Goal: Information Seeking & Learning: Learn about a topic

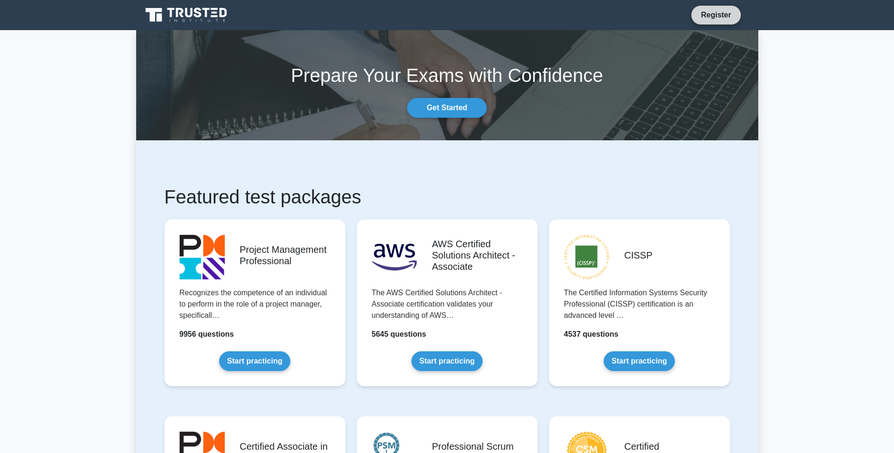
click at [724, 13] on link "Register" at bounding box center [715, 15] width 41 height 12
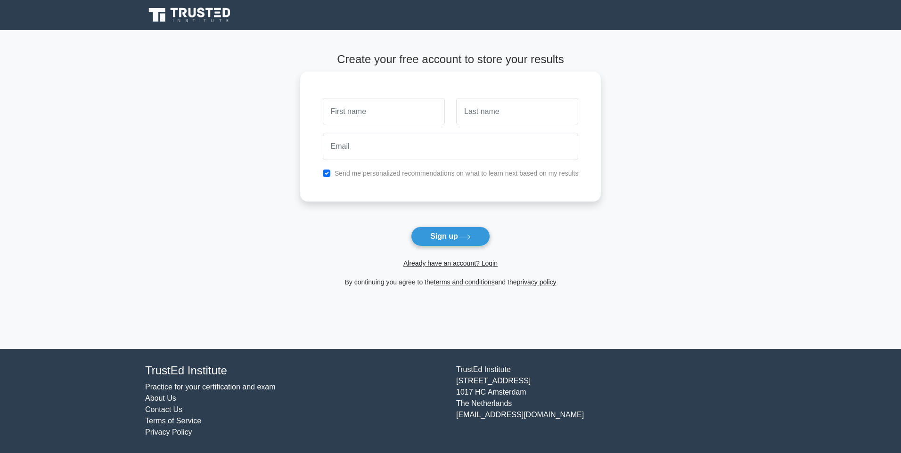
click at [351, 111] on input "text" at bounding box center [384, 111] width 122 height 27
type input "Yongjoon"
click at [556, 111] on input "text" at bounding box center [517, 111] width 122 height 27
type input "Kim"
click at [424, 152] on input "email" at bounding box center [451, 146] width 256 height 27
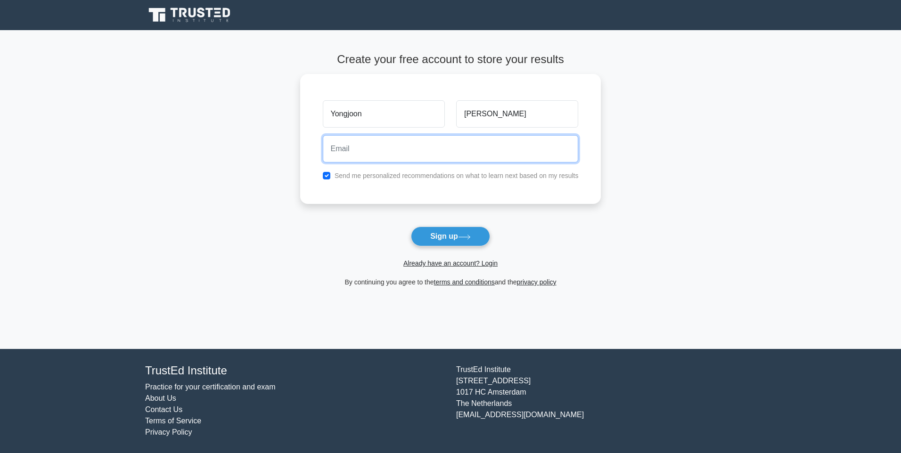
type input "yjoonkay@gmail.com"
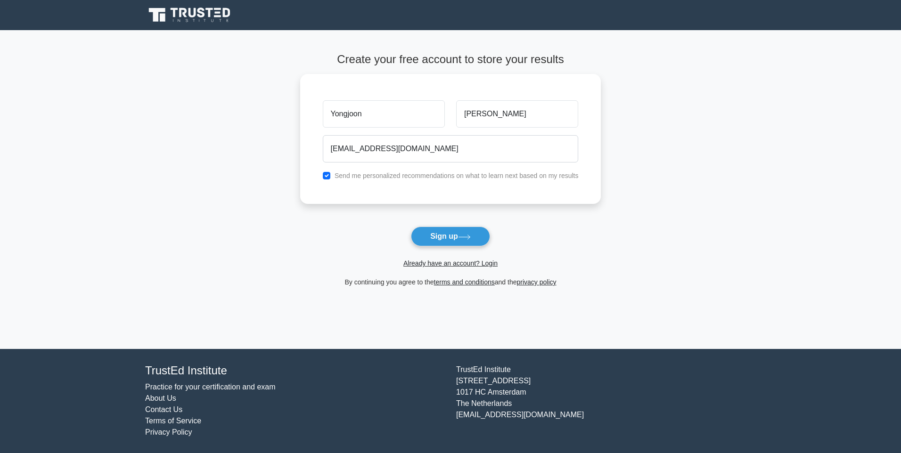
click at [318, 252] on div "Already have an account? Login" at bounding box center [450, 257] width 301 height 23
click at [445, 242] on button "Sign up" at bounding box center [450, 237] width 79 height 20
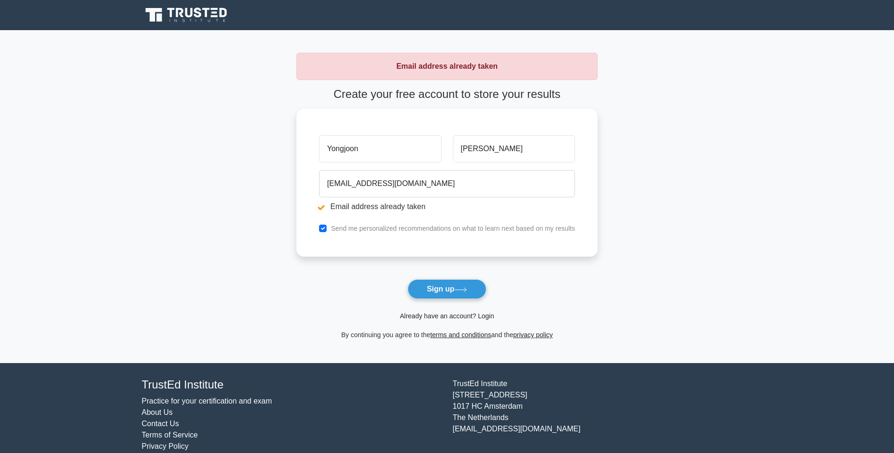
click at [435, 317] on link "Already have an account? Login" at bounding box center [447, 316] width 94 height 8
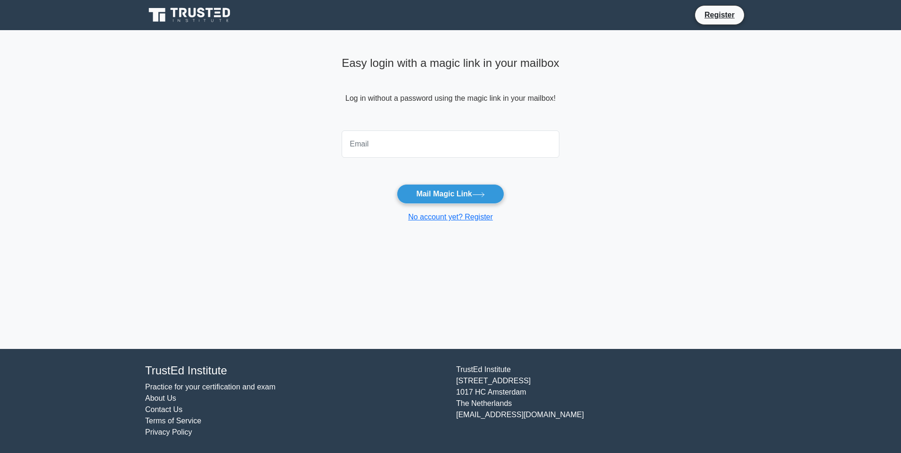
click at [371, 142] on input "email" at bounding box center [451, 144] width 218 height 27
type input "[EMAIL_ADDRESS][DOMAIN_NAME]"
click at [470, 195] on button "Mail Magic Link" at bounding box center [450, 194] width 107 height 20
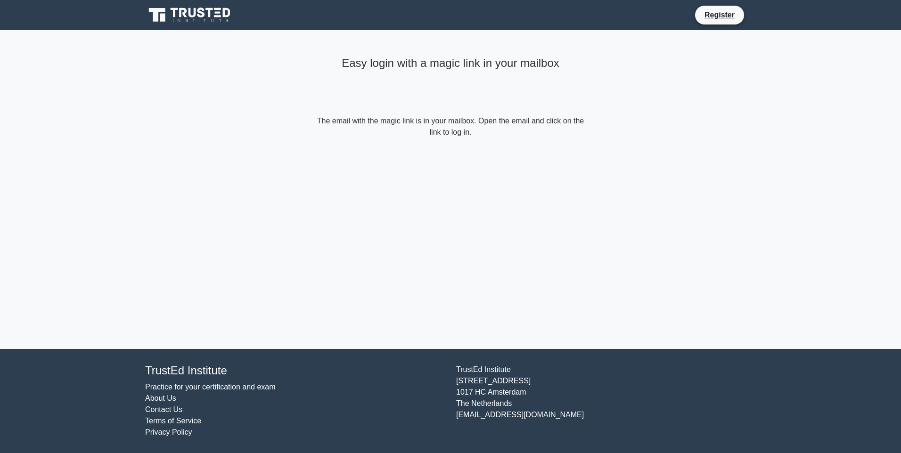
drag, startPoint x: 335, startPoint y: 119, endPoint x: 517, endPoint y: 135, distance: 182.1
click at [517, 135] on form "The email with the magic link is in your mailbox. Open the email and click on t…" at bounding box center [450, 126] width 271 height 23
drag, startPoint x: 517, startPoint y: 135, endPoint x: 526, endPoint y: 156, distance: 23.6
click at [527, 144] on div "Easy login with a magic link in your mailbox The email with the magic link is i…" at bounding box center [450, 95] width 283 height 131
click at [508, 188] on div "Easy login with a magic link in your mailbox The email with the magic link is i…" at bounding box center [450, 189] width 283 height 319
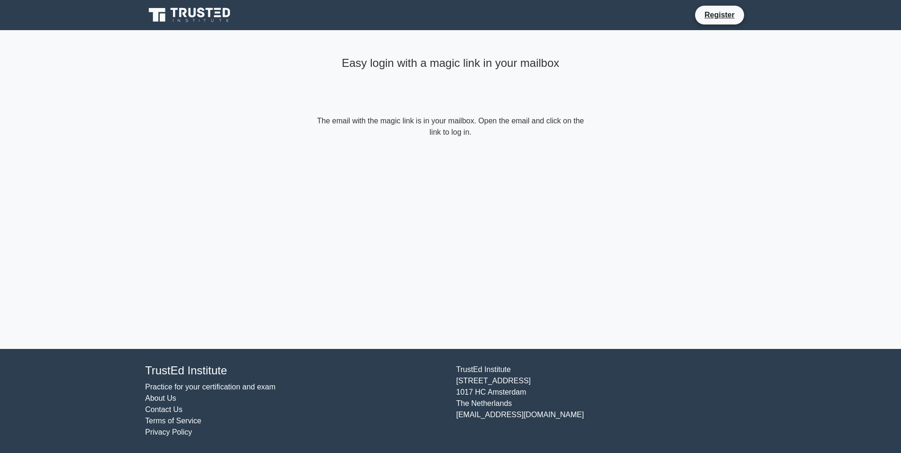
drag, startPoint x: 476, startPoint y: 126, endPoint x: 515, endPoint y: 164, distance: 54.7
click at [514, 164] on div "Easy login with a magic link in your mailbox The email with the magic link is i…" at bounding box center [450, 189] width 283 height 319
click at [515, 165] on div "Easy login with a magic link in your mailbox The email with the magic link is i…" at bounding box center [450, 189] width 283 height 319
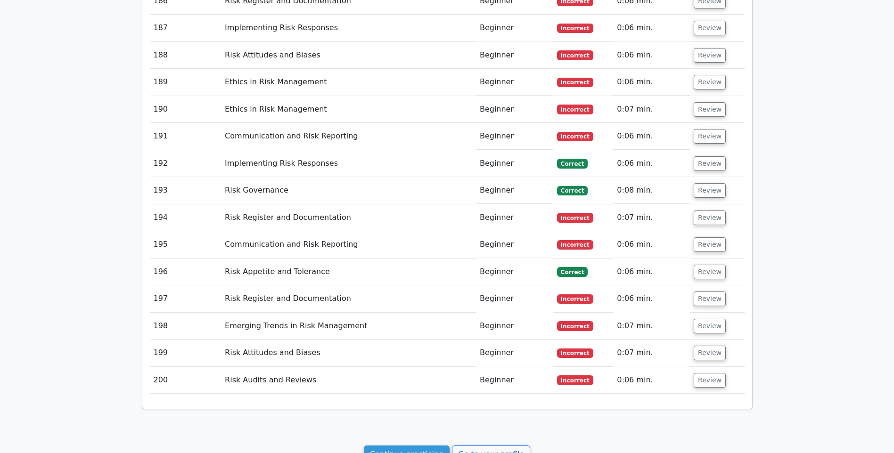
scroll to position [6691, 0]
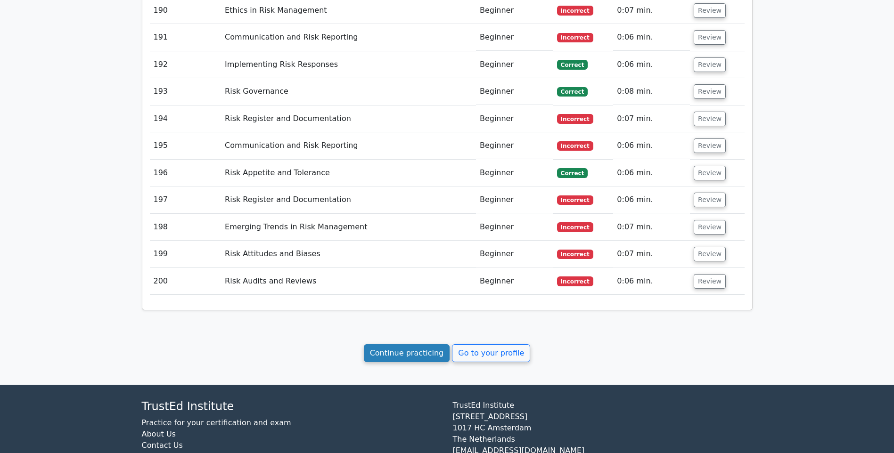
click at [415, 345] on link "Continue practicing" at bounding box center [407, 354] width 86 height 18
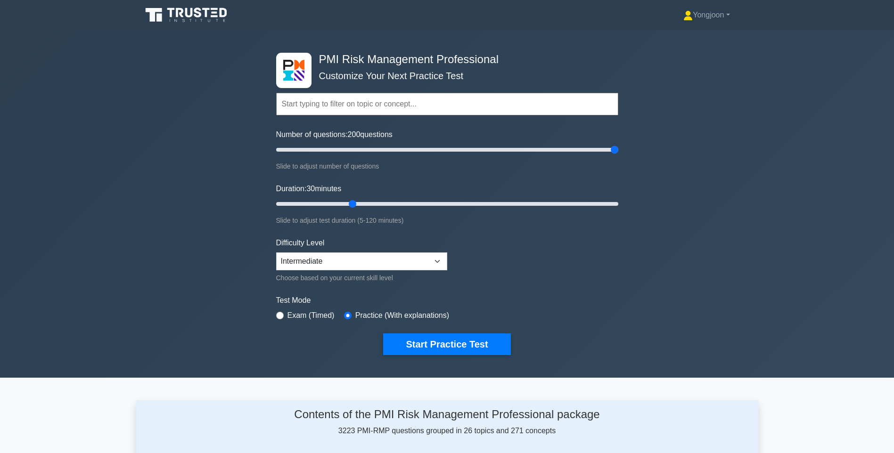
drag, startPoint x: 312, startPoint y: 149, endPoint x: 627, endPoint y: 159, distance: 315.4
type input "200"
click at [618, 156] on input "Number of questions: 200 questions" at bounding box center [447, 149] width 342 height 11
drag, startPoint x: 353, startPoint y: 202, endPoint x: 631, endPoint y: 203, distance: 278.1
type input "120"
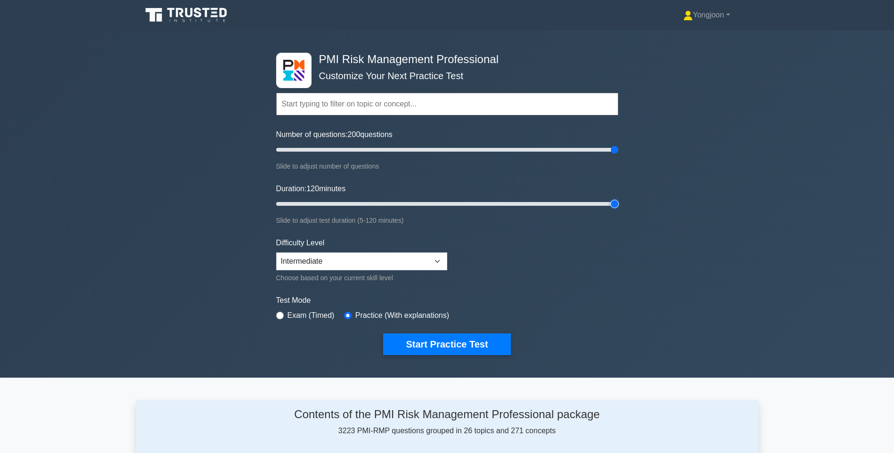
click at [618, 203] on input "Duration: 120 minutes" at bounding box center [447, 203] width 342 height 11
click at [356, 264] on select "Beginner Intermediate Expert" at bounding box center [361, 262] width 171 height 18
click at [276, 253] on select "Beginner Intermediate Expert" at bounding box center [361, 262] width 171 height 18
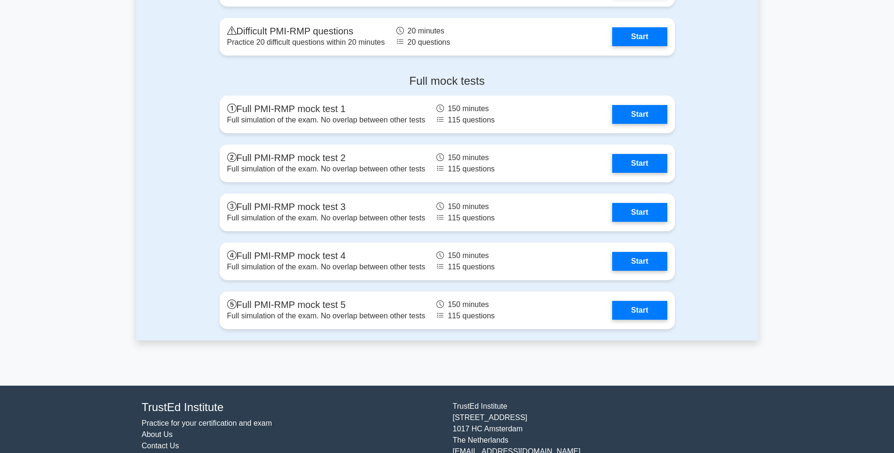
scroll to position [2183, 0]
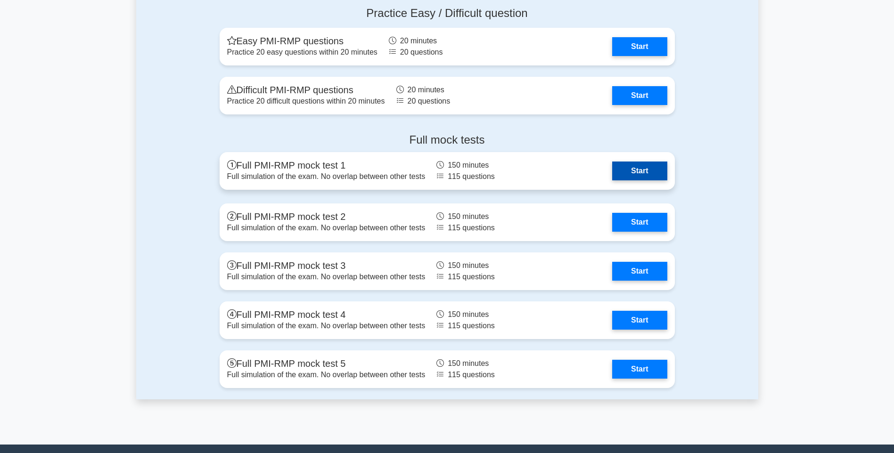
click at [641, 173] on link "Start" at bounding box center [639, 171] width 55 height 19
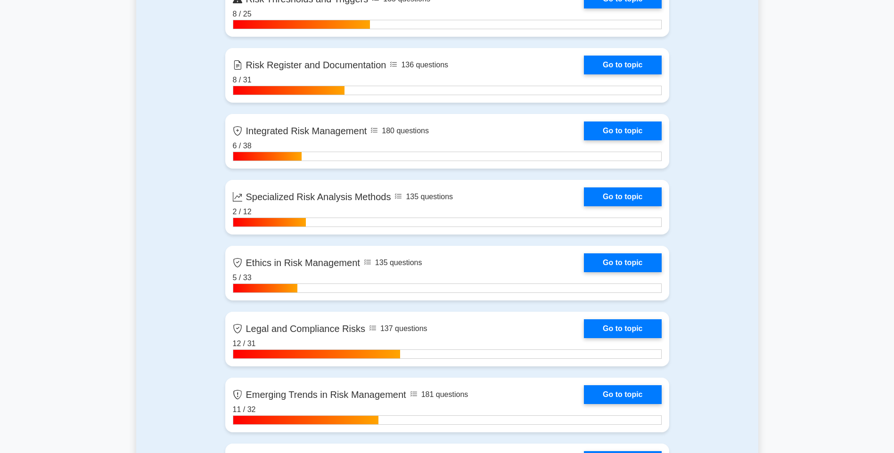
scroll to position [2136, 0]
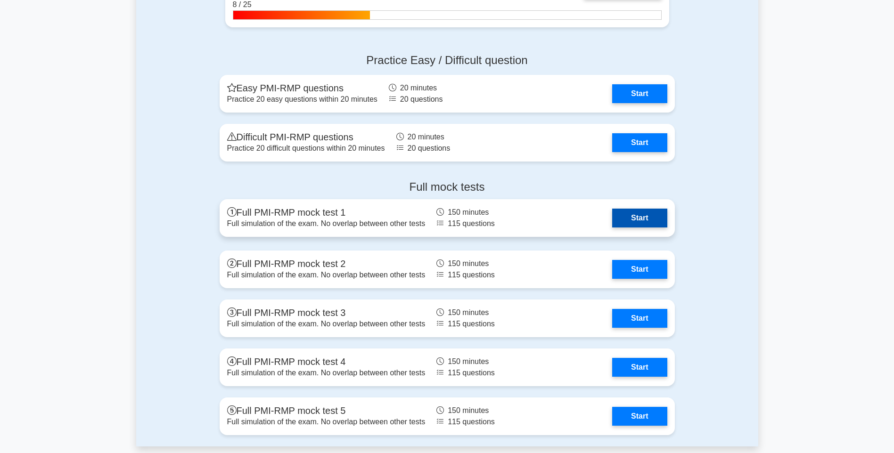
click at [633, 218] on link "Start" at bounding box center [639, 218] width 55 height 19
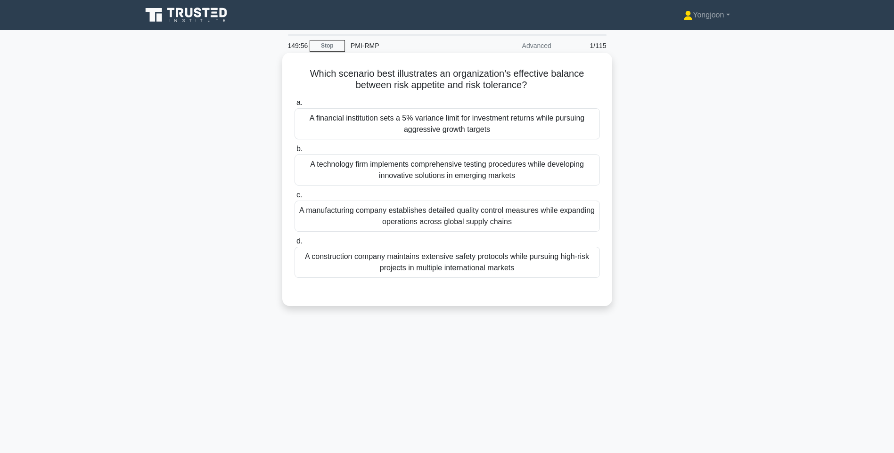
drag, startPoint x: 303, startPoint y: 69, endPoint x: 567, endPoint y: 276, distance: 336.0
click at [567, 276] on div "Which scenario best illustrates an organization's effective balance between ris…" at bounding box center [447, 180] width 322 height 246
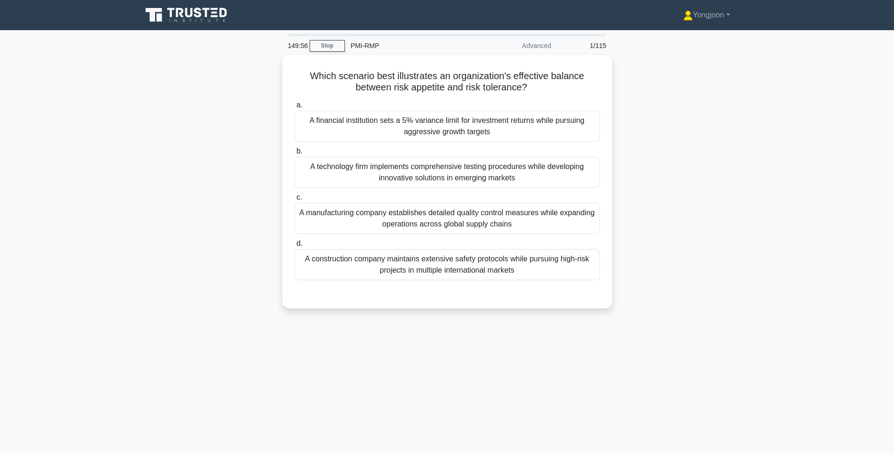
copy div "Which scenario best illustrates an organization's effective balance between ris…"
drag, startPoint x: 662, startPoint y: 200, endPoint x: 625, endPoint y: 189, distance: 38.8
click at [662, 200] on div "Which scenario best illustrates an organization's effective balance between ris…" at bounding box center [447, 187] width 622 height 265
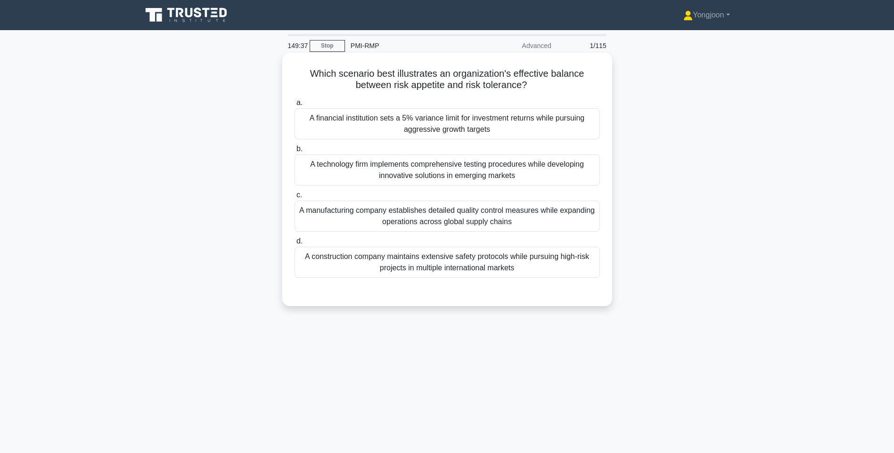
click at [369, 123] on div "A financial institution sets a 5% variance limit for investment returns while p…" at bounding box center [447, 123] width 305 height 31
click at [295, 106] on input "a. A financial institution sets a 5% variance limit for investment returns whil…" at bounding box center [295, 103] width 0 height 6
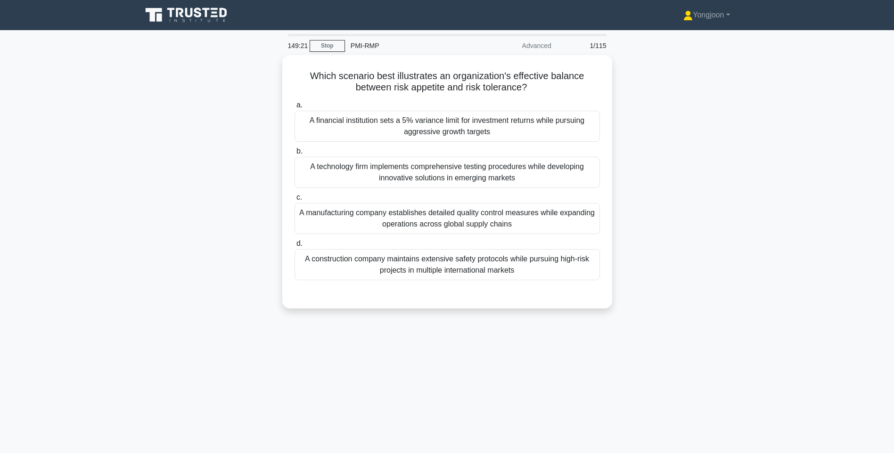
drag, startPoint x: 297, startPoint y: 67, endPoint x: 634, endPoint y: 282, distance: 400.1
click at [634, 282] on div "Which scenario best illustrates an organization's effective balance between ris…" at bounding box center [447, 187] width 622 height 265
copy div "Which scenario best illustrates an organization's effective balance between ris…"
click at [757, 255] on div "Which scenario best illustrates an organization's effective balance between ris…" at bounding box center [447, 187] width 622 height 265
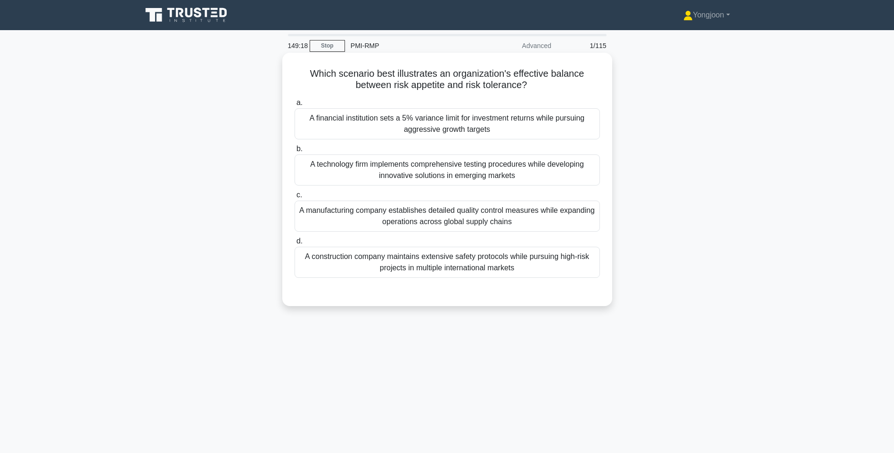
click at [442, 127] on div "A financial institution sets a 5% variance limit for investment returns while p…" at bounding box center [447, 123] width 305 height 31
click at [295, 106] on input "a. A financial institution sets a 5% variance limit for investment returns whil…" at bounding box center [295, 103] width 0 height 6
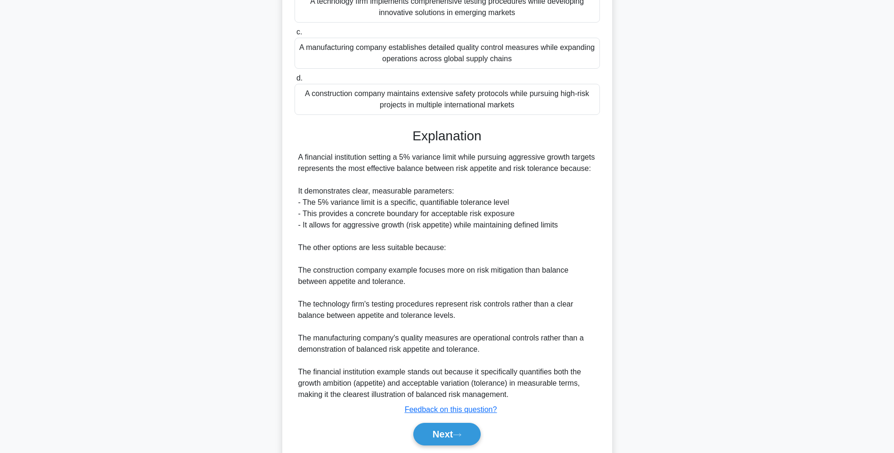
scroll to position [207, 0]
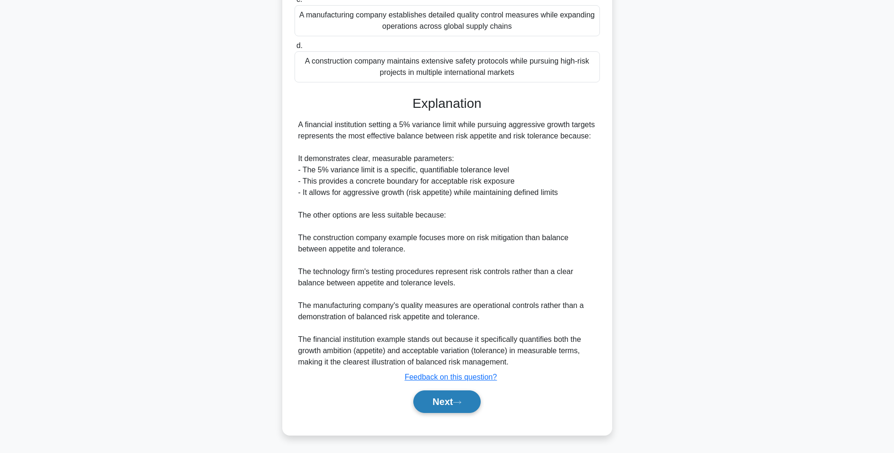
click at [470, 399] on button "Next" at bounding box center [446, 402] width 67 height 23
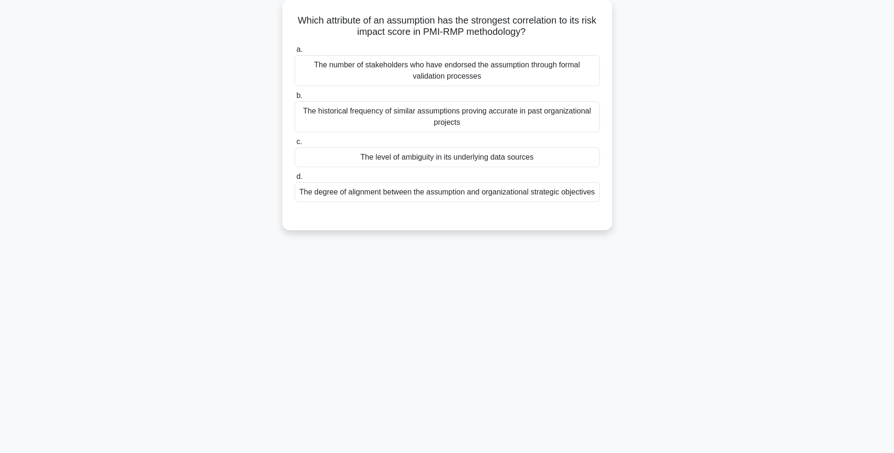
drag, startPoint x: 297, startPoint y: 15, endPoint x: 617, endPoint y: 204, distance: 371.9
click at [617, 204] on div "Which attribute of an assumption has the strongest correlation to its risk impa…" at bounding box center [447, 121] width 622 height 242
copy div "Which attribute of an assumption has the strongest correlation to its risk impa…"
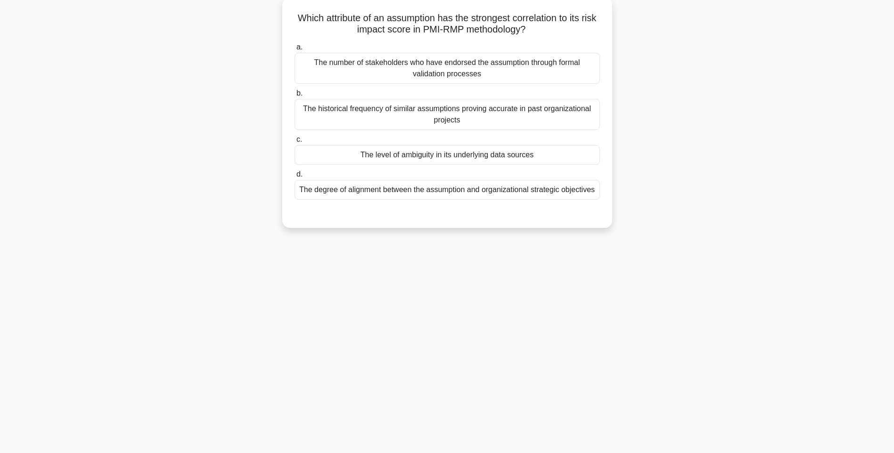
drag, startPoint x: 589, startPoint y: 218, endPoint x: 571, endPoint y: 155, distance: 65.6
click at [593, 219] on div "Which attribute of an assumption has the strongest correlation to its risk impa…" at bounding box center [447, 112] width 322 height 223
click at [496, 62] on div "The number of stakeholders who have endorsed the assumption through formal vali…" at bounding box center [447, 68] width 305 height 31
click at [295, 50] on input "a. The number of stakeholders who have endorsed the assumption through formal v…" at bounding box center [295, 47] width 0 height 6
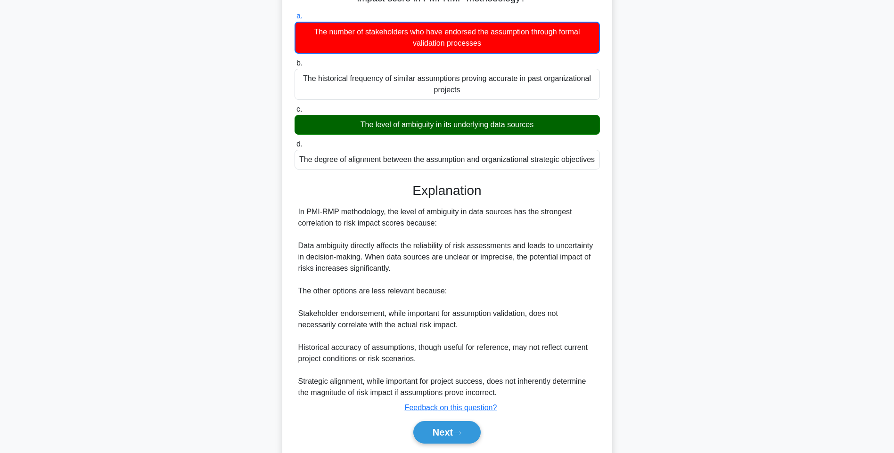
scroll to position [118, 0]
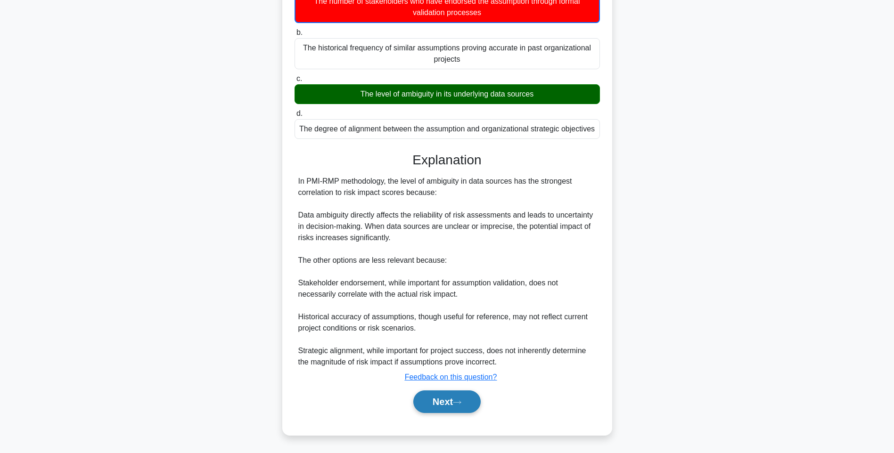
click at [452, 399] on button "Next" at bounding box center [446, 402] width 67 height 23
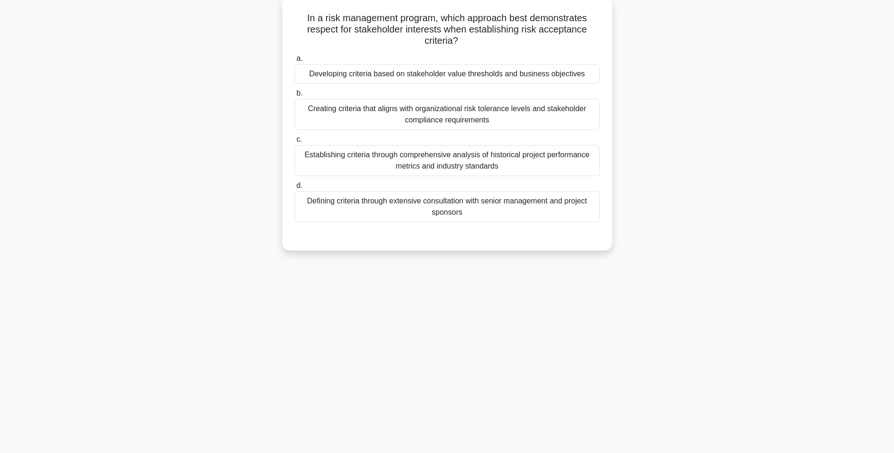
click at [393, 70] on div "Developing criteria based on stakeholder value thresholds and business objectiv…" at bounding box center [447, 74] width 305 height 20
click at [295, 62] on input "a. Developing criteria based on stakeholder value thresholds and business objec…" at bounding box center [295, 59] width 0 height 6
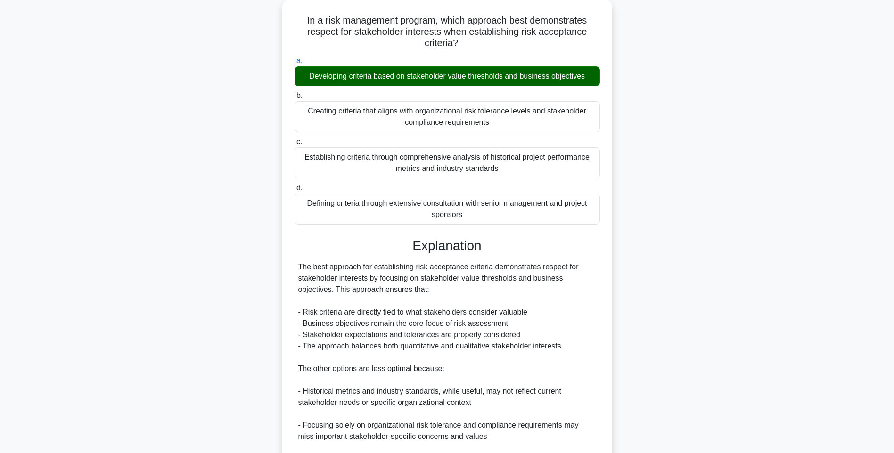
drag, startPoint x: 302, startPoint y: 18, endPoint x: 624, endPoint y: 223, distance: 381.5
click at [624, 223] on div "In a risk management program, which approach best demonstrates respect for stak…" at bounding box center [447, 278] width 622 height 556
copy div "In a risk management program, which approach best demonstrates respect for stak…"
click at [647, 195] on div "In a risk management program, which approach best demonstrates respect for stak…" at bounding box center [447, 278] width 622 height 556
click at [615, 137] on div "In a risk management program, which approach best demonstrates respect for stak…" at bounding box center [447, 278] width 622 height 556
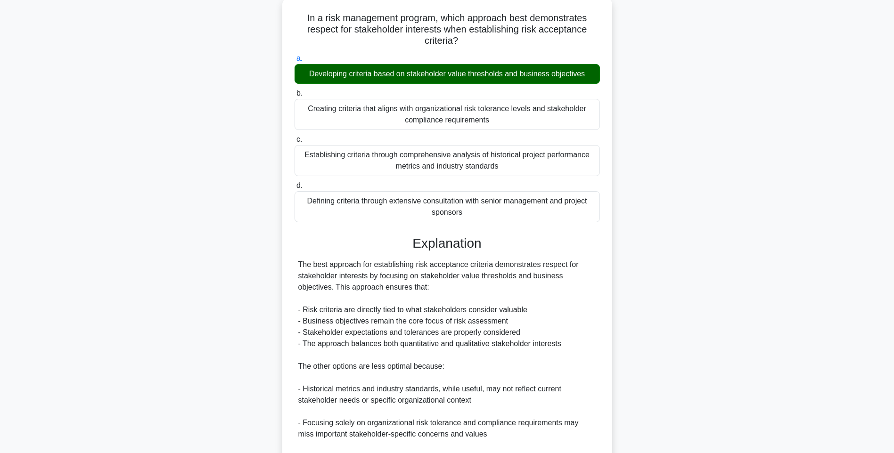
drag, startPoint x: 357, startPoint y: 76, endPoint x: 311, endPoint y: 71, distance: 46.4
click at [357, 76] on div "Developing criteria based on stakeholder value thresholds and business objectiv…" at bounding box center [447, 74] width 305 height 20
click at [295, 62] on input "a. Developing criteria based on stakeholder value thresholds and business objec…" at bounding box center [295, 59] width 0 height 6
drag, startPoint x: 305, startPoint y: 72, endPoint x: 604, endPoint y: 76, distance: 298.3
click at [604, 76] on div "a. Developing criteria based on stakeholder value thresholds and business objec…" at bounding box center [447, 68] width 317 height 31
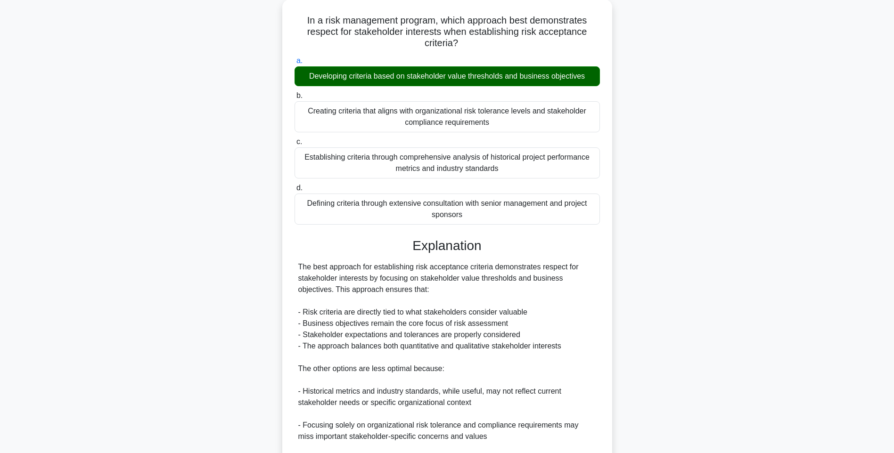
copy div "Developing criteria based on stakeholder value thresholds and business objectiv…"
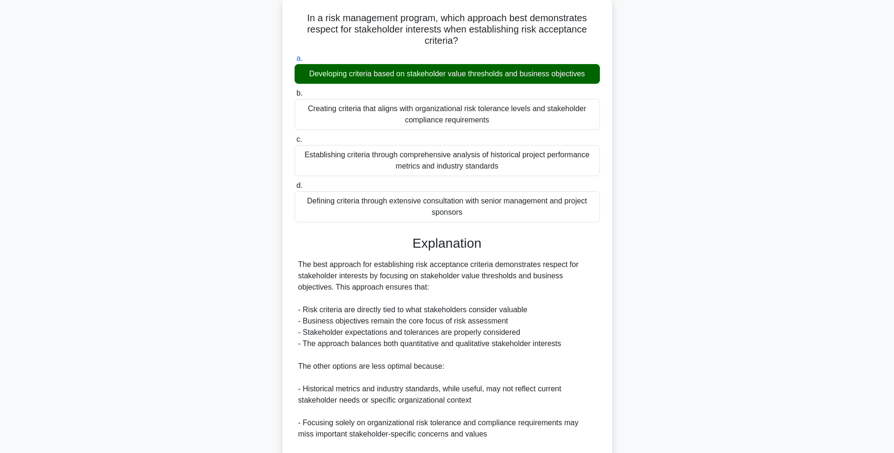
drag, startPoint x: 292, startPoint y: 12, endPoint x: 597, endPoint y: 221, distance: 369.8
click at [597, 221] on div "In a risk management program, which approach best demonstrates respect for stak…" at bounding box center [447, 269] width 322 height 537
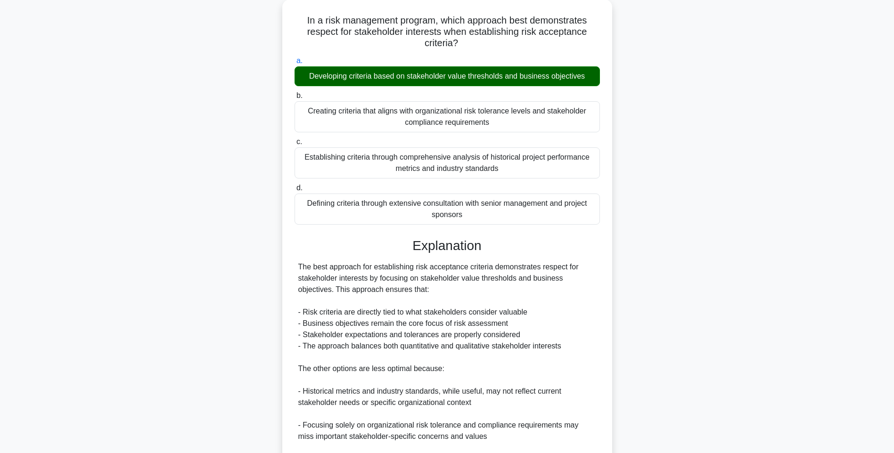
copy div "In a risk management program, which approach best demonstrates respect for stak…"
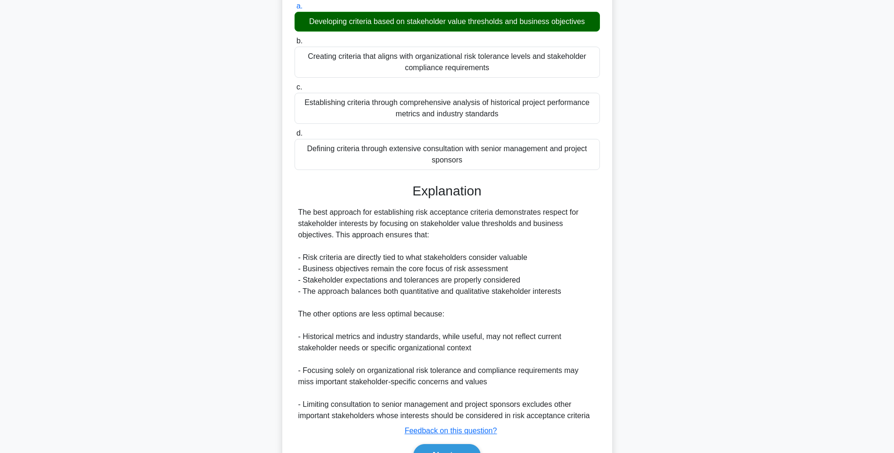
scroll to position [162, 0]
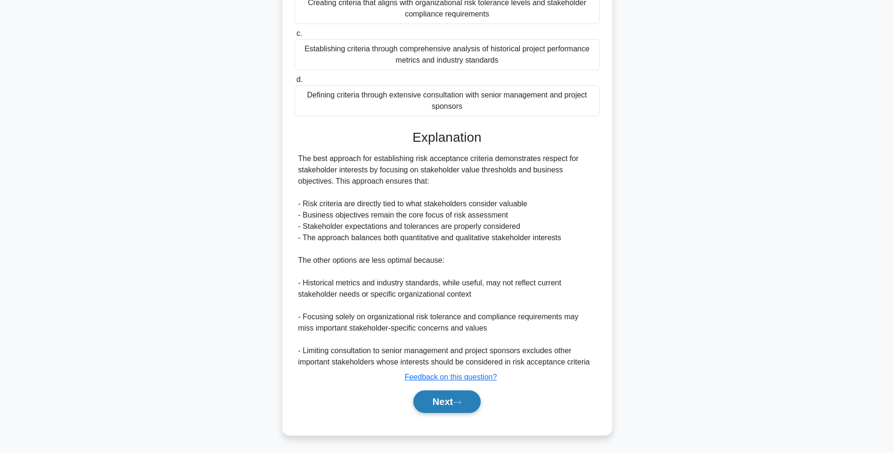
click at [429, 397] on button "Next" at bounding box center [446, 402] width 67 height 23
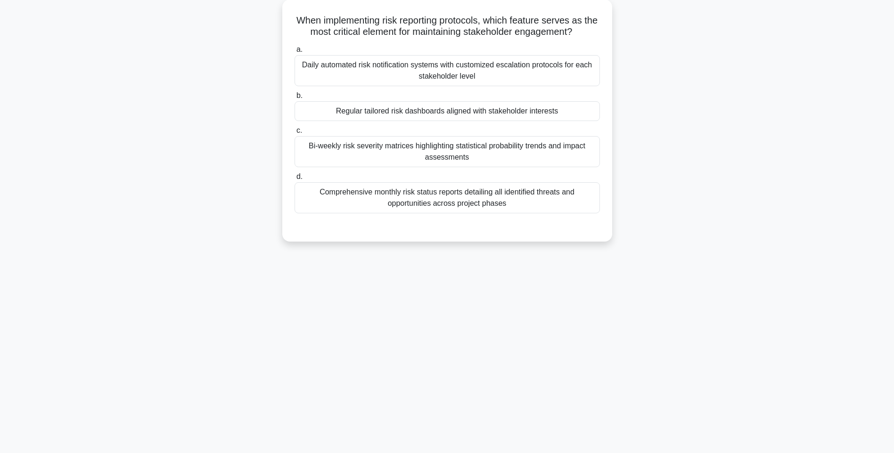
scroll to position [56, 0]
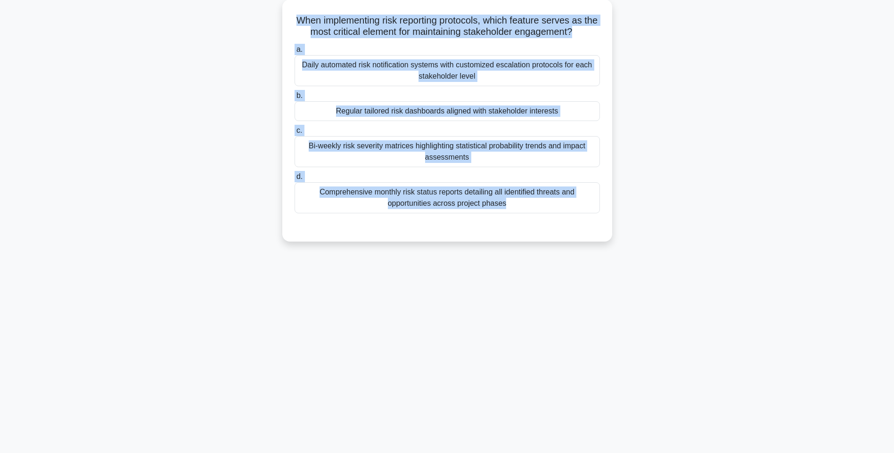
drag, startPoint x: 328, startPoint y: 37, endPoint x: 609, endPoint y: 241, distance: 347.2
click at [609, 241] on div "When implementing risk reporting protocols, which feature serves as the most cr…" at bounding box center [447, 127] width 622 height 254
copy div "When implementing risk reporting protocols, which feature serves as the most cr…"
click at [692, 114] on div "When implementing risk reporting protocols, which feature serves as the most cr…" at bounding box center [447, 127] width 622 height 254
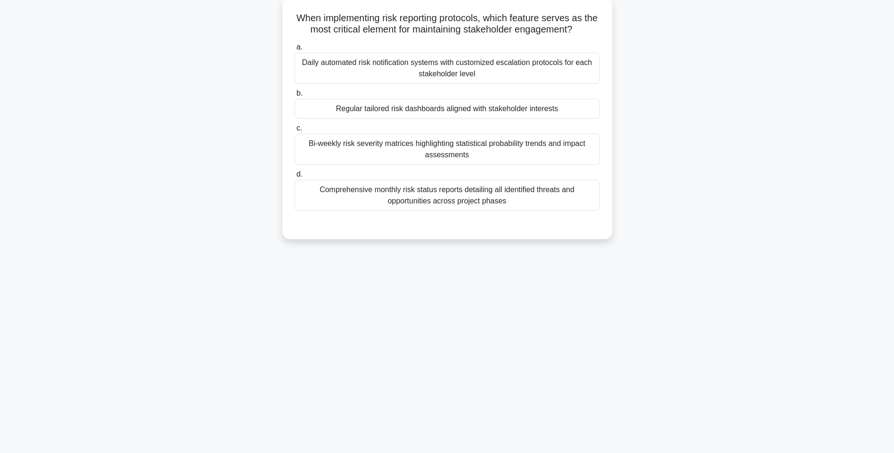
click at [503, 58] on div "Daily automated risk notification systems with customized escalation protocols …" at bounding box center [447, 68] width 305 height 31
click at [295, 50] on input "a. Daily automated risk notification systems with customized escalation protoco…" at bounding box center [295, 47] width 0 height 6
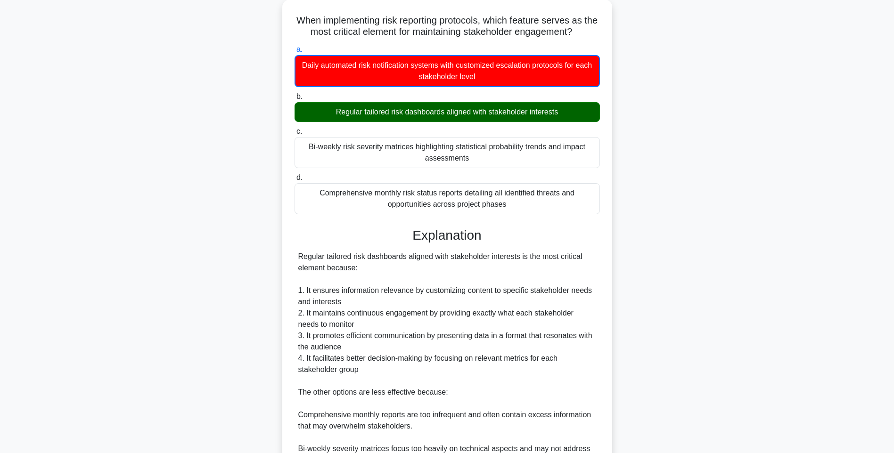
drag, startPoint x: 661, startPoint y: 223, endPoint x: 647, endPoint y: 240, distance: 22.4
click at [661, 223] on div "When implementing risk reporting protocols, which feature serves as the most cr…" at bounding box center [447, 289] width 622 height 579
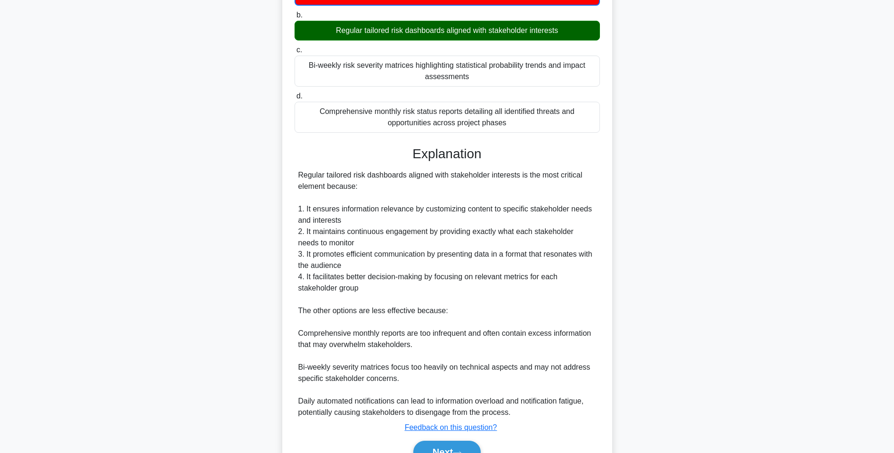
scroll to position [186, 0]
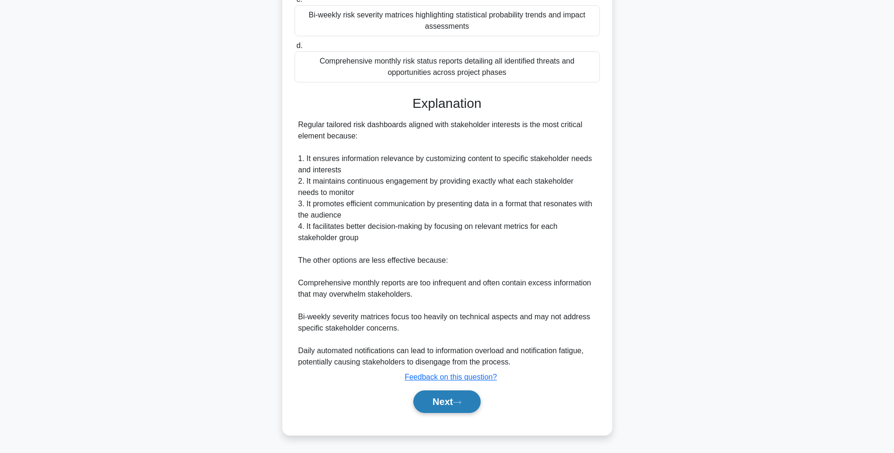
click at [422, 404] on button "Next" at bounding box center [446, 402] width 67 height 23
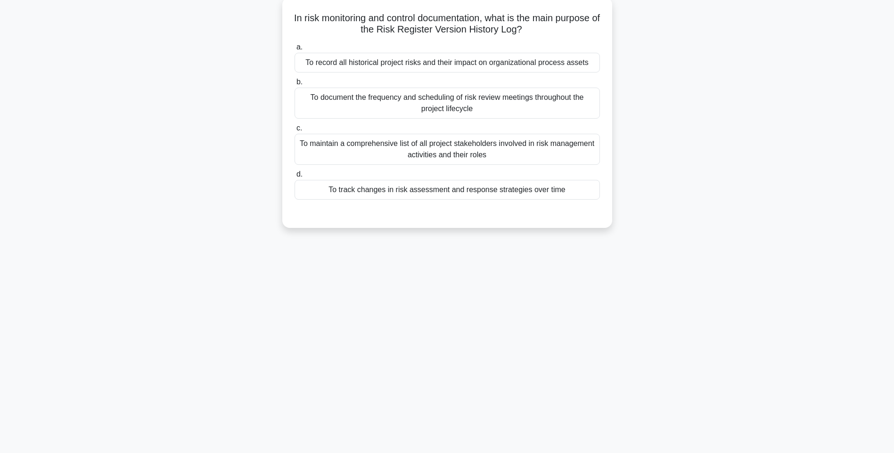
scroll to position [56, 0]
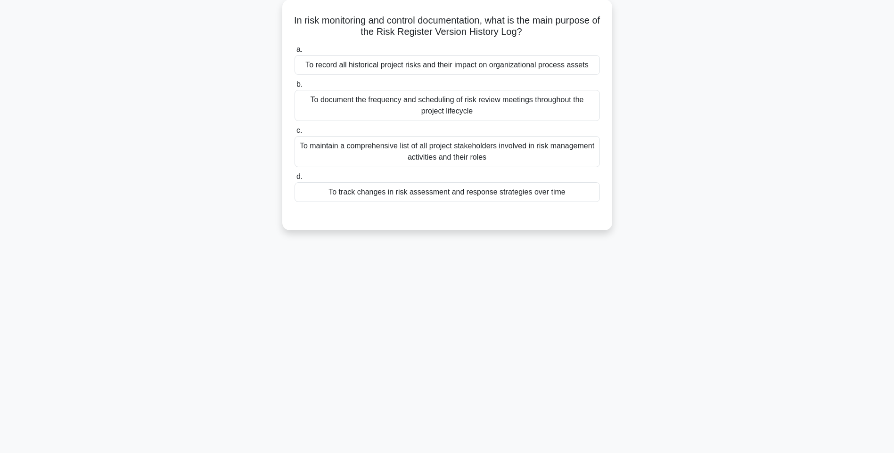
drag, startPoint x: 304, startPoint y: 11, endPoint x: 616, endPoint y: 204, distance: 367.5
click at [616, 204] on div "In risk monitoring and control documentation, what is the main purpose of the R…" at bounding box center [447, 121] width 622 height 242
copy div "In risk monitoring and control documentation, what is the main purpose of the R…"
click at [738, 196] on div "In risk monitoring and control documentation, what is the main purpose of the R…" at bounding box center [447, 121] width 622 height 242
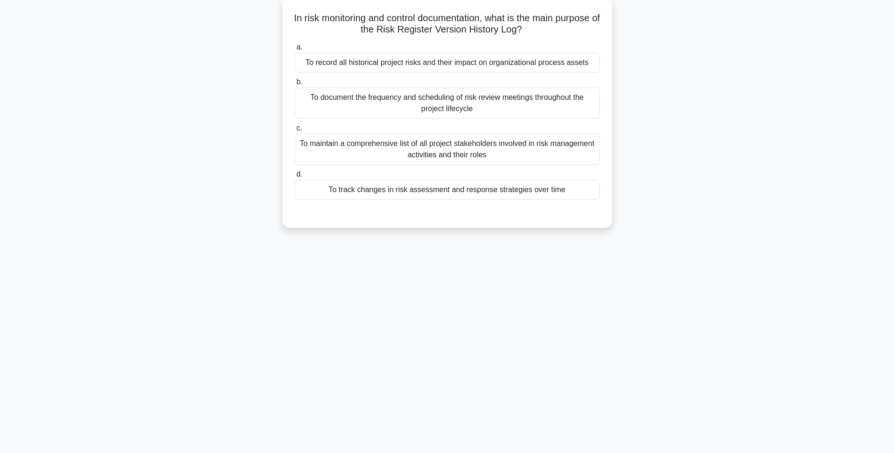
click at [544, 87] on label "b. To document the frequency and scheduling of risk review meetings throughout …" at bounding box center [447, 97] width 305 height 42
click at [295, 85] on input "b. To document the frequency and scheduling of risk review meetings throughout …" at bounding box center [295, 82] width 0 height 6
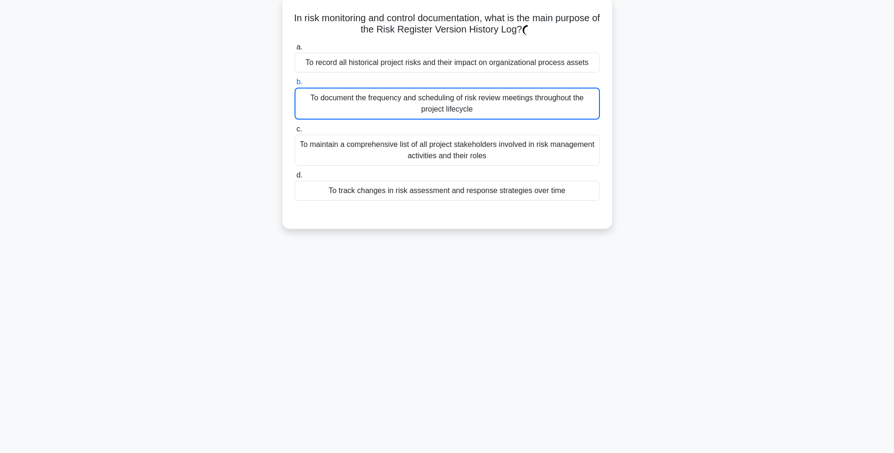
click at [530, 63] on div "To record all historical project risks and their impact on organizational proce…" at bounding box center [447, 63] width 305 height 20
click at [295, 50] on input "a. To record all historical project risks and their impact on organizational pr…" at bounding box center [295, 47] width 0 height 6
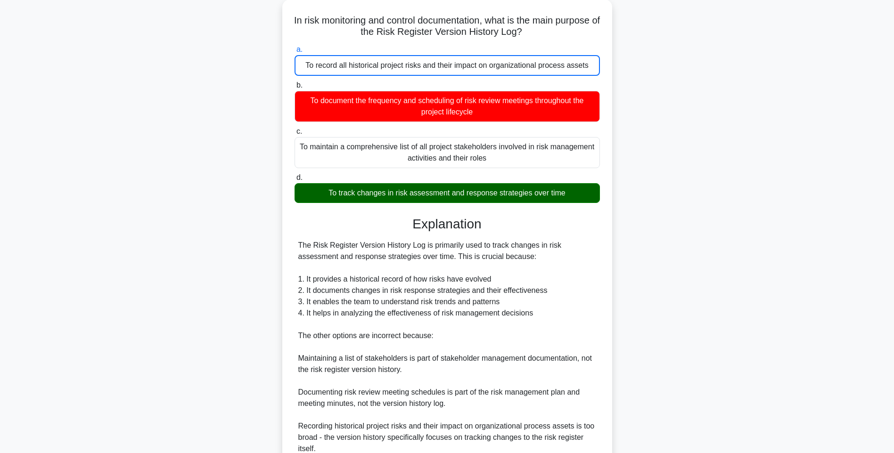
click at [663, 254] on div "In risk monitoring and control documentation, what is the main purpose of the R…" at bounding box center [447, 267] width 622 height 534
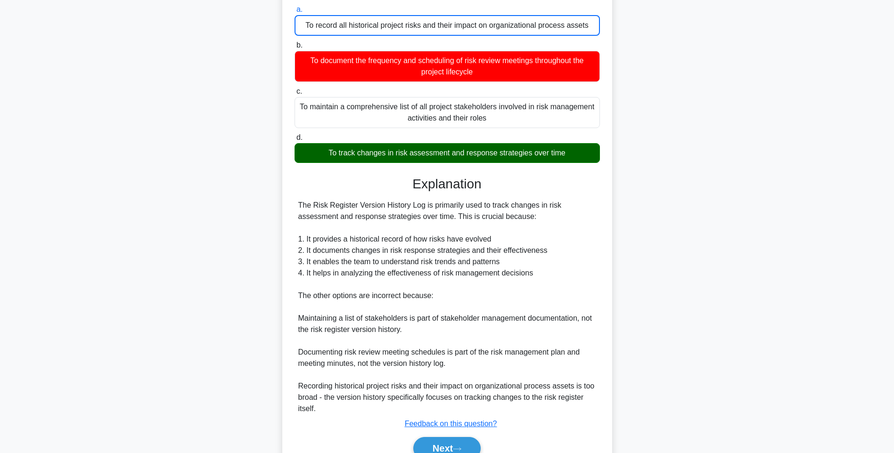
scroll to position [140, 0]
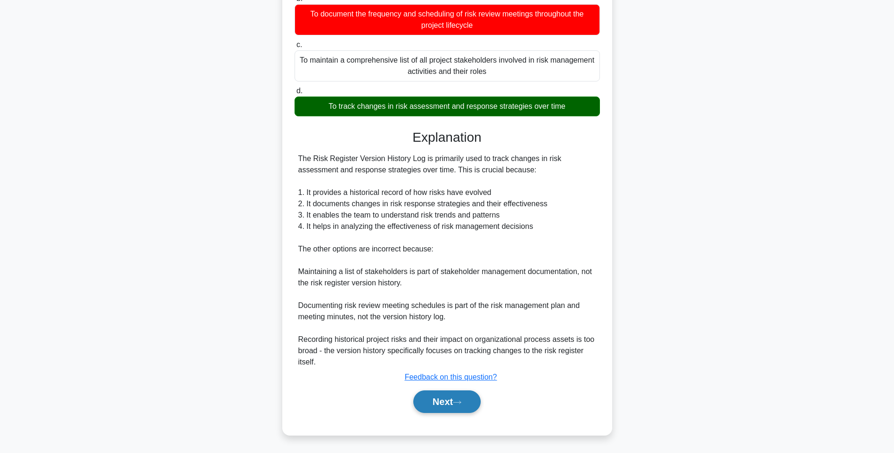
click at [422, 402] on button "Next" at bounding box center [446, 402] width 67 height 23
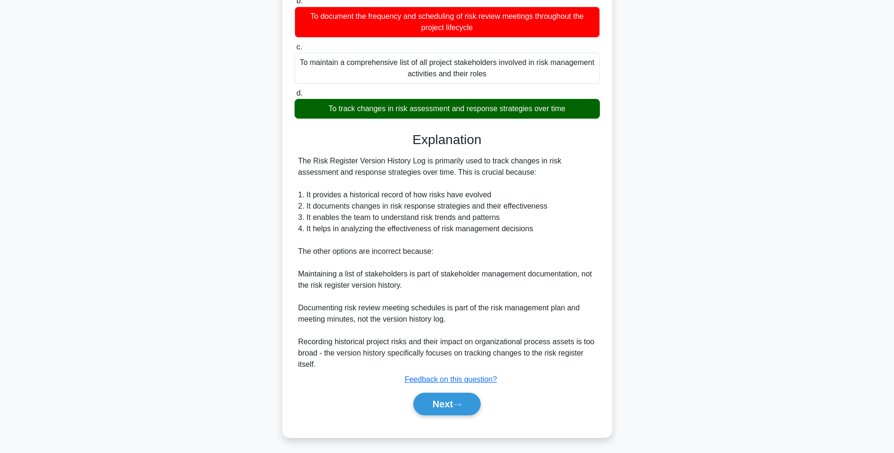
scroll to position [56, 0]
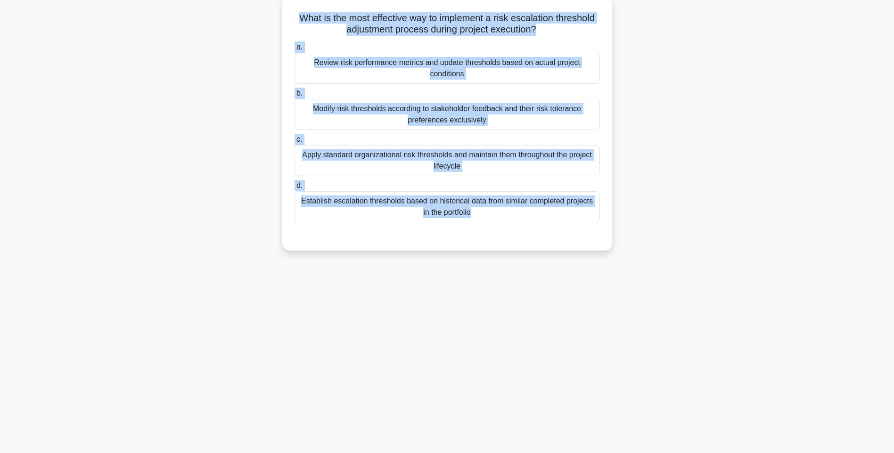
drag, startPoint x: 291, startPoint y: 16, endPoint x: 602, endPoint y: 230, distance: 378.2
click at [602, 230] on div "What is the most effective way to implement a risk escalation threshold adjustm…" at bounding box center [447, 124] width 322 height 246
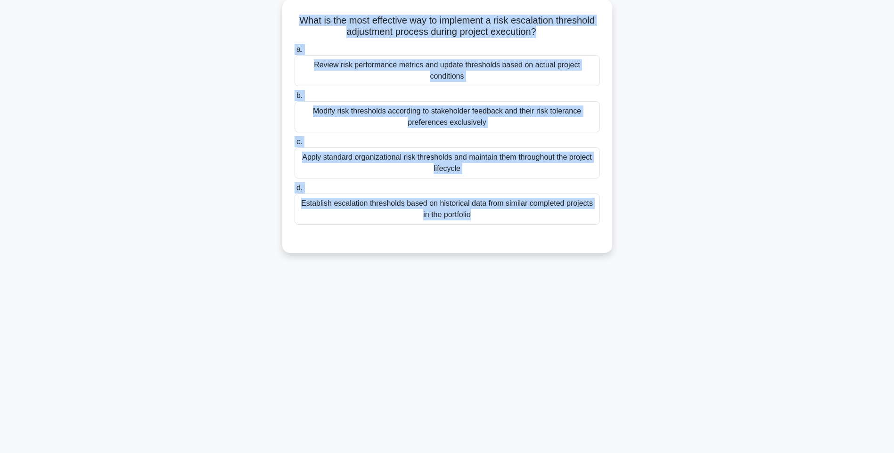
copy div "What is the most effective way to implement a risk escalation threshold adjustm…"
click at [706, 219] on div "What is the most effective way to implement a risk escalation threshold adjustm…" at bounding box center [447, 132] width 622 height 265
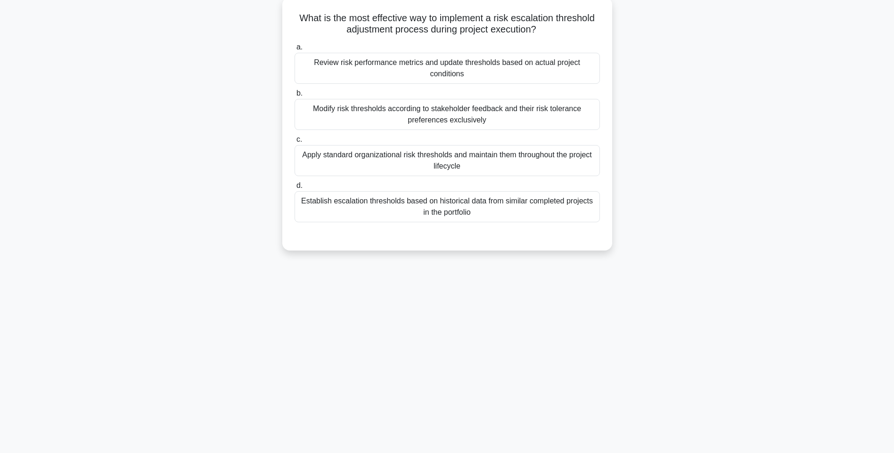
click at [484, 68] on div "Review risk performance metrics and update thresholds based on actual project c…" at bounding box center [447, 68] width 305 height 31
click at [295, 50] on input "a. Review risk performance metrics and update thresholds based on actual projec…" at bounding box center [295, 47] width 0 height 6
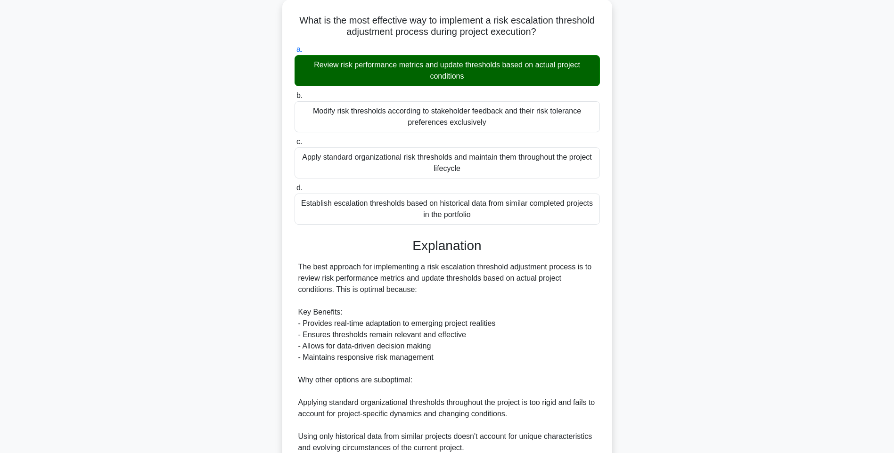
click at [689, 217] on div "What is the most effective way to implement a risk escalation threshold adjustm…" at bounding box center [447, 306] width 622 height 612
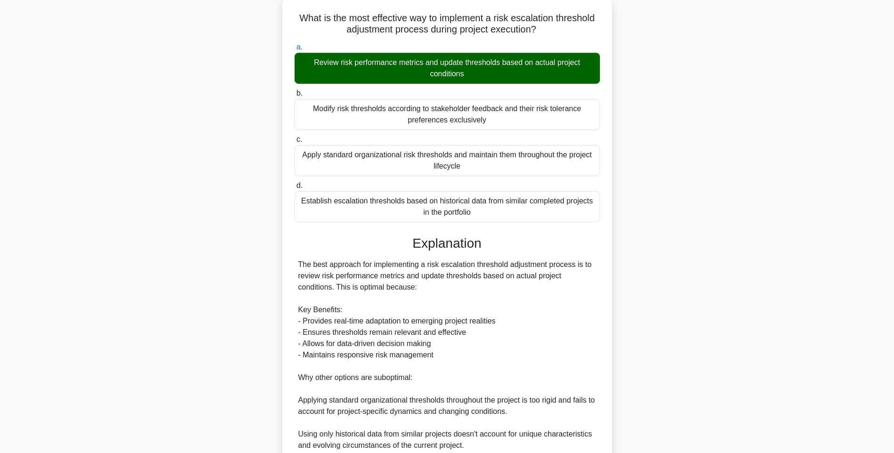
scroll to position [219, 0]
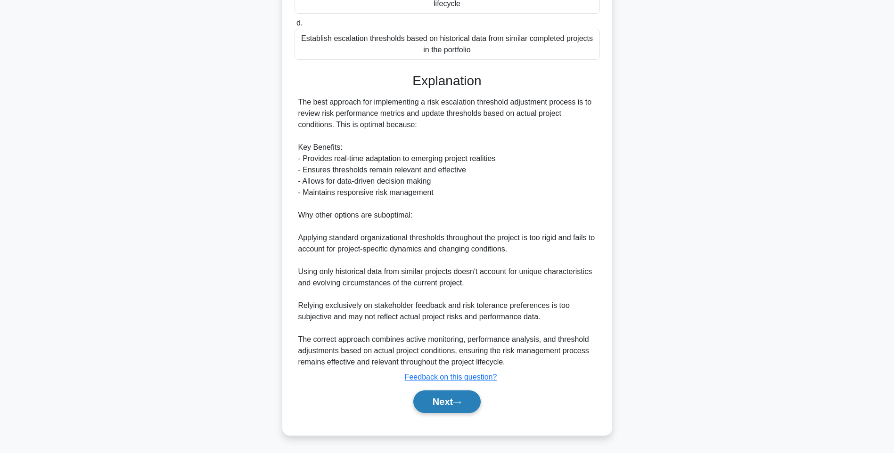
click at [436, 403] on button "Next" at bounding box center [446, 402] width 67 height 23
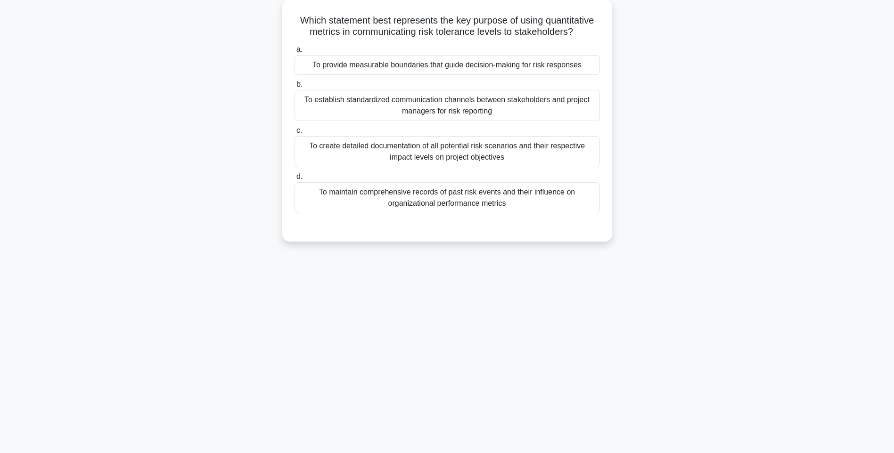
scroll to position [56, 0]
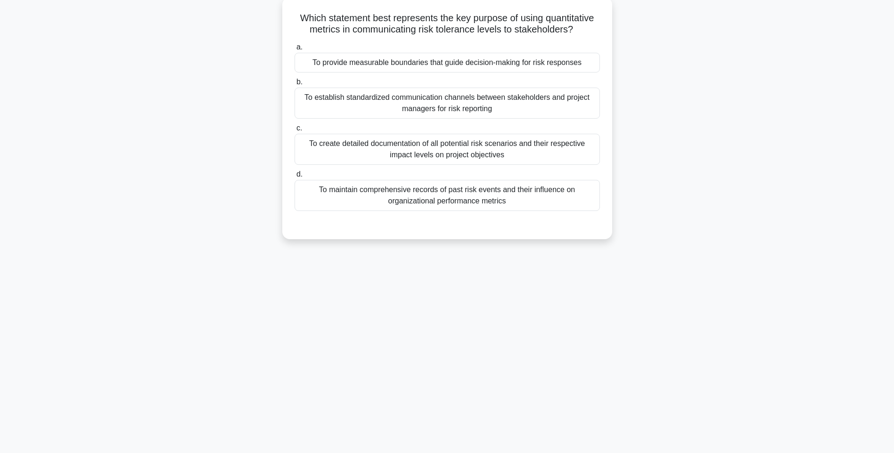
click at [298, 13] on h5 "Which statement best represents the key purpose of using quantitative metrics i…" at bounding box center [447, 24] width 307 height 24
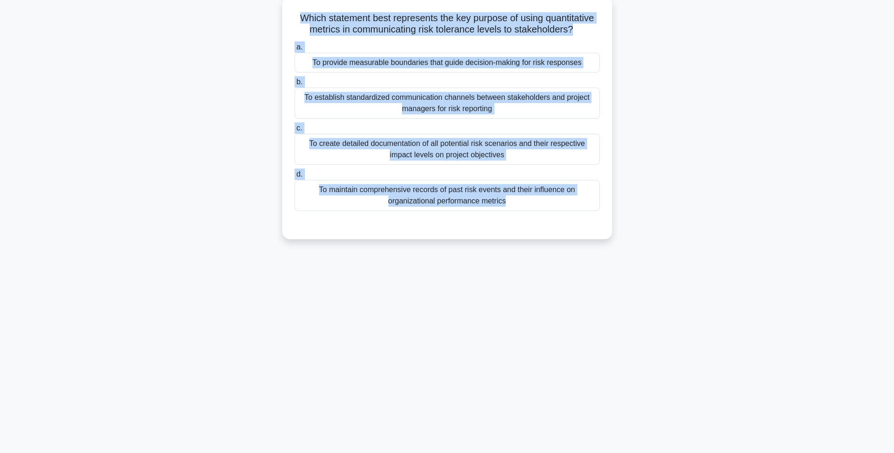
drag, startPoint x: 297, startPoint y: 15, endPoint x: 595, endPoint y: 214, distance: 358.8
click at [595, 214] on div "Which statement best represents the key purpose of using quantitative metrics i…" at bounding box center [447, 118] width 322 height 235
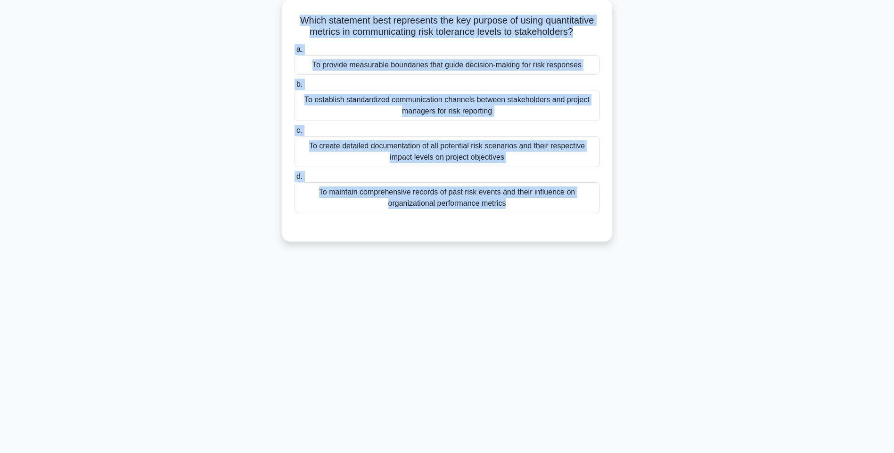
copy div "Which statement best represents the key purpose of using quantitative metrics i…"
click at [657, 205] on div "Which statement best represents the key purpose of using quantitative metrics i…" at bounding box center [447, 127] width 622 height 254
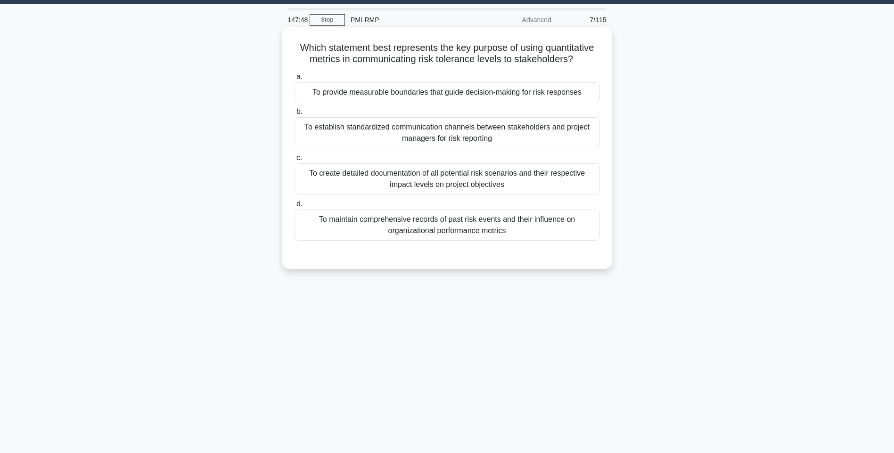
scroll to position [0, 0]
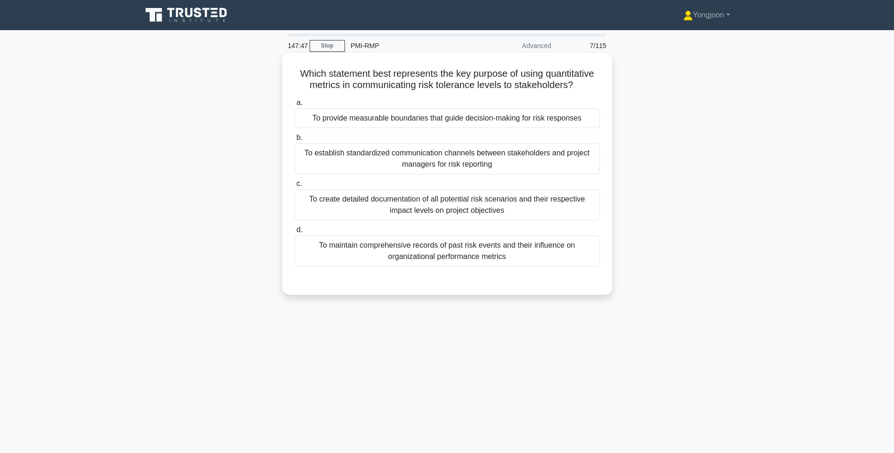
click at [480, 114] on div "To provide measurable boundaries that guide decision-making for risk responses" at bounding box center [447, 118] width 305 height 20
click at [295, 106] on input "a. To provide measurable boundaries that guide decision-making for risk respons…" at bounding box center [295, 103] width 0 height 6
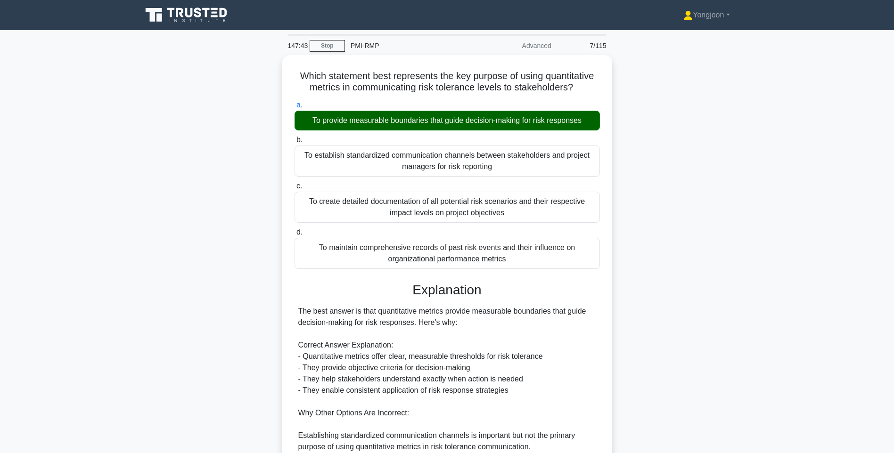
click at [678, 139] on div "Which statement best represents the key purpose of using quantitative metrics i…" at bounding box center [447, 350] width 622 height 590
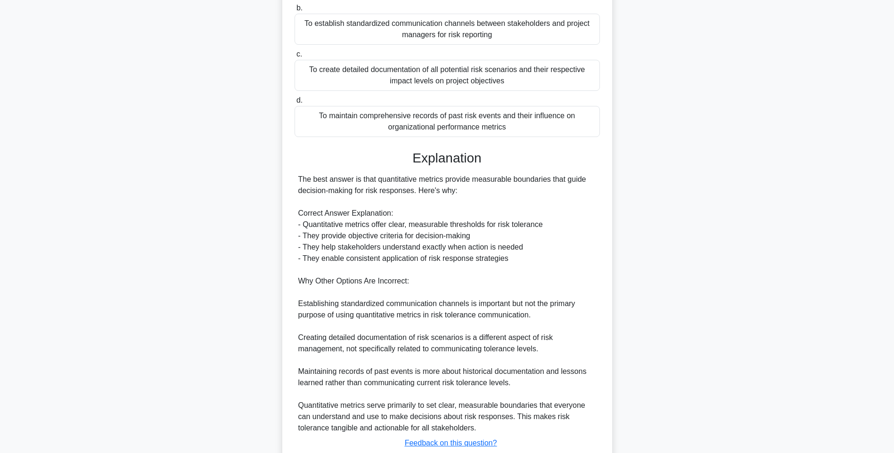
scroll to position [196, 0]
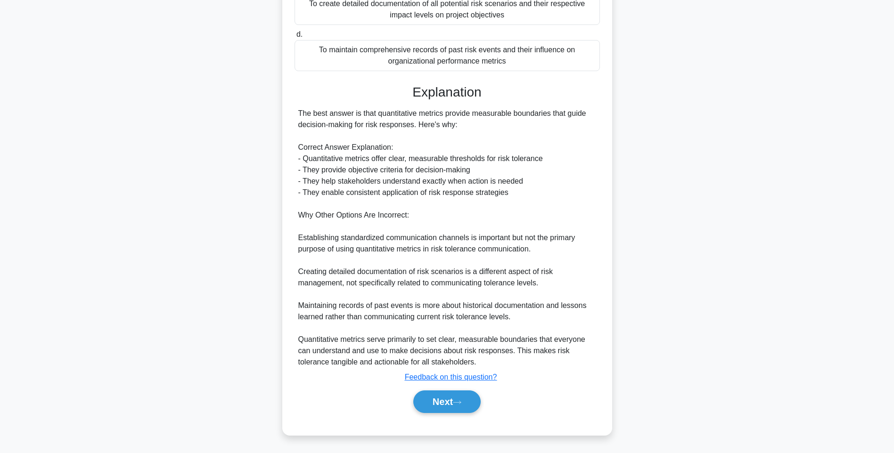
click at [455, 414] on div "Next" at bounding box center [447, 402] width 305 height 30
click at [454, 408] on button "Next" at bounding box center [446, 402] width 67 height 23
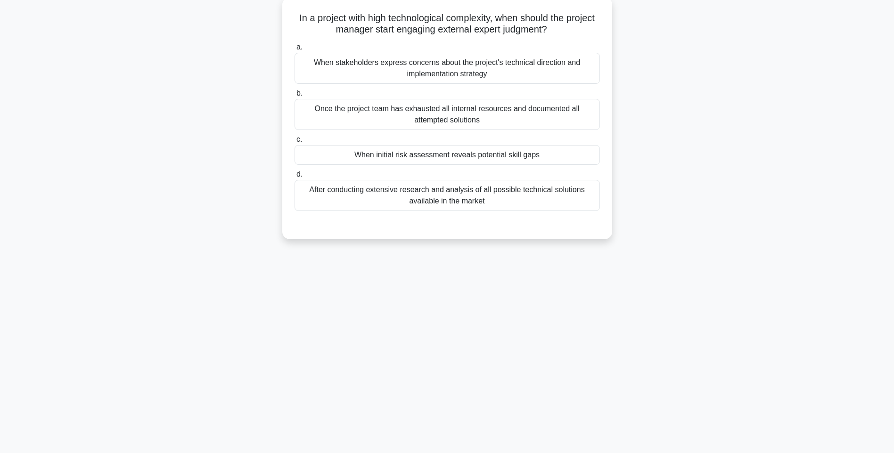
scroll to position [56, 0]
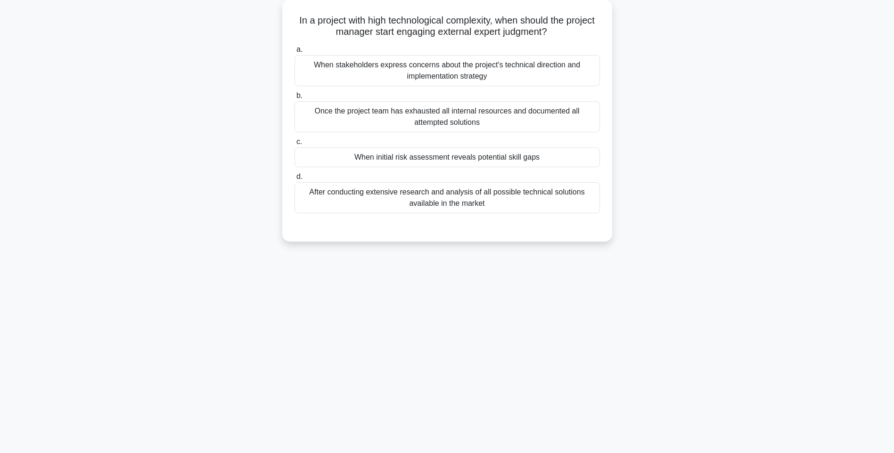
drag, startPoint x: 301, startPoint y: 12, endPoint x: 625, endPoint y: 214, distance: 382.1
click at [625, 214] on div "In a project with high technological complexity, when should the project manage…" at bounding box center [447, 127] width 622 height 254
copy div "In a project with high technological complexity, when should the project manage…"
drag, startPoint x: 705, startPoint y: 98, endPoint x: 622, endPoint y: 94, distance: 83.5
click at [705, 98] on div "In a project with high technological complexity, when should the project manage…" at bounding box center [447, 127] width 622 height 254
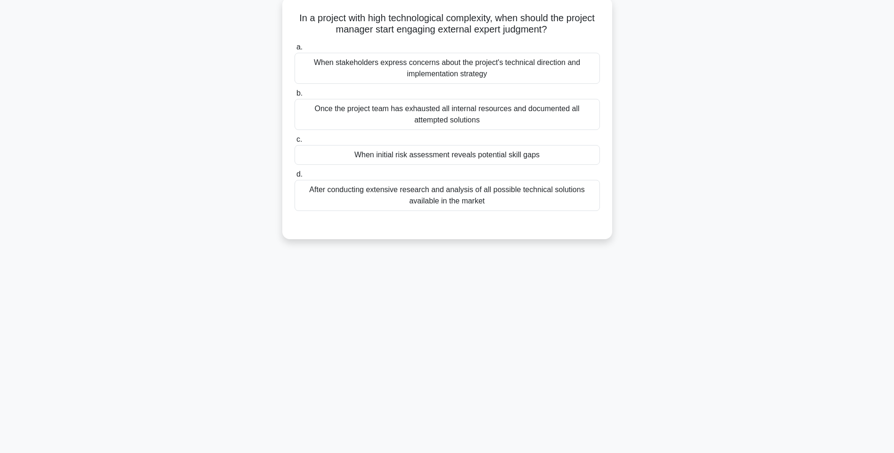
click at [541, 80] on div "When stakeholders express concerns about the project's technical direction and …" at bounding box center [447, 68] width 305 height 31
click at [295, 50] on input "a. When stakeholders express concerns about the project's technical direction a…" at bounding box center [295, 47] width 0 height 6
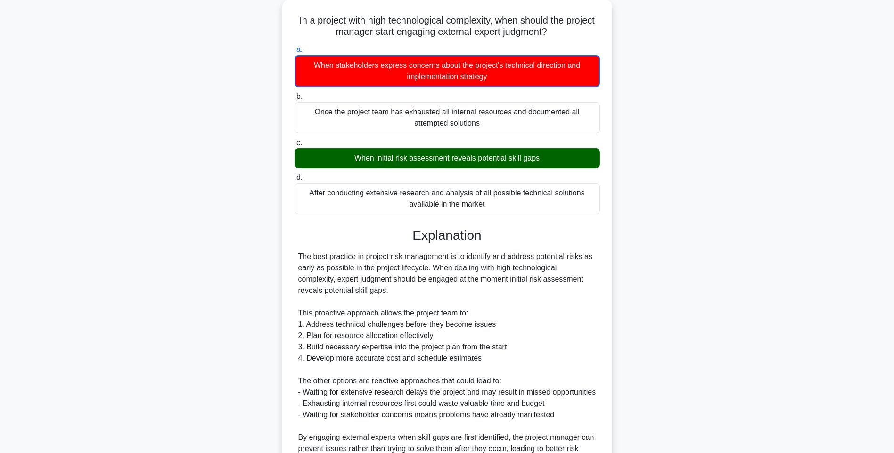
click at [659, 216] on div "In a project with high technological complexity, when should the project manage…" at bounding box center [447, 272] width 622 height 545
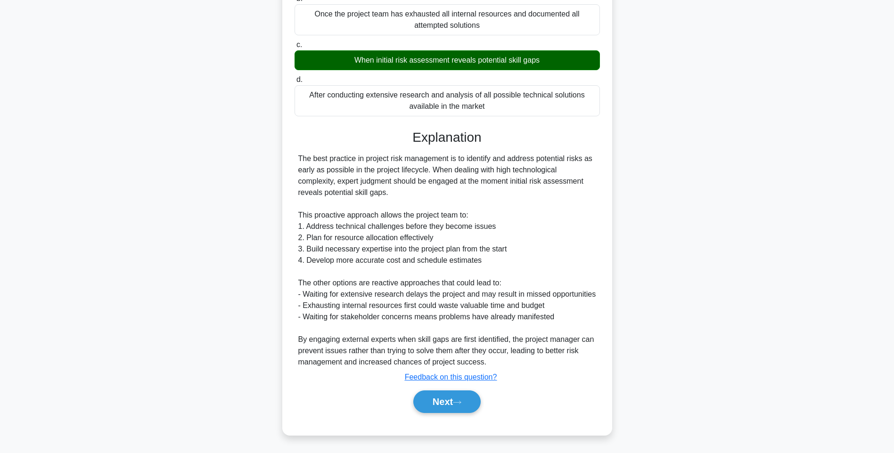
scroll to position [152, 0]
click at [452, 400] on button "Next" at bounding box center [446, 402] width 67 height 23
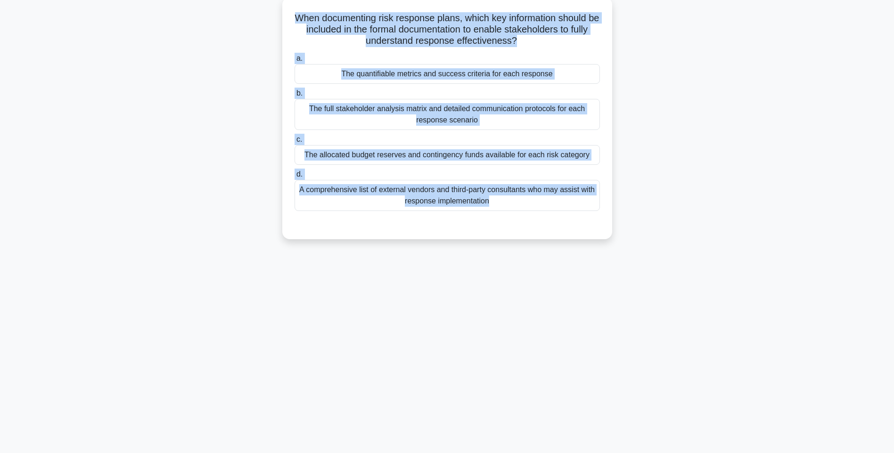
drag, startPoint x: 289, startPoint y: 15, endPoint x: 582, endPoint y: 234, distance: 365.2
click at [582, 234] on div "When documenting risk response plans, which key information should be included …" at bounding box center [447, 118] width 322 height 235
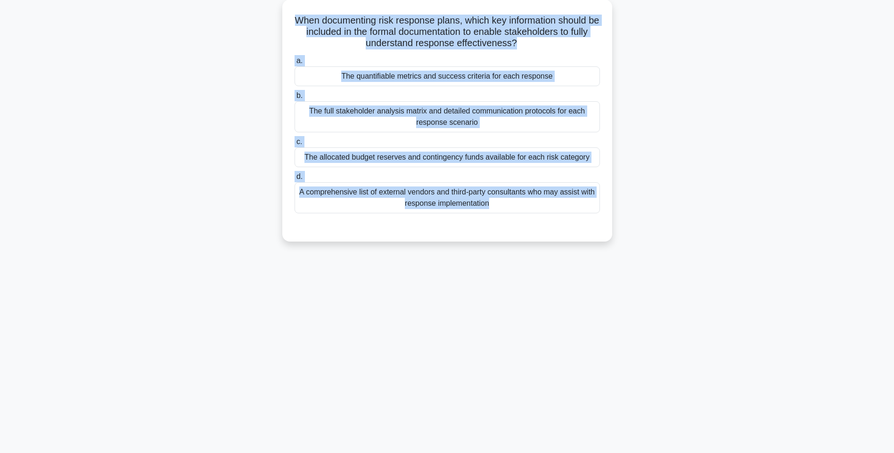
click at [672, 228] on div "When documenting risk response plans, which key information should be included …" at bounding box center [447, 127] width 622 height 254
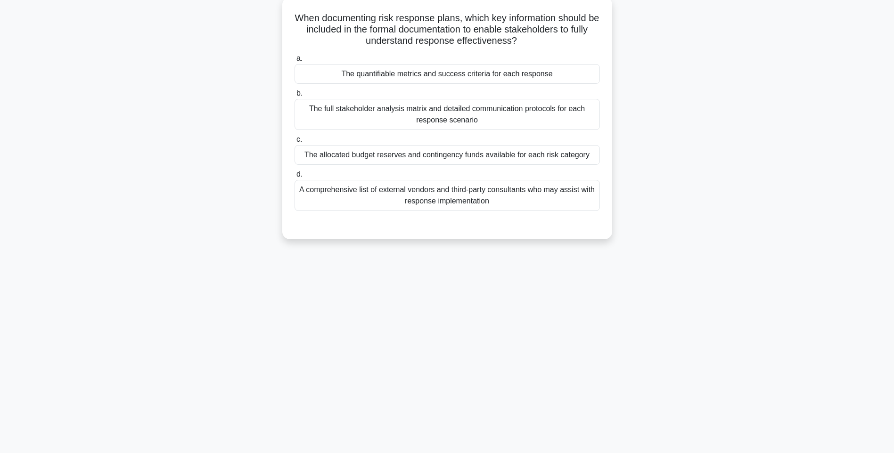
click at [492, 67] on div "The quantifiable metrics and success criteria for each response" at bounding box center [447, 74] width 305 height 20
click at [295, 62] on input "a. The quantifiable metrics and success criteria for each response" at bounding box center [295, 59] width 0 height 6
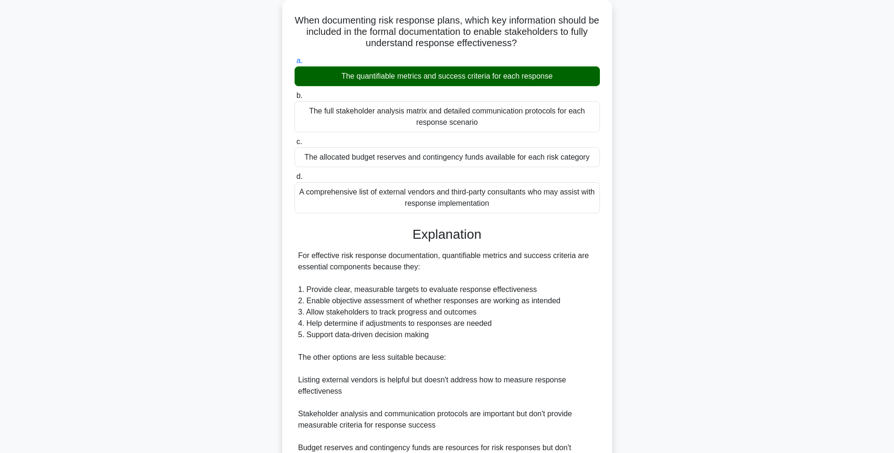
click at [624, 251] on div "When documenting risk response plans, which key information should be included …" at bounding box center [447, 295] width 622 height 590
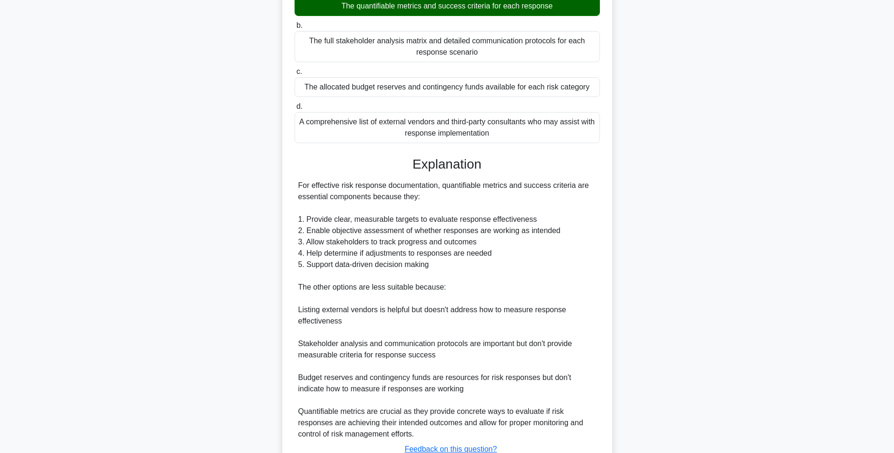
scroll to position [196, 0]
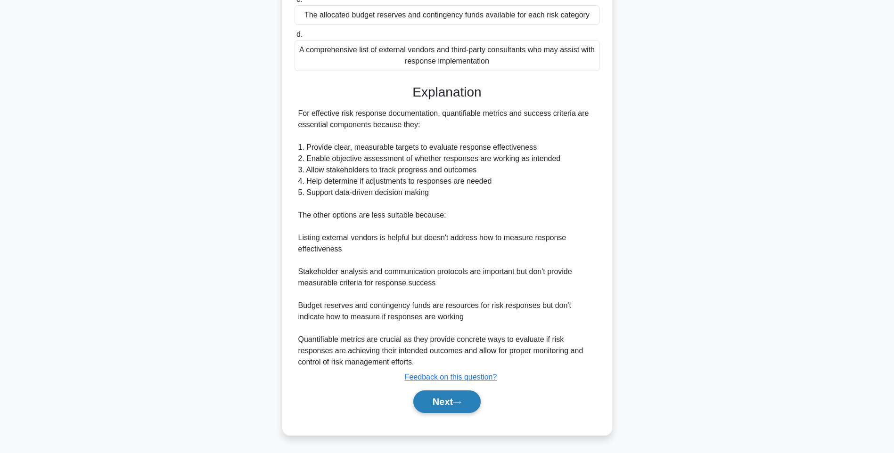
click at [448, 401] on button "Next" at bounding box center [446, 402] width 67 height 23
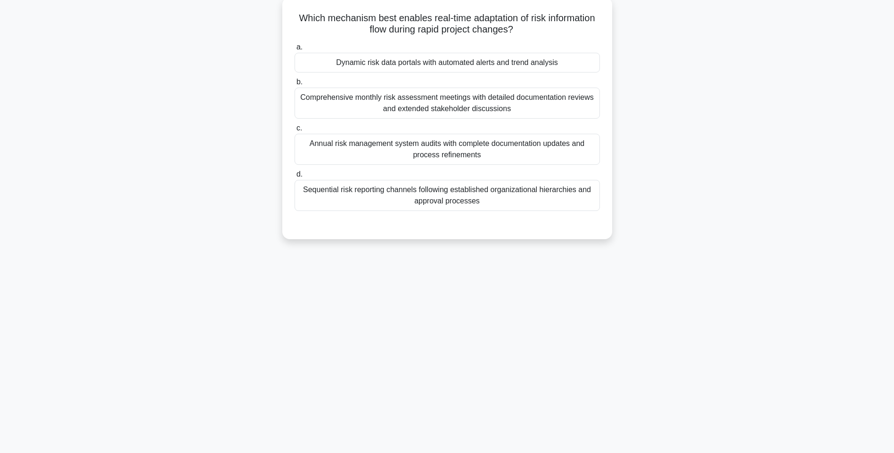
scroll to position [56, 0]
drag, startPoint x: 294, startPoint y: 18, endPoint x: 607, endPoint y: 200, distance: 361.6
click at [607, 200] on div "Which mechanism best enables real-time adaptation of risk information flow duri…" at bounding box center [447, 118] width 322 height 235
drag, startPoint x: 535, startPoint y: 50, endPoint x: 533, endPoint y: 59, distance: 9.1
click at [535, 50] on label "a. Dynamic risk data portals with automated alerts and trend analysis" at bounding box center [447, 56] width 305 height 31
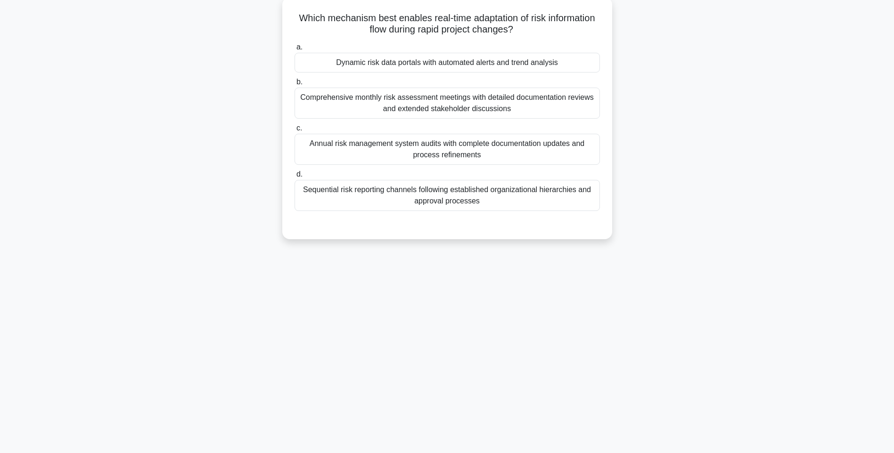
click at [295, 50] on input "a. Dynamic risk data portals with automated alerts and trend analysis" at bounding box center [295, 47] width 0 height 6
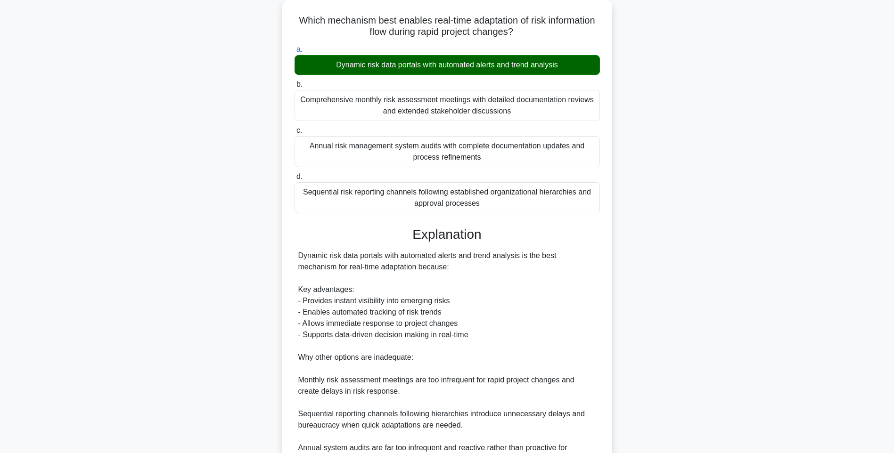
click at [661, 189] on div "Which mechanism best enables real-time adaptation of risk information flow duri…" at bounding box center [447, 278] width 622 height 556
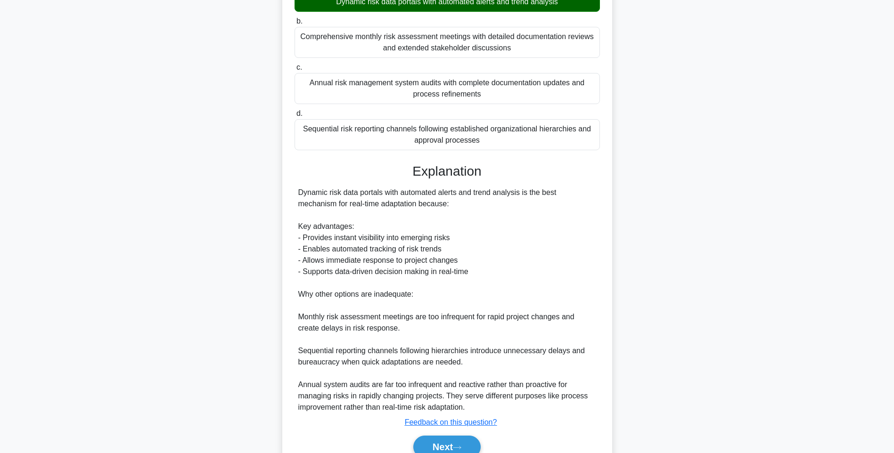
scroll to position [162, 0]
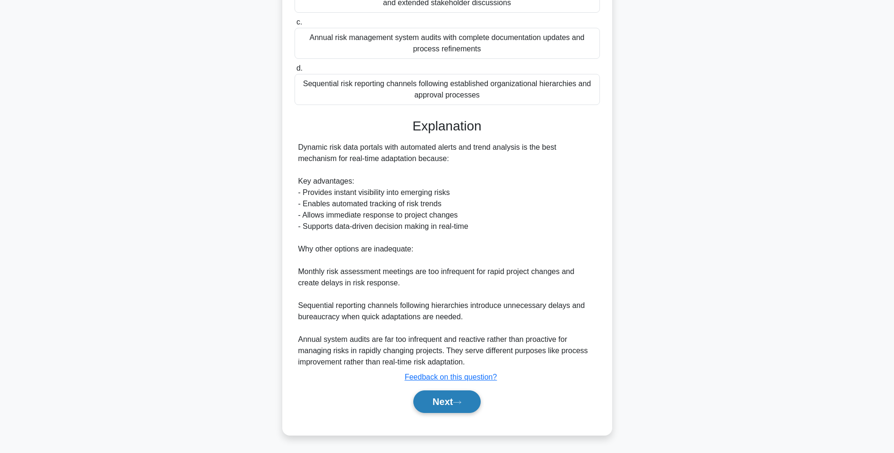
click at [430, 407] on button "Next" at bounding box center [446, 402] width 67 height 23
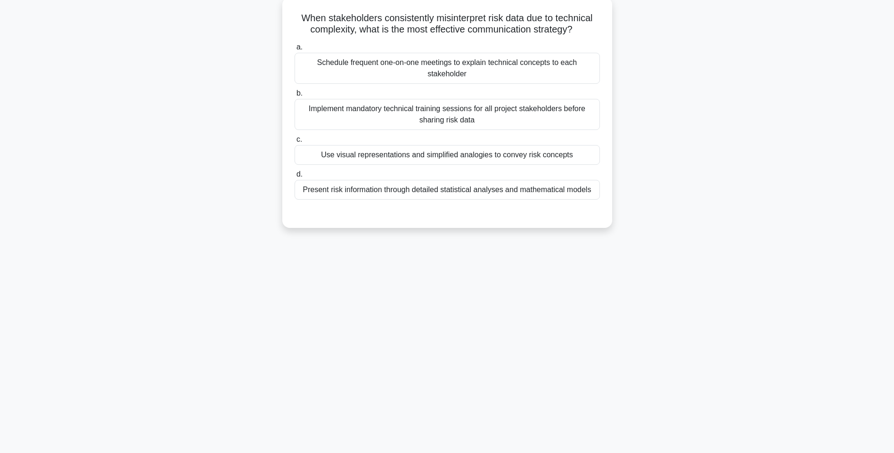
scroll to position [56, 0]
click at [396, 74] on div "Schedule frequent one-on-one meetings to explain technical concepts to each sta…" at bounding box center [447, 68] width 305 height 31
click at [295, 50] on input "a. Schedule frequent one-on-one meetings to explain technical concepts to each …" at bounding box center [295, 47] width 0 height 6
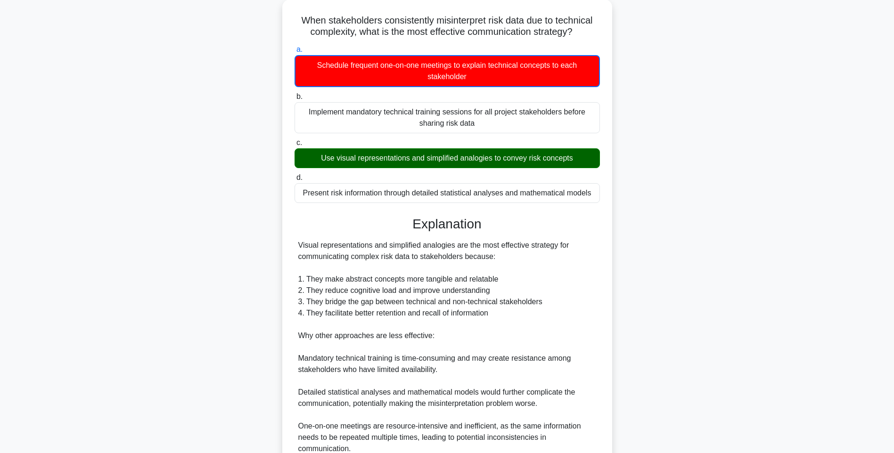
drag, startPoint x: 432, startPoint y: 99, endPoint x: 672, endPoint y: 201, distance: 260.4
click at [672, 201] on div "When stakeholders consistently misinterpret risk data due to technical complexi…" at bounding box center [447, 267] width 622 height 534
click at [694, 132] on div "When stakeholders consistently misinterpret risk data due to technical complexi…" at bounding box center [447, 267] width 622 height 534
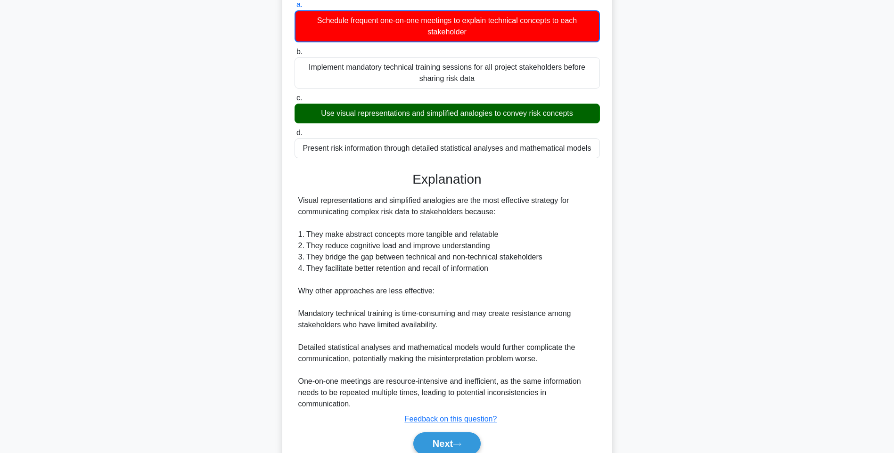
scroll to position [140, 0]
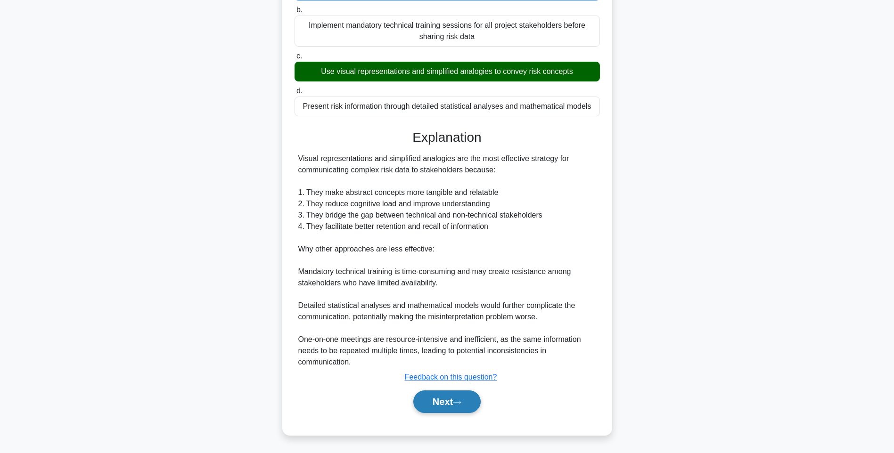
click at [434, 402] on button "Next" at bounding box center [446, 402] width 67 height 23
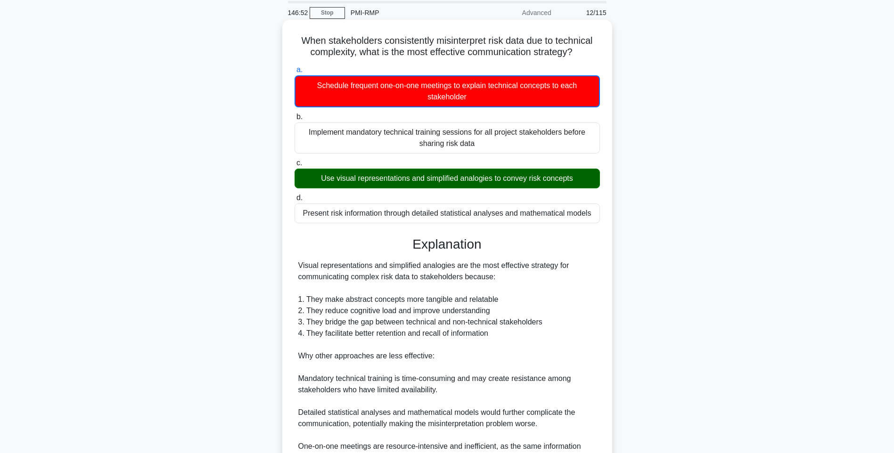
scroll to position [0, 0]
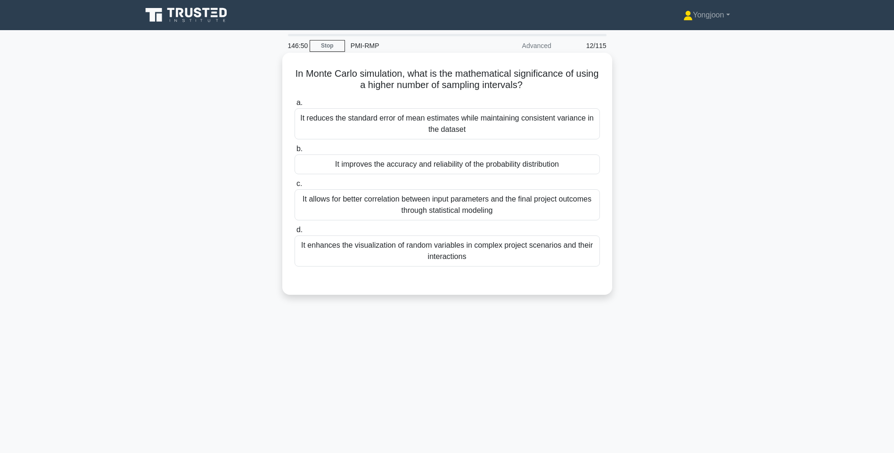
drag, startPoint x: 401, startPoint y: 138, endPoint x: 574, endPoint y: 263, distance: 213.5
click at [574, 263] on div "In Monte Carlo simulation, what is the mathematical significance of using a hig…" at bounding box center [447, 174] width 322 height 235
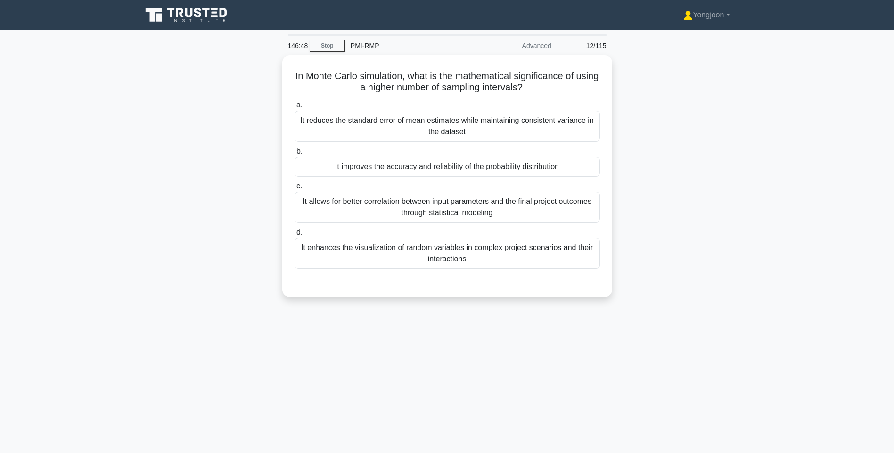
click at [661, 177] on div "In Monte Carlo simulation, what is the mathematical significance of using a hig…" at bounding box center [447, 182] width 622 height 254
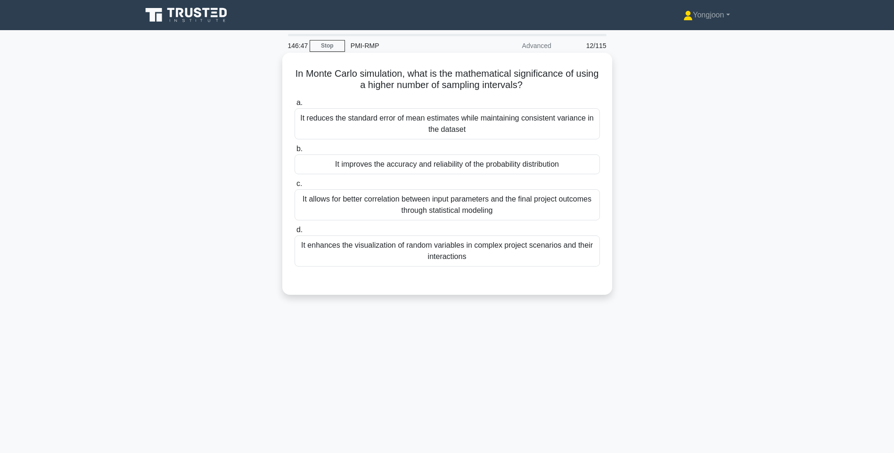
click at [503, 120] on div "It reduces the standard error of mean estimates while maintaining consistent va…" at bounding box center [447, 123] width 305 height 31
click at [295, 106] on input "a. It reduces the standard error of mean estimates while maintaining consistent…" at bounding box center [295, 103] width 0 height 6
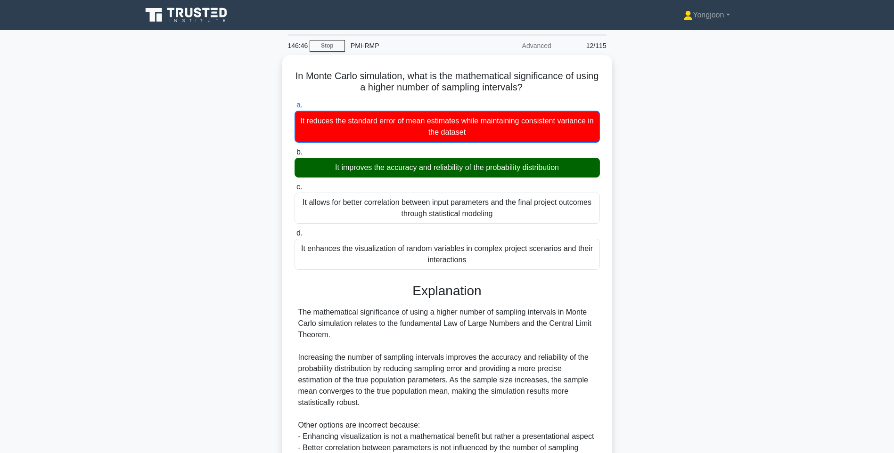
click at [695, 164] on div "In Monte Carlo simulation, what is the mathematical significance of using a hig…" at bounding box center [447, 310] width 622 height 511
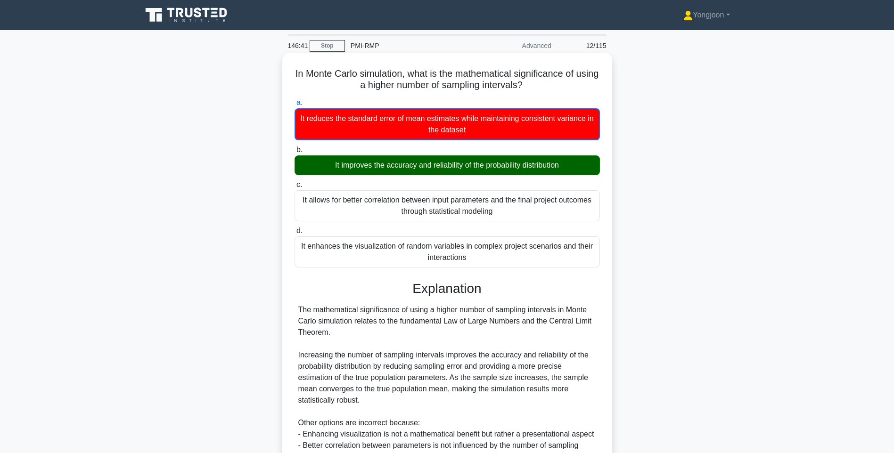
click at [611, 230] on div "In Monte Carlo simulation, what is the mathematical significance of using a hig…" at bounding box center [447, 303] width 330 height 500
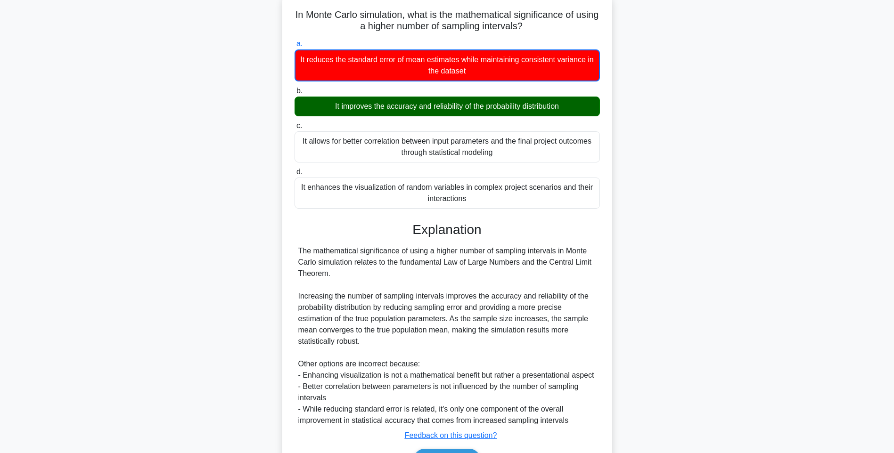
scroll to position [118, 0]
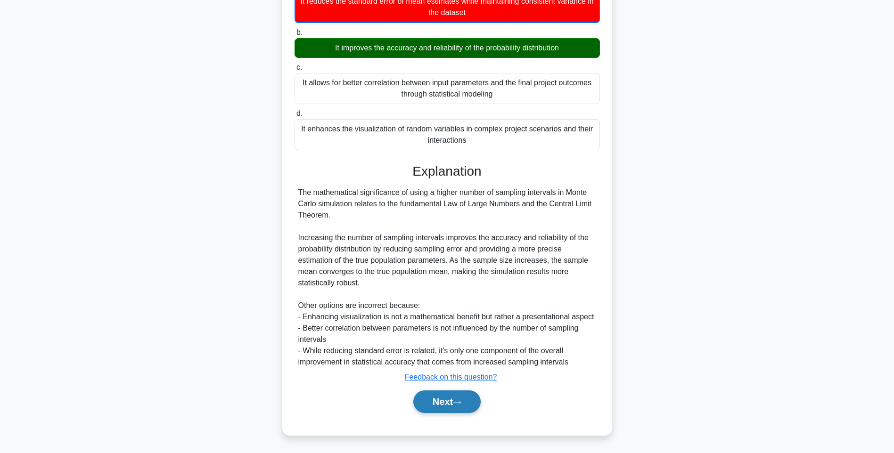
click at [456, 394] on button "Next" at bounding box center [446, 402] width 67 height 23
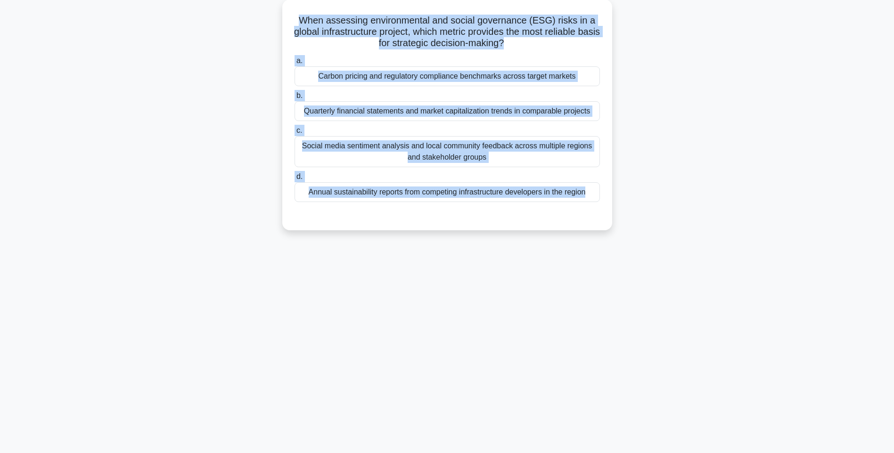
drag, startPoint x: 292, startPoint y: 14, endPoint x: 616, endPoint y: 208, distance: 378.2
click at [616, 208] on div "When assessing environmental and social governance (ESG) risks in a global infr…" at bounding box center [447, 121] width 622 height 242
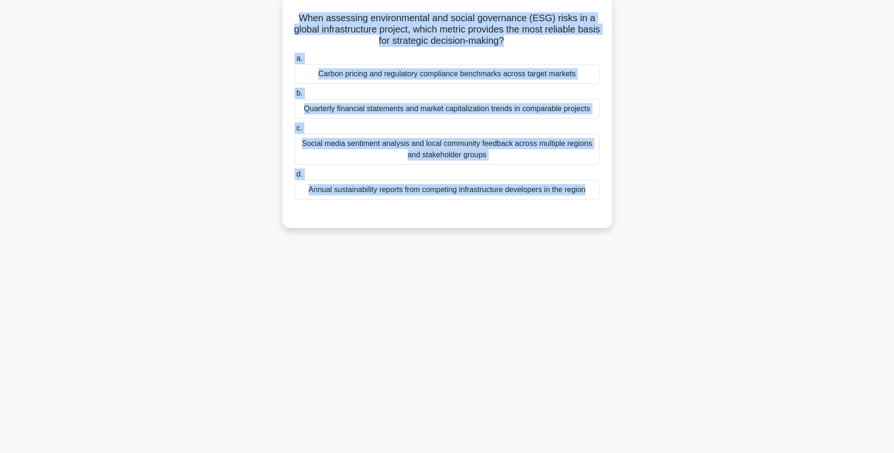
drag, startPoint x: 646, startPoint y: 197, endPoint x: 548, endPoint y: 115, distance: 128.1
click at [646, 197] on div "When assessing environmental and social governance (ESG) risks in a global infr…" at bounding box center [447, 121] width 622 height 242
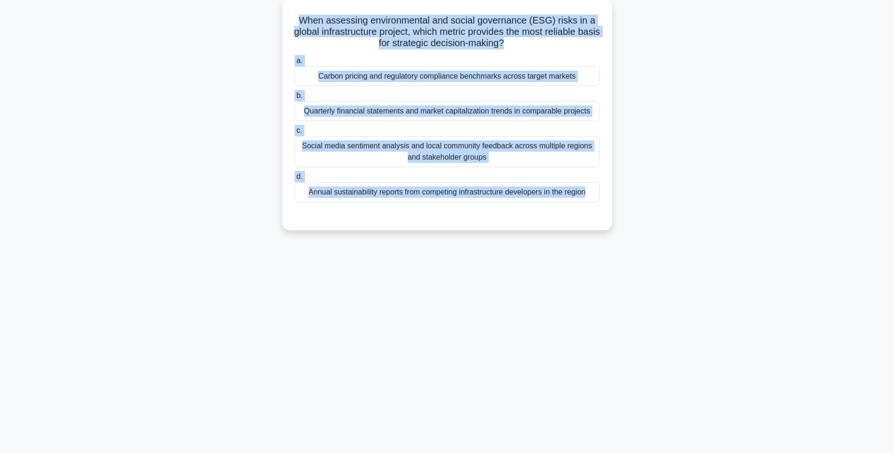
drag, startPoint x: 302, startPoint y: 18, endPoint x: 634, endPoint y: 214, distance: 385.8
click at [634, 214] on div "When assessing environmental and social governance (ESG) risks in a global infr…" at bounding box center [447, 121] width 622 height 242
click at [652, 179] on div "When assessing environmental and social governance (ESG) risks in a global infr…" at bounding box center [447, 121] width 622 height 242
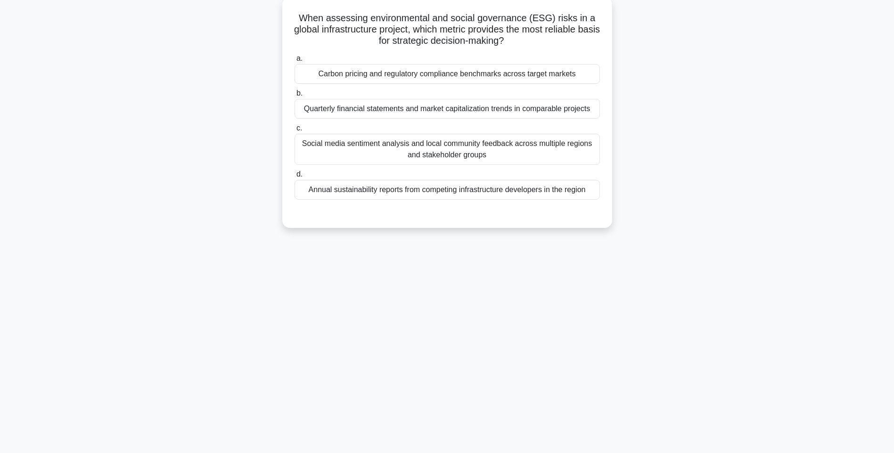
click at [546, 61] on label "a. Carbon pricing and regulatory compliance benchmarks across target markets" at bounding box center [447, 68] width 305 height 31
click at [295, 61] on input "a. Carbon pricing and regulatory compliance benchmarks across target markets" at bounding box center [295, 59] width 0 height 6
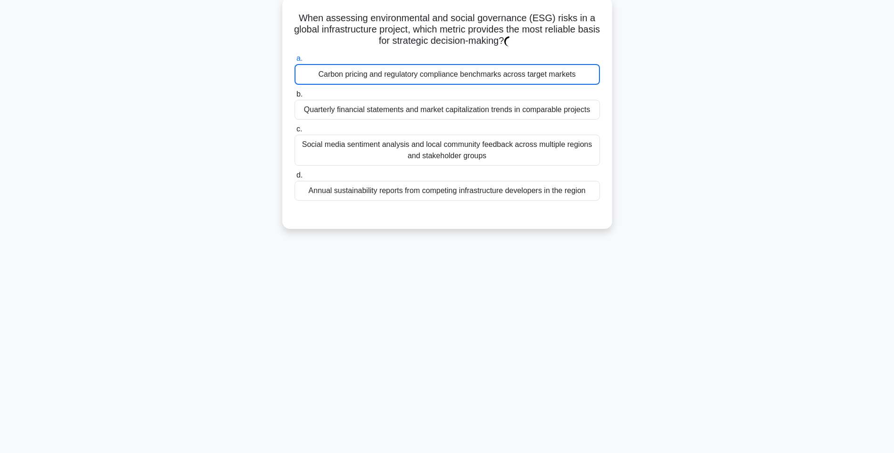
click at [541, 74] on div "Carbon pricing and regulatory compliance benchmarks across target markets" at bounding box center [447, 74] width 305 height 21
click at [295, 62] on input "a. Carbon pricing and regulatory compliance benchmarks across target markets" at bounding box center [295, 59] width 0 height 6
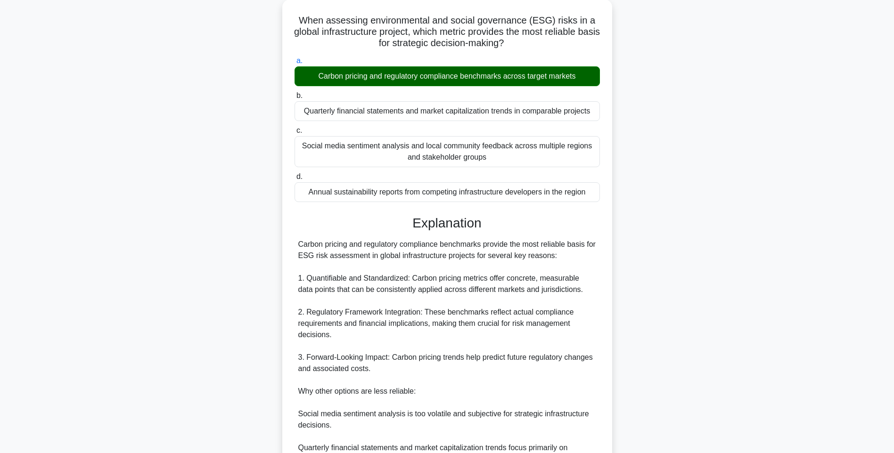
drag, startPoint x: 679, startPoint y: 139, endPoint x: 875, endPoint y: 178, distance: 199.9
click at [682, 140] on div "When assessing environmental and social governance (ESG) risks in a global infr…" at bounding box center [447, 289] width 622 height 578
click at [676, 213] on div "When assessing environmental and social governance (ESG) risks in a global infr…" at bounding box center [447, 289] width 622 height 578
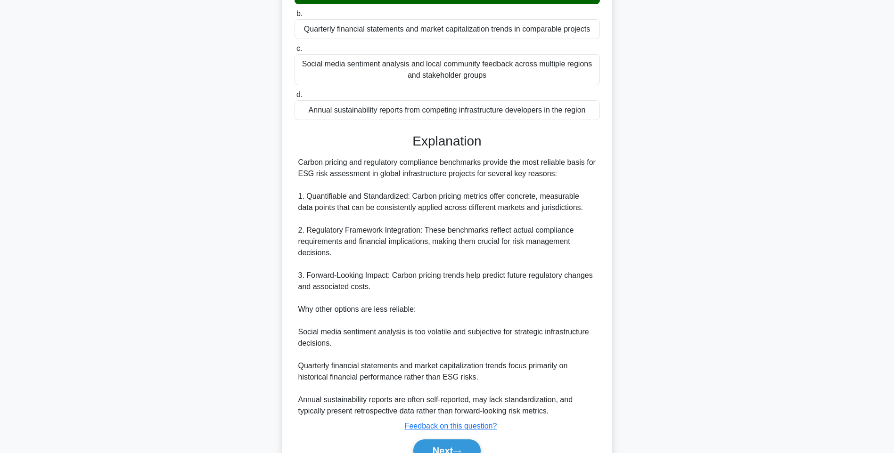
scroll to position [185, 0]
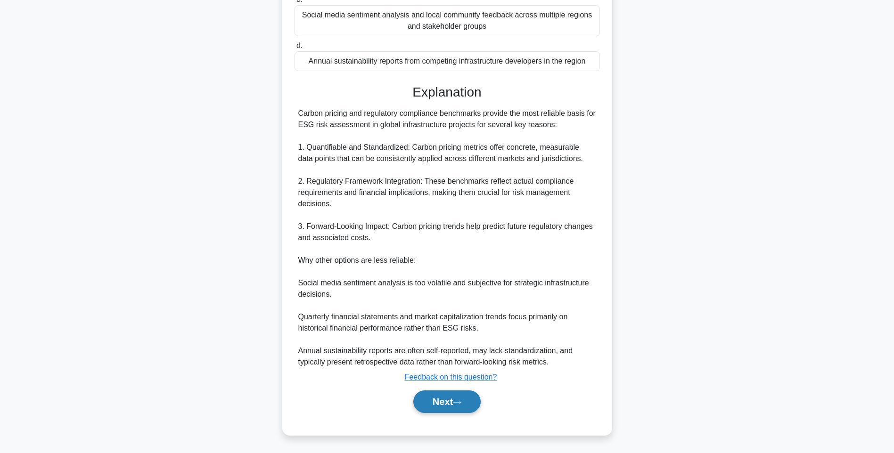
click at [434, 398] on button "Next" at bounding box center [446, 402] width 67 height 23
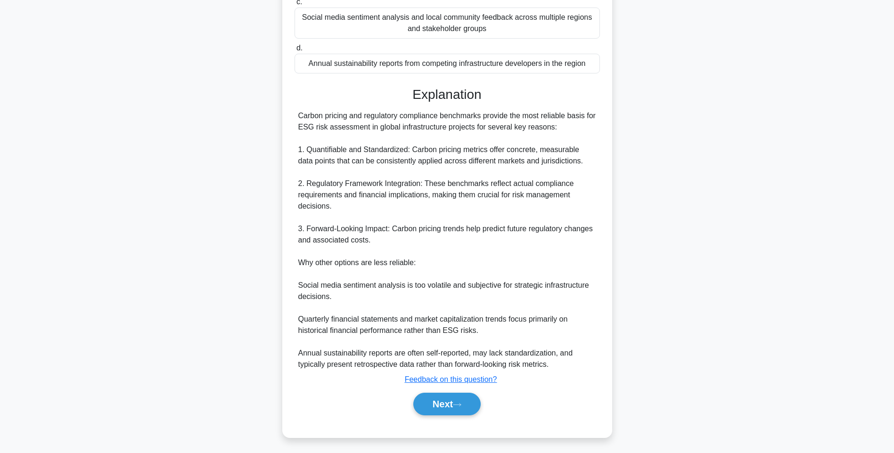
scroll to position [56, 0]
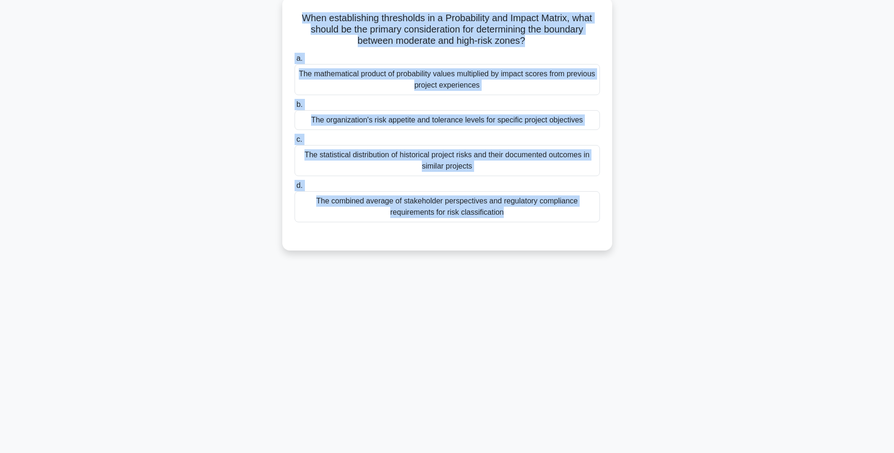
drag, startPoint x: 293, startPoint y: 14, endPoint x: 597, endPoint y: 225, distance: 370.4
click at [597, 225] on div "When establishing thresholds in a Probability and Impact Matrix, what should be…" at bounding box center [447, 124] width 322 height 246
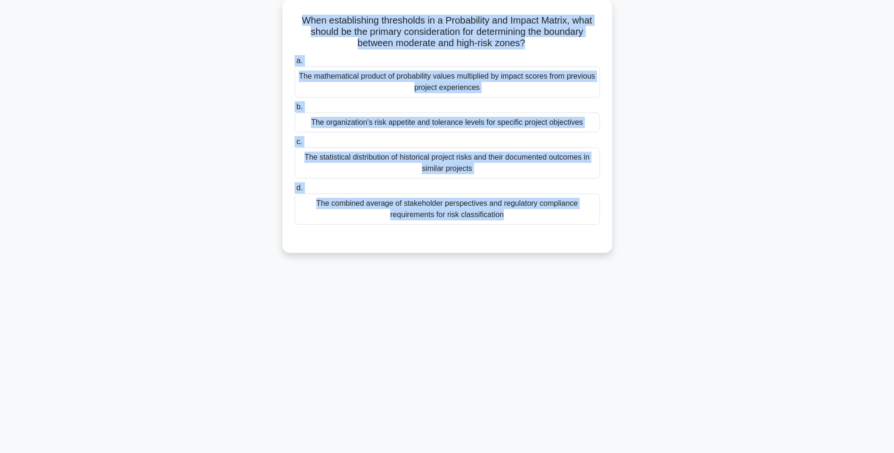
click at [675, 128] on div "When establishing thresholds in a Probability and Impact Matrix, what should be…" at bounding box center [447, 132] width 622 height 265
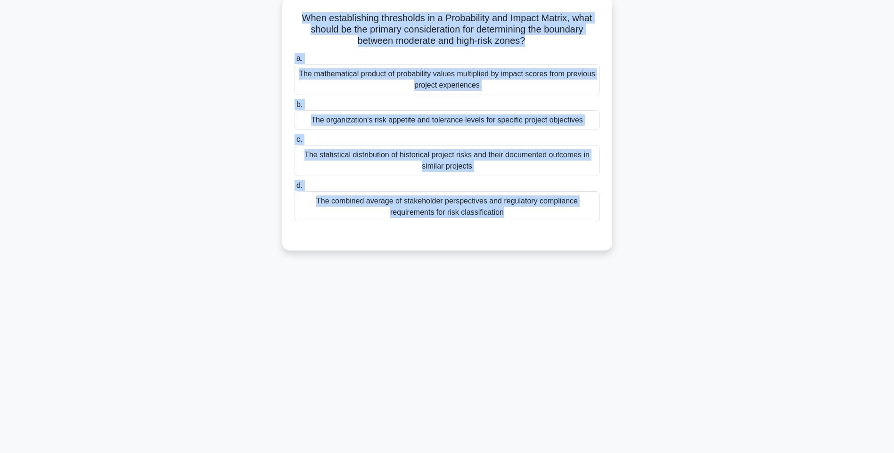
click at [525, 77] on div "The mathematical product of probability values multiplied by impact scores from…" at bounding box center [447, 79] width 305 height 31
click at [295, 62] on input "a. The mathematical product of probability values multiplied by impact scores f…" at bounding box center [295, 59] width 0 height 6
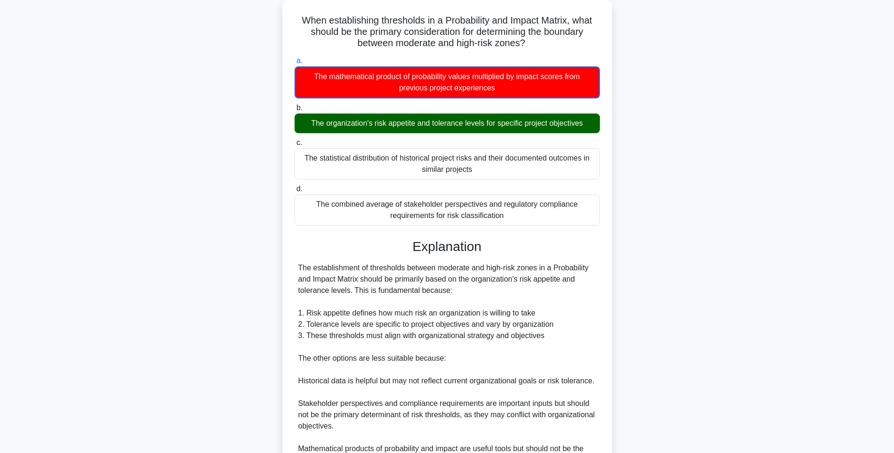
click at [647, 224] on div "When establishing thresholds in a Probability and Impact Matrix, what should be…" at bounding box center [447, 278] width 622 height 557
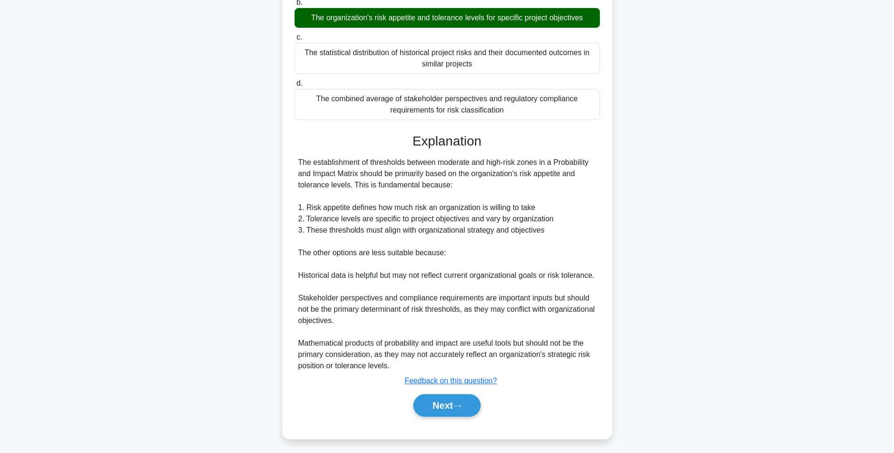
scroll to position [163, 0]
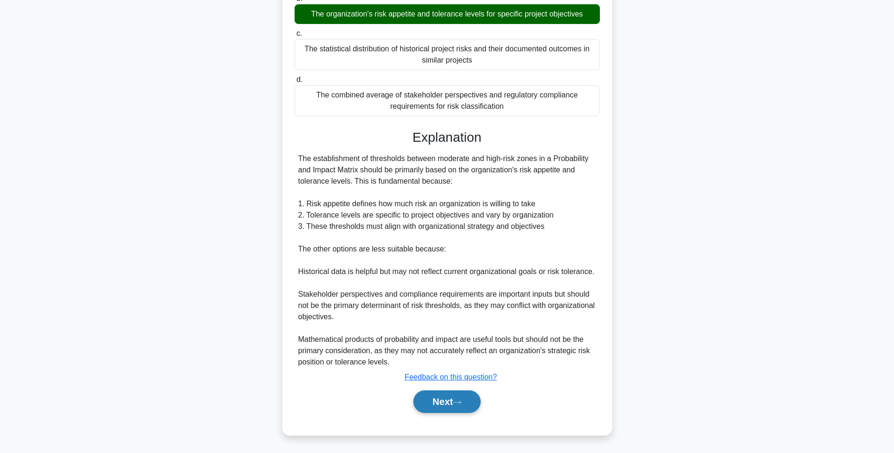
click at [460, 409] on button "Next" at bounding box center [446, 402] width 67 height 23
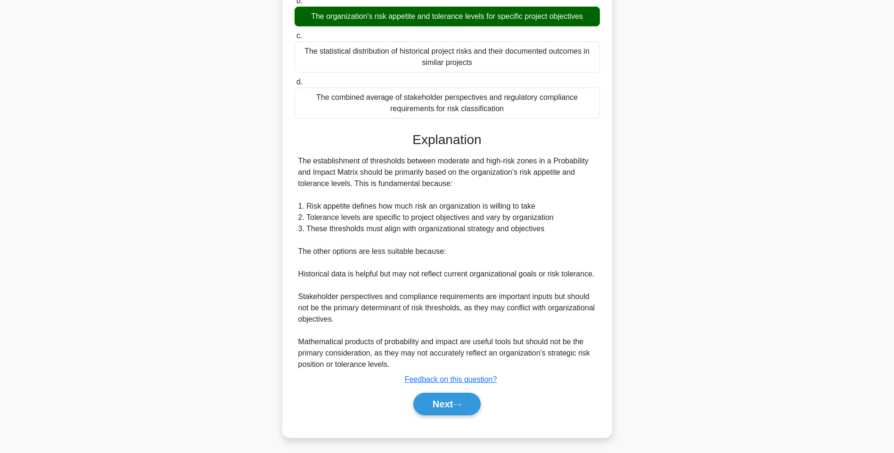
scroll to position [56, 0]
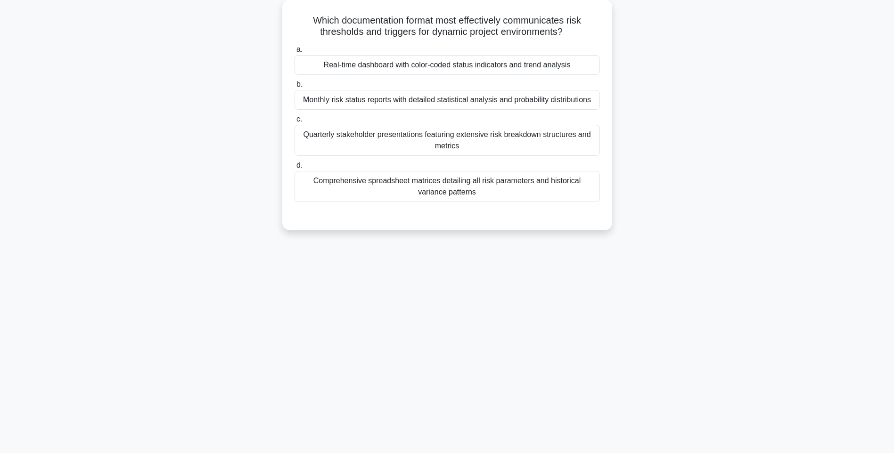
drag, startPoint x: 299, startPoint y: 12, endPoint x: 612, endPoint y: 189, distance: 359.6
click at [612, 189] on div "Which documentation format most effectively communicates risk thresholds and tr…" at bounding box center [447, 121] width 622 height 242
drag, startPoint x: 683, startPoint y: 139, endPoint x: 669, endPoint y: 130, distance: 16.1
click at [684, 138] on div "Which documentation format most effectively communicates risk thresholds and tr…" at bounding box center [447, 121] width 622 height 242
click at [524, 65] on div "Real-time dashboard with color-coded status indicators and trend analysis" at bounding box center [447, 63] width 305 height 20
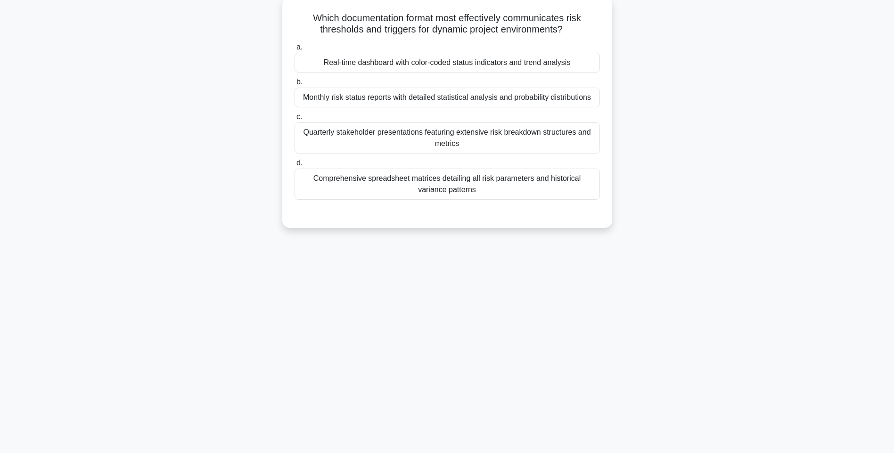
click at [295, 50] on input "a. Real-time dashboard with color-coded status indicators and trend analysis" at bounding box center [295, 47] width 0 height 6
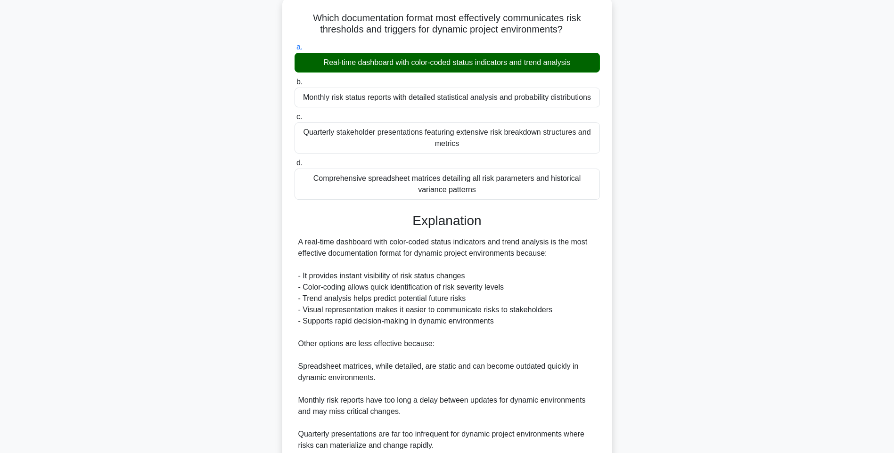
click at [588, 207] on div "a. Real-time dashboard with color-coded status indicators and trend analysis b.…" at bounding box center [447, 274] width 307 height 468
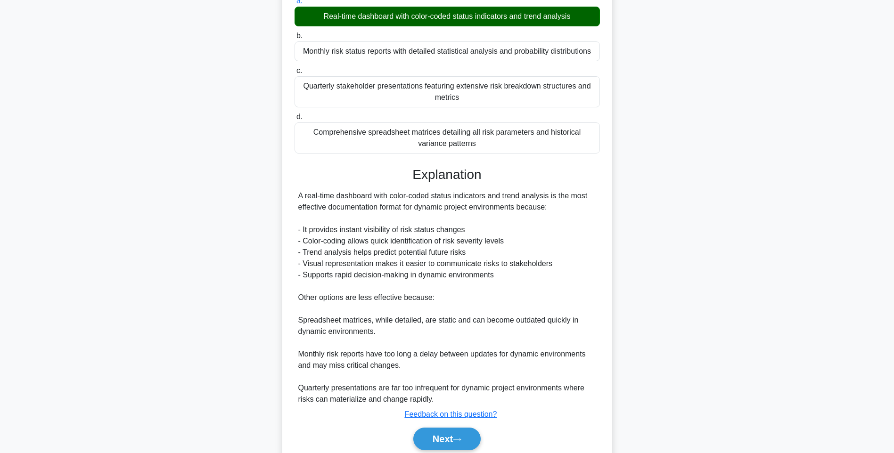
scroll to position [139, 0]
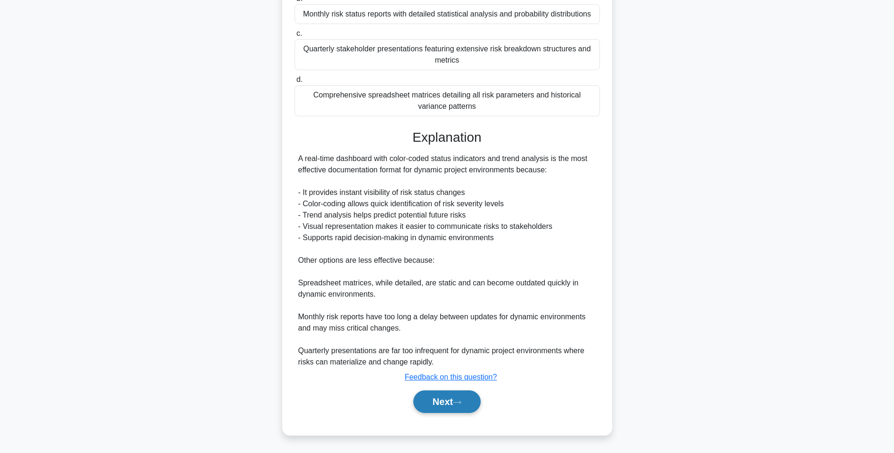
click at [457, 402] on button "Next" at bounding box center [446, 402] width 67 height 23
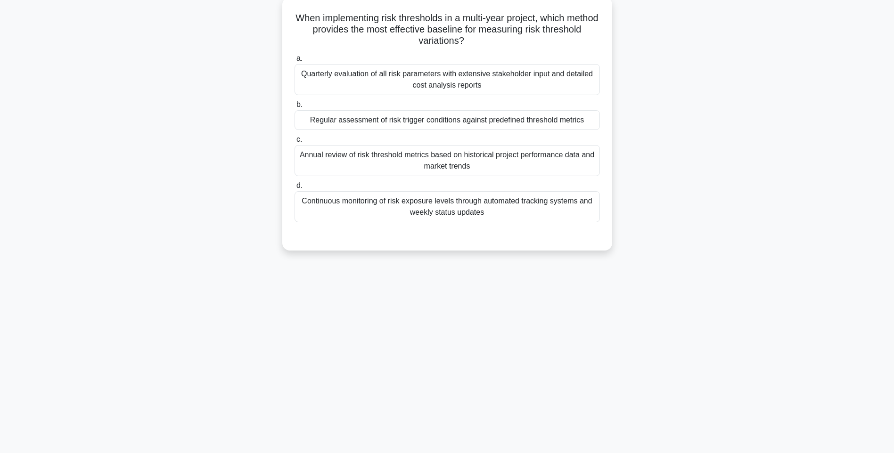
drag, startPoint x: 302, startPoint y: 11, endPoint x: 597, endPoint y: 222, distance: 362.6
click at [597, 222] on div "When implementing risk thresholds in a multi-year project, which method provide…" at bounding box center [447, 124] width 322 height 246
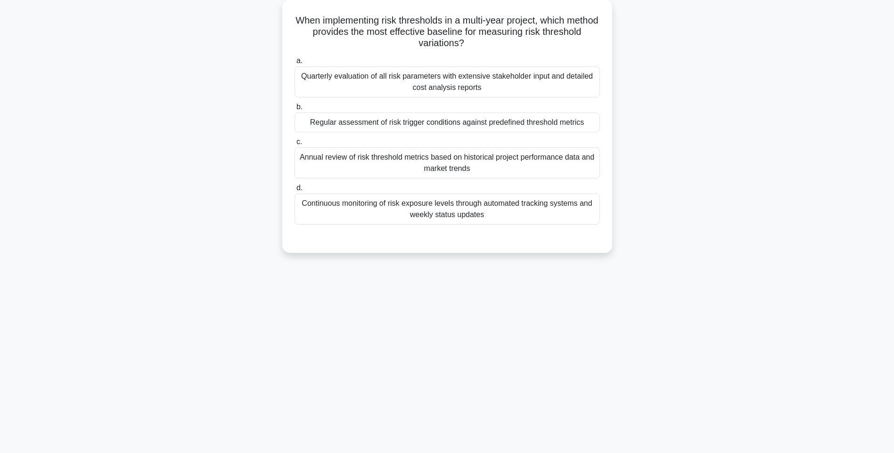
click at [677, 154] on div "When implementing risk thresholds in a multi-year project, which method provide…" at bounding box center [447, 132] width 622 height 265
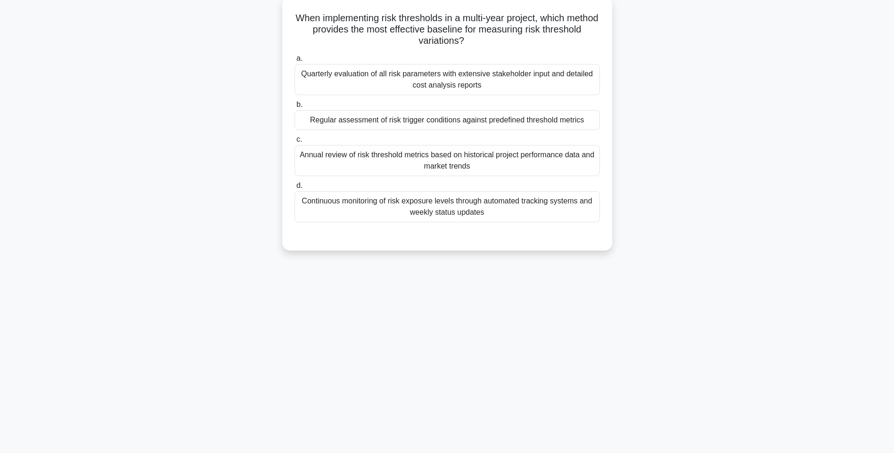
click at [561, 82] on div "Quarterly evaluation of all risk parameters with extensive stakeholder input an…" at bounding box center [447, 79] width 305 height 31
click at [295, 62] on input "a. Quarterly evaluation of all risk parameters with extensive stakeholder input…" at bounding box center [295, 59] width 0 height 6
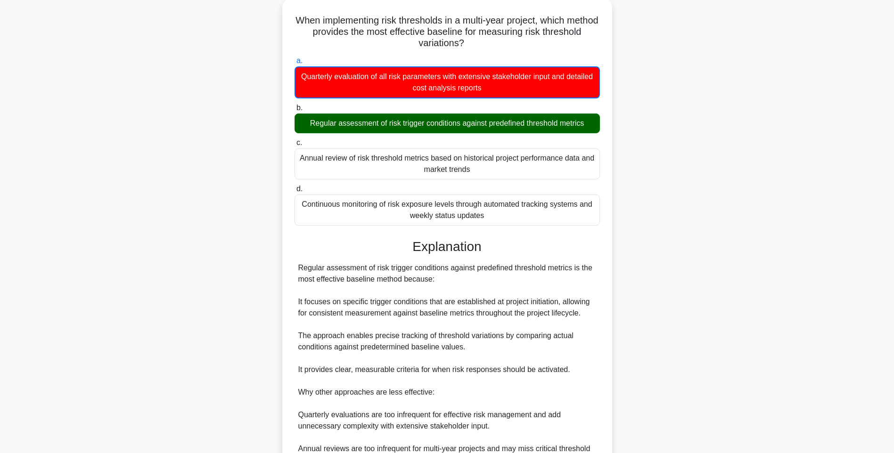
click at [670, 225] on div "When implementing risk thresholds in a multi-year project, which method provide…" at bounding box center [447, 295] width 622 height 591
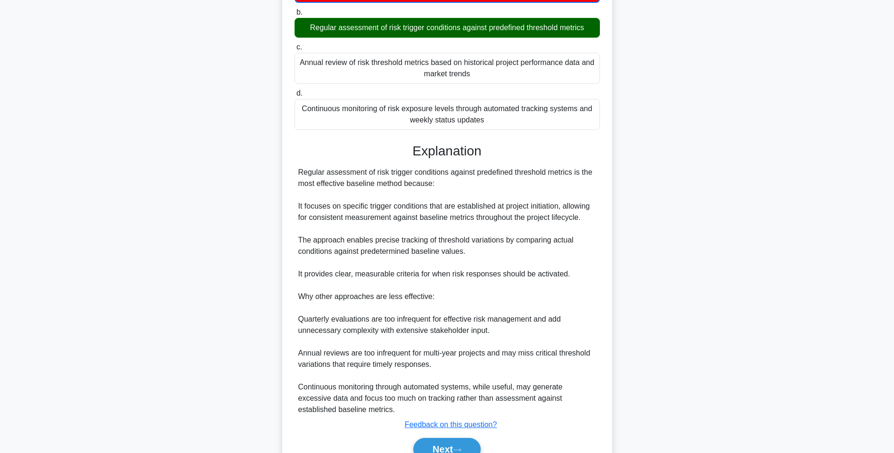
scroll to position [197, 0]
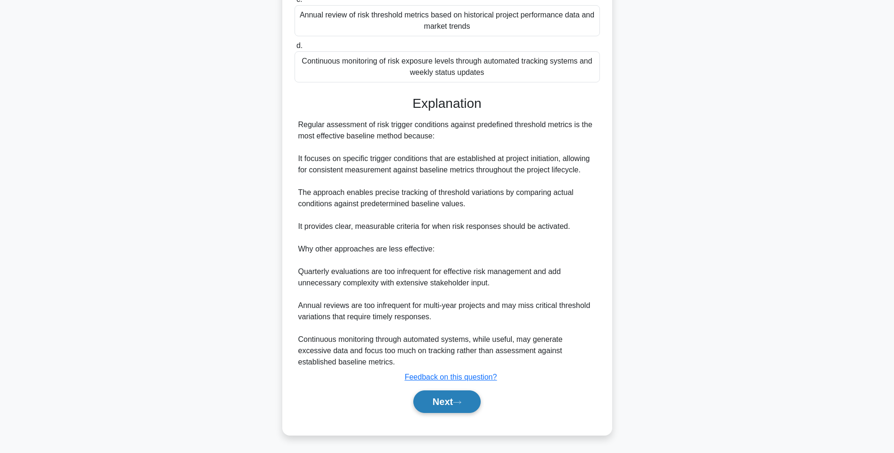
click at [452, 397] on button "Next" at bounding box center [446, 402] width 67 height 23
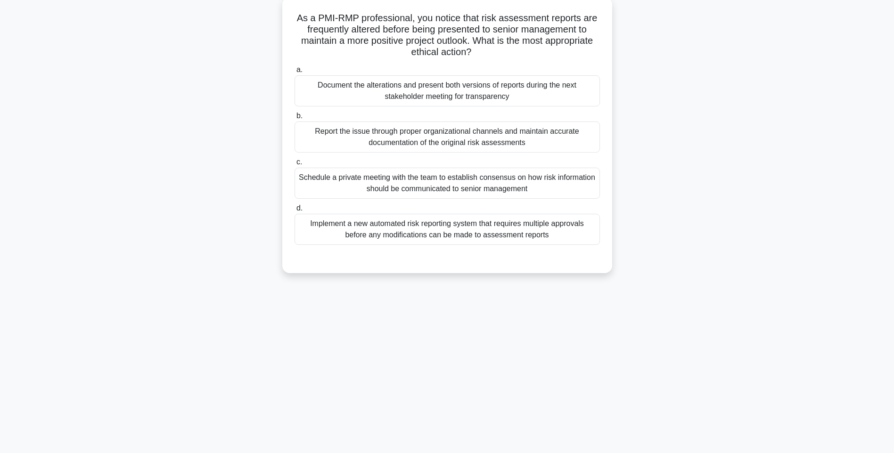
scroll to position [56, 0]
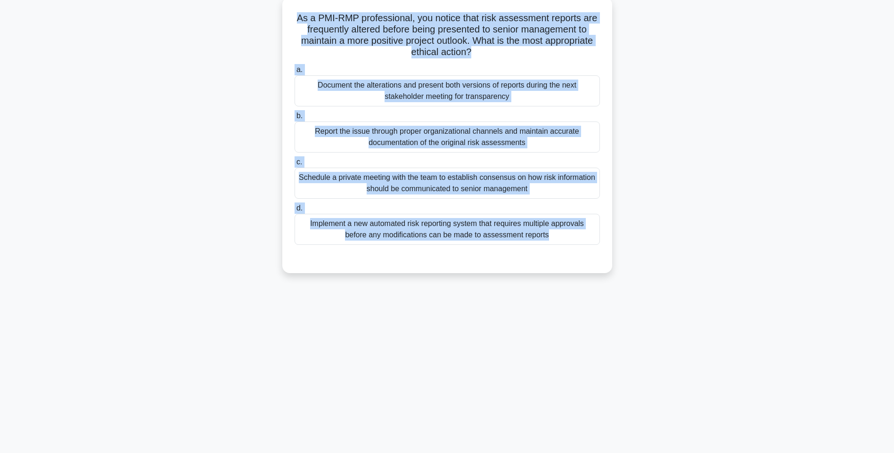
drag, startPoint x: 293, startPoint y: 16, endPoint x: 591, endPoint y: 257, distance: 383.0
click at [591, 257] on div "As a PMI-RMP professional, you notice that risk assessment reports are frequent…" at bounding box center [447, 135] width 322 height 269
click at [501, 83] on div "Document the alterations and present both versions of reports during the next s…" at bounding box center [447, 90] width 305 height 31
click at [295, 73] on input "a. Document the alterations and present both versions of reports during the nex…" at bounding box center [295, 70] width 0 height 6
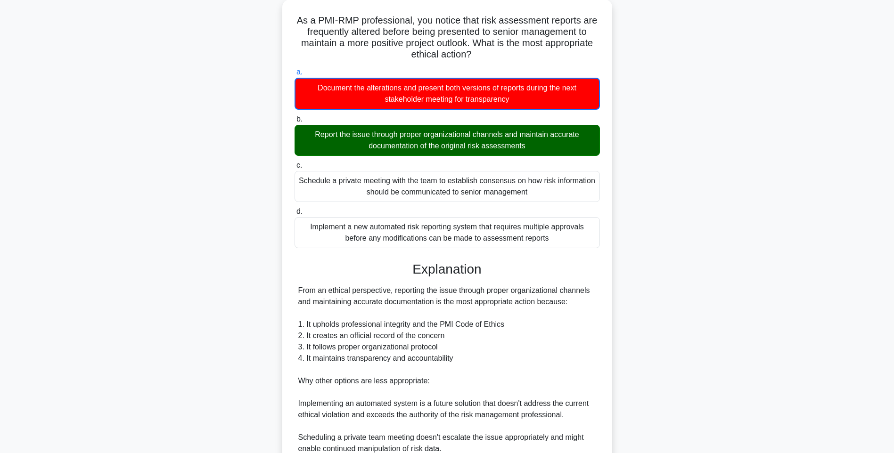
click at [651, 185] on div "As a PMI-RMP professional, you notice that risk assessment reports are frequent…" at bounding box center [447, 306] width 622 height 613
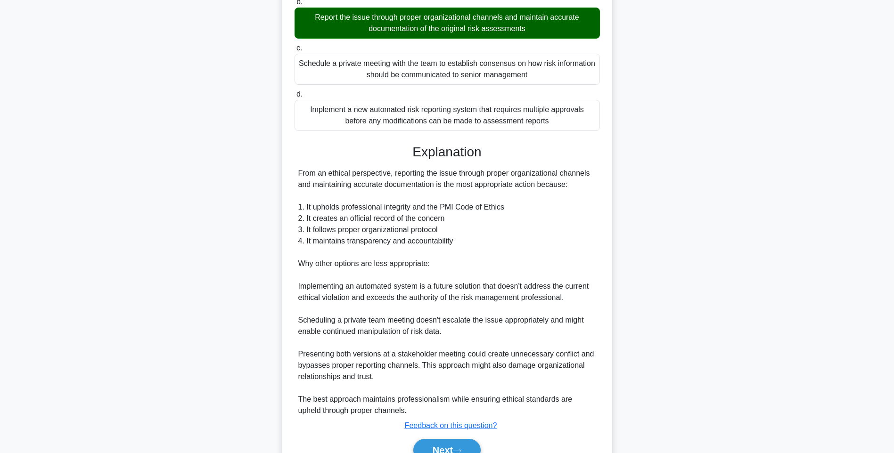
scroll to position [220, 0]
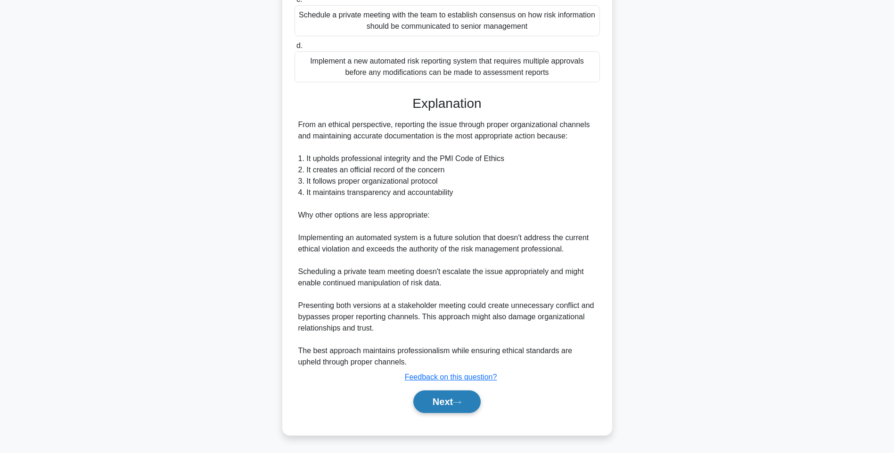
click at [442, 406] on button "Next" at bounding box center [446, 402] width 67 height 23
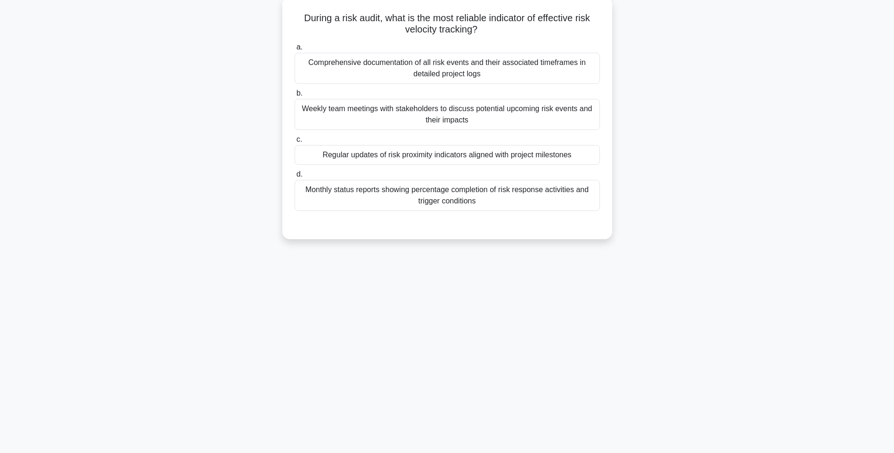
scroll to position [56, 0]
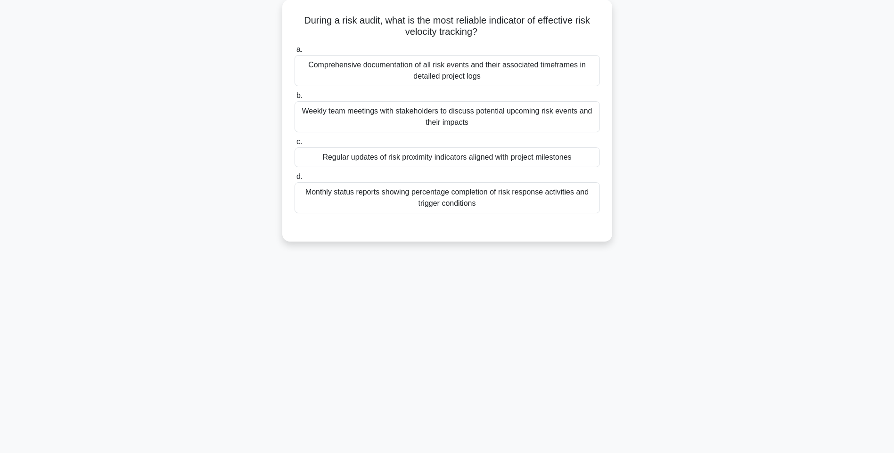
drag, startPoint x: 298, startPoint y: 13, endPoint x: 615, endPoint y: 214, distance: 375.5
click at [615, 214] on div "During a risk audit, what is the most reliable indicator of effective risk velo…" at bounding box center [447, 127] width 622 height 254
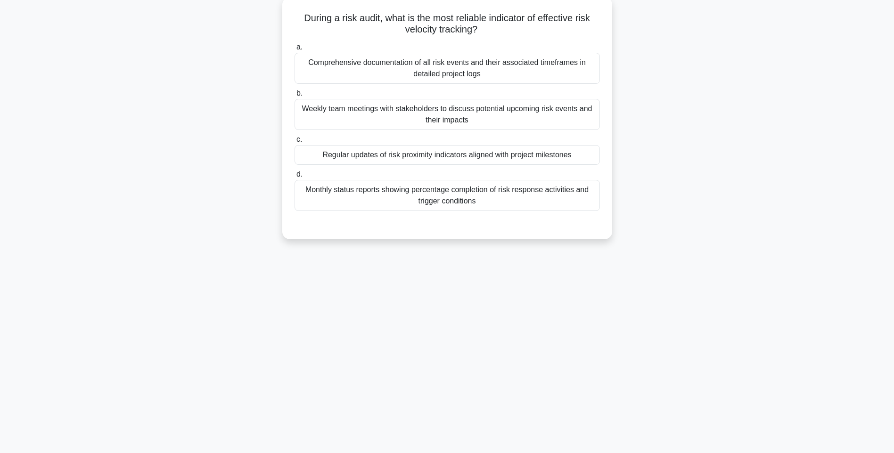
click at [482, 78] on div "Comprehensive documentation of all risk events and their associated timeframes …" at bounding box center [447, 68] width 305 height 31
click at [295, 50] on input "a. Comprehensive documentation of all risk events and their associated timefram…" at bounding box center [295, 47] width 0 height 6
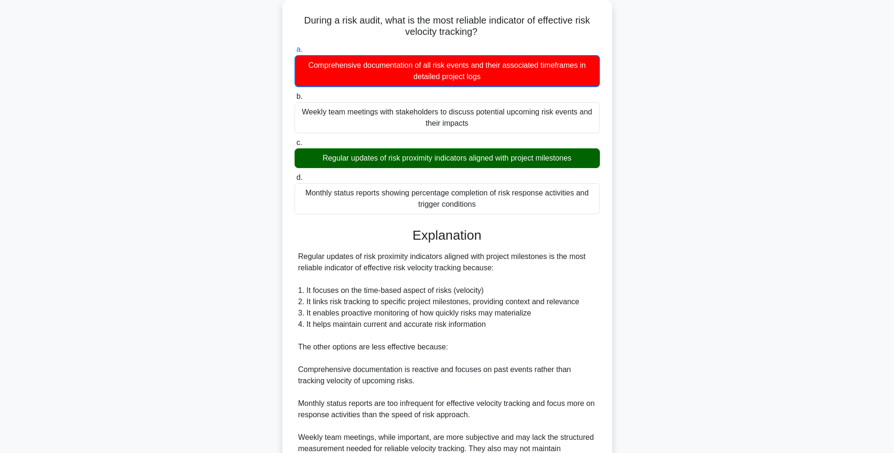
click at [760, 264] on main "145:32 Stop PMI-RMP Advanced 18/115 During a risk audit, what is the most relia…" at bounding box center [447, 262] width 894 height 574
click at [703, 220] on div "During a risk audit, what is the most reliable indicator of effective risk velo…" at bounding box center [447, 272] width 622 height 545
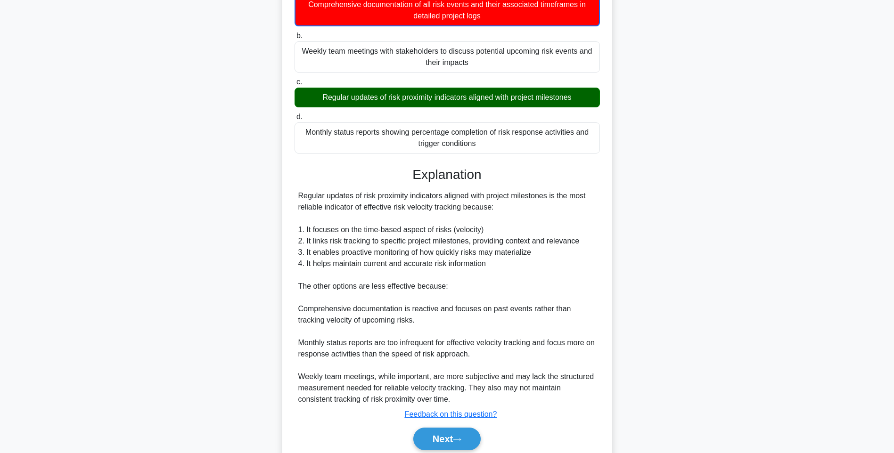
scroll to position [152, 0]
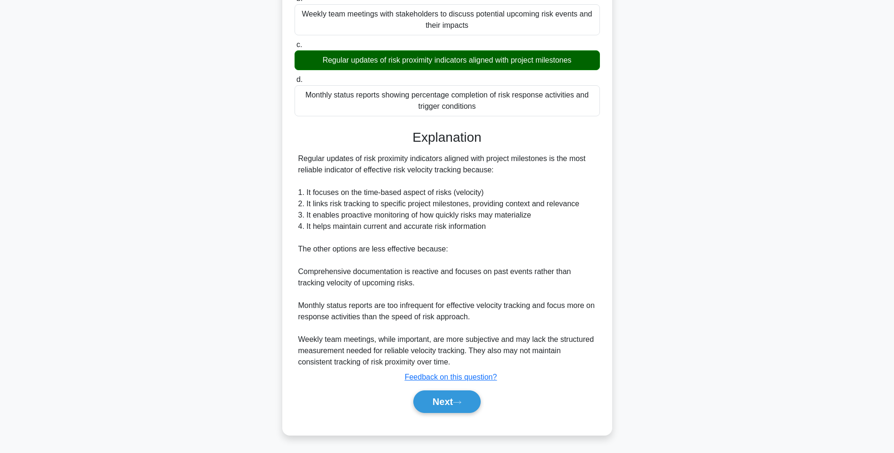
drag, startPoint x: 433, startPoint y: 400, endPoint x: 428, endPoint y: 383, distance: 17.6
click at [433, 400] on button "Next" at bounding box center [446, 402] width 67 height 23
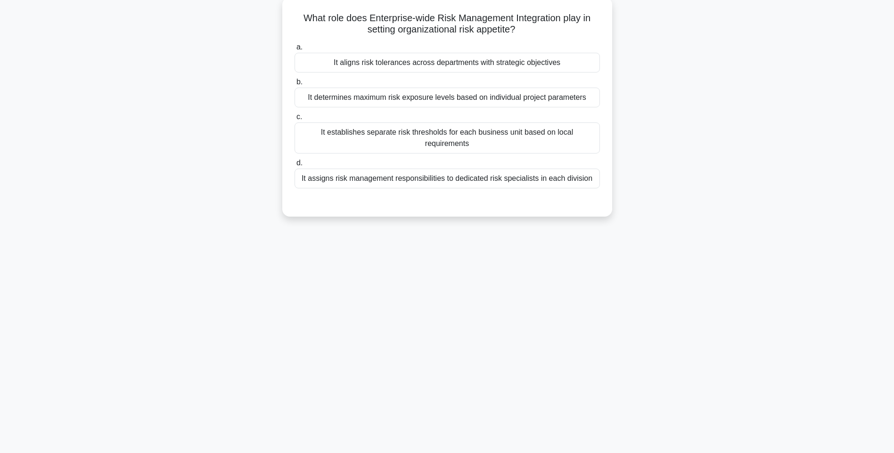
scroll to position [0, 0]
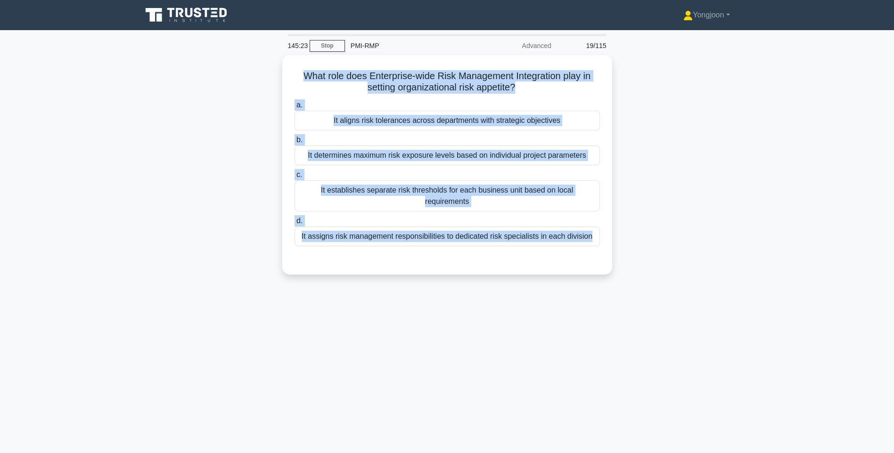
drag, startPoint x: 298, startPoint y: 72, endPoint x: 676, endPoint y: 259, distance: 421.7
click at [676, 259] on div "What role does Enterprise-wide Risk Management Integration play in setting orga…" at bounding box center [447, 170] width 622 height 231
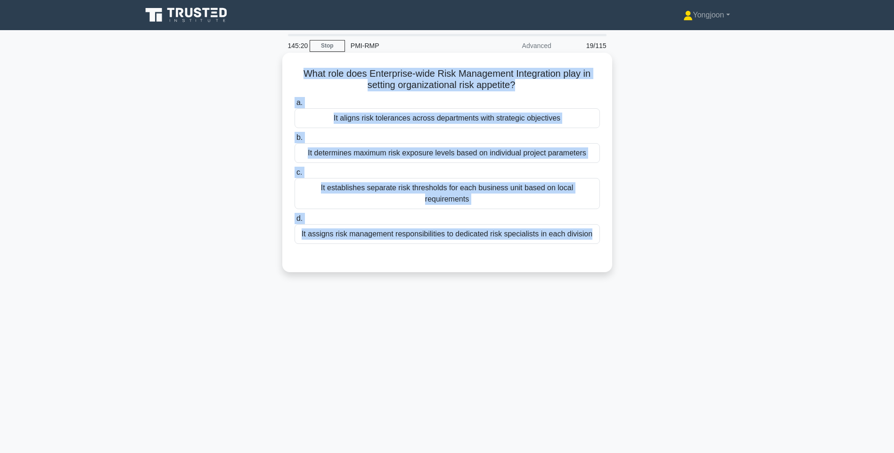
click at [476, 115] on div "It aligns risk tolerances across departments with strategic objectives" at bounding box center [447, 118] width 305 height 20
click at [295, 106] on input "a. It aligns risk tolerances across departments with strategic objectives" at bounding box center [295, 103] width 0 height 6
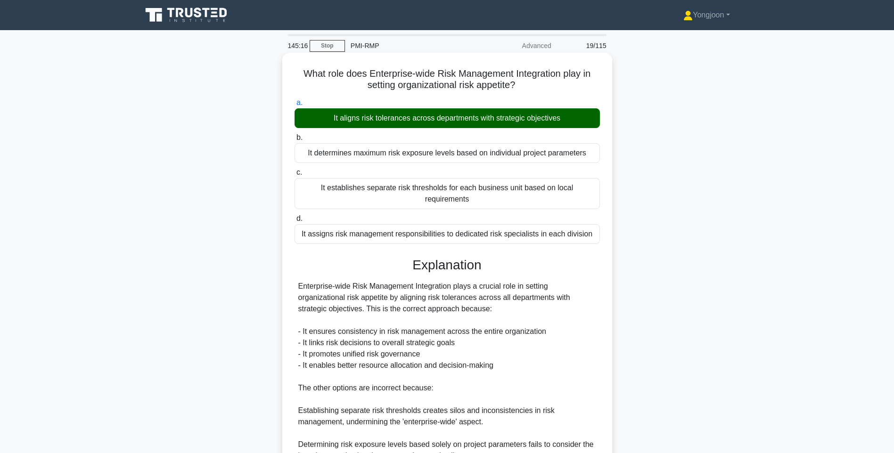
click at [582, 194] on div "It establishes separate risk thresholds for each business unit based on local r…" at bounding box center [447, 193] width 305 height 31
click at [295, 176] on input "c. It establishes separate risk thresholds for each business unit based on loca…" at bounding box center [295, 173] width 0 height 6
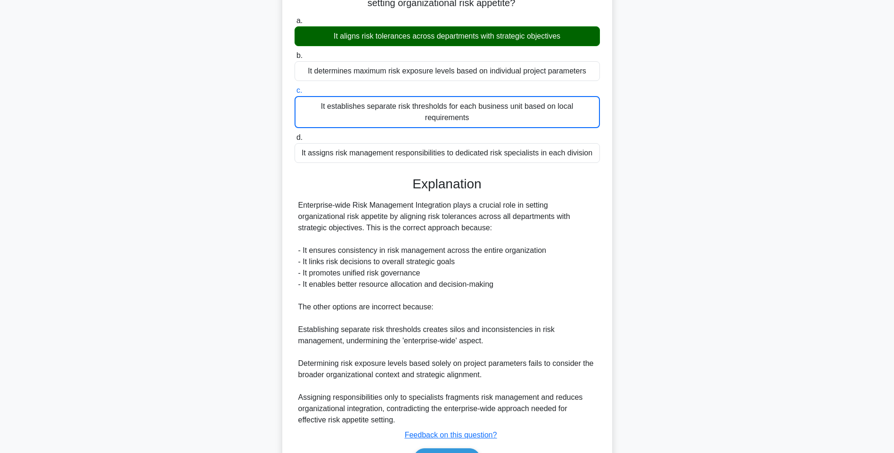
scroll to position [129, 0]
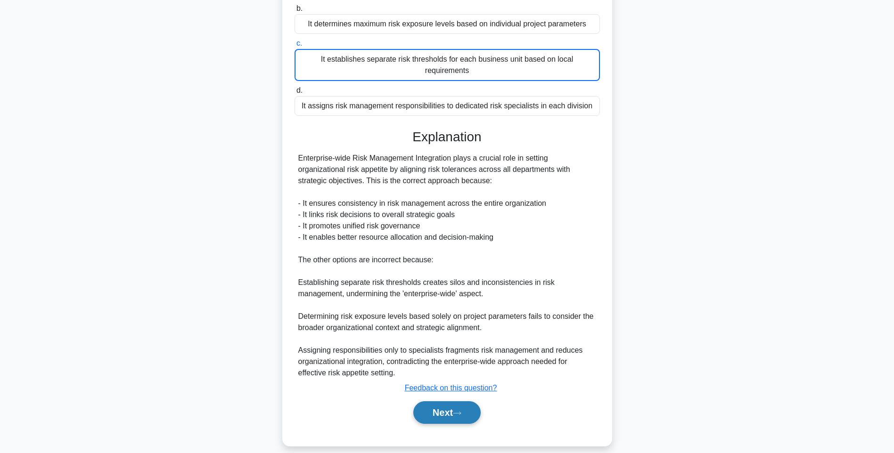
click at [454, 403] on button "Next" at bounding box center [446, 413] width 67 height 23
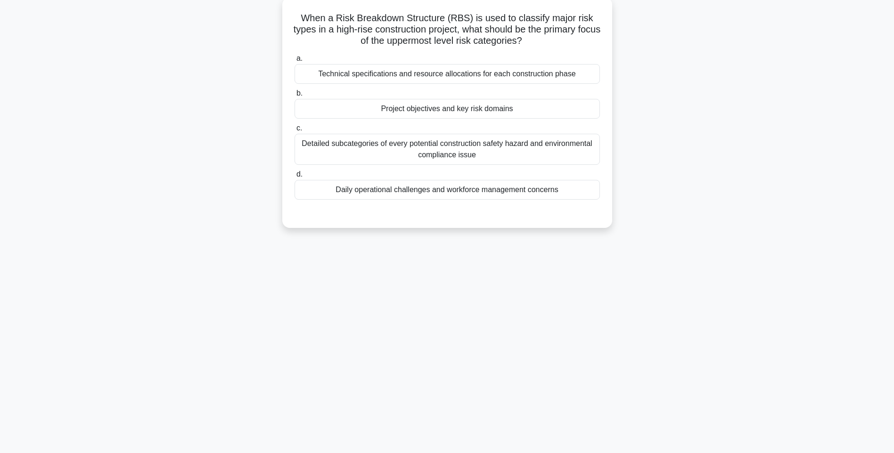
drag, startPoint x: 300, startPoint y: 10, endPoint x: 601, endPoint y: 202, distance: 357.4
click at [601, 202] on div "When a Risk Breakdown Structure (RBS) is used to classify major risk types in a…" at bounding box center [447, 112] width 322 height 223
click at [602, 203] on div "When a Risk Breakdown Structure (RBS) is used to classify major risk types in a…" at bounding box center [447, 112] width 322 height 223
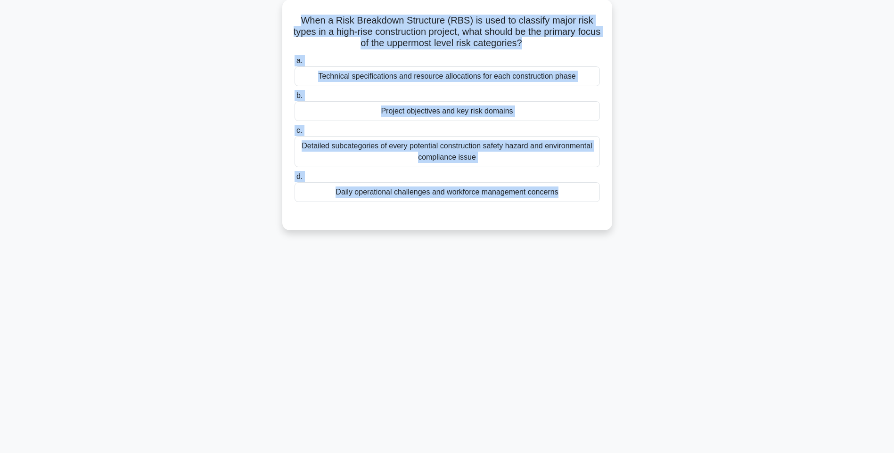
drag, startPoint x: 296, startPoint y: 15, endPoint x: 646, endPoint y: 206, distance: 398.8
click at [646, 206] on div "When a Risk Breakdown Structure (RBS) is used to classify major risk types in a…" at bounding box center [447, 121] width 622 height 242
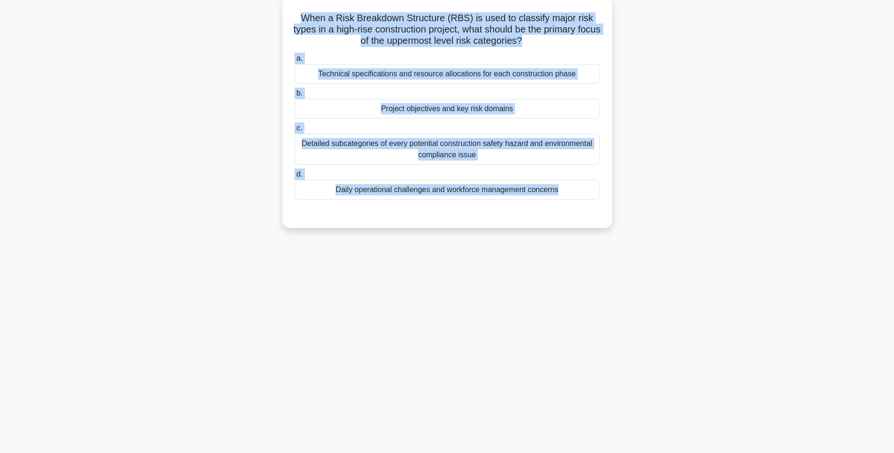
click at [530, 82] on div "Technical specifications and resource allocations for each construction phase" at bounding box center [447, 74] width 305 height 20
click at [295, 62] on input "a. Technical specifications and resource allocations for each construction phase" at bounding box center [295, 59] width 0 height 6
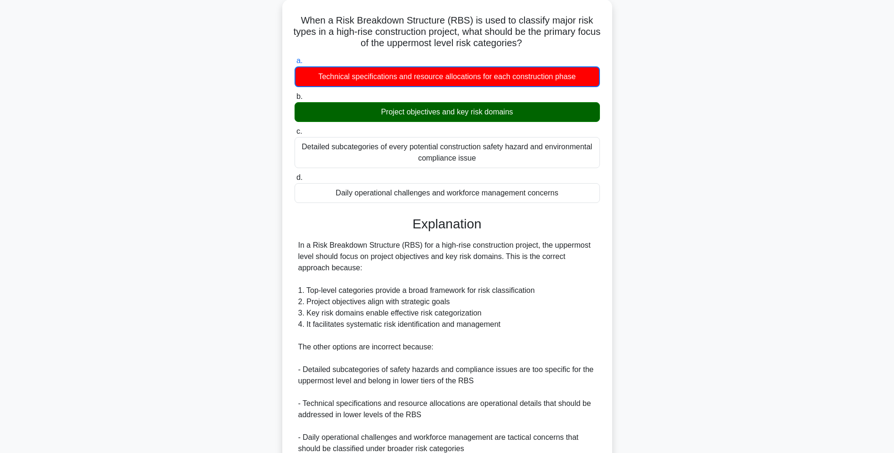
click at [625, 164] on div "When a Risk Breakdown Structure (RBS) is used to classify major risk types in a…" at bounding box center [447, 284] width 622 height 568
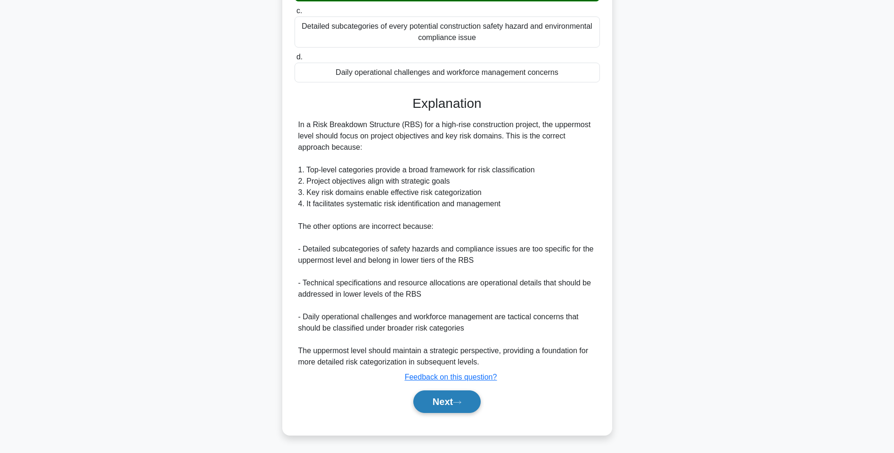
click at [451, 405] on button "Next" at bounding box center [446, 402] width 67 height 23
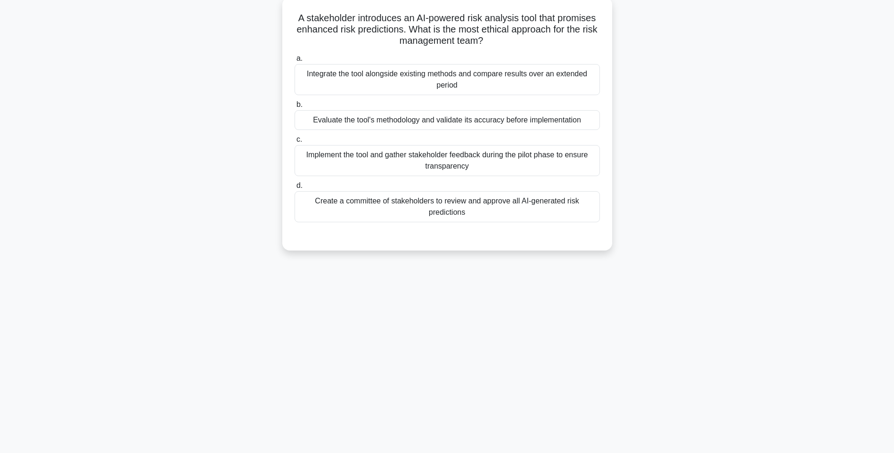
drag, startPoint x: 292, startPoint y: 13, endPoint x: 603, endPoint y: 222, distance: 374.9
click at [603, 222] on div "A stakeholder introduces an AI-powered risk analysis tool that promises enhance…" at bounding box center [447, 124] width 322 height 246
click at [449, 82] on div "Integrate the tool alongside existing methods and compare results over an exten…" at bounding box center [447, 79] width 305 height 31
click at [295, 62] on input "a. Integrate the tool alongside existing methods and compare results over an ex…" at bounding box center [295, 59] width 0 height 6
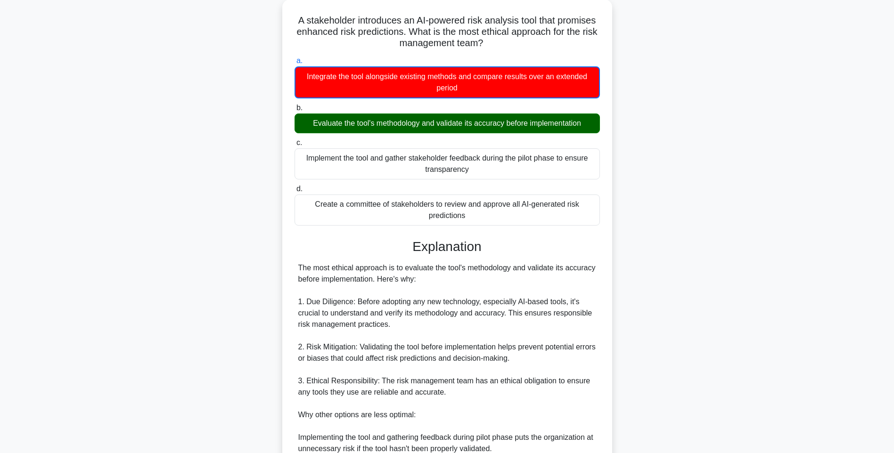
click at [682, 155] on div "A stakeholder introduces an AI-powered risk analysis tool that promises enhance…" at bounding box center [447, 301] width 622 height 602
click at [672, 176] on div "A stakeholder introduces an AI-powered risk analysis tool that promises enhance…" at bounding box center [447, 301] width 622 height 602
click at [703, 181] on div "A stakeholder introduces an AI-powered risk analysis tool that promises enhance…" at bounding box center [447, 301] width 622 height 602
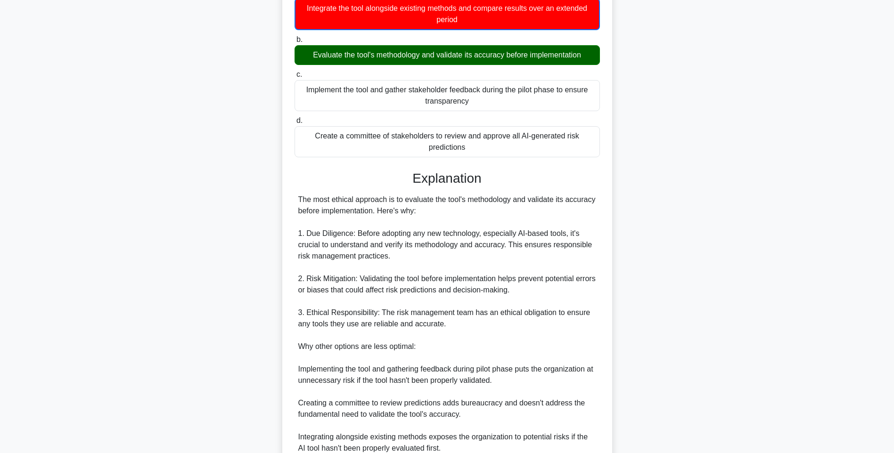
scroll to position [208, 0]
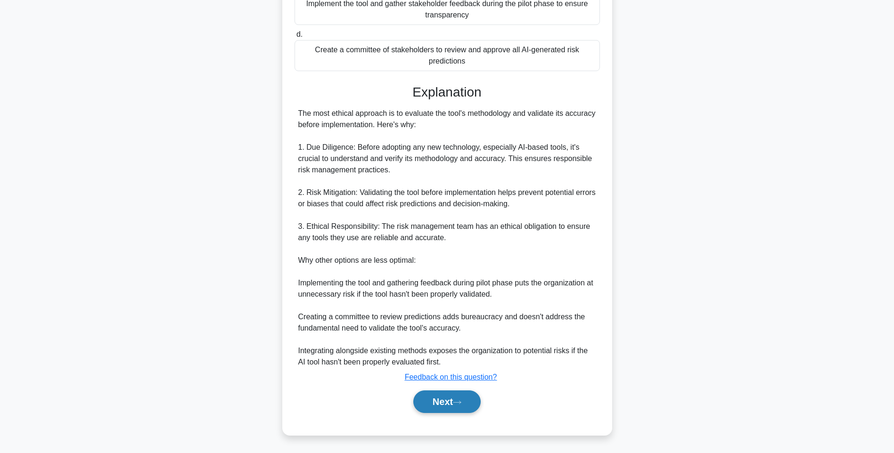
click at [443, 403] on button "Next" at bounding box center [446, 402] width 67 height 23
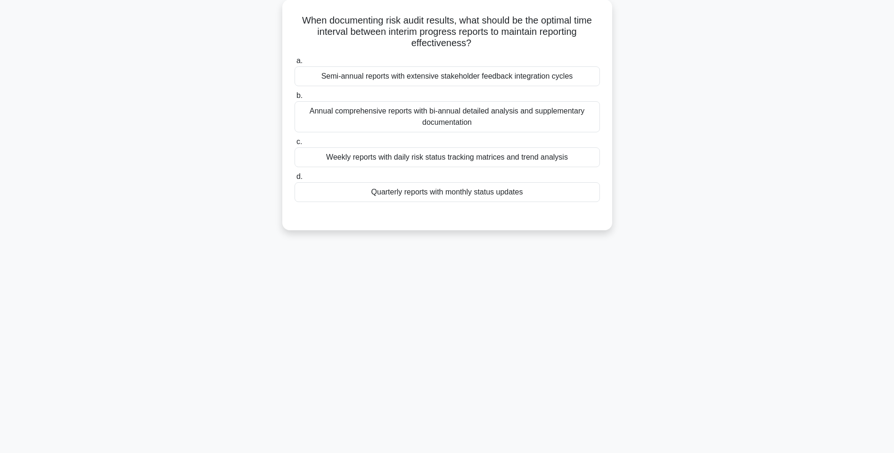
scroll to position [56, 0]
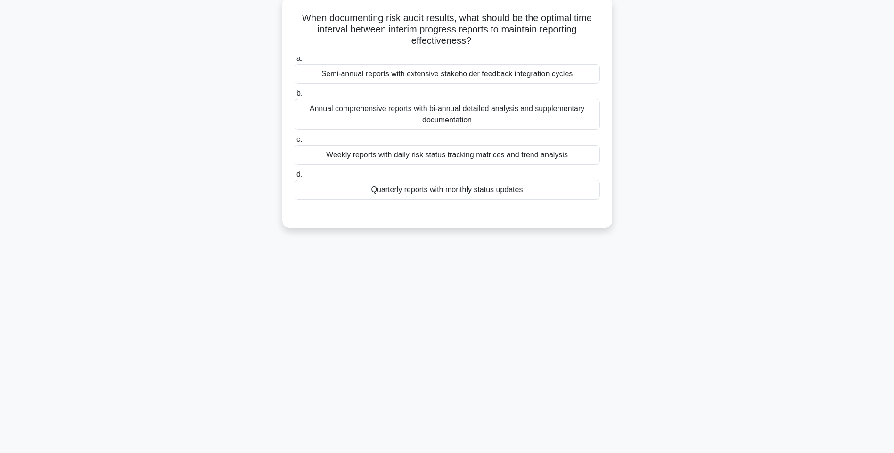
drag, startPoint x: 294, startPoint y: 18, endPoint x: 546, endPoint y: 195, distance: 308.6
click at [546, 195] on div "When documenting risk audit results, what should be the optimal time interval b…" at bounding box center [447, 112] width 322 height 223
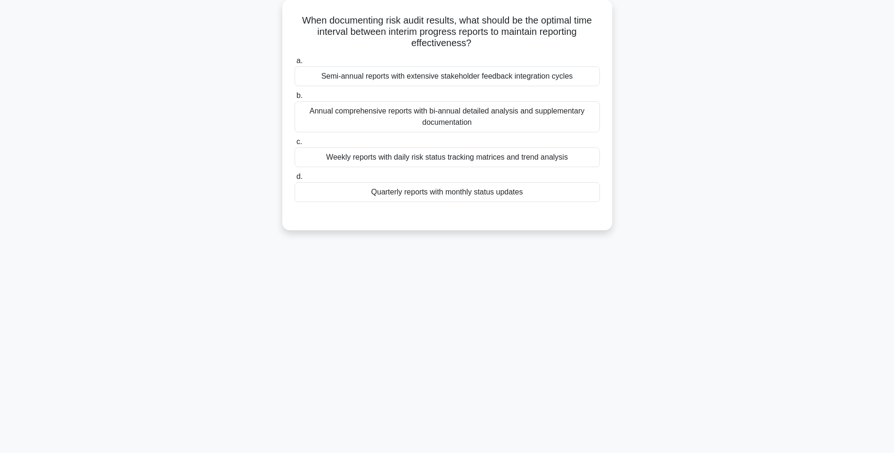
click at [618, 159] on div "When documenting risk audit results, what should be the optimal time interval b…" at bounding box center [447, 121] width 622 height 242
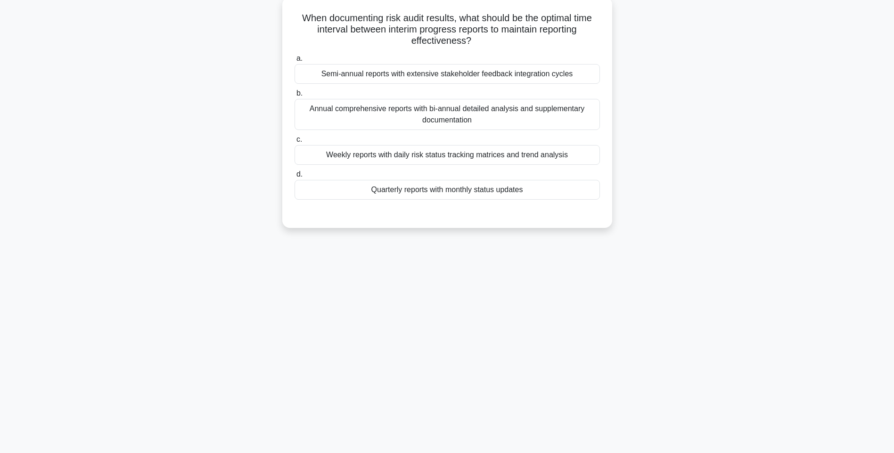
click at [472, 73] on div "Semi-annual reports with extensive stakeholder feedback integration cycles" at bounding box center [447, 74] width 305 height 20
click at [295, 62] on input "a. Semi-annual reports with extensive stakeholder feedback integration cycles" at bounding box center [295, 59] width 0 height 6
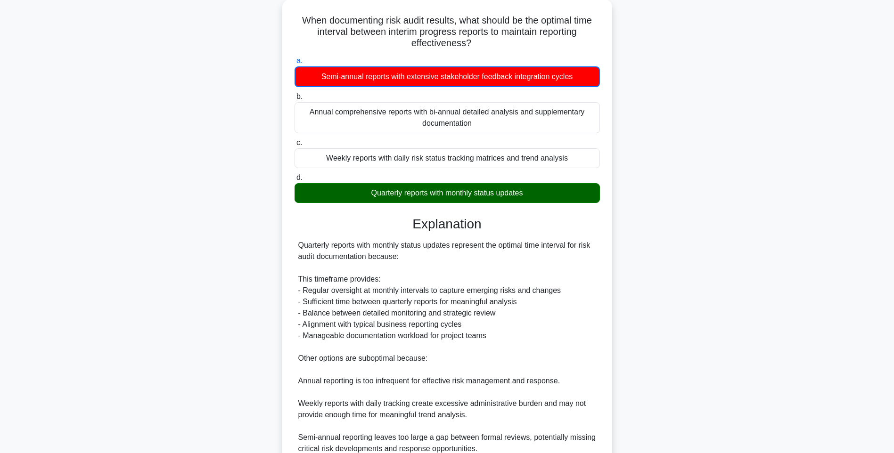
click at [704, 238] on div "When documenting risk audit results, what should be the optimal time interval b…" at bounding box center [447, 284] width 622 height 568
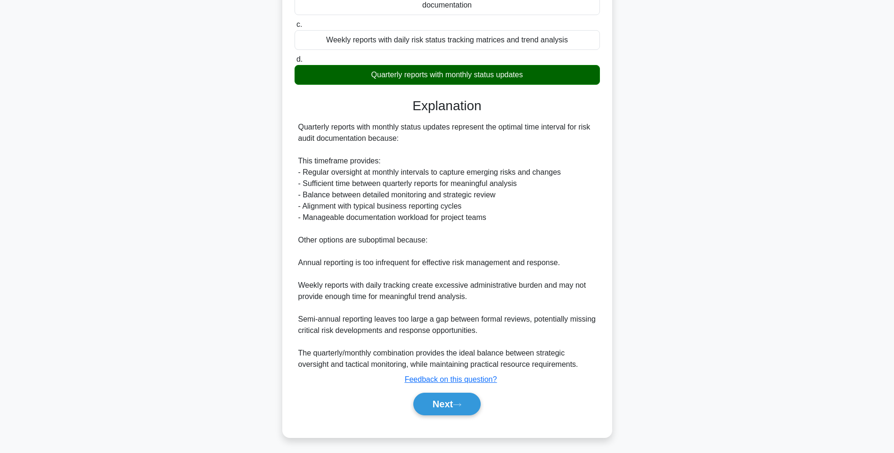
scroll to position [174, 0]
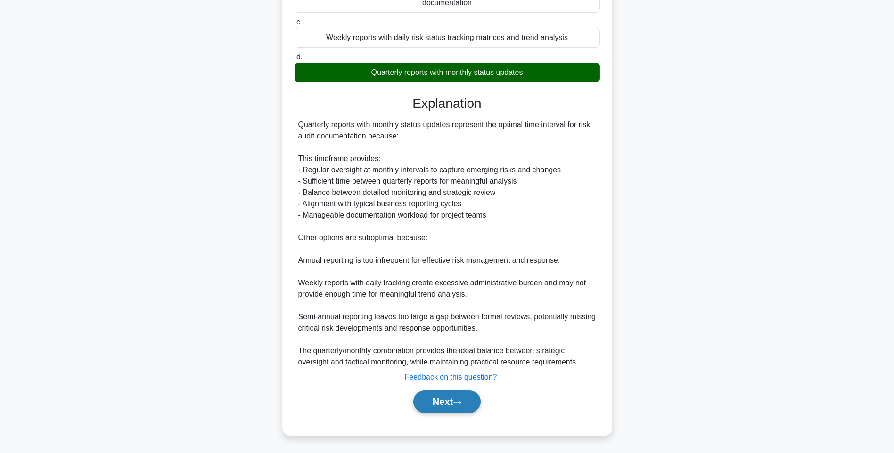
drag, startPoint x: 435, startPoint y: 400, endPoint x: 432, endPoint y: 394, distance: 6.6
click at [435, 400] on button "Next" at bounding box center [446, 402] width 67 height 23
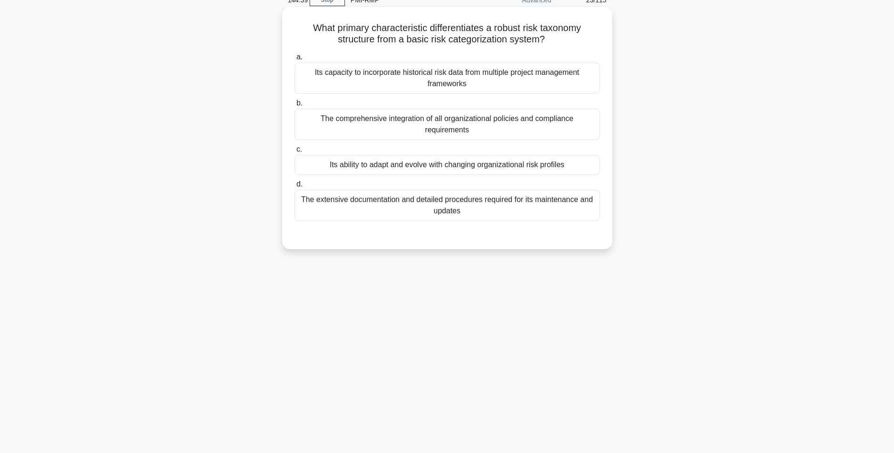
scroll to position [0, 0]
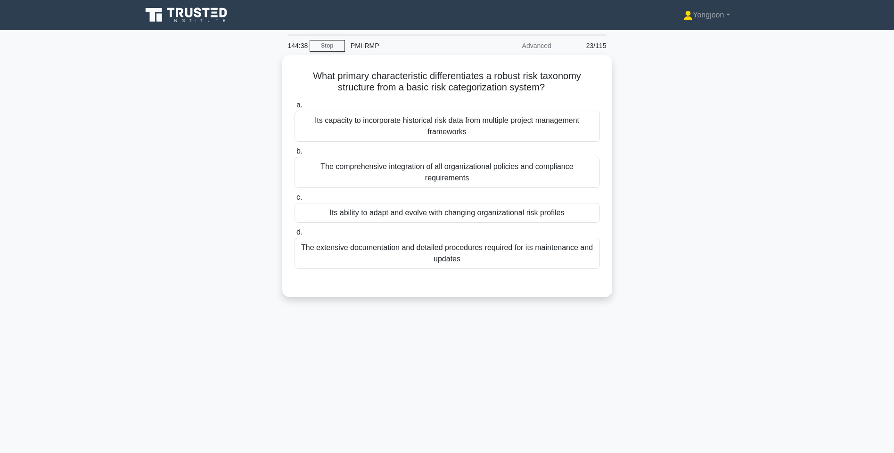
drag, startPoint x: 298, startPoint y: 68, endPoint x: 631, endPoint y: 262, distance: 385.0
click at [631, 262] on div "What primary characteristic differentiates a robust risk taxonomy structure fro…" at bounding box center [447, 182] width 622 height 254
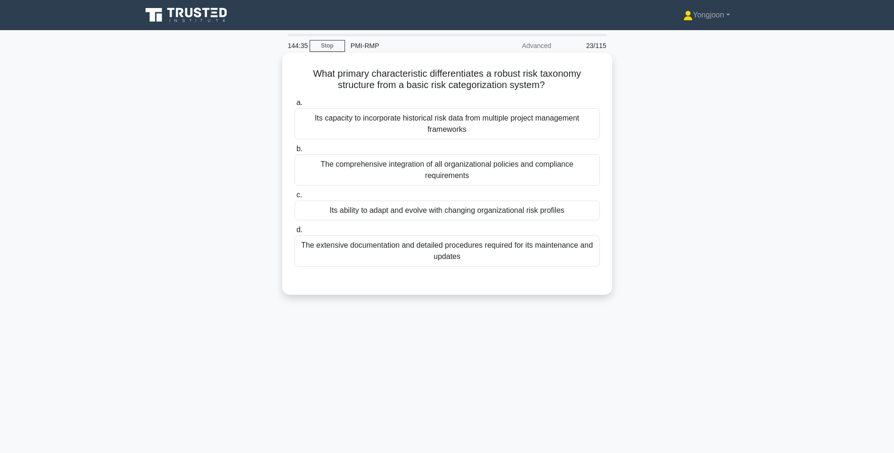
click at [512, 119] on div "Its capacity to incorporate historical risk data from multiple project manageme…" at bounding box center [447, 123] width 305 height 31
click at [295, 106] on input "a. Its capacity to incorporate historical risk data from multiple project manag…" at bounding box center [295, 103] width 0 height 6
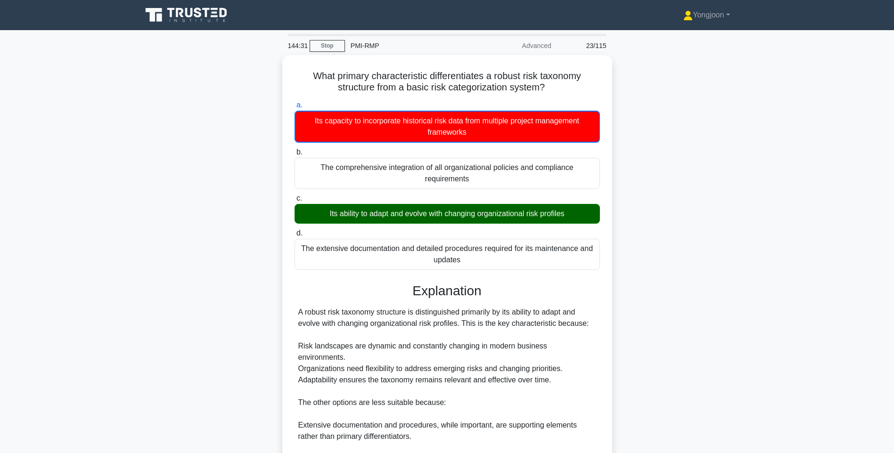
click at [708, 229] on div "What primary characteristic differentiates a robust risk taxonomy structure fro…" at bounding box center [447, 327] width 622 height 545
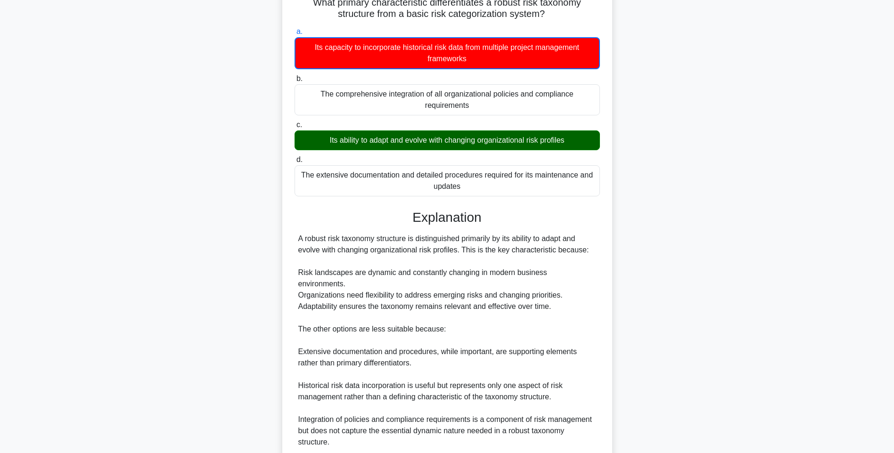
scroll to position [140, 0]
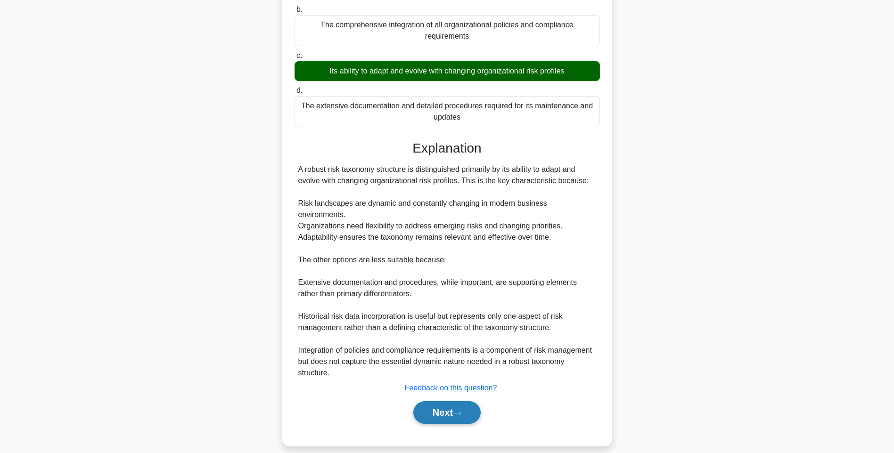
click at [450, 409] on button "Next" at bounding box center [446, 413] width 67 height 23
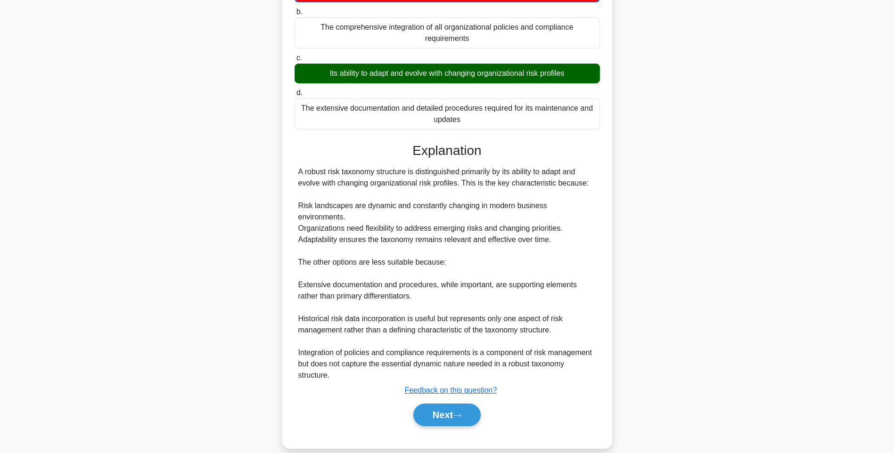
scroll to position [56, 0]
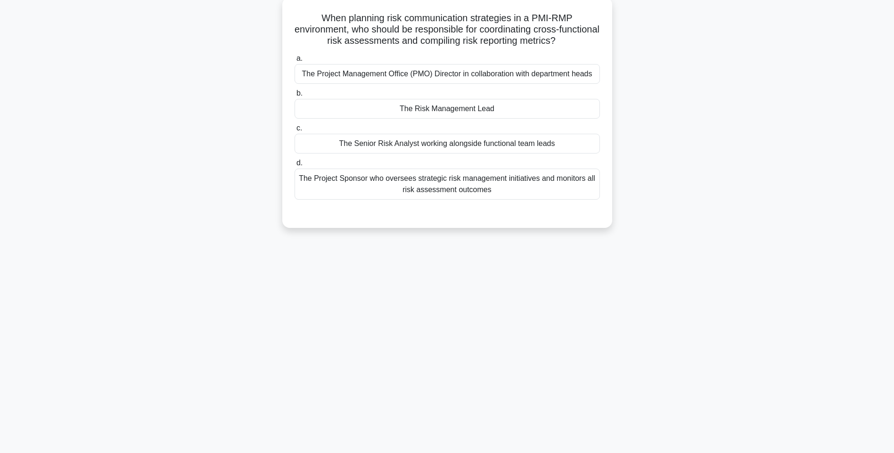
drag, startPoint x: 303, startPoint y: 14, endPoint x: 580, endPoint y: 190, distance: 328.8
click at [580, 190] on div "When planning risk communication strategies in a PMI-RMP environment, who shoul…" at bounding box center [447, 112] width 322 height 223
click at [438, 82] on div "The Project Management Office (PMO) Director in collaboration with department h…" at bounding box center [447, 74] width 305 height 20
click at [295, 62] on input "a. The Project Management Office (PMO) Director in collaboration with departmen…" at bounding box center [295, 59] width 0 height 6
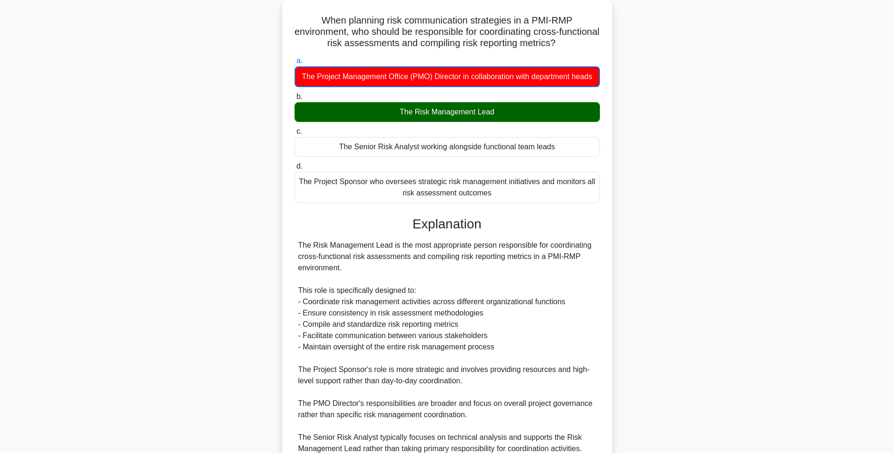
click at [719, 210] on div "When planning risk communication strategies in a PMI-RMP environment, who shoul…" at bounding box center [447, 289] width 622 height 579
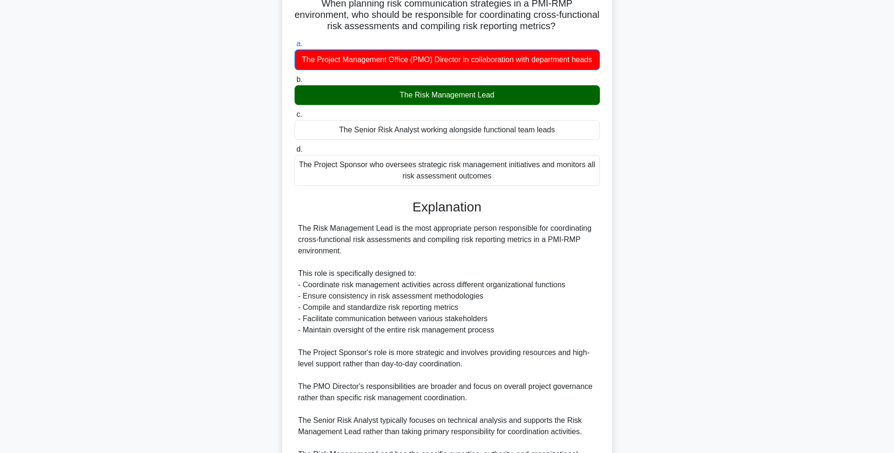
scroll to position [197, 0]
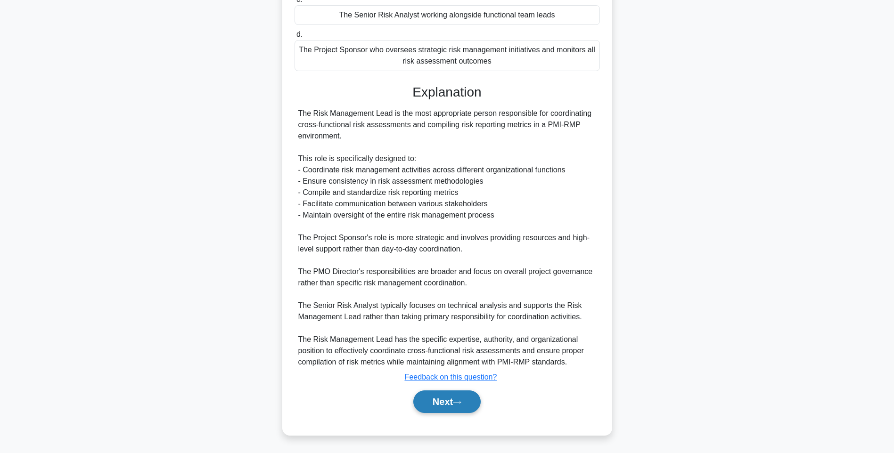
click at [442, 402] on button "Next" at bounding box center [446, 402] width 67 height 23
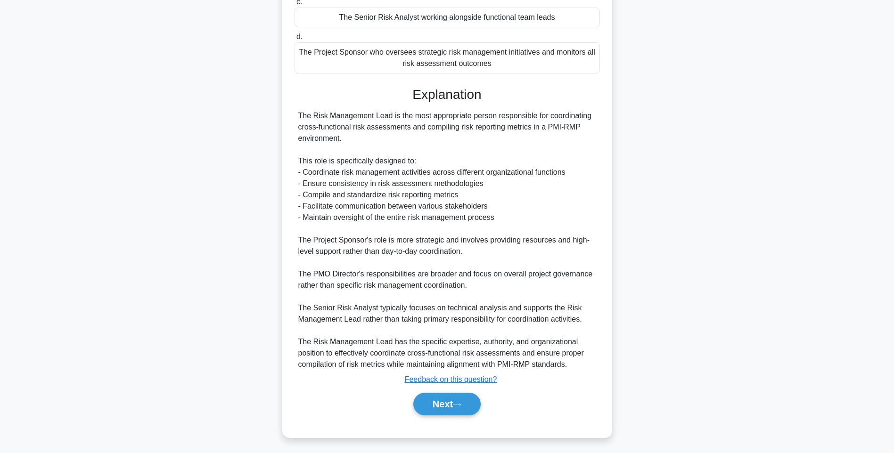
scroll to position [56, 0]
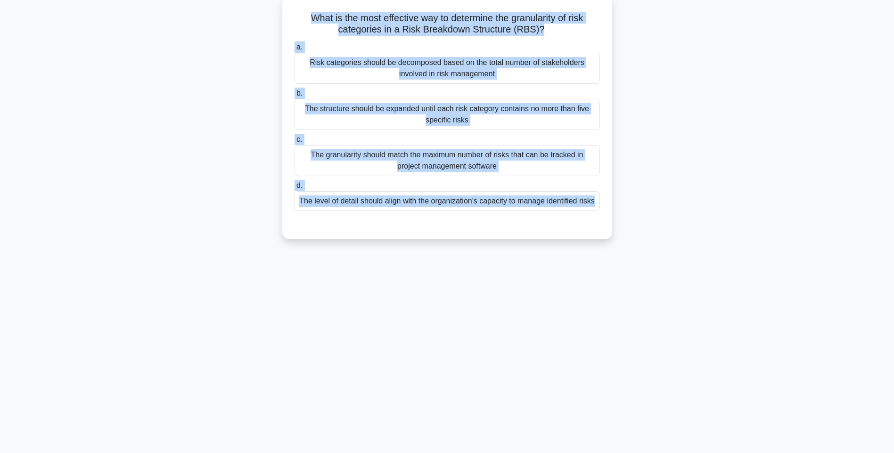
drag, startPoint x: 303, startPoint y: 12, endPoint x: 584, endPoint y: 233, distance: 357.8
click at [584, 233] on div "What is the most effective way to determine the granularity of risk categories …" at bounding box center [447, 118] width 322 height 235
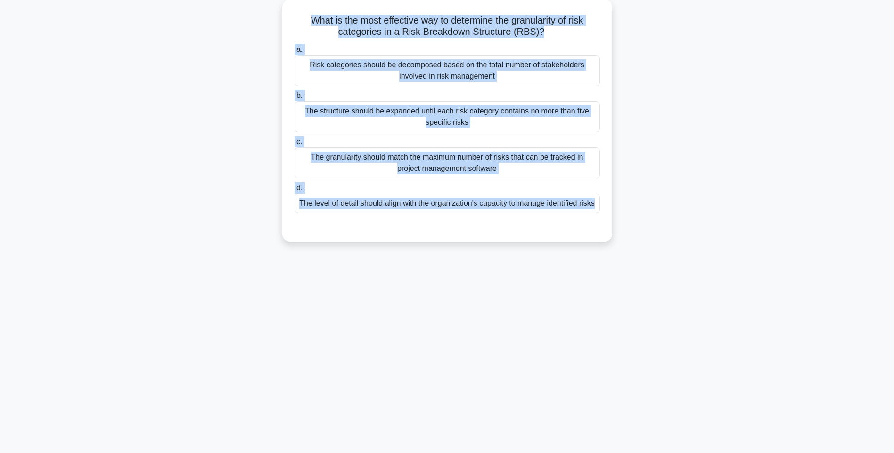
click at [644, 177] on div "What is the most effective way to determine the granularity of risk categories …" at bounding box center [447, 127] width 622 height 254
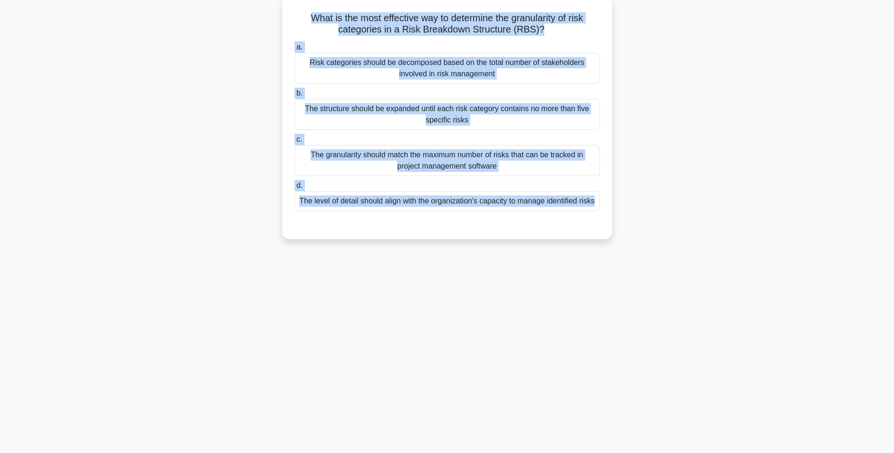
drag, startPoint x: 306, startPoint y: 16, endPoint x: 611, endPoint y: 211, distance: 362.0
click at [611, 211] on div "What is the most effective way to determine the granularity of risk categories …" at bounding box center [447, 118] width 330 height 242
click at [506, 73] on div "Risk categories should be decomposed based on the total number of stakeholders …" at bounding box center [447, 68] width 305 height 31
click at [295, 50] on input "a. Risk categories should be decomposed based on the total number of stakeholde…" at bounding box center [295, 47] width 0 height 6
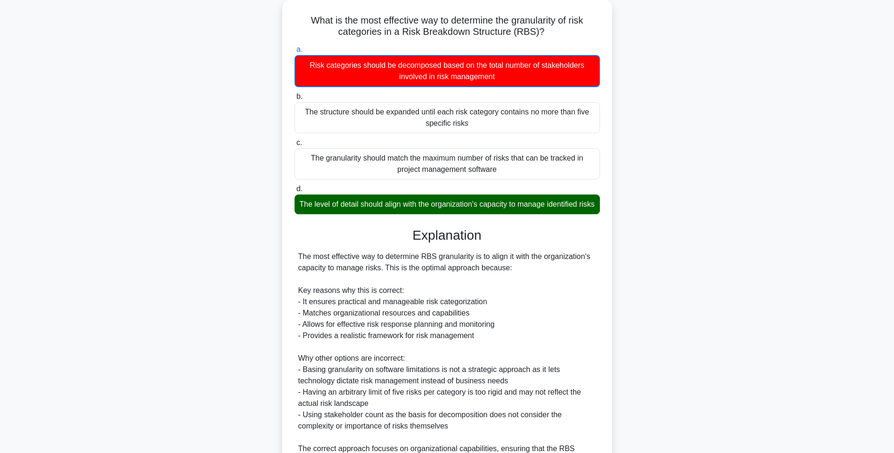
click at [669, 172] on div "What is the most effective way to determine the granularity of risk categories …" at bounding box center [447, 272] width 622 height 545
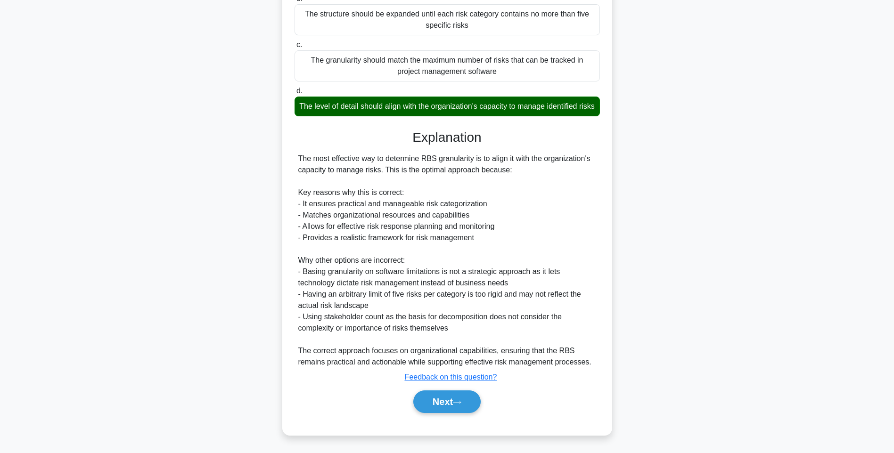
scroll to position [163, 0]
click at [456, 405] on button "Next" at bounding box center [446, 402] width 67 height 23
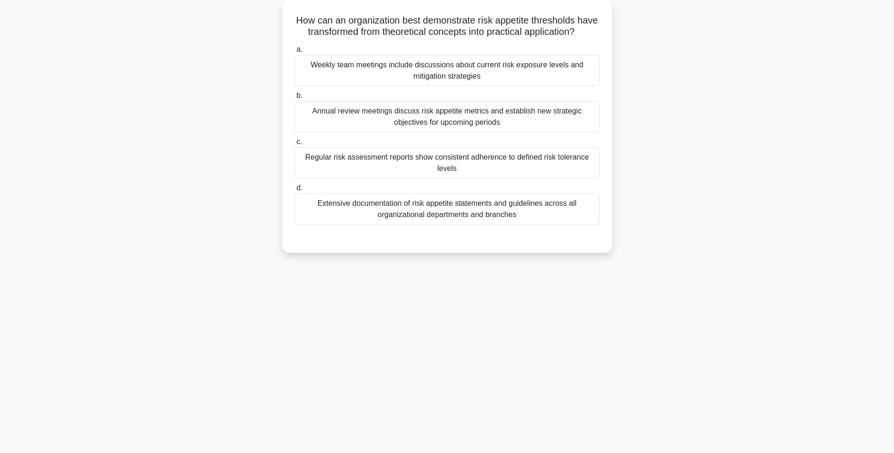
drag, startPoint x: 359, startPoint y: 44, endPoint x: 646, endPoint y: 235, distance: 344.9
click at [646, 235] on div "How can an organization best demonstrate risk appetite thresholds have transfor…" at bounding box center [447, 132] width 622 height 265
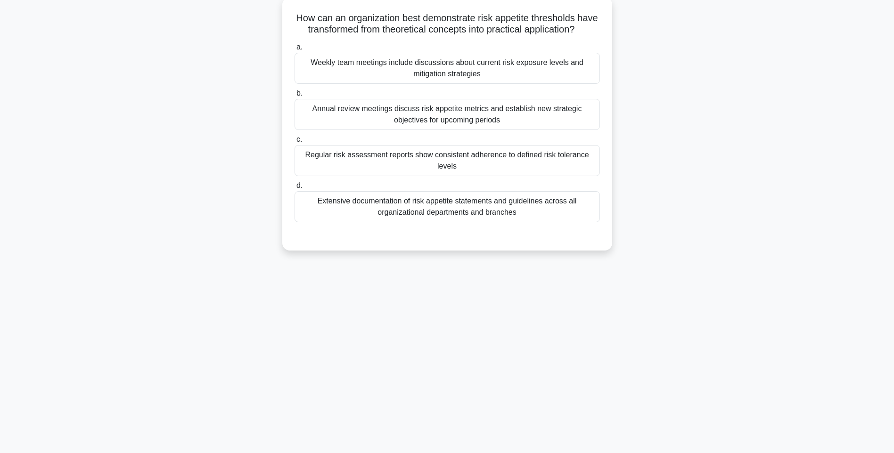
click at [489, 75] on div "Weekly team meetings include discussions about current risk exposure levels and…" at bounding box center [447, 68] width 305 height 31
click at [295, 50] on input "a. Weekly team meetings include discussions about current risk exposure levels …" at bounding box center [295, 47] width 0 height 6
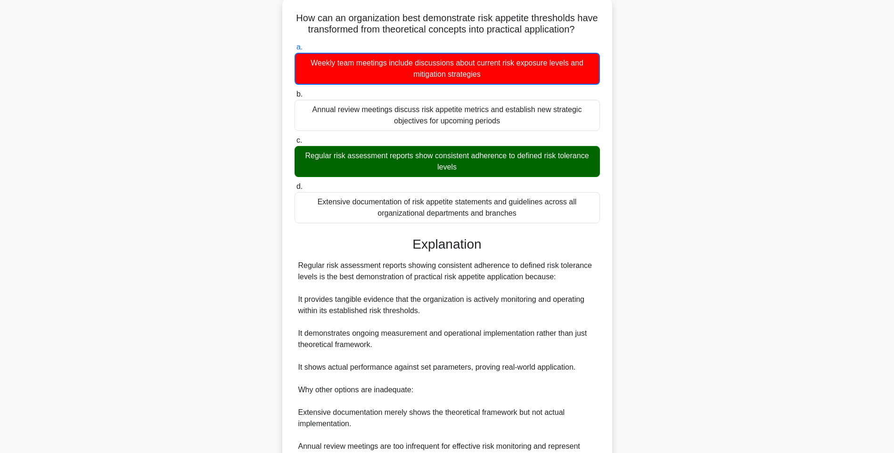
click at [578, 223] on div "Extensive documentation of risk appetite statements and guidelines across all o…" at bounding box center [447, 207] width 305 height 31
click at [295, 190] on input "d. Extensive documentation of risk appetite statements and guidelines across al…" at bounding box center [295, 187] width 0 height 6
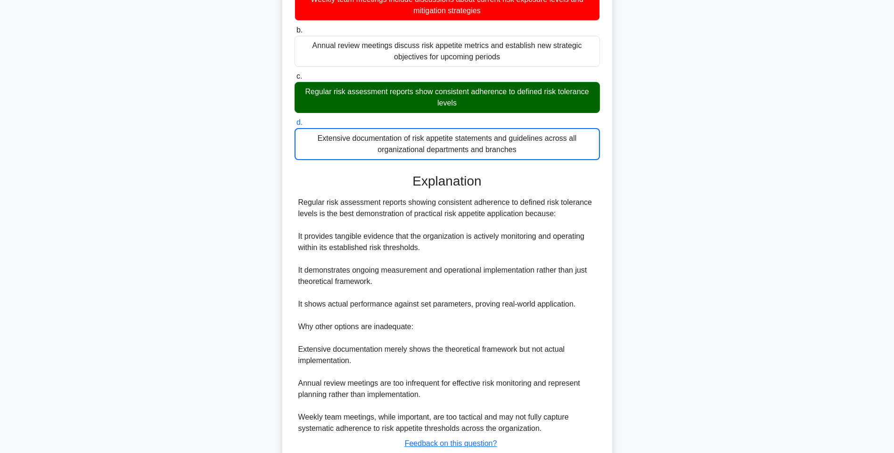
scroll to position [197, 0]
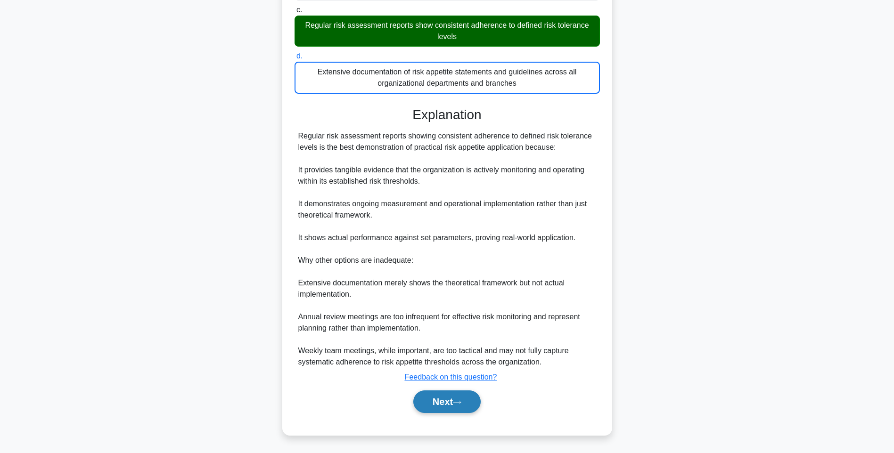
click at [450, 397] on button "Next" at bounding box center [446, 402] width 67 height 23
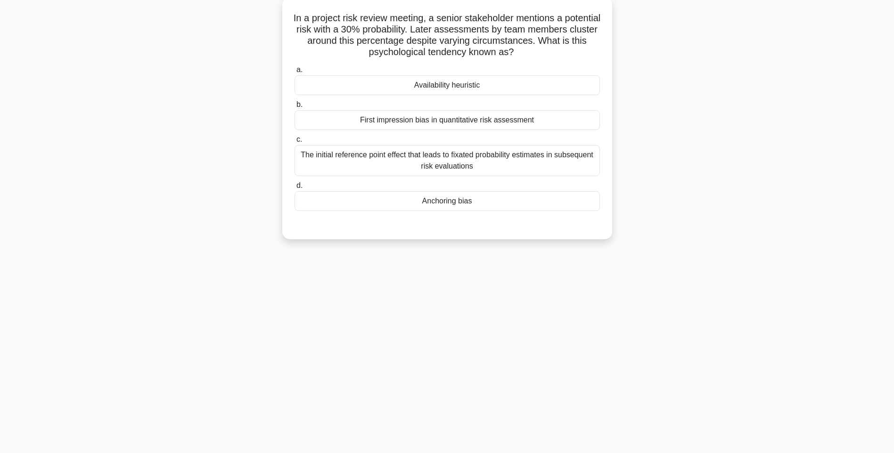
drag, startPoint x: 305, startPoint y: 13, endPoint x: 536, endPoint y: 199, distance: 296.6
click at [536, 199] on div "In a project risk review meeting, a senior stakeholder mentions a potential ris…" at bounding box center [447, 118] width 322 height 235
click at [465, 98] on div "a. Availability heuristic b. First impression bias in quantitative risk assessm…" at bounding box center [447, 137] width 317 height 151
click at [471, 82] on div "Availability heuristic" at bounding box center [447, 85] width 305 height 20
click at [295, 73] on input "a. Availability heuristic" at bounding box center [295, 70] width 0 height 6
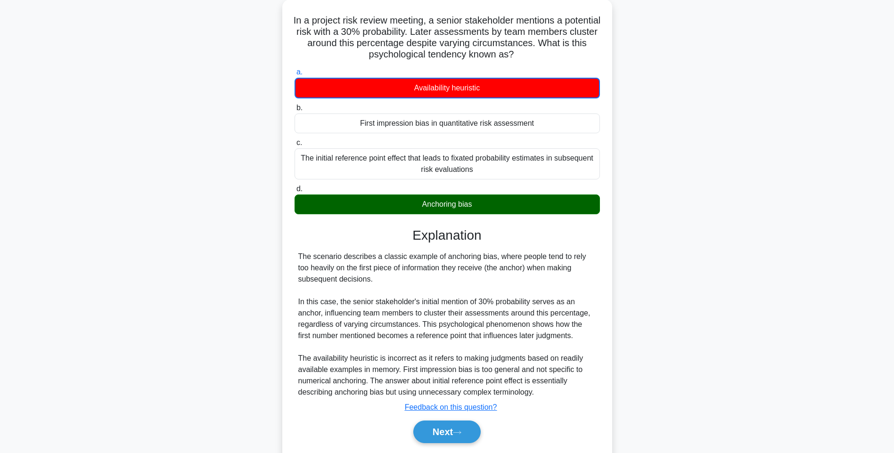
click at [677, 108] on div "In a project risk review meeting, a senior stakeholder mentions a potential ris…" at bounding box center [447, 238] width 622 height 477
click at [671, 266] on div "In a project risk review meeting, a senior stakeholder mentions a potential ris…" at bounding box center [447, 238] width 622 height 477
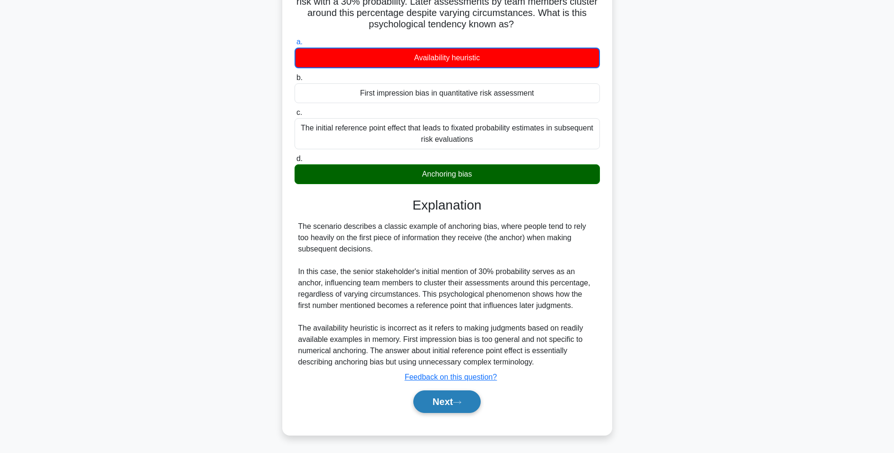
click at [434, 393] on button "Next" at bounding box center [446, 402] width 67 height 23
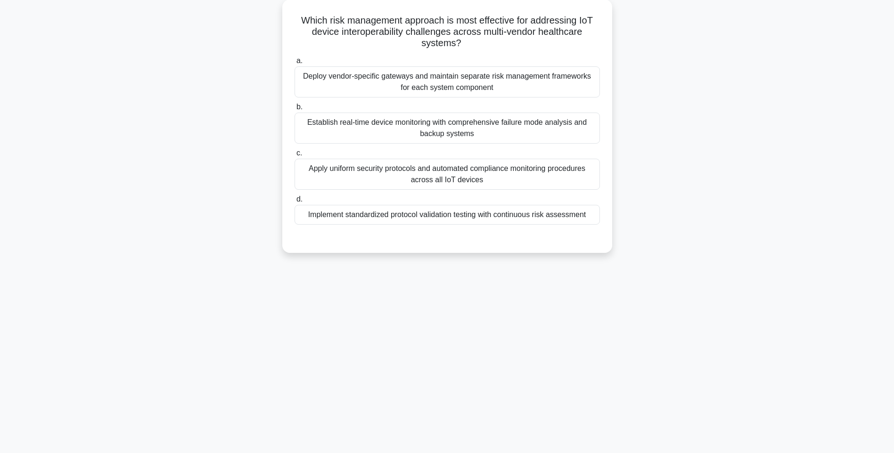
scroll to position [0, 0]
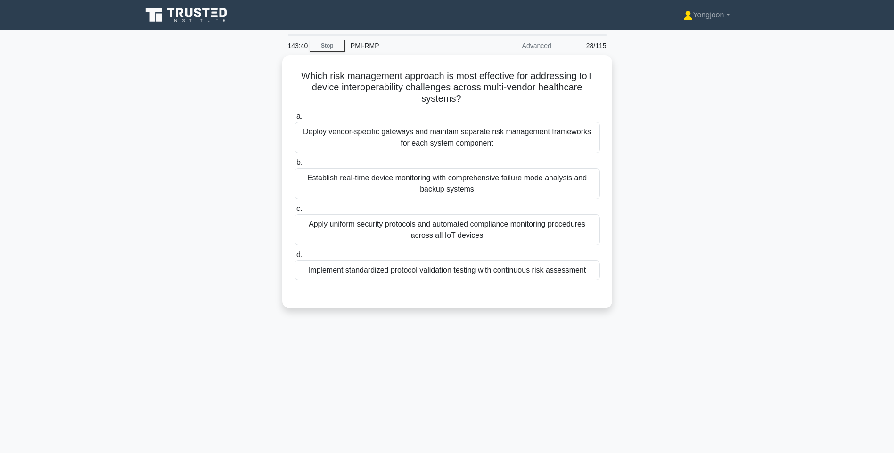
drag, startPoint x: 303, startPoint y: 69, endPoint x: 636, endPoint y: 279, distance: 394.1
click at [636, 279] on div "Which risk management approach is most effective for addressing IoT device inte…" at bounding box center [447, 187] width 622 height 265
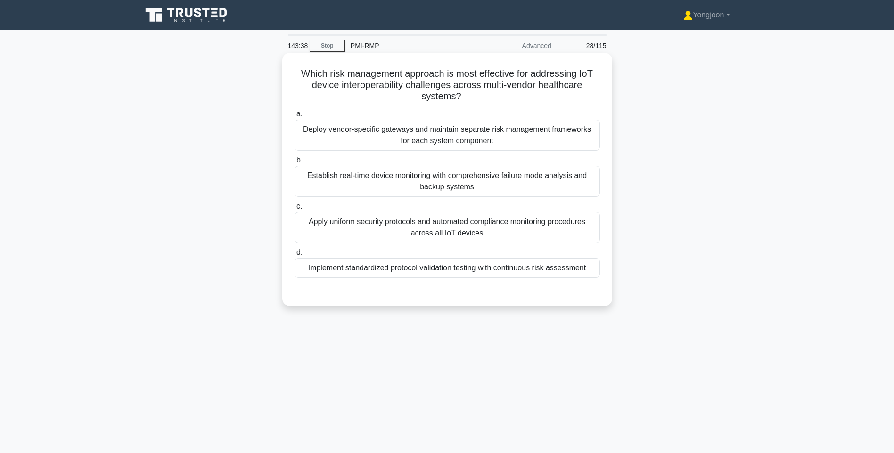
click at [459, 133] on div "Deploy vendor-specific gateways and maintain separate risk management framework…" at bounding box center [447, 135] width 305 height 31
click at [295, 117] on input "a. Deploy vendor-specific gateways and maintain separate risk management framew…" at bounding box center [295, 114] width 0 height 6
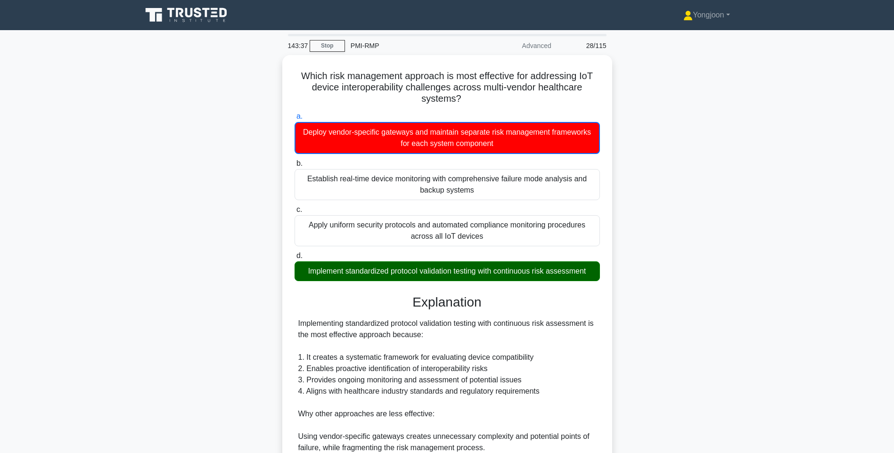
click at [661, 146] on div "Which risk management approach is most effective for addressing IoT device inte…" at bounding box center [447, 350] width 622 height 591
click at [649, 226] on div "Which risk management approach is most effective for addressing IoT device inte…" at bounding box center [447, 350] width 622 height 591
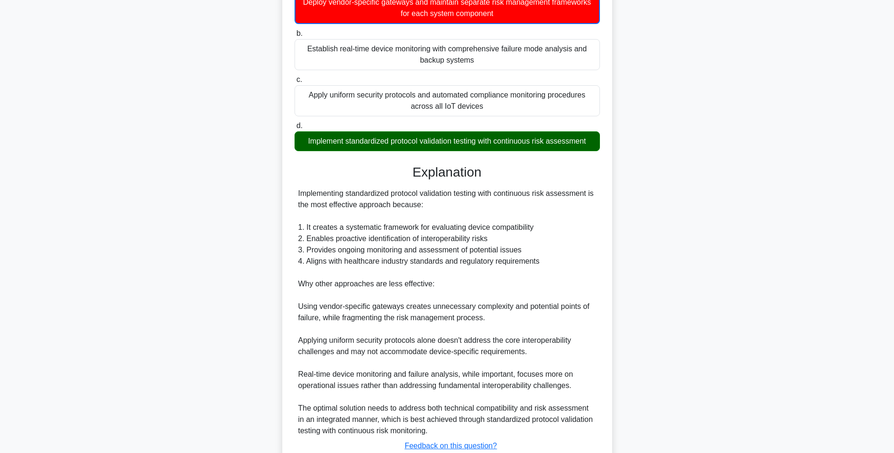
scroll to position [197, 0]
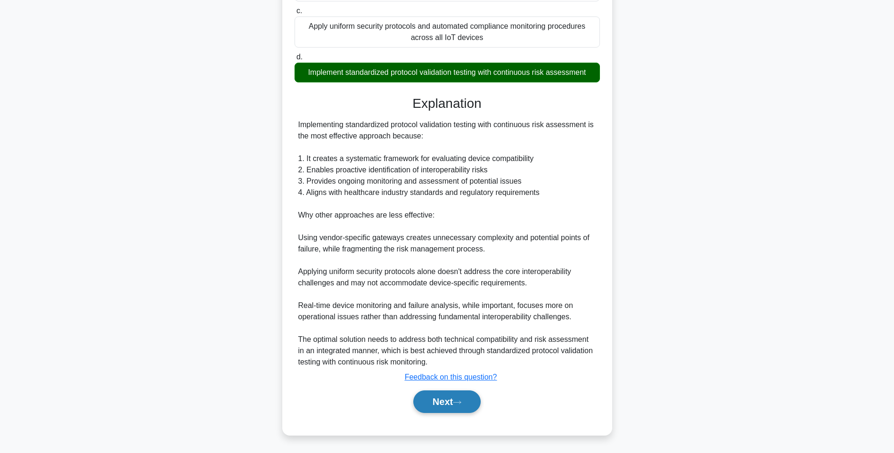
click at [449, 394] on button "Next" at bounding box center [446, 402] width 67 height 23
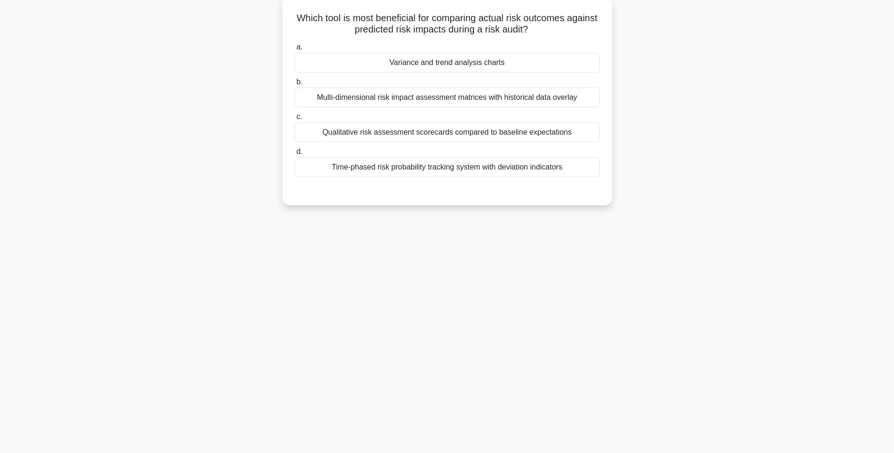
scroll to position [56, 0]
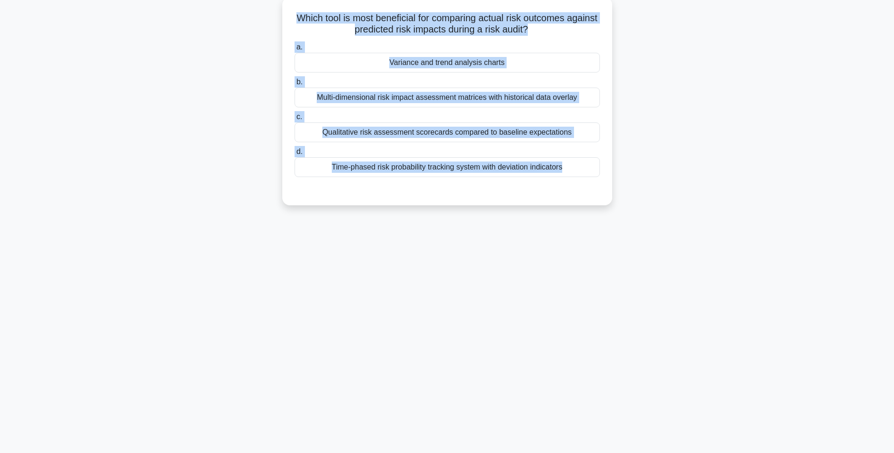
drag, startPoint x: 319, startPoint y: 21, endPoint x: 587, endPoint y: 185, distance: 314.3
click at [587, 185] on div "Which tool is most beneficial for comparing actual risk outcomes against predic…" at bounding box center [447, 101] width 322 height 201
click at [434, 67] on div "Variance and trend analysis charts" at bounding box center [447, 63] width 305 height 20
click at [295, 50] on input "a. Variance and trend analysis charts" at bounding box center [295, 47] width 0 height 6
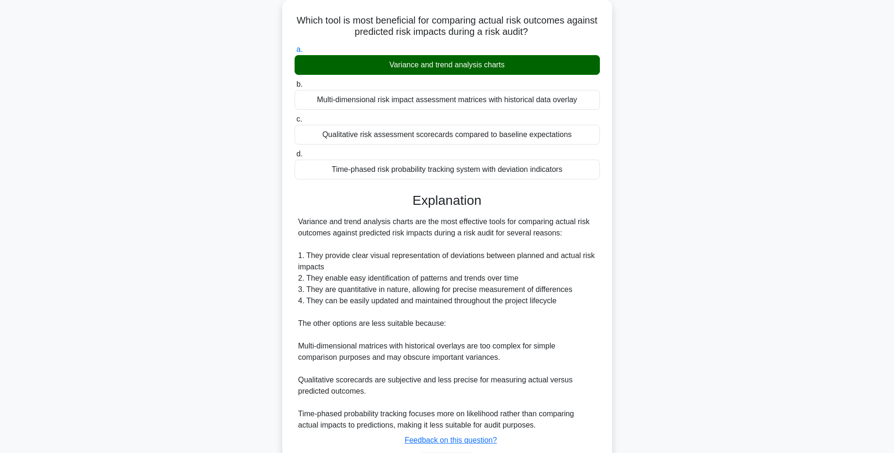
click at [620, 208] on div "Which tool is most beneficial for comparing actual risk outcomes against predic…" at bounding box center [447, 255] width 622 height 510
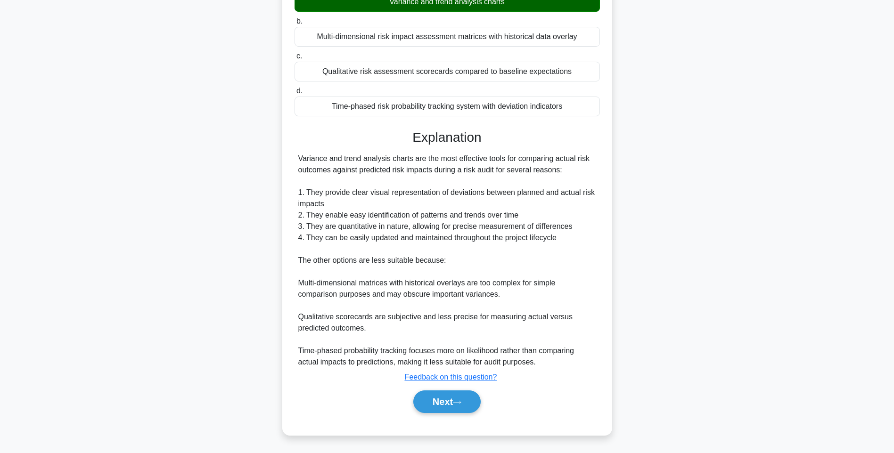
scroll to position [117, 0]
click at [442, 400] on button "Next" at bounding box center [446, 402] width 67 height 23
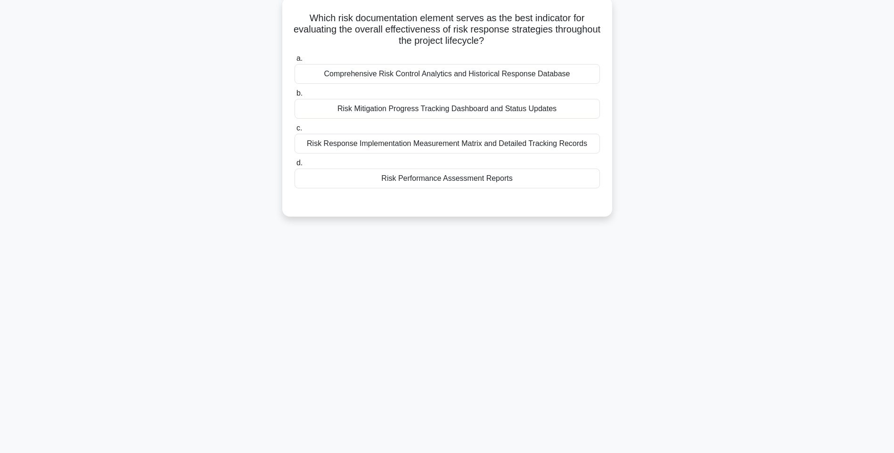
drag, startPoint x: 306, startPoint y: 14, endPoint x: 516, endPoint y: 184, distance: 270.4
click at [516, 184] on div "Which risk documentation element serves as the best indicator for evaluating th…" at bounding box center [447, 107] width 322 height 212
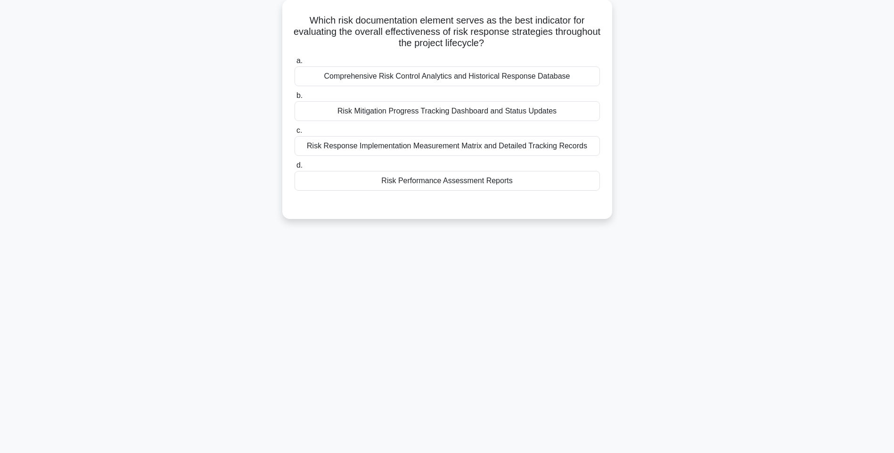
click at [638, 189] on div "Which risk documentation element serves as the best indicator for evaluating th…" at bounding box center [447, 115] width 622 height 231
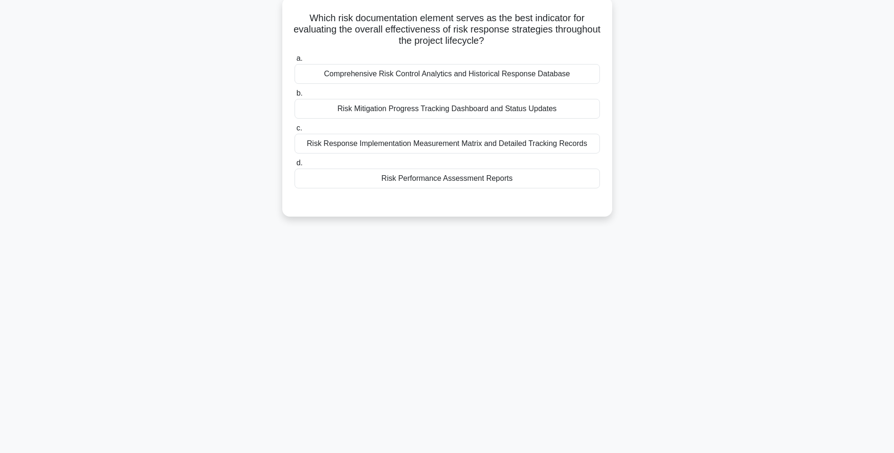
click at [383, 176] on div "Risk Performance Assessment Reports" at bounding box center [447, 179] width 305 height 20
click at [295, 166] on input "d. Risk Performance Assessment Reports" at bounding box center [295, 163] width 0 height 6
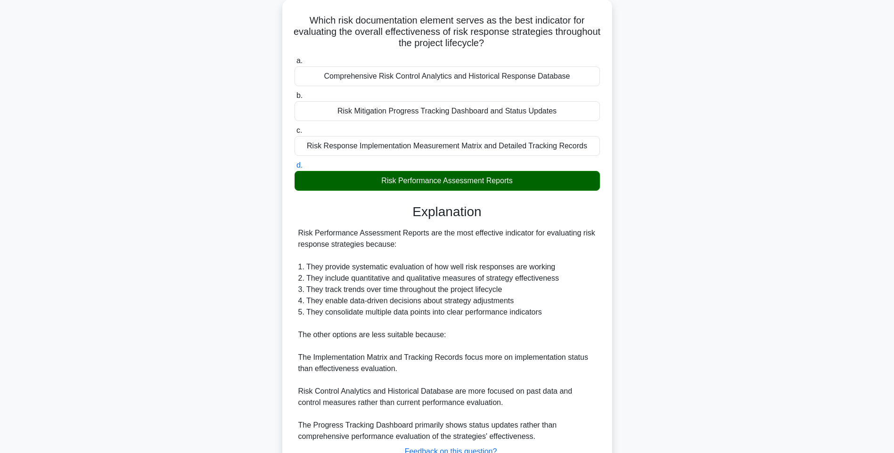
click at [747, 203] on div "Which risk documentation element serves as the best indicator for evaluating th…" at bounding box center [447, 261] width 622 height 522
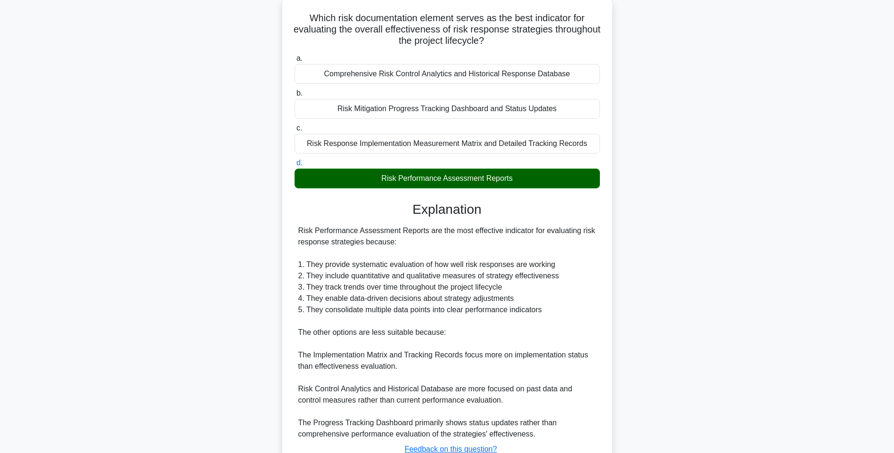
click at [608, 223] on div "Which risk documentation element serves as the best indicator for evaluating th…" at bounding box center [447, 252] width 322 height 503
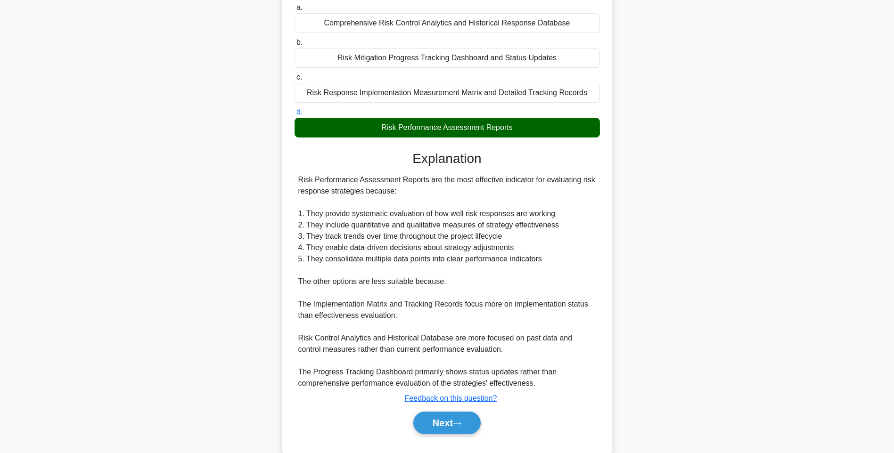
scroll to position [128, 0]
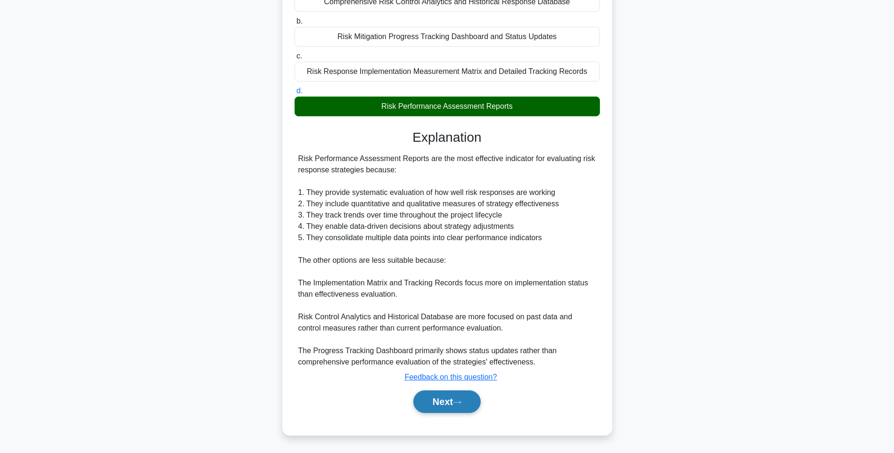
click at [440, 398] on button "Next" at bounding box center [446, 402] width 67 height 23
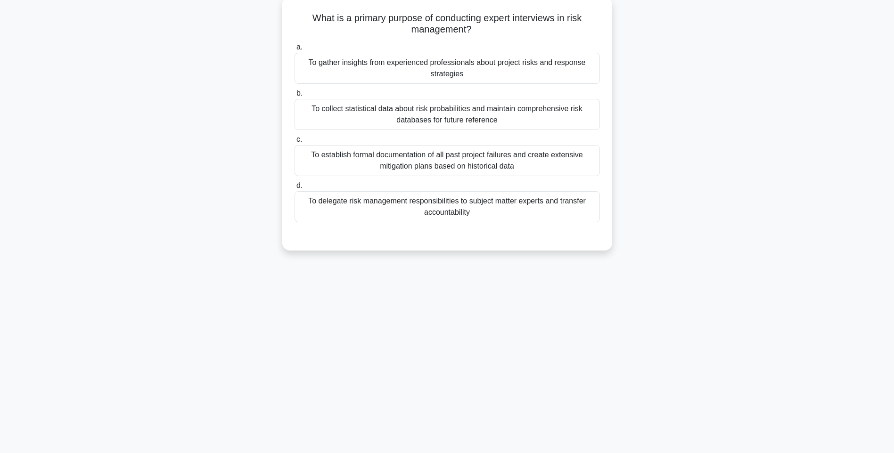
scroll to position [56, 0]
drag, startPoint x: 304, startPoint y: 13, endPoint x: 600, endPoint y: 222, distance: 363.2
click at [600, 222] on div "What is a primary purpose of conducting expert interviews in risk management? .…" at bounding box center [447, 124] width 322 height 246
click at [423, 158] on div "To establish formal documentation of all past project failures and create exten…" at bounding box center [447, 160] width 305 height 31
click at [295, 143] on input "c. To establish formal documentation of all past project failures and create ex…" at bounding box center [295, 140] width 0 height 6
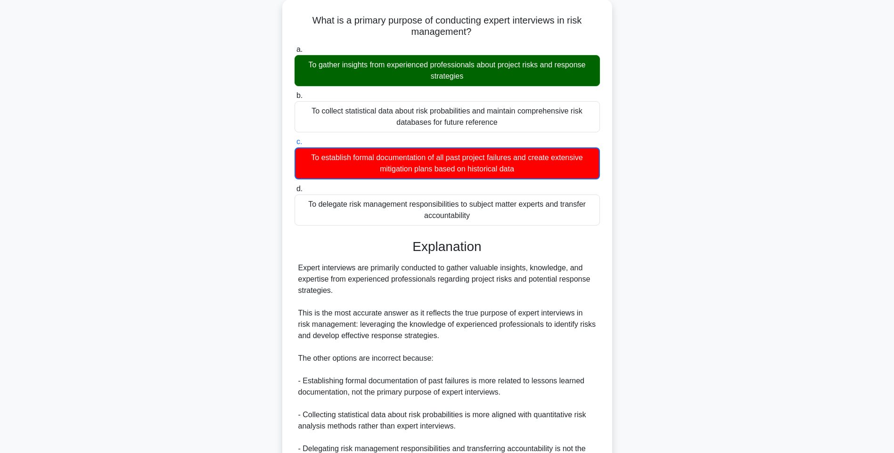
click at [686, 152] on div "What is a primary purpose of conducting expert interviews in risk management? .…" at bounding box center [447, 278] width 622 height 557
click at [660, 222] on div "What is a primary purpose of conducting expert interviews in risk management? .…" at bounding box center [447, 278] width 622 height 557
click at [703, 203] on div "What is a primary purpose of conducting expert interviews in risk management? .…" at bounding box center [447, 278] width 622 height 557
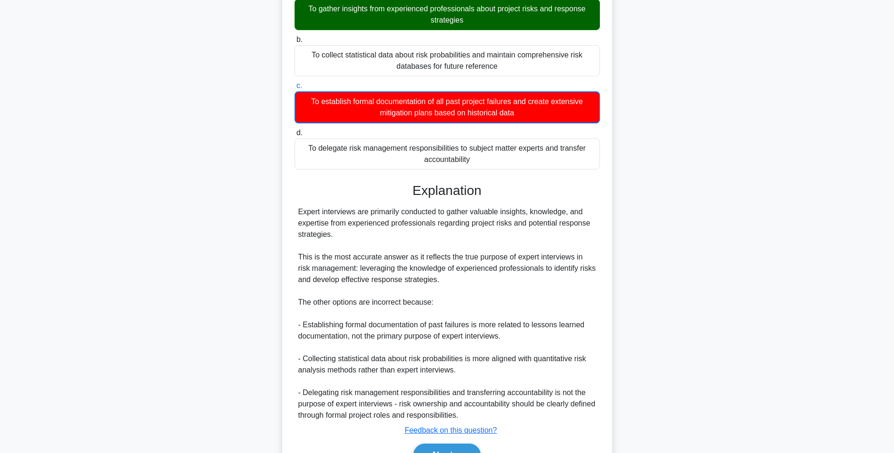
scroll to position [163, 0]
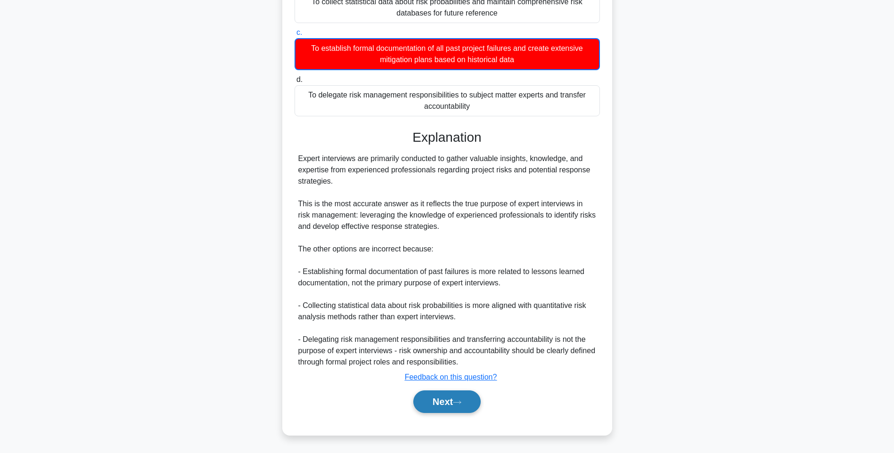
click at [443, 407] on button "Next" at bounding box center [446, 402] width 67 height 23
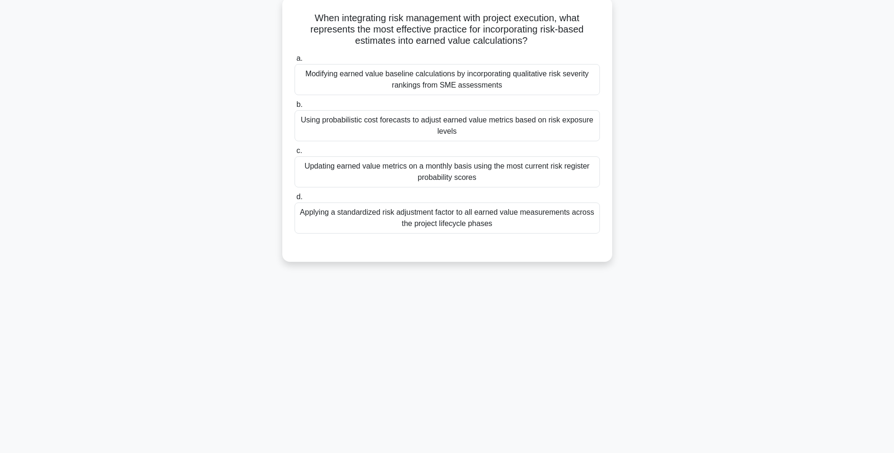
scroll to position [56, 0]
drag, startPoint x: 308, startPoint y: 10, endPoint x: 563, endPoint y: 224, distance: 332.8
click at [563, 224] on div "When integrating risk management with project execution, what represents the mo…" at bounding box center [447, 129] width 322 height 257
click at [499, 78] on div "Modifying earned value baseline calculations by incorporating qualitative risk …" at bounding box center [447, 79] width 305 height 31
click at [295, 62] on input "a. Modifying earned value baseline calculations by incorporating qualitative ri…" at bounding box center [295, 59] width 0 height 6
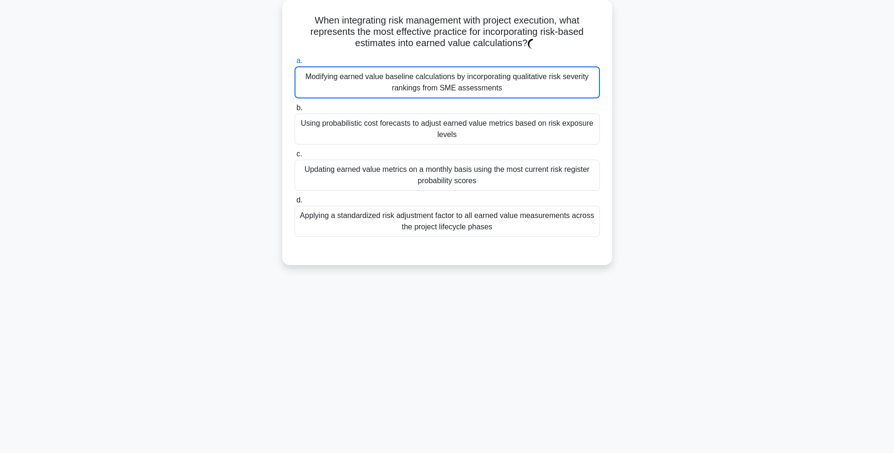
click at [697, 85] on div "When integrating risk management with project execution, what represents the mo…" at bounding box center [447, 138] width 622 height 277
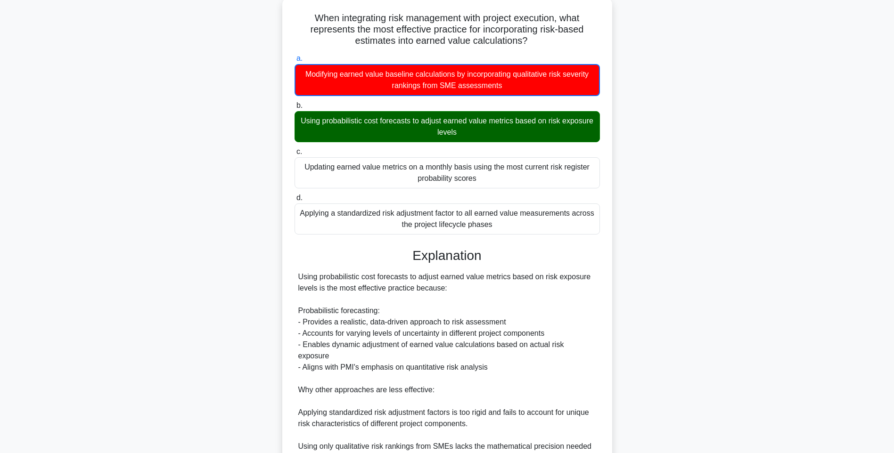
click at [563, 239] on div "a. Modifying earned value baseline calculations by incorporating qualitative ri…" at bounding box center [447, 308] width 307 height 515
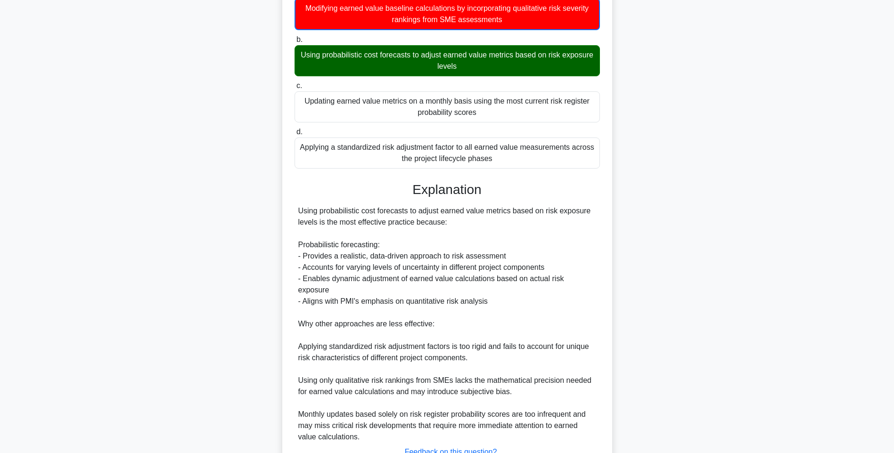
scroll to position [186, 0]
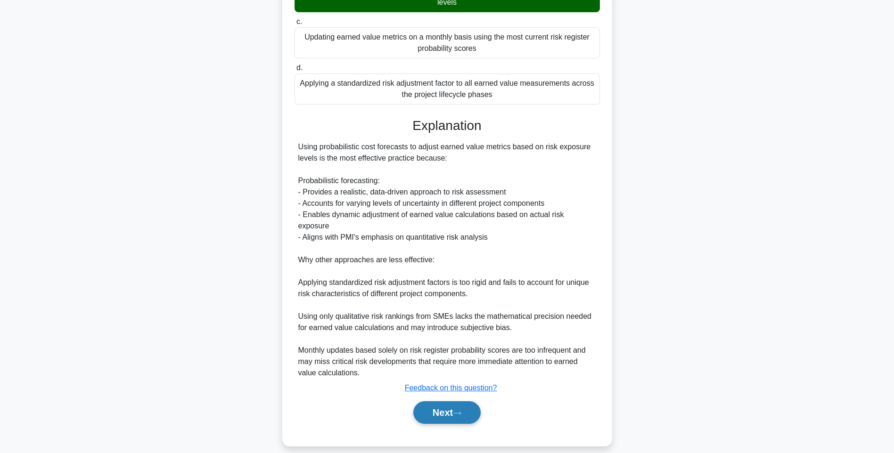
click at [426, 404] on button "Next" at bounding box center [446, 413] width 67 height 23
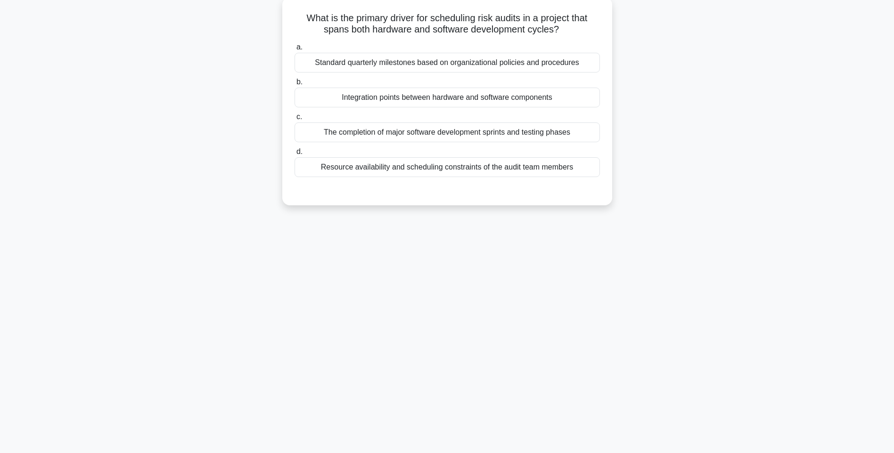
drag, startPoint x: 300, startPoint y: 16, endPoint x: 583, endPoint y: 179, distance: 325.9
click at [583, 179] on div "What is the primary driver for scheduling risk audits in a project that spans b…" at bounding box center [447, 101] width 322 height 201
click at [444, 65] on div "Standard quarterly milestones based on organizational policies and procedures" at bounding box center [447, 63] width 305 height 20
click at [295, 50] on input "a. Standard quarterly milestones based on organizational policies and procedures" at bounding box center [295, 47] width 0 height 6
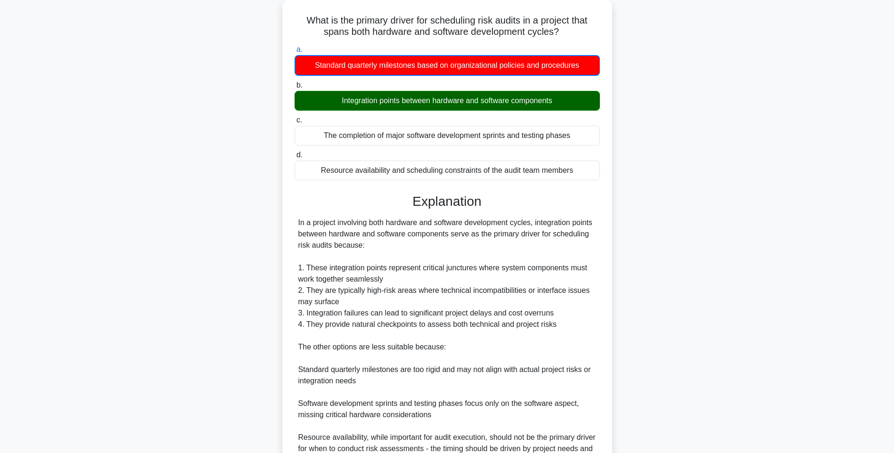
click at [659, 238] on div "What is the primary driver for scheduling risk audits in a project that spans b…" at bounding box center [447, 272] width 622 height 545
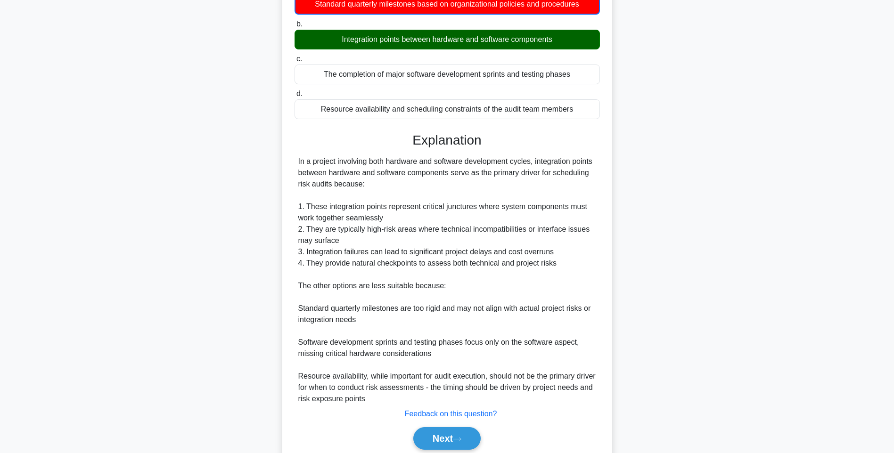
scroll to position [152, 0]
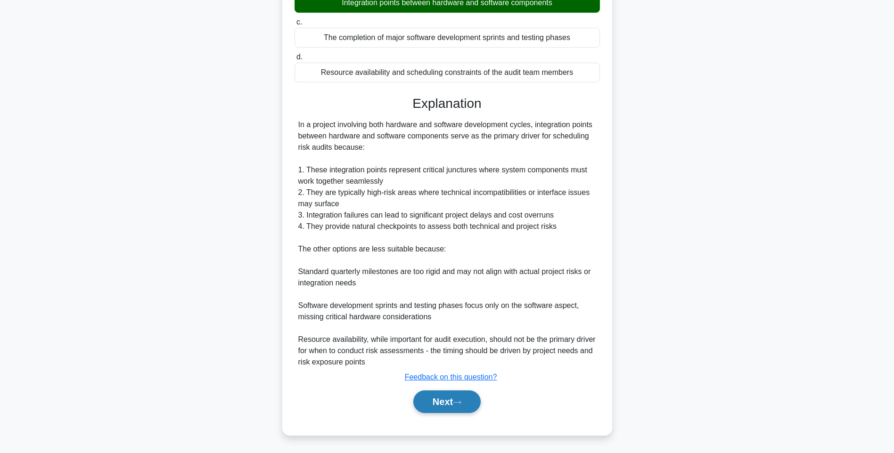
click at [458, 400] on button "Next" at bounding box center [446, 402] width 67 height 23
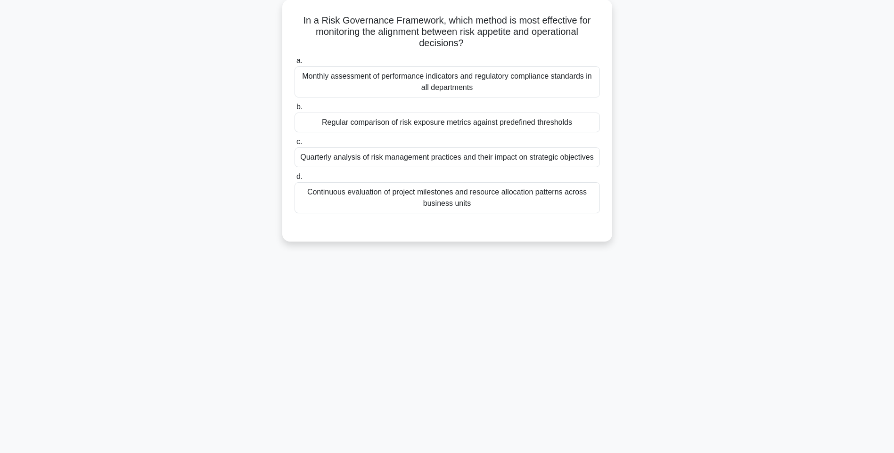
drag, startPoint x: 295, startPoint y: 15, endPoint x: 613, endPoint y: 198, distance: 366.3
click at [613, 198] on div "In a Risk Governance Framework, which method is most effective for monitoring t…" at bounding box center [447, 127] width 622 height 254
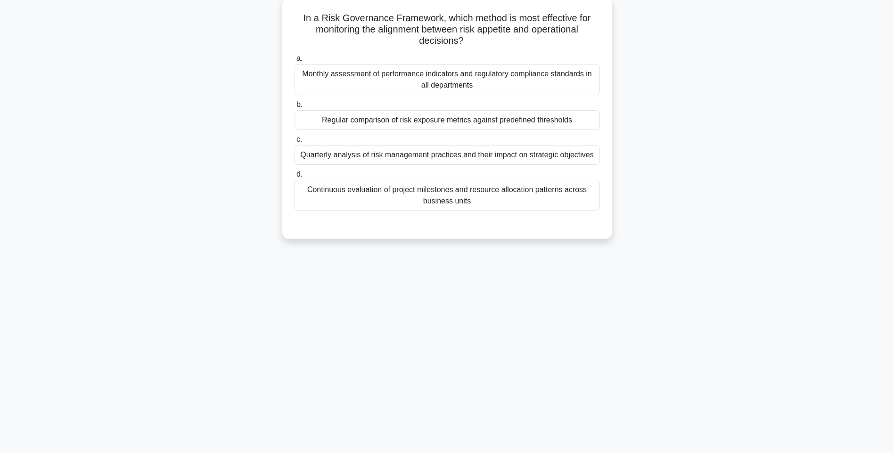
drag, startPoint x: 298, startPoint y: 16, endPoint x: 540, endPoint y: 206, distance: 307.1
click at [540, 206] on div "In a Risk Governance Framework, which method is most effective for monitoring t…" at bounding box center [447, 118] width 322 height 235
drag, startPoint x: 455, startPoint y: 199, endPoint x: 489, endPoint y: 200, distance: 33.5
click at [455, 199] on div "Continuous evaluation of project milestones and resource allocation patterns ac…" at bounding box center [447, 195] width 305 height 31
click at [295, 178] on input "d. Continuous evaluation of project milestones and resource allocation patterns…" at bounding box center [295, 175] width 0 height 6
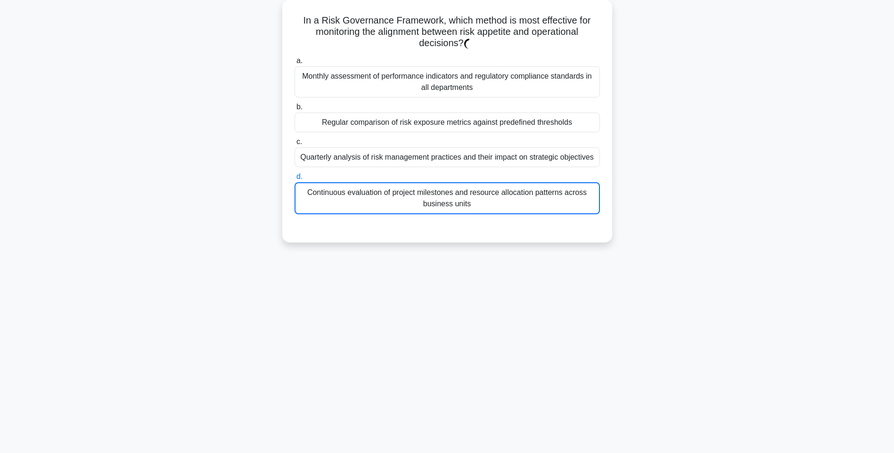
click at [714, 220] on div "In a Risk Governance Framework, which method is most effective for monitoring t…" at bounding box center [447, 127] width 622 height 254
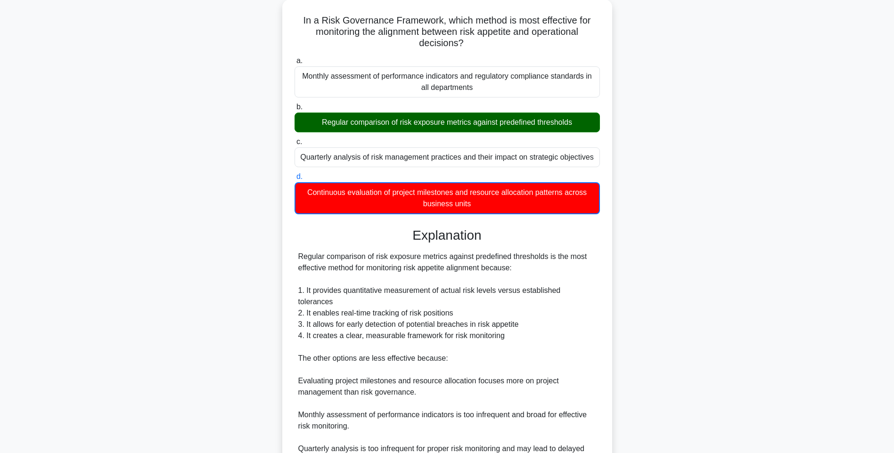
click at [689, 162] on div "In a Risk Governance Framework, which method is most effective for monitoring t…" at bounding box center [447, 289] width 622 height 579
click at [773, 157] on main "142:28 Stop PMI-RMP Advanced 34/115 In a Risk Governance Framework, which metho…" at bounding box center [447, 279] width 894 height 608
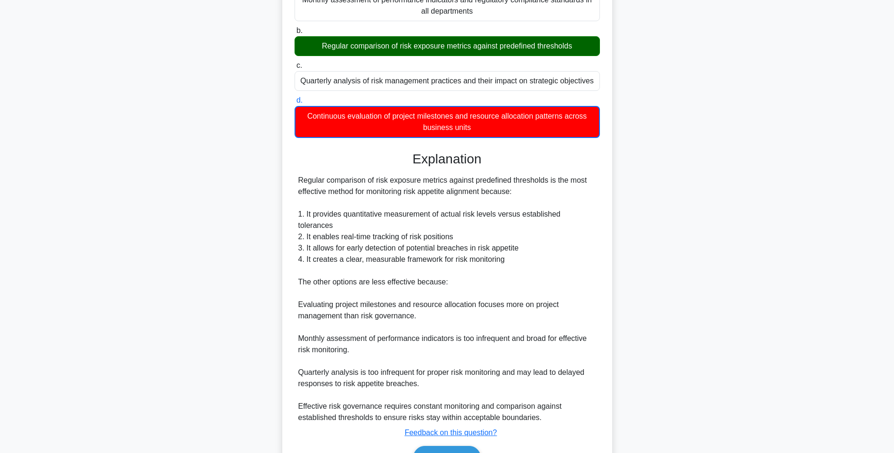
scroll to position [174, 0]
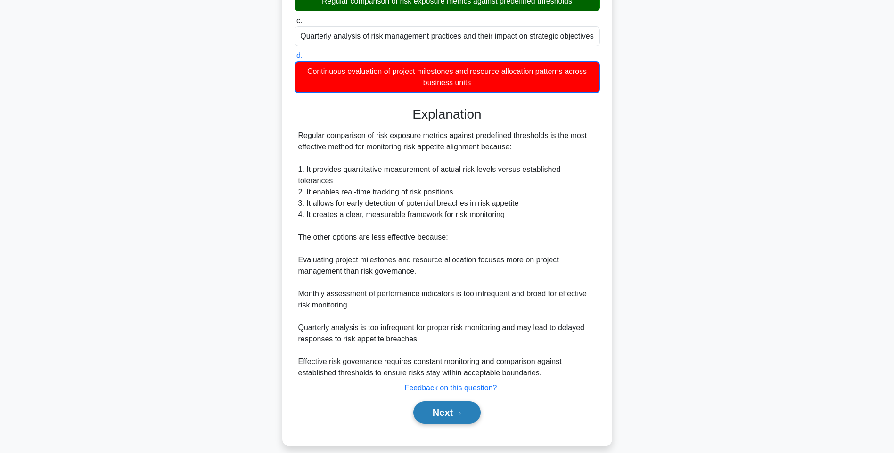
click at [453, 402] on button "Next" at bounding box center [446, 413] width 67 height 23
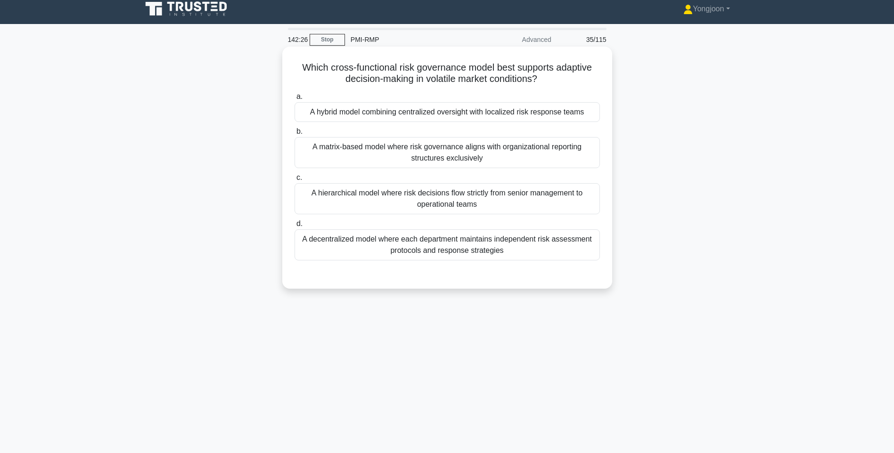
scroll to position [0, 0]
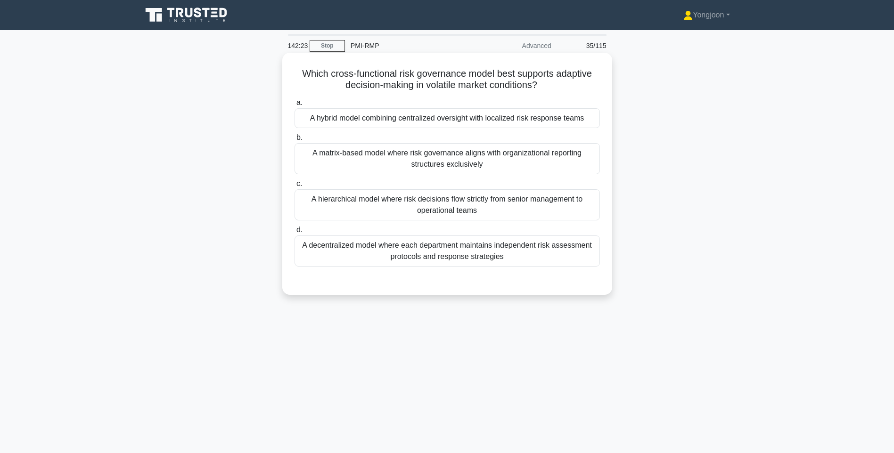
drag, startPoint x: 313, startPoint y: 83, endPoint x: 568, endPoint y: 263, distance: 312.1
click at [568, 263] on div "Which cross-functional risk governance model best supports adaptive decision-ma…" at bounding box center [447, 174] width 322 height 235
click at [468, 122] on div "A hybrid model combining centralized oversight with localized risk response tea…" at bounding box center [447, 118] width 305 height 20
click at [295, 106] on input "a. A hybrid model combining centralized oversight with localized risk response …" at bounding box center [295, 103] width 0 height 6
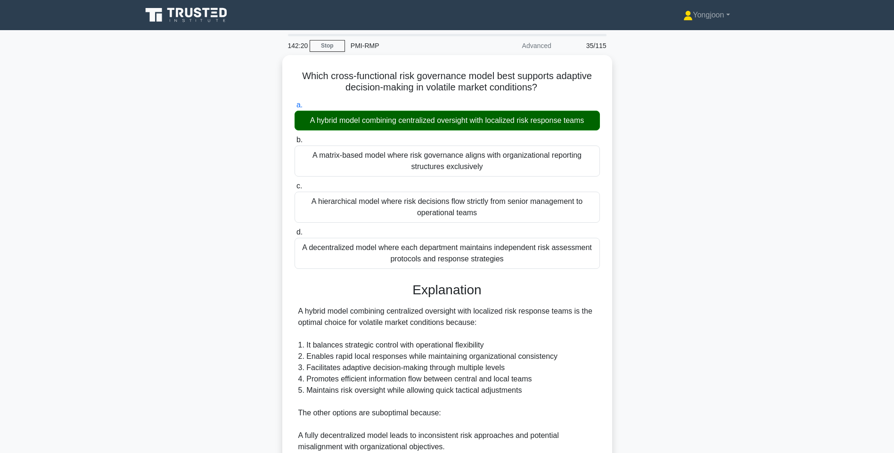
click at [702, 145] on div "Which cross-functional risk governance model best supports adaptive decision-ma…" at bounding box center [447, 333] width 622 height 556
click at [718, 219] on div "Which cross-functional risk governance model best supports adaptive decision-ma…" at bounding box center [447, 333] width 622 height 556
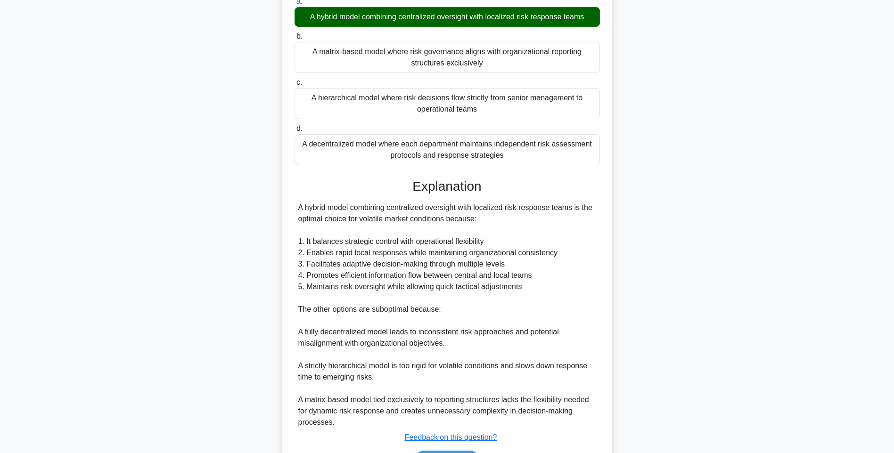
scroll to position [162, 0]
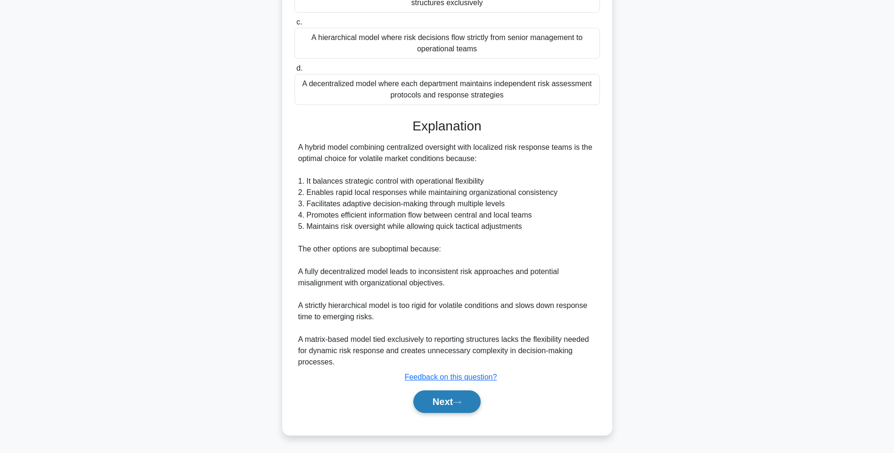
click at [455, 394] on button "Next" at bounding box center [446, 402] width 67 height 23
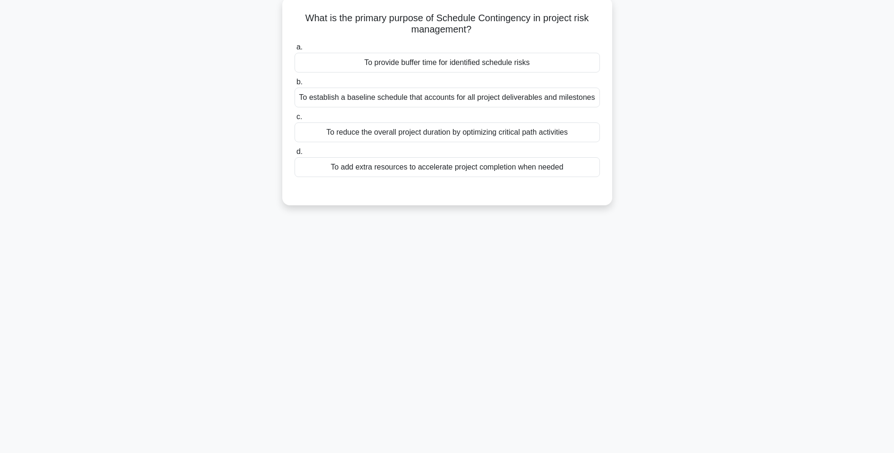
scroll to position [56, 0]
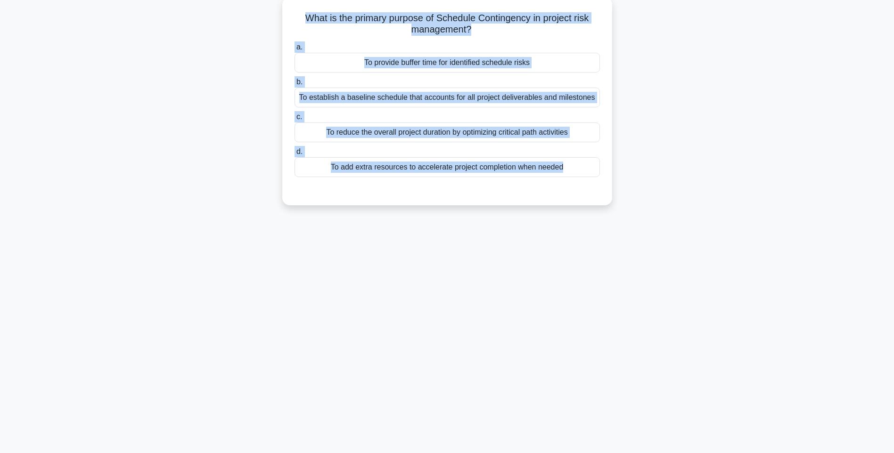
drag, startPoint x: 365, startPoint y: 46, endPoint x: 610, endPoint y: 202, distance: 290.2
click at [610, 202] on div "What is the primary purpose of Schedule Contingency in project risk management?…" at bounding box center [447, 101] width 330 height 208
click at [441, 61] on div "To provide buffer time for identified schedule risks" at bounding box center [447, 63] width 305 height 20
click at [295, 50] on input "a. To provide buffer time for identified schedule risks" at bounding box center [295, 47] width 0 height 6
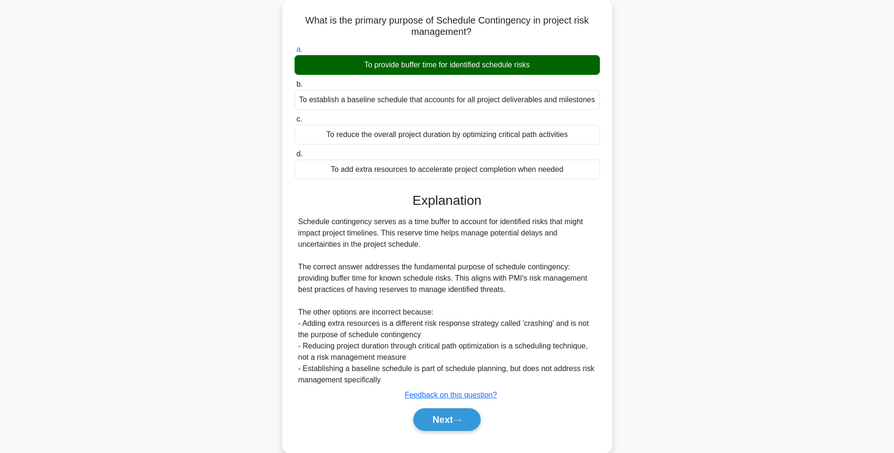
click at [701, 124] on div "What is the primary purpose of Schedule Contingency in project risk management?…" at bounding box center [447, 232] width 622 height 465
click at [697, 233] on div "What is the primary purpose of Schedule Contingency in project risk management?…" at bounding box center [447, 232] width 622 height 465
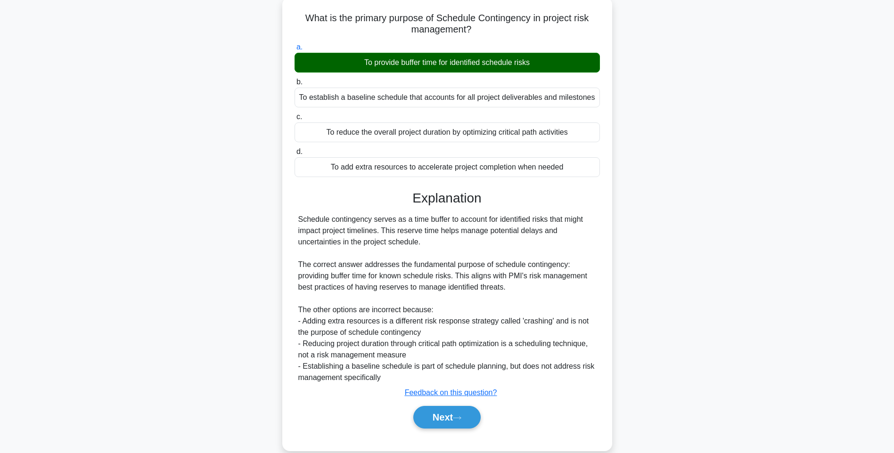
scroll to position [72, 0]
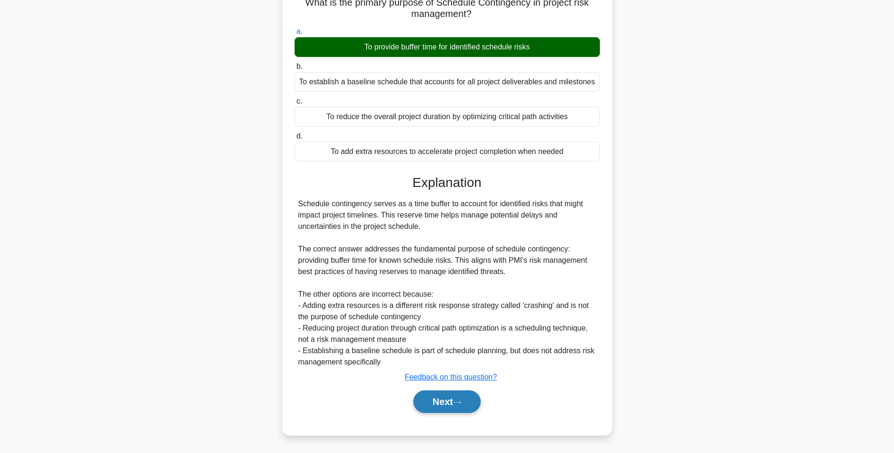
click at [439, 403] on button "Next" at bounding box center [446, 402] width 67 height 23
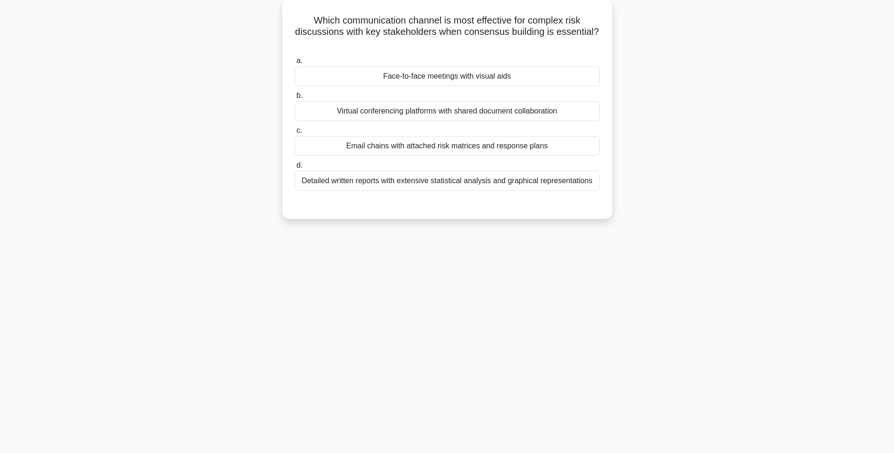
drag, startPoint x: 303, startPoint y: 12, endPoint x: 624, endPoint y: 182, distance: 363.9
click at [624, 182] on div "Which communication channel is most effective for complex risk discussions with…" at bounding box center [447, 115] width 622 height 231
click at [473, 68] on div "Face-to-face meetings with visual aids" at bounding box center [447, 74] width 305 height 20
click at [295, 62] on input "a. Face-to-face meetings with visual aids" at bounding box center [295, 59] width 0 height 6
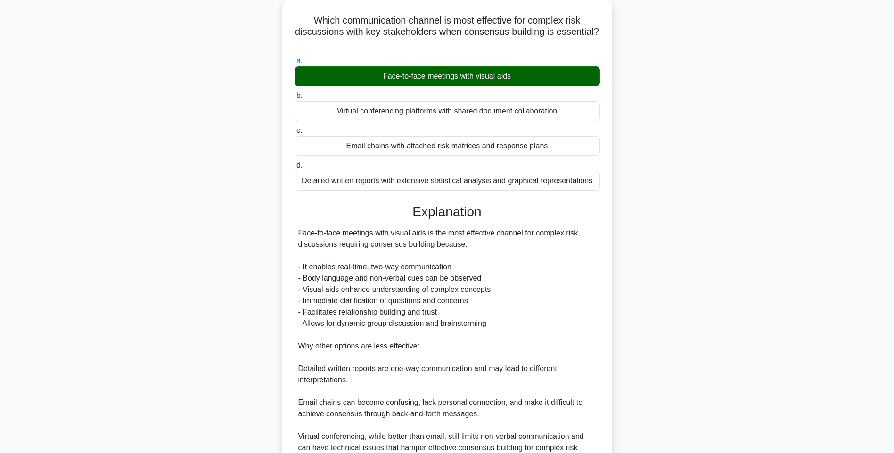
drag, startPoint x: 633, startPoint y: 269, endPoint x: 630, endPoint y: 276, distance: 7.6
click at [633, 269] on div "Which communication channel is most effective for complex risk discussions with…" at bounding box center [447, 272] width 622 height 544
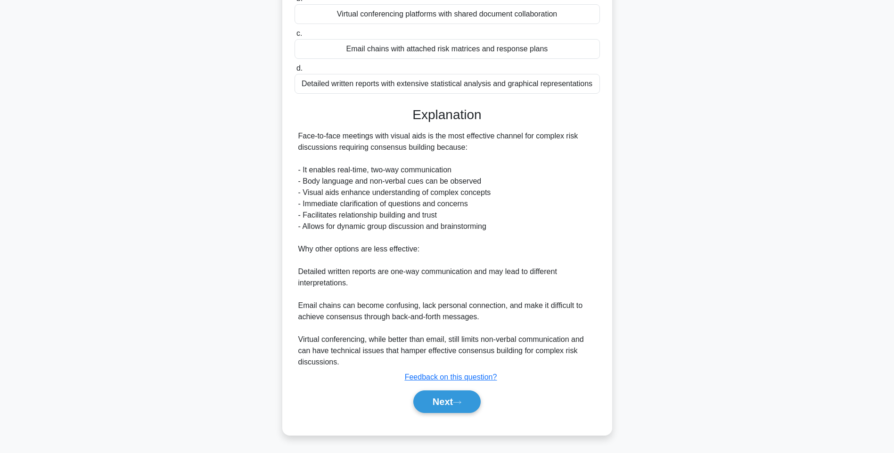
scroll to position [151, 0]
click at [449, 404] on button "Next" at bounding box center [446, 402] width 67 height 23
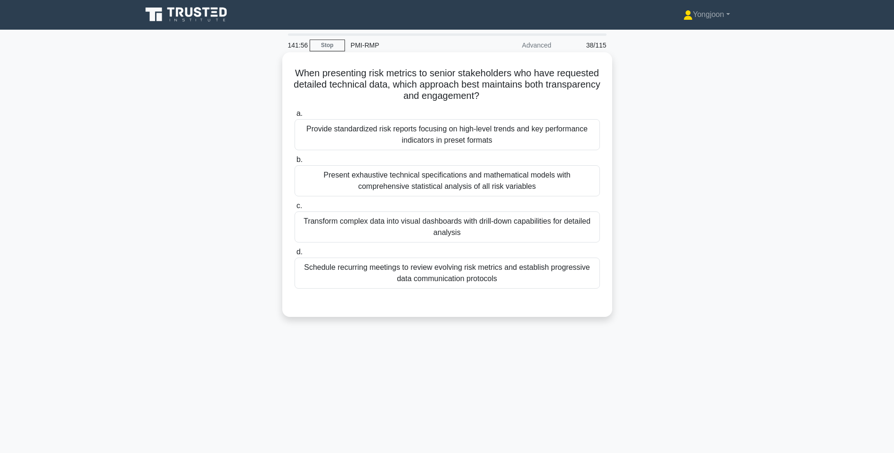
scroll to position [0, 0]
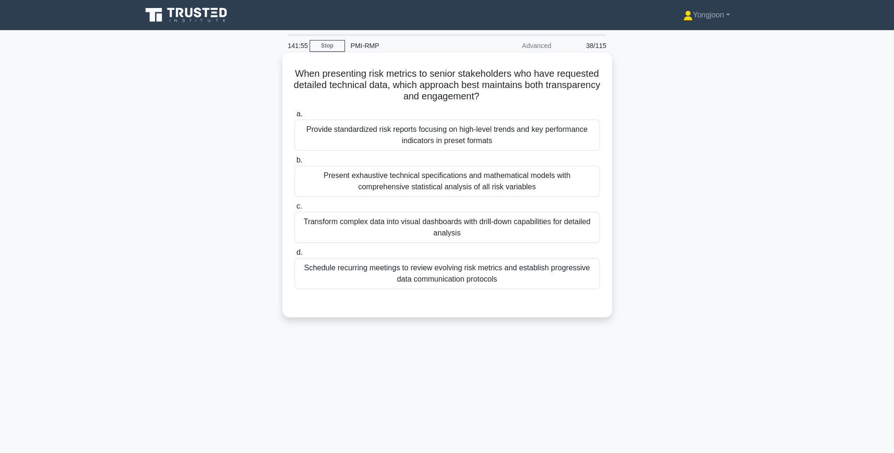
drag, startPoint x: 309, startPoint y: 65, endPoint x: 606, endPoint y: 275, distance: 363.1
click at [606, 275] on div "When presenting risk metrics to senior stakeholders who have requested detailed…" at bounding box center [447, 185] width 322 height 257
drag, startPoint x: 478, startPoint y: 100, endPoint x: 460, endPoint y: 96, distance: 17.8
click at [478, 100] on h5 "When presenting risk metrics to senior stakeholders who have requested detailed…" at bounding box center [447, 85] width 307 height 35
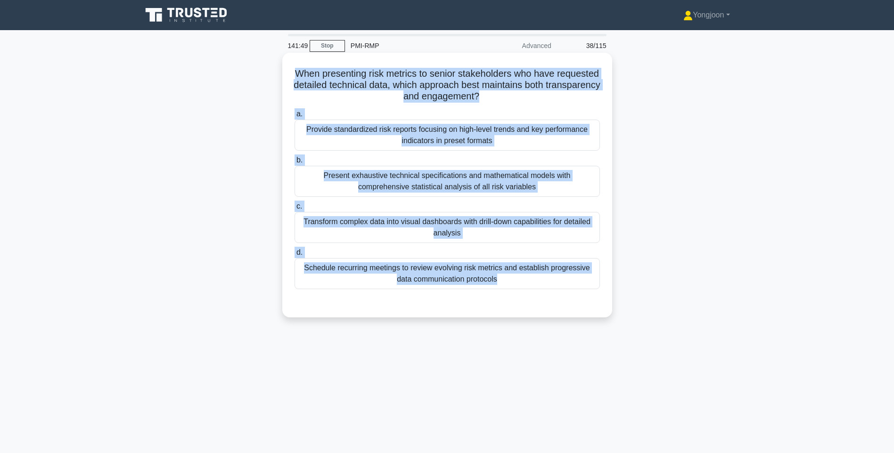
drag, startPoint x: 312, startPoint y: 69, endPoint x: 604, endPoint y: 298, distance: 371.9
click at [604, 298] on div "When presenting risk metrics to senior stakeholders who have requested detailed…" at bounding box center [447, 185] width 322 height 257
drag, startPoint x: 683, startPoint y: 163, endPoint x: 521, endPoint y: 125, distance: 166.8
click at [683, 163] on div "When presenting risk metrics to senior stakeholders who have requested detailed…" at bounding box center [447, 193] width 622 height 276
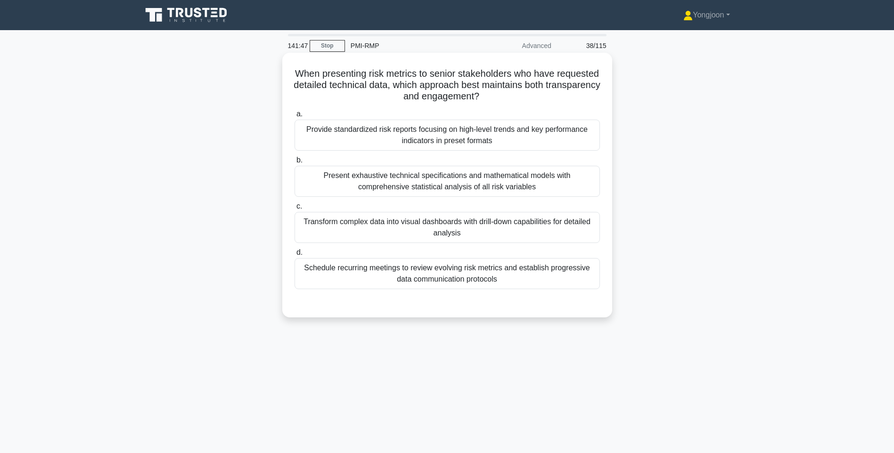
click at [510, 121] on label "a. Provide standardized risk reports focusing on high-level trends and key perf…" at bounding box center [447, 129] width 305 height 42
click at [295, 117] on input "a. Provide standardized risk reports focusing on high-level trends and key perf…" at bounding box center [295, 114] width 0 height 6
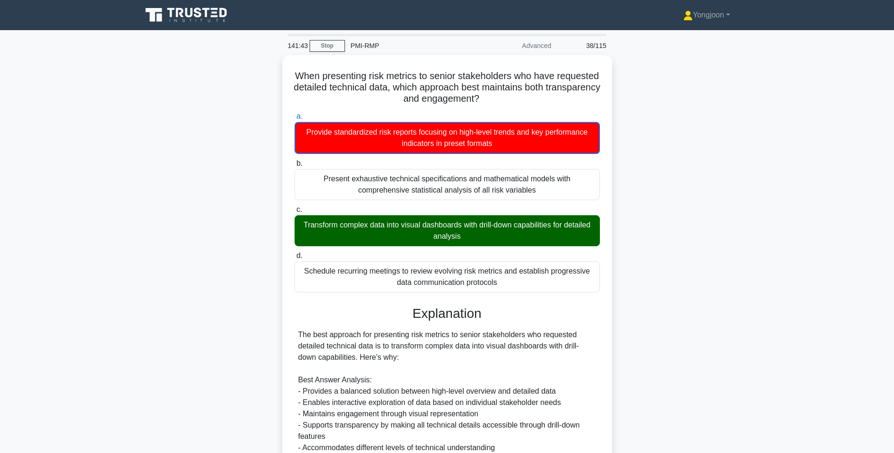
click at [631, 337] on div "When presenting risk metrics to senior stakeholders who have requested detailed…" at bounding box center [447, 378] width 622 height 647
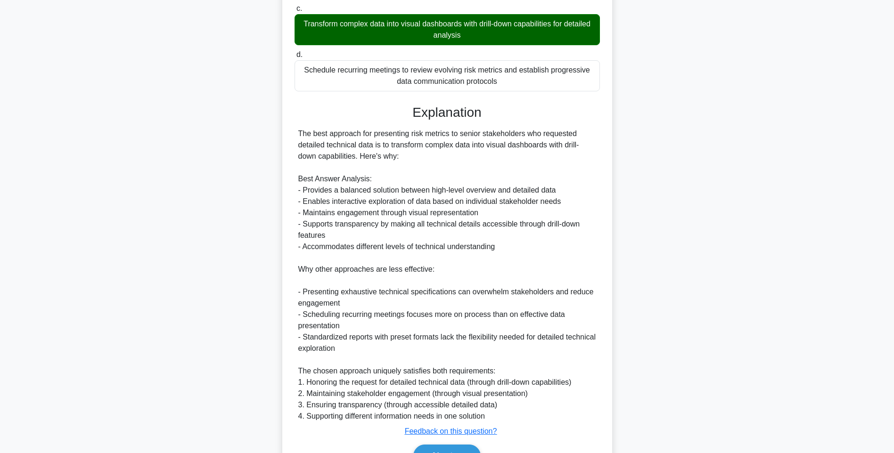
scroll to position [254, 0]
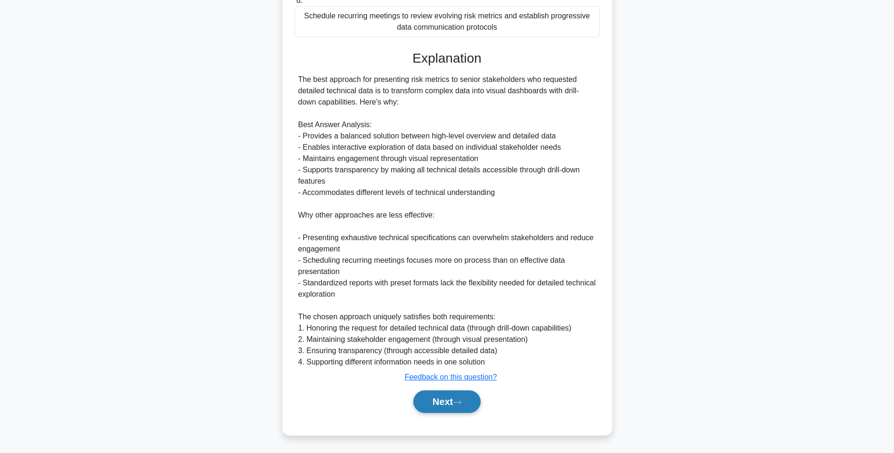
click at [453, 400] on button "Next" at bounding box center [446, 402] width 67 height 23
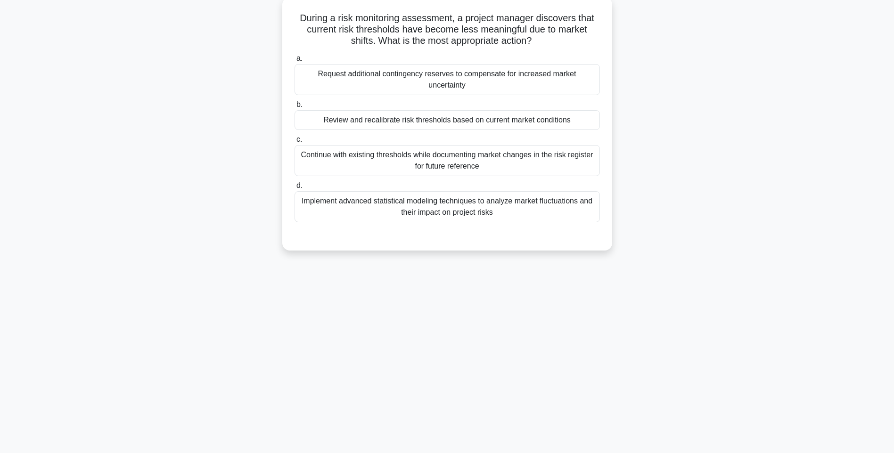
drag, startPoint x: 293, startPoint y: 13, endPoint x: 590, endPoint y: 200, distance: 350.3
click at [590, 200] on div "During a risk monitoring assessment, a project manager discovers that current r…" at bounding box center [447, 124] width 322 height 246
click at [605, 134] on div "c. Continue with existing thresholds while documenting market changes in the ri…" at bounding box center [447, 155] width 317 height 42
click at [532, 76] on div "Request additional contingency reserves to compensate for increased market unce…" at bounding box center [447, 79] width 305 height 31
click at [295, 62] on input "a. Request additional contingency reserves to compensate for increased market u…" at bounding box center [295, 59] width 0 height 6
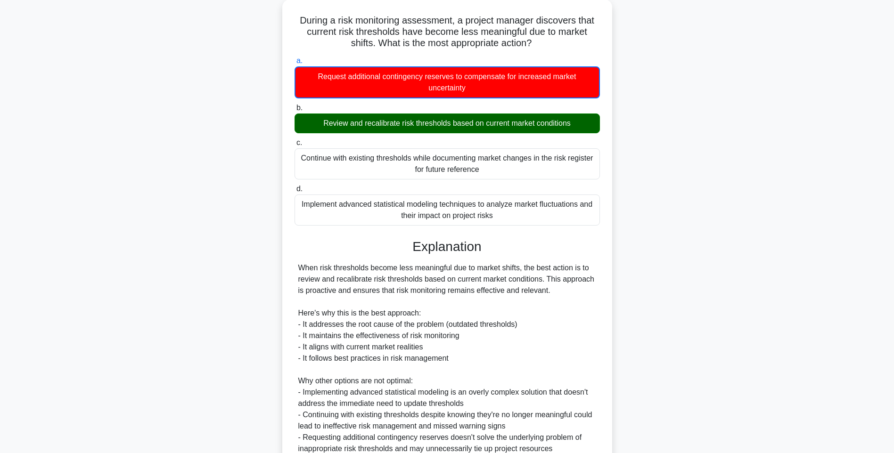
click at [702, 198] on div "During a risk monitoring assessment, a project manager discovers that current r…" at bounding box center [447, 267] width 622 height 534
click at [637, 230] on div "During a risk monitoring assessment, a project manager discovers that current r…" at bounding box center [447, 267] width 622 height 534
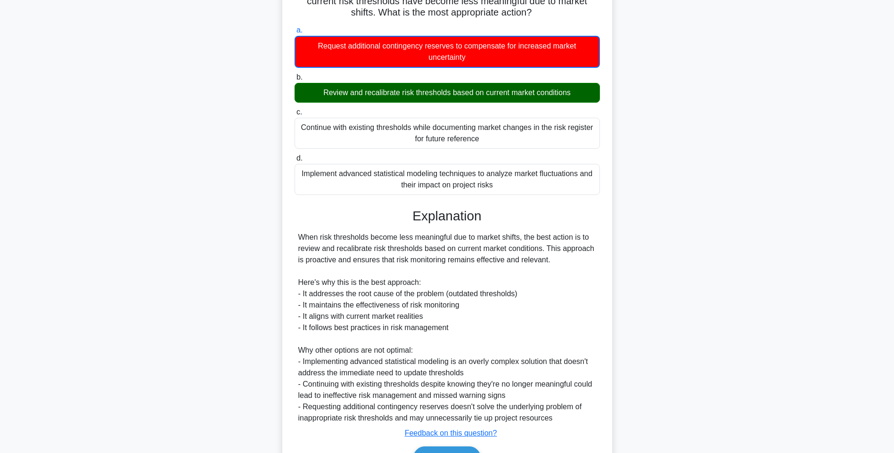
scroll to position [140, 0]
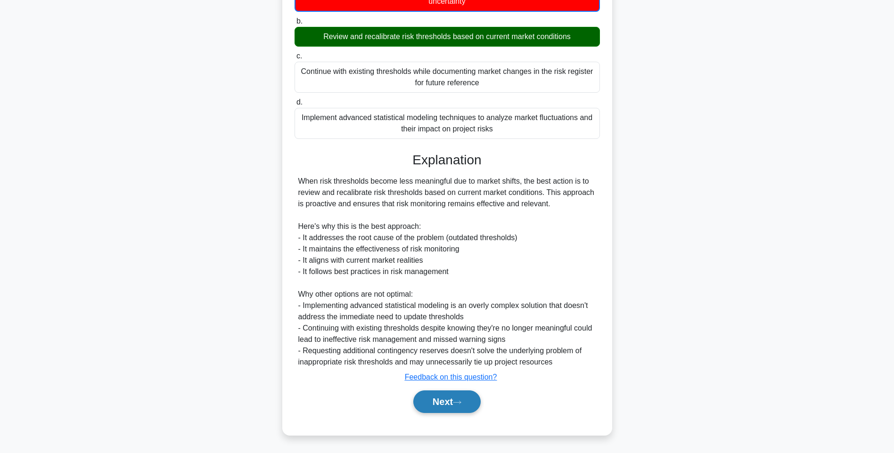
click at [447, 396] on button "Next" at bounding box center [446, 402] width 67 height 23
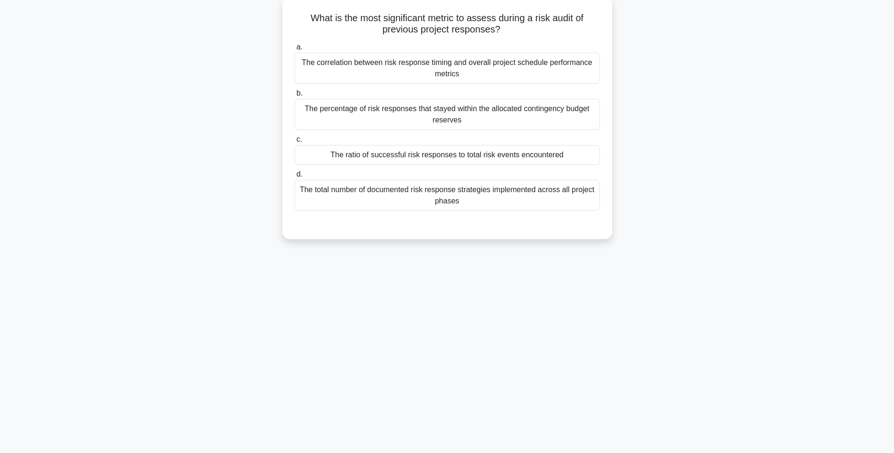
drag, startPoint x: 351, startPoint y: 43, endPoint x: 575, endPoint y: 208, distance: 279.1
click at [575, 208] on div "What is the most significant metric to assess during a risk audit of previous p…" at bounding box center [447, 118] width 322 height 235
drag, startPoint x: 509, startPoint y: 69, endPoint x: 516, endPoint y: 73, distance: 8.0
click at [509, 69] on div "The correlation between risk response timing and overall project schedule perfo…" at bounding box center [447, 68] width 305 height 31
click at [295, 50] on input "a. The correlation between risk response timing and overall project schedule pe…" at bounding box center [295, 47] width 0 height 6
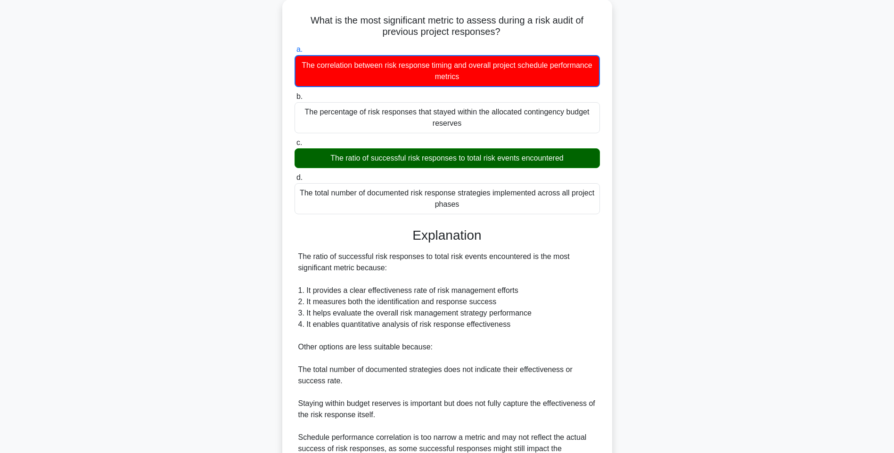
click at [708, 148] on div "What is the most significant metric to assess during a risk audit of previous p…" at bounding box center [447, 272] width 622 height 545
drag, startPoint x: 701, startPoint y: 216, endPoint x: 689, endPoint y: 233, distance: 20.9
click at [701, 216] on div "What is the most significant metric to assess during a risk audit of previous p…" at bounding box center [447, 272] width 622 height 545
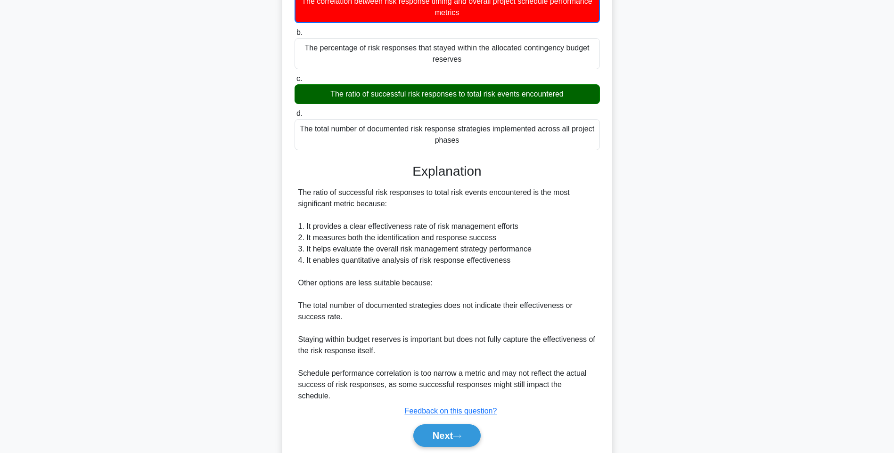
scroll to position [140, 0]
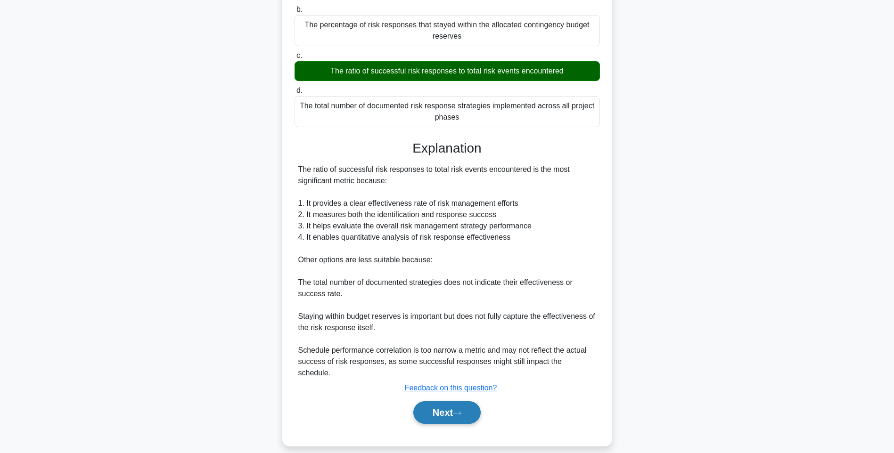
click at [451, 402] on button "Next" at bounding box center [446, 413] width 67 height 23
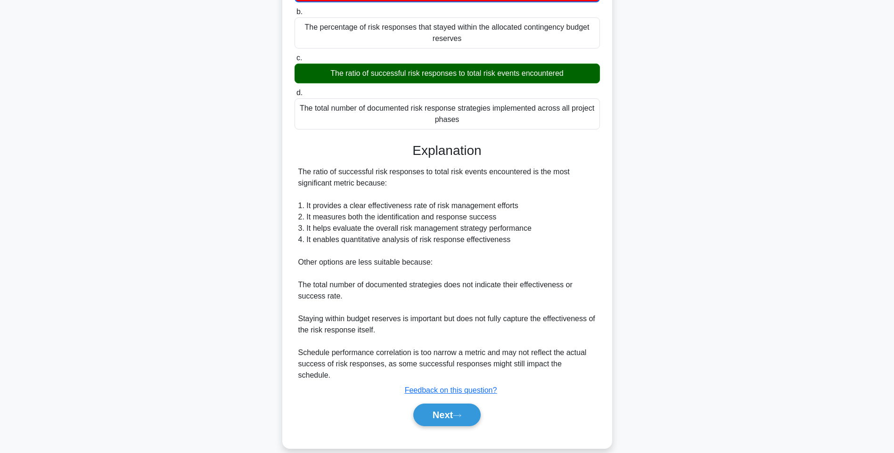
scroll to position [56, 0]
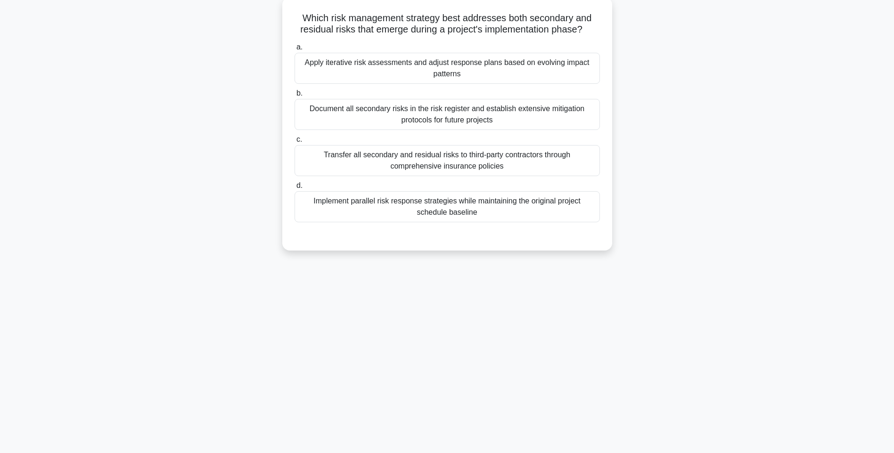
drag, startPoint x: 295, startPoint y: 14, endPoint x: 575, endPoint y: 224, distance: 349.8
click at [575, 224] on div "Which risk management strategy best addresses both secondary and residual risks…" at bounding box center [447, 124] width 322 height 246
click at [399, 73] on div "Apply iterative risk assessments and adjust response plans based on evolving im…" at bounding box center [447, 68] width 305 height 31
click at [295, 50] on input "a. Apply iterative risk assessments and adjust response plans based on evolving…" at bounding box center [295, 47] width 0 height 6
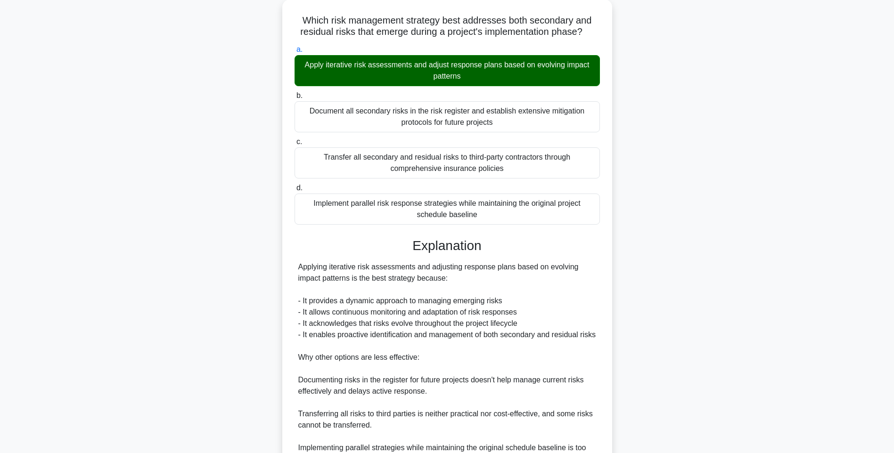
click at [646, 165] on div "Which risk management strategy best addresses both secondary and residual risks…" at bounding box center [447, 272] width 622 height 544
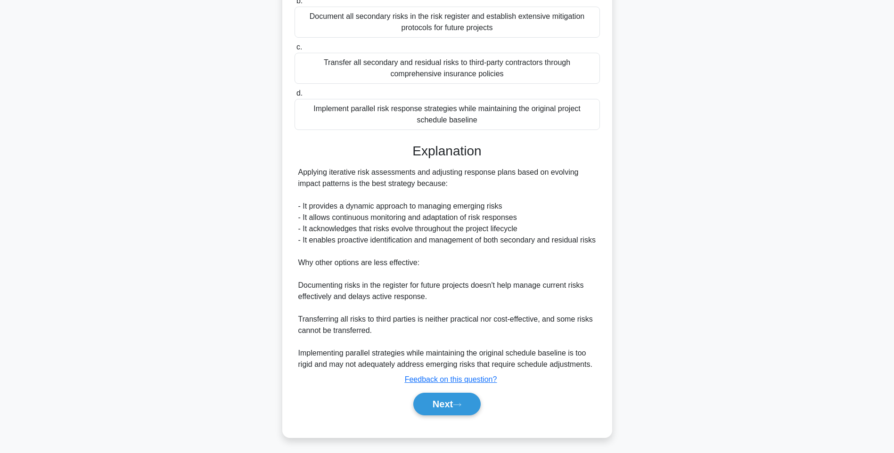
scroll to position [162, 0]
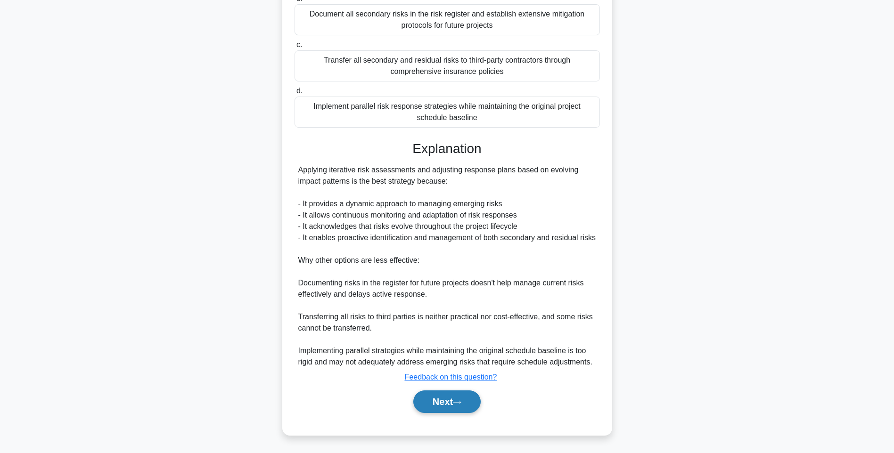
click at [434, 400] on button "Next" at bounding box center [446, 402] width 67 height 23
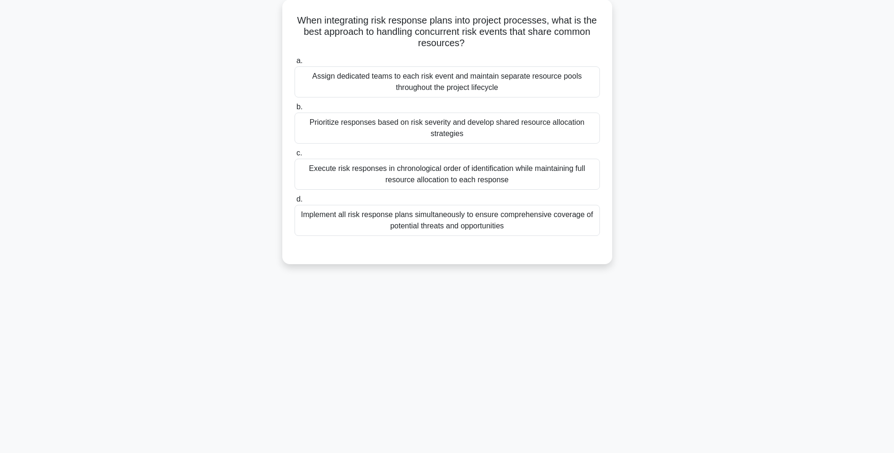
drag, startPoint x: 293, startPoint y: 17, endPoint x: 627, endPoint y: 231, distance: 396.4
click at [627, 231] on div "When integrating risk response plans into project processes, what is the best a…" at bounding box center [447, 138] width 622 height 276
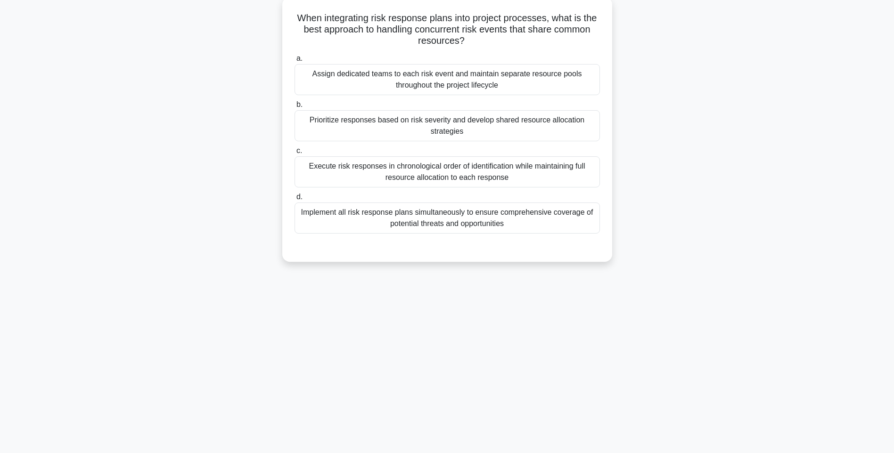
drag, startPoint x: 497, startPoint y: 82, endPoint x: 502, endPoint y: 86, distance: 5.8
click at [497, 82] on div "Assign dedicated teams to each risk event and maintain separate resource pools …" at bounding box center [447, 79] width 305 height 31
click at [295, 62] on input "a. Assign dedicated teams to each risk event and maintain separate resource poo…" at bounding box center [295, 59] width 0 height 6
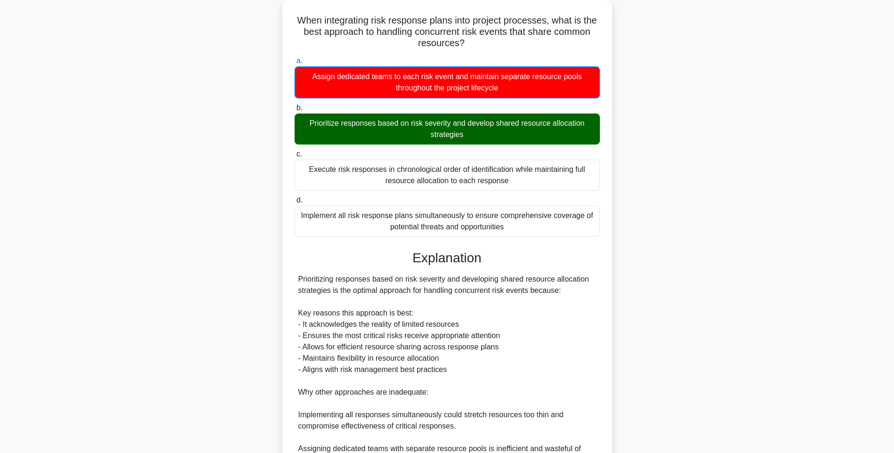
click at [699, 133] on div "When integrating risk response plans into project processes, what is the best a…" at bounding box center [447, 306] width 622 height 613
drag, startPoint x: 695, startPoint y: 216, endPoint x: 694, endPoint y: 221, distance: 4.7
click at [695, 216] on div "When integrating risk response plans into project processes, what is the best a…" at bounding box center [447, 306] width 622 height 613
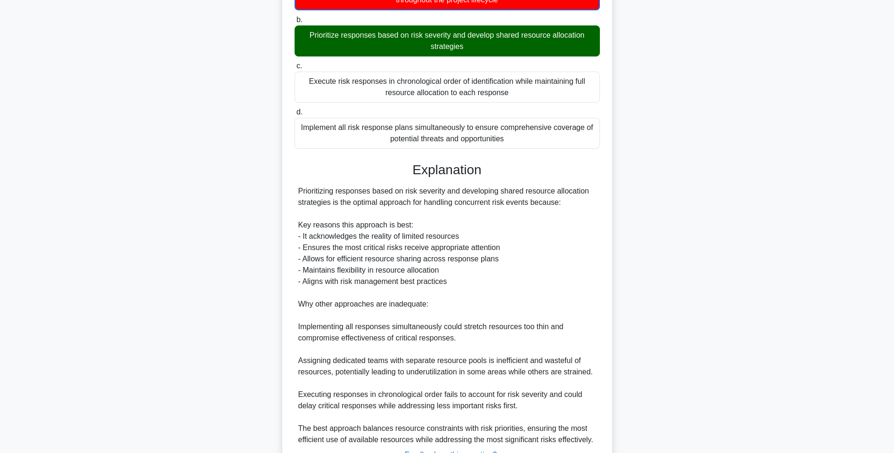
scroll to position [220, 0]
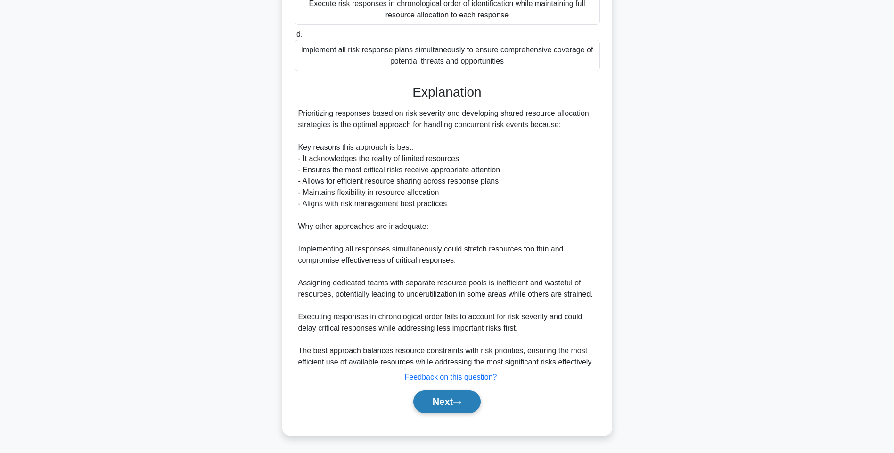
click at [456, 405] on button "Next" at bounding box center [446, 402] width 67 height 23
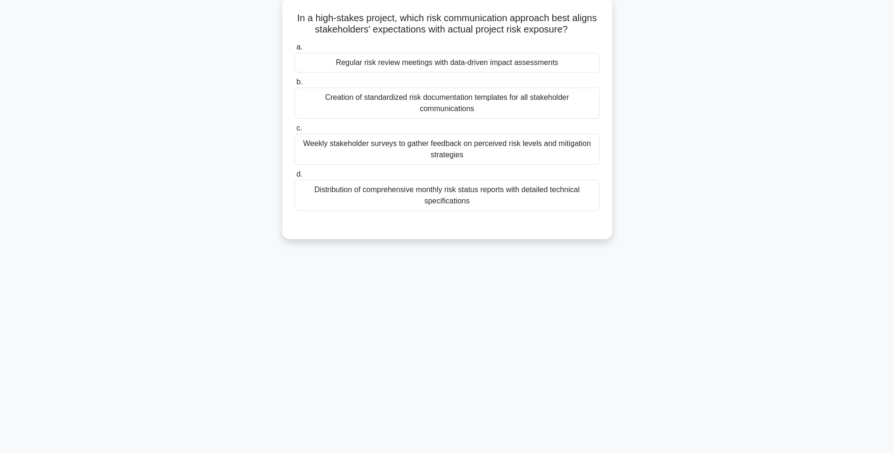
scroll to position [56, 0]
drag, startPoint x: 311, startPoint y: 19, endPoint x: 572, endPoint y: 205, distance: 320.7
click at [572, 205] on div "In a high-stakes project, which risk communication approach best aligns stakeho…" at bounding box center [447, 118] width 322 height 235
click at [541, 75] on div "a. Regular risk review meetings with data-driven impact assessments b. Creation…" at bounding box center [447, 126] width 317 height 173
drag, startPoint x: 552, startPoint y: 60, endPoint x: 564, endPoint y: 66, distance: 12.4
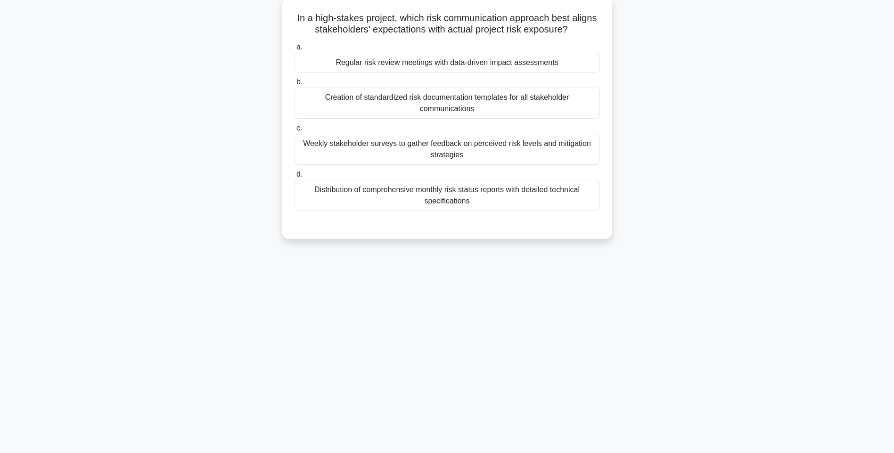
click at [552, 61] on div "Regular risk review meetings with data-driven impact assessments" at bounding box center [447, 63] width 305 height 20
click at [295, 50] on input "a. Regular risk review meetings with data-driven impact assessments" at bounding box center [295, 47] width 0 height 6
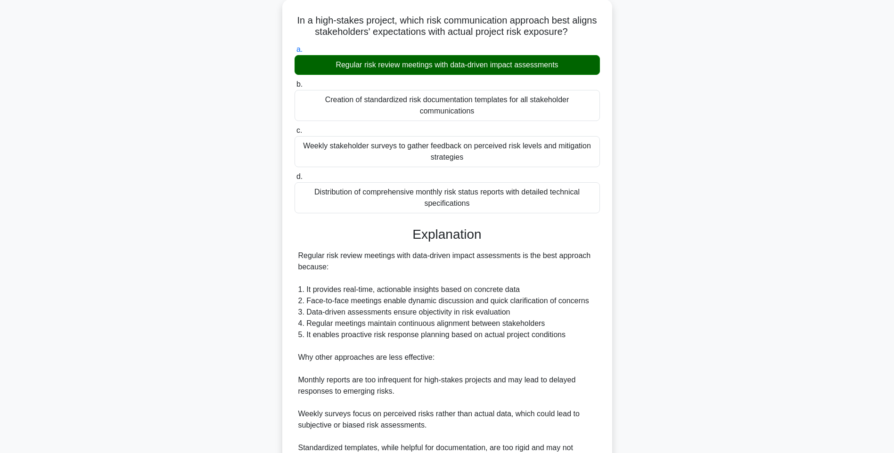
click at [665, 178] on div "In a high-stakes project, which risk communication approach best aligns stakeho…" at bounding box center [447, 278] width 622 height 556
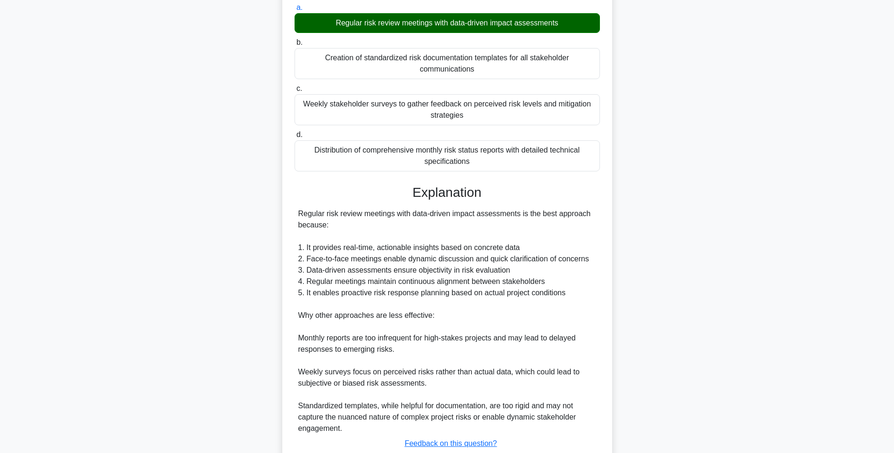
scroll to position [162, 0]
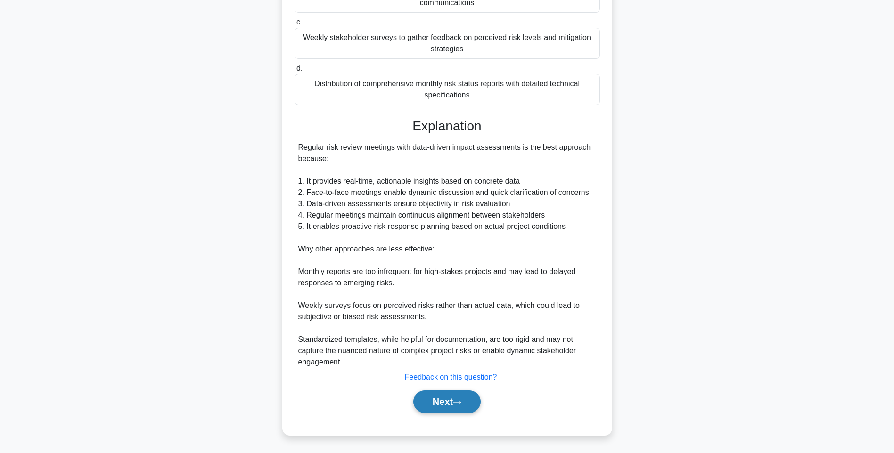
click at [437, 402] on button "Next" at bounding box center [446, 402] width 67 height 23
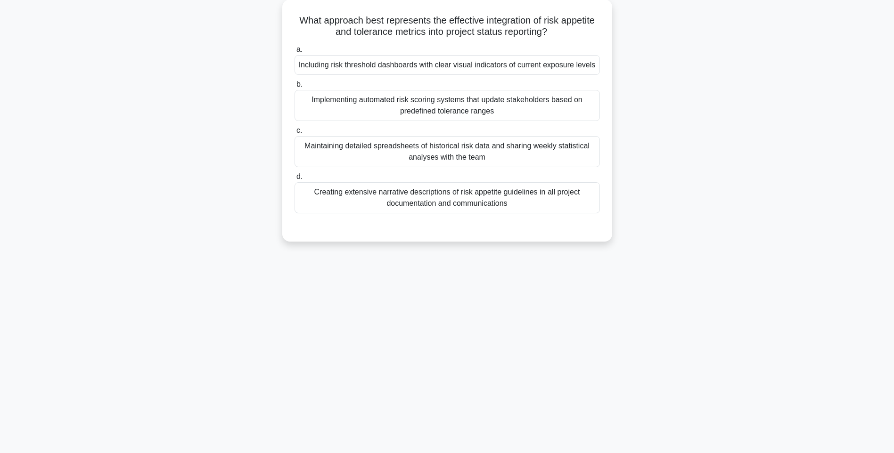
scroll to position [56, 0]
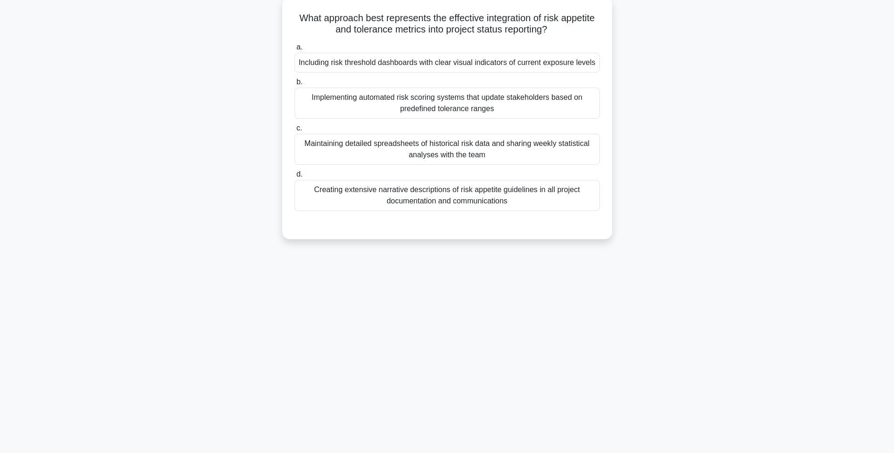
drag, startPoint x: 288, startPoint y: 16, endPoint x: 572, endPoint y: 202, distance: 339.6
click at [572, 202] on div "What approach best represents the effective integration of risk appetite and to…" at bounding box center [447, 118] width 322 height 235
click at [523, 69] on div "Including risk threshold dashboards with clear visual indicators of current exp…" at bounding box center [447, 63] width 305 height 20
click at [295, 50] on input "a. Including risk threshold dashboards with clear visual indicators of current …" at bounding box center [295, 47] width 0 height 6
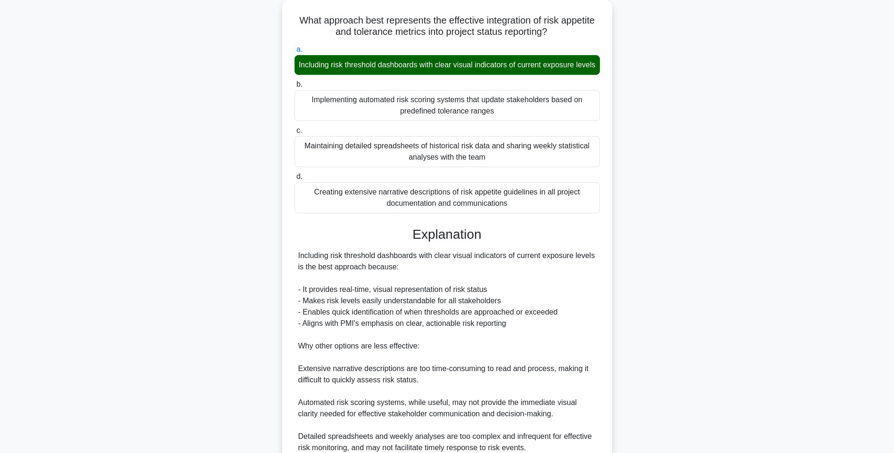
click at [632, 236] on div "What approach best represents the effective integration of risk appetite and to…" at bounding box center [447, 266] width 622 height 533
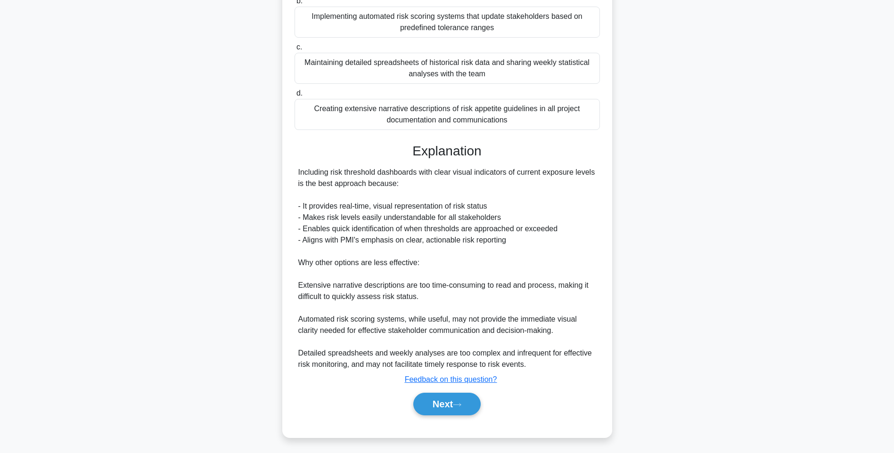
scroll to position [151, 0]
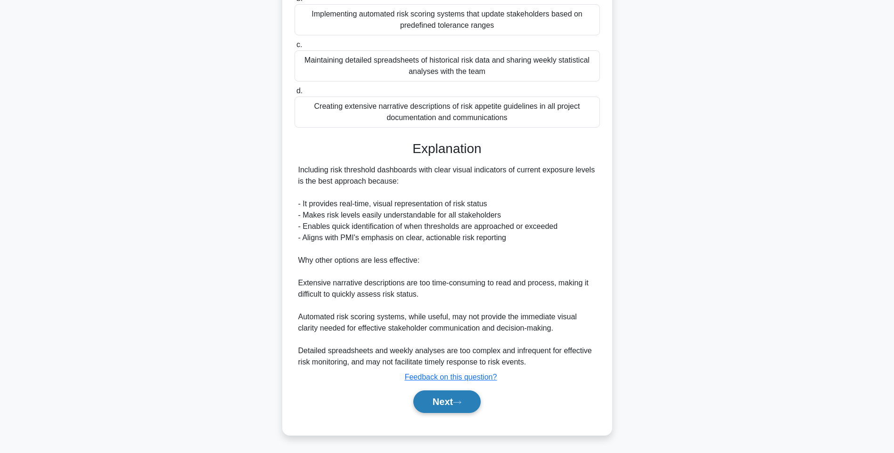
click at [452, 402] on button "Next" at bounding box center [446, 402] width 67 height 23
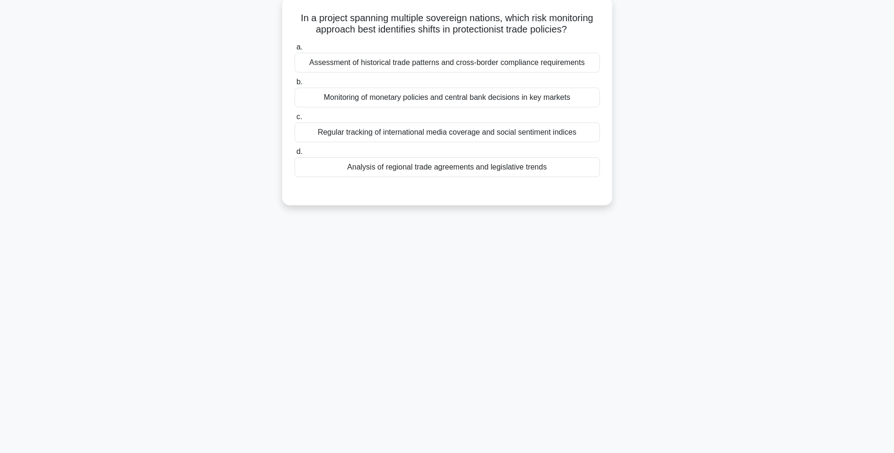
scroll to position [56, 0]
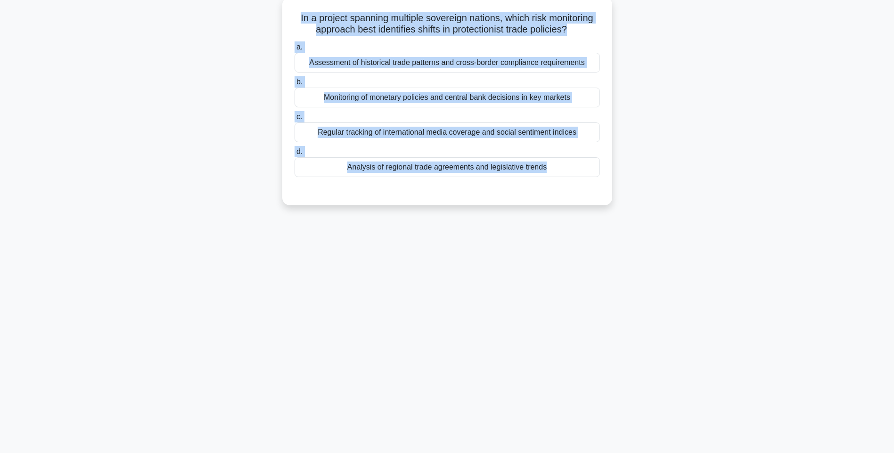
drag, startPoint x: 295, startPoint y: 13, endPoint x: 595, endPoint y: 187, distance: 346.1
click at [595, 187] on div "In a project spanning multiple sovereign nations, which risk monitoring approac…" at bounding box center [447, 101] width 322 height 201
drag, startPoint x: 428, startPoint y: 201, endPoint x: 426, endPoint y: 151, distance: 50.0
click at [428, 201] on div "In a project spanning multiple sovereign nations, which risk monitoring approac…" at bounding box center [447, 101] width 322 height 201
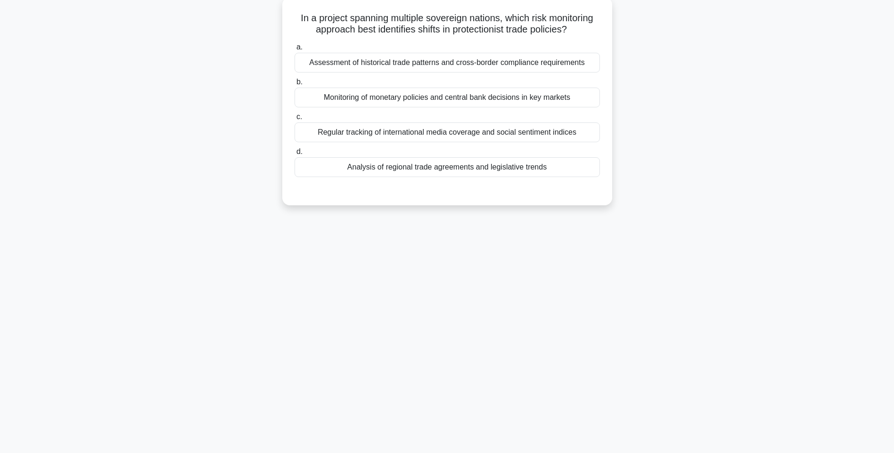
click at [421, 64] on div "Assessment of historical trade patterns and cross-border compliance requirements" at bounding box center [447, 63] width 305 height 20
click at [295, 50] on input "a. Assessment of historical trade patterns and cross-border compliance requirem…" at bounding box center [295, 47] width 0 height 6
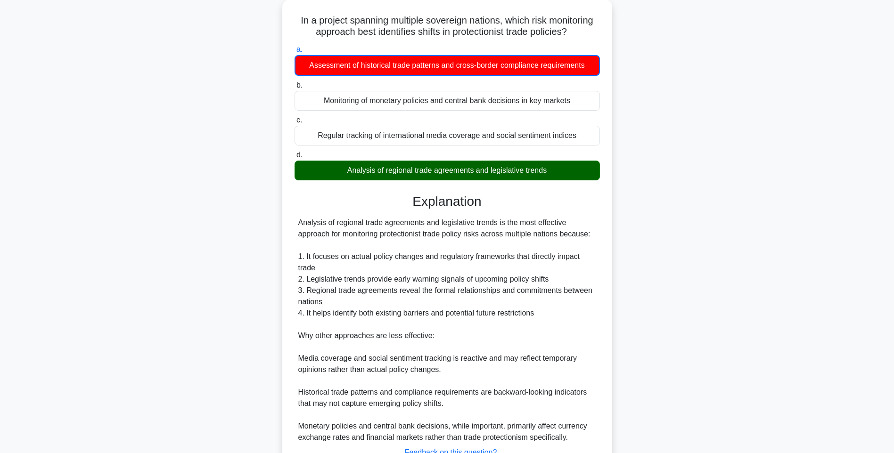
click at [670, 257] on div "In a project spanning multiple sovereign nations, which risk monitoring approac…" at bounding box center [447, 261] width 622 height 523
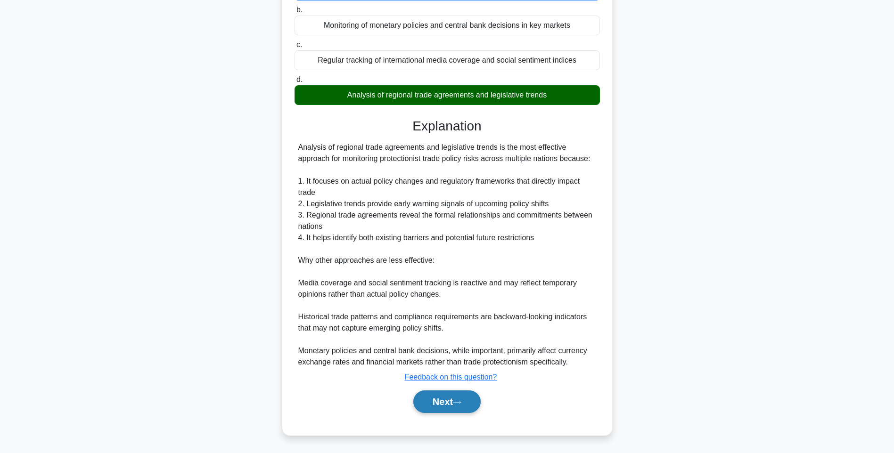
click at [432, 406] on button "Next" at bounding box center [446, 402] width 67 height 23
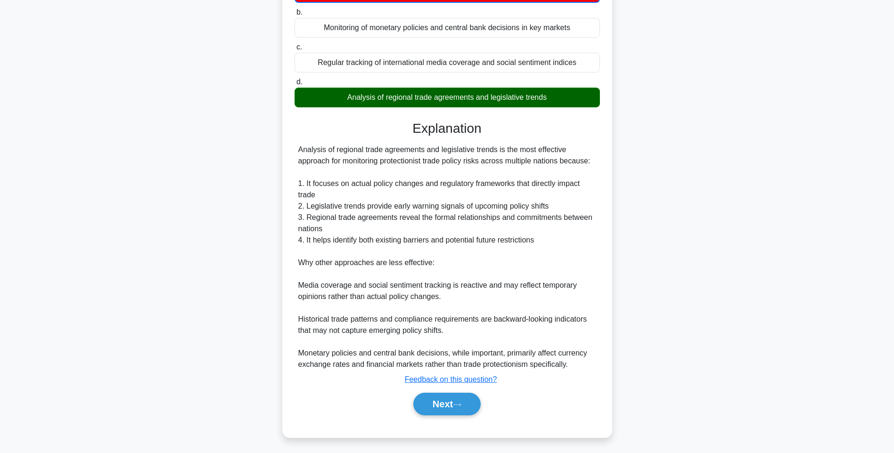
scroll to position [56, 0]
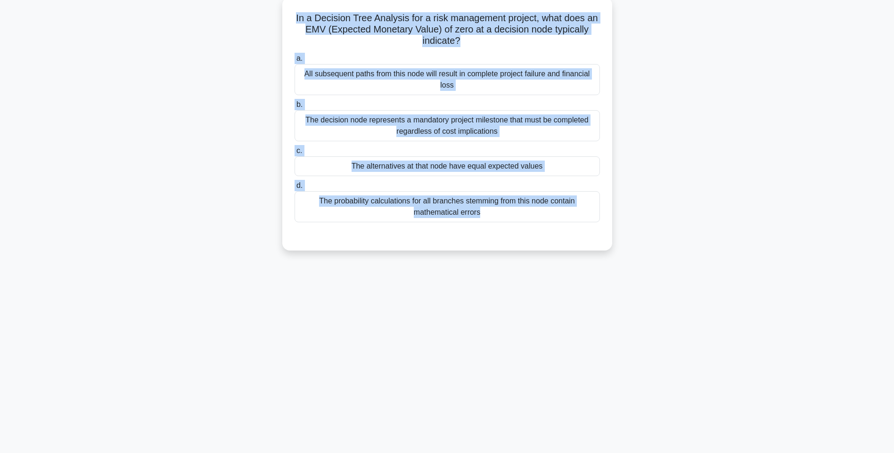
drag, startPoint x: 289, startPoint y: 14, endPoint x: 564, endPoint y: 230, distance: 349.1
click at [564, 230] on div "In a Decision Tree Analysis for a risk management project, what does an EMV (Ex…" at bounding box center [447, 124] width 322 height 246
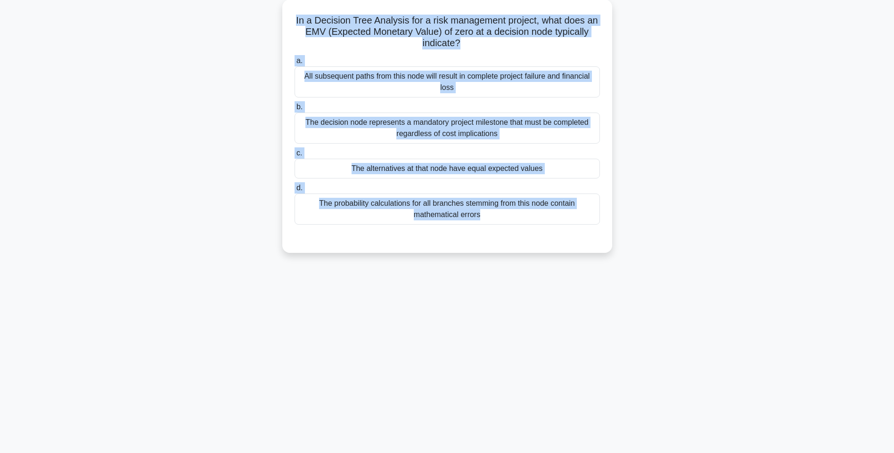
click at [684, 188] on div "In a Decision Tree Analysis for a risk management project, what does an EMV (Ex…" at bounding box center [447, 132] width 622 height 265
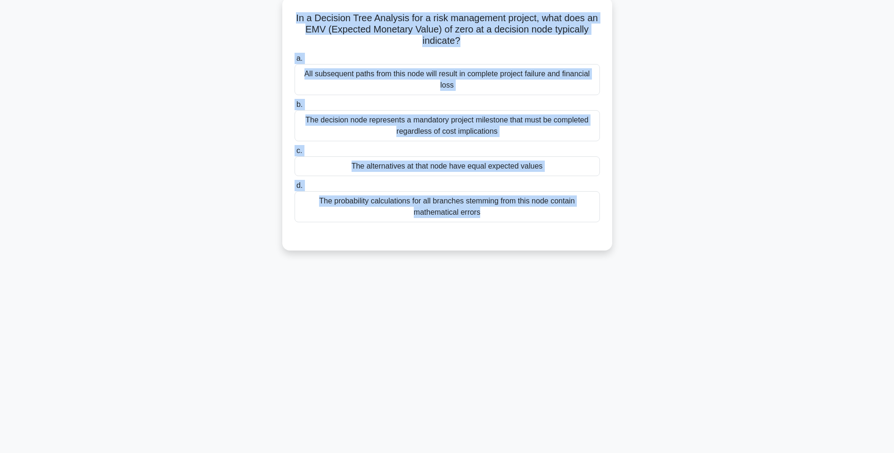
click at [531, 85] on div "All subsequent paths from this node will result in complete project failure and…" at bounding box center [447, 79] width 305 height 31
click at [295, 62] on input "a. All subsequent paths from this node will result in complete project failure …" at bounding box center [295, 59] width 0 height 6
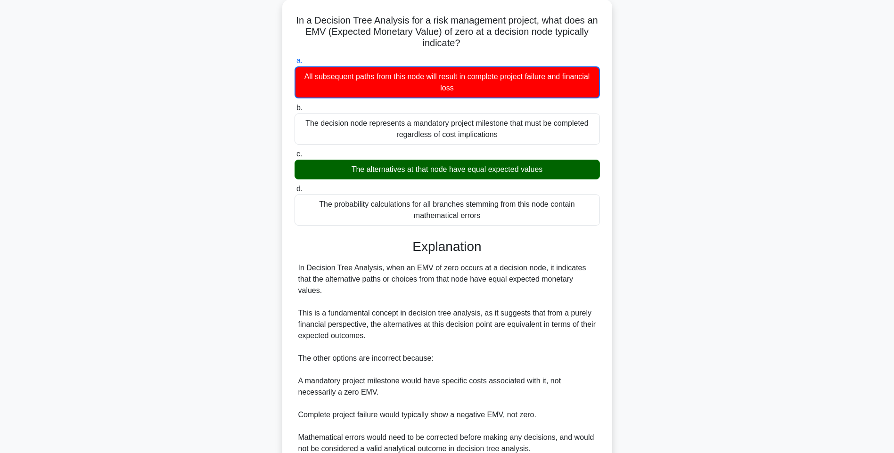
click at [686, 207] on div "In a Decision Tree Analysis for a risk management project, what does an EMV (Ex…" at bounding box center [447, 267] width 622 height 534
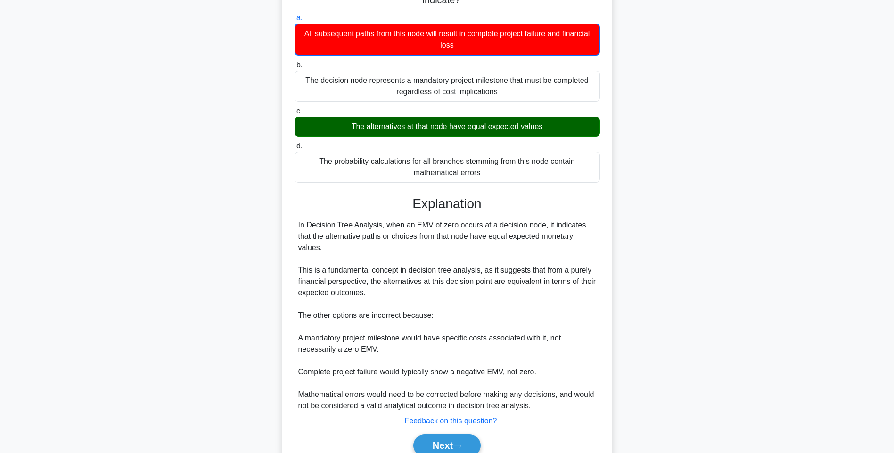
scroll to position [129, 0]
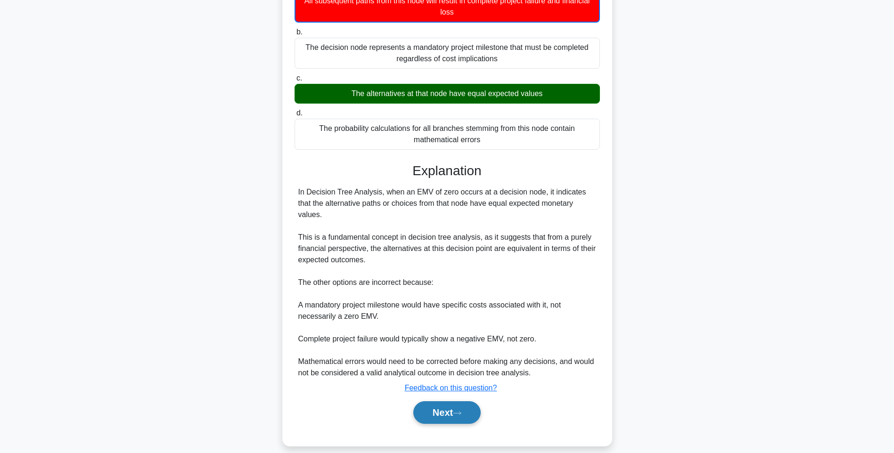
click at [451, 403] on button "Next" at bounding box center [446, 413] width 67 height 23
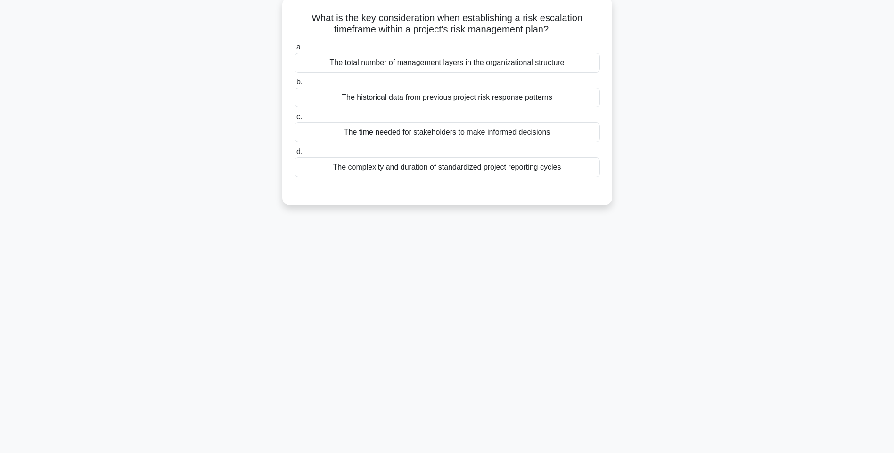
scroll to position [56, 0]
drag, startPoint x: 300, startPoint y: 14, endPoint x: 601, endPoint y: 178, distance: 342.3
click at [601, 178] on div "What is the key consideration when establishing a risk escalation timeframe wit…" at bounding box center [447, 101] width 322 height 201
click at [456, 64] on div "The total number of management layers in the organizational structure" at bounding box center [447, 63] width 305 height 20
click at [295, 50] on input "a. The total number of management layers in the organizational structure" at bounding box center [295, 47] width 0 height 6
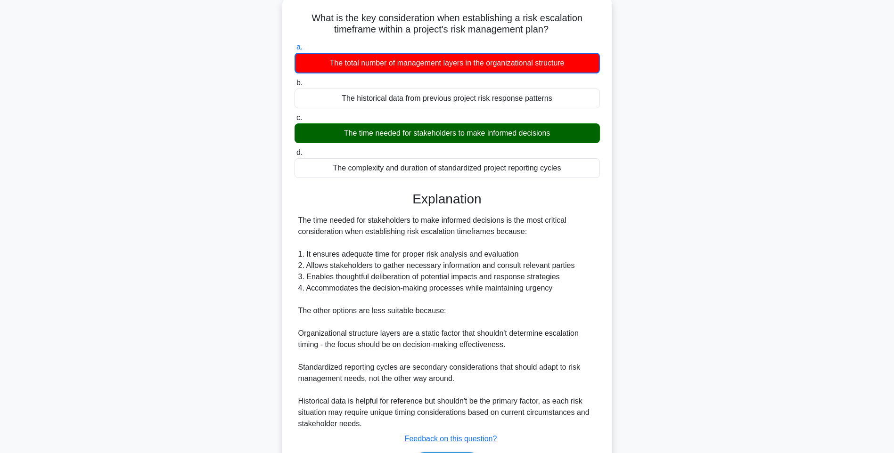
click at [553, 199] on h3 "Explanation" at bounding box center [447, 199] width 294 height 16
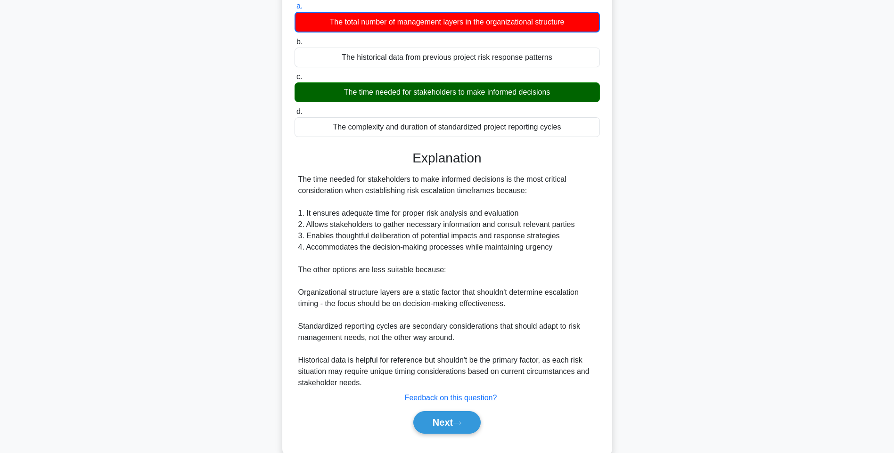
scroll to position [118, 0]
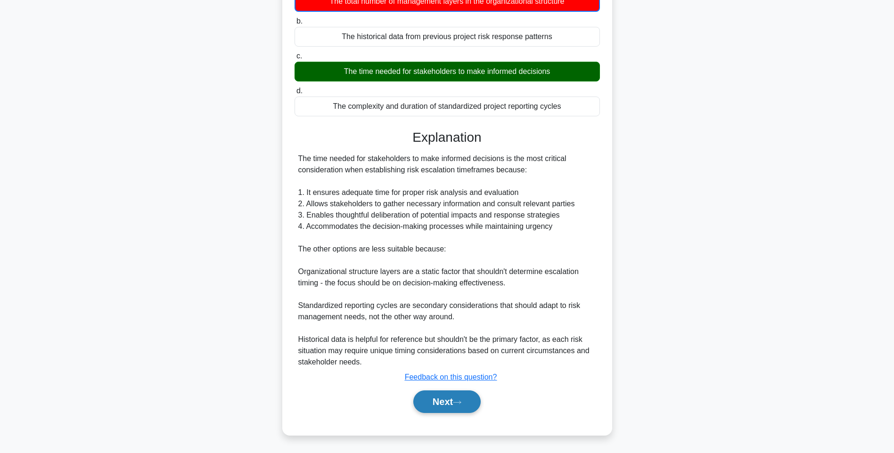
click at [452, 400] on button "Next" at bounding box center [446, 402] width 67 height 23
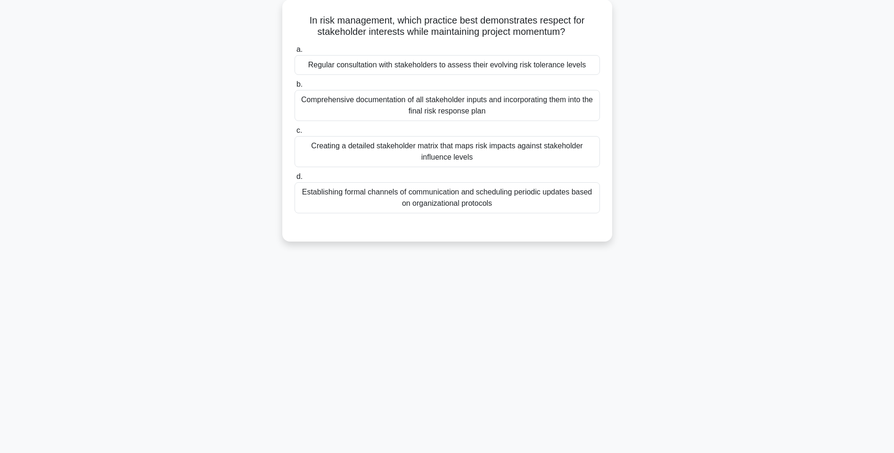
scroll to position [56, 0]
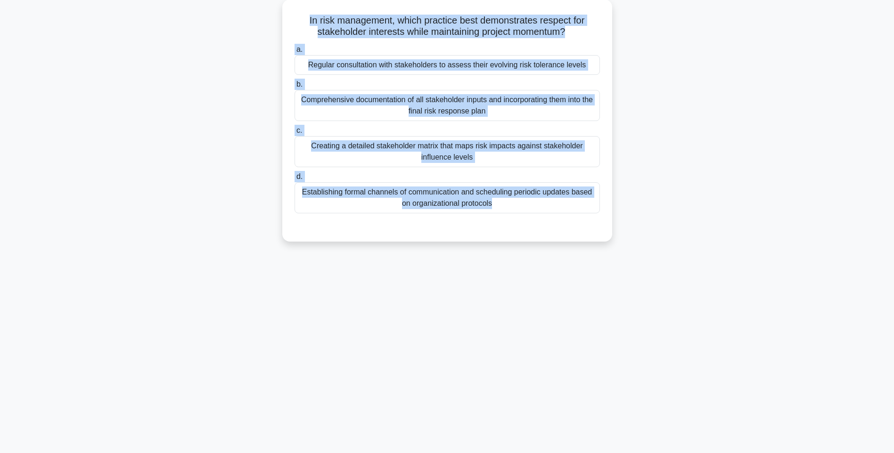
drag, startPoint x: 304, startPoint y: 16, endPoint x: 639, endPoint y: 231, distance: 399.0
click at [639, 231] on div "In risk management, which practice best demonstrates respect for stakeholder in…" at bounding box center [447, 127] width 622 height 254
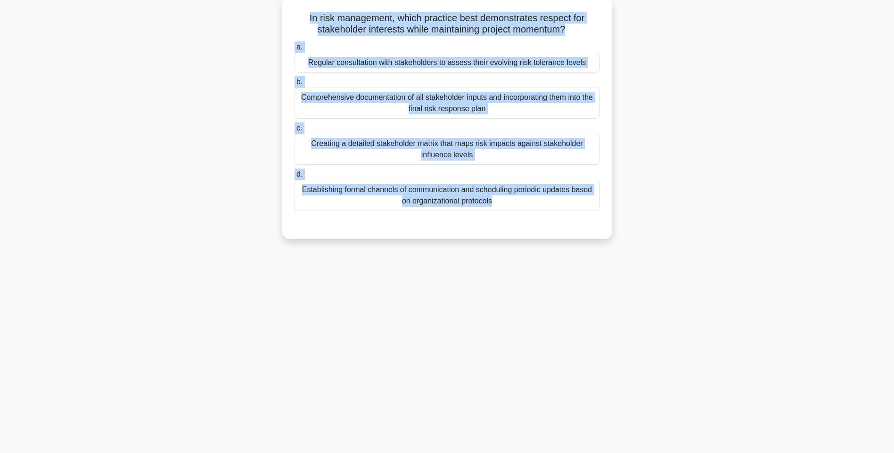
click at [509, 68] on div "Regular consultation with stakeholders to assess their evolving risk tolerance …" at bounding box center [447, 63] width 305 height 20
click at [295, 50] on input "a. Regular consultation with stakeholders to assess their evolving risk toleran…" at bounding box center [295, 47] width 0 height 6
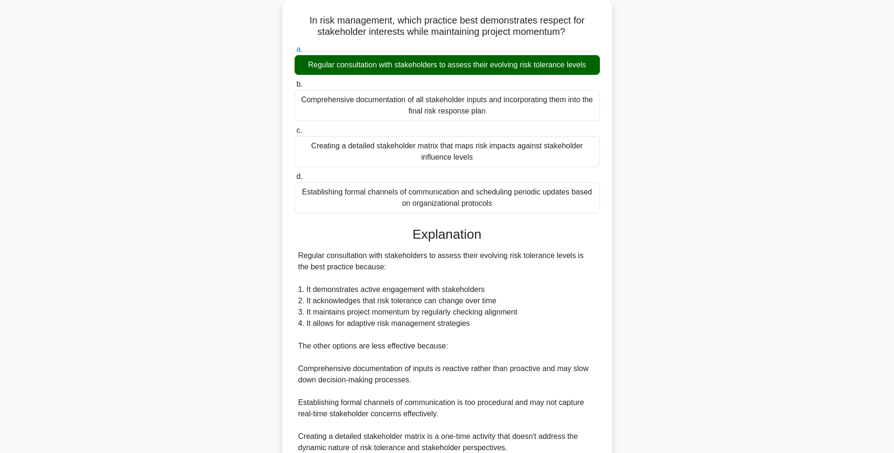
drag, startPoint x: 719, startPoint y: 197, endPoint x: 705, endPoint y: 218, distance: 25.2
click at [719, 197] on div "In risk management, which practice best demonstrates respect for stakeholder in…" at bounding box center [447, 289] width 622 height 578
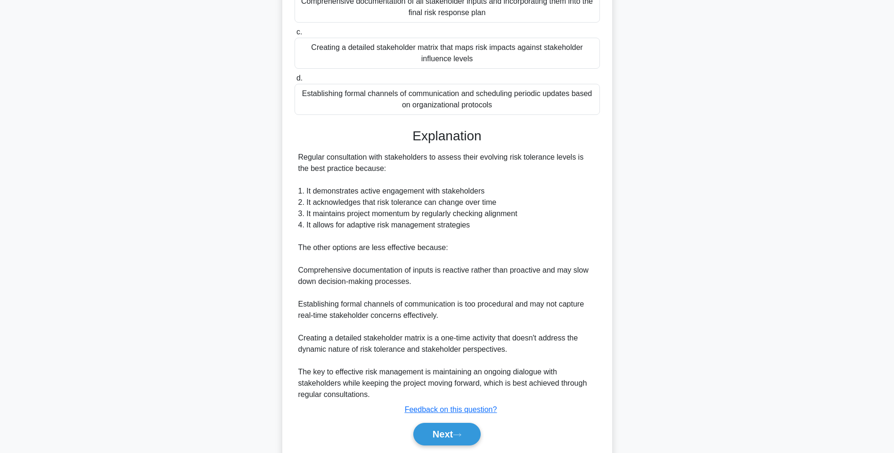
scroll to position [185, 0]
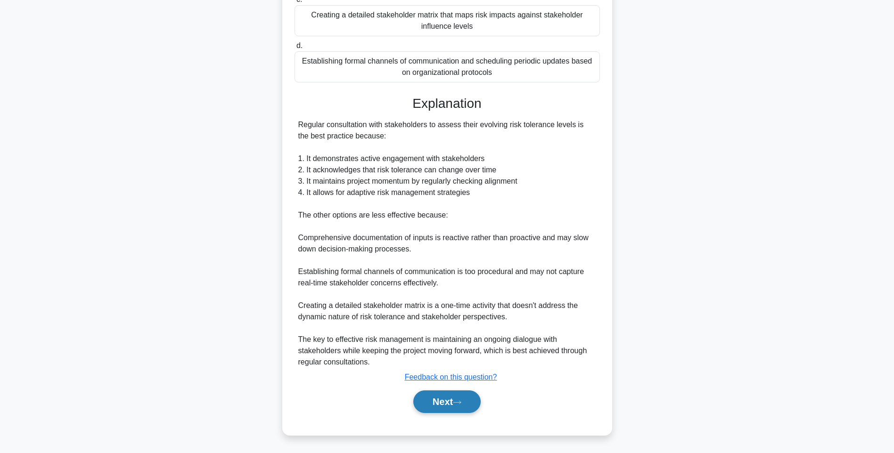
click at [437, 394] on button "Next" at bounding box center [446, 402] width 67 height 23
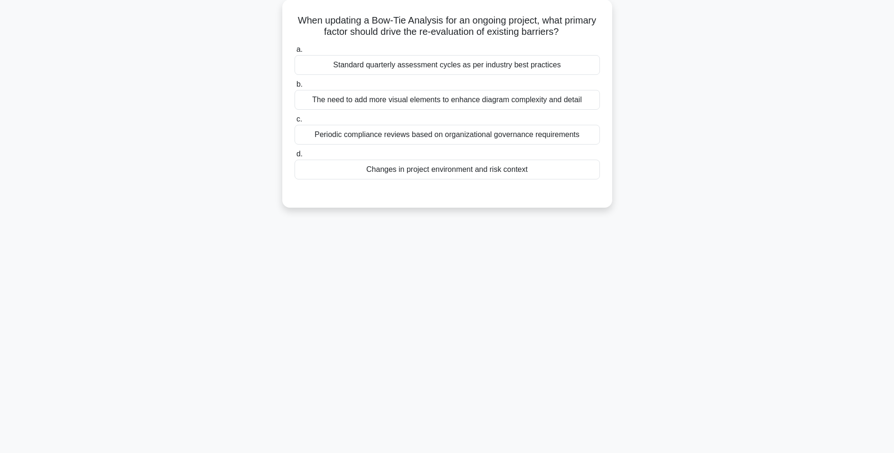
scroll to position [56, 0]
drag, startPoint x: 299, startPoint y: 12, endPoint x: 615, endPoint y: 180, distance: 358.6
click at [615, 180] on div "When updating a Bow-Tie Analysis for an ongoing project, what primary factor sh…" at bounding box center [447, 110] width 622 height 220
click at [541, 57] on div "Standard quarterly assessment cycles as per industry best practices" at bounding box center [447, 63] width 305 height 20
click at [295, 50] on input "a. Standard quarterly assessment cycles as per industry best practices" at bounding box center [295, 47] width 0 height 6
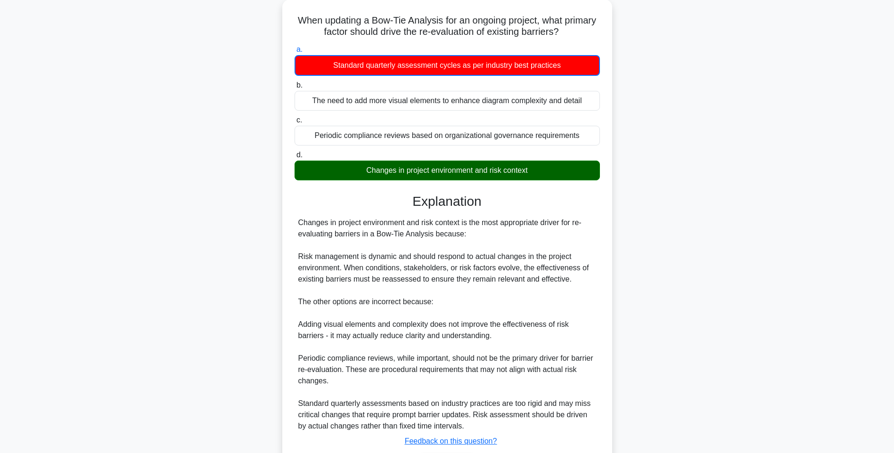
click at [669, 230] on div "When updating a Bow-Tie Analysis for an ongoing project, what primary factor sh…" at bounding box center [447, 255] width 622 height 511
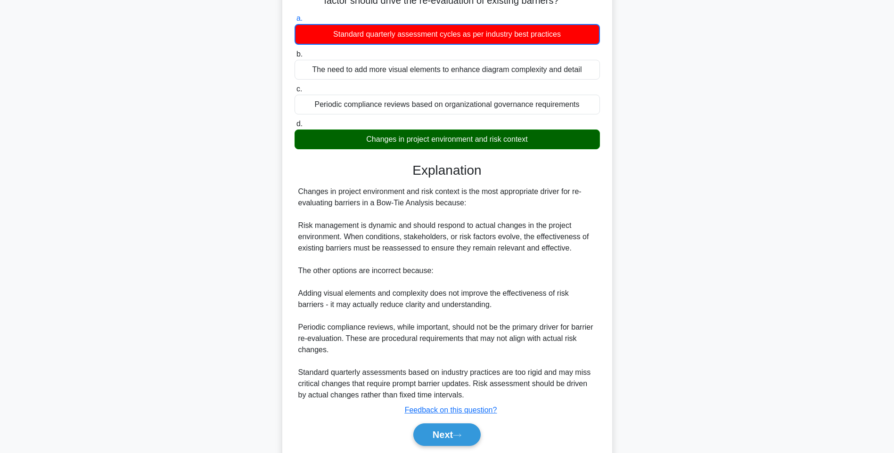
scroll to position [118, 0]
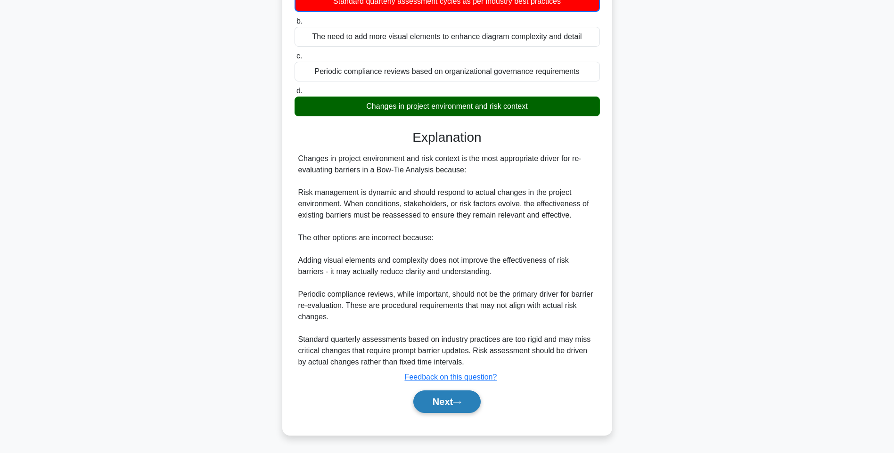
click at [447, 394] on button "Next" at bounding box center [446, 402] width 67 height 23
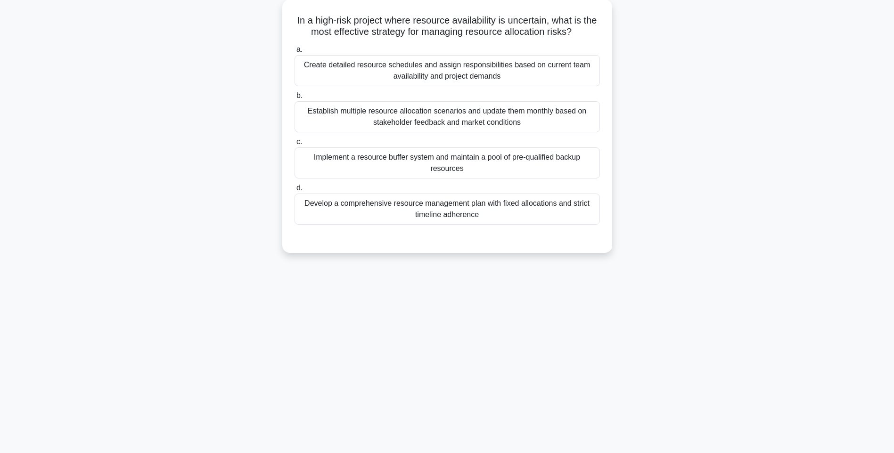
drag, startPoint x: 298, startPoint y: 14, endPoint x: 645, endPoint y: 223, distance: 405.1
click at [645, 223] on div "In a high-risk project where resource availability is uncertain, what is the mo…" at bounding box center [447, 132] width 622 height 265
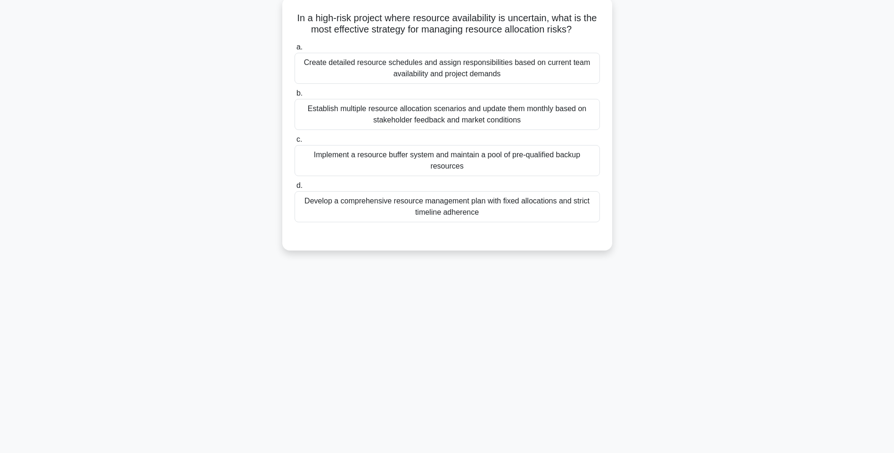
click at [410, 62] on div "Create detailed resource schedules and assign responsibilities based on current…" at bounding box center [447, 68] width 305 height 31
click at [295, 50] on input "a. Create detailed resource schedules and assign responsibilities based on curr…" at bounding box center [295, 47] width 0 height 6
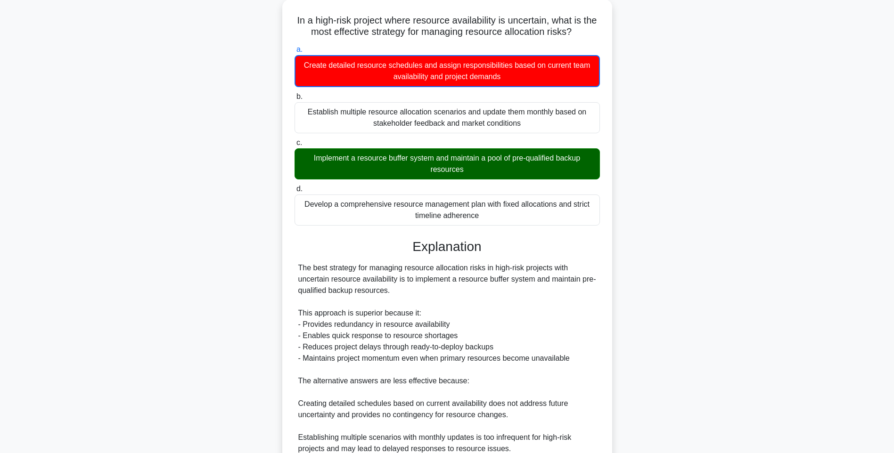
click at [659, 283] on div "In a high-risk project where resource availability is uncertain, what is the mo…" at bounding box center [447, 289] width 622 height 579
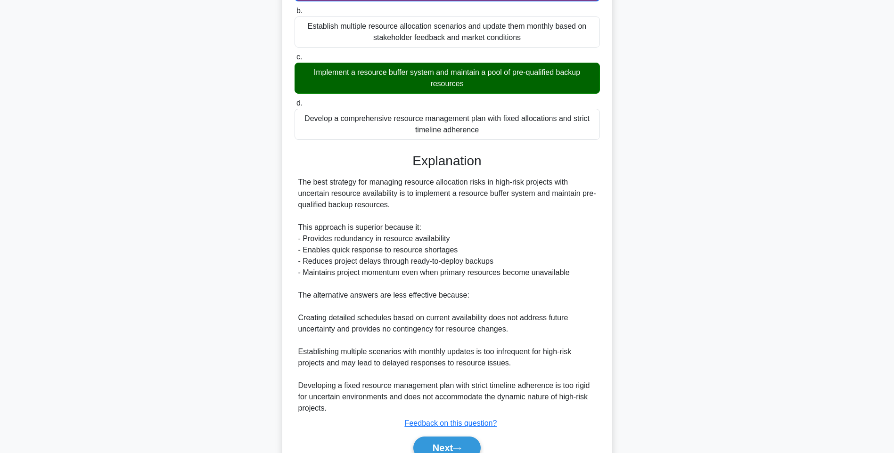
scroll to position [186, 0]
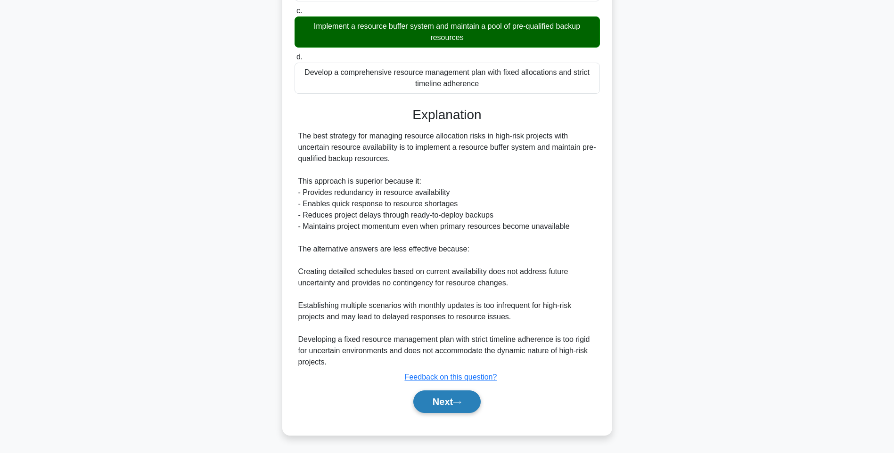
click at [467, 396] on button "Next" at bounding box center [446, 402] width 67 height 23
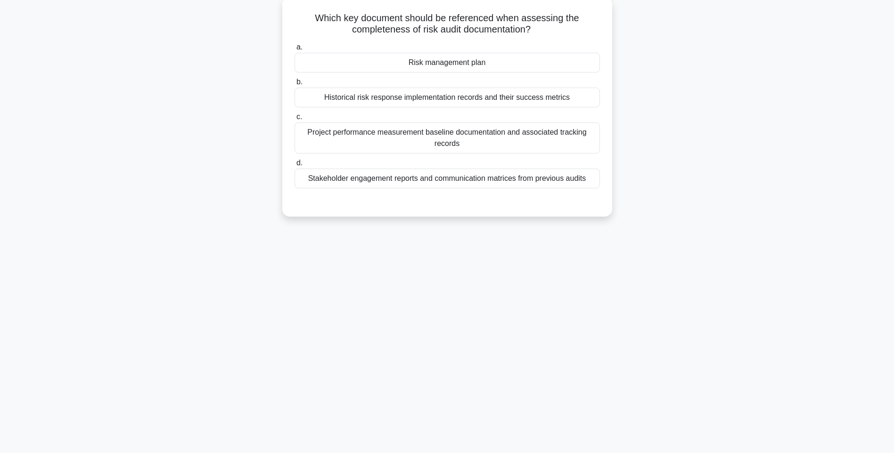
drag, startPoint x: 304, startPoint y: 15, endPoint x: 587, endPoint y: 178, distance: 327.2
click at [587, 178] on div "Which key document should be referenced when assessing the completeness of risk…" at bounding box center [447, 107] width 322 height 212
click at [589, 179] on div "Stakeholder engagement reports and communication matrices from previous audits" at bounding box center [447, 179] width 305 height 20
click at [295, 166] on input "d. Stakeholder engagement reports and communication matrices from previous audi…" at bounding box center [295, 163] width 0 height 6
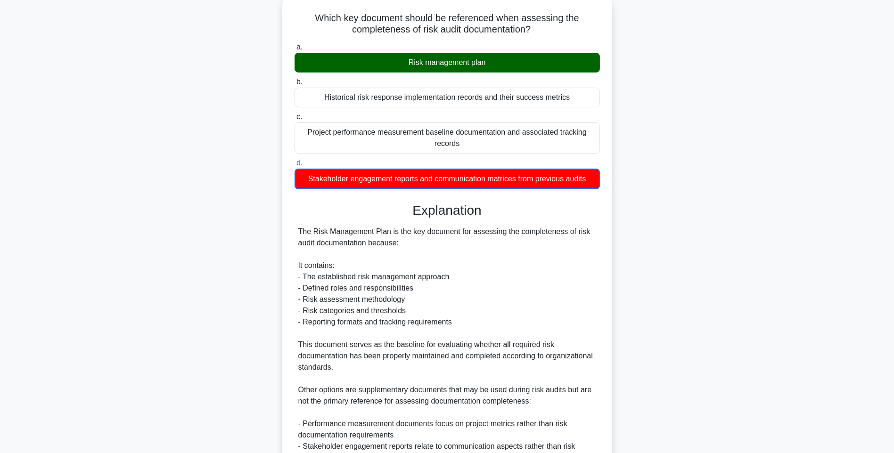
click at [320, 20] on h5 "Which key document should be referenced when assessing the completeness of risk…" at bounding box center [447, 24] width 307 height 24
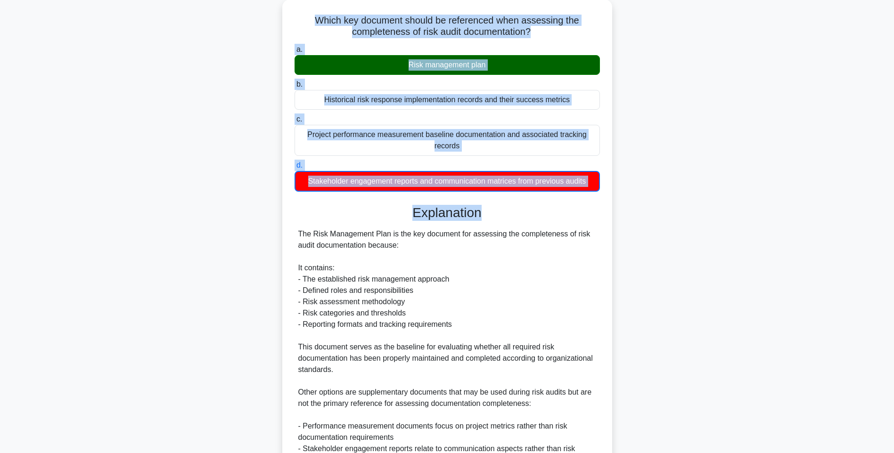
drag, startPoint x: 310, startPoint y: 13, endPoint x: 637, endPoint y: 195, distance: 374.4
click at [637, 195] on div "Which key document should be referenced when assessing the completeness of risk…" at bounding box center [447, 284] width 622 height 568
click at [623, 189] on div "Which key document should be referenced when assessing the completeness of risk…" at bounding box center [447, 284] width 622 height 568
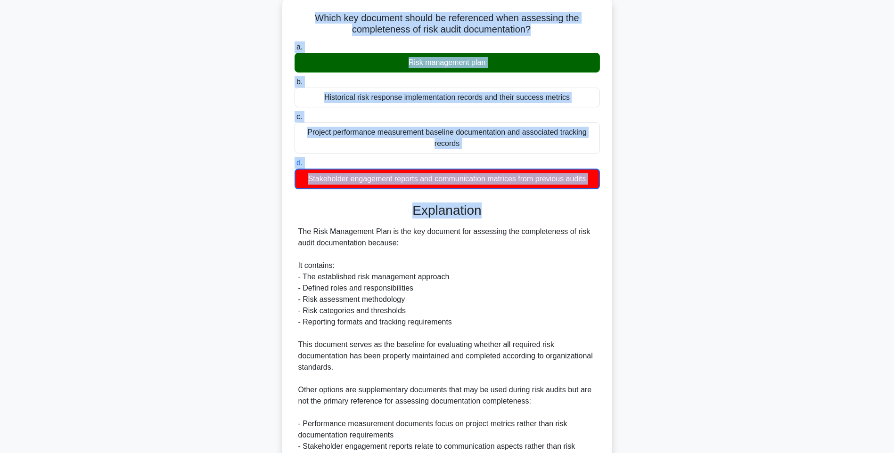
drag, startPoint x: 305, startPoint y: 15, endPoint x: 595, endPoint y: 178, distance: 332.8
click at [595, 178] on div "Which key document should be referenced when assessing the completeness of risk…" at bounding box center [447, 275] width 322 height 549
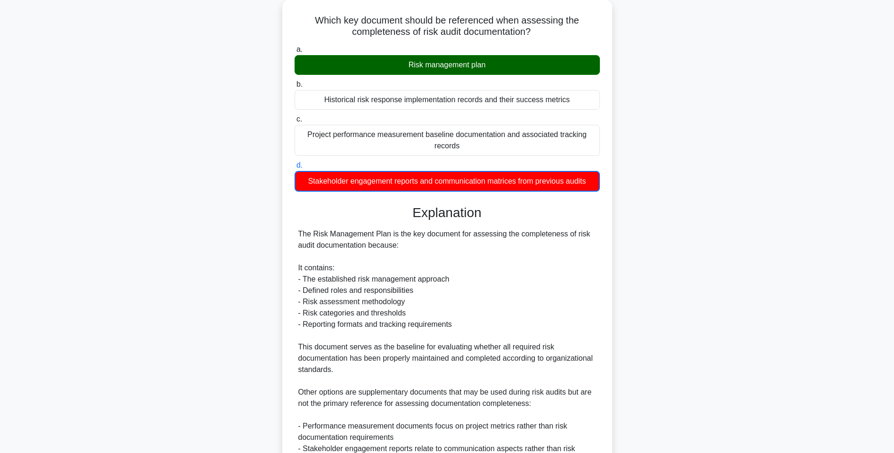
drag, startPoint x: 665, startPoint y: 210, endPoint x: 655, endPoint y: 236, distance: 27.9
click at [665, 210] on div "Which key document should be referenced when assessing the completeness of risk…" at bounding box center [447, 284] width 622 height 568
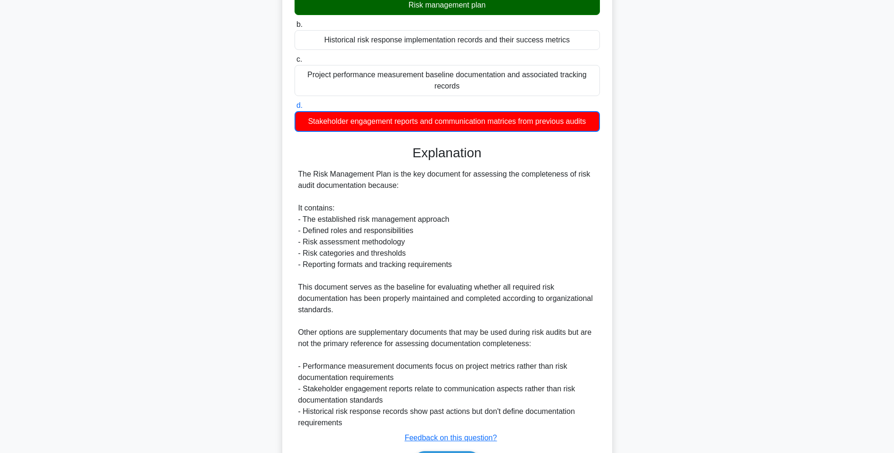
scroll to position [174, 0]
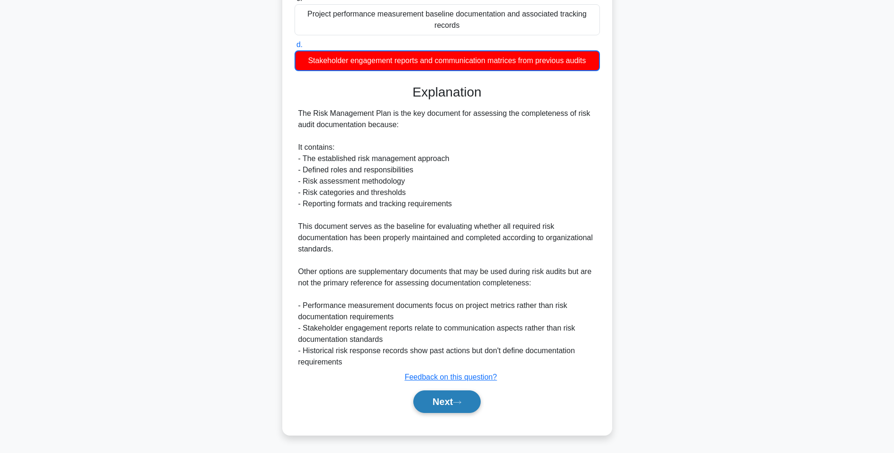
click at [438, 405] on button "Next" at bounding box center [446, 402] width 67 height 23
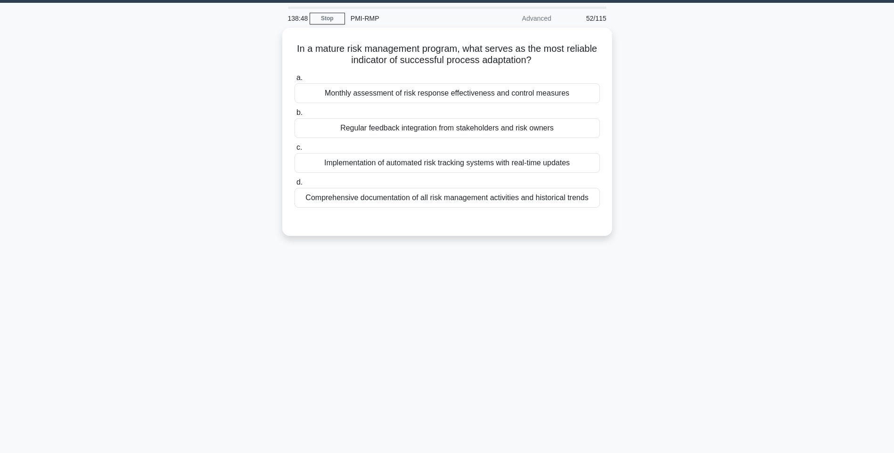
scroll to position [0, 0]
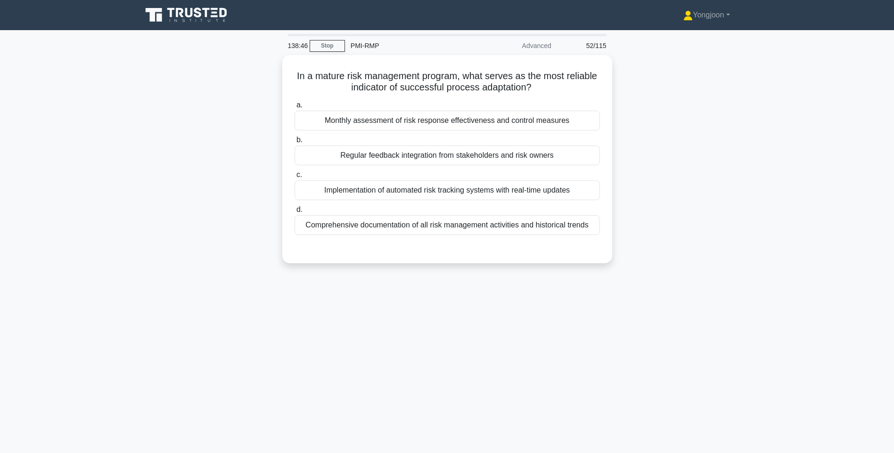
drag, startPoint x: 287, startPoint y: 73, endPoint x: 622, endPoint y: 231, distance: 370.6
click at [622, 231] on div "In a mature risk management program, what serves as the most reliable indicator…" at bounding box center [447, 165] width 622 height 220
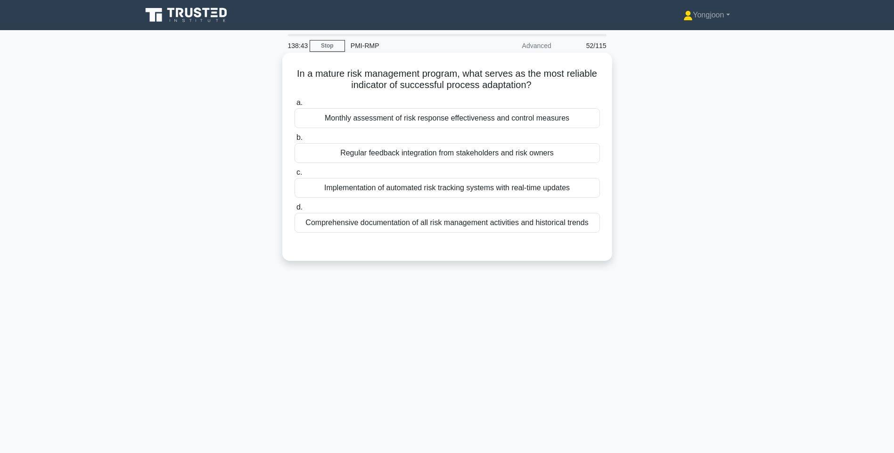
click at [500, 122] on div "Monthly assessment of risk response effectiveness and control measures" at bounding box center [447, 118] width 305 height 20
click at [295, 106] on input "a. Monthly assessment of risk response effectiveness and control measures" at bounding box center [295, 103] width 0 height 6
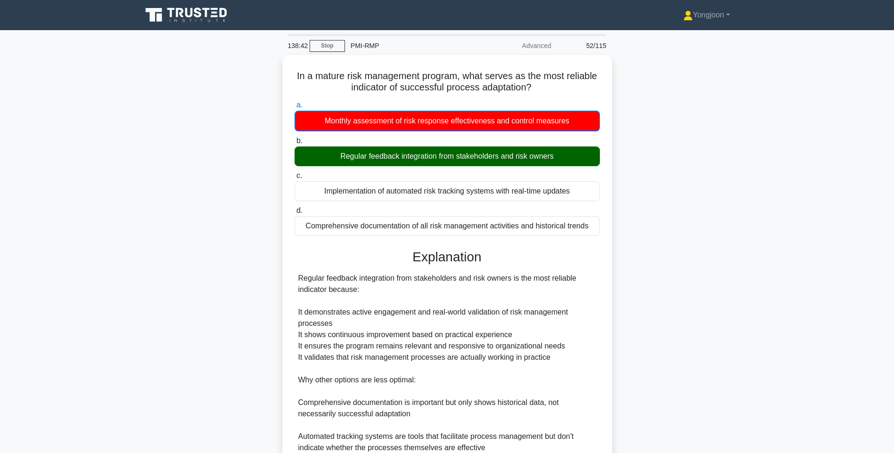
click at [676, 163] on div "In a mature risk management program, what serves as the most reliable indicator…" at bounding box center [447, 316] width 622 height 523
drag, startPoint x: 683, startPoint y: 243, endPoint x: 681, endPoint y: 254, distance: 11.6
click at [683, 243] on div "In a mature risk management program, what serves as the most reliable indicator…" at bounding box center [447, 316] width 622 height 523
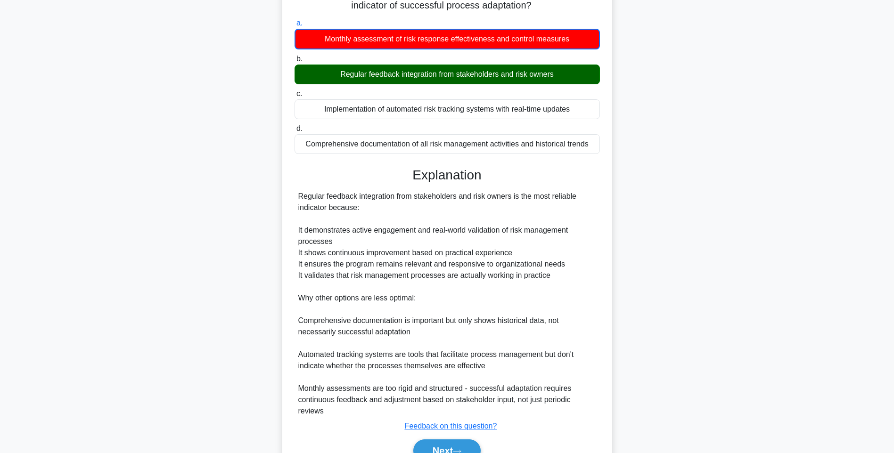
scroll to position [129, 0]
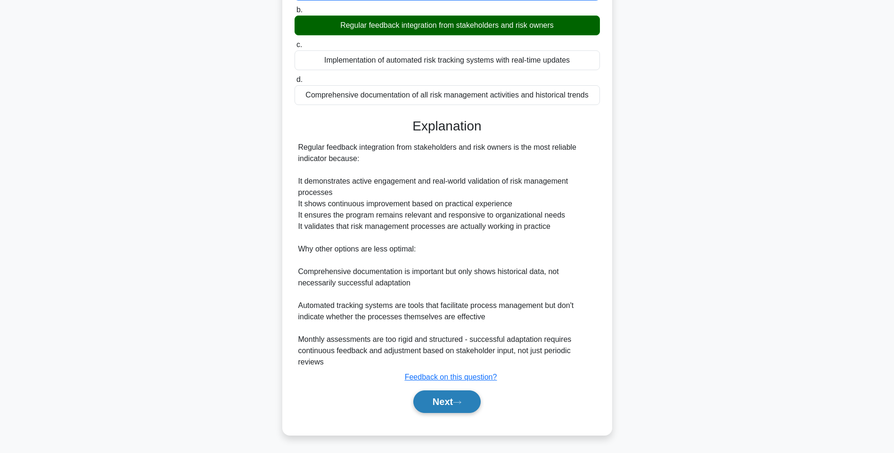
click at [464, 395] on button "Next" at bounding box center [446, 402] width 67 height 23
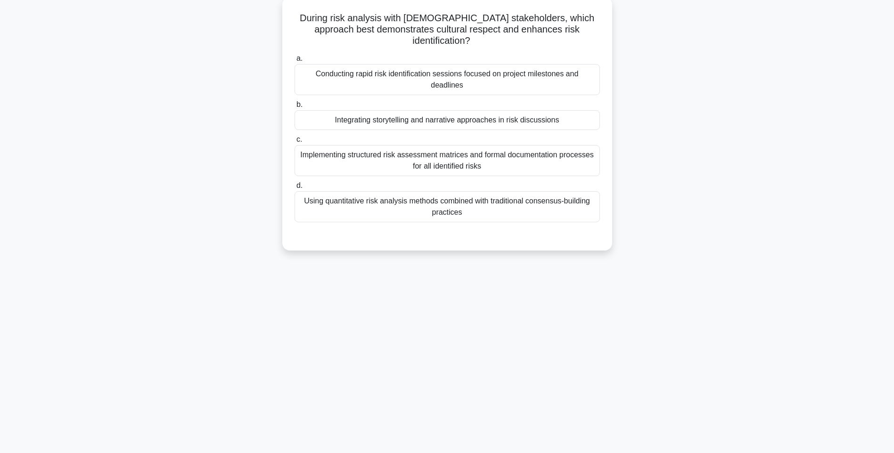
scroll to position [56, 0]
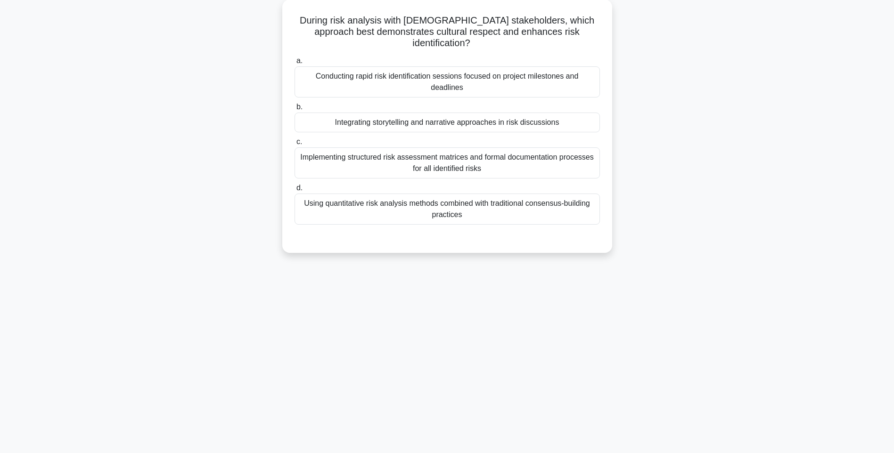
drag, startPoint x: 302, startPoint y: 14, endPoint x: 613, endPoint y: 197, distance: 361.3
click at [613, 197] on div "During risk analysis with Australian Aboriginal stakeholders, which approach be…" at bounding box center [447, 132] width 622 height 265
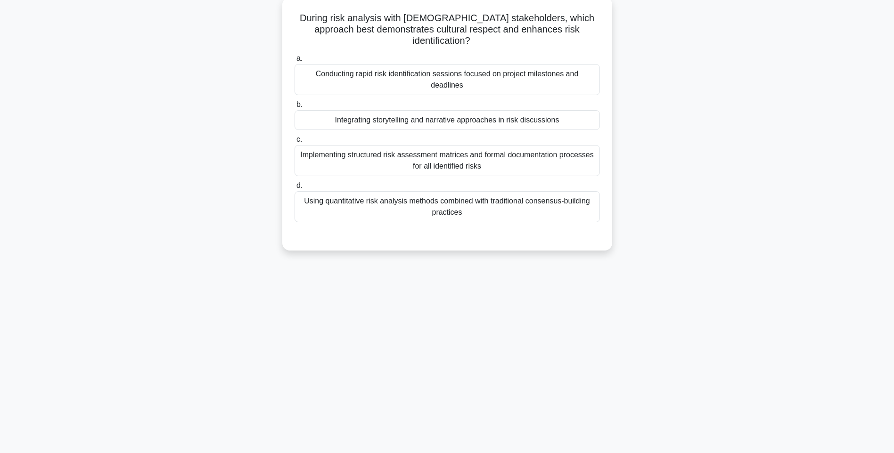
click at [611, 197] on div "During risk analysis with Australian Aboriginal stakeholders, which approach be…" at bounding box center [447, 132] width 622 height 265
click at [321, 36] on h5 "During risk analysis with Australian Aboriginal stakeholders, which approach be…" at bounding box center [447, 29] width 307 height 35
drag, startPoint x: 304, startPoint y: 16, endPoint x: 468, endPoint y: 212, distance: 255.6
click at [468, 212] on div "During risk analysis with Australian Aboriginal stakeholders, which approach be…" at bounding box center [447, 124] width 322 height 246
click at [502, 73] on div "Conducting rapid risk identification sessions focused on project milestones and…" at bounding box center [447, 79] width 305 height 31
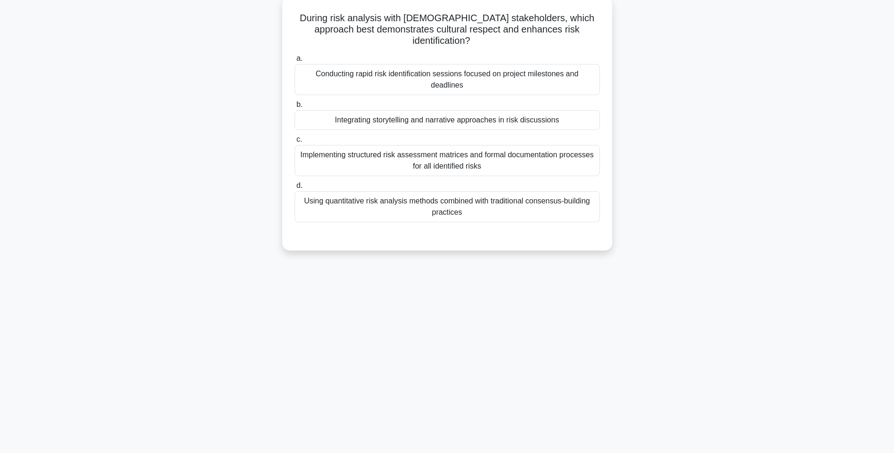
click at [295, 62] on input "a. Conducting rapid risk identification sessions focused on project milestones …" at bounding box center [295, 59] width 0 height 6
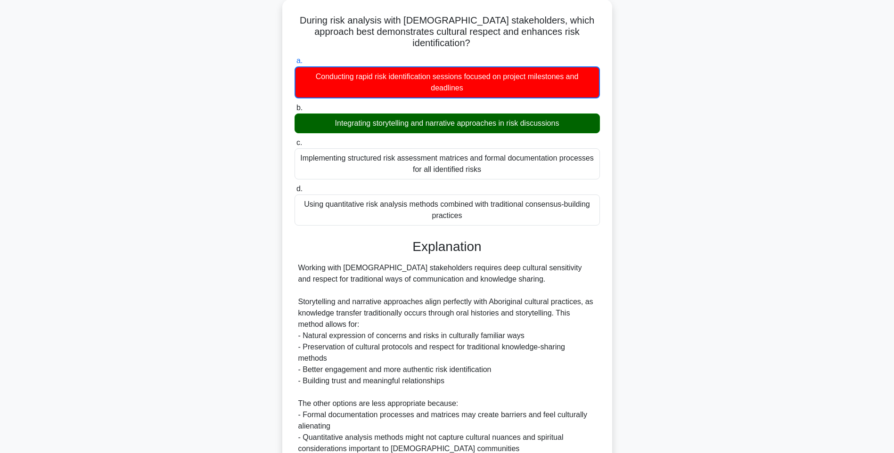
drag, startPoint x: 739, startPoint y: 230, endPoint x: 735, endPoint y: 240, distance: 10.2
click at [739, 230] on div "During risk analysis with Australian Aboriginal stakeholders, which approach be…" at bounding box center [447, 284] width 622 height 568
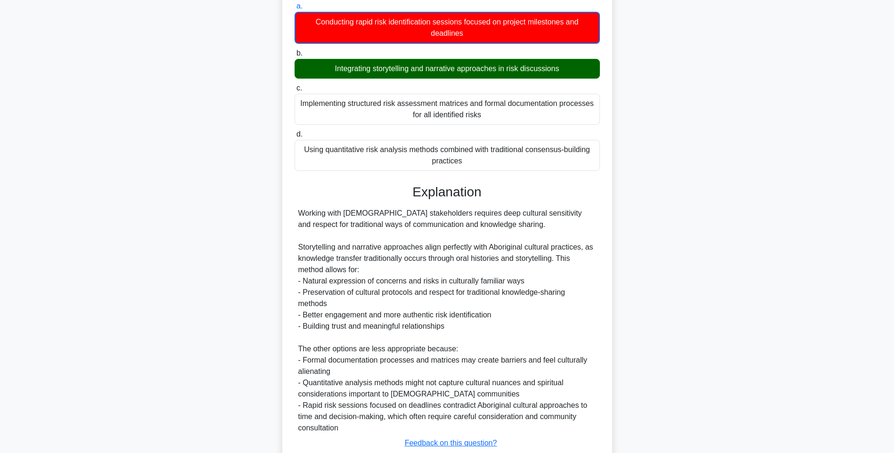
scroll to position [174, 0]
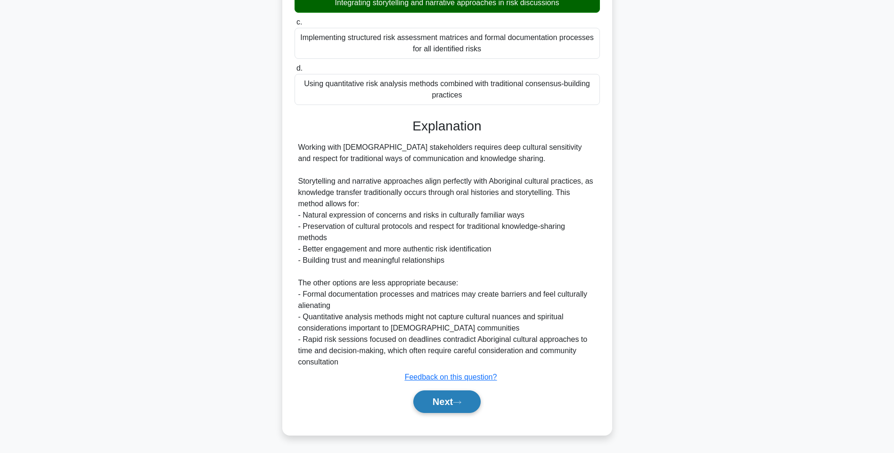
click at [467, 394] on button "Next" at bounding box center [446, 402] width 67 height 23
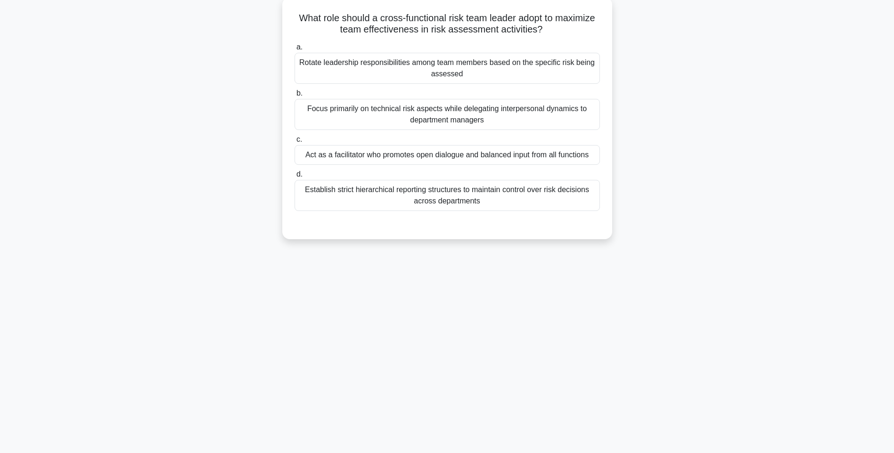
drag, startPoint x: 312, startPoint y: 28, endPoint x: 585, endPoint y: 213, distance: 330.6
click at [585, 213] on div "What role should a cross-functional risk team leader adopt to maximize team eff…" at bounding box center [447, 118] width 322 height 235
click at [451, 66] on div "Rotate leadership responsibilities among team members based on the specific ris…" at bounding box center [447, 68] width 305 height 31
click at [295, 50] on input "a. Rotate leadership responsibilities among team members based on the specific …" at bounding box center [295, 47] width 0 height 6
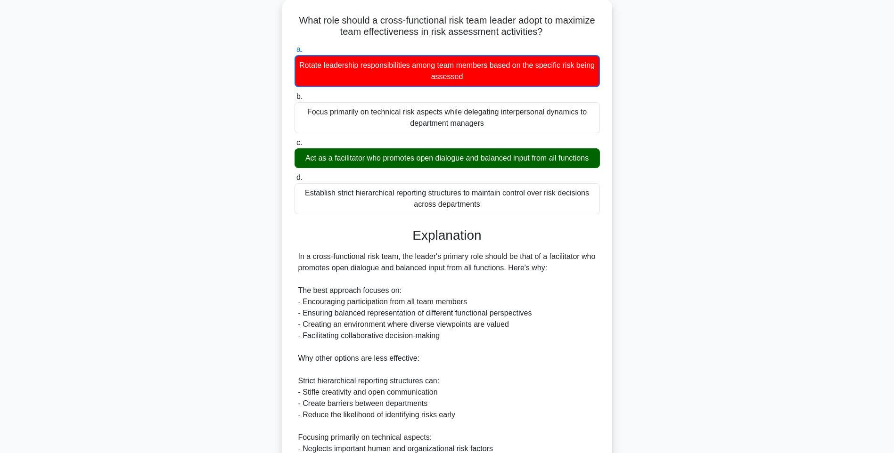
click at [641, 186] on div "What role should a cross-functional risk team leader adopt to maximize team eff…" at bounding box center [447, 306] width 622 height 613
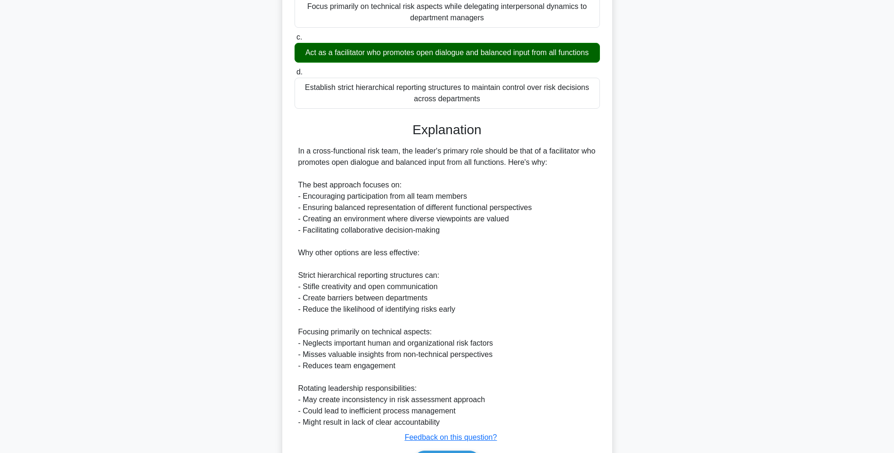
scroll to position [220, 0]
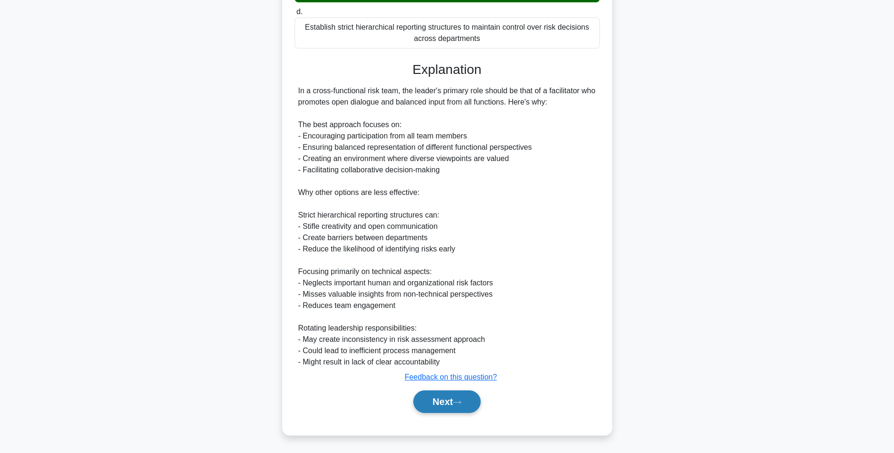
click at [447, 399] on button "Next" at bounding box center [446, 402] width 67 height 23
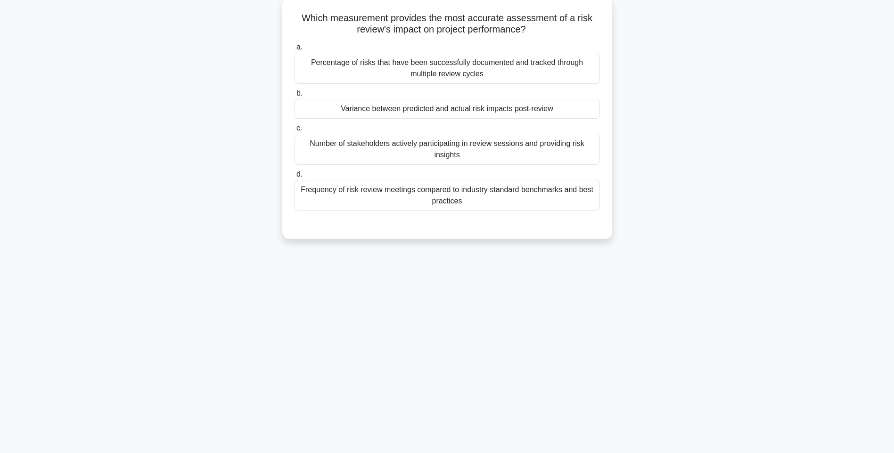
drag, startPoint x: 302, startPoint y: 13, endPoint x: 607, endPoint y: 202, distance: 358.5
click at [607, 202] on div "Which measurement provides the most accurate assessment of a risk review's impa…" at bounding box center [447, 118] width 322 height 235
click at [496, 68] on div "Percentage of risks that have been successfully documented and tracked through …" at bounding box center [447, 68] width 305 height 31
click at [295, 50] on input "a. Percentage of risks that have been successfully documented and tracked throu…" at bounding box center [295, 47] width 0 height 6
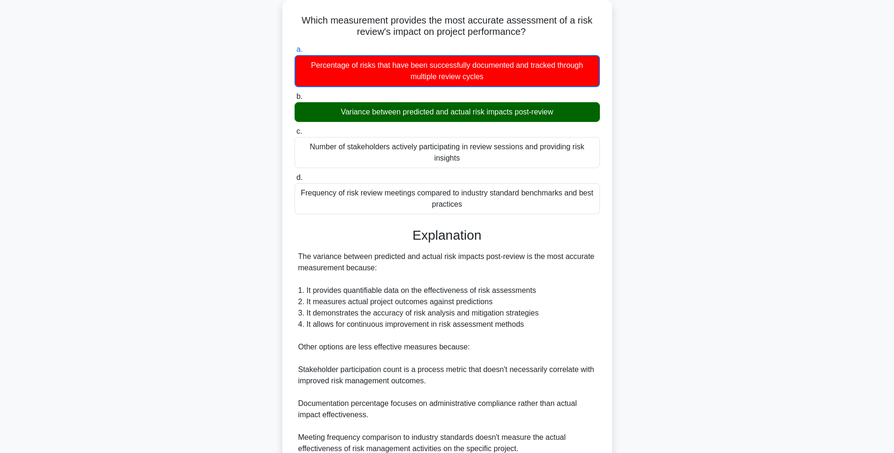
click at [633, 191] on div "Which measurement provides the most accurate assessment of a risk review's impa…" at bounding box center [447, 267] width 622 height 534
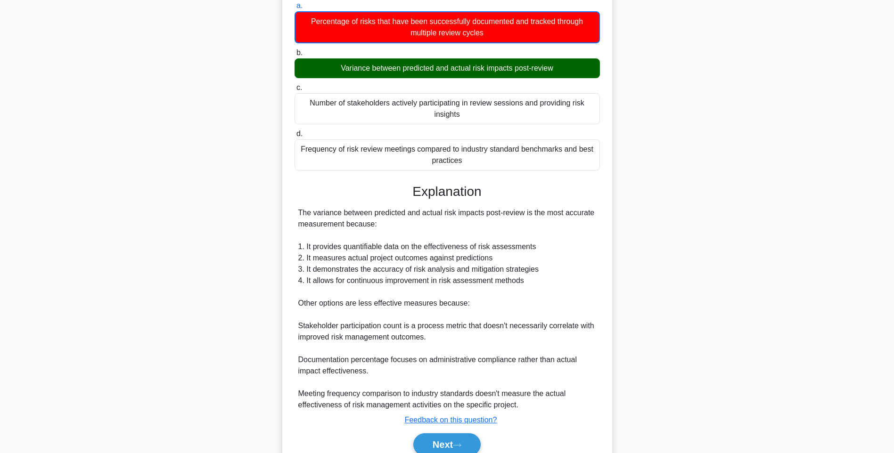
scroll to position [140, 0]
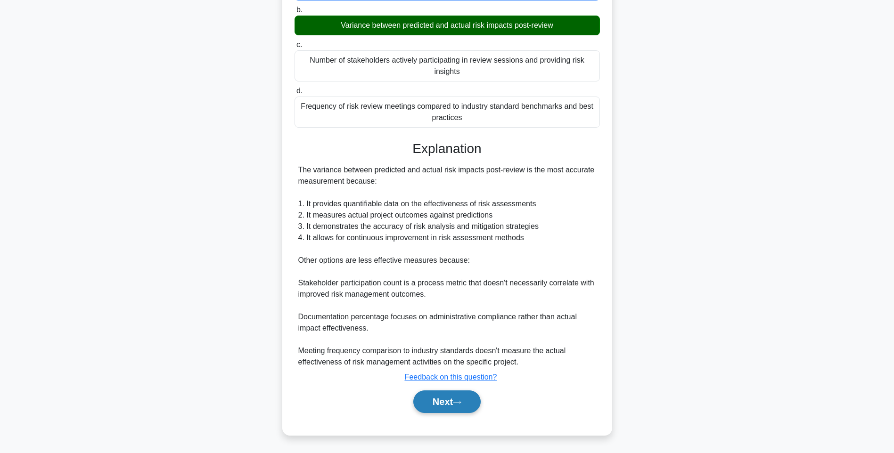
click at [450, 399] on button "Next" at bounding box center [446, 402] width 67 height 23
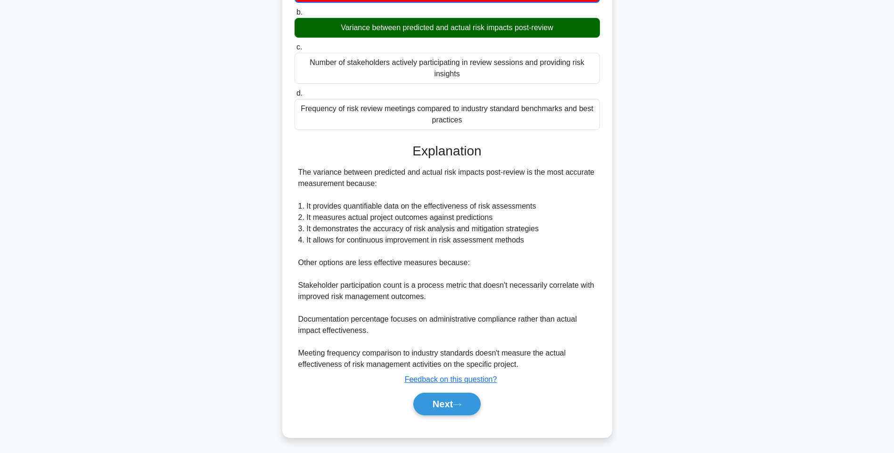
scroll to position [56, 0]
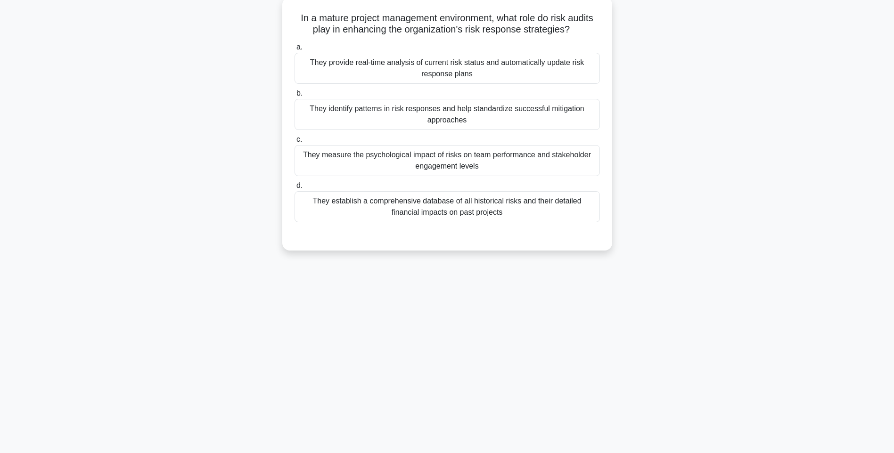
drag, startPoint x: 293, startPoint y: 20, endPoint x: 587, endPoint y: 220, distance: 355.8
click at [587, 220] on div "In a mature project management environment, what role do risk audits play in en…" at bounding box center [447, 124] width 322 height 246
click at [479, 69] on div "They provide real-time analysis of current risk status and automatically update…" at bounding box center [447, 68] width 305 height 31
click at [295, 50] on input "a. They provide real-time analysis of current risk status and automatically upd…" at bounding box center [295, 47] width 0 height 6
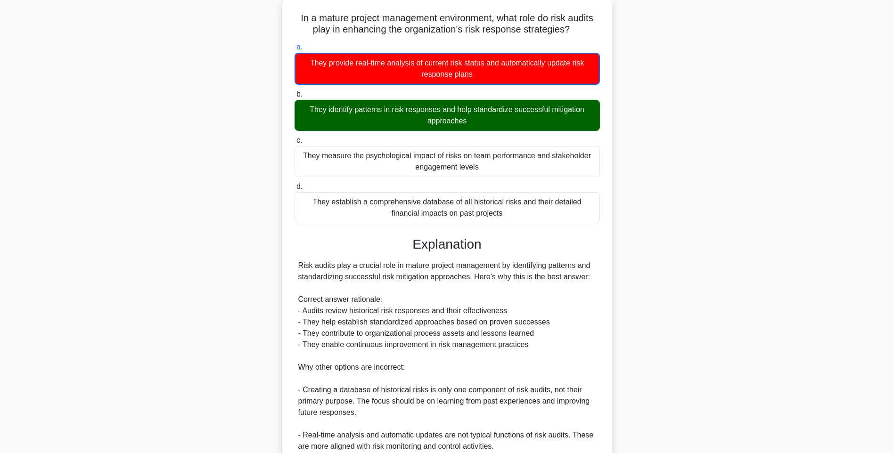
click at [606, 170] on div "In a mature project management environment, what role do risk audits play in en…" at bounding box center [447, 281] width 322 height 560
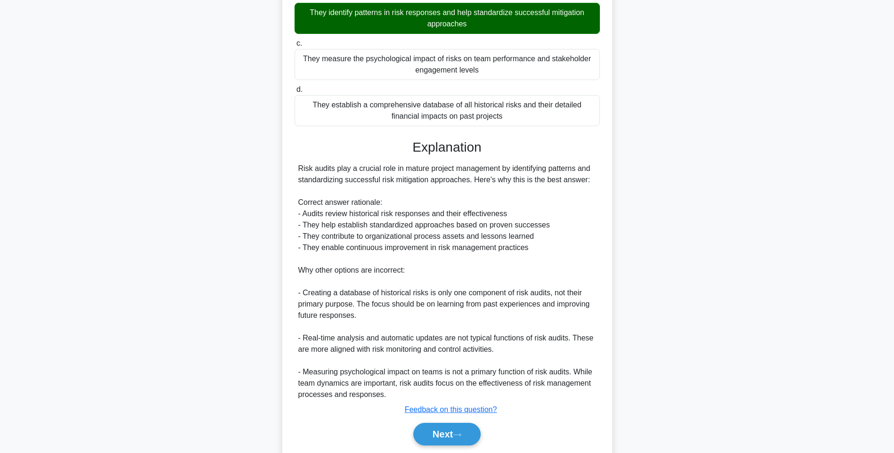
scroll to position [186, 0]
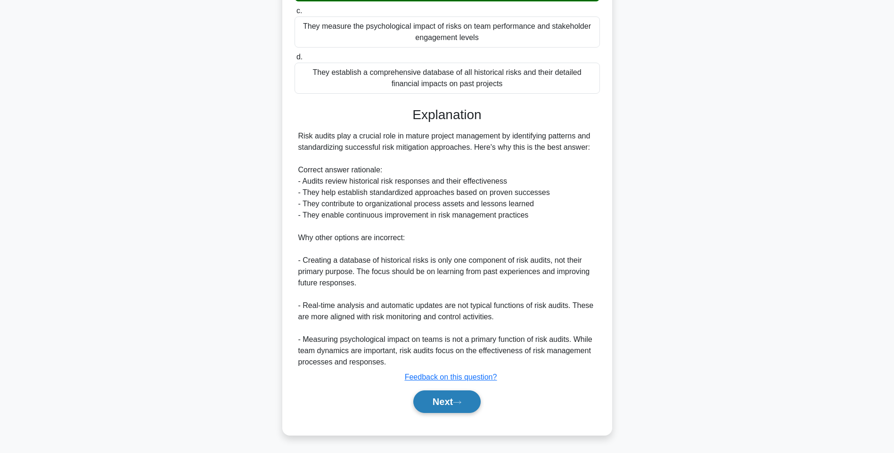
click at [450, 403] on button "Next" at bounding box center [446, 402] width 67 height 23
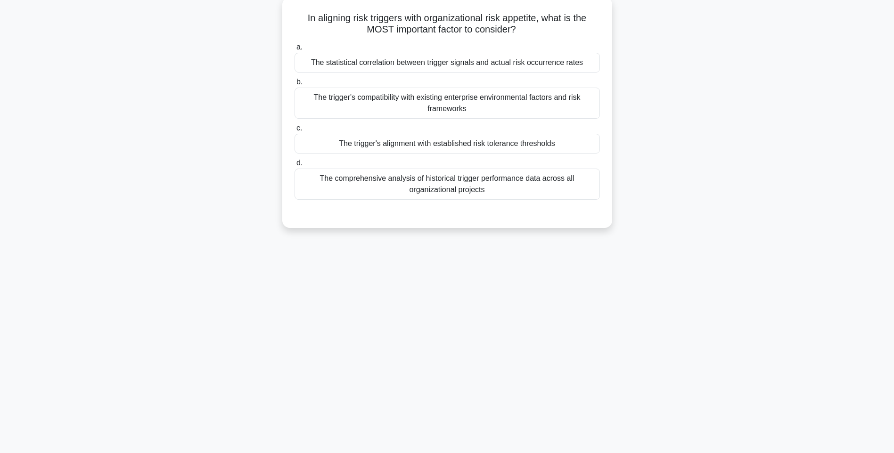
drag, startPoint x: 297, startPoint y: 19, endPoint x: 591, endPoint y: 201, distance: 345.1
click at [591, 201] on div "In aligning risk triggers with organizational risk appetite, what is the MOST i…" at bounding box center [447, 112] width 322 height 223
click at [430, 55] on div "The statistical correlation between trigger signals and actual risk occurrence …" at bounding box center [447, 63] width 305 height 20
click at [295, 50] on input "a. The statistical correlation between trigger signals and actual risk occurren…" at bounding box center [295, 47] width 0 height 6
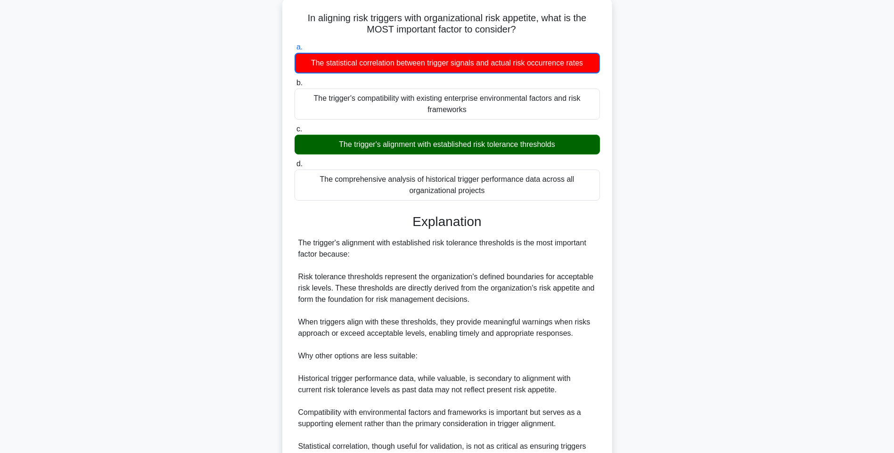
drag, startPoint x: 550, startPoint y: 201, endPoint x: 571, endPoint y: 251, distance: 54.3
click at [550, 201] on div "The comprehensive analysis of historical trigger performance data across all or…" at bounding box center [447, 185] width 305 height 31
click at [295, 167] on input "d. The comprehensive analysis of historical trigger performance data across all…" at bounding box center [295, 164] width 0 height 6
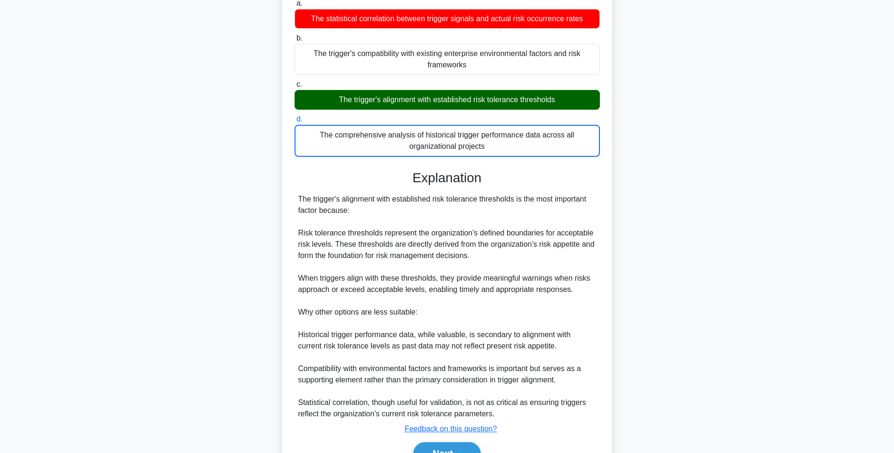
scroll to position [152, 0]
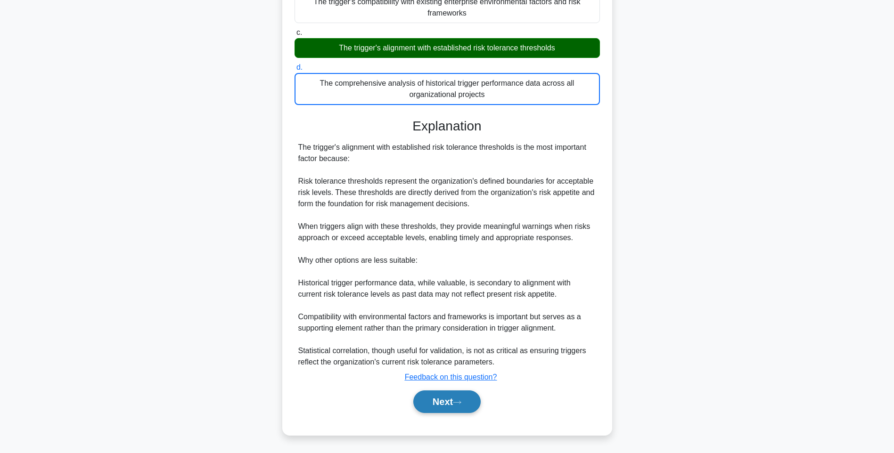
click at [435, 393] on button "Next" at bounding box center [446, 402] width 67 height 23
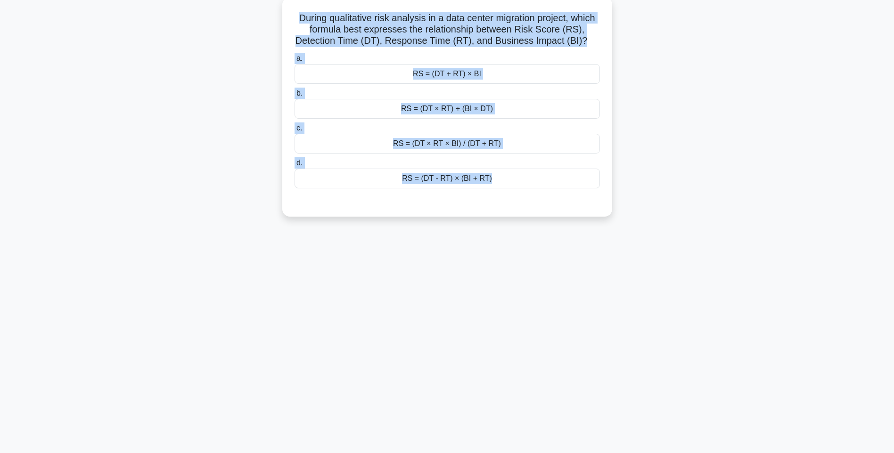
drag, startPoint x: 289, startPoint y: 16, endPoint x: 589, endPoint y: 206, distance: 355.1
click at [589, 206] on div "During qualitative risk analysis in a data center migration project, which form…" at bounding box center [447, 107] width 322 height 212
click at [458, 76] on div "RS = (DT + RT) × BI" at bounding box center [447, 74] width 305 height 20
click at [295, 62] on input "a. RS = (DT + RT) × BI" at bounding box center [295, 59] width 0 height 6
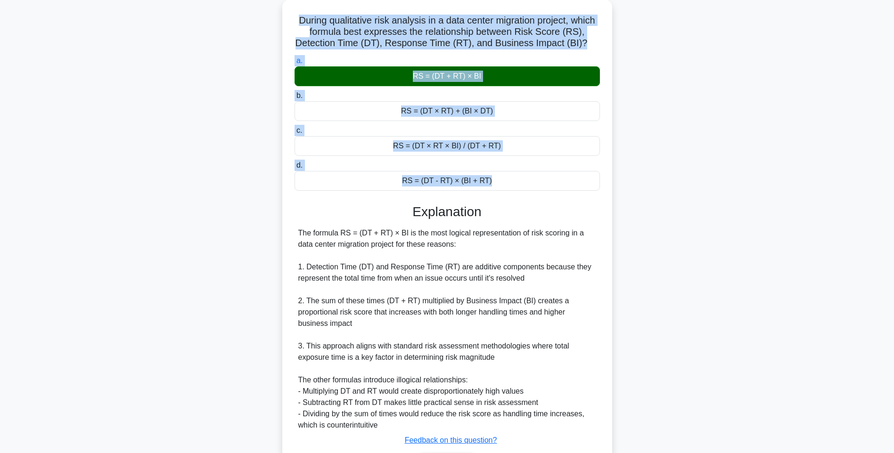
click at [700, 153] on div "During qualitative risk analysis in a data center migration project, which form…" at bounding box center [447, 255] width 622 height 510
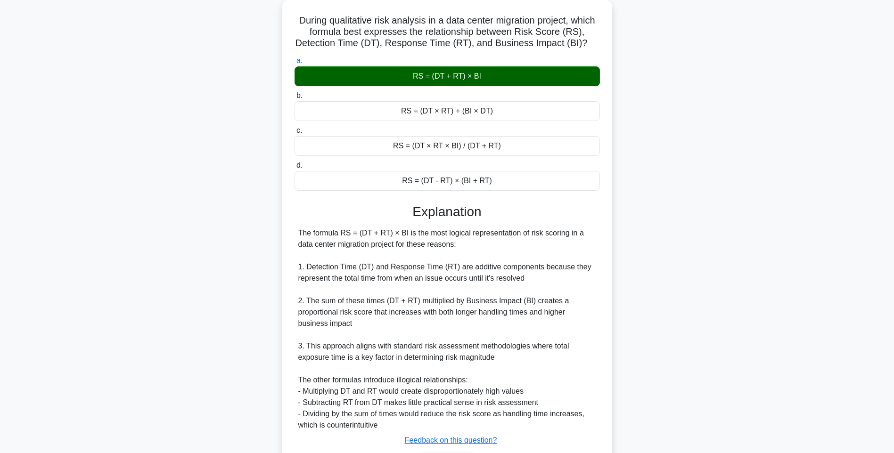
click at [702, 197] on div "During qualitative risk analysis in a data center migration project, which form…" at bounding box center [447, 255] width 622 height 510
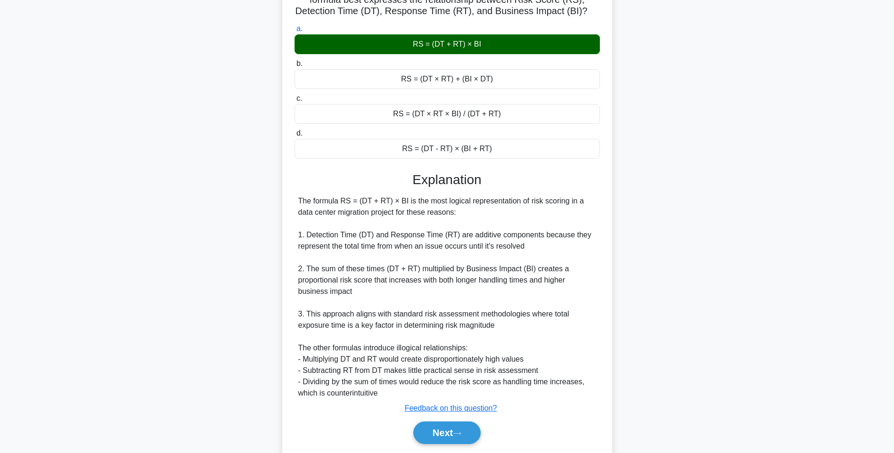
scroll to position [117, 0]
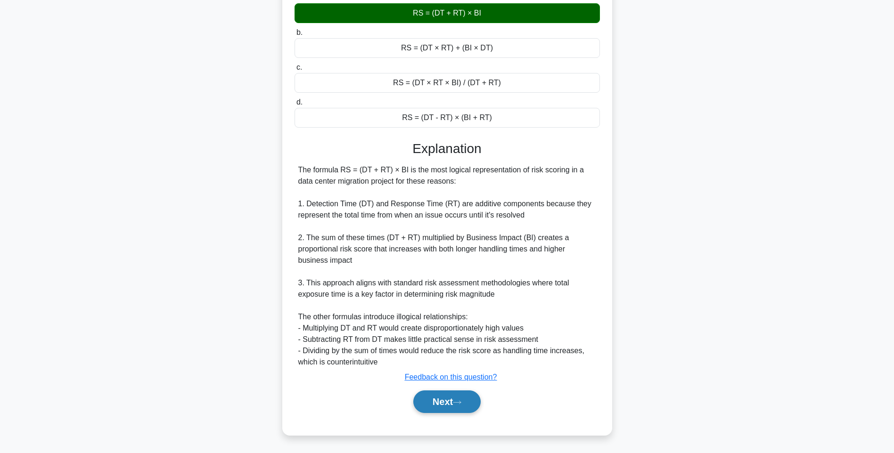
click at [467, 392] on button "Next" at bounding box center [446, 402] width 67 height 23
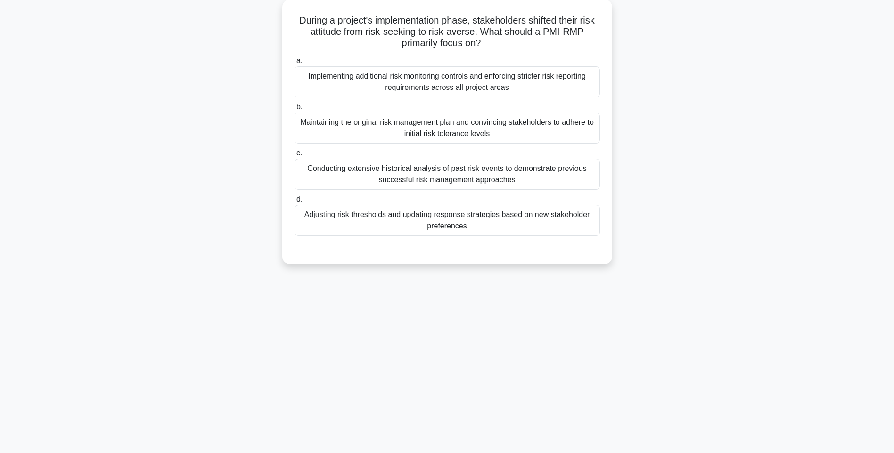
scroll to position [56, 0]
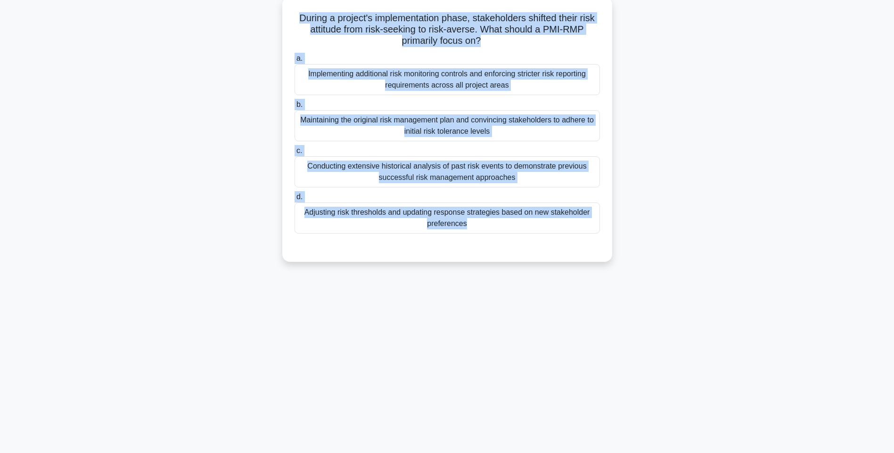
drag, startPoint x: 294, startPoint y: 17, endPoint x: 573, endPoint y: 240, distance: 357.5
click at [573, 240] on div "During a project's implementation phase, stakeholders shifted their risk attitu…" at bounding box center [447, 129] width 322 height 257
click at [427, 174] on div "Conducting extensive historical analysis of past risk events to demonstrate pre…" at bounding box center [447, 171] width 305 height 31
click at [295, 154] on input "c. Conducting extensive historical analysis of past risk events to demonstrate …" at bounding box center [295, 151] width 0 height 6
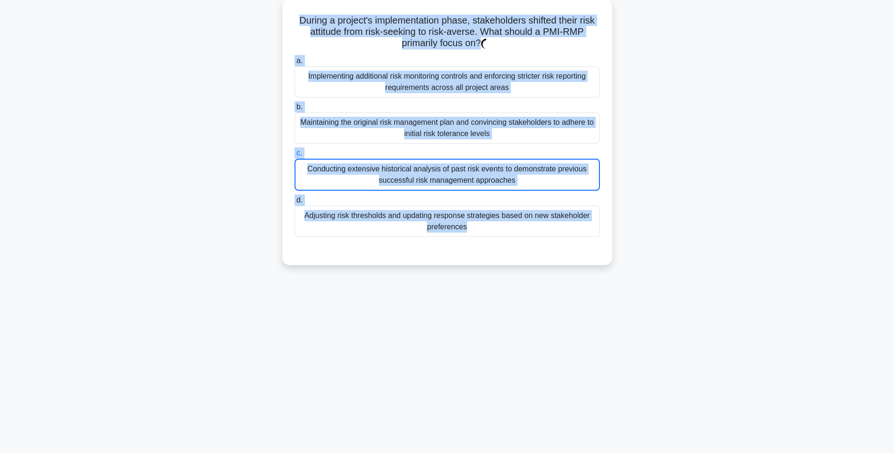
click at [706, 169] on div "During a project's implementation phase, stakeholders shifted their risk attitu…" at bounding box center [447, 138] width 622 height 277
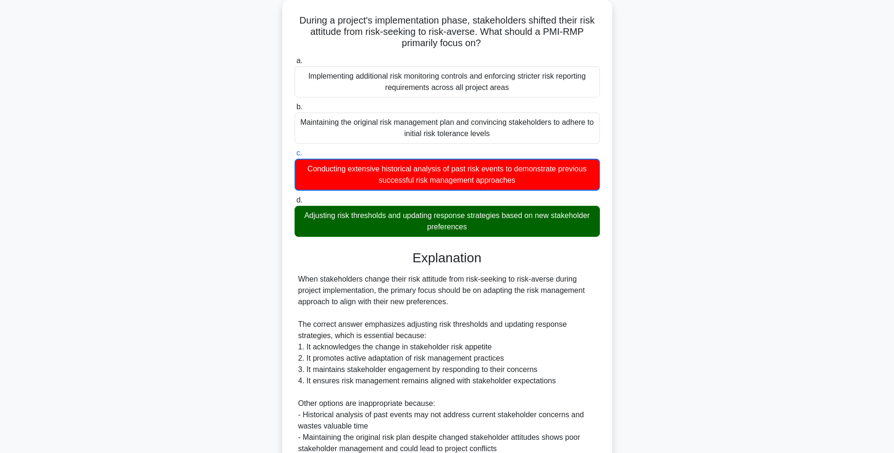
drag, startPoint x: 710, startPoint y: 279, endPoint x: 680, endPoint y: 300, distance: 36.6
click at [710, 279] on div "During a project's implementation phase, stakeholders shifted their risk attitu…" at bounding box center [447, 278] width 622 height 557
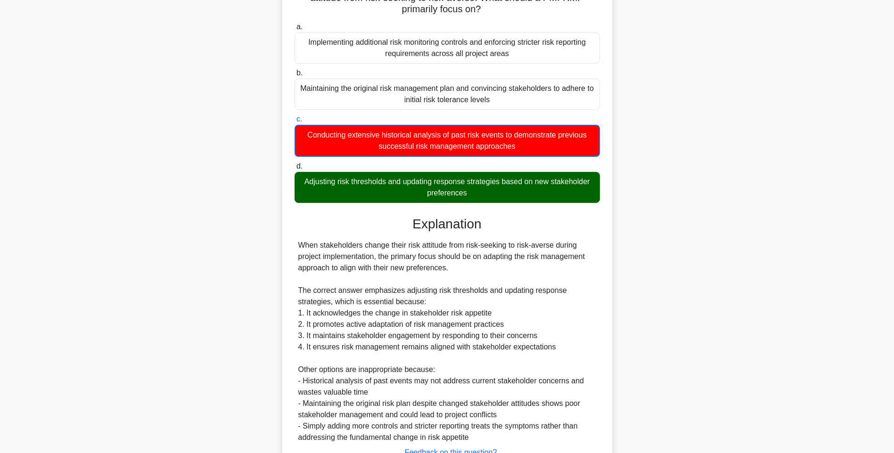
scroll to position [163, 0]
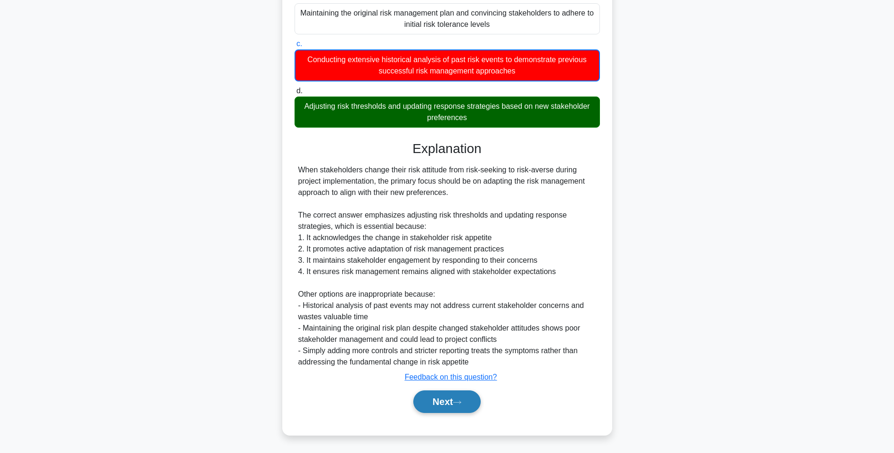
drag, startPoint x: 449, startPoint y: 399, endPoint x: 455, endPoint y: 400, distance: 6.7
click at [449, 399] on button "Next" at bounding box center [446, 402] width 67 height 23
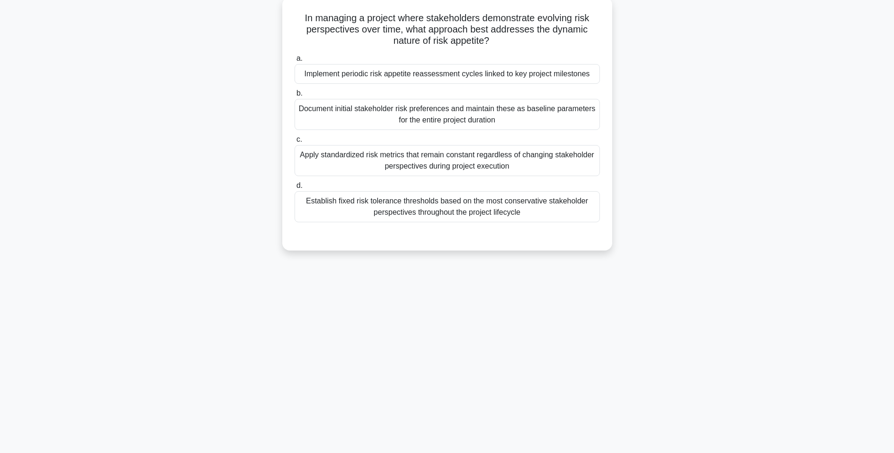
drag, startPoint x: 301, startPoint y: 21, endPoint x: 550, endPoint y: 216, distance: 315.8
click at [550, 216] on div "In managing a project where stakeholders demonstrate evolving risk perspectives…" at bounding box center [447, 124] width 322 height 246
click at [535, 162] on div "Apply standardized risk metrics that remain constant regardless of changing sta…" at bounding box center [447, 160] width 305 height 31
click at [295, 143] on input "c. Apply standardized risk metrics that remain constant regardless of changing …" at bounding box center [295, 140] width 0 height 6
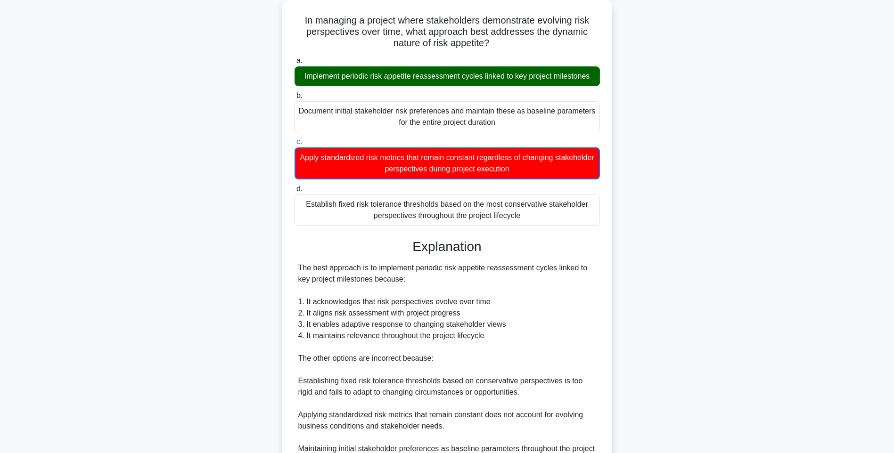
click at [634, 244] on div "In managing a project where stakeholders demonstrate evolving risk perspectives…" at bounding box center [447, 272] width 622 height 545
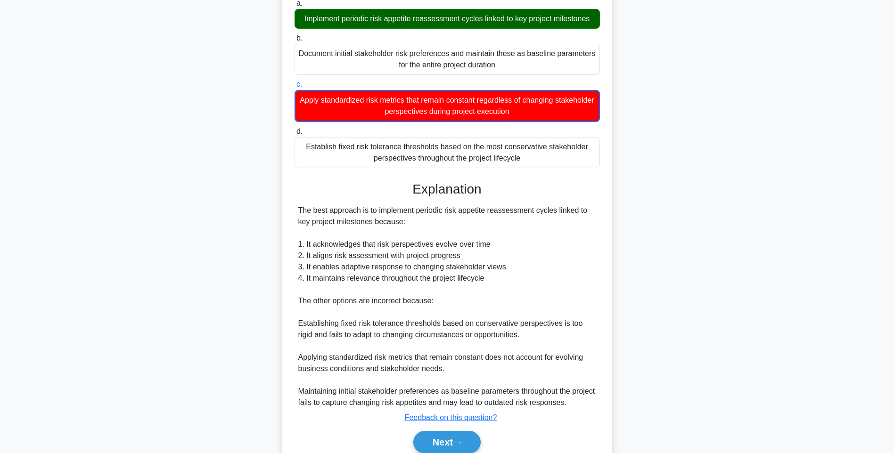
scroll to position [152, 0]
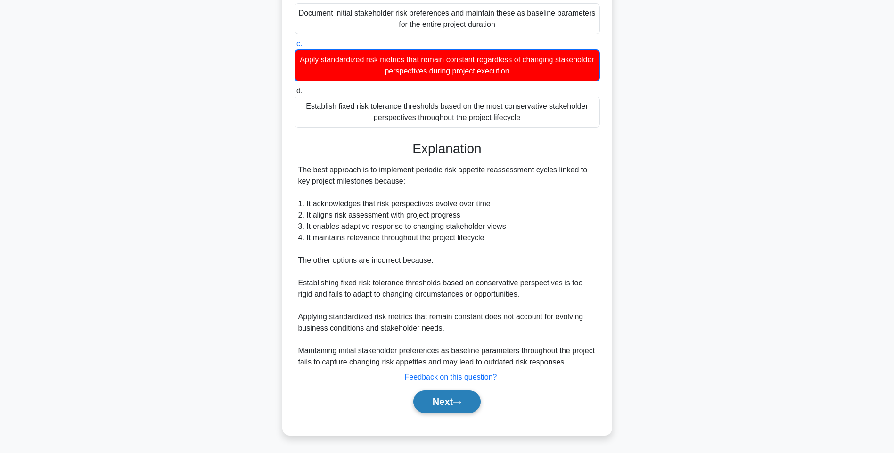
click at [434, 403] on button "Next" at bounding box center [446, 402] width 67 height 23
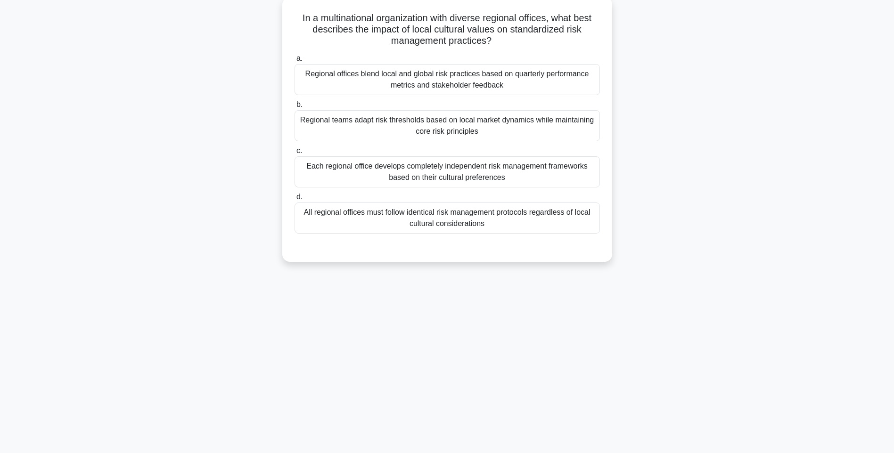
drag, startPoint x: 295, startPoint y: 16, endPoint x: 565, endPoint y: 223, distance: 340.5
click at [565, 223] on div "In a multinational organization with diverse regional offices, what best descri…" at bounding box center [447, 129] width 322 height 257
click at [477, 82] on div "Regional offices blend local and global risk practices based on quarterly perfo…" at bounding box center [447, 79] width 305 height 31
click at [295, 62] on input "a. Regional offices blend local and global risk practices based on quarterly pe…" at bounding box center [295, 59] width 0 height 6
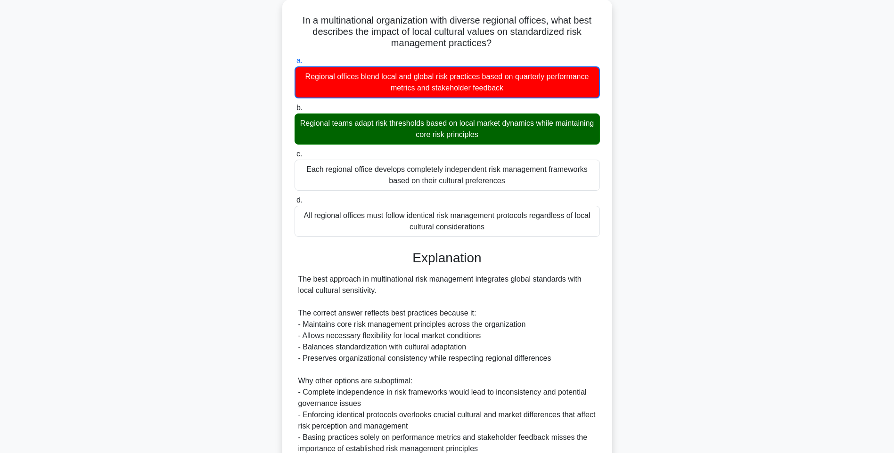
click at [619, 286] on div "In a multinational organization with diverse regional offices, what best descri…" at bounding box center [447, 295] width 622 height 591
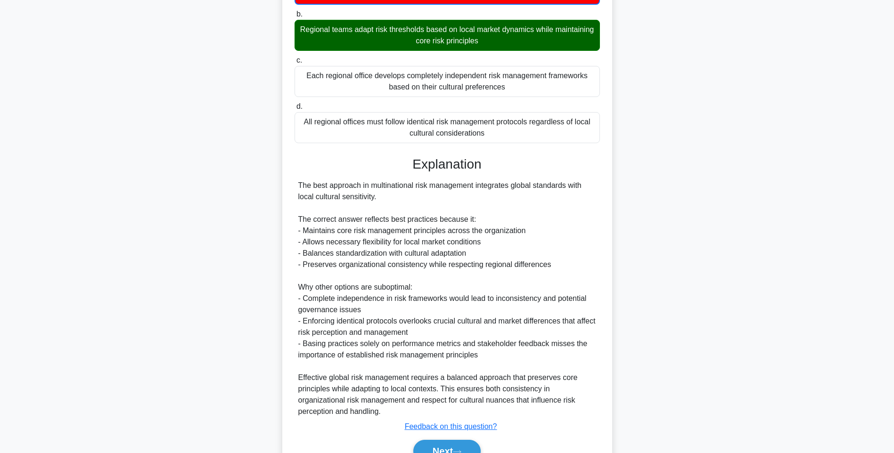
scroll to position [197, 0]
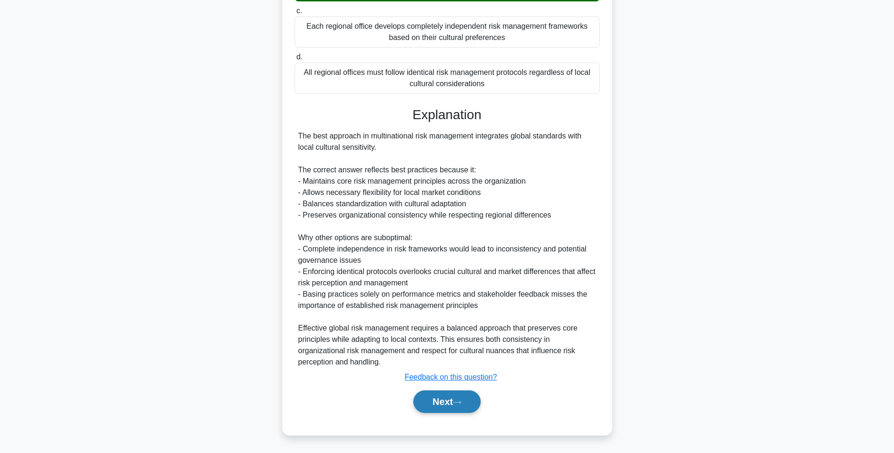
click at [445, 405] on button "Next" at bounding box center [446, 402] width 67 height 23
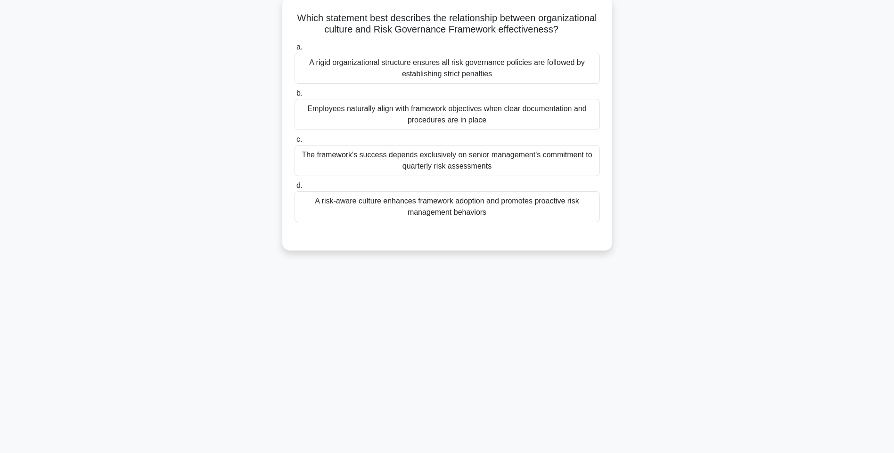
scroll to position [56, 0]
drag, startPoint x: 326, startPoint y: 22, endPoint x: 603, endPoint y: 221, distance: 341.5
click at [603, 221] on div "Which statement best describes the relationship between organizational culture …" at bounding box center [447, 124] width 322 height 246
click at [497, 84] on div "A rigid organizational structure ensures all risk governance policies are follo…" at bounding box center [447, 68] width 305 height 31
click at [295, 50] on input "a. A rigid organizational structure ensures all risk governance policies are fo…" at bounding box center [295, 47] width 0 height 6
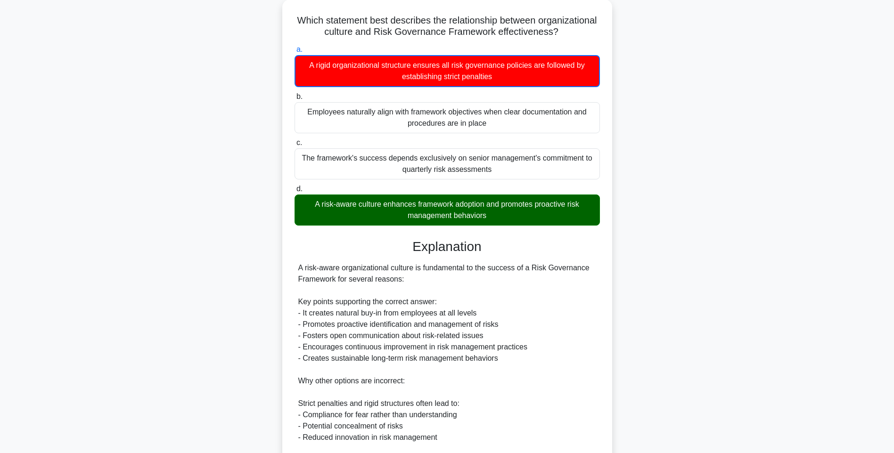
click at [714, 148] on div "Which statement best describes the relationship between organizational culture …" at bounding box center [447, 318] width 622 height 636
click at [747, 286] on div "Which statement best describes the relationship between organizational culture …" at bounding box center [447, 318] width 622 height 636
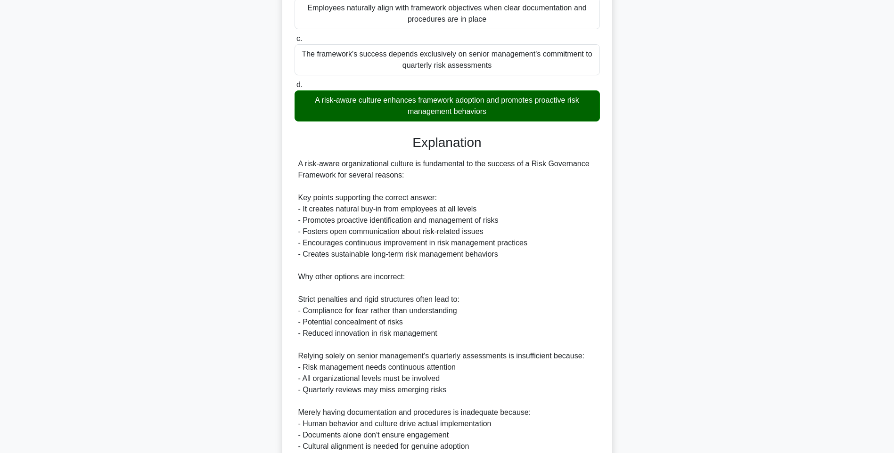
scroll to position [254, 0]
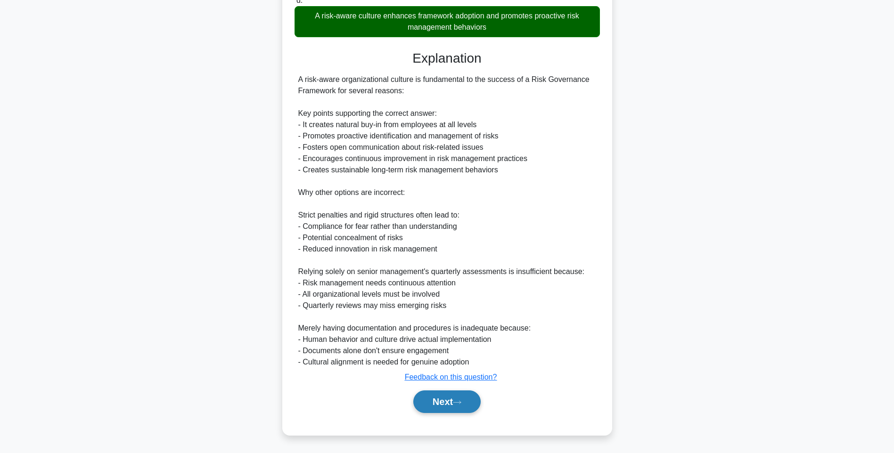
click at [443, 400] on button "Next" at bounding box center [446, 402] width 67 height 23
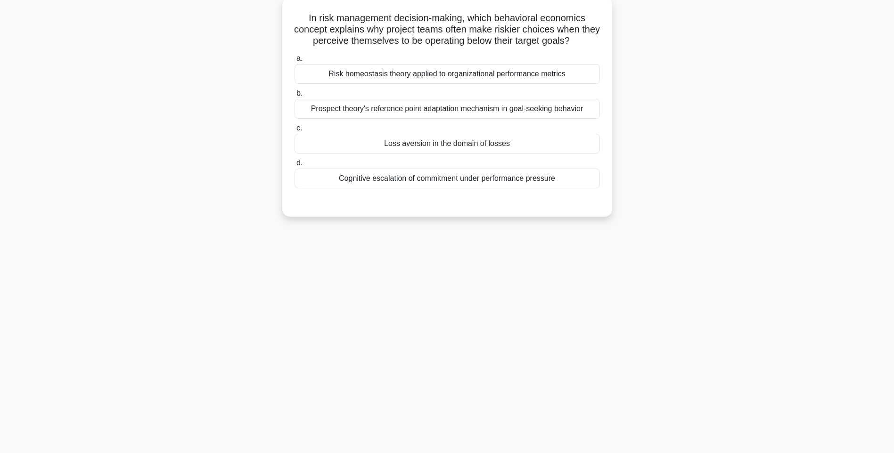
scroll to position [56, 0]
drag, startPoint x: 398, startPoint y: 66, endPoint x: 586, endPoint y: 176, distance: 218.2
click at [586, 176] on div "In risk management decision-making, which behavioral economics concept explains…" at bounding box center [447, 107] width 322 height 212
drag, startPoint x: 457, startPoint y: 76, endPoint x: 537, endPoint y: 119, distance: 90.7
click at [457, 76] on div "Risk homeostasis theory applied to organizational performance metrics" at bounding box center [447, 74] width 305 height 20
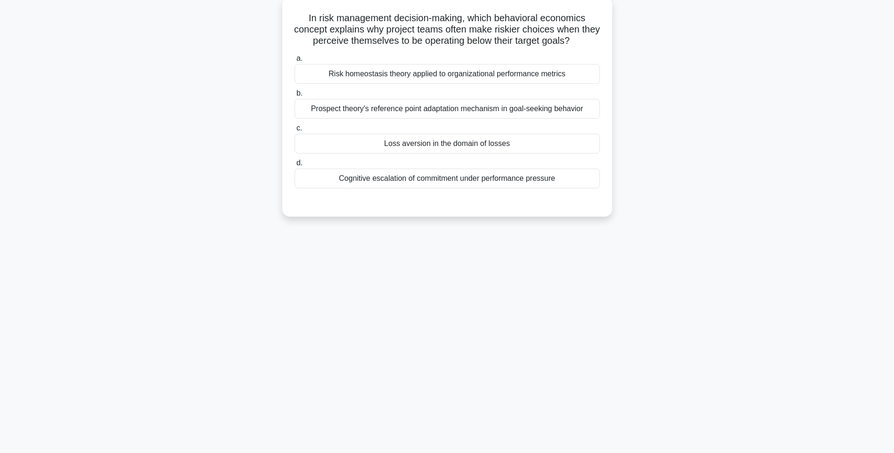
click at [295, 62] on input "a. Risk homeostasis theory applied to organizational performance metrics" at bounding box center [295, 59] width 0 height 6
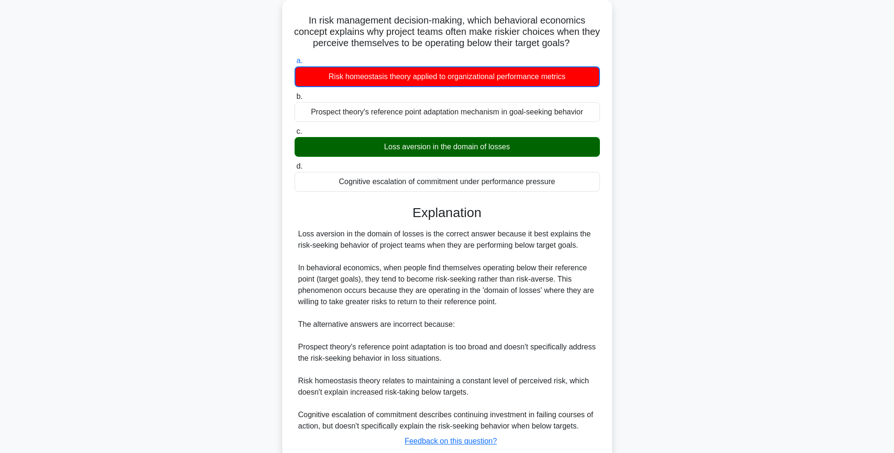
click at [633, 290] on div "In risk management decision-making, which behavioral economics concept explains…" at bounding box center [447, 255] width 622 height 511
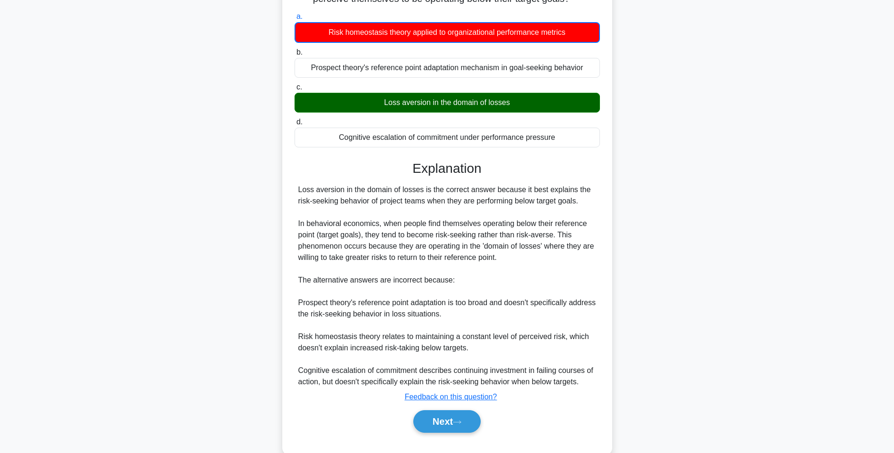
scroll to position [118, 0]
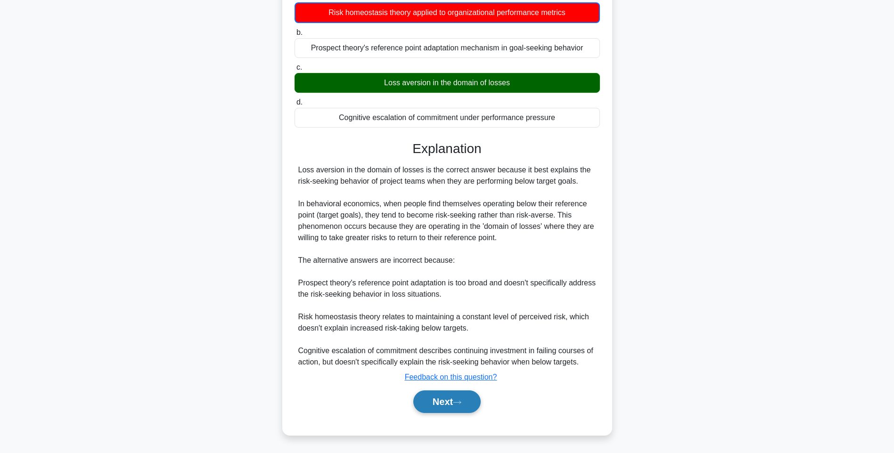
click at [463, 393] on button "Next" at bounding box center [446, 402] width 67 height 23
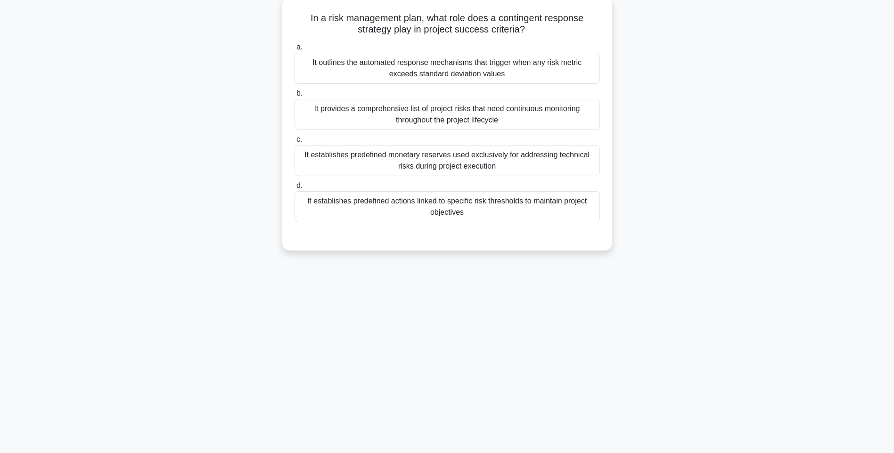
drag, startPoint x: 322, startPoint y: 27, endPoint x: 569, endPoint y: 216, distance: 311.3
click at [569, 216] on div "In a risk management plan, what role does a contingent response strategy play i…" at bounding box center [447, 124] width 322 height 246
click at [495, 79] on div "It outlines the automated response mechanisms that trigger when any risk metric…" at bounding box center [447, 68] width 305 height 31
click at [295, 50] on input "a. It outlines the automated response mechanisms that trigger when any risk met…" at bounding box center [295, 47] width 0 height 6
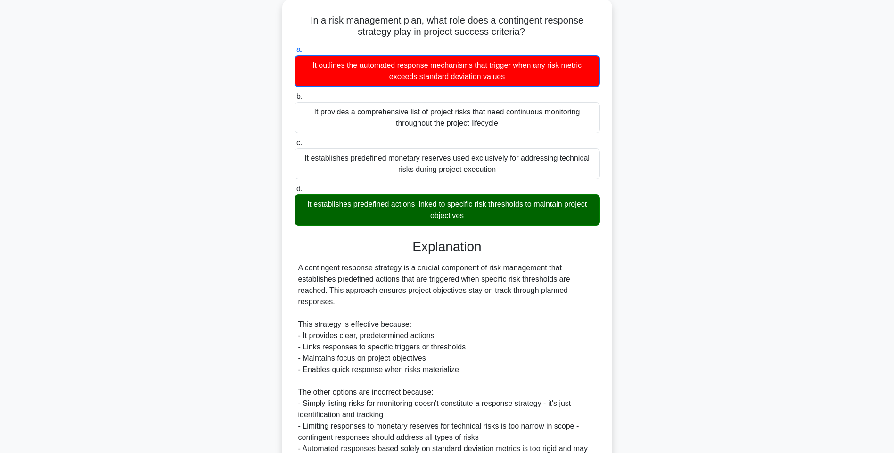
drag, startPoint x: 814, startPoint y: 238, endPoint x: 821, endPoint y: 256, distance: 19.1
click at [814, 238] on main "136:33 Stop PMI-RMP Advanced 64/115 In a risk management plan, what role does a…" at bounding box center [447, 262] width 894 height 574
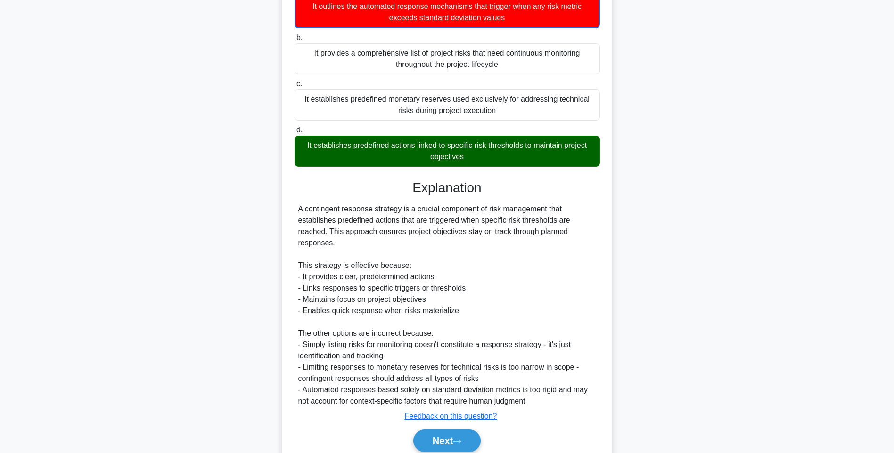
scroll to position [152, 0]
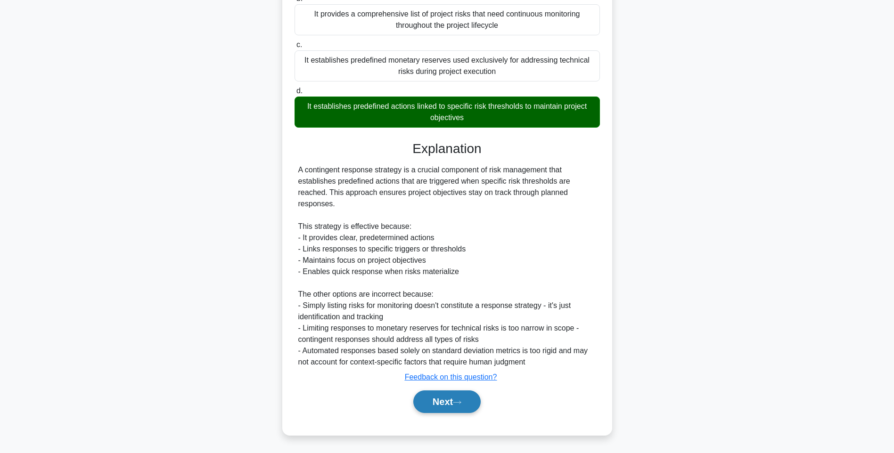
click at [426, 398] on button "Next" at bounding box center [446, 402] width 67 height 23
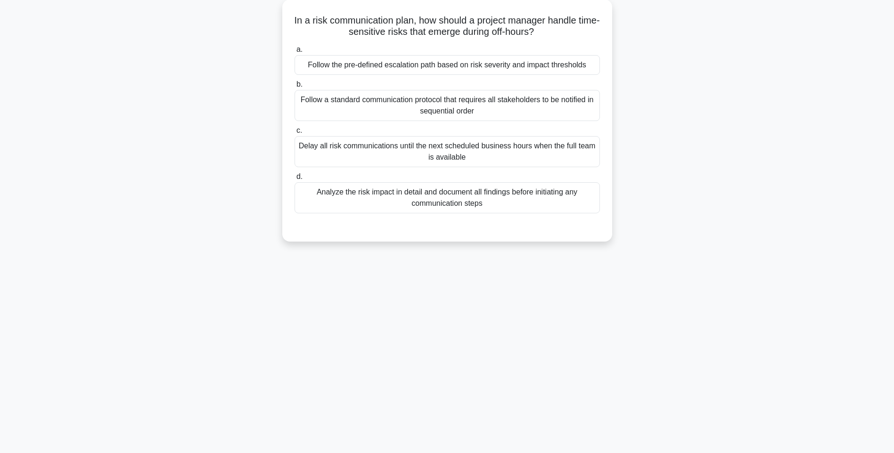
scroll to position [56, 0]
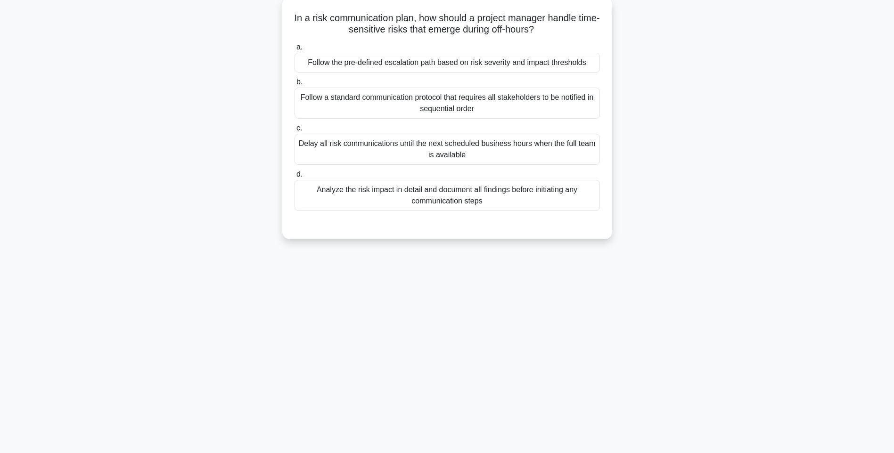
drag, startPoint x: 299, startPoint y: 15, endPoint x: 573, endPoint y: 204, distance: 333.1
click at [573, 204] on div "In a risk communication plan, how should a project manager handle time-sensitiv…" at bounding box center [447, 118] width 322 height 235
drag, startPoint x: 547, startPoint y: 65, endPoint x: 593, endPoint y: 79, distance: 48.3
click at [547, 64] on div "Follow the pre-defined escalation path based on risk severity and impact thresh…" at bounding box center [447, 63] width 305 height 20
click at [295, 50] on input "a. Follow the pre-defined escalation path based on risk severity and impact thr…" at bounding box center [295, 47] width 0 height 6
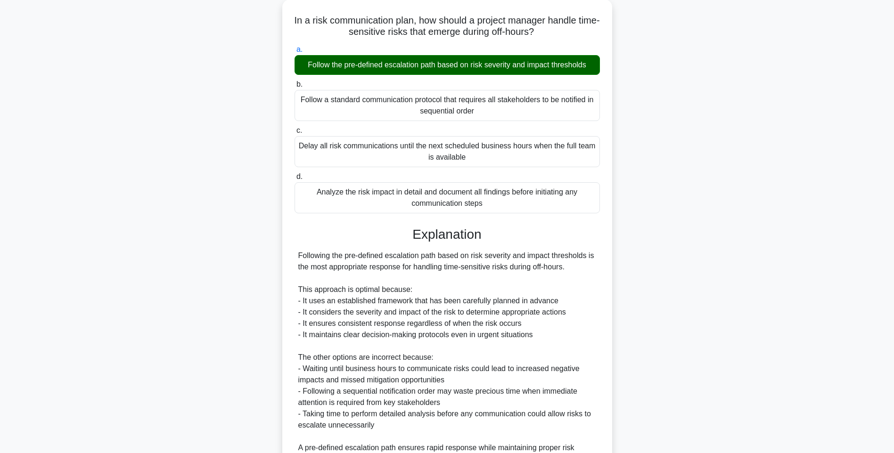
click at [716, 249] on div "In a risk communication plan, how should a project manager handle time-sensitiv…" at bounding box center [447, 272] width 622 height 544
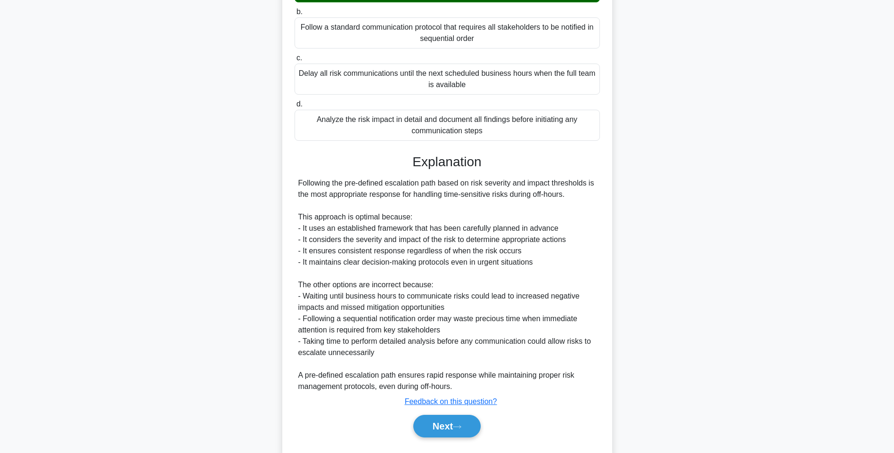
scroll to position [151, 0]
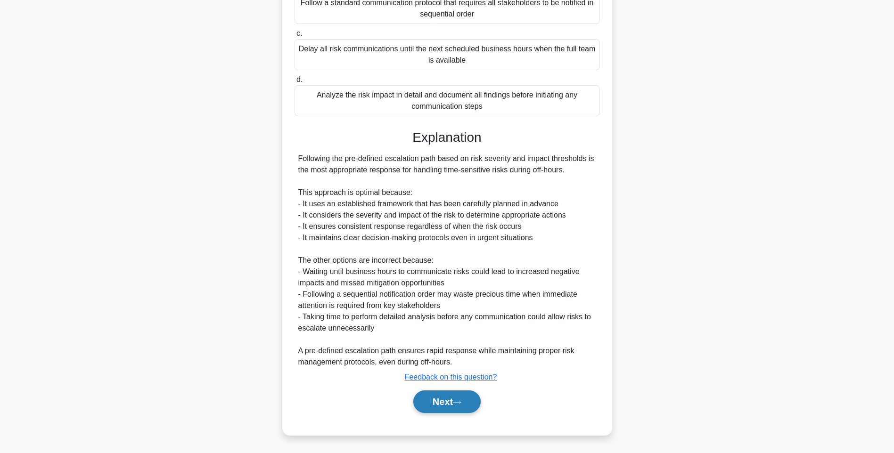
click at [449, 396] on button "Next" at bounding box center [446, 402] width 67 height 23
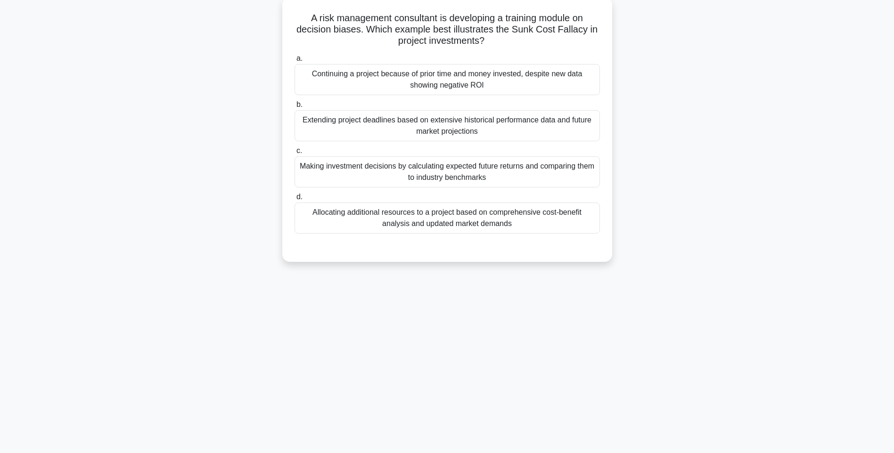
drag, startPoint x: 314, startPoint y: 23, endPoint x: 549, endPoint y: 234, distance: 316.0
click at [549, 234] on div "A risk management consultant is developing a training module on decision biases…" at bounding box center [447, 129] width 322 height 257
click at [451, 76] on div "Continuing a project because of prior time and money invested, despite new data…" at bounding box center [447, 79] width 305 height 31
click at [295, 62] on input "a. Continuing a project because of prior time and money invested, despite new d…" at bounding box center [295, 59] width 0 height 6
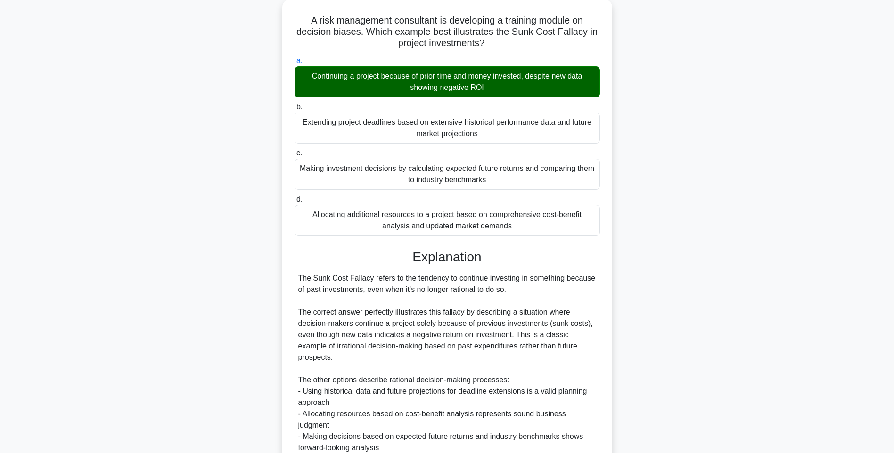
click at [673, 245] on div "A risk management consultant is developing a training module on decision biases…" at bounding box center [447, 289] width 622 height 578
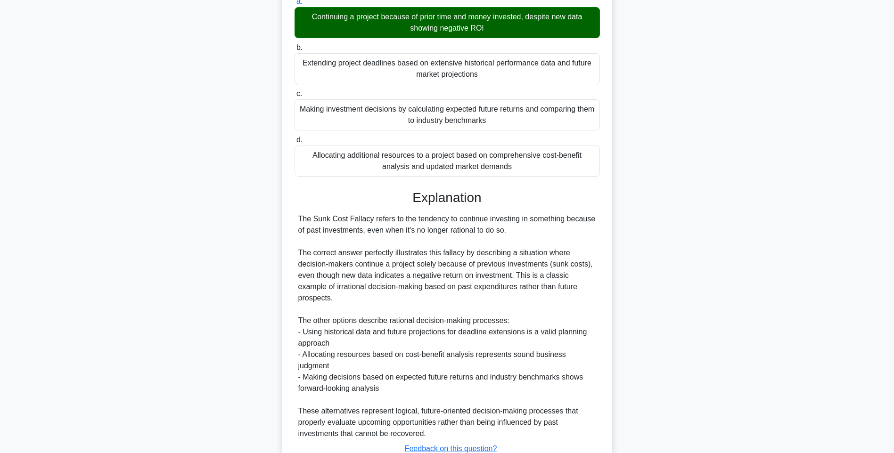
scroll to position [173, 0]
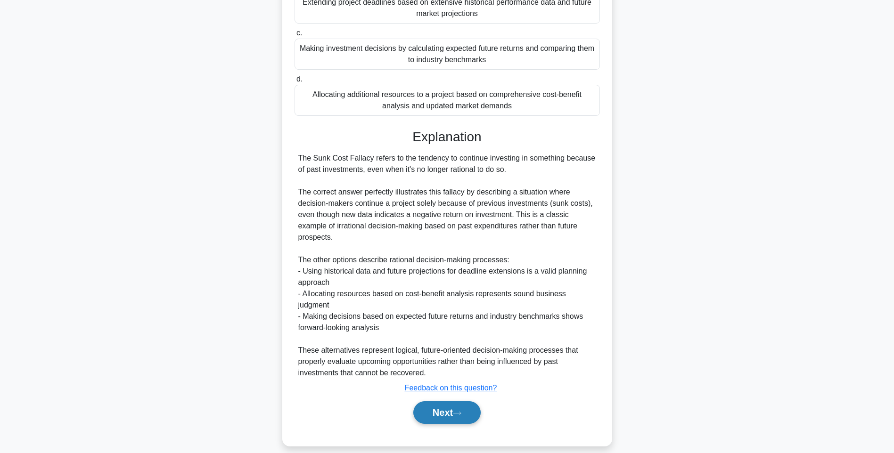
click at [442, 398] on div "Next" at bounding box center [447, 413] width 305 height 30
click at [446, 402] on button "Next" at bounding box center [446, 413] width 67 height 23
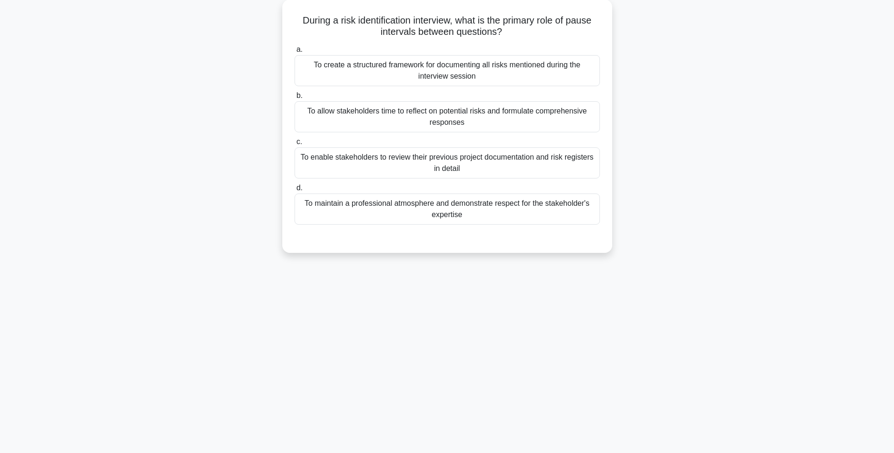
scroll to position [56, 0]
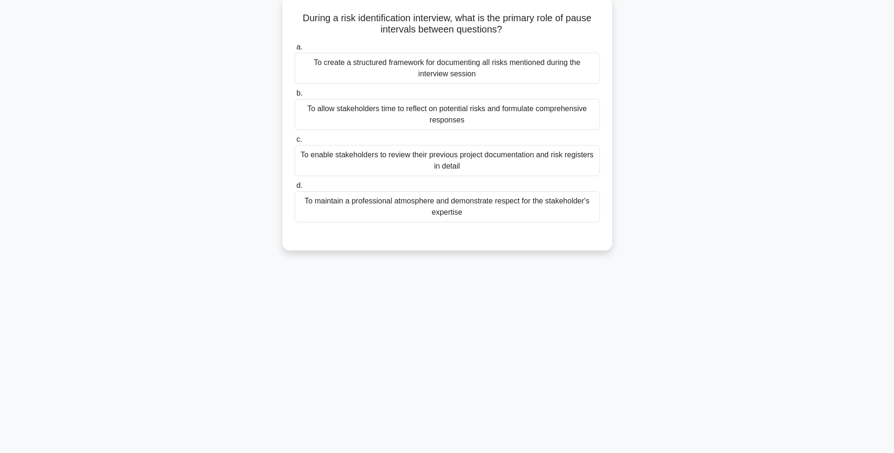
drag, startPoint x: 292, startPoint y: 17, endPoint x: 586, endPoint y: 221, distance: 357.7
click at [586, 221] on div "During a risk identification interview, what is the primary role of pause inter…" at bounding box center [447, 124] width 322 height 246
click at [475, 72] on div "To create a structured framework for documenting all risks mentioned during the…" at bounding box center [447, 68] width 305 height 31
click at [295, 50] on input "a. To create a structured framework for documenting all risks mentioned during …" at bounding box center [295, 47] width 0 height 6
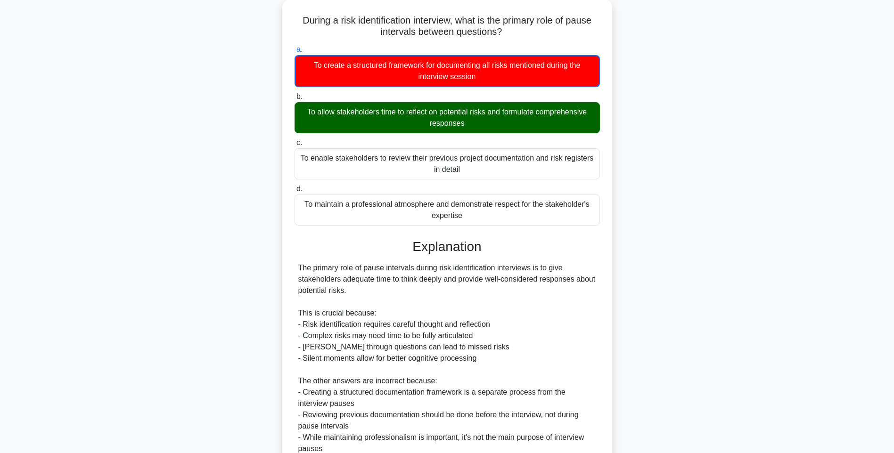
click at [683, 194] on div "During a risk identification interview, what is the primary role of pause inter…" at bounding box center [447, 284] width 622 height 568
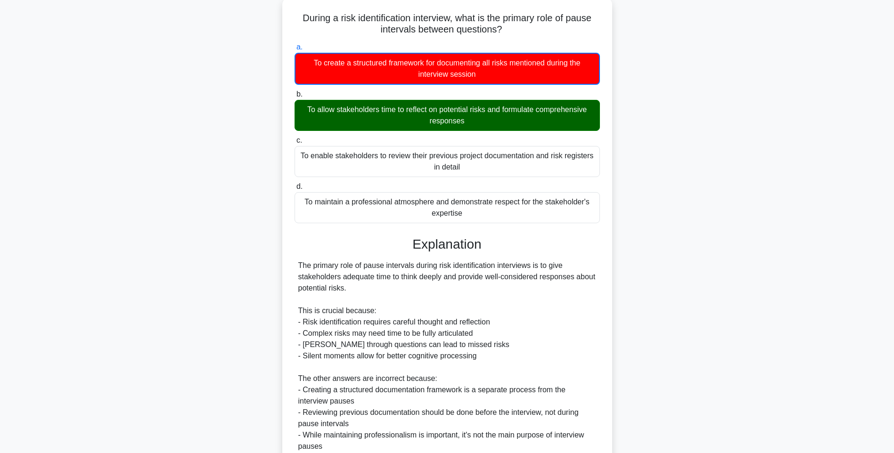
scroll to position [174, 0]
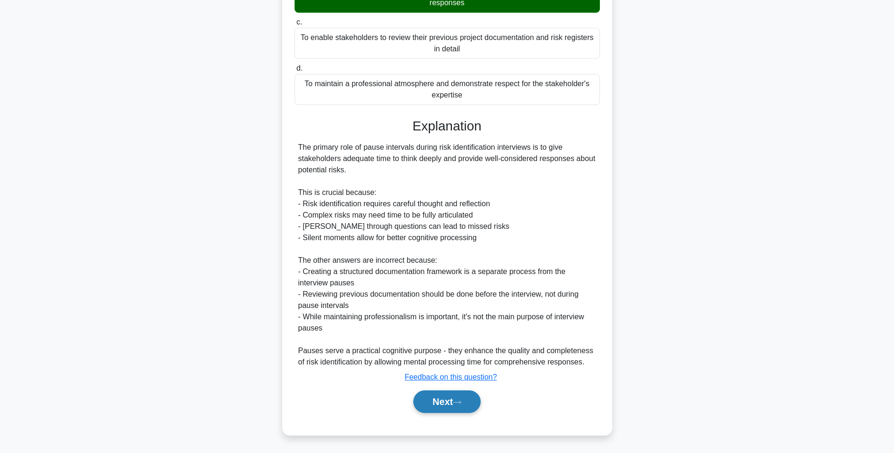
click at [457, 401] on button "Next" at bounding box center [446, 402] width 67 height 23
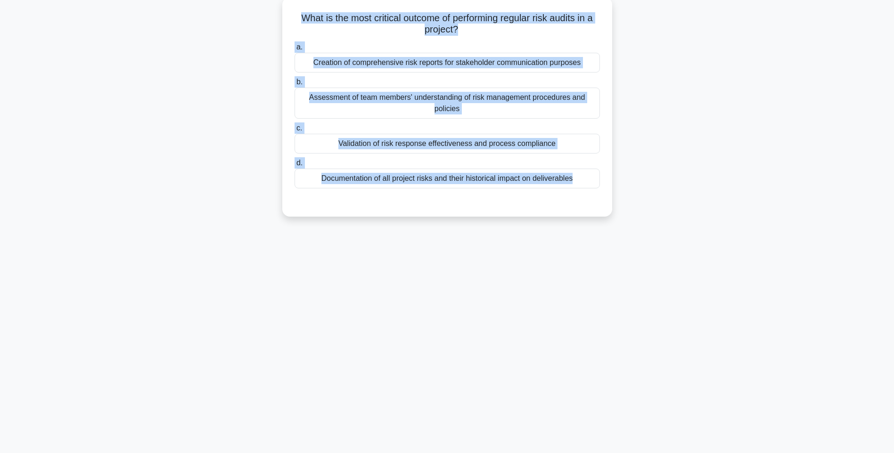
drag, startPoint x: 366, startPoint y: 49, endPoint x: 593, endPoint y: 212, distance: 279.9
click at [593, 212] on div "What is the most critical outcome of performing regular risk audits in a projec…" at bounding box center [447, 107] width 322 height 212
click at [440, 62] on div "Creation of comprehensive risk reports for stakeholder communication purposes" at bounding box center [447, 63] width 305 height 20
click at [295, 50] on input "a. Creation of comprehensive risk reports for stakeholder communication purposes" at bounding box center [295, 47] width 0 height 6
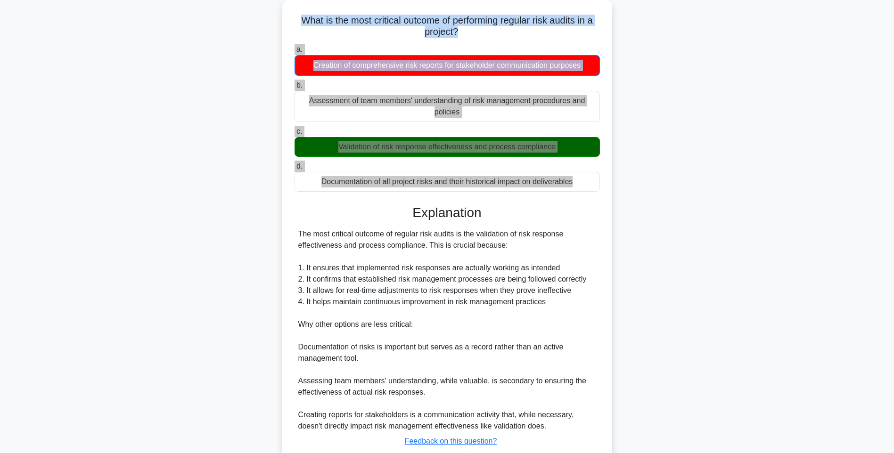
click at [684, 250] on div "What is the most critical outcome of performing regular risk audits in a projec…" at bounding box center [447, 255] width 622 height 511
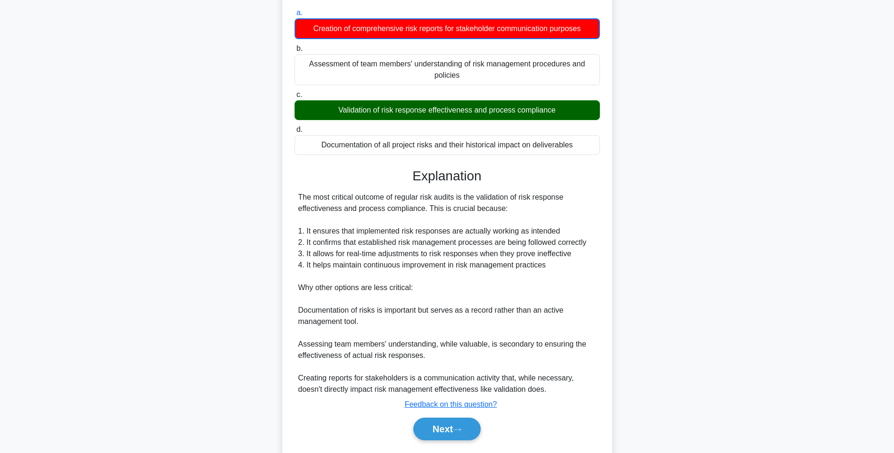
scroll to position [118, 0]
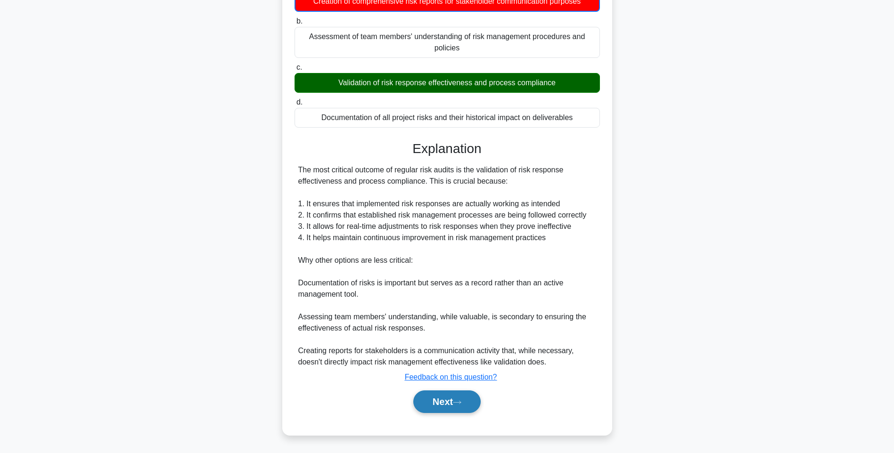
click at [439, 398] on button "Next" at bounding box center [446, 402] width 67 height 23
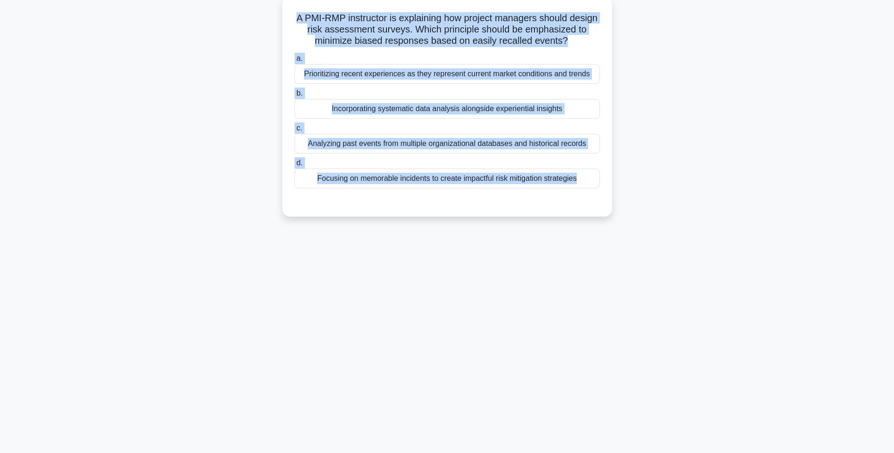
drag, startPoint x: 299, startPoint y: 17, endPoint x: 598, endPoint y: 195, distance: 347.2
click at [598, 195] on div "A PMI-RMP instructor is explaining how project managers should design risk asse…" at bounding box center [447, 107] width 322 height 212
click at [460, 73] on div "Prioritizing recent experiences as they represent current market conditions and…" at bounding box center [447, 74] width 305 height 20
click at [295, 62] on input "a. Prioritizing recent experiences as they represent current market conditions …" at bounding box center [295, 59] width 0 height 6
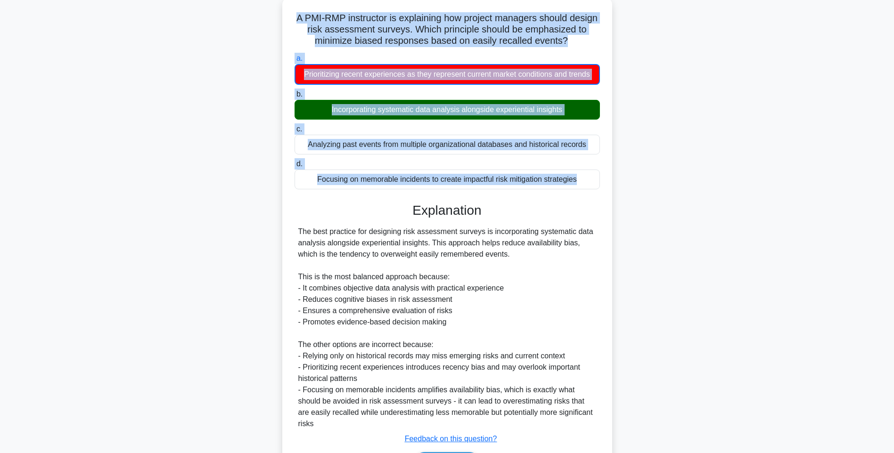
click at [587, 286] on div "The best practice for designing risk assessment surveys is incorporating system…" at bounding box center [447, 328] width 298 height 204
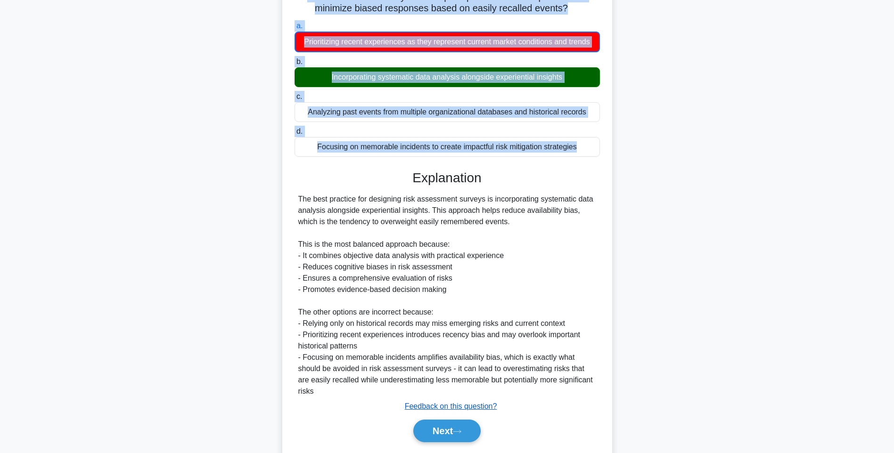
scroll to position [118, 0]
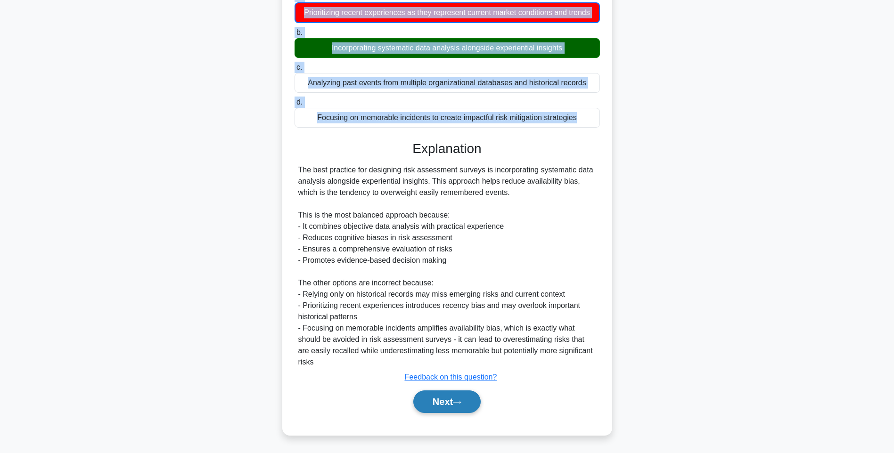
click at [450, 410] on button "Next" at bounding box center [446, 402] width 67 height 23
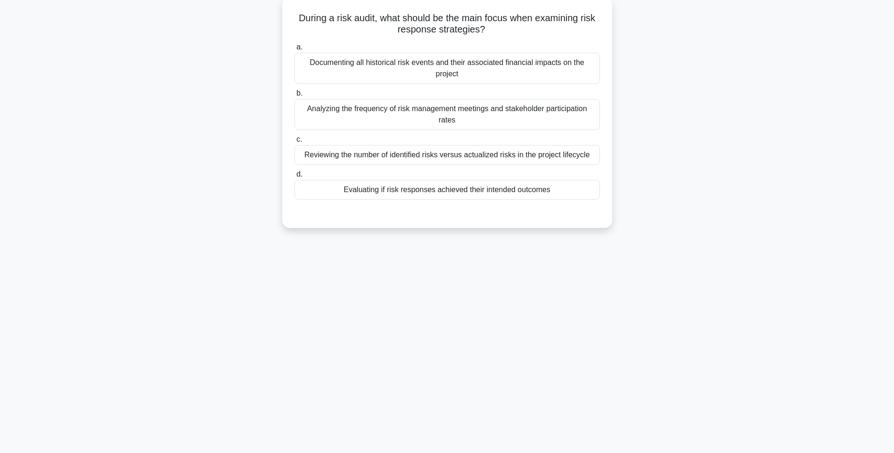
drag, startPoint x: 294, startPoint y: 15, endPoint x: 605, endPoint y: 184, distance: 354.1
click at [605, 184] on div "During a risk audit, what should be the main focus when examining risk response…" at bounding box center [447, 112] width 322 height 223
click at [518, 65] on div "Documenting all historical risk events and their associated financial impacts o…" at bounding box center [447, 68] width 305 height 31
click at [295, 50] on input "a. Documenting all historical risk events and their associated financial impact…" at bounding box center [295, 47] width 0 height 6
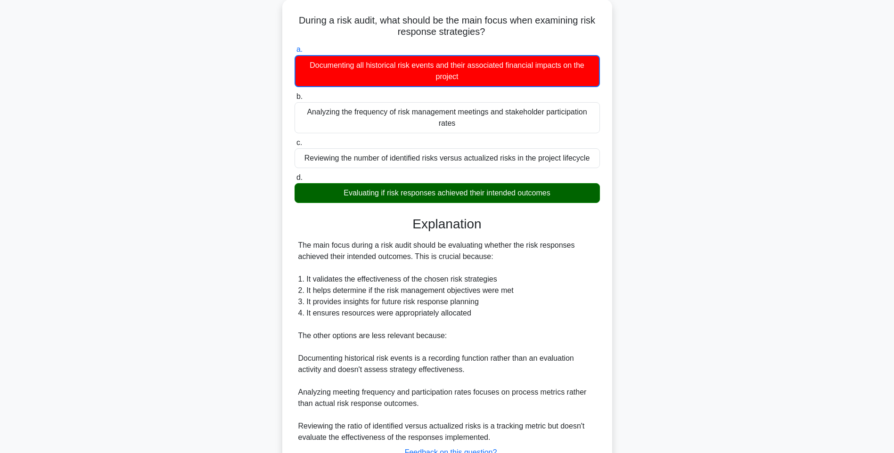
drag, startPoint x: 619, startPoint y: 227, endPoint x: 615, endPoint y: 240, distance: 13.4
click at [619, 227] on div "During a risk audit, what should be the main focus when examining risk response…" at bounding box center [447, 261] width 622 height 523
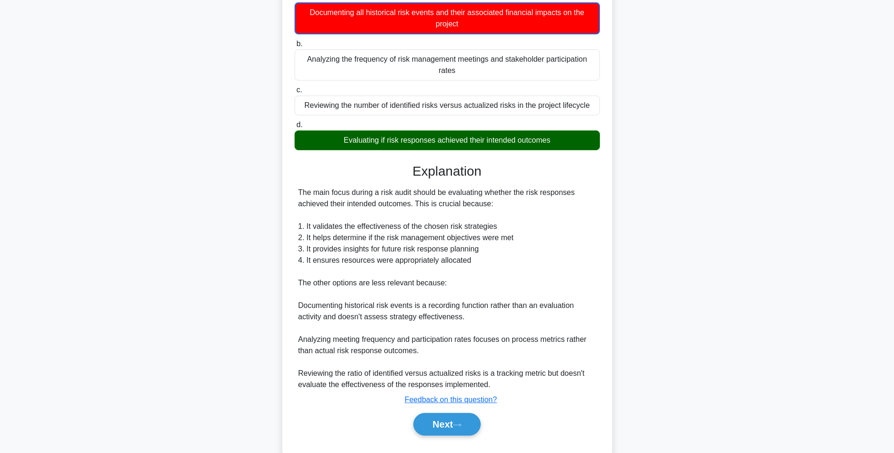
scroll to position [129, 0]
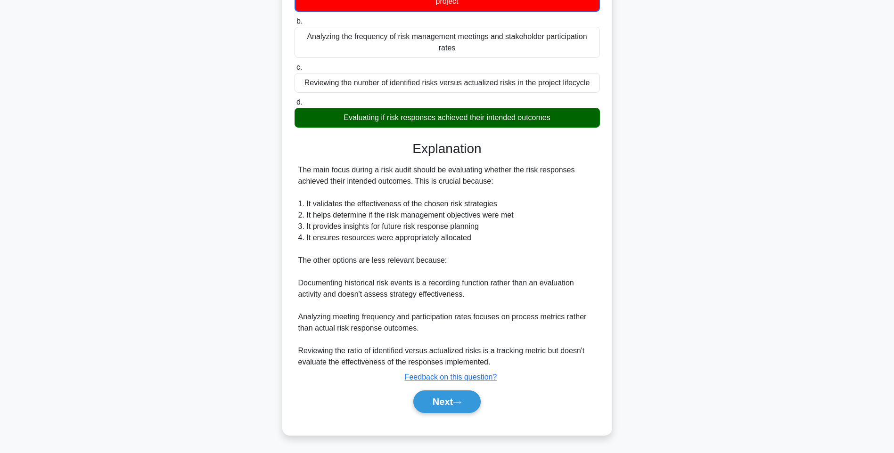
click at [447, 390] on div "Next" at bounding box center [447, 402] width 305 height 30
click at [447, 398] on button "Next" at bounding box center [446, 402] width 67 height 23
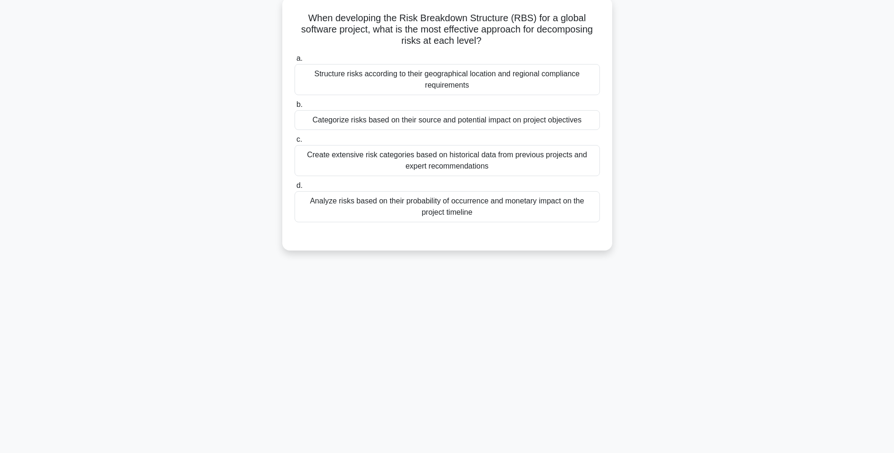
drag, startPoint x: 319, startPoint y: 23, endPoint x: 556, endPoint y: 216, distance: 305.2
click at [556, 216] on div "When developing the Risk Breakdown Structure (RBS) for a global software projec…" at bounding box center [447, 124] width 322 height 246
click at [518, 117] on div "Categorize risks based on their source and potential impact on project objectiv…" at bounding box center [447, 120] width 305 height 20
click at [295, 108] on input "b. Categorize risks based on their source and potential impact on project objec…" at bounding box center [295, 105] width 0 height 6
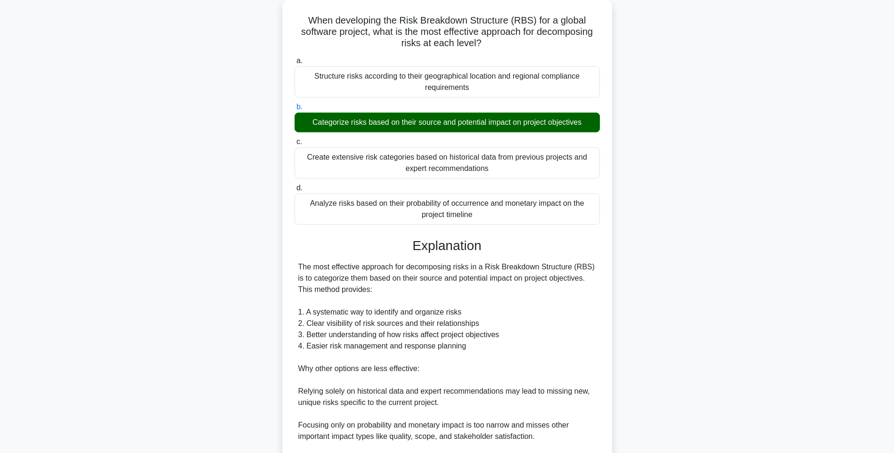
click at [640, 238] on div "When developing the Risk Breakdown Structure (RBS) for a global software projec…" at bounding box center [447, 283] width 622 height 567
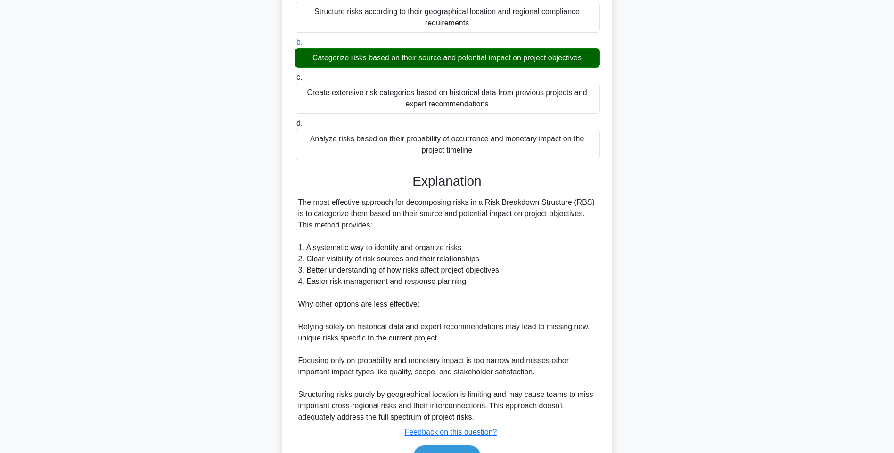
scroll to position [173, 0]
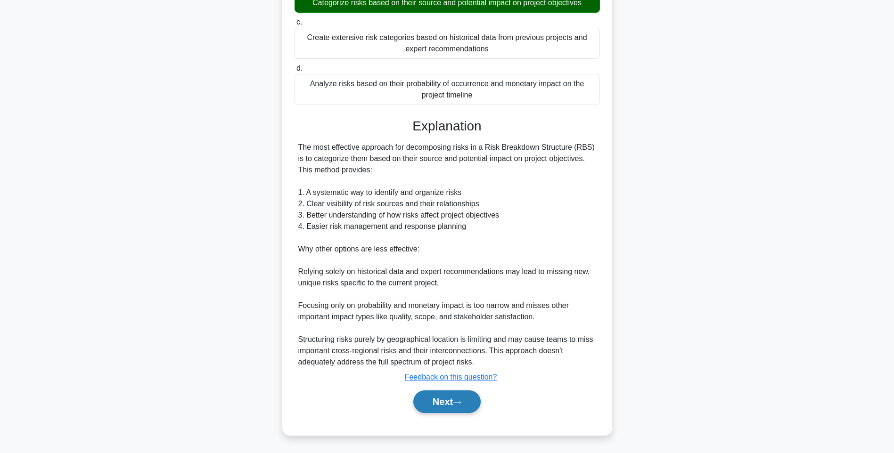
click at [434, 398] on button "Next" at bounding box center [446, 402] width 67 height 23
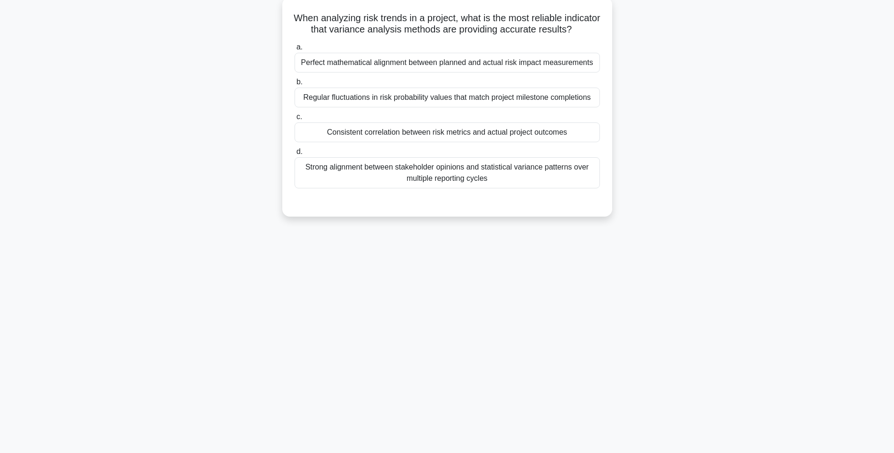
drag, startPoint x: 305, startPoint y: 14, endPoint x: 539, endPoint y: 190, distance: 293.1
click at [539, 190] on div "When analyzing risk trends in a project, what is the most reliable indicator th…" at bounding box center [447, 107] width 322 height 212
click at [481, 182] on div "Strong alignment between stakeholder opinions and statistical variance patterns…" at bounding box center [447, 172] width 305 height 31
click at [295, 155] on input "d. Strong alignment between stakeholder opinions and statistical variance patte…" at bounding box center [295, 152] width 0 height 6
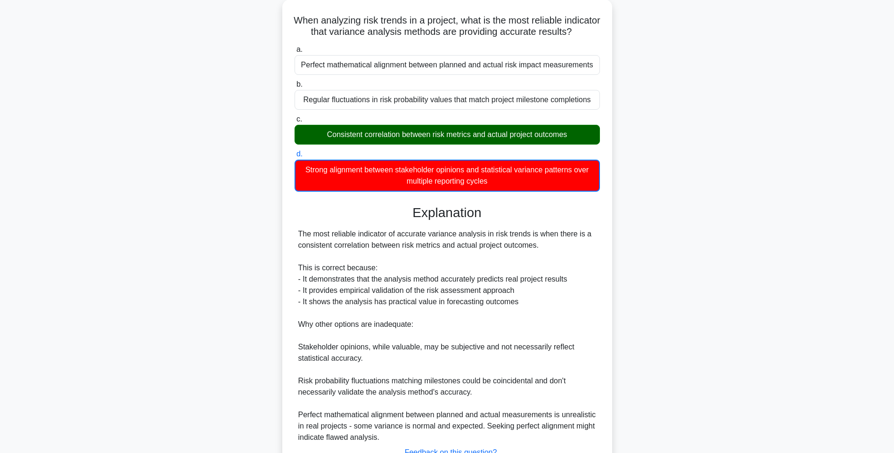
click at [694, 200] on div "When analyzing risk trends in a project, what is the most reliable indicator th…" at bounding box center [447, 261] width 622 height 523
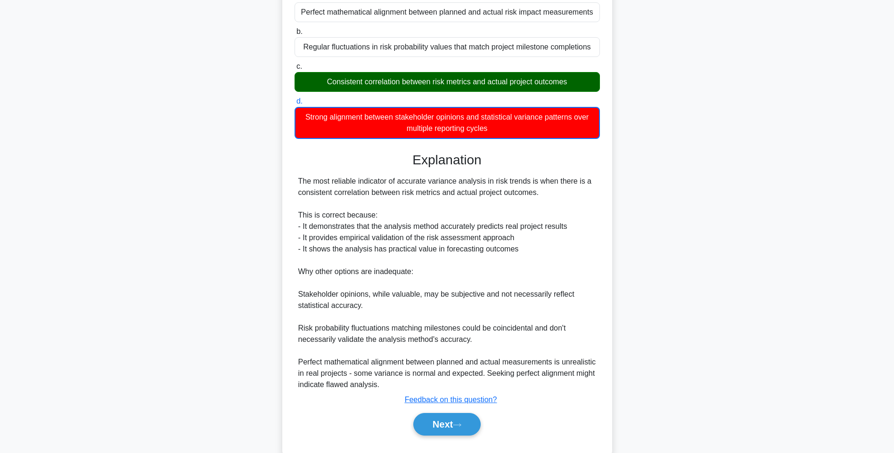
scroll to position [140, 0]
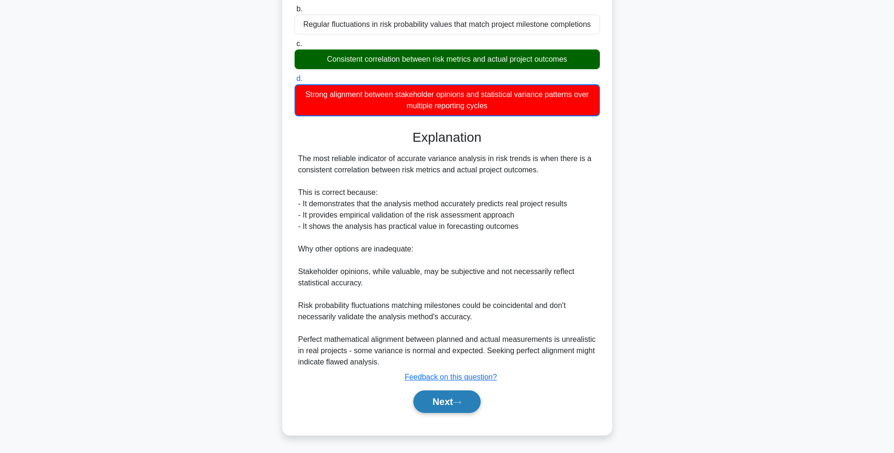
click at [460, 405] on icon at bounding box center [457, 402] width 8 height 5
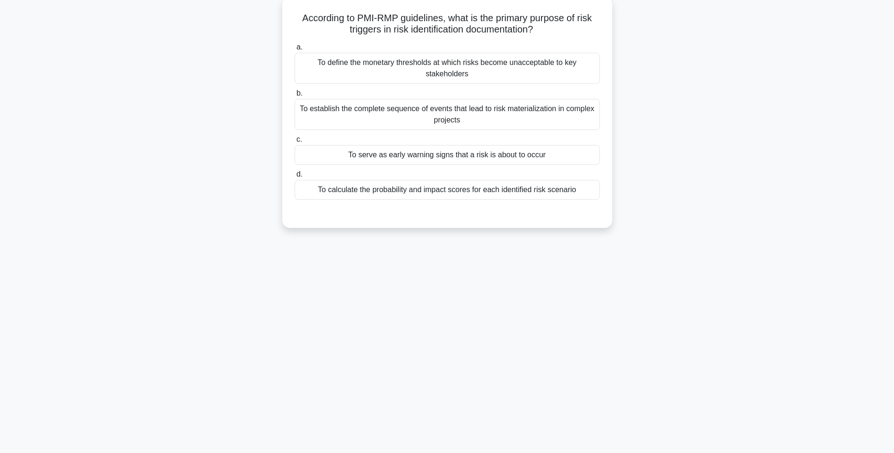
drag, startPoint x: 294, startPoint y: 17, endPoint x: 596, endPoint y: 195, distance: 350.3
click at [596, 195] on div "According to PMI-RMP guidelines, what is the primary purpose of risk triggers i…" at bounding box center [447, 112] width 322 height 223
click at [442, 112] on div "To establish the complete sequence of events that lead to risk materialization …" at bounding box center [447, 114] width 305 height 31
click at [295, 97] on input "b. To establish the complete sequence of events that lead to risk materializati…" at bounding box center [295, 93] width 0 height 6
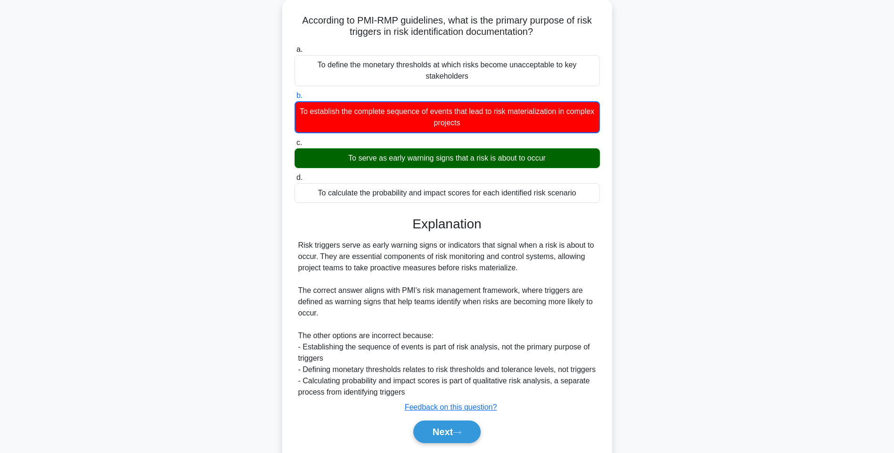
click at [690, 269] on div "According to PMI-RMP guidelines, what is the primary purpose of risk triggers i…" at bounding box center [447, 238] width 622 height 477
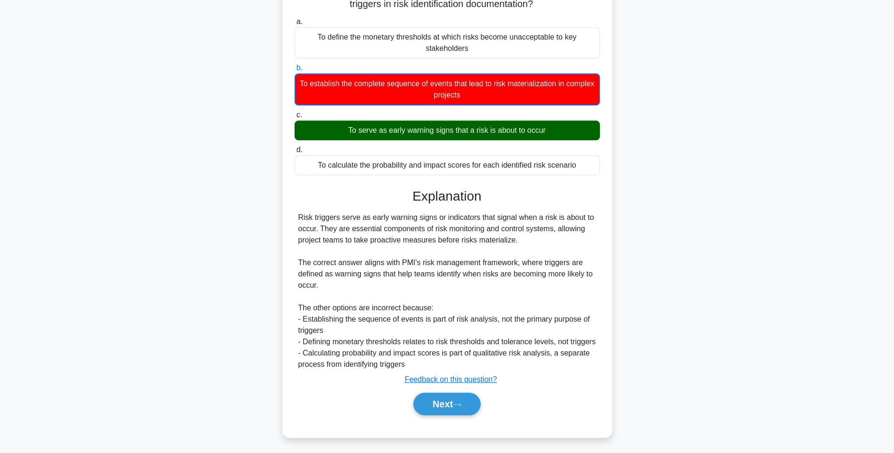
scroll to position [95, 0]
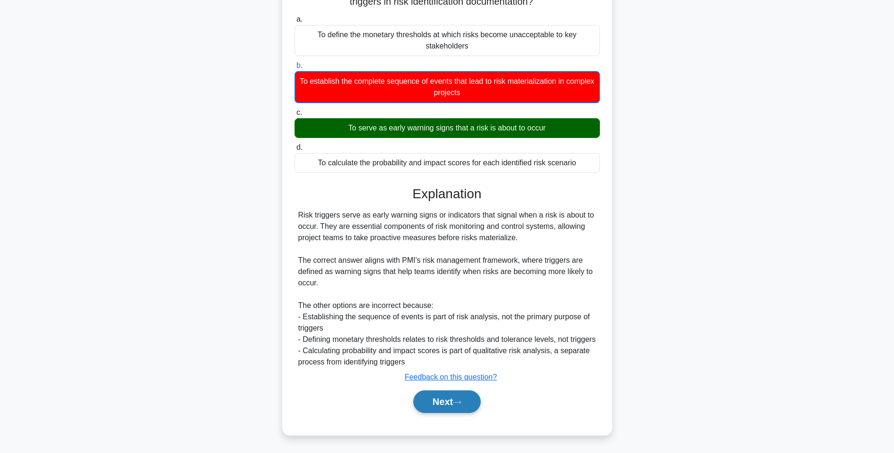
click at [443, 407] on button "Next" at bounding box center [446, 402] width 67 height 23
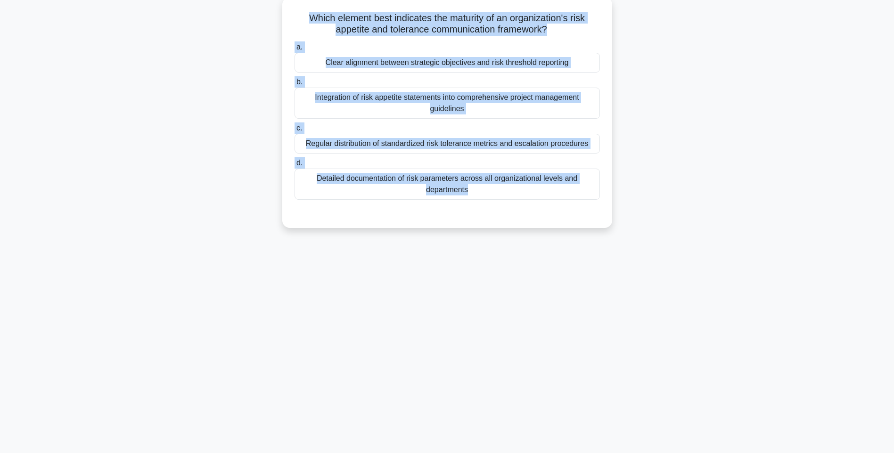
drag, startPoint x: 328, startPoint y: 30, endPoint x: 572, endPoint y: 203, distance: 298.4
click at [572, 203] on div "Which element best indicates the maturity of an organization's risk appetite an…" at bounding box center [447, 112] width 322 height 223
click at [480, 66] on div "Clear alignment between strategic objectives and risk threshold reporting" at bounding box center [447, 63] width 305 height 20
click at [295, 50] on input "a. Clear alignment between strategic objectives and risk threshold reporting" at bounding box center [295, 47] width 0 height 6
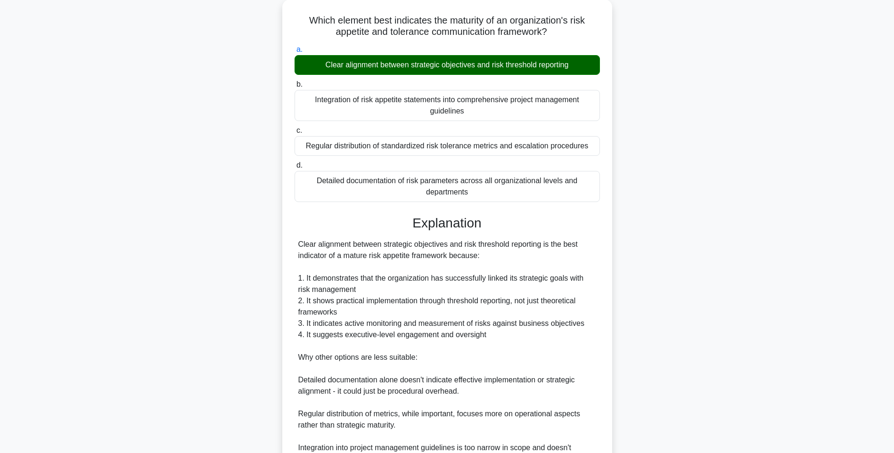
drag, startPoint x: 752, startPoint y: 251, endPoint x: 717, endPoint y: 277, distance: 43.5
click at [751, 251] on div "Which element best indicates the maturity of an organization's risk appetite an…" at bounding box center [447, 272] width 622 height 544
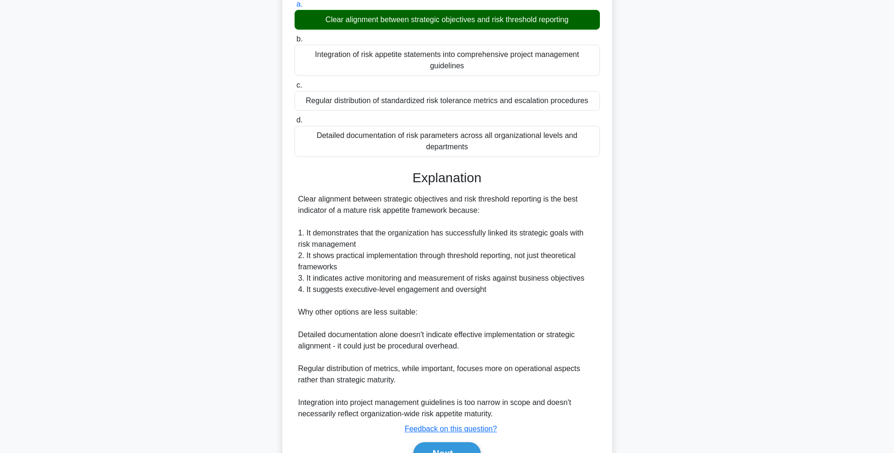
scroll to position [151, 0]
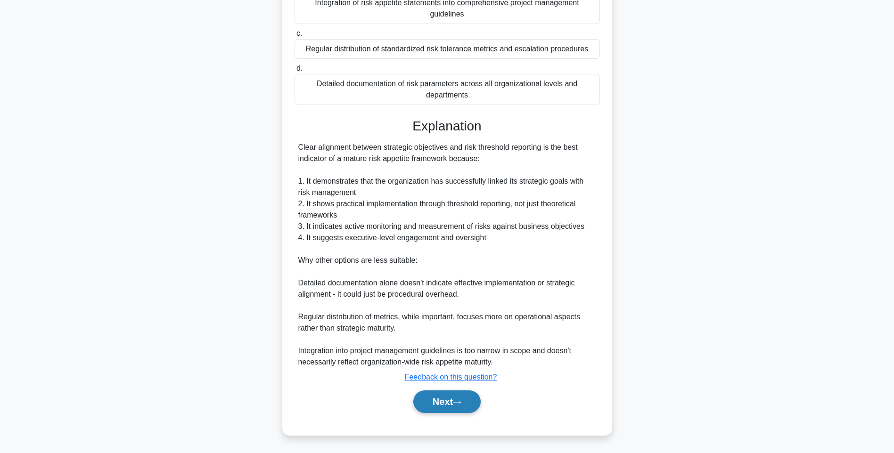
click at [439, 400] on button "Next" at bounding box center [446, 402] width 67 height 23
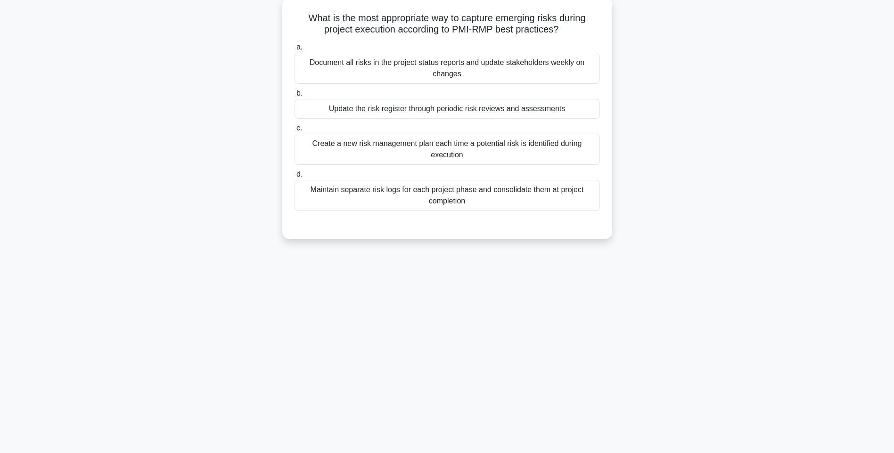
drag, startPoint x: 303, startPoint y: 12, endPoint x: 604, endPoint y: 212, distance: 361.0
click at [604, 212] on div "What is the most appropriate way to capture emerging risks during project execu…" at bounding box center [447, 118] width 322 height 235
click at [523, 68] on div "Document all risks in the project status reports and update stakeholders weekly…" at bounding box center [447, 68] width 305 height 31
click at [295, 50] on input "a. Document all risks in the project status reports and update stakeholders wee…" at bounding box center [295, 47] width 0 height 6
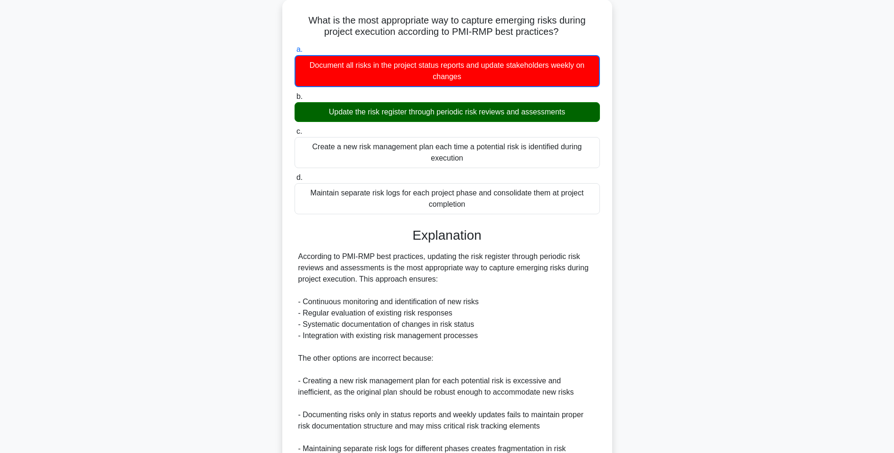
click at [687, 124] on div "What is the most appropriate way to capture emerging risks during project execu…" at bounding box center [447, 278] width 622 height 557
click at [660, 238] on div "What is the most appropriate way to capture emerging risks during project execu…" at bounding box center [447, 278] width 622 height 557
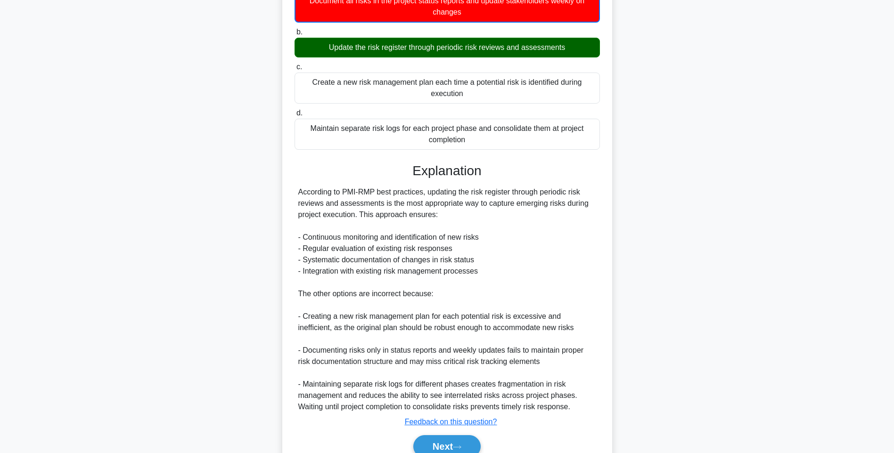
scroll to position [163, 0]
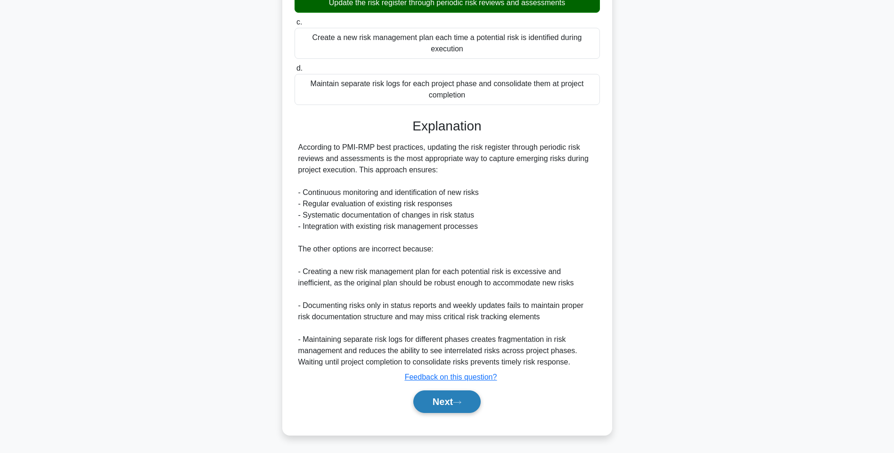
click at [435, 404] on button "Next" at bounding box center [446, 402] width 67 height 23
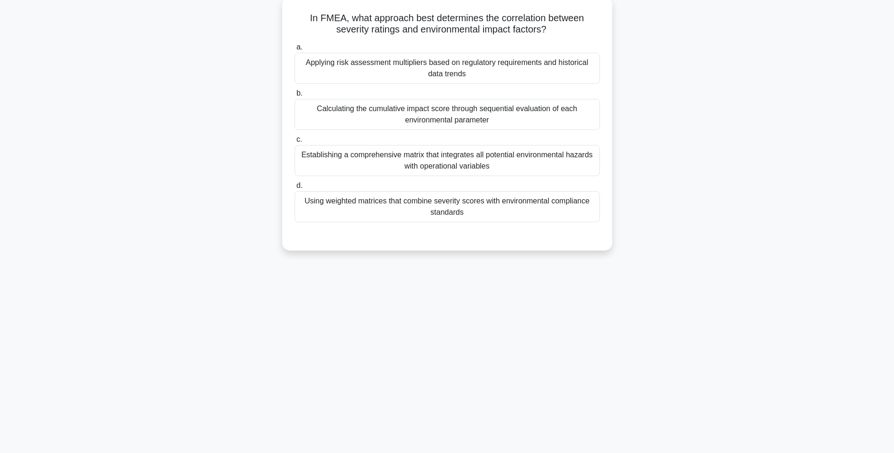
drag, startPoint x: 366, startPoint y: 52, endPoint x: 576, endPoint y: 221, distance: 269.6
click at [576, 221] on div "In FMEA, what approach best determines the correlation between severity ratings…" at bounding box center [447, 124] width 322 height 246
click at [507, 67] on div "Applying risk assessment multipliers based on regulatory requirements and histo…" at bounding box center [447, 68] width 305 height 31
click at [295, 50] on input "a. Applying risk assessment multipliers based on regulatory requirements and hi…" at bounding box center [295, 47] width 0 height 6
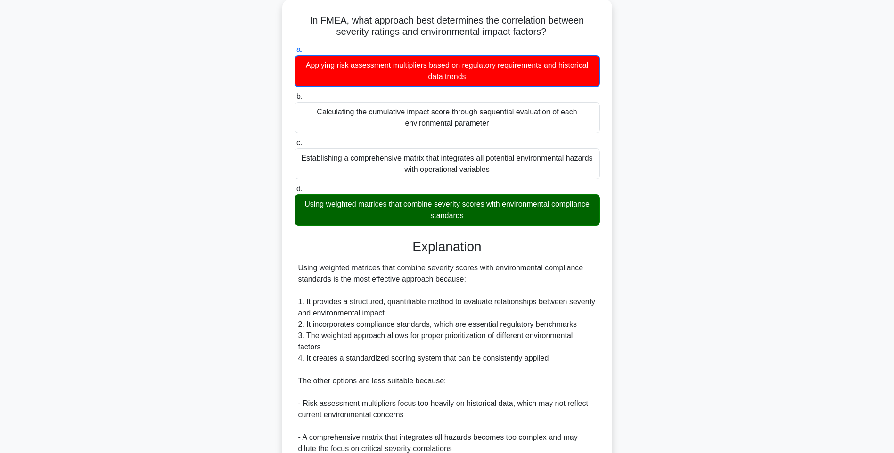
click at [612, 252] on div "In FMEA, what approach best determines the correlation between severity ratings…" at bounding box center [447, 284] width 622 height 568
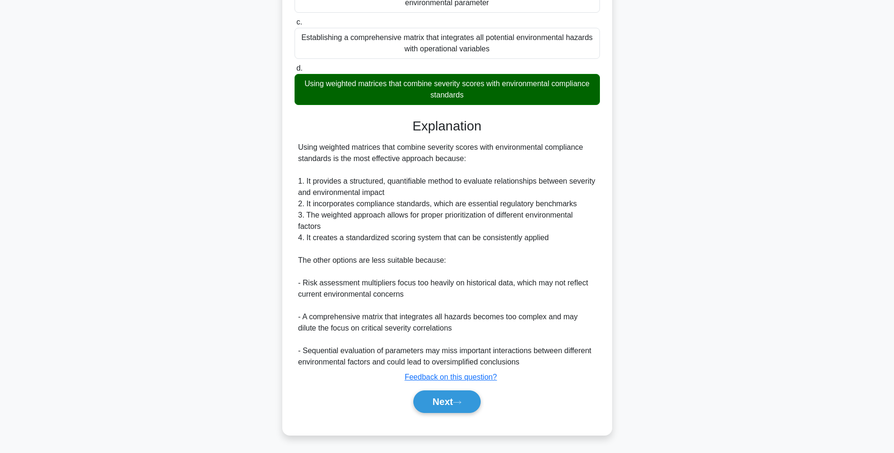
scroll to position [174, 0]
click at [446, 407] on button "Next" at bounding box center [446, 402] width 67 height 23
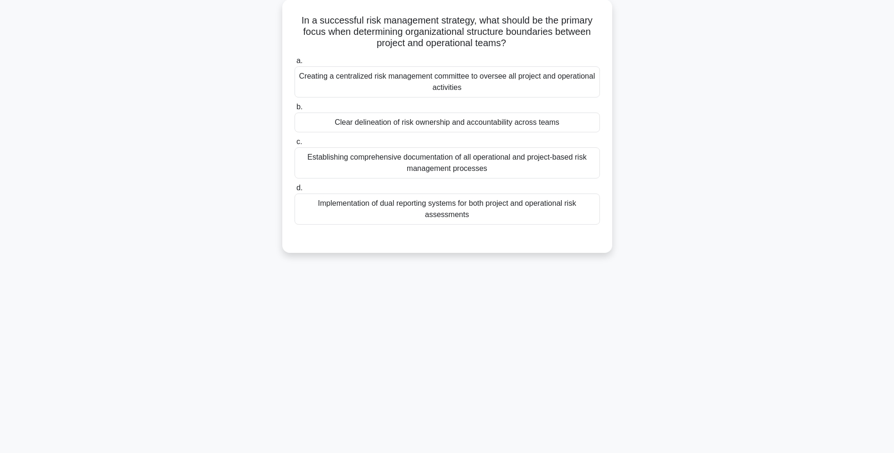
scroll to position [0, 0]
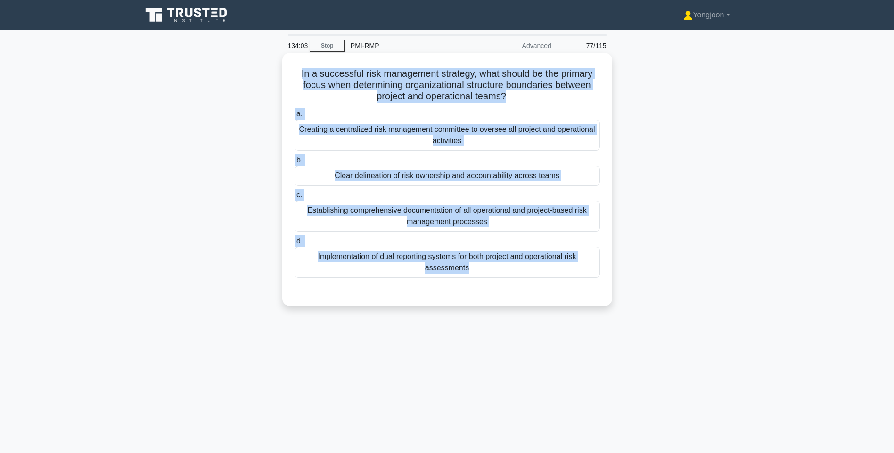
drag, startPoint x: 296, startPoint y: 74, endPoint x: 533, endPoint y: 282, distance: 315.5
click at [533, 282] on div "In a successful risk management strategy, what should be the primary focus when…" at bounding box center [447, 180] width 322 height 246
click at [492, 124] on div "Creating a centralized risk management committee to oversee all project and ope…" at bounding box center [447, 135] width 305 height 31
click at [295, 117] on input "a. Creating a centralized risk management committee to oversee all project and …" at bounding box center [295, 114] width 0 height 6
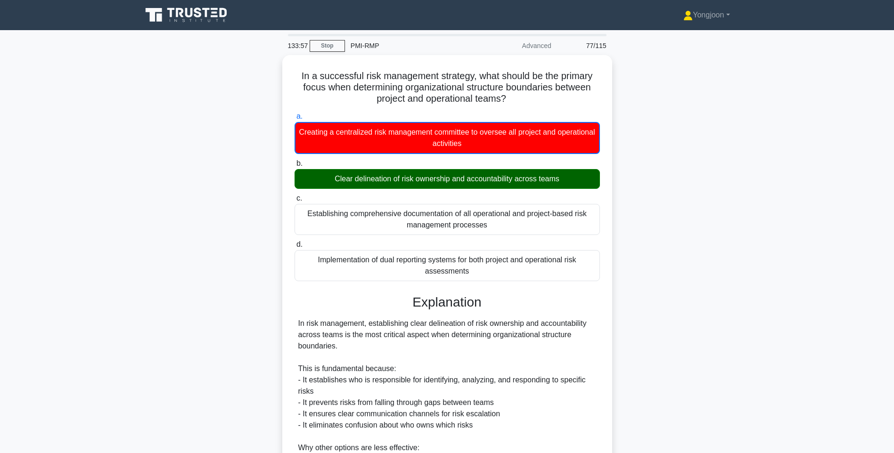
drag, startPoint x: 630, startPoint y: 237, endPoint x: 637, endPoint y: 260, distance: 24.7
click at [630, 237] on div "In a successful risk management strategy, what should be the primary focus when…" at bounding box center [447, 361] width 622 height 613
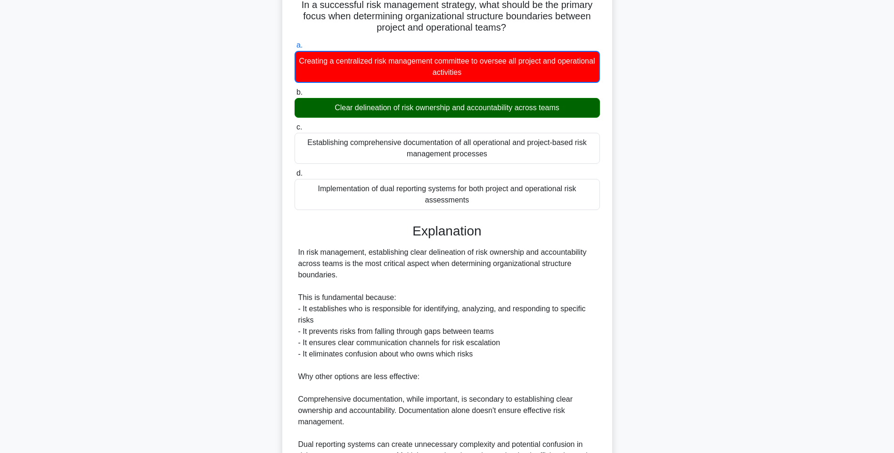
scroll to position [220, 0]
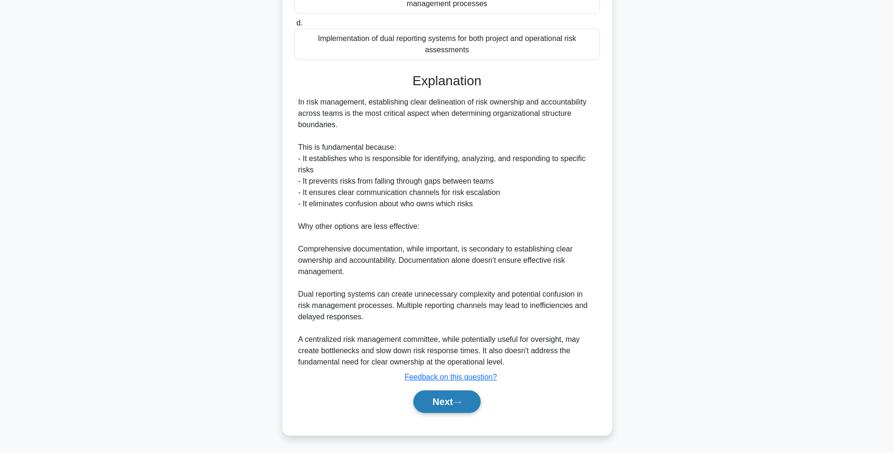
click at [442, 395] on button "Next" at bounding box center [446, 402] width 67 height 23
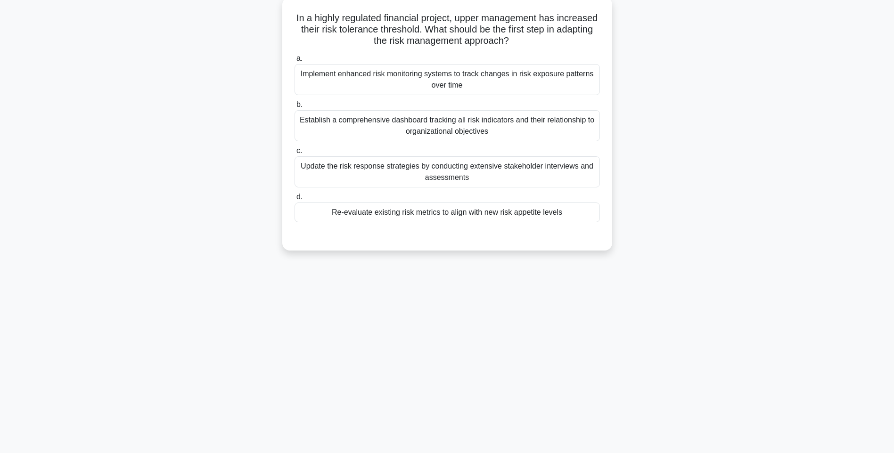
drag, startPoint x: 301, startPoint y: 17, endPoint x: 594, endPoint y: 206, distance: 348.4
click at [594, 206] on div "In a highly regulated financial project, upper management has increased their r…" at bounding box center [447, 124] width 322 height 246
drag, startPoint x: 500, startPoint y: 164, endPoint x: 508, endPoint y: 167, distance: 8.9
click at [500, 164] on div "Update the risk response strategies by conducting extensive stakeholder intervi…" at bounding box center [447, 171] width 305 height 31
click at [295, 154] on input "c. Update the risk response strategies by conducting extensive stakeholder inte…" at bounding box center [295, 151] width 0 height 6
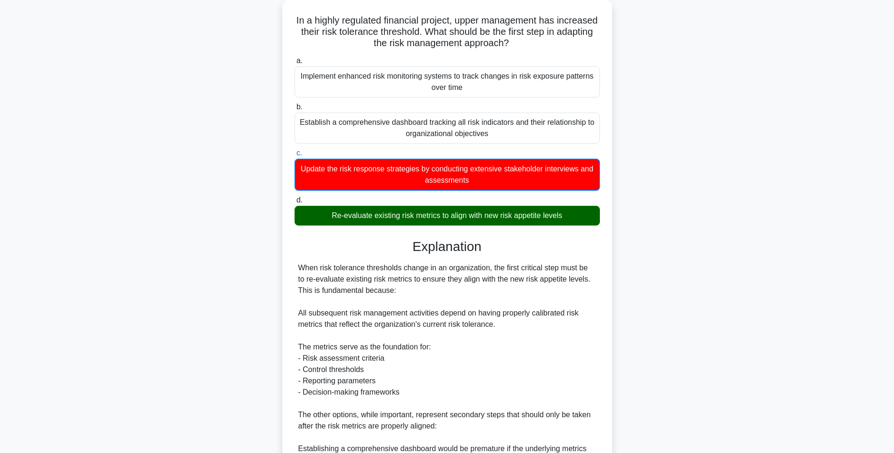
click at [673, 276] on div "In a highly regulated financial project, upper management has increased their r…" at bounding box center [447, 306] width 622 height 613
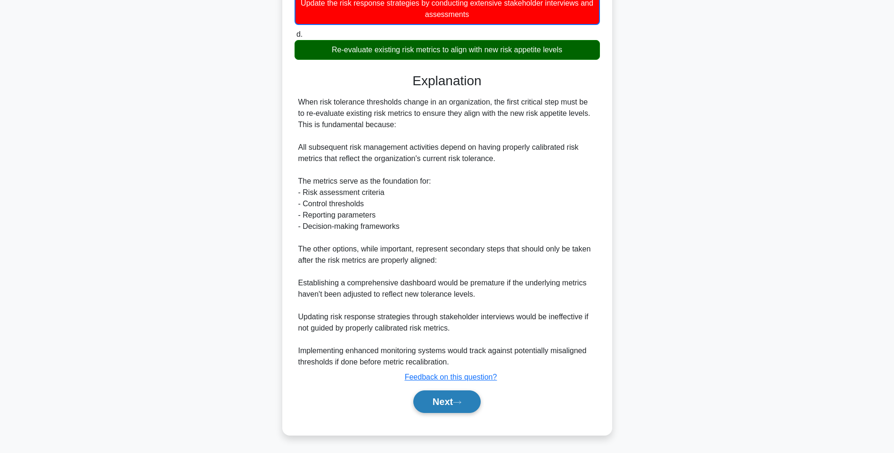
click at [450, 394] on button "Next" at bounding box center [446, 402] width 67 height 23
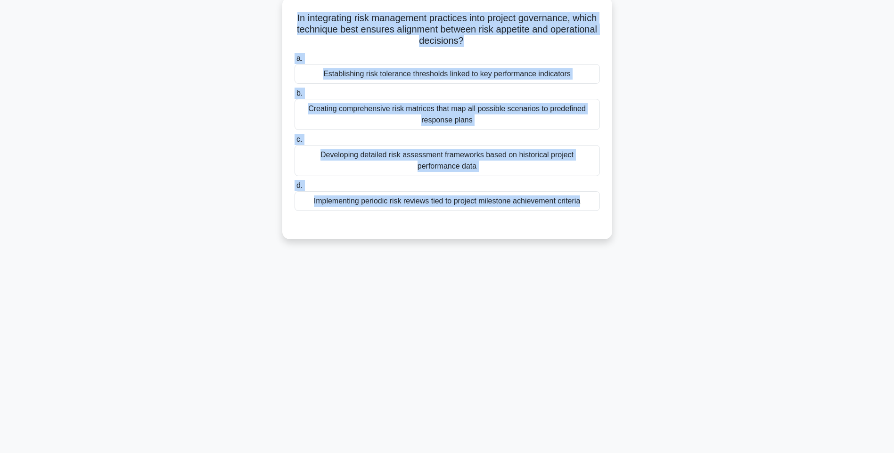
drag, startPoint x: 451, startPoint y: 121, endPoint x: 605, endPoint y: 218, distance: 181.7
click at [605, 218] on div "In integrating risk management practices into project governance, which techniq…" at bounding box center [447, 118] width 322 height 235
drag, startPoint x: 549, startPoint y: 84, endPoint x: 556, endPoint y: 85, distance: 7.1
click at [549, 84] on div "Establishing risk tolerance thresholds linked to key performance indicators" at bounding box center [447, 74] width 305 height 20
click at [295, 62] on input "a. Establishing risk tolerance thresholds linked to key performance indicators" at bounding box center [295, 59] width 0 height 6
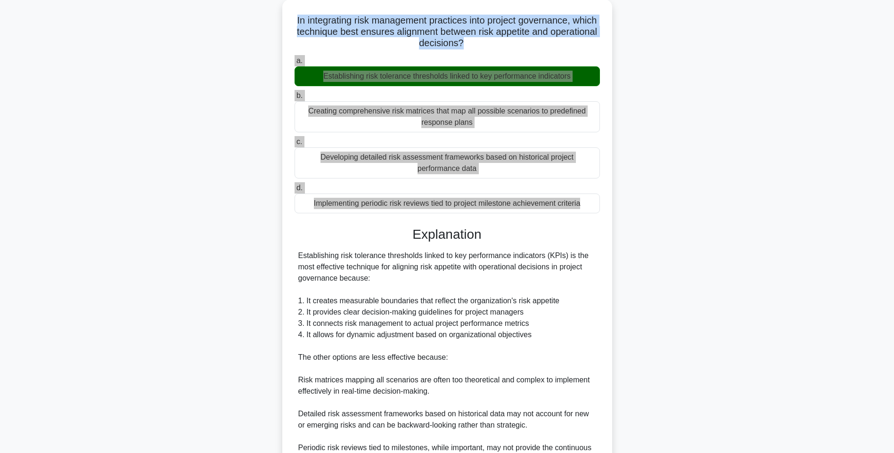
click at [625, 241] on div "In integrating risk management practices into project governance, which techniq…" at bounding box center [447, 272] width 622 height 544
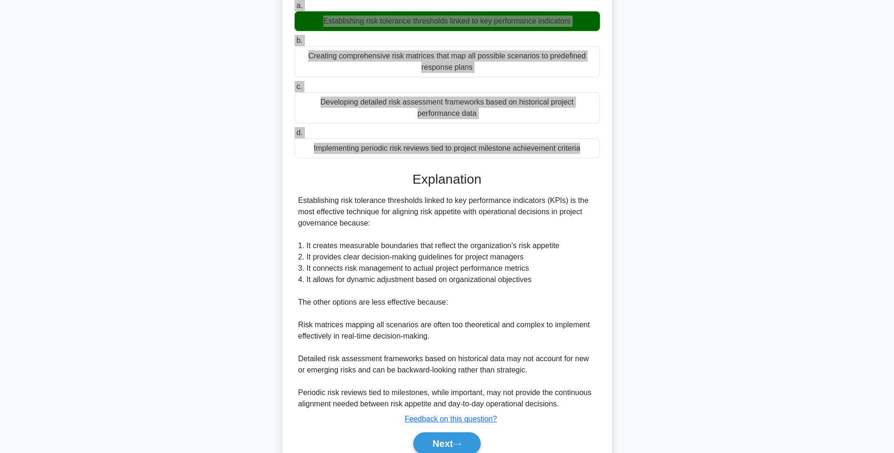
scroll to position [151, 0]
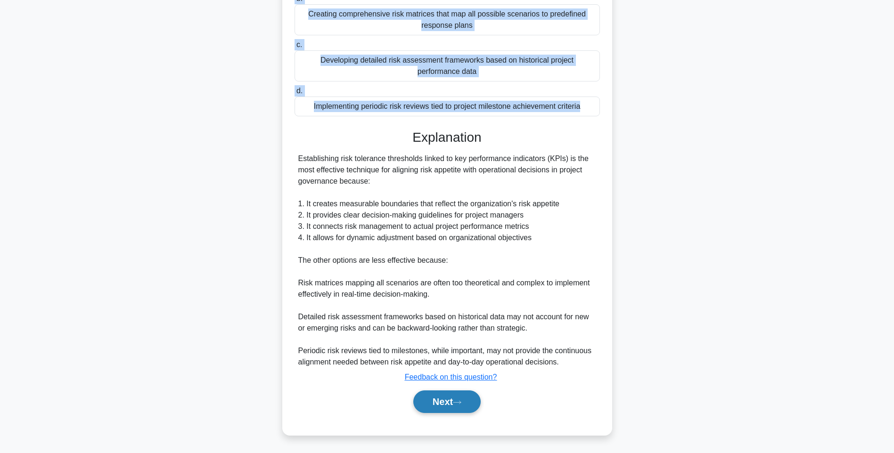
click at [451, 400] on button "Next" at bounding box center [446, 402] width 67 height 23
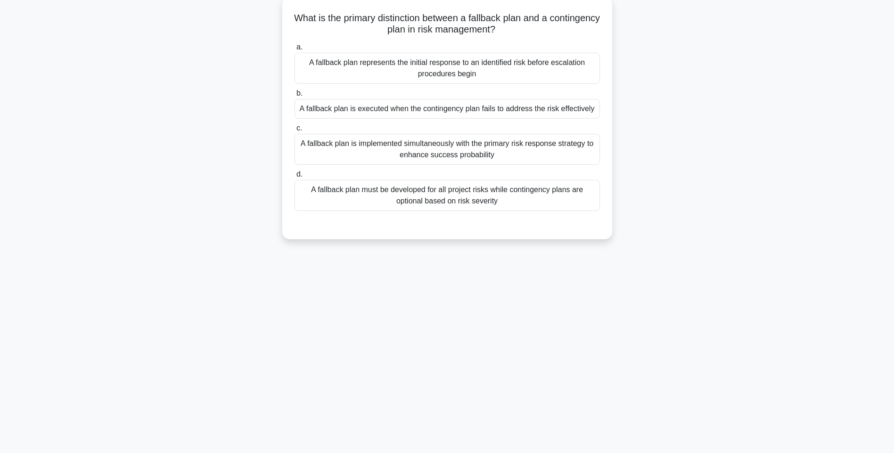
scroll to position [56, 0]
drag, startPoint x: 313, startPoint y: 15, endPoint x: 557, endPoint y: 205, distance: 309.5
click at [557, 205] on div "What is the primary distinction between a fallback plan and a contingency plan …" at bounding box center [447, 118] width 322 height 235
click at [553, 66] on div "A fallback plan represents the initial response to an identified risk before es…" at bounding box center [447, 68] width 305 height 31
click at [295, 50] on input "a. A fallback plan represents the initial response to an identified risk before…" at bounding box center [295, 47] width 0 height 6
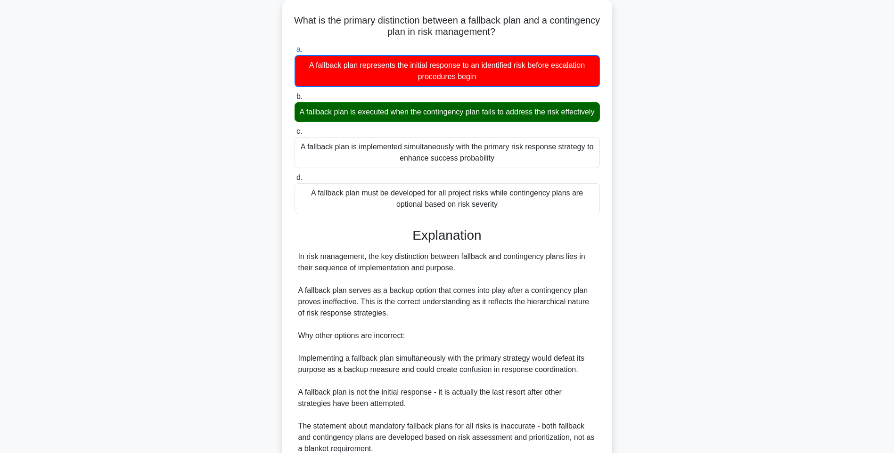
click at [623, 302] on div "What is the primary distinction between a fallback plan and a contingency plan …" at bounding box center [447, 267] width 622 height 534
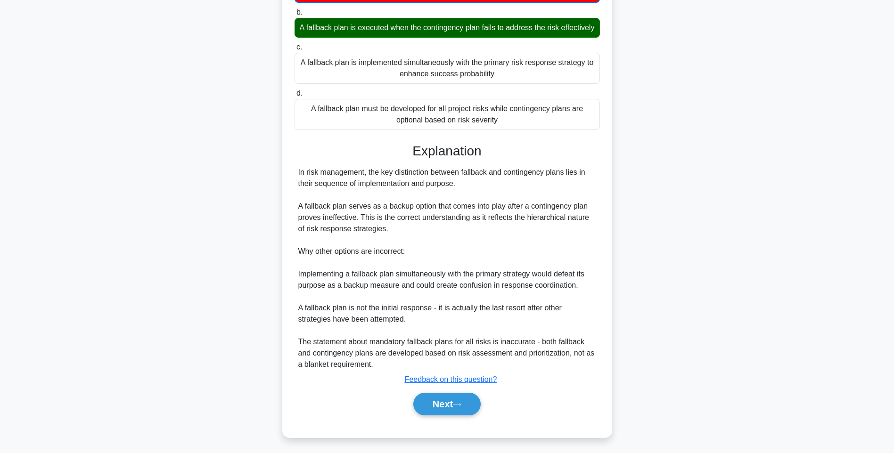
scroll to position [152, 0]
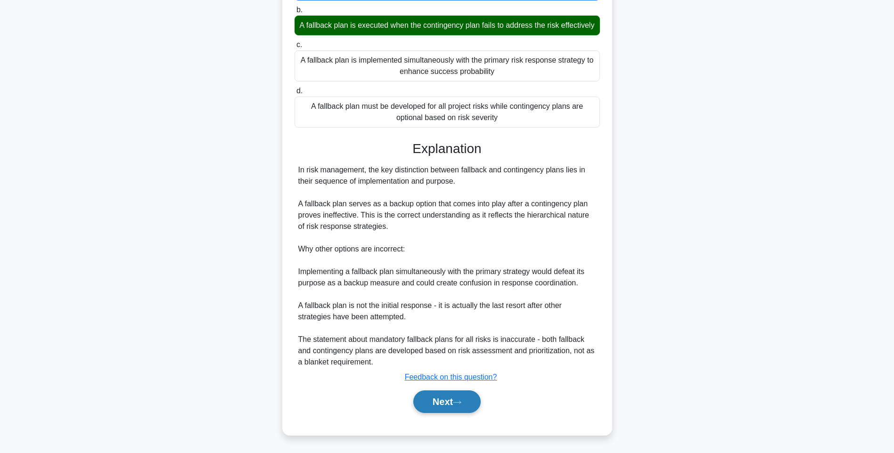
click at [468, 396] on button "Next" at bounding box center [446, 402] width 67 height 23
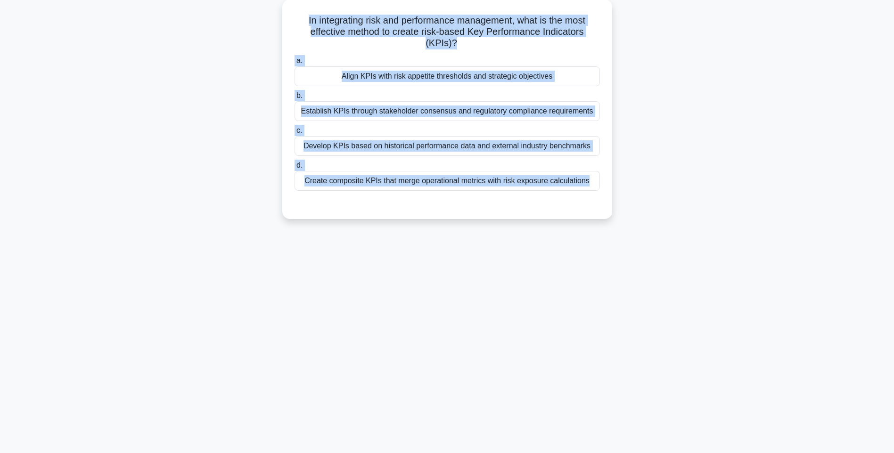
drag, startPoint x: 298, startPoint y: 14, endPoint x: 647, endPoint y: 214, distance: 402.2
click at [647, 214] on div "In integrating risk and performance management, what is the most effective meth…" at bounding box center [447, 115] width 622 height 231
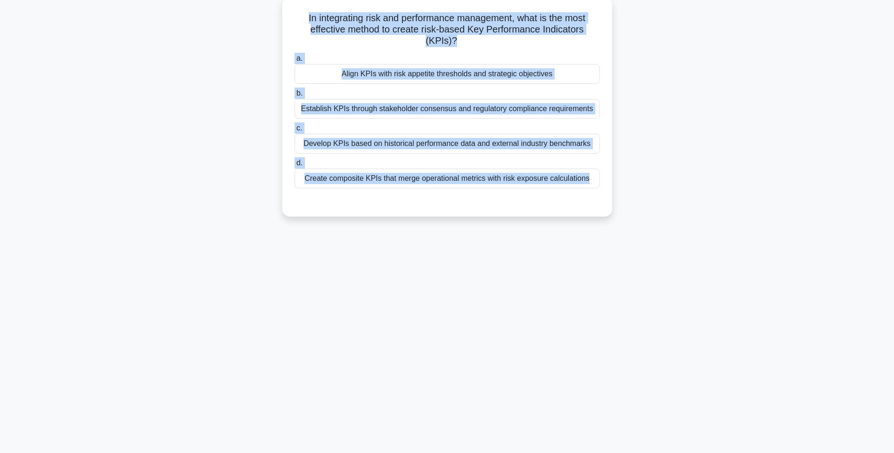
click at [501, 65] on div "Align KPIs with risk appetite thresholds and strategic objectives" at bounding box center [447, 74] width 305 height 20
click at [295, 62] on input "a. Align KPIs with risk appetite thresholds and strategic objectives" at bounding box center [295, 59] width 0 height 6
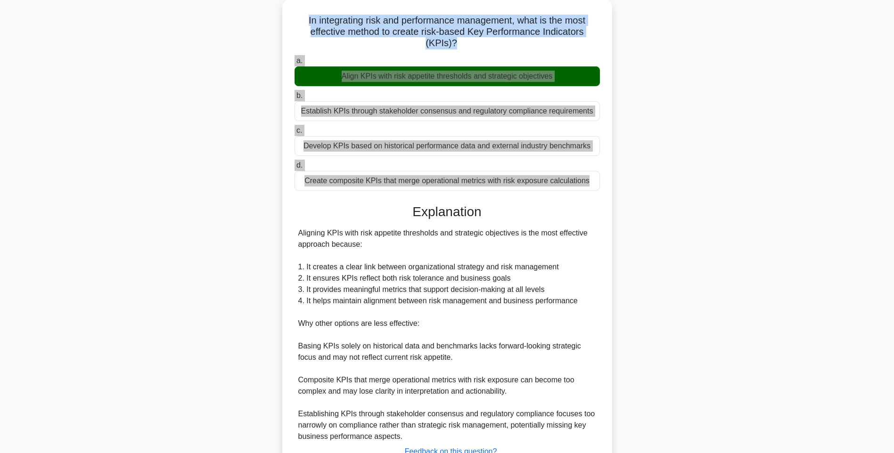
click at [644, 219] on div "In integrating risk and performance management, what is the most effective meth…" at bounding box center [447, 261] width 622 height 522
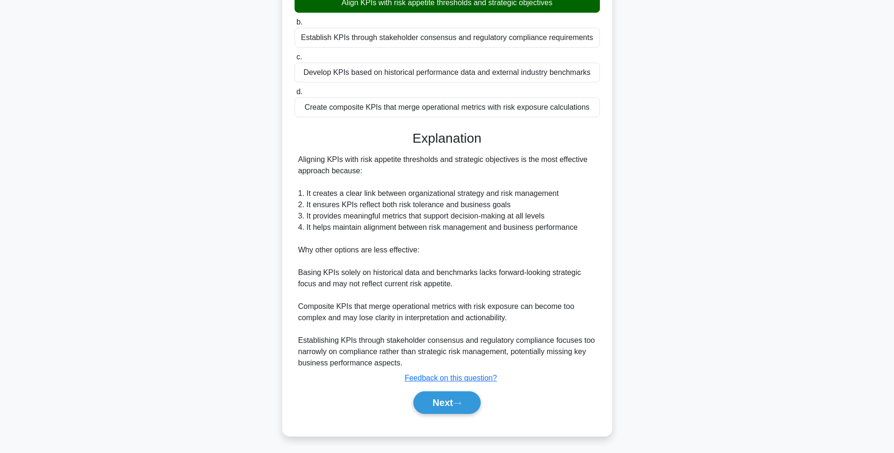
scroll to position [128, 0]
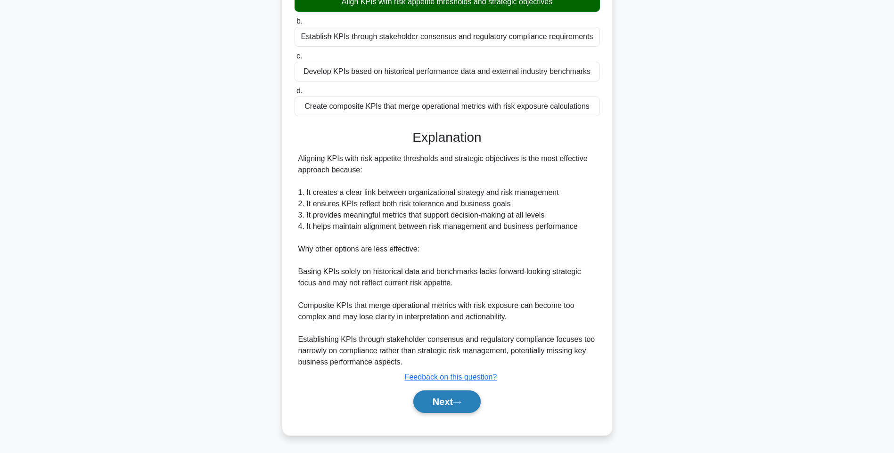
click at [458, 410] on button "Next" at bounding box center [446, 402] width 67 height 23
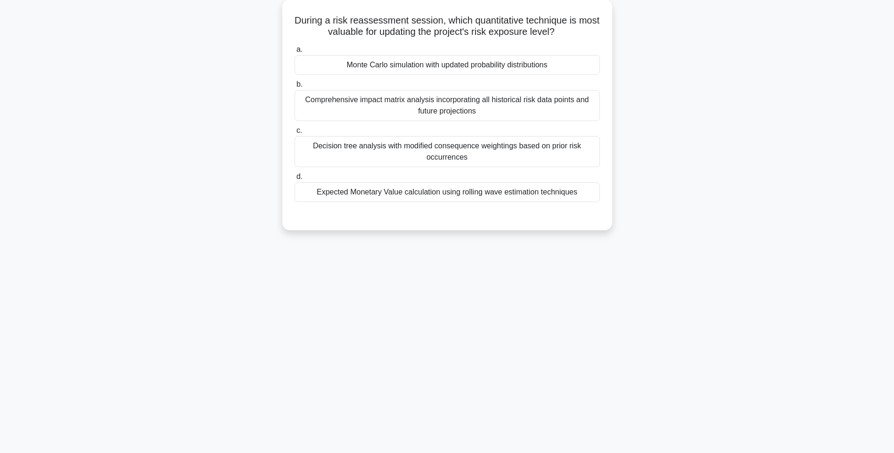
drag, startPoint x: 302, startPoint y: 16, endPoint x: 635, endPoint y: 196, distance: 378.3
click at [635, 196] on div "During a risk reassessment session, which quantitative technique is most valuab…" at bounding box center [447, 121] width 622 height 242
click at [531, 68] on div "Monte Carlo simulation with updated probability distributions" at bounding box center [447, 63] width 305 height 20
click at [295, 50] on input "a. Monte Carlo simulation with updated probability distributions" at bounding box center [295, 47] width 0 height 6
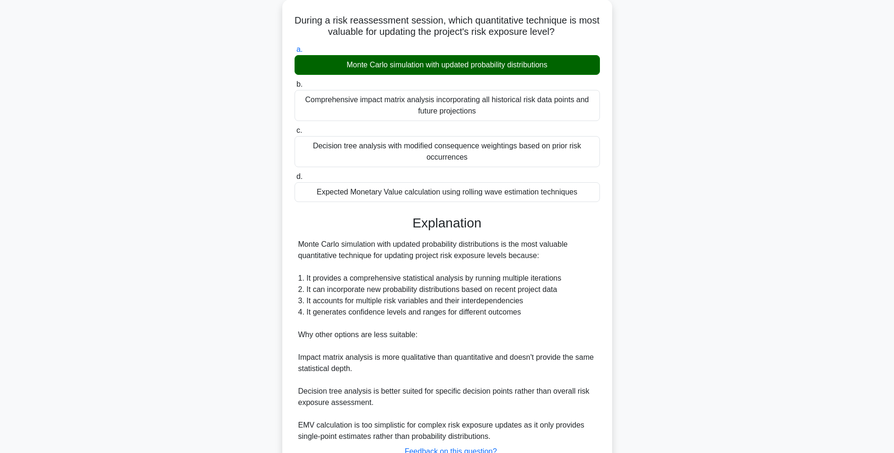
click at [623, 245] on div "During a risk reassessment session, which quantitative technique is most valuab…" at bounding box center [447, 261] width 622 height 522
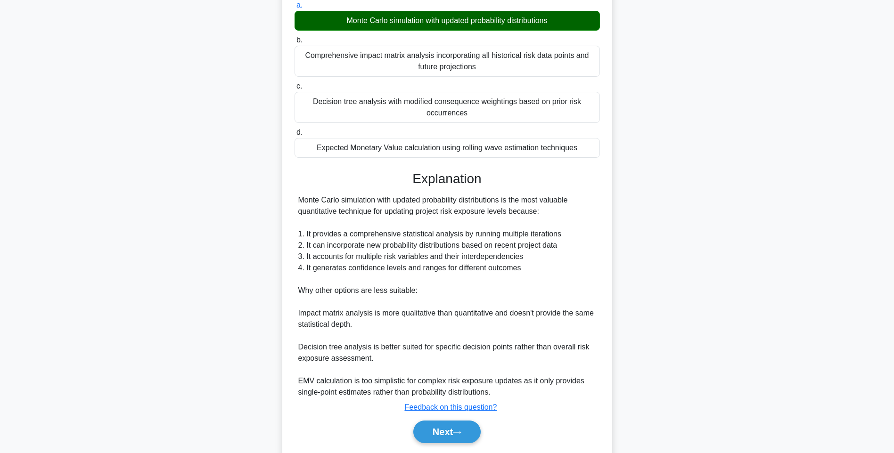
scroll to position [128, 0]
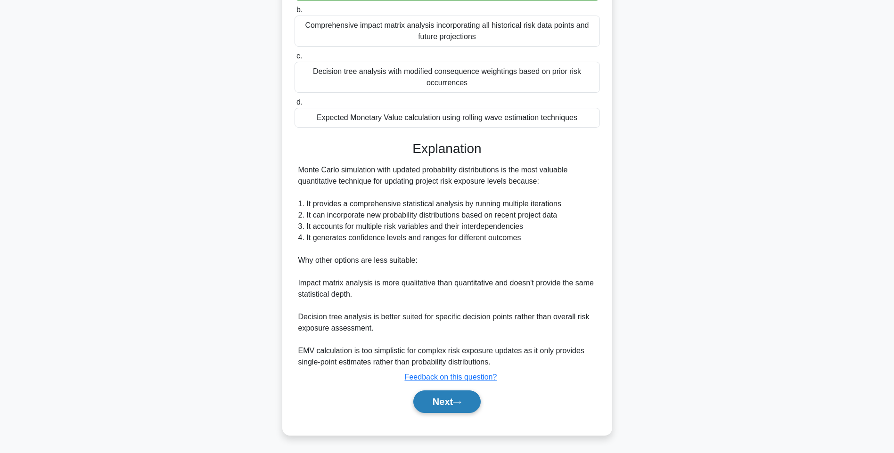
click at [432, 396] on button "Next" at bounding box center [446, 402] width 67 height 23
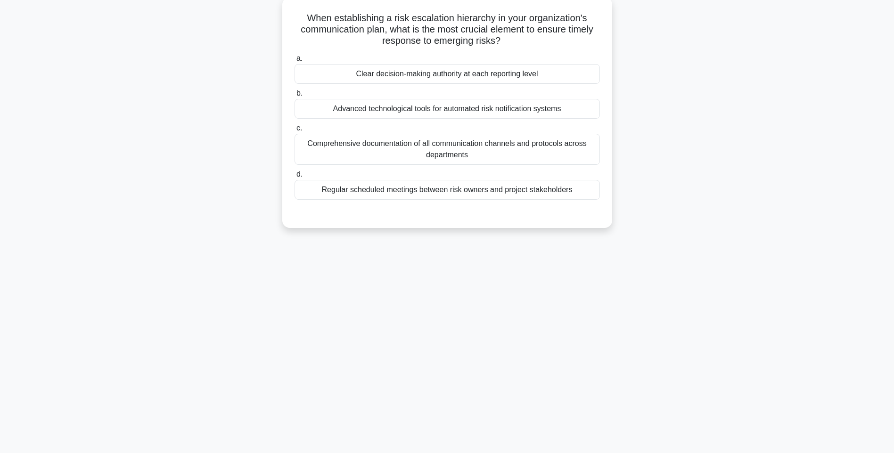
drag, startPoint x: 305, startPoint y: 18, endPoint x: 603, endPoint y: 190, distance: 344.0
click at [603, 190] on div "When establishing a risk escalation hierarchy in your organization's communicat…" at bounding box center [447, 112] width 322 height 223
click at [508, 75] on div "Clear decision-making authority at each reporting level" at bounding box center [447, 74] width 305 height 20
click at [295, 62] on input "a. Clear decision-making authority at each reporting level" at bounding box center [295, 59] width 0 height 6
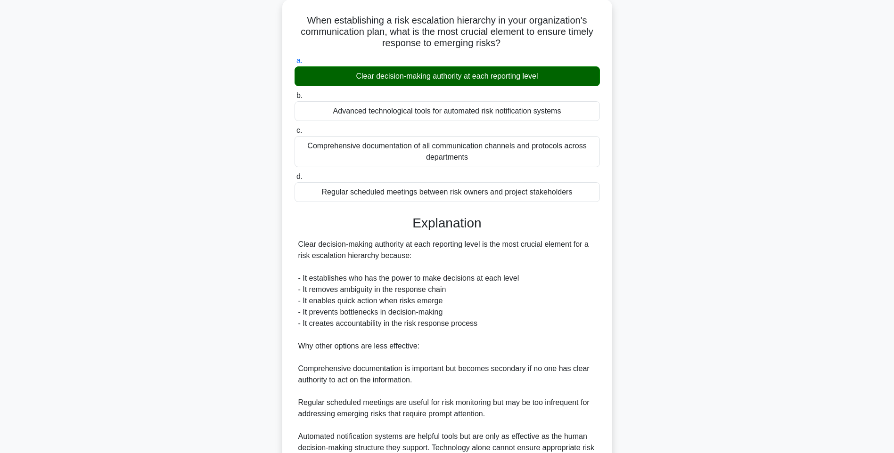
click at [652, 256] on div "When establishing a risk escalation hierarchy in your organization's communicat…" at bounding box center [447, 272] width 622 height 544
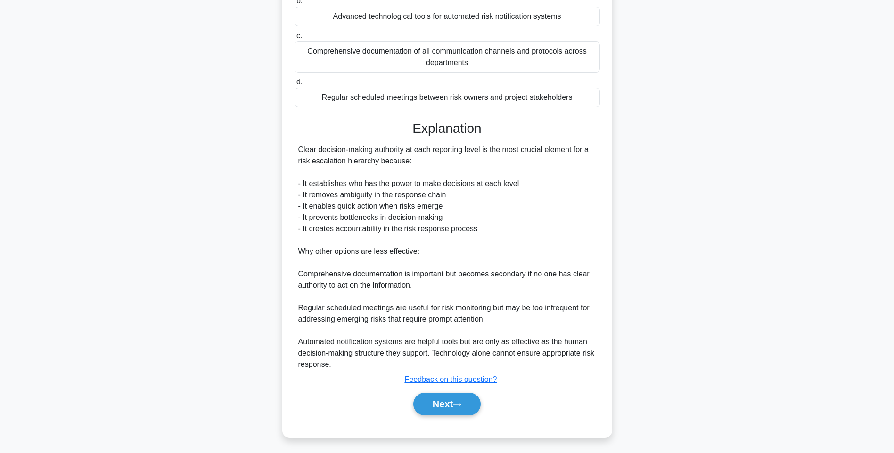
scroll to position [151, 0]
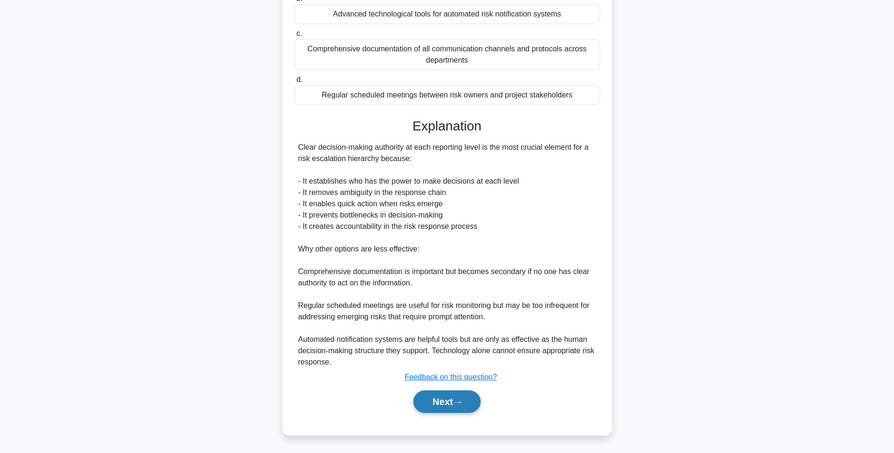
click at [436, 403] on button "Next" at bounding box center [446, 402] width 67 height 23
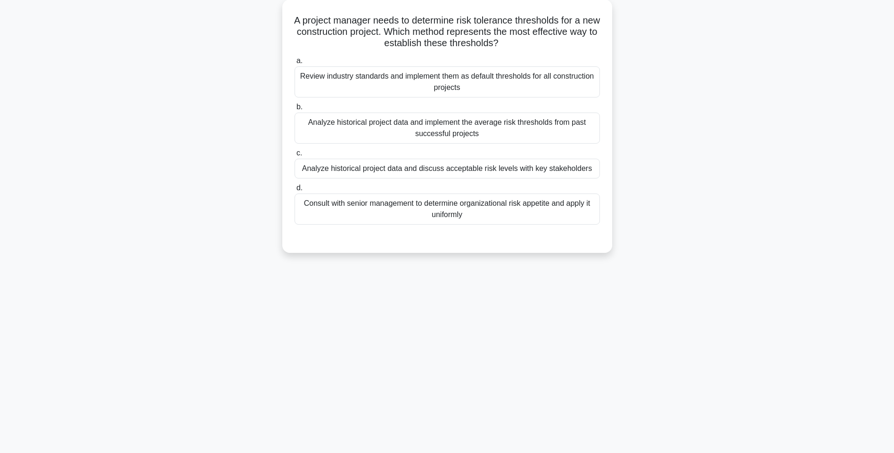
scroll to position [56, 0]
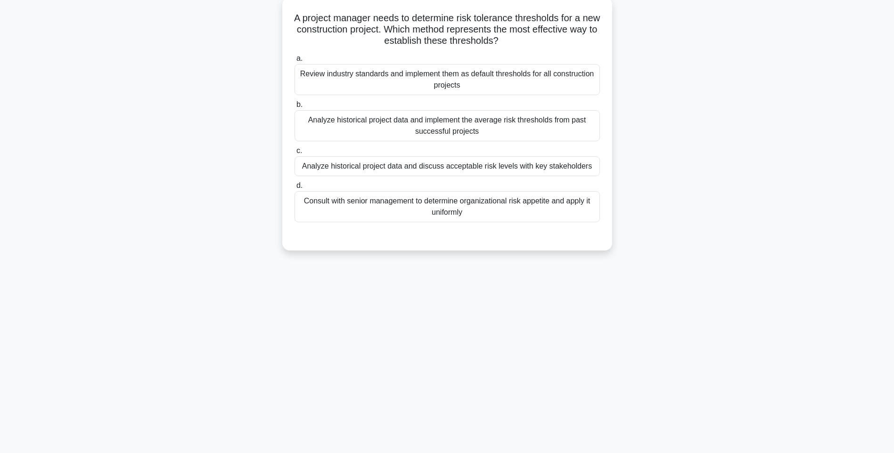
drag, startPoint x: 303, startPoint y: 17, endPoint x: 570, endPoint y: 214, distance: 332.4
click at [570, 214] on div "A project manager needs to determine risk tolerance thresholds for a new constr…" at bounding box center [447, 124] width 322 height 246
click at [511, 122] on div "Analyze historical project data and implement the average risk thresholds from …" at bounding box center [447, 125] width 305 height 31
click at [295, 108] on input "b. Analyze historical project data and implement the average risk thresholds fr…" at bounding box center [295, 105] width 0 height 6
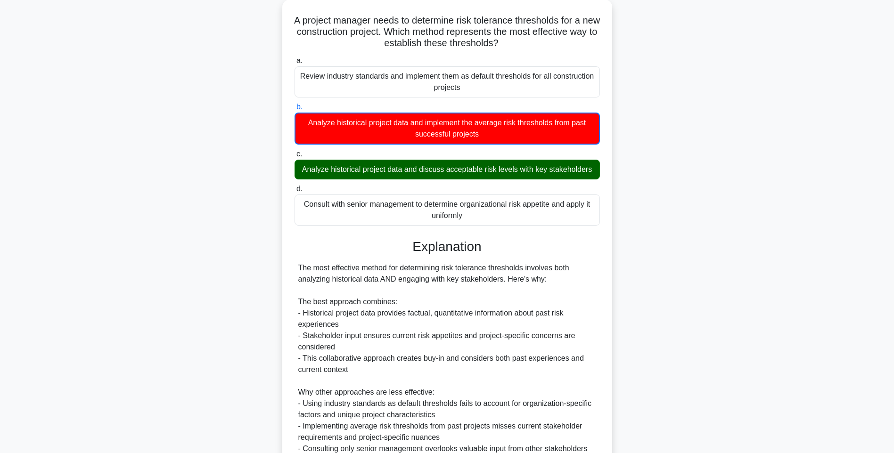
click at [625, 268] on div "A project manager needs to determine risk tolerance thresholds for a new constr…" at bounding box center [447, 289] width 622 height 579
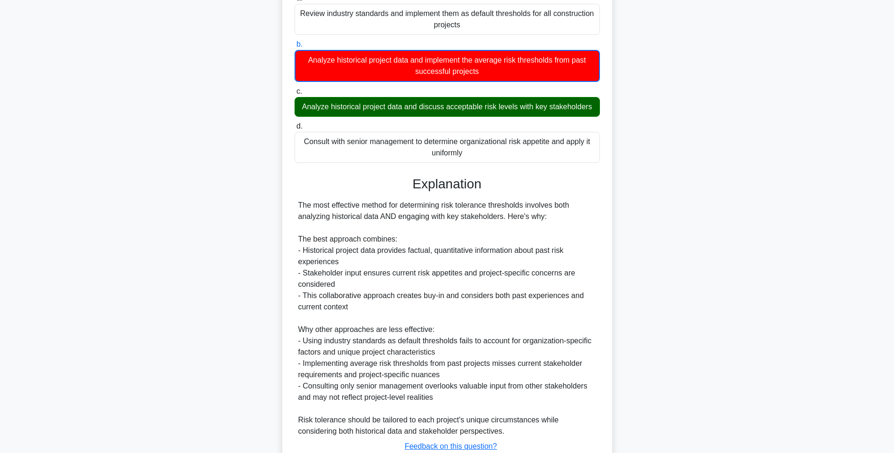
scroll to position [186, 0]
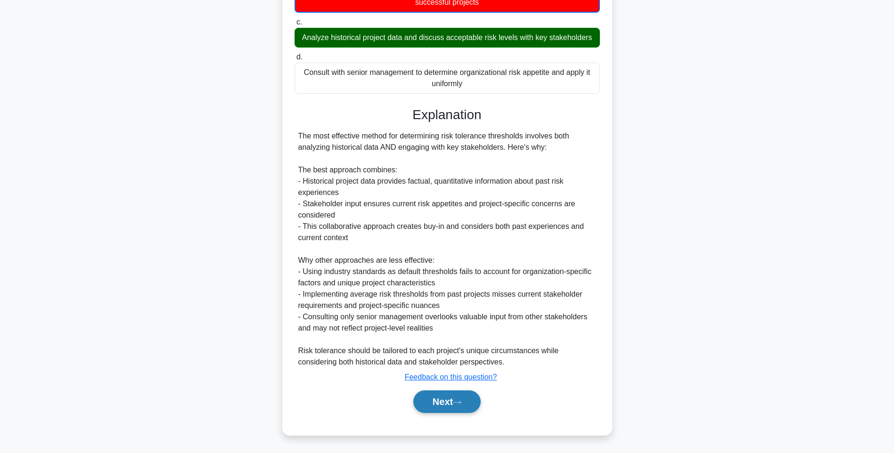
click at [464, 400] on button "Next" at bounding box center [446, 402] width 67 height 23
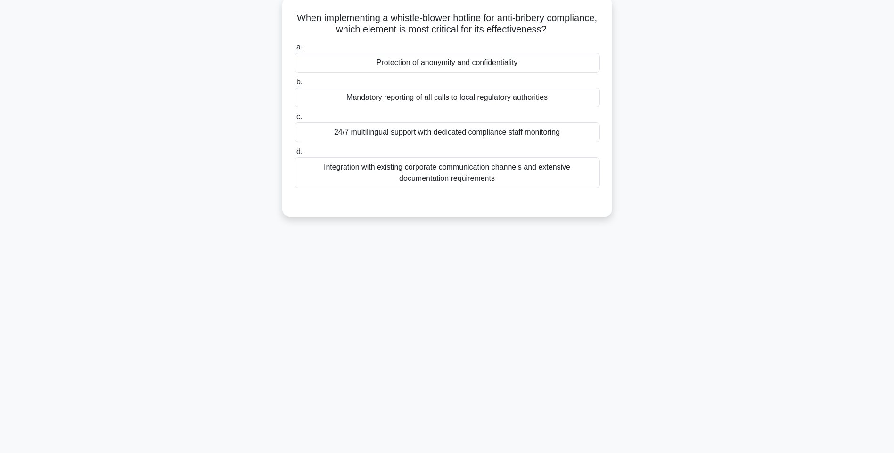
drag, startPoint x: 311, startPoint y: 18, endPoint x: 592, endPoint y: 178, distance: 323.5
click at [592, 178] on div "When implementing a whistle-blower hotline for anti-bribery compliance, which e…" at bounding box center [447, 107] width 322 height 212
drag, startPoint x: 474, startPoint y: 174, endPoint x: 489, endPoint y: 181, distance: 17.3
click at [474, 174] on div "Integration with existing corporate communication channels and extensive docume…" at bounding box center [447, 172] width 305 height 31
click at [295, 155] on input "d. Integration with existing corporate communication channels and extensive doc…" at bounding box center [295, 152] width 0 height 6
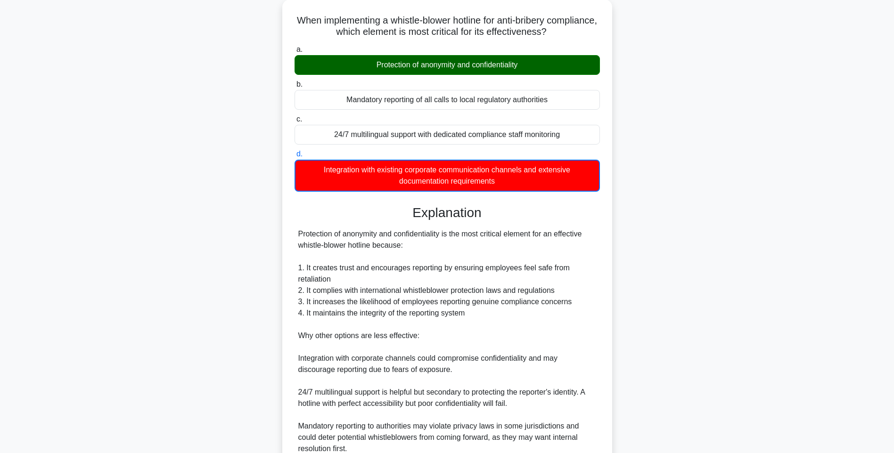
click at [614, 226] on div "When implementing a whistle-blower hotline for anti-bribery compliance, which e…" at bounding box center [447, 267] width 622 height 534
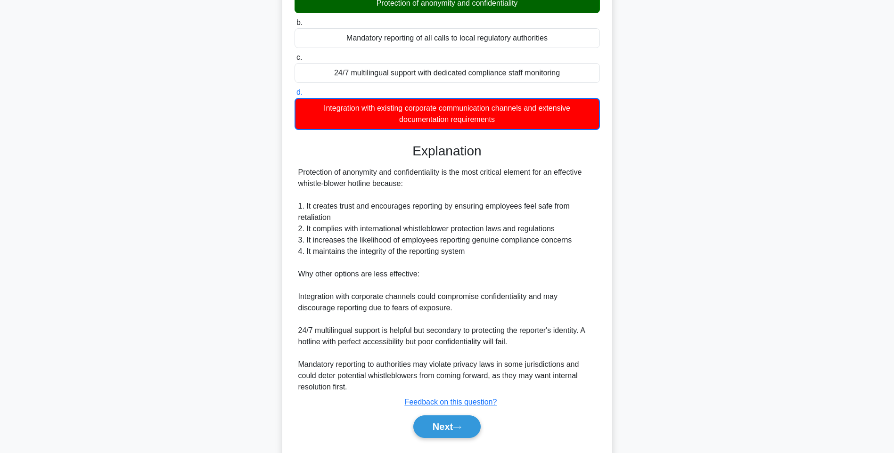
scroll to position [140, 0]
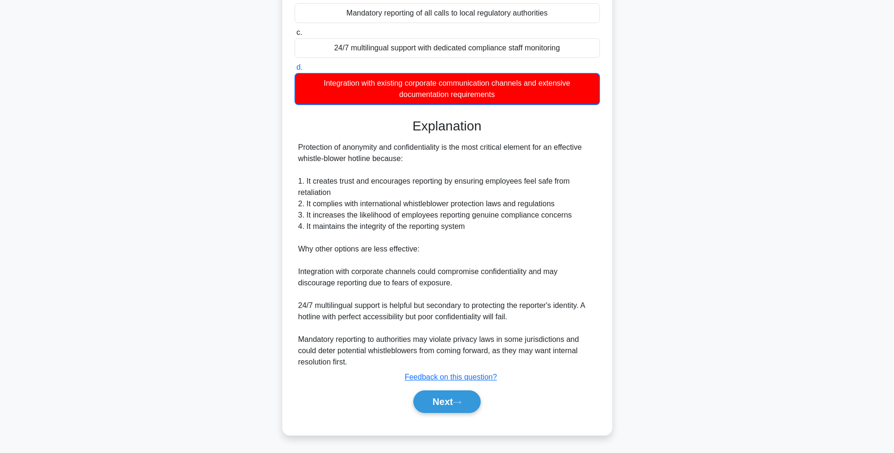
click at [467, 415] on div "Next" at bounding box center [447, 402] width 305 height 30
click at [466, 400] on button "Next" at bounding box center [446, 402] width 67 height 23
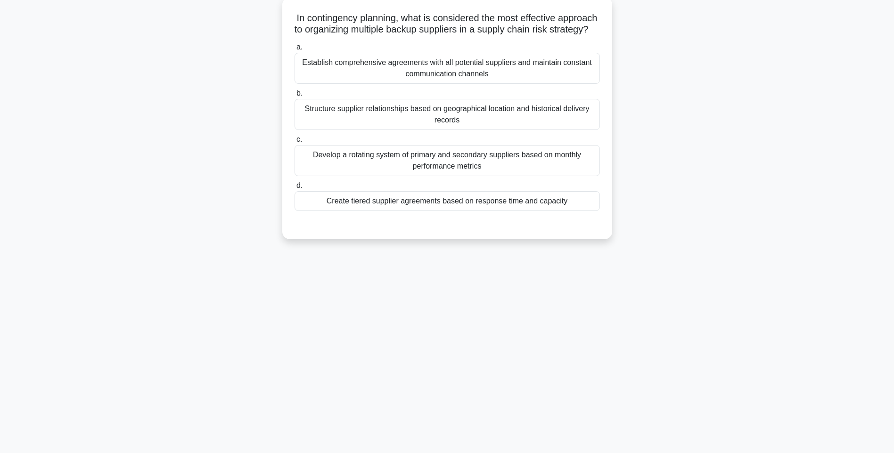
scroll to position [56, 0]
drag, startPoint x: 311, startPoint y: 19, endPoint x: 585, endPoint y: 212, distance: 335.2
click at [585, 212] on div "In contingency planning, what is considered the most effective approach to orga…" at bounding box center [447, 118] width 322 height 235
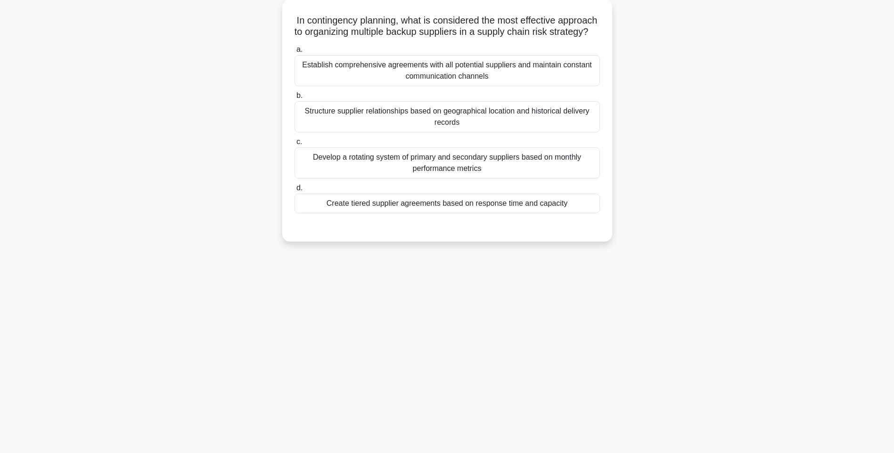
drag, startPoint x: 529, startPoint y: 76, endPoint x: 682, endPoint y: 114, distance: 157.7
click at [529, 76] on div "Establish comprehensive agreements with all potential suppliers and maintain co…" at bounding box center [447, 70] width 305 height 31
click at [295, 53] on input "a. Establish comprehensive agreements with all potential suppliers and maintain…" at bounding box center [295, 50] width 0 height 6
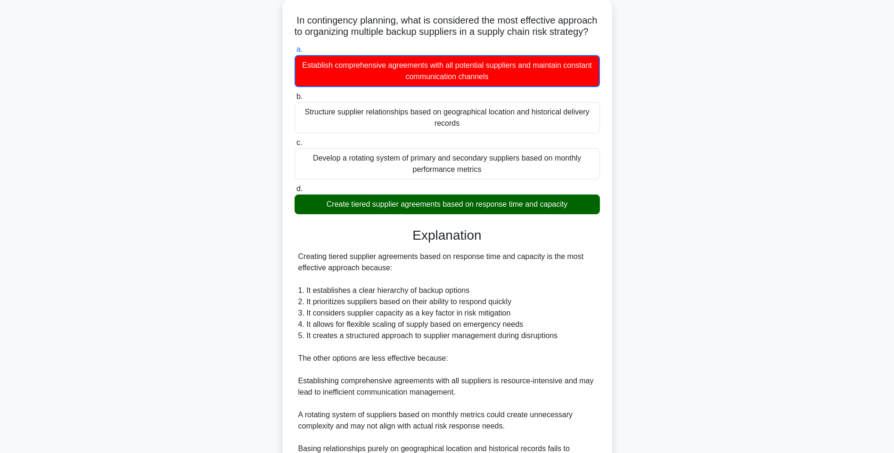
drag, startPoint x: 681, startPoint y: 255, endPoint x: 674, endPoint y: 264, distance: 11.8
click at [681, 255] on div "In contingency planning, what is considered the most effective approach to orga…" at bounding box center [447, 278] width 622 height 557
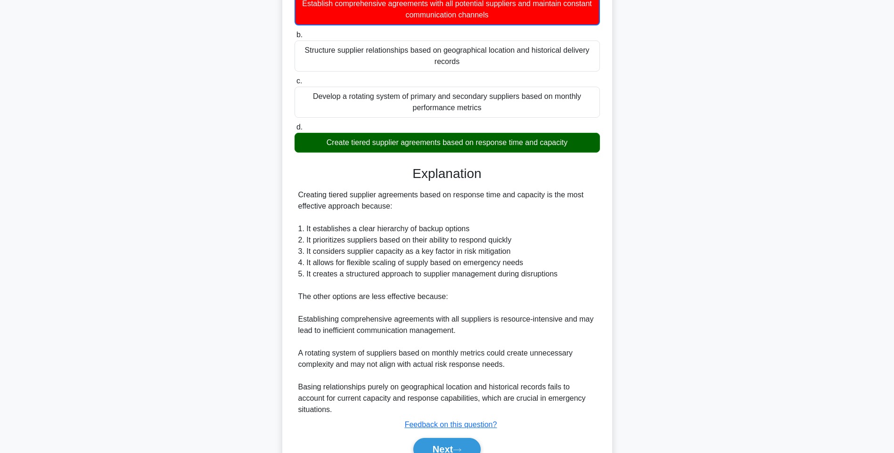
scroll to position [174, 0]
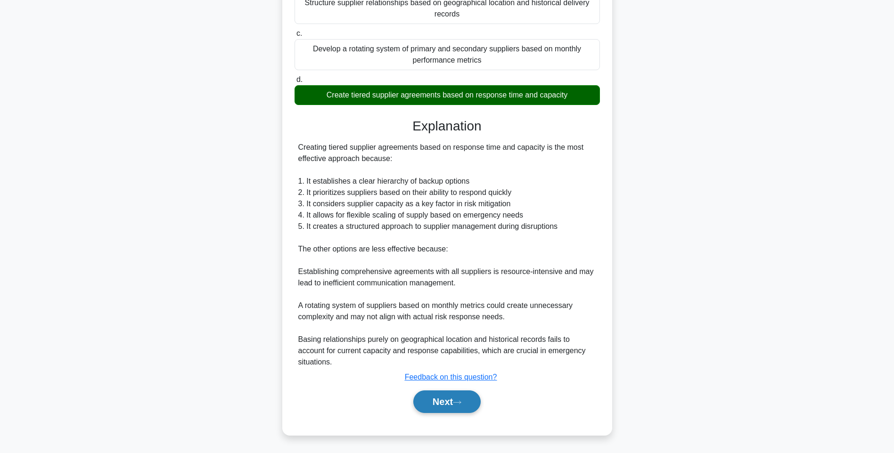
click at [456, 395] on button "Next" at bounding box center [446, 402] width 67 height 23
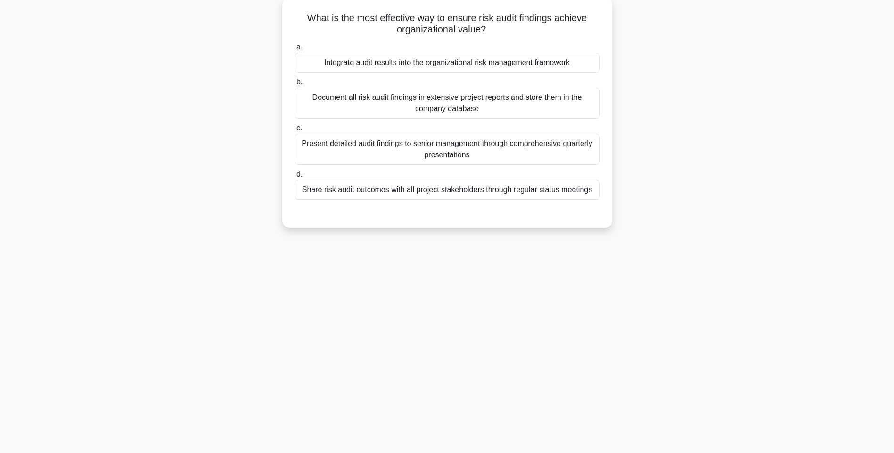
drag, startPoint x: 301, startPoint y: 16, endPoint x: 600, endPoint y: 193, distance: 348.4
click at [600, 193] on div "What is the most effective way to ensure risk audit findings achieve organizati…" at bounding box center [447, 112] width 322 height 223
drag, startPoint x: 479, startPoint y: 105, endPoint x: 488, endPoint y: 113, distance: 12.4
click at [479, 105] on div "Document all risk audit findings in extensive project reports and store them in…" at bounding box center [447, 103] width 305 height 31
click at [295, 85] on input "b. Document all risk audit findings in extensive project reports and store them…" at bounding box center [295, 82] width 0 height 6
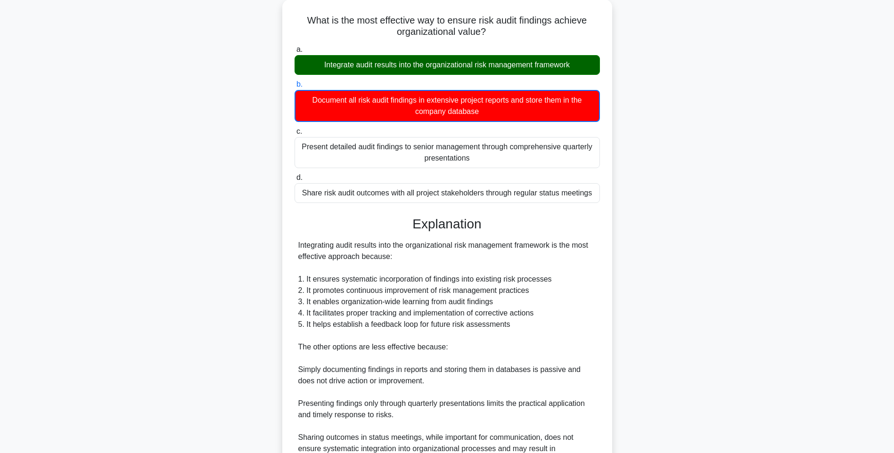
drag, startPoint x: 622, startPoint y: 240, endPoint x: 615, endPoint y: 257, distance: 18.6
click at [622, 240] on div "What is the most effective way to ensure risk audit findings achieve organizati…" at bounding box center [447, 272] width 622 height 545
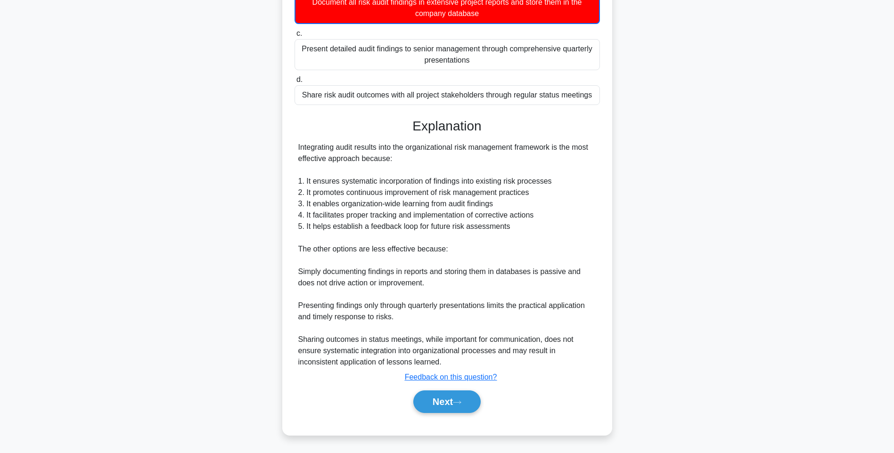
scroll to position [152, 0]
click at [451, 401] on button "Next" at bounding box center [446, 402] width 67 height 23
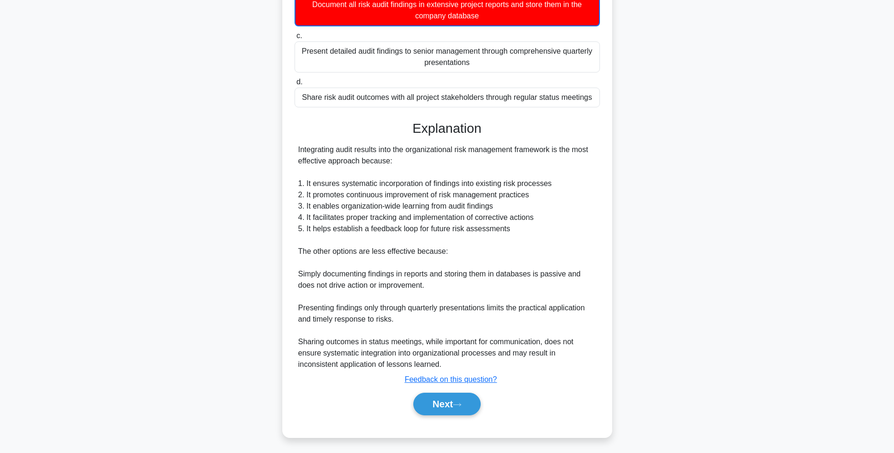
scroll to position [56, 0]
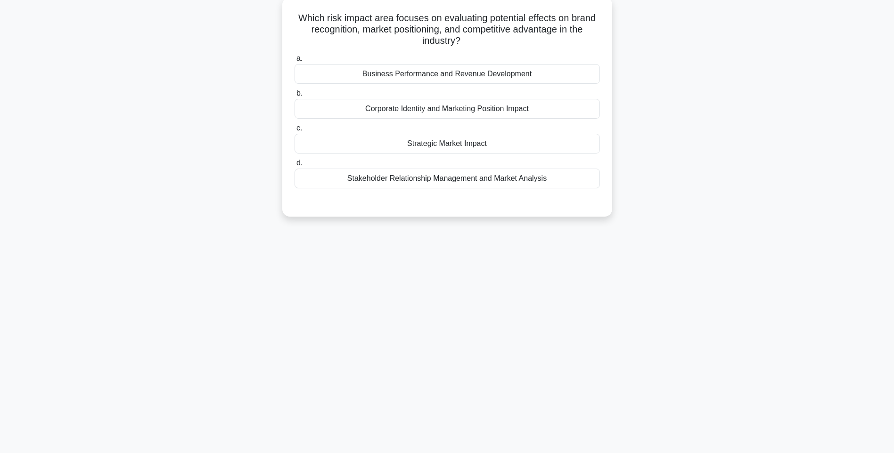
drag, startPoint x: 292, startPoint y: 15, endPoint x: 599, endPoint y: 188, distance: 353.2
click at [599, 188] on div "Which risk impact area focuses on evaluating potential effects on brand recogni…" at bounding box center [447, 107] width 322 height 212
click at [459, 78] on div "Business Performance and Revenue Development" at bounding box center [447, 74] width 305 height 20
click at [295, 62] on input "a. Business Performance and Revenue Development" at bounding box center [295, 59] width 0 height 6
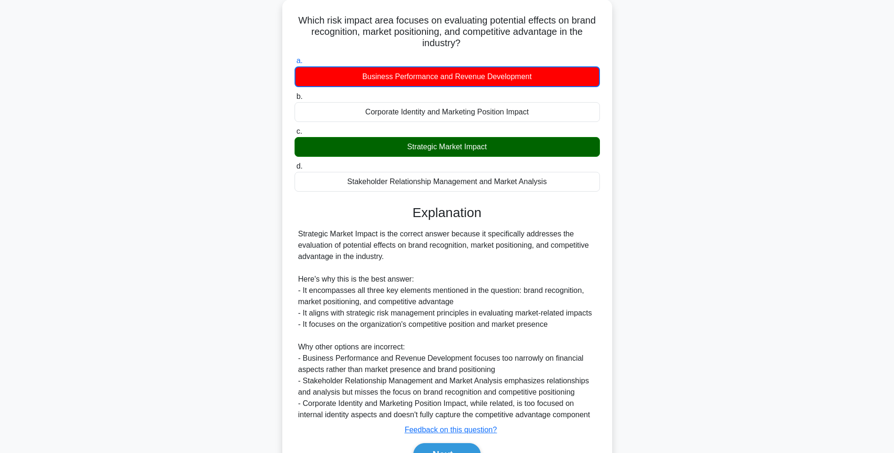
drag, startPoint x: 700, startPoint y: 262, endPoint x: 627, endPoint y: 327, distance: 97.5
click at [700, 262] on div "Which risk impact area focuses on evaluating potential effects on brand recogni…" at bounding box center [447, 250] width 622 height 500
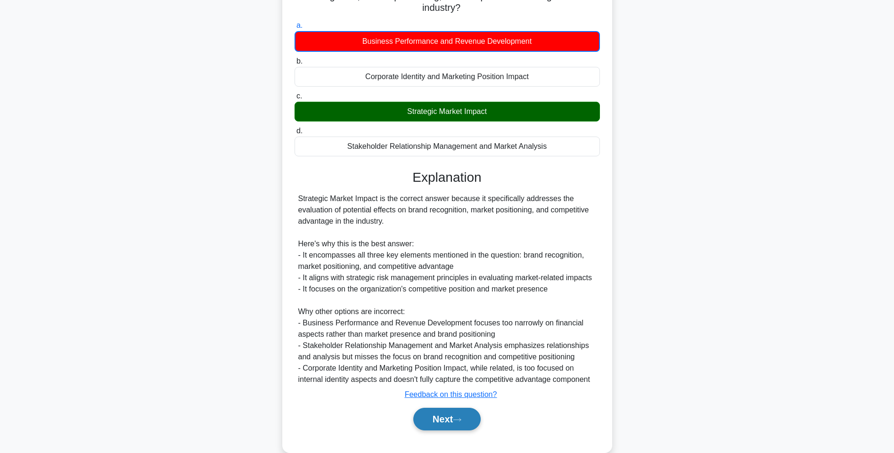
scroll to position [107, 0]
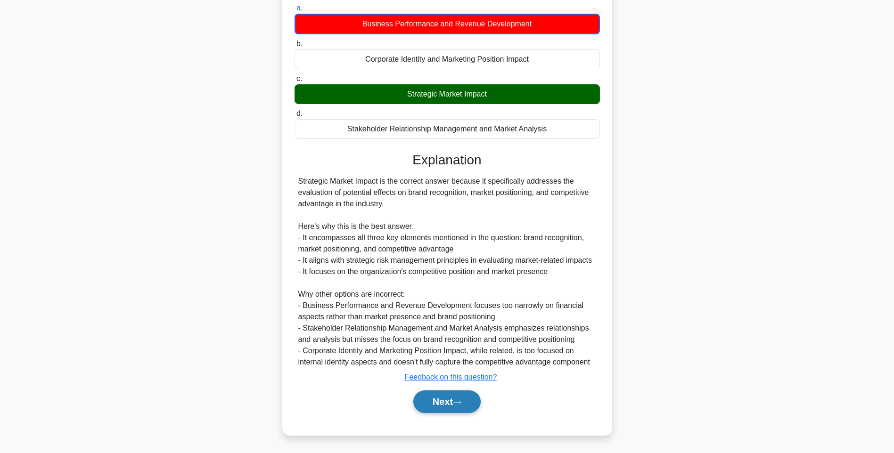
click at [442, 404] on button "Next" at bounding box center [446, 402] width 67 height 23
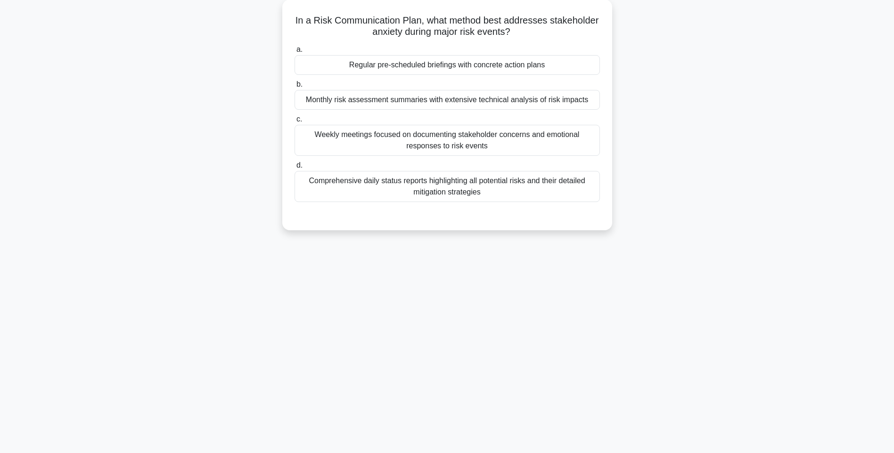
scroll to position [56, 0]
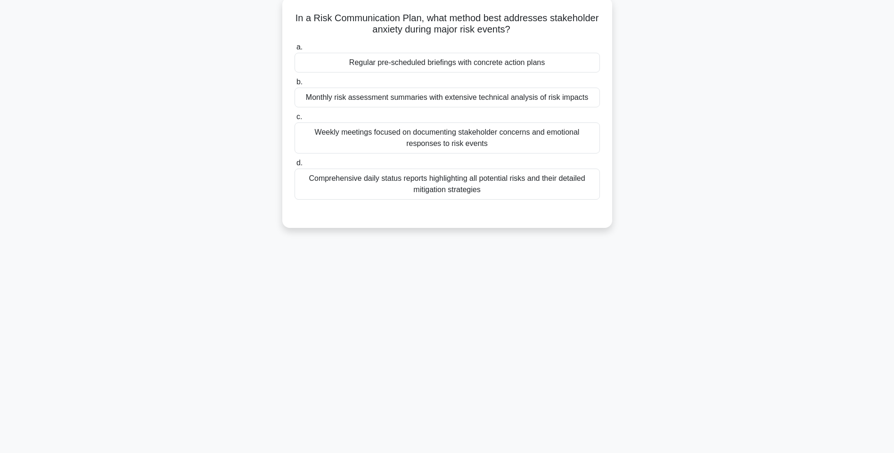
drag, startPoint x: 292, startPoint y: 11, endPoint x: 547, endPoint y: 195, distance: 314.7
click at [547, 195] on div "In a Risk Communication Plan, what method best addresses stakeholder anxiety du…" at bounding box center [447, 112] width 322 height 223
click at [519, 135] on div "Weekly meetings focused on documenting stakeholder concerns and emotional respo…" at bounding box center [447, 138] width 305 height 31
click at [295, 120] on input "c. Weekly meetings focused on documenting stakeholder concerns and emotional re…" at bounding box center [295, 117] width 0 height 6
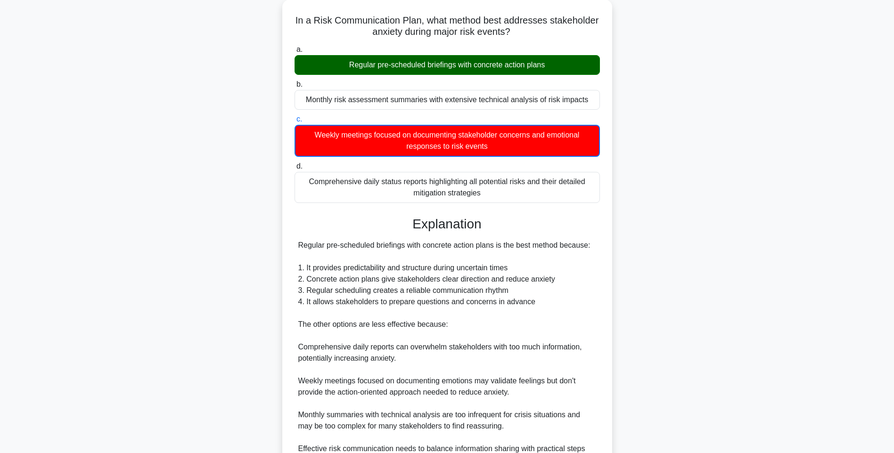
click at [648, 221] on div "In a Risk Communication Plan, what method best addresses stakeholder anxiety du…" at bounding box center [447, 278] width 622 height 557
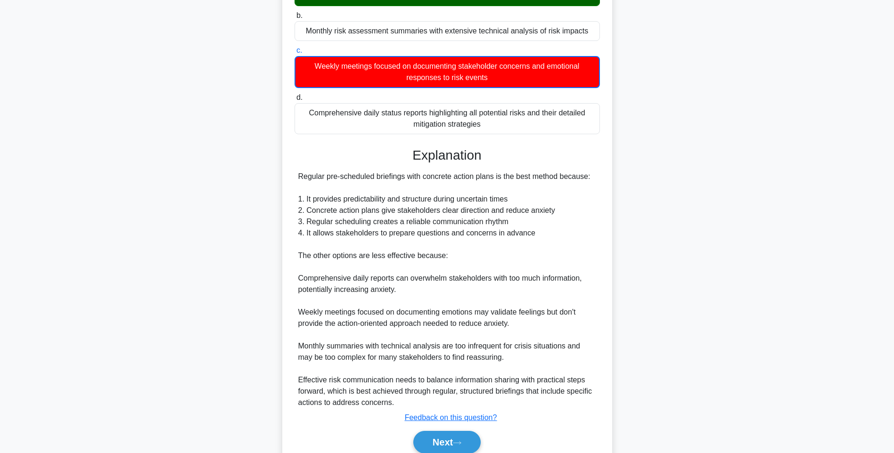
scroll to position [163, 0]
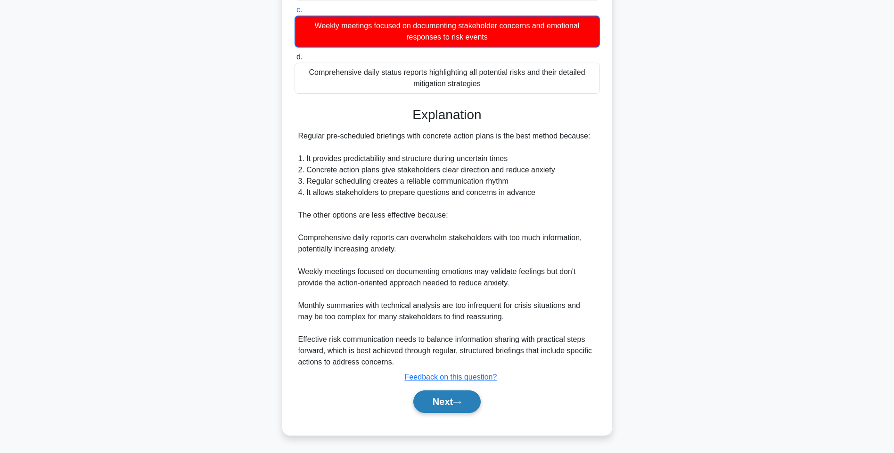
click at [455, 396] on button "Next" at bounding box center [446, 402] width 67 height 23
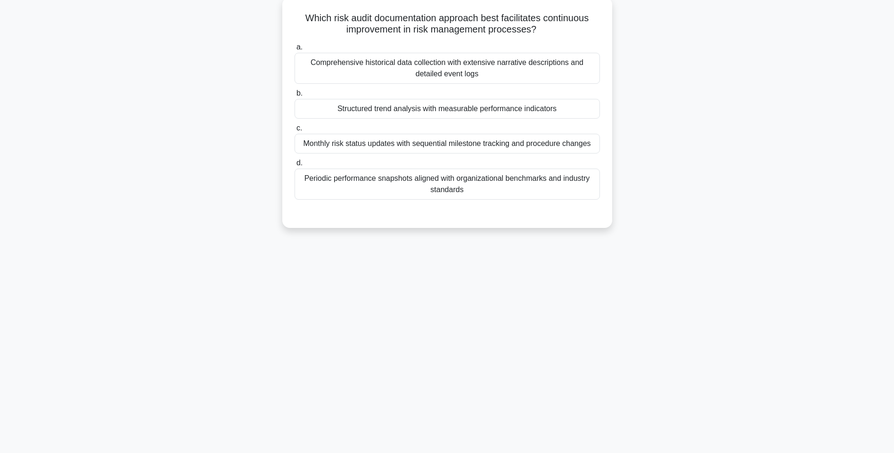
drag, startPoint x: 348, startPoint y: 40, endPoint x: 569, endPoint y: 190, distance: 267.2
click at [569, 190] on div "Which risk audit documentation approach best facilitates continuous improvement…" at bounding box center [447, 112] width 322 height 223
click at [489, 68] on div "Comprehensive historical data collection with extensive narrative descriptions …" at bounding box center [447, 68] width 305 height 31
click at [295, 50] on input "a. Comprehensive historical data collection with extensive narrative descriptio…" at bounding box center [295, 47] width 0 height 6
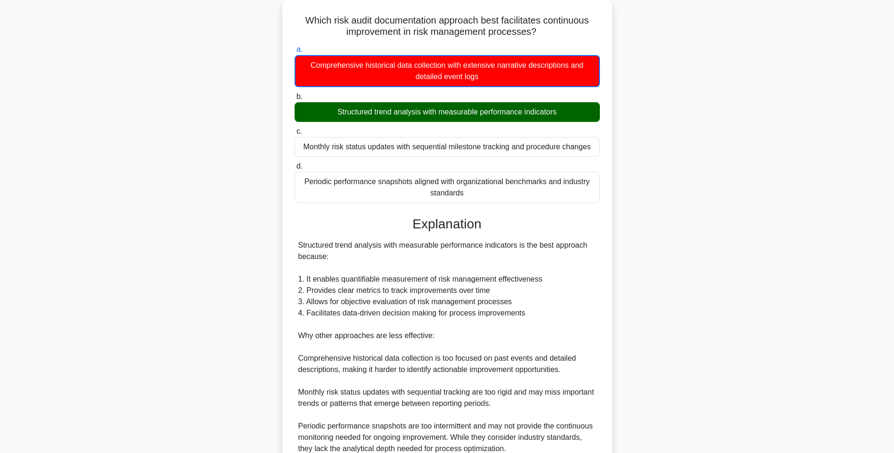
click at [665, 232] on div "Which risk audit documentation approach best facilitates continuous improvement…" at bounding box center [447, 267] width 622 height 534
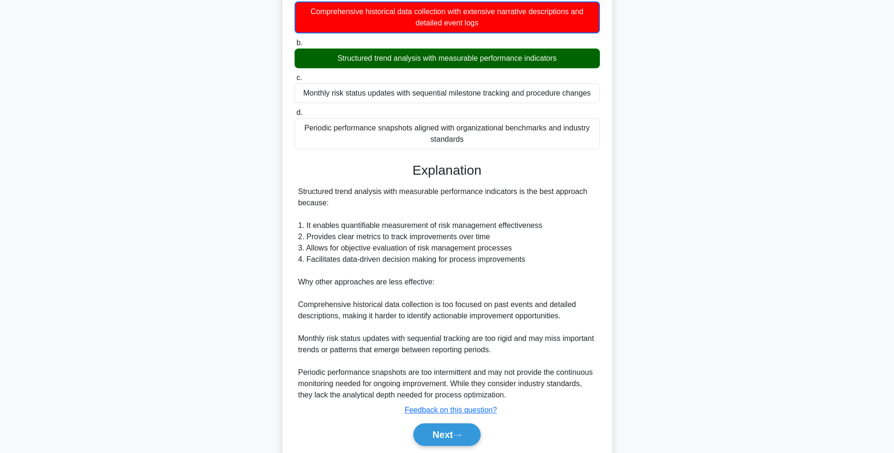
scroll to position [140, 0]
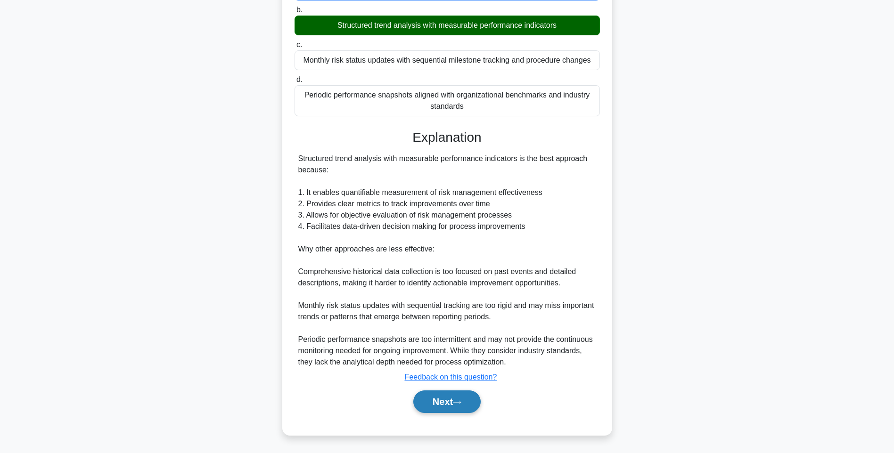
click at [459, 392] on button "Next" at bounding box center [446, 402] width 67 height 23
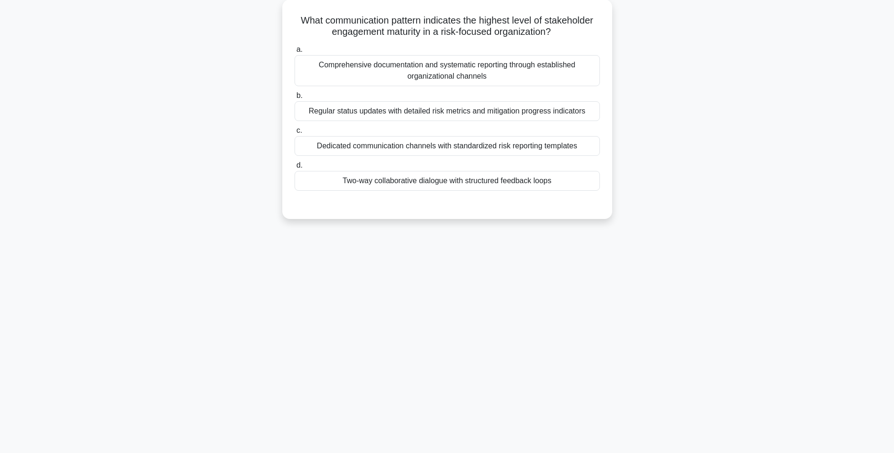
scroll to position [56, 0]
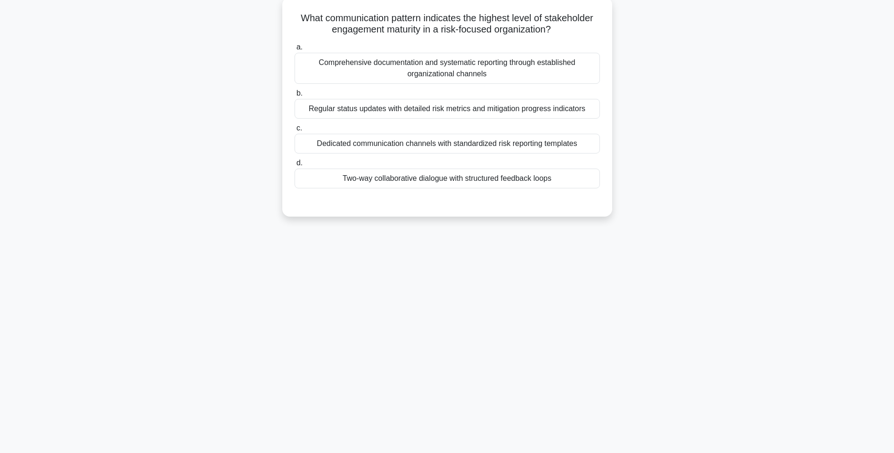
drag, startPoint x: 295, startPoint y: 14, endPoint x: 588, endPoint y: 191, distance: 342.1
click at [588, 191] on div "What communication pattern indicates the highest level of stakeholder engagemen…" at bounding box center [447, 107] width 322 height 212
click at [504, 97] on label "b. Regular status updates with detailed risk metrics and mitigation progress in…" at bounding box center [447, 103] width 305 height 31
click at [295, 97] on input "b. Regular status updates with detailed risk metrics and mitigation progress in…" at bounding box center [295, 93] width 0 height 6
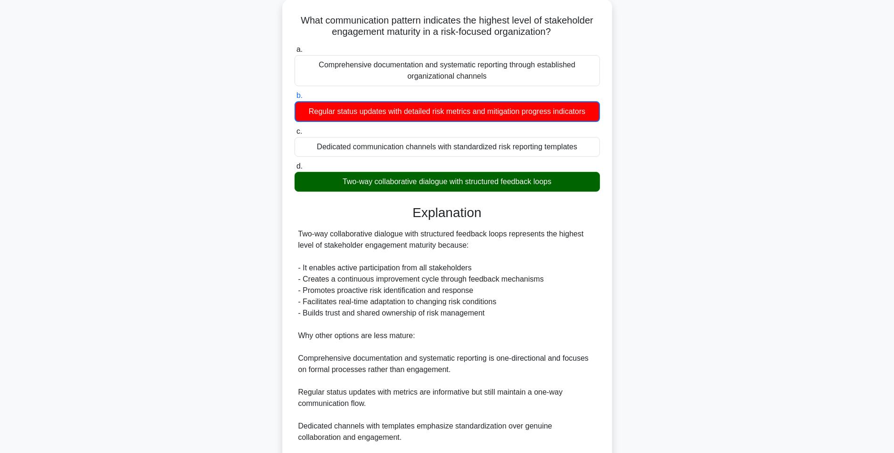
click at [673, 270] on div "What communication pattern indicates the highest level of stakeholder engagemen…" at bounding box center [447, 284] width 622 height 568
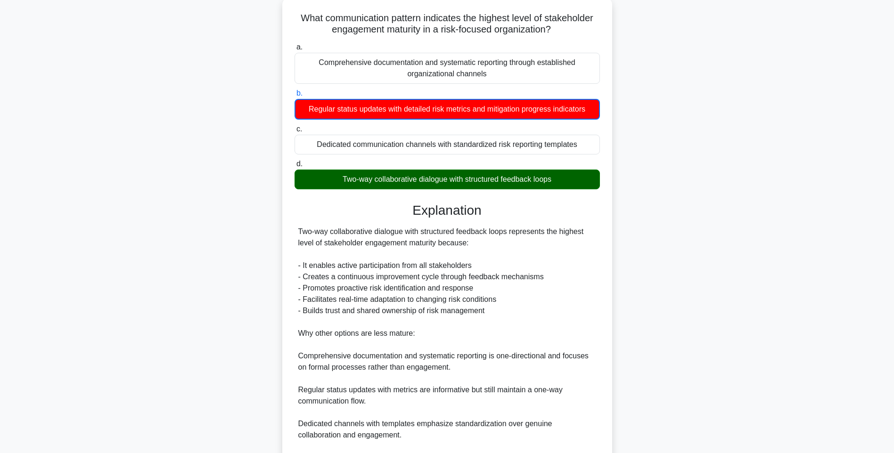
scroll to position [174, 0]
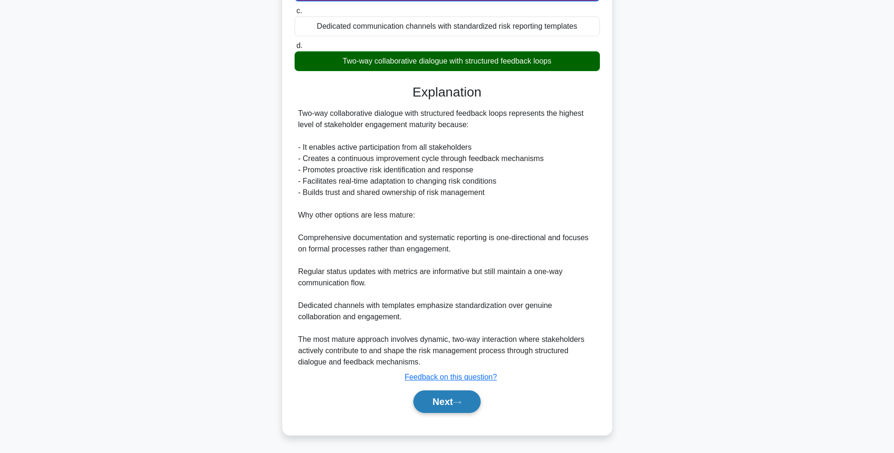
click at [440, 402] on button "Next" at bounding box center [446, 402] width 67 height 23
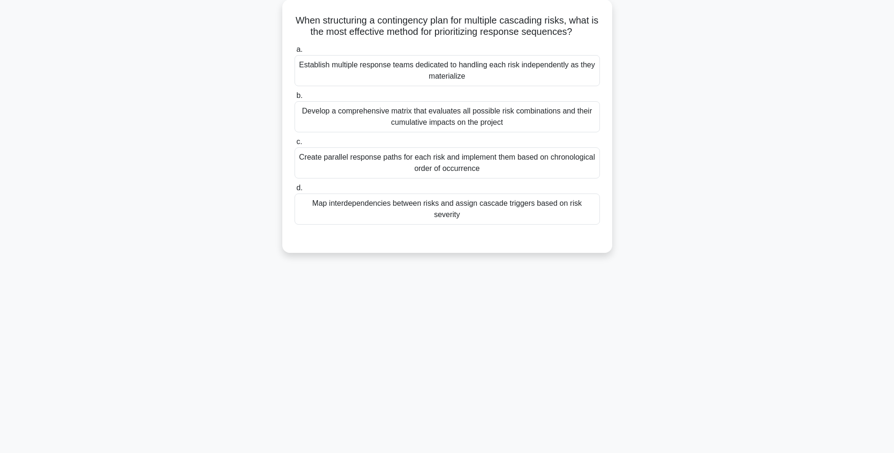
scroll to position [56, 0]
drag, startPoint x: 295, startPoint y: 18, endPoint x: 624, endPoint y: 213, distance: 382.3
click at [624, 213] on div "When structuring a contingency plan for multiple cascading risks, what is the m…" at bounding box center [447, 132] width 622 height 265
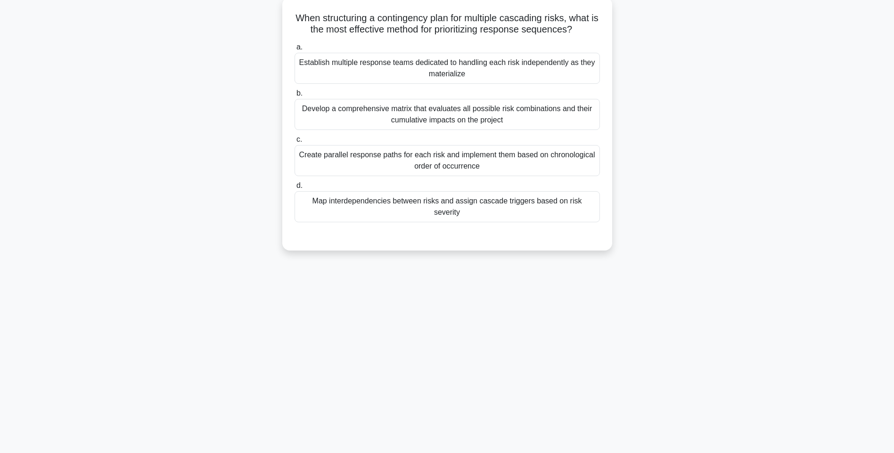
click at [542, 69] on div "Establish multiple response teams dedicated to handling each risk independently…" at bounding box center [447, 68] width 305 height 31
click at [295, 50] on input "a. Establish multiple response teams dedicated to handling each risk independen…" at bounding box center [295, 47] width 0 height 6
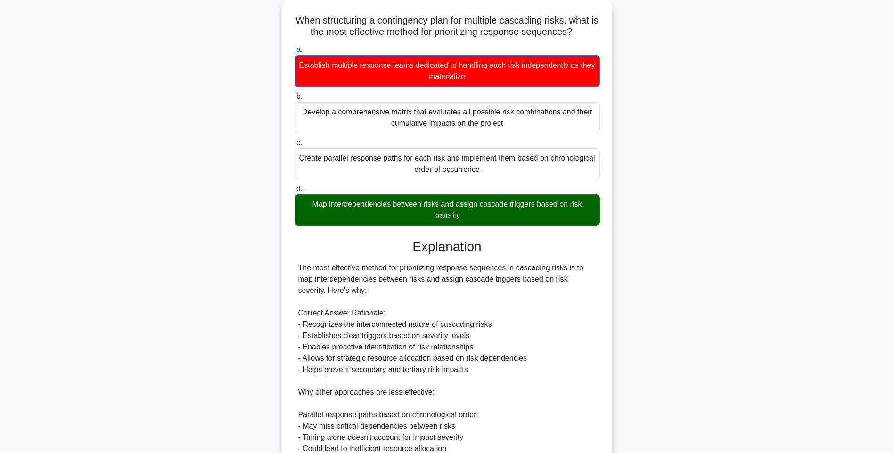
click at [629, 298] on div "When structuring a contingency plan for multiple cascading risks, what is the m…" at bounding box center [447, 323] width 622 height 647
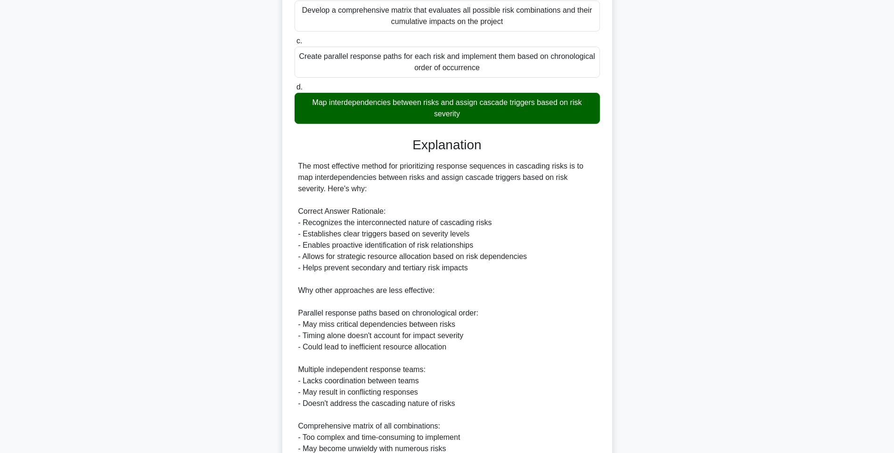
scroll to position [254, 0]
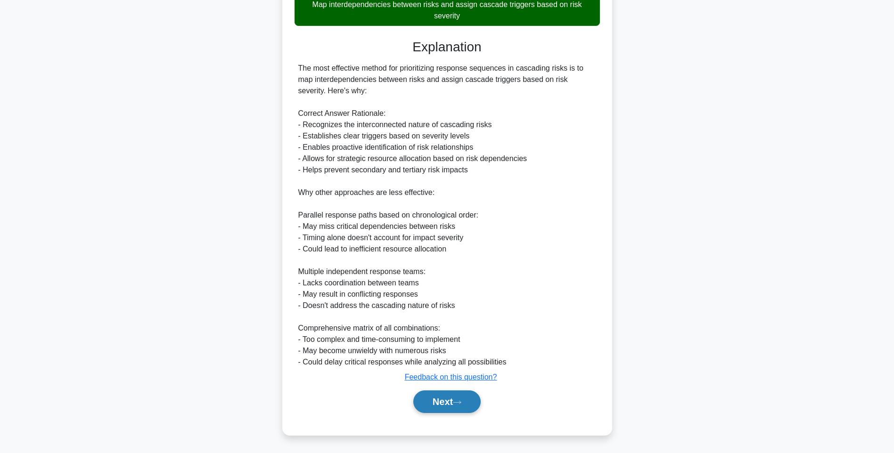
click at [442, 400] on button "Next" at bounding box center [446, 402] width 67 height 23
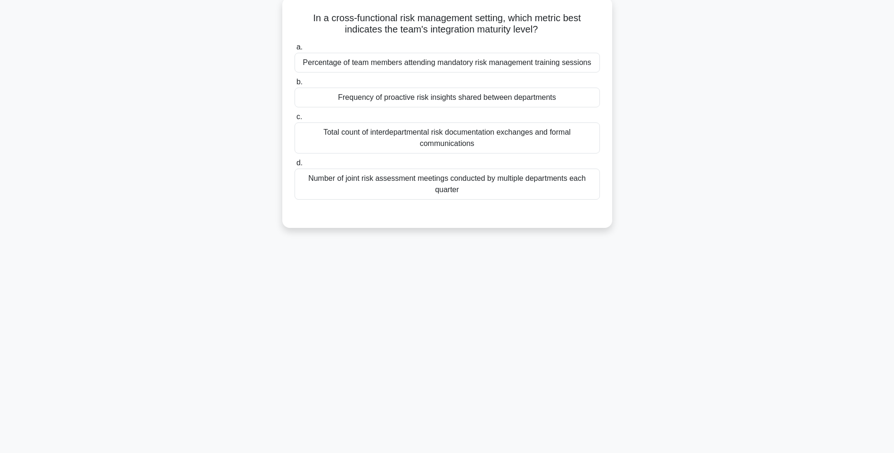
scroll to position [56, 0]
drag, startPoint x: 306, startPoint y: 9, endPoint x: 582, endPoint y: 190, distance: 329.4
click at [582, 190] on div "In a cross-functional risk management setting, which metric best indicates the …" at bounding box center [447, 112] width 322 height 223
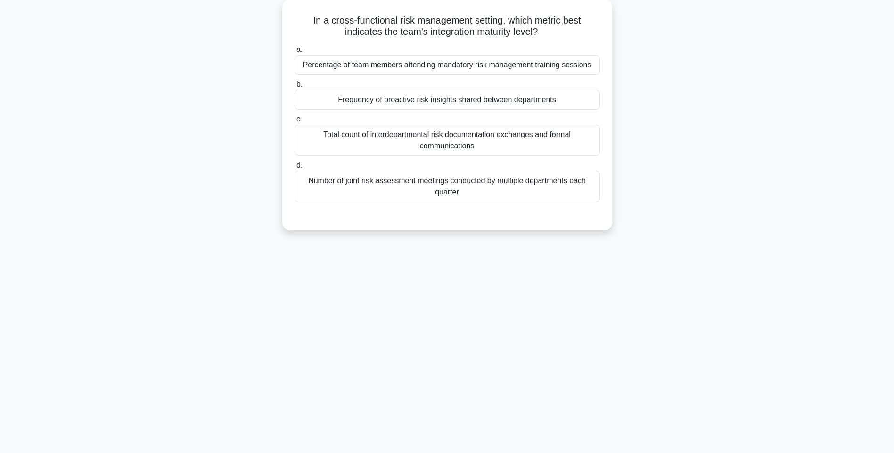
drag, startPoint x: 566, startPoint y: 105, endPoint x: 625, endPoint y: 120, distance: 60.7
click at [566, 105] on div "Frequency of proactive risk insights shared between departments" at bounding box center [447, 100] width 305 height 20
click at [295, 88] on input "b. Frequency of proactive risk insights shared between departments" at bounding box center [295, 85] width 0 height 6
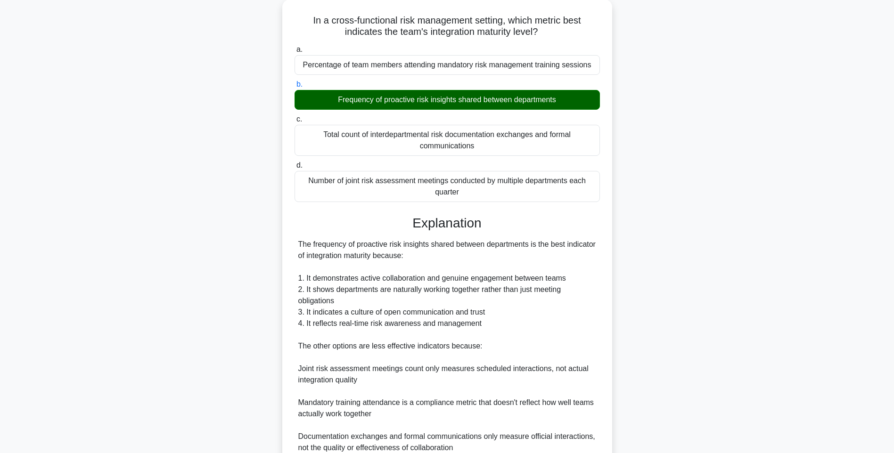
drag, startPoint x: 680, startPoint y: 208, endPoint x: 679, endPoint y: 214, distance: 6.1
click at [680, 208] on div "In a cross-functional risk management setting, which metric best indicates the …" at bounding box center [447, 289] width 622 height 578
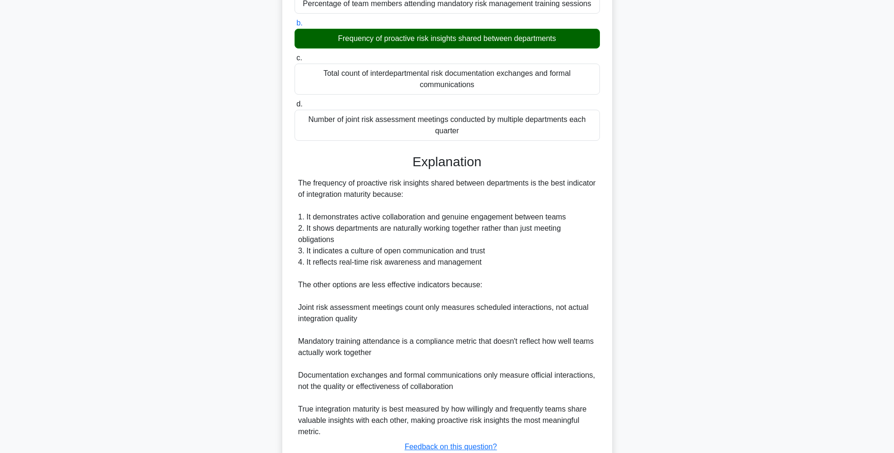
scroll to position [185, 0]
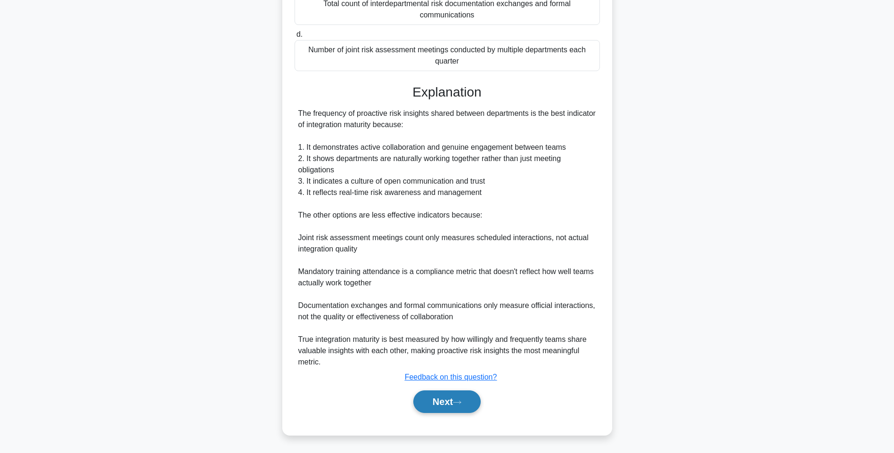
click at [453, 400] on button "Next" at bounding box center [446, 402] width 67 height 23
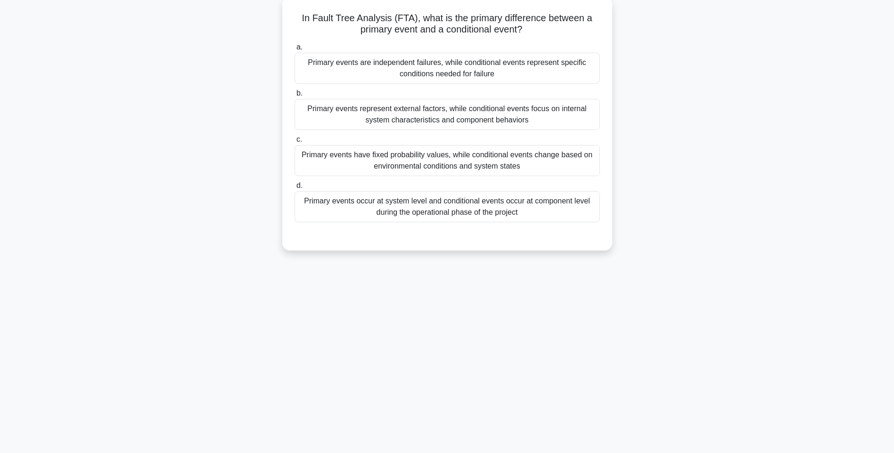
scroll to position [56, 0]
drag, startPoint x: 299, startPoint y: 15, endPoint x: 576, endPoint y: 218, distance: 343.9
click at [576, 218] on div "In Fault Tree Analysis (FTA), what is the primary difference between a primary …" at bounding box center [447, 124] width 322 height 246
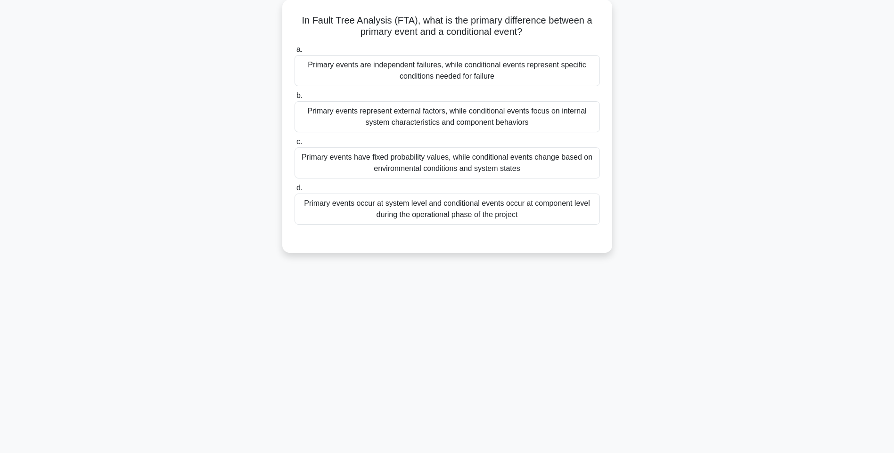
click at [697, 181] on div "In Fault Tree Analysis (FTA), what is the primary difference between a primary …" at bounding box center [447, 132] width 622 height 265
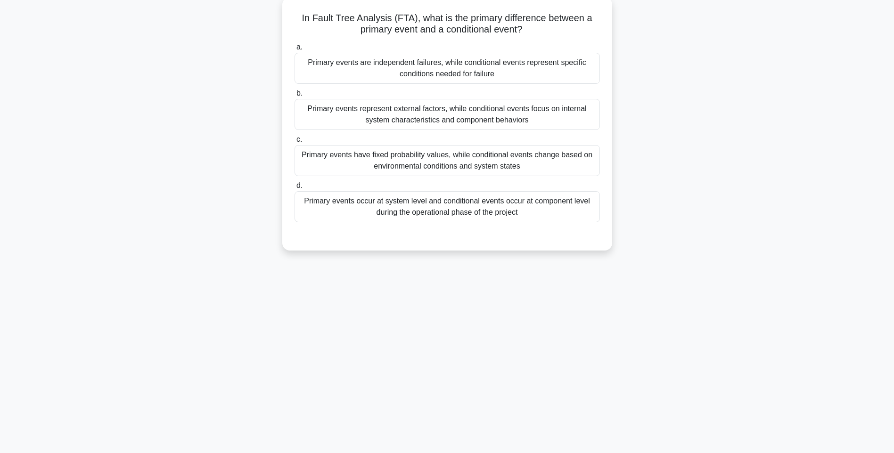
click at [436, 74] on div "Primary events are independent failures, while conditional events represent spe…" at bounding box center [447, 68] width 305 height 31
click at [295, 50] on input "a. Primary events are independent failures, while conditional events represent …" at bounding box center [295, 47] width 0 height 6
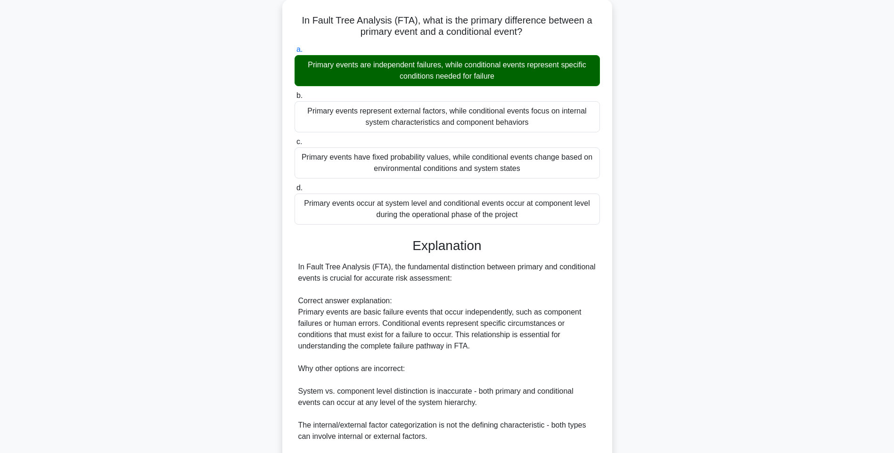
drag, startPoint x: 684, startPoint y: 196, endPoint x: 668, endPoint y: 227, distance: 34.8
click at [684, 196] on div "In Fault Tree Analysis (FTA), what is the primary difference between a primary …" at bounding box center [447, 278] width 622 height 556
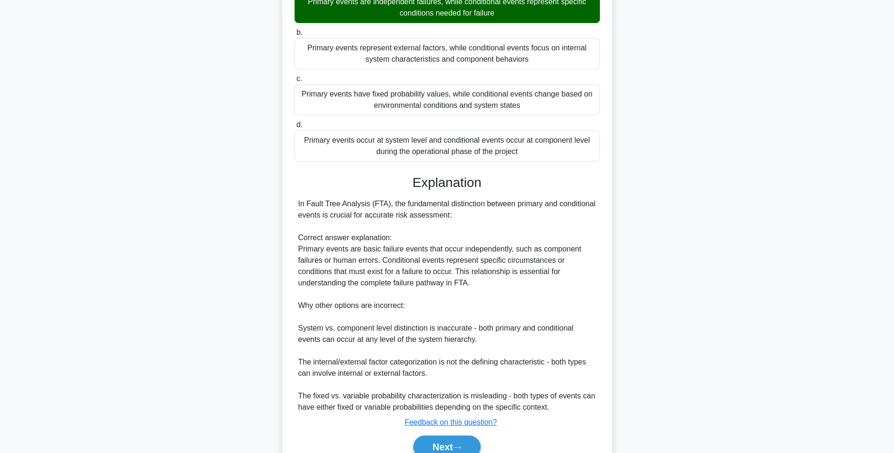
scroll to position [162, 0]
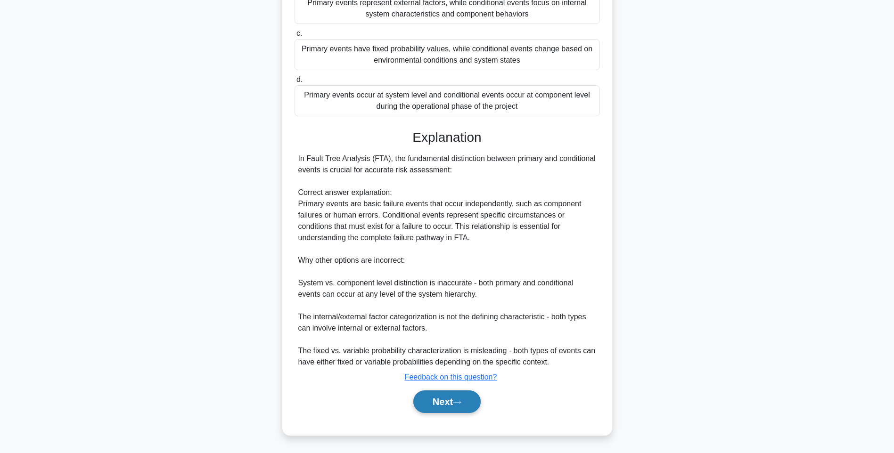
click at [444, 395] on button "Next" at bounding box center [446, 402] width 67 height 23
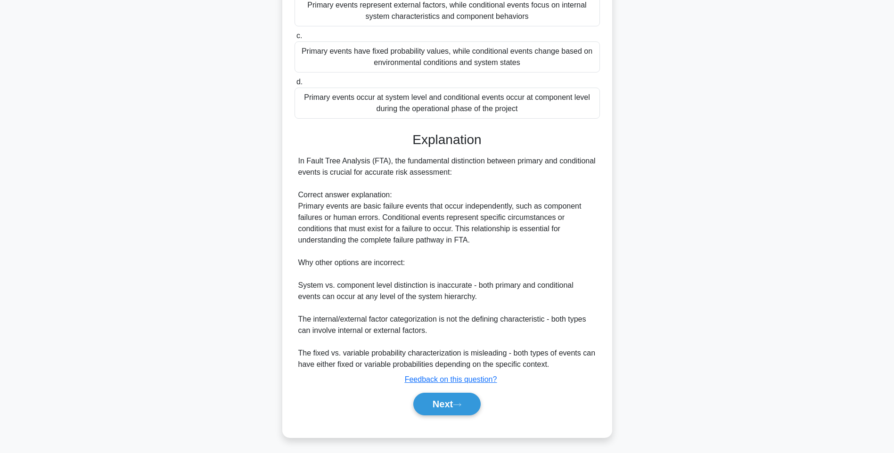
scroll to position [56, 0]
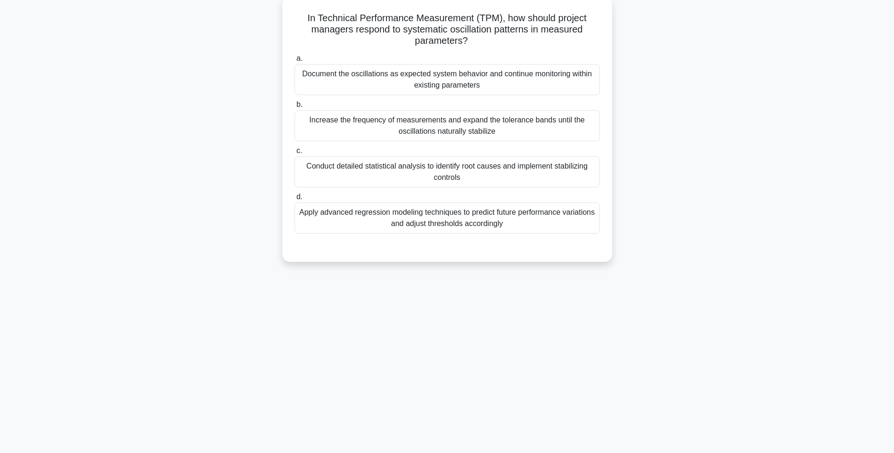
drag, startPoint x: 307, startPoint y: 16, endPoint x: 607, endPoint y: 232, distance: 369.5
click at [607, 232] on div "In Technical Performance Measurement (TPM), how should project managers respond…" at bounding box center [447, 129] width 322 height 257
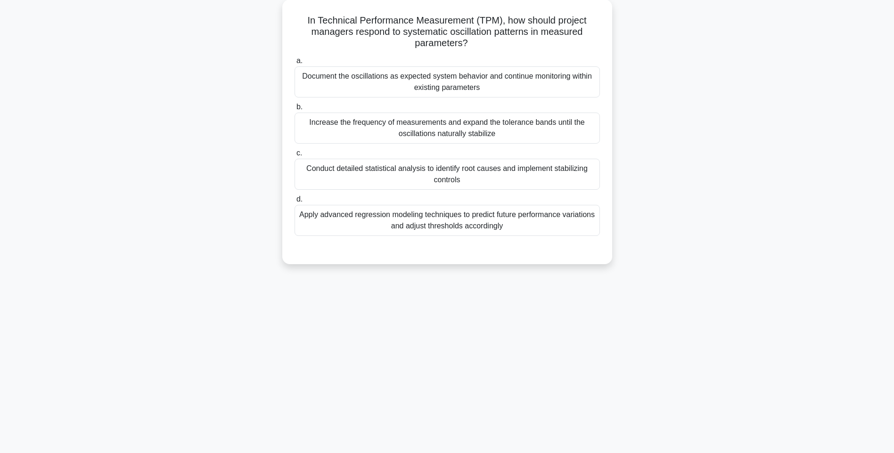
drag, startPoint x: 544, startPoint y: 75, endPoint x: 669, endPoint y: 116, distance: 131.0
click at [544, 75] on div "Document the oscillations as expected system behavior and continue monitoring w…" at bounding box center [447, 81] width 305 height 31
click at [295, 64] on input "a. Document the oscillations as expected system behavior and continue monitorin…" at bounding box center [295, 61] width 0 height 6
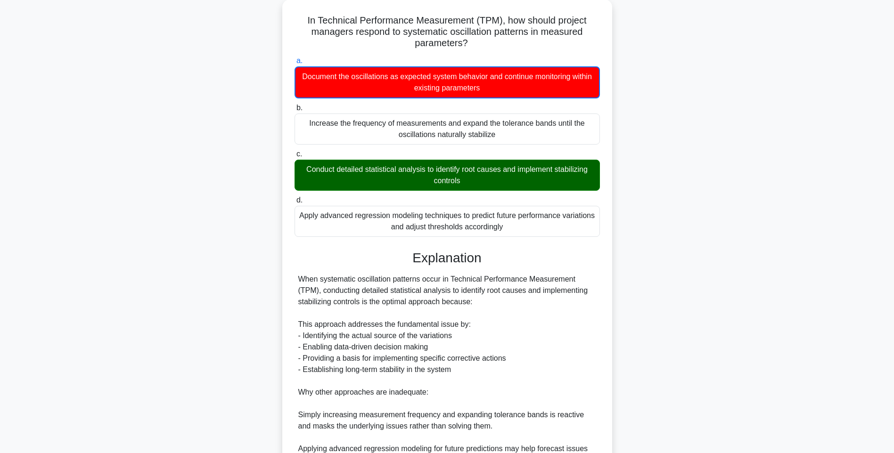
click at [679, 254] on div "In Technical Performance Measurement (TPM), how should project managers respond…" at bounding box center [447, 306] width 622 height 613
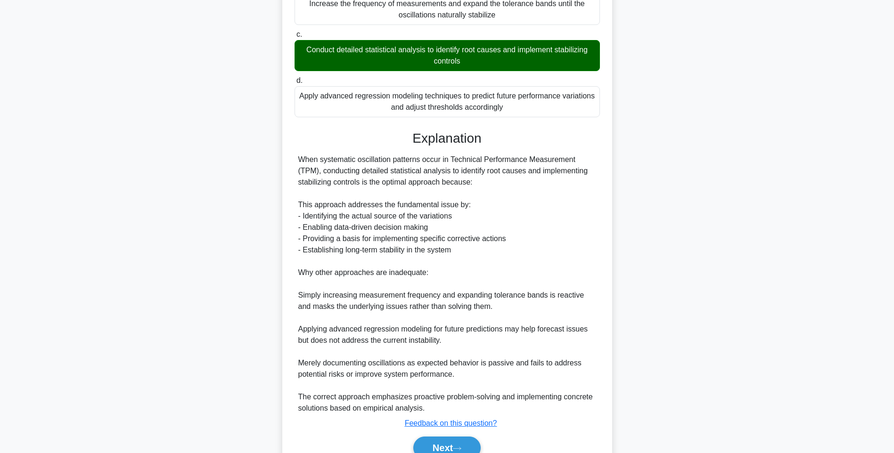
scroll to position [220, 0]
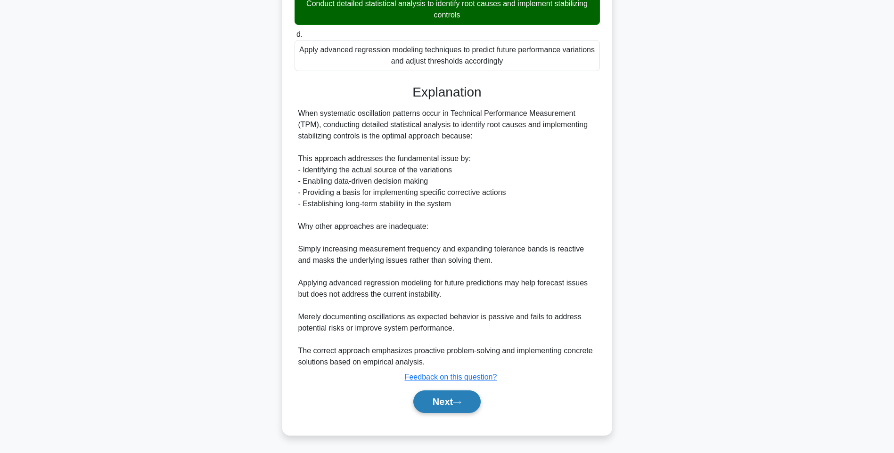
click at [454, 403] on button "Next" at bounding box center [446, 402] width 67 height 23
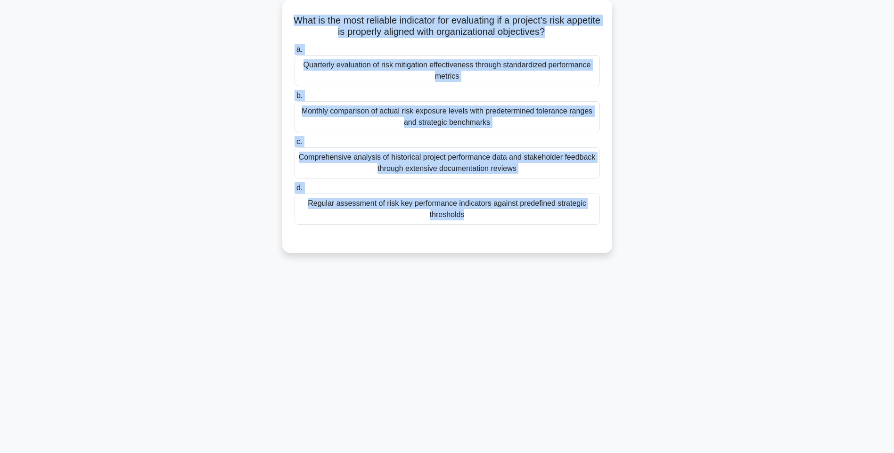
drag, startPoint x: 323, startPoint y: 21, endPoint x: 617, endPoint y: 241, distance: 367.0
click at [617, 241] on div "What is the most reliable indicator for evaluating if a project's risk appetite…" at bounding box center [447, 132] width 622 height 265
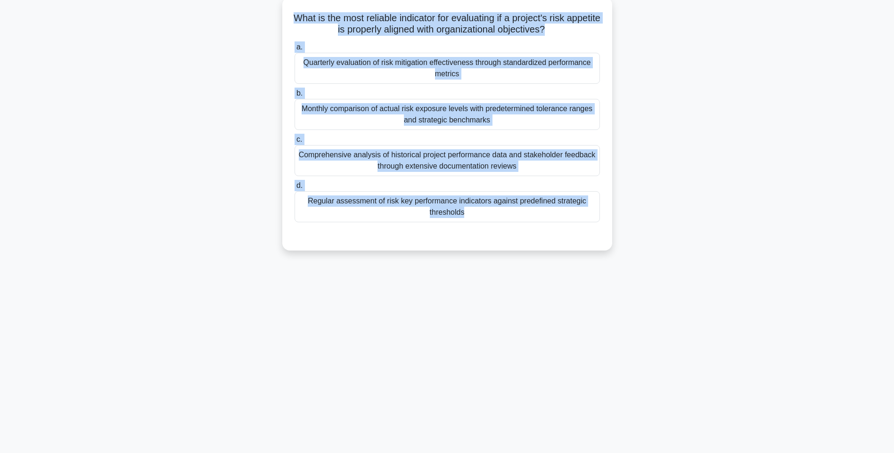
drag, startPoint x: 463, startPoint y: 41, endPoint x: 467, endPoint y: 54, distance: 13.7
click at [463, 41] on div "a. Quarterly evaluation of risk mitigation effectiveness through standardized p…" at bounding box center [447, 132] width 317 height 185
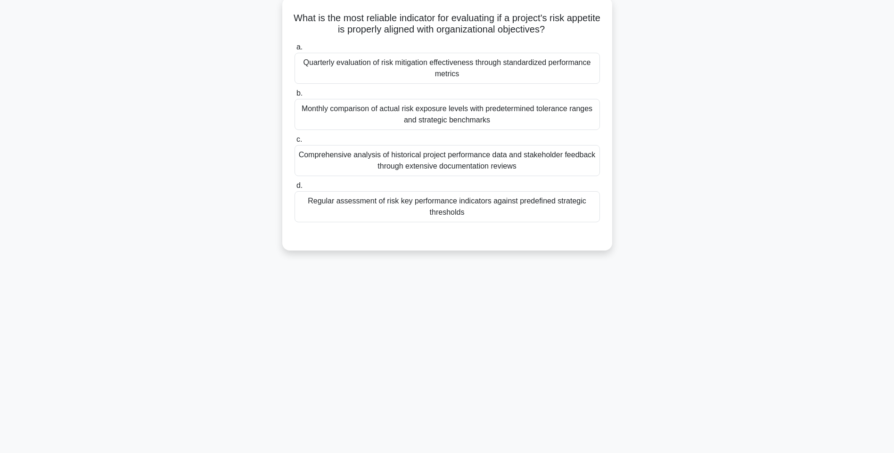
click at [470, 71] on div "Quarterly evaluation of risk mitigation effectiveness through standardized perf…" at bounding box center [447, 68] width 305 height 31
click at [295, 50] on input "a. Quarterly evaluation of risk mitigation effectiveness through standardized p…" at bounding box center [295, 47] width 0 height 6
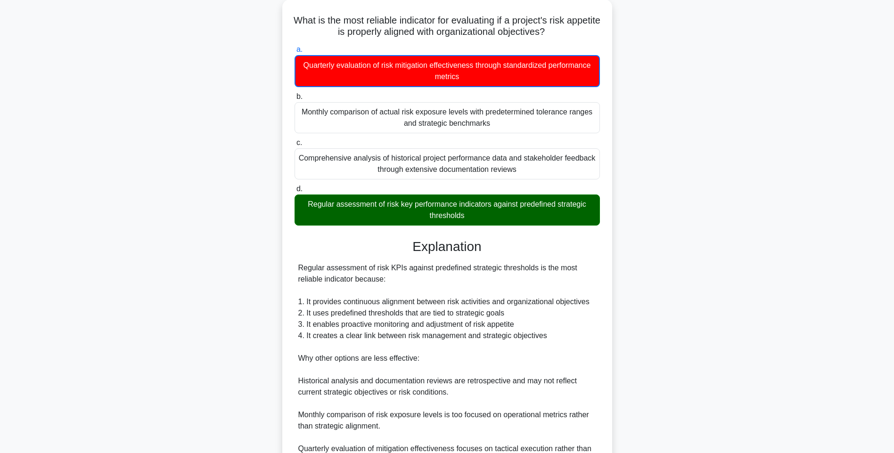
click at [667, 261] on div "What is the most reliable indicator for evaluating if a project's risk appetite…" at bounding box center [447, 295] width 622 height 591
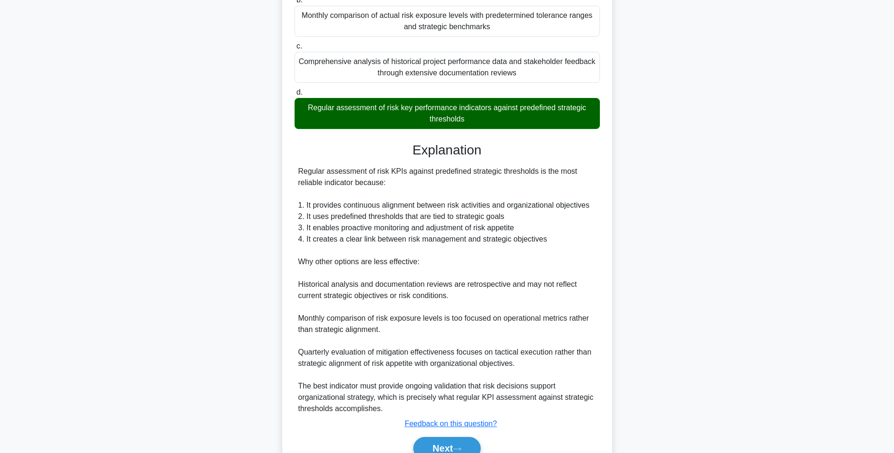
scroll to position [197, 0]
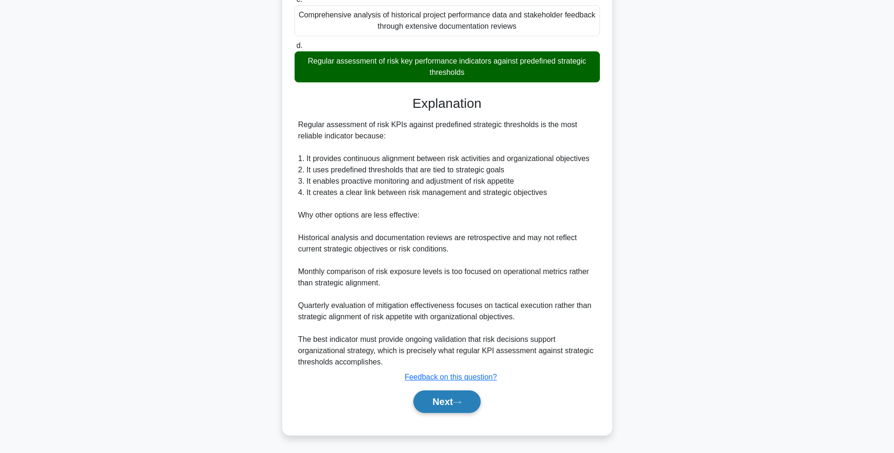
click at [448, 400] on button "Next" at bounding box center [446, 402] width 67 height 23
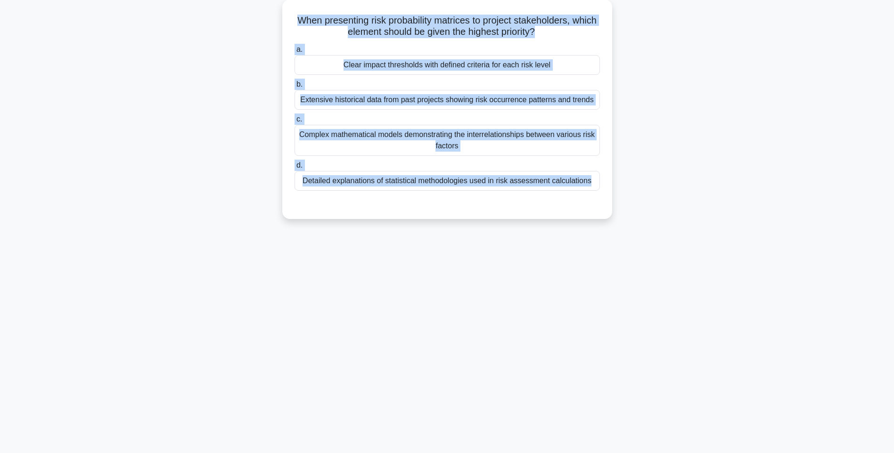
drag, startPoint x: 306, startPoint y: 13, endPoint x: 633, endPoint y: 215, distance: 384.5
click at [633, 215] on div "When presenting risk probability matrices to project stakeholders, which elemen…" at bounding box center [447, 115] width 622 height 231
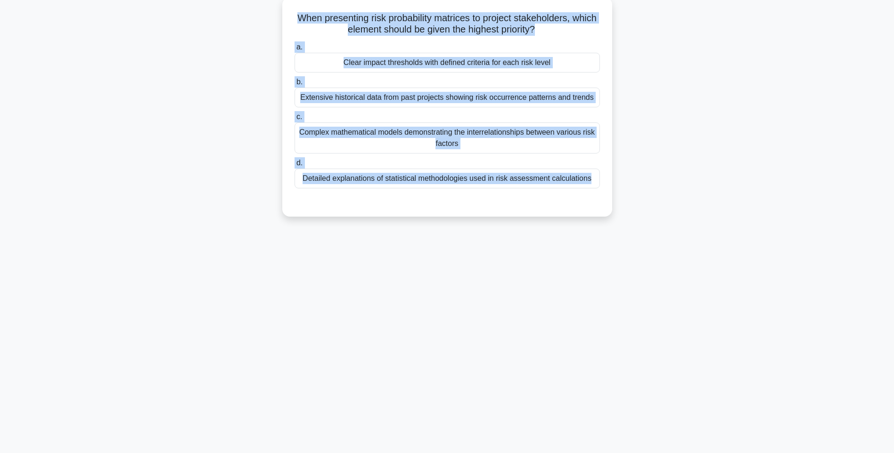
click at [471, 147] on div "Complex mathematical models demonstrating the interrelationships between variou…" at bounding box center [447, 138] width 305 height 31
click at [295, 120] on input "c. Complex mathematical models demonstrating the interrelationships between var…" at bounding box center [295, 117] width 0 height 6
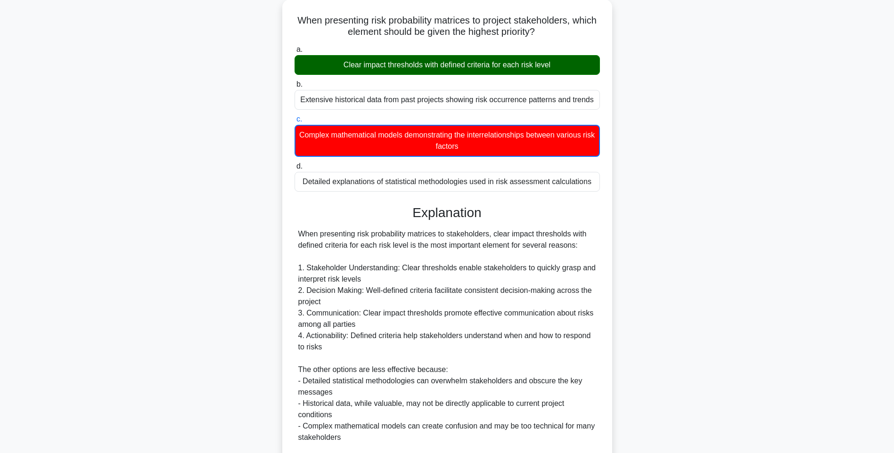
click at [663, 240] on div "When presenting risk probability matrices to project stakeholders, which elemen…" at bounding box center [447, 278] width 622 height 557
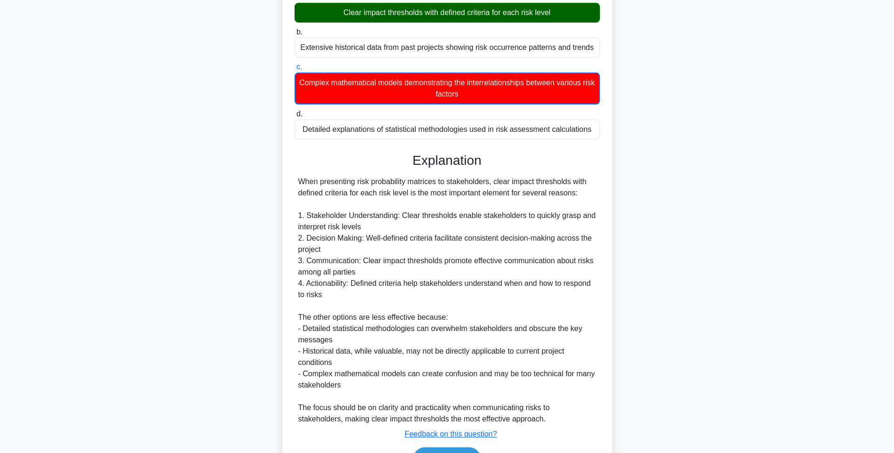
scroll to position [163, 0]
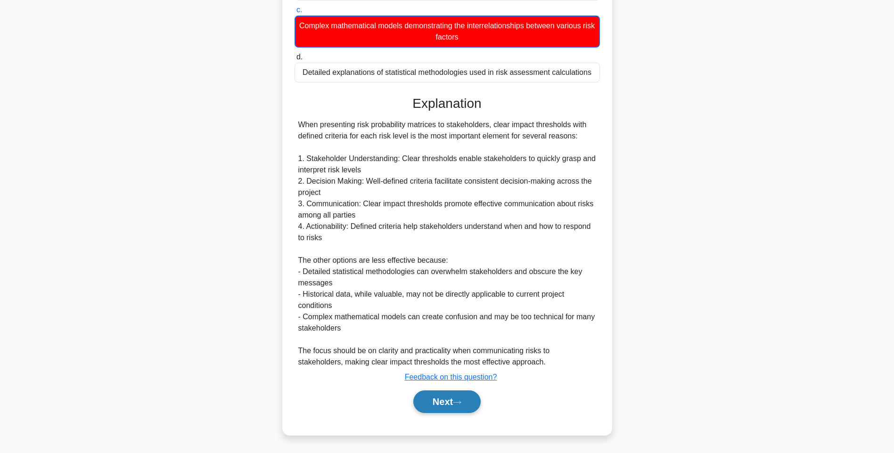
click at [471, 396] on button "Next" at bounding box center [446, 402] width 67 height 23
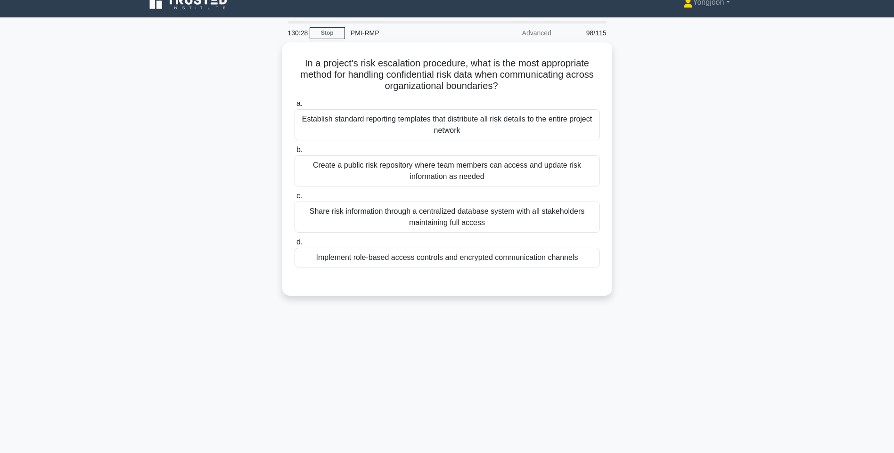
scroll to position [0, 0]
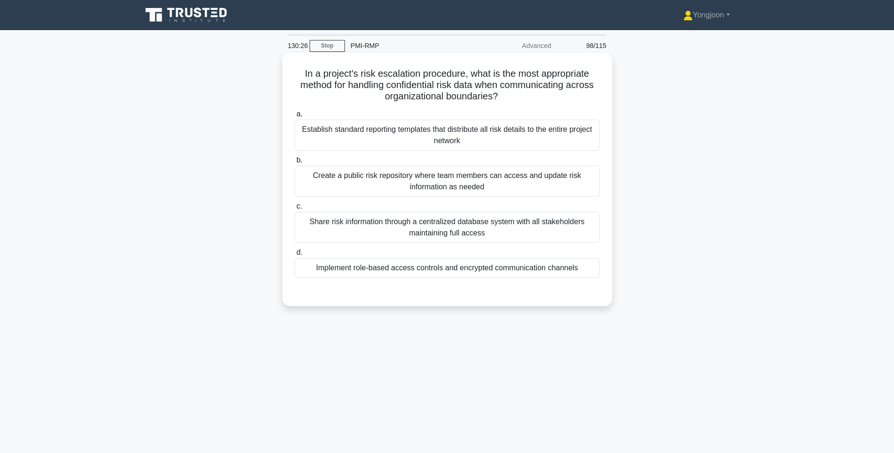
drag, startPoint x: 294, startPoint y: 74, endPoint x: 598, endPoint y: 272, distance: 363.4
click at [598, 272] on div "In a project's risk escalation procedure, what is the most appropriate method f…" at bounding box center [447, 180] width 322 height 246
drag, startPoint x: 507, startPoint y: 264, endPoint x: 533, endPoint y: 270, distance: 26.1
click at [507, 264] on div "Implement role-based access controls and encrypted communication channels" at bounding box center [447, 268] width 305 height 20
click at [295, 256] on input "d. Implement role-based access controls and encrypted communication channels" at bounding box center [295, 253] width 0 height 6
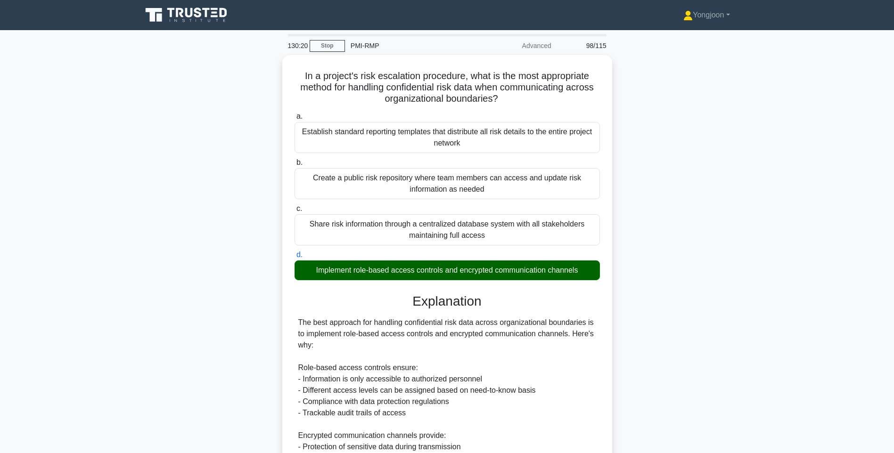
drag, startPoint x: 678, startPoint y: 231, endPoint x: 670, endPoint y: 249, distance: 19.2
click at [678, 231] on div "In a project's risk escalation procedure, what is the most appropriate method f…" at bounding box center [447, 383] width 622 height 657
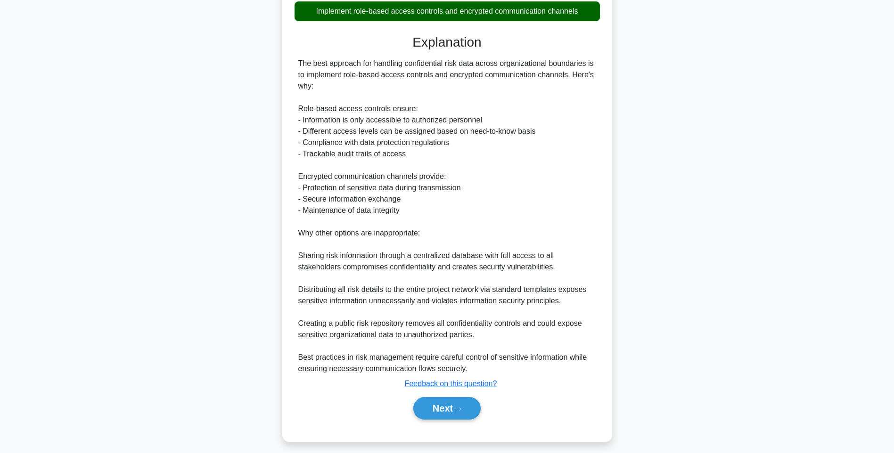
scroll to position [264, 0]
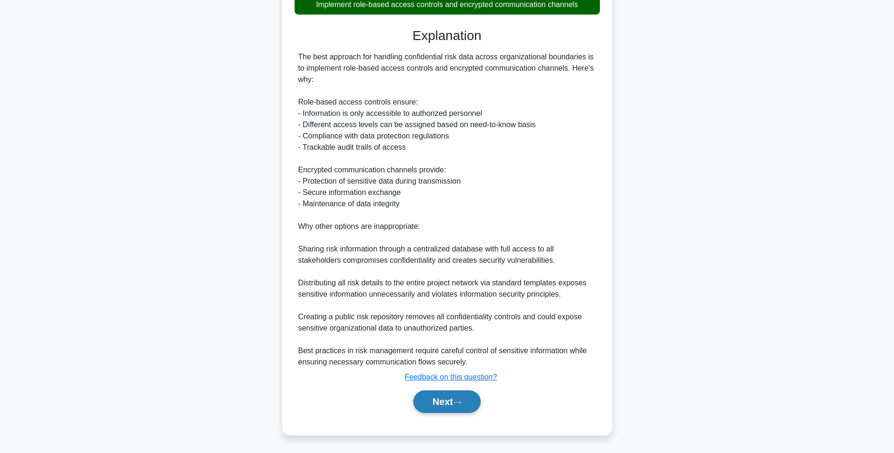
click at [447, 399] on button "Next" at bounding box center [446, 402] width 67 height 23
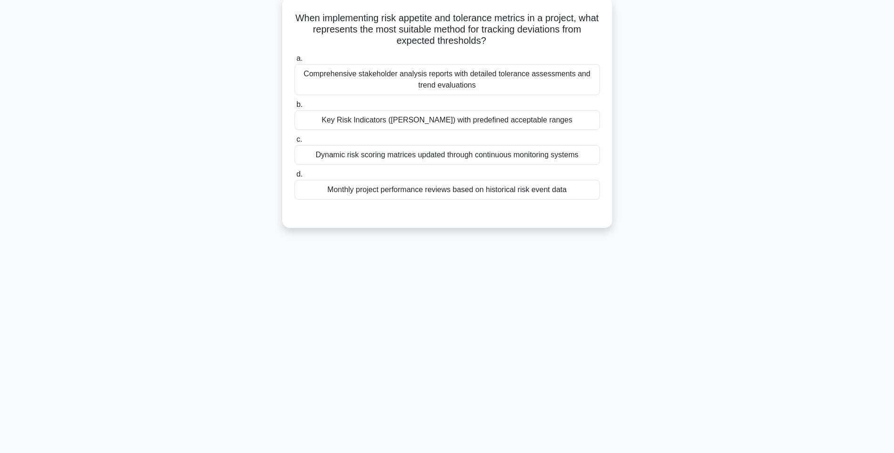
drag, startPoint x: 299, startPoint y: 17, endPoint x: 596, endPoint y: 201, distance: 348.8
click at [596, 201] on div "When implementing risk appetite and tolerance metrics in a project, what repres…" at bounding box center [447, 112] width 322 height 223
click at [509, 77] on div "Comprehensive stakeholder analysis reports with detailed tolerance assessments …" at bounding box center [447, 79] width 305 height 31
click at [295, 62] on input "a. Comprehensive stakeholder analysis reports with detailed tolerance assessmen…" at bounding box center [295, 59] width 0 height 6
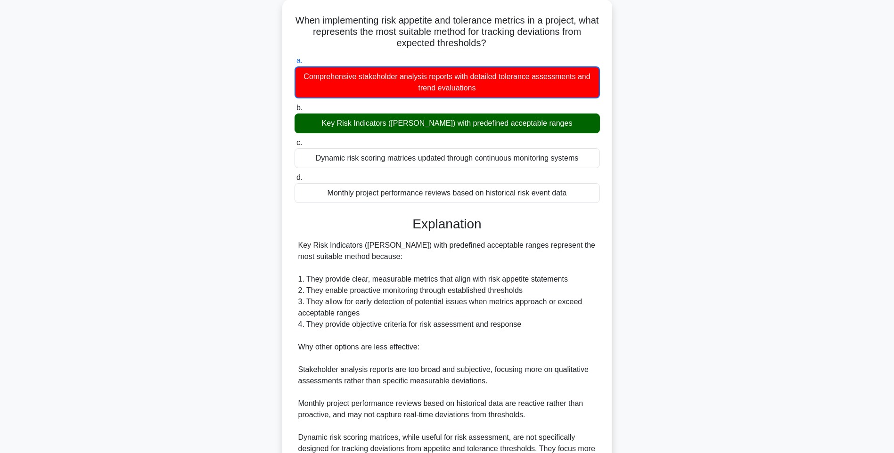
click at [656, 293] on div "When implementing risk appetite and tolerance metrics in a project, what repres…" at bounding box center [447, 272] width 622 height 545
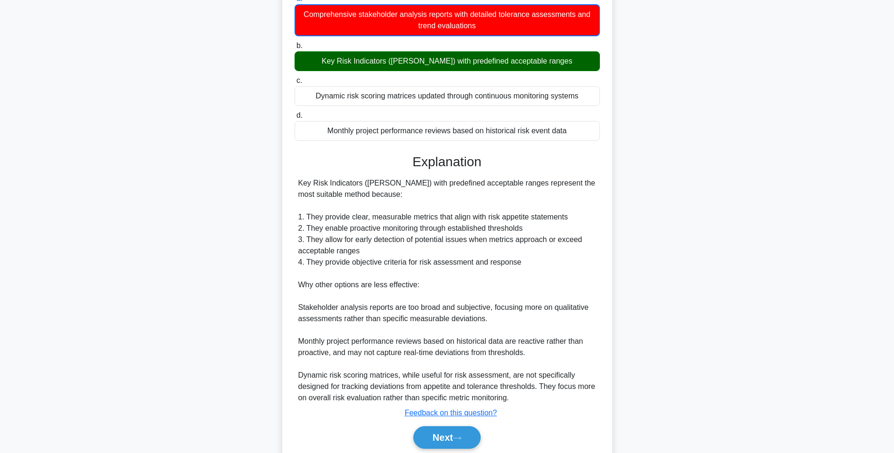
scroll to position [152, 0]
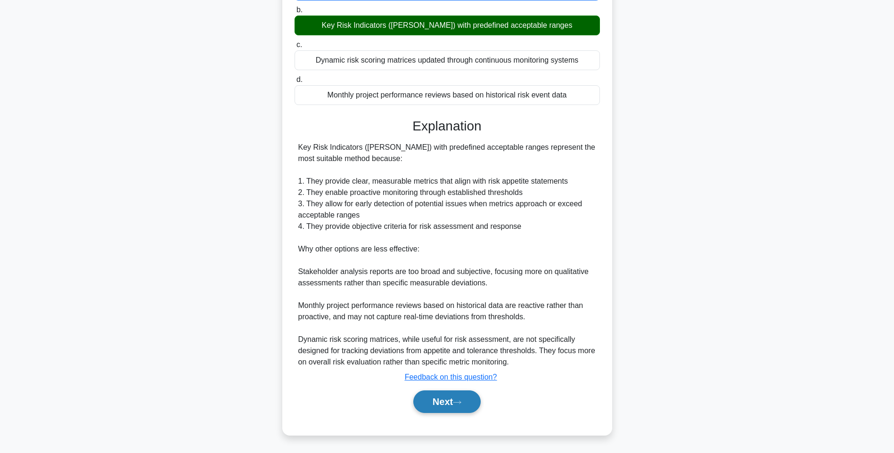
click at [451, 398] on button "Next" at bounding box center [446, 402] width 67 height 23
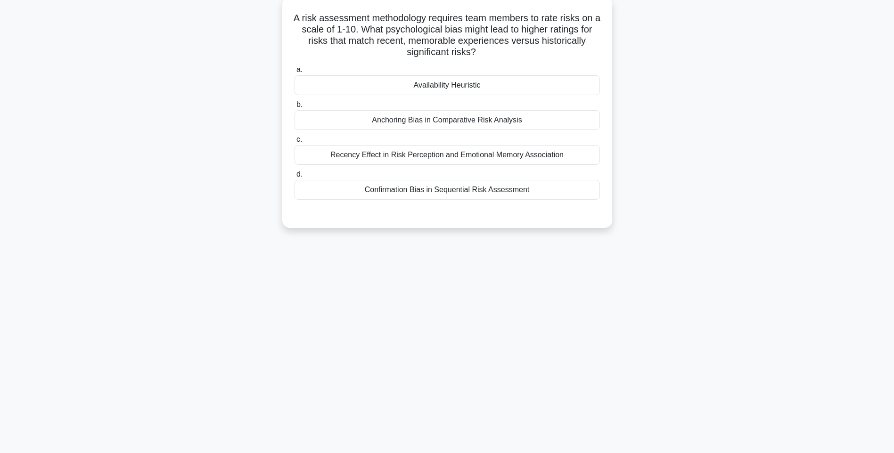
drag, startPoint x: 292, startPoint y: 16, endPoint x: 582, endPoint y: 198, distance: 343.0
click at [582, 198] on div "A risk assessment methodology requires team members to rate risks on a scale of…" at bounding box center [447, 112] width 322 height 223
click at [484, 128] on div "Anchoring Bias in Comparative Risk Analysis" at bounding box center [447, 120] width 305 height 20
click at [295, 108] on input "b. Anchoring Bias in Comparative Risk Analysis" at bounding box center [295, 105] width 0 height 6
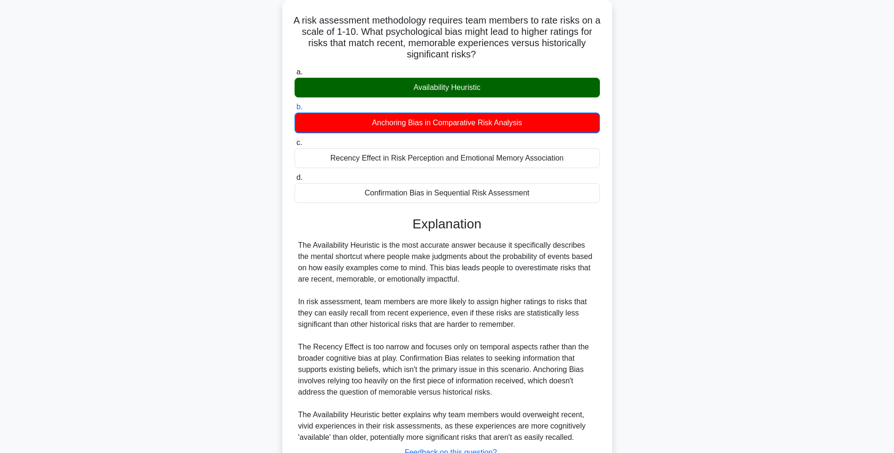
click at [662, 216] on div "A risk assessment methodology requires team members to rate risks on a scale of…" at bounding box center [447, 261] width 622 height 523
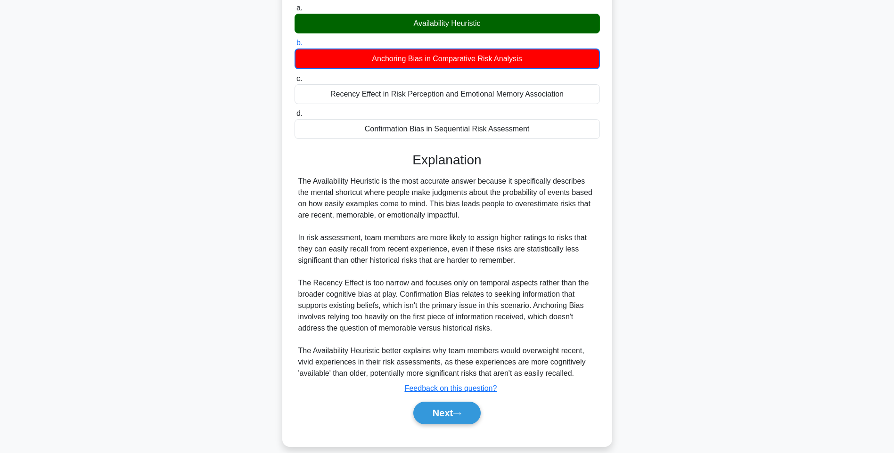
scroll to position [129, 0]
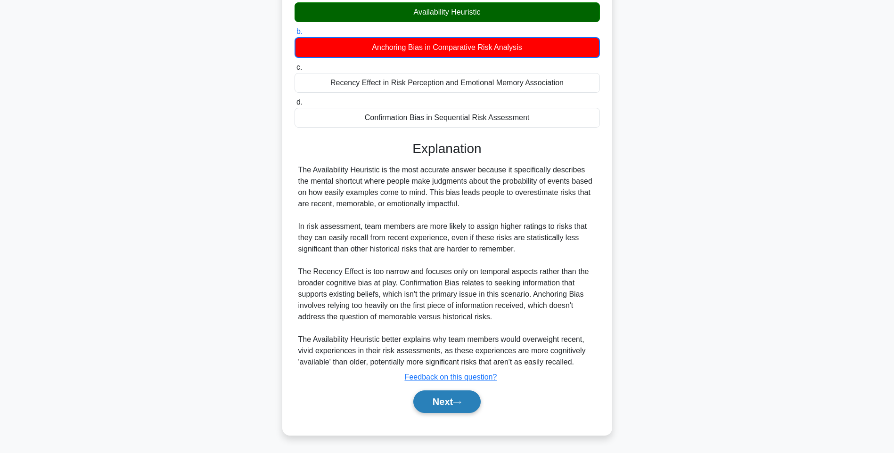
click at [433, 394] on button "Next" at bounding box center [446, 402] width 67 height 23
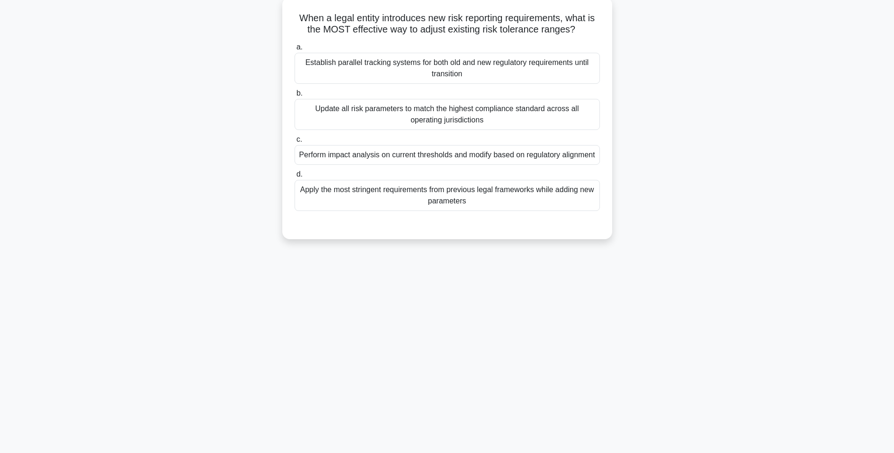
scroll to position [56, 0]
drag, startPoint x: 295, startPoint y: 15, endPoint x: 589, endPoint y: 202, distance: 347.5
click at [589, 202] on div "When a legal entity introduces new risk reporting requirements, what is the MOS…" at bounding box center [447, 118] width 322 height 235
click at [546, 162] on div "Perform impact analysis on current thresholds and modify based on regulatory al…" at bounding box center [447, 155] width 305 height 20
click at [295, 143] on input "c. Perform impact analysis on current thresholds and modify based on regulatory…" at bounding box center [295, 140] width 0 height 6
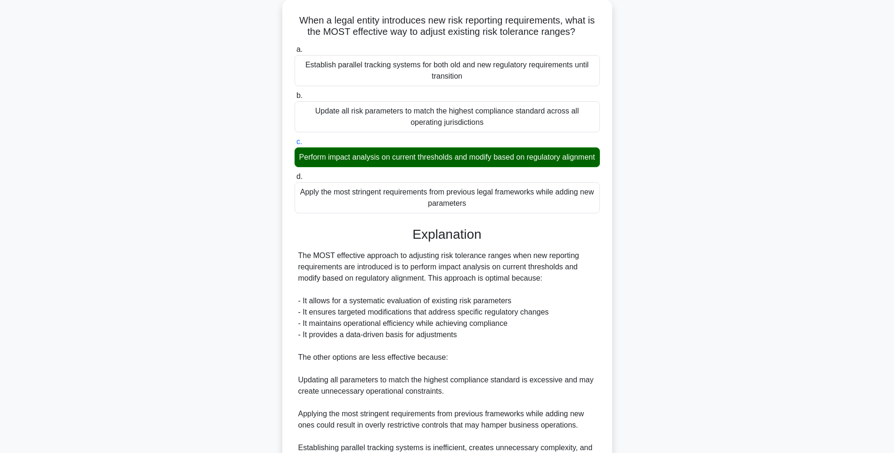
click at [722, 255] on div "When a legal entity introduces new risk reporting requirements, what is the MOS…" at bounding box center [447, 272] width 622 height 544
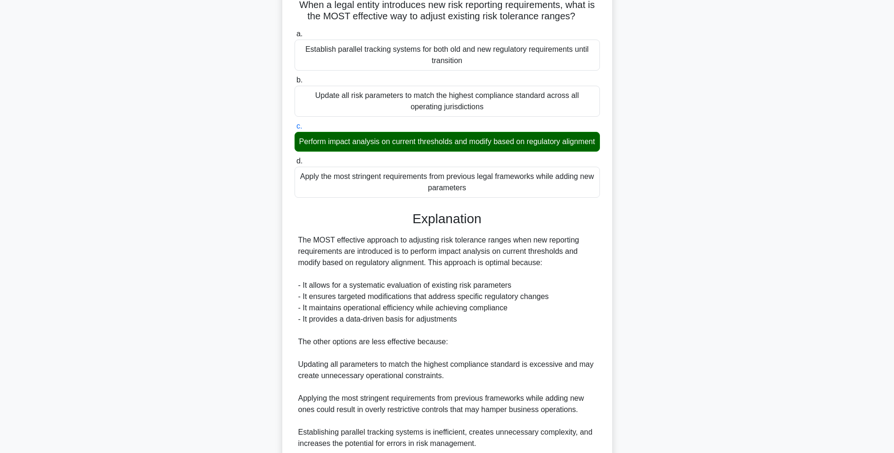
scroll to position [162, 0]
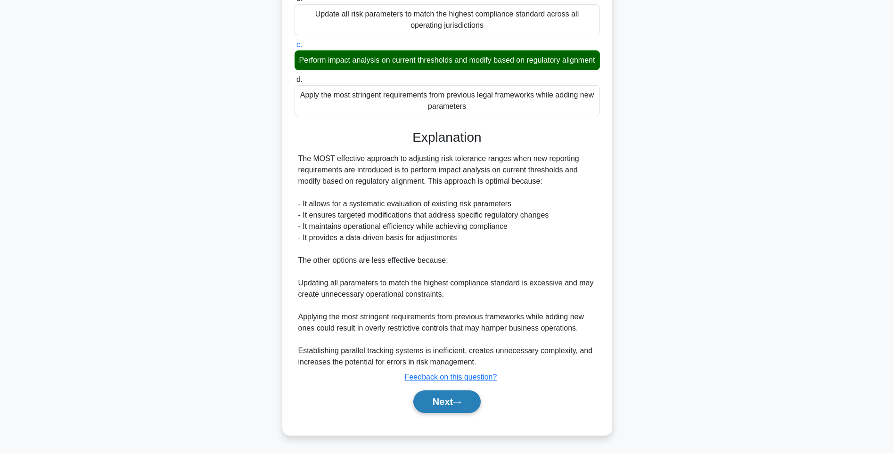
click at [451, 402] on button "Next" at bounding box center [446, 402] width 67 height 23
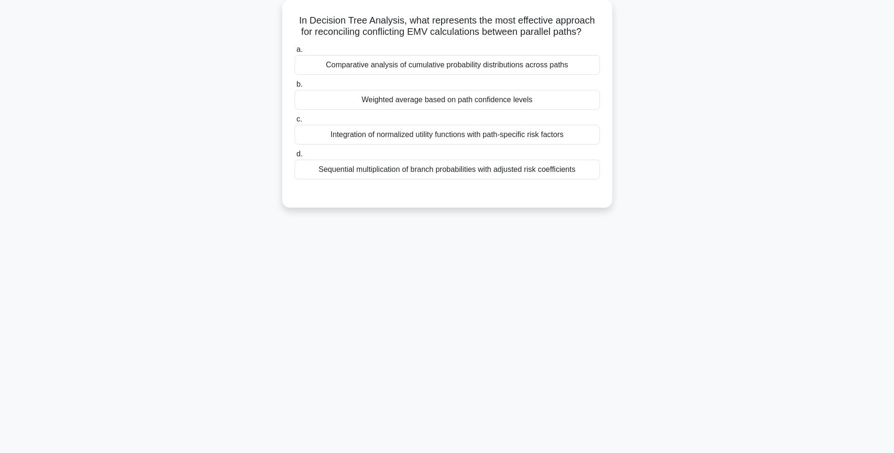
drag, startPoint x: 297, startPoint y: 17, endPoint x: 639, endPoint y: 176, distance: 376.8
click at [639, 176] on div "In Decision Tree Analysis, what represents the most effective approach for reco…" at bounding box center [447, 110] width 622 height 220
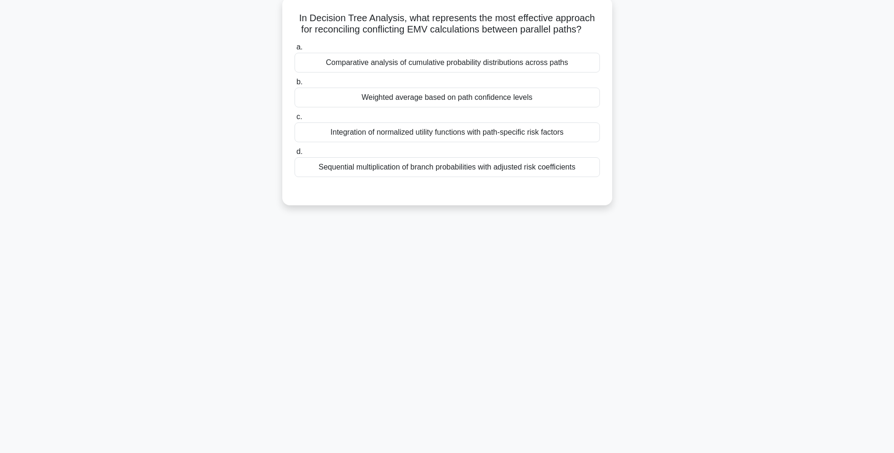
click at [513, 66] on div "Comparative analysis of cumulative probability distributions across paths" at bounding box center [447, 63] width 305 height 20
click at [295, 50] on input "a. Comparative analysis of cumulative probability distributions across paths" at bounding box center [295, 47] width 0 height 6
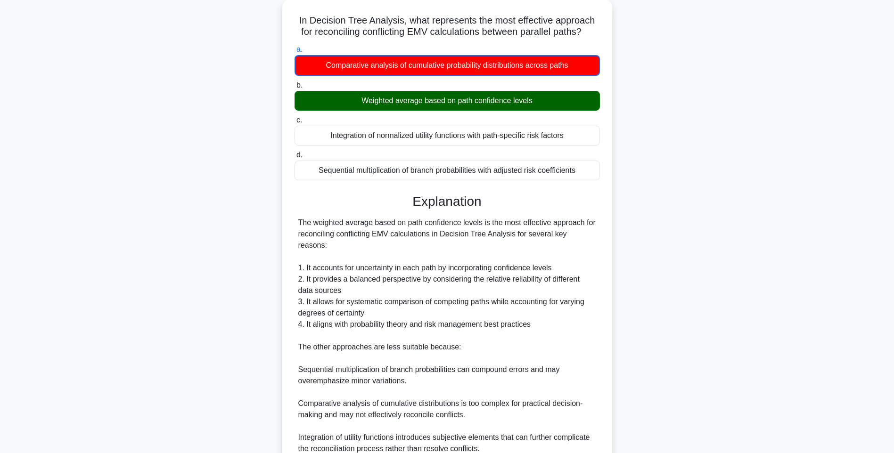
click at [628, 264] on div "In Decision Tree Analysis, what represents the most effective approach for reco…" at bounding box center [447, 267] width 622 height 534
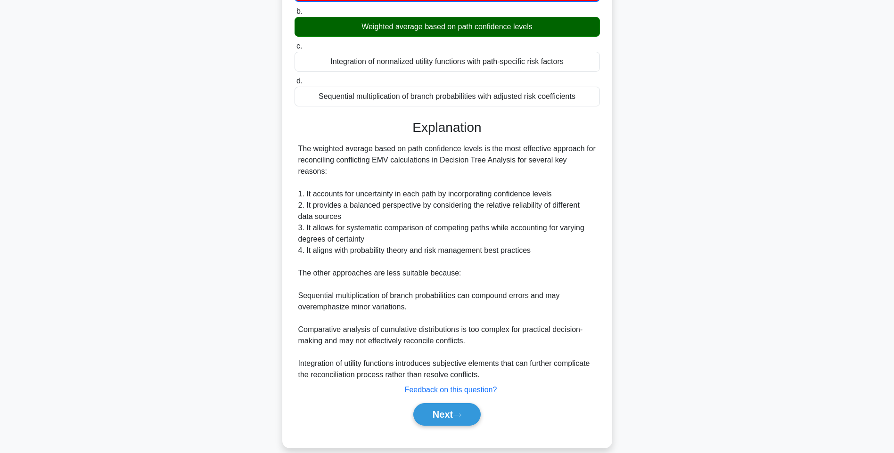
scroll to position [129, 0]
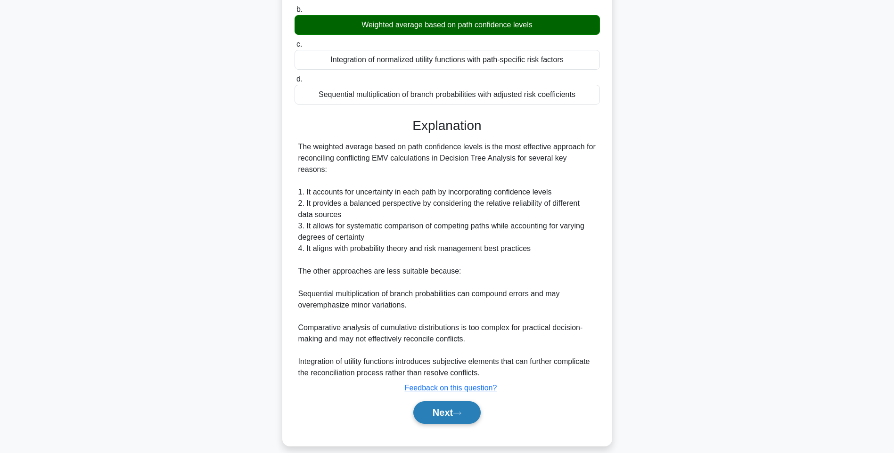
click at [461, 411] on icon at bounding box center [457, 413] width 8 height 5
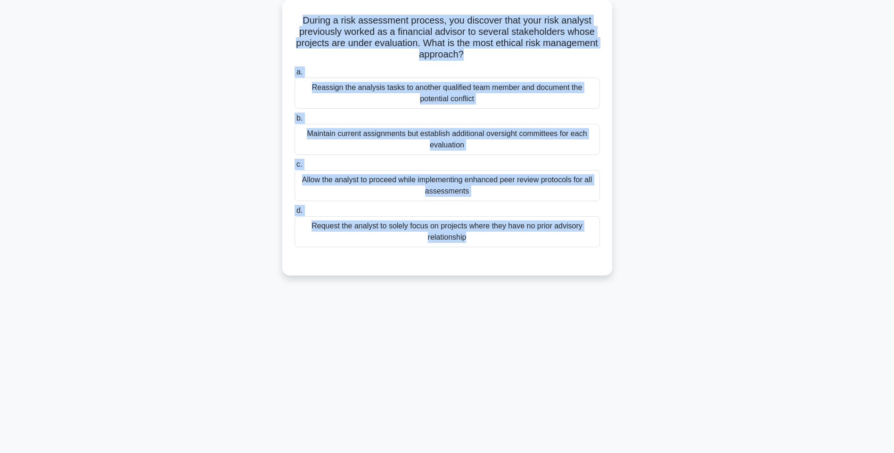
drag, startPoint x: 351, startPoint y: 50, endPoint x: 621, endPoint y: 253, distance: 337.9
click at [621, 253] on div "During a risk assessment process, you discover that your risk analyst previousl…" at bounding box center [447, 143] width 622 height 287
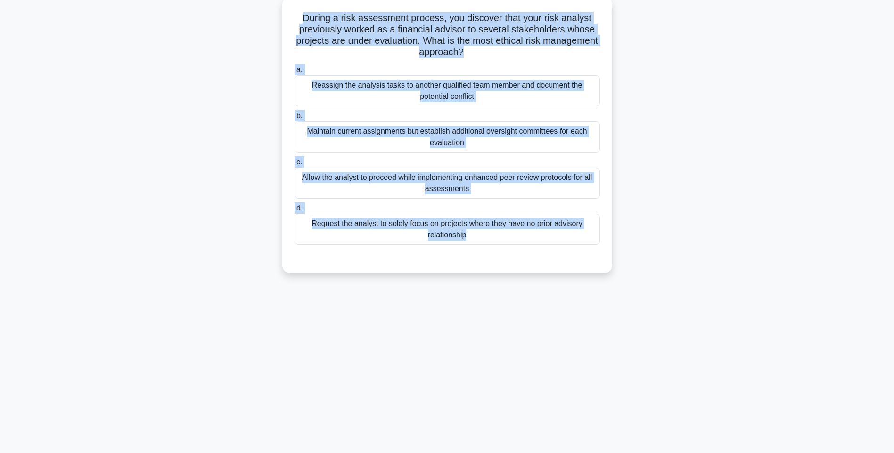
click at [525, 143] on div "Maintain current assignments but establish additional oversight committees for …" at bounding box center [447, 137] width 305 height 31
click at [295, 119] on input "b. Maintain current assignments but establish additional oversight committees f…" at bounding box center [295, 116] width 0 height 6
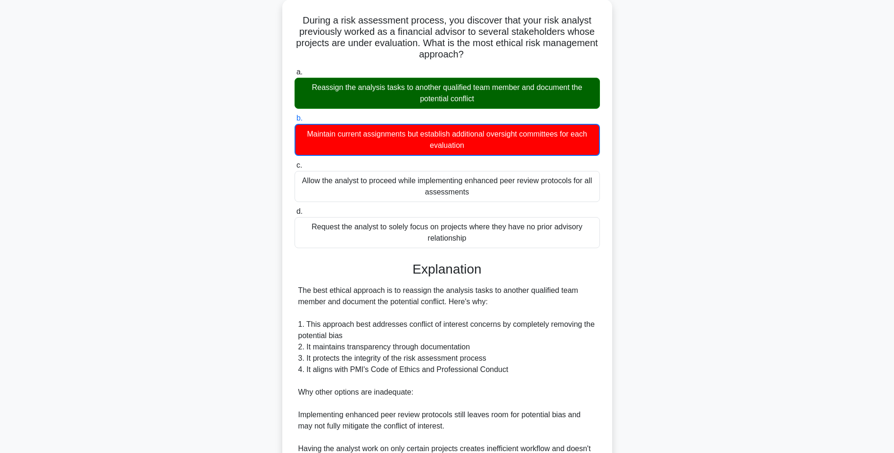
click at [627, 258] on div "During a risk assessment process, you discover that your risk analyst previousl…" at bounding box center [447, 312] width 622 height 624
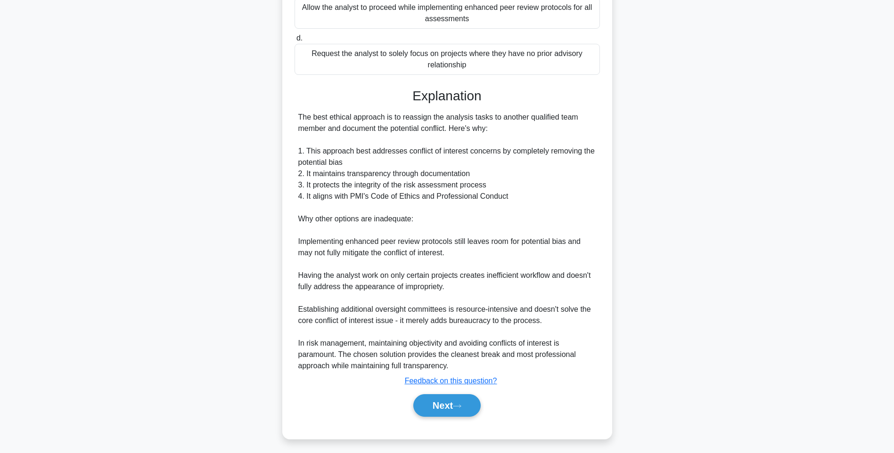
scroll to position [231, 0]
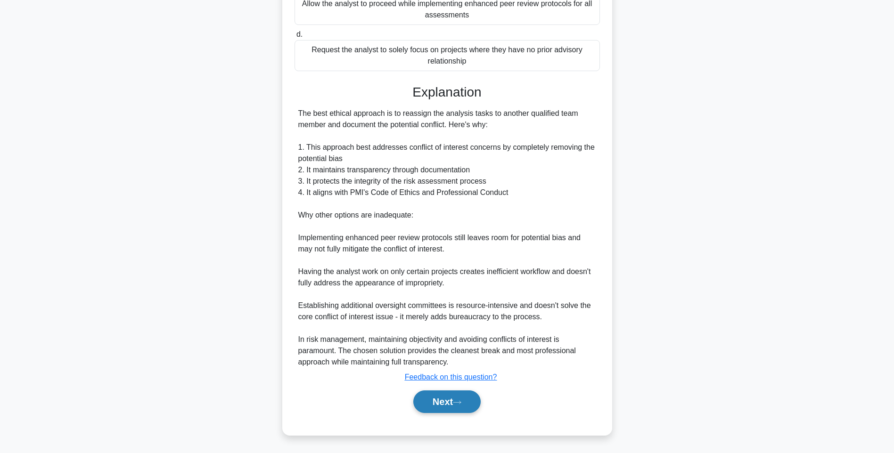
click at [468, 398] on button "Next" at bounding box center [446, 402] width 67 height 23
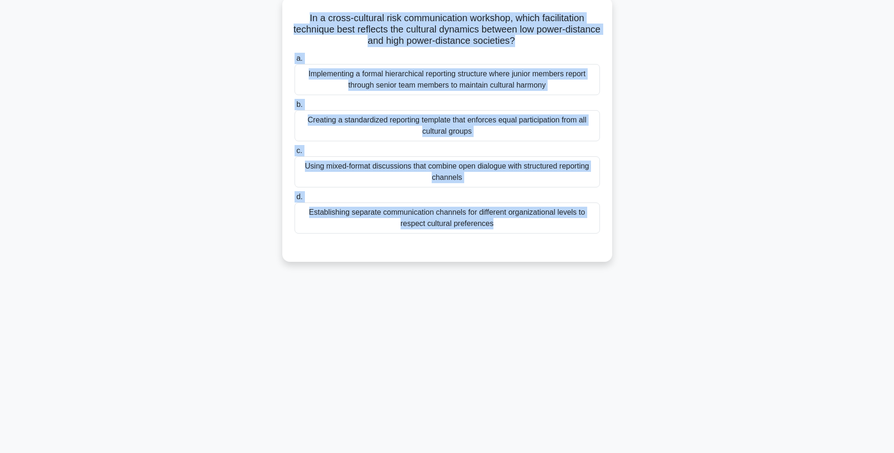
drag, startPoint x: 300, startPoint y: 16, endPoint x: 578, endPoint y: 240, distance: 357.6
click at [578, 240] on div "In a cross-cultural risk communication workshop, which facilitation technique b…" at bounding box center [447, 129] width 322 height 257
click at [554, 80] on div "Implementing a formal hierarchical reporting structure where junior members rep…" at bounding box center [447, 79] width 305 height 31
click at [295, 62] on input "a. Implementing a formal hierarchical reporting structure where junior members …" at bounding box center [295, 59] width 0 height 6
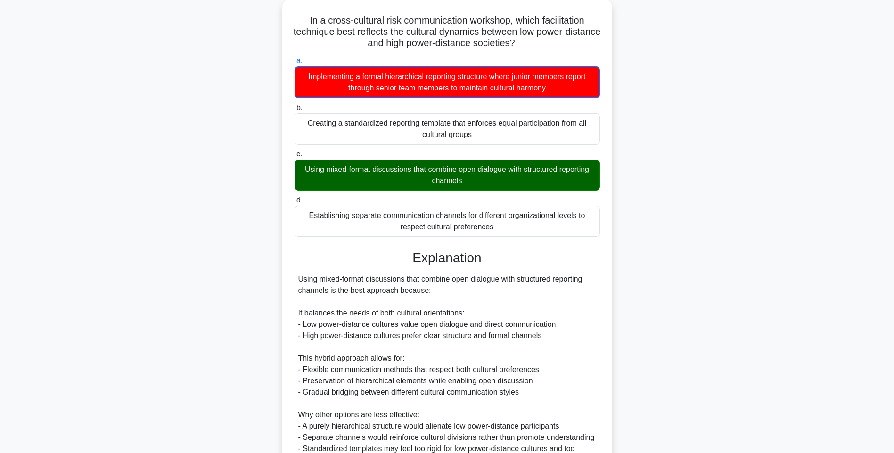
click at [695, 240] on div "In a cross-cultural risk communication workshop, which facilitation technique b…" at bounding box center [447, 289] width 622 height 579
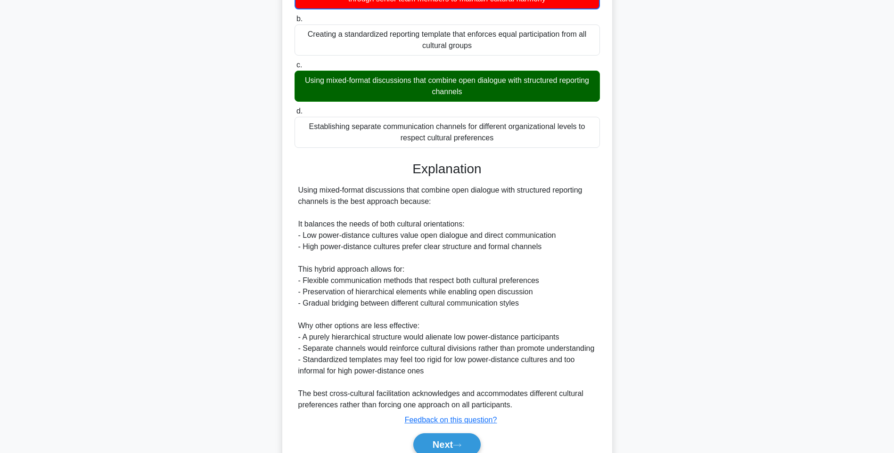
scroll to position [186, 0]
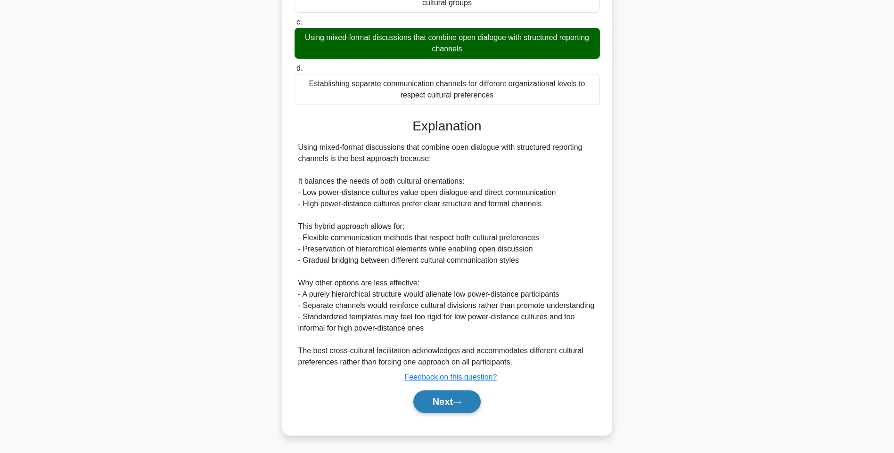
click at [449, 412] on button "Next" at bounding box center [446, 402] width 67 height 23
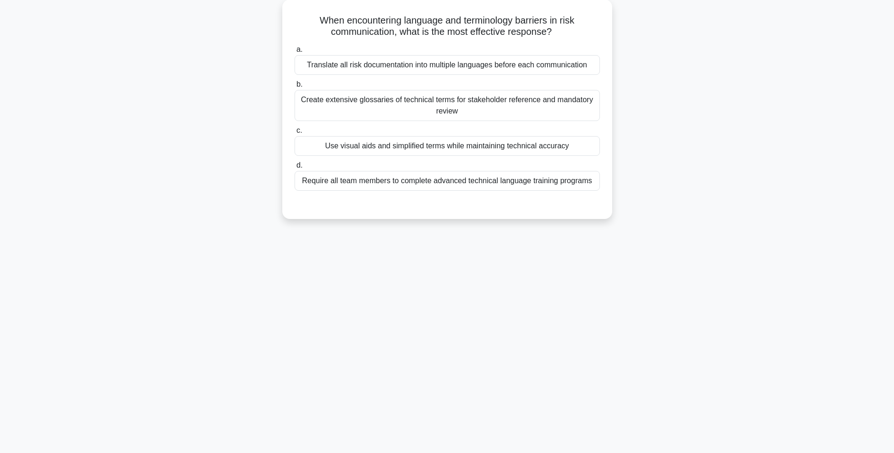
drag, startPoint x: 326, startPoint y: 23, endPoint x: 619, endPoint y: 192, distance: 338.6
click at [619, 192] on div "When encountering language and terminology barriers in risk communication, what…" at bounding box center [447, 115] width 622 height 231
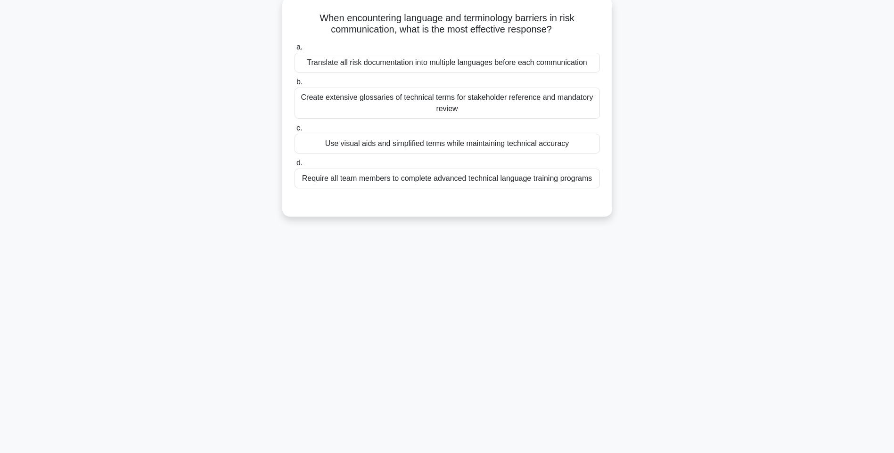
click at [523, 110] on div "Create extensive glossaries of technical terms for stakeholder reference and ma…" at bounding box center [447, 103] width 305 height 31
click at [295, 85] on input "b. Create extensive glossaries of technical terms for stakeholder reference and…" at bounding box center [295, 82] width 0 height 6
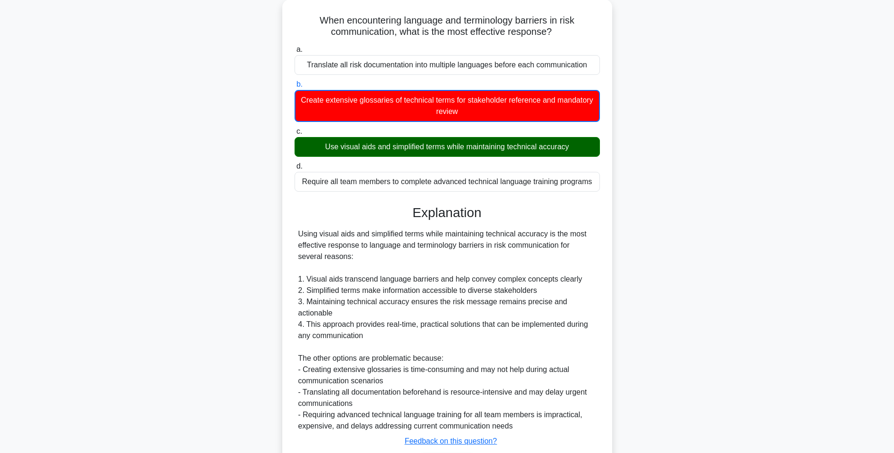
click at [650, 182] on div "When encountering language and terminology barriers in risk communication, what…" at bounding box center [447, 255] width 622 height 511
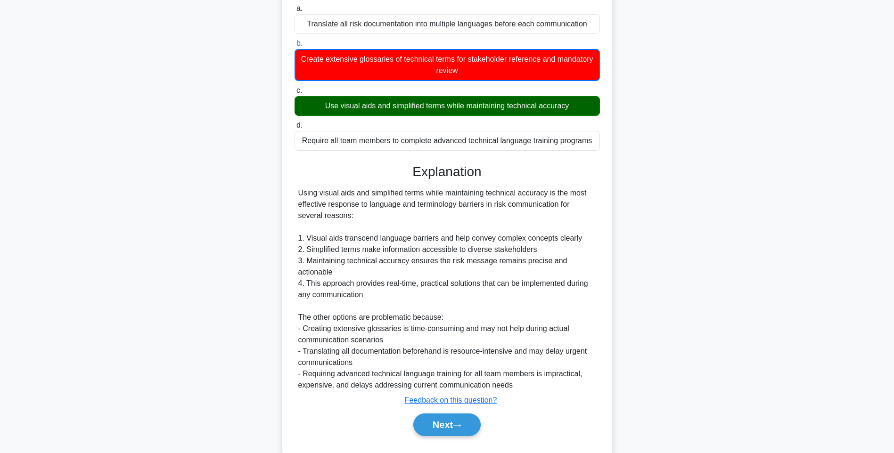
scroll to position [118, 0]
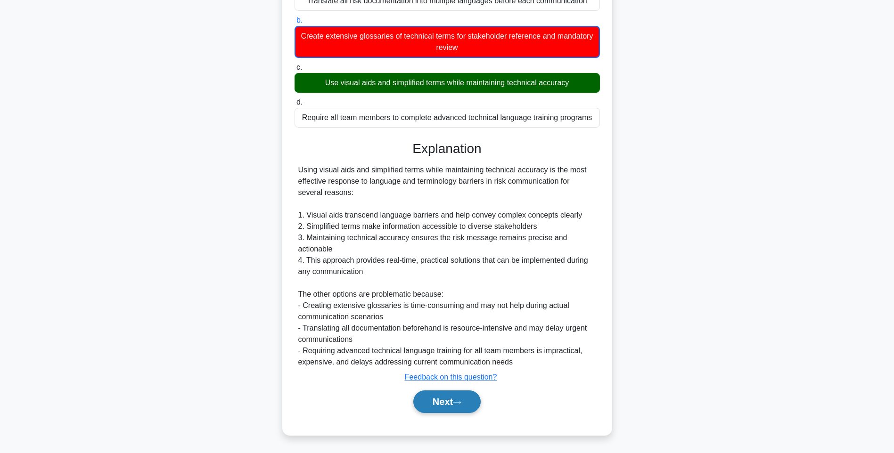
click at [447, 399] on button "Next" at bounding box center [446, 402] width 67 height 23
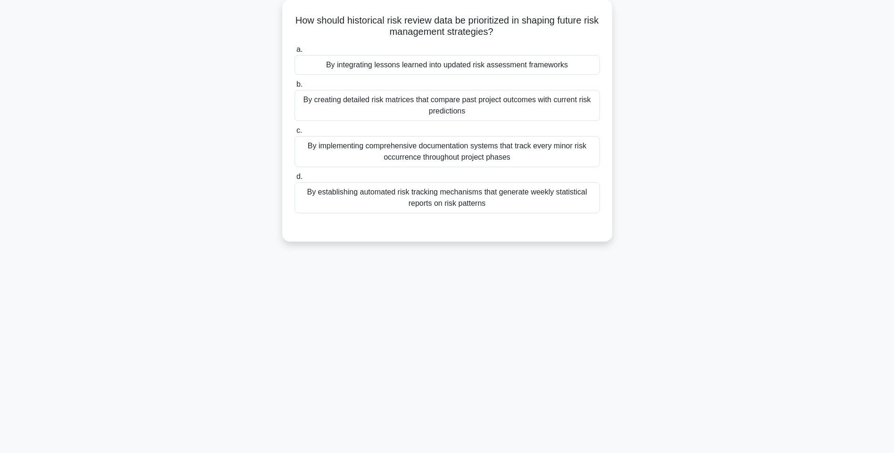
drag, startPoint x: 300, startPoint y: 16, endPoint x: 642, endPoint y: 212, distance: 394.1
click at [642, 212] on div "How should historical risk review data be prioritized in shaping future risk ma…" at bounding box center [447, 127] width 622 height 254
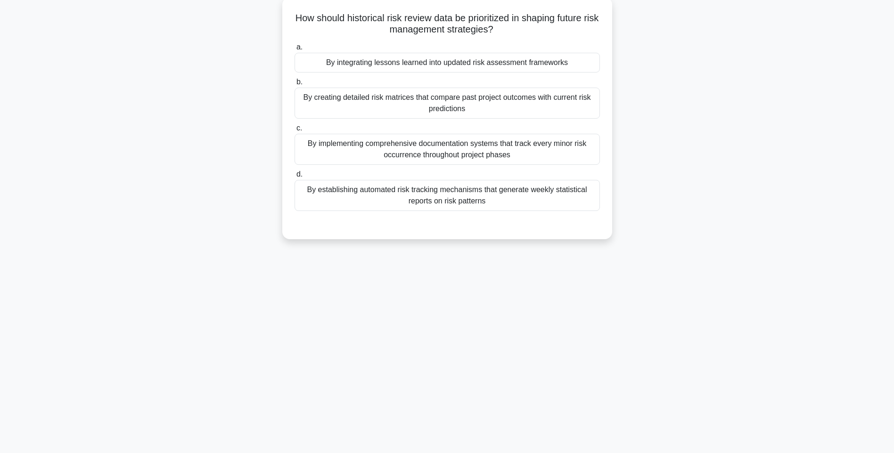
click at [543, 104] on div "By creating detailed risk matrices that compare past project outcomes with curr…" at bounding box center [447, 103] width 305 height 31
click at [295, 85] on input "b. By creating detailed risk matrices that compare past project outcomes with c…" at bounding box center [295, 82] width 0 height 6
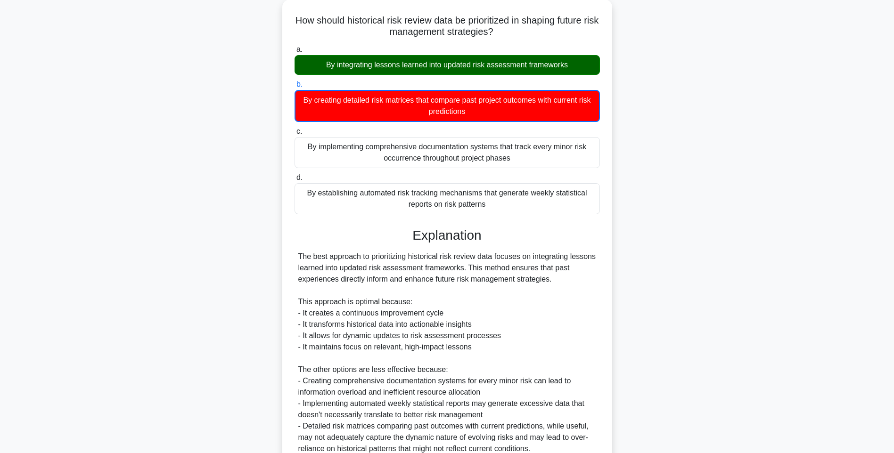
click at [684, 231] on div "How should historical risk review data be prioritized in shaping future risk ma…" at bounding box center [447, 267] width 622 height 534
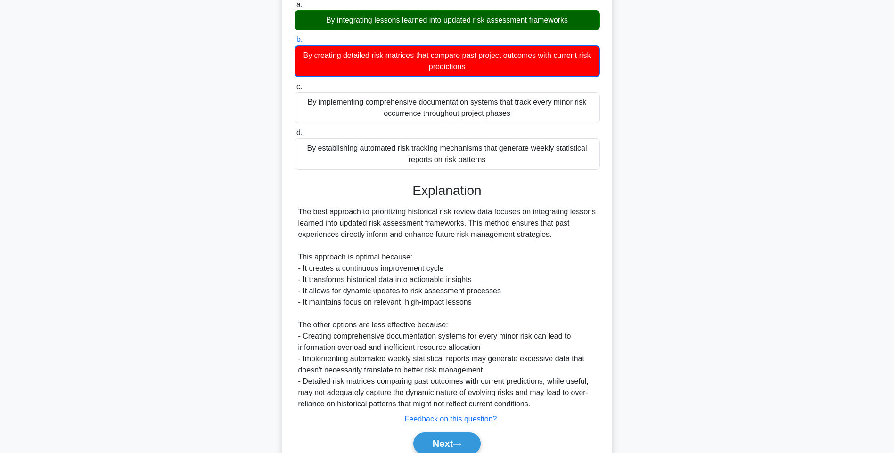
scroll to position [140, 0]
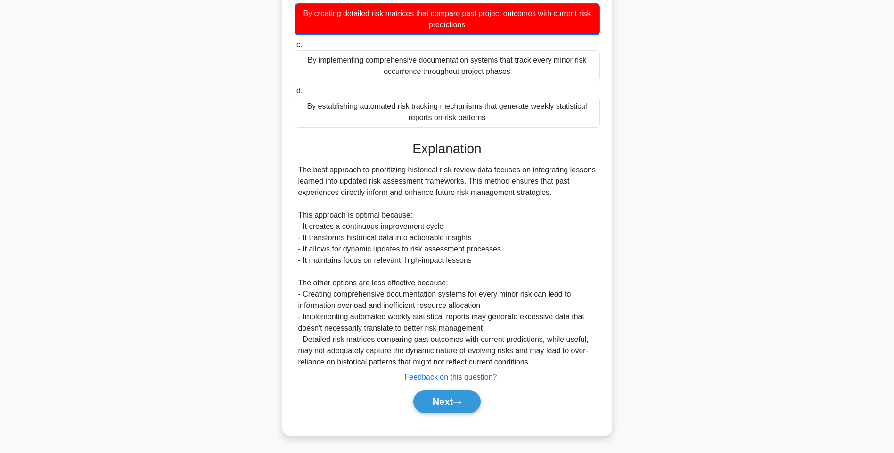
click at [464, 389] on div "Next" at bounding box center [447, 402] width 305 height 30
click at [456, 395] on button "Next" at bounding box center [446, 402] width 67 height 23
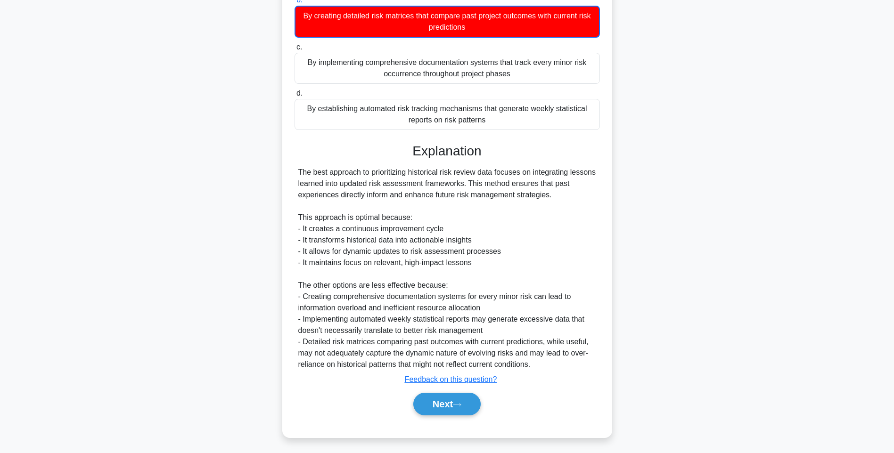
scroll to position [56, 0]
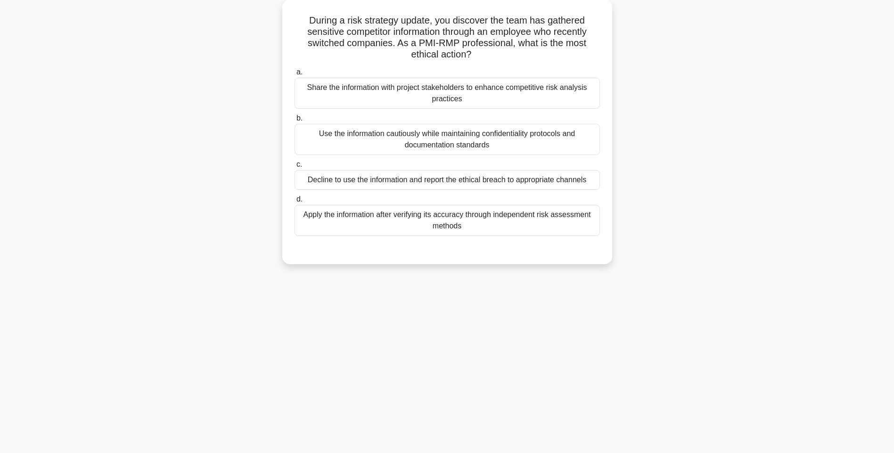
drag, startPoint x: 303, startPoint y: 13, endPoint x: 632, endPoint y: 229, distance: 393.8
click at [632, 229] on div "During a risk strategy update, you discover the team has gathered sensitive com…" at bounding box center [447, 138] width 622 height 276
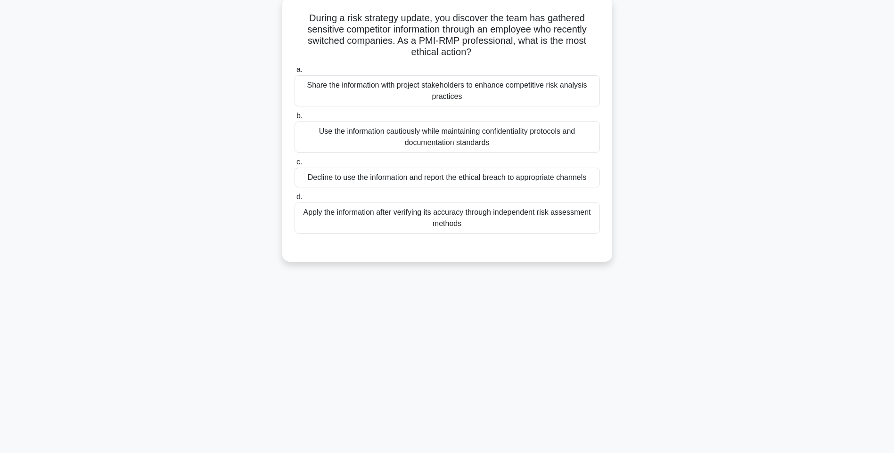
click at [423, 88] on div "Share the information with project stakeholders to enhance competitive risk ana…" at bounding box center [447, 90] width 305 height 31
click at [295, 73] on input "a. Share the information with project stakeholders to enhance competitive risk …" at bounding box center [295, 70] width 0 height 6
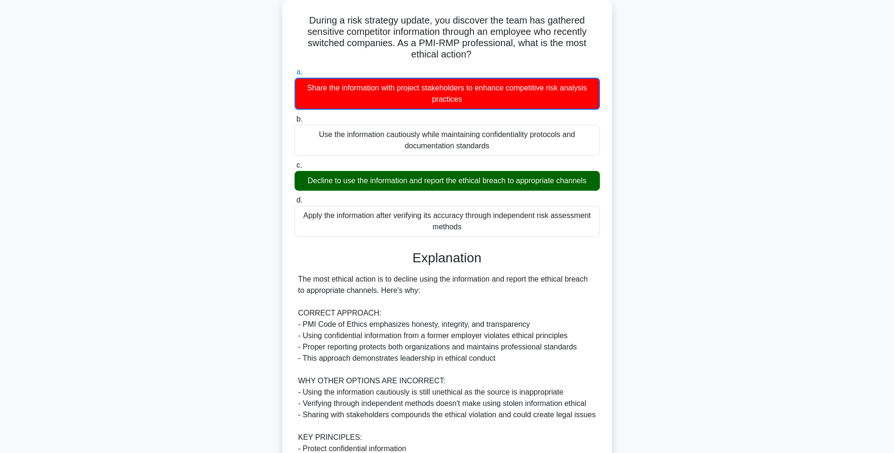
drag, startPoint x: 678, startPoint y: 245, endPoint x: 672, endPoint y: 251, distance: 8.3
click at [678, 245] on div "During a risk strategy update, you discover the team has gathered sensitive com…" at bounding box center [447, 306] width 622 height 613
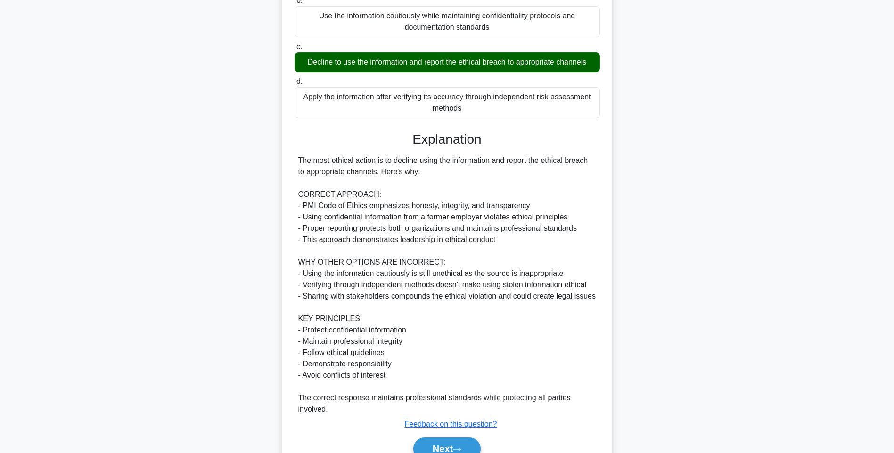
scroll to position [220, 0]
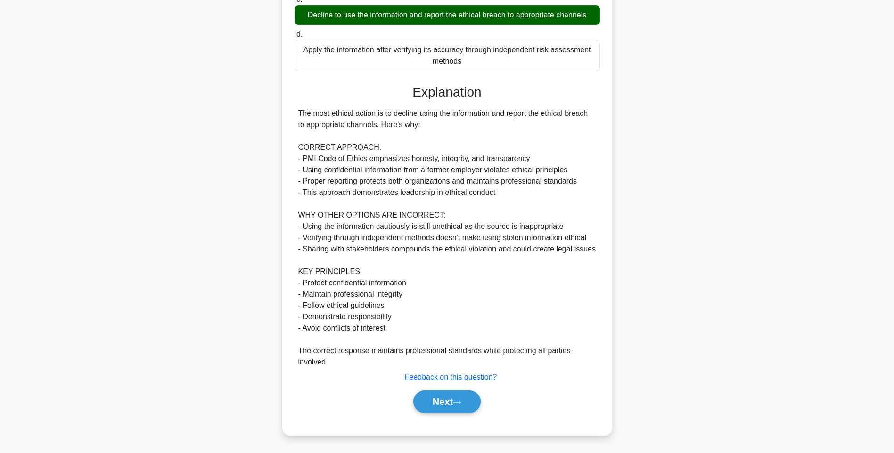
drag, startPoint x: 442, startPoint y: 398, endPoint x: 411, endPoint y: 326, distance: 78.2
click at [442, 398] on button "Next" at bounding box center [446, 402] width 67 height 23
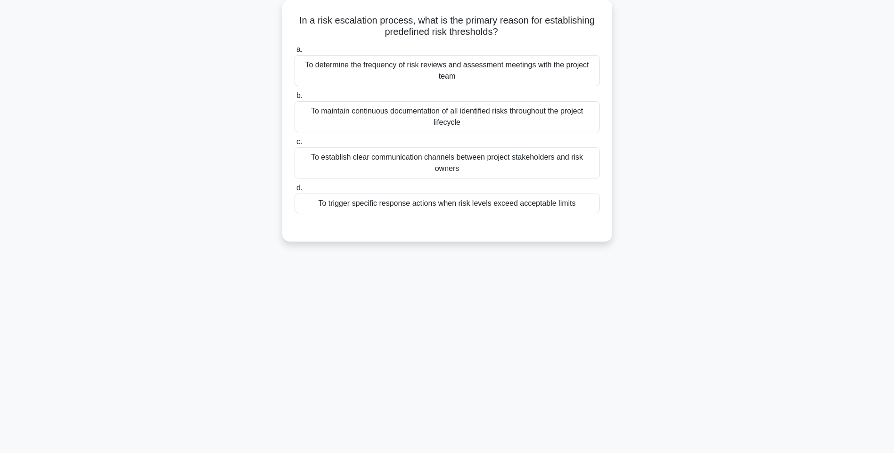
scroll to position [56, 0]
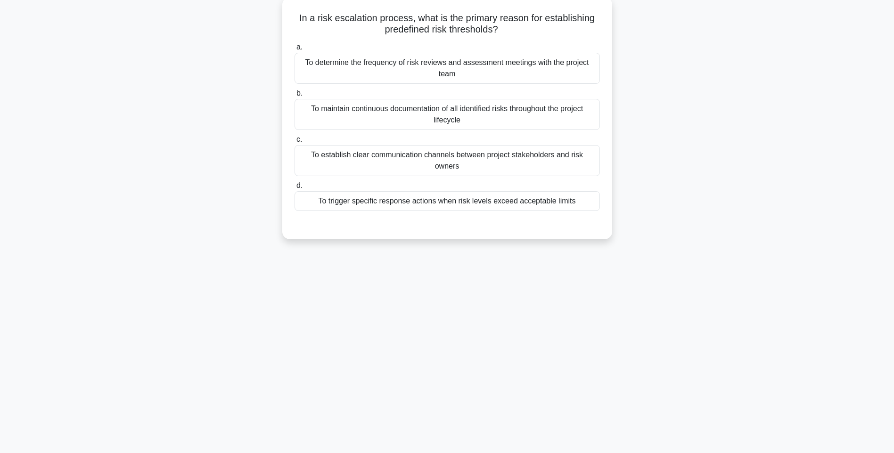
drag, startPoint x: 288, startPoint y: 17, endPoint x: 604, endPoint y: 197, distance: 363.3
click at [604, 197] on div "In a risk escalation process, what is the primary reason for establishing prede…" at bounding box center [447, 118] width 322 height 235
click at [447, 61] on div "To determine the frequency of risk reviews and assessment meetings with the pro…" at bounding box center [447, 68] width 305 height 31
click at [295, 50] on input "a. To determine the frequency of risk reviews and assessment meetings with the …" at bounding box center [295, 47] width 0 height 6
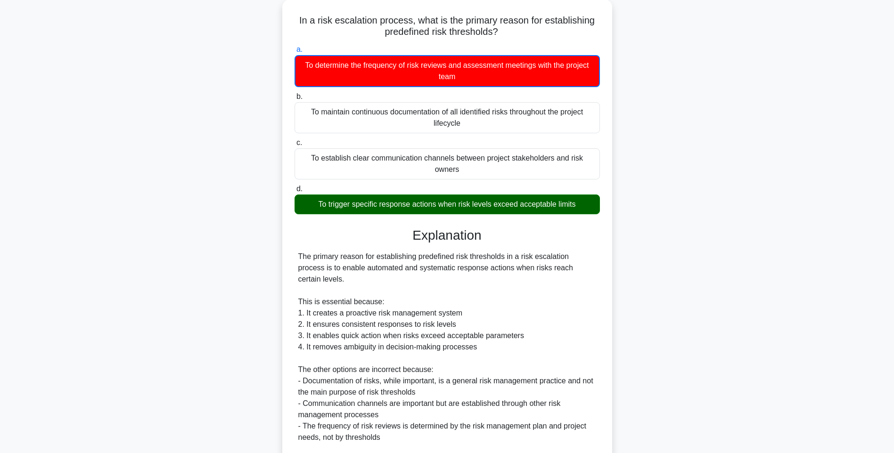
click at [669, 281] on div "In a risk escalation process, what is the primary reason for establishing prede…" at bounding box center [447, 284] width 622 height 568
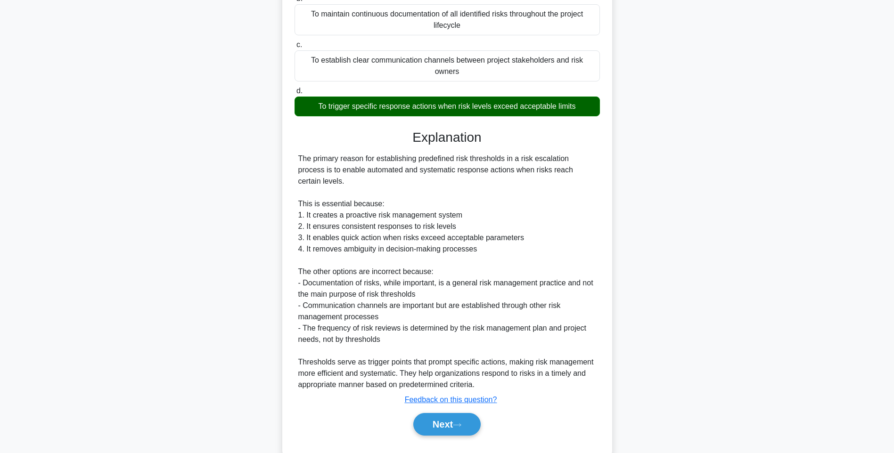
scroll to position [152, 0]
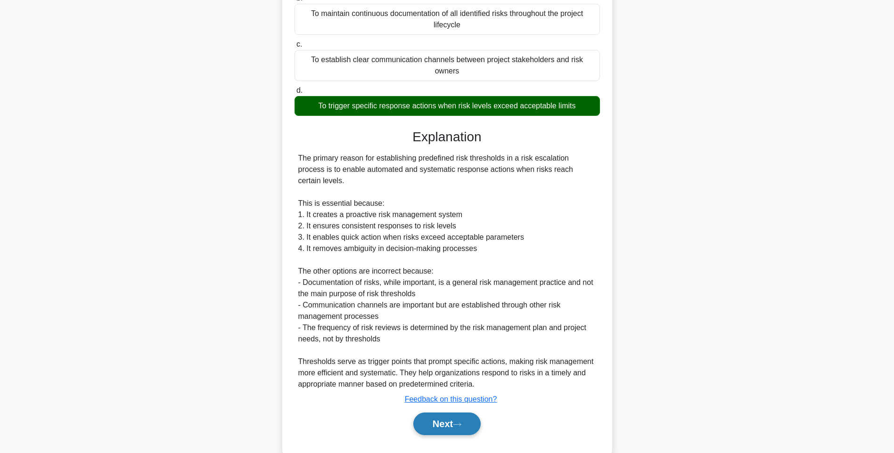
click at [439, 413] on button "Next" at bounding box center [446, 424] width 67 height 23
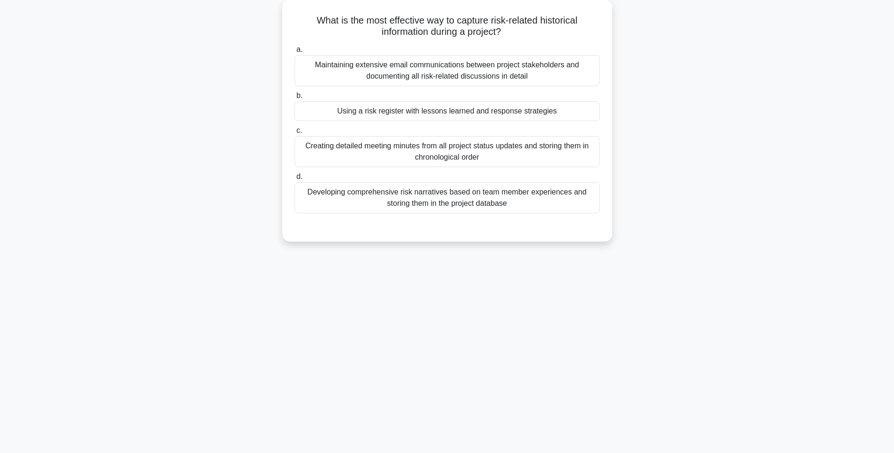
drag, startPoint x: 314, startPoint y: 13, endPoint x: 623, endPoint y: 206, distance: 364.6
click at [623, 206] on div "What is the most effective way to capture risk-related historical information d…" at bounding box center [447, 127] width 622 height 254
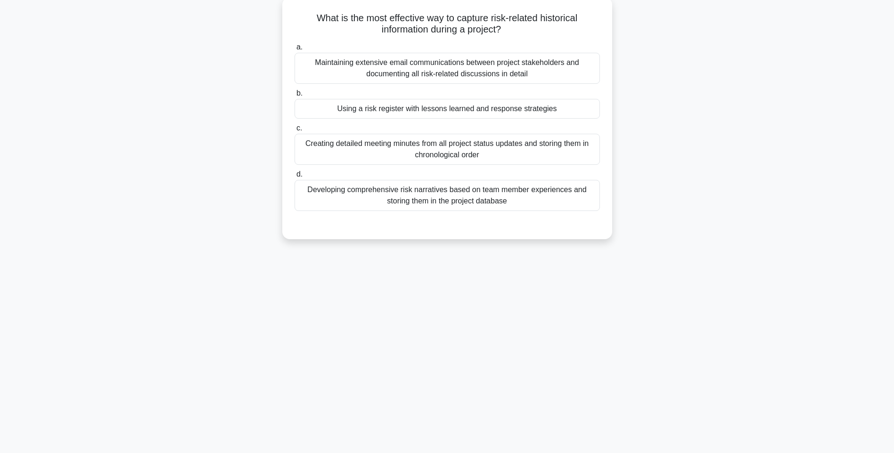
click at [507, 202] on div "Developing comprehensive risk narratives based on team member experiences and s…" at bounding box center [447, 195] width 305 height 31
click at [295, 178] on input "d. Developing comprehensive risk narratives based on team member experiences an…" at bounding box center [295, 175] width 0 height 6
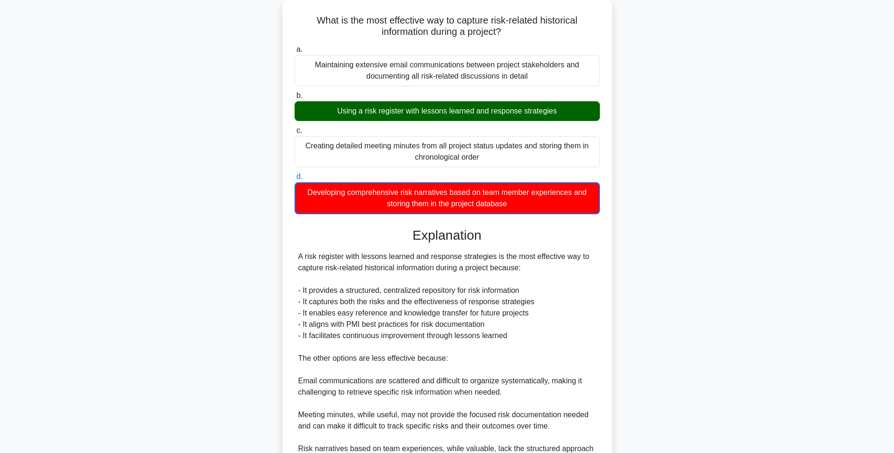
click at [703, 227] on div "What is the most effective way to capture risk-related historical information d…" at bounding box center [447, 278] width 622 height 557
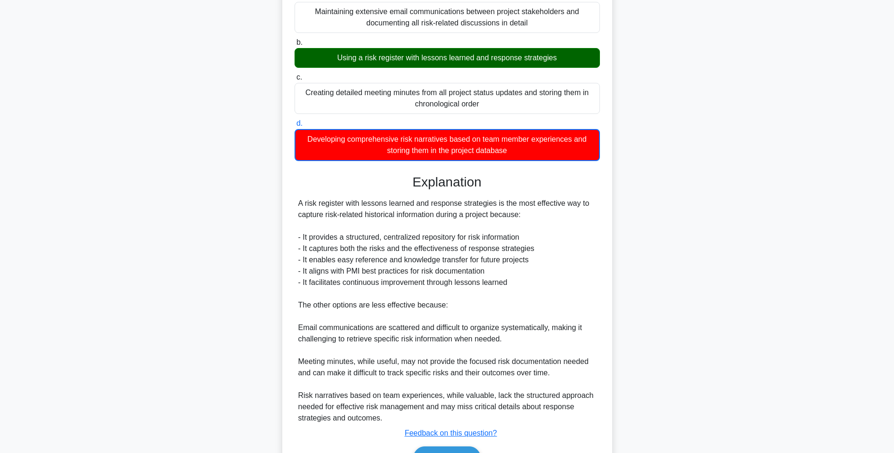
scroll to position [163, 0]
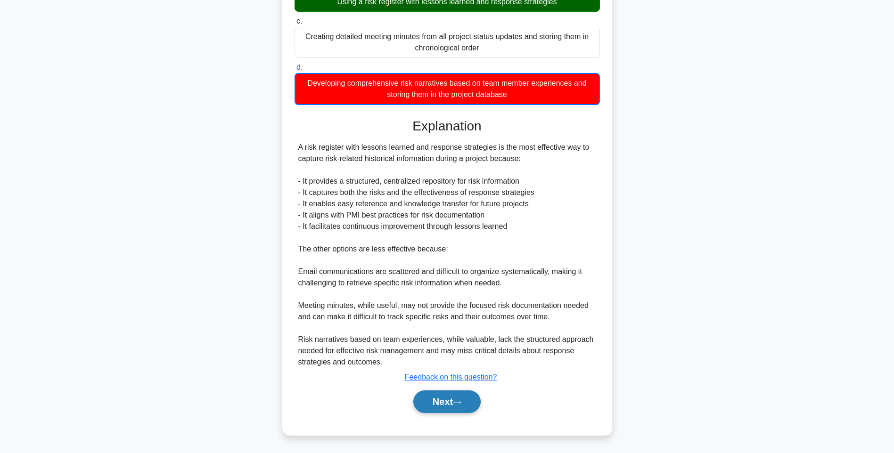
click at [439, 396] on button "Next" at bounding box center [446, 402] width 67 height 23
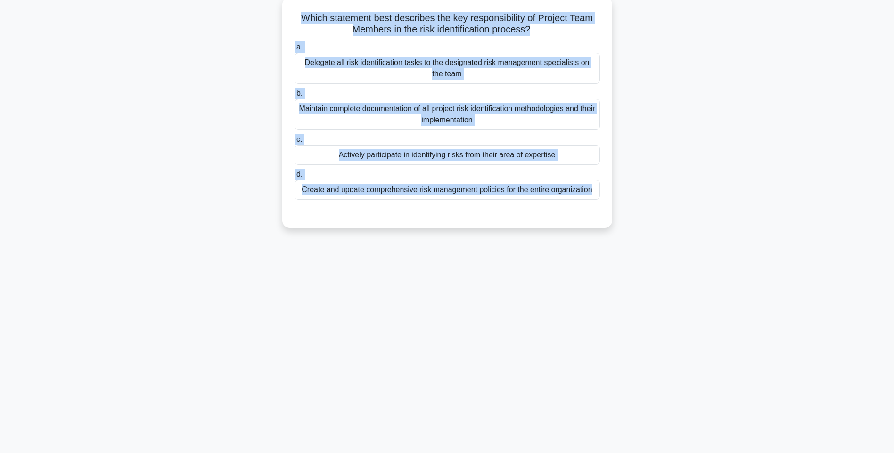
drag, startPoint x: 295, startPoint y: 15, endPoint x: 606, endPoint y: 203, distance: 362.8
click at [606, 203] on div "Which statement best describes the key responsibility of Project Team Members i…" at bounding box center [447, 112] width 322 height 223
click at [501, 126] on div "Maintain complete documentation of all project risk identification methodologie…" at bounding box center [447, 114] width 305 height 31
click at [295, 97] on input "b. Maintain complete documentation of all project risk identification methodolo…" at bounding box center [295, 93] width 0 height 6
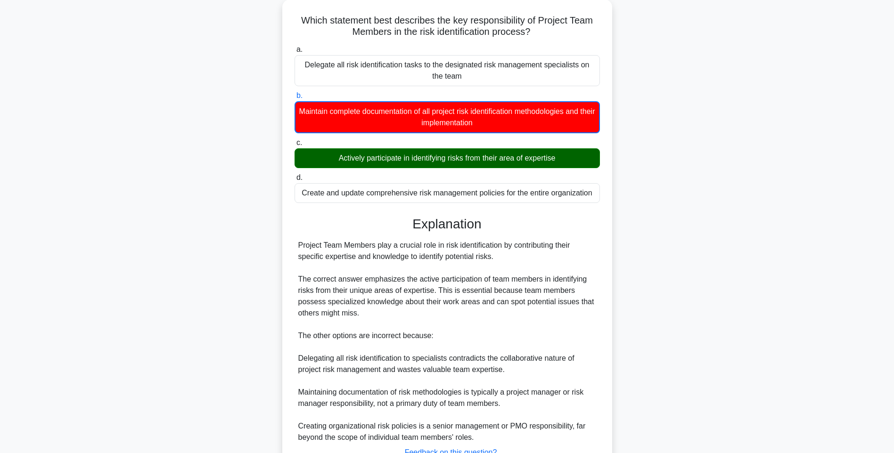
click at [659, 275] on div "Which statement best describes the key responsibility of Project Team Members i…" at bounding box center [447, 261] width 622 height 523
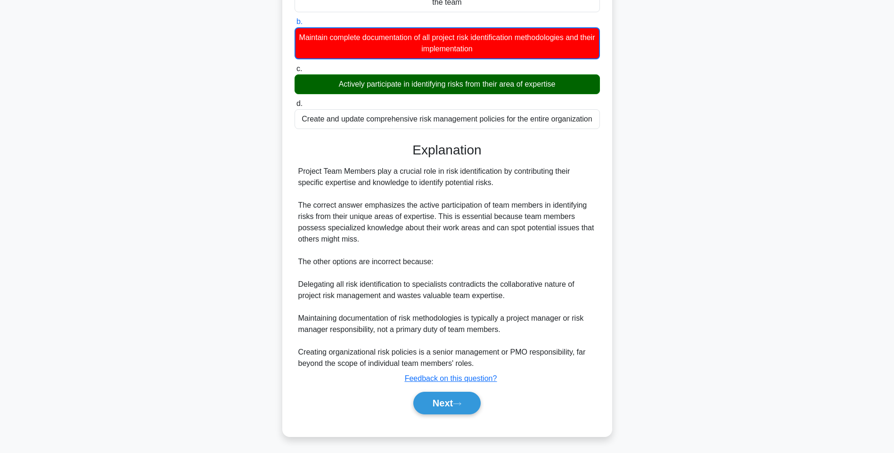
scroll to position [129, 0]
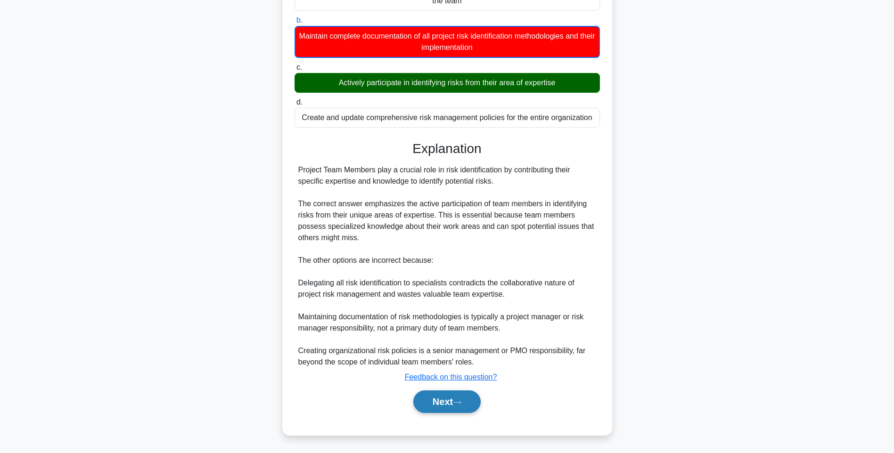
click at [443, 411] on button "Next" at bounding box center [446, 402] width 67 height 23
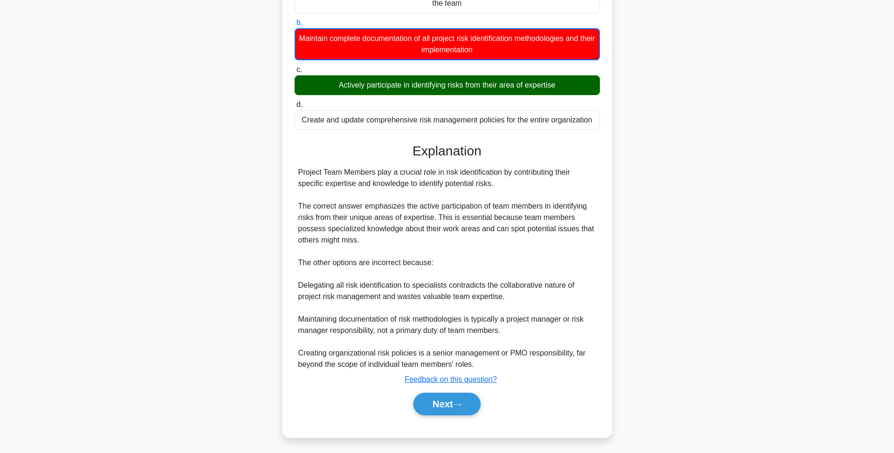
scroll to position [56, 0]
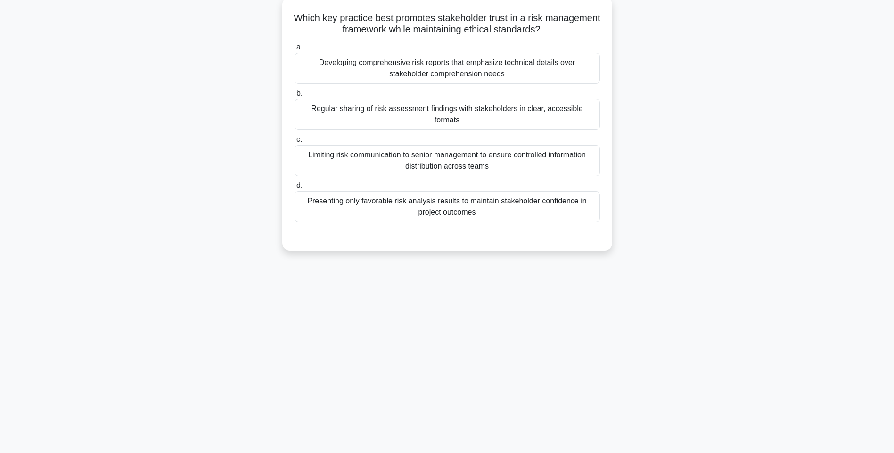
drag, startPoint x: 311, startPoint y: 16, endPoint x: 577, endPoint y: 204, distance: 326.0
click at [577, 204] on div "Which key practice best promotes stakeholder trust in a risk management framewo…" at bounding box center [447, 124] width 322 height 246
click at [495, 70] on div "Developing comprehensive risk reports that emphasize technical details over sta…" at bounding box center [447, 68] width 305 height 31
click at [295, 50] on input "a. Developing comprehensive risk reports that emphasize technical details over …" at bounding box center [295, 47] width 0 height 6
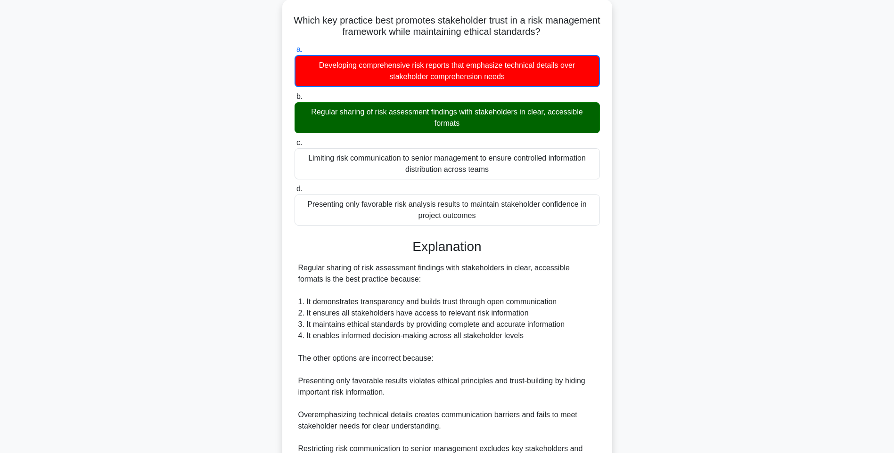
click at [666, 258] on div "Which key practice best promotes stakeholder trust in a risk management framewo…" at bounding box center [447, 278] width 622 height 557
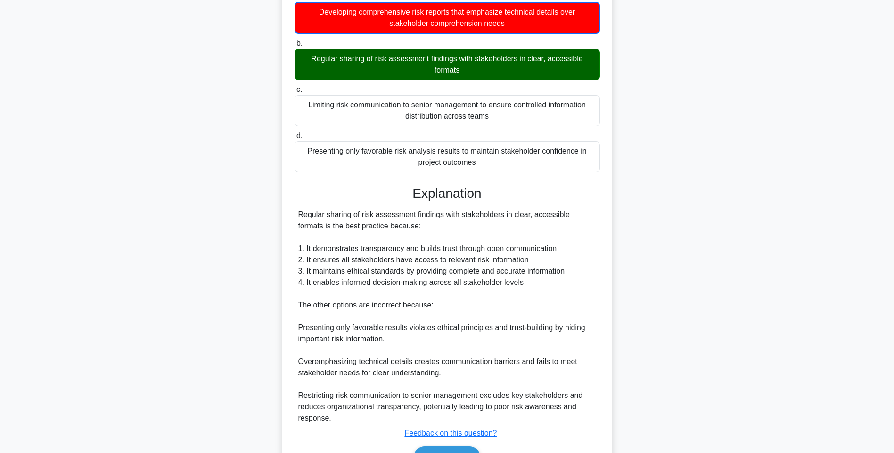
scroll to position [163, 0]
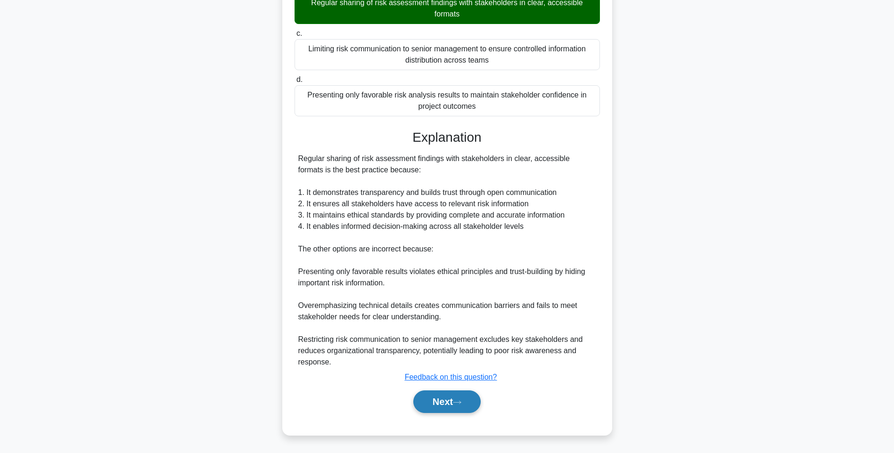
click at [458, 399] on button "Next" at bounding box center [446, 402] width 67 height 23
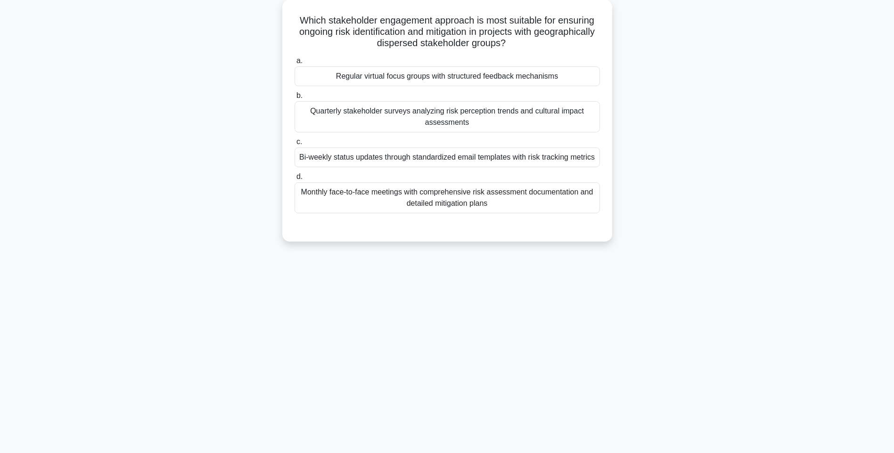
scroll to position [56, 0]
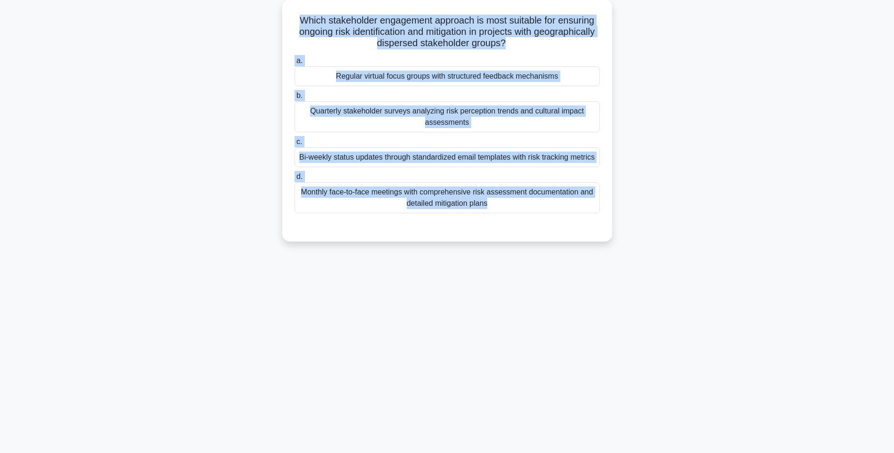
drag, startPoint x: 294, startPoint y: 16, endPoint x: 641, endPoint y: 234, distance: 410.0
click at [641, 234] on div "Which stakeholder engagement approach is most suitable for ensuring ongoing ris…" at bounding box center [447, 127] width 622 height 254
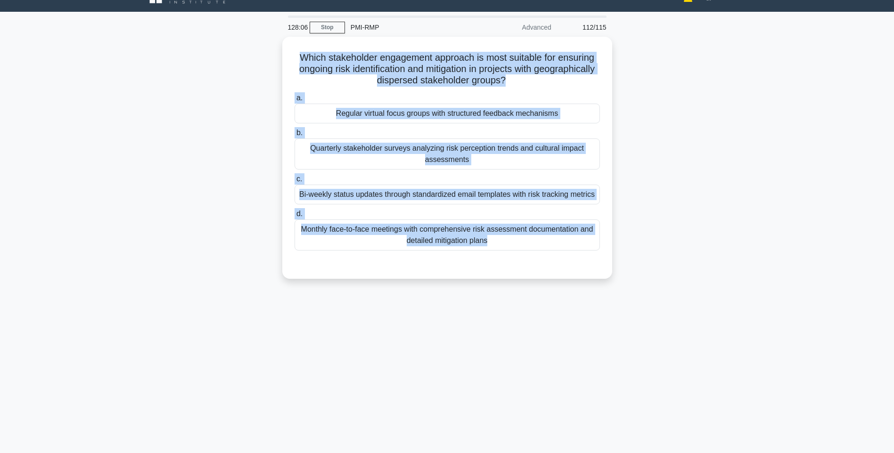
scroll to position [0, 0]
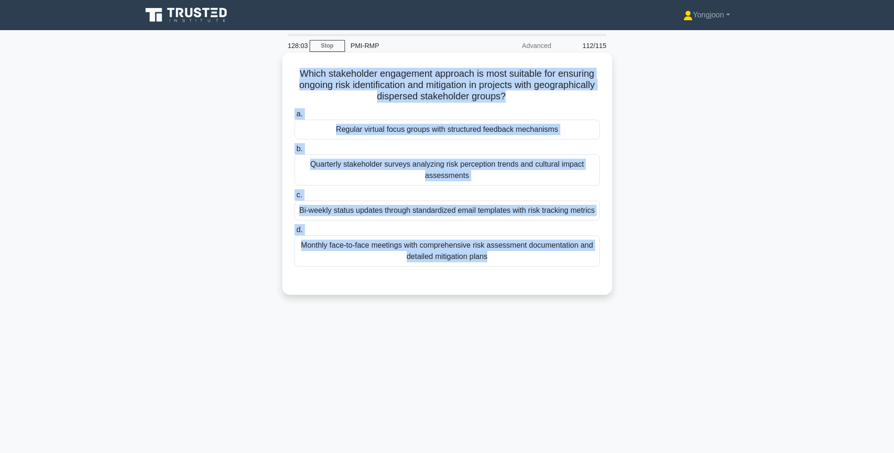
drag, startPoint x: 489, startPoint y: 138, endPoint x: 508, endPoint y: 139, distance: 18.9
click at [489, 138] on div "Regular virtual focus groups with structured feedback mechanisms" at bounding box center [447, 130] width 305 height 20
click at [295, 117] on input "a. Regular virtual focus groups with structured feedback mechanisms" at bounding box center [295, 114] width 0 height 6
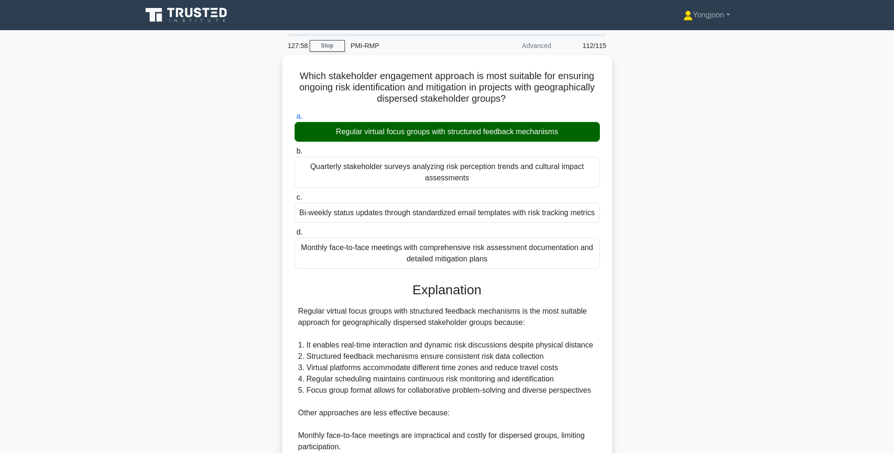
drag, startPoint x: 725, startPoint y: 283, endPoint x: 719, endPoint y: 286, distance: 6.5
click at [725, 283] on div "Which stakeholder engagement approach is most suitable for ensuring ongoing ris…" at bounding box center [447, 327] width 622 height 544
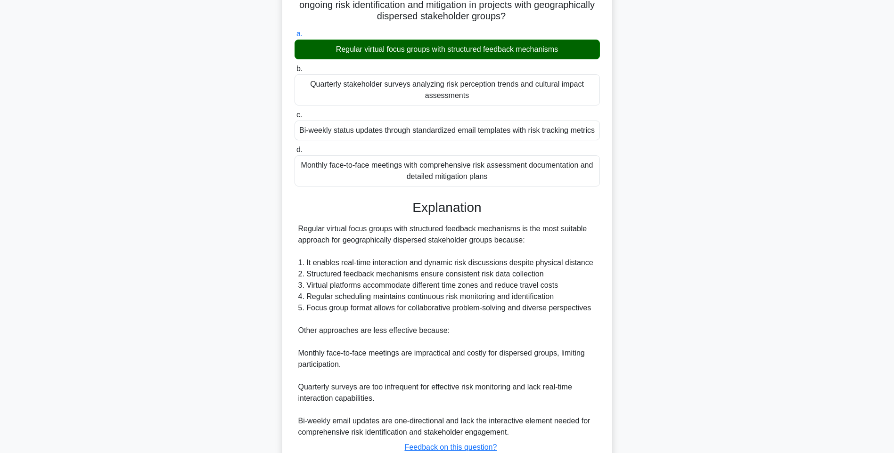
scroll to position [151, 0]
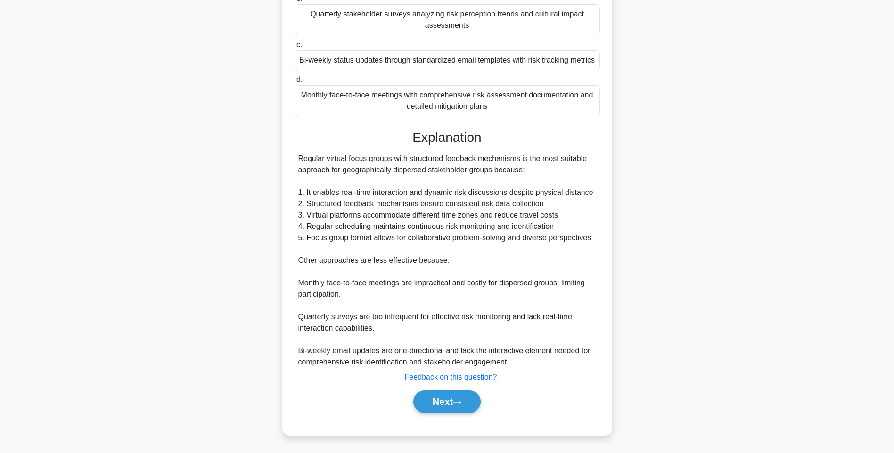
click at [458, 389] on div "Next" at bounding box center [447, 402] width 305 height 30
click at [453, 397] on button "Next" at bounding box center [446, 402] width 67 height 23
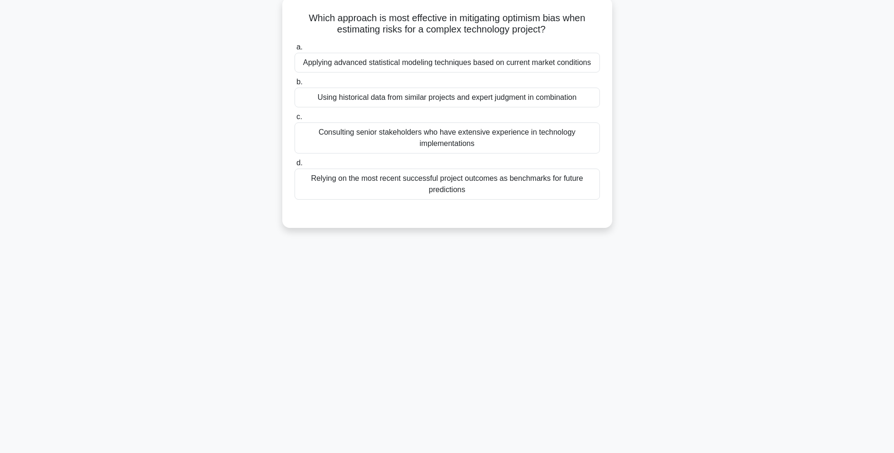
drag, startPoint x: 300, startPoint y: 13, endPoint x: 589, endPoint y: 200, distance: 344.4
click at [589, 200] on div "Which approach is most effective in mitigating optimism bias when estimating ri…" at bounding box center [447, 112] width 322 height 223
click at [464, 135] on div "Consulting senior stakeholders who have extensive experience in technology impl…" at bounding box center [447, 138] width 305 height 31
click at [295, 120] on input "c. Consulting senior stakeholders who have extensive experience in technology i…" at bounding box center [295, 117] width 0 height 6
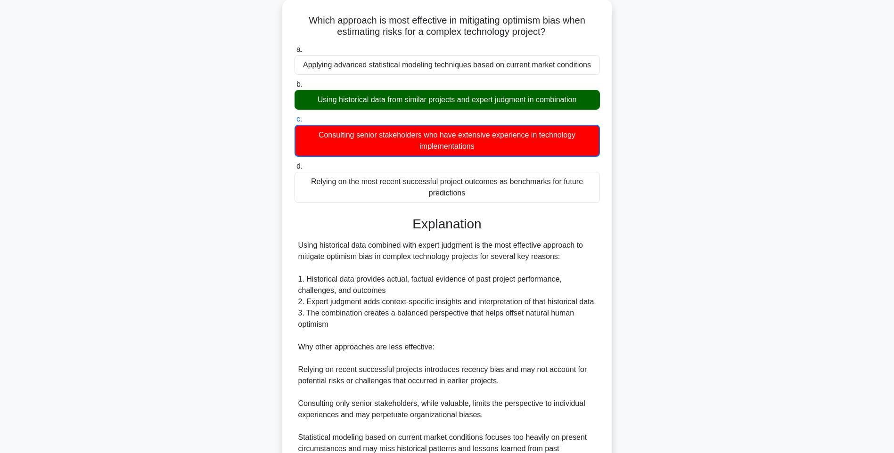
click at [706, 274] on div "Which approach is most effective in mitigating optimism bias when estimating ri…" at bounding box center [447, 272] width 622 height 545
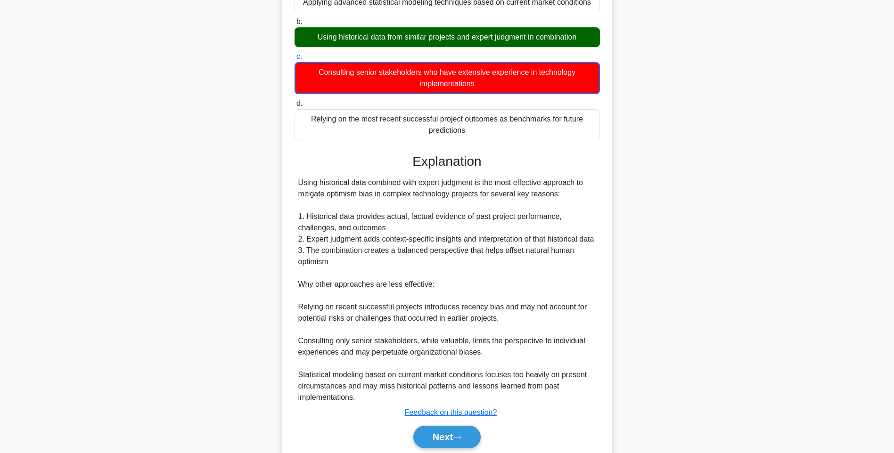
scroll to position [163, 0]
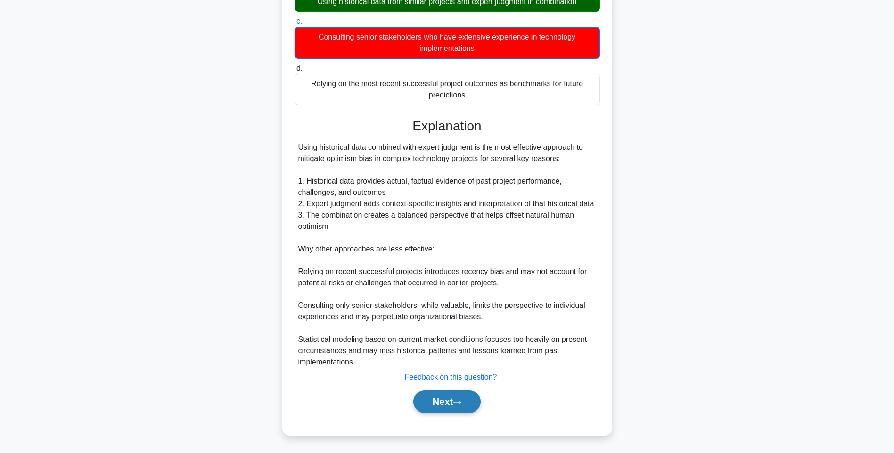
click at [453, 400] on button "Next" at bounding box center [446, 402] width 67 height 23
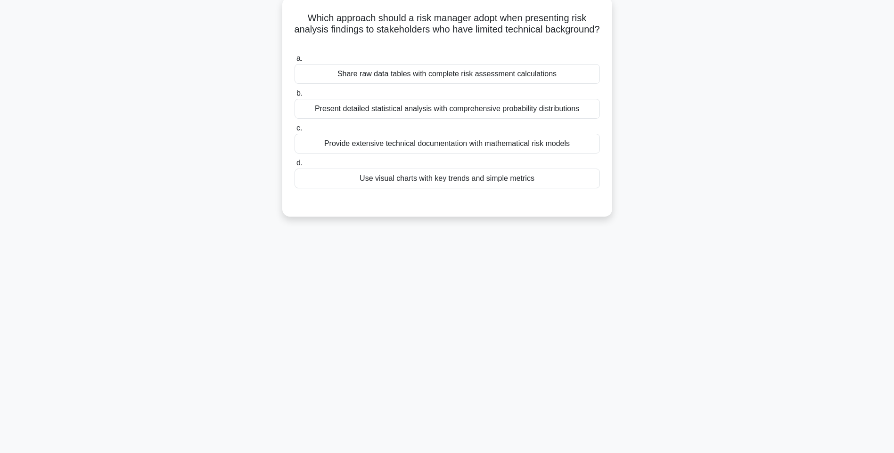
drag, startPoint x: 303, startPoint y: 14, endPoint x: 585, endPoint y: 189, distance: 332.7
click at [585, 189] on div "Which approach should a risk manager adopt when presenting risk analysis findin…" at bounding box center [447, 107] width 322 height 212
drag, startPoint x: 512, startPoint y: 174, endPoint x: 573, endPoint y: 187, distance: 62.0
click at [512, 174] on div "Use visual charts with key trends and simple metrics" at bounding box center [447, 179] width 305 height 20
click at [295, 166] on input "d. Use visual charts with key trends and simple metrics" at bounding box center [295, 163] width 0 height 6
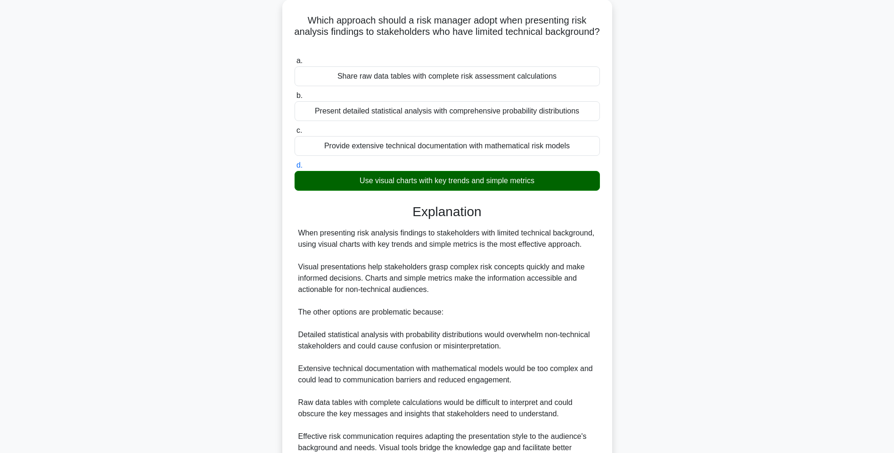
click at [636, 235] on div "Which approach should a risk manager adopt when presenting risk analysis findin…" at bounding box center [447, 272] width 622 height 544
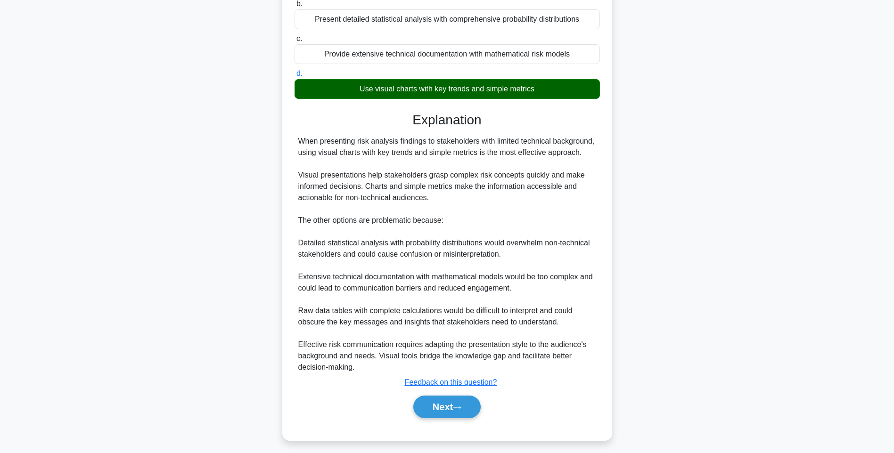
scroll to position [151, 0]
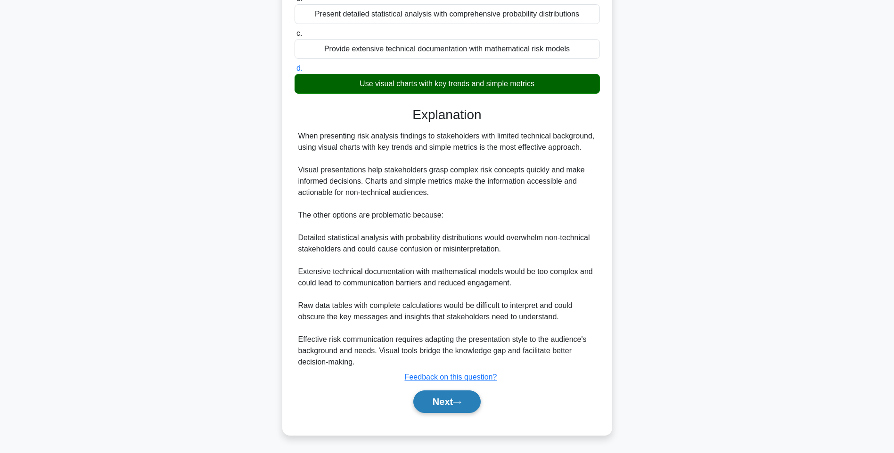
click at [441, 393] on button "Next" at bounding box center [446, 402] width 67 height 23
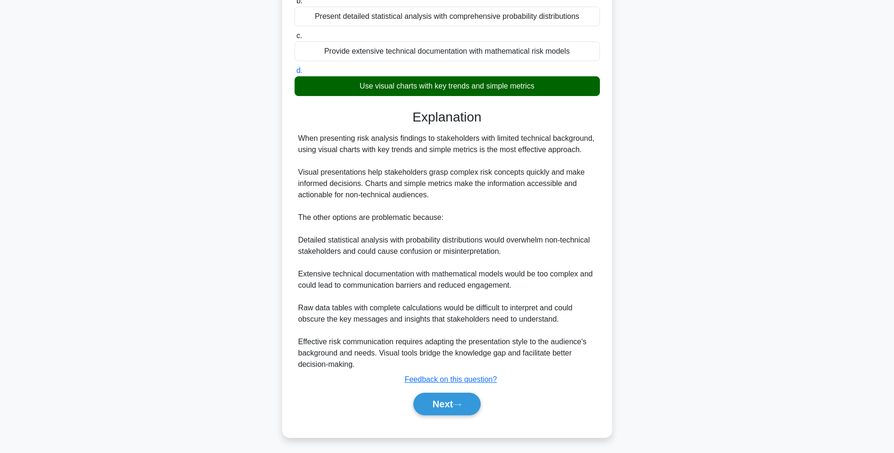
scroll to position [56, 0]
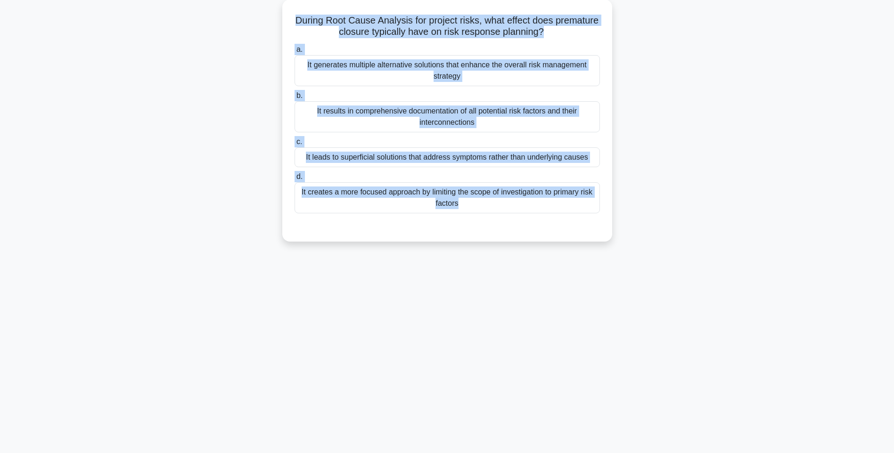
drag, startPoint x: 305, startPoint y: 15, endPoint x: 638, endPoint y: 224, distance: 393.1
click at [638, 224] on div "During Root Cause Analysis for project risks, what effect does premature closur…" at bounding box center [447, 127] width 622 height 254
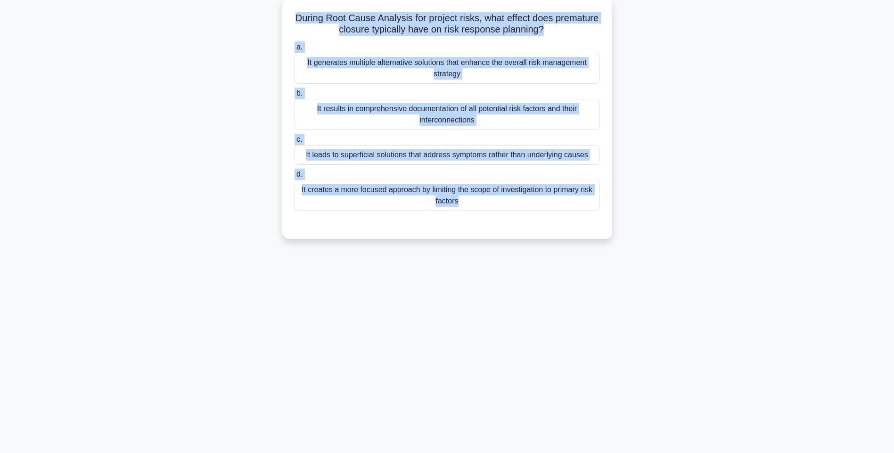
click at [517, 77] on div "It generates multiple alternative solutions that enhance the overall risk manag…" at bounding box center [447, 68] width 305 height 31
click at [295, 50] on input "a. It generates multiple alternative solutions that enhance the overall risk ma…" at bounding box center [295, 47] width 0 height 6
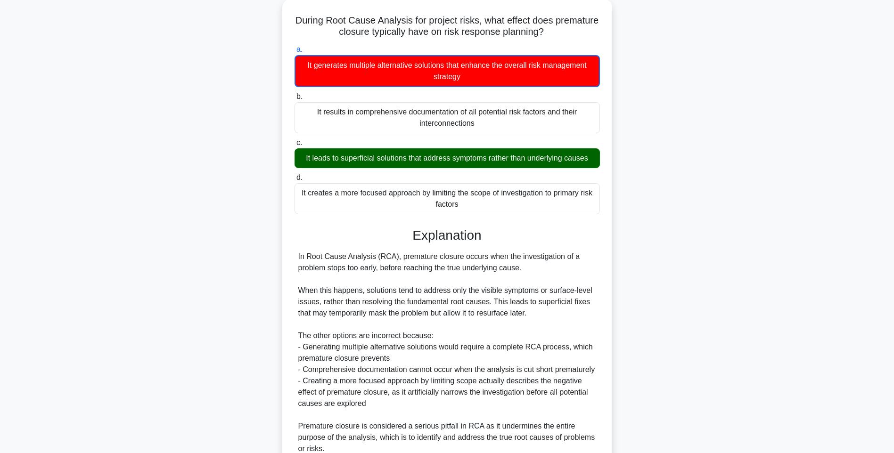
click at [744, 268] on div "During Root Cause Analysis for project risks, what effect does premature closur…" at bounding box center [447, 267] width 622 height 534
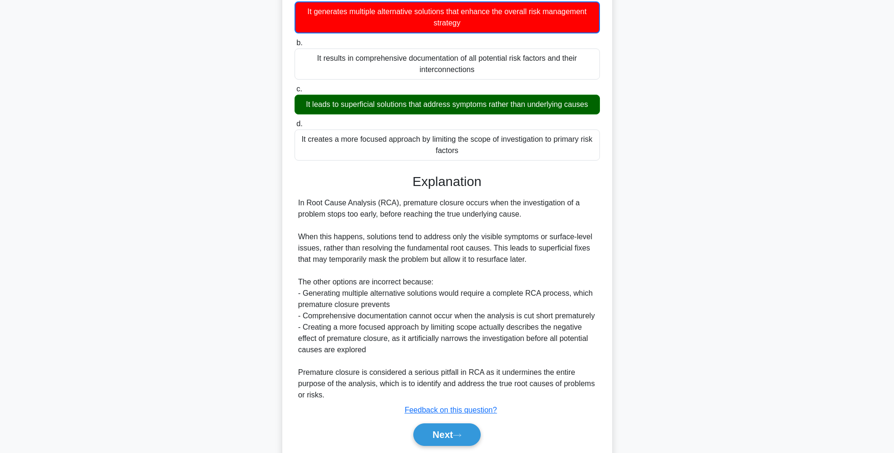
scroll to position [140, 0]
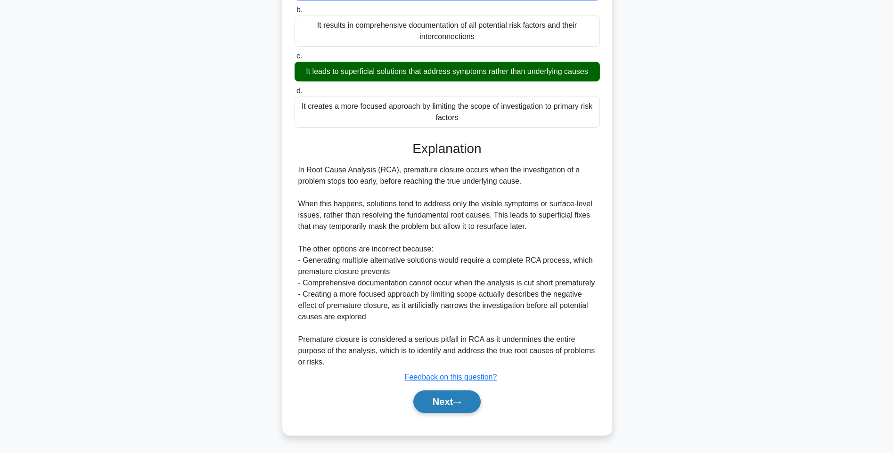
click at [453, 406] on button "Next" at bounding box center [446, 402] width 67 height 23
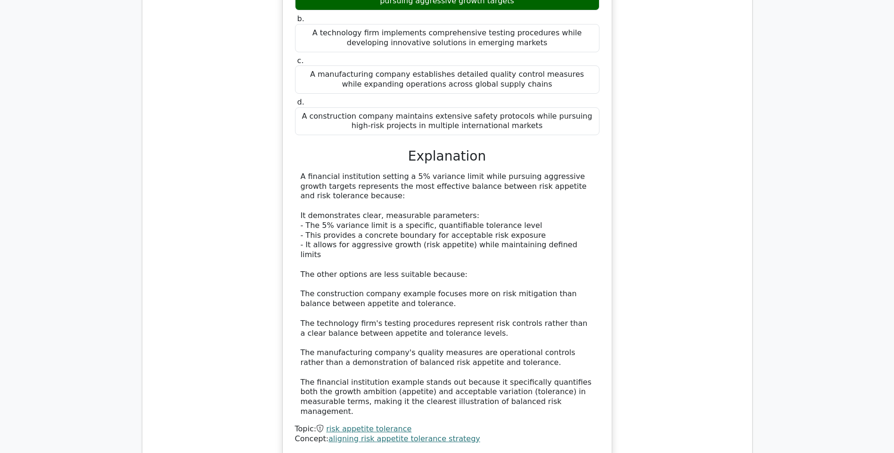
scroll to position [1320, 0]
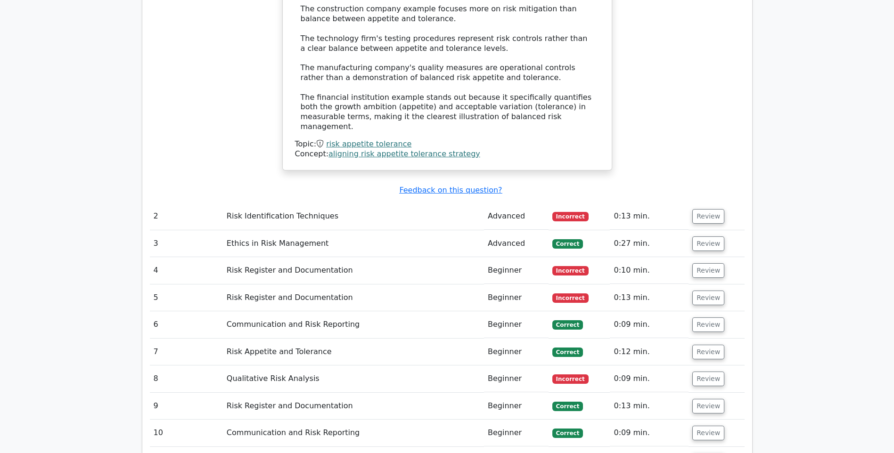
click at [497, 203] on td "Advanced" at bounding box center [516, 216] width 65 height 27
click at [697, 209] on button "Review" at bounding box center [708, 216] width 32 height 15
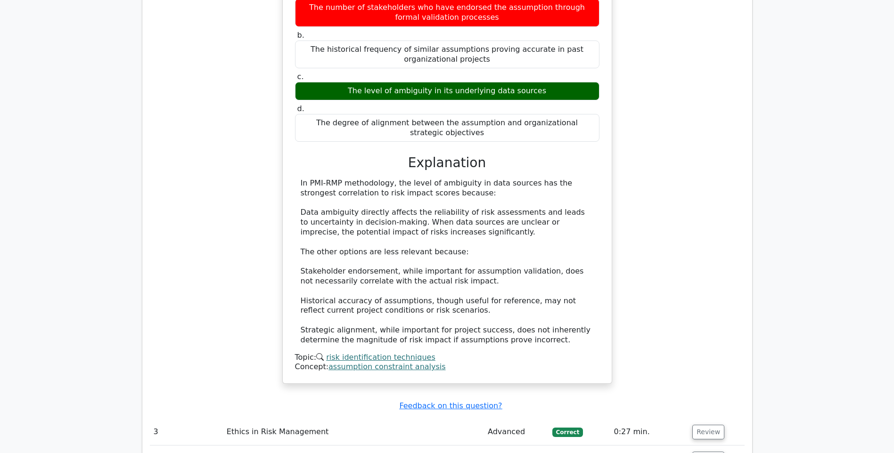
scroll to position [1508, 0]
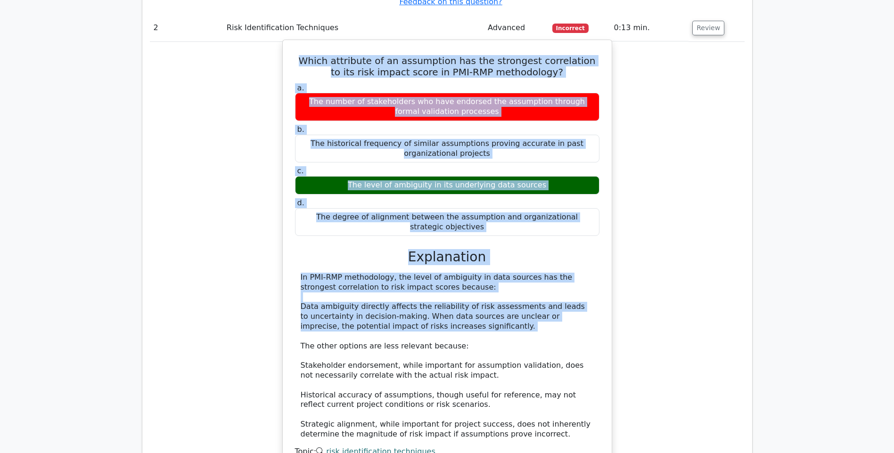
drag, startPoint x: 282, startPoint y: 40, endPoint x: 593, endPoint y: 315, distance: 415.3
click at [593, 315] on div "Which attribute of an assumption has the strongest correlation to its risk impa…" at bounding box center [447, 259] width 330 height 439
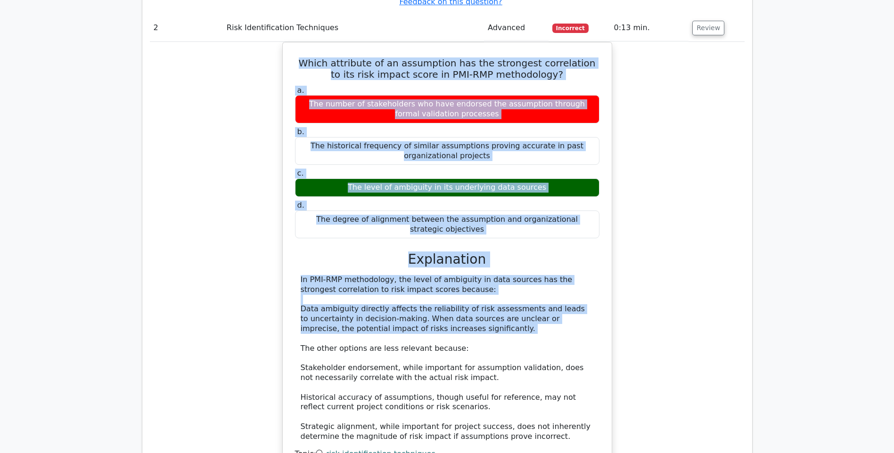
drag, startPoint x: 593, startPoint y: 315, endPoint x: 687, endPoint y: 218, distance: 135.7
click at [687, 218] on div "Which attribute of an assumption has the strongest correlation to its risk impa…" at bounding box center [447, 267] width 595 height 451
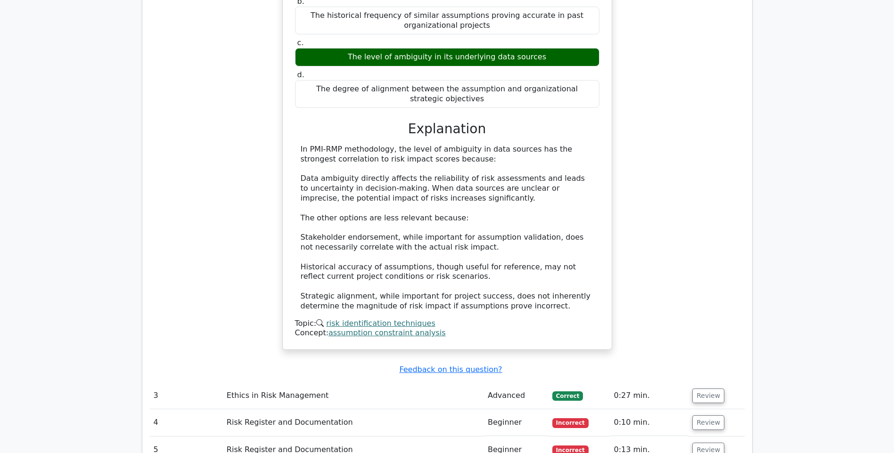
scroll to position [1791, 0]
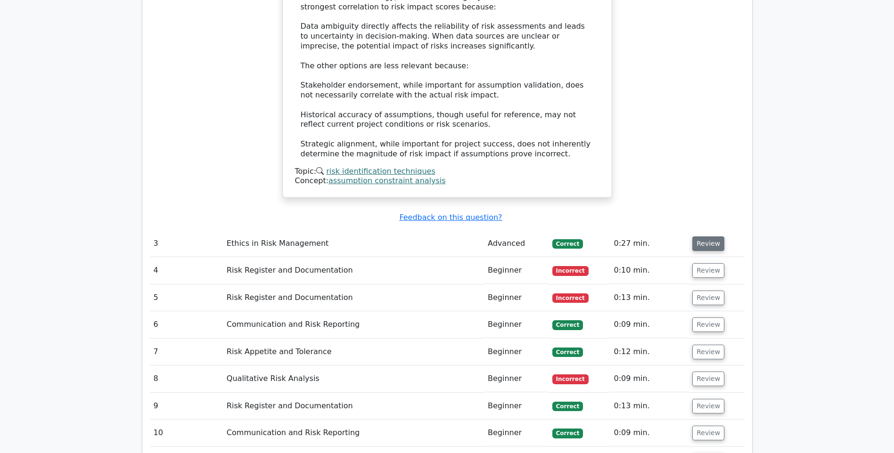
click at [702, 237] on button "Review" at bounding box center [708, 244] width 32 height 15
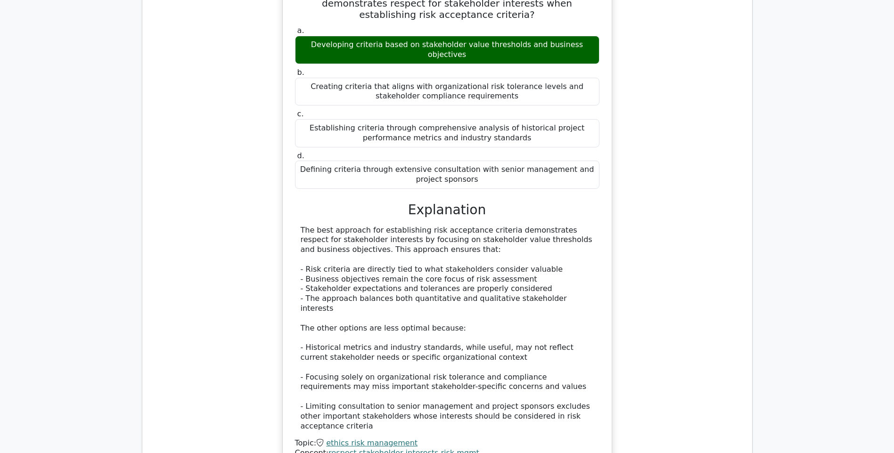
scroll to position [2262, 0]
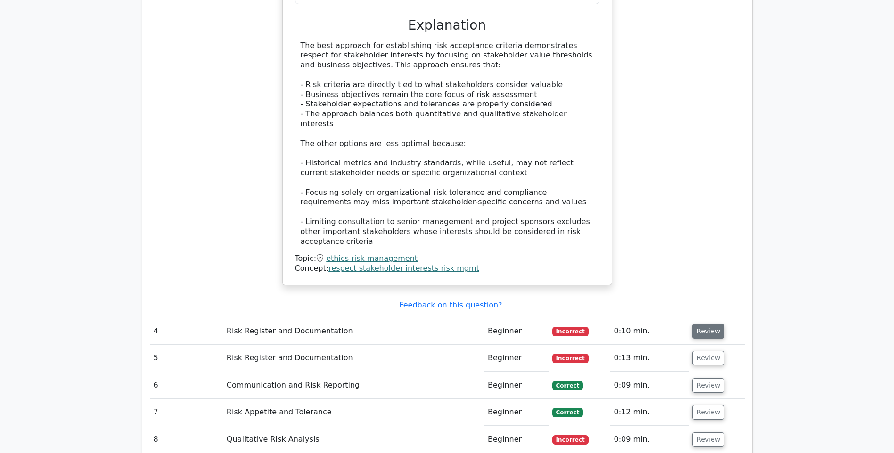
click at [700, 324] on button "Review" at bounding box center [708, 331] width 32 height 15
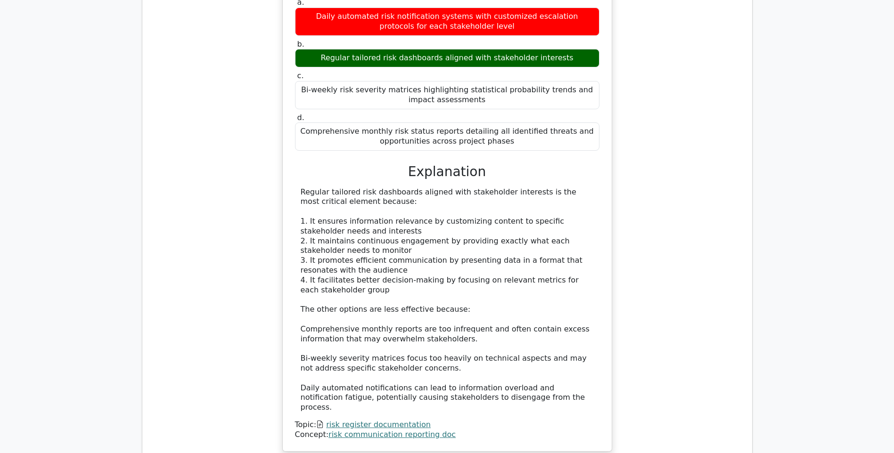
scroll to position [2828, 0]
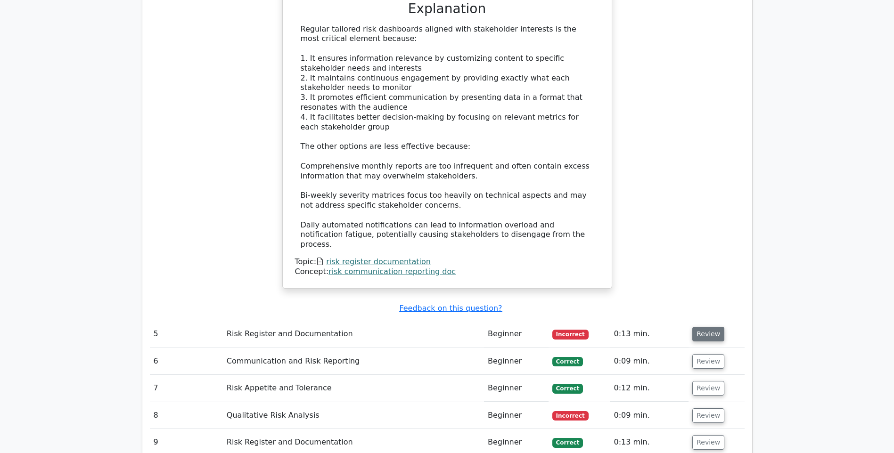
click at [706, 327] on button "Review" at bounding box center [708, 334] width 32 height 15
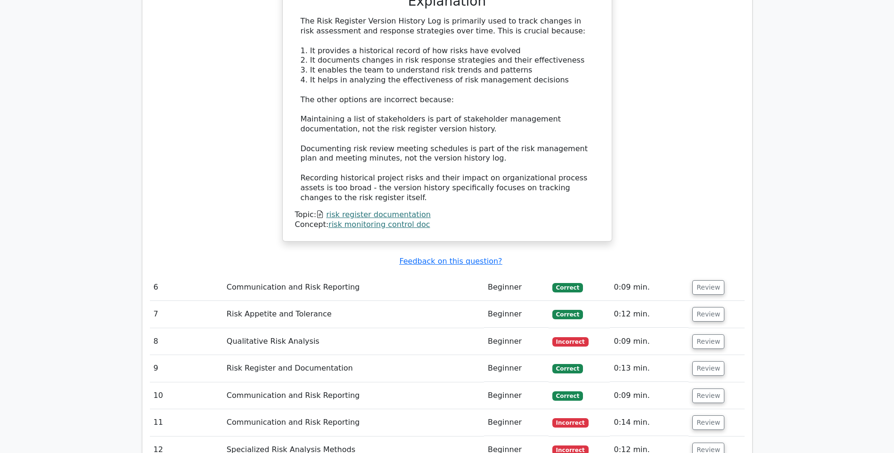
scroll to position [3393, 0]
click at [705, 280] on button "Review" at bounding box center [708, 287] width 32 height 15
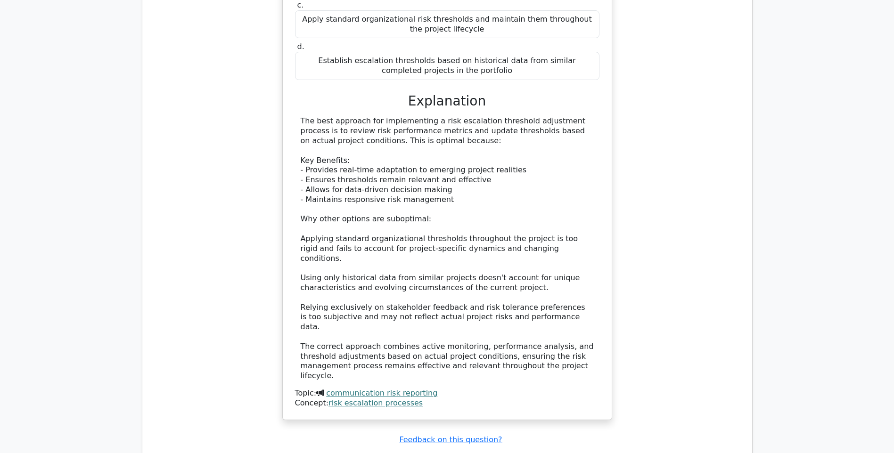
scroll to position [3912, 0]
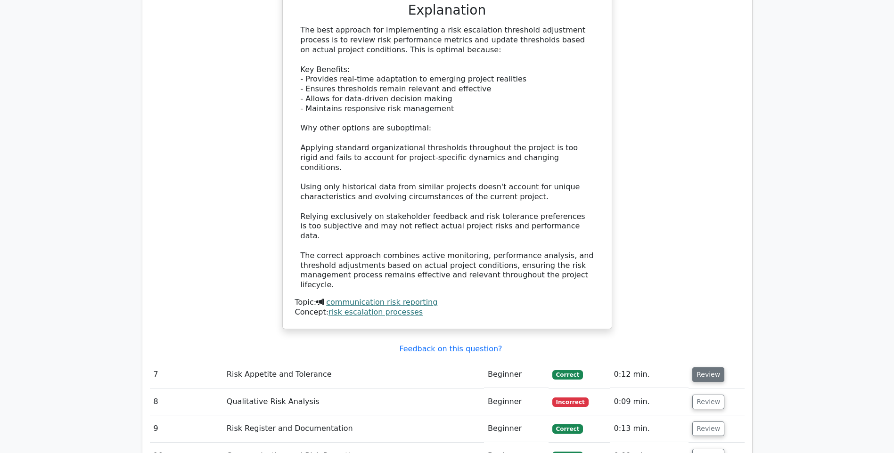
click at [707, 368] on button "Review" at bounding box center [708, 375] width 32 height 15
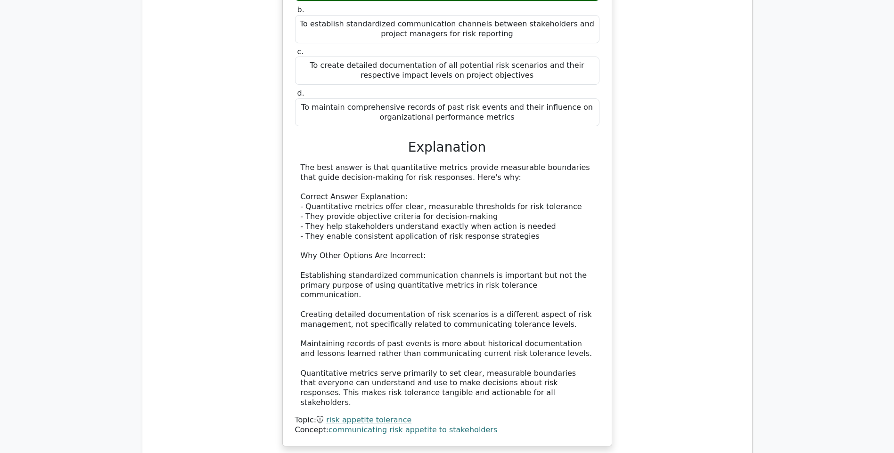
scroll to position [4430, 0]
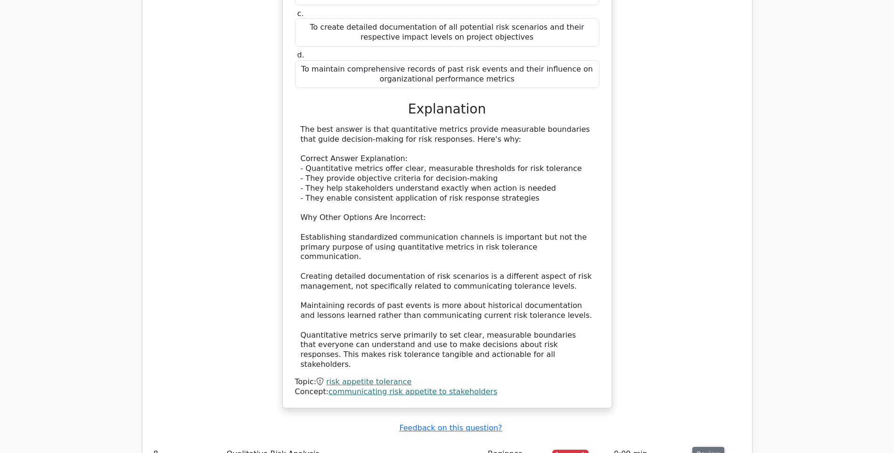
click at [703, 447] on button "Review" at bounding box center [708, 454] width 32 height 15
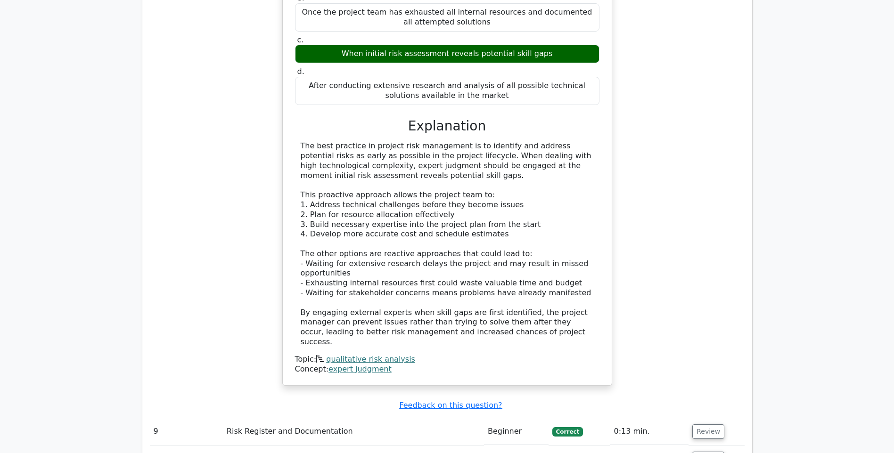
scroll to position [5090, 0]
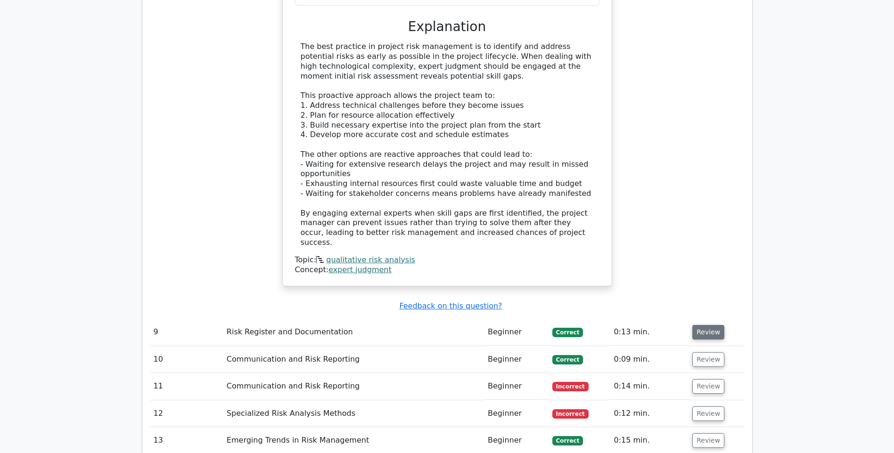
click at [705, 325] on button "Review" at bounding box center [708, 332] width 32 height 15
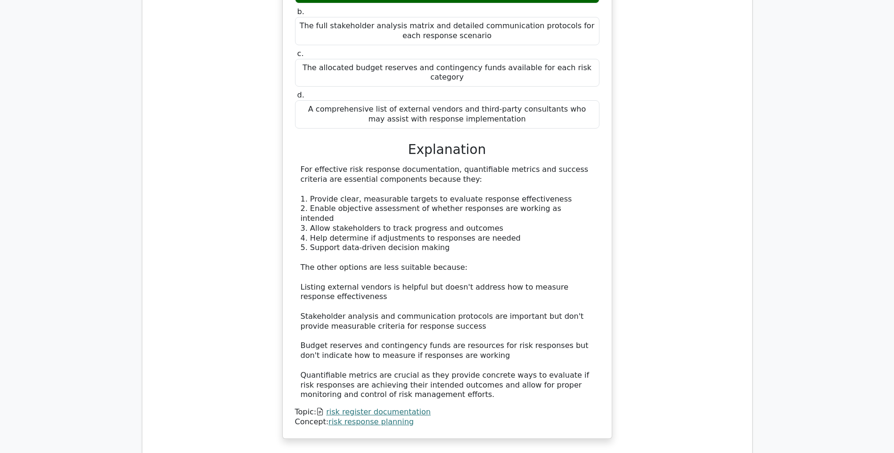
scroll to position [5608, 0]
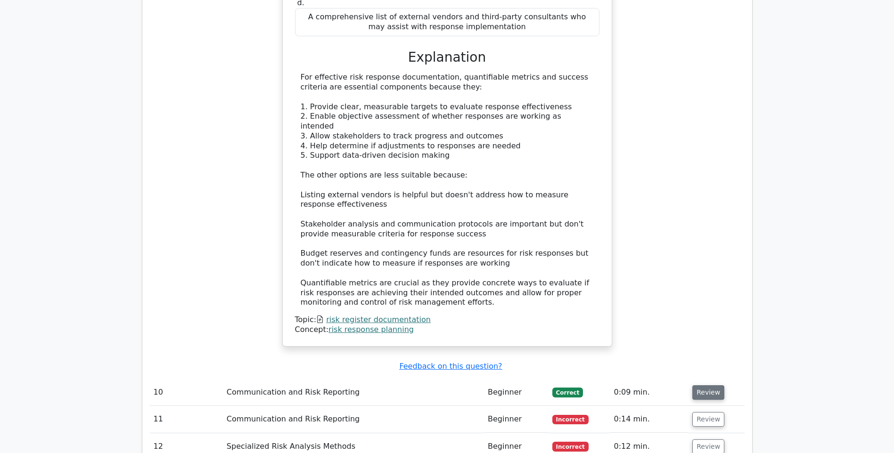
click at [713, 386] on button "Review" at bounding box center [708, 393] width 32 height 15
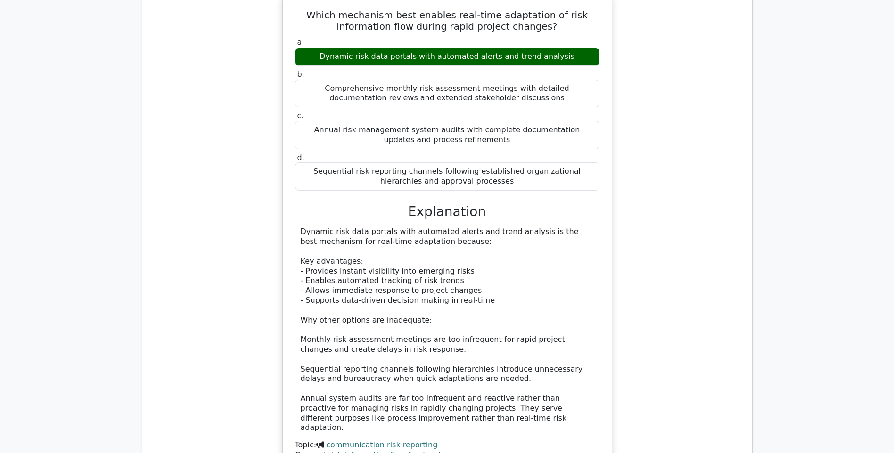
scroll to position [6127, 0]
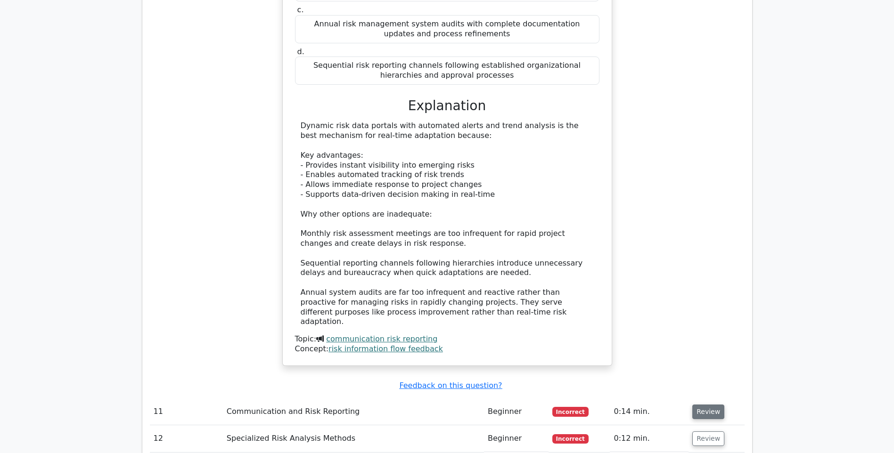
click at [701, 405] on button "Review" at bounding box center [708, 412] width 32 height 15
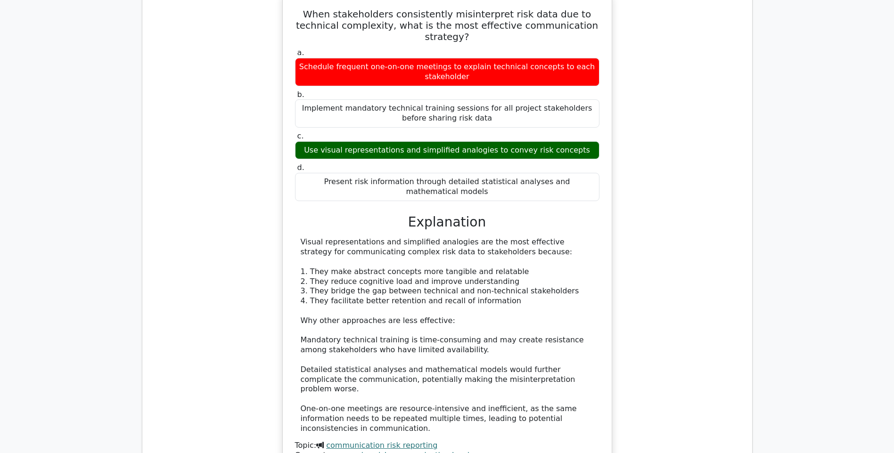
scroll to position [6692, 0]
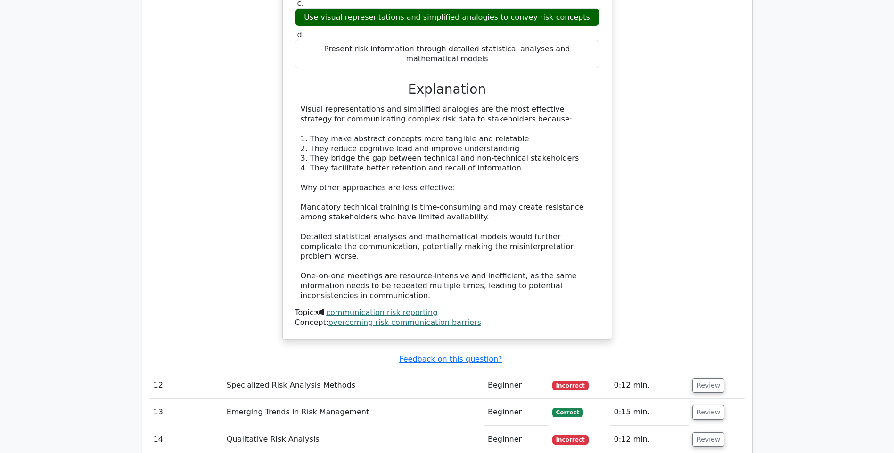
click at [705, 372] on td "Review" at bounding box center [717, 385] width 56 height 27
click at [705, 378] on button "Review" at bounding box center [708, 385] width 32 height 15
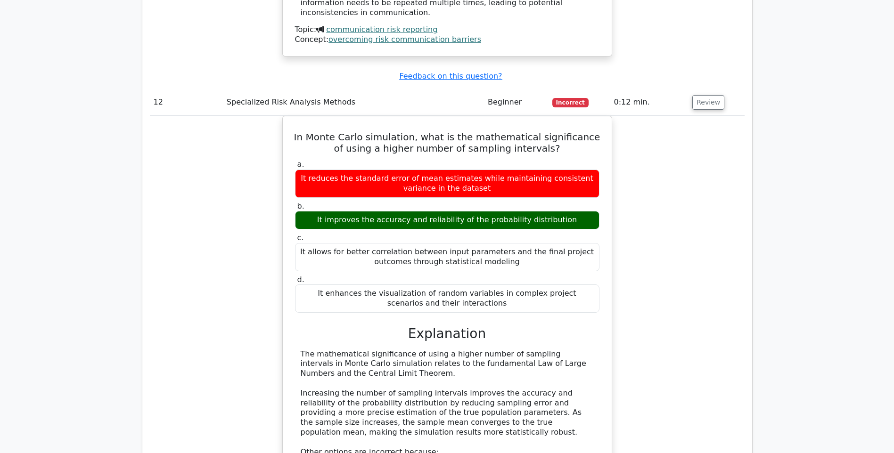
scroll to position [7163, 0]
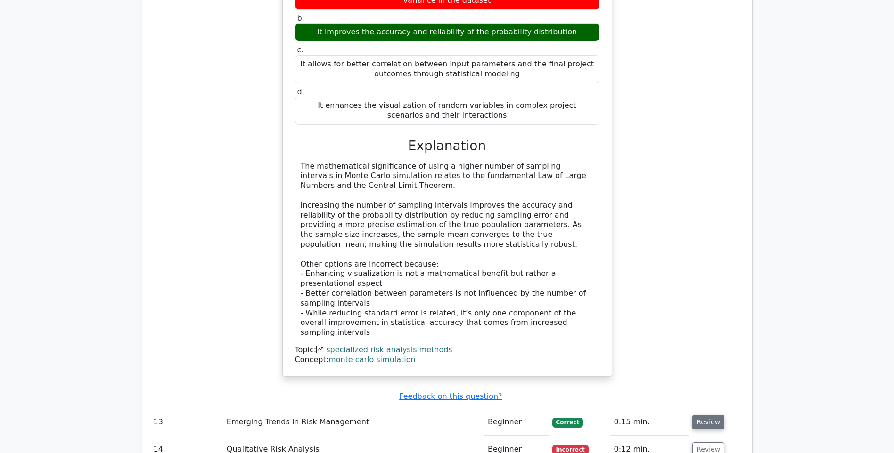
click at [712, 415] on button "Review" at bounding box center [708, 422] width 32 height 15
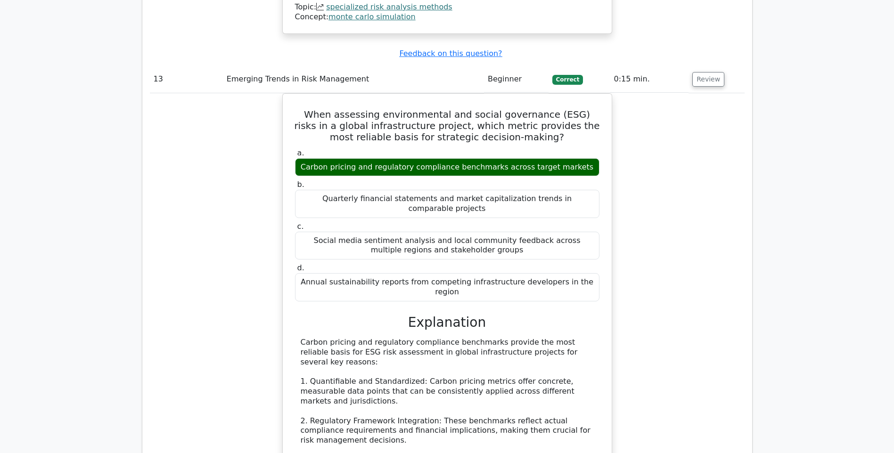
scroll to position [7635, 0]
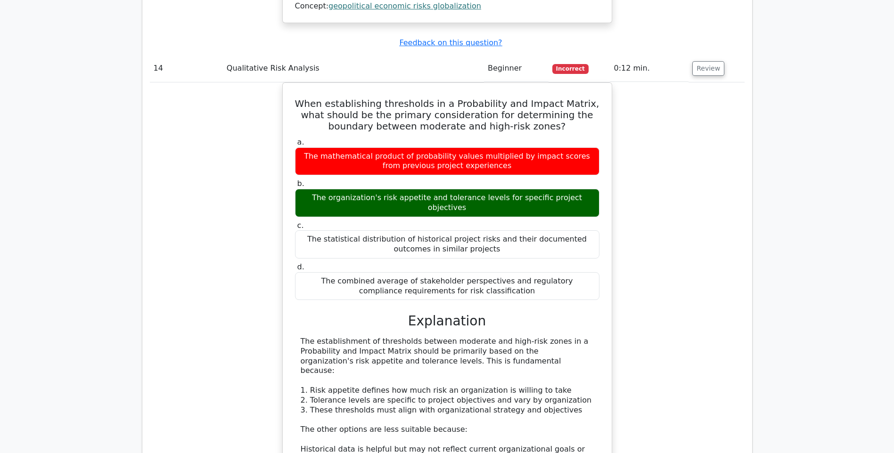
scroll to position [8200, 0]
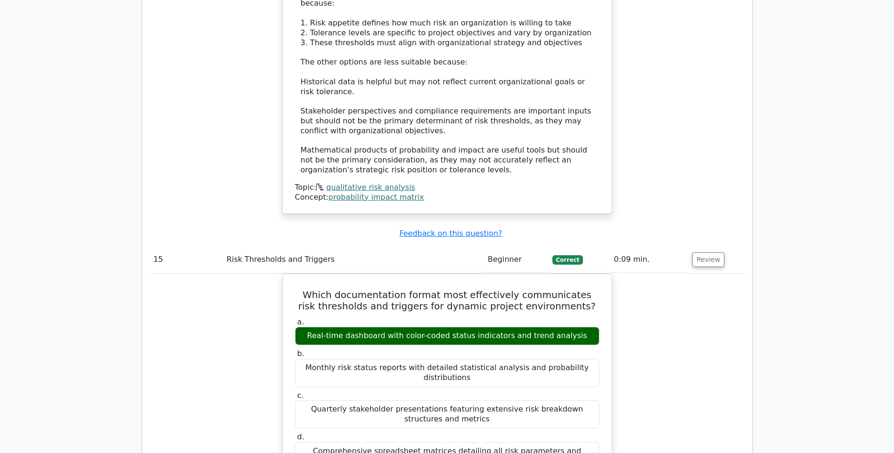
scroll to position [8719, 0]
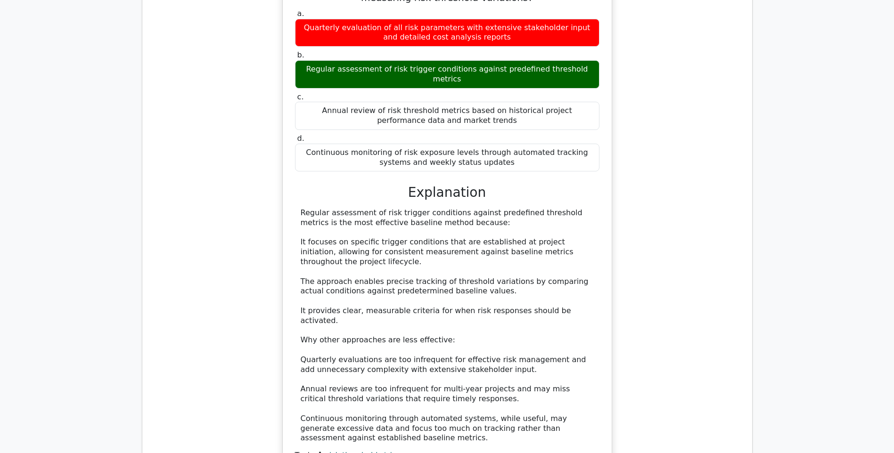
scroll to position [9331, 0]
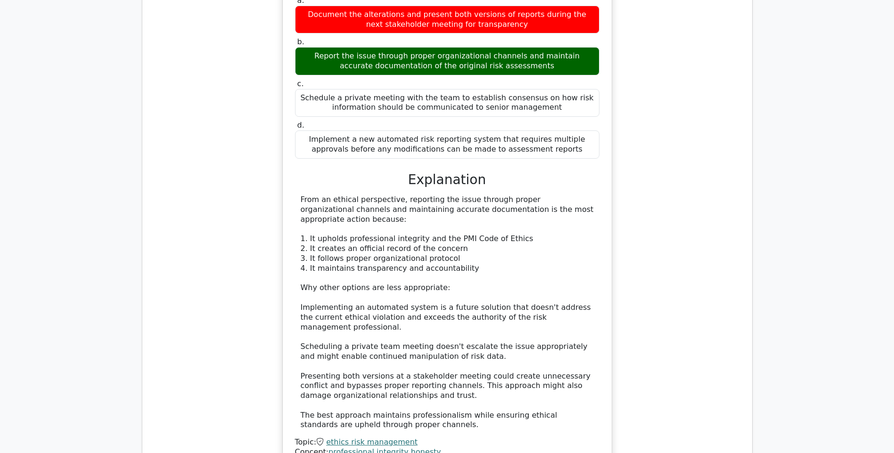
scroll to position [9944, 0]
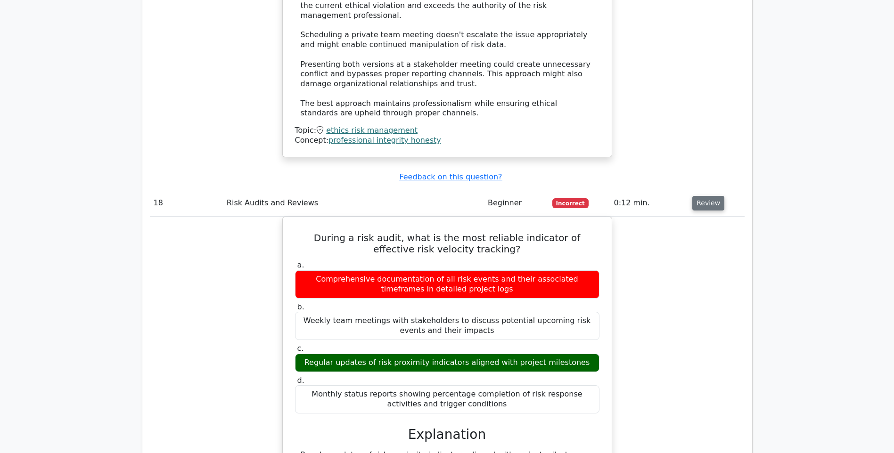
scroll to position [10368, 0]
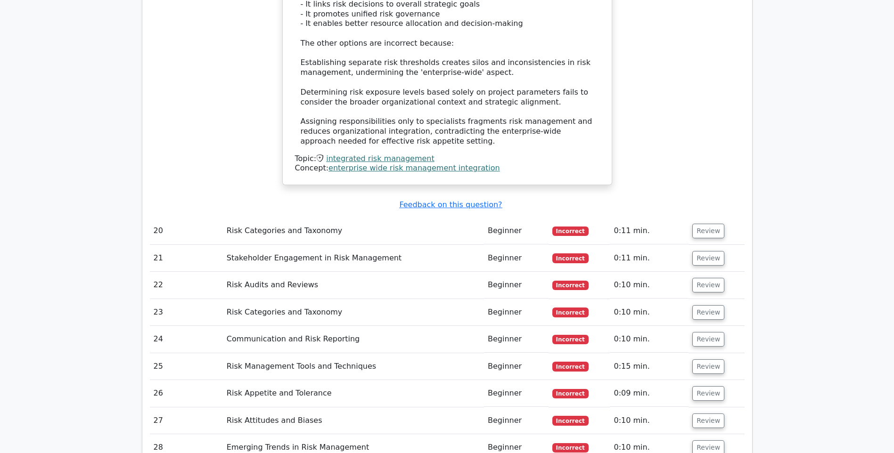
scroll to position [11095, 0]
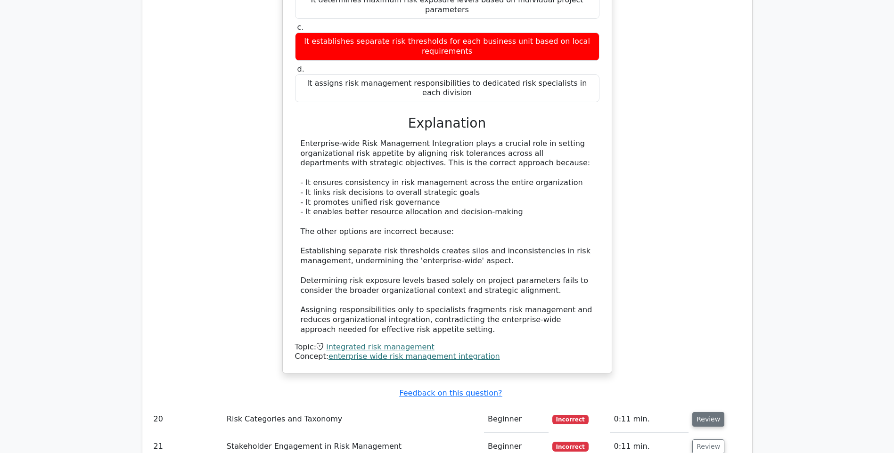
click at [701, 412] on button "Review" at bounding box center [708, 419] width 32 height 15
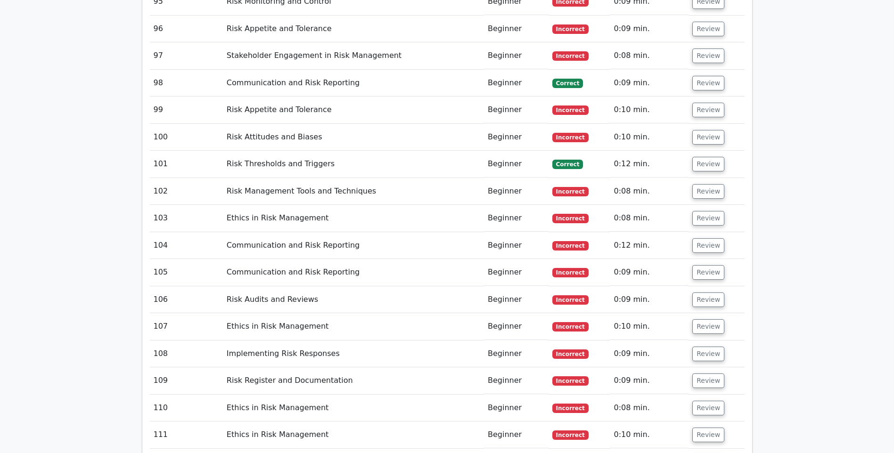
scroll to position [14064, 0]
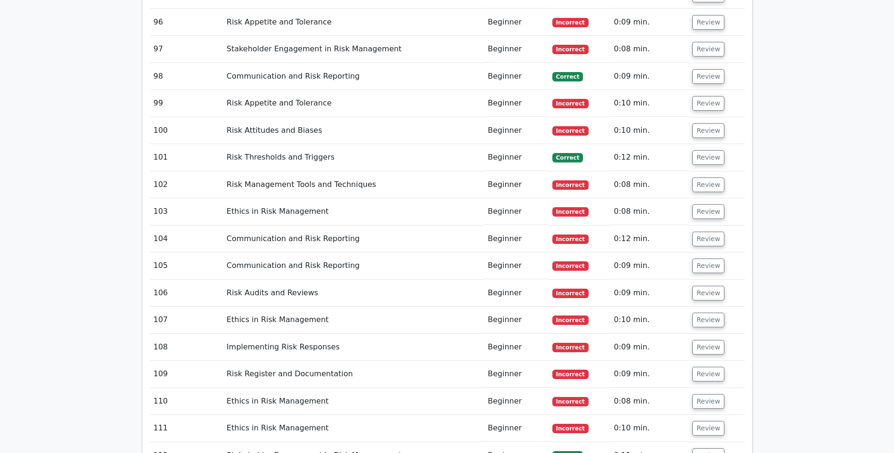
click at [706, 449] on button "Review" at bounding box center [708, 456] width 32 height 15
click at [709, 421] on button "Review" at bounding box center [708, 428] width 32 height 15
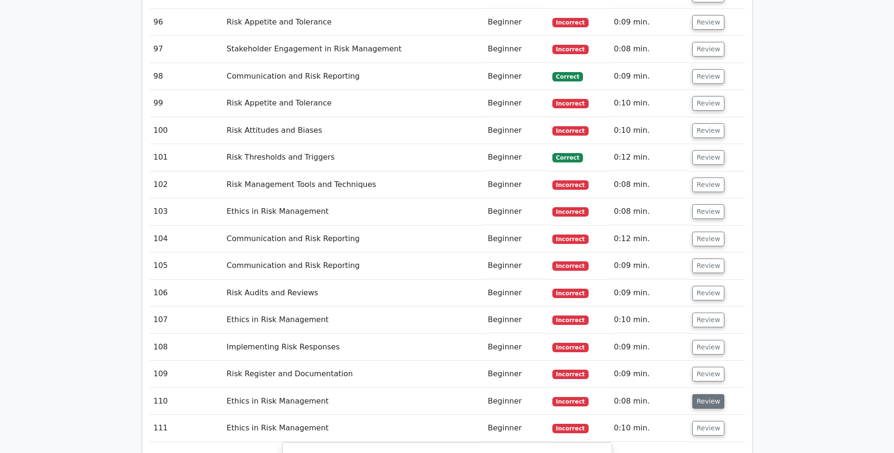
click at [700, 394] on button "Review" at bounding box center [708, 401] width 32 height 15
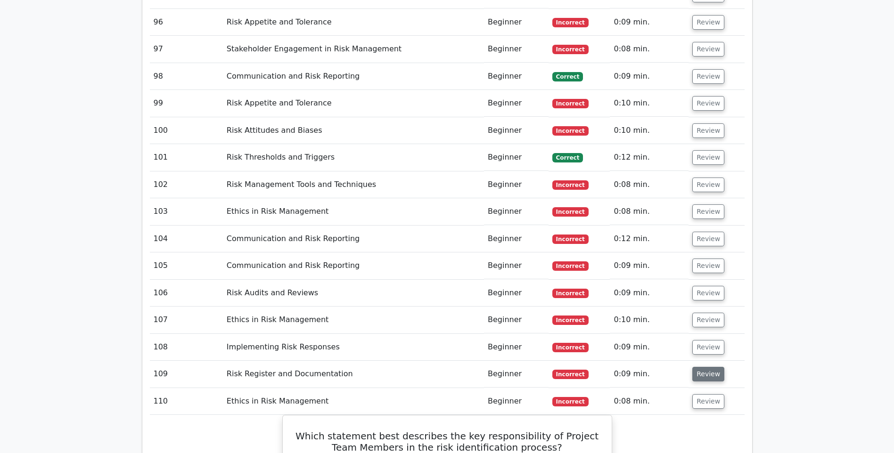
click at [711, 367] on button "Review" at bounding box center [708, 374] width 32 height 15
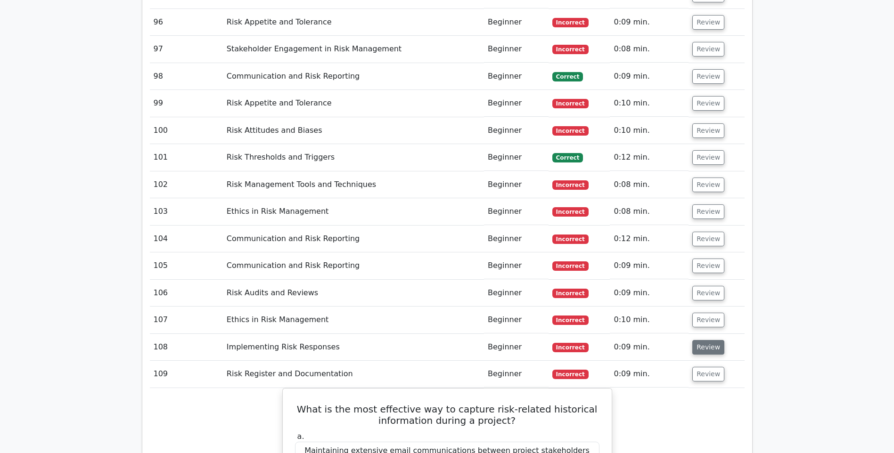
click at [702, 340] on button "Review" at bounding box center [708, 347] width 32 height 15
click at [706, 313] on button "Review" at bounding box center [708, 320] width 32 height 15
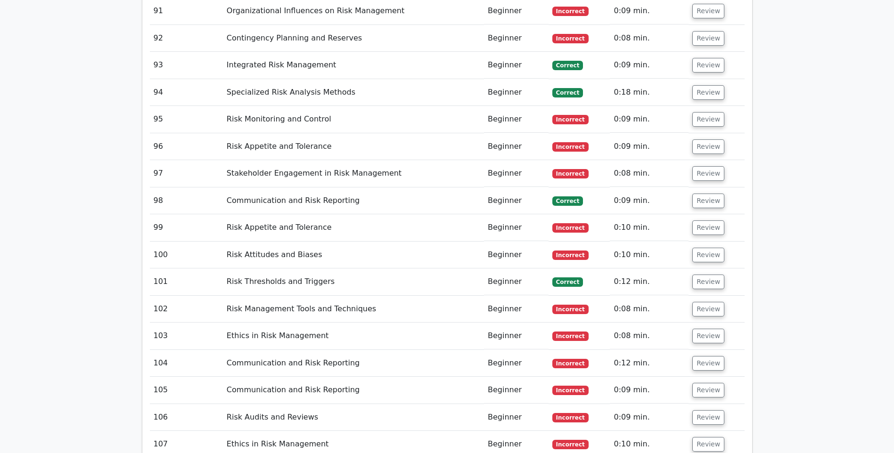
scroll to position [13922, 0]
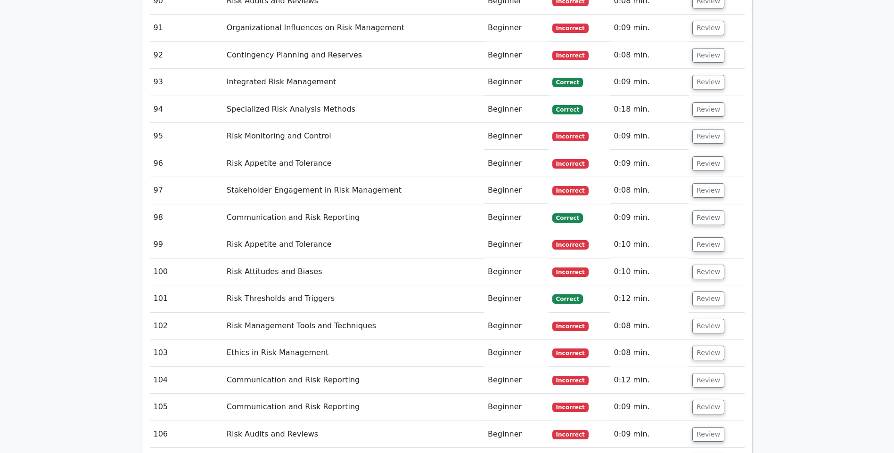
click at [704, 453] on button "Review" at bounding box center [708, 461] width 32 height 15
click at [705, 453] on button "Review" at bounding box center [708, 461] width 32 height 15
click at [708, 427] on button "Review" at bounding box center [708, 434] width 32 height 15
click at [695, 427] on button "Review" at bounding box center [708, 434] width 32 height 15
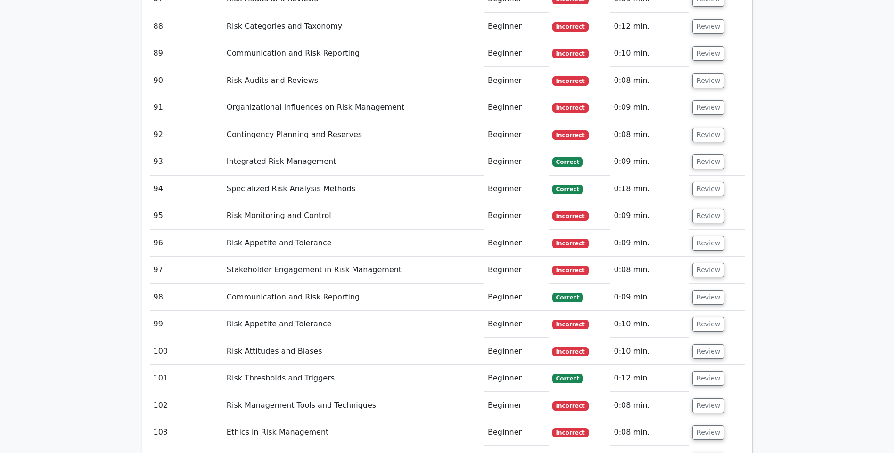
scroll to position [13828, 0]
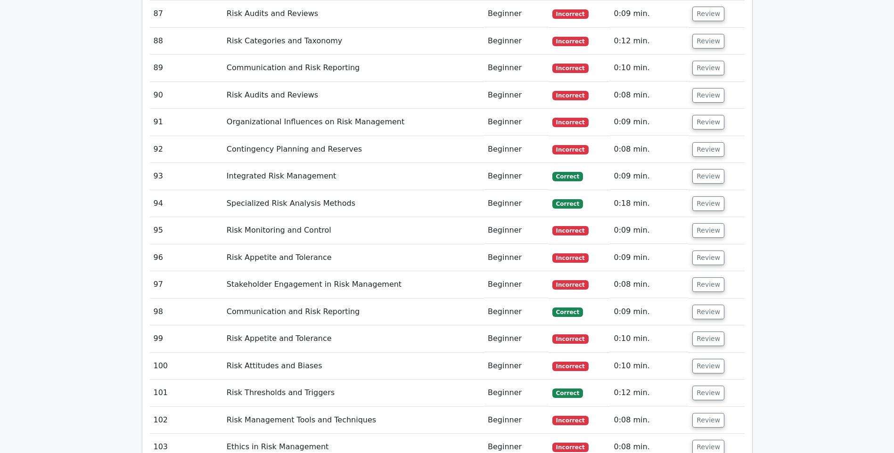
click at [708, 440] on button "Review" at bounding box center [708, 447] width 32 height 15
click at [708, 413] on button "Review" at bounding box center [708, 420] width 32 height 15
click at [699, 386] on button "Review" at bounding box center [708, 393] width 32 height 15
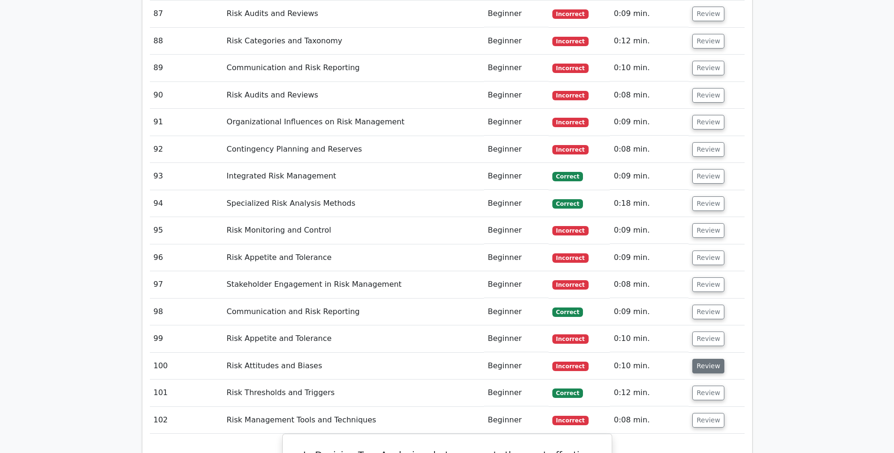
click at [709, 359] on button "Review" at bounding box center [708, 366] width 32 height 15
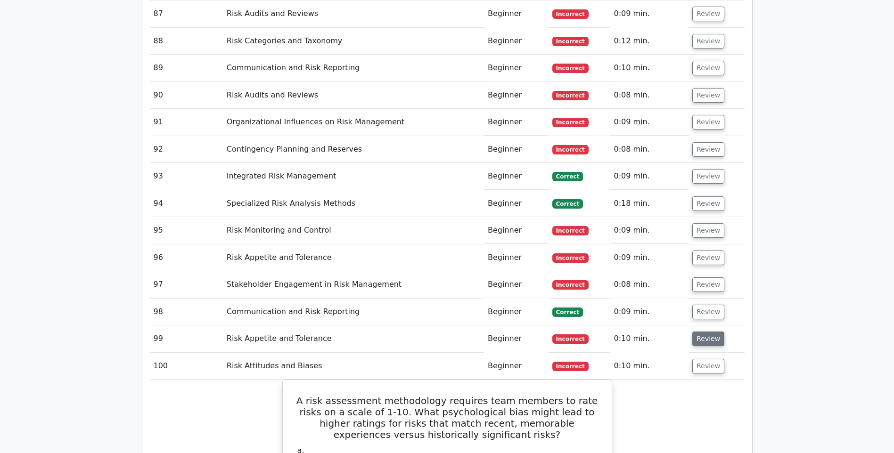
click at [701, 332] on button "Review" at bounding box center [708, 339] width 32 height 15
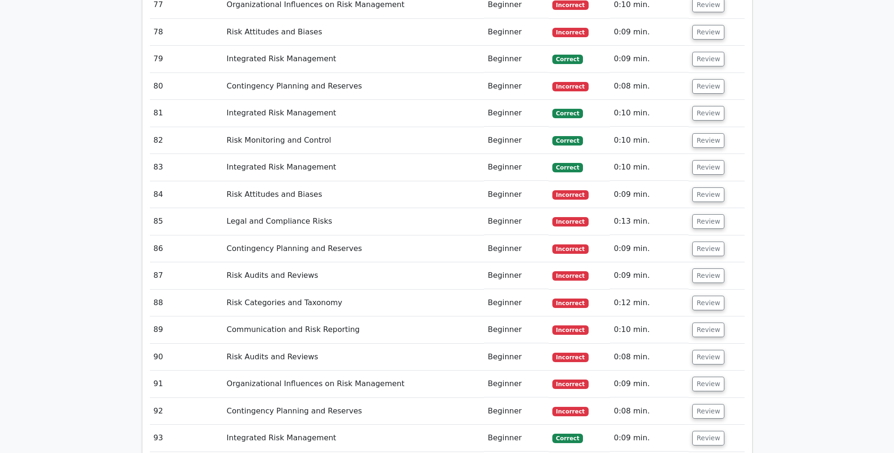
scroll to position [13545, 0]
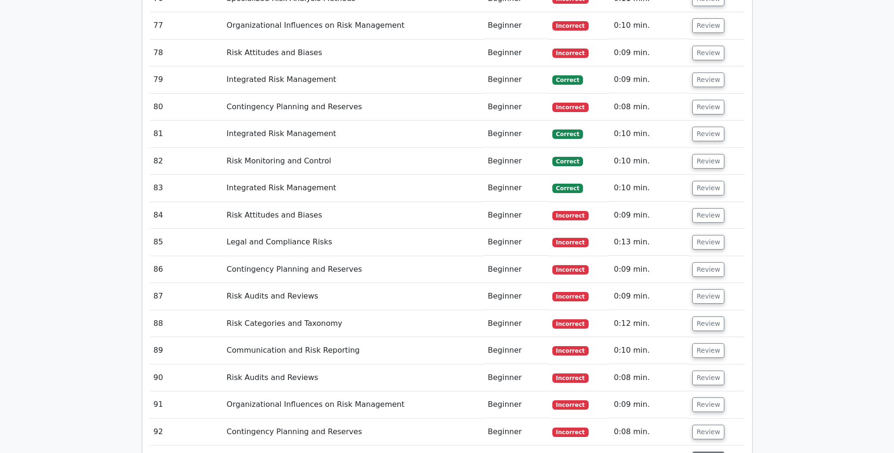
click at [706, 452] on button "Review" at bounding box center [708, 459] width 32 height 15
click at [701, 425] on button "Review" at bounding box center [708, 432] width 32 height 15
click at [708, 398] on button "Review" at bounding box center [708, 405] width 32 height 15
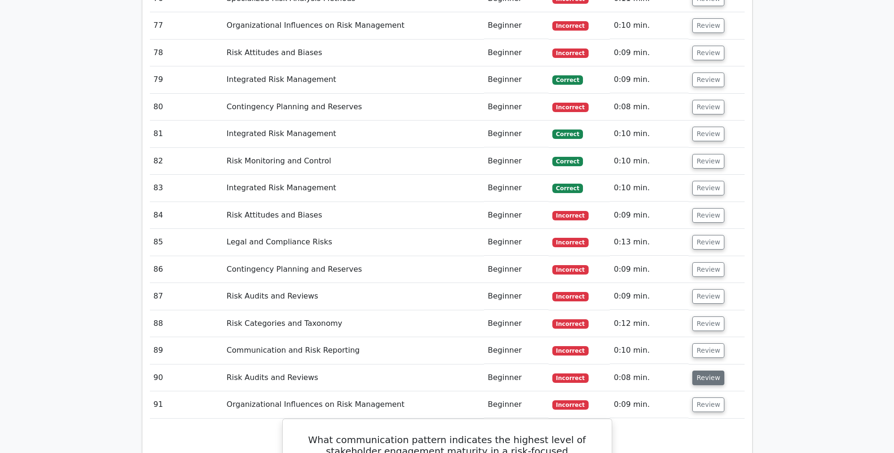
click at [703, 371] on button "Review" at bounding box center [708, 378] width 32 height 15
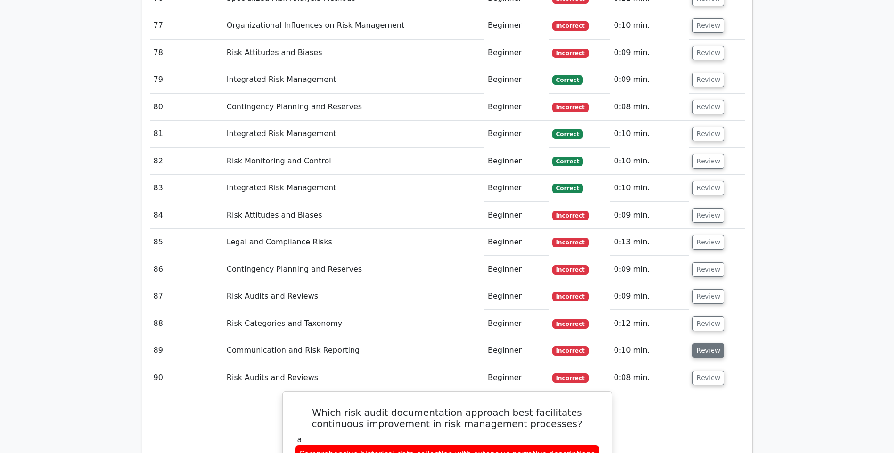
click at [710, 344] on button "Review" at bounding box center [708, 351] width 32 height 15
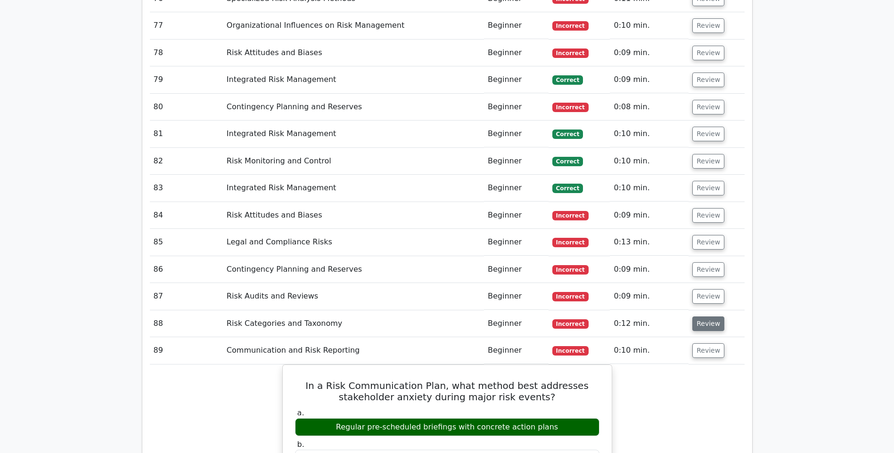
click at [705, 317] on button "Review" at bounding box center [708, 324] width 32 height 15
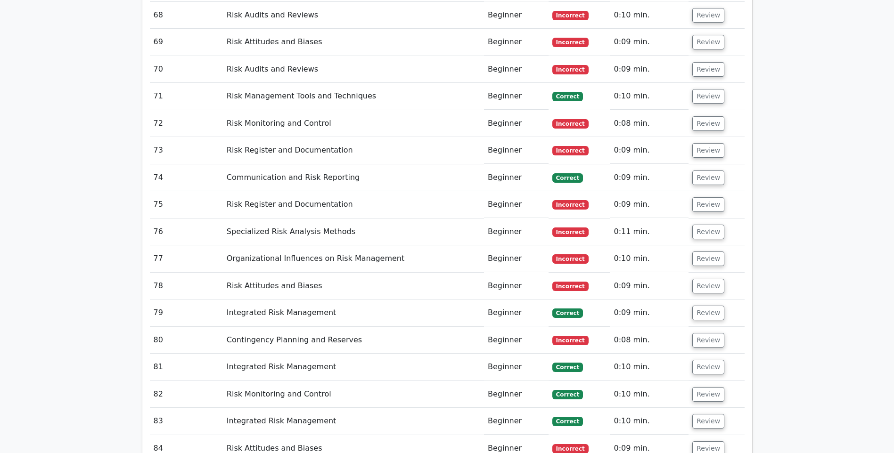
scroll to position [13216, 0]
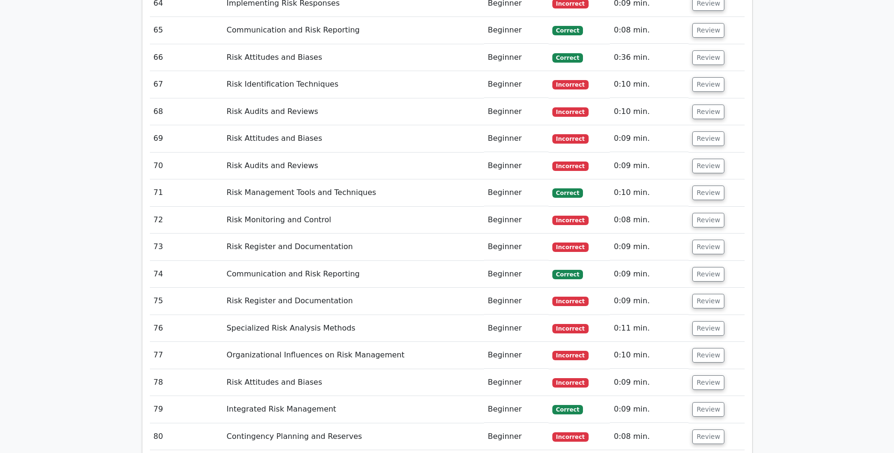
click at [703, 430] on button "Review" at bounding box center [708, 437] width 32 height 15
click at [698, 402] on button "Review" at bounding box center [708, 409] width 32 height 15
click at [703, 376] on button "Review" at bounding box center [708, 383] width 32 height 15
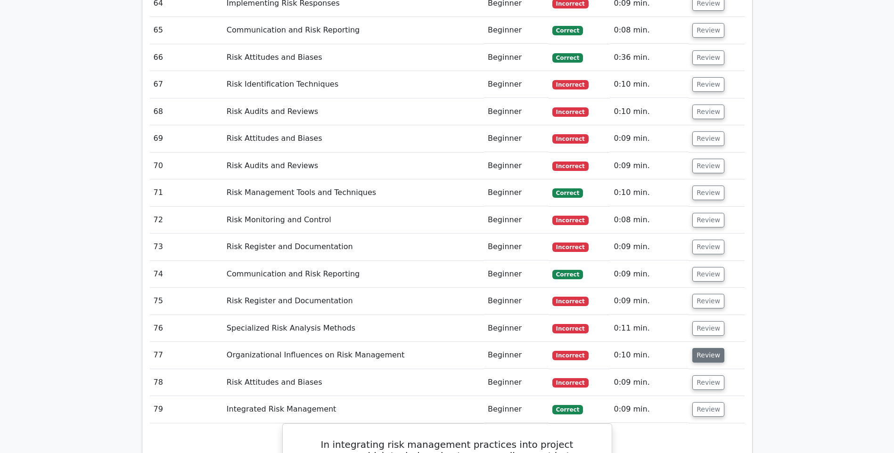
click at [700, 348] on button "Review" at bounding box center [708, 355] width 32 height 15
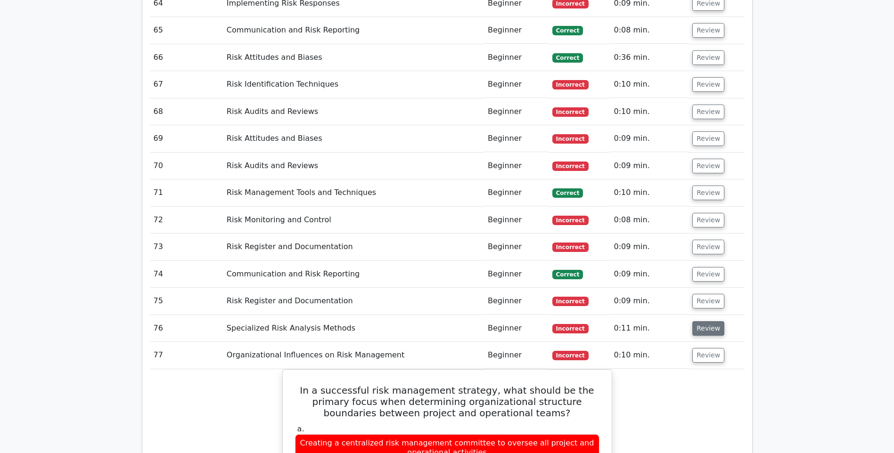
click at [701, 321] on button "Review" at bounding box center [708, 328] width 32 height 15
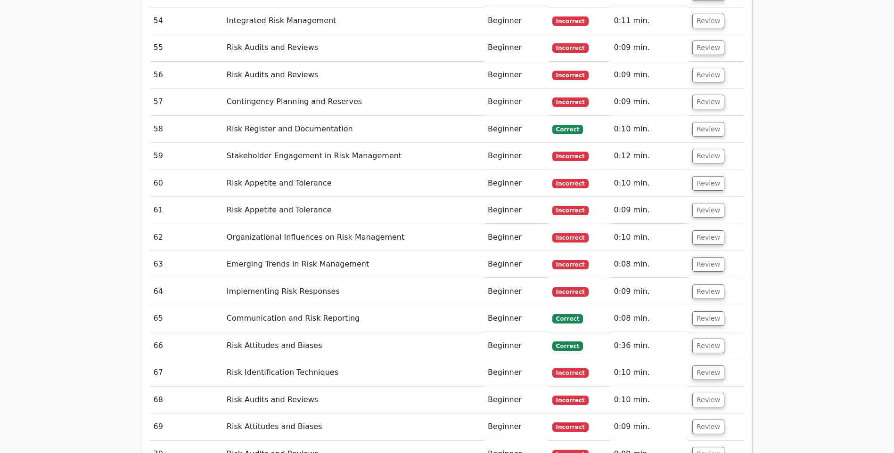
scroll to position [12886, 0]
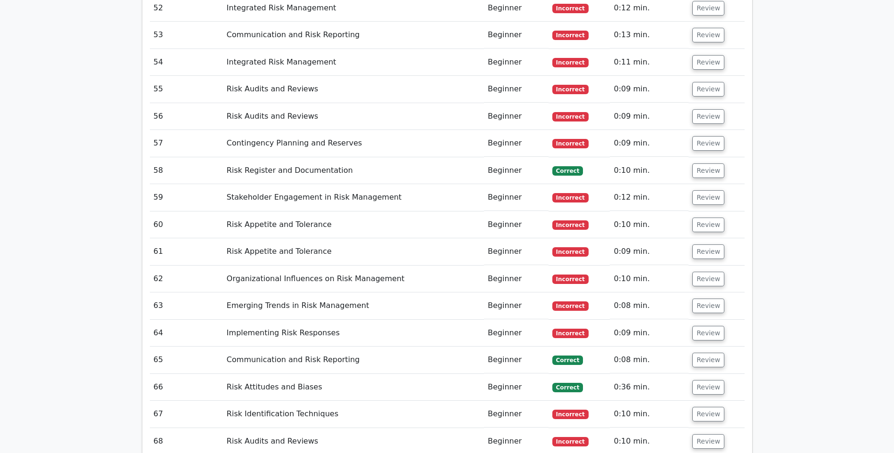
drag, startPoint x: 705, startPoint y: 325, endPoint x: 706, endPoint y: 309, distance: 16.5
drag, startPoint x: 706, startPoint y: 301, endPoint x: 709, endPoint y: 281, distance: 20.0
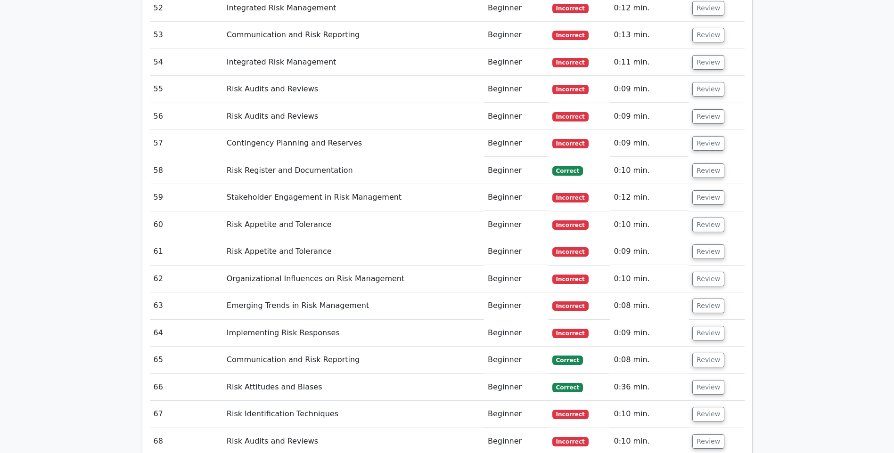
click at [704, 435] on button "Review" at bounding box center [708, 442] width 32 height 15
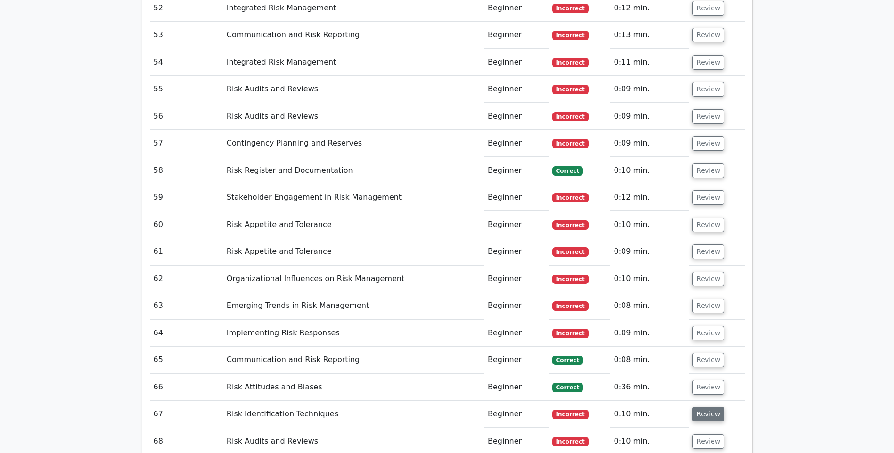
click at [699, 407] on button "Review" at bounding box center [708, 414] width 32 height 15
click at [702, 380] on button "Review" at bounding box center [708, 387] width 32 height 15
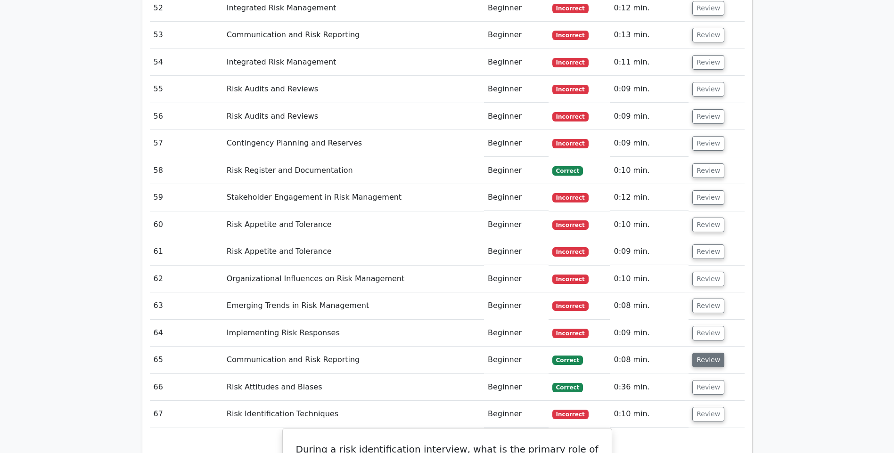
click at [702, 353] on button "Review" at bounding box center [708, 360] width 32 height 15
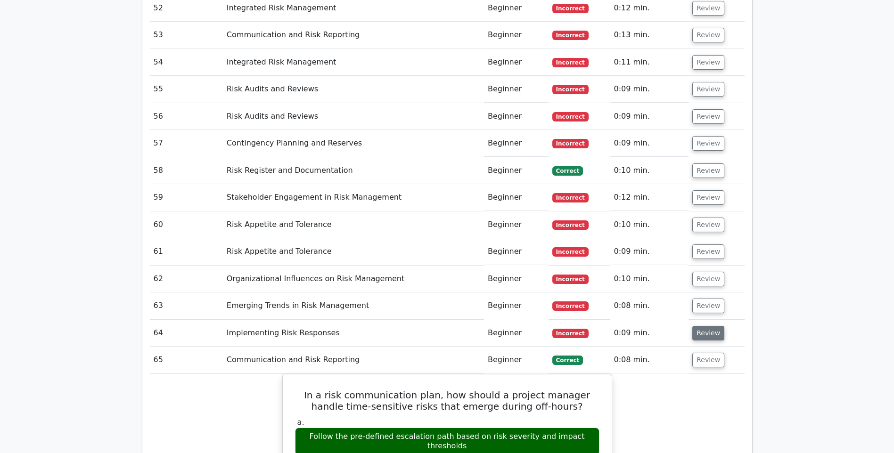
click at [702, 326] on button "Review" at bounding box center [708, 333] width 32 height 15
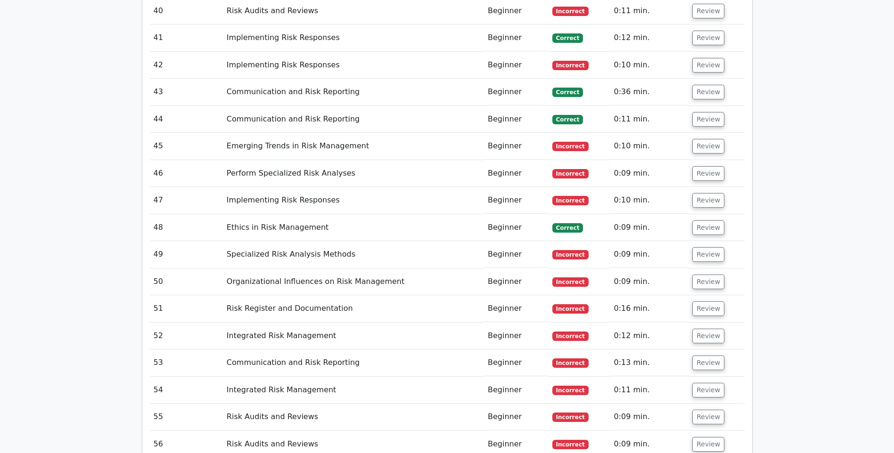
scroll to position [12556, 0]
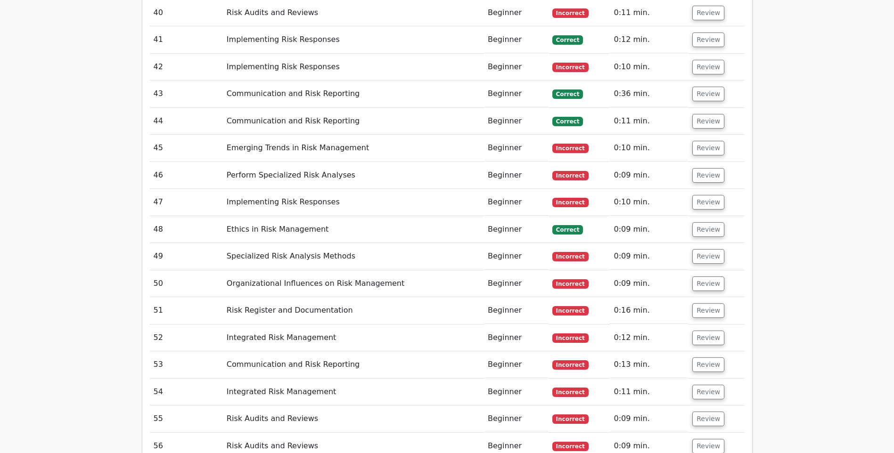
drag, startPoint x: 706, startPoint y: 272, endPoint x: 706, endPoint y: 265, distance: 7.1
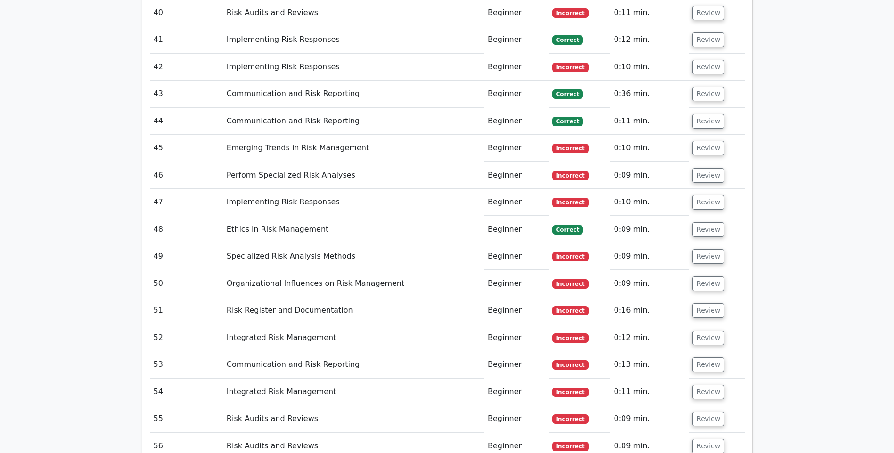
click at [705, 439] on button "Review" at bounding box center [708, 446] width 32 height 15
click at [702, 412] on button "Review" at bounding box center [708, 419] width 32 height 15
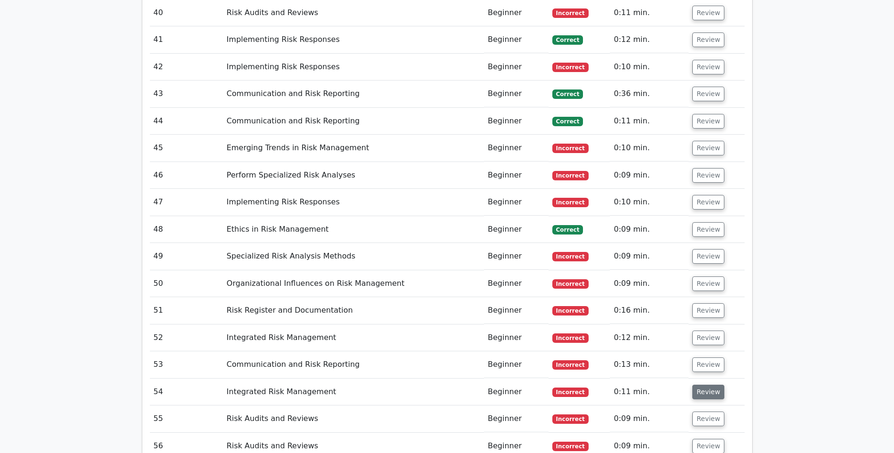
click at [700, 385] on button "Review" at bounding box center [708, 392] width 32 height 15
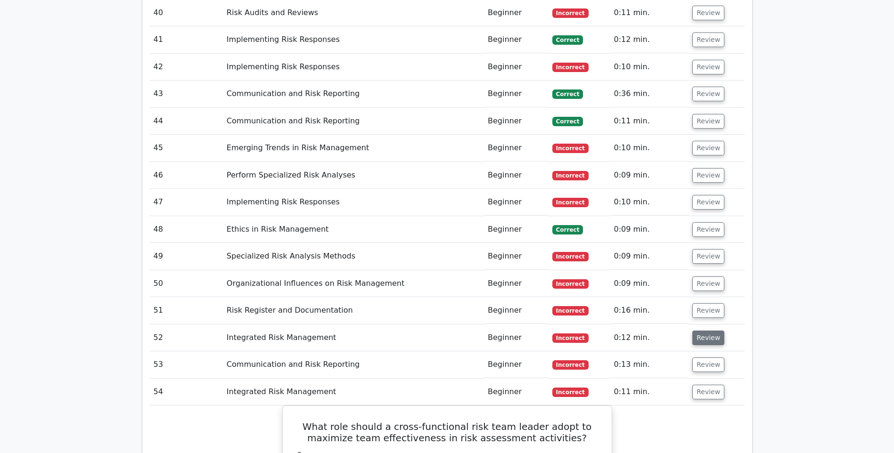
click at [704, 358] on button "Review" at bounding box center [708, 365] width 32 height 15
click at [704, 331] on button "Review" at bounding box center [708, 338] width 32 height 15
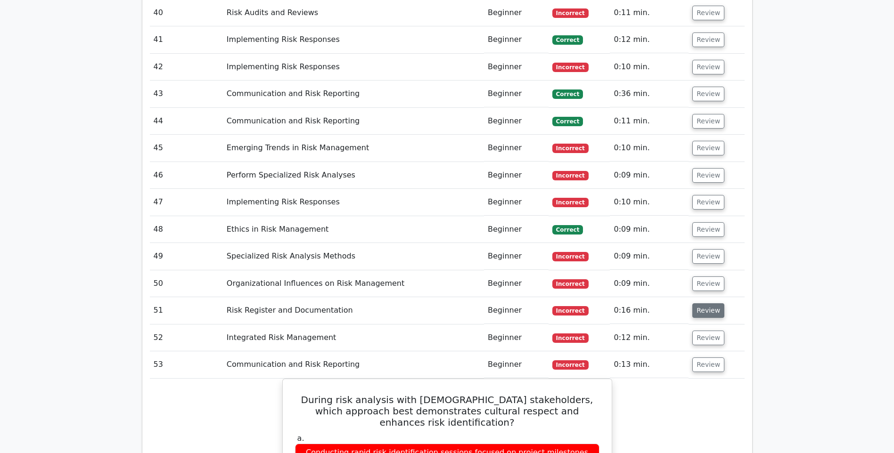
click at [705, 304] on button "Review" at bounding box center [708, 311] width 32 height 15
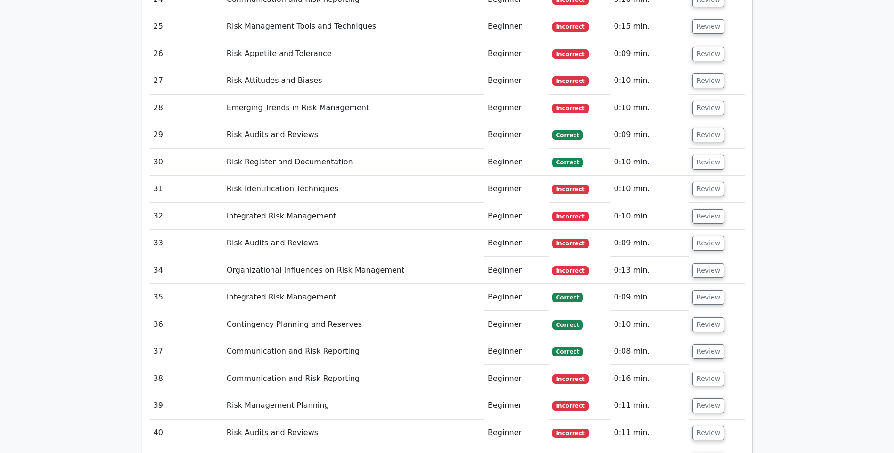
scroll to position [12132, 0]
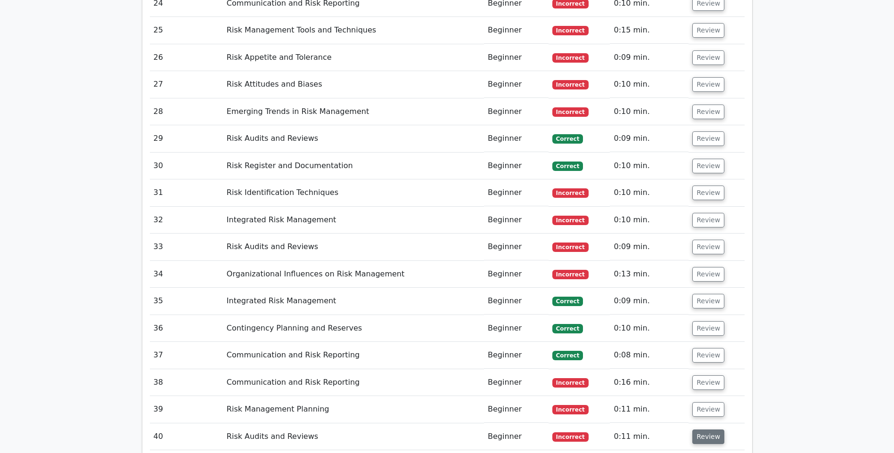
click at [710, 430] on button "Review" at bounding box center [708, 437] width 32 height 15
click at [706, 402] on button "Review" at bounding box center [708, 409] width 32 height 15
click at [705, 376] on button "Review" at bounding box center [708, 383] width 32 height 15
click at [702, 348] on button "Review" at bounding box center [708, 355] width 32 height 15
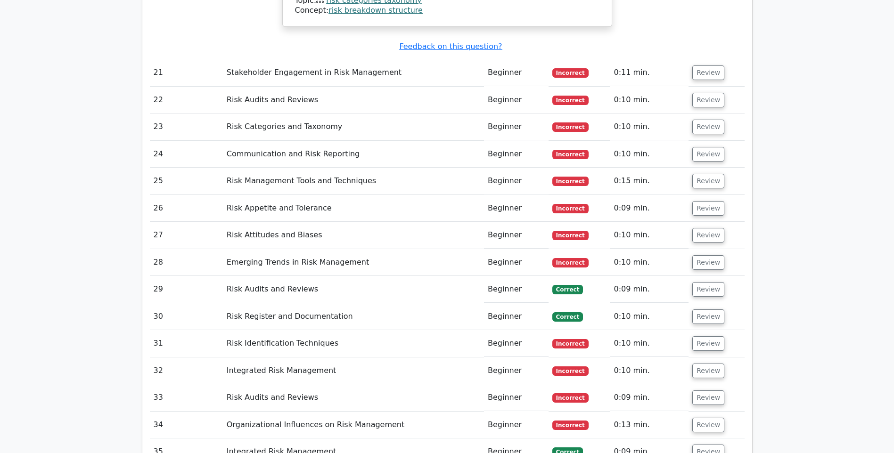
scroll to position [11896, 0]
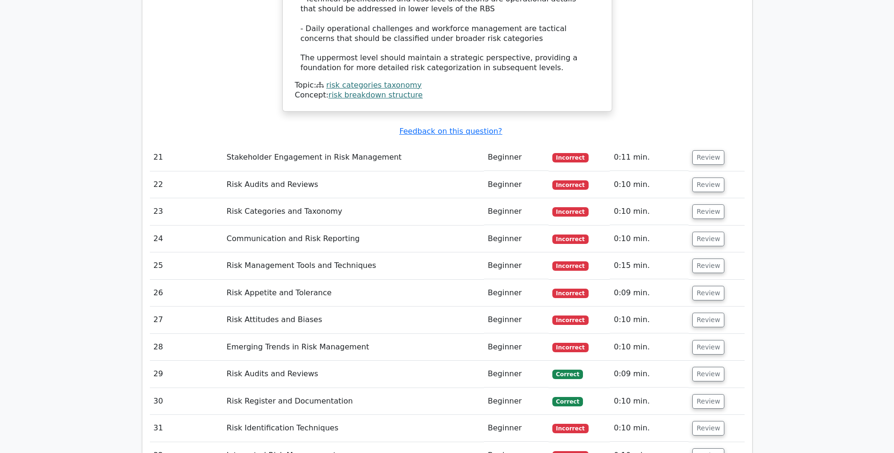
click at [705, 449] on button "Review" at bounding box center [708, 456] width 32 height 15
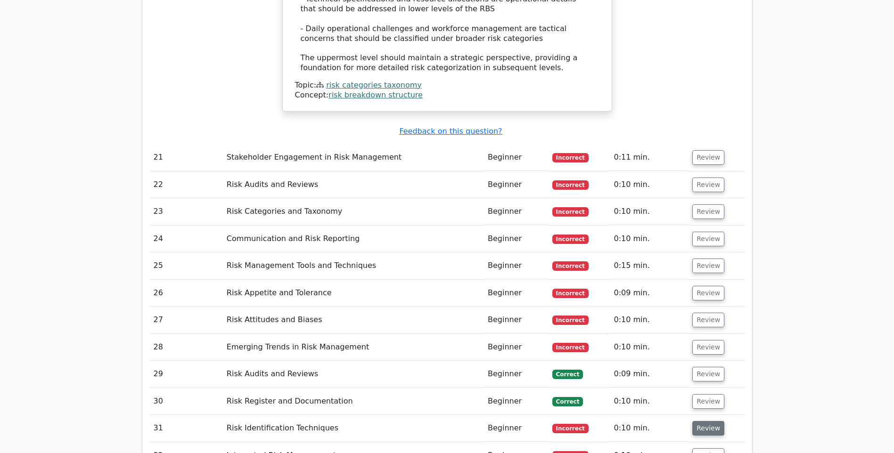
click at [704, 421] on button "Review" at bounding box center [708, 428] width 32 height 15
click at [706, 394] on button "Review" at bounding box center [708, 401] width 32 height 15
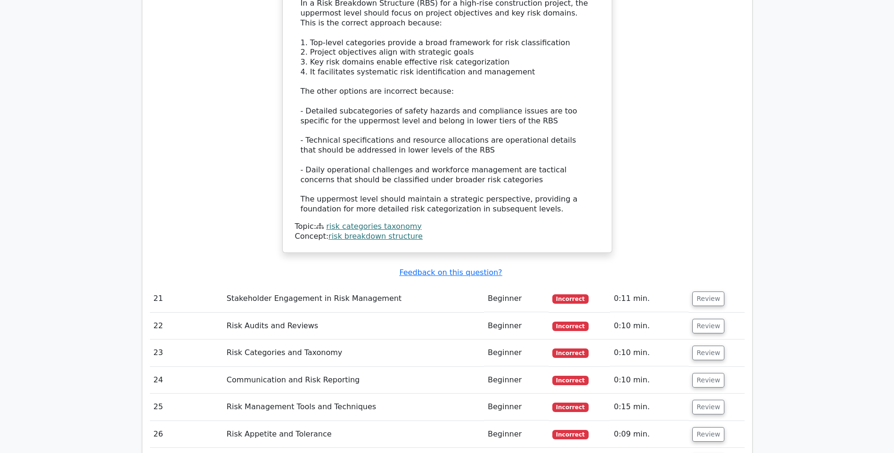
scroll to position [11613, 0]
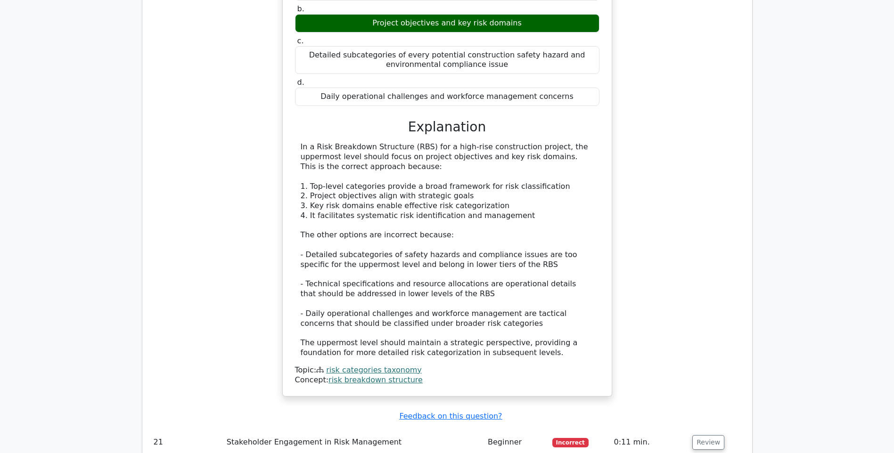
click at [706, 435] on button "Review" at bounding box center [708, 442] width 32 height 15
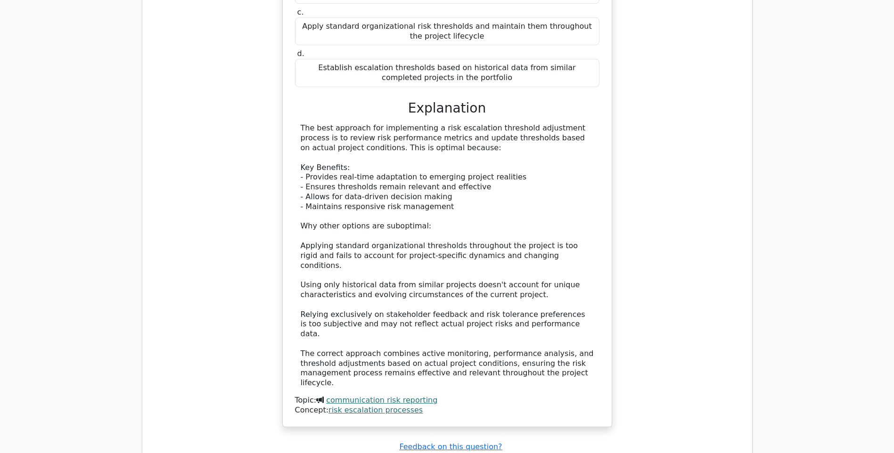
scroll to position [3932, 0]
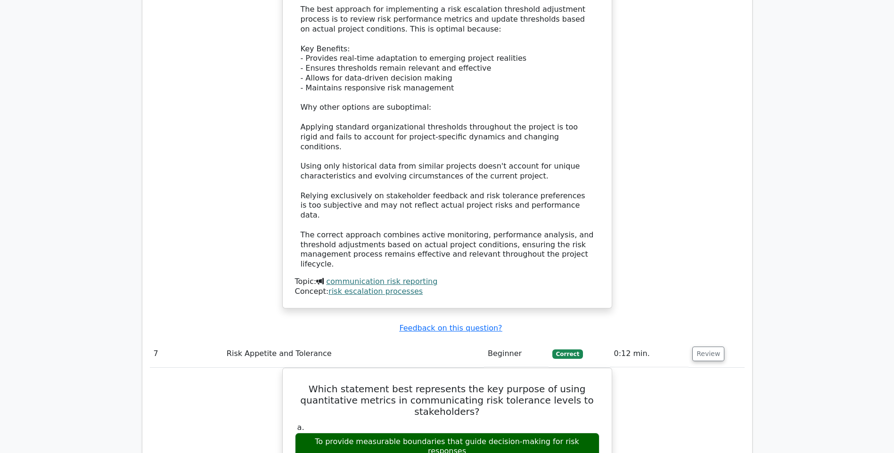
copy body "Yongjoon Profile Settings Your Test Results PMI Risk Management Professional 28…"
click at [646, 171] on div "What is the most effective way to implement a risk escalation threshold adjustm…" at bounding box center [447, 41] width 595 height 558
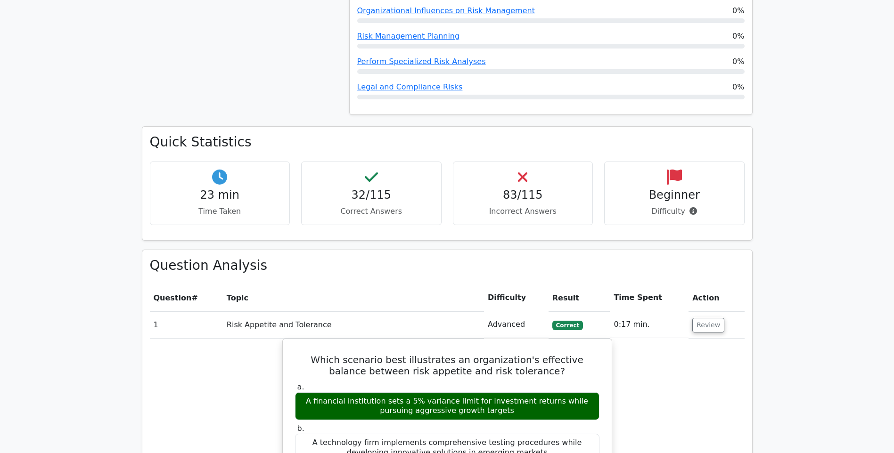
scroll to position [0, 0]
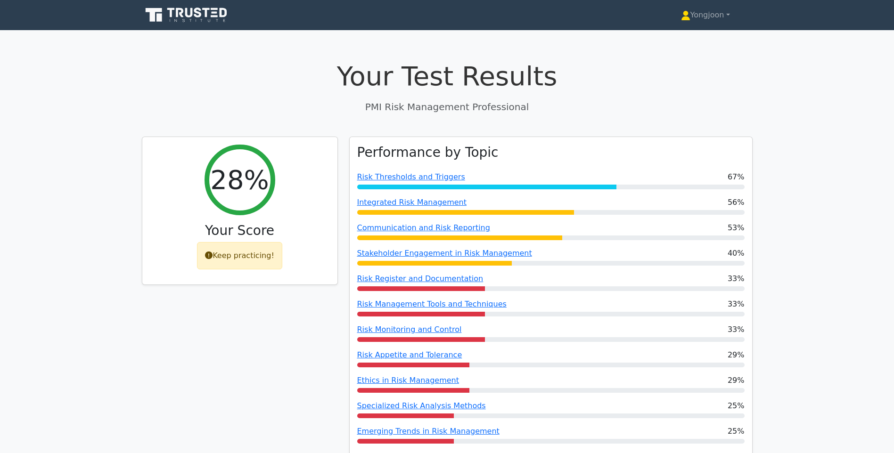
drag, startPoint x: 721, startPoint y: 299, endPoint x: 692, endPoint y: 103, distance: 198.1
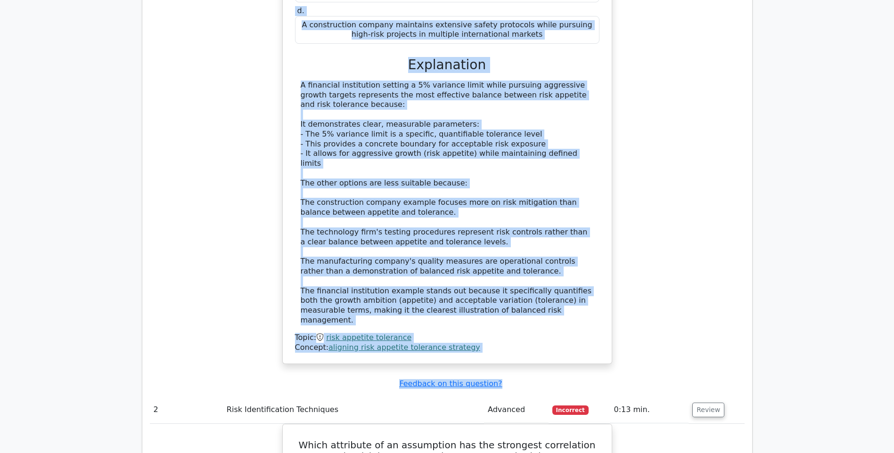
scroll to position [1178, 0]
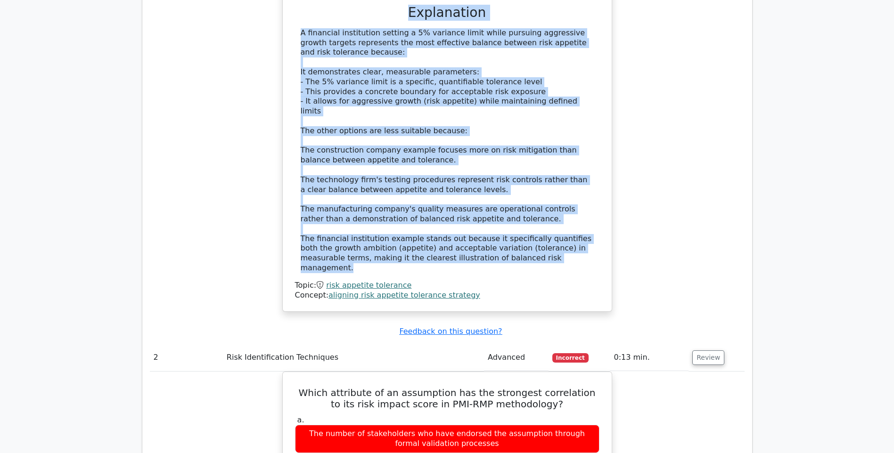
drag, startPoint x: 151, startPoint y: 86, endPoint x: 636, endPoint y: 254, distance: 513.0
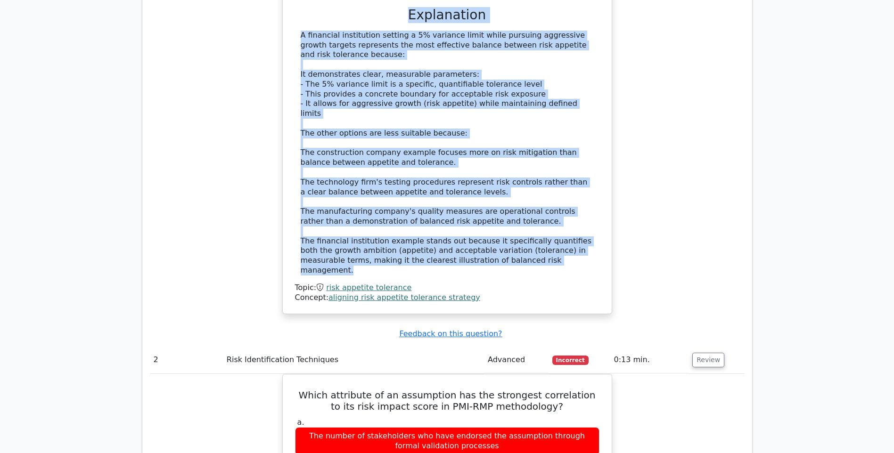
copy div "Question Analysis Question # Topic Difficulty Result Time Spent Action 1 Risk A…"
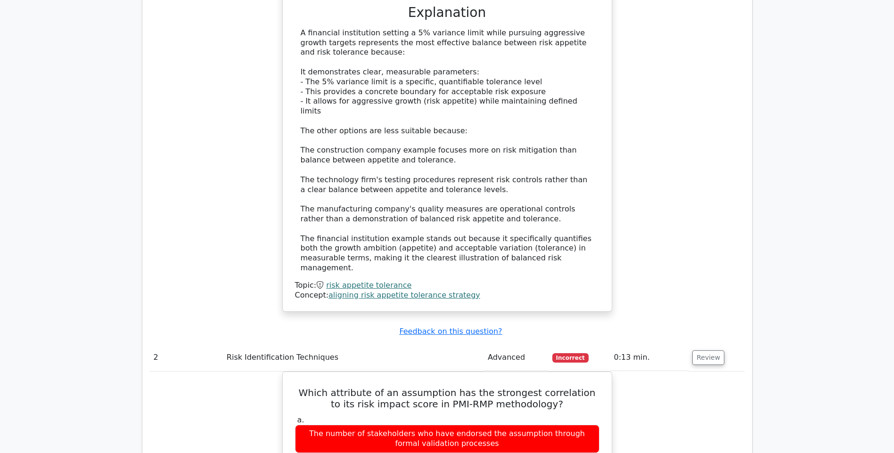
click at [689, 134] on div "Which scenario best illustrates an organization's effective balance between ris…" at bounding box center [447, 54] width 595 height 539
click at [670, 112] on div "Which scenario best illustrates an organization's effective balance between ris…" at bounding box center [447, 54] width 595 height 539
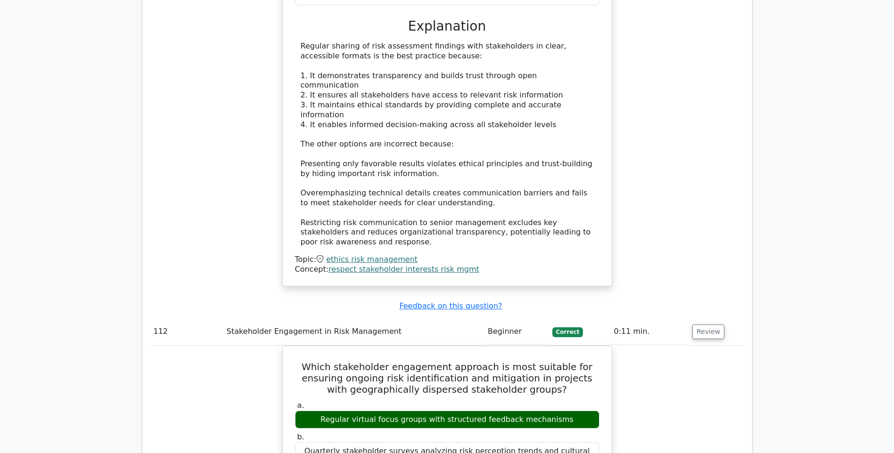
scroll to position [61807, 0]
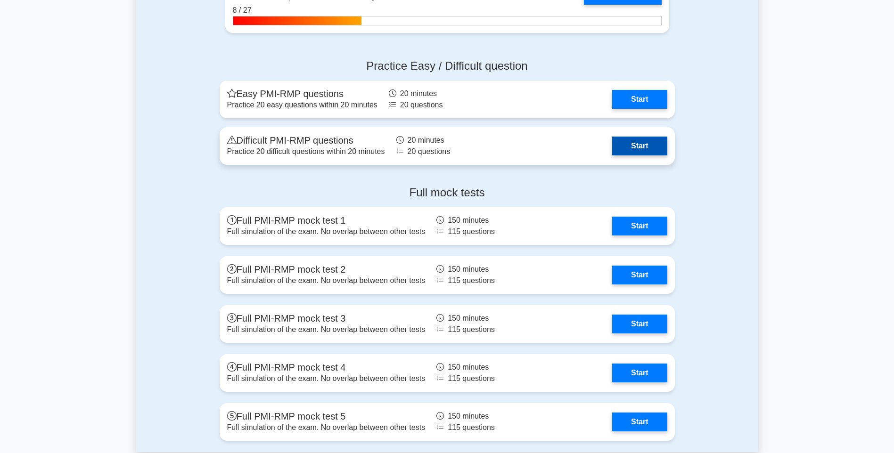
scroll to position [2183, 0]
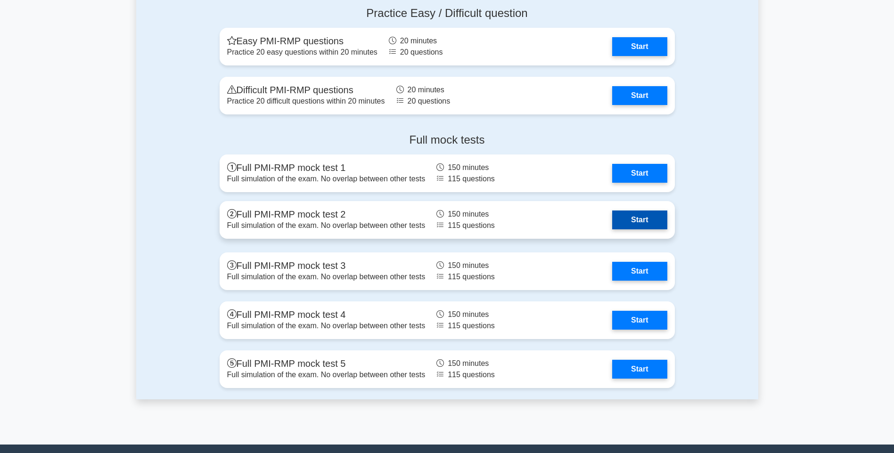
click at [657, 219] on link "Start" at bounding box center [639, 220] width 55 height 19
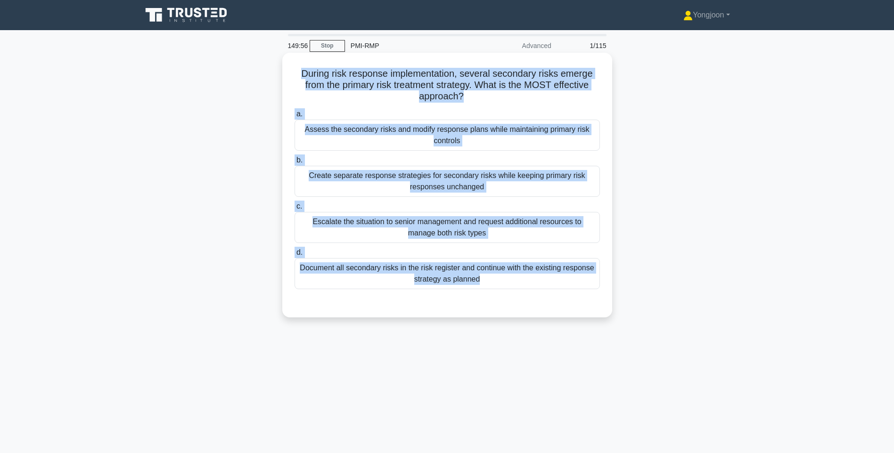
drag, startPoint x: 298, startPoint y: 70, endPoint x: 600, endPoint y: 310, distance: 385.4
click at [600, 310] on div "During risk response implementation, several secondary risks emerge from the pr…" at bounding box center [447, 185] width 322 height 257
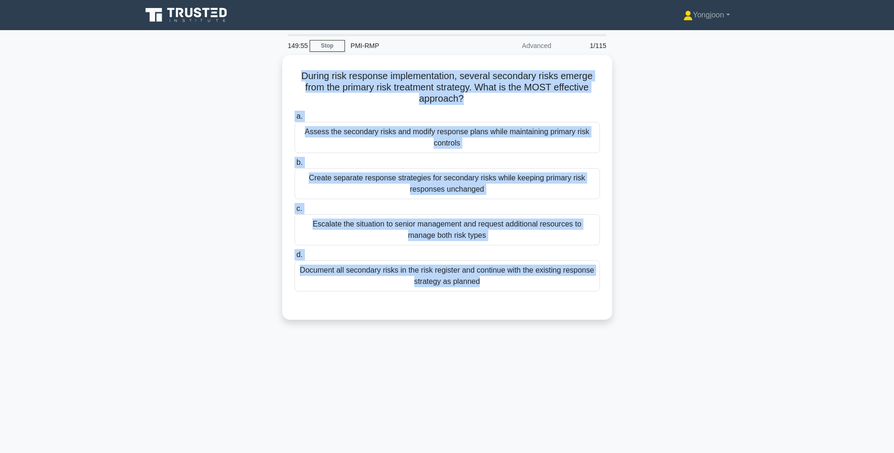
copy div "During risk response implementation, several secondary risks emerge from the pr…"
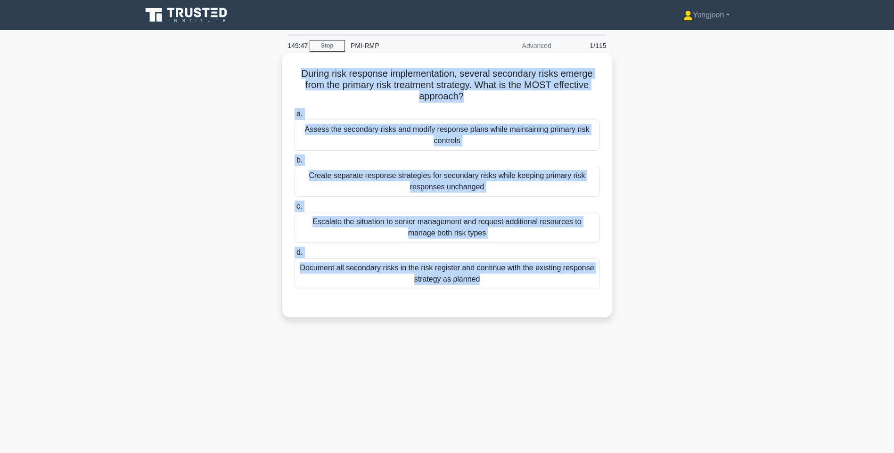
click at [434, 132] on div "Assess the secondary risks and modify response plans while maintaining primary …" at bounding box center [447, 135] width 305 height 31
click at [295, 117] on input "a. Assess the secondary risks and modify response plans while maintaining prima…" at bounding box center [295, 114] width 0 height 6
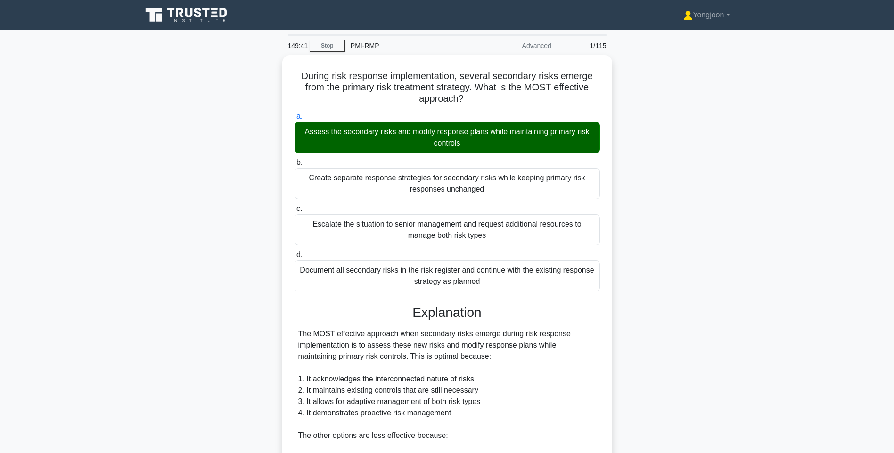
click at [650, 189] on div "During risk response implementation, several secondary risks emerge from the pr…" at bounding box center [447, 355] width 622 height 601
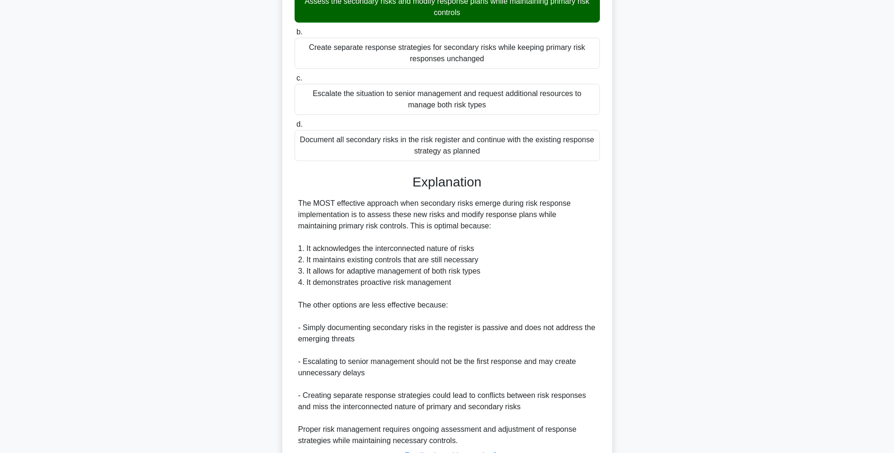
scroll to position [207, 0]
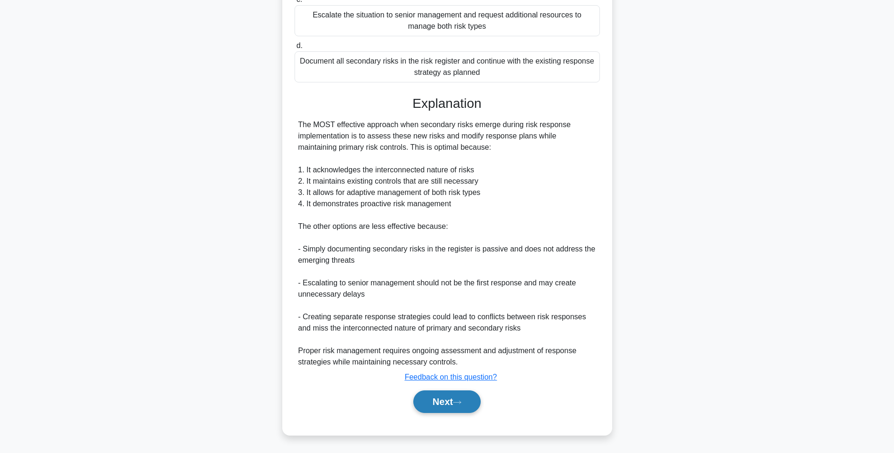
drag, startPoint x: 454, startPoint y: 400, endPoint x: 450, endPoint y: 391, distance: 9.9
click at [454, 400] on button "Next" at bounding box center [446, 402] width 67 height 23
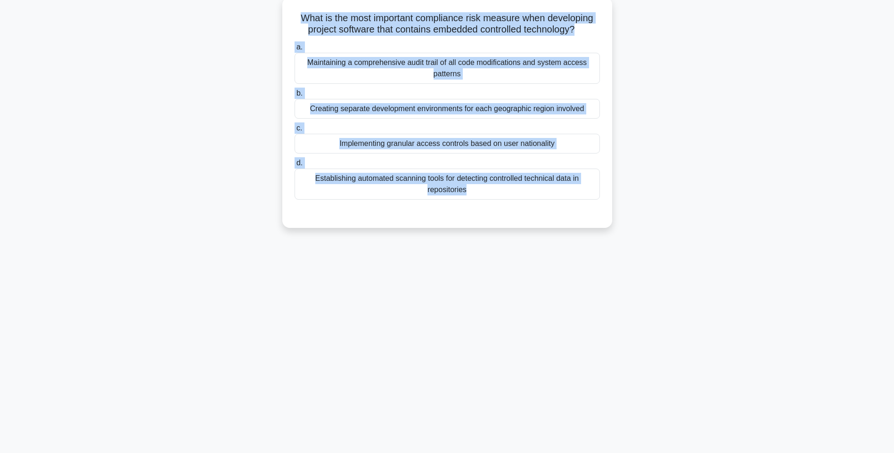
drag, startPoint x: 292, startPoint y: 10, endPoint x: 596, endPoint y: 205, distance: 360.6
click at [596, 205] on div "What is the most important compliance risk measure when developing project soft…" at bounding box center [447, 112] width 322 height 223
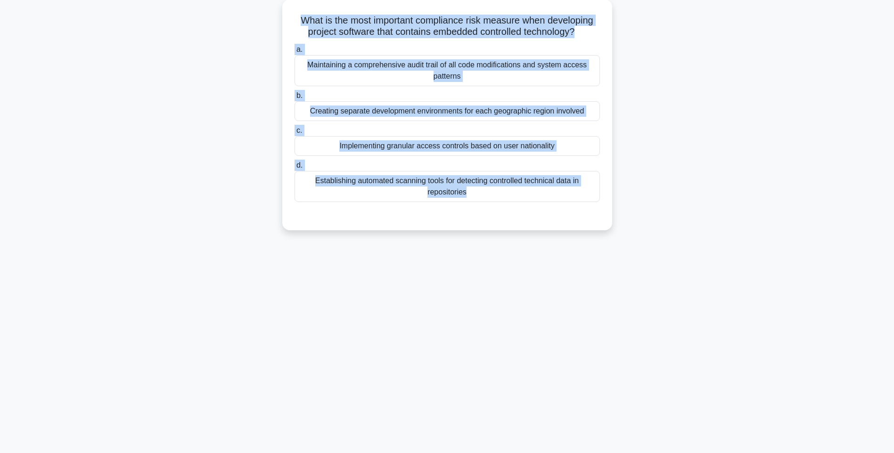
copy div "What is the most important compliance risk measure when developing project soft…"
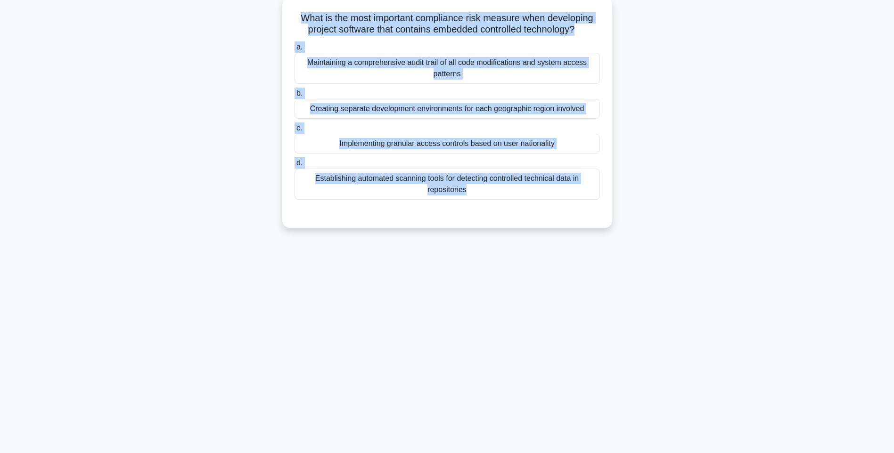
click at [440, 66] on div "Maintaining a comprehensive audit trail of all code modifications and system ac…" at bounding box center [447, 68] width 305 height 31
click at [295, 50] on input "a. Maintaining a comprehensive audit trail of all code modifications and system…" at bounding box center [295, 47] width 0 height 6
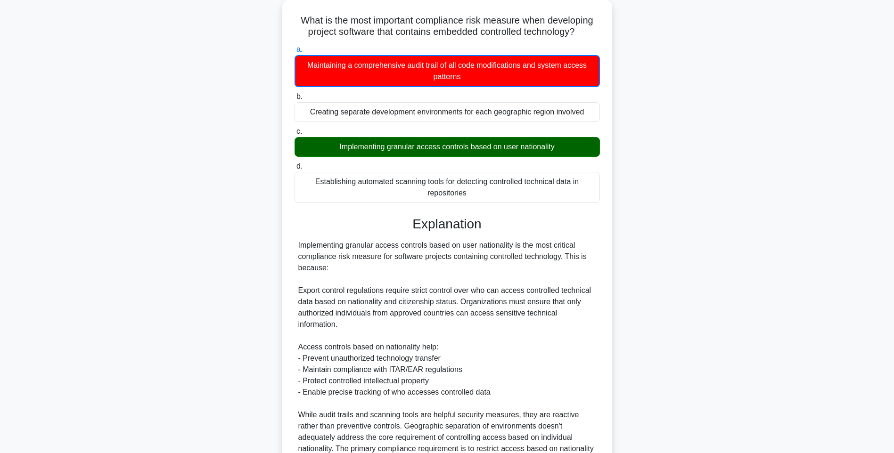
click at [814, 265] on main "149:32 Stop PMI-RMP Advanced 2/115 What is the most important compliance risk m…" at bounding box center [447, 267] width 894 height 585
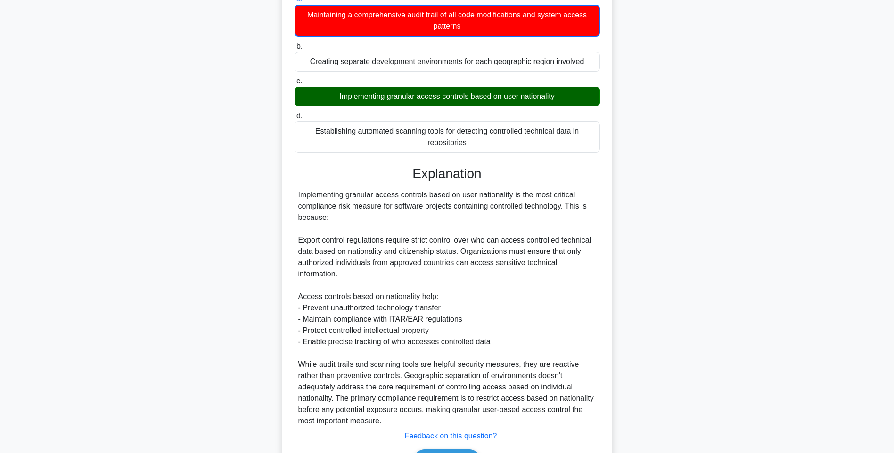
scroll to position [163, 0]
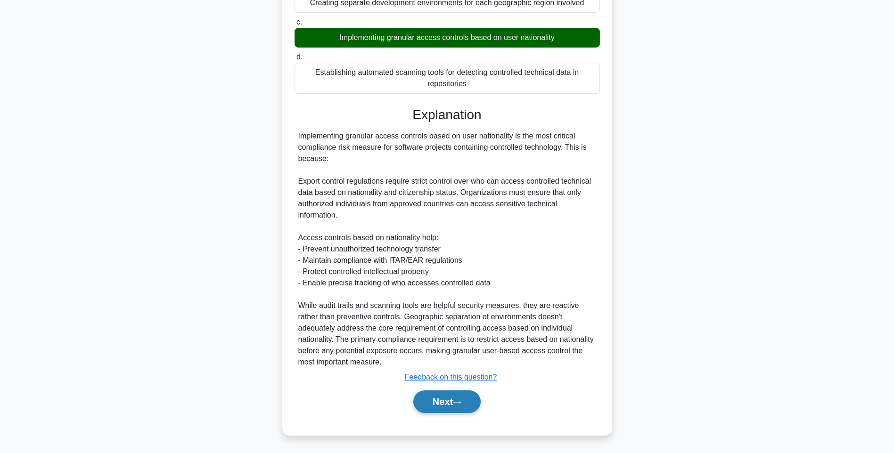
click at [441, 401] on button "Next" at bounding box center [446, 402] width 67 height 23
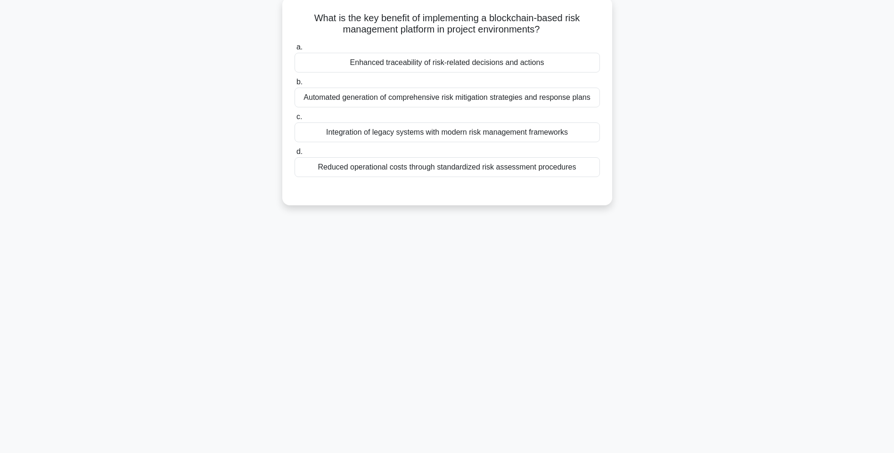
drag, startPoint x: 305, startPoint y: 14, endPoint x: 591, endPoint y: 175, distance: 328.6
click at [591, 175] on div "What is the key benefit of implementing a blockchain-based risk management plat…" at bounding box center [447, 101] width 322 height 201
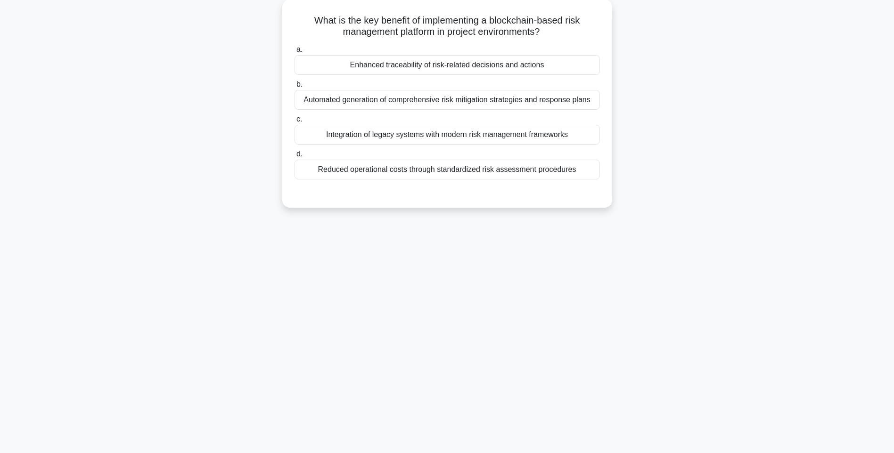
copy div "What is the key benefit of implementing a blockchain-based risk management plat…"
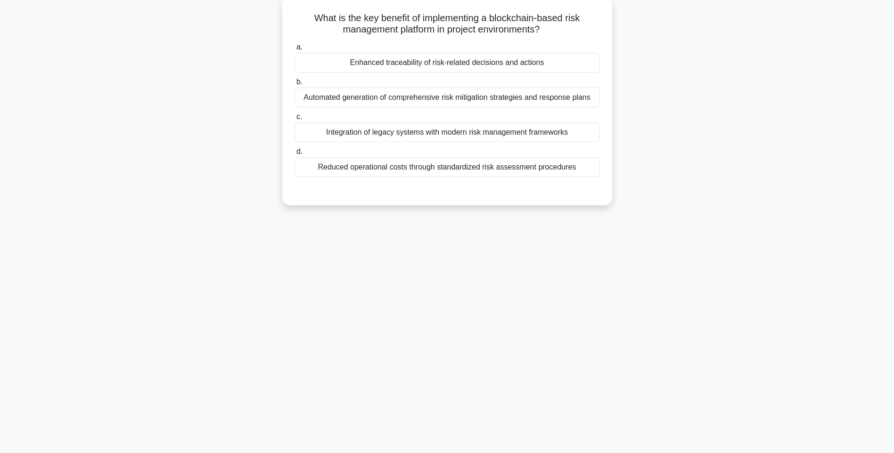
click at [469, 66] on div "Enhanced traceability of risk-related decisions and actions" at bounding box center [447, 63] width 305 height 20
click at [295, 50] on input "a. Enhanced traceability of risk-related decisions and actions" at bounding box center [295, 47] width 0 height 6
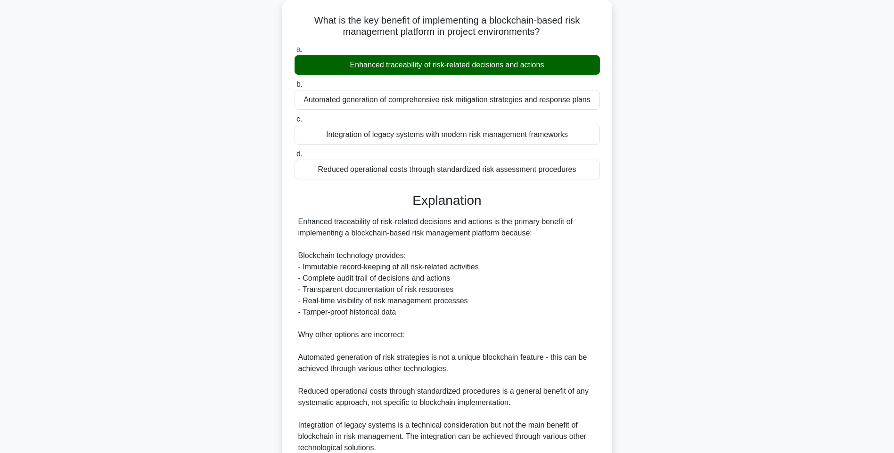
click at [656, 268] on div "What is the key benefit of implementing a blockchain-based risk management plat…" at bounding box center [447, 266] width 622 height 533
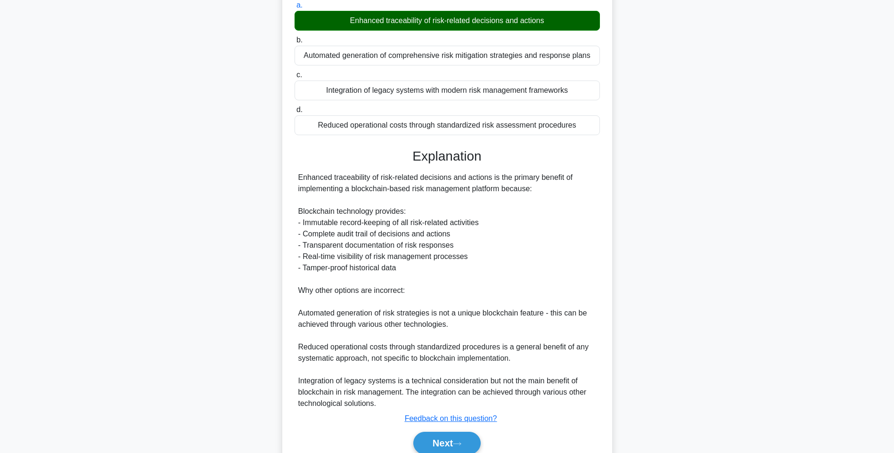
scroll to position [139, 0]
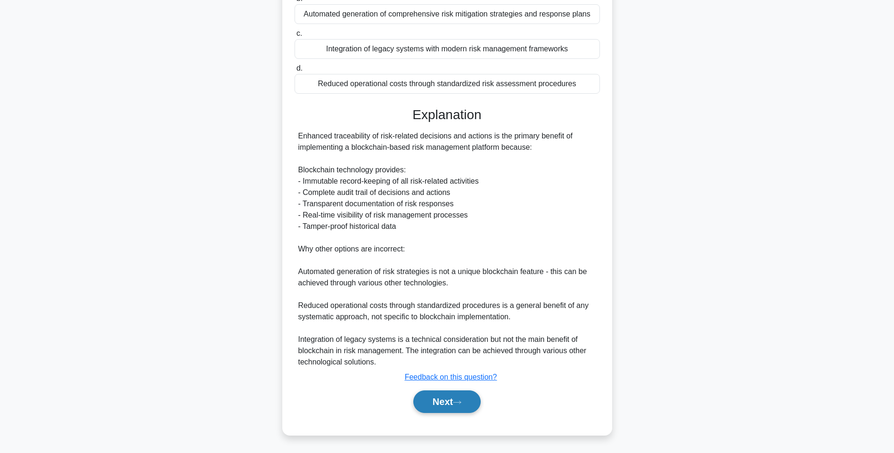
click at [432, 396] on button "Next" at bounding box center [446, 402] width 67 height 23
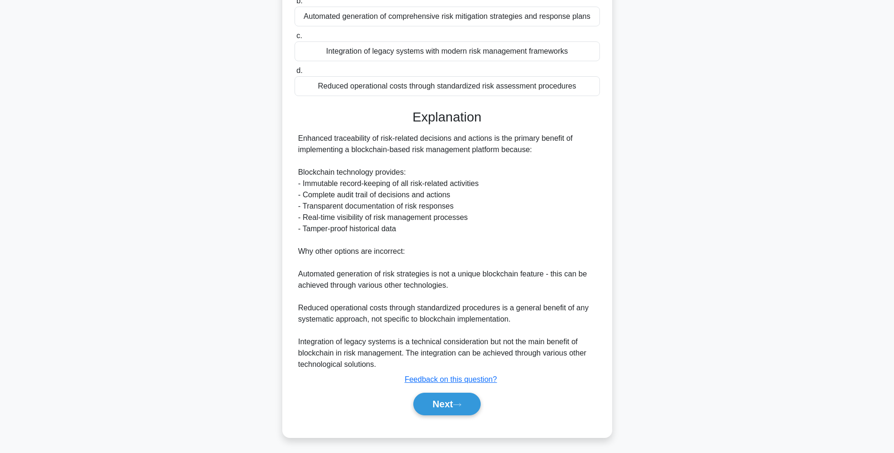
scroll to position [56, 0]
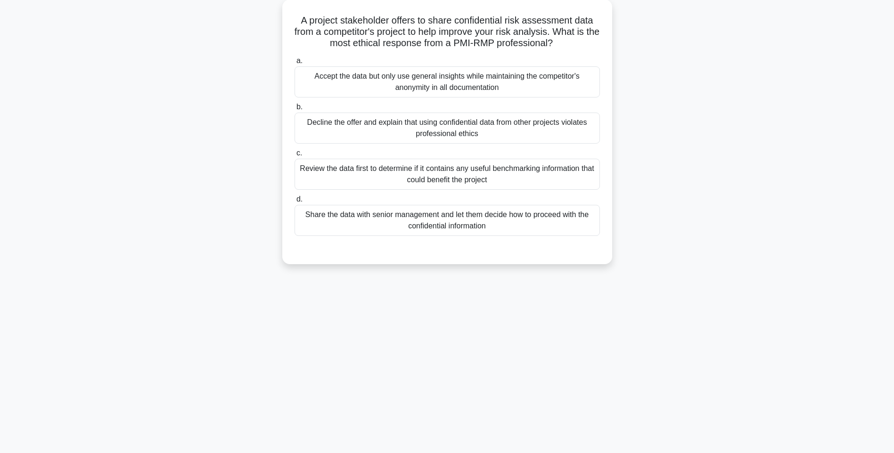
drag, startPoint x: 293, startPoint y: 17, endPoint x: 619, endPoint y: 235, distance: 391.7
click at [619, 235] on div "A project stakeholder offers to share confidential risk assessment data from a …" at bounding box center [447, 138] width 622 height 276
copy div "A project stakeholder offers to share confidential risk assessment data from a …"
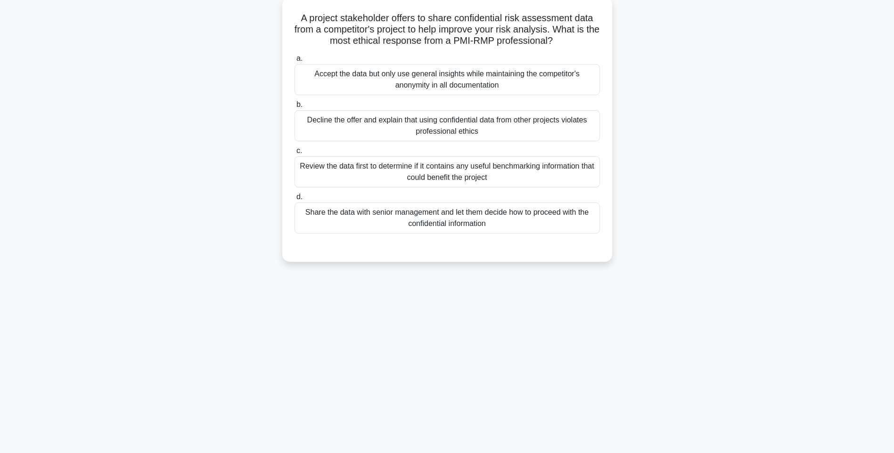
click at [414, 82] on div "Accept the data but only use general insights while maintaining the competitor'…" at bounding box center [447, 79] width 305 height 31
click at [295, 62] on input "a. Accept the data but only use general insights while maintaining the competit…" at bounding box center [295, 59] width 0 height 6
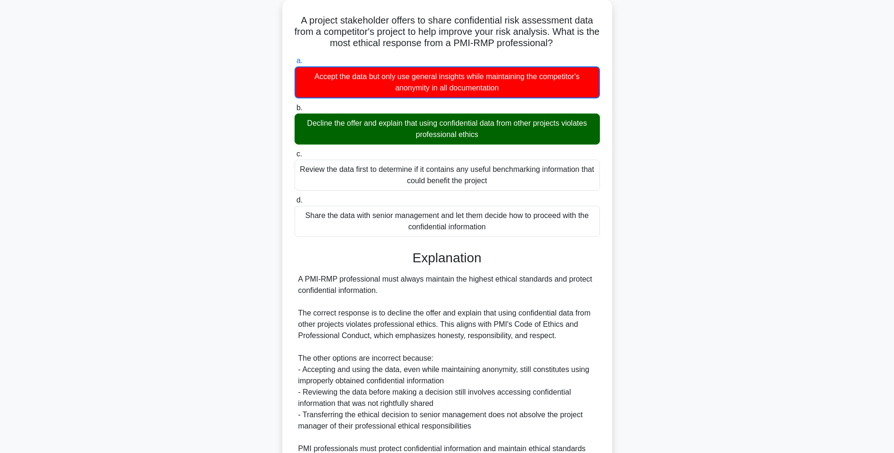
click at [658, 300] on div "A project stakeholder offers to share confidential risk assessment data from a …" at bounding box center [447, 278] width 622 height 557
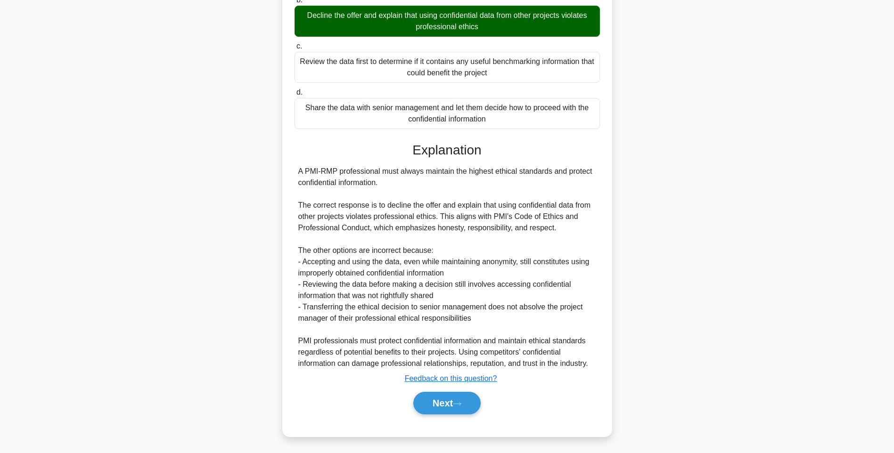
scroll to position [163, 0]
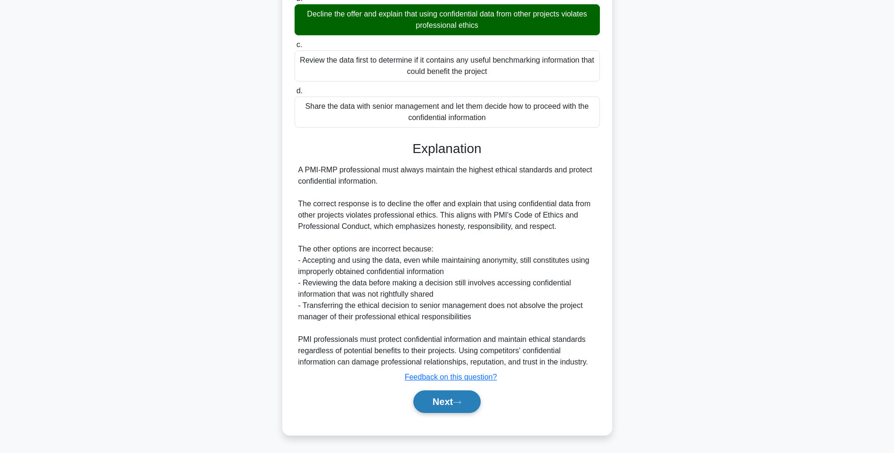
click at [421, 405] on button "Next" at bounding box center [446, 402] width 67 height 23
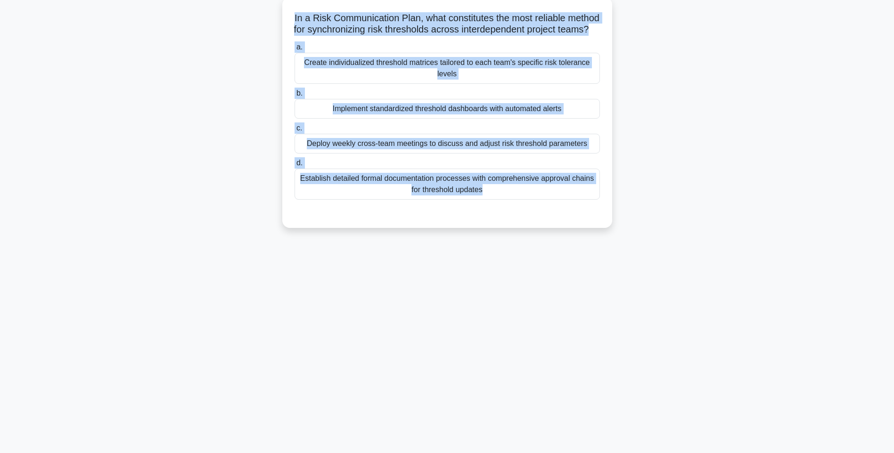
drag, startPoint x: 322, startPoint y: 27, endPoint x: 594, endPoint y: 218, distance: 332.2
click at [594, 218] on div "In a Risk Communication Plan, what constitutes the most reliable method for syn…" at bounding box center [447, 112] width 322 height 223
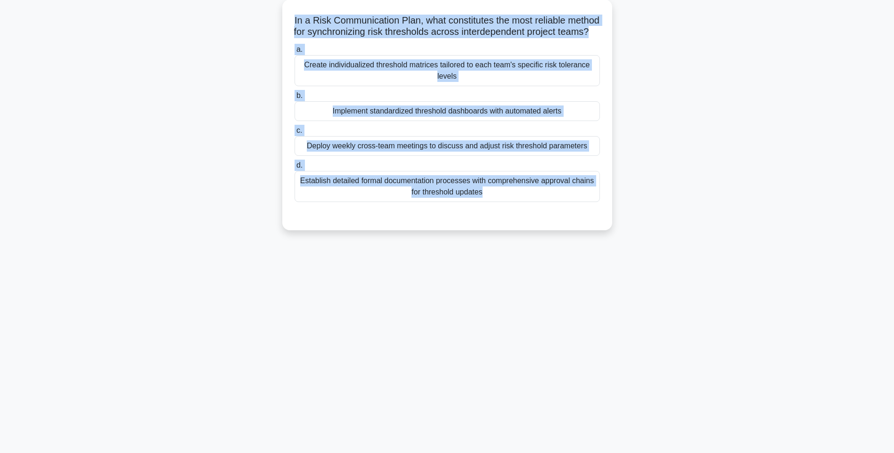
copy div "In a Risk Communication Plan, what constitutes the most reliable method for syn…"
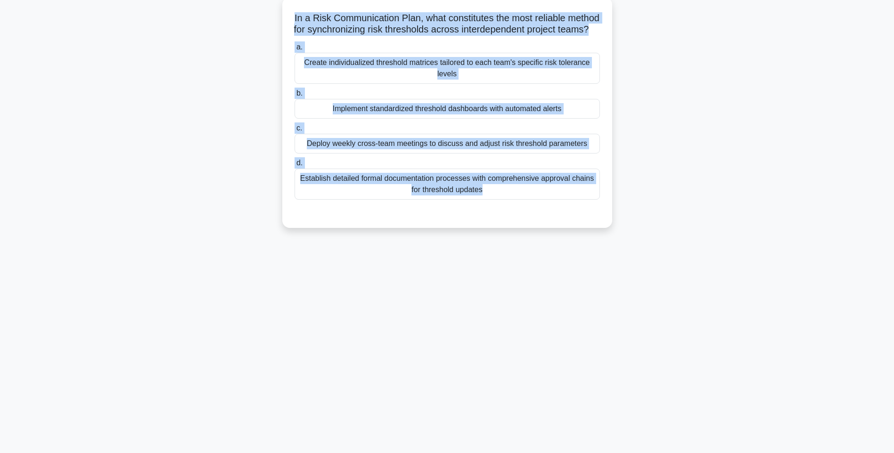
click at [468, 154] on div "Deploy weekly cross-team meetings to discuss and adjust risk threshold paramete…" at bounding box center [447, 144] width 305 height 20
click at [295, 131] on input "c. Deploy weekly cross-team meetings to discuss and adjust risk threshold param…" at bounding box center [295, 128] width 0 height 6
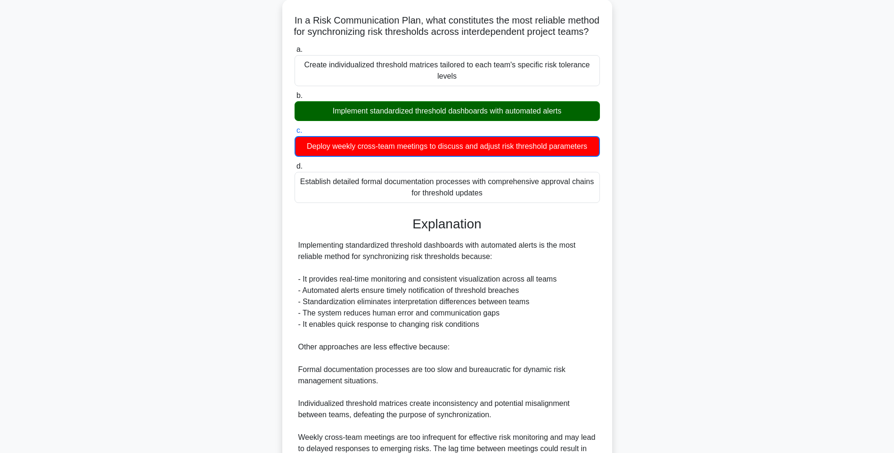
click at [668, 265] on div "In a Risk Communication Plan, what constitutes the most reliable method for syn…" at bounding box center [447, 272] width 622 height 545
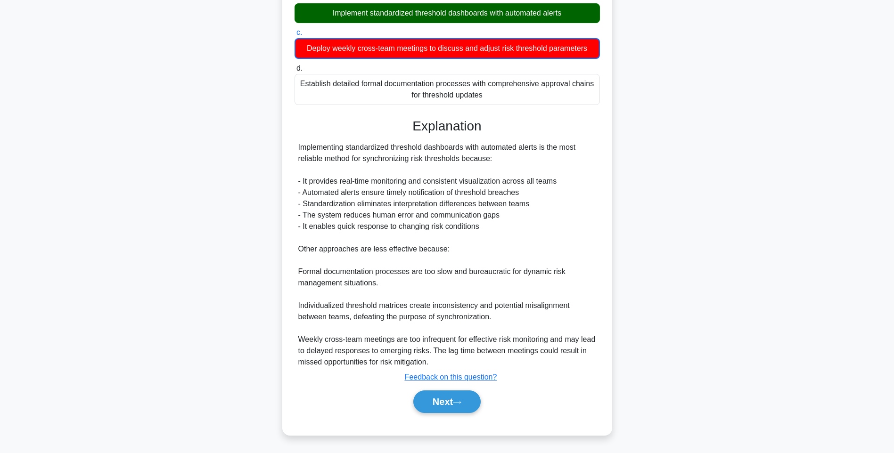
scroll to position [163, 0]
click at [434, 399] on button "Next" at bounding box center [446, 402] width 67 height 23
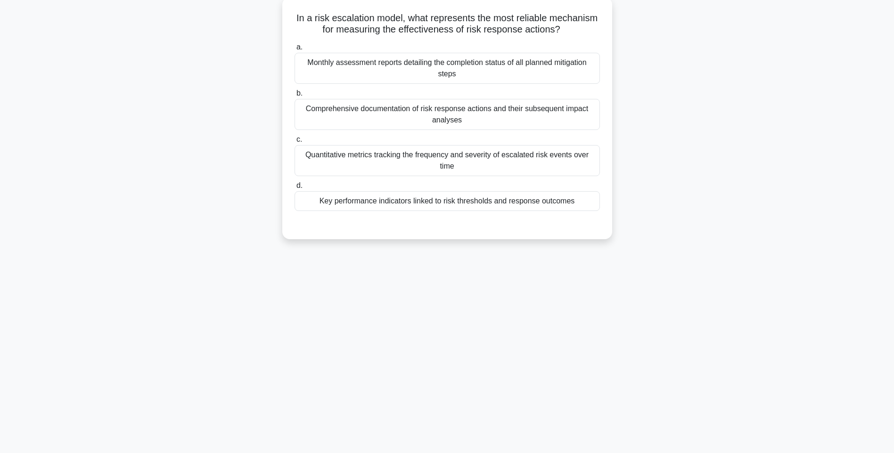
drag, startPoint x: 373, startPoint y: 50, endPoint x: 607, endPoint y: 206, distance: 280.8
click at [607, 206] on div "In a risk escalation model, what represents the most reliable mechanism for mea…" at bounding box center [447, 118] width 322 height 235
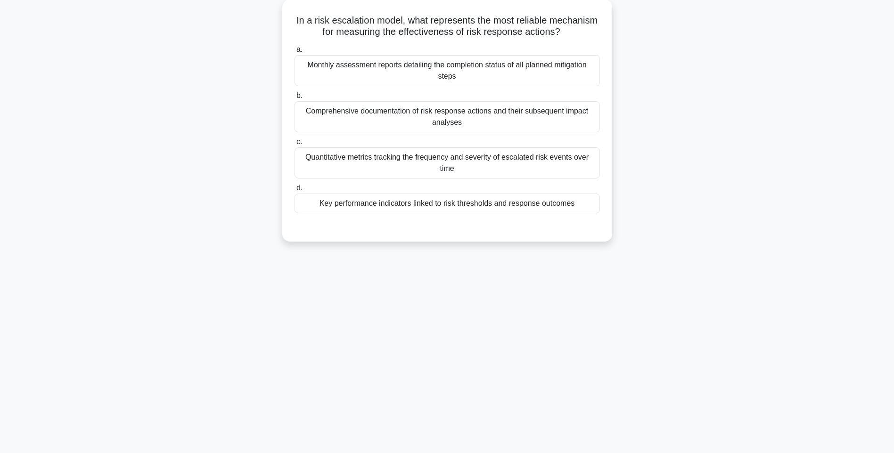
copy div "In a risk escalation model, what represents the most reliable mechanism for mea…"
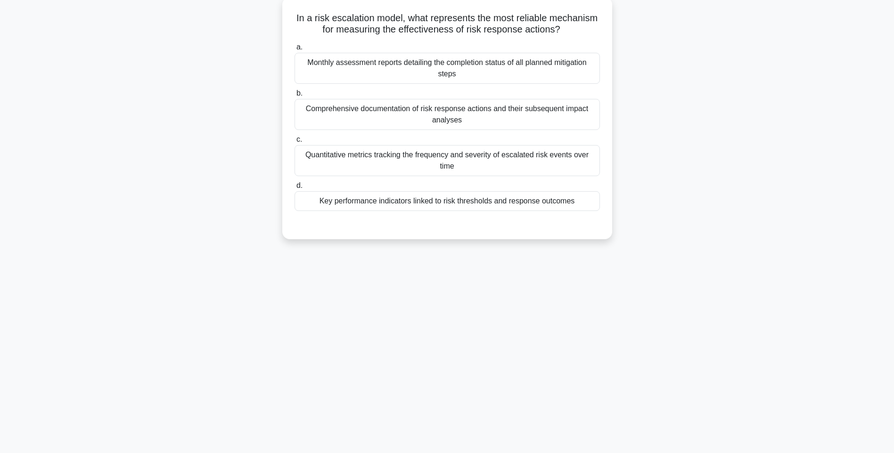
click at [488, 61] on div "Monthly assessment reports detailing the completion status of all planned mitig…" at bounding box center [447, 68] width 305 height 31
click at [295, 50] on input "a. Monthly assessment reports detailing the completion status of all planned mi…" at bounding box center [295, 47] width 0 height 6
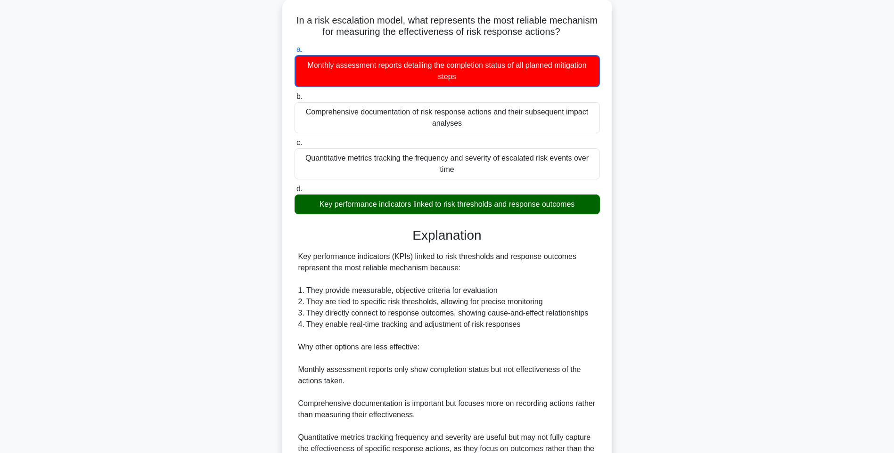
click at [618, 265] on div "In a risk escalation model, what represents the most reliable mechanism for mea…" at bounding box center [447, 295] width 622 height 591
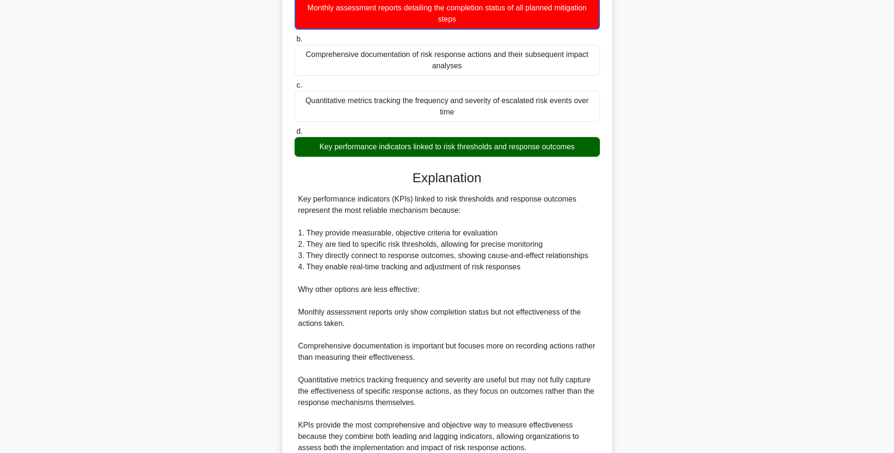
scroll to position [197, 0]
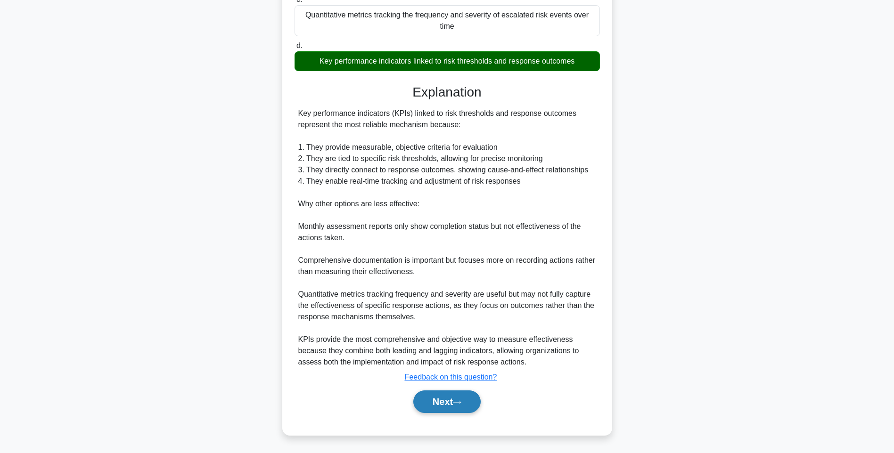
click at [451, 402] on button "Next" at bounding box center [446, 402] width 67 height 23
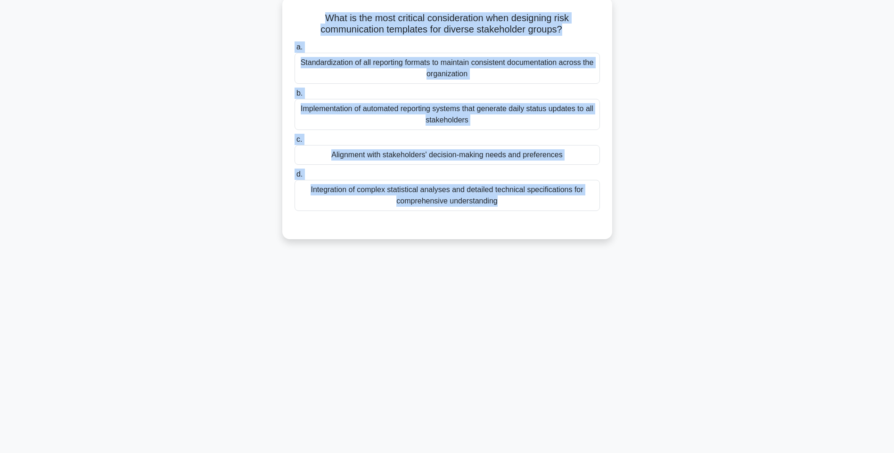
drag, startPoint x: 371, startPoint y: 46, endPoint x: 570, endPoint y: 216, distance: 261.4
click at [570, 216] on div "What is the most critical consideration when designing risk communication templ…" at bounding box center [447, 118] width 322 height 235
copy div "What is the most critical consideration when designing risk communication templ…"
click at [525, 69] on div "Standardization of all reporting formats to maintain consistent documentation a…" at bounding box center [447, 68] width 305 height 31
click at [295, 50] on input "a. Standardization of all reporting formats to maintain consistent documentatio…" at bounding box center [295, 47] width 0 height 6
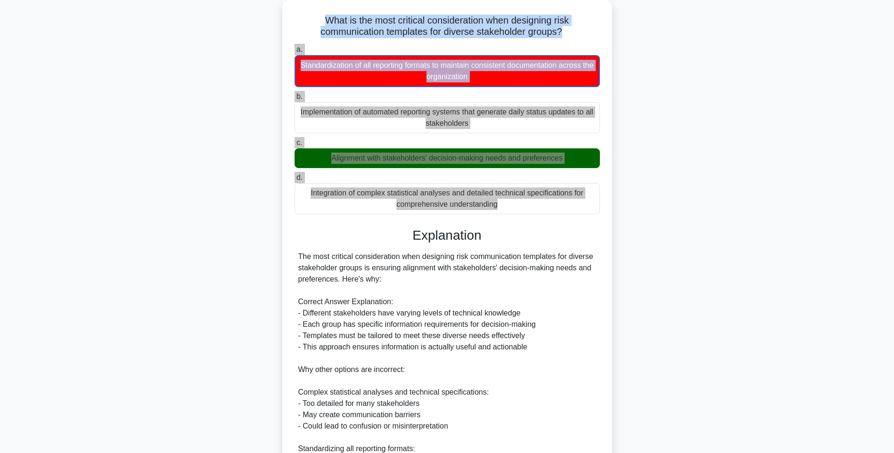
click at [649, 267] on div "What is the most critical consideration when designing risk communication templ…" at bounding box center [447, 312] width 622 height 624
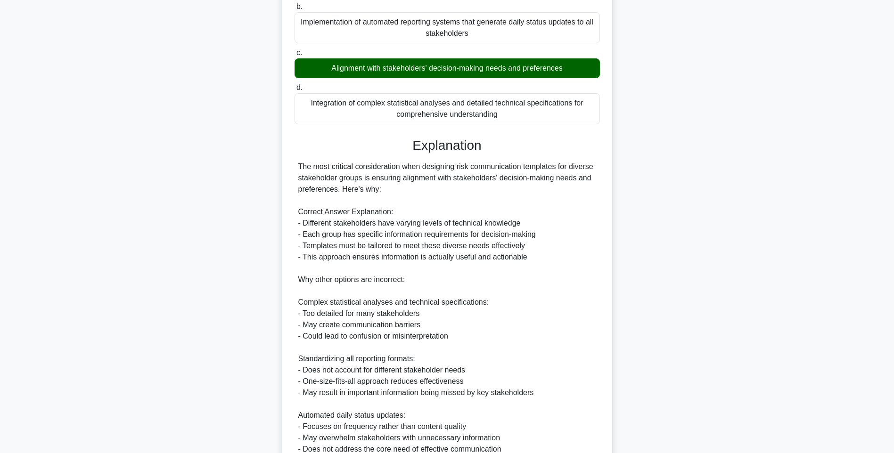
scroll to position [231, 0]
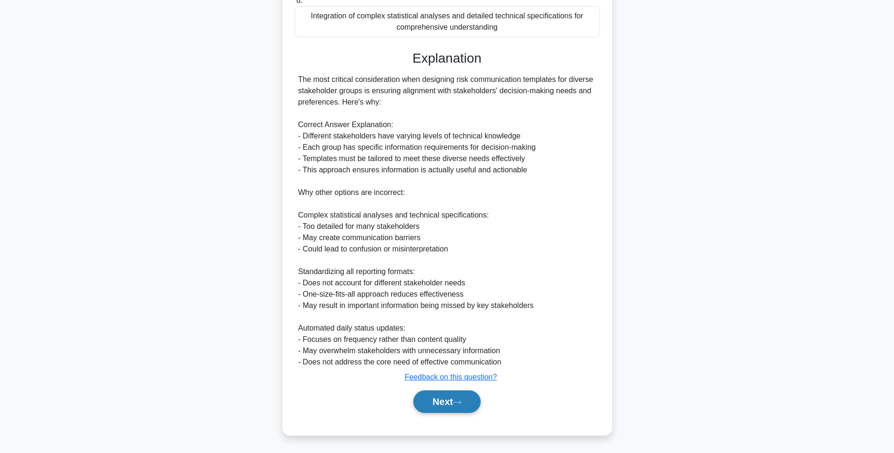
click at [431, 399] on button "Next" at bounding box center [446, 402] width 67 height 23
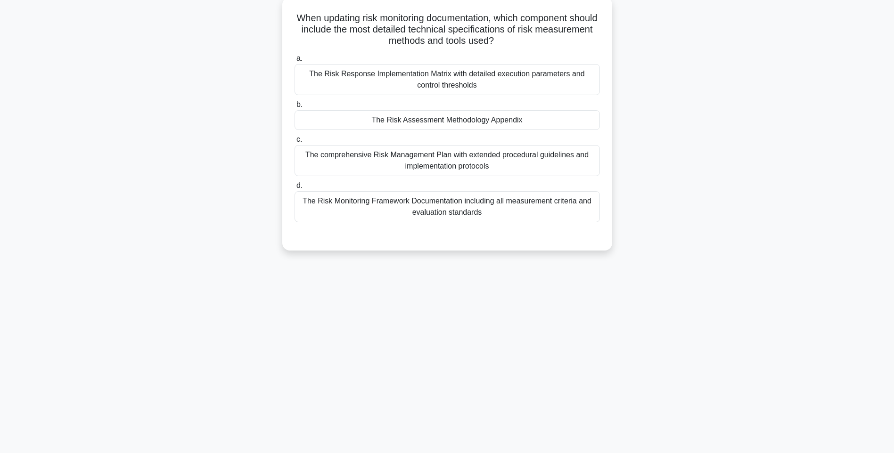
drag, startPoint x: 448, startPoint y: 112, endPoint x: 569, endPoint y: 209, distance: 155.2
click at [569, 209] on div "When updating risk monitoring documentation, which component should include the…" at bounding box center [447, 124] width 322 height 246
copy div "When updating risk monitoring documentation, which component should include the…"
click at [417, 68] on div "The Risk Response Implementation Matrix with detailed execution parameters and …" at bounding box center [447, 79] width 305 height 31
click at [295, 62] on input "a. The Risk Response Implementation Matrix with detailed execution parameters a…" at bounding box center [295, 59] width 0 height 6
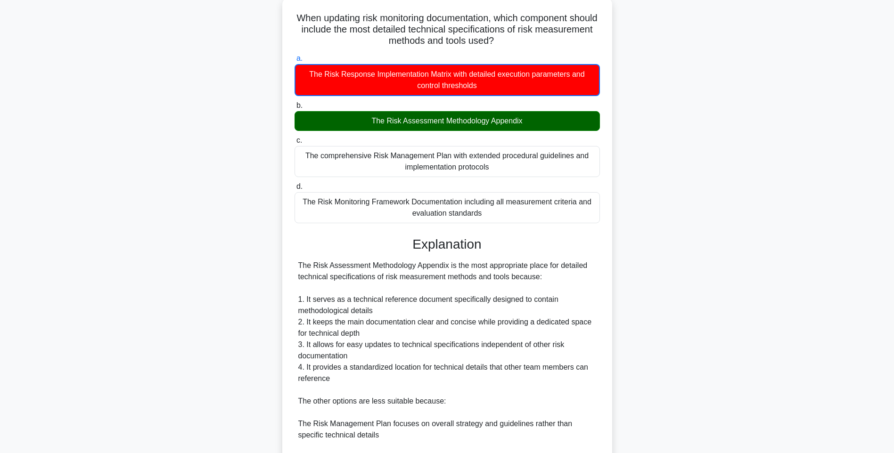
click at [579, 246] on h3 "Explanation" at bounding box center [447, 245] width 294 height 16
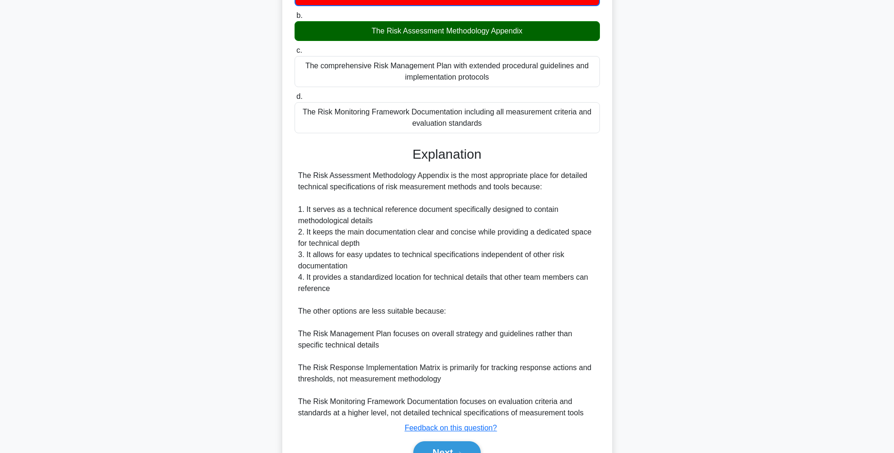
scroll to position [197, 0]
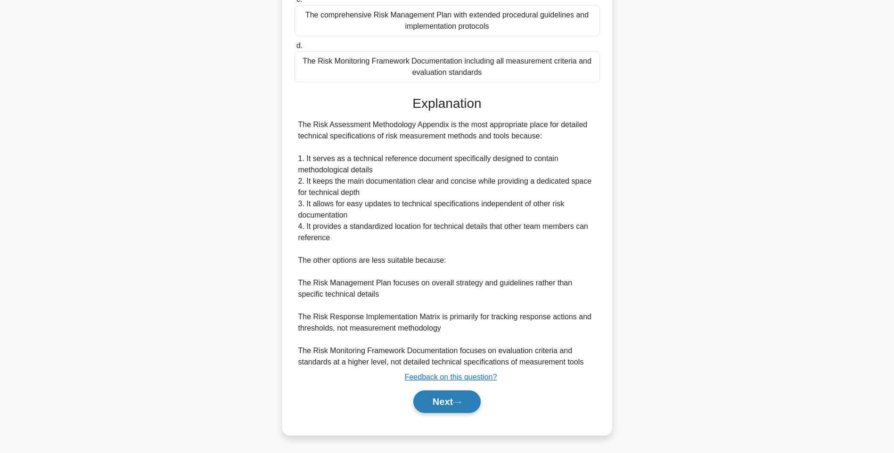
click at [454, 408] on button "Next" at bounding box center [446, 402] width 67 height 23
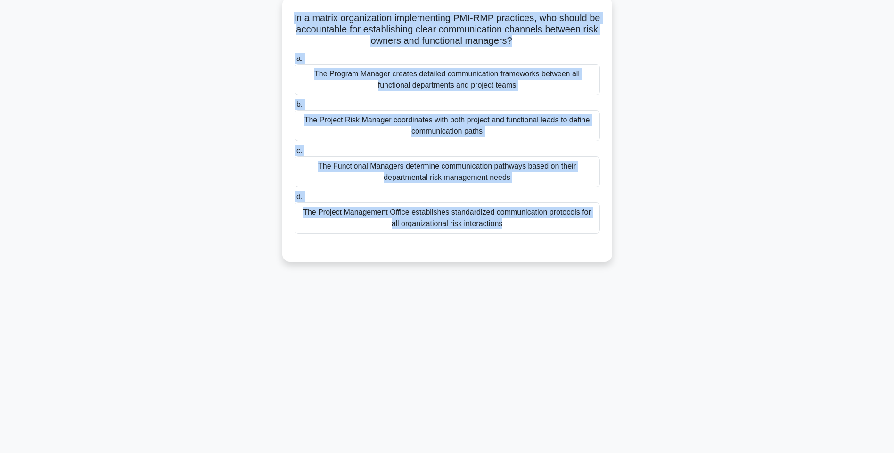
drag, startPoint x: 295, startPoint y: 15, endPoint x: 574, endPoint y: 243, distance: 360.0
click at [574, 243] on div "In a matrix organization implementing PMI-RMP practices, who should be accounta…" at bounding box center [447, 129] width 322 height 257
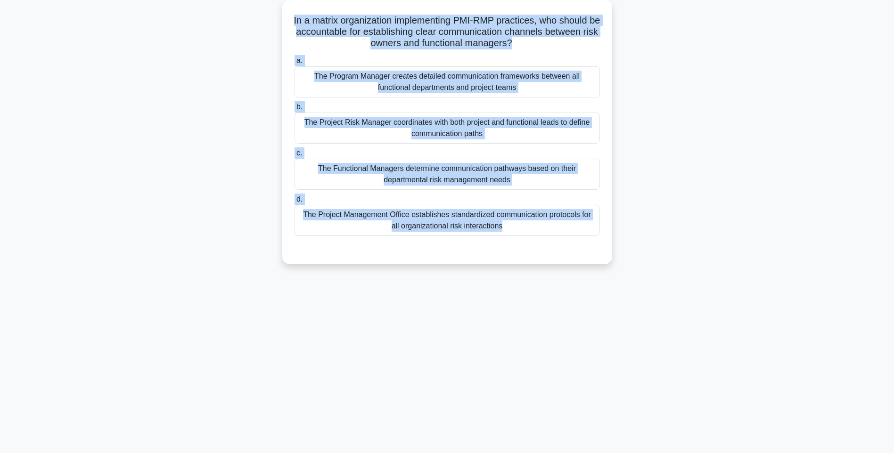
copy div "In a matrix organization implementing PMI-RMP practices, who should be accounta…"
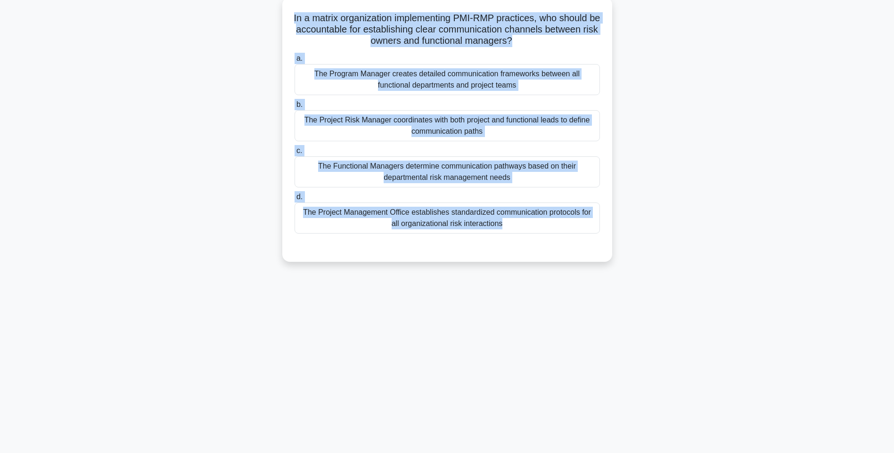
drag, startPoint x: 476, startPoint y: 75, endPoint x: 506, endPoint y: 83, distance: 31.1
click at [476, 75] on div "The Program Manager creates detailed communication frameworks between all funct…" at bounding box center [447, 79] width 305 height 31
click at [295, 62] on input "a. The Program Manager creates detailed communication frameworks between all fu…" at bounding box center [295, 59] width 0 height 6
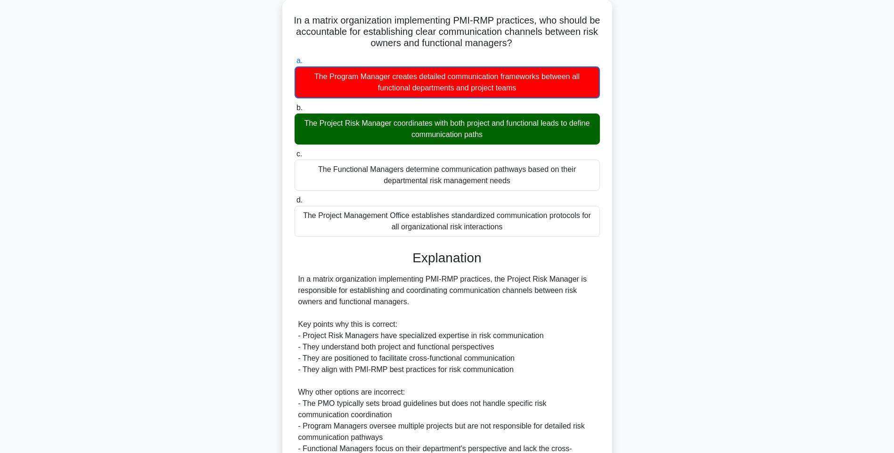
click at [671, 129] on div "In a matrix organization implementing PMI-RMP practices, who should be accounta…" at bounding box center [447, 301] width 622 height 602
click at [737, 280] on div "In a matrix organization implementing PMI-RMP practices, who should be accounta…" at bounding box center [447, 301] width 622 height 602
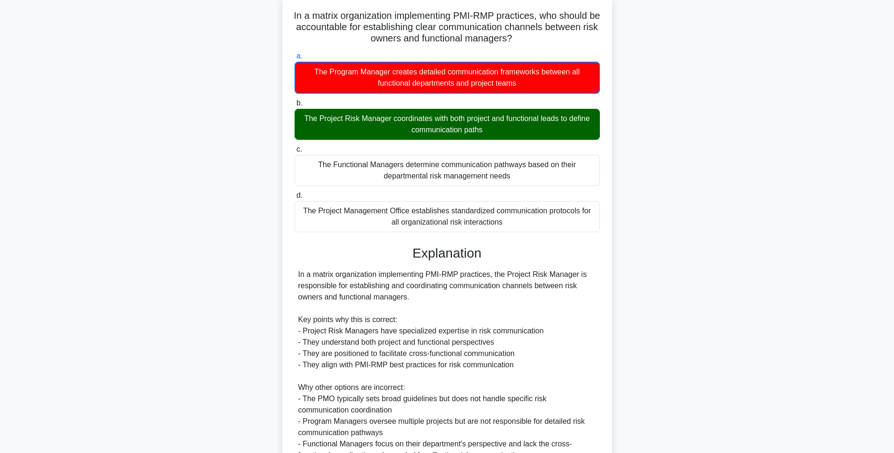
scroll to position [208, 0]
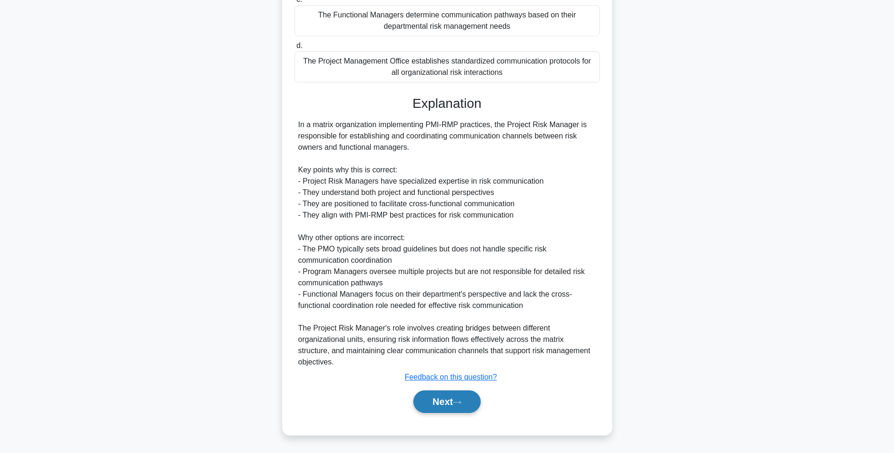
click at [426, 396] on button "Next" at bounding box center [446, 402] width 67 height 23
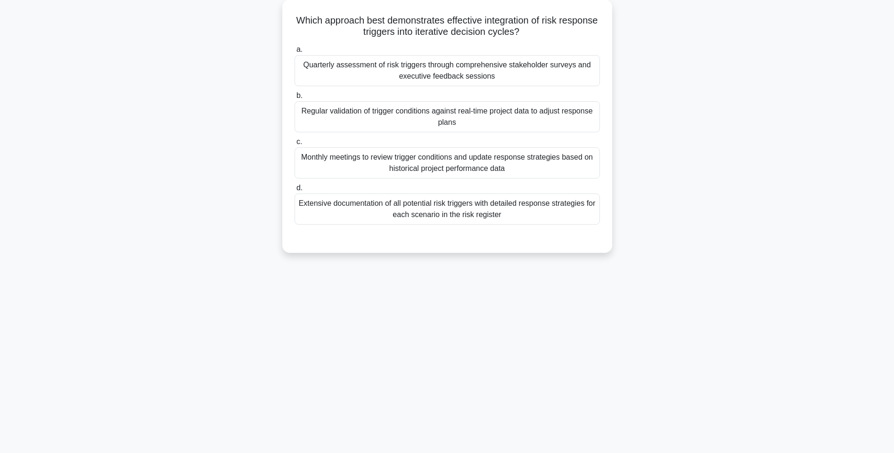
drag, startPoint x: 314, startPoint y: 15, endPoint x: 671, endPoint y: 218, distance: 410.3
click at [671, 218] on div "Which approach best demonstrates effective integration of risk response trigger…" at bounding box center [447, 132] width 622 height 265
copy div "Which approach best demonstrates effective integration of risk response trigger…"
click at [666, 249] on div "Which approach best demonstrates effective integration of risk response trigger…" at bounding box center [447, 132] width 622 height 265
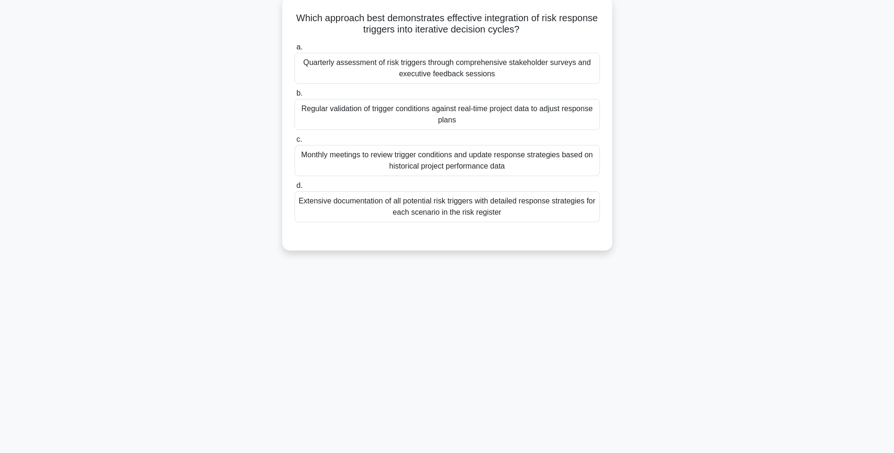
click at [510, 75] on div "Quarterly assessment of risk triggers through comprehensive stakeholder surveys…" at bounding box center [447, 68] width 305 height 31
click at [295, 50] on input "a. Quarterly assessment of risk triggers through comprehensive stakeholder surv…" at bounding box center [295, 47] width 0 height 6
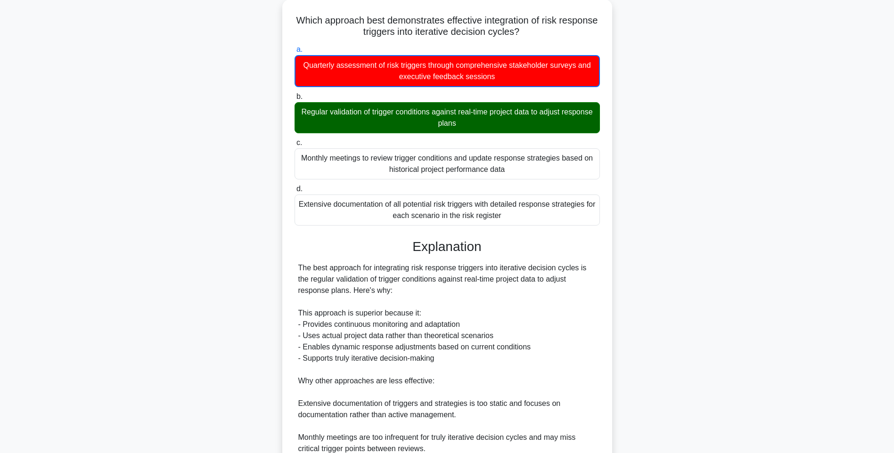
click at [671, 270] on div "Which approach best demonstrates effective integration of risk response trigger…" at bounding box center [447, 289] width 622 height 579
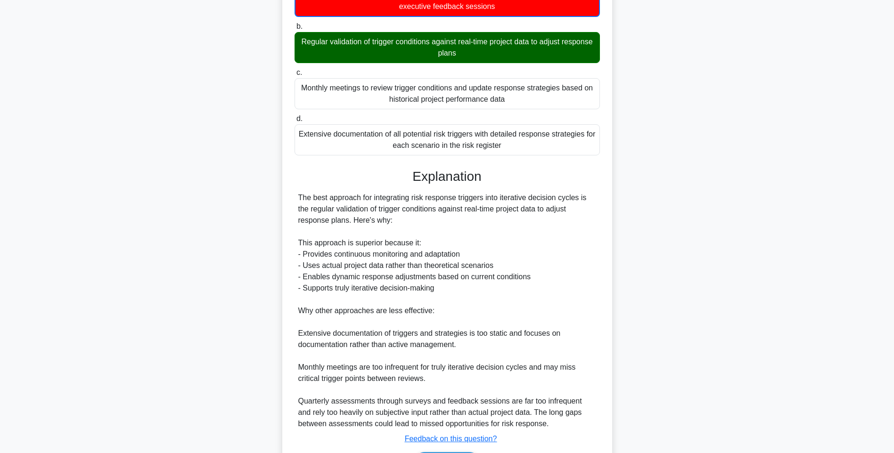
scroll to position [186, 0]
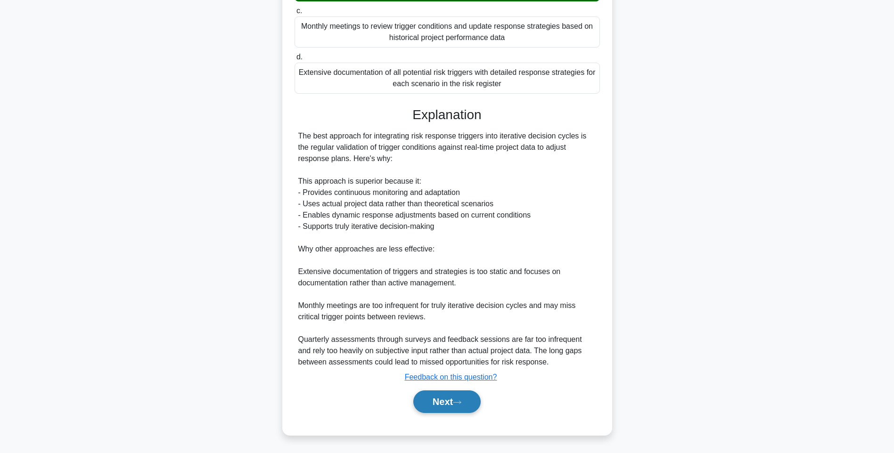
click at [441, 404] on button "Next" at bounding box center [446, 402] width 67 height 23
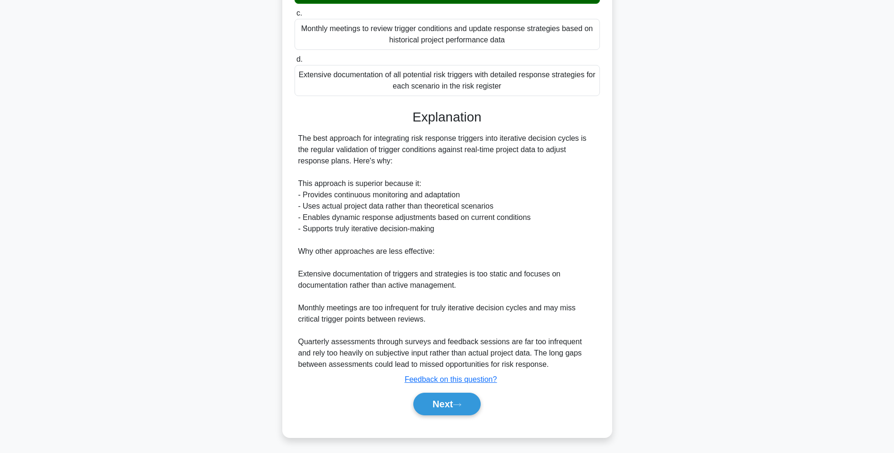
scroll to position [56, 0]
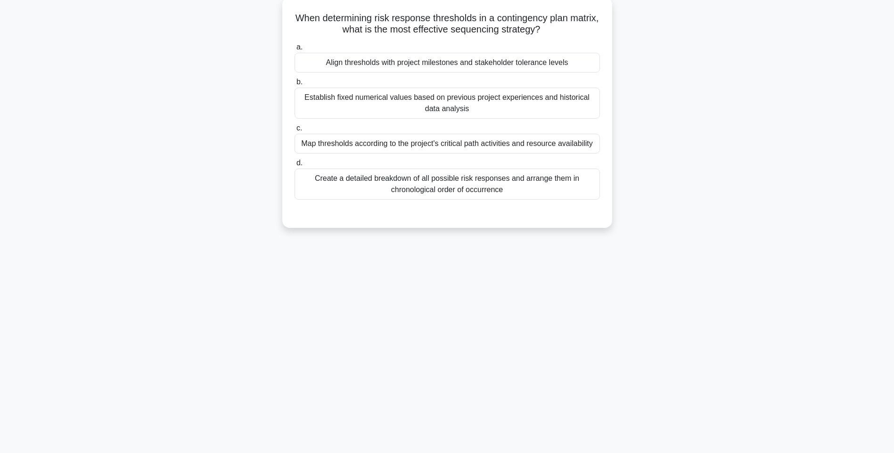
drag, startPoint x: 290, startPoint y: 9, endPoint x: 574, endPoint y: 198, distance: 340.5
click at [574, 198] on div "When determining risk response thresholds in a contingency plan matrix, what is…" at bounding box center [447, 112] width 322 height 223
click at [496, 77] on label "b. Establish fixed numerical values based on previous project experiences and h…" at bounding box center [447, 97] width 305 height 42
click at [295, 79] on input "b. Establish fixed numerical values based on previous project experiences and h…" at bounding box center [295, 82] width 0 height 6
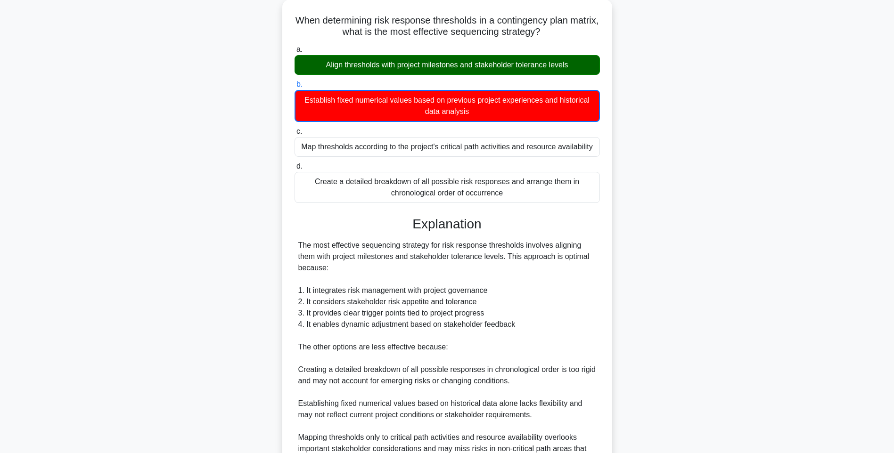
drag, startPoint x: 759, startPoint y: 248, endPoint x: 750, endPoint y: 262, distance: 16.7
click at [759, 248] on main "148:03 Stop PMI-RMP Advanced 11/115 When determining risk response thresholds i…" at bounding box center [447, 262] width 894 height 574
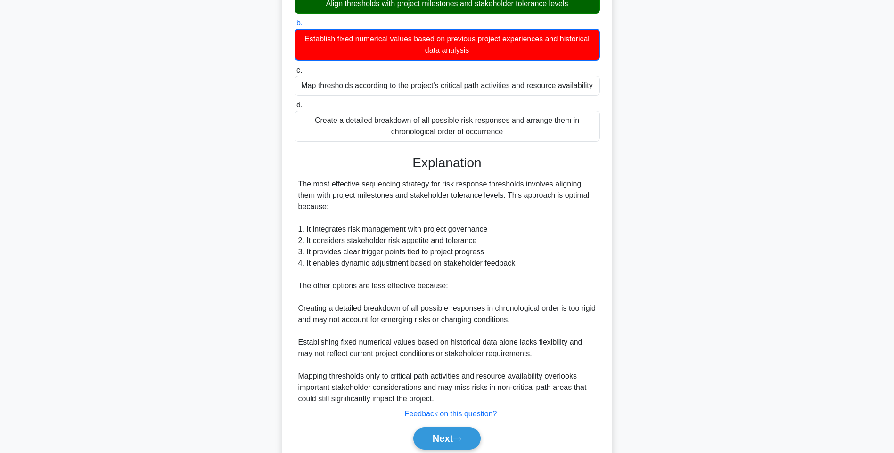
scroll to position [152, 0]
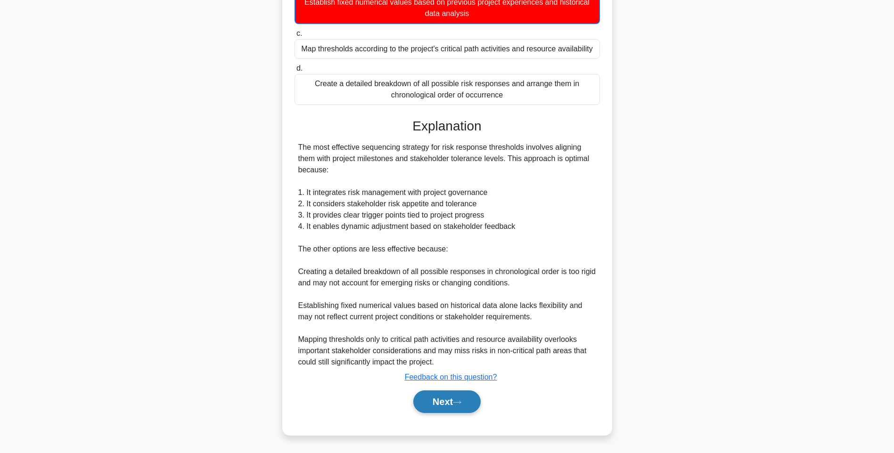
click at [458, 396] on button "Next" at bounding box center [446, 402] width 67 height 23
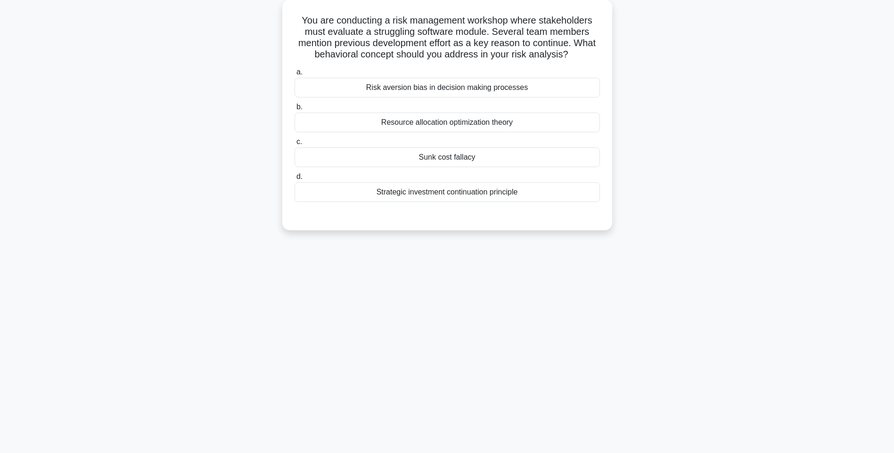
drag, startPoint x: 298, startPoint y: 16, endPoint x: 618, endPoint y: 203, distance: 371.1
click at [618, 203] on div "You are conducting a risk management workshop where stakeholders must evaluate …" at bounding box center [447, 121] width 622 height 242
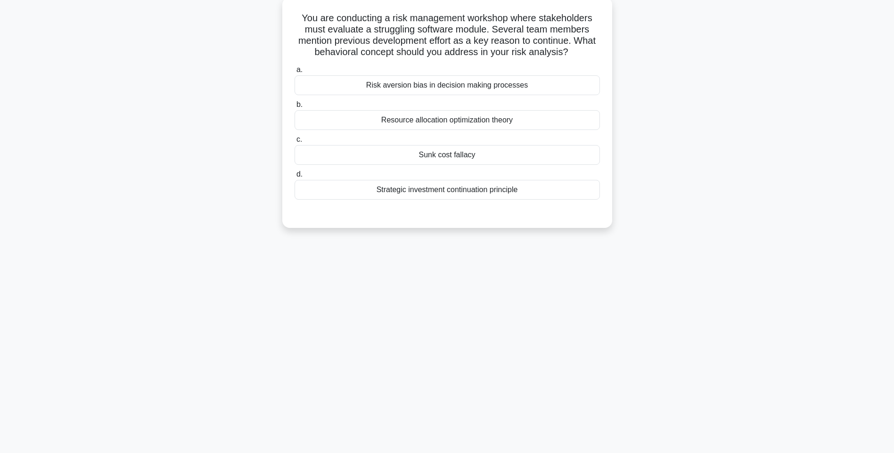
click at [460, 78] on div "Risk aversion bias in decision making processes" at bounding box center [447, 85] width 305 height 20
click at [295, 73] on input "a. Risk aversion bias in decision making processes" at bounding box center [295, 70] width 0 height 6
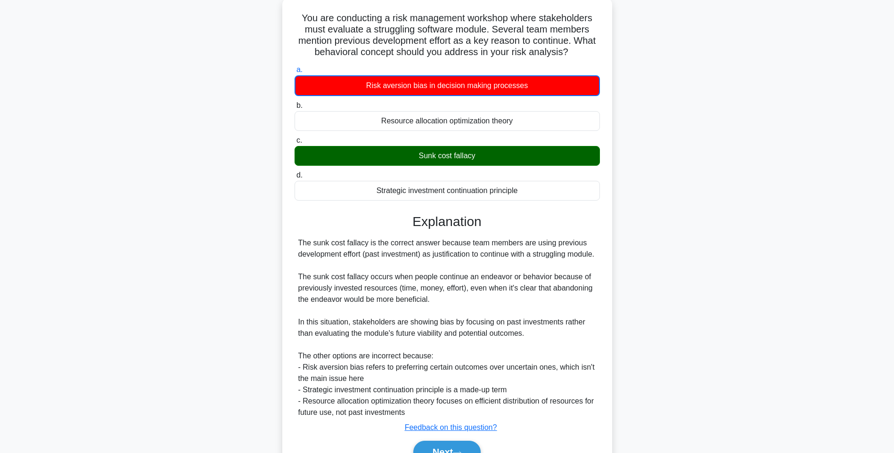
click at [588, 246] on div "The sunk cost fallacy is the correct answer because team members are using prev…" at bounding box center [447, 328] width 298 height 181
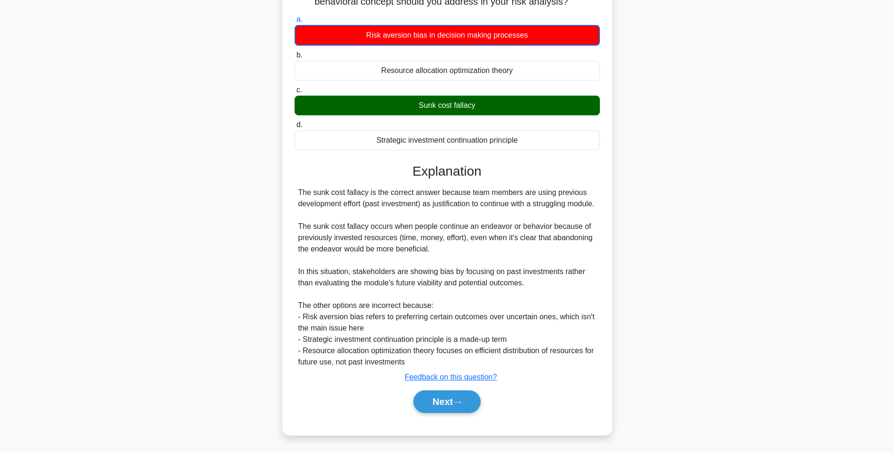
scroll to position [118, 0]
click at [444, 399] on button "Next" at bounding box center [446, 402] width 67 height 23
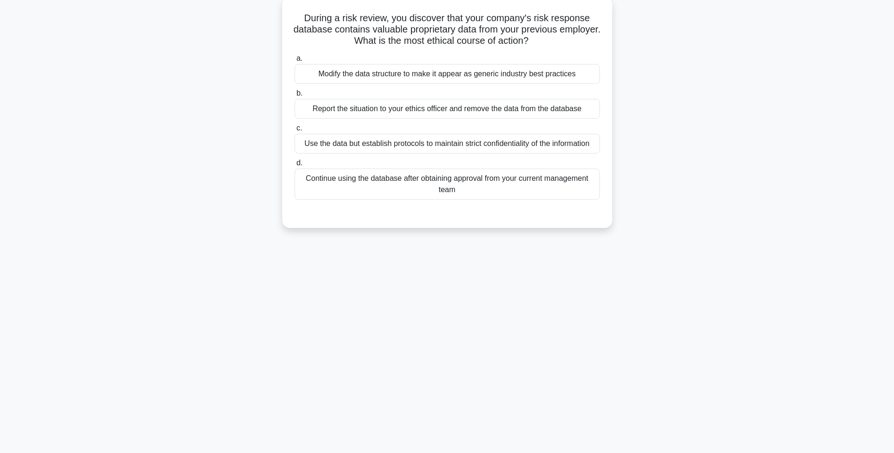
scroll to position [56, 0]
drag, startPoint x: 301, startPoint y: 18, endPoint x: 565, endPoint y: 189, distance: 313.9
click at [565, 189] on div "During a risk review, you discover that your company's risk response database c…" at bounding box center [447, 112] width 322 height 223
drag, startPoint x: 480, startPoint y: 83, endPoint x: 499, endPoint y: 89, distance: 20.1
click at [480, 83] on div "Modify the data structure to make it appear as generic industry best practices" at bounding box center [447, 74] width 305 height 20
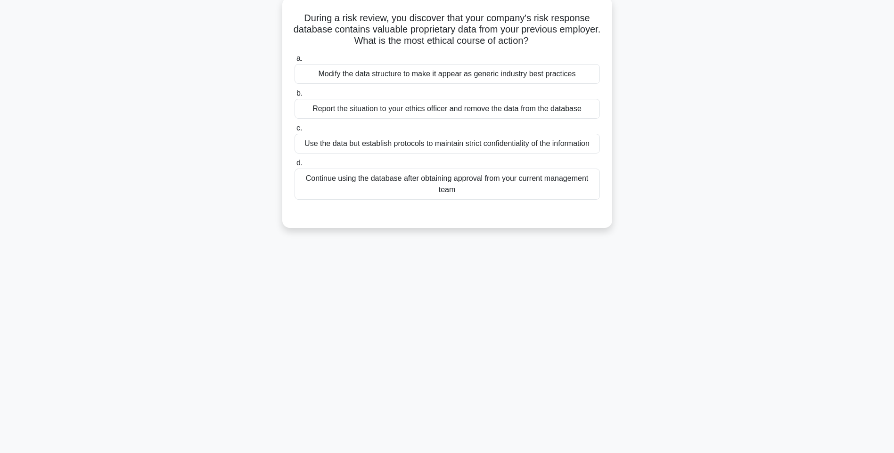
click at [295, 62] on input "a. Modify the data structure to make it appear as generic industry best practic…" at bounding box center [295, 59] width 0 height 6
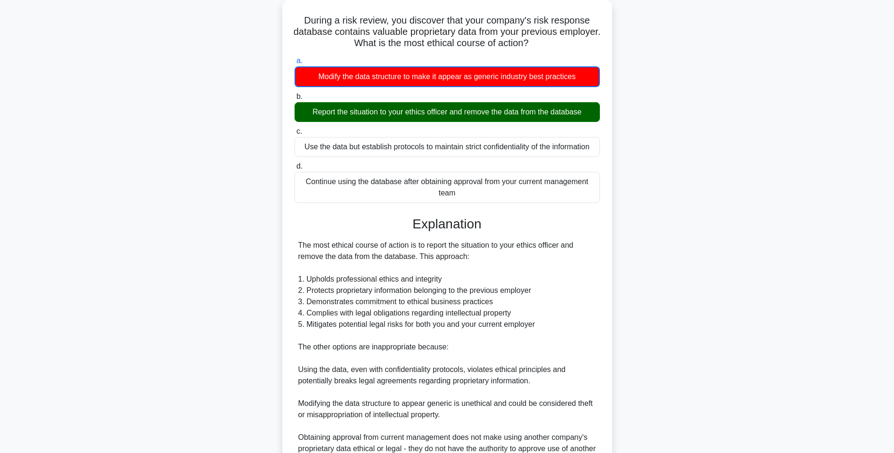
click at [638, 241] on div "During a risk review, you discover that your company's risk response database c…" at bounding box center [447, 272] width 622 height 545
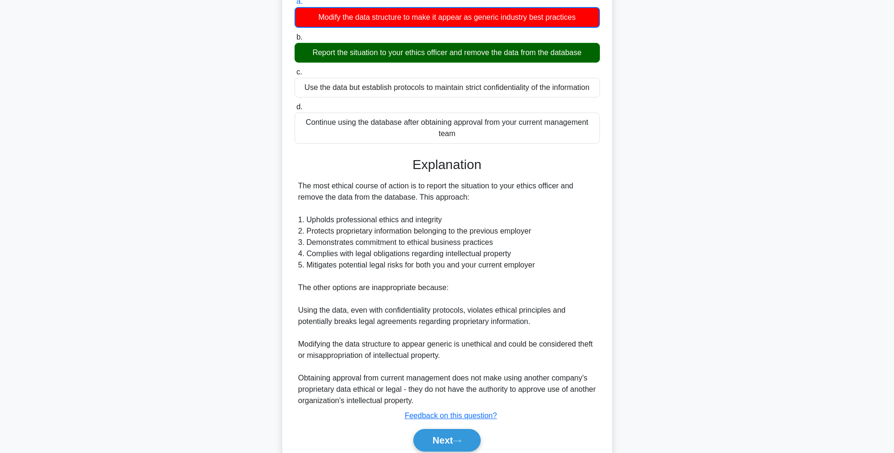
scroll to position [152, 0]
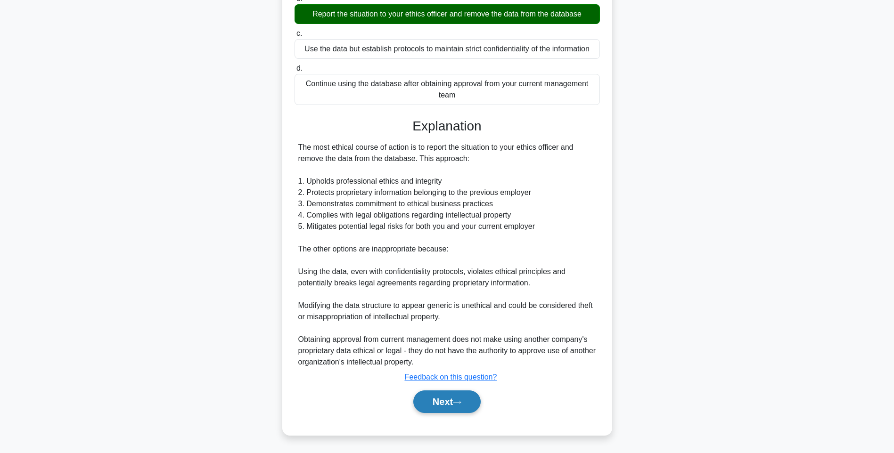
click at [455, 395] on button "Next" at bounding box center [446, 402] width 67 height 23
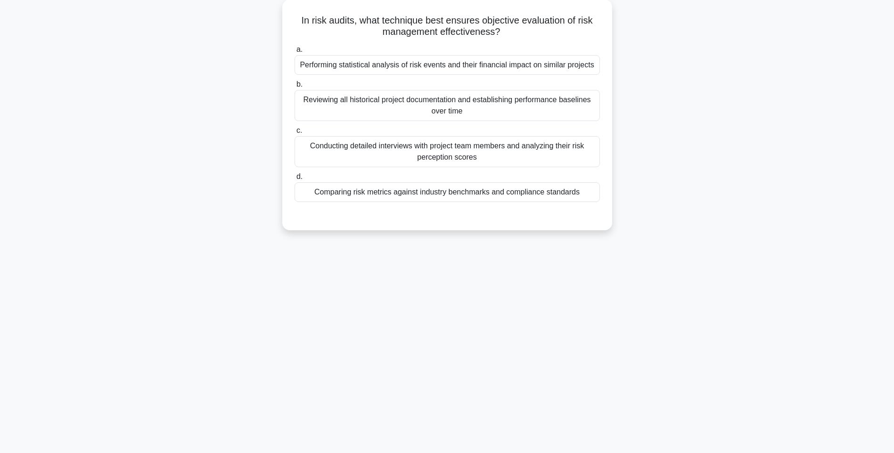
scroll to position [56, 0]
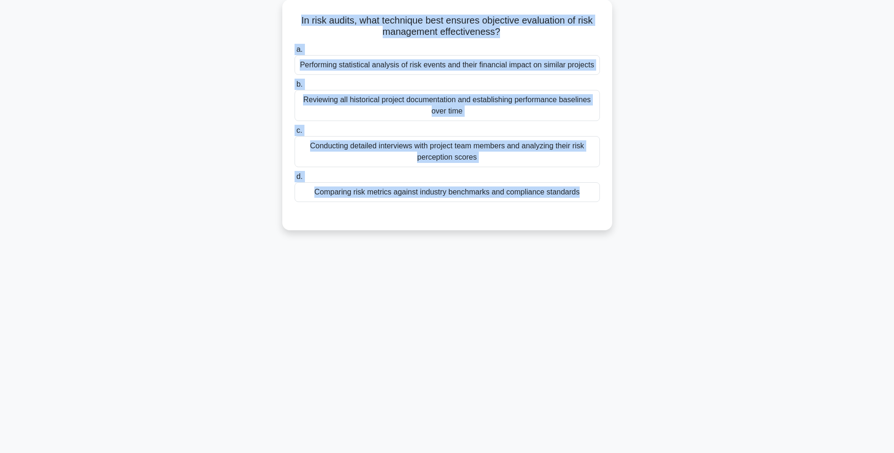
drag, startPoint x: 312, startPoint y: 24, endPoint x: 589, endPoint y: 230, distance: 345.0
click at [589, 230] on div "In risk audits, what technique best ensures objective evaluation of risk manage…" at bounding box center [447, 121] width 622 height 242
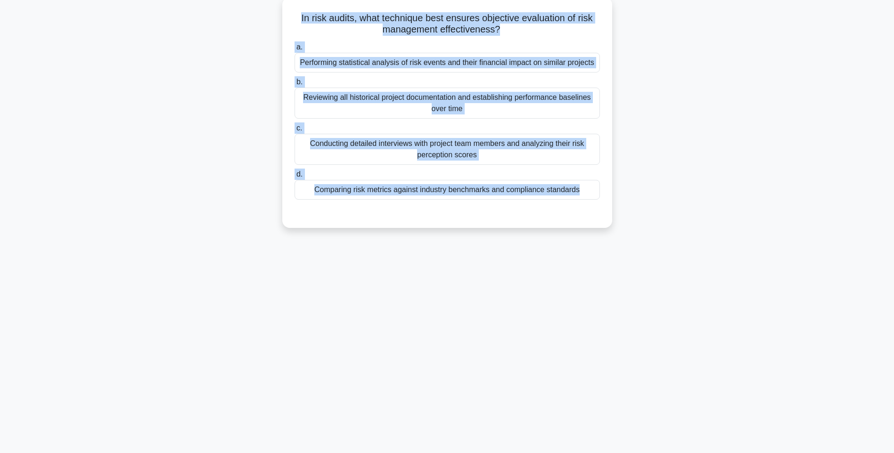
drag, startPoint x: 472, startPoint y: 60, endPoint x: 482, endPoint y: 64, distance: 11.2
click at [472, 60] on div "Performing statistical analysis of risk events and their financial impact on si…" at bounding box center [447, 63] width 305 height 20
click at [295, 50] on input "a. Performing statistical analysis of risk events and their financial impact on…" at bounding box center [295, 47] width 0 height 6
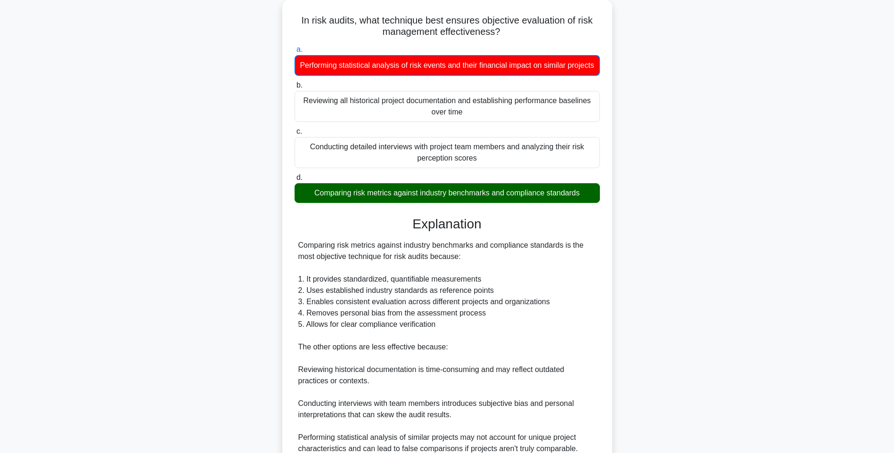
click at [664, 268] on div "In risk audits, what technique best ensures objective evaluation of risk manage…" at bounding box center [447, 267] width 622 height 534
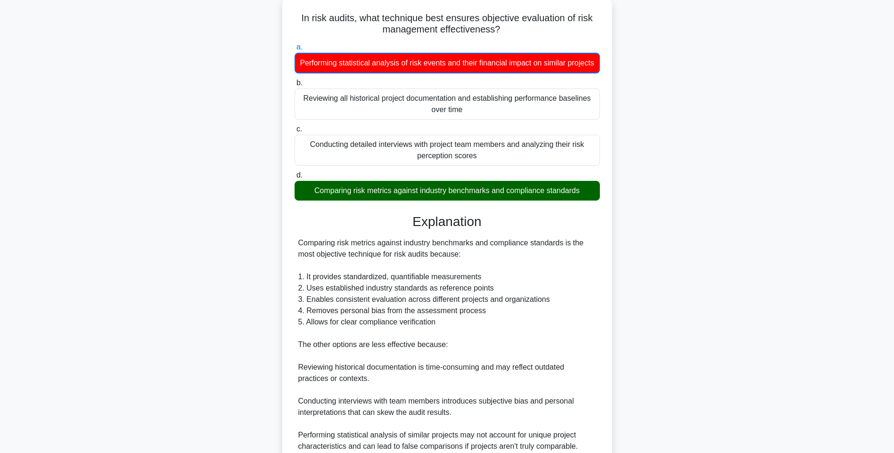
scroll to position [152, 0]
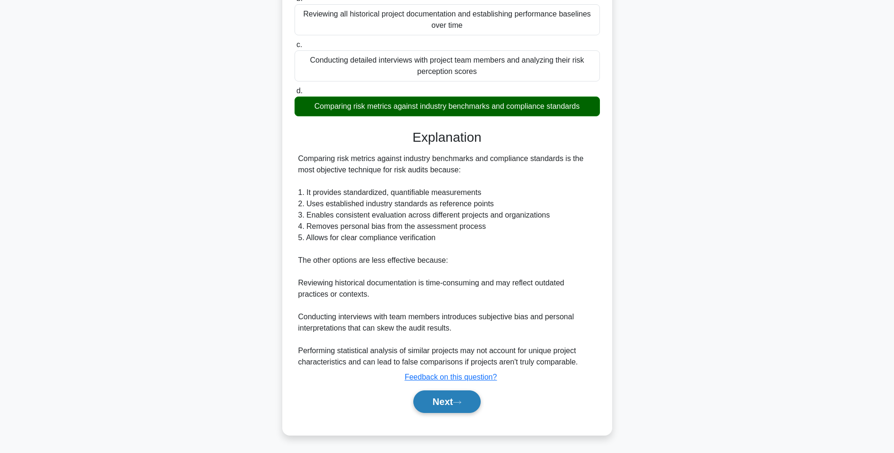
click at [452, 399] on button "Next" at bounding box center [446, 402] width 67 height 23
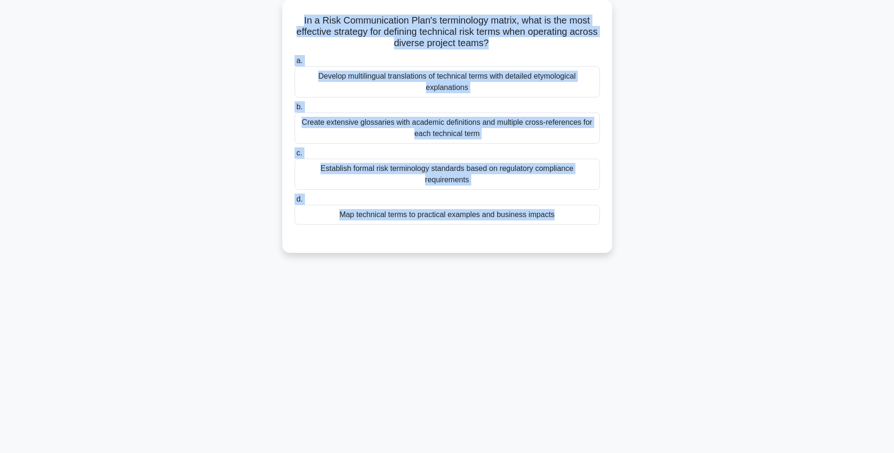
drag, startPoint x: 294, startPoint y: 14, endPoint x: 615, endPoint y: 242, distance: 393.9
click at [615, 242] on div "In a Risk Communication Plan's terminology matrix, what is the most effective s…" at bounding box center [447, 132] width 622 height 265
click at [670, 190] on div "In a Risk Communication Plan's terminology matrix, what is the most effective s…" at bounding box center [447, 132] width 622 height 265
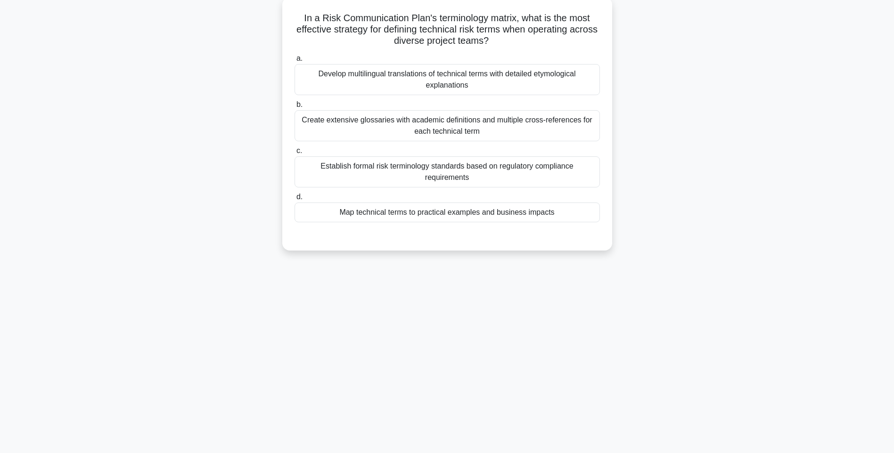
click at [505, 81] on div "Develop multilingual translations of technical terms with detailed etymological…" at bounding box center [447, 79] width 305 height 31
click at [295, 62] on input "a. Develop multilingual translations of technical terms with detailed etymologi…" at bounding box center [295, 59] width 0 height 6
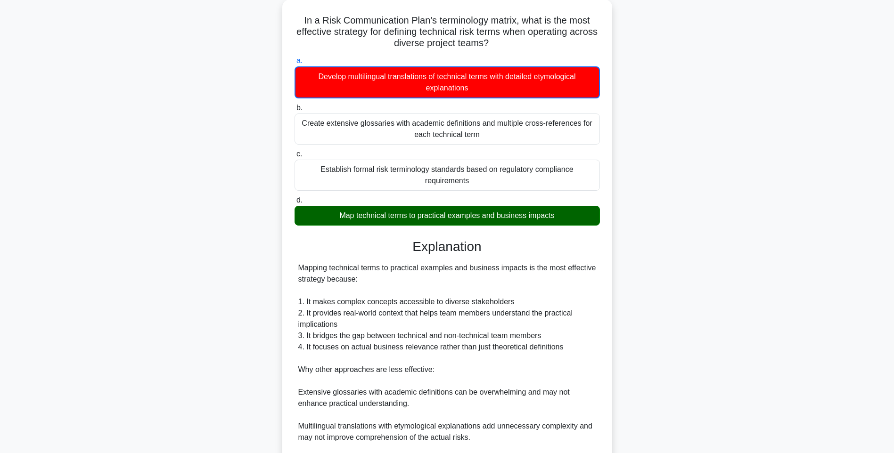
click at [755, 262] on div "In a Risk Communication Plan's terminology matrix, what is the most effective s…" at bounding box center [447, 278] width 622 height 557
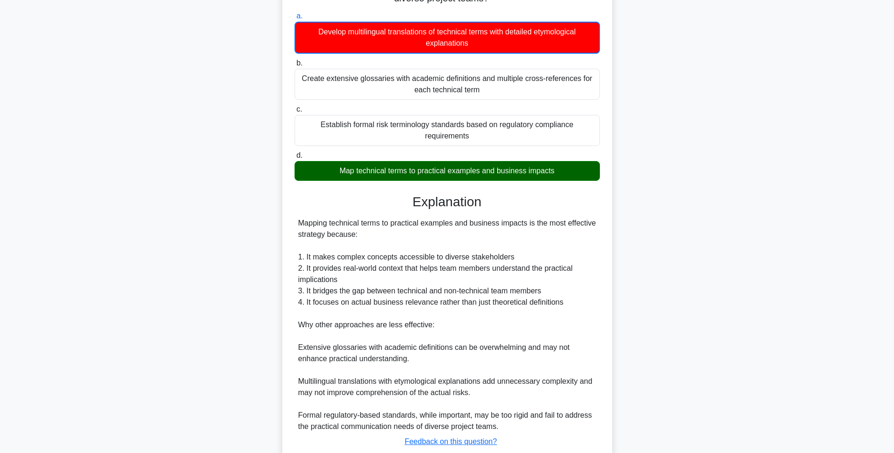
scroll to position [116, 0]
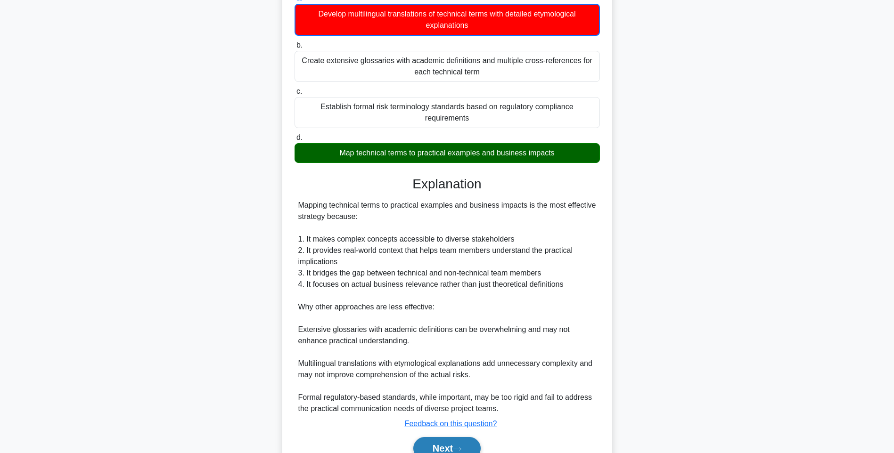
click at [443, 445] on button "Next" at bounding box center [446, 448] width 67 height 23
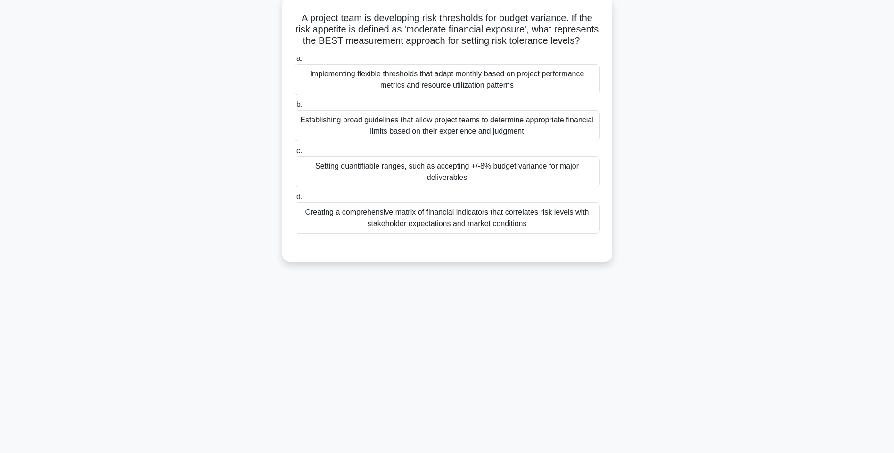
drag, startPoint x: 290, startPoint y: 18, endPoint x: 587, endPoint y: 236, distance: 368.2
click at [587, 236] on div "A project team is developing risk thresholds for budget variance. If the risk a…" at bounding box center [447, 129] width 322 height 257
click at [500, 89] on div "Implementing flexible thresholds that adapt monthly based on project performanc…" at bounding box center [447, 79] width 305 height 31
click at [295, 62] on input "a. Implementing flexible thresholds that adapt monthly based on project perform…" at bounding box center [295, 59] width 0 height 6
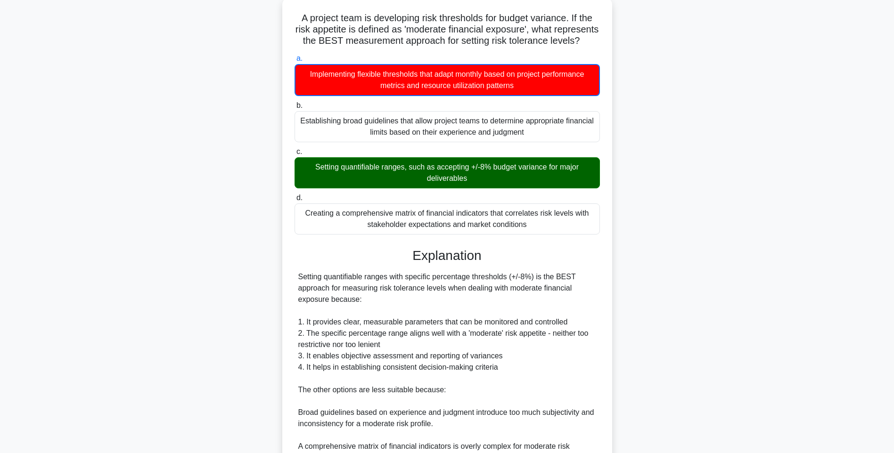
click at [479, 235] on div "Creating a comprehensive matrix of financial indicators that correlates risk le…" at bounding box center [447, 219] width 305 height 31
click at [295, 201] on input "d. Creating a comprehensive matrix of financial indicators that correlates risk…" at bounding box center [295, 198] width 0 height 6
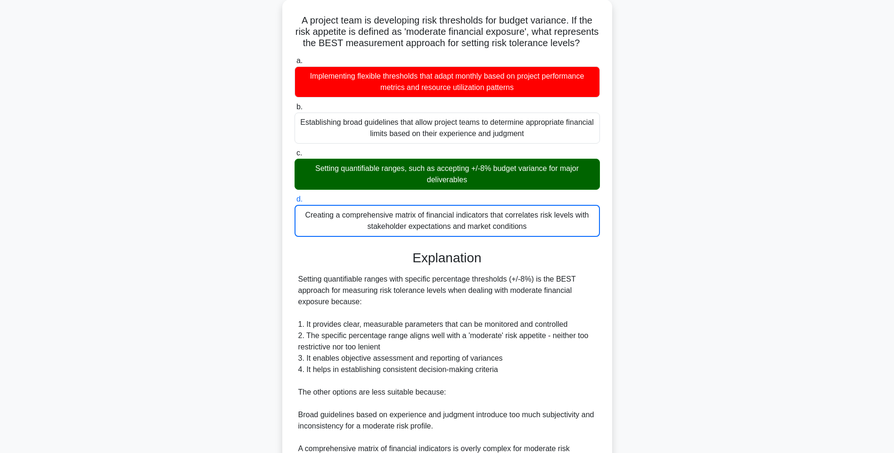
click at [701, 219] on div "A project team is developing risk thresholds for budget variance. If the risk a…" at bounding box center [447, 289] width 622 height 579
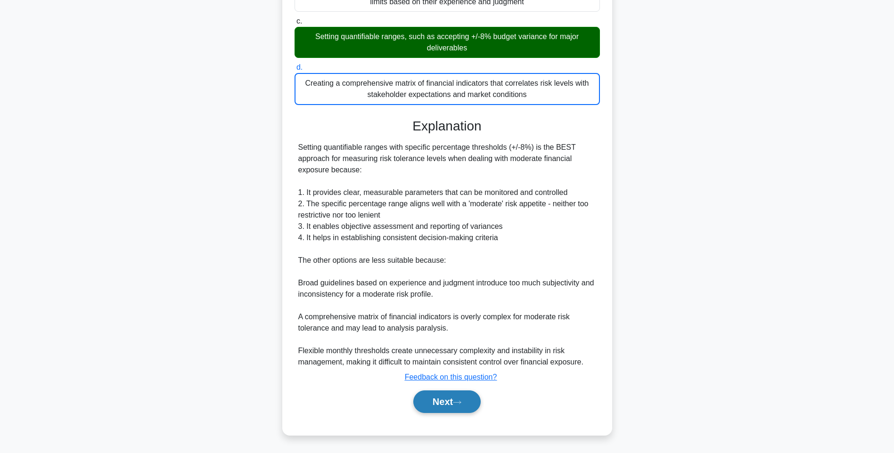
click at [453, 403] on button "Next" at bounding box center [446, 402] width 67 height 23
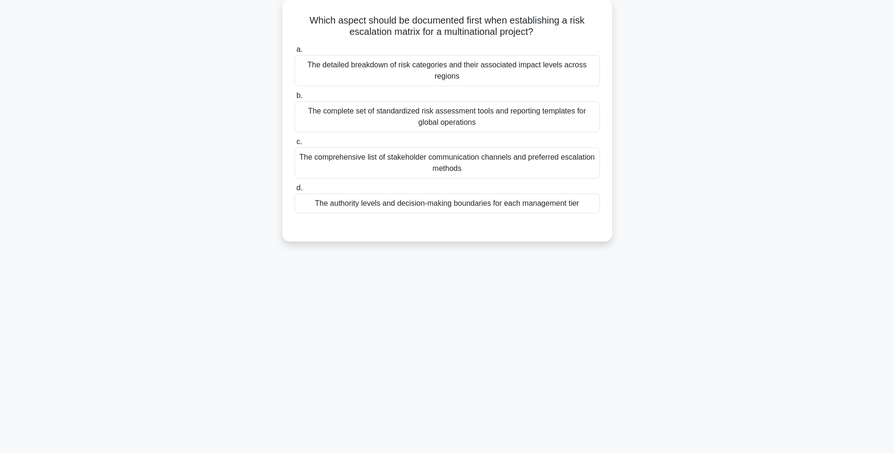
scroll to position [56, 0]
drag, startPoint x: 413, startPoint y: 70, endPoint x: 629, endPoint y: 213, distance: 259.2
click at [629, 213] on div "Which aspect should be documented first when establishing a risk escalation mat…" at bounding box center [447, 127] width 622 height 254
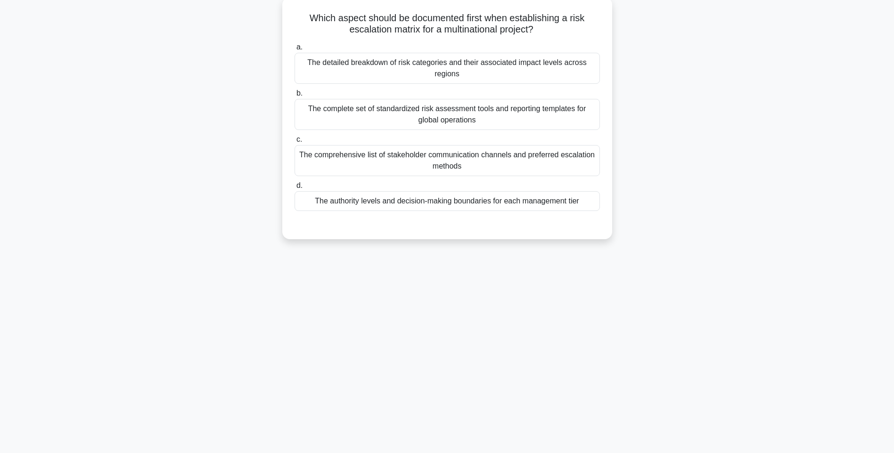
click at [493, 77] on div "The detailed breakdown of risk categories and their associated impact levels ac…" at bounding box center [447, 68] width 305 height 31
click at [295, 50] on input "a. The detailed breakdown of risk categories and their associated impact levels…" at bounding box center [295, 47] width 0 height 6
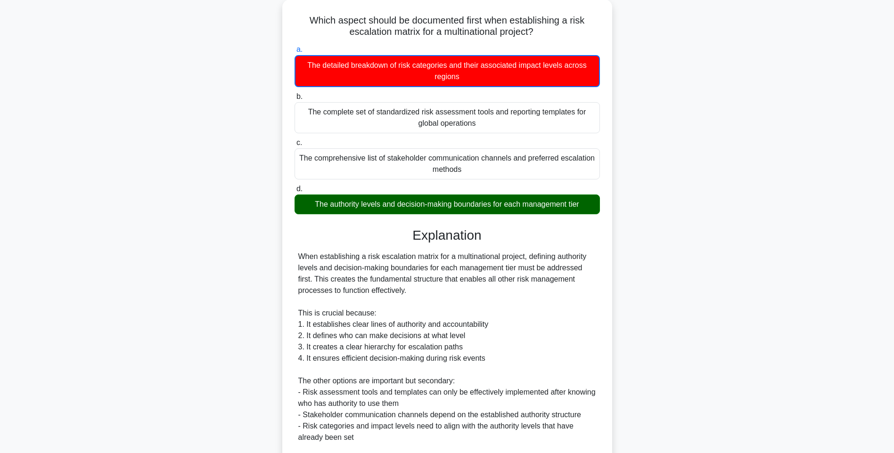
click at [638, 248] on div "Which aspect should be documented first when establishing a risk escalation mat…" at bounding box center [447, 284] width 622 height 568
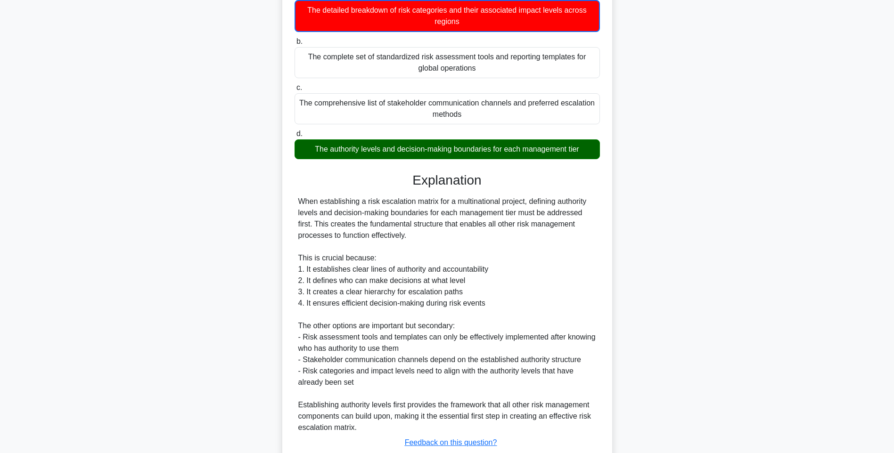
scroll to position [174, 0]
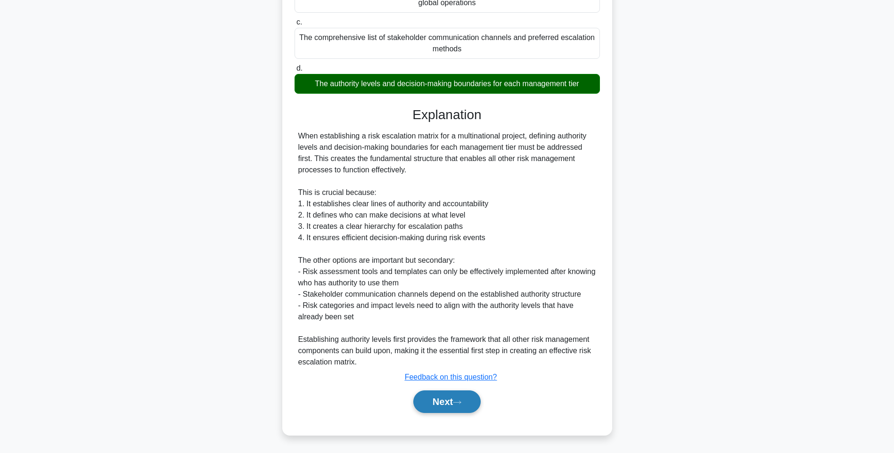
click at [447, 408] on button "Next" at bounding box center [446, 402] width 67 height 23
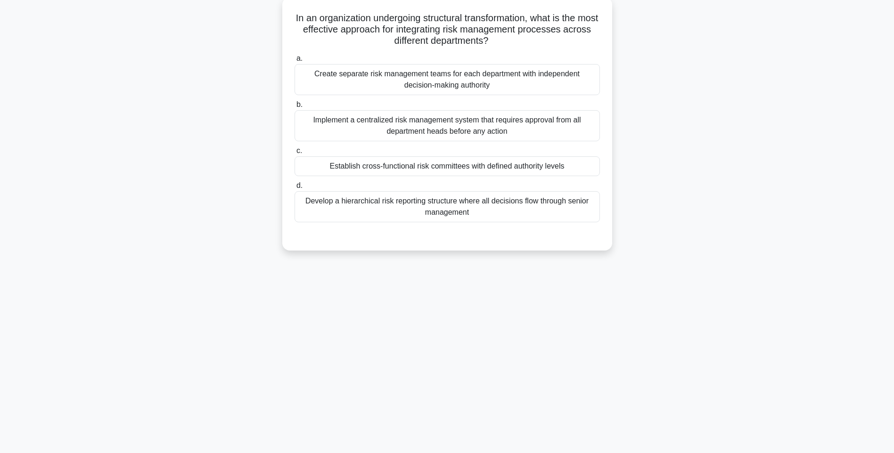
scroll to position [56, 0]
drag, startPoint x: 298, startPoint y: 12, endPoint x: 539, endPoint y: 218, distance: 316.6
click at [539, 218] on div "In an organization undergoing structural transformation, what is the most effec…" at bounding box center [447, 124] width 322 height 246
click at [534, 207] on div "Develop a hierarchical risk reporting structure where all decisions flow throug…" at bounding box center [447, 206] width 305 height 31
click at [295, 189] on input "d. Develop a hierarchical risk reporting structure where all decisions flow thr…" at bounding box center [295, 186] width 0 height 6
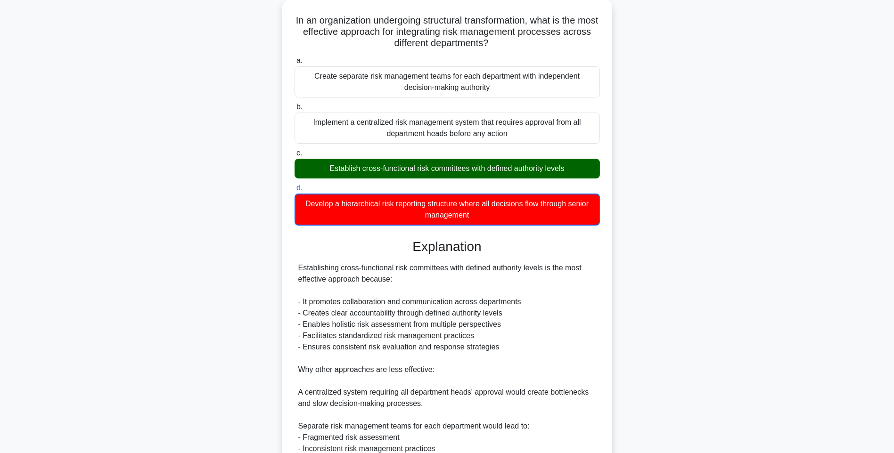
click at [643, 266] on div "In an organization undergoing structural transformation, what is the most effec…" at bounding box center [447, 312] width 622 height 624
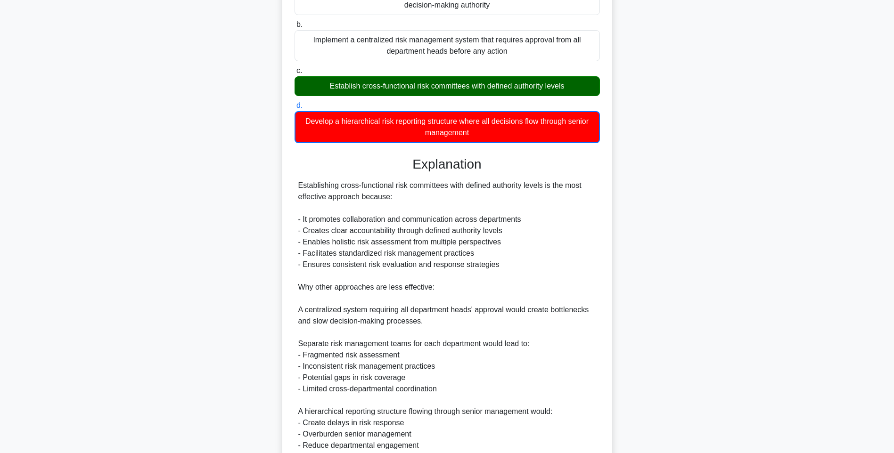
scroll to position [231, 0]
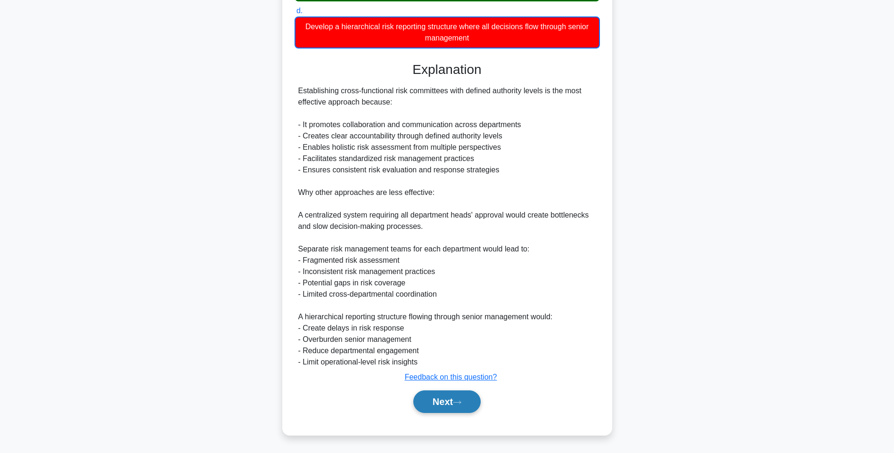
click at [441, 403] on button "Next" at bounding box center [446, 402] width 67 height 23
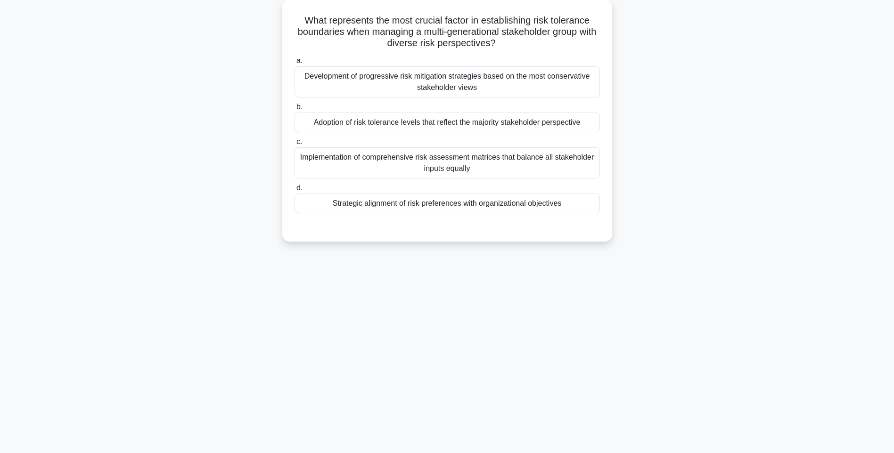
drag, startPoint x: 513, startPoint y: 132, endPoint x: 623, endPoint y: 213, distance: 136.2
click at [623, 213] on div "What represents the most crucial factor in establishing risk tolerance boundari…" at bounding box center [447, 127] width 622 height 254
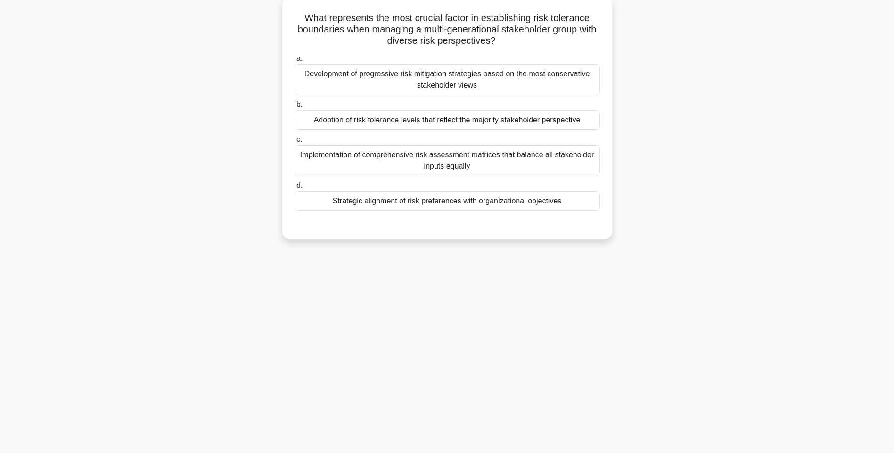
click at [513, 131] on div "a. Development of progressive risk mitigation strategies based on the most cons…" at bounding box center [447, 132] width 317 height 162
click at [515, 120] on div "Adoption of risk tolerance levels that reflect the majority stakeholder perspec…" at bounding box center [447, 120] width 305 height 20
click at [295, 108] on input "b. Adoption of risk tolerance levels that reflect the majority stakeholder pers…" at bounding box center [295, 105] width 0 height 6
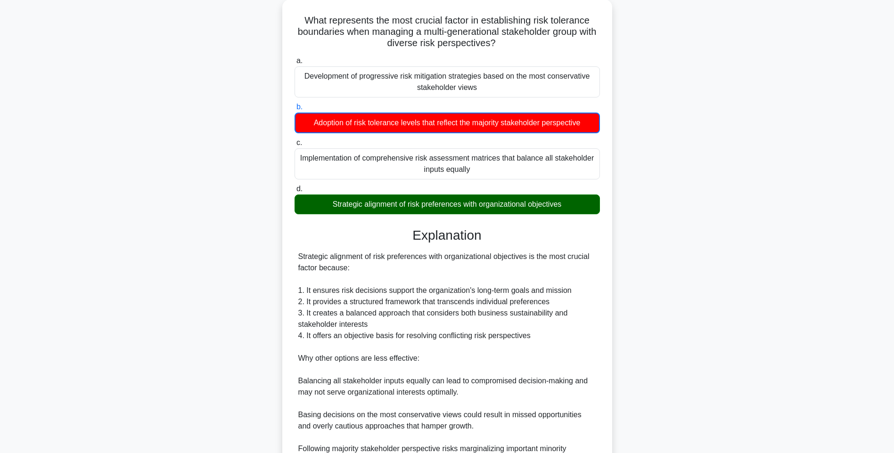
click at [617, 267] on div "What represents the most crucial factor in establishing risk tolerance boundari…" at bounding box center [447, 289] width 622 height 579
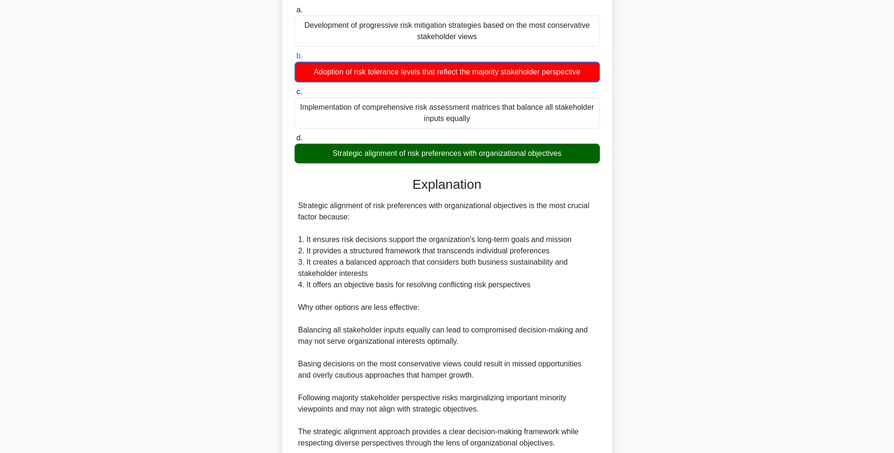
scroll to position [186, 0]
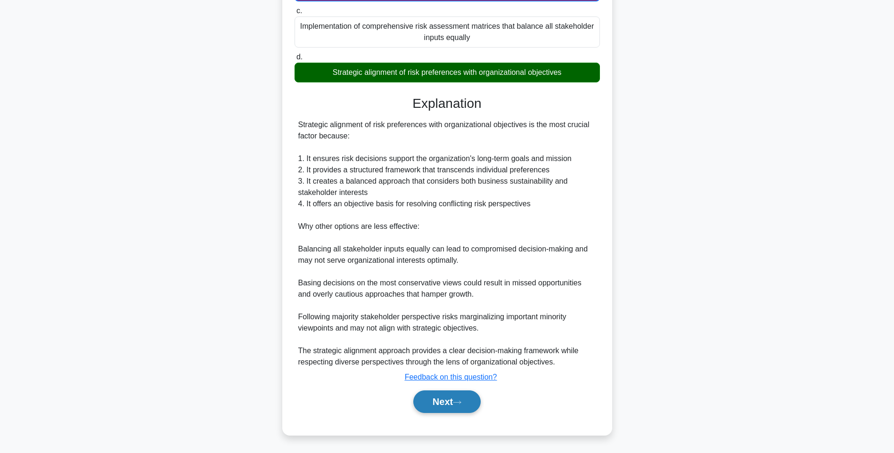
click at [461, 413] on button "Next" at bounding box center [446, 402] width 67 height 23
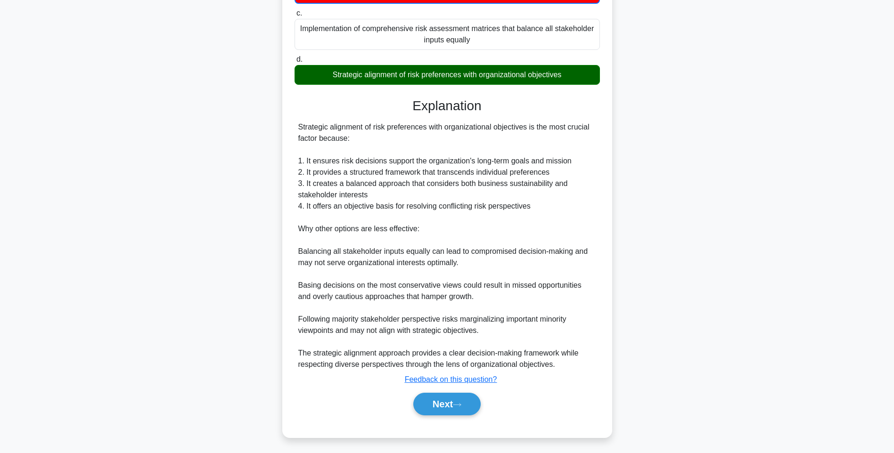
scroll to position [56, 0]
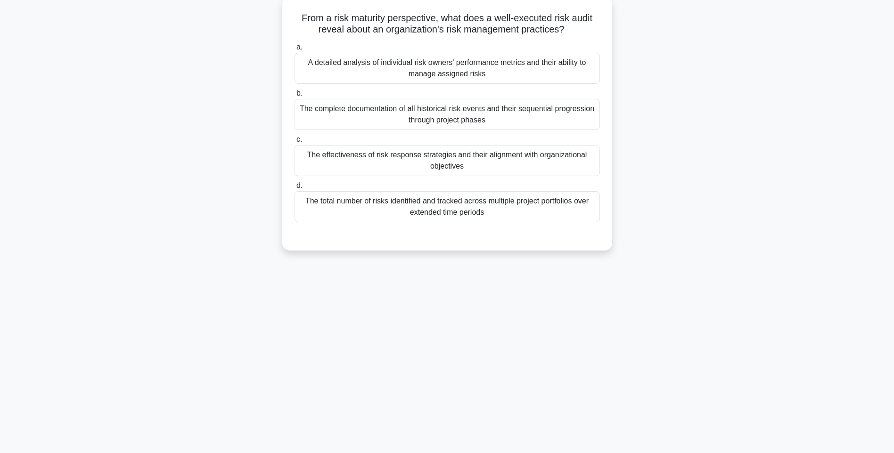
drag, startPoint x: 292, startPoint y: 9, endPoint x: 548, endPoint y: 220, distance: 331.8
click at [548, 220] on div "From a risk maturity perspective, what does a well-executed risk audit reveal a…" at bounding box center [447, 124] width 322 height 246
drag, startPoint x: 468, startPoint y: 204, endPoint x: 549, endPoint y: 225, distance: 83.7
click at [468, 204] on div "The total number of risks identified and tracked across multiple project portfo…" at bounding box center [447, 206] width 305 height 31
click at [295, 189] on input "d. The total number of risks identified and tracked across multiple project por…" at bounding box center [295, 186] width 0 height 6
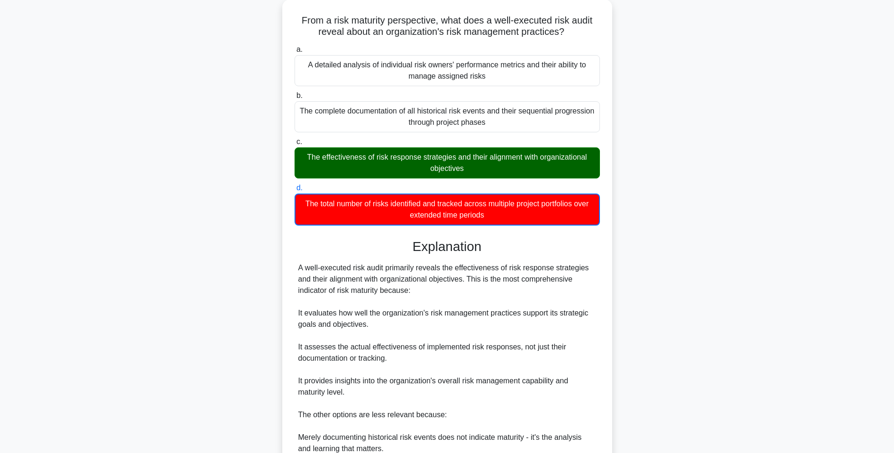
click at [703, 200] on div "From a risk maturity perspective, what does a well-executed risk audit reveal a…" at bounding box center [447, 301] width 622 height 602
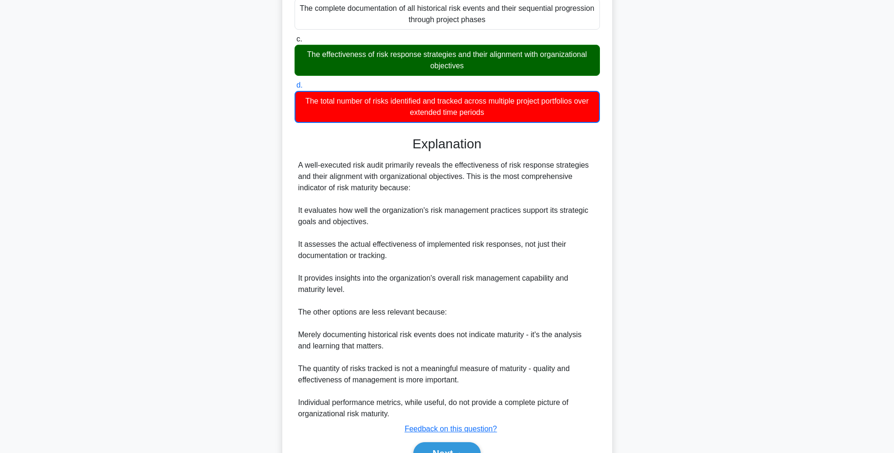
scroll to position [208, 0]
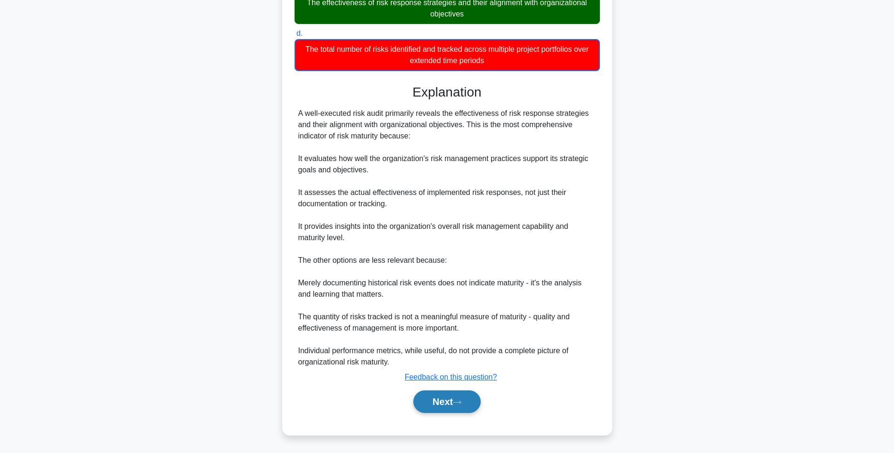
click at [458, 395] on button "Next" at bounding box center [446, 402] width 67 height 23
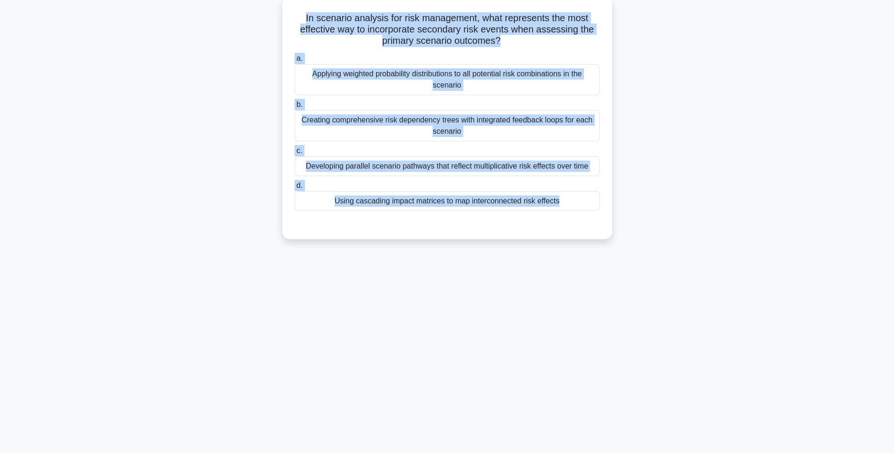
drag, startPoint x: 297, startPoint y: 16, endPoint x: 584, endPoint y: 222, distance: 352.7
click at [584, 222] on div "In scenario analysis for risk management, what represents the most effective wa…" at bounding box center [447, 118] width 322 height 235
click at [509, 208] on div "Using cascading impact matrices to map interconnected risk effects" at bounding box center [447, 201] width 305 height 20
click at [295, 189] on input "d. Using cascading impact matrices to map interconnected risk effects" at bounding box center [295, 186] width 0 height 6
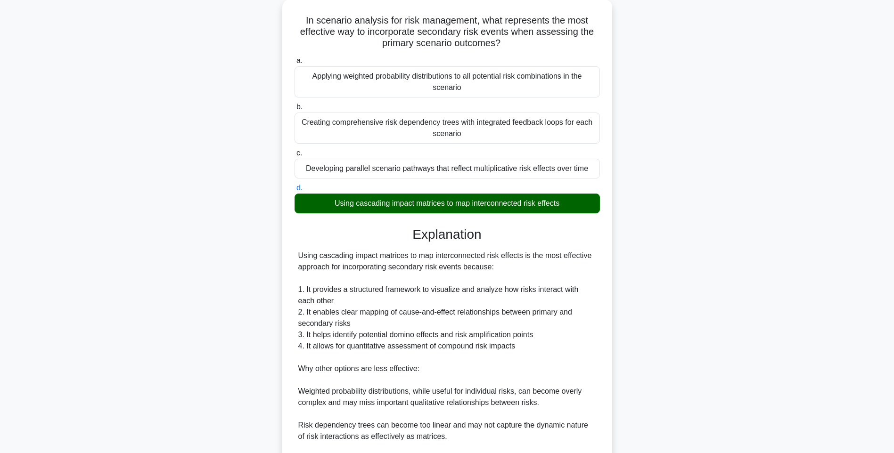
click at [701, 305] on div "In scenario analysis for risk management, what represents the most effective wa…" at bounding box center [447, 278] width 622 height 556
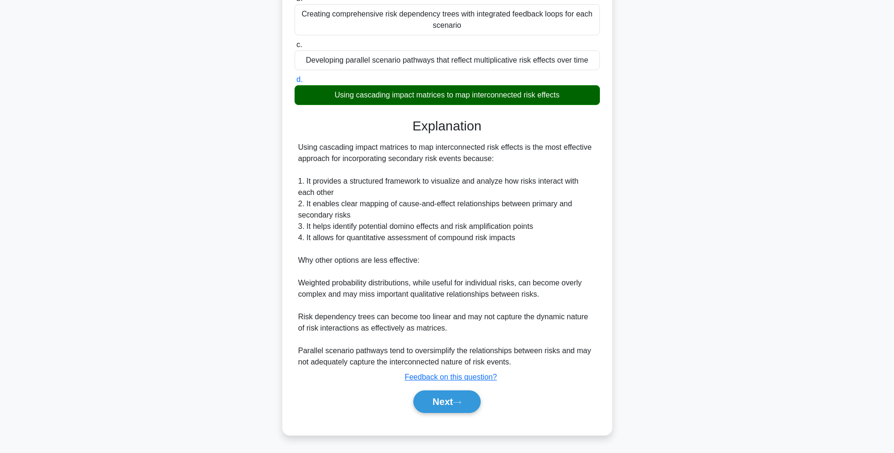
scroll to position [162, 0]
click at [444, 400] on button "Next" at bounding box center [446, 402] width 67 height 23
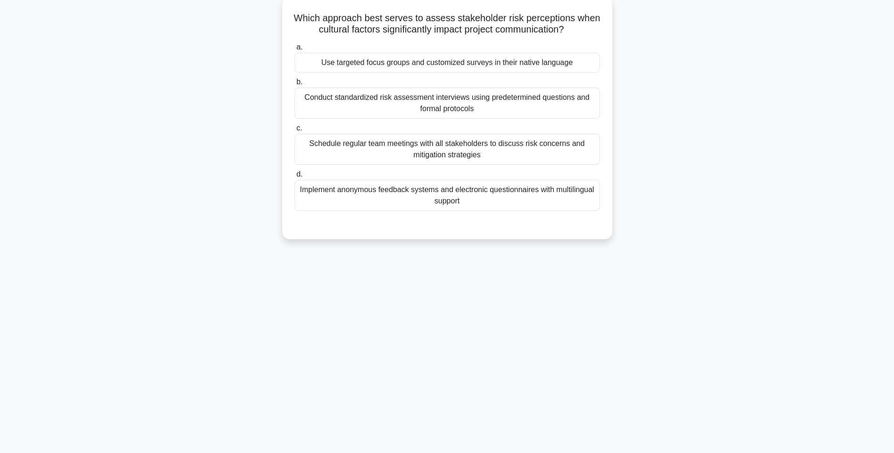
scroll to position [56, 0]
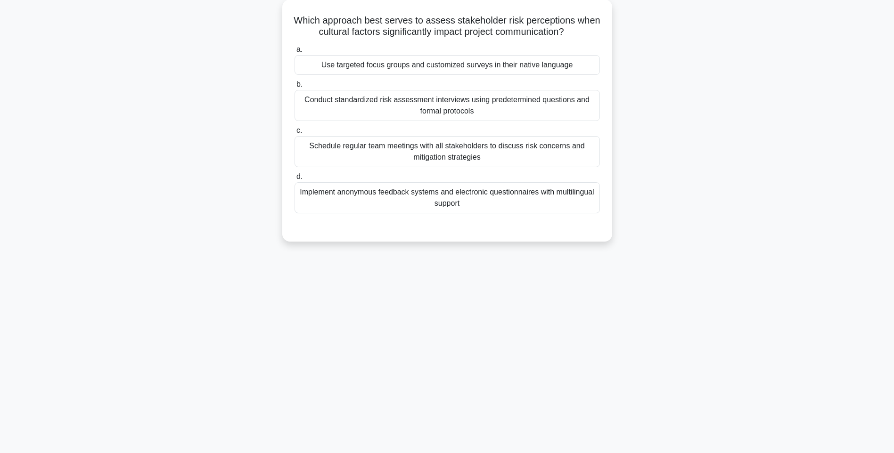
drag, startPoint x: 323, startPoint y: 23, endPoint x: 613, endPoint y: 210, distance: 345.1
click at [613, 210] on div "Which approach best serves to assess stakeholder risk perceptions when cultural…" at bounding box center [447, 127] width 622 height 254
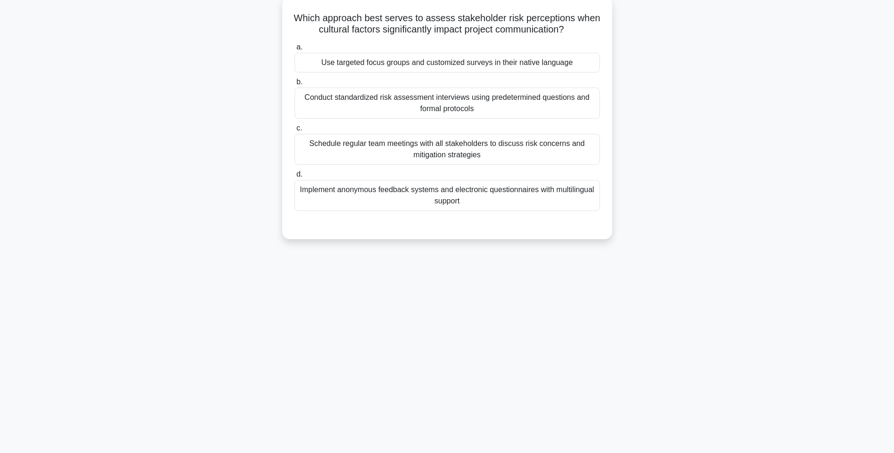
click at [444, 179] on label "d. Implement anonymous feedback systems and electronic questionnaires with mult…" at bounding box center [447, 190] width 305 height 42
click at [295, 178] on input "d. Implement anonymous feedback systems and electronic questionnaires with mult…" at bounding box center [295, 175] width 0 height 6
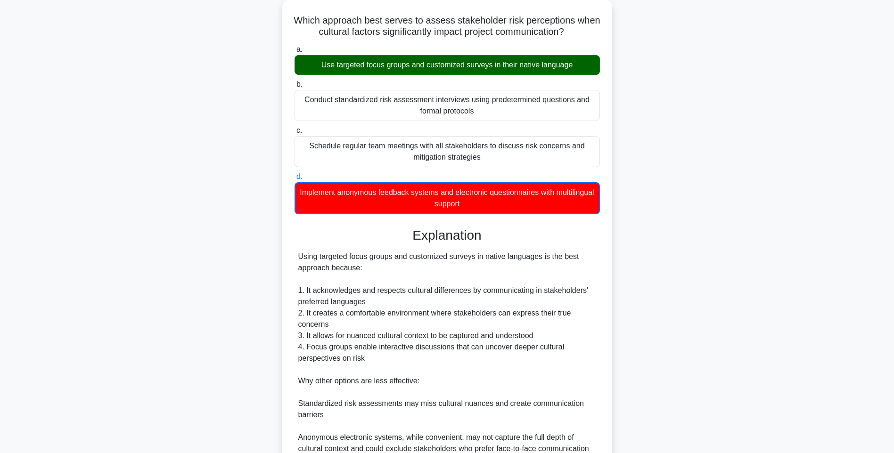
click at [678, 268] on div "Which approach best serves to assess stakeholder risk perceptions when cultural…" at bounding box center [447, 284] width 622 height 568
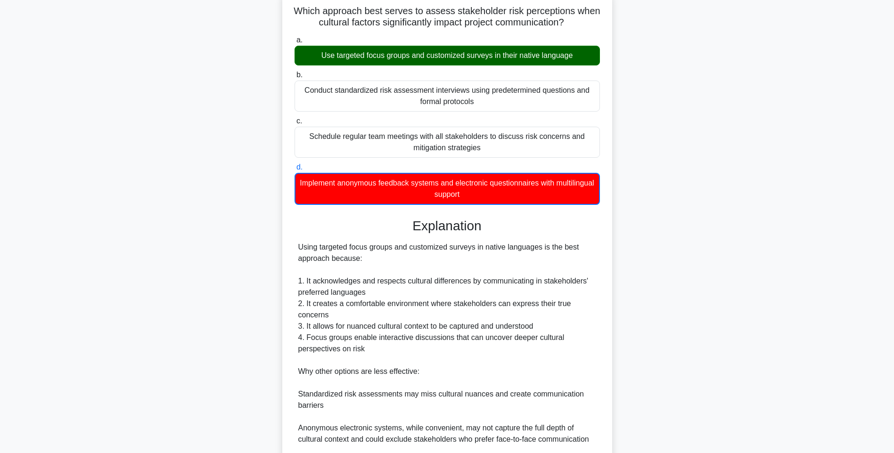
scroll to position [174, 0]
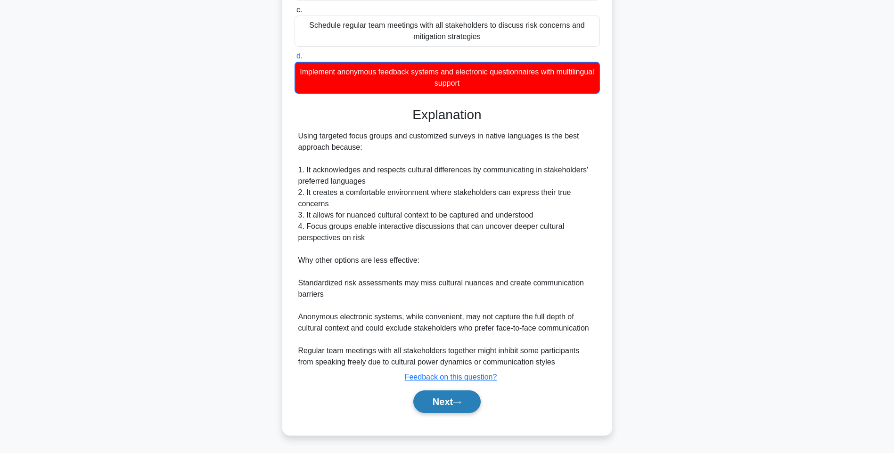
click at [445, 402] on button "Next" at bounding box center [446, 402] width 67 height 23
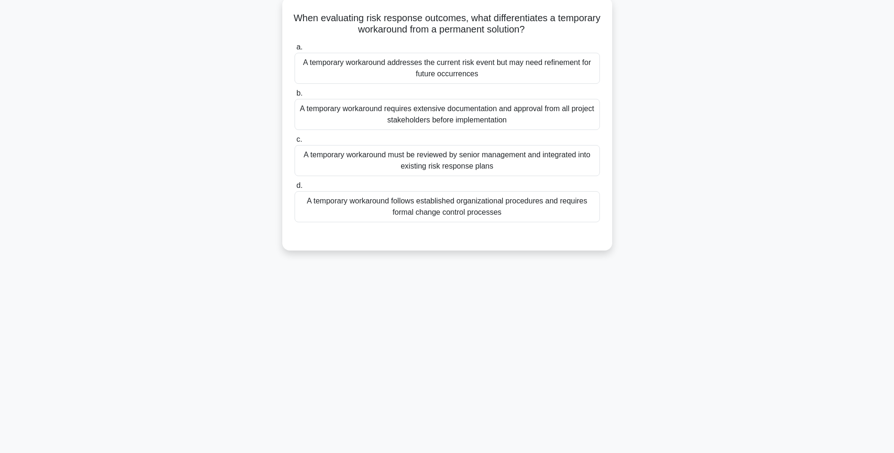
scroll to position [56, 0]
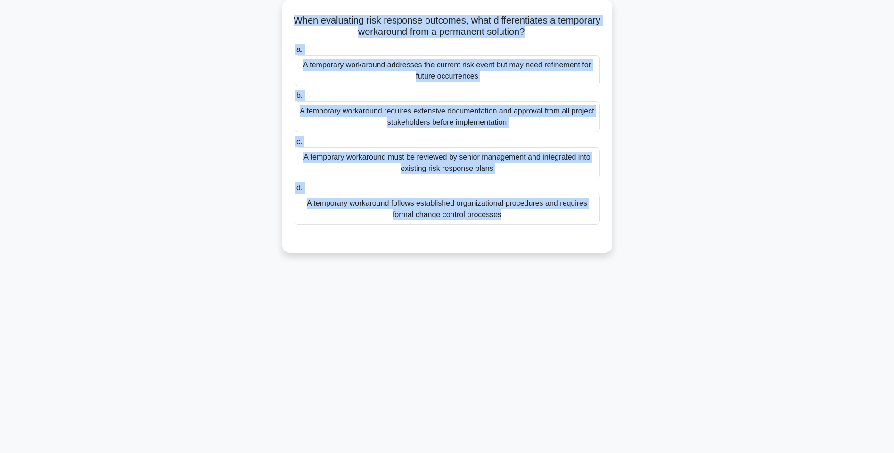
drag, startPoint x: 299, startPoint y: 15, endPoint x: 627, endPoint y: 234, distance: 394.9
click at [627, 234] on div "When evaluating risk response outcomes, what differentiates a temporary workaro…" at bounding box center [447, 132] width 622 height 265
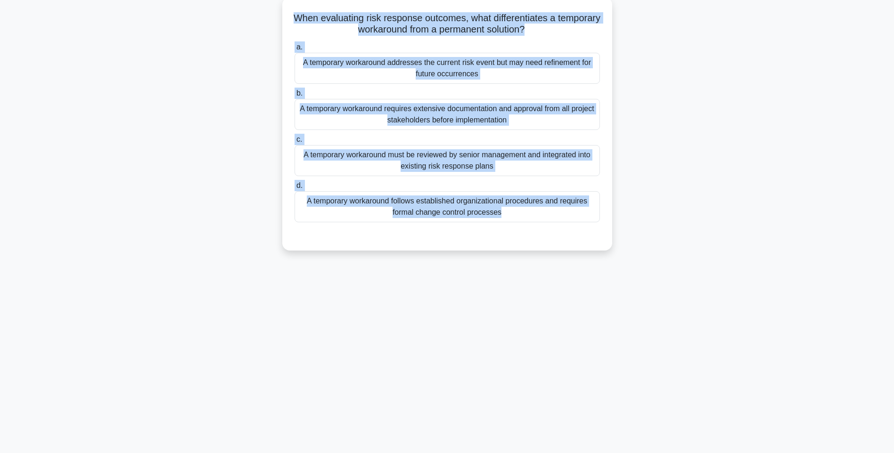
click at [490, 197] on div "A temporary workaround follows established organizational procedures and requir…" at bounding box center [447, 206] width 305 height 31
click at [295, 189] on input "d. A temporary workaround follows established organizational procedures and req…" at bounding box center [295, 186] width 0 height 6
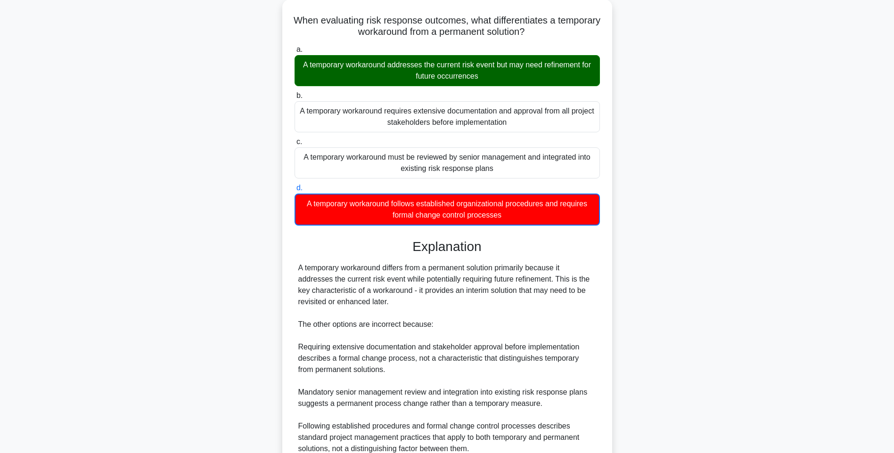
click at [738, 284] on div "When evaluating risk response outcomes, what differentiates a temporary workaro…" at bounding box center [447, 267] width 622 height 534
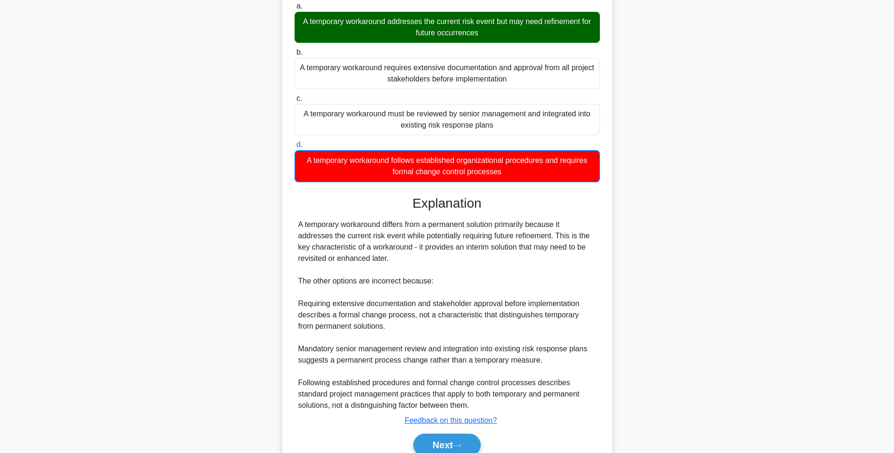
scroll to position [140, 0]
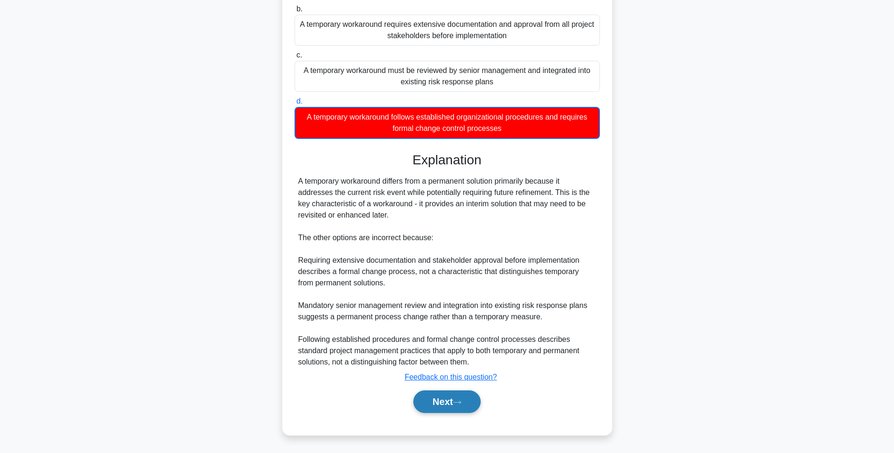
click at [453, 402] on button "Next" at bounding box center [446, 402] width 67 height 23
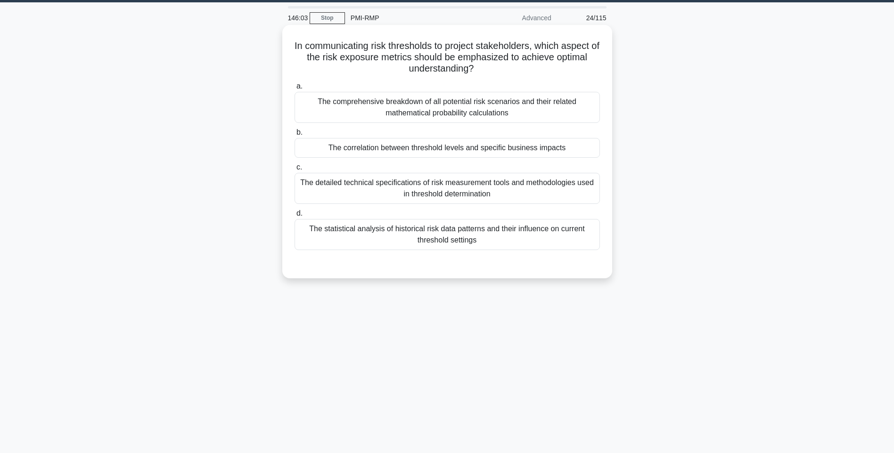
scroll to position [0, 0]
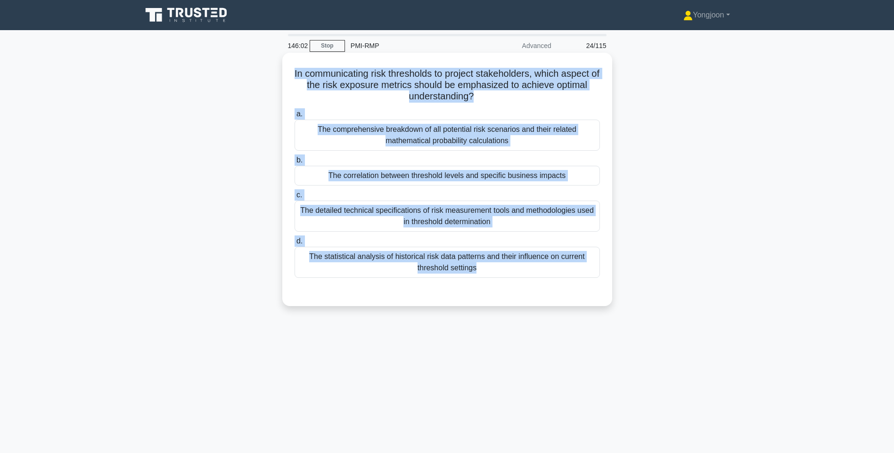
drag, startPoint x: 293, startPoint y: 71, endPoint x: 558, endPoint y: 283, distance: 338.9
click at [558, 283] on div "In communicating risk thresholds to project stakeholders, which aspect of the r…" at bounding box center [447, 180] width 322 height 246
click at [500, 270] on div "The statistical analysis of historical risk data patterns and their influence o…" at bounding box center [447, 262] width 305 height 31
click at [295, 245] on input "d. The statistical analysis of historical risk data patterns and their influenc…" at bounding box center [295, 241] width 0 height 6
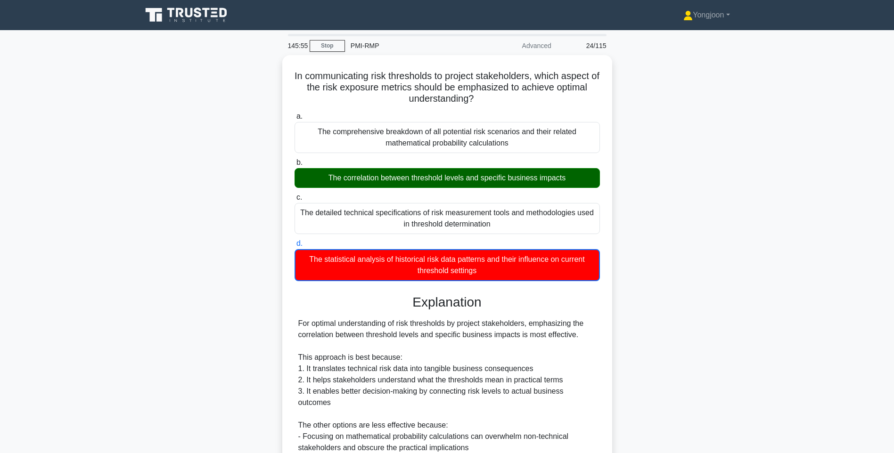
click at [717, 271] on div "In communicating risk thresholds to project stakeholders, which aspect of the r…" at bounding box center [447, 339] width 622 height 568
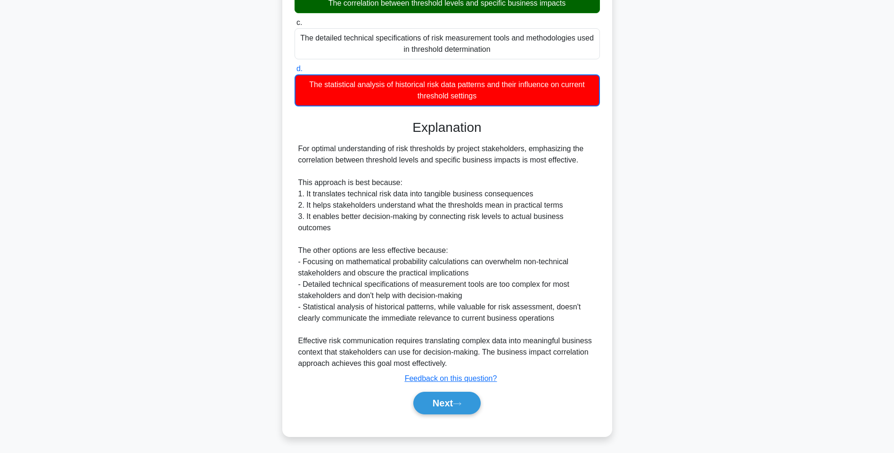
scroll to position [174, 0]
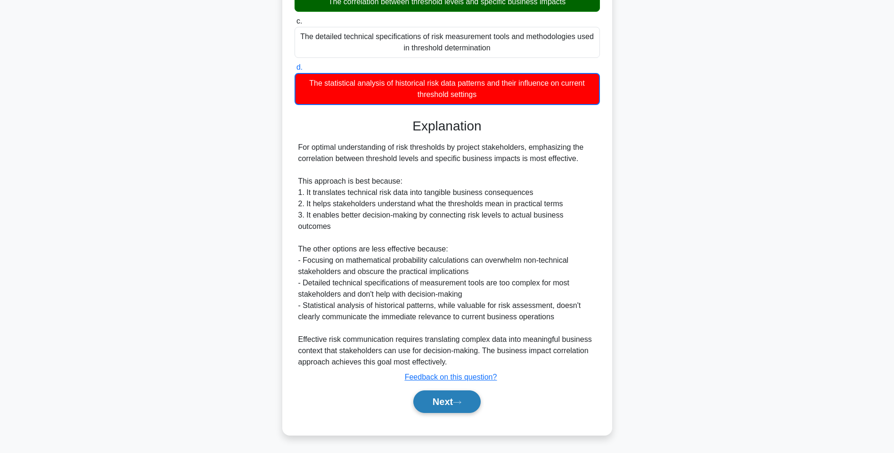
click at [449, 397] on button "Next" at bounding box center [446, 402] width 67 height 23
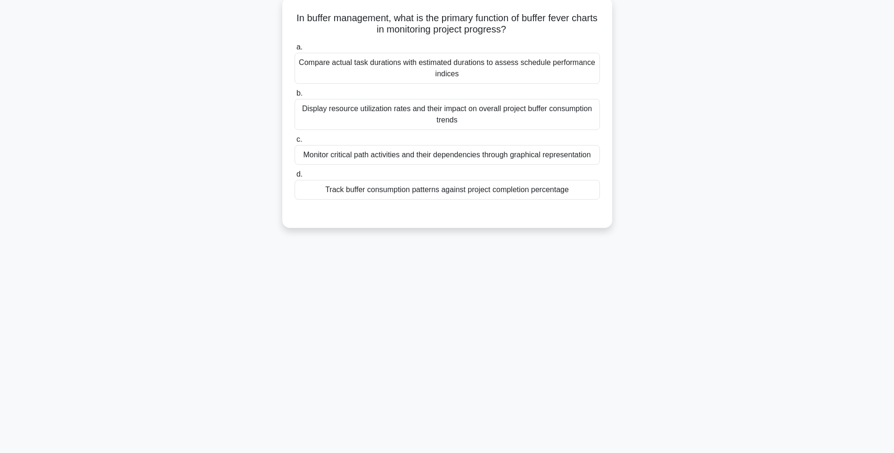
scroll to position [56, 0]
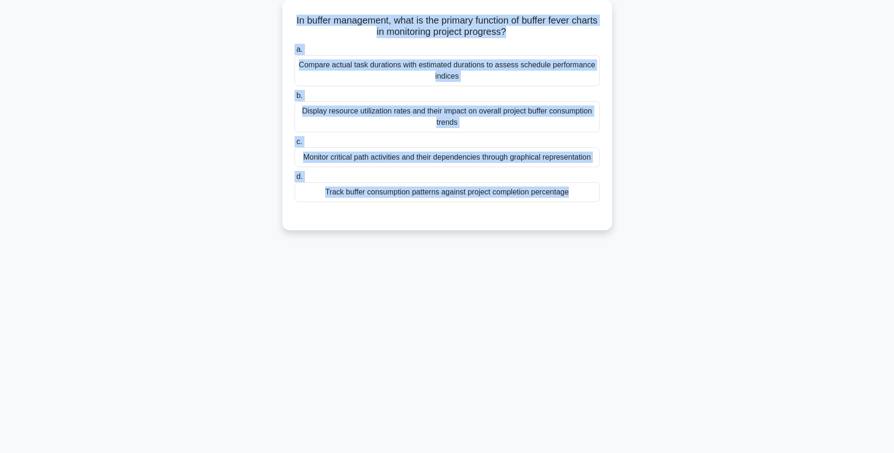
drag, startPoint x: 298, startPoint y: 14, endPoint x: 623, endPoint y: 206, distance: 377.1
click at [623, 206] on div "In buffer management, what is the primary function of buffer fever charts in mo…" at bounding box center [447, 121] width 622 height 242
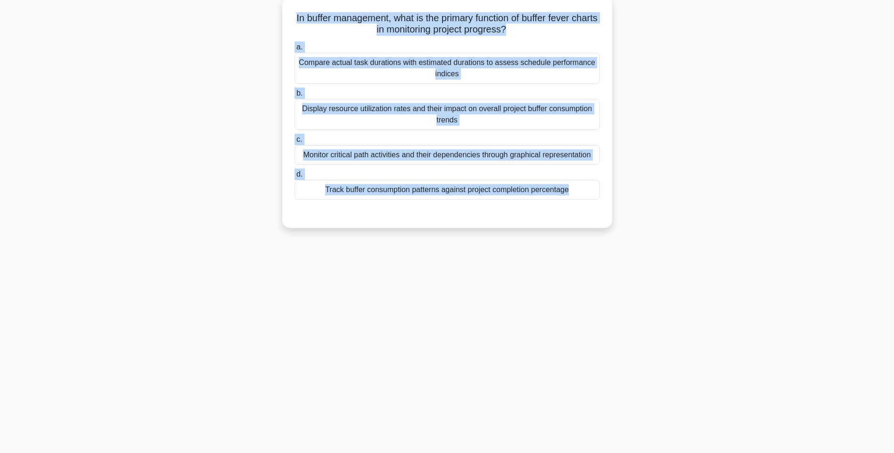
click at [557, 200] on div "Track buffer consumption patterns against project completion percentage" at bounding box center [447, 190] width 305 height 20
click at [295, 178] on input "d. Track buffer consumption patterns against project completion percentage" at bounding box center [295, 175] width 0 height 6
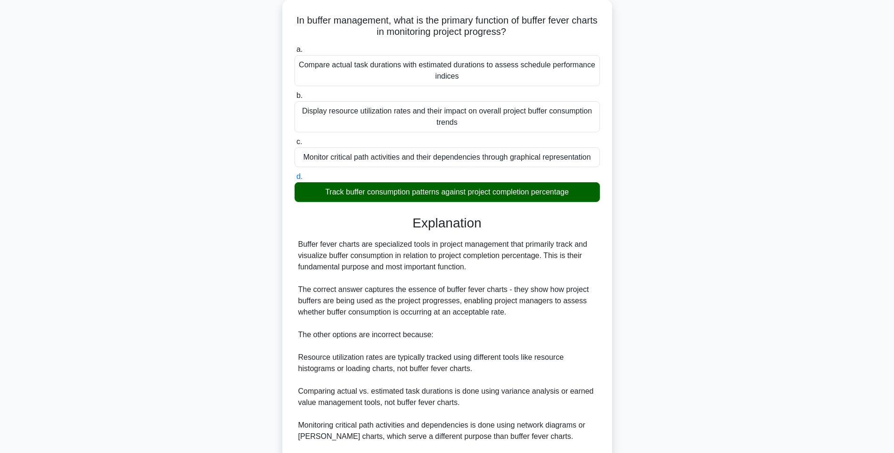
click at [714, 256] on div "In buffer management, what is the primary function of buffer fever charts in mo…" at bounding box center [447, 283] width 622 height 567
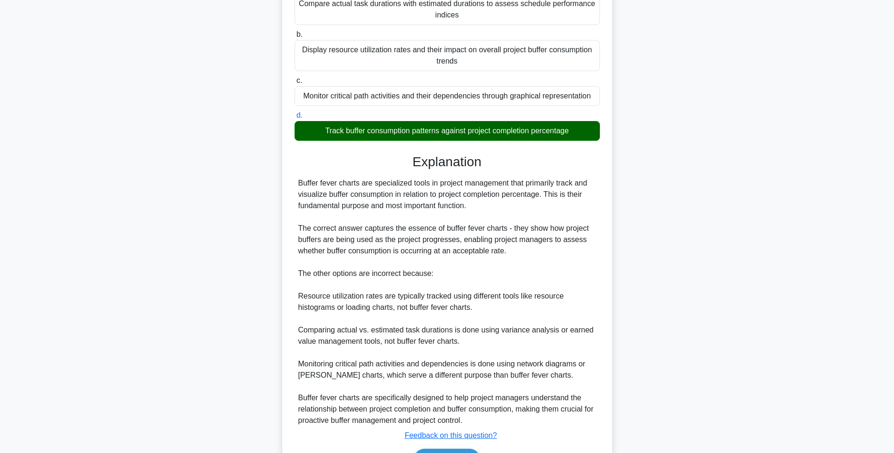
scroll to position [173, 0]
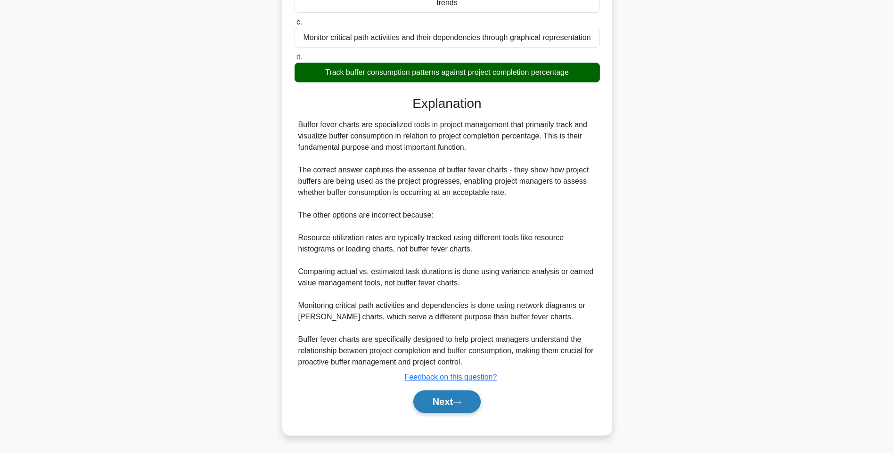
click at [442, 404] on button "Next" at bounding box center [446, 402] width 67 height 23
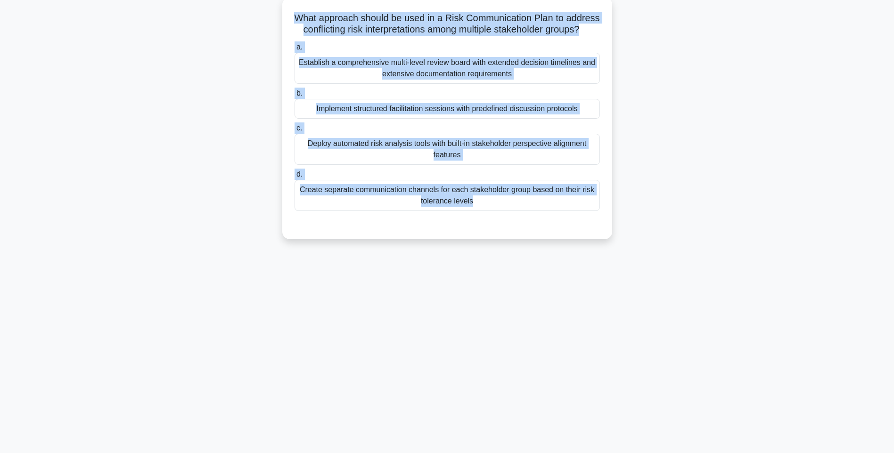
drag, startPoint x: 302, startPoint y: 16, endPoint x: 562, endPoint y: 225, distance: 334.2
click at [562, 225] on div "What approach should be used in a Risk Communication Plan to address conflictin…" at bounding box center [447, 118] width 322 height 235
click at [532, 211] on div "Create separate communication channels for each stakeholder group based on thei…" at bounding box center [447, 195] width 305 height 31
click at [295, 178] on input "d. Create separate communication channels for each stakeholder group based on t…" at bounding box center [295, 175] width 0 height 6
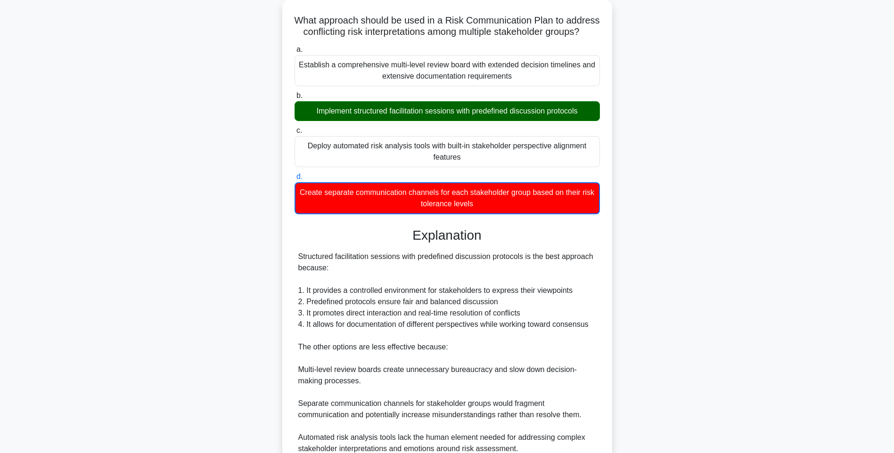
drag, startPoint x: 754, startPoint y: 271, endPoint x: 714, endPoint y: 304, distance: 52.9
click at [753, 271] on div "What approach should be used in a Risk Communication Plan to address conflictin…" at bounding box center [447, 267] width 622 height 534
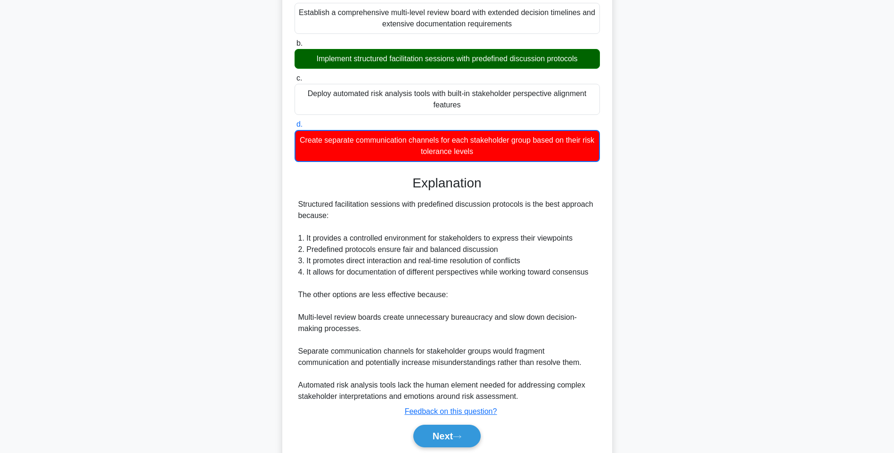
scroll to position [152, 0]
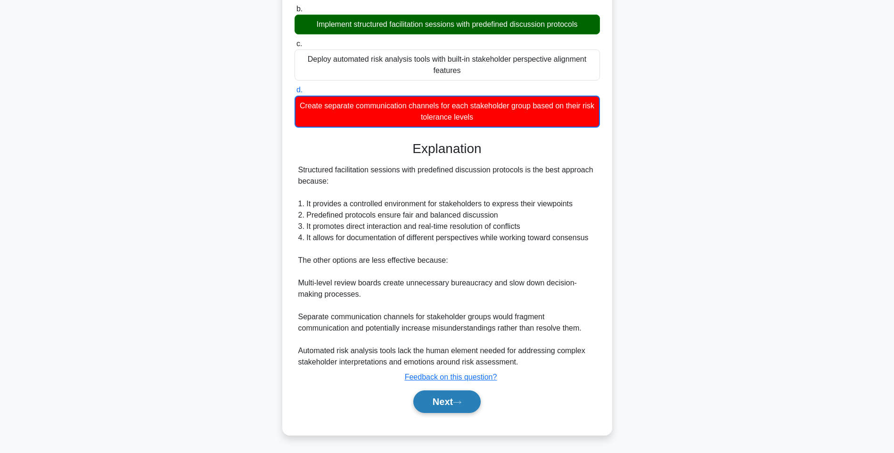
click at [448, 402] on button "Next" at bounding box center [446, 402] width 67 height 23
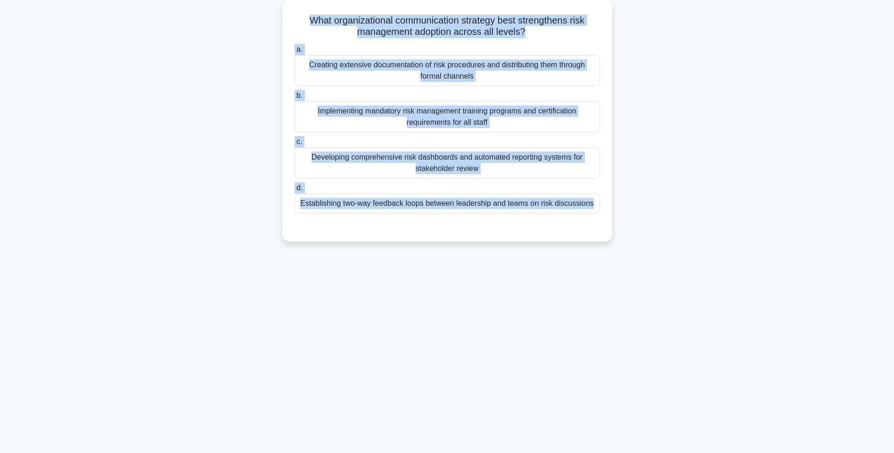
drag, startPoint x: 300, startPoint y: 15, endPoint x: 633, endPoint y: 218, distance: 389.8
click at [633, 218] on div "What organizational communication strategy best strengthens risk management ado…" at bounding box center [447, 127] width 622 height 254
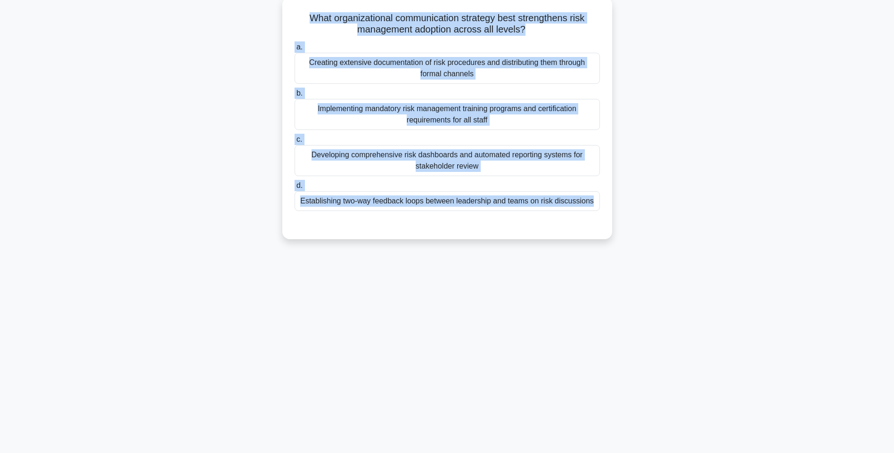
click at [547, 207] on div "Establishing two-way feedback loops between leadership and teams on risk discus…" at bounding box center [447, 201] width 305 height 20
click at [295, 189] on input "d. Establishing two-way feedback loops between leadership and teams on risk dis…" at bounding box center [295, 186] width 0 height 6
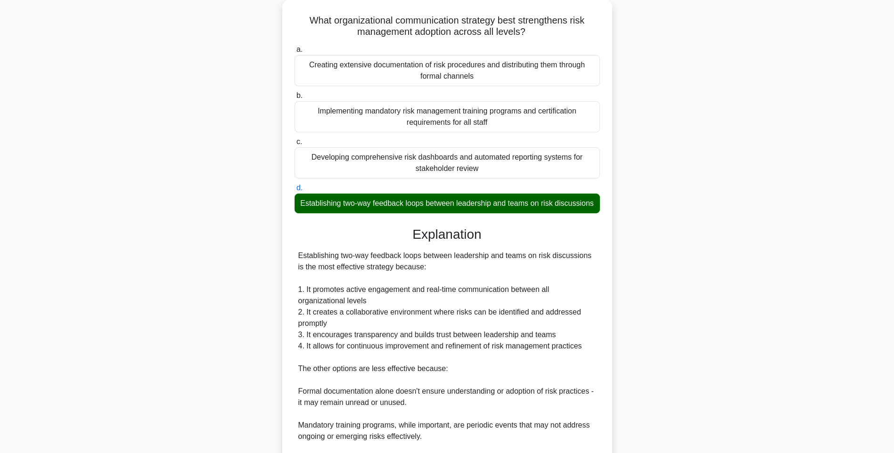
drag, startPoint x: 709, startPoint y: 262, endPoint x: 701, endPoint y: 278, distance: 17.3
click at [709, 262] on div "What organizational communication strategy best strengthens risk management ado…" at bounding box center [447, 283] width 622 height 567
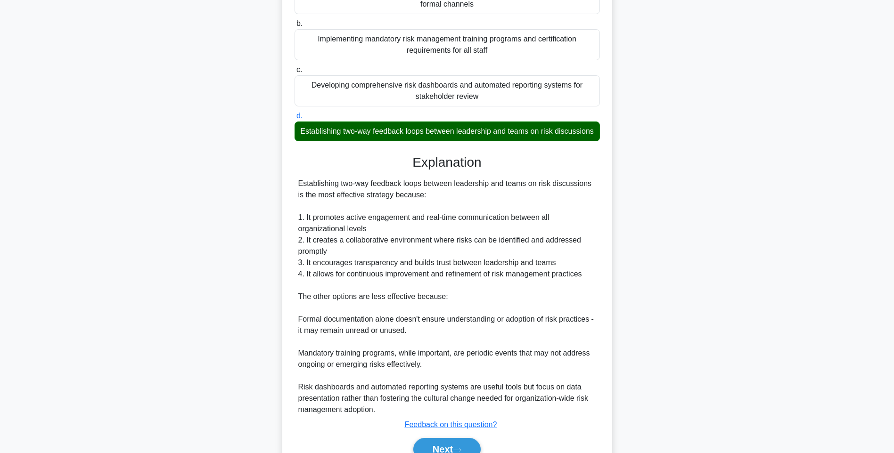
scroll to position [185, 0]
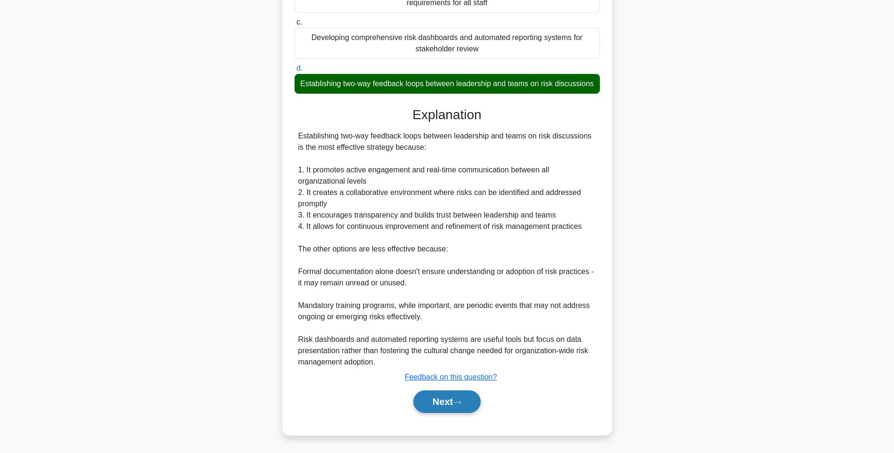
click at [436, 401] on button "Next" at bounding box center [446, 402] width 67 height 23
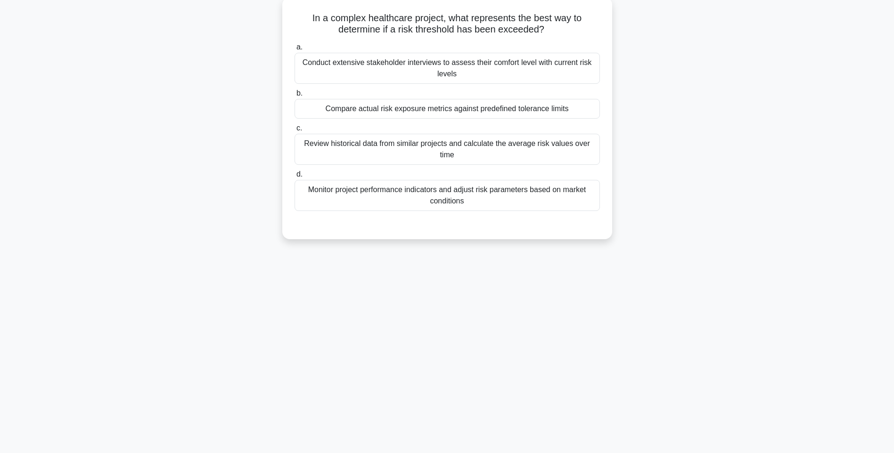
drag, startPoint x: 308, startPoint y: 14, endPoint x: 593, endPoint y: 207, distance: 344.8
click at [593, 207] on div "In a complex healthcare project, what represents the best way to determine if a…" at bounding box center [447, 118] width 322 height 235
drag, startPoint x: 492, startPoint y: 204, endPoint x: 546, endPoint y: 213, distance: 54.4
click at [492, 204] on div "Monitor project performance indicators and adjust risk parameters based on mark…" at bounding box center [447, 195] width 305 height 31
click at [295, 178] on input "d. Monitor project performance indicators and adjust risk parameters based on m…" at bounding box center [295, 175] width 0 height 6
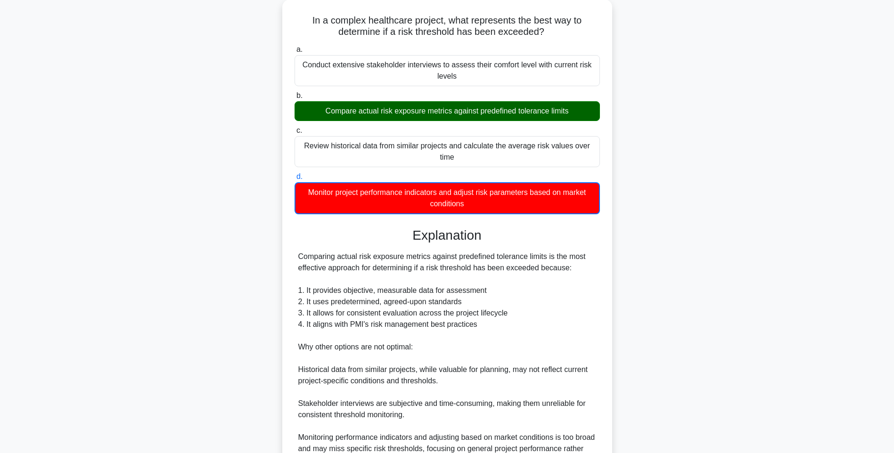
click at [658, 308] on div "In a complex healthcare project, what represents the best way to determine if a…" at bounding box center [447, 272] width 622 height 545
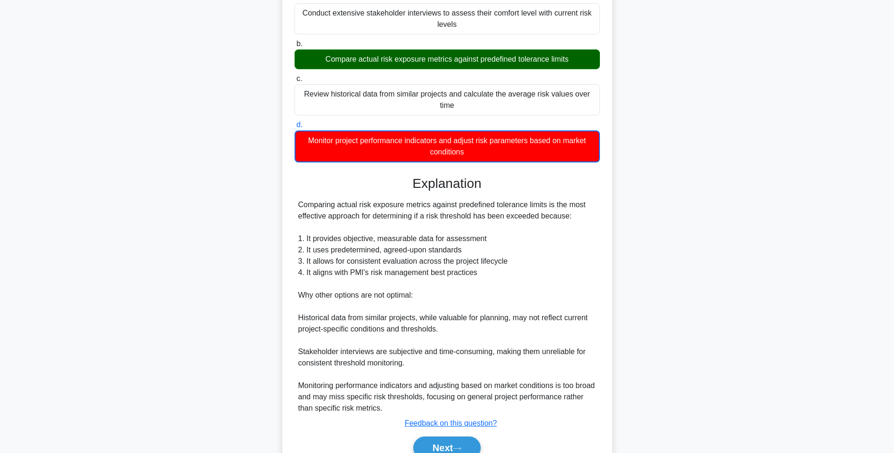
scroll to position [152, 0]
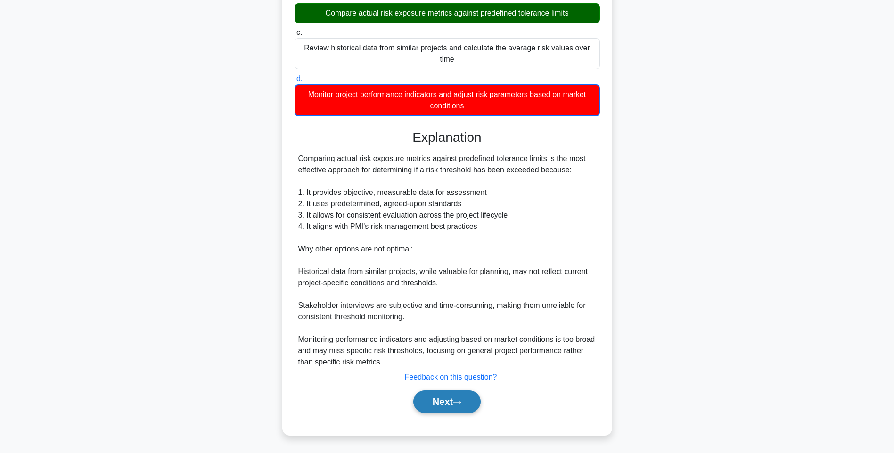
click at [454, 395] on button "Next" at bounding box center [446, 402] width 67 height 23
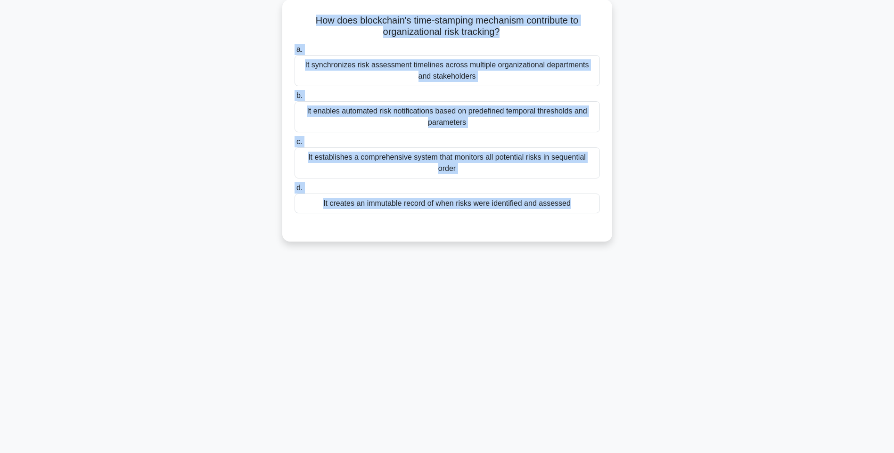
drag, startPoint x: 308, startPoint y: 18, endPoint x: 619, endPoint y: 215, distance: 368.6
click at [619, 215] on div "How does blockchain's time-stamping mechanism contribute to organizational risk…" at bounding box center [447, 127] width 622 height 254
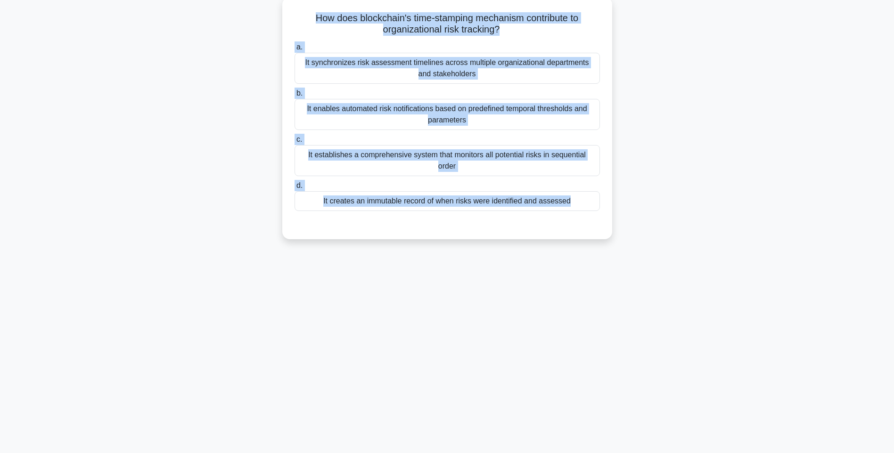
drag, startPoint x: 498, startPoint y: 195, endPoint x: 524, endPoint y: 198, distance: 26.2
click at [498, 194] on div "It creates an immutable record of when risks were identified and assessed" at bounding box center [447, 201] width 305 height 20
click at [295, 189] on input "d. It creates an immutable record of when risks were identified and assessed" at bounding box center [295, 186] width 0 height 6
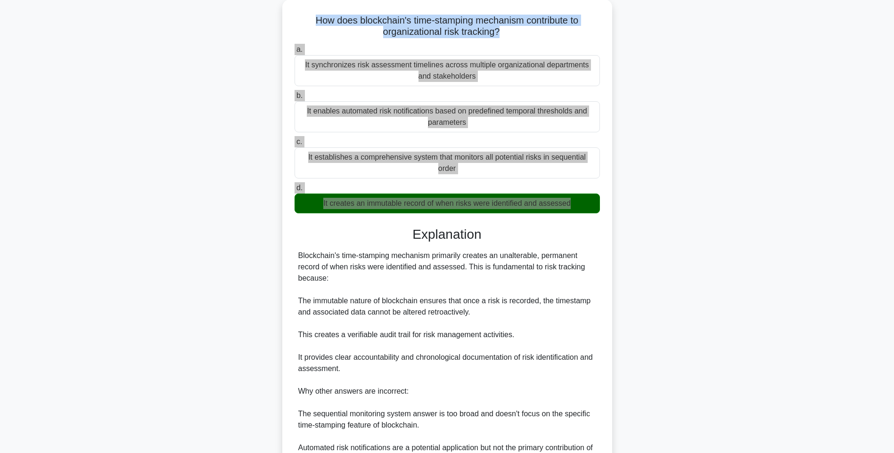
click at [733, 302] on div "How does blockchain's time-stamping mechanism contribute to organizational risk…" at bounding box center [447, 289] width 622 height 578
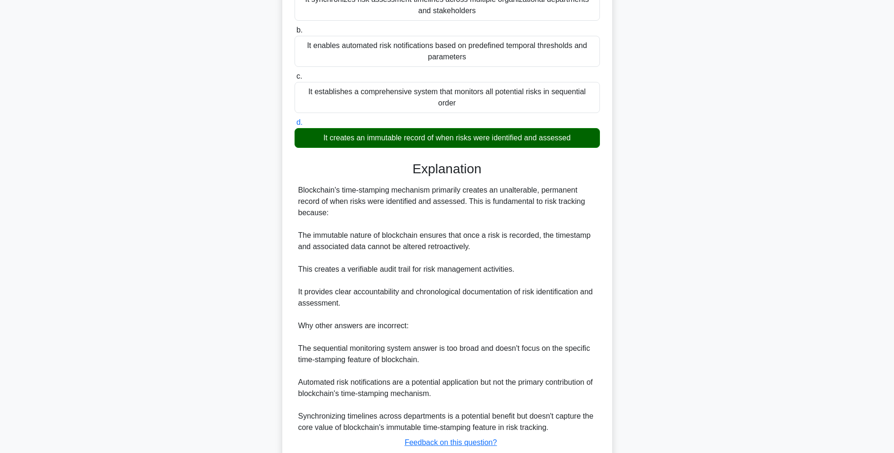
scroll to position [173, 0]
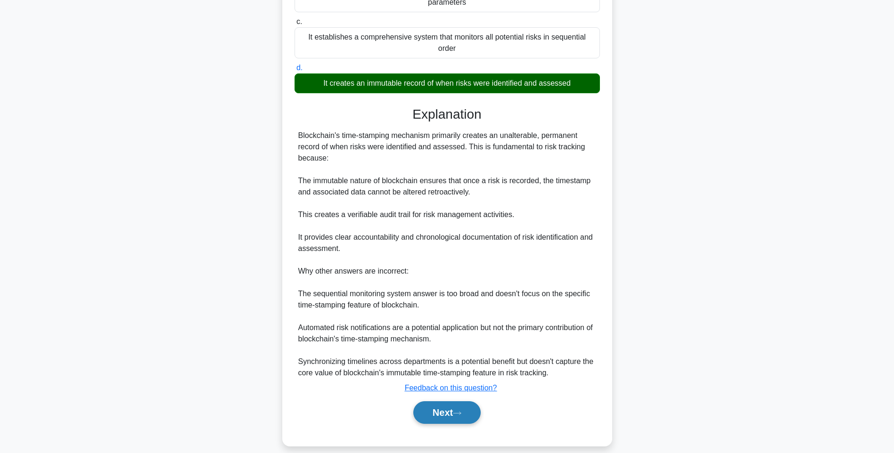
click at [446, 402] on button "Next" at bounding box center [446, 413] width 67 height 23
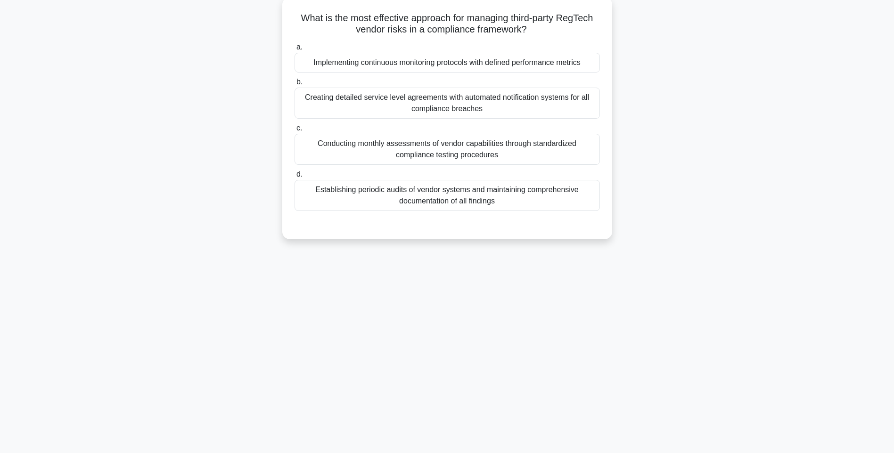
scroll to position [56, 0]
drag, startPoint x: 292, startPoint y: 19, endPoint x: 582, endPoint y: 206, distance: 345.8
click at [583, 204] on div "What is the most effective approach for managing third-party RegTech vendor ris…" at bounding box center [447, 118] width 322 height 235
click at [474, 202] on div "Establishing periodic audits of vendor systems and maintaining comprehensive do…" at bounding box center [447, 195] width 305 height 31
click at [295, 178] on input "d. Establishing periodic audits of vendor systems and maintaining comprehensive…" at bounding box center [295, 175] width 0 height 6
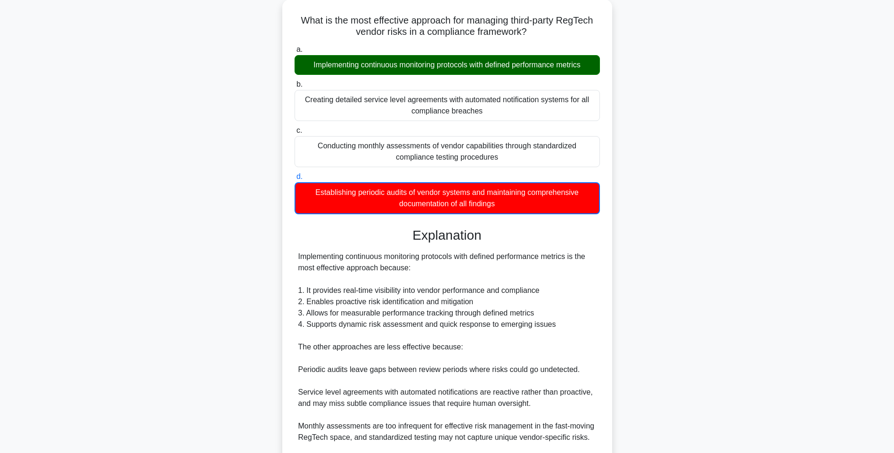
click at [743, 311] on div "What is the most effective approach for managing third-party RegTech vendor ris…" at bounding box center [447, 284] width 622 height 568
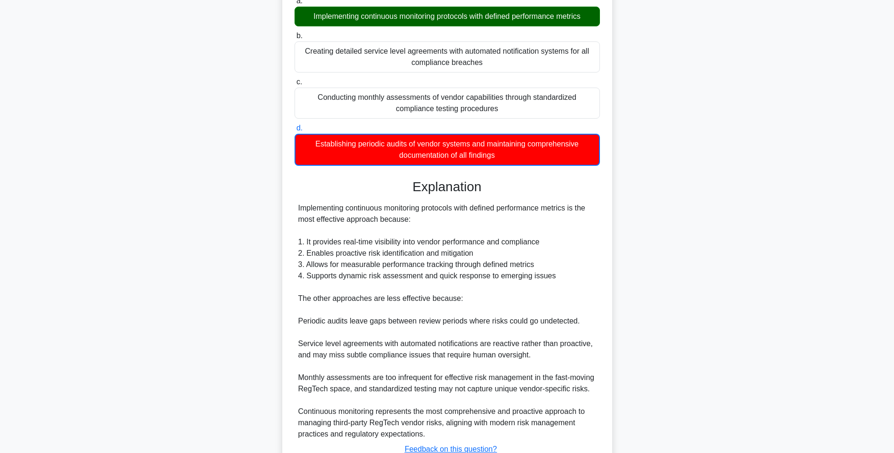
scroll to position [174, 0]
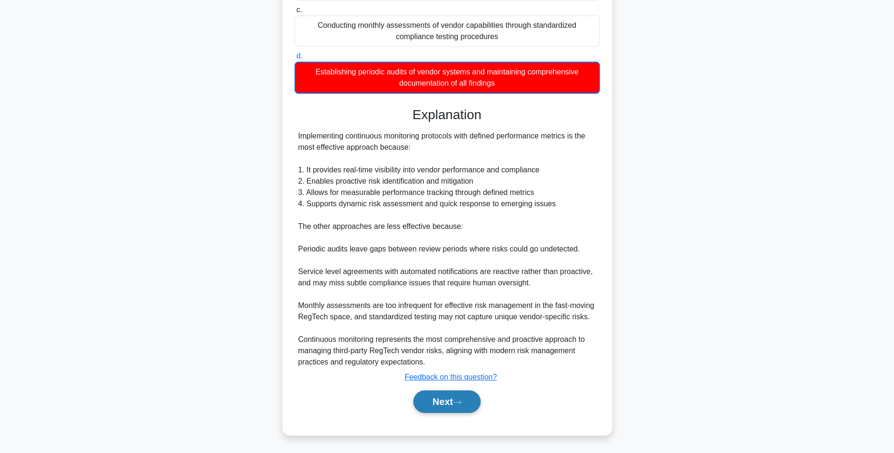
click at [430, 404] on button "Next" at bounding box center [446, 402] width 67 height 23
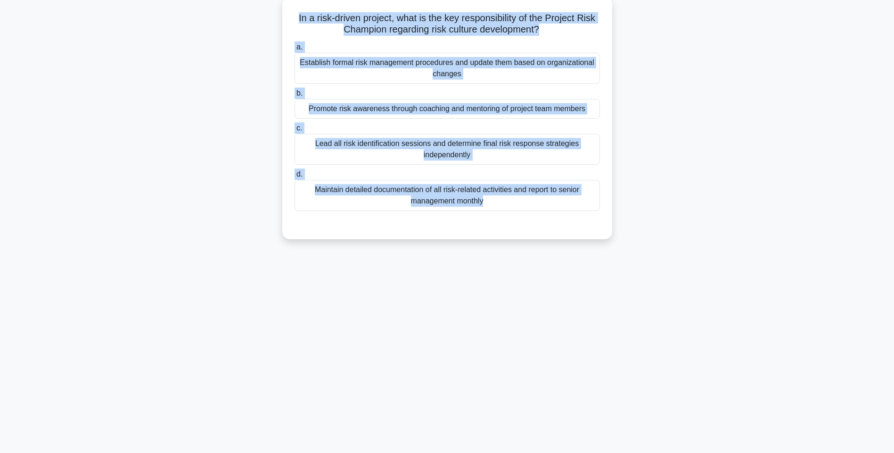
drag, startPoint x: 294, startPoint y: 12, endPoint x: 577, endPoint y: 217, distance: 349.4
click at [577, 217] on div "In a risk-driven project, what is the key responsibility of the Project Risk Ch…" at bounding box center [447, 118] width 322 height 235
drag, startPoint x: 439, startPoint y: 198, endPoint x: 456, endPoint y: 201, distance: 17.3
click at [439, 198] on div "Maintain detailed documentation of all risk-related activities and report to se…" at bounding box center [447, 195] width 305 height 31
click at [295, 178] on input "d. Maintain detailed documentation of all risk-related activities and report to…" at bounding box center [295, 175] width 0 height 6
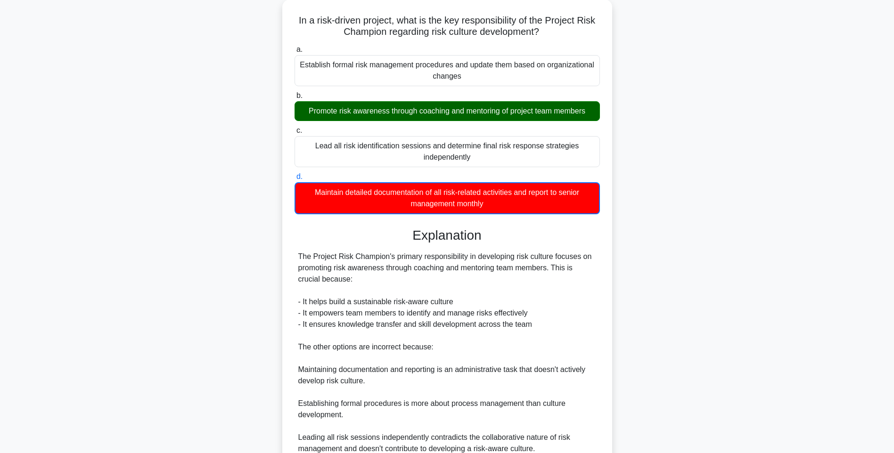
click at [742, 300] on div "In a risk-driven project, what is the key responsibility of the Project Risk Ch…" at bounding box center [447, 289] width 622 height 579
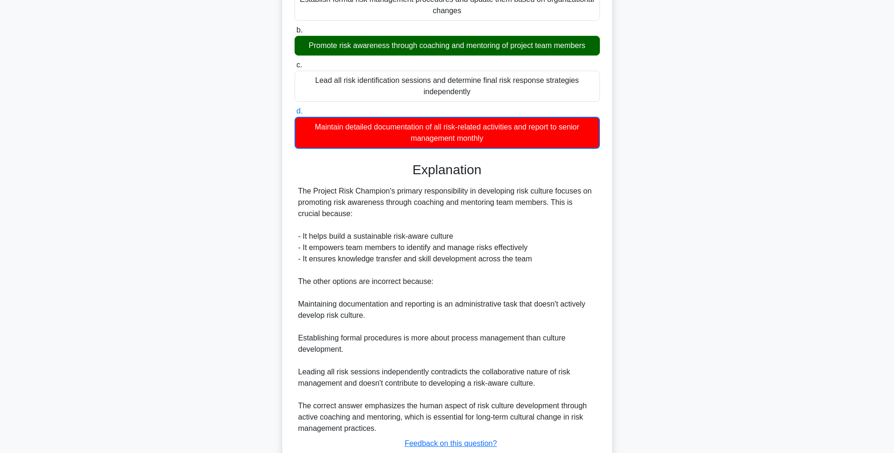
scroll to position [186, 0]
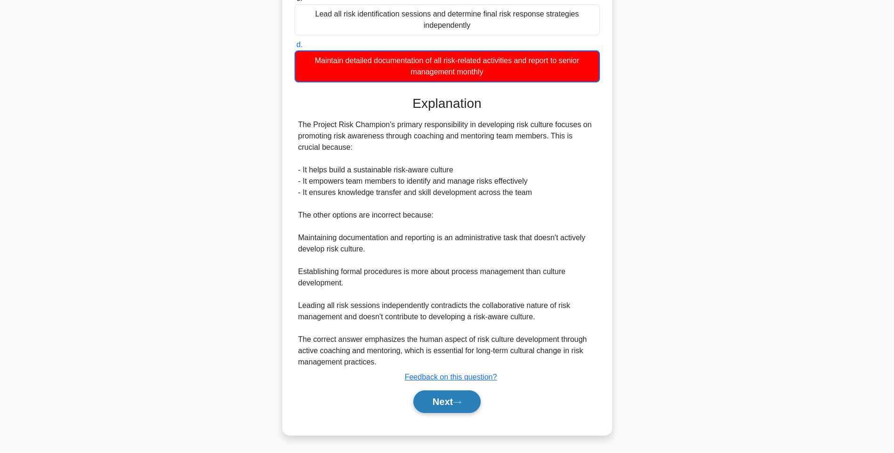
click at [451, 403] on button "Next" at bounding box center [446, 402] width 67 height 23
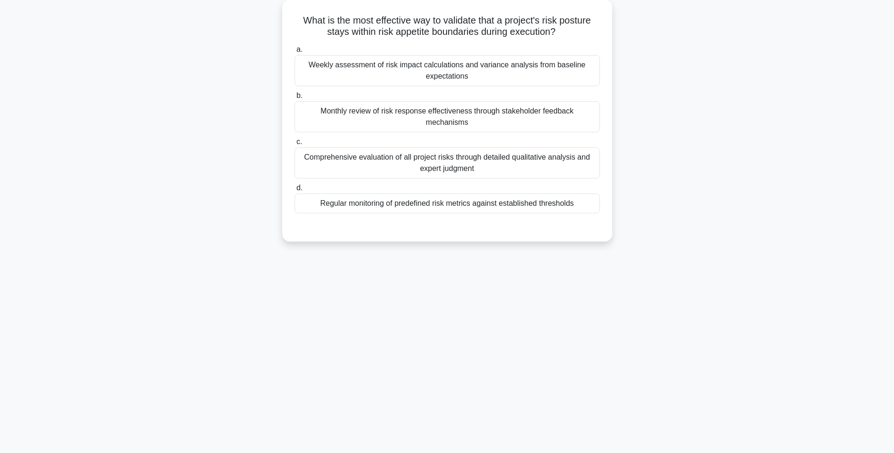
scroll to position [56, 0]
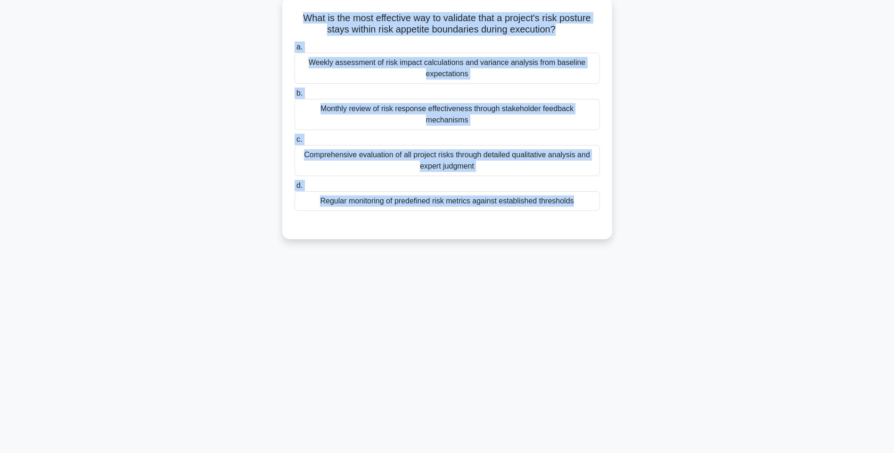
drag, startPoint x: 298, startPoint y: 15, endPoint x: 585, endPoint y: 213, distance: 348.9
click at [585, 213] on div "What is the most effective way to validate that a project's risk posture stays …" at bounding box center [447, 118] width 322 height 235
click at [533, 191] on div "Regular monitoring of predefined risk metrics against established thresholds" at bounding box center [447, 201] width 305 height 20
click at [295, 189] on input "d. Regular monitoring of predefined risk metrics against established thresholds" at bounding box center [295, 186] width 0 height 6
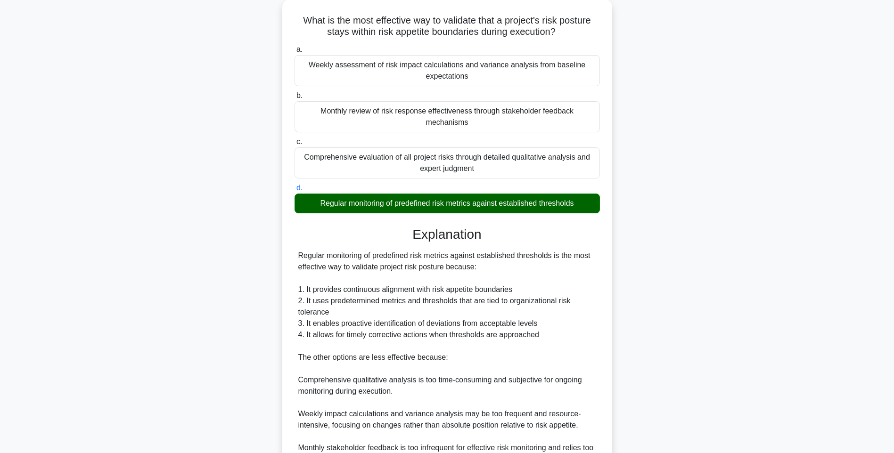
click at [646, 313] on div "What is the most effective way to validate that a project's risk posture stays …" at bounding box center [447, 272] width 622 height 544
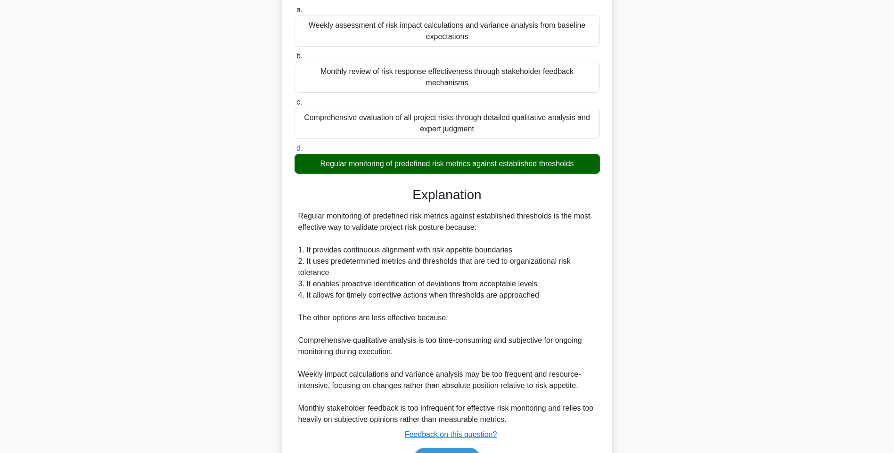
scroll to position [139, 0]
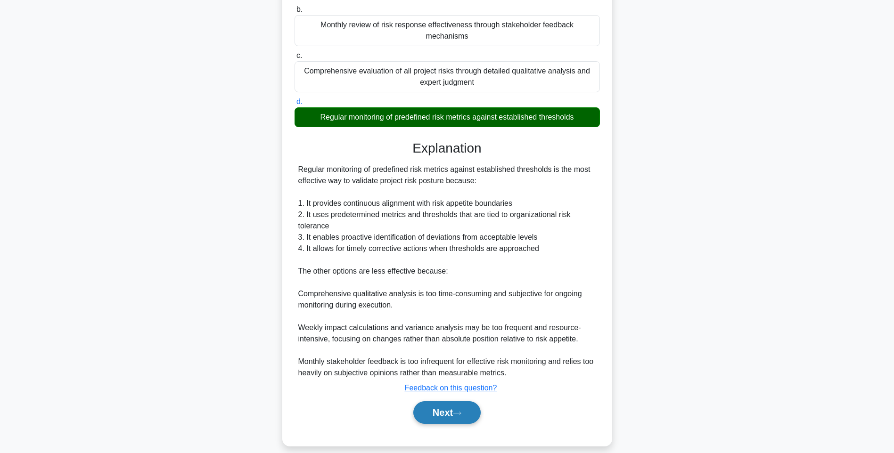
click at [461, 411] on icon at bounding box center [457, 413] width 8 height 5
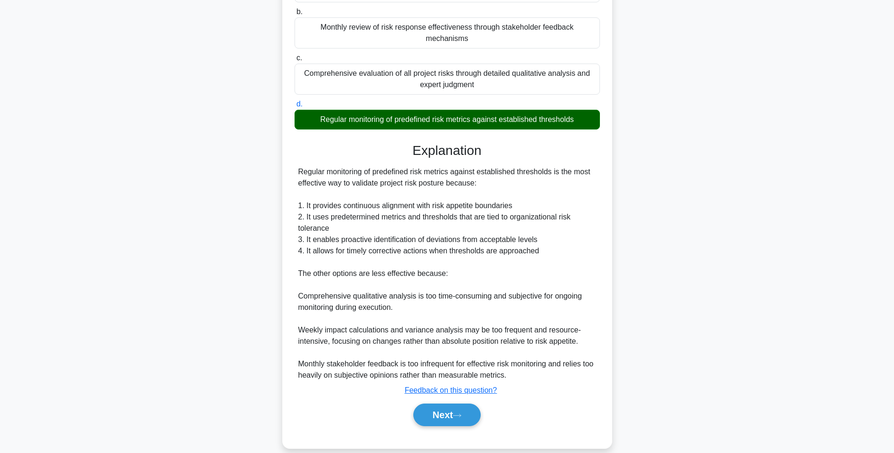
scroll to position [56, 0]
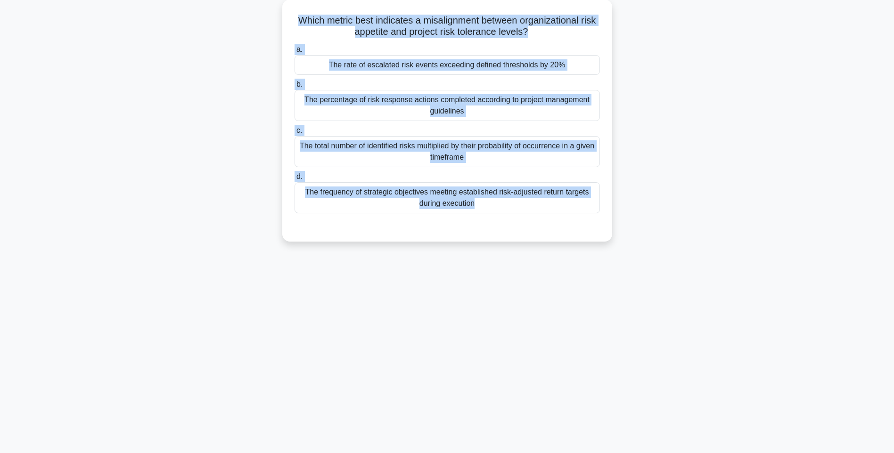
click at [676, 121] on div "Which metric best indicates a misalignment between organizational risk appetite…" at bounding box center [447, 127] width 622 height 254
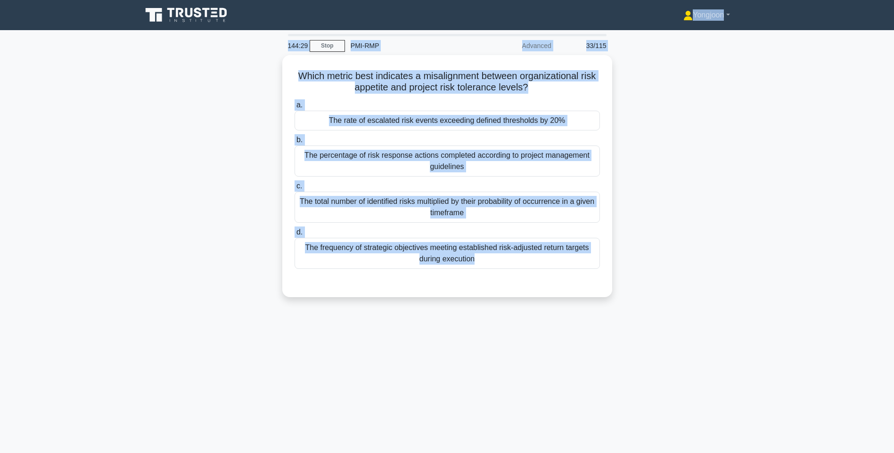
click at [250, 103] on div "Which metric best indicates a misalignment between organizational risk appetite…" at bounding box center [447, 182] width 622 height 254
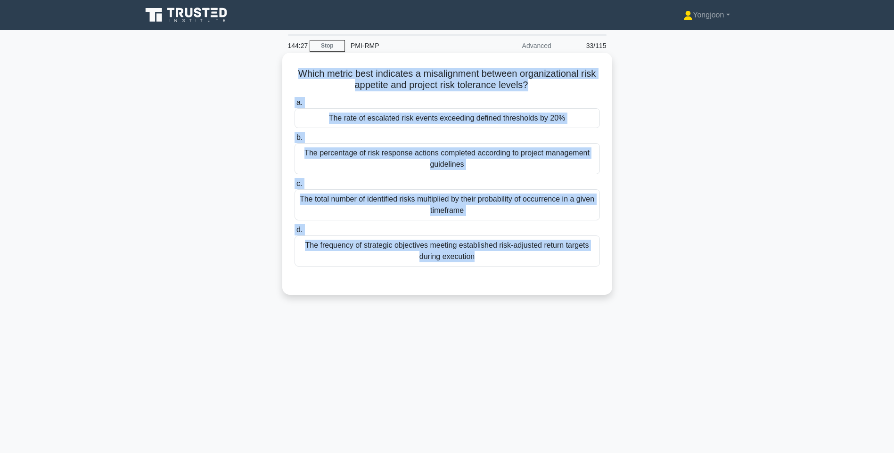
drag, startPoint x: 294, startPoint y: 74, endPoint x: 574, endPoint y: 286, distance: 351.2
click at [574, 286] on div "Which metric best indicates a misalignment between organizational risk appetite…" at bounding box center [447, 174] width 322 height 235
drag, startPoint x: 552, startPoint y: 253, endPoint x: 576, endPoint y: 252, distance: 24.1
click at [552, 253] on div "The frequency of strategic objectives meeting established risk-adjusted return …" at bounding box center [447, 251] width 305 height 31
click at [295, 233] on input "d. The frequency of strategic objectives meeting established risk-adjusted retu…" at bounding box center [295, 230] width 0 height 6
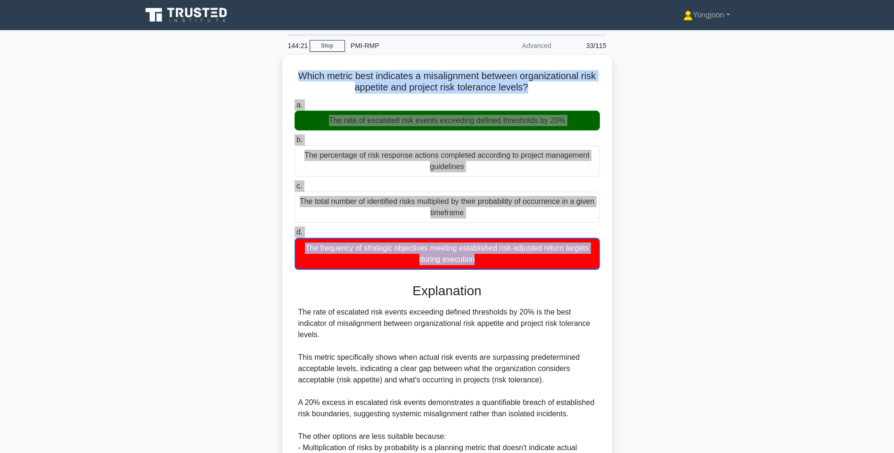
drag, startPoint x: 781, startPoint y: 258, endPoint x: 772, endPoint y: 268, distance: 13.7
click at [781, 258] on main "144:21 Stop PMI-RMP Advanced 33/115 Which metric best indicates a misalignment …" at bounding box center [447, 311] width 894 height 563
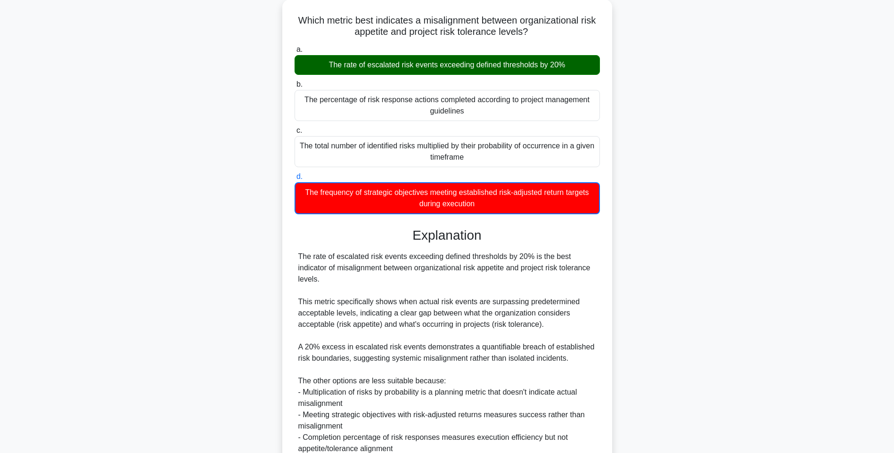
scroll to position [140, 0]
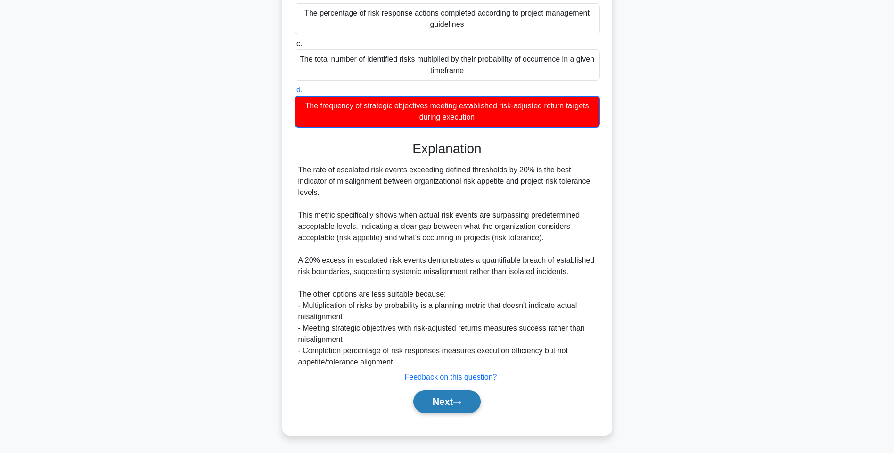
click at [462, 399] on button "Next" at bounding box center [446, 402] width 67 height 23
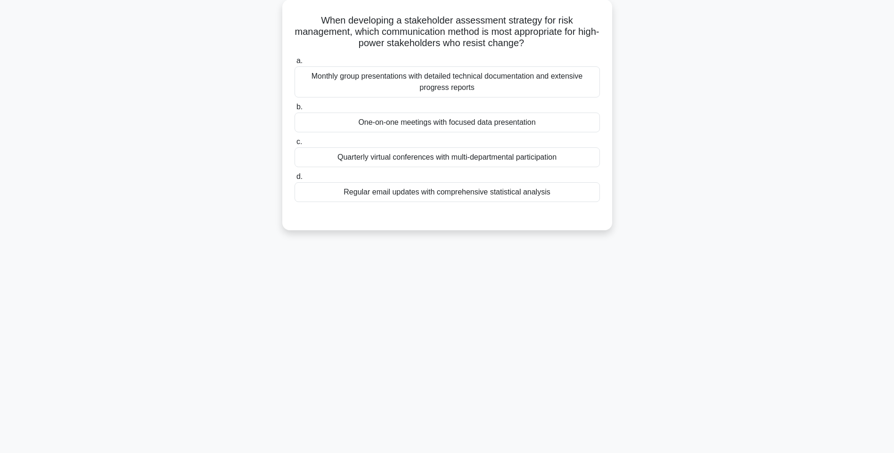
scroll to position [56, 0]
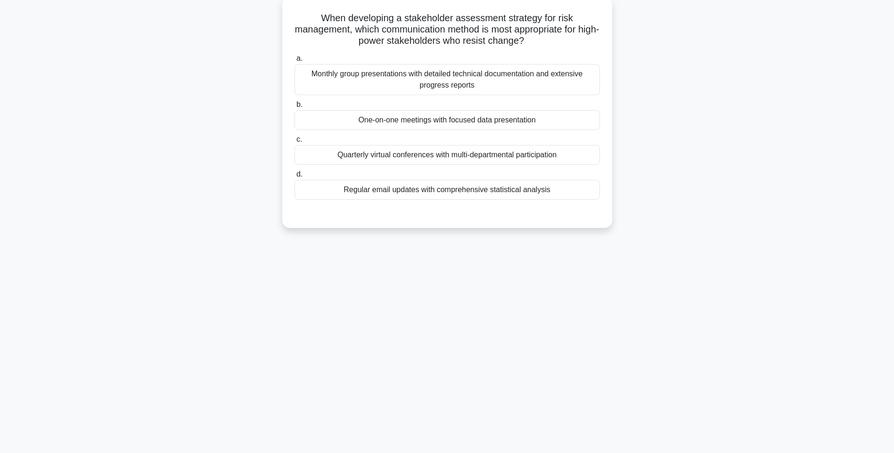
drag, startPoint x: 302, startPoint y: 16, endPoint x: 597, endPoint y: 188, distance: 341.9
click at [597, 188] on div "When developing a stakeholder assessment strategy for risk management, which co…" at bounding box center [447, 112] width 322 height 223
click at [517, 189] on div "Regular email updates with comprehensive statistical analysis" at bounding box center [447, 190] width 305 height 20
click at [295, 178] on input "d. Regular email updates with comprehensive statistical analysis" at bounding box center [295, 175] width 0 height 6
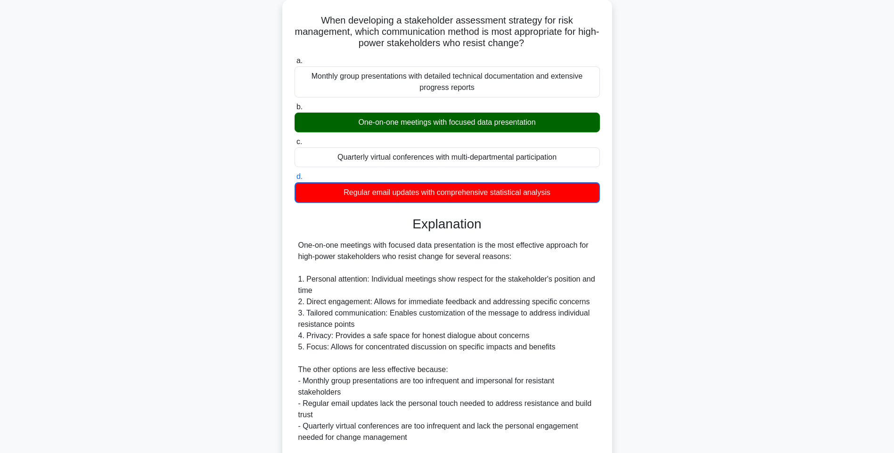
click at [666, 252] on div "When developing a stakeholder assessment strategy for risk management, which co…" at bounding box center [447, 284] width 622 height 568
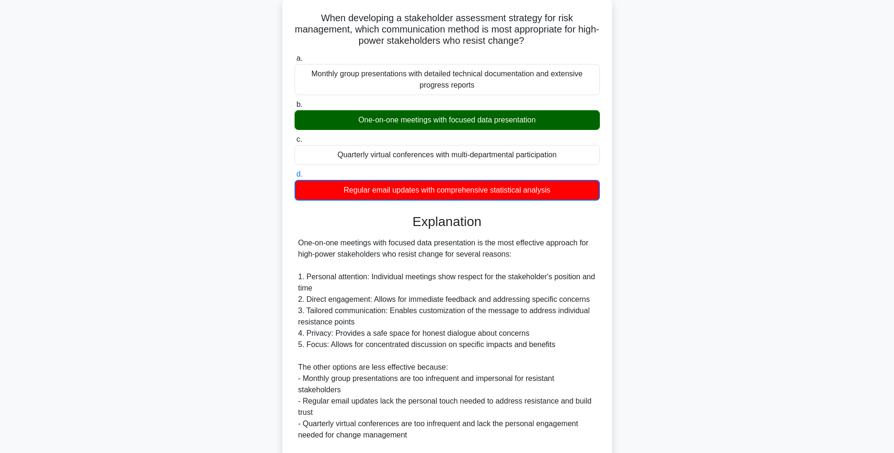
scroll to position [174, 0]
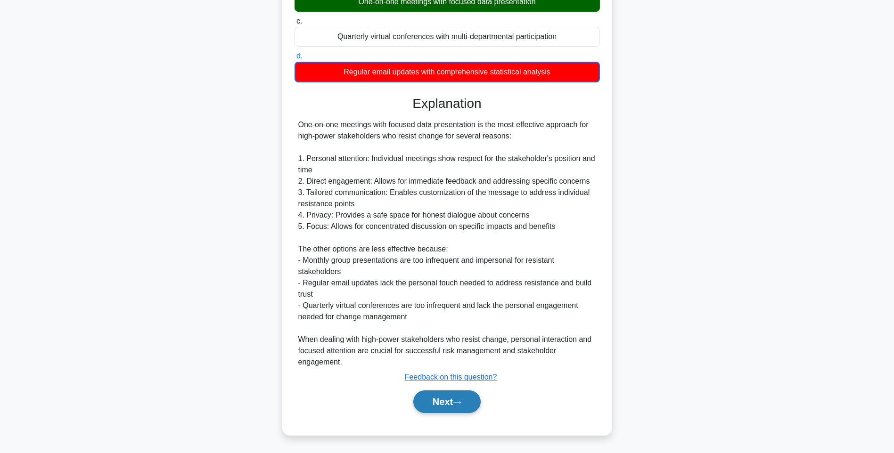
click at [444, 406] on button "Next" at bounding box center [446, 402] width 67 height 23
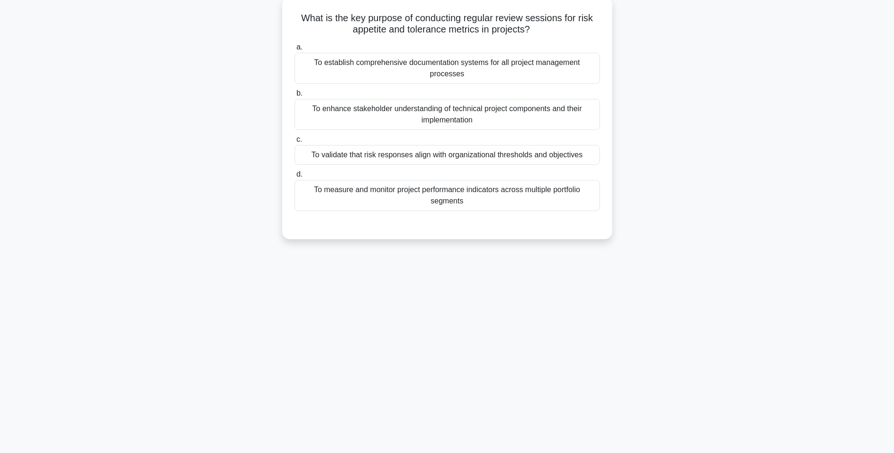
drag, startPoint x: 300, startPoint y: 14, endPoint x: 567, endPoint y: 203, distance: 327.6
click at [567, 203] on div "What is the key purpose of conducting regular review sessions for risk appetite…" at bounding box center [447, 118] width 322 height 235
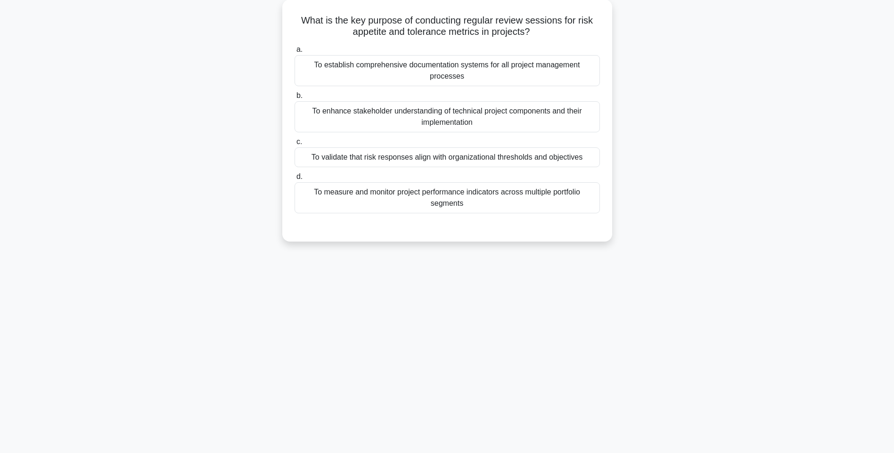
click at [712, 238] on div "What is the key purpose of conducting regular review sessions for risk appetite…" at bounding box center [447, 127] width 622 height 254
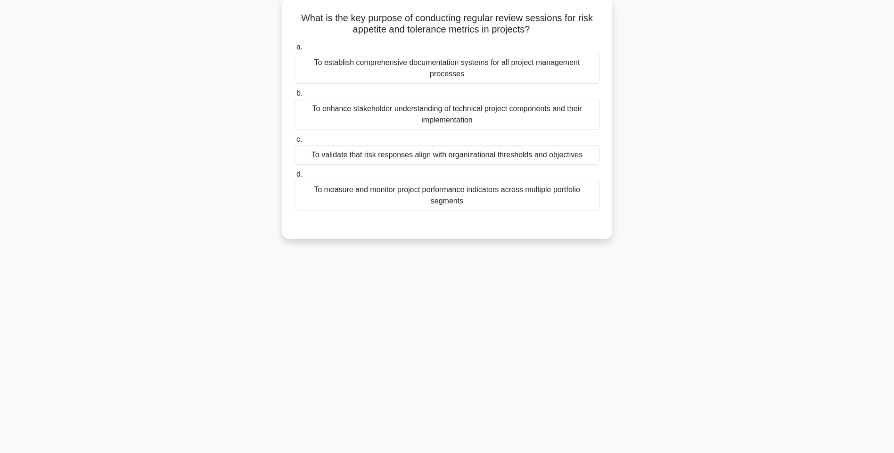
click at [515, 200] on div "To measure and monitor project performance indicators across multiple portfolio…" at bounding box center [447, 195] width 305 height 31
click at [295, 178] on input "d. To measure and monitor project performance indicators across multiple portfo…" at bounding box center [295, 175] width 0 height 6
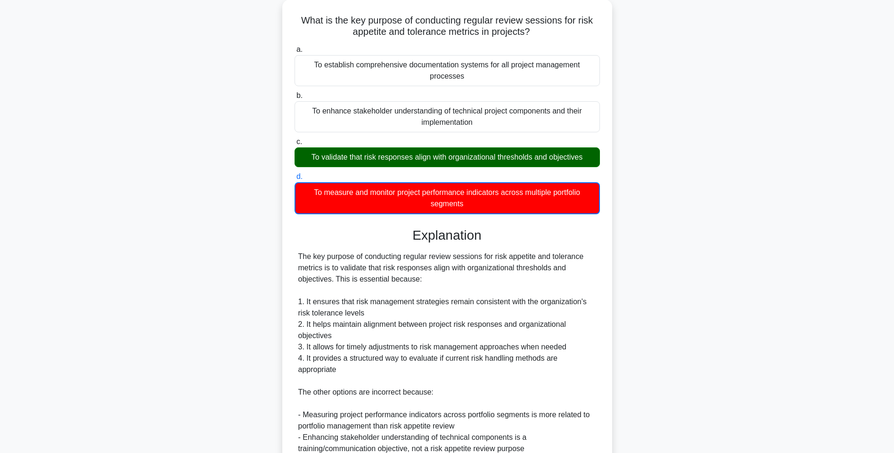
drag, startPoint x: 796, startPoint y: 250, endPoint x: 772, endPoint y: 288, distance: 45.5
click at [796, 250] on main "144:01 Stop PMI-RMP Advanced 35/115 What is the key purpose of conducting regul…" at bounding box center [447, 267] width 894 height 585
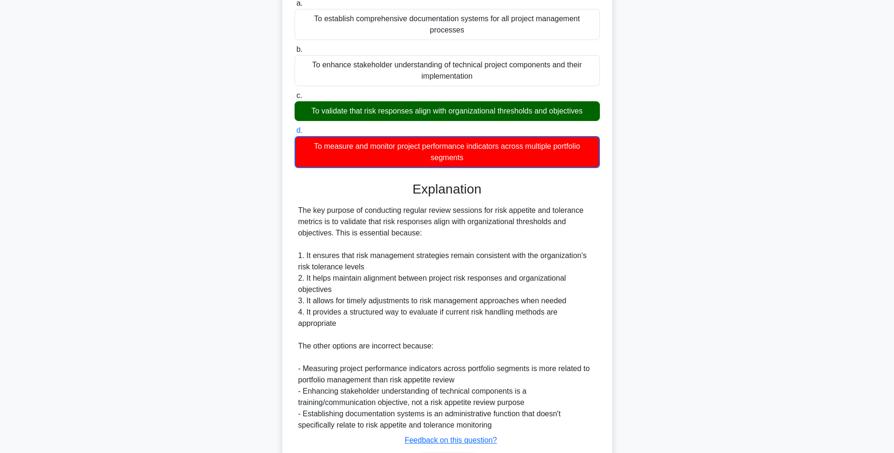
scroll to position [163, 0]
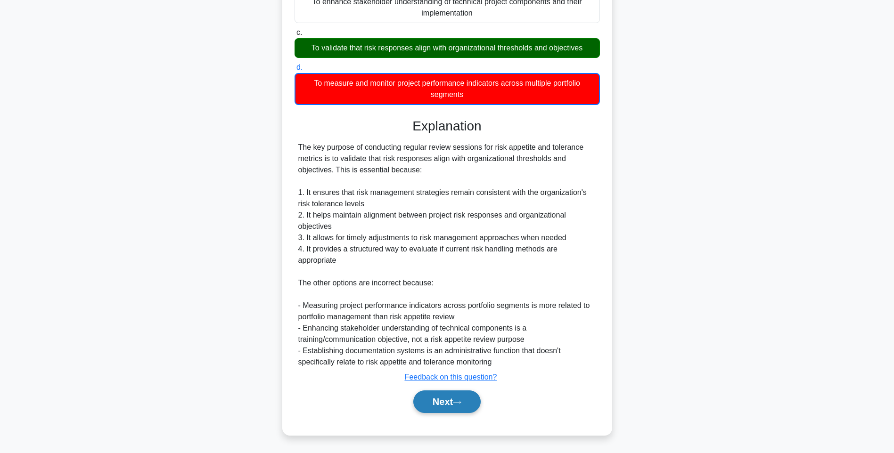
click at [432, 397] on button "Next" at bounding box center [446, 402] width 67 height 23
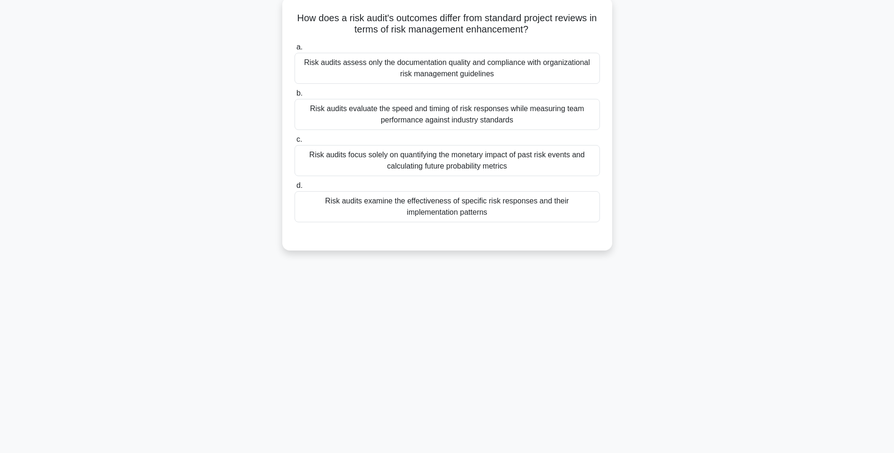
drag, startPoint x: 290, startPoint y: 13, endPoint x: 589, endPoint y: 224, distance: 365.2
click at [589, 224] on div "How does a risk audit's outcomes differ from standard project reviews in terms …" at bounding box center [447, 124] width 322 height 246
drag, startPoint x: 516, startPoint y: 216, endPoint x: 582, endPoint y: 224, distance: 67.0
click at [516, 216] on div "Risk audits examine the effectiveness of specific risk responses and their impl…" at bounding box center [447, 206] width 305 height 31
click at [295, 189] on input "d. Risk audits examine the effectiveness of specific risk responses and their i…" at bounding box center [295, 186] width 0 height 6
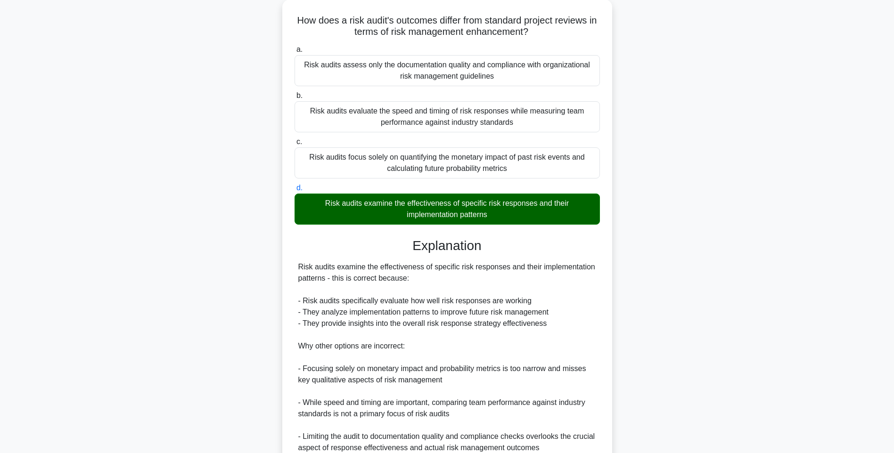
click at [687, 263] on div "How does a risk audit's outcomes differ from standard project reviews in terms …" at bounding box center [447, 289] width 622 height 578
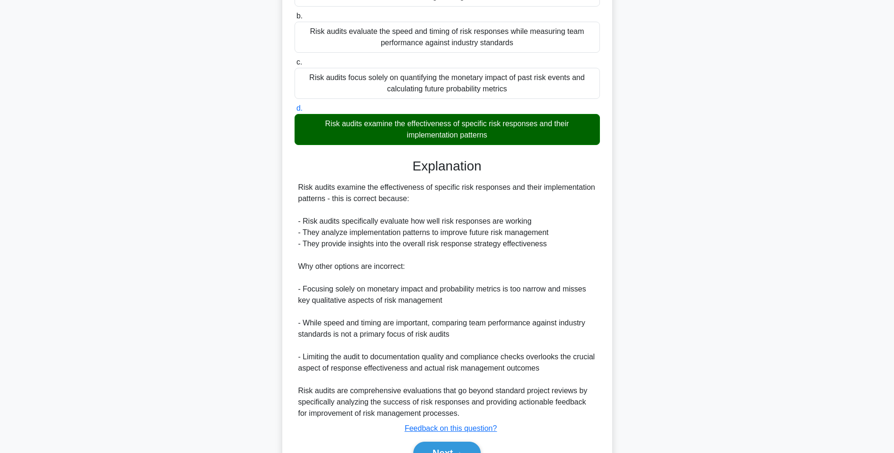
scroll to position [185, 0]
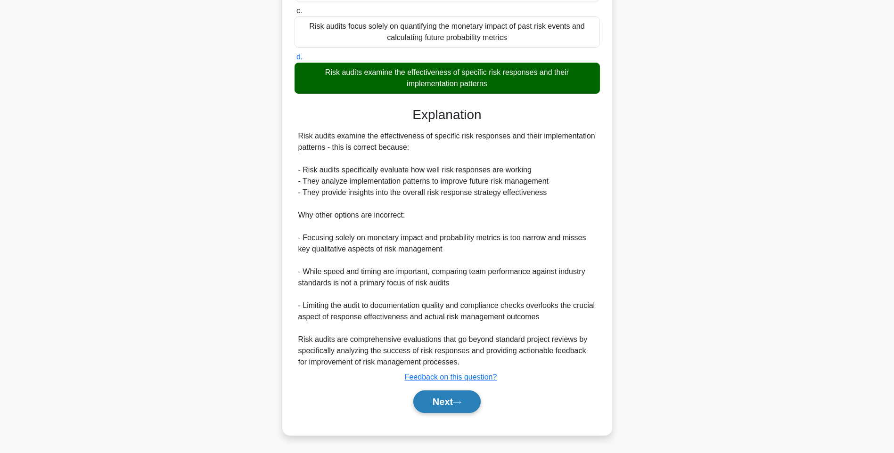
click at [435, 402] on button "Next" at bounding box center [446, 402] width 67 height 23
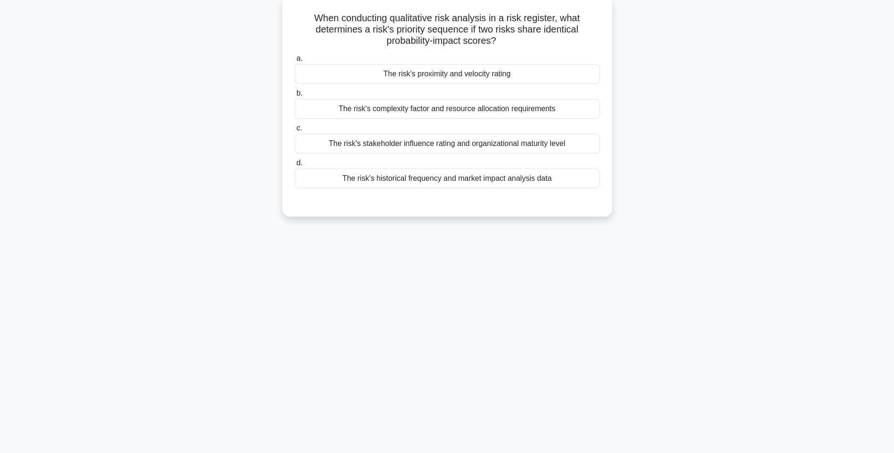
drag, startPoint x: 307, startPoint y: 15, endPoint x: 611, endPoint y: 180, distance: 346.3
click at [611, 180] on div "When conducting qualitative risk analysis in a risk register, what determines a…" at bounding box center [447, 107] width 330 height 220
click at [533, 184] on div "The risk's historical frequency and market impact analysis data" at bounding box center [447, 179] width 305 height 20
click at [295, 166] on input "d. The risk's historical frequency and market impact analysis data" at bounding box center [295, 163] width 0 height 6
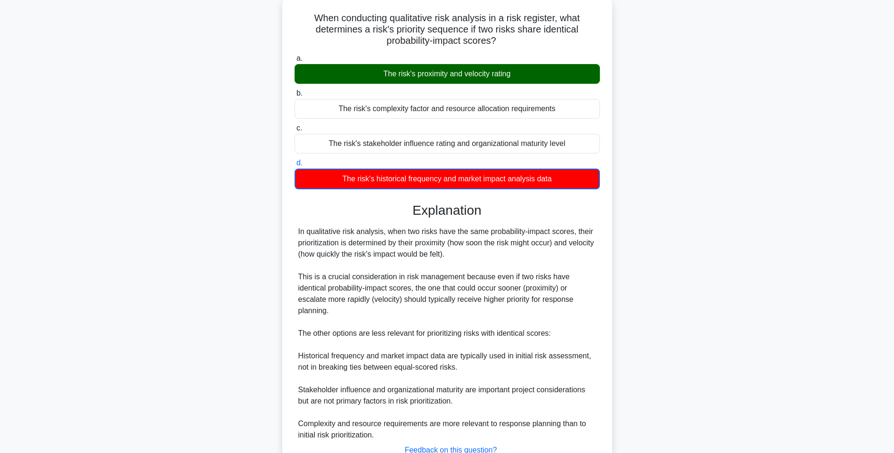
click at [613, 287] on div "When conducting qualitative risk analysis in a risk register, what determines a…" at bounding box center [447, 261] width 622 height 523
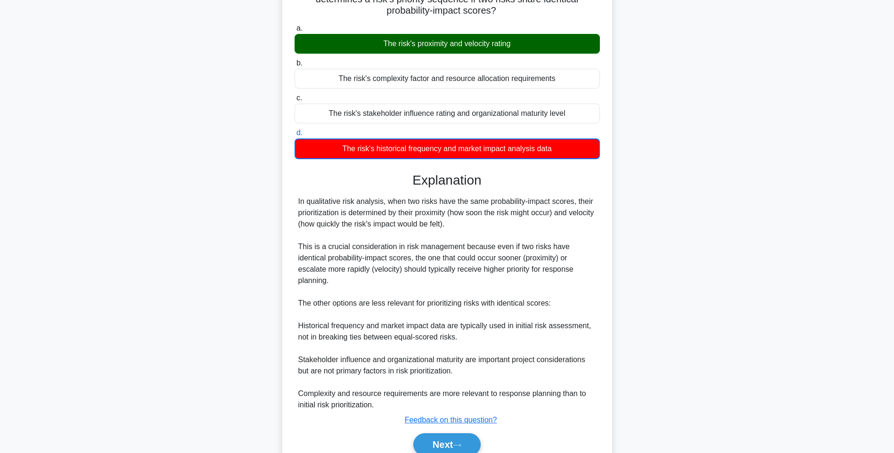
scroll to position [118, 0]
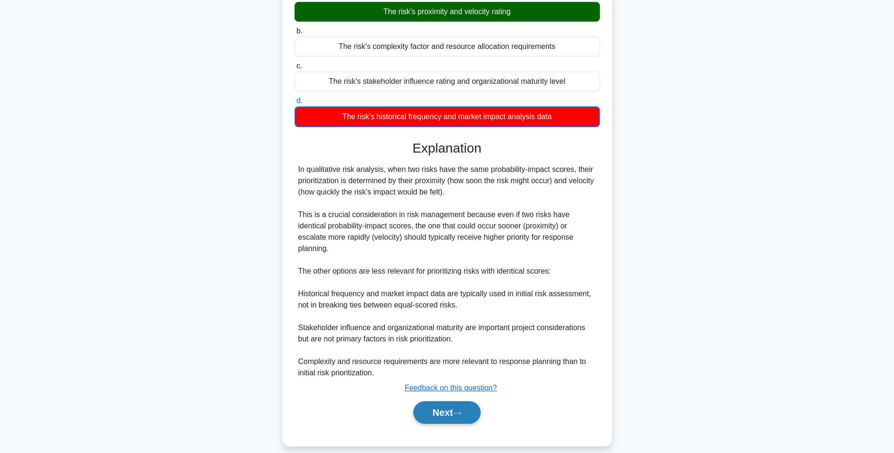
click at [430, 402] on button "Next" at bounding box center [446, 413] width 67 height 23
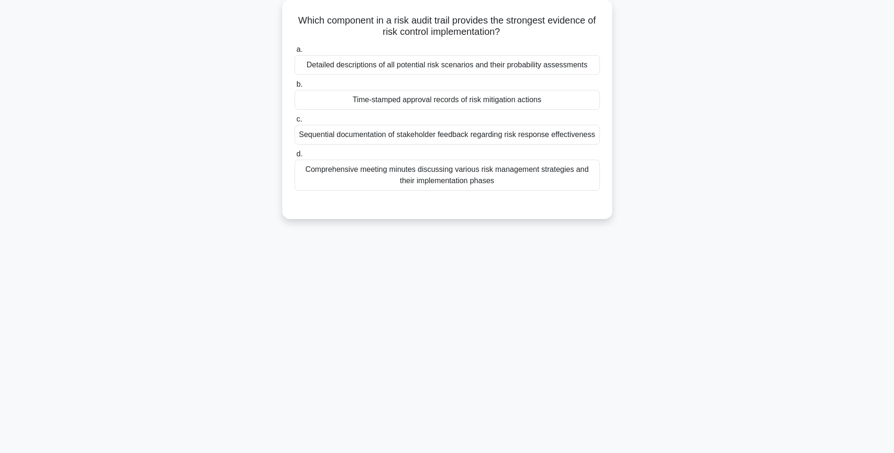
scroll to position [56, 0]
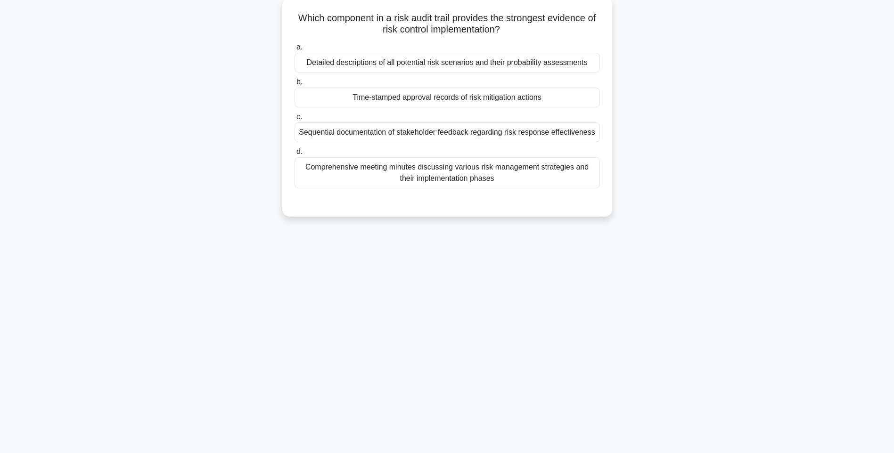
drag, startPoint x: 300, startPoint y: 15, endPoint x: 594, endPoint y: 189, distance: 341.6
click at [594, 189] on div "Which component in a risk audit trail provides the strongest evidence of risk c…" at bounding box center [447, 107] width 322 height 212
click at [438, 175] on div "Comprehensive meeting minutes discussing various risk management strategies and…" at bounding box center [447, 172] width 305 height 31
click at [295, 155] on input "d. Comprehensive meeting minutes discussing various risk management strategies …" at bounding box center [295, 152] width 0 height 6
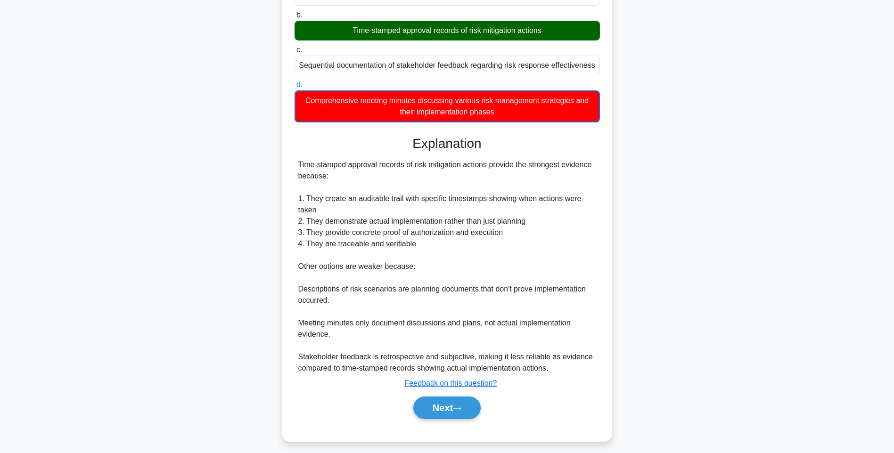
scroll to position [129, 0]
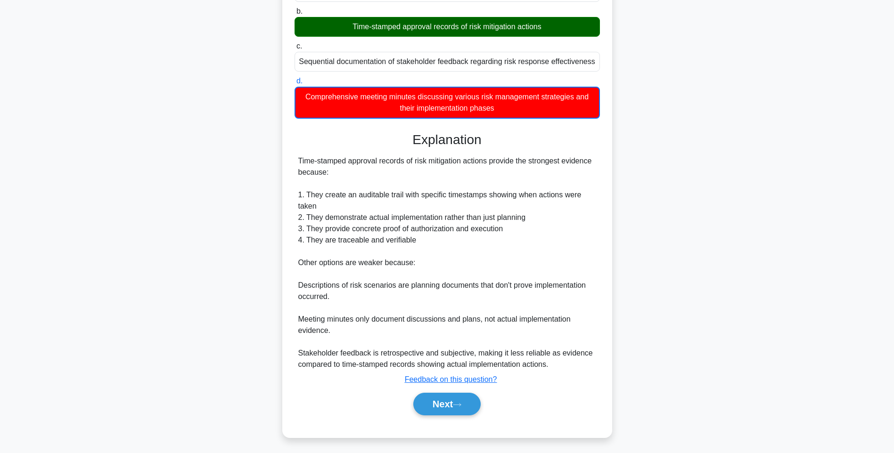
click at [658, 281] on div "Which component in a risk audit trail provides the strongest evidence of risk c…" at bounding box center [447, 187] width 622 height 523
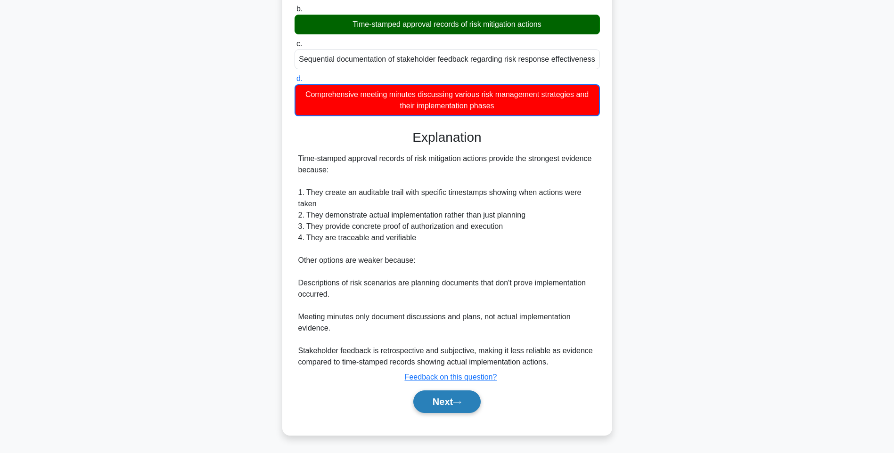
click at [438, 404] on button "Next" at bounding box center [446, 402] width 67 height 23
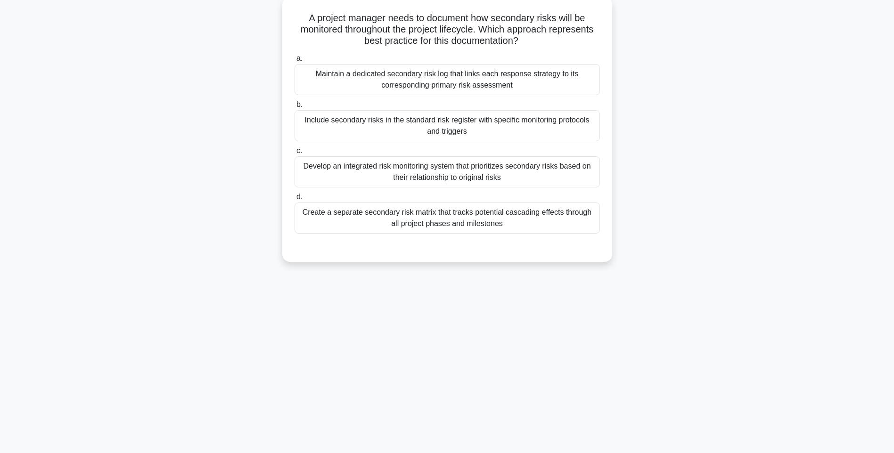
scroll to position [56, 0]
drag, startPoint x: 304, startPoint y: 15, endPoint x: 550, endPoint y: 227, distance: 325.2
click at [550, 227] on div "A project manager needs to document how secondary risks will be monitored throu…" at bounding box center [447, 129] width 322 height 257
click at [546, 221] on div "Create a separate secondary risk matrix that tracks potential cascading effects…" at bounding box center [447, 218] width 305 height 31
click at [295, 200] on input "d. Create a separate secondary risk matrix that tracks potential cascading effe…" at bounding box center [295, 197] width 0 height 6
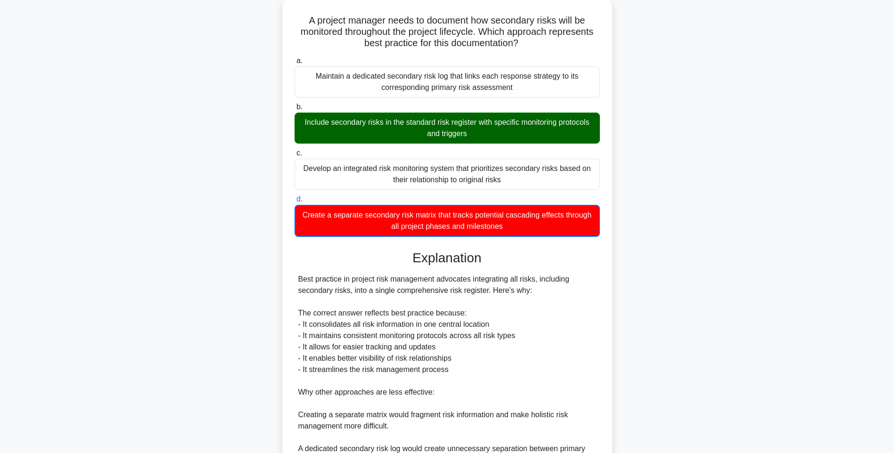
click at [670, 232] on div "A project manager needs to document how secondary risks will be monitored throu…" at bounding box center [447, 289] width 622 height 579
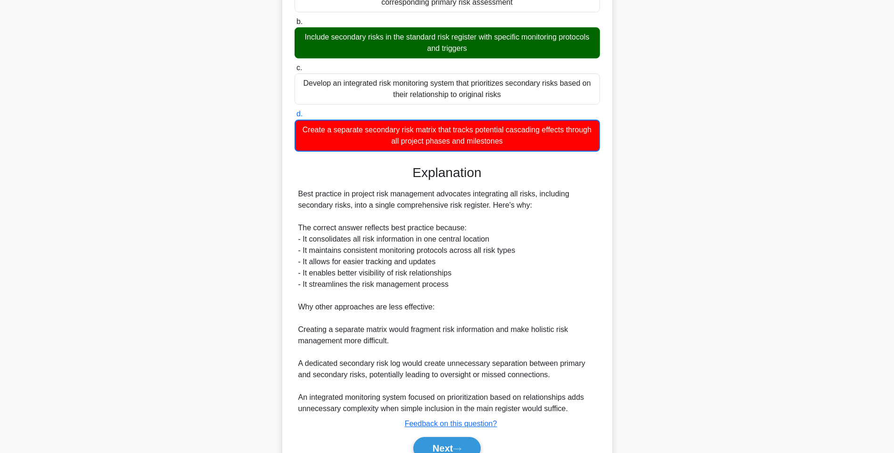
scroll to position [186, 0]
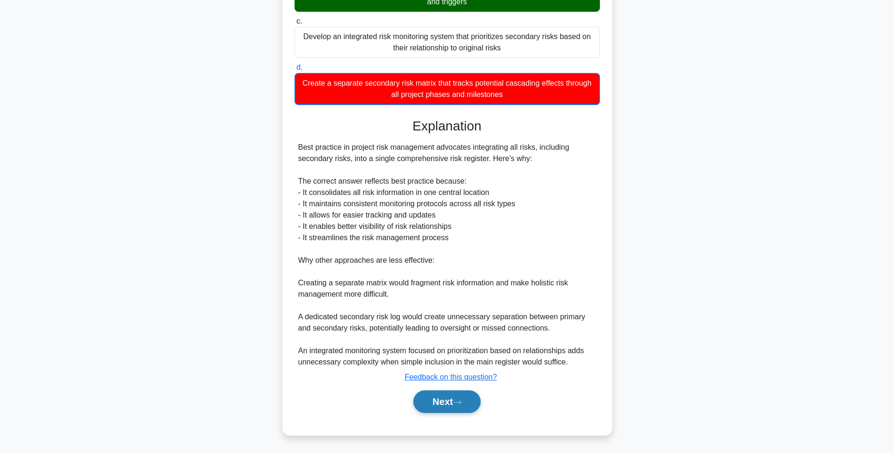
click at [448, 397] on button "Next" at bounding box center [446, 402] width 67 height 23
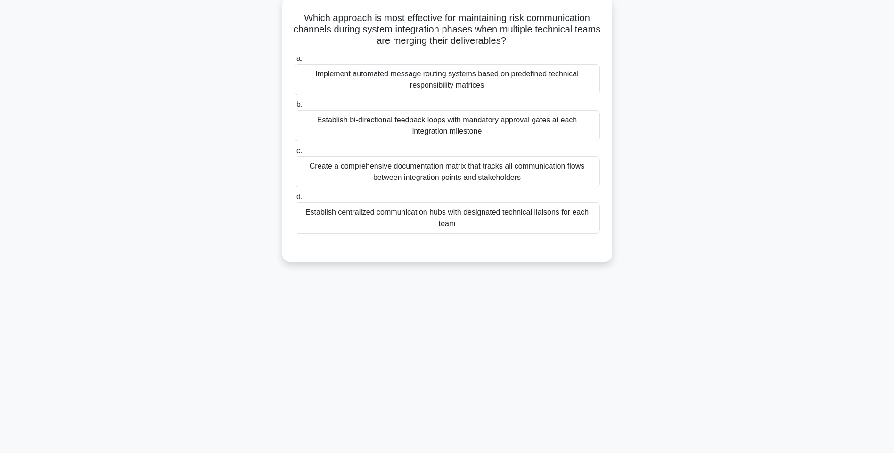
scroll to position [56, 0]
drag, startPoint x: 306, startPoint y: 22, endPoint x: 610, endPoint y: 233, distance: 370.1
click at [610, 233] on div "Which approach is most effective for maintaining risk communication channels du…" at bounding box center [447, 129] width 330 height 265
drag, startPoint x: 554, startPoint y: 222, endPoint x: 623, endPoint y: 225, distance: 69.4
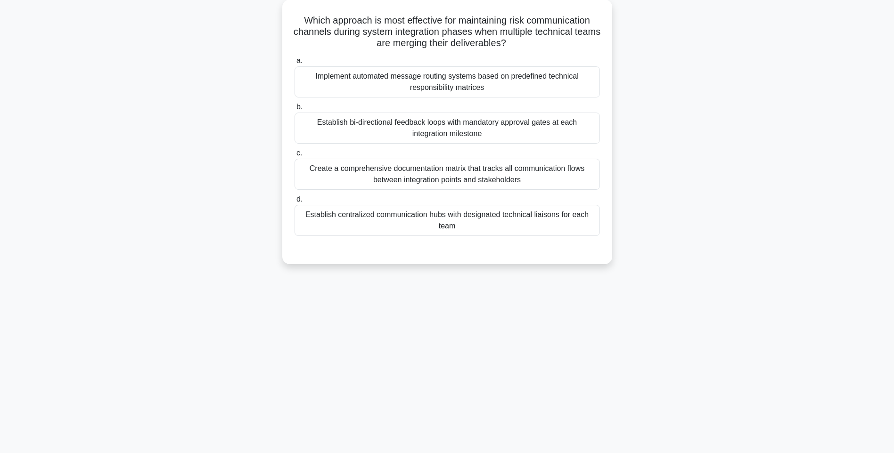
click at [554, 222] on div "Establish centralized communication hubs with designated technical liaisons for…" at bounding box center [447, 220] width 305 height 31
click at [295, 203] on input "d. Establish centralized communication hubs with designated technical liaisons …" at bounding box center [295, 200] width 0 height 6
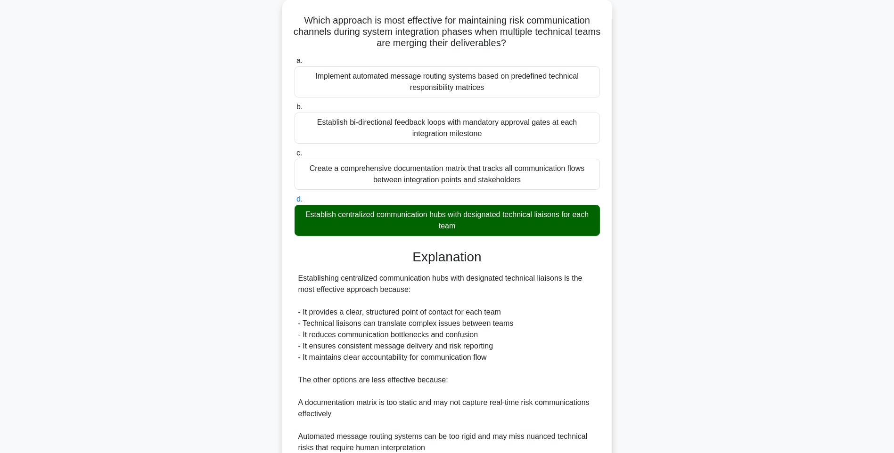
drag, startPoint x: 804, startPoint y: 246, endPoint x: 754, endPoint y: 272, distance: 55.6
click at [804, 246] on main "143:13 Stop PMI-RMP Advanced 40/115 Which approach is most effective for mainta…" at bounding box center [447, 290] width 894 height 630
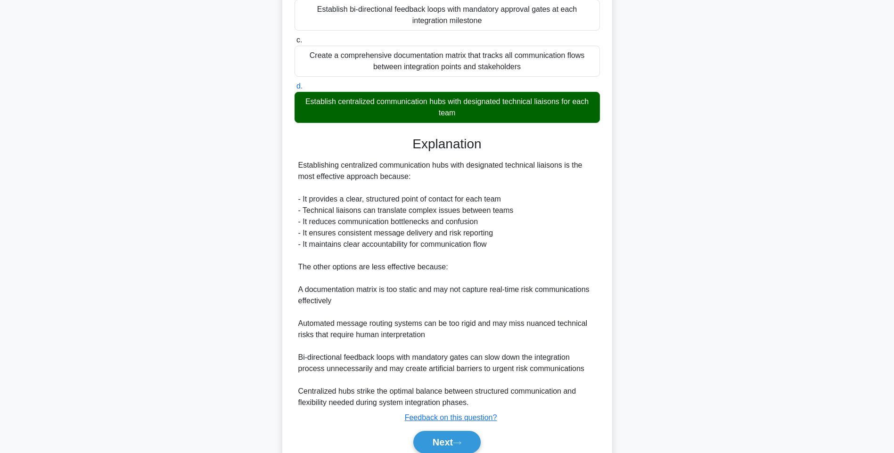
scroll to position [207, 0]
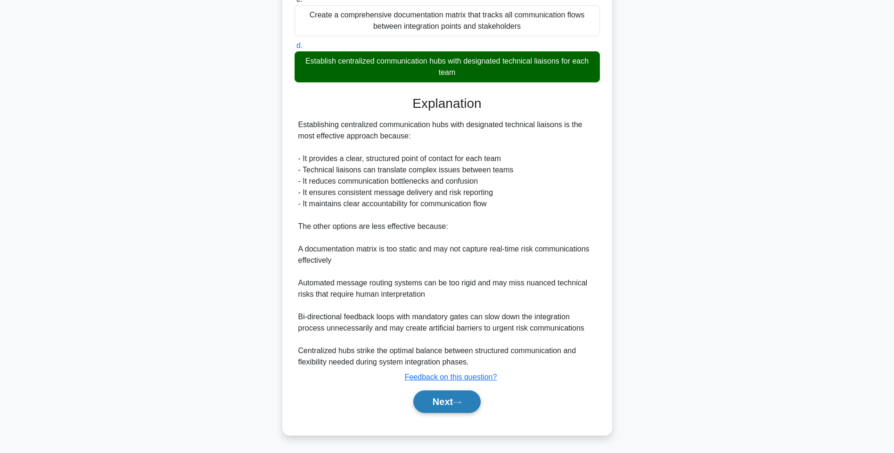
click at [449, 395] on button "Next" at bounding box center [446, 402] width 67 height 23
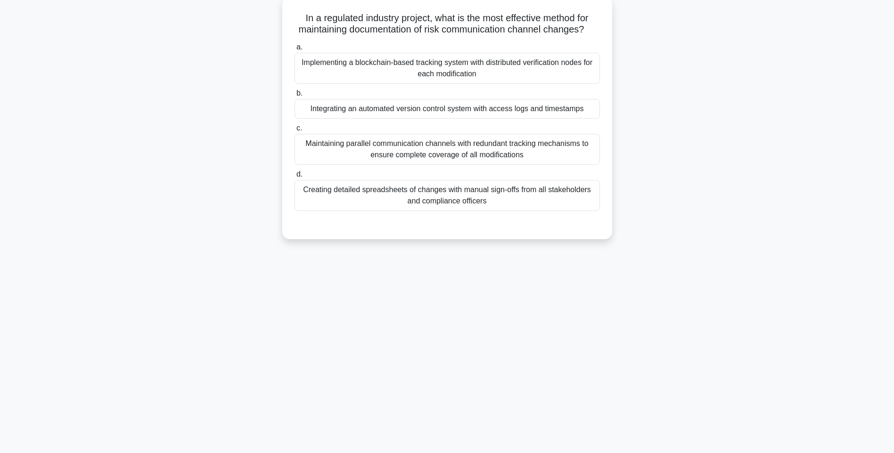
scroll to position [56, 0]
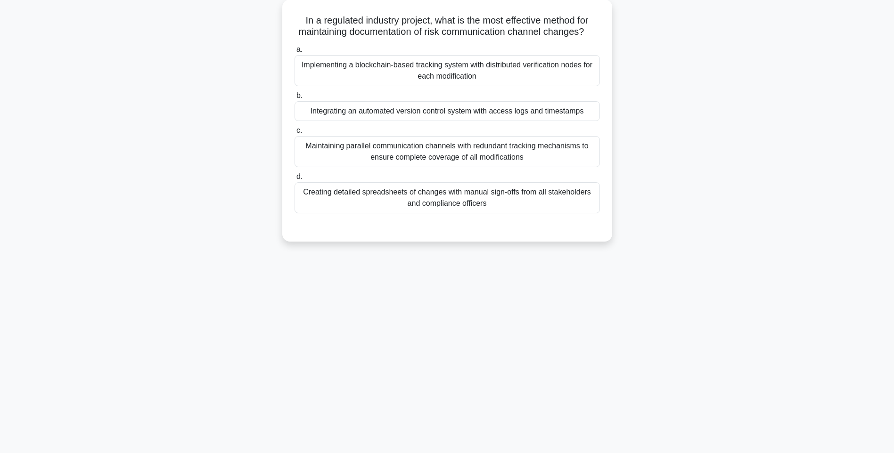
drag, startPoint x: 294, startPoint y: 17, endPoint x: 619, endPoint y: 214, distance: 380.6
click at [619, 214] on div "In a regulated industry project, what is the most effective method for maintain…" at bounding box center [447, 127] width 622 height 254
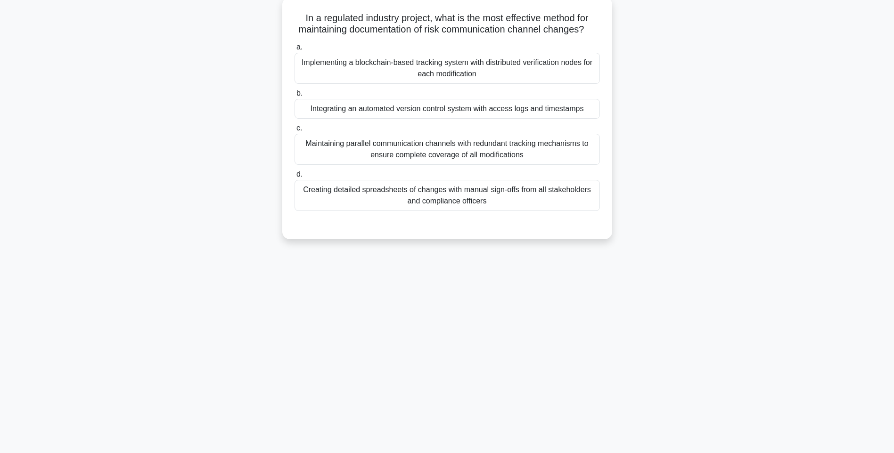
click at [478, 208] on div "Creating detailed spreadsheets of changes with manual sign-offs from all stakeh…" at bounding box center [447, 195] width 305 height 31
click at [295, 178] on input "d. Creating detailed spreadsheets of changes with manual sign-offs from all sta…" at bounding box center [295, 175] width 0 height 6
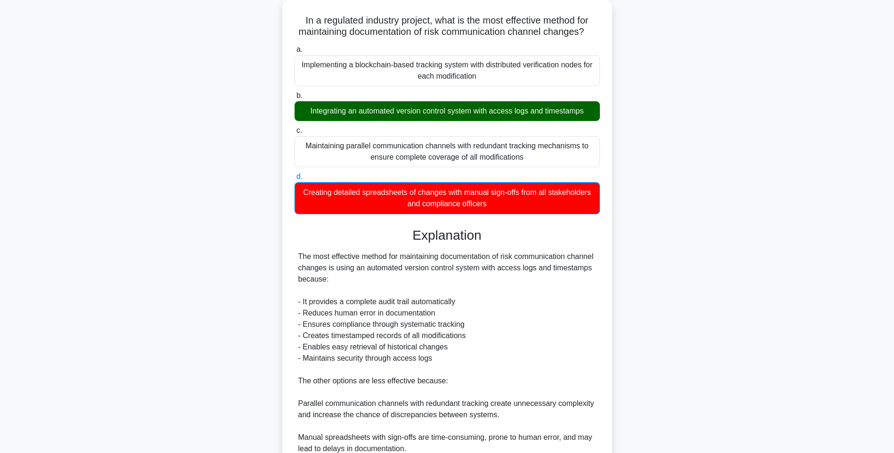
click at [761, 240] on main "143:03 Stop PMI-RMP Advanced 41/115 In a regulated industry project, what is th…" at bounding box center [447, 279] width 894 height 608
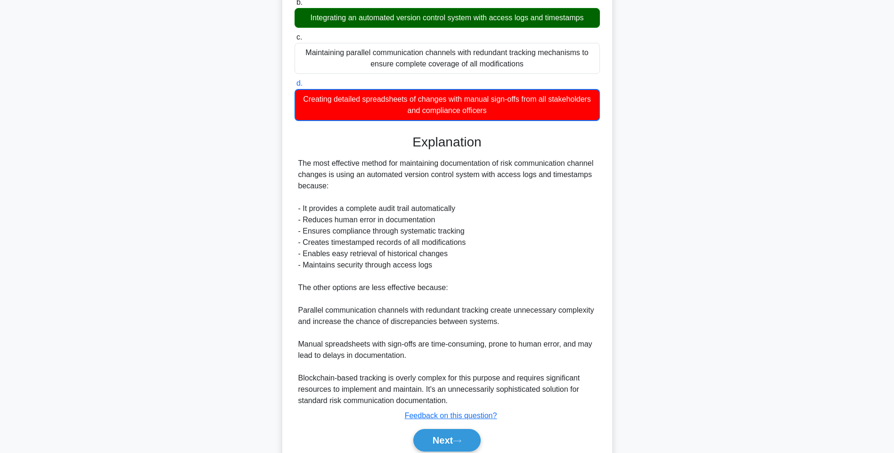
scroll to position [197, 0]
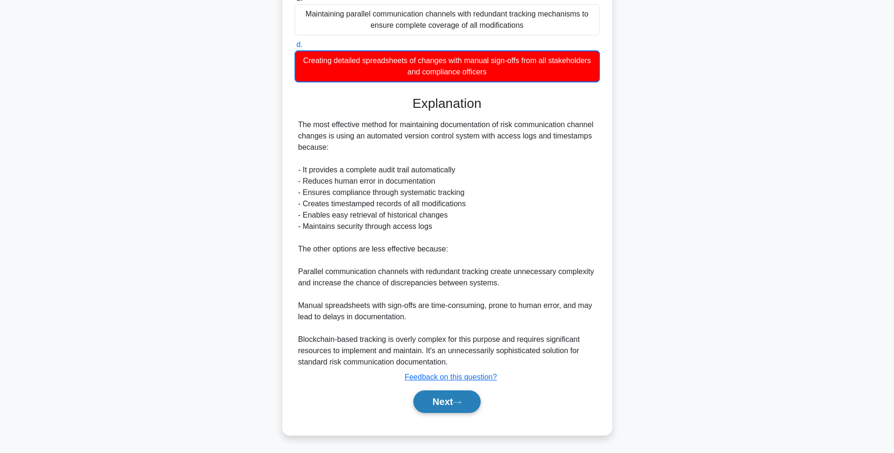
click at [438, 398] on button "Next" at bounding box center [446, 402] width 67 height 23
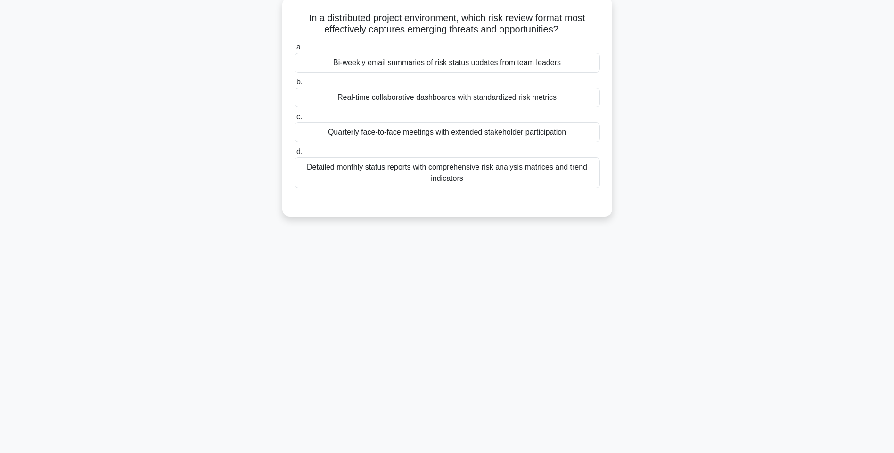
drag, startPoint x: 302, startPoint y: 15, endPoint x: 574, endPoint y: 189, distance: 322.8
click at [574, 189] on div "In a distributed project environment, which risk review format most effectively…" at bounding box center [447, 107] width 322 height 212
click at [431, 175] on div "Detailed monthly status reports with comprehensive risk analysis matrices and t…" at bounding box center [447, 172] width 305 height 31
click at [295, 155] on input "d. Detailed monthly status reports with comprehensive risk analysis matrices an…" at bounding box center [295, 152] width 0 height 6
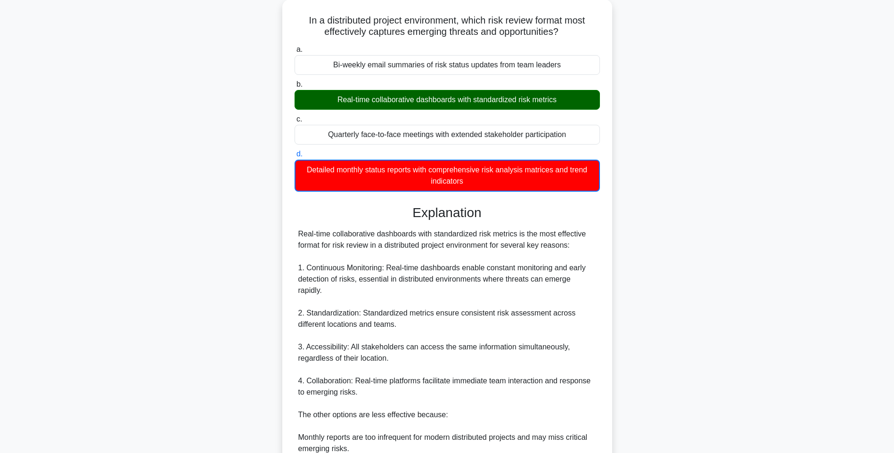
drag, startPoint x: 740, startPoint y: 231, endPoint x: 735, endPoint y: 238, distance: 8.4
click at [740, 231] on div "In a distributed project environment, which risk review format most effectively…" at bounding box center [447, 301] width 622 height 602
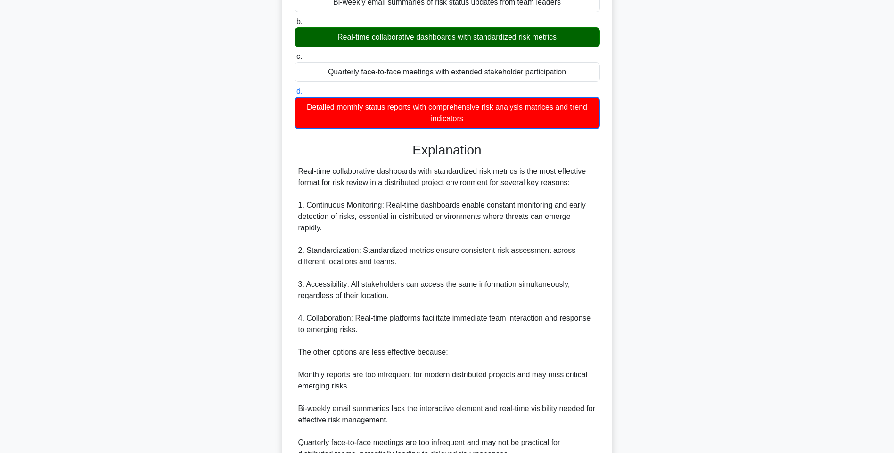
scroll to position [197, 0]
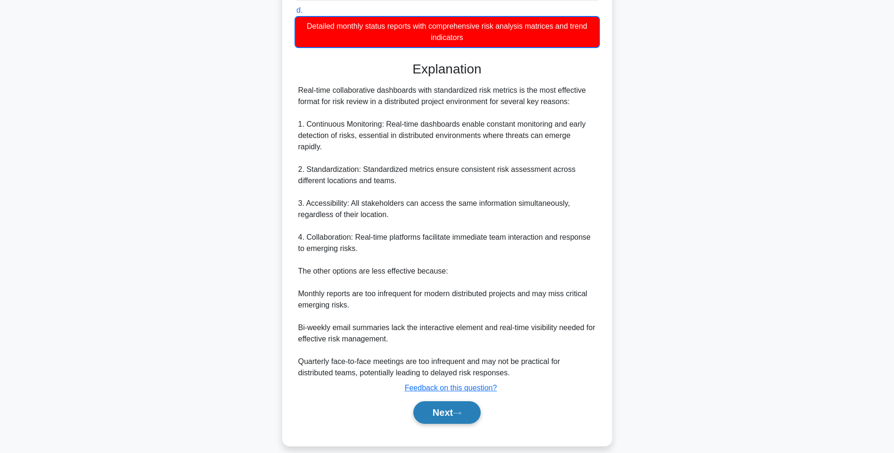
click at [436, 402] on button "Next" at bounding box center [446, 413] width 67 height 23
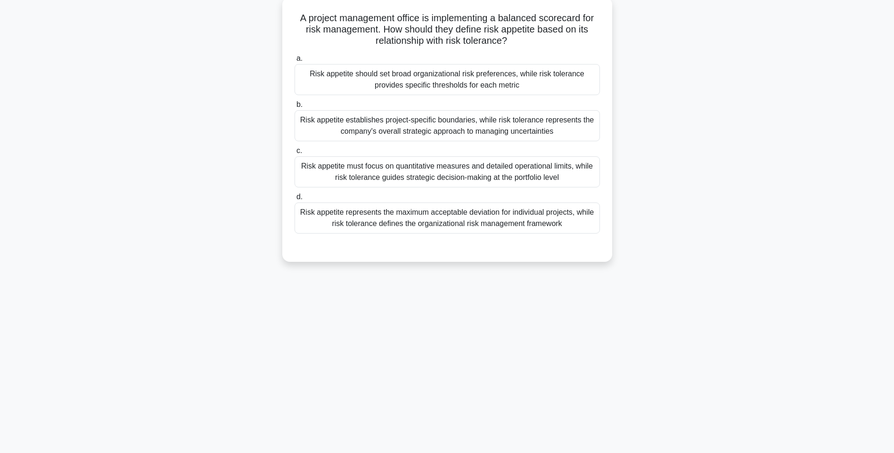
drag, startPoint x: 294, startPoint y: 17, endPoint x: 608, endPoint y: 231, distance: 379.6
click at [608, 231] on div "A project management office is implementing a balanced scorecard for risk manag…" at bounding box center [447, 129] width 322 height 257
drag, startPoint x: 513, startPoint y: 216, endPoint x: 533, endPoint y: 224, distance: 21.8
click at [513, 216] on div "Risk appetite represents the maximum acceptable deviation for individual projec…" at bounding box center [447, 218] width 305 height 31
click at [295, 200] on input "d. Risk appetite represents the maximum acceptable deviation for individual pro…" at bounding box center [295, 197] width 0 height 6
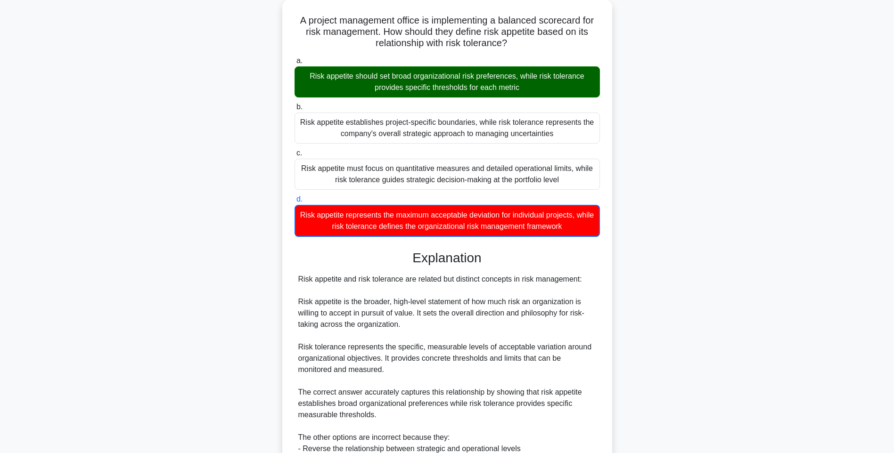
click at [669, 219] on div "A project management office is implementing a balanced scorecard for risk manag…" at bounding box center [447, 284] width 622 height 568
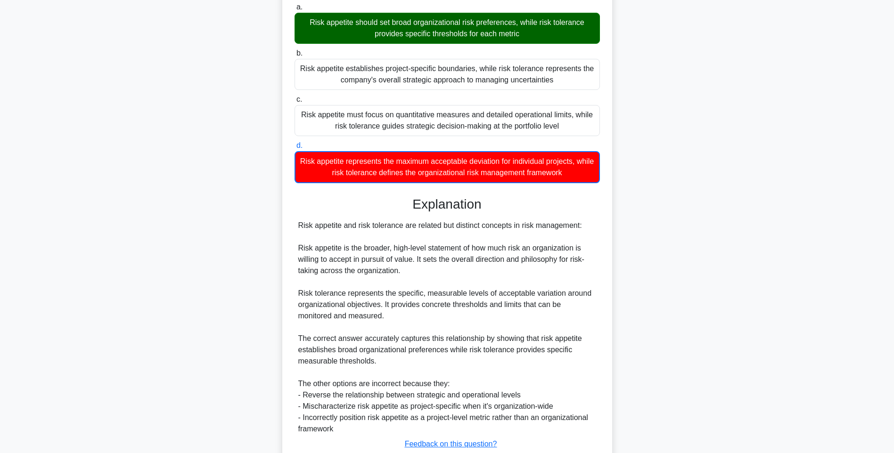
scroll to position [174, 0]
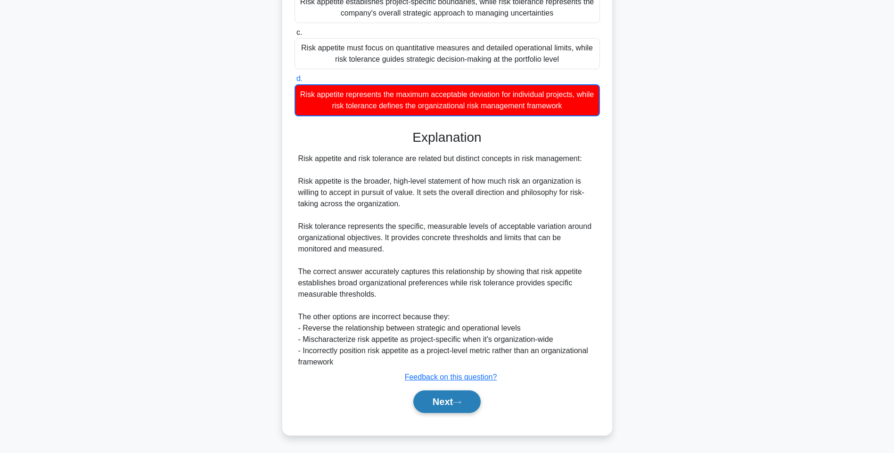
click at [460, 403] on icon at bounding box center [457, 402] width 8 height 3
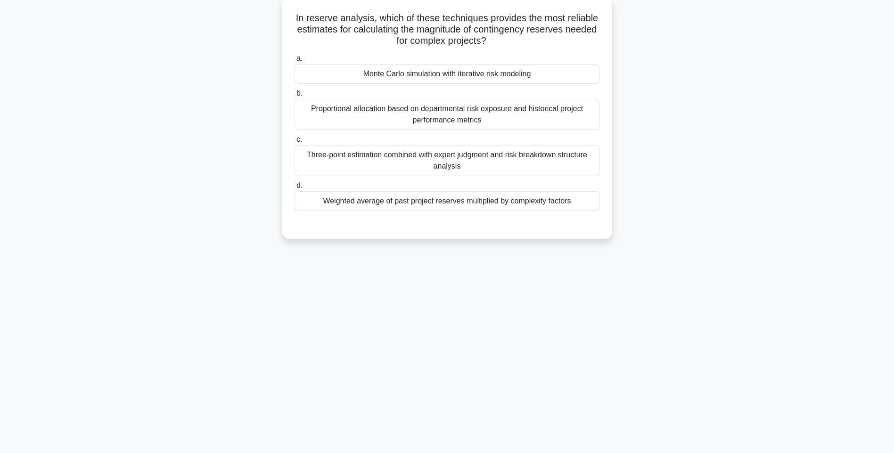
scroll to position [56, 0]
drag, startPoint x: 308, startPoint y: 11, endPoint x: 599, endPoint y: 204, distance: 349.0
click at [599, 204] on div "In reserve analysis, which of these techniques provides the most reliable estim…" at bounding box center [447, 118] width 322 height 235
click at [492, 192] on div "Weighted average of past project reserves multiplied by complexity factors" at bounding box center [447, 201] width 305 height 20
click at [295, 189] on input "d. Weighted average of past project reserves multiplied by complexity factors" at bounding box center [295, 186] width 0 height 6
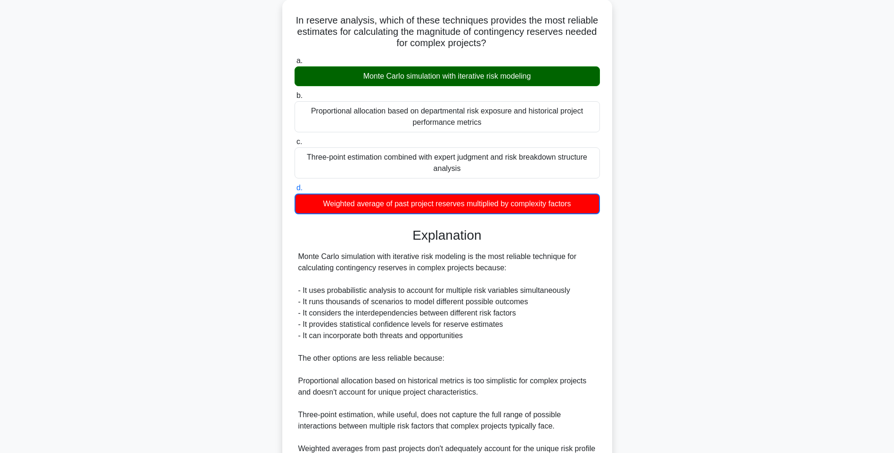
drag, startPoint x: 657, startPoint y: 240, endPoint x: 640, endPoint y: 260, distance: 26.1
click at [657, 240] on div "In reserve analysis, which of these techniques provides the most reliable estim…" at bounding box center [447, 272] width 622 height 545
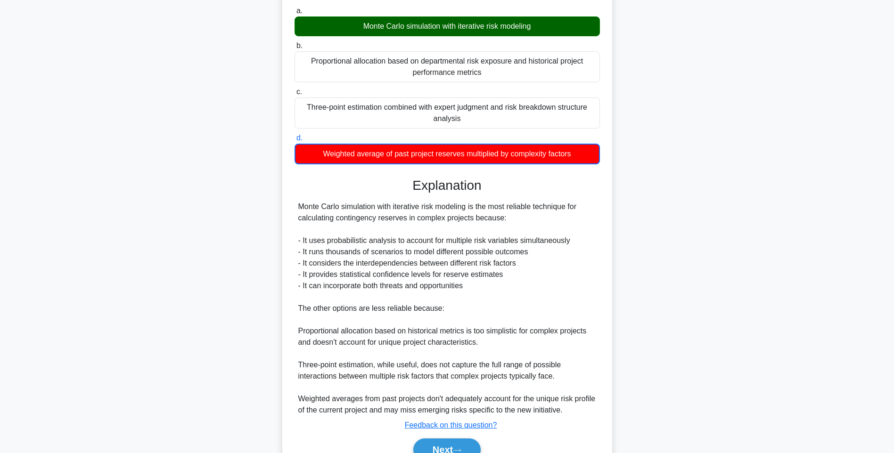
scroll to position [152, 0]
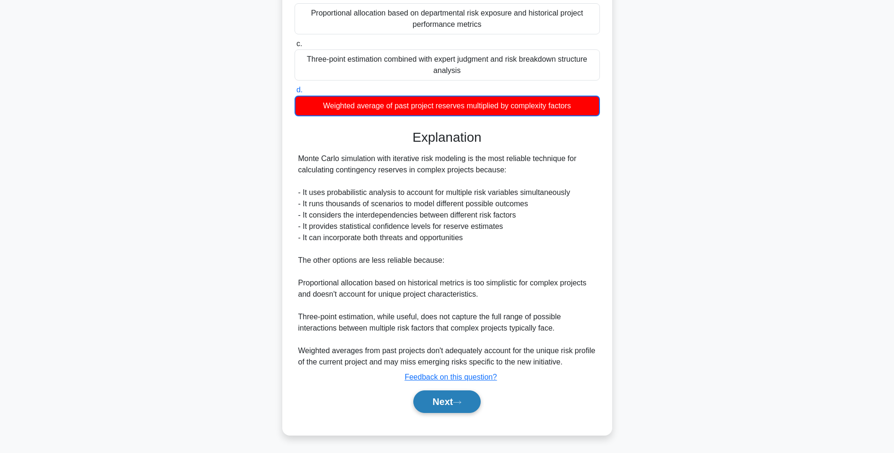
click at [451, 400] on button "Next" at bounding box center [446, 402] width 67 height 23
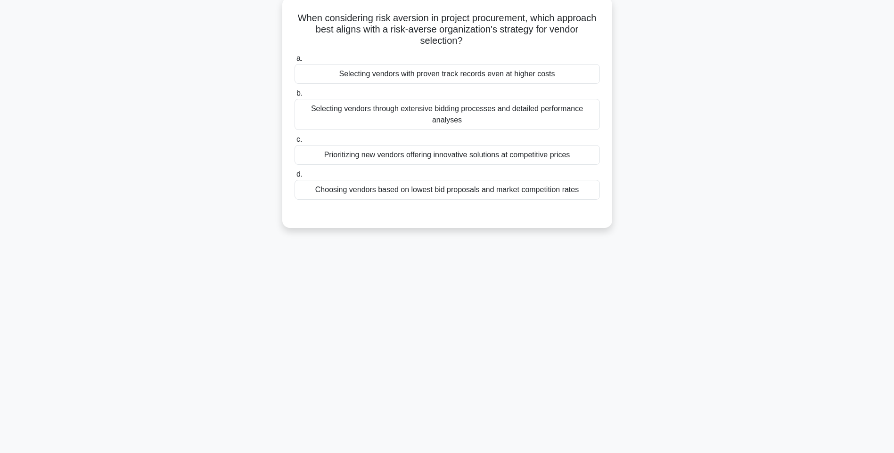
scroll to position [56, 0]
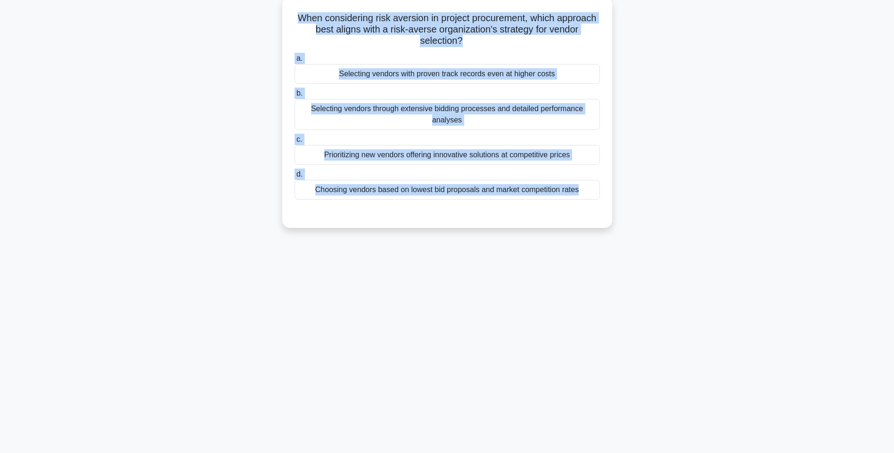
drag, startPoint x: 323, startPoint y: 43, endPoint x: 601, endPoint y: 203, distance: 320.5
click at [601, 203] on div "When considering risk aversion in project procurement, which approach best alig…" at bounding box center [447, 112] width 322 height 223
click at [556, 201] on div "a. Selecting vendors with proven track records even at higher costs b. Selectin…" at bounding box center [447, 126] width 317 height 151
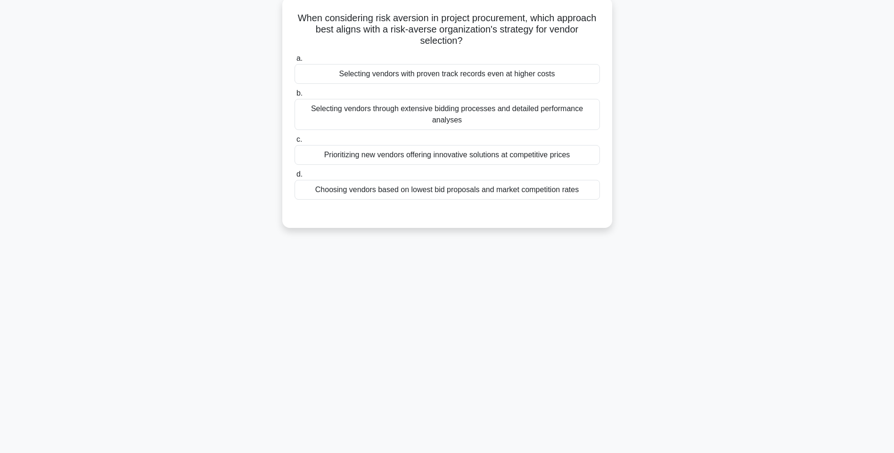
click at [551, 194] on div "Choosing vendors based on lowest bid proposals and market competition rates" at bounding box center [447, 190] width 305 height 20
click at [295, 178] on input "d. Choosing vendors based on lowest bid proposals and market competition rates" at bounding box center [295, 175] width 0 height 6
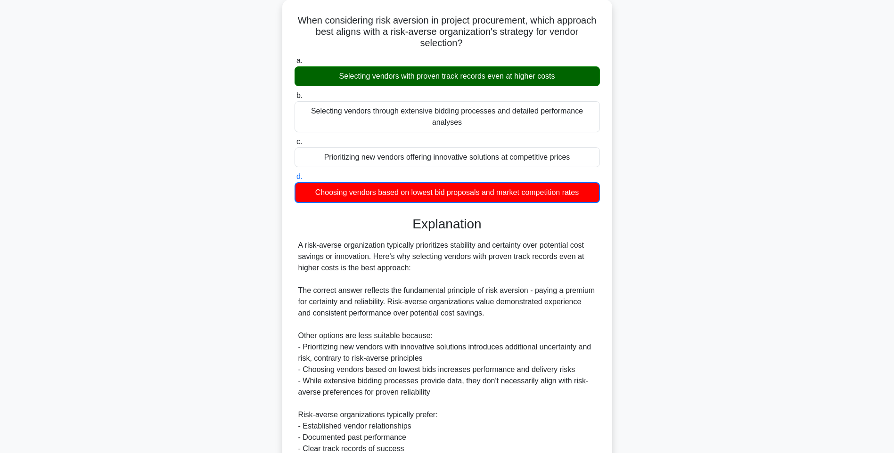
click at [722, 220] on div "When considering risk aversion in project procurement, which approach best alig…" at bounding box center [447, 295] width 622 height 591
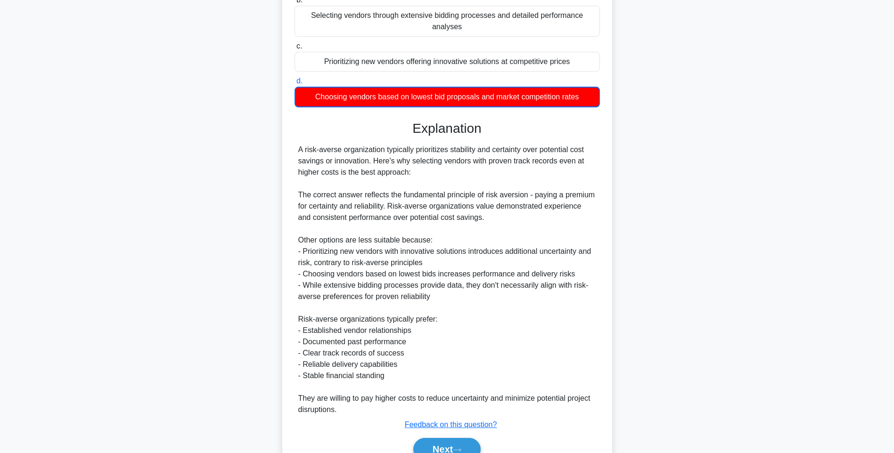
scroll to position [197, 0]
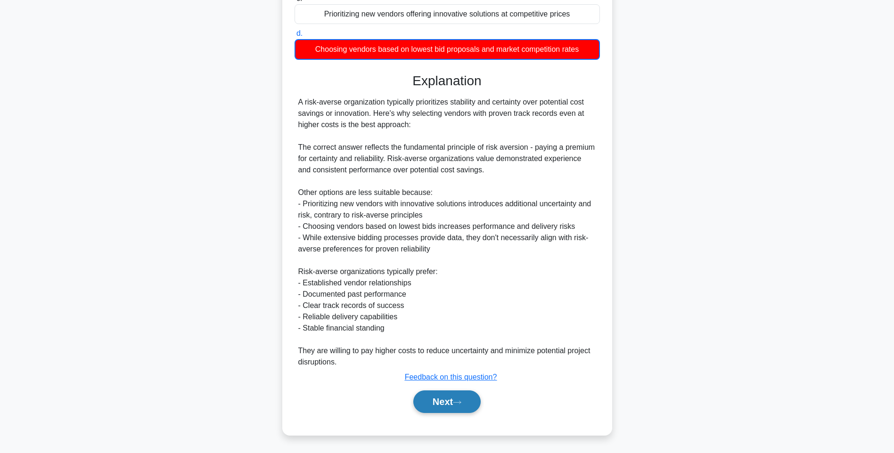
click at [448, 393] on button "Next" at bounding box center [446, 402] width 67 height 23
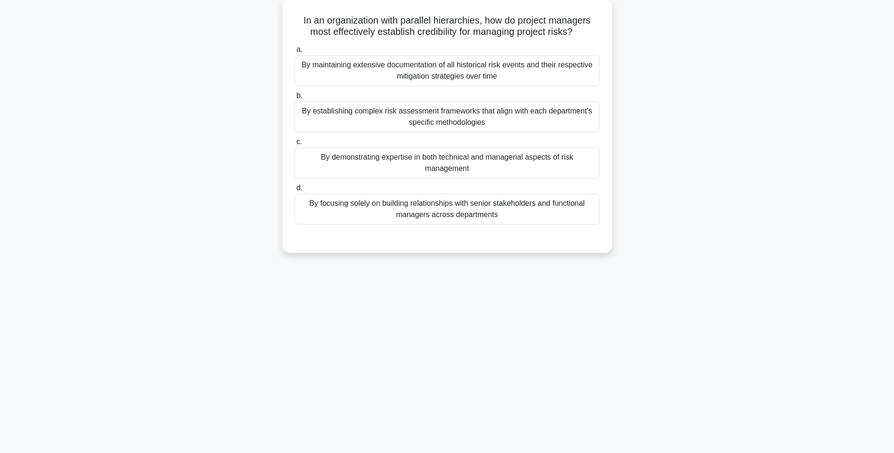
scroll to position [56, 0]
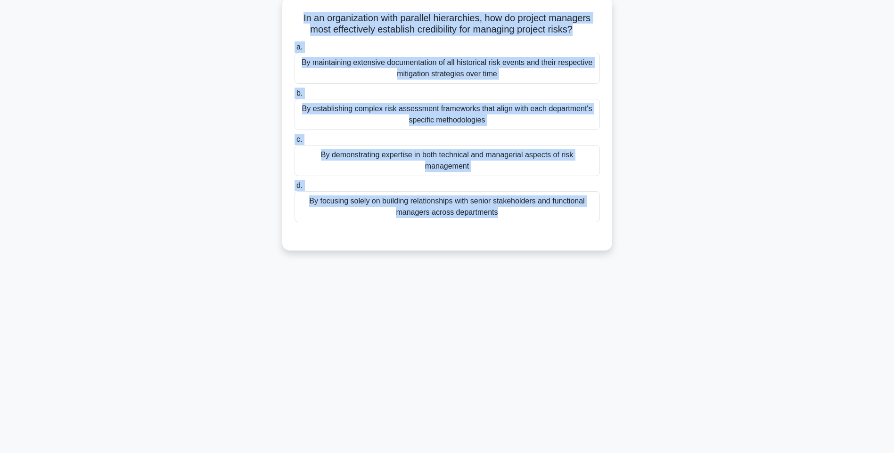
drag, startPoint x: 300, startPoint y: 21, endPoint x: 541, endPoint y: 236, distance: 323.1
click at [541, 236] on div "In an organization with parallel hierarchies, how do project managers most effe…" at bounding box center [447, 124] width 322 height 246
click at [551, 210] on div "By focusing solely on building relationships with senior stakeholders and funct…" at bounding box center [447, 206] width 305 height 31
click at [295, 189] on input "d. By focusing solely on building relationships with senior stakeholders and fu…" at bounding box center [295, 186] width 0 height 6
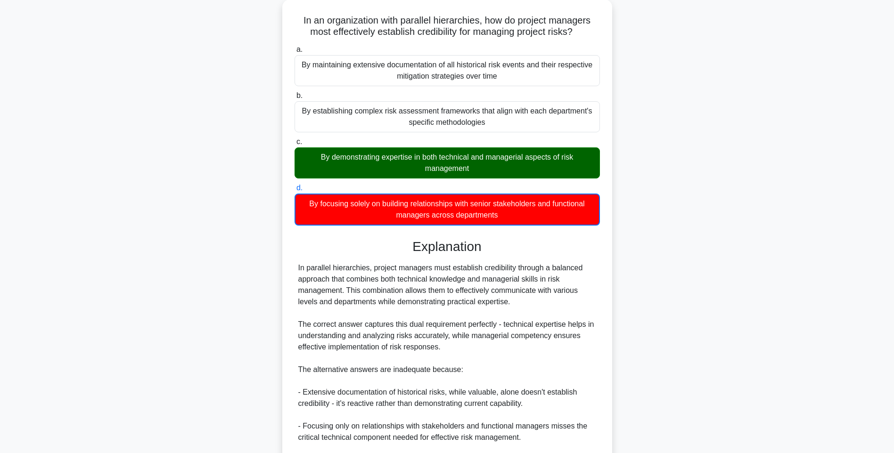
click at [747, 205] on div "In an organization with parallel hierarchies, how do project managers most effe…" at bounding box center [447, 306] width 622 height 613
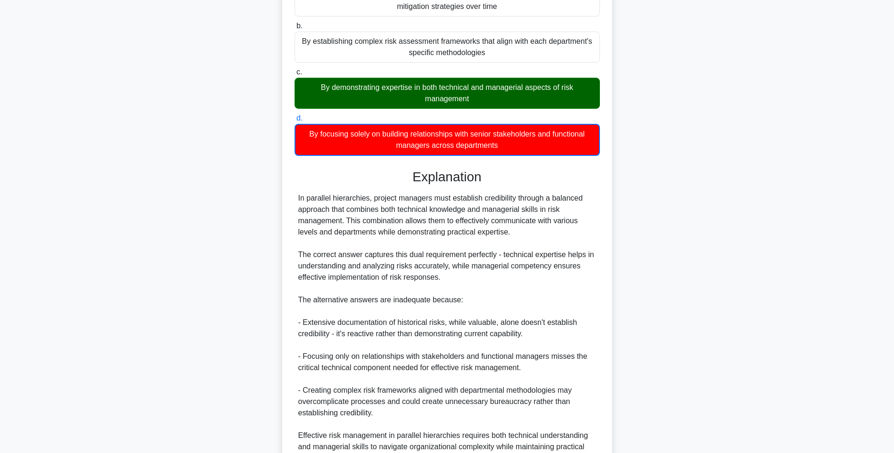
scroll to position [220, 0]
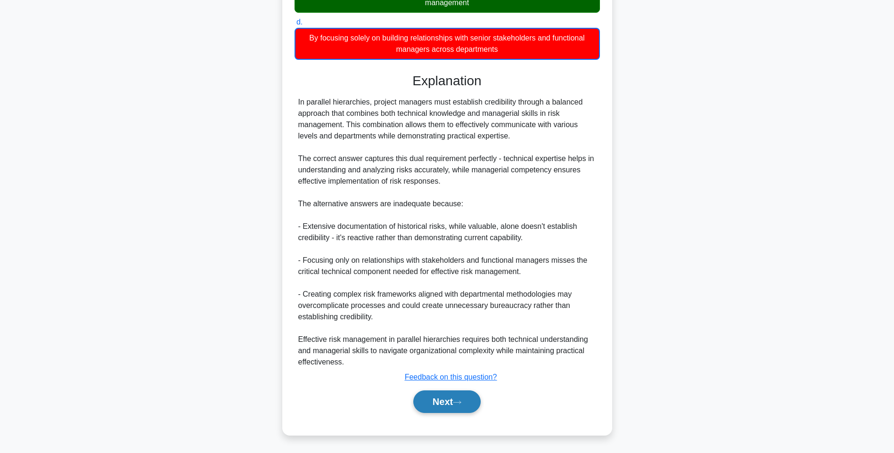
click at [456, 399] on button "Next" at bounding box center [446, 402] width 67 height 23
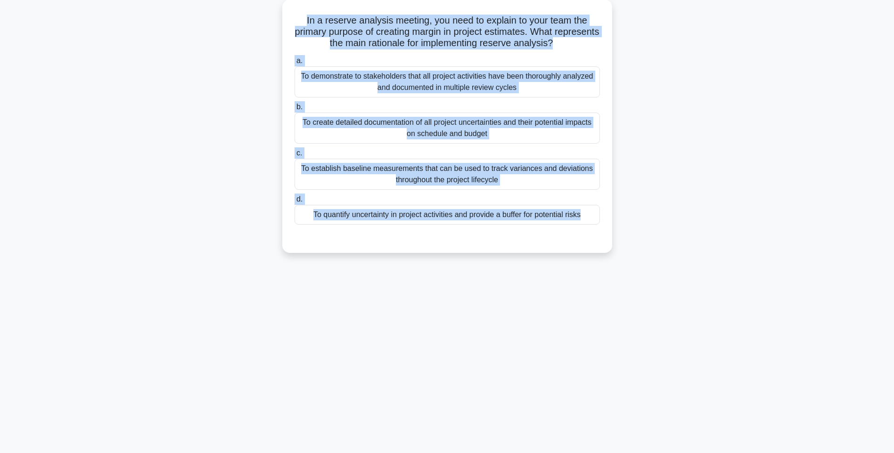
drag, startPoint x: 301, startPoint y: 11, endPoint x: 616, endPoint y: 230, distance: 384.4
click at [616, 230] on div "In a reserve analysis meeting, you need to explain to your team the primary pur…" at bounding box center [447, 132] width 622 height 265
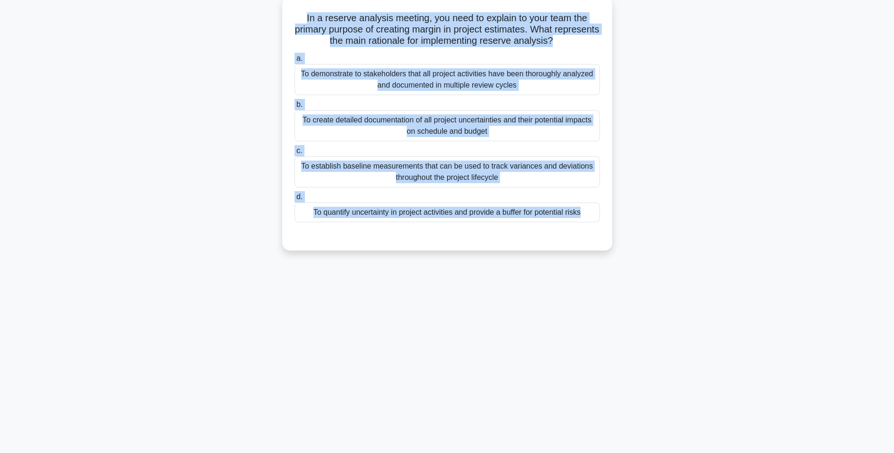
click at [535, 220] on div "To quantify uncertainty in project activities and provide a buffer for potentia…" at bounding box center [447, 213] width 305 height 20
click at [295, 200] on input "d. To quantify uncertainty in project activities and provide a buffer for poten…" at bounding box center [295, 197] width 0 height 6
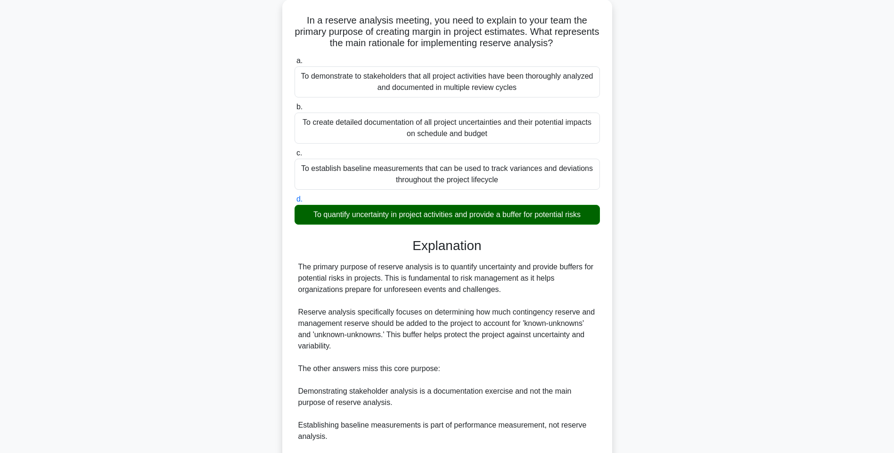
click at [766, 255] on main "142:07 Stop PMI-RMP Advanced 47/115 In a reserve analysis meeting, you need to …" at bounding box center [447, 273] width 894 height 596
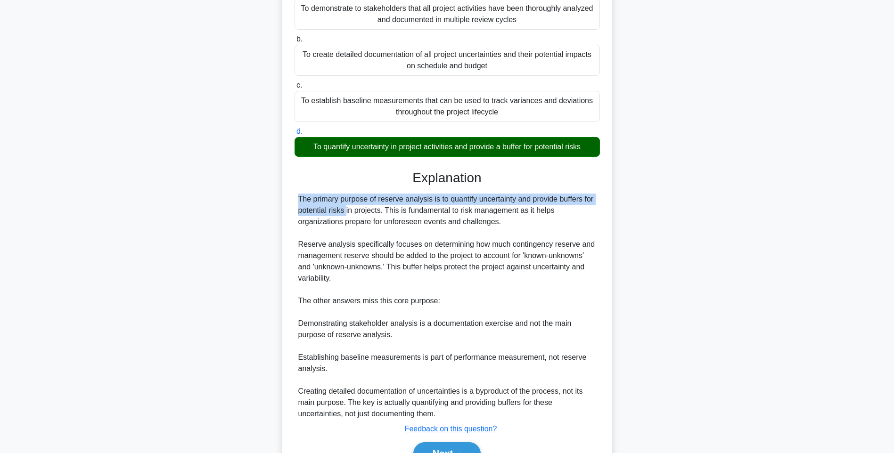
scroll to position [173, 0]
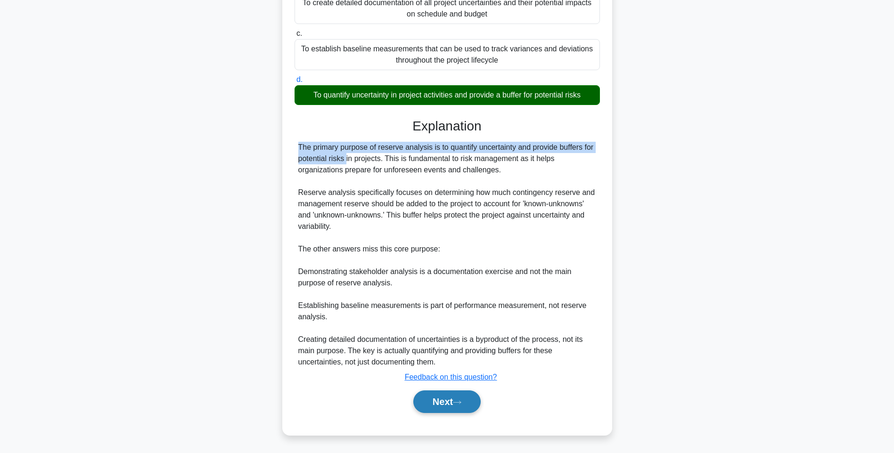
click at [426, 402] on button "Next" at bounding box center [446, 402] width 67 height 23
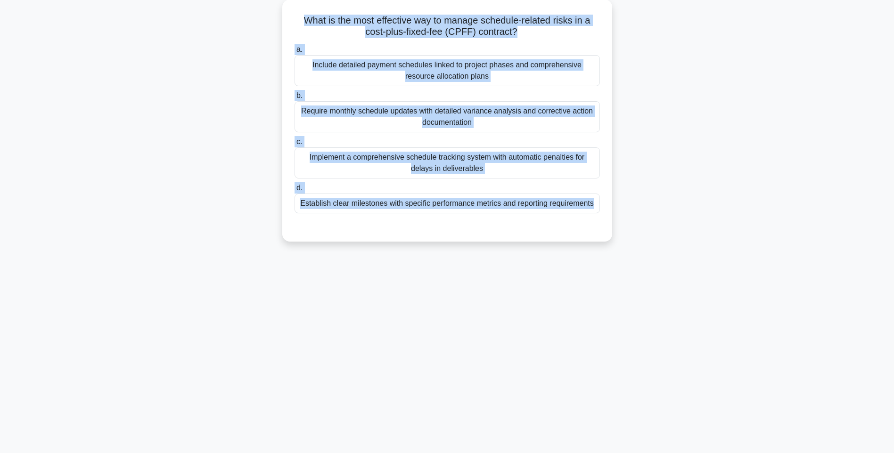
drag, startPoint x: 303, startPoint y: 17, endPoint x: 642, endPoint y: 219, distance: 394.7
click at [642, 219] on div "What is the most effective way to manage schedule-related risks in a cost-plus-…" at bounding box center [447, 127] width 622 height 254
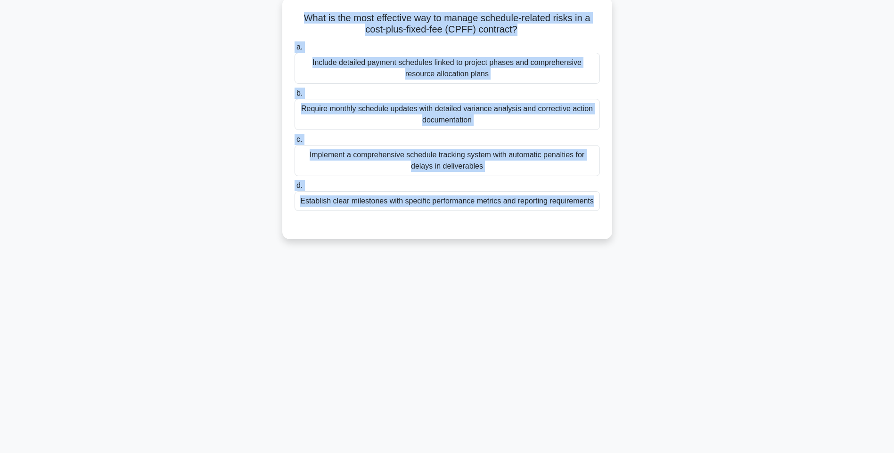
click at [586, 208] on div "Establish clear milestones with specific performance metrics and reporting requ…" at bounding box center [447, 201] width 305 height 20
click at [295, 189] on input "d. Establish clear milestones with specific performance metrics and reporting r…" at bounding box center [295, 186] width 0 height 6
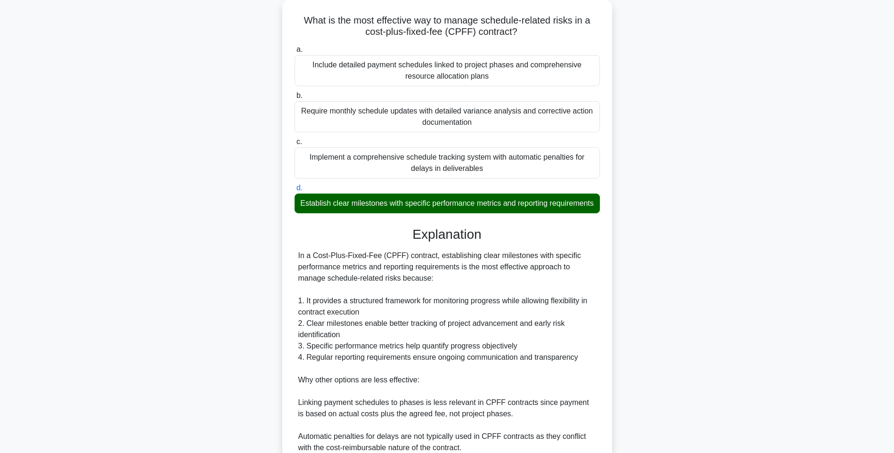
click at [681, 246] on div "What is the most effective way to manage schedule-related risks in a cost-plus-…" at bounding box center [447, 283] width 622 height 567
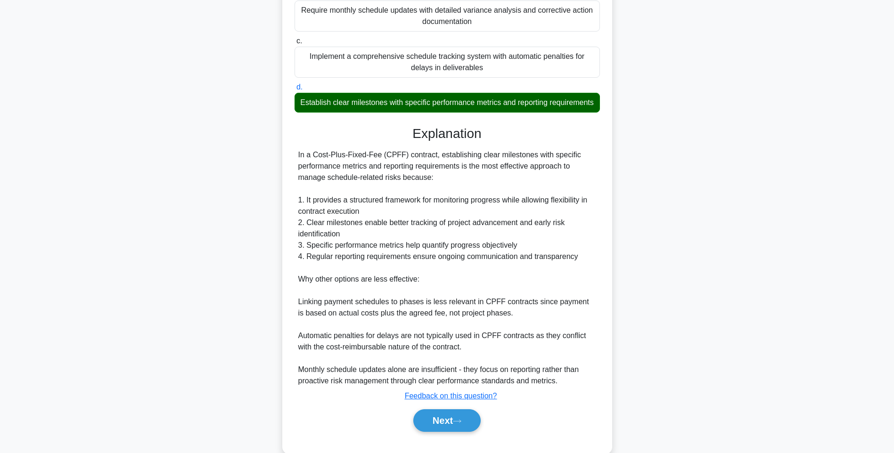
scroll to position [185, 0]
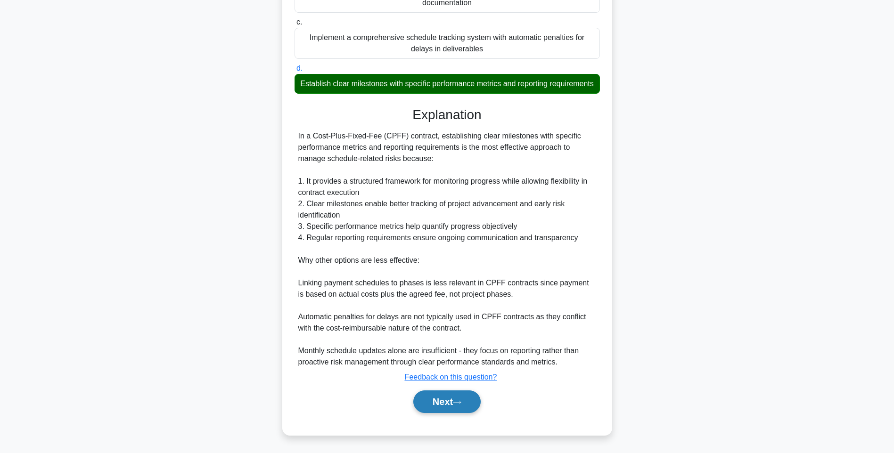
click at [435, 394] on button "Next" at bounding box center [446, 402] width 67 height 23
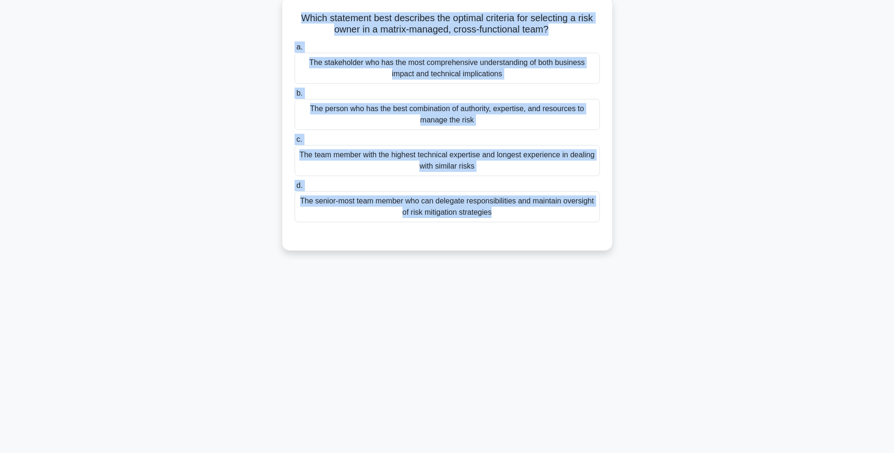
drag, startPoint x: 300, startPoint y: 17, endPoint x: 562, endPoint y: 248, distance: 349.3
click at [562, 248] on div "Which statement best describes the optimal criteria for selecting a risk owner …" at bounding box center [447, 124] width 330 height 254
click at [471, 210] on div "The senior-most team member who can delegate responsibilities and maintain over…" at bounding box center [447, 206] width 305 height 31
click at [295, 189] on input "d. The senior-most team member who can delegate responsibilities and maintain o…" at bounding box center [295, 186] width 0 height 6
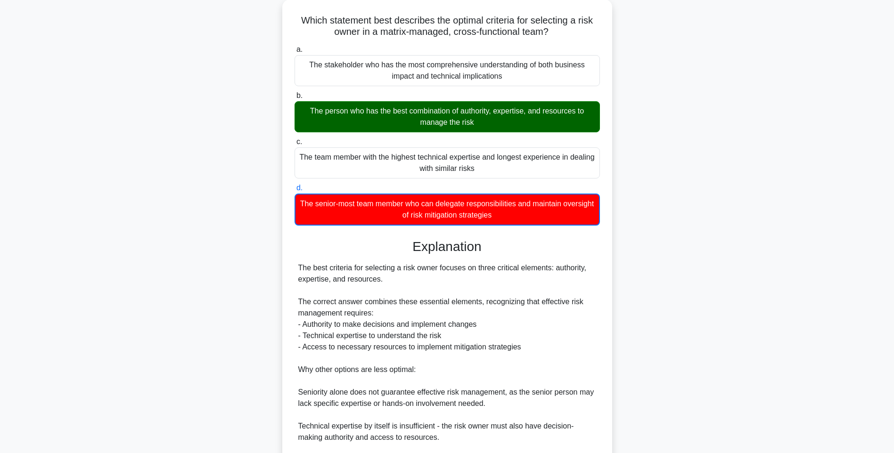
drag, startPoint x: 730, startPoint y: 269, endPoint x: 720, endPoint y: 279, distance: 14.3
click at [730, 269] on div "Which statement best describes the optimal criteria for selecting a risk owner …" at bounding box center [447, 301] width 622 height 602
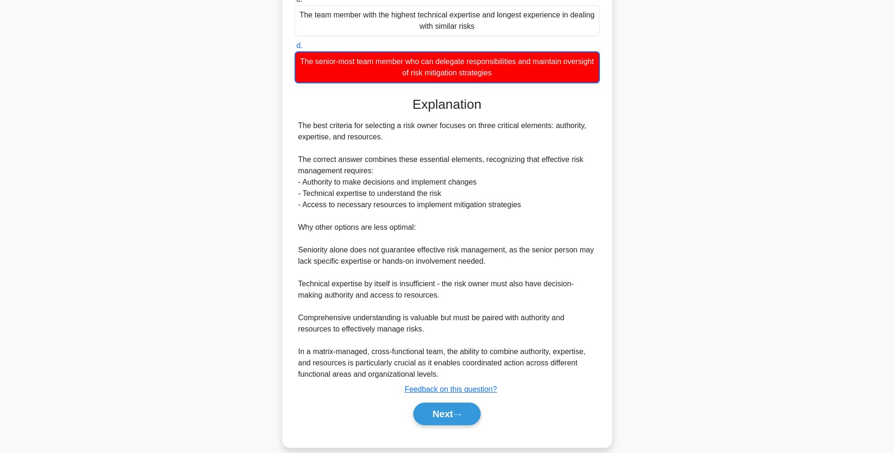
scroll to position [208, 0]
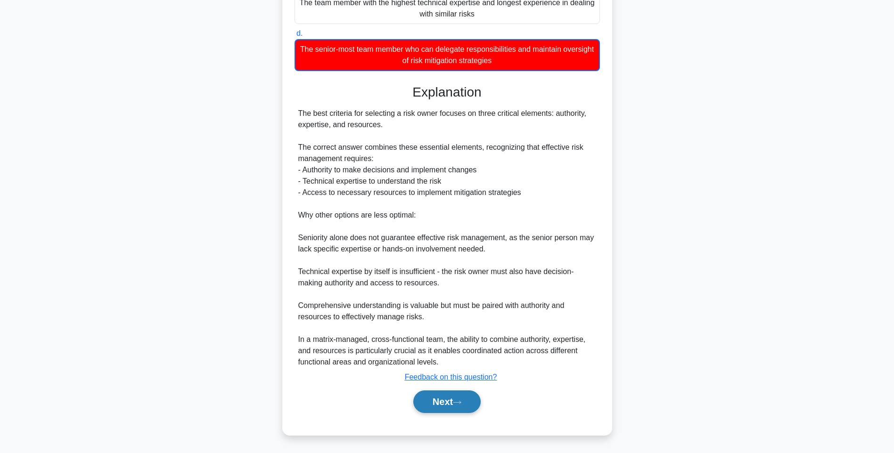
click at [434, 399] on button "Next" at bounding box center [446, 402] width 67 height 23
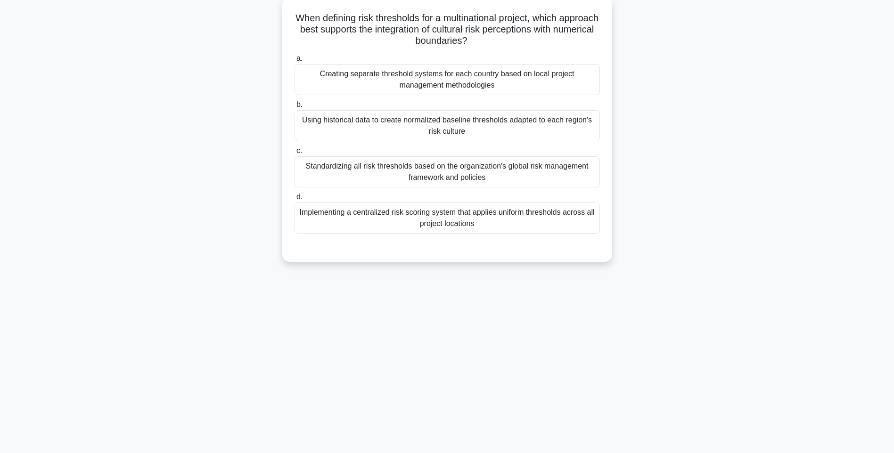
scroll to position [56, 0]
drag, startPoint x: 311, startPoint y: 14, endPoint x: 589, endPoint y: 222, distance: 346.8
click at [589, 222] on div "When defining risk thresholds for a multinational project, which approach best …" at bounding box center [447, 129] width 322 height 257
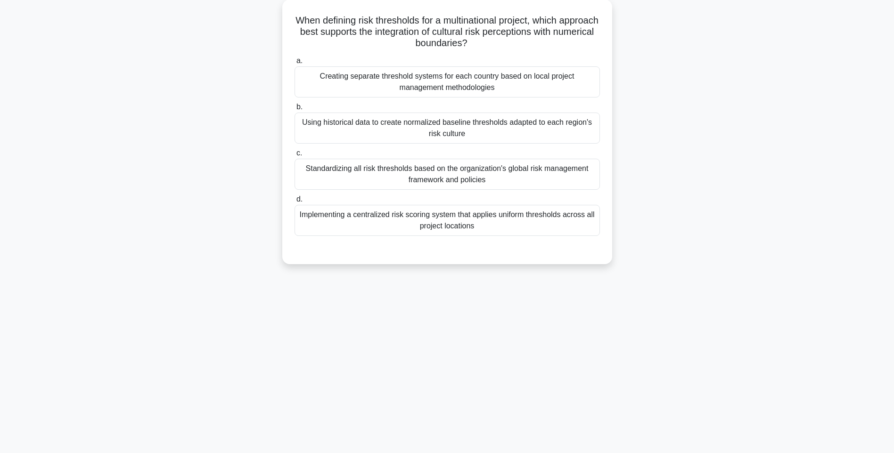
drag, startPoint x: 530, startPoint y: 222, endPoint x: 614, endPoint y: 226, distance: 84.0
click at [530, 222] on div "Implementing a centralized risk scoring system that applies uniform thresholds …" at bounding box center [447, 220] width 305 height 31
click at [295, 203] on input "d. Implementing a centralized risk scoring system that applies uniform threshol…" at bounding box center [295, 200] width 0 height 6
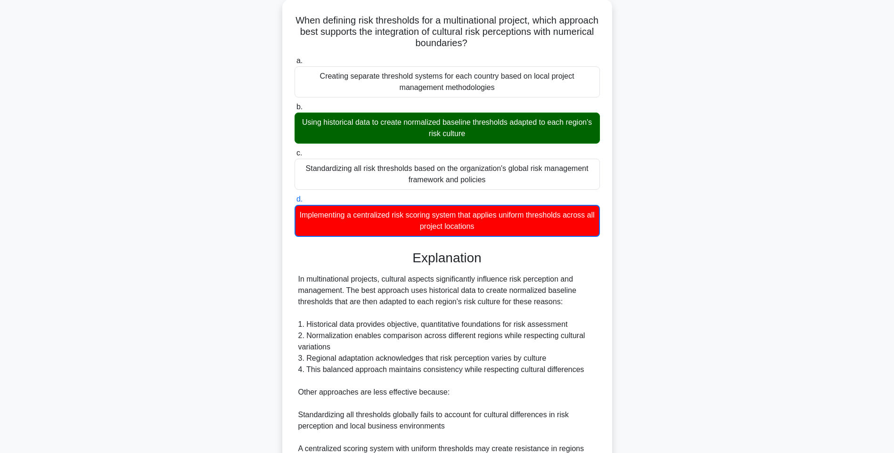
click at [679, 256] on div "When defining risk thresholds for a multinational project, which approach best …" at bounding box center [447, 289] width 622 height 579
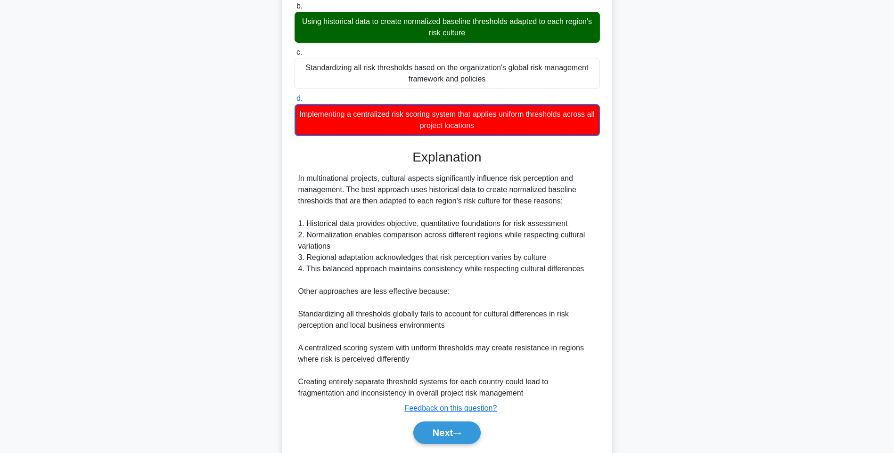
scroll to position [186, 0]
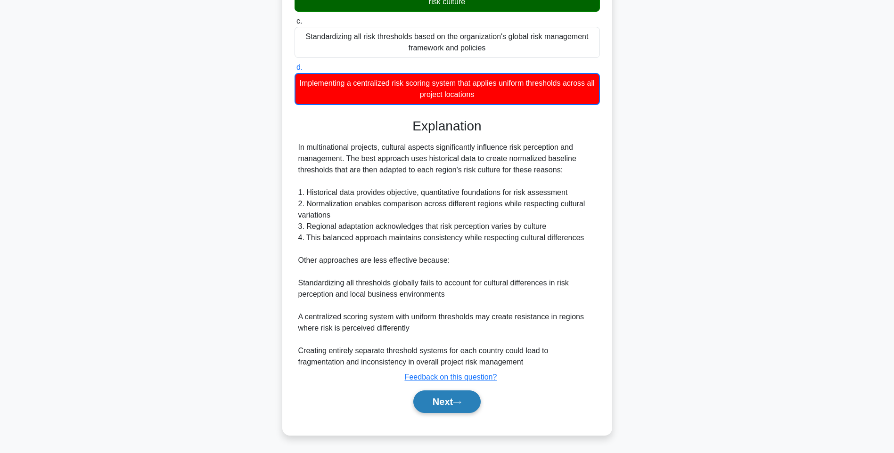
click at [460, 394] on button "Next" at bounding box center [446, 402] width 67 height 23
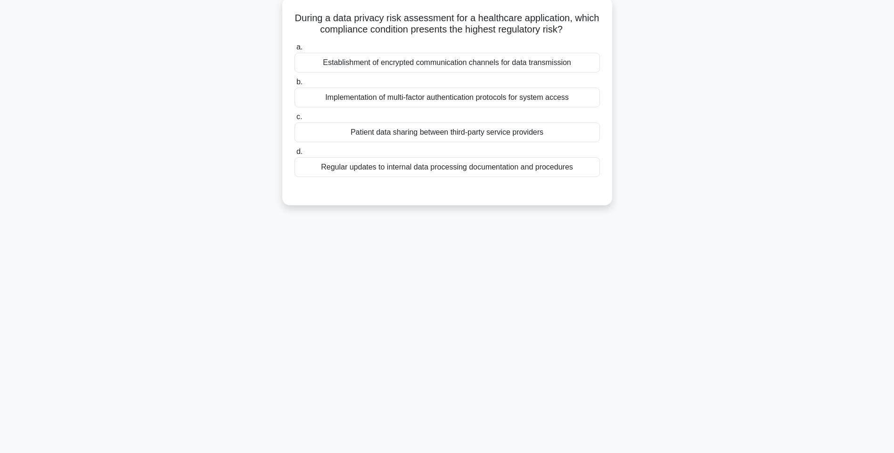
drag, startPoint x: 303, startPoint y: 15, endPoint x: 596, endPoint y: 180, distance: 336.1
click at [596, 180] on div "During a data privacy risk assessment for a healthcare application, which compl…" at bounding box center [447, 101] width 322 height 201
click at [544, 164] on div "Regular updates to internal data processing documentation and procedures" at bounding box center [447, 167] width 305 height 20
click at [295, 155] on input "d. Regular updates to internal data processing documentation and procedures" at bounding box center [295, 152] width 0 height 6
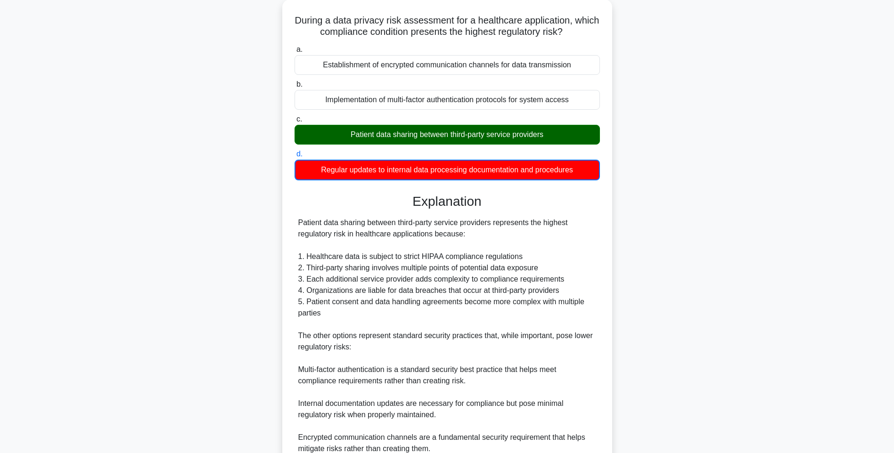
click at [752, 257] on div "During a data privacy risk assessment for a healthcare application, which compl…" at bounding box center [447, 267] width 622 height 534
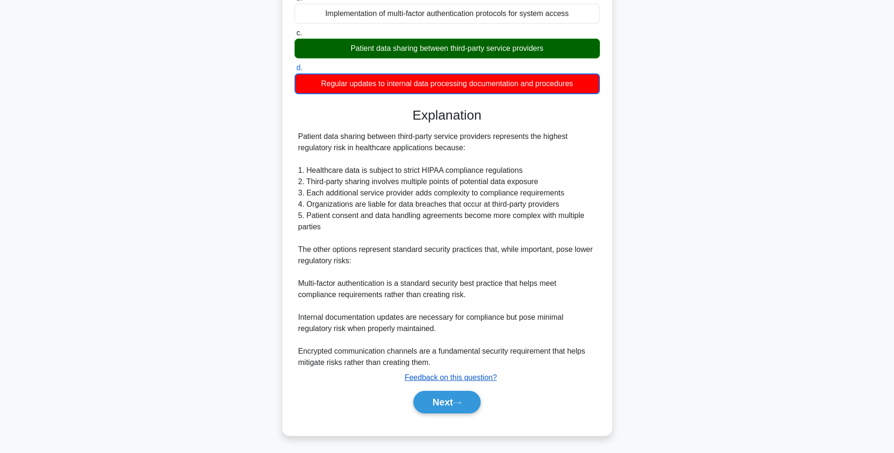
scroll to position [140, 0]
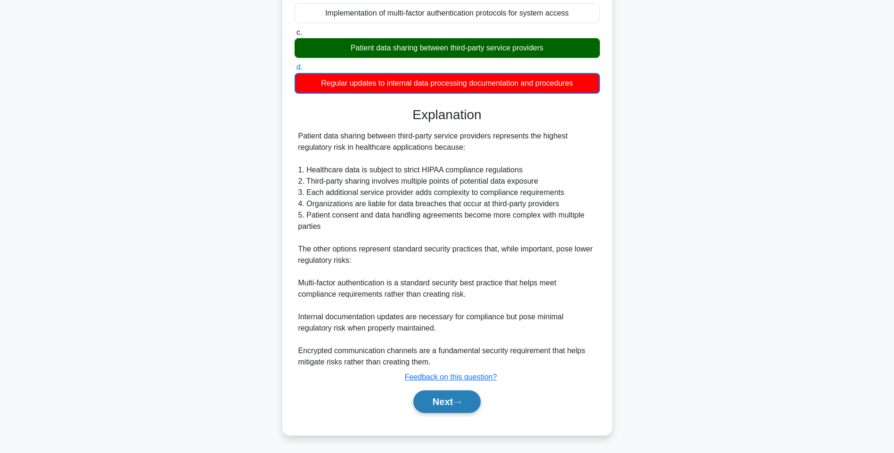
click at [440, 399] on button "Next" at bounding box center [446, 402] width 67 height 23
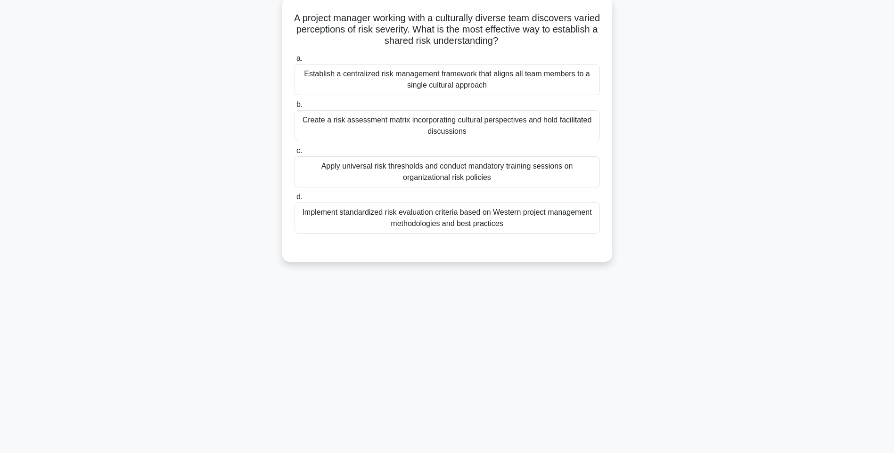
scroll to position [56, 0]
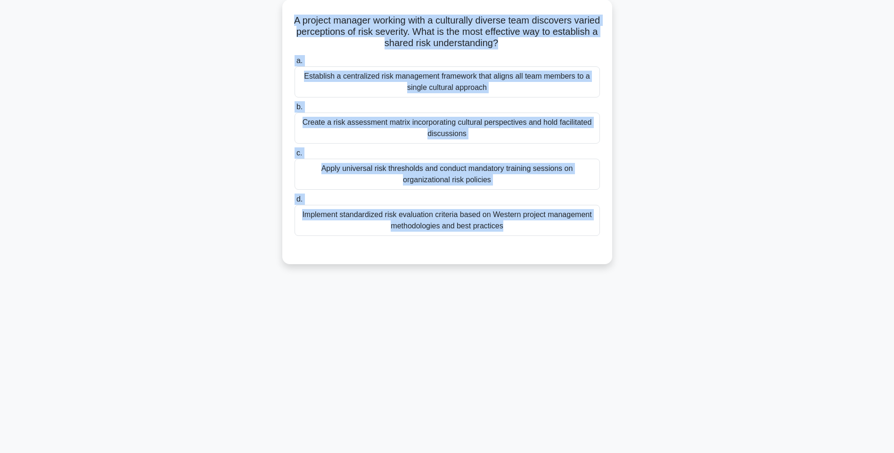
drag, startPoint x: 301, startPoint y: 17, endPoint x: 622, endPoint y: 250, distance: 396.8
click at [622, 250] on div "A project manager working with a culturally diverse team discovers varied perce…" at bounding box center [447, 138] width 622 height 276
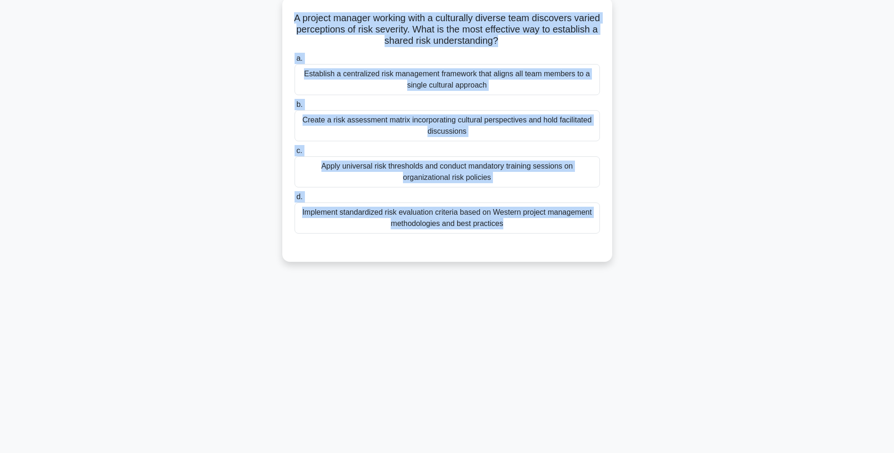
click at [530, 215] on div "Implement standardized risk evaluation criteria based on Western project manage…" at bounding box center [447, 218] width 305 height 31
click at [295, 200] on input "d. Implement standardized risk evaluation criteria based on Western project man…" at bounding box center [295, 197] width 0 height 6
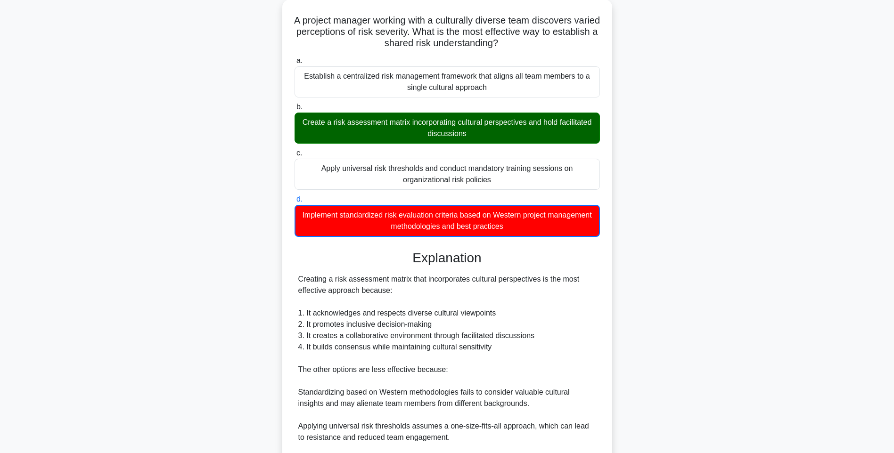
click at [757, 252] on div "A project manager working with a culturally diverse team discovers varied perce…" at bounding box center [447, 278] width 622 height 557
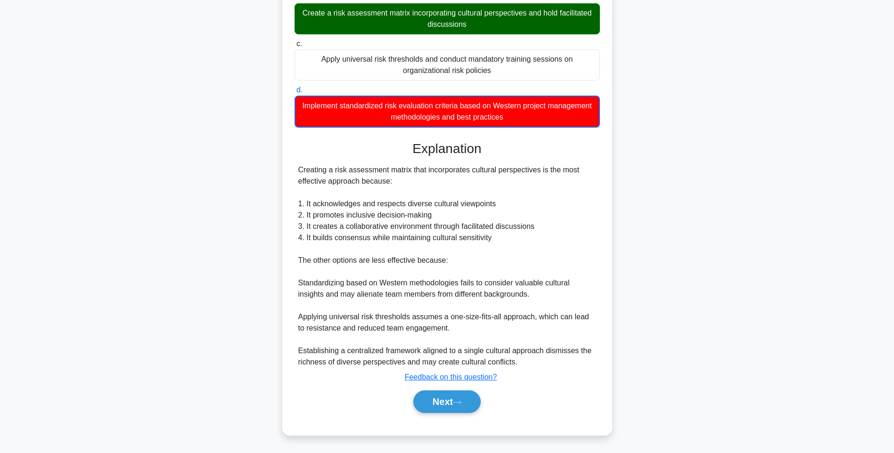
scroll to position [163, 0]
click at [467, 396] on button "Next" at bounding box center [446, 402] width 67 height 23
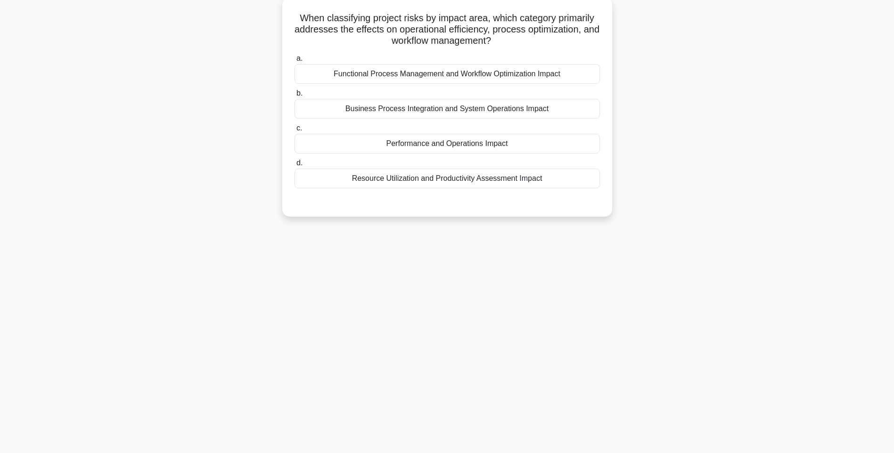
drag, startPoint x: 294, startPoint y: 15, endPoint x: 562, endPoint y: 184, distance: 316.7
click at [562, 184] on div "When classifying project risks by impact area, which category primarily address…" at bounding box center [447, 107] width 322 height 212
click at [513, 181] on div "Resource Utilization and Productivity Assessment Impact" at bounding box center [447, 179] width 305 height 20
click at [295, 166] on input "d. Resource Utilization and Productivity Assessment Impact" at bounding box center [295, 163] width 0 height 6
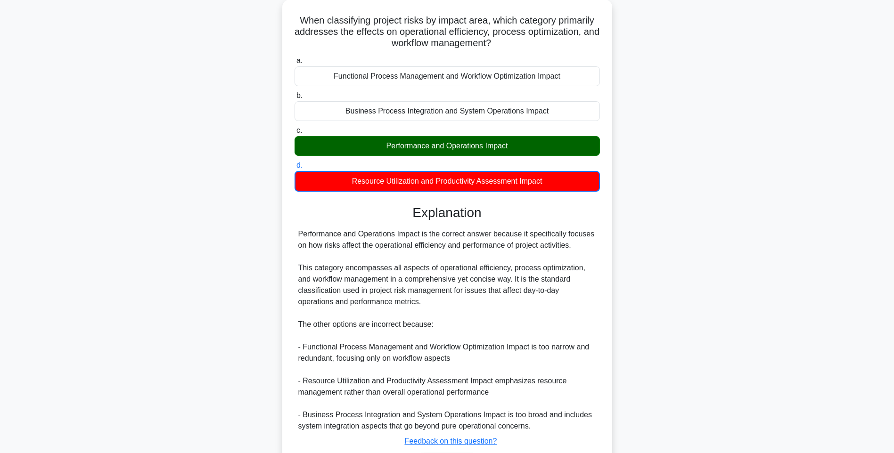
click at [628, 268] on div "When classifying project risks by impact area, which category primarily address…" at bounding box center [447, 255] width 622 height 511
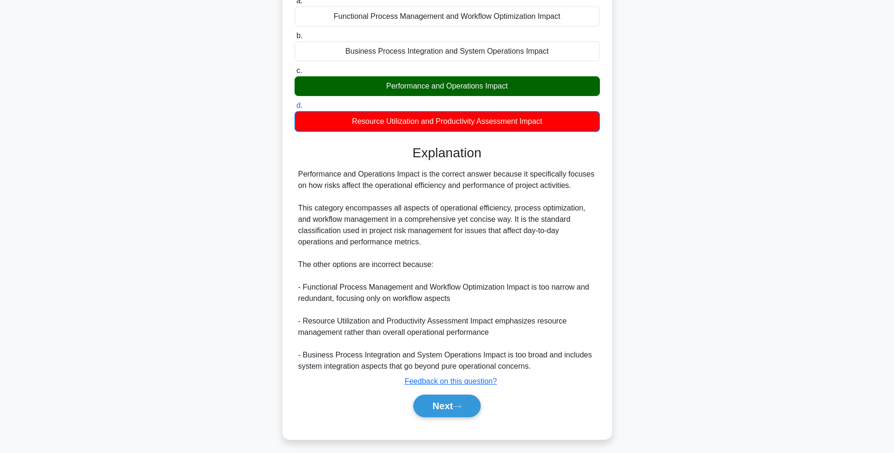
scroll to position [118, 0]
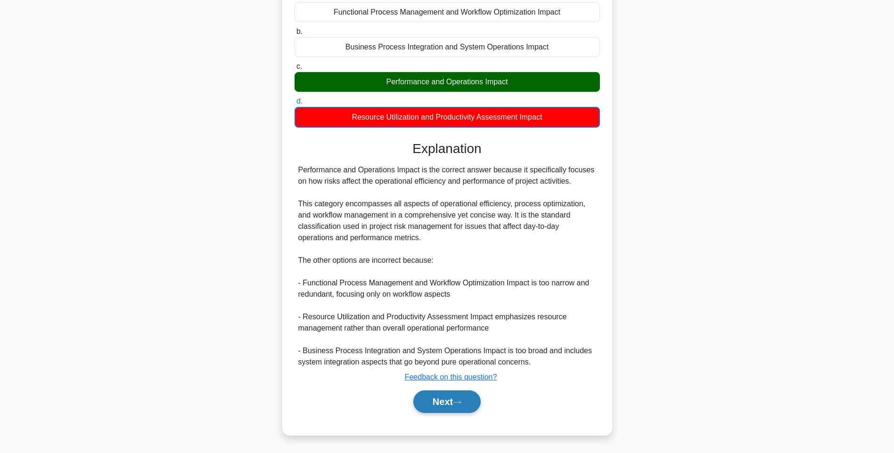
click at [463, 396] on button "Next" at bounding box center [446, 402] width 67 height 23
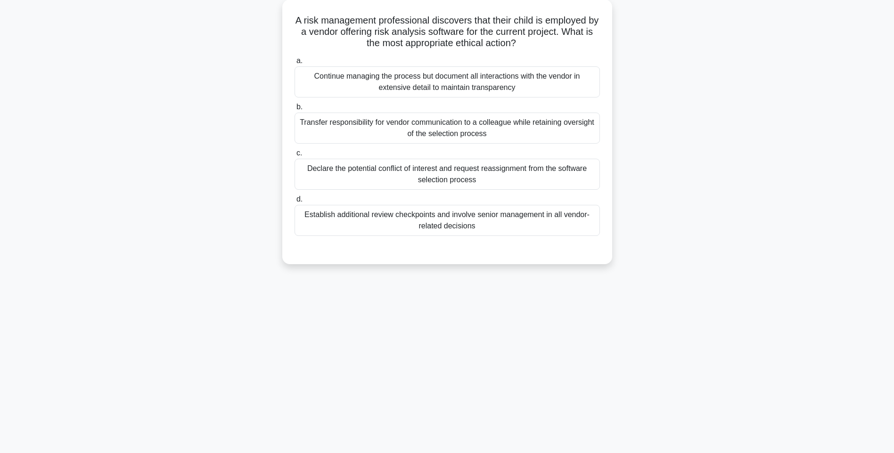
scroll to position [56, 0]
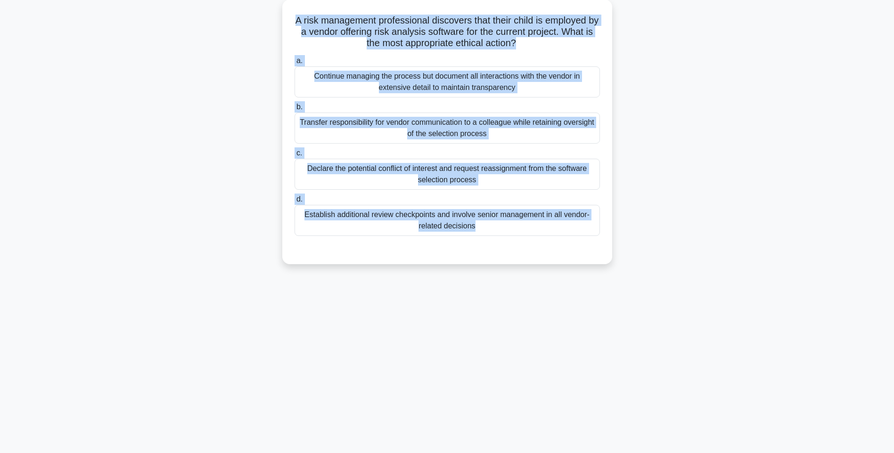
drag, startPoint x: 296, startPoint y: 15, endPoint x: 624, endPoint y: 262, distance: 409.9
click at [624, 262] on div "A risk management professional discovers that their child is employed by a vend…" at bounding box center [447, 138] width 622 height 276
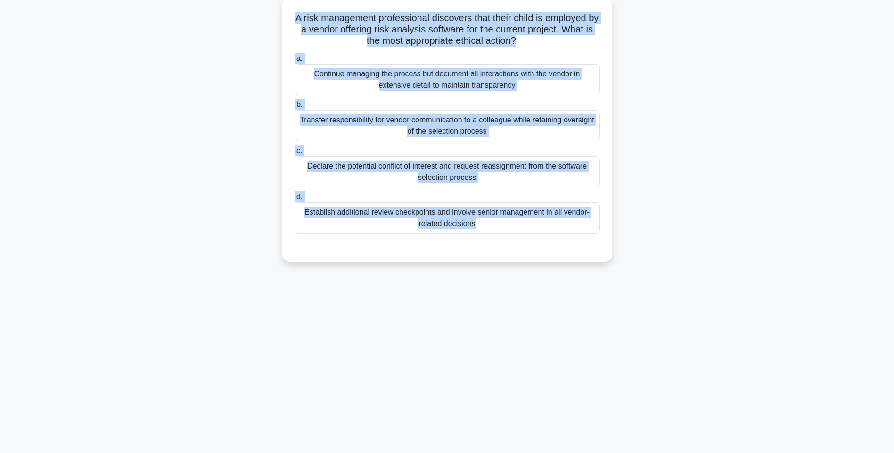
click at [539, 226] on div "Establish additional review checkpoints and involve senior management in all ve…" at bounding box center [447, 218] width 305 height 31
click at [295, 200] on input "d. Establish additional review checkpoints and involve senior management in all…" at bounding box center [295, 197] width 0 height 6
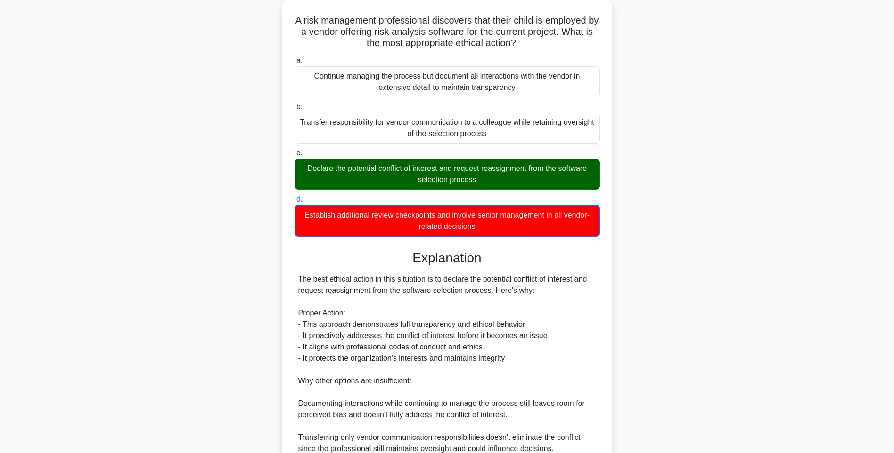
drag, startPoint x: 761, startPoint y: 254, endPoint x: 755, endPoint y: 270, distance: 16.5
click at [761, 254] on main "141:03 Stop PMI-RMP Advanced 54/115 A risk management professional discovers th…" at bounding box center [447, 296] width 894 height 642
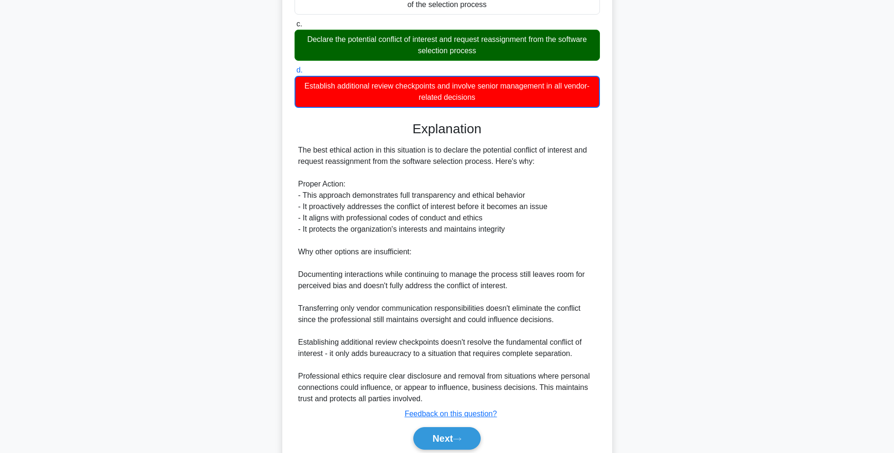
scroll to position [220, 0]
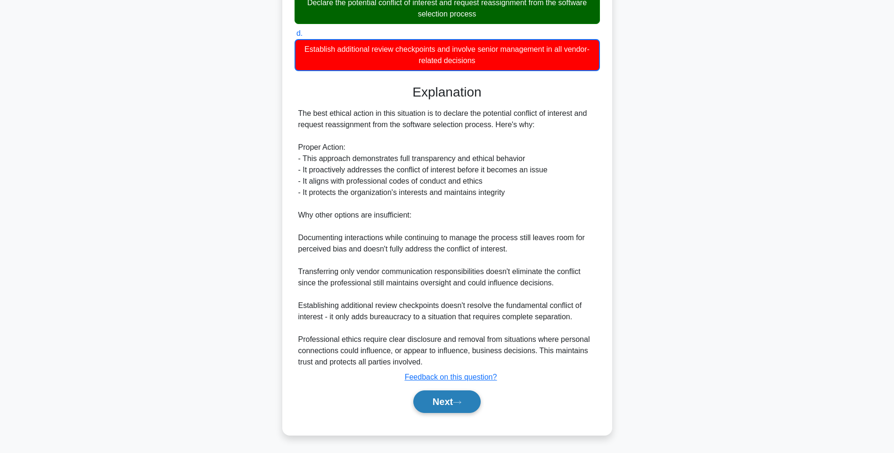
click at [444, 397] on button "Next" at bounding box center [446, 402] width 67 height 23
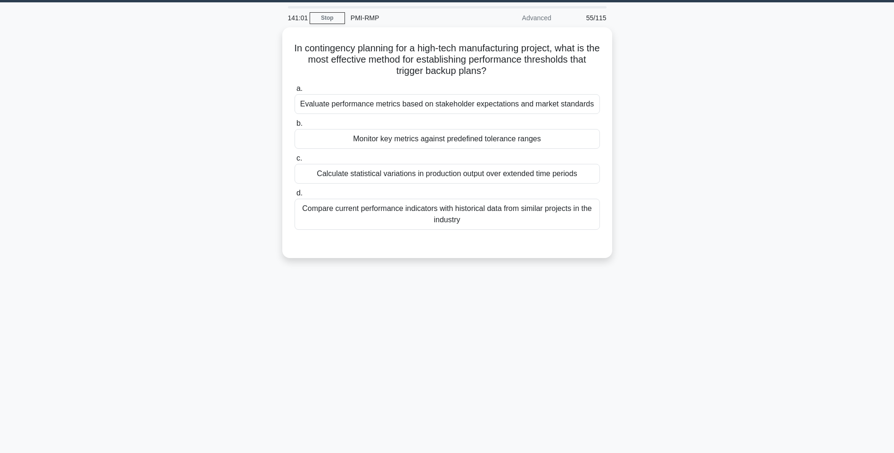
scroll to position [0, 0]
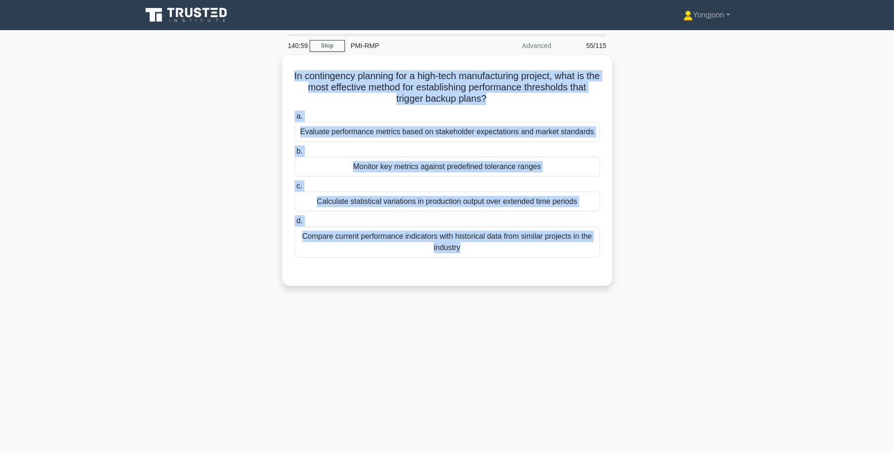
drag, startPoint x: 290, startPoint y: 71, endPoint x: 623, endPoint y: 275, distance: 390.2
click at [623, 275] on div "In contingency planning for a high-tech manufacturing project, what is the most…" at bounding box center [447, 176] width 622 height 242
click at [713, 259] on div "In contingency planning for a high-tech manufacturing project, what is the most…" at bounding box center [447, 176] width 622 height 242
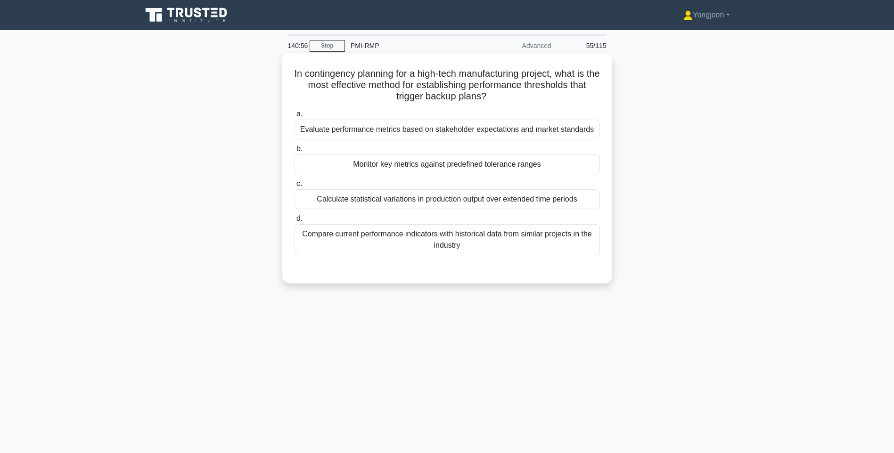
click at [520, 246] on div "Compare current performance indicators with historical data from similar projec…" at bounding box center [447, 239] width 305 height 31
click at [295, 222] on input "d. Compare current performance indicators with historical data from similar pro…" at bounding box center [295, 219] width 0 height 6
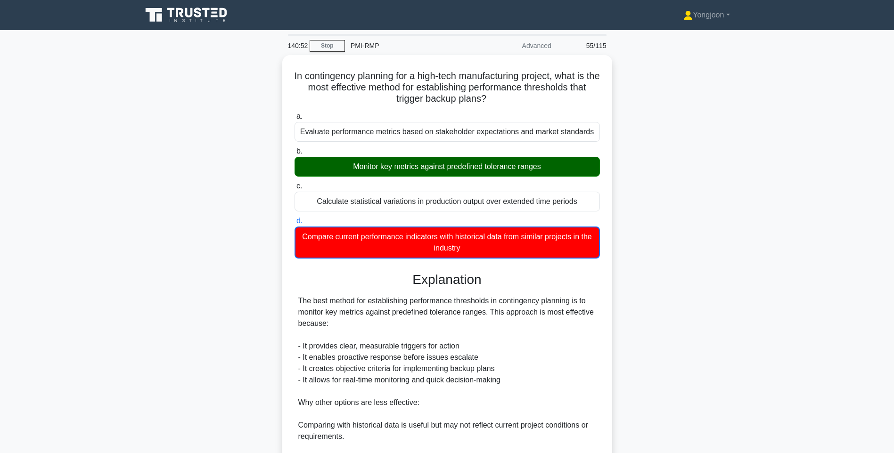
click at [742, 289] on div "In contingency planning for a high-tech manufacturing project, what is the most…" at bounding box center [447, 327] width 622 height 545
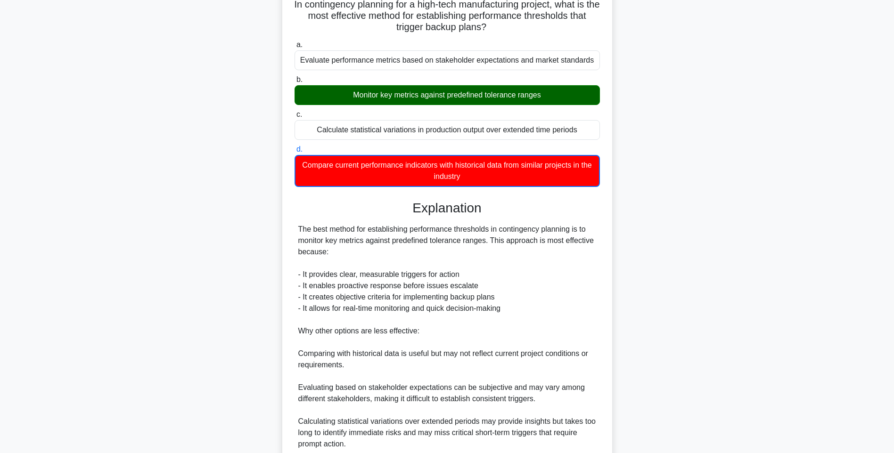
scroll to position [152, 0]
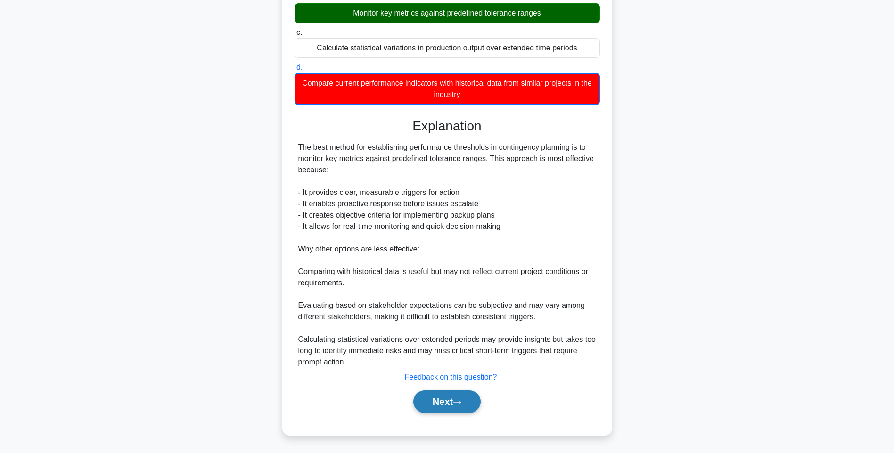
click at [423, 403] on button "Next" at bounding box center [446, 402] width 67 height 23
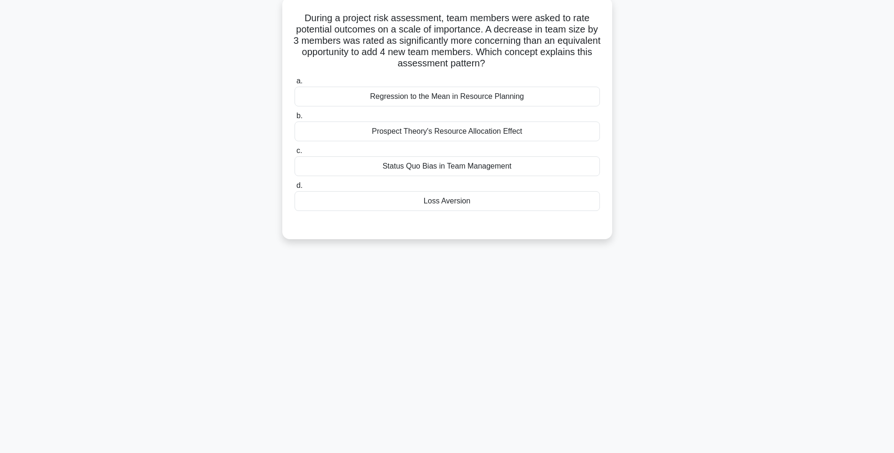
scroll to position [56, 0]
drag, startPoint x: 302, startPoint y: 17, endPoint x: 560, endPoint y: 205, distance: 320.1
click at [560, 205] on div "During a project risk assessment, team members were asked to rate potential out…" at bounding box center [447, 118] width 322 height 235
click at [481, 206] on div "Loss Aversion" at bounding box center [447, 201] width 305 height 20
click at [295, 189] on input "d. Loss Aversion" at bounding box center [295, 186] width 0 height 6
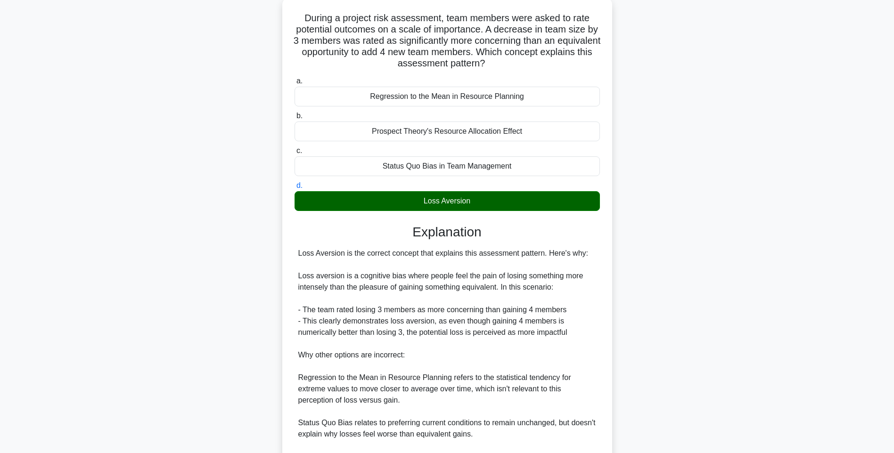
click at [601, 271] on div "During a project risk assessment, team members were asked to rate potential out…" at bounding box center [447, 269] width 322 height 537
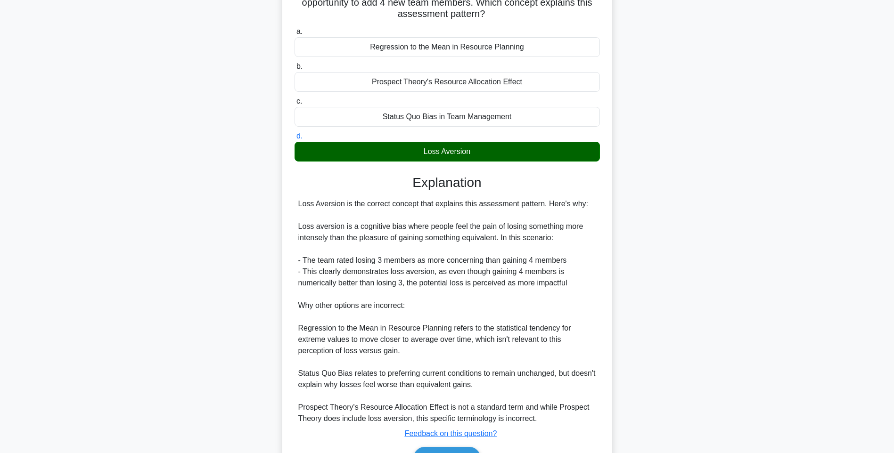
scroll to position [162, 0]
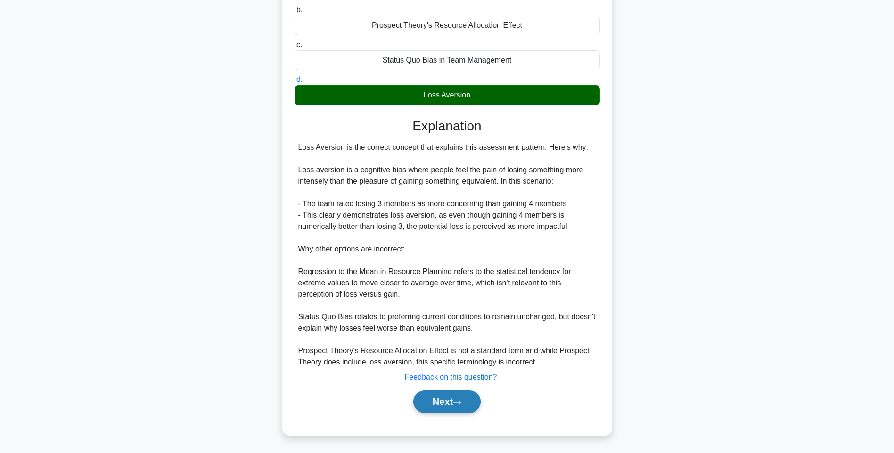
click at [445, 398] on button "Next" at bounding box center [446, 402] width 67 height 23
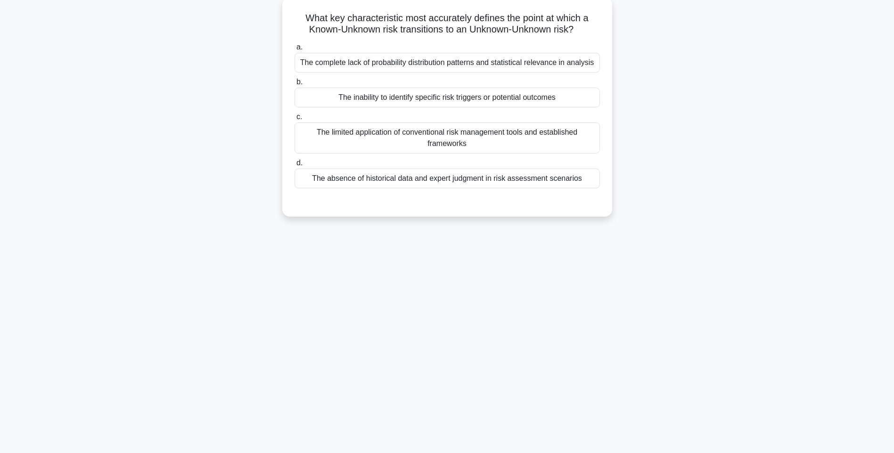
drag, startPoint x: 297, startPoint y: 15, endPoint x: 604, endPoint y: 188, distance: 352.0
click at [604, 188] on div "What key characteristic most accurately defines the point at which a Known-Unkn…" at bounding box center [447, 107] width 322 height 212
drag, startPoint x: 544, startPoint y: 180, endPoint x: 583, endPoint y: 192, distance: 41.4
click at [544, 180] on div "The absence of historical data and expert judgment in risk assessment scenarios" at bounding box center [447, 179] width 305 height 20
click at [295, 166] on input "d. The absence of historical data and expert judgment in risk assessment scenar…" at bounding box center [295, 163] width 0 height 6
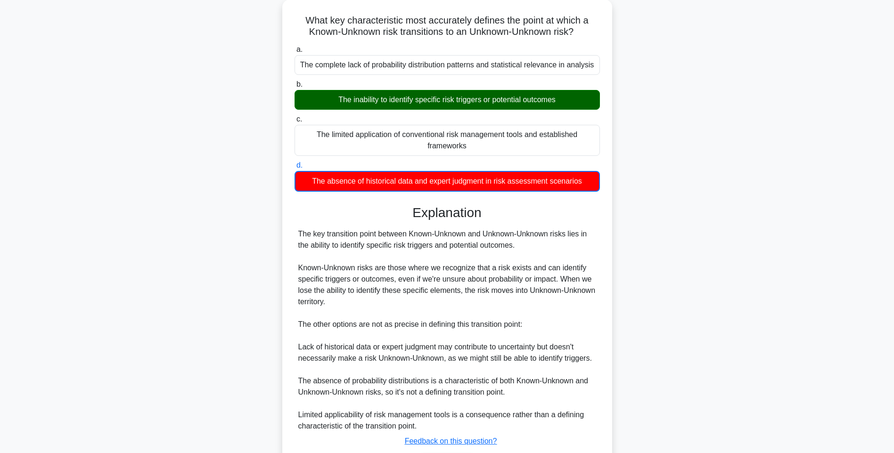
click at [720, 264] on div "What key characteristic most accurately defines the point at which a Known-Unkn…" at bounding box center [447, 255] width 622 height 511
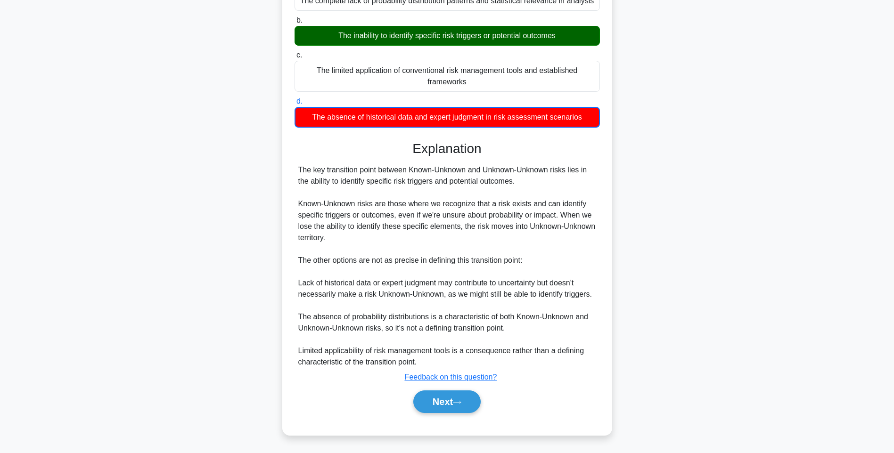
scroll to position [118, 0]
click at [451, 394] on button "Next" at bounding box center [446, 402] width 67 height 23
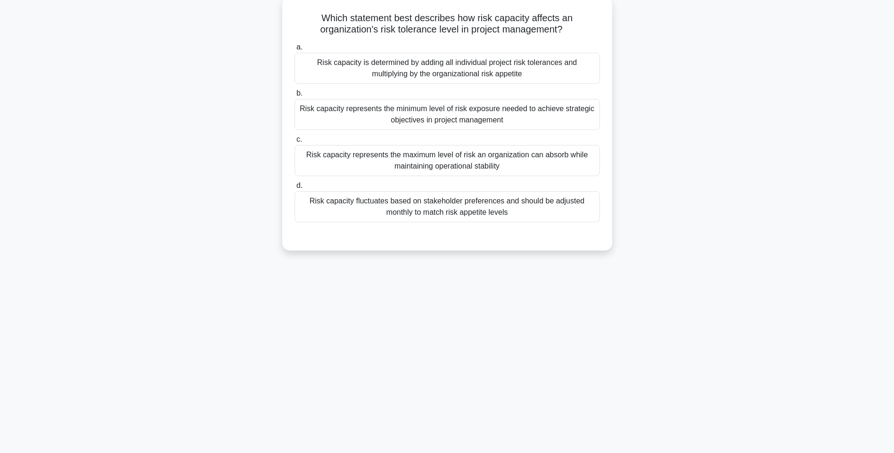
drag, startPoint x: 307, startPoint y: 17, endPoint x: 607, endPoint y: 209, distance: 356.2
click at [607, 209] on div "Which statement best describes how risk capacity affects an organization's risk…" at bounding box center [447, 124] width 322 height 246
drag, startPoint x: 528, startPoint y: 216, endPoint x: 537, endPoint y: 216, distance: 9.0
click at [528, 216] on div "Risk capacity fluctuates based on stakeholder preferences and should be adjuste…" at bounding box center [447, 206] width 305 height 31
click at [295, 189] on input "d. Risk capacity fluctuates based on stakeholder preferences and should be adju…" at bounding box center [295, 186] width 0 height 6
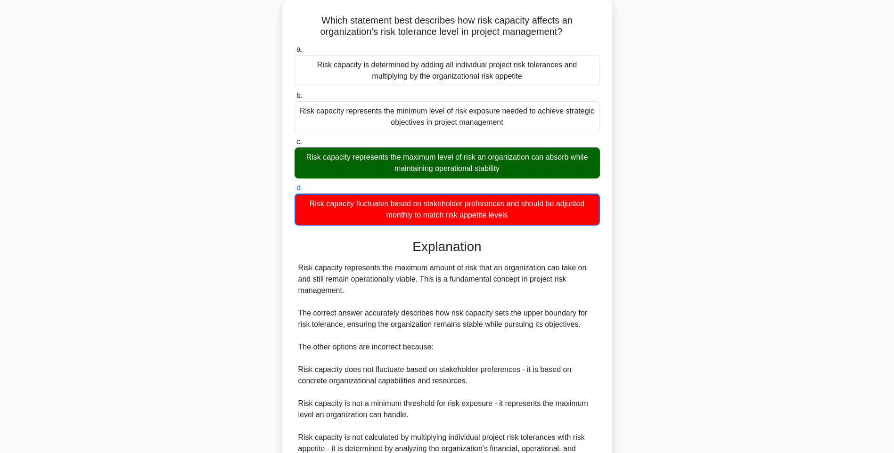
click at [667, 201] on div "Which statement best describes how risk capacity affects an organization's risk…" at bounding box center [447, 272] width 622 height 545
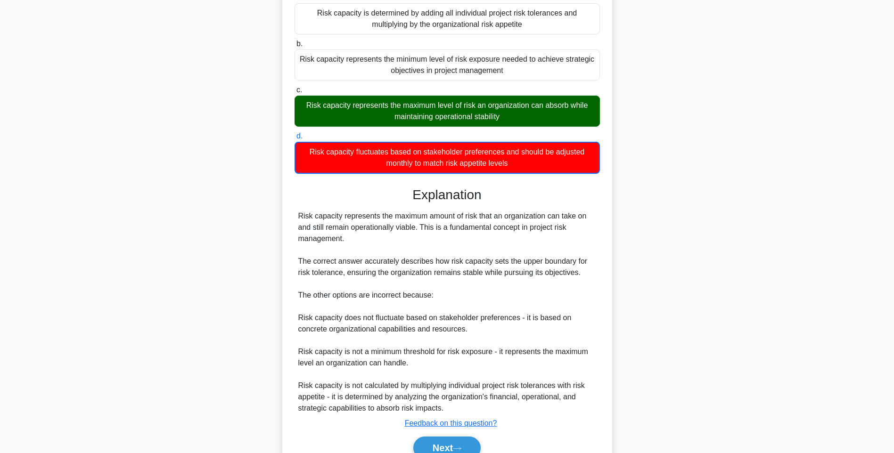
scroll to position [152, 0]
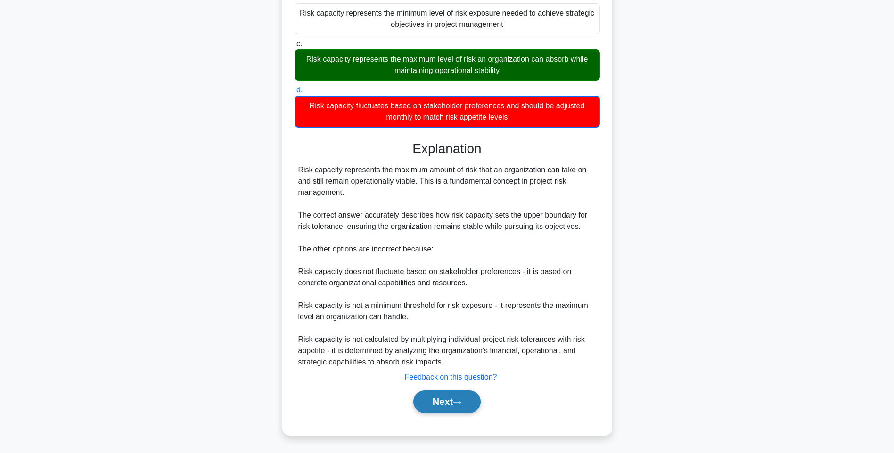
click at [450, 401] on button "Next" at bounding box center [446, 402] width 67 height 23
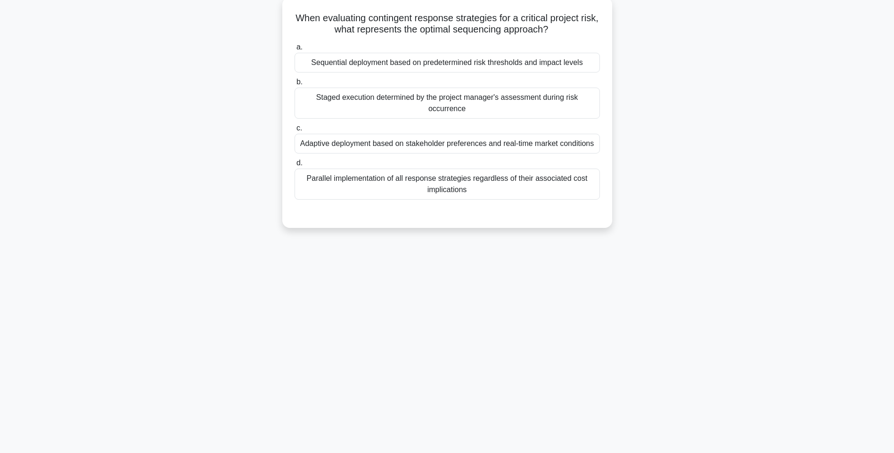
scroll to position [56, 0]
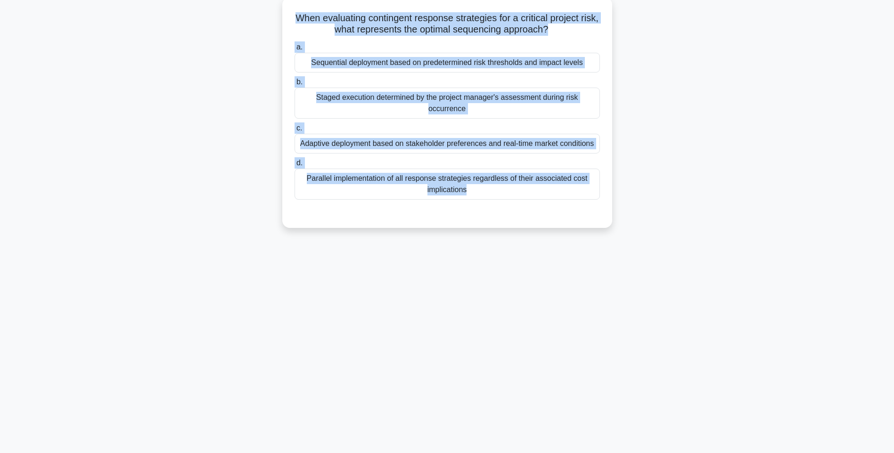
drag, startPoint x: 295, startPoint y: 14, endPoint x: 550, endPoint y: 203, distance: 317.1
click at [550, 203] on div "When evaluating contingent response strategies for a critical project risk, wha…" at bounding box center [447, 112] width 322 height 223
click at [475, 183] on div "Parallel implementation of all response strategies regardless of their associat…" at bounding box center [447, 184] width 305 height 31
click at [295, 166] on input "d. Parallel implementation of all response strategies regardless of their assoc…" at bounding box center [295, 163] width 0 height 6
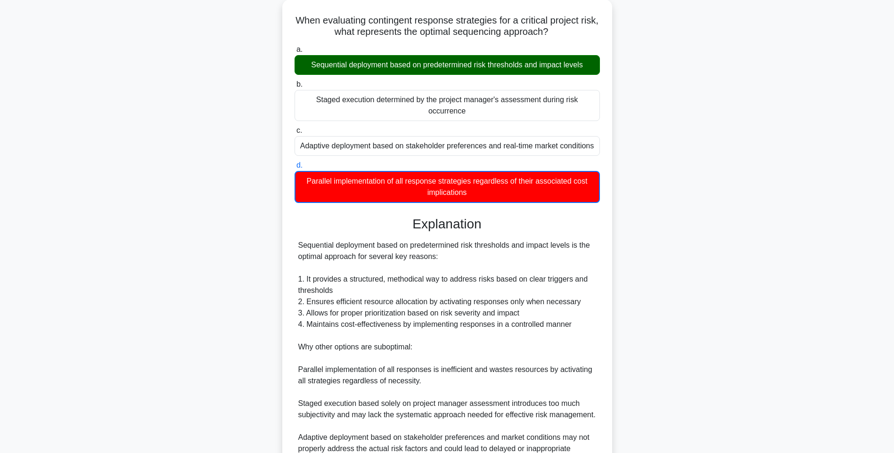
click at [701, 208] on div "When evaluating contingent response strategies for a critical project risk, wha…" at bounding box center [447, 272] width 622 height 545
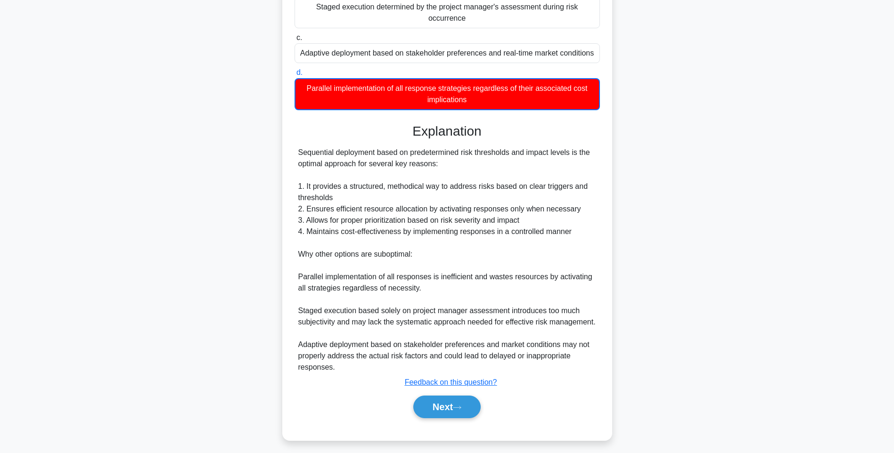
scroll to position [152, 0]
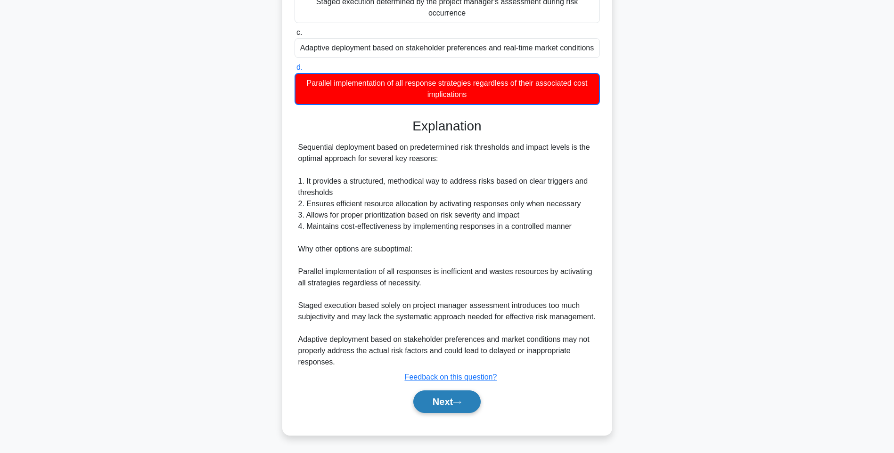
drag, startPoint x: 459, startPoint y: 397, endPoint x: 449, endPoint y: 302, distance: 95.2
click at [458, 397] on button "Next" at bounding box center [446, 402] width 67 height 23
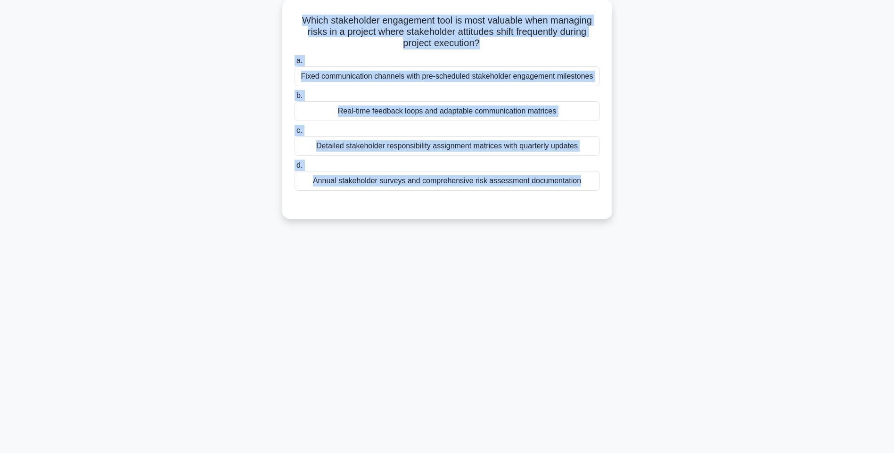
drag, startPoint x: 296, startPoint y: 18, endPoint x: 613, endPoint y: 212, distance: 371.2
click at [613, 212] on div "Which stakeholder engagement tool is most valuable when managing risks in a pro…" at bounding box center [447, 115] width 622 height 231
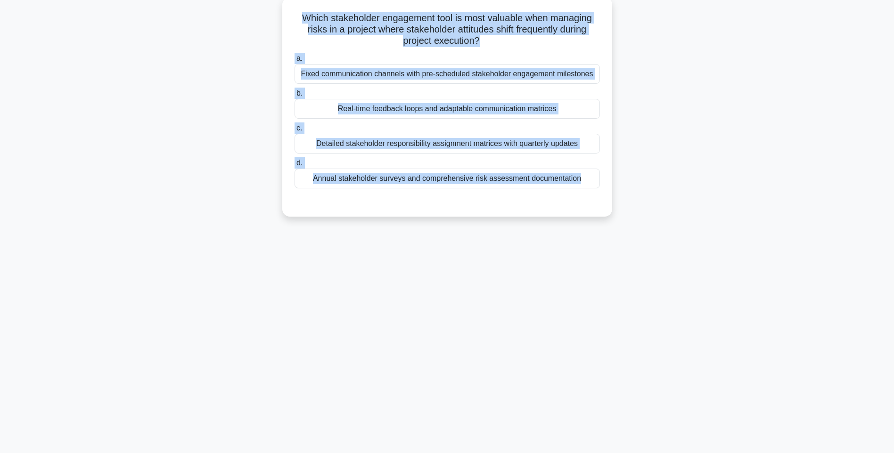
click at [541, 179] on div "Annual stakeholder surveys and comprehensive risk assessment documentation" at bounding box center [447, 179] width 305 height 20
click at [295, 166] on input "d. Annual stakeholder surveys and comprehensive risk assessment documentation" at bounding box center [295, 163] width 0 height 6
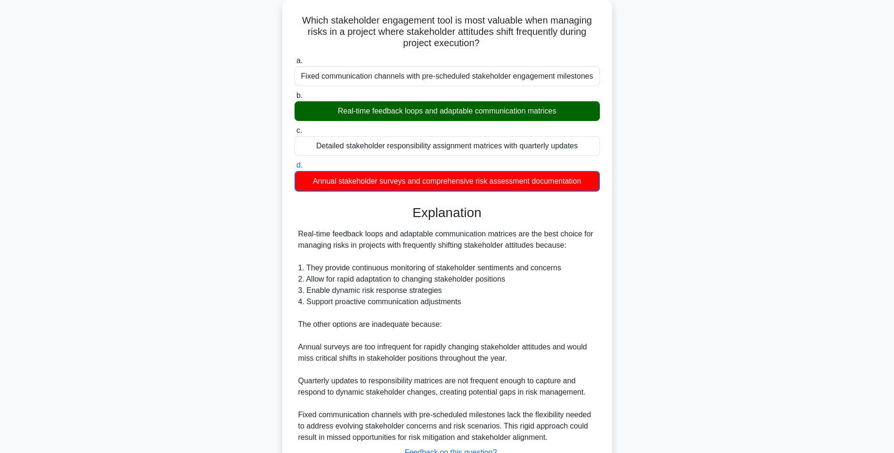
click at [677, 216] on div "Which stakeholder engagement tool is most valuable when managing risks in a pro…" at bounding box center [447, 261] width 622 height 523
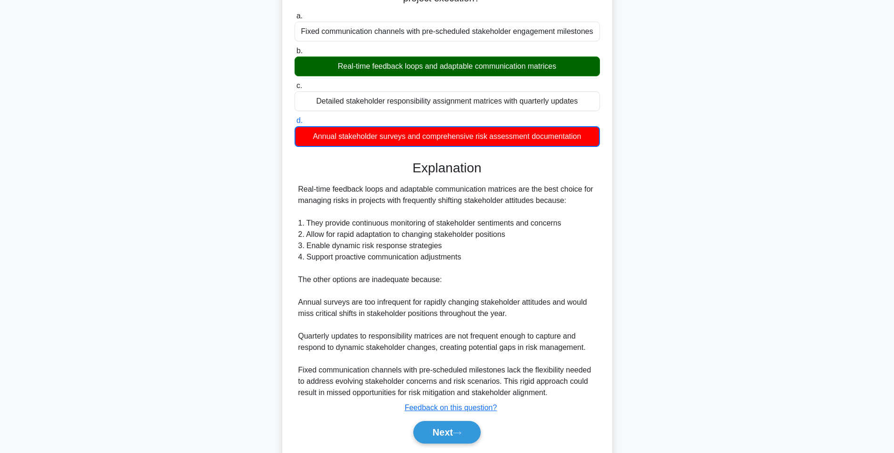
scroll to position [129, 0]
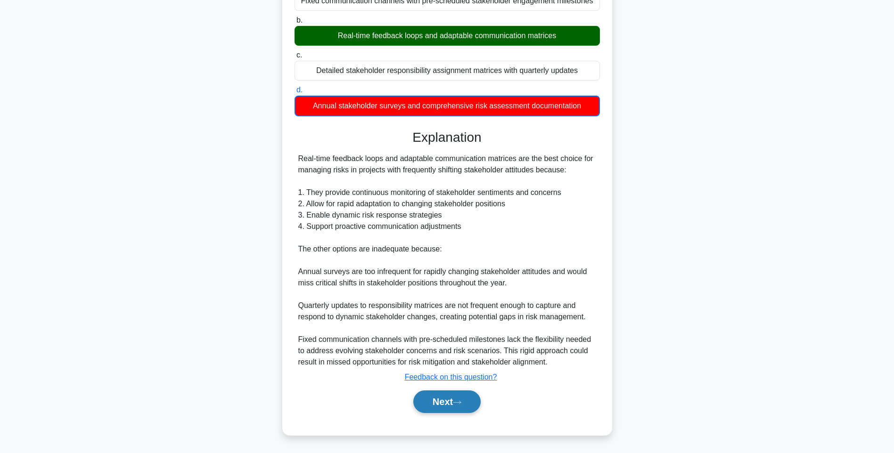
click at [453, 398] on button "Next" at bounding box center [446, 402] width 67 height 23
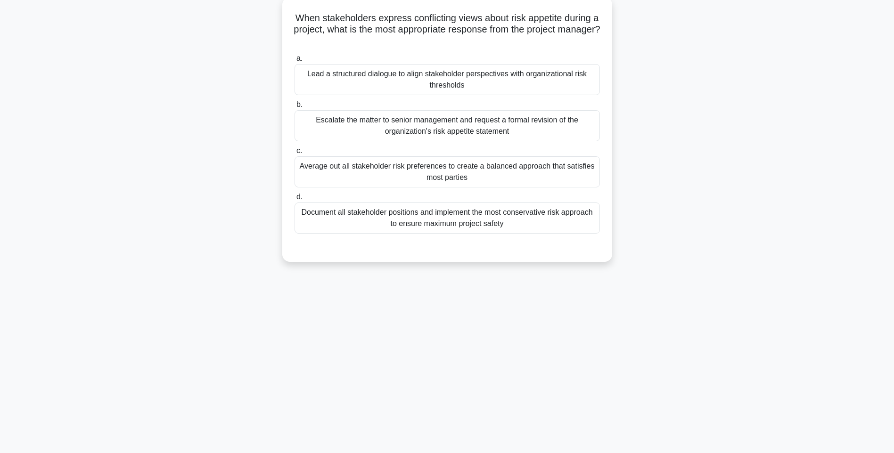
drag, startPoint x: 292, startPoint y: 15, endPoint x: 553, endPoint y: 220, distance: 332.0
click at [553, 220] on div "When stakeholders express conflicting views about risk appetite during a projec…" at bounding box center [447, 129] width 322 height 257
click at [509, 212] on div "Document all stakeholder positions and implement the most conservative risk app…" at bounding box center [447, 218] width 305 height 31
click at [295, 200] on input "d. Document all stakeholder positions and implement the most conservative risk …" at bounding box center [295, 197] width 0 height 6
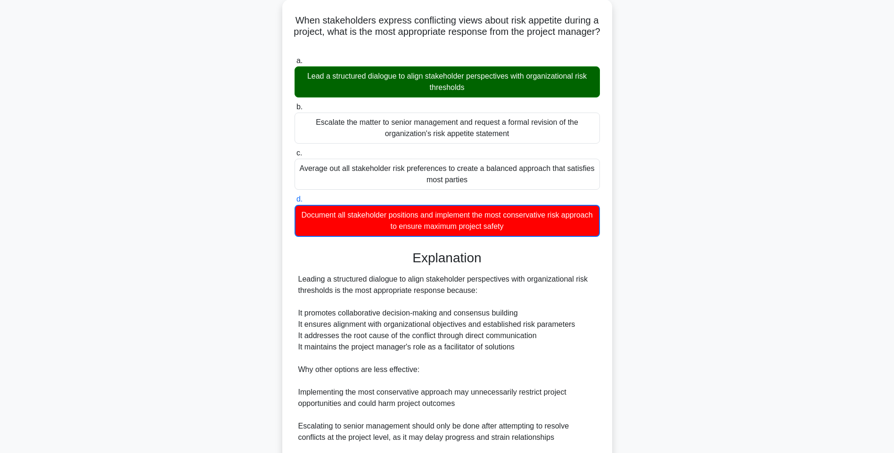
click at [686, 266] on div "When stakeholders express conflicting views about risk appetite during a projec…" at bounding box center [447, 278] width 622 height 557
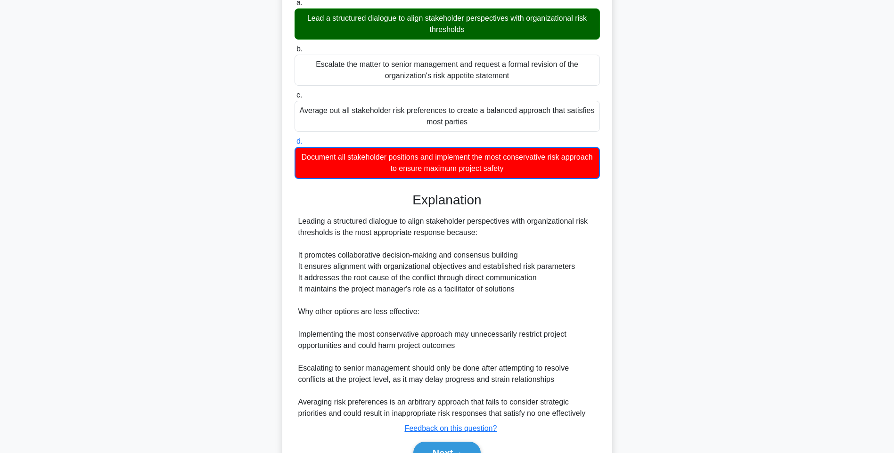
scroll to position [163, 0]
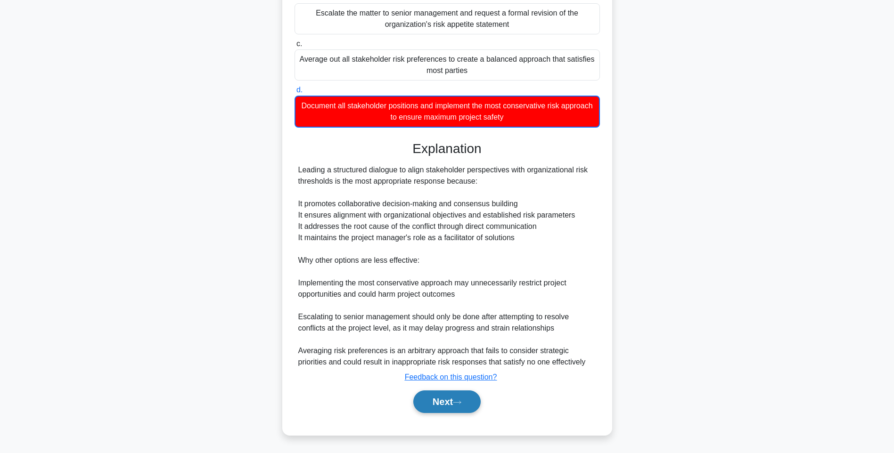
click at [470, 392] on button "Next" at bounding box center [446, 402] width 67 height 23
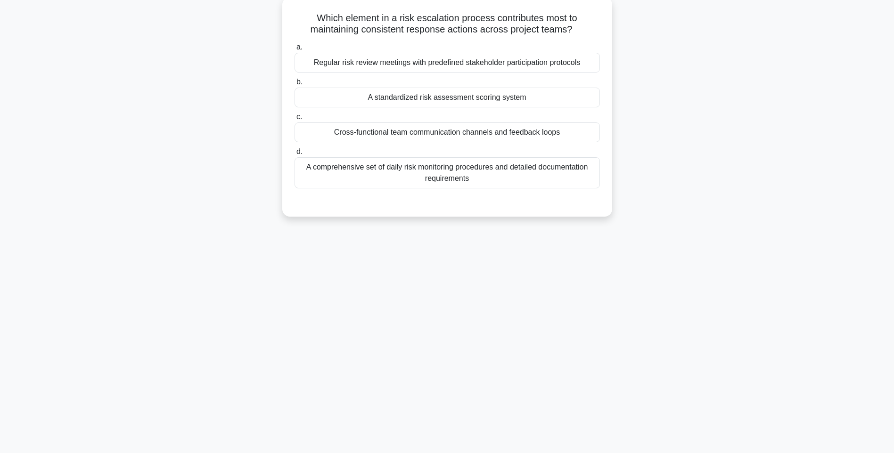
drag, startPoint x: 304, startPoint y: 16, endPoint x: 606, endPoint y: 190, distance: 347.8
click at [606, 190] on div "Which element in a risk escalation process contributes most to maintaining cons…" at bounding box center [447, 107] width 322 height 212
click at [517, 174] on div "A comprehensive set of daily risk monitoring procedures and detailed documentat…" at bounding box center [447, 172] width 305 height 31
click at [295, 155] on input "d. A comprehensive set of daily risk monitoring procedures and detailed documen…" at bounding box center [295, 152] width 0 height 6
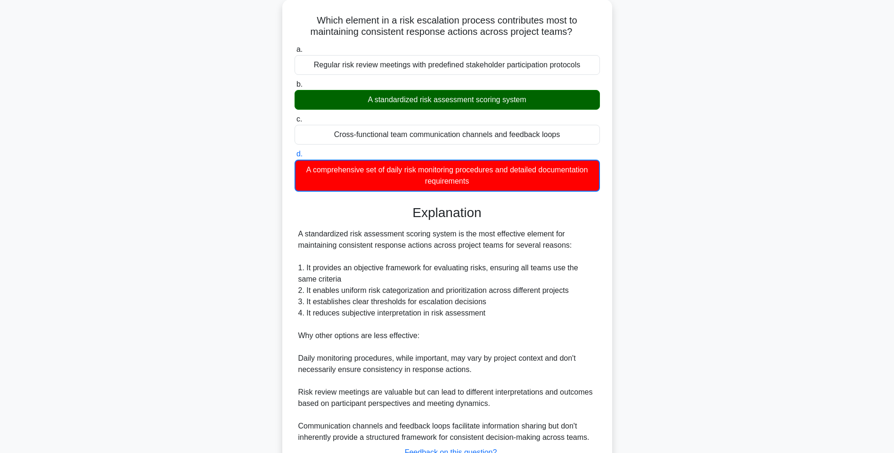
drag, startPoint x: 757, startPoint y: 244, endPoint x: 719, endPoint y: 262, distance: 42.4
click at [757, 244] on div "Which element in a risk escalation process contributes most to maintaining cons…" at bounding box center [447, 261] width 622 height 523
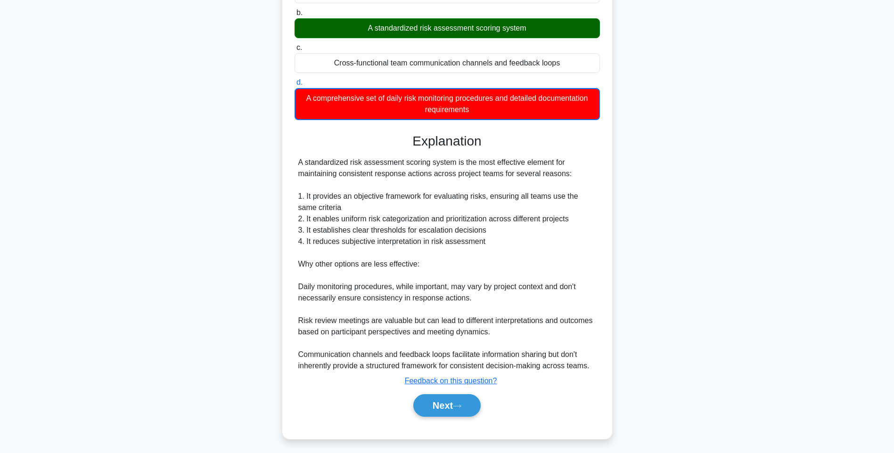
scroll to position [129, 0]
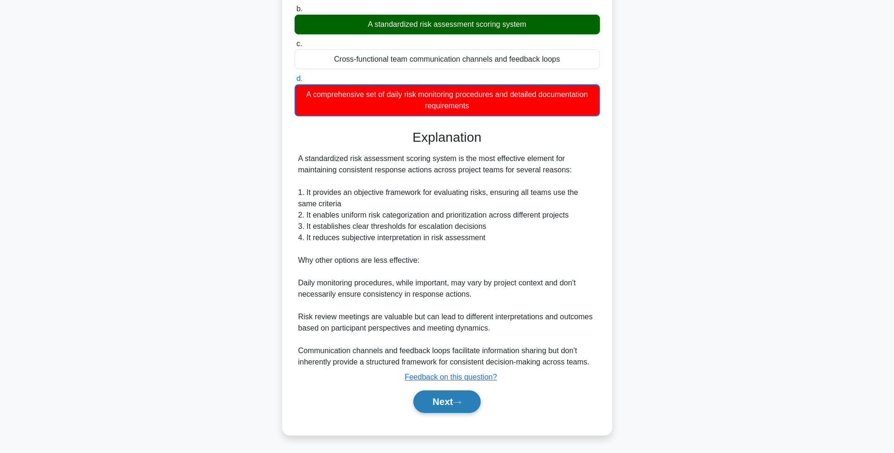
click at [446, 407] on button "Next" at bounding box center [446, 402] width 67 height 23
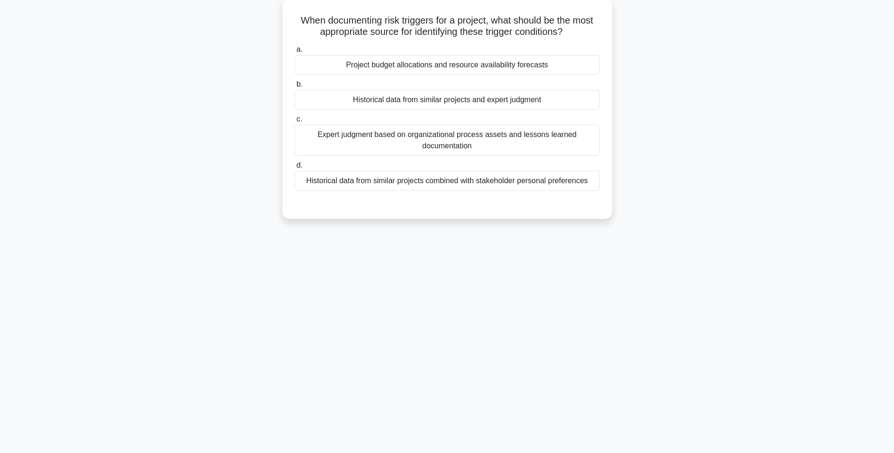
drag, startPoint x: 288, startPoint y: 17, endPoint x: 633, endPoint y: 182, distance: 382.4
click at [633, 182] on div "When documenting risk triggers for a project, what should be the most appropria…" at bounding box center [447, 115] width 622 height 231
click at [535, 181] on div "Historical data from similar projects combined with stakeholder personal prefer…" at bounding box center [447, 179] width 305 height 20
click at [295, 166] on input "d. Historical data from similar projects combined with stakeholder personal pre…" at bounding box center [295, 163] width 0 height 6
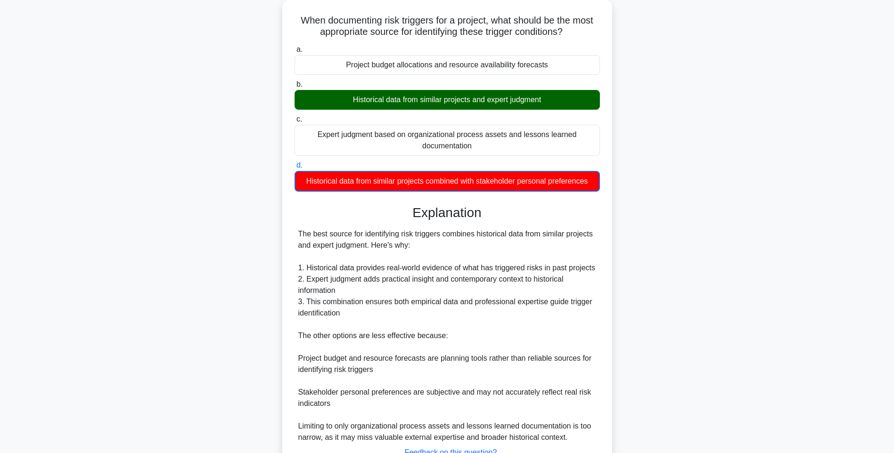
click at [745, 271] on div "When documenting risk triggers for a project, what should be the most appropria…" at bounding box center [447, 261] width 622 height 523
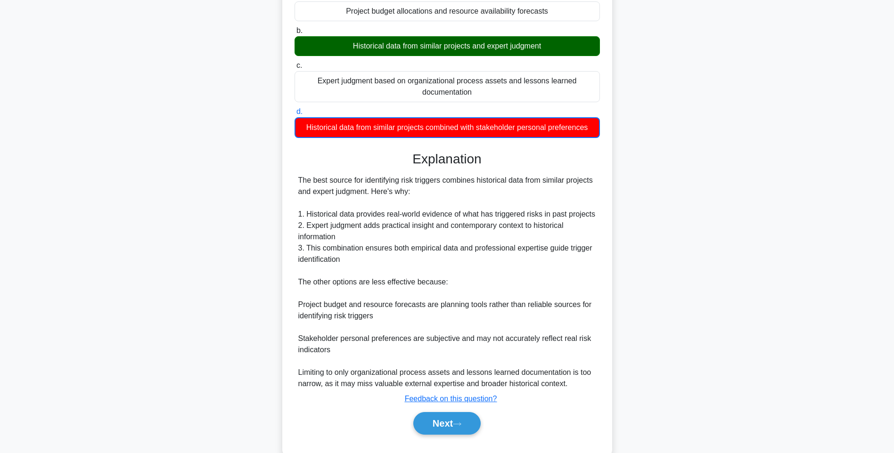
scroll to position [129, 0]
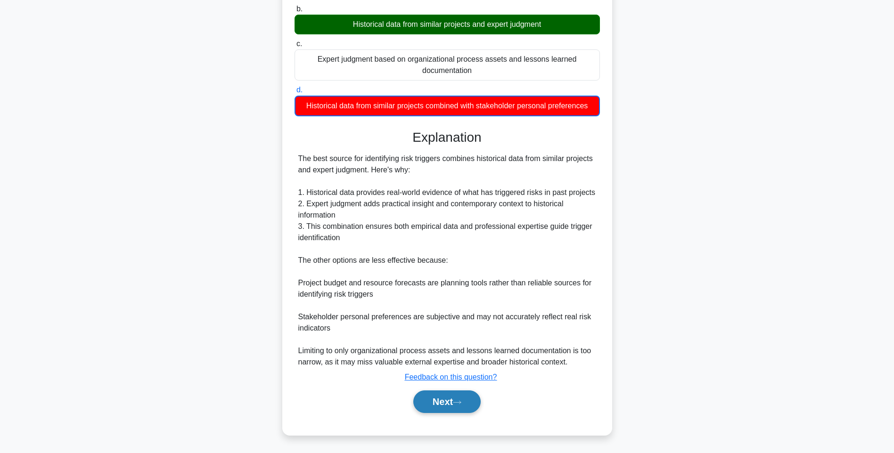
click at [444, 396] on button "Next" at bounding box center [446, 402] width 67 height 23
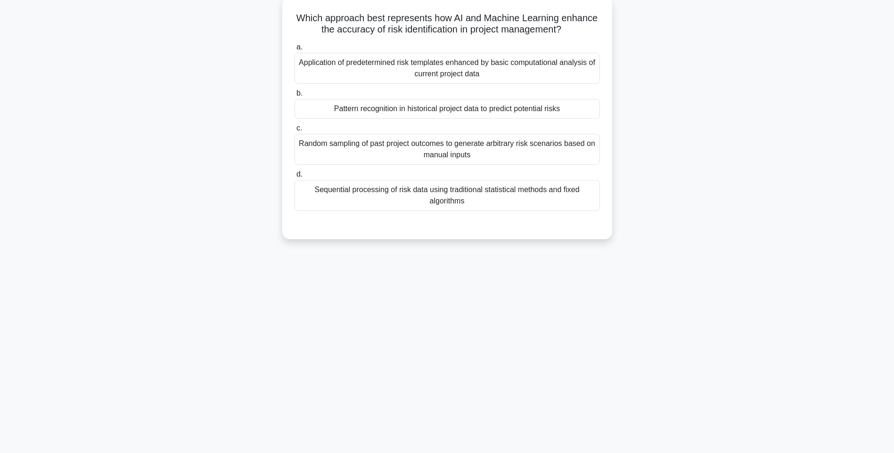
drag, startPoint x: 292, startPoint y: 13, endPoint x: 561, endPoint y: 211, distance: 334.1
click at [561, 211] on div "Which approach best represents how AI and Machine Learning enhance the accuracy…" at bounding box center [447, 118] width 322 height 235
click at [520, 205] on div "Sequential processing of risk data using traditional statistical methods and fi…" at bounding box center [447, 195] width 305 height 31
click at [295, 178] on input "d. Sequential processing of risk data using traditional statistical methods and…" at bounding box center [295, 175] width 0 height 6
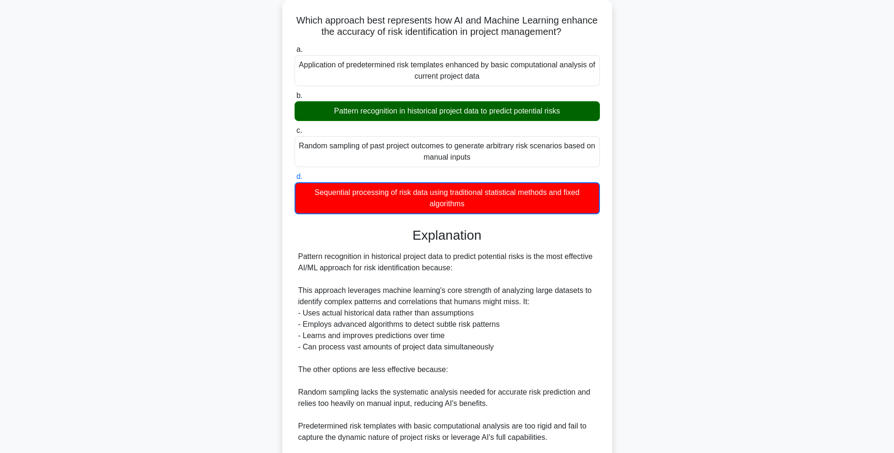
click at [661, 248] on div "Which approach best represents how AI and Machine Learning enhance the accuracy…" at bounding box center [447, 284] width 622 height 568
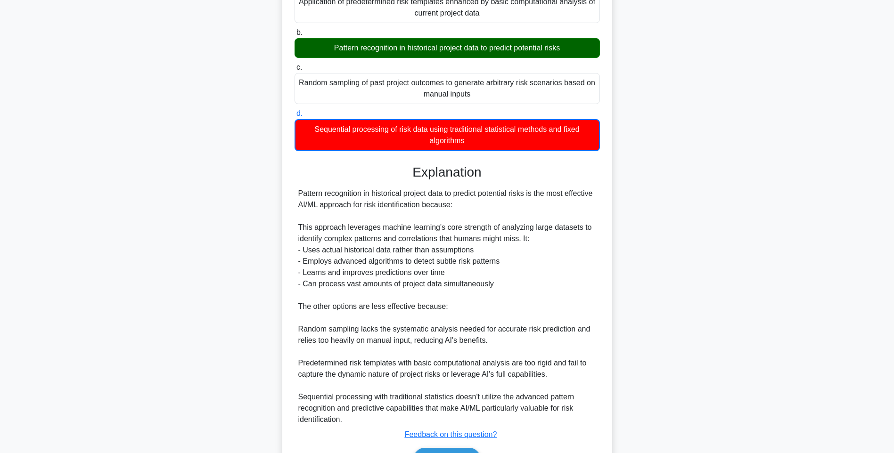
scroll to position [174, 0]
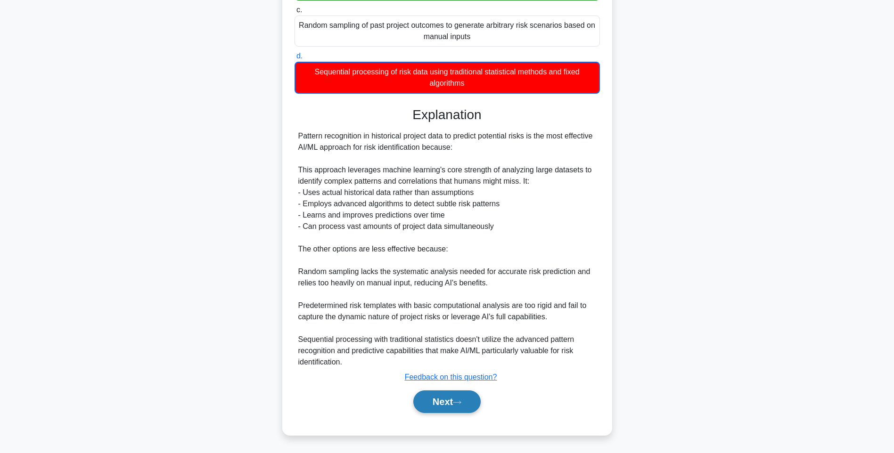
click at [461, 399] on button "Next" at bounding box center [446, 402] width 67 height 23
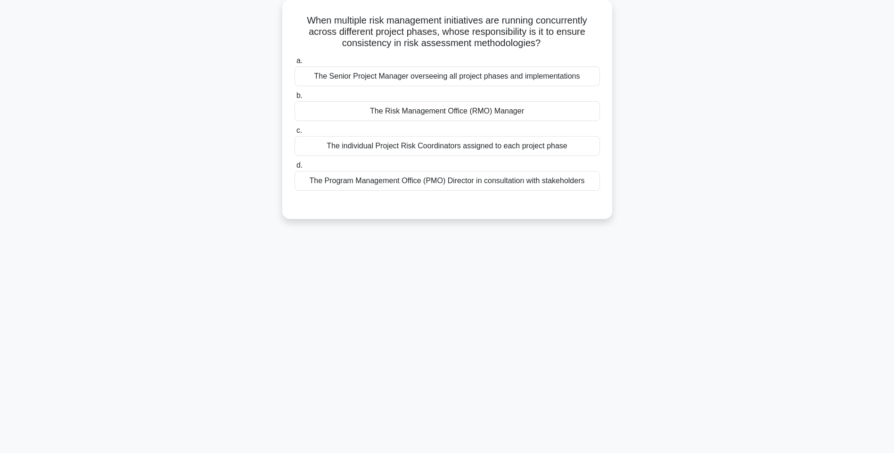
scroll to position [56, 0]
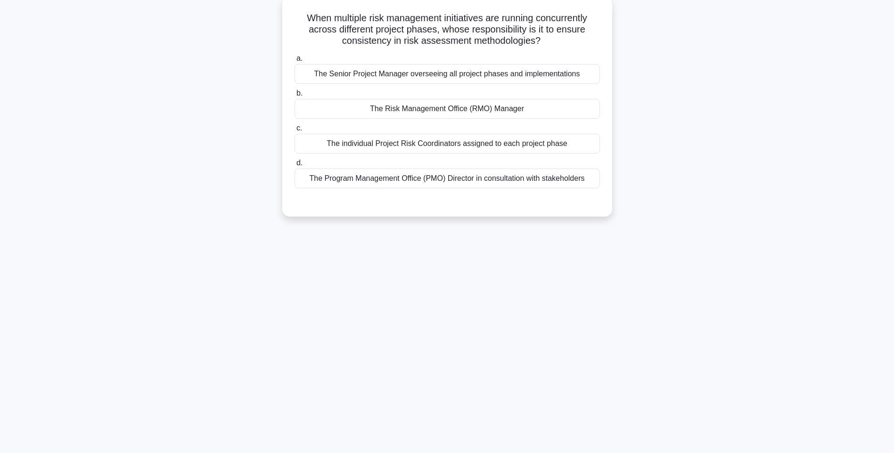
drag, startPoint x: 302, startPoint y: 13, endPoint x: 601, endPoint y: 189, distance: 346.9
click at [601, 189] on div "When multiple risk management initiatives are running concurrently across diffe…" at bounding box center [447, 107] width 322 height 212
drag, startPoint x: 493, startPoint y: 181, endPoint x: 497, endPoint y: 184, distance: 5.0
click at [493, 181] on div "The Program Management Office (PMO) Director in consultation with stakeholders" at bounding box center [447, 179] width 305 height 20
click at [295, 166] on input "d. The Program Management Office (PMO) Director in consultation with stakeholde…" at bounding box center [295, 163] width 0 height 6
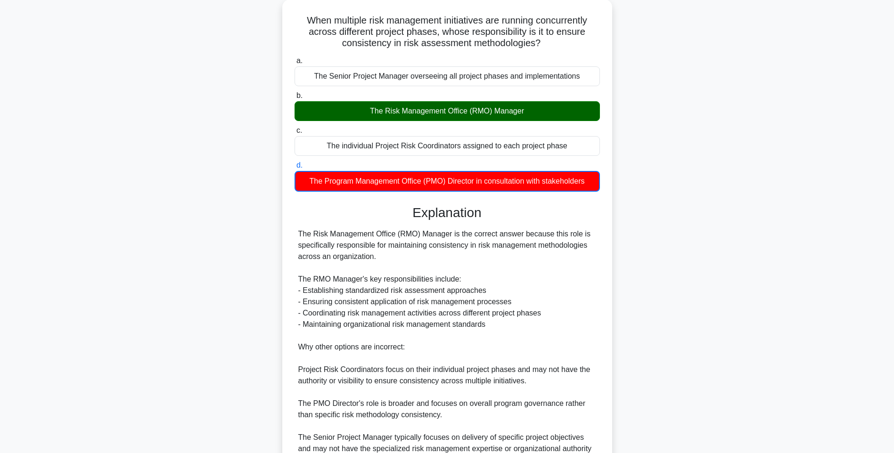
click at [729, 246] on div "When multiple risk management initiatives are running concurrently across diffe…" at bounding box center [447, 272] width 622 height 545
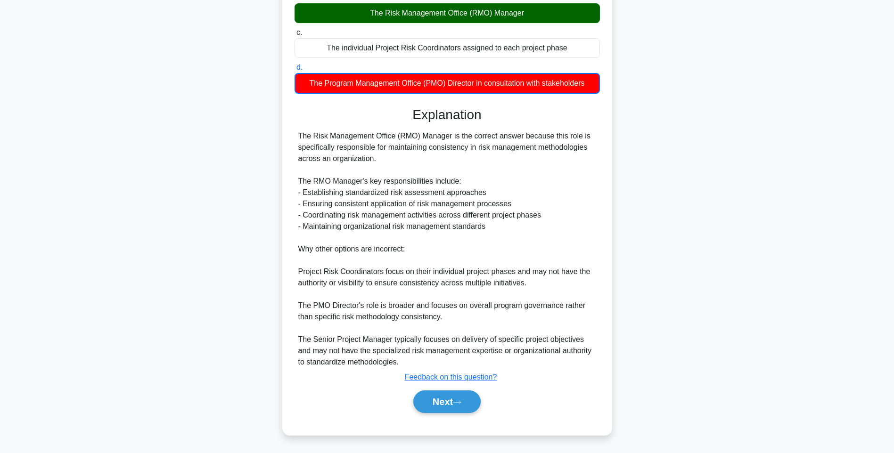
scroll to position [152, 0]
click at [450, 396] on button "Next" at bounding box center [446, 402] width 67 height 23
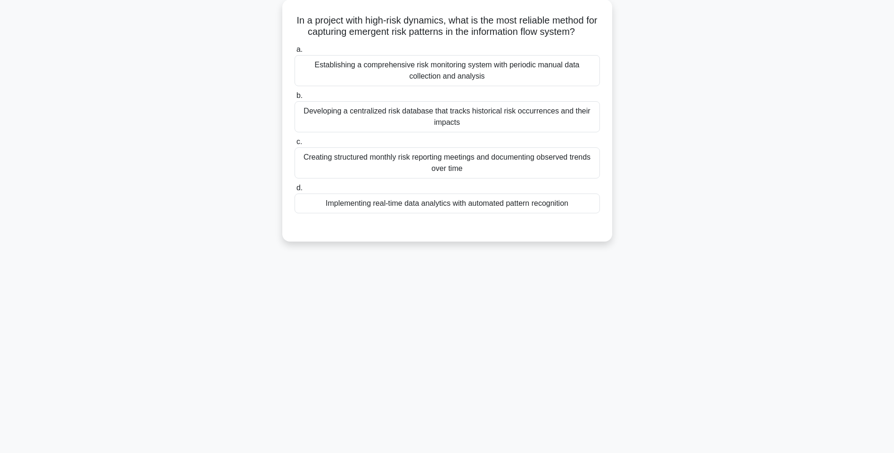
scroll to position [56, 0]
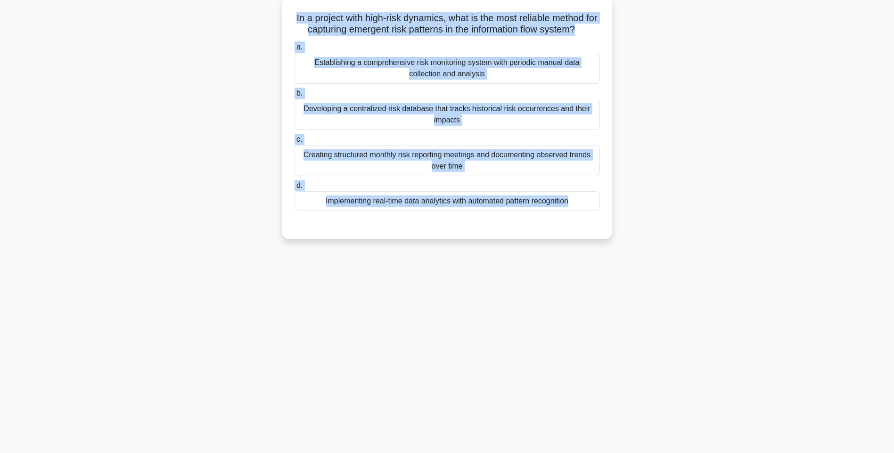
drag, startPoint x: 295, startPoint y: 15, endPoint x: 563, endPoint y: 230, distance: 343.6
click at [563, 230] on div "In a project with high-risk dynamics, what is the most reliable method for capt…" at bounding box center [447, 118] width 322 height 235
click at [515, 199] on div "Implementing real-time data analytics with automated pattern recognition" at bounding box center [447, 201] width 305 height 20
click at [295, 189] on input "d. Implementing real-time data analytics with automated pattern recognition" at bounding box center [295, 186] width 0 height 6
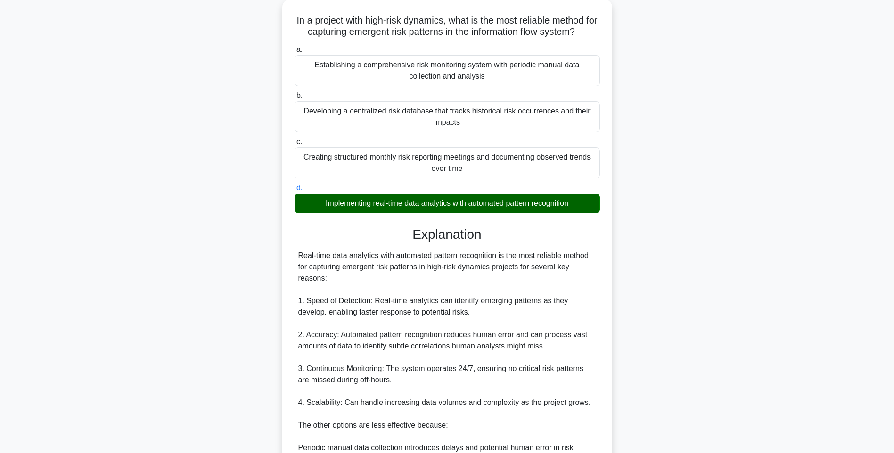
click at [734, 276] on div "In a project with high-risk dynamics, what is the most reliable method for capt…" at bounding box center [447, 306] width 622 height 612
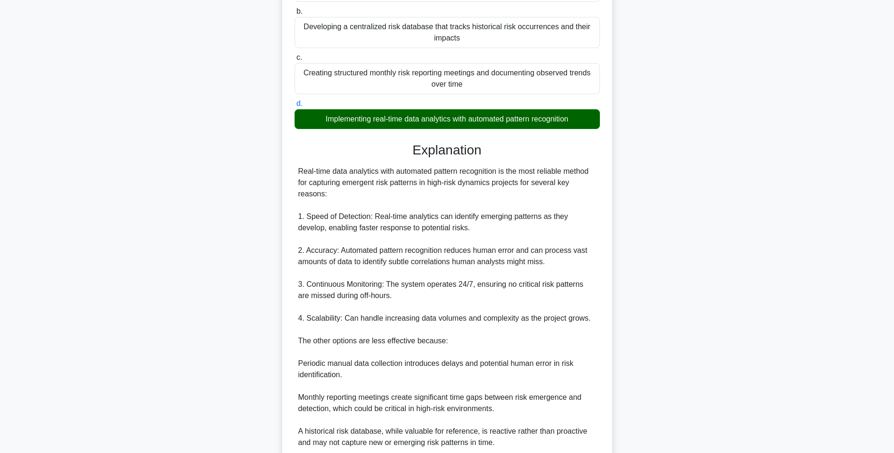
scroll to position [219, 0]
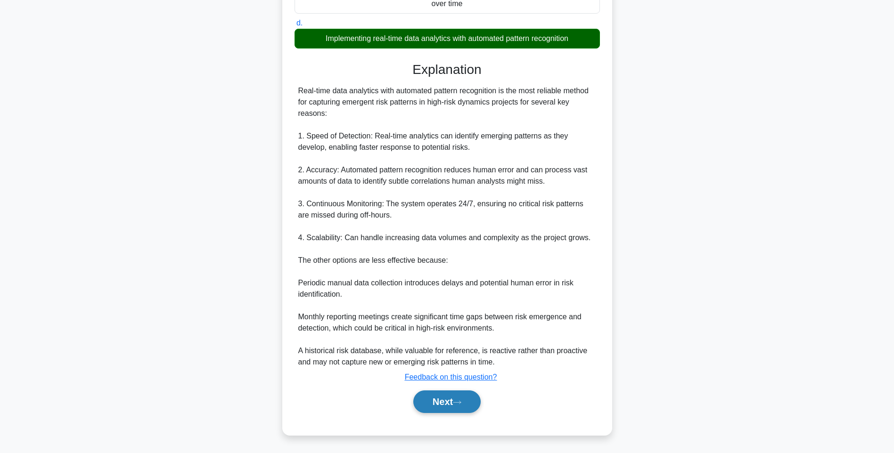
click at [469, 398] on button "Next" at bounding box center [446, 402] width 67 height 23
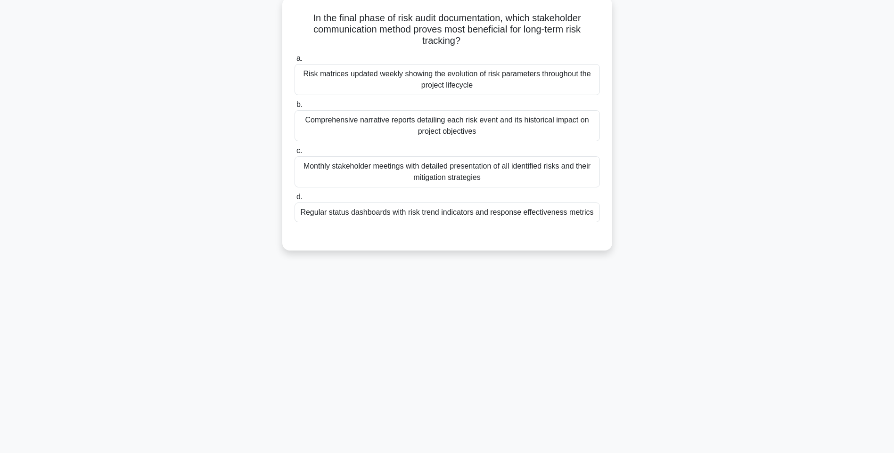
scroll to position [56, 0]
drag, startPoint x: 507, startPoint y: 140, endPoint x: 598, endPoint y: 215, distance: 117.8
click at [598, 215] on div "In the final phase of risk audit documentation, which stakeholder communication…" at bounding box center [447, 124] width 322 height 246
click at [564, 215] on div "Regular status dashboards with risk trend indicators and response effectiveness…" at bounding box center [447, 213] width 305 height 20
click at [295, 200] on input "d. Regular status dashboards with risk trend indicators and response effectiven…" at bounding box center [295, 197] width 0 height 6
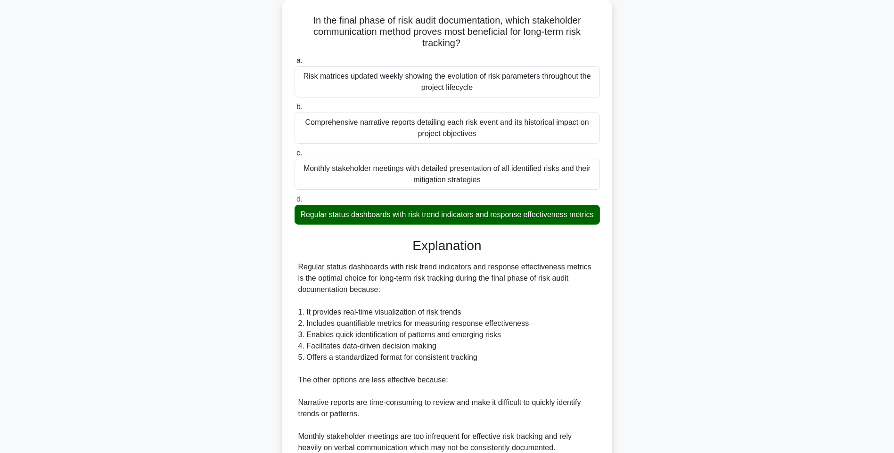
click at [748, 256] on div "In the final phase of risk audit documentation, which stakeholder communication…" at bounding box center [447, 283] width 622 height 567
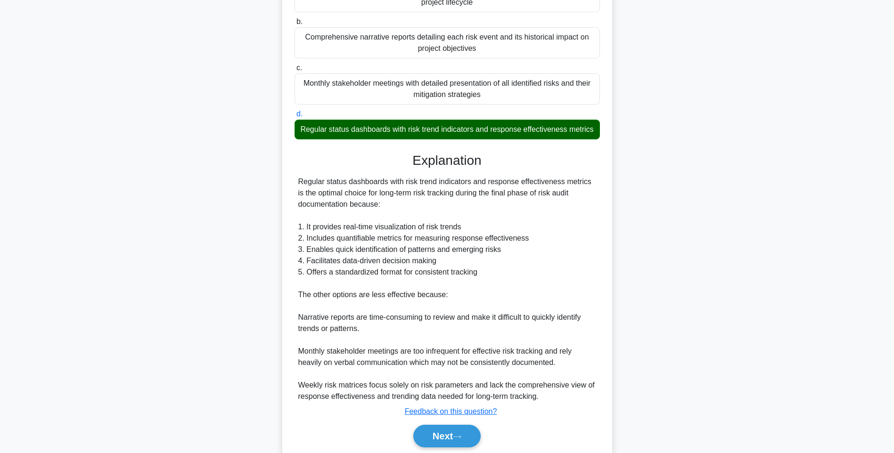
scroll to position [185, 0]
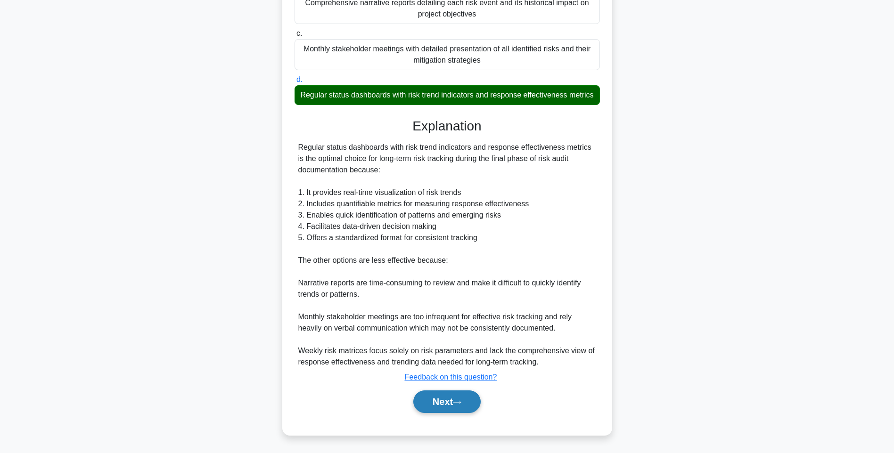
click at [445, 402] on button "Next" at bounding box center [446, 402] width 67 height 23
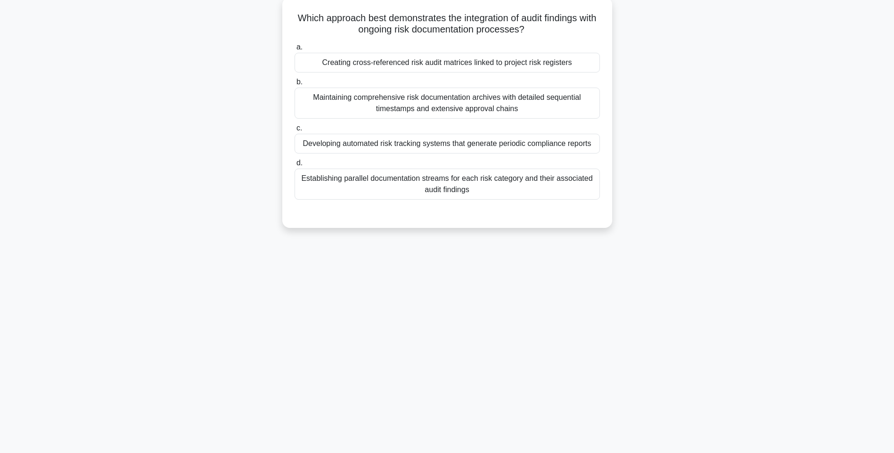
scroll to position [56, 0]
drag, startPoint x: 303, startPoint y: 15, endPoint x: 589, endPoint y: 192, distance: 336.7
click at [589, 192] on div "Which approach best demonstrates the integration of audit findings with ongoing…" at bounding box center [447, 112] width 322 height 223
click at [474, 179] on div "Establishing parallel documentation streams for each risk category and their as…" at bounding box center [447, 184] width 305 height 31
click at [295, 166] on input "d. Establishing parallel documentation streams for each risk category and their…" at bounding box center [295, 163] width 0 height 6
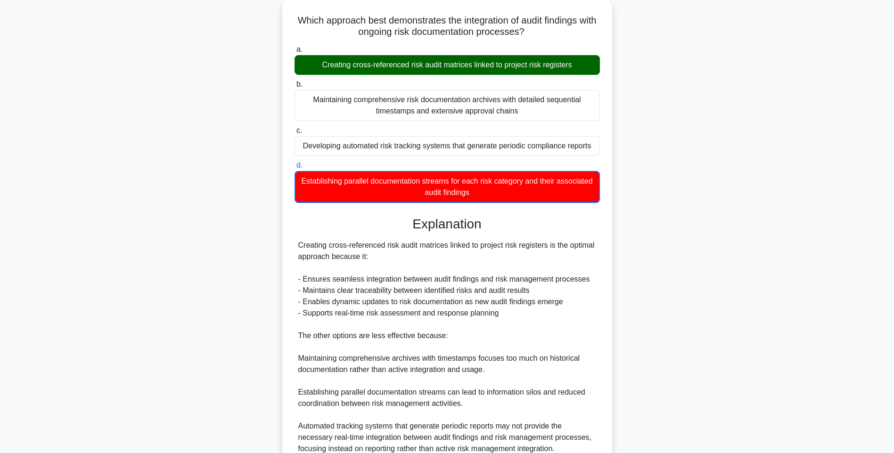
click at [731, 247] on div "Which approach best demonstrates the integration of audit findings with ongoing…" at bounding box center [447, 267] width 622 height 534
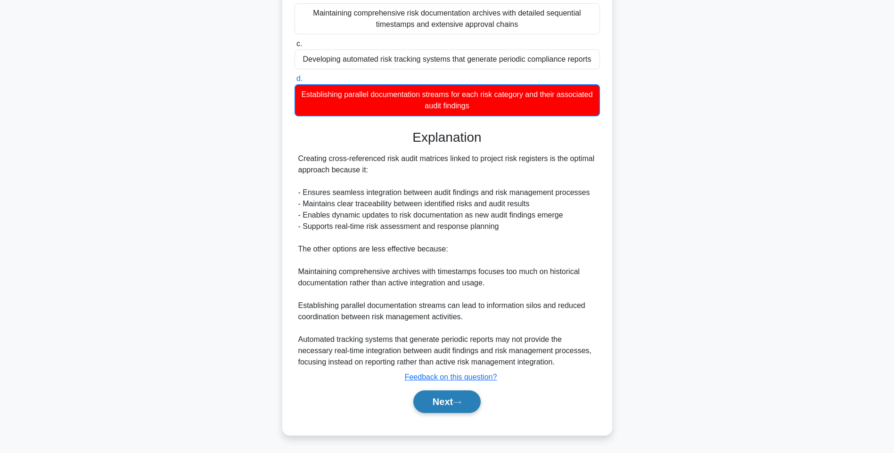
click at [450, 395] on button "Next" at bounding box center [446, 402] width 67 height 23
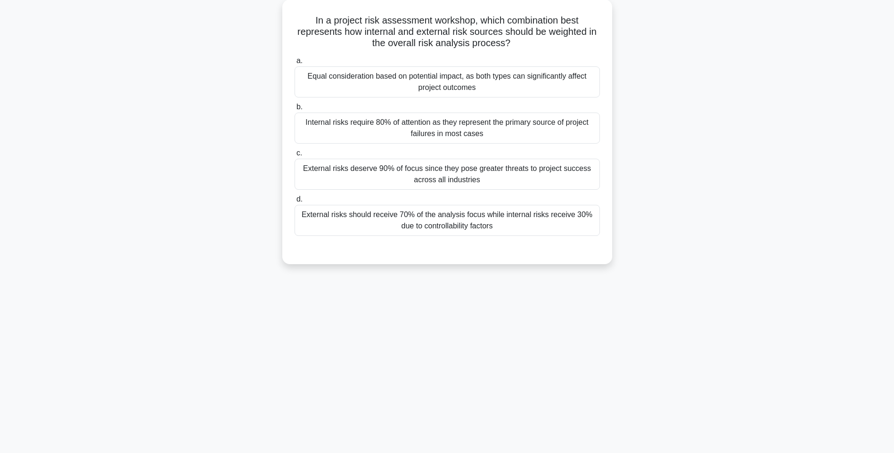
scroll to position [56, 0]
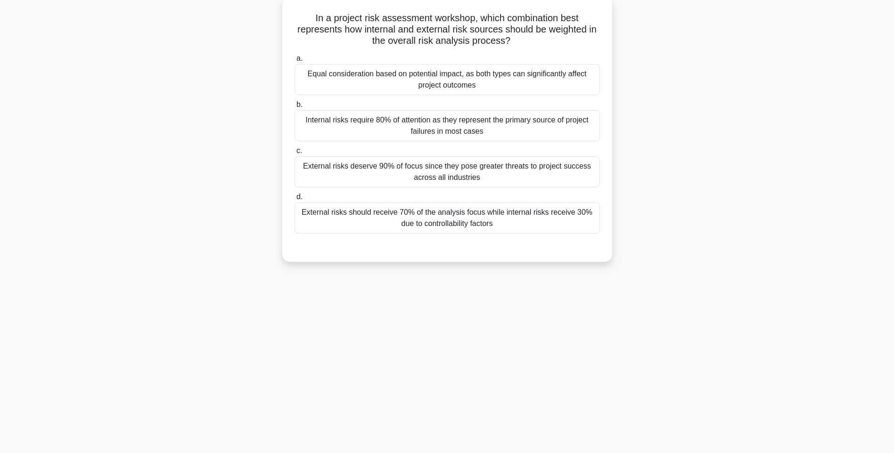
drag, startPoint x: 305, startPoint y: 15, endPoint x: 580, endPoint y: 220, distance: 343.2
click at [580, 220] on div "In a project risk assessment workshop, which combination best represents how in…" at bounding box center [447, 129] width 322 height 257
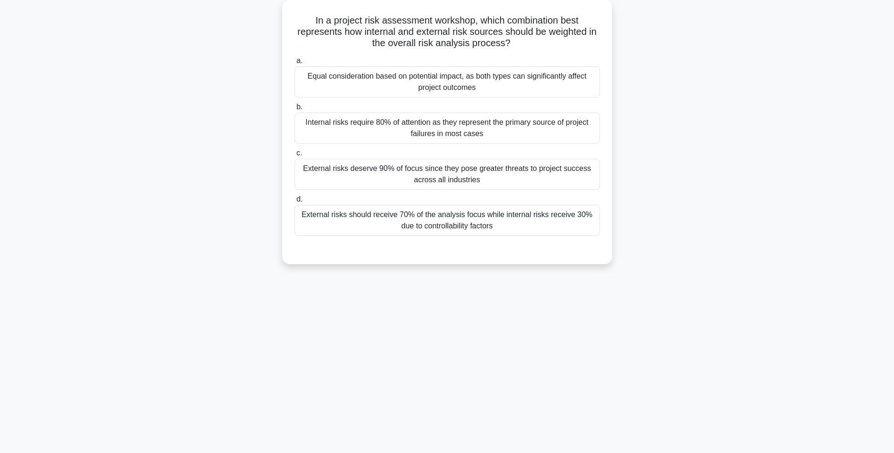
drag, startPoint x: 539, startPoint y: 216, endPoint x: 726, endPoint y: 238, distance: 188.3
click at [539, 216] on div "External risks should receive 70% of the analysis focus while internal risks re…" at bounding box center [447, 220] width 305 height 31
click at [295, 203] on input "d. External risks should receive 70% of the analysis focus while internal risks…" at bounding box center [295, 200] width 0 height 6
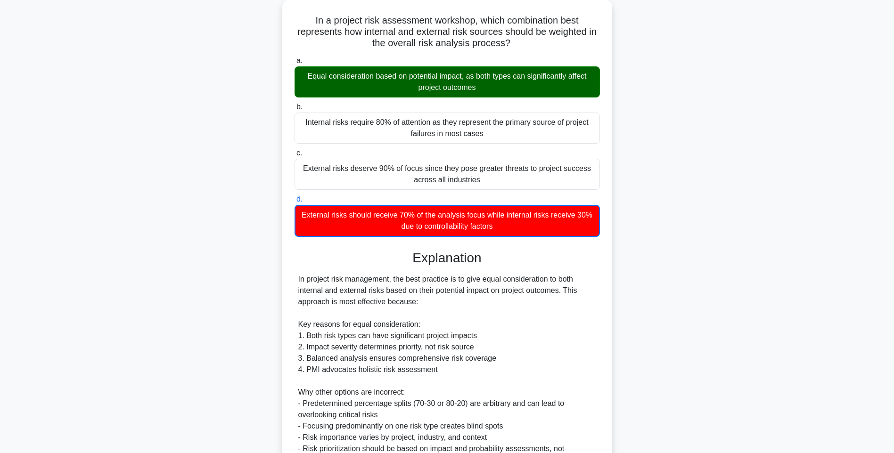
click at [632, 276] on div "In a project risk assessment workshop, which combination best represents how in…" at bounding box center [447, 289] width 622 height 579
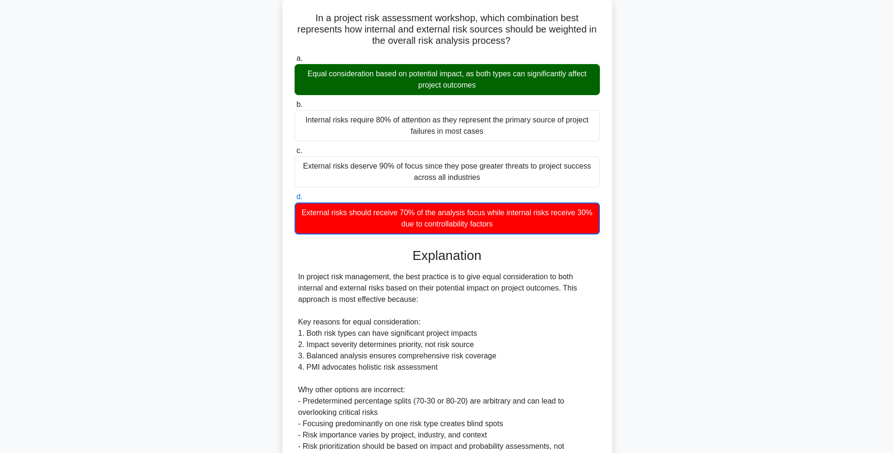
scroll to position [186, 0]
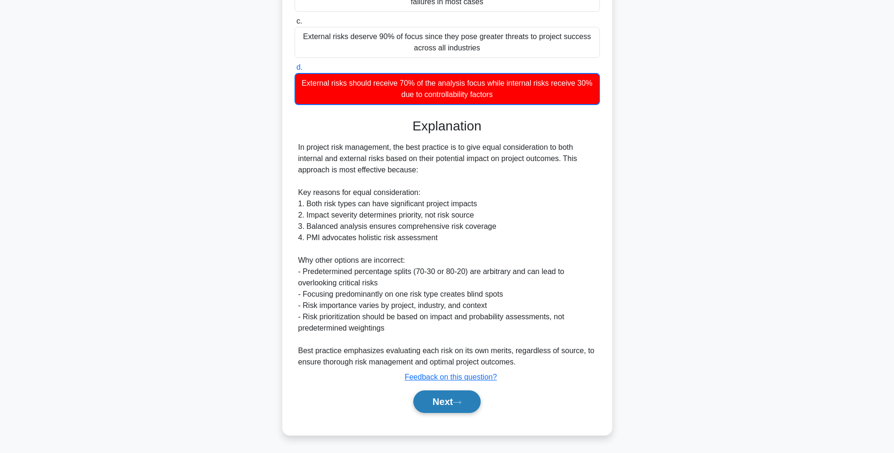
click at [451, 397] on button "Next" at bounding box center [446, 402] width 67 height 23
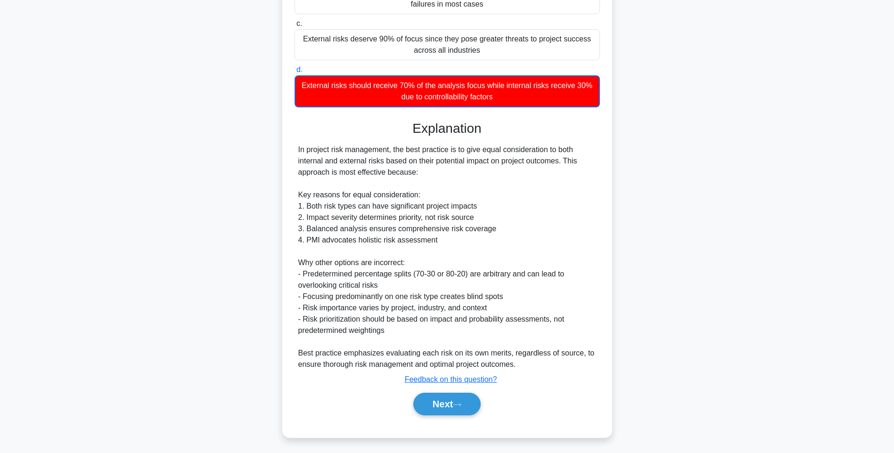
scroll to position [56, 0]
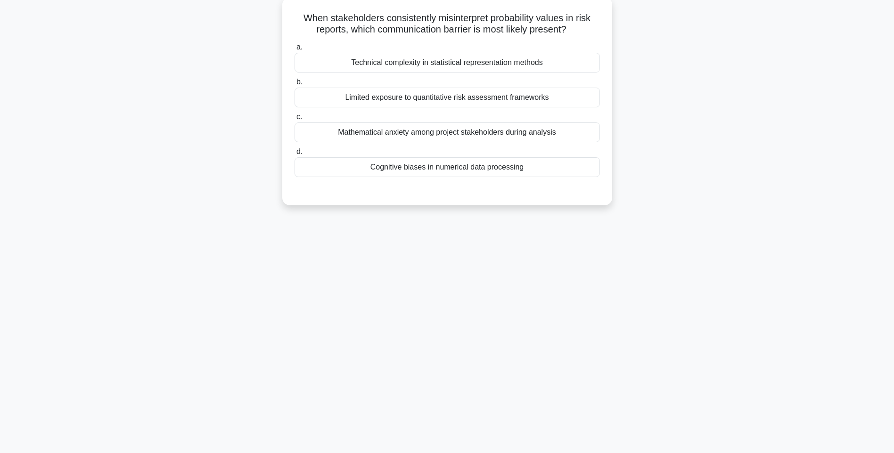
drag, startPoint x: 297, startPoint y: 16, endPoint x: 590, endPoint y: 172, distance: 331.9
click at [590, 172] on div "When stakeholders consistently misinterpret probability values in risk reports,…" at bounding box center [447, 101] width 322 height 201
drag, startPoint x: 524, startPoint y: 168, endPoint x: 621, endPoint y: 188, distance: 99.1
click at [524, 168] on div "Cognitive biases in numerical data processing" at bounding box center [447, 170] width 305 height 20
click at [295, 157] on input "d. Cognitive biases in numerical data processing" at bounding box center [295, 154] width 0 height 6
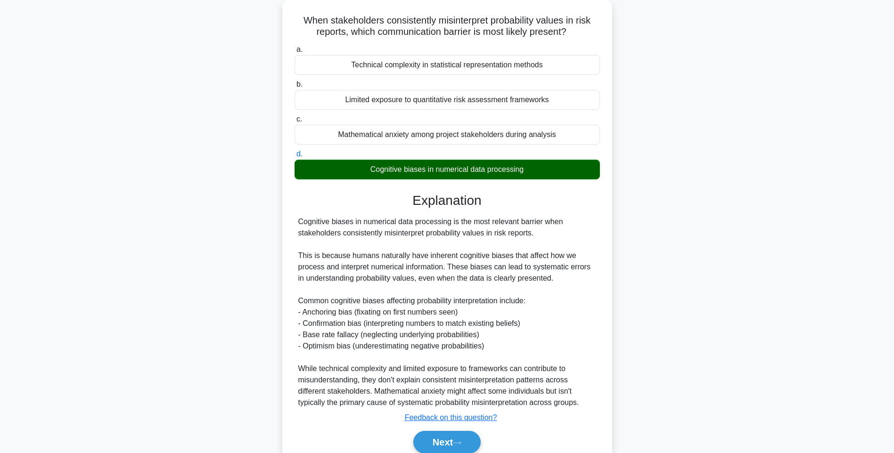
click at [665, 237] on div "When stakeholders consistently misinterpret probability values in risk reports,…" at bounding box center [447, 244] width 622 height 488
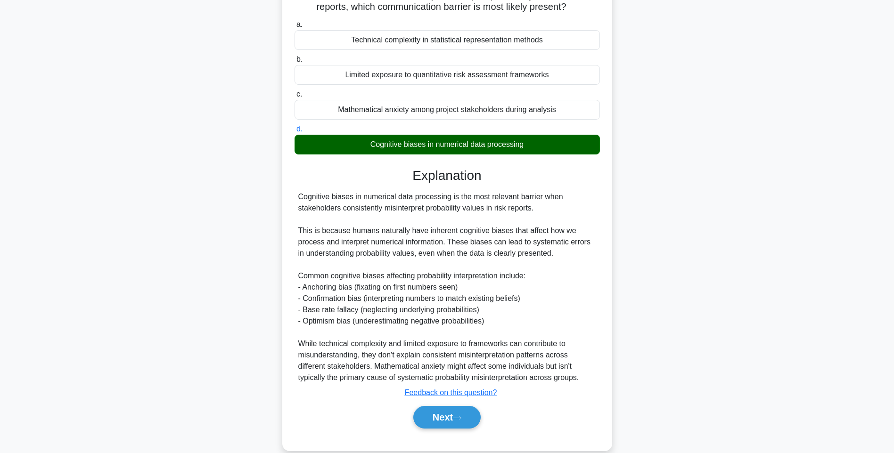
scroll to position [94, 0]
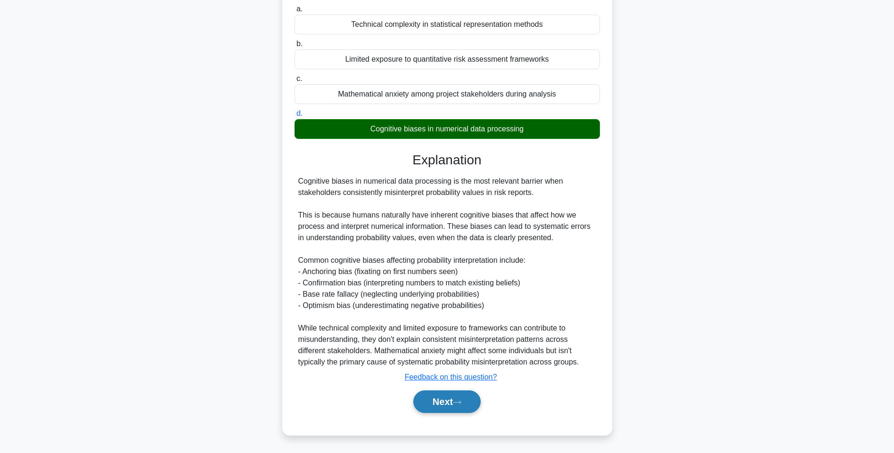
click at [437, 398] on button "Next" at bounding box center [446, 402] width 67 height 23
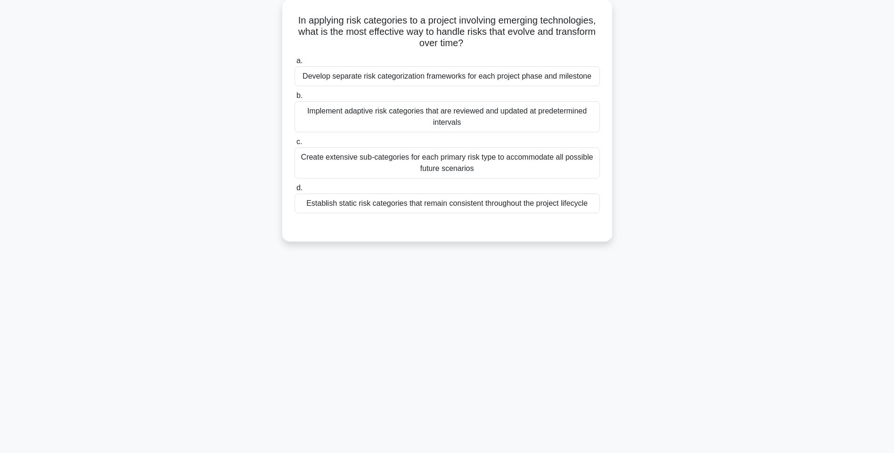
scroll to position [56, 0]
drag, startPoint x: 303, startPoint y: 15, endPoint x: 619, endPoint y: 202, distance: 367.4
click at [619, 202] on div "In applying risk categories to a project involving emerging technologies, what …" at bounding box center [447, 127] width 622 height 254
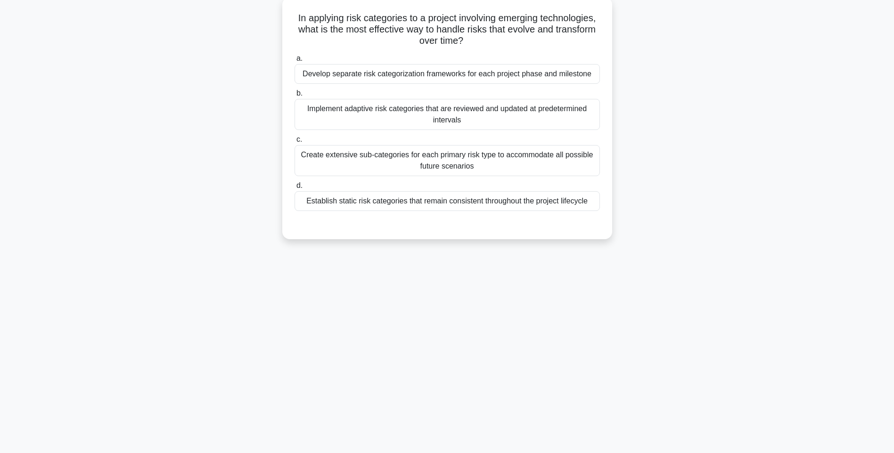
click at [539, 199] on div "Establish static risk categories that remain consistent throughout the project …" at bounding box center [447, 201] width 305 height 20
click at [295, 189] on input "d. Establish static risk categories that remain consistent throughout the proje…" at bounding box center [295, 186] width 0 height 6
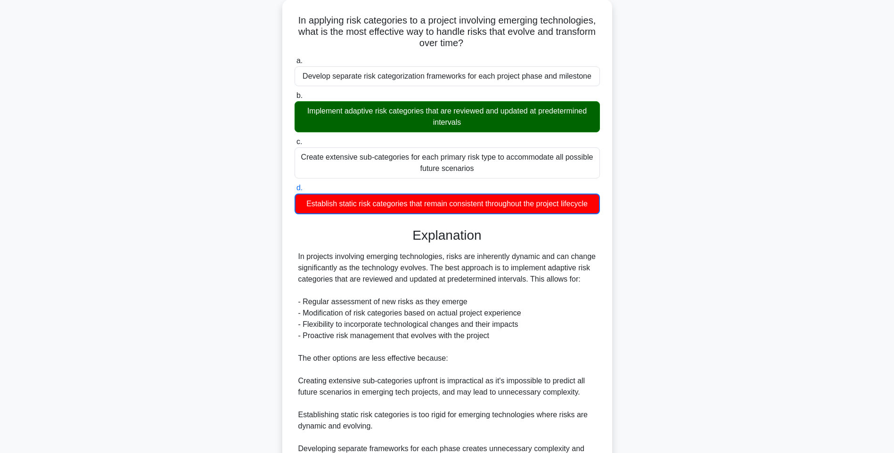
click at [719, 323] on div "In applying risk categories to a project involving emerging technologies, what …" at bounding box center [447, 278] width 622 height 557
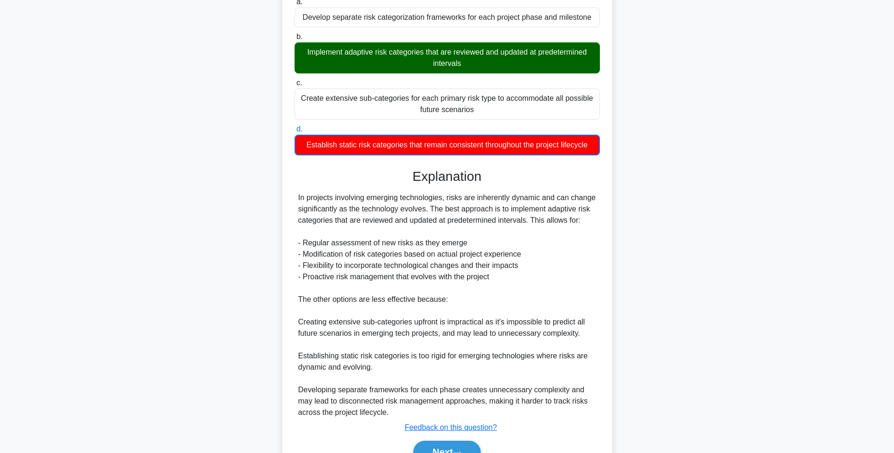
scroll to position [163, 0]
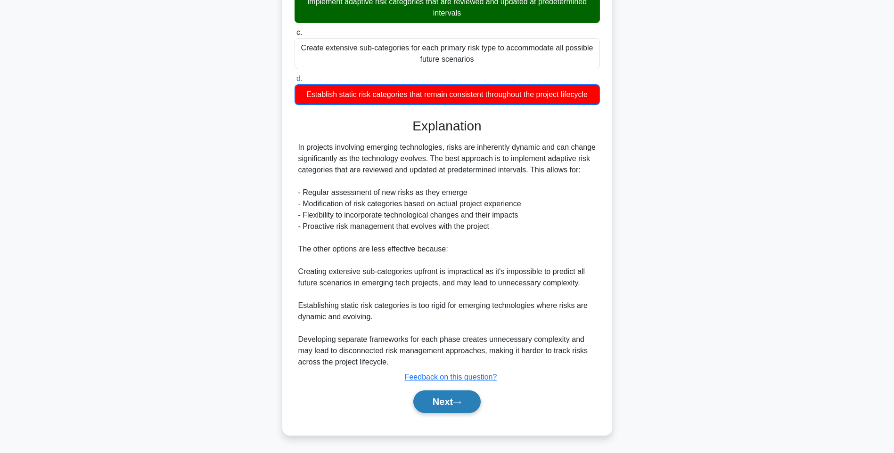
click at [452, 405] on button "Next" at bounding box center [446, 402] width 67 height 23
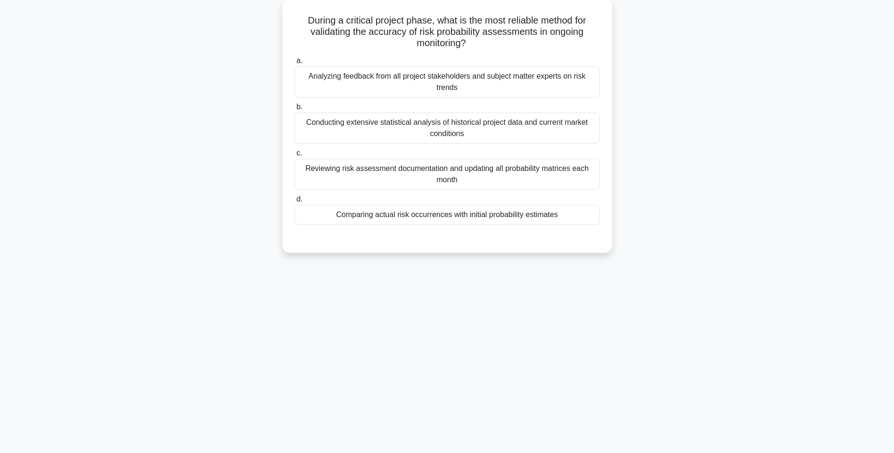
drag, startPoint x: 302, startPoint y: 12, endPoint x: 643, endPoint y: 219, distance: 398.6
click at [643, 219] on div "During a critical project phase, what is the most reliable method for validatin…" at bounding box center [447, 132] width 622 height 265
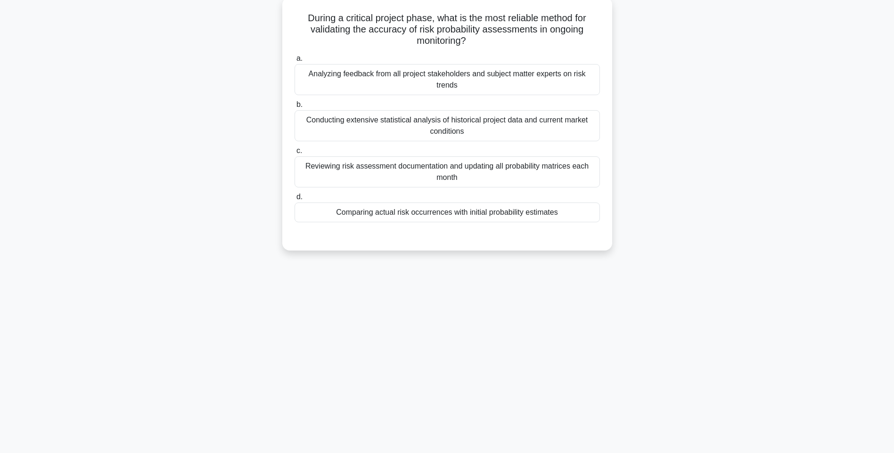
click at [543, 215] on div "Comparing actual risk occurrences with initial probability estimates" at bounding box center [447, 213] width 305 height 20
click at [295, 200] on input "d. Comparing actual risk occurrences with initial probability estimates" at bounding box center [295, 197] width 0 height 6
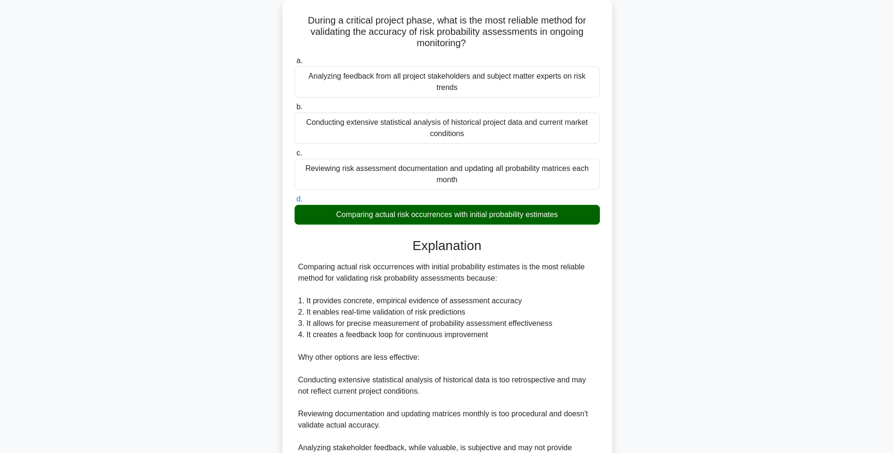
click at [635, 278] on div "During a critical project phase, what is the most reliable method for validatin…" at bounding box center [447, 295] width 622 height 590
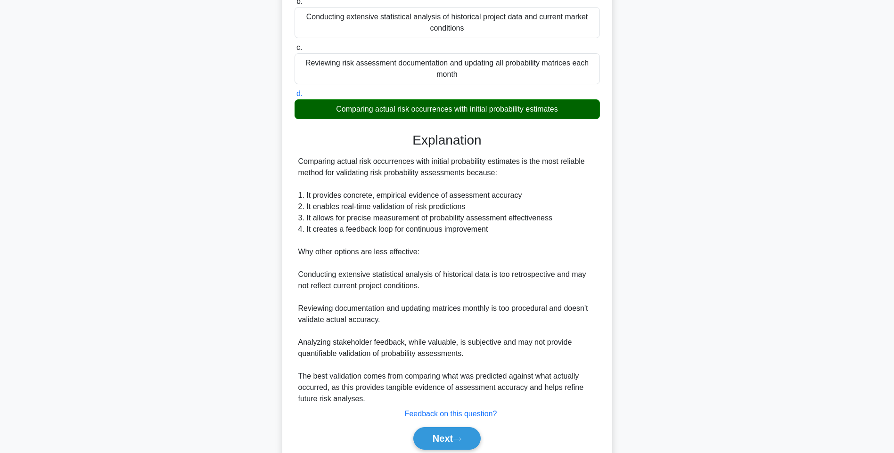
scroll to position [196, 0]
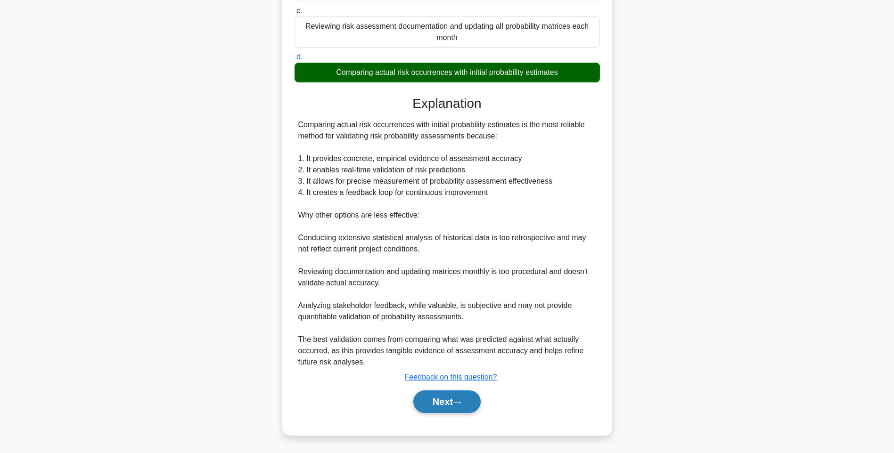
click at [441, 397] on button "Next" at bounding box center [446, 402] width 67 height 23
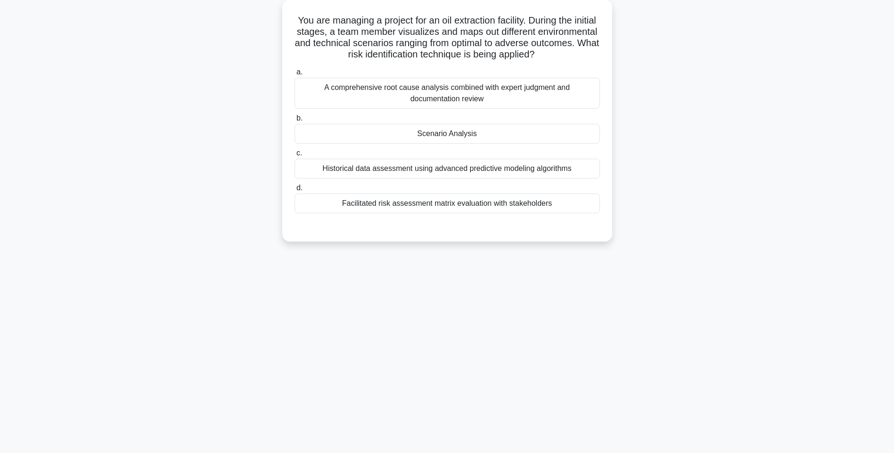
drag, startPoint x: 301, startPoint y: 16, endPoint x: 612, endPoint y: 206, distance: 364.8
click at [612, 206] on div "You are managing a project for an oil extraction facility. During the initial s…" at bounding box center [447, 127] width 622 height 254
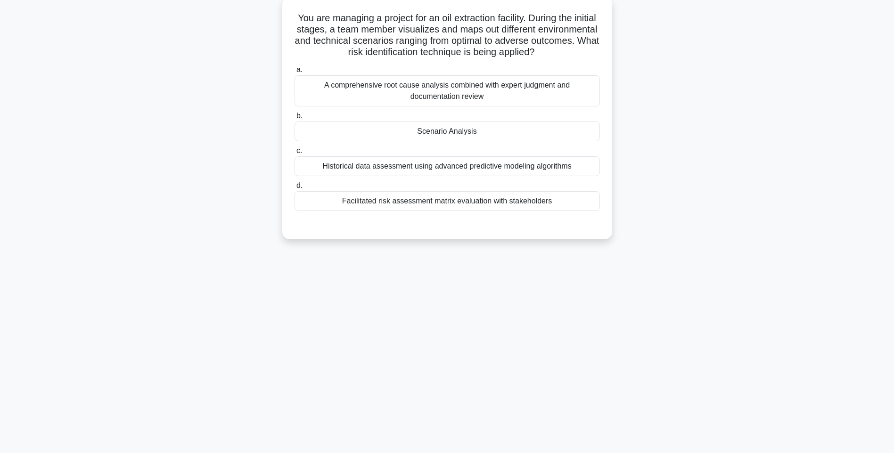
click at [531, 205] on div "Facilitated risk assessment matrix evaluation with stakeholders" at bounding box center [447, 201] width 305 height 20
click at [295, 189] on input "d. Facilitated risk assessment matrix evaluation with stakeholders" at bounding box center [295, 186] width 0 height 6
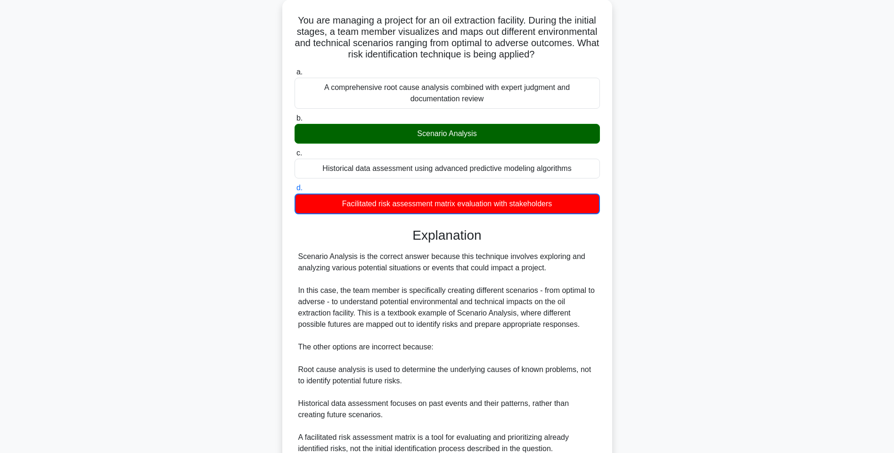
click at [697, 250] on div "You are managing a project for an oil extraction facility. During the initial s…" at bounding box center [447, 267] width 622 height 534
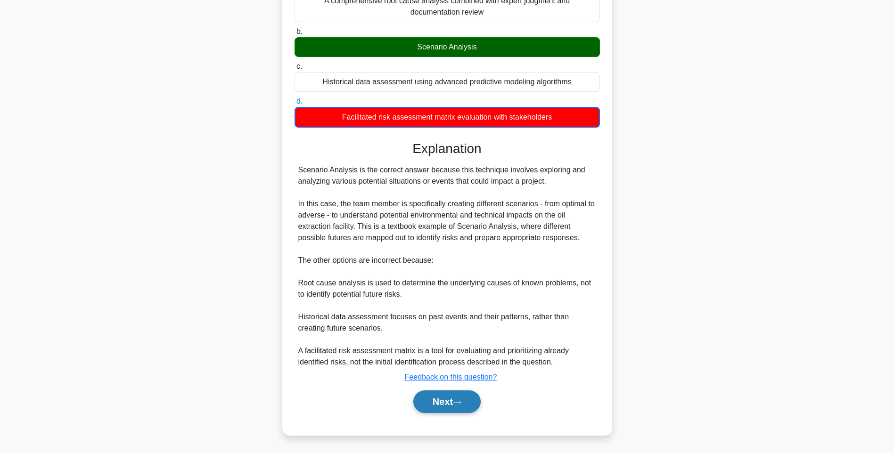
click at [457, 402] on button "Next" at bounding box center [446, 402] width 67 height 23
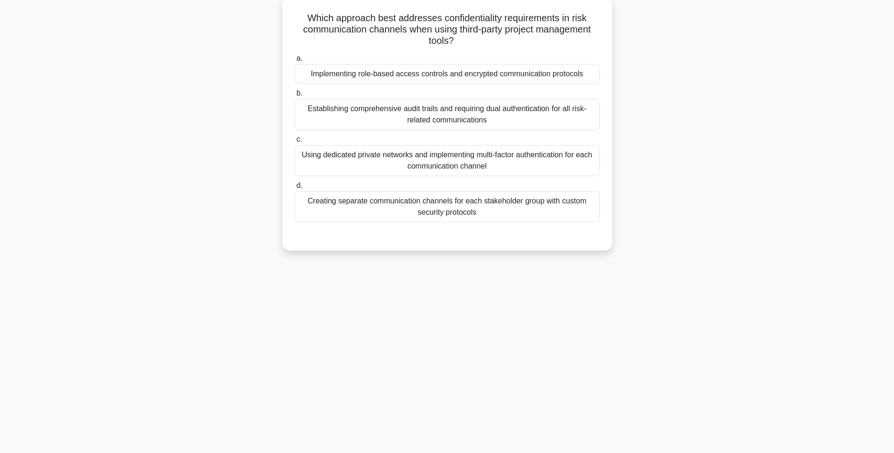
scroll to position [56, 0]
drag, startPoint x: 302, startPoint y: 16, endPoint x: 608, endPoint y: 222, distance: 370.0
click at [608, 222] on div "Which approach best addresses confidentiality requirements in risk communicatio…" at bounding box center [447, 124] width 330 height 254
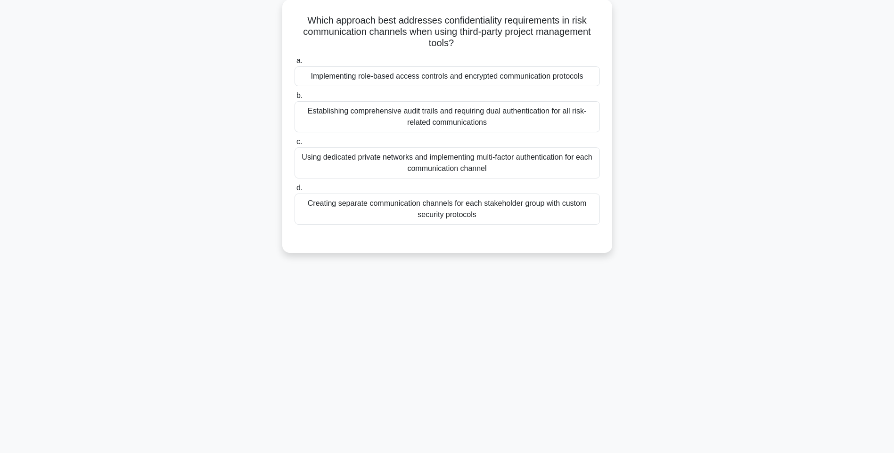
drag, startPoint x: 536, startPoint y: 208, endPoint x: 638, endPoint y: 213, distance: 101.9
click at [536, 208] on div "Creating separate communication channels for each stakeholder group with custom…" at bounding box center [447, 209] width 305 height 31
click at [295, 191] on input "d. Creating separate communication channels for each stakeholder group with cus…" at bounding box center [295, 188] width 0 height 6
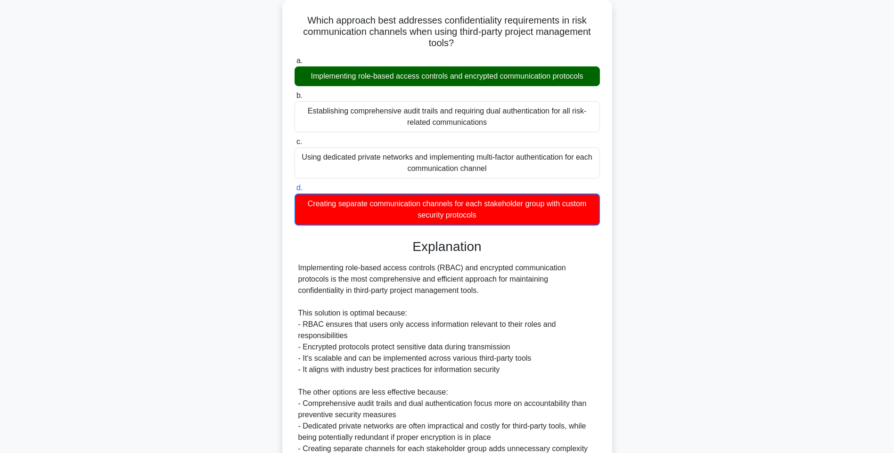
click at [645, 215] on div "Which approach best addresses confidentiality requirements in risk communicatio…" at bounding box center [447, 272] width 622 height 545
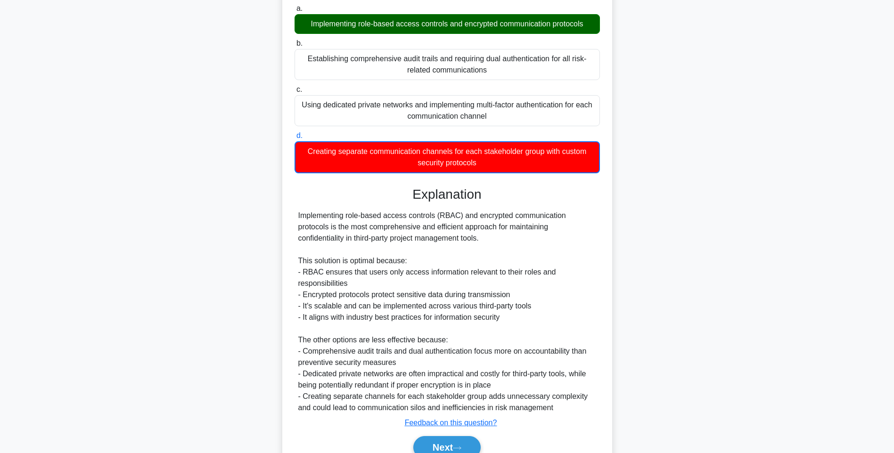
scroll to position [152, 0]
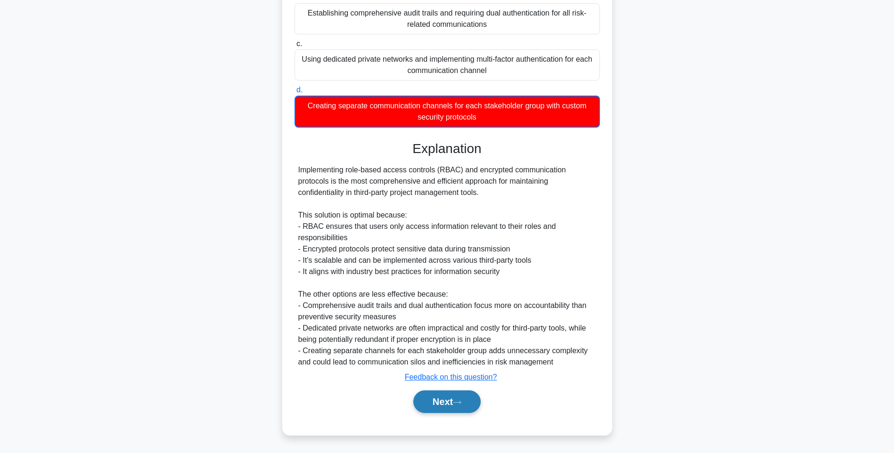
click at [451, 398] on button "Next" at bounding box center [446, 402] width 67 height 23
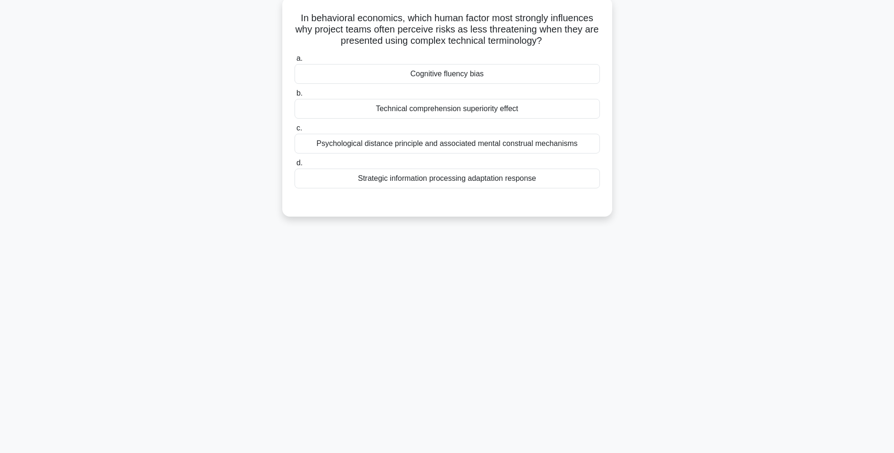
scroll to position [56, 0]
drag, startPoint x: 296, startPoint y: 14, endPoint x: 630, endPoint y: 191, distance: 377.8
click at [630, 191] on div "In behavioral economics, which human factor most strongly influences why projec…" at bounding box center [447, 115] width 622 height 231
click at [492, 180] on div "Strategic information processing adaptation response" at bounding box center [447, 179] width 305 height 20
click at [295, 166] on input "d. Strategic information processing adaptation response" at bounding box center [295, 163] width 0 height 6
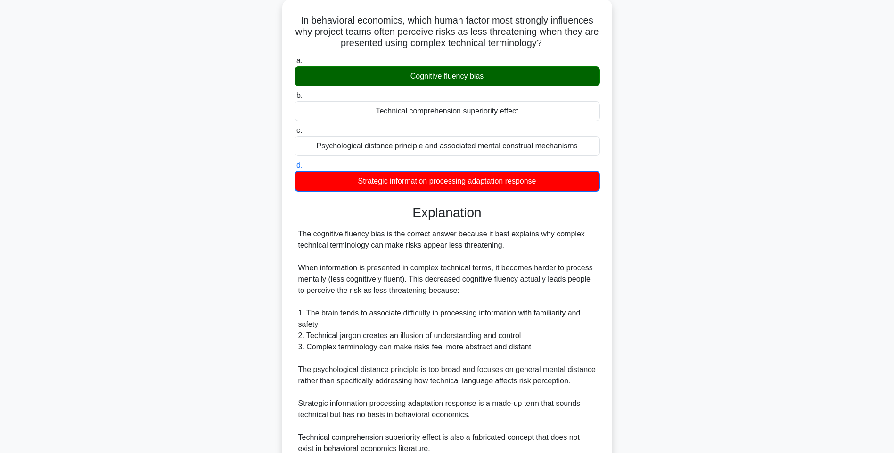
click at [693, 265] on div "In behavioral economics, which human factor most strongly influences why projec…" at bounding box center [447, 267] width 622 height 534
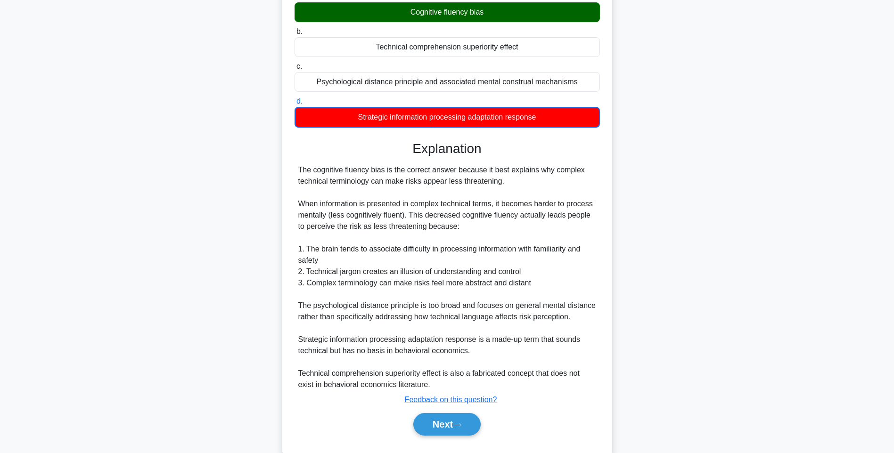
scroll to position [140, 0]
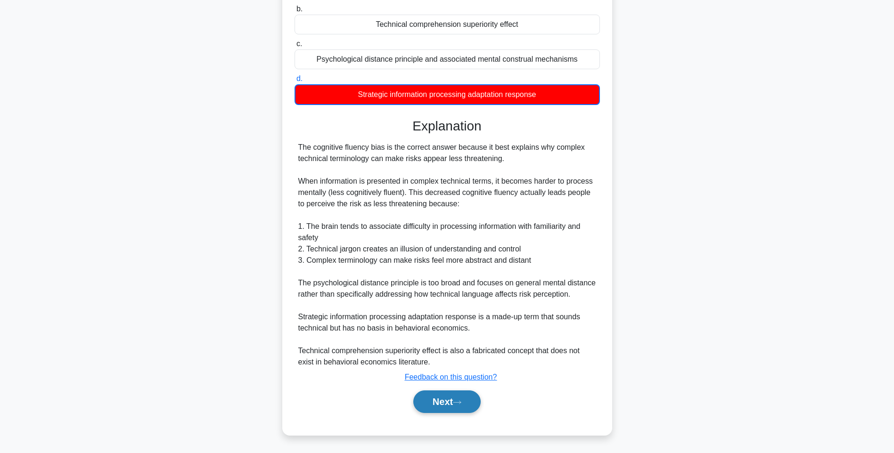
click at [435, 396] on button "Next" at bounding box center [446, 402] width 67 height 23
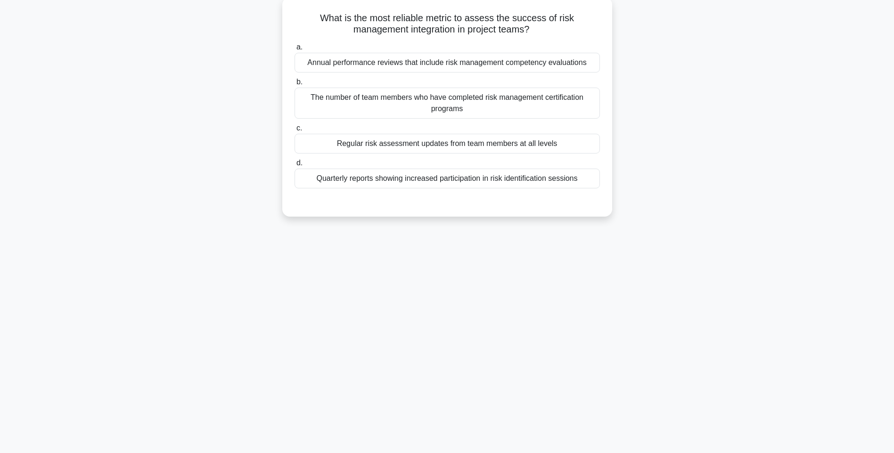
drag, startPoint x: 372, startPoint y: 63, endPoint x: 591, endPoint y: 190, distance: 253.4
click at [591, 190] on div "What is the most reliable metric to assess the success of risk management integ…" at bounding box center [447, 107] width 322 height 212
click at [553, 177] on div "Quarterly reports showing increased participation in risk identification sessio…" at bounding box center [447, 179] width 305 height 20
click at [295, 166] on input "d. Quarterly reports showing increased participation in risk identification ses…" at bounding box center [295, 163] width 0 height 6
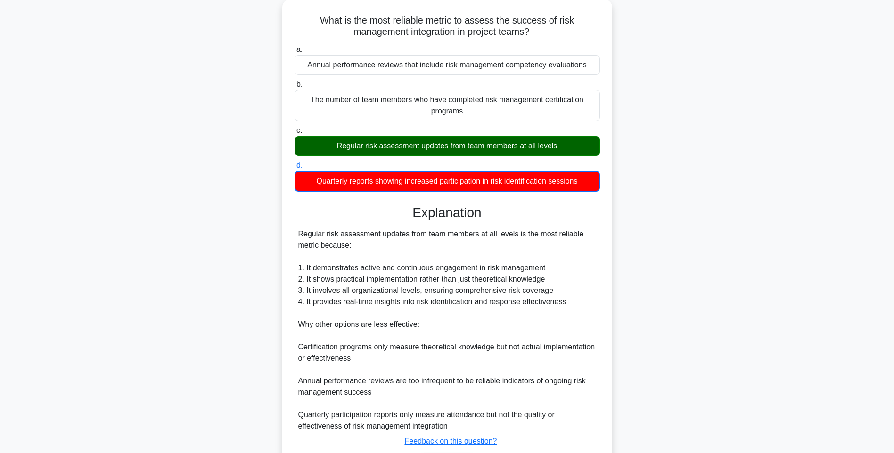
click at [725, 283] on div "What is the most reliable metric to assess the success of risk management integ…" at bounding box center [447, 255] width 622 height 511
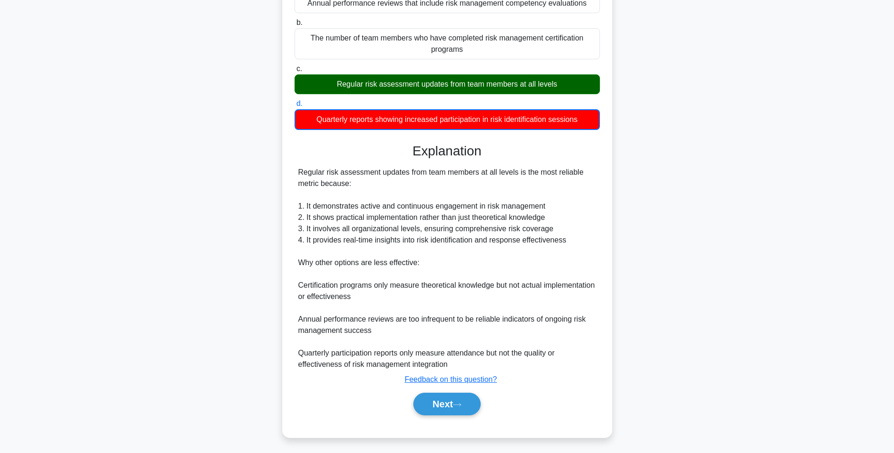
scroll to position [118, 0]
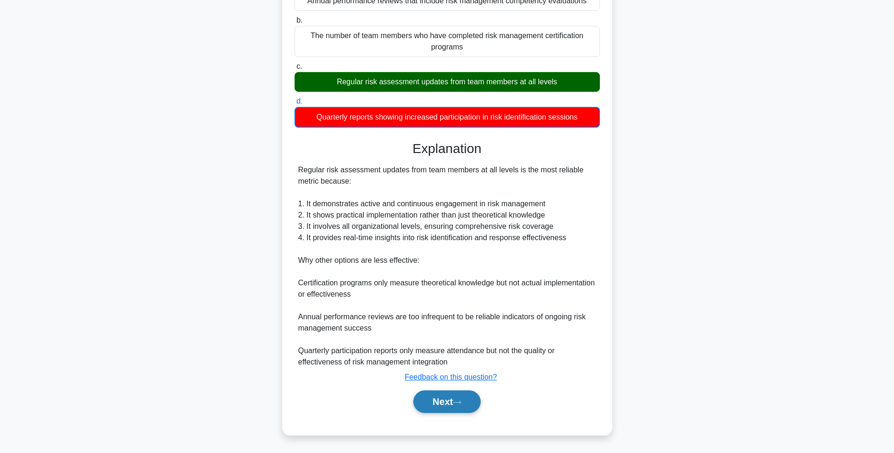
click at [443, 396] on button "Next" at bounding box center [446, 402] width 67 height 23
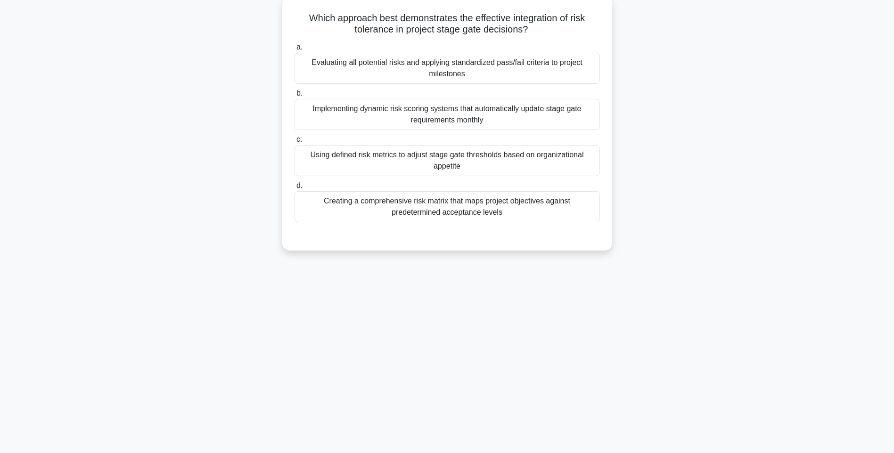
scroll to position [56, 0]
drag, startPoint x: 305, startPoint y: 13, endPoint x: 612, endPoint y: 209, distance: 363.4
click at [612, 209] on div "Which approach best demonstrates the effective integration of risk tolerance in…" at bounding box center [447, 124] width 330 height 254
click at [497, 206] on div "Creating a comprehensive risk matrix that maps project objectives against prede…" at bounding box center [447, 206] width 305 height 31
click at [295, 189] on input "d. Creating a comprehensive risk matrix that maps project objectives against pr…" at bounding box center [295, 186] width 0 height 6
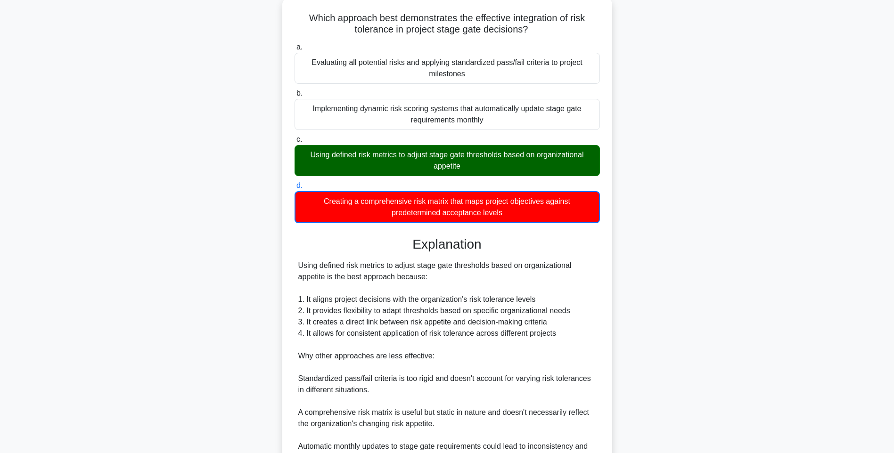
click at [598, 244] on div "Explanation" at bounding box center [447, 245] width 305 height 16
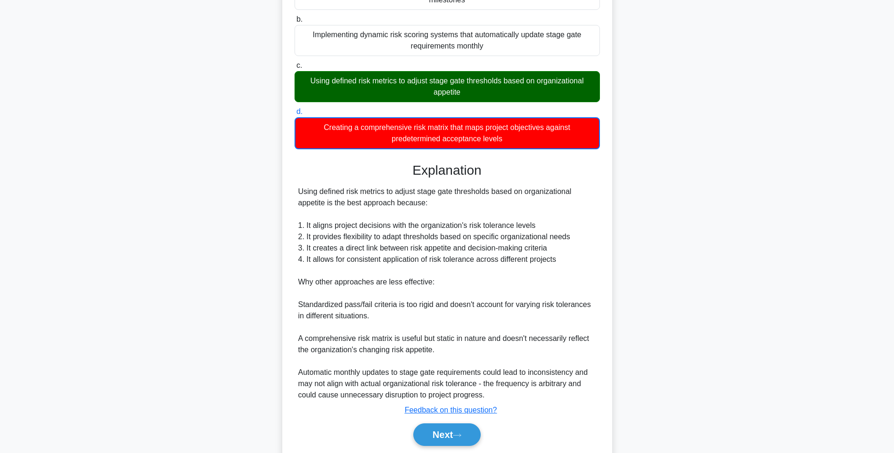
scroll to position [163, 0]
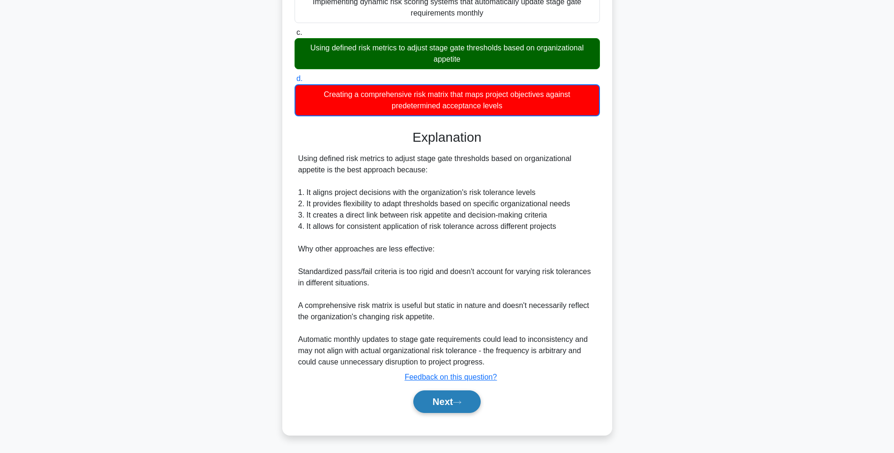
click at [455, 399] on button "Next" at bounding box center [446, 402] width 67 height 23
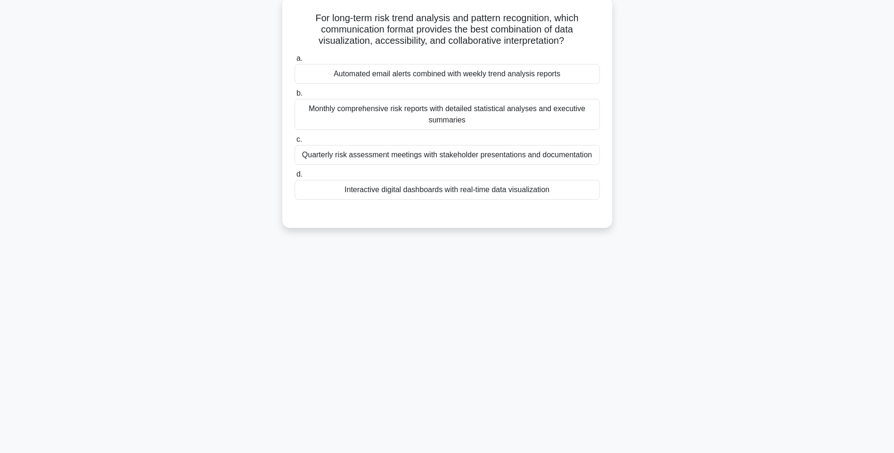
scroll to position [56, 0]
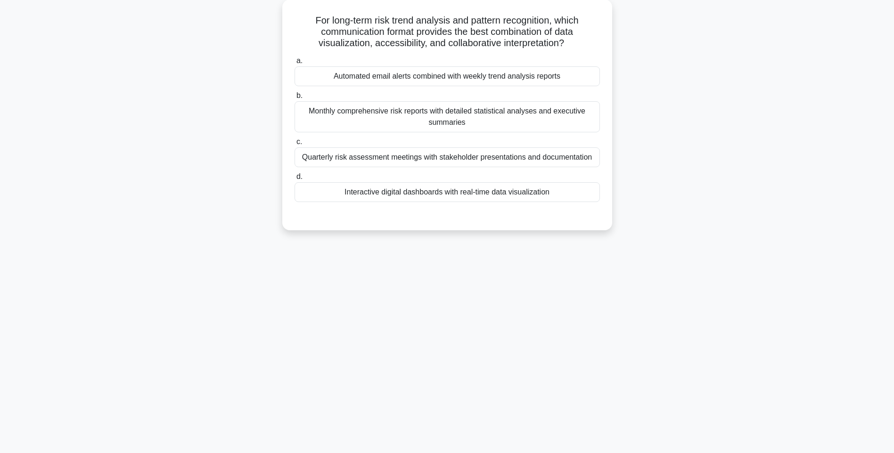
drag, startPoint x: 296, startPoint y: 14, endPoint x: 615, endPoint y: 203, distance: 371.5
click at [615, 203] on div "For long-term risk trend analysis and pattern recognition, which communication …" at bounding box center [447, 121] width 622 height 242
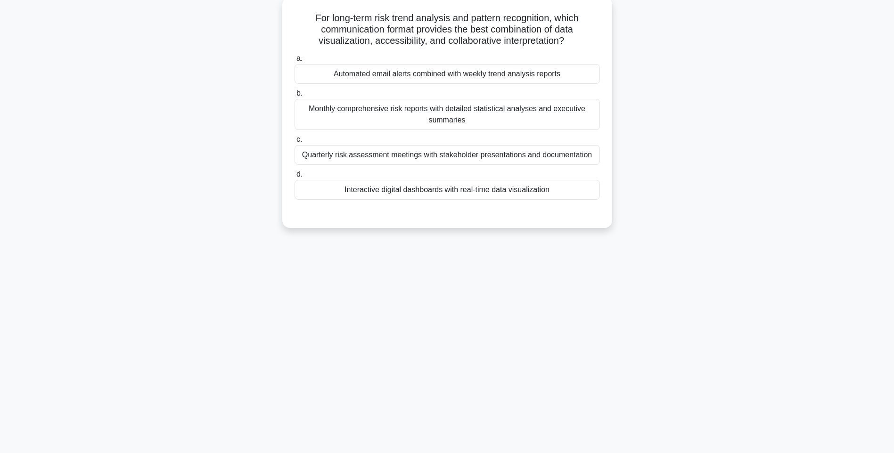
drag, startPoint x: 483, startPoint y: 189, endPoint x: 526, endPoint y: 198, distance: 43.8
click at [483, 189] on div "Interactive digital dashboards with real-time data visualization" at bounding box center [447, 190] width 305 height 20
click at [295, 178] on input "d. Interactive digital dashboards with real-time data visualization" at bounding box center [295, 175] width 0 height 6
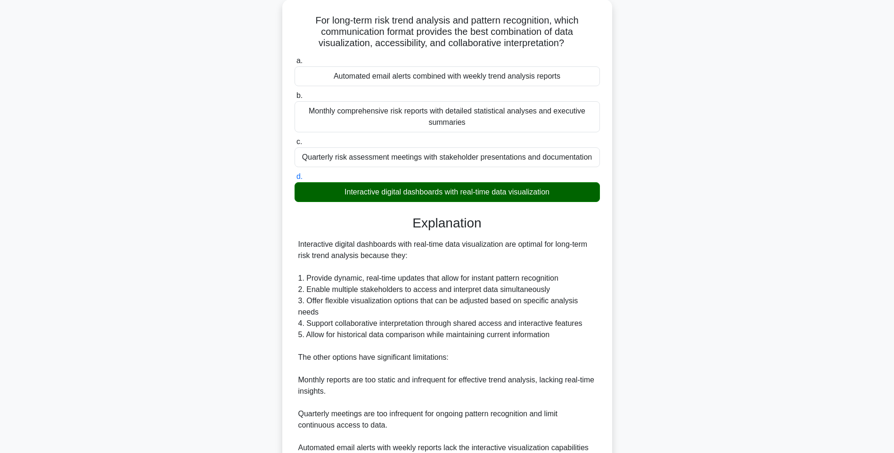
drag, startPoint x: 669, startPoint y: 298, endPoint x: 659, endPoint y: 307, distance: 13.0
click at [669, 298] on div "For long-term risk trend analysis and pattern recognition, which communication …" at bounding box center [447, 278] width 622 height 556
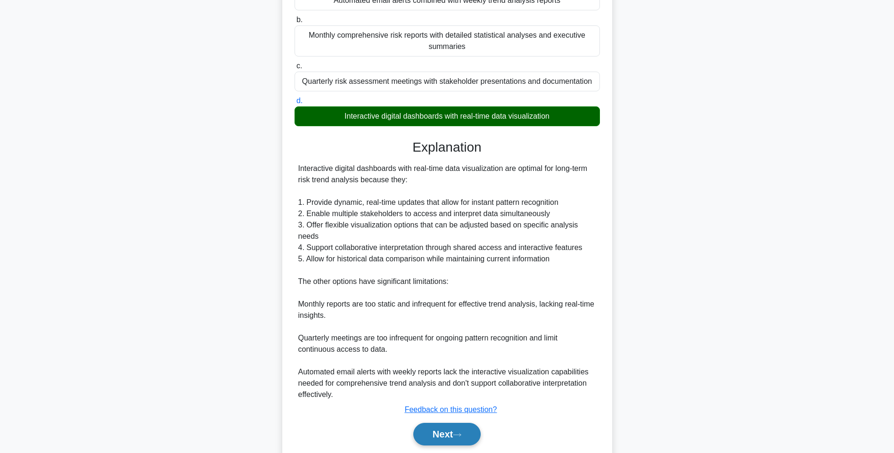
scroll to position [162, 0]
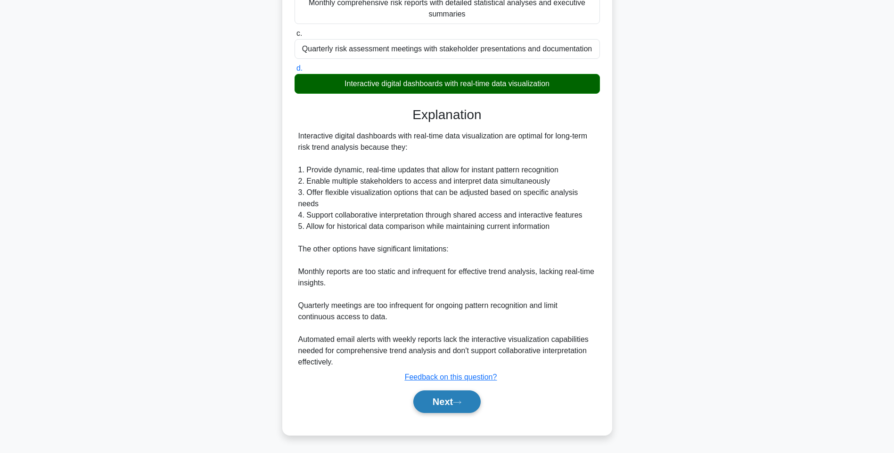
click at [459, 400] on button "Next" at bounding box center [446, 402] width 67 height 23
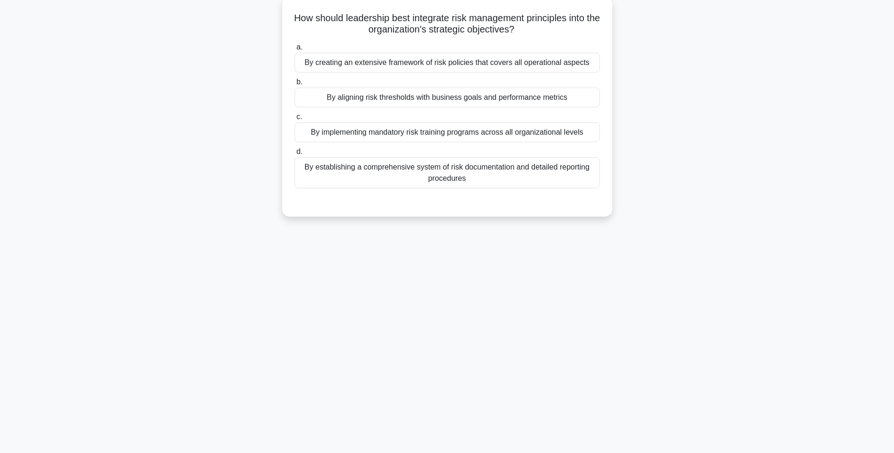
scroll to position [56, 0]
drag, startPoint x: 293, startPoint y: 15, endPoint x: 589, endPoint y: 186, distance: 341.8
click at [589, 186] on div "How should leadership best integrate risk management principles into the organi…" at bounding box center [447, 107] width 322 height 212
click at [545, 176] on div "By establishing a comprehensive system of risk documentation and detailed repor…" at bounding box center [447, 172] width 305 height 31
click at [295, 155] on input "d. By establishing a comprehensive system of risk documentation and detailed re…" at bounding box center [295, 152] width 0 height 6
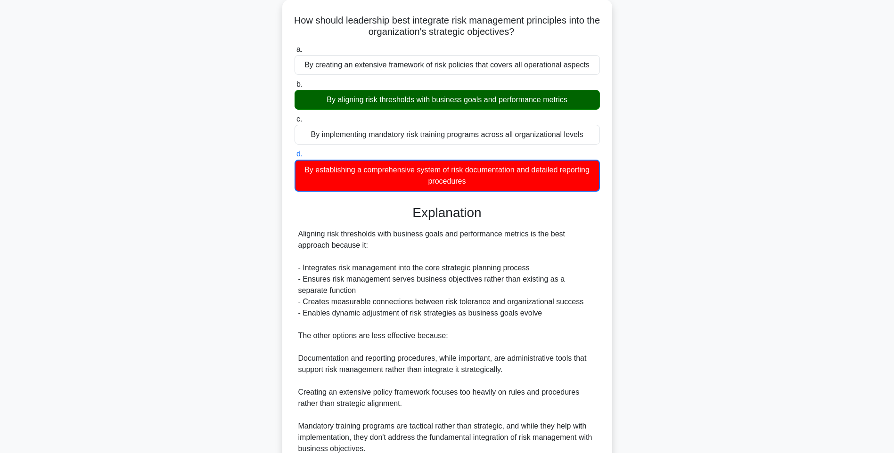
click at [732, 235] on div "How should leadership best integrate risk management principles into the organi…" at bounding box center [447, 267] width 622 height 534
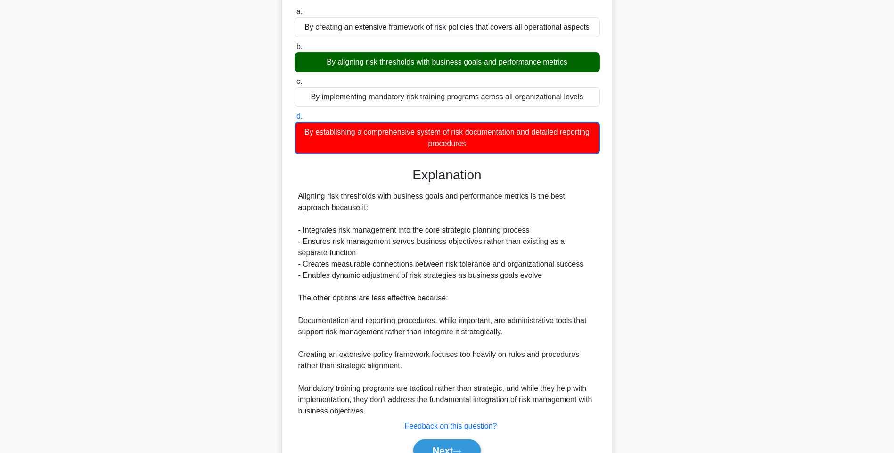
scroll to position [140, 0]
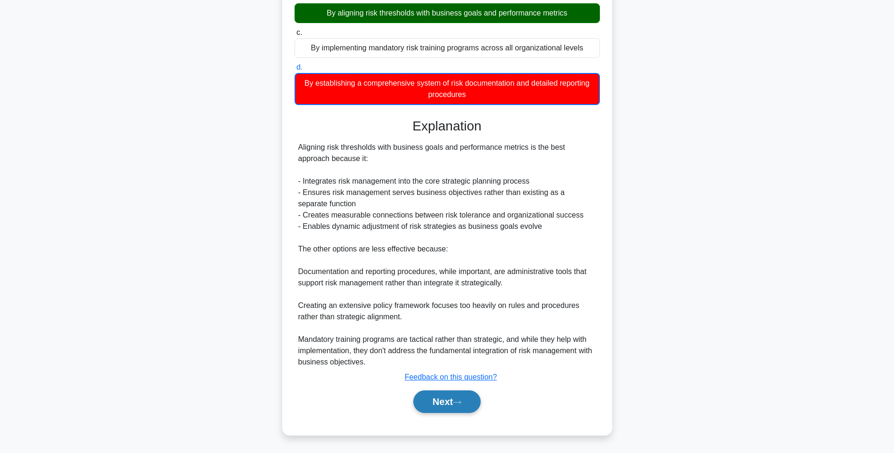
click at [459, 402] on icon at bounding box center [457, 402] width 8 height 5
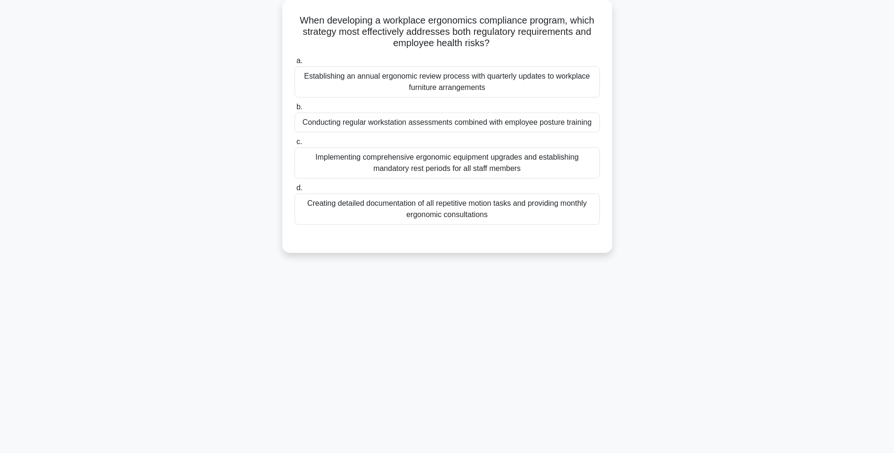
scroll to position [56, 0]
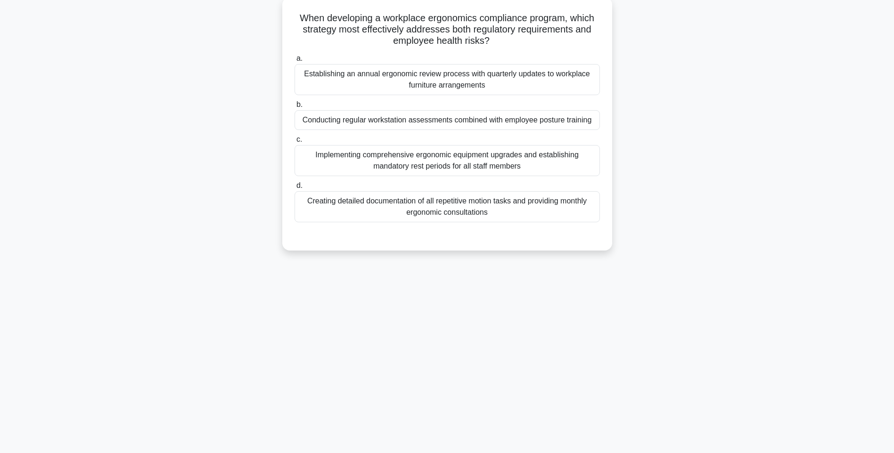
drag, startPoint x: 324, startPoint y: 37, endPoint x: 571, endPoint y: 214, distance: 303.8
click at [571, 214] on div "When developing a workplace ergonomics compliance program, which strategy most …" at bounding box center [447, 124] width 322 height 246
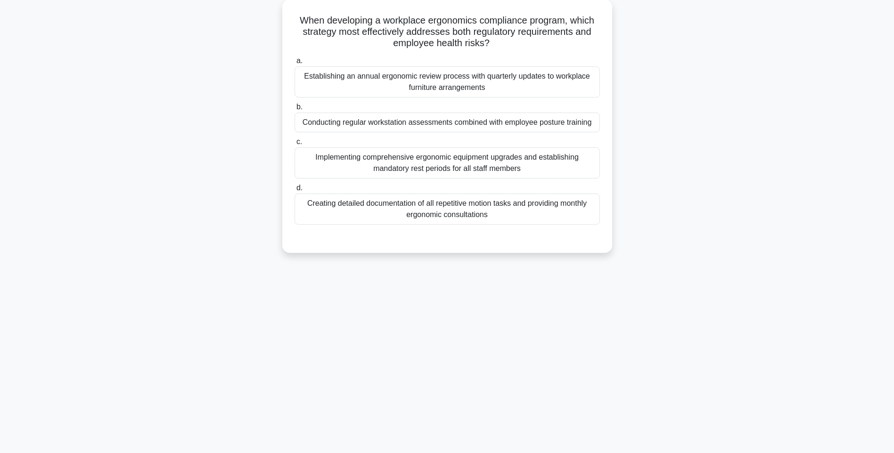
drag, startPoint x: 530, startPoint y: 210, endPoint x: 622, endPoint y: 214, distance: 92.0
click at [530, 210] on div "Creating detailed documentation of all repetitive motion tasks and providing mo…" at bounding box center [447, 209] width 305 height 31
click at [295, 191] on input "d. Creating detailed documentation of all repetitive motion tasks and providing…" at bounding box center [295, 188] width 0 height 6
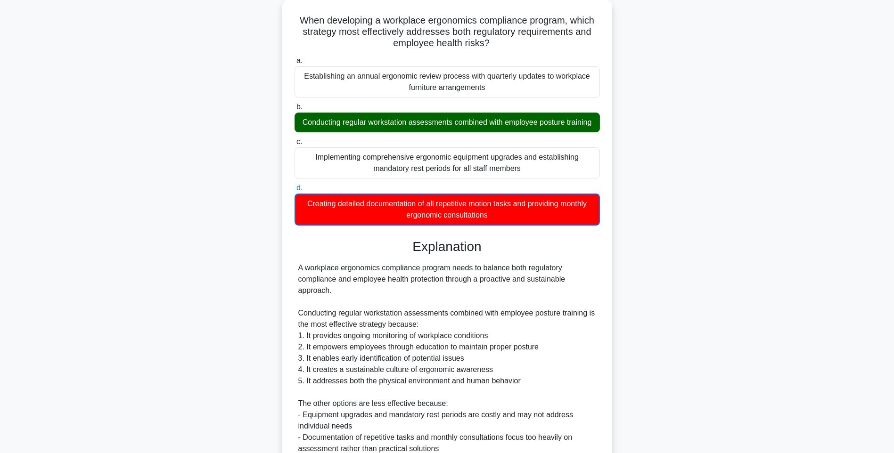
click at [679, 222] on div "When developing a workplace ergonomics compliance program, which strategy most …" at bounding box center [447, 278] width 622 height 557
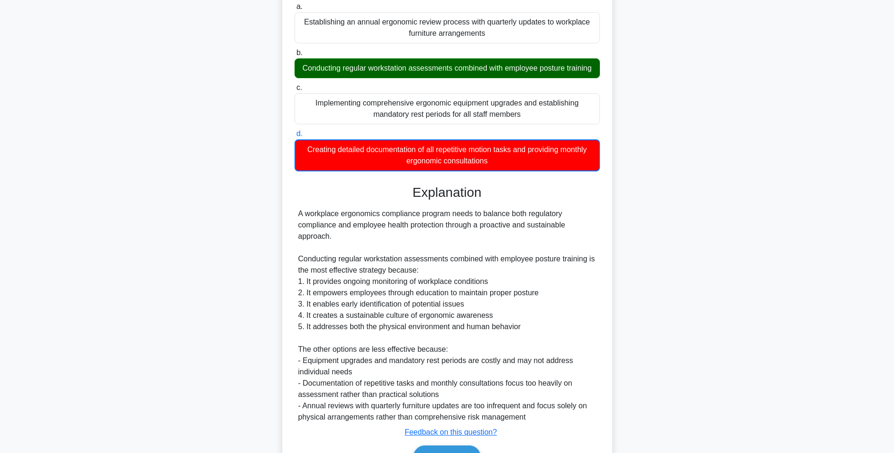
scroll to position [174, 0]
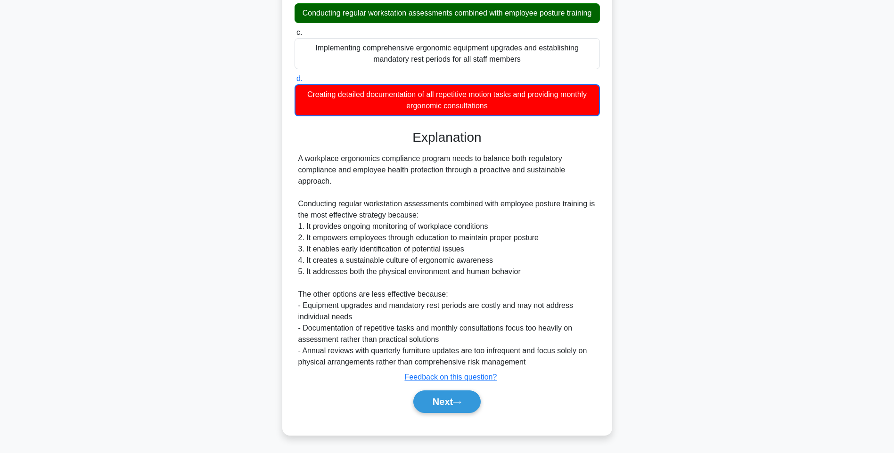
click at [456, 390] on div "Next" at bounding box center [447, 402] width 305 height 30
click at [434, 402] on button "Next" at bounding box center [446, 402] width 67 height 23
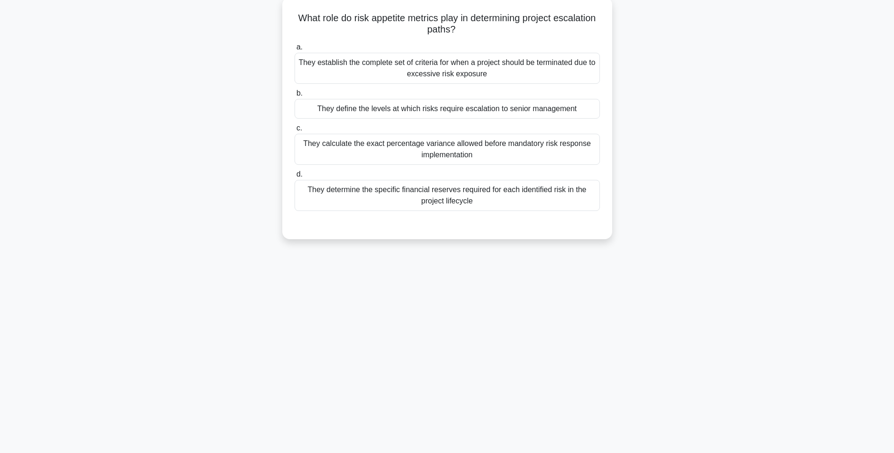
scroll to position [56, 0]
drag, startPoint x: 309, startPoint y: 13, endPoint x: 596, endPoint y: 209, distance: 347.7
click at [596, 209] on div "What role do risk appetite metrics play in determining project escalation paths…" at bounding box center [447, 118] width 322 height 235
click at [491, 196] on div "They determine the specific financial reserves required for each identified ris…" at bounding box center [447, 195] width 305 height 31
click at [295, 178] on input "d. They determine the specific financial reserves required for each identified …" at bounding box center [295, 175] width 0 height 6
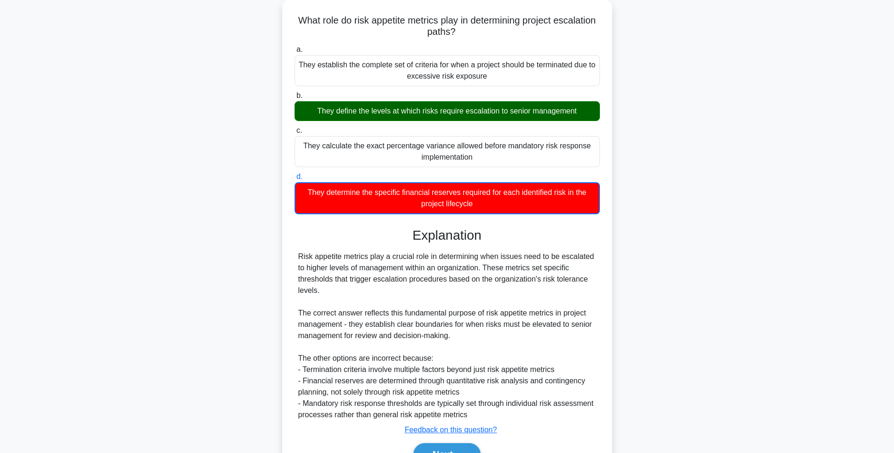
drag, startPoint x: 720, startPoint y: 235, endPoint x: 690, endPoint y: 263, distance: 40.3
click at [720, 234] on div "What role do risk appetite metrics play in determining project escalation paths…" at bounding box center [447, 250] width 622 height 500
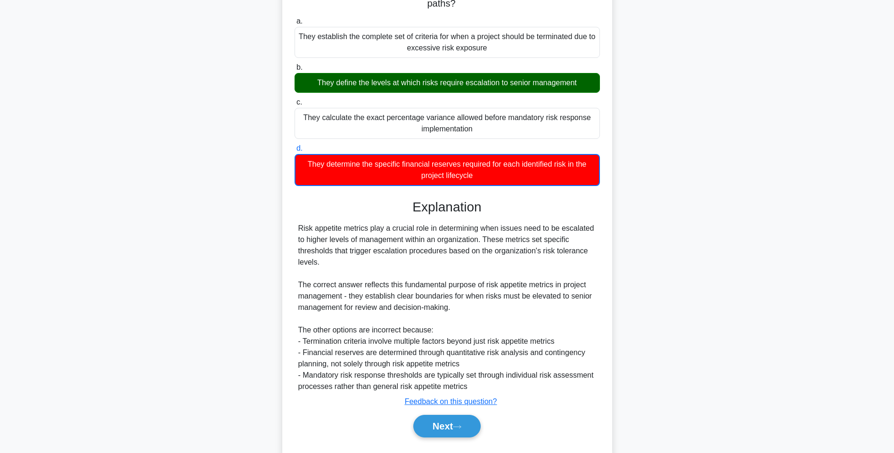
scroll to position [107, 0]
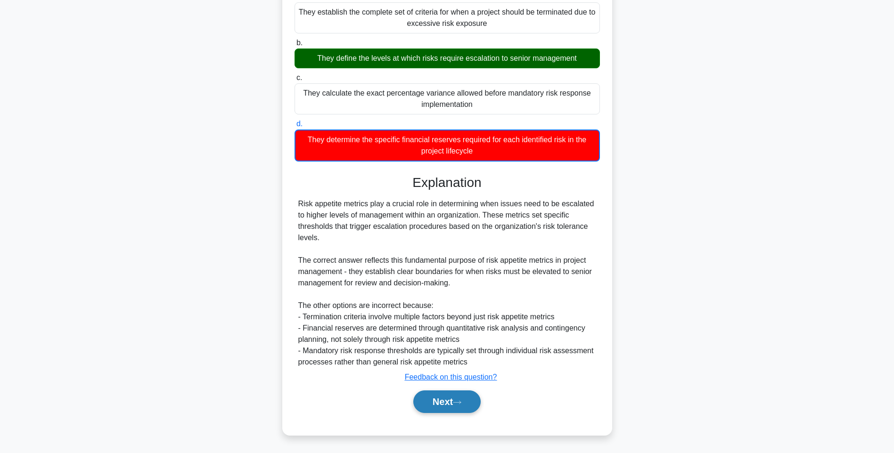
click at [455, 409] on button "Next" at bounding box center [446, 402] width 67 height 23
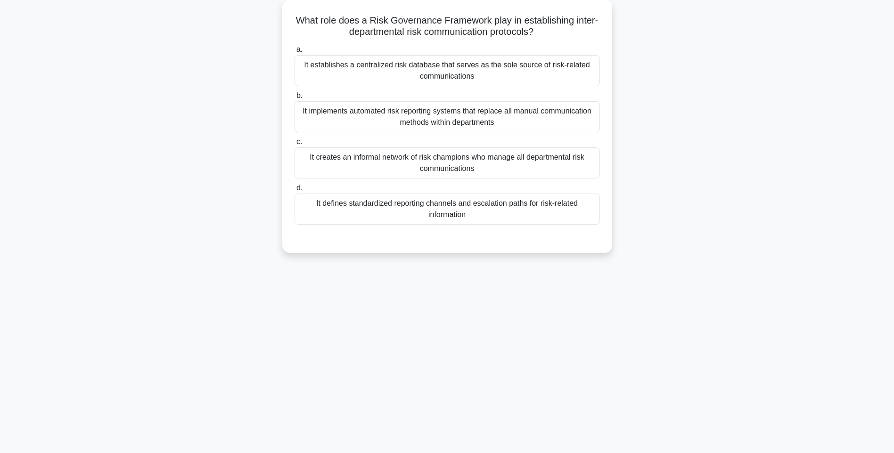
scroll to position [56, 0]
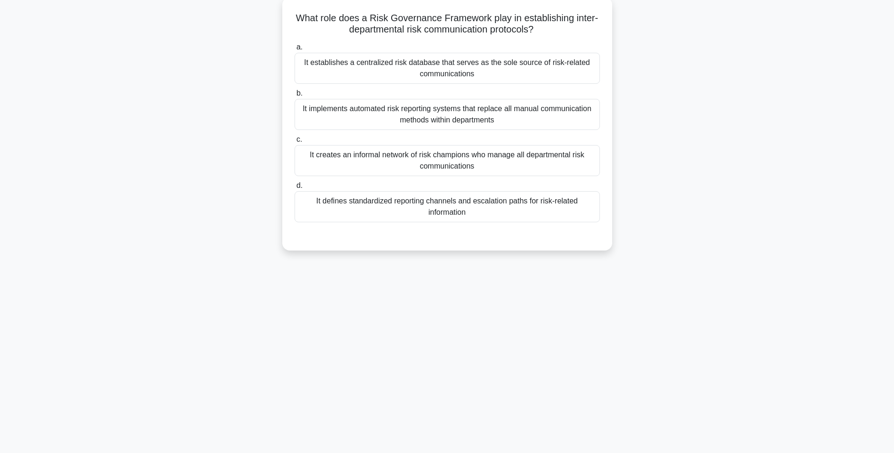
drag, startPoint x: 291, startPoint y: 18, endPoint x: 573, endPoint y: 208, distance: 339.8
click at [573, 208] on div "What role does a Risk Governance Framework play in establishing inter-departmen…" at bounding box center [447, 124] width 322 height 246
click at [500, 208] on div "It defines standardized reporting channels and escalation paths for risk-relate…" at bounding box center [447, 206] width 305 height 31
click at [295, 189] on input "d. It defines standardized reporting channels and escalation paths for risk-rel…" at bounding box center [295, 186] width 0 height 6
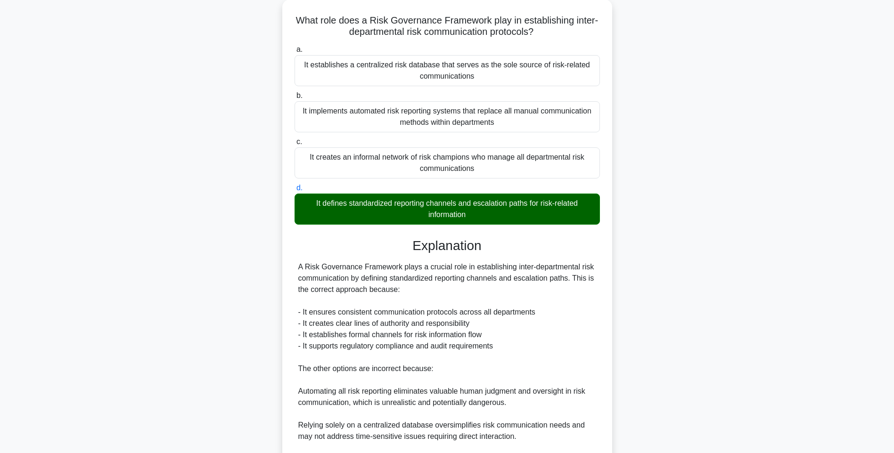
drag, startPoint x: 705, startPoint y: 244, endPoint x: 698, endPoint y: 254, distance: 12.7
click at [705, 244] on div "What role does a Risk Governance Framework play in establishing inter-departmen…" at bounding box center [447, 283] width 622 height 567
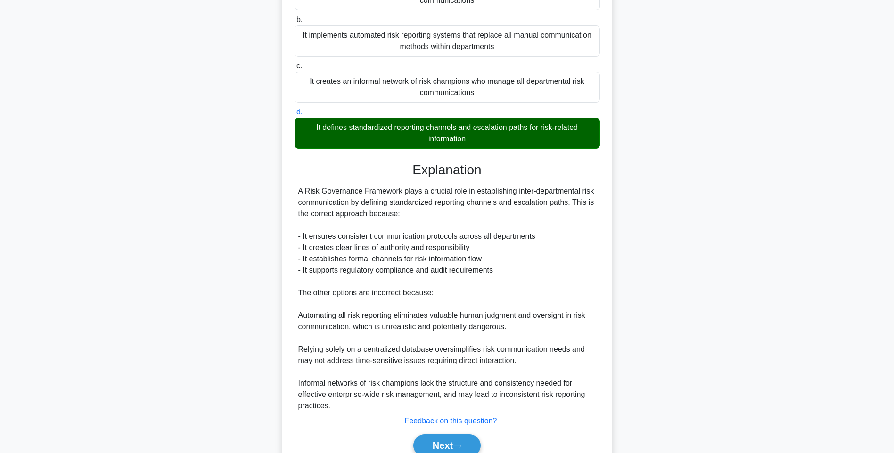
scroll to position [173, 0]
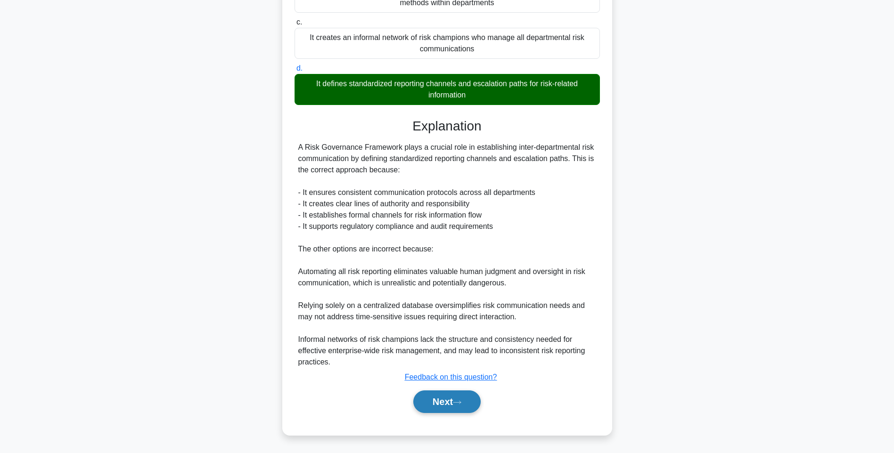
click at [443, 405] on button "Next" at bounding box center [446, 402] width 67 height 23
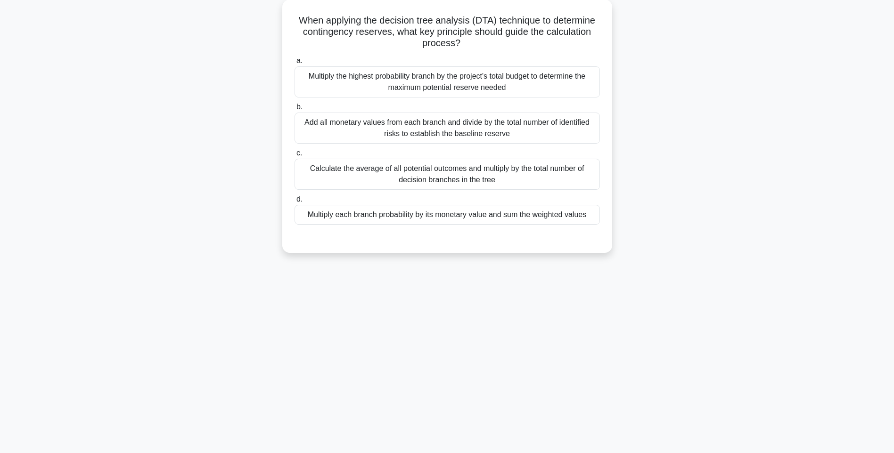
drag, startPoint x: 297, startPoint y: 16, endPoint x: 613, endPoint y: 220, distance: 376.1
click at [613, 220] on div "When applying the decision tree analysis (DTA) technique to determine contingen…" at bounding box center [447, 132] width 622 height 265
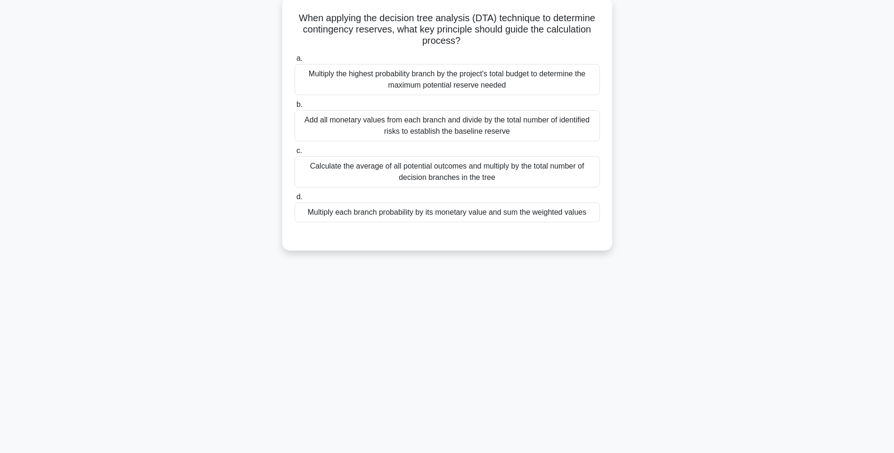
click at [507, 214] on div "Multiply each branch probability by its monetary value and sum the weighted val…" at bounding box center [447, 213] width 305 height 20
click at [295, 200] on input "d. Multiply each branch probability by its monetary value and sum the weighted …" at bounding box center [295, 197] width 0 height 6
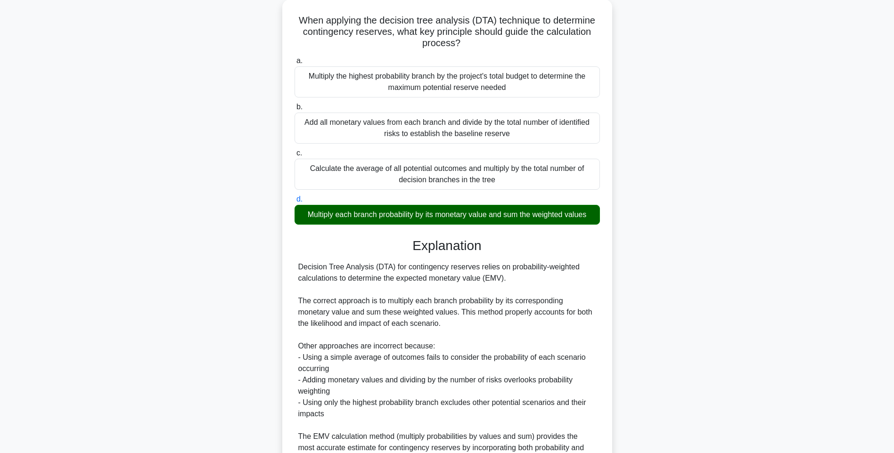
click at [721, 246] on div "When applying the decision tree analysis (DTA) technique to determine contingen…" at bounding box center [447, 272] width 622 height 544
click at [728, 257] on div "When applying the decision tree analysis (DTA) technique to determine contingen…" at bounding box center [447, 272] width 622 height 544
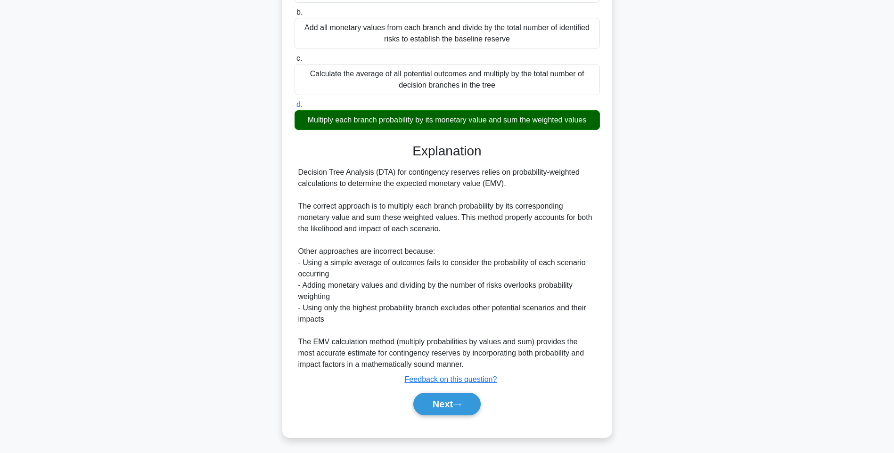
scroll to position [151, 0]
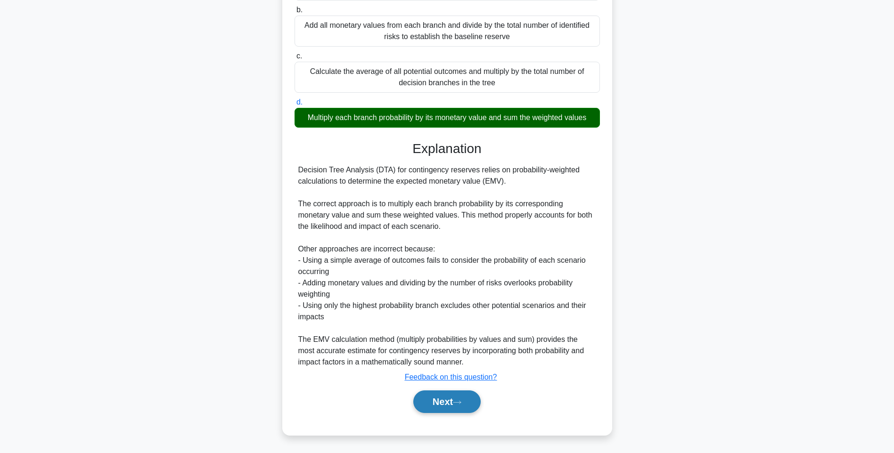
click at [444, 396] on button "Next" at bounding box center [446, 402] width 67 height 23
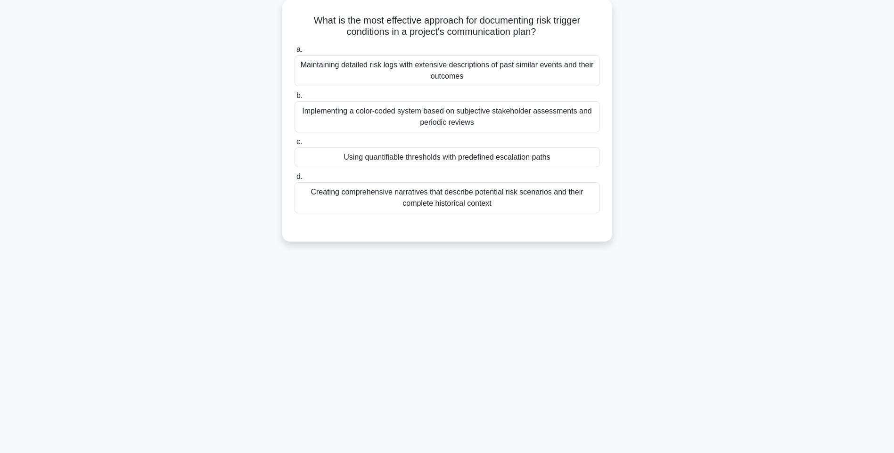
scroll to position [56, 0]
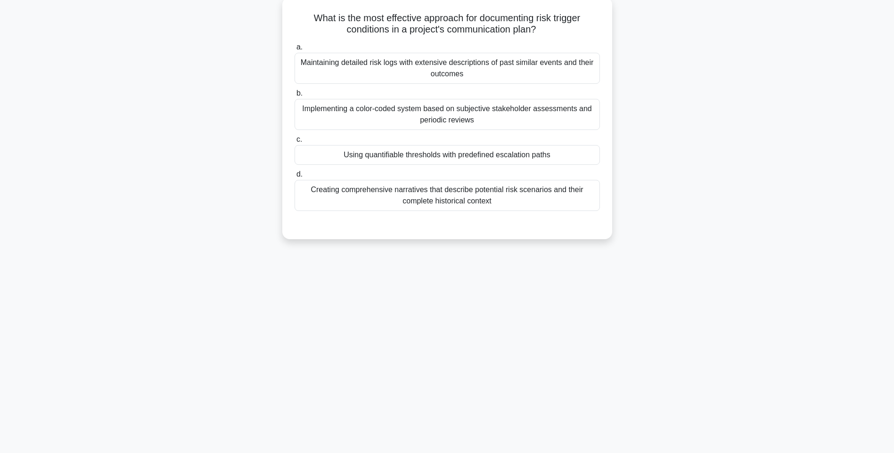
drag, startPoint x: 308, startPoint y: 18, endPoint x: 582, endPoint y: 206, distance: 332.7
click at [582, 206] on div "What is the most effective approach for documenting risk trigger conditions in …" at bounding box center [447, 118] width 322 height 235
click at [527, 203] on div "Creating comprehensive narratives that describe potential risk scenarios and th…" at bounding box center [447, 195] width 305 height 31
click at [295, 178] on input "d. Creating comprehensive narratives that describe potential risk scenarios and…" at bounding box center [295, 175] width 0 height 6
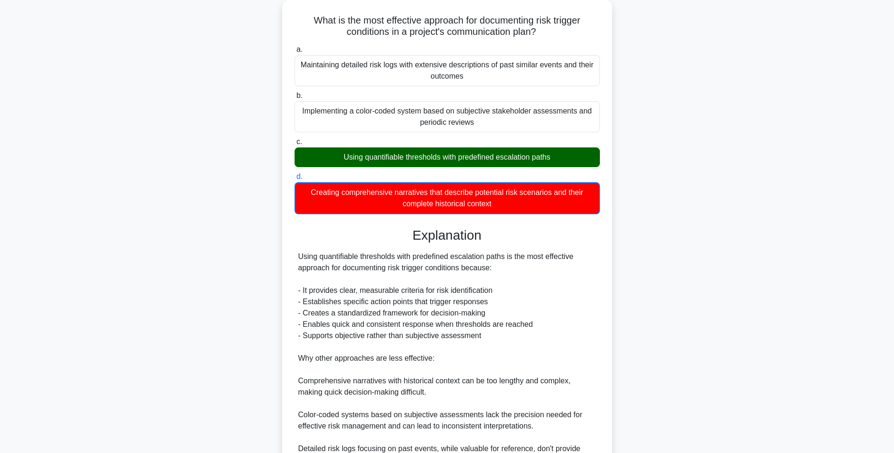
click at [686, 234] on div "What is the most effective approach for documenting risk trigger conditions in …" at bounding box center [447, 289] width 622 height 579
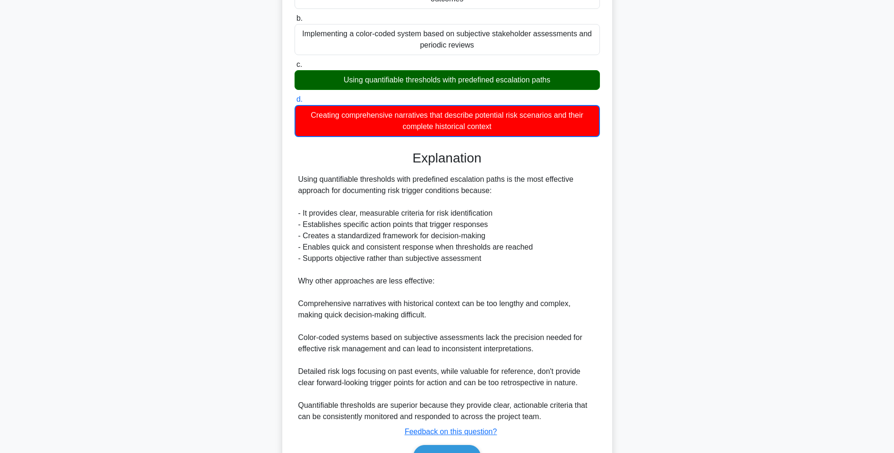
scroll to position [186, 0]
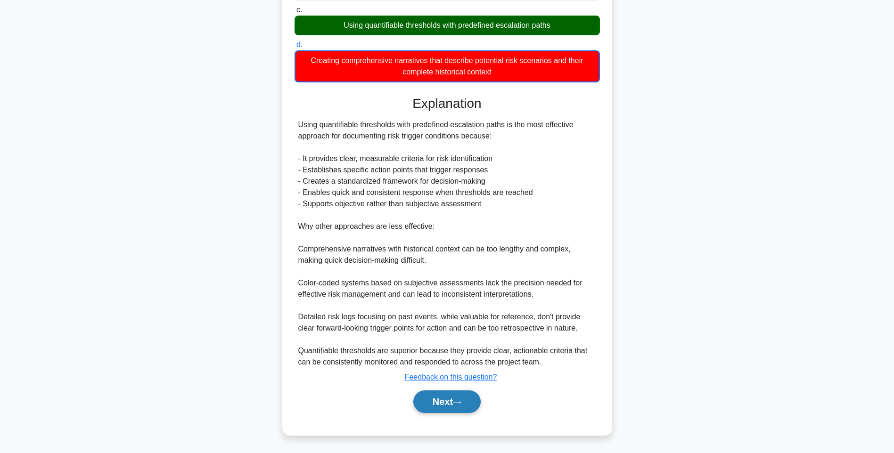
click at [446, 400] on button "Next" at bounding box center [446, 402] width 67 height 23
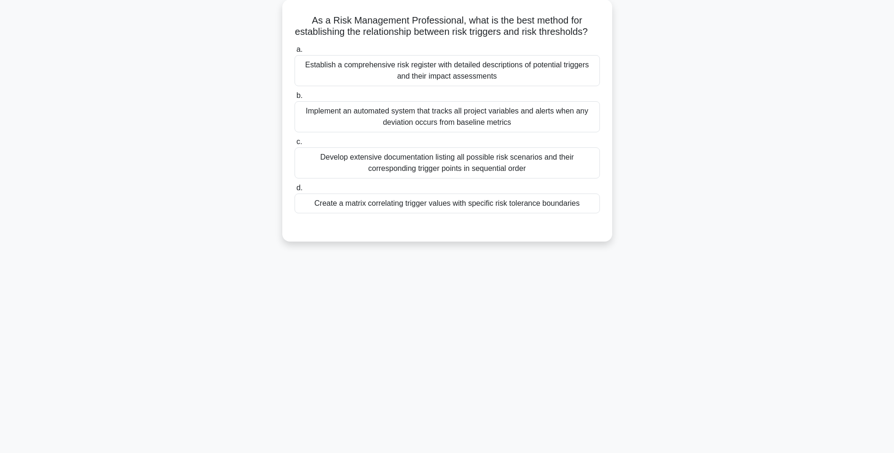
scroll to position [56, 0]
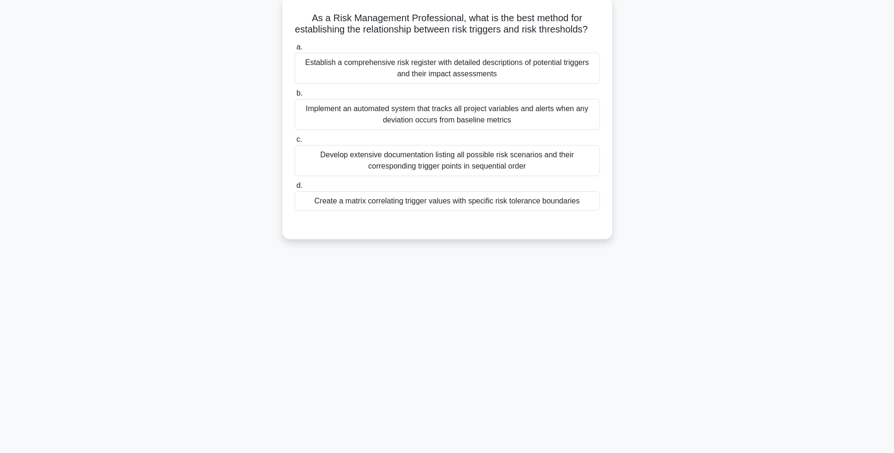
drag, startPoint x: 305, startPoint y: 16, endPoint x: 582, endPoint y: 222, distance: 345.9
click at [582, 222] on div "As a Risk Management Professional, what is the best method for establishing the…" at bounding box center [447, 118] width 322 height 235
click at [407, 206] on div "Create a matrix correlating trigger values with specific risk tolerance boundar…" at bounding box center [447, 201] width 305 height 20
click at [295, 189] on input "d. Create a matrix correlating trigger values with specific risk tolerance boun…" at bounding box center [295, 186] width 0 height 6
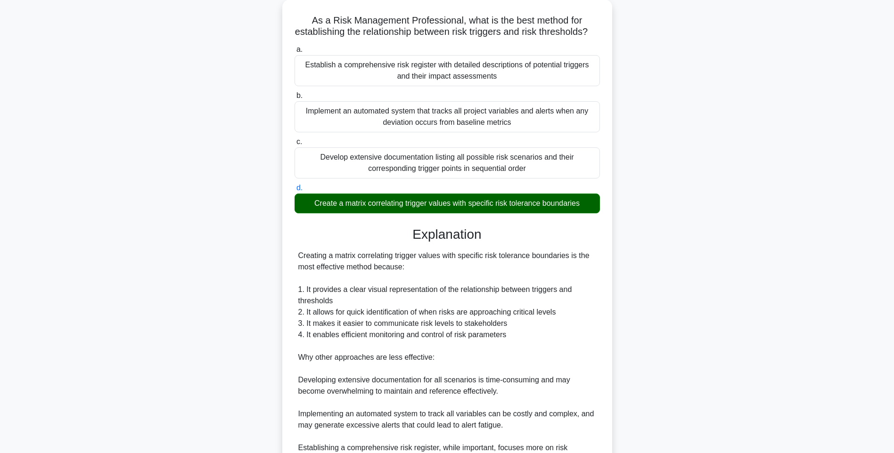
click at [724, 228] on div "As a Risk Management Professional, what is the best method for establishing the…" at bounding box center [447, 278] width 622 height 556
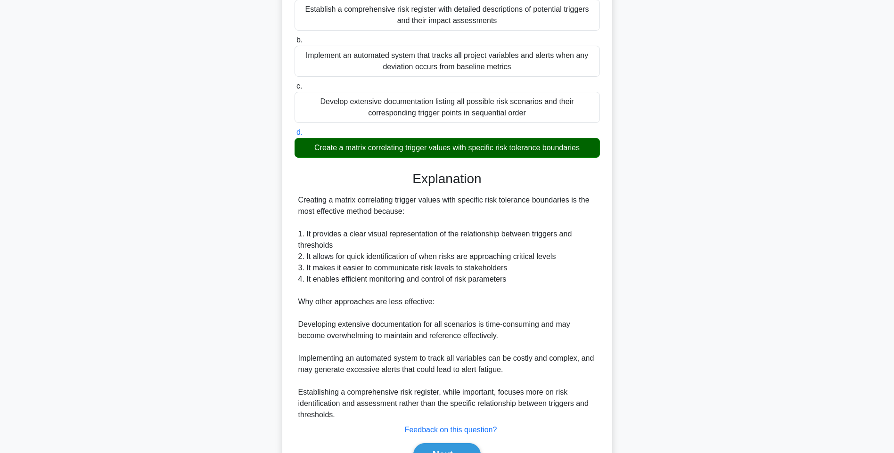
scroll to position [173, 0]
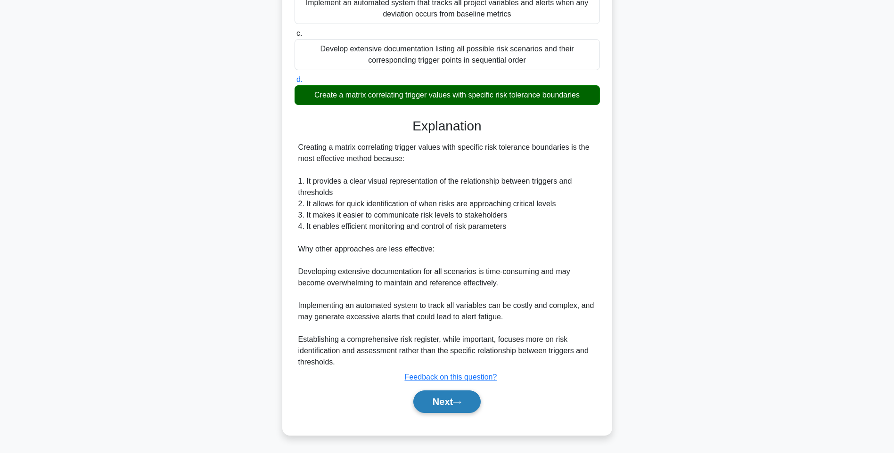
click at [450, 395] on button "Next" at bounding box center [446, 402] width 67 height 23
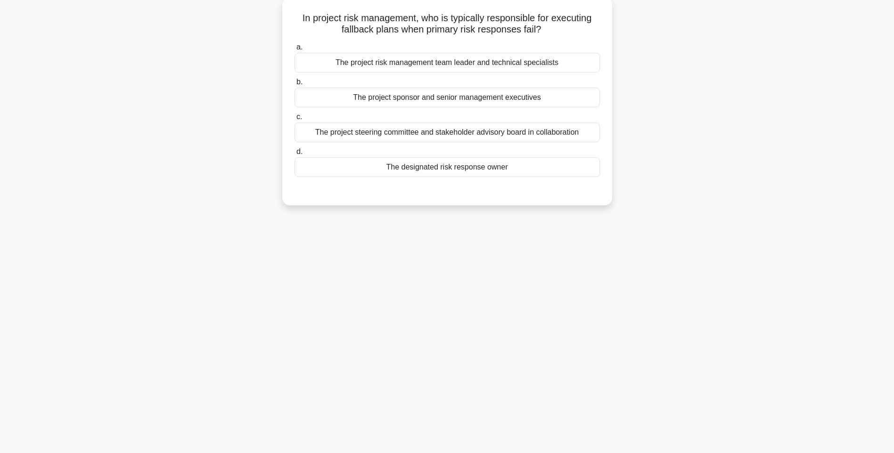
drag, startPoint x: 295, startPoint y: 14, endPoint x: 550, endPoint y: 171, distance: 299.0
click at [550, 171] on div "In project risk management, who is typically responsible for executing fallback…" at bounding box center [447, 101] width 322 height 201
drag, startPoint x: 516, startPoint y: 167, endPoint x: 532, endPoint y: 167, distance: 16.5
click at [516, 167] on div "The designated risk response owner" at bounding box center [447, 167] width 305 height 20
click at [295, 155] on input "d. The designated risk response owner" at bounding box center [295, 152] width 0 height 6
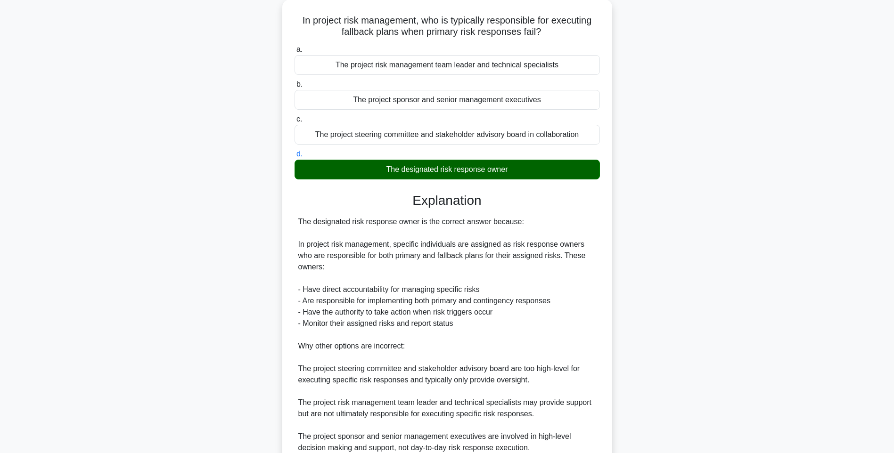
click at [718, 226] on div "In project risk management, who is typically responsible for executing fallback…" at bounding box center [447, 266] width 622 height 533
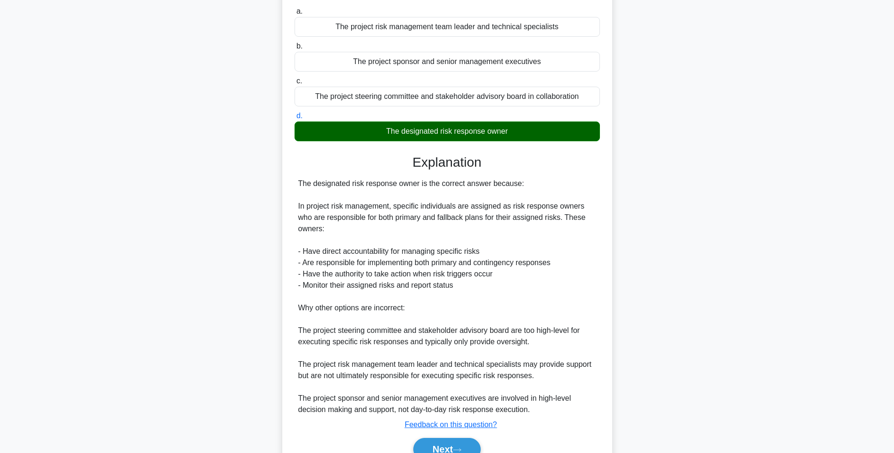
scroll to position [128, 0]
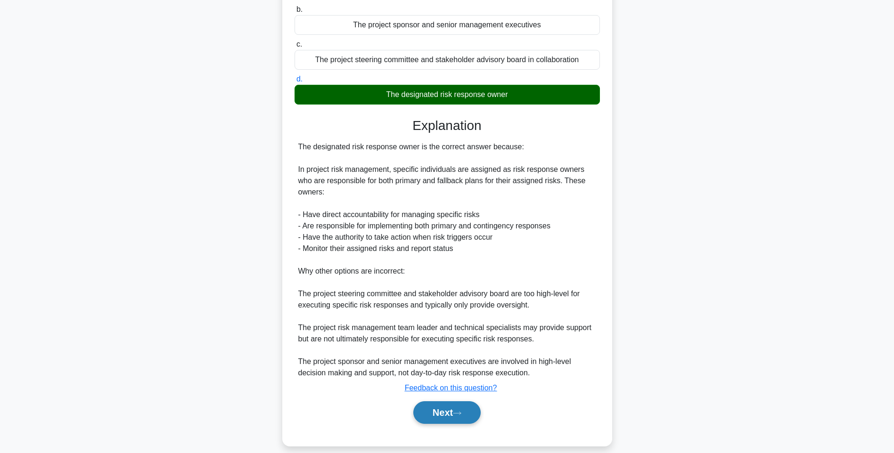
click at [463, 402] on button "Next" at bounding box center [446, 413] width 67 height 23
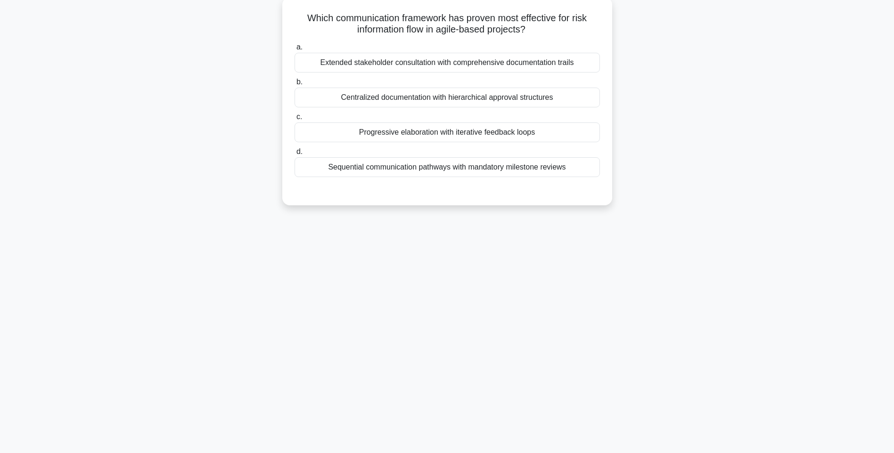
scroll to position [56, 0]
drag, startPoint x: 295, startPoint y: 14, endPoint x: 596, endPoint y: 174, distance: 340.7
click at [596, 174] on div "Which communication framework has proven most effective for risk information fl…" at bounding box center [447, 101] width 322 height 201
click at [489, 170] on div "Sequential communication pathways with mandatory milestone reviews" at bounding box center [447, 167] width 305 height 20
click at [295, 155] on input "d. Sequential communication pathways with mandatory milestone reviews" at bounding box center [295, 152] width 0 height 6
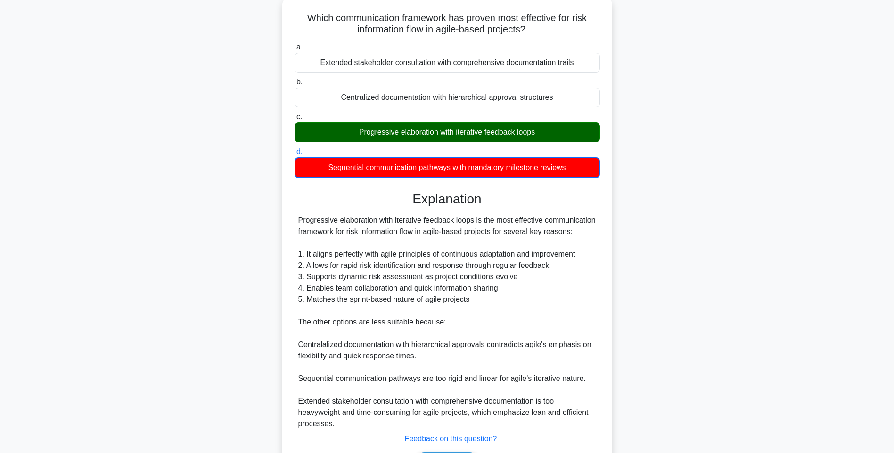
click at [581, 211] on div "Explanation Progressive elaboration with iterative feedback loops is the most e…" at bounding box center [447, 334] width 305 height 287
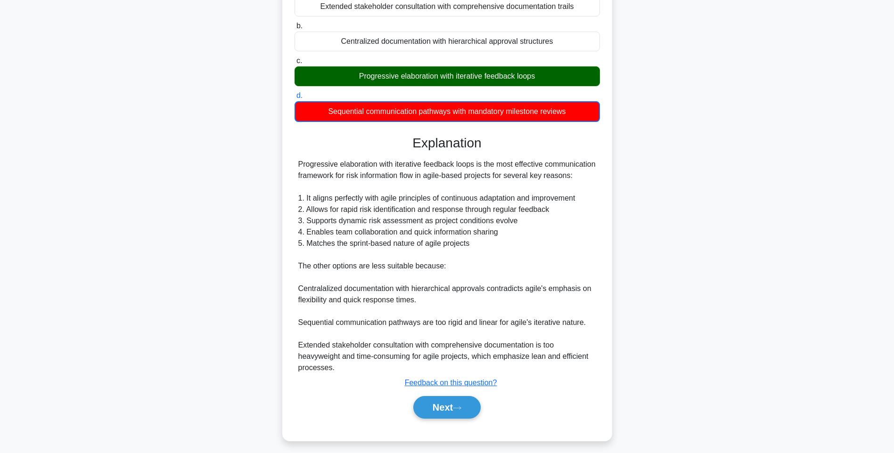
scroll to position [129, 0]
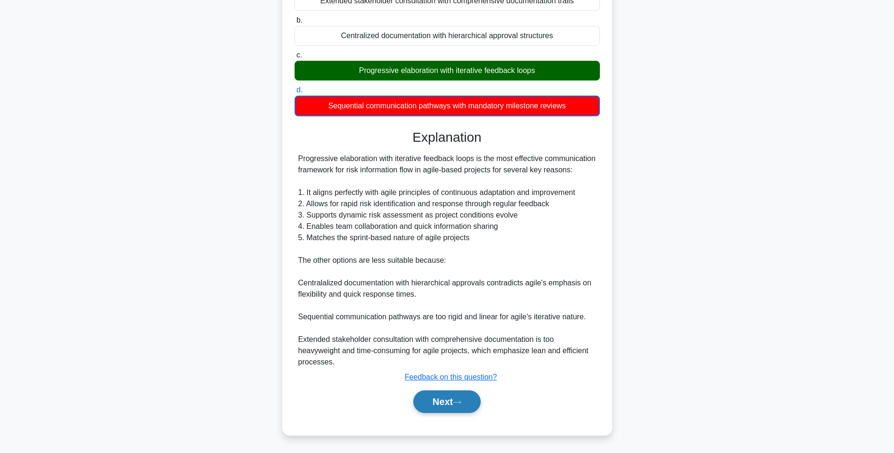
click at [468, 394] on button "Next" at bounding box center [446, 402] width 67 height 23
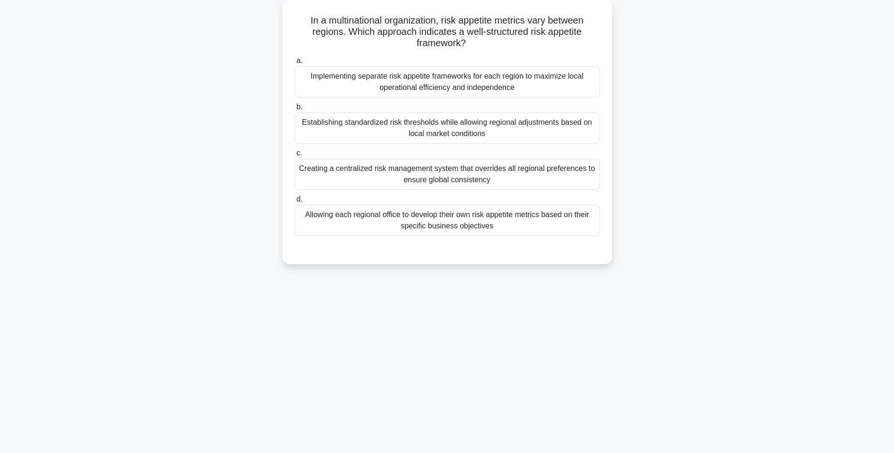
scroll to position [56, 0]
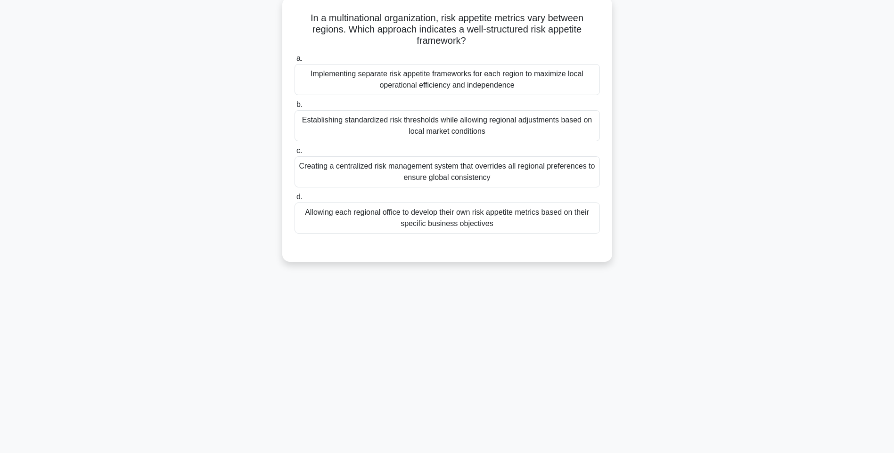
drag, startPoint x: 302, startPoint y: 16, endPoint x: 564, endPoint y: 234, distance: 340.0
click at [564, 234] on div "In a multinational organization, risk appetite metrics vary between regions. Wh…" at bounding box center [447, 129] width 322 height 257
click at [505, 224] on div "Allowing each regional office to develop their own risk appetite metrics based …" at bounding box center [447, 218] width 305 height 31
click at [295, 200] on input "d. Allowing each regional office to develop their own risk appetite metrics bas…" at bounding box center [295, 197] width 0 height 6
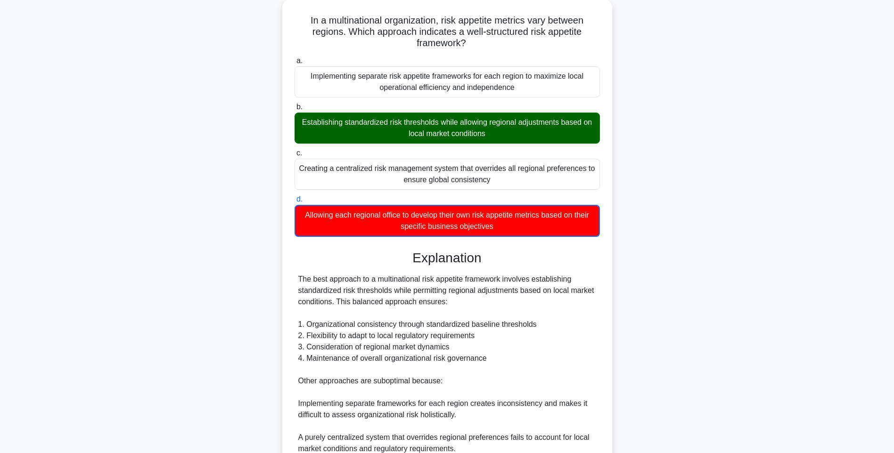
click at [668, 291] on div "In a multinational organization, risk appetite metrics vary between regions. Wh…" at bounding box center [447, 289] width 622 height 579
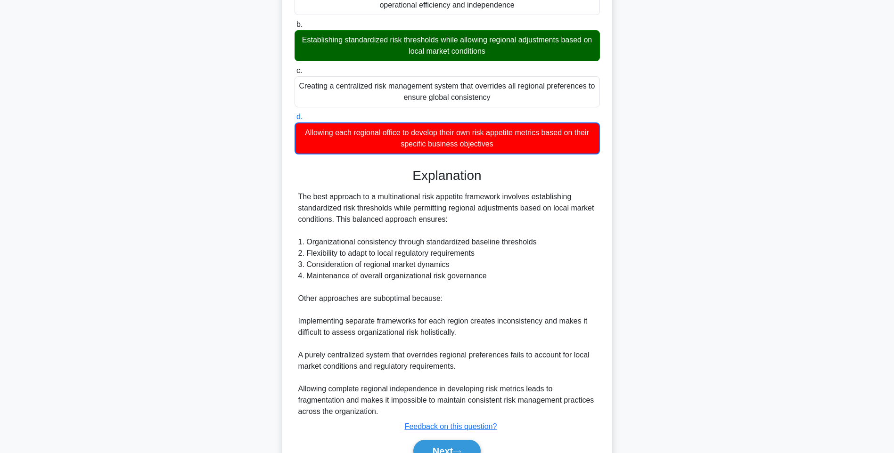
scroll to position [186, 0]
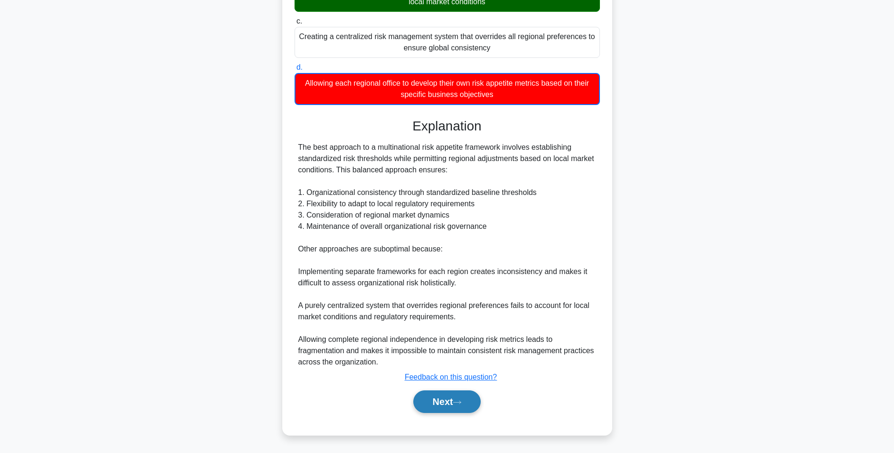
click at [443, 403] on button "Next" at bounding box center [446, 402] width 67 height 23
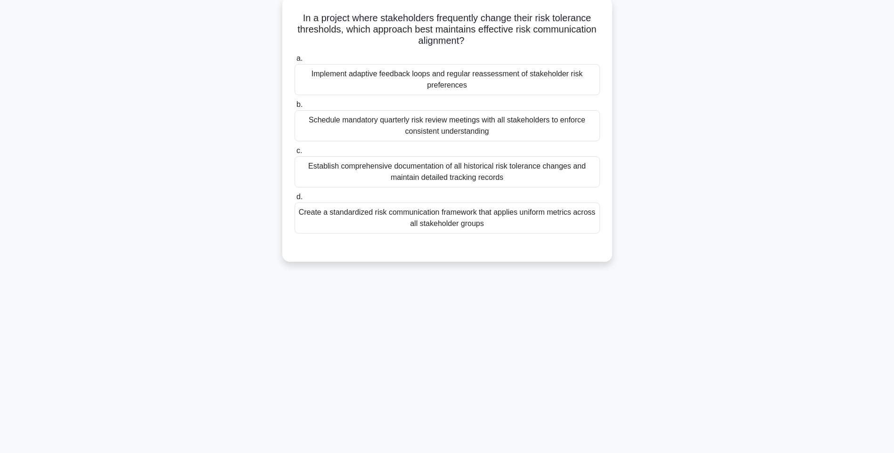
scroll to position [56, 0]
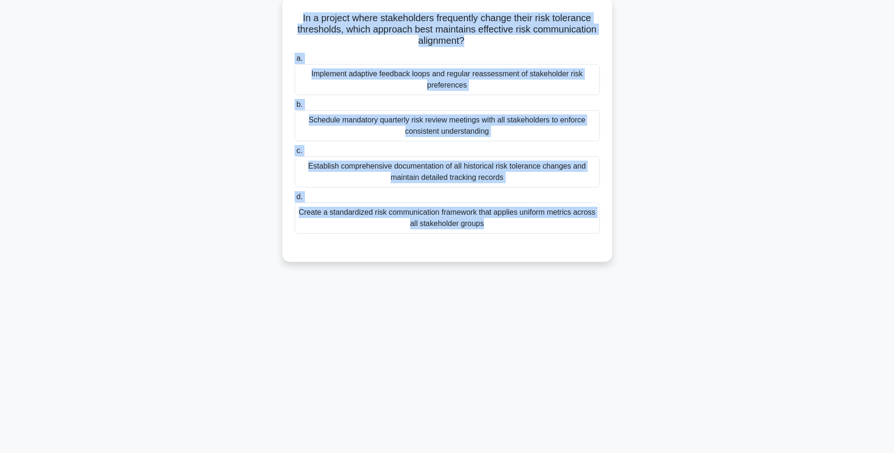
drag, startPoint x: 322, startPoint y: 32, endPoint x: 589, endPoint y: 241, distance: 338.7
click at [589, 241] on div "In a project where stakeholders frequently change their risk tolerance threshol…" at bounding box center [447, 129] width 322 height 257
click at [548, 217] on div "Create a standardized risk communication framework that applies uniform metrics…" at bounding box center [447, 218] width 305 height 31
click at [295, 200] on input "d. Create a standardized risk communication framework that applies uniform metr…" at bounding box center [295, 197] width 0 height 6
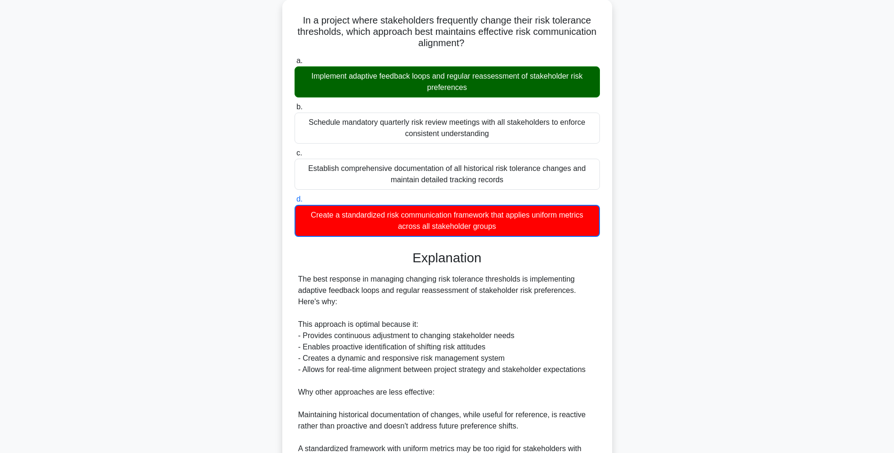
drag, startPoint x: 699, startPoint y: 222, endPoint x: 697, endPoint y: 244, distance: 21.8
click at [699, 222] on div "In a project where stakeholders frequently change their risk tolerance threshol…" at bounding box center [447, 295] width 622 height 591
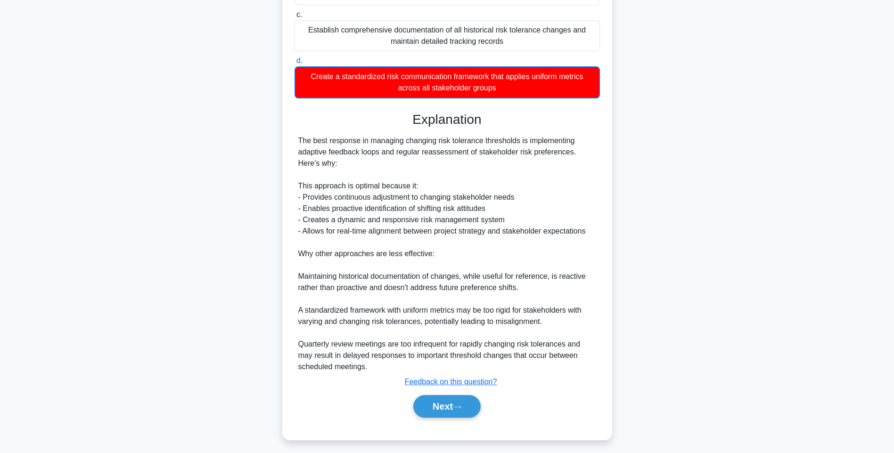
scroll to position [197, 0]
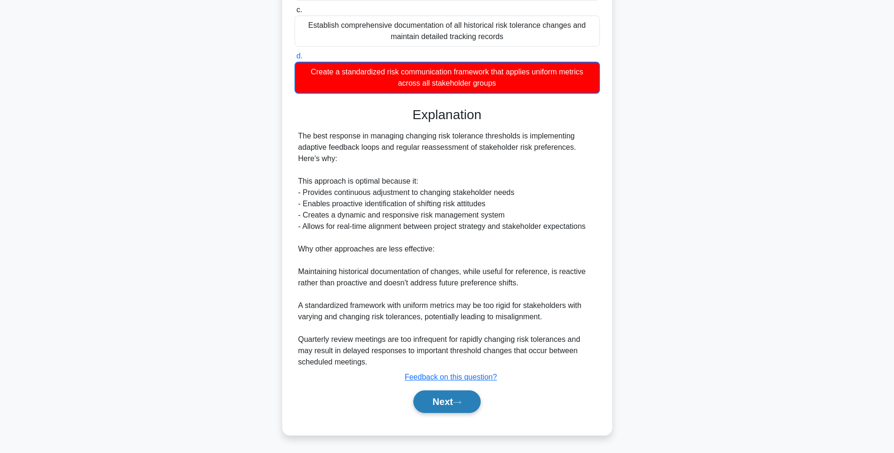
click at [468, 395] on button "Next" at bounding box center [446, 402] width 67 height 23
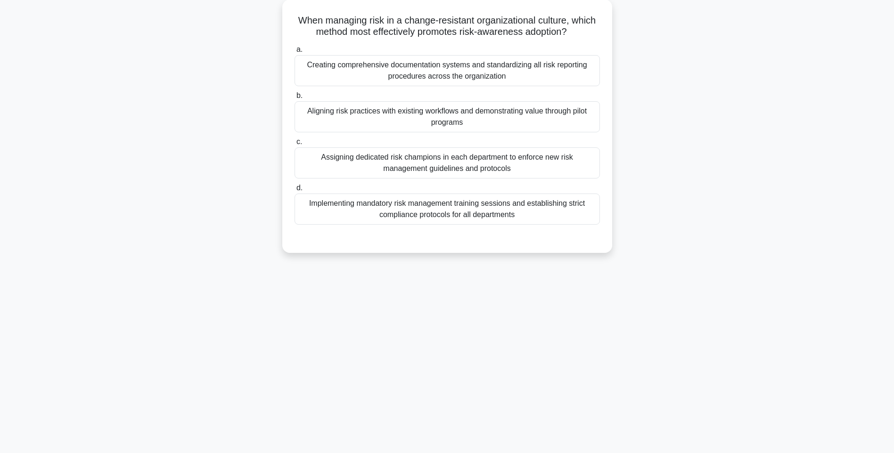
scroll to position [56, 0]
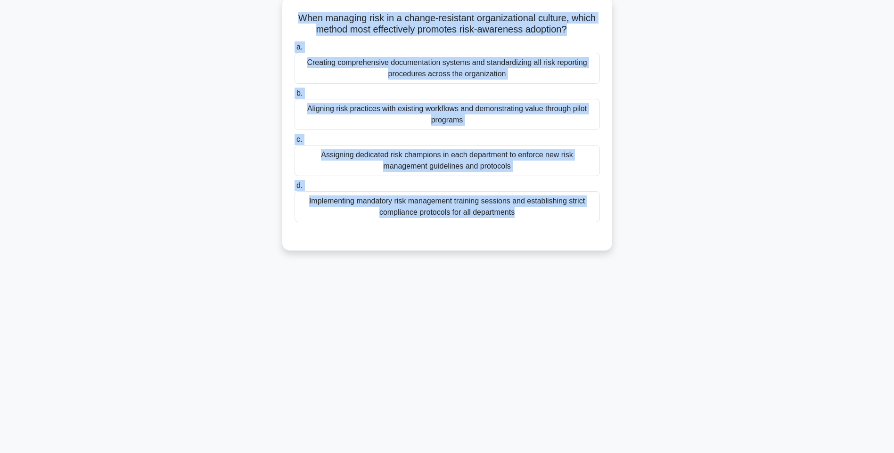
drag, startPoint x: 295, startPoint y: 14, endPoint x: 607, endPoint y: 228, distance: 377.9
click at [607, 228] on div "When managing risk in a change-resistant organizational culture, which method m…" at bounding box center [447, 124] width 322 height 246
click at [495, 213] on div "Implementing mandatory risk management training sessions and establishing stric…" at bounding box center [447, 206] width 305 height 31
click at [295, 189] on input "d. Implementing mandatory risk management training sessions and establishing st…" at bounding box center [295, 186] width 0 height 6
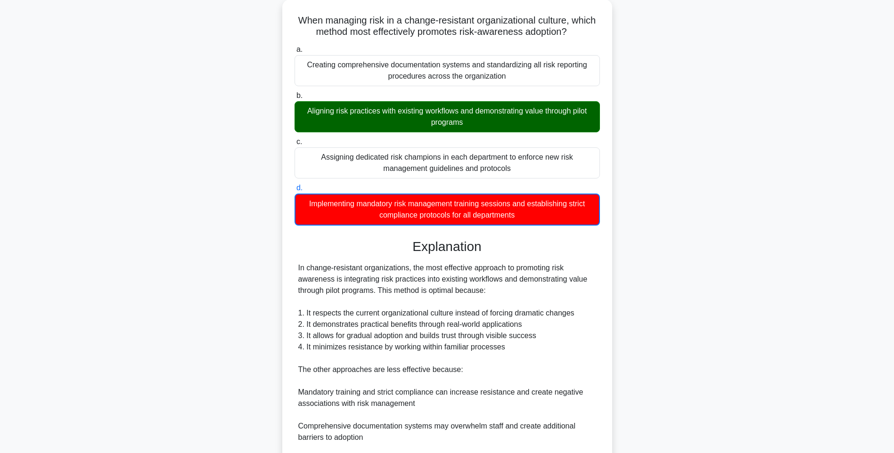
click at [728, 293] on div "When managing risk in a change-resistant organizational culture, which method m…" at bounding box center [447, 295] width 622 height 591
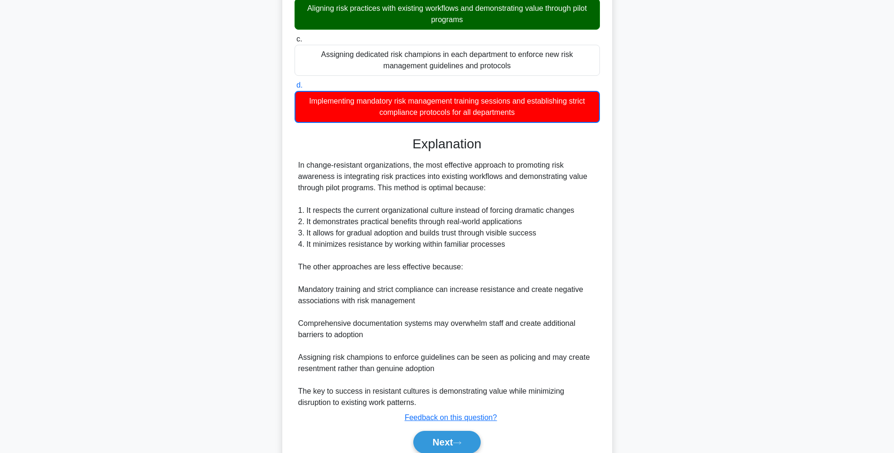
scroll to position [197, 0]
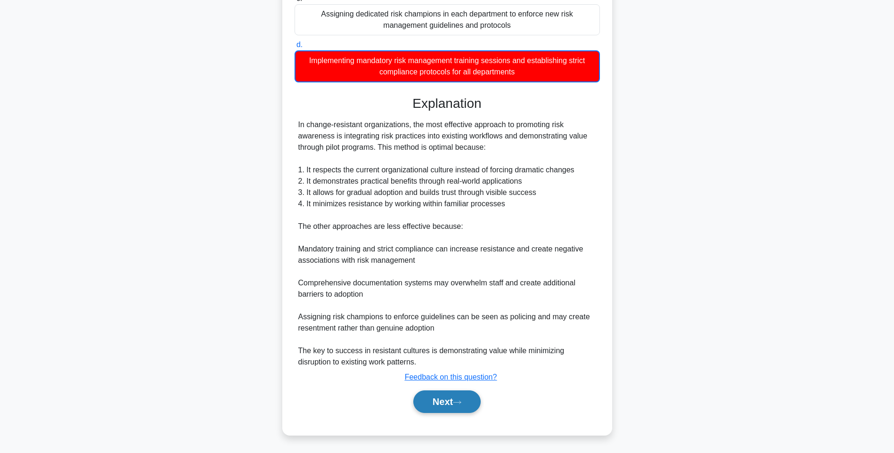
click at [443, 394] on button "Next" at bounding box center [446, 402] width 67 height 23
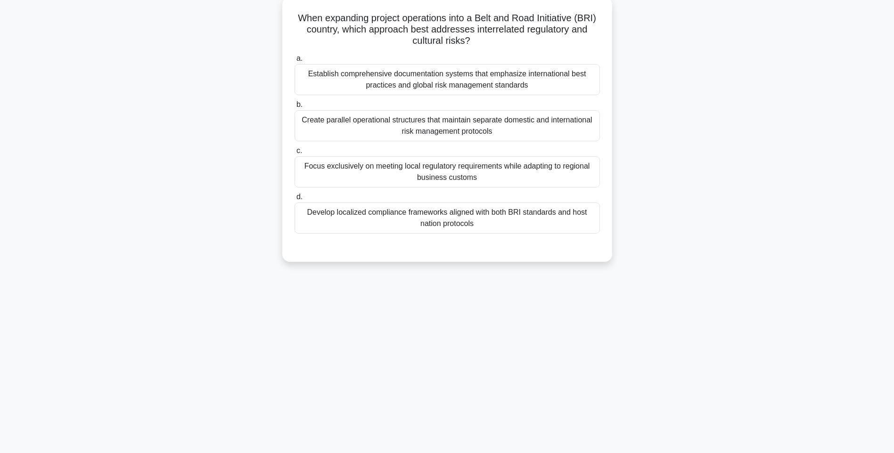
drag, startPoint x: 304, startPoint y: 22, endPoint x: 595, endPoint y: 231, distance: 358.6
click at [595, 231] on div "When expanding project operations into a Belt and Road Initiative (BRI) country…" at bounding box center [447, 129] width 322 height 257
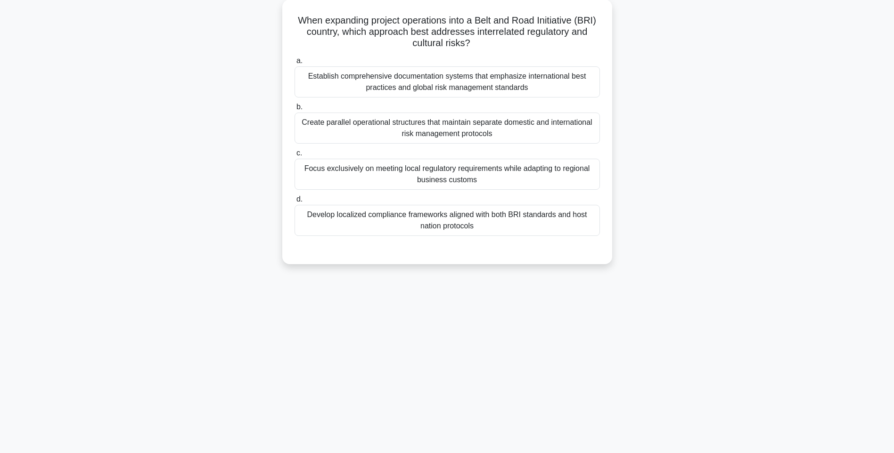
drag, startPoint x: 484, startPoint y: 212, endPoint x: 678, endPoint y: 235, distance: 195.5
click at [484, 212] on div "Develop localized compliance frameworks aligned with both BRI standards and hos…" at bounding box center [447, 220] width 305 height 31
click at [295, 203] on input "d. Develop localized compliance frameworks aligned with both BRI standards and …" at bounding box center [295, 200] width 0 height 6
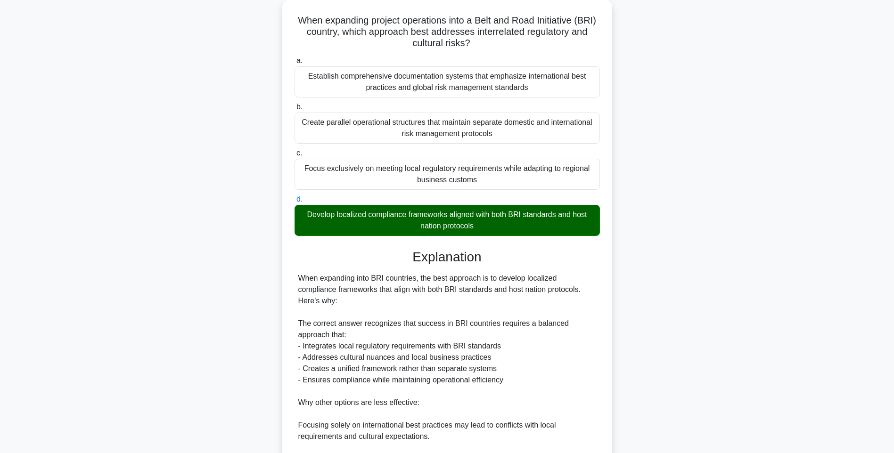
click at [725, 278] on div "When expanding project operations into a Belt and Road Initiative (BRI) country…" at bounding box center [447, 312] width 622 height 624
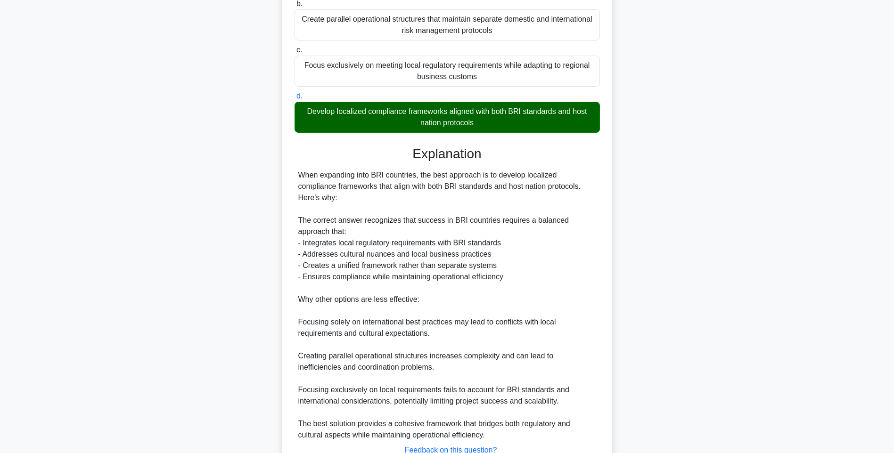
scroll to position [219, 0]
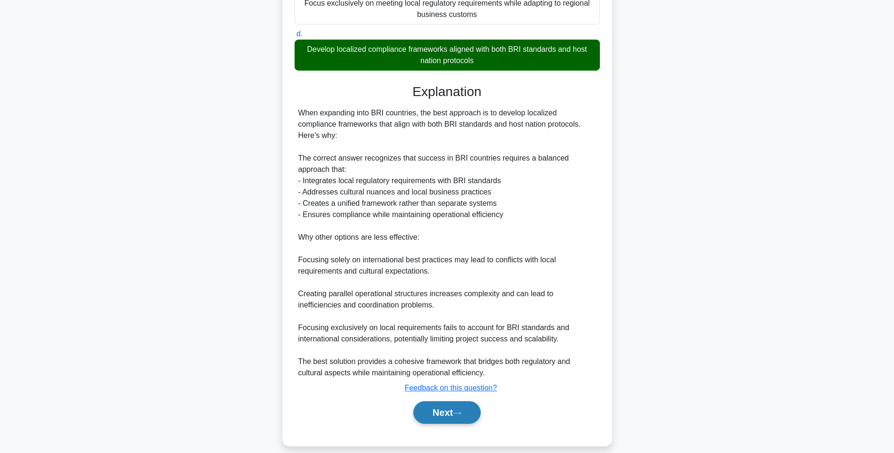
click at [444, 402] on button "Next" at bounding box center [446, 413] width 67 height 23
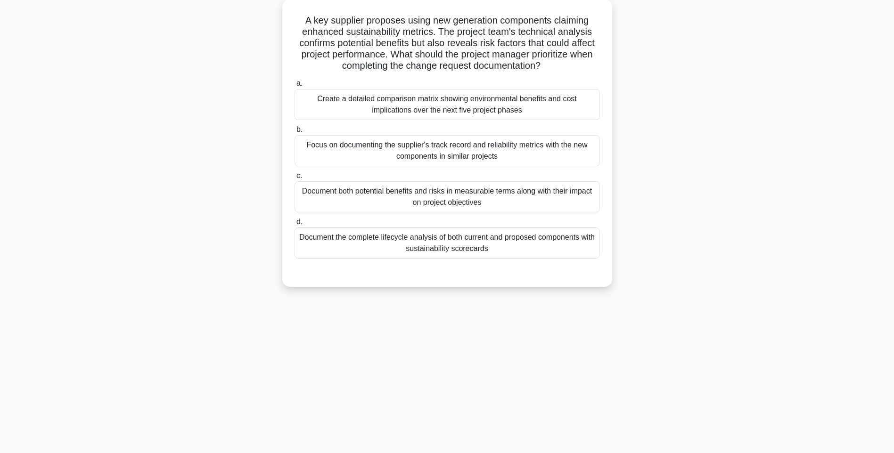
scroll to position [56, 0]
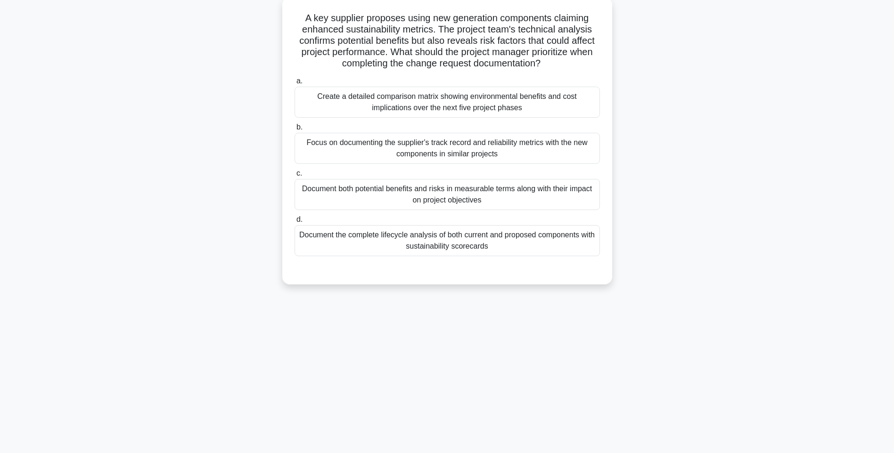
drag, startPoint x: 416, startPoint y: 106, endPoint x: 591, endPoint y: 254, distance: 229.1
click at [591, 254] on div "A key supplier proposes using new generation components claiming enhanced susta…" at bounding box center [447, 141] width 322 height 280
click at [510, 247] on div "Document the complete lifecycle analysis of both current and proposed component…" at bounding box center [447, 240] width 305 height 31
click at [295, 223] on input "d. Document the complete lifecycle analysis of both current and proposed compon…" at bounding box center [295, 220] width 0 height 6
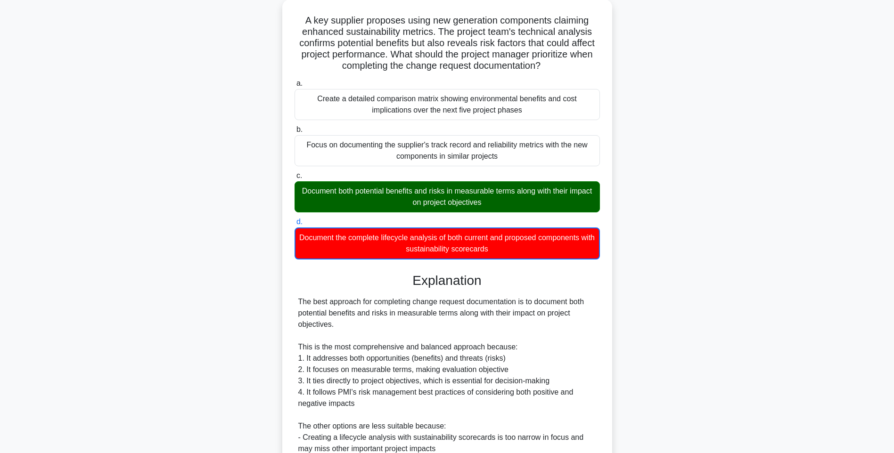
click at [697, 264] on div "A key supplier proposes using new generation components claiming enhanced susta…" at bounding box center [447, 306] width 622 height 613
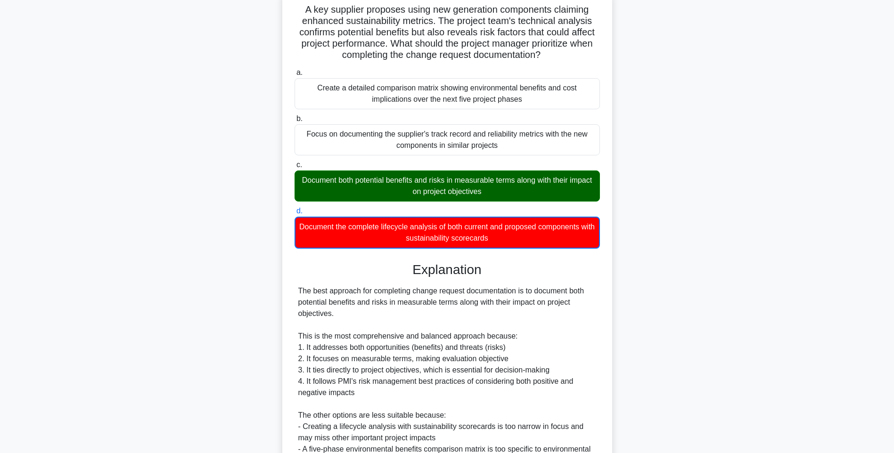
scroll to position [220, 0]
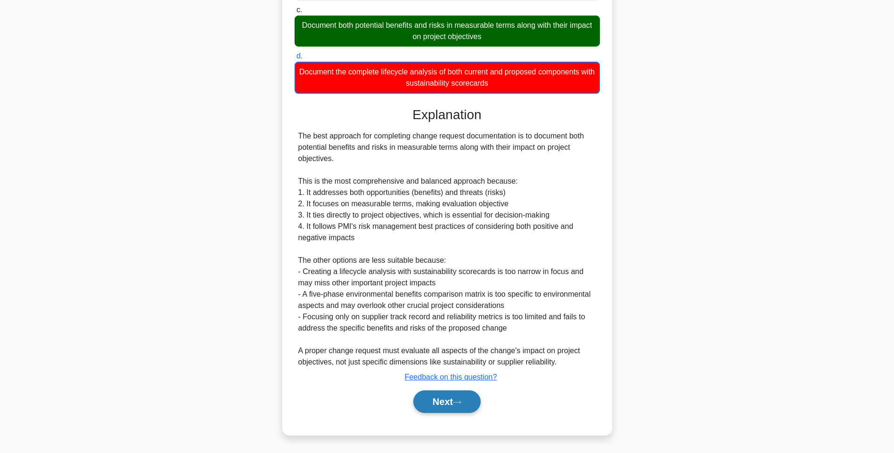
click at [435, 402] on button "Next" at bounding box center [446, 402] width 67 height 23
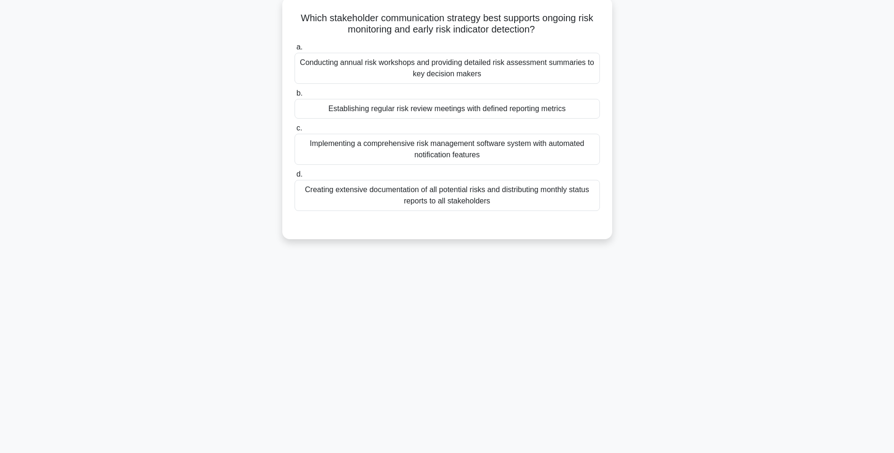
scroll to position [56, 0]
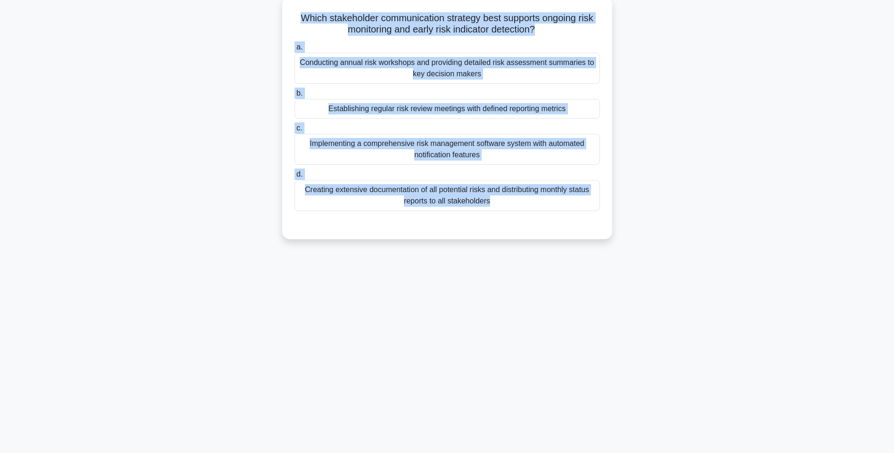
drag, startPoint x: 292, startPoint y: 15, endPoint x: 607, endPoint y: 219, distance: 375.7
click at [607, 219] on div "Which stakeholder communication strategy best supports ongoing risk monitoring …" at bounding box center [447, 118] width 322 height 235
click at [492, 204] on div "Creating extensive documentation of all potential risks and distributing monthl…" at bounding box center [447, 195] width 305 height 31
click at [295, 178] on input "d. Creating extensive documentation of all potential risks and distributing mon…" at bounding box center [295, 175] width 0 height 6
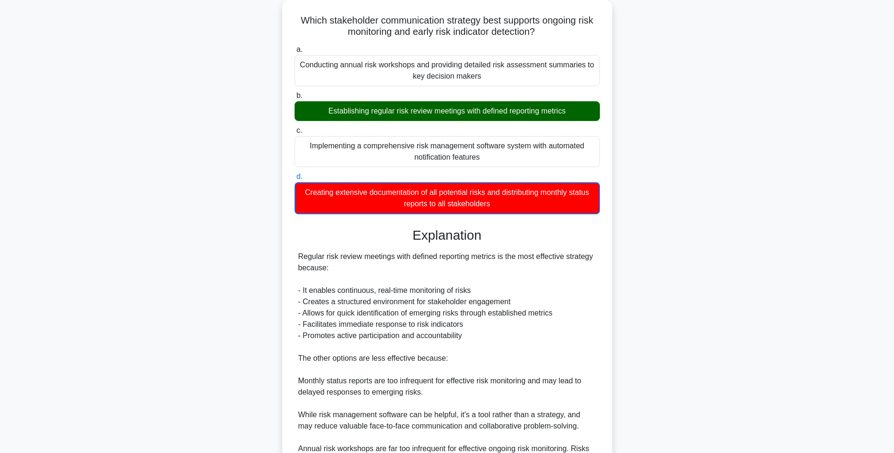
click at [625, 266] on div "Which stakeholder communication strategy best supports ongoing risk monitoring …" at bounding box center [447, 272] width 622 height 545
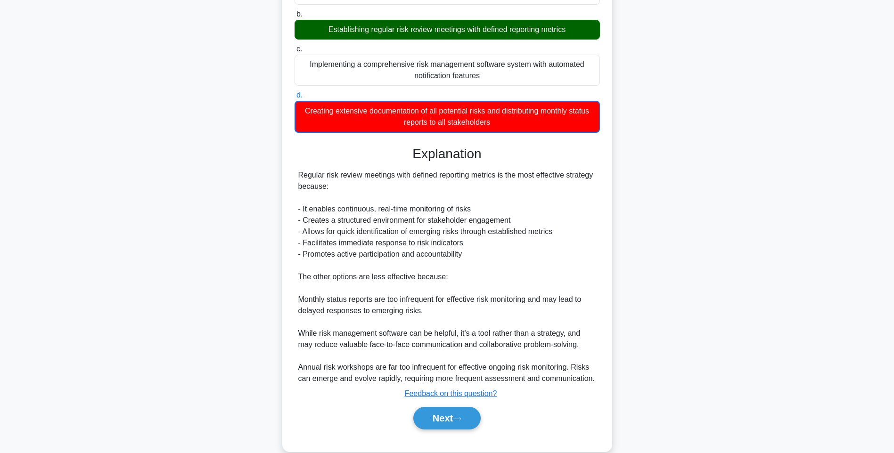
scroll to position [152, 0]
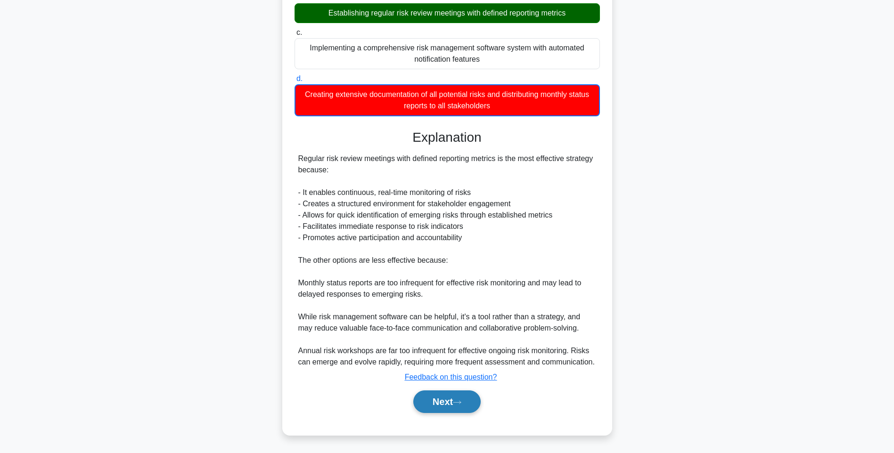
click at [437, 405] on button "Next" at bounding box center [446, 402] width 67 height 23
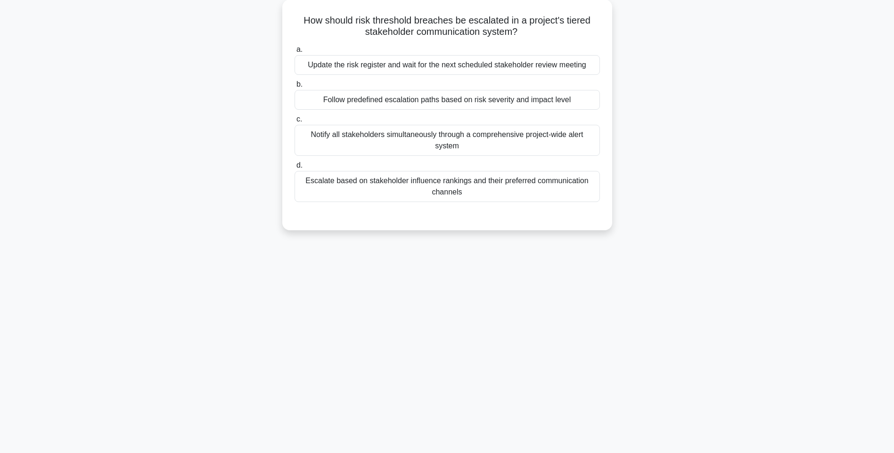
scroll to position [56, 0]
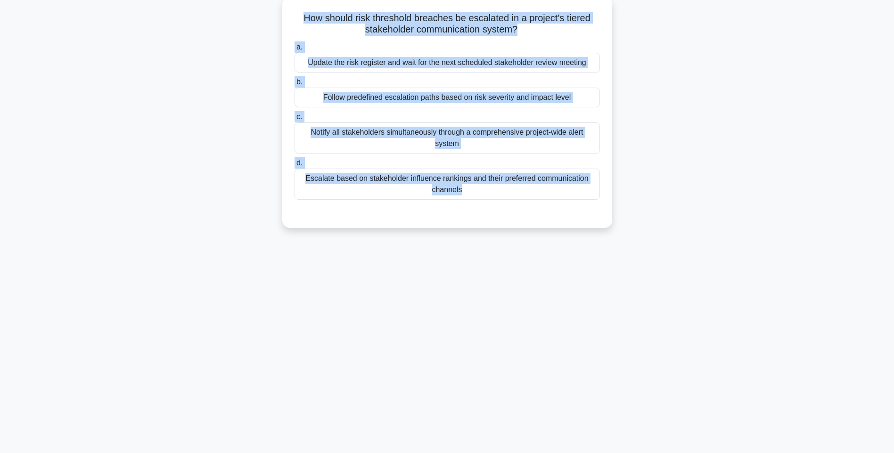
drag, startPoint x: 299, startPoint y: 13, endPoint x: 604, endPoint y: 225, distance: 371.4
click at [604, 225] on div "How should risk threshold breaches be escalated in a project's tiered stakehold…" at bounding box center [447, 112] width 330 height 231
click at [513, 182] on div "Escalate based on stakeholder influence rankings and their preferred communicat…" at bounding box center [447, 184] width 305 height 31
click at [295, 166] on input "d. Escalate based on stakeholder influence rankings and their preferred communi…" at bounding box center [295, 163] width 0 height 6
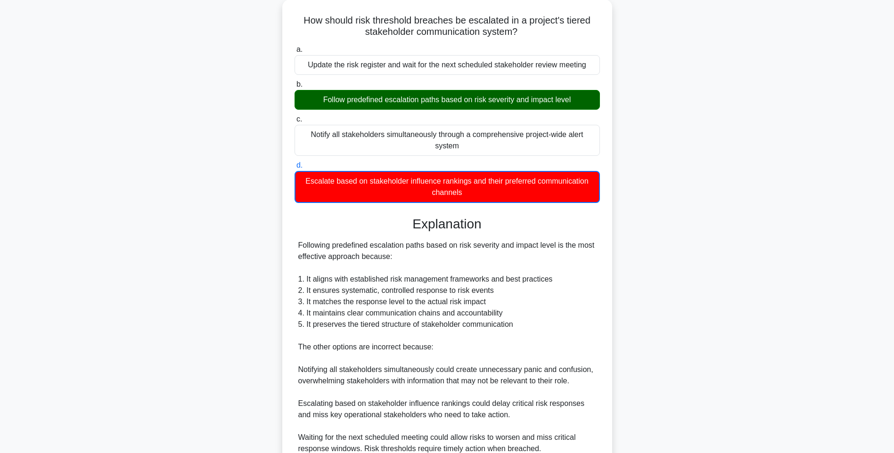
click at [669, 245] on div "How should risk threshold breaches be escalated in a project's tiered stakehold…" at bounding box center [447, 267] width 622 height 534
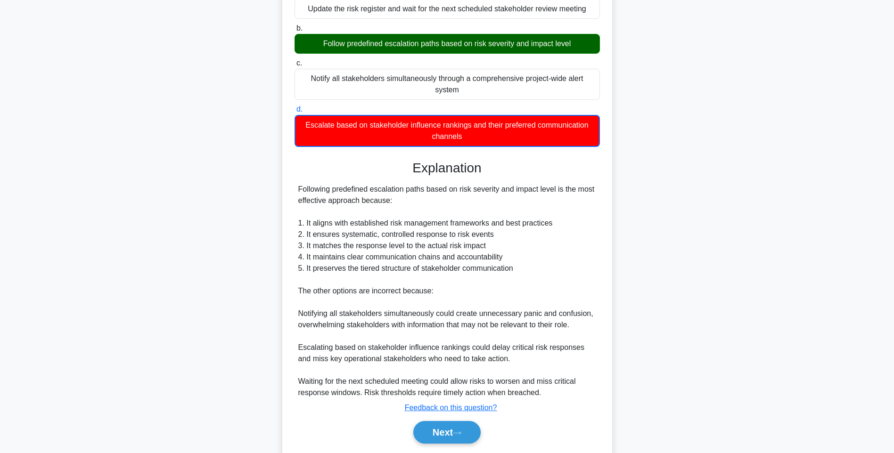
scroll to position [140, 0]
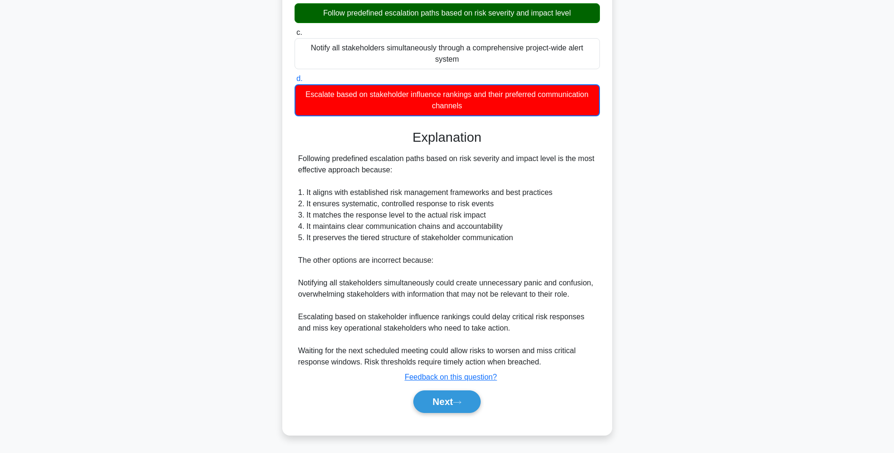
drag, startPoint x: 466, startPoint y: 397, endPoint x: 437, endPoint y: 318, distance: 84.4
click at [466, 397] on button "Next" at bounding box center [446, 402] width 67 height 23
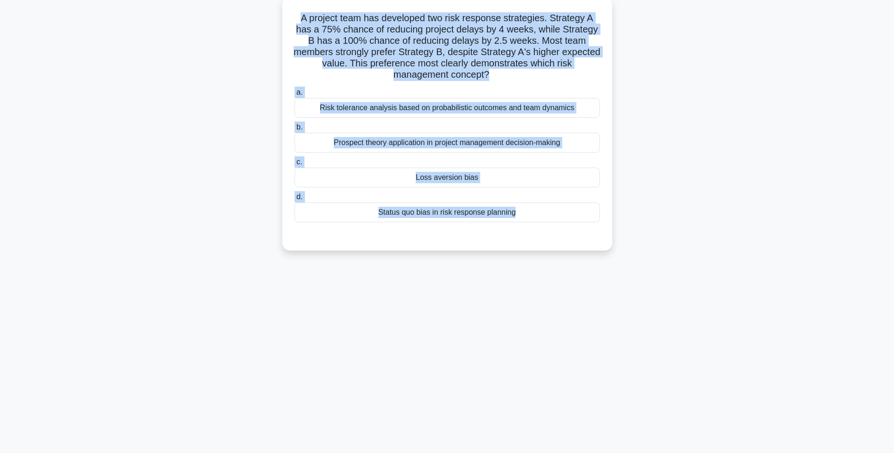
drag, startPoint x: 294, startPoint y: 15, endPoint x: 609, endPoint y: 232, distance: 382.9
click at [609, 232] on div "A project team has developed two risk response strategies. Strategy A has a 75%…" at bounding box center [447, 124] width 330 height 254
click at [472, 209] on div "Status quo bias in risk response planning" at bounding box center [447, 213] width 305 height 20
click at [295, 200] on input "d. Status quo bias in risk response planning" at bounding box center [295, 197] width 0 height 6
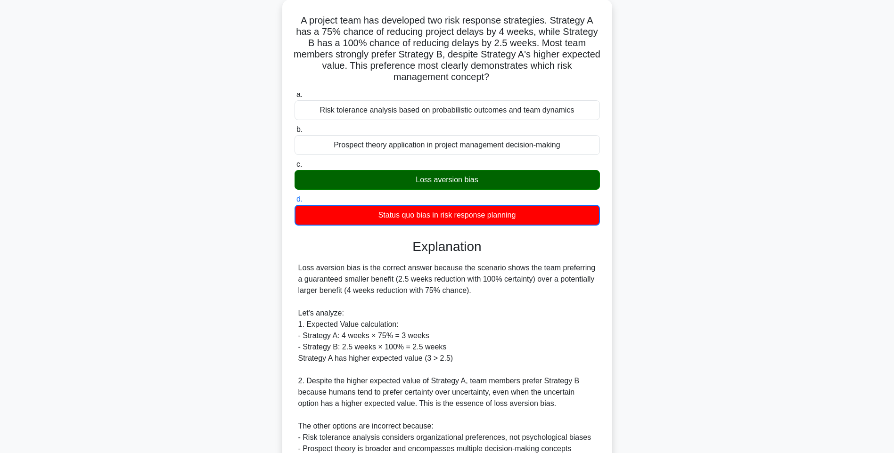
click at [678, 238] on div "A project team has developed two risk response strategies. Strategy A has a 75%…" at bounding box center [447, 278] width 622 height 557
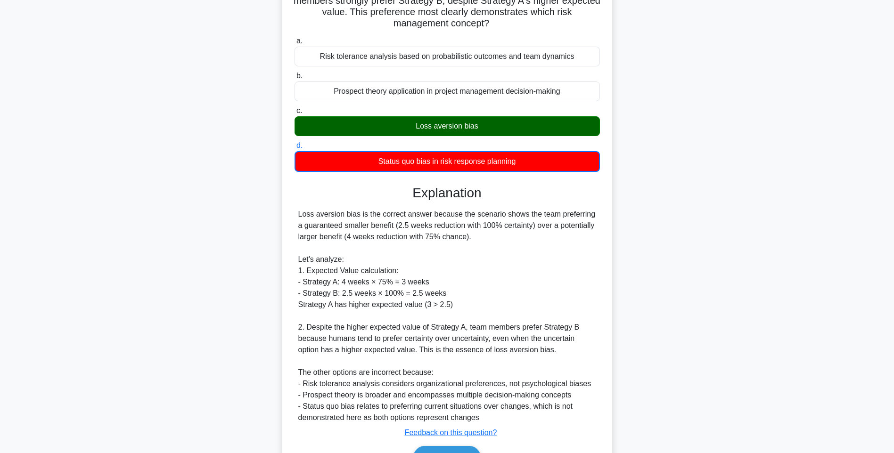
scroll to position [163, 0]
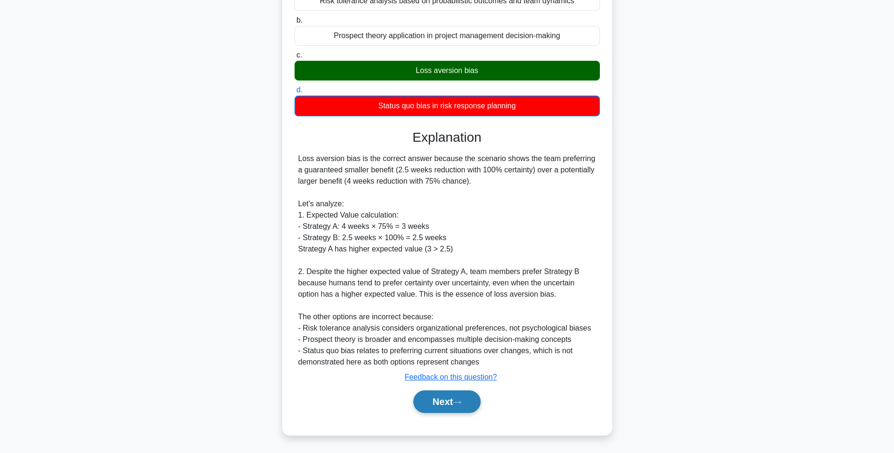
click at [459, 398] on button "Next" at bounding box center [446, 402] width 67 height 23
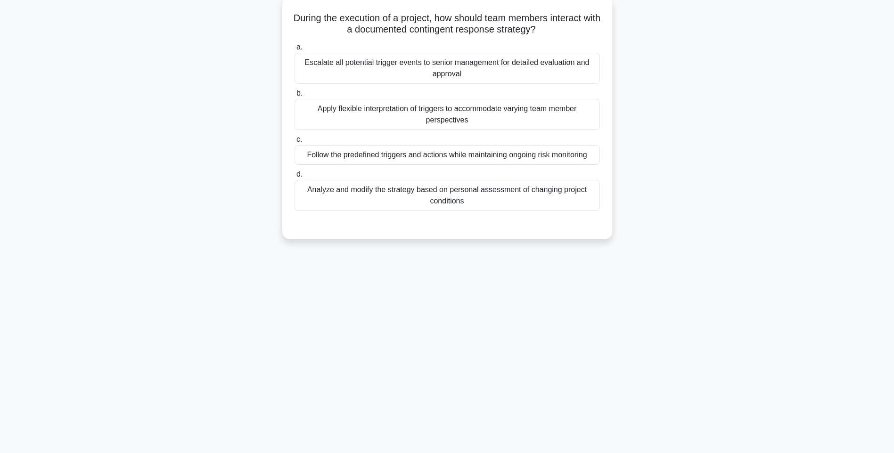
scroll to position [56, 0]
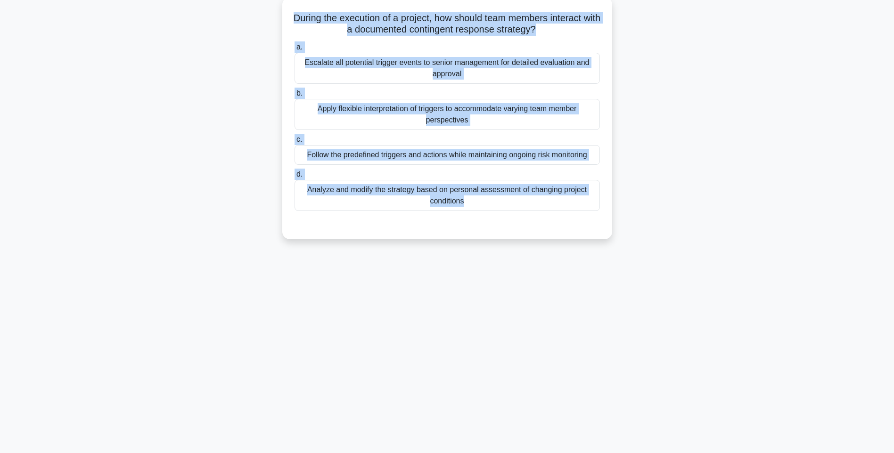
drag, startPoint x: 295, startPoint y: 15, endPoint x: 572, endPoint y: 225, distance: 347.1
click at [572, 225] on div "During the execution of a project, how should team members interact with a docu…" at bounding box center [447, 118] width 322 height 235
click at [549, 217] on div at bounding box center [447, 221] width 305 height 8
click at [543, 205] on div "Analyze and modify the strategy based on personal assessment of changing projec…" at bounding box center [447, 195] width 305 height 31
click at [295, 178] on input "d. Analyze and modify the strategy based on personal assessment of changing pro…" at bounding box center [295, 175] width 0 height 6
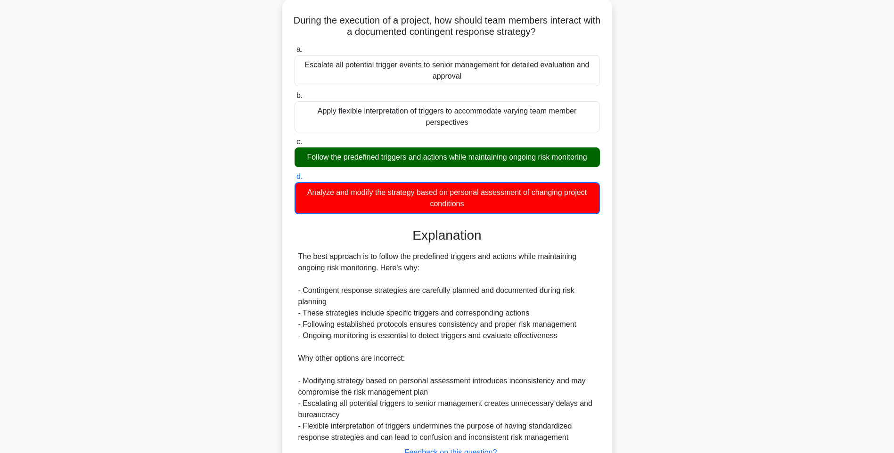
drag, startPoint x: 705, startPoint y: 244, endPoint x: 707, endPoint y: 248, distance: 4.9
click at [705, 244] on div "During the execution of a project, how should team members interact with a docu…" at bounding box center [447, 261] width 622 height 523
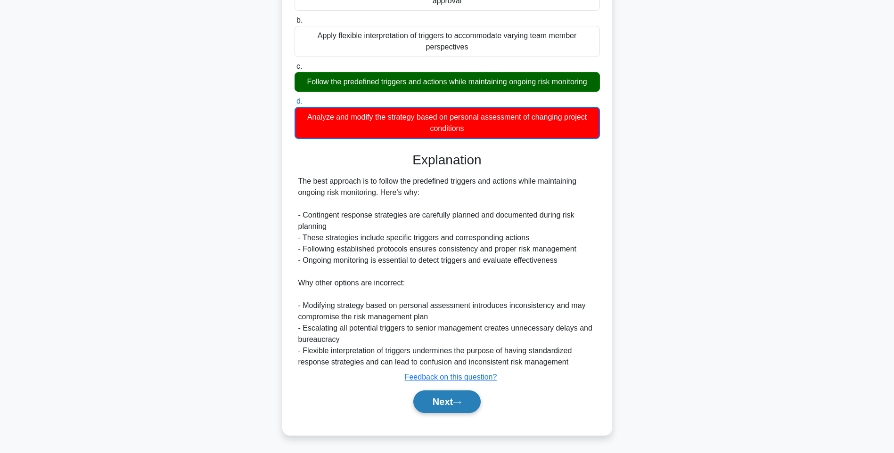
click at [451, 401] on button "Next" at bounding box center [446, 402] width 67 height 23
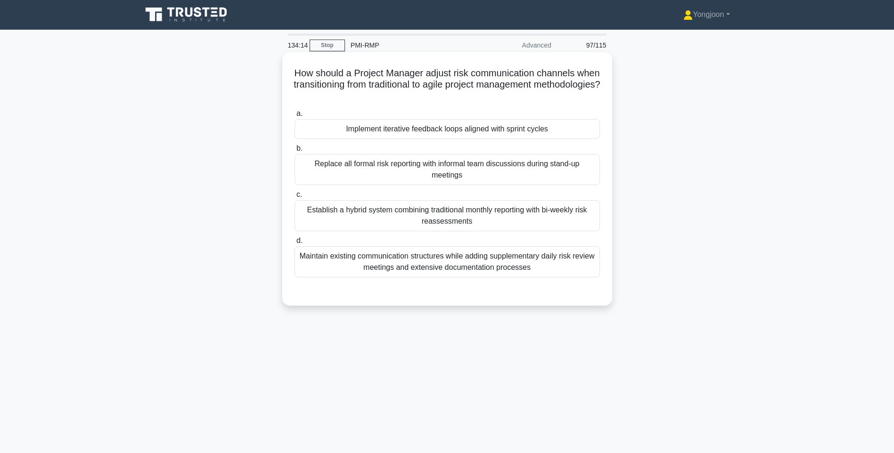
scroll to position [0, 0]
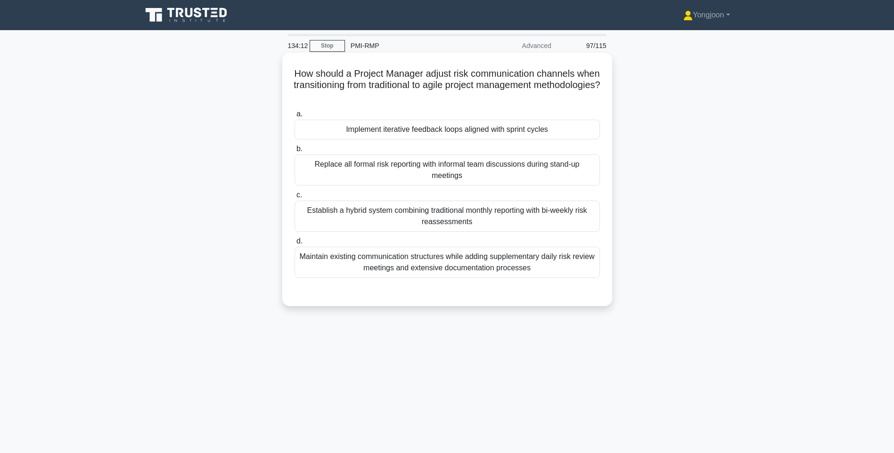
drag, startPoint x: 306, startPoint y: 69, endPoint x: 596, endPoint y: 271, distance: 352.5
click at [596, 271] on div "How should a Project Manager adjust risk communication channels when transition…" at bounding box center [447, 180] width 322 height 246
click at [553, 268] on div "Maintain existing communication structures while adding supplementary daily ris…" at bounding box center [447, 262] width 305 height 31
click at [295, 245] on input "d. Maintain existing communication structures while adding supplementary daily …" at bounding box center [295, 241] width 0 height 6
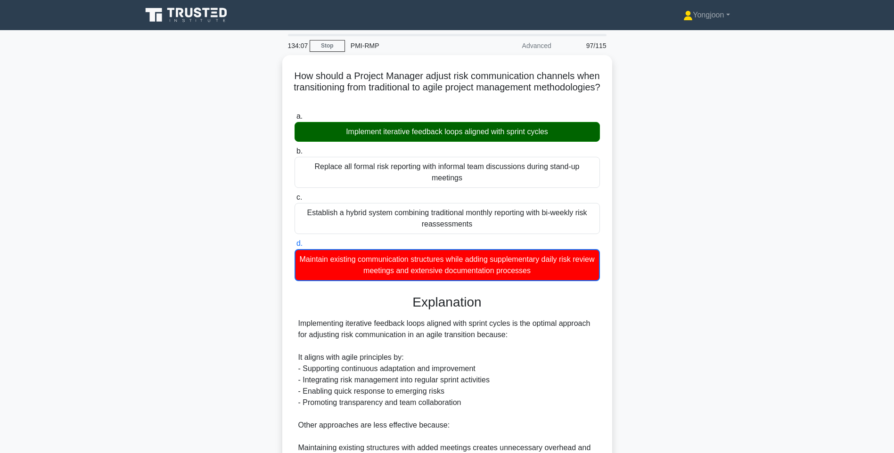
click at [754, 265] on div "How should a Project Manager adjust risk communication channels when transition…" at bounding box center [447, 356] width 622 height 602
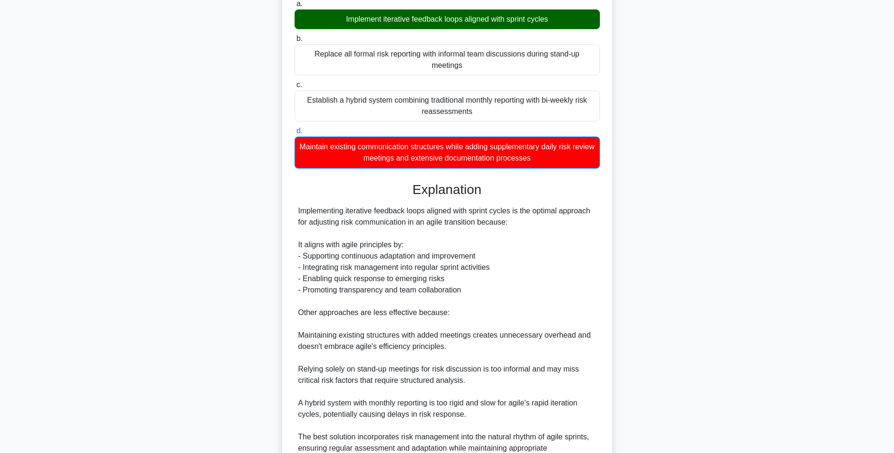
scroll to position [208, 0]
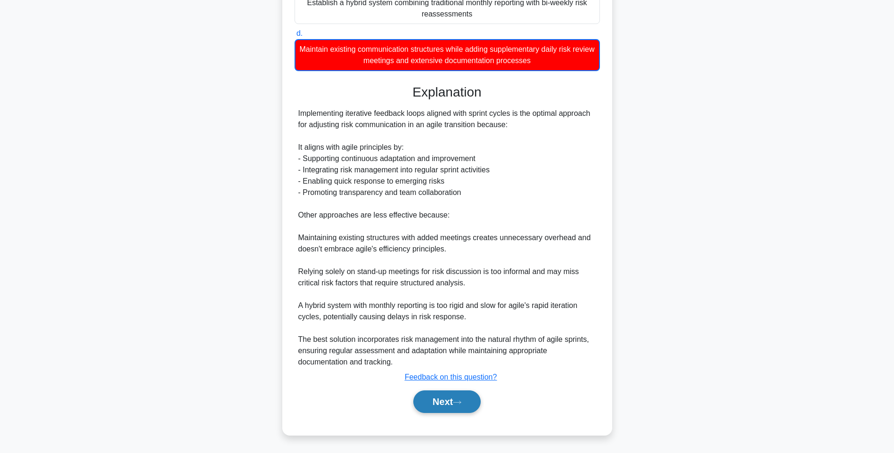
click at [453, 391] on button "Next" at bounding box center [446, 402] width 67 height 23
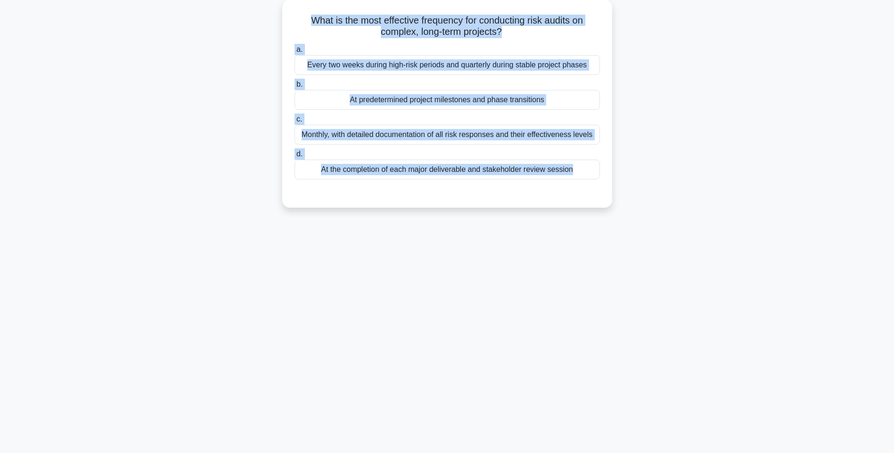
drag, startPoint x: 297, startPoint y: 14, endPoint x: 621, endPoint y: 183, distance: 365.7
click at [621, 183] on div "What is the most effective frequency for conducting risk audits on complex, lon…" at bounding box center [447, 110] width 622 height 220
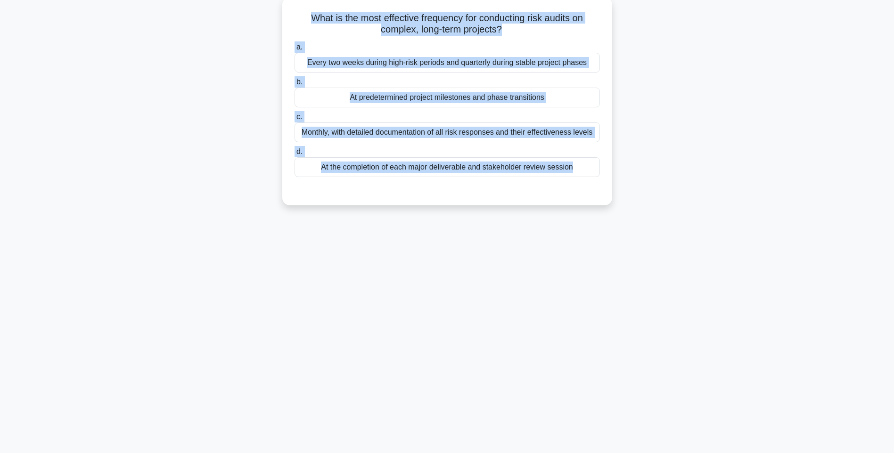
click at [547, 166] on div "At the completion of each major deliverable and stakeholder review session" at bounding box center [447, 167] width 305 height 20
click at [295, 155] on input "d. At the completion of each major deliverable and stakeholder review session" at bounding box center [295, 152] width 0 height 6
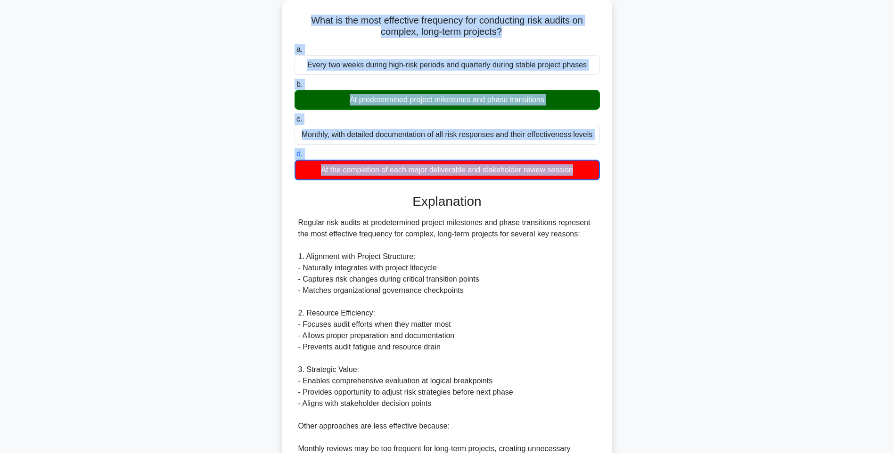
click at [797, 261] on main "134:00 Stop PMI-RMP Advanced 98/115 What is the most effective frequency for co…" at bounding box center [447, 296] width 894 height 642
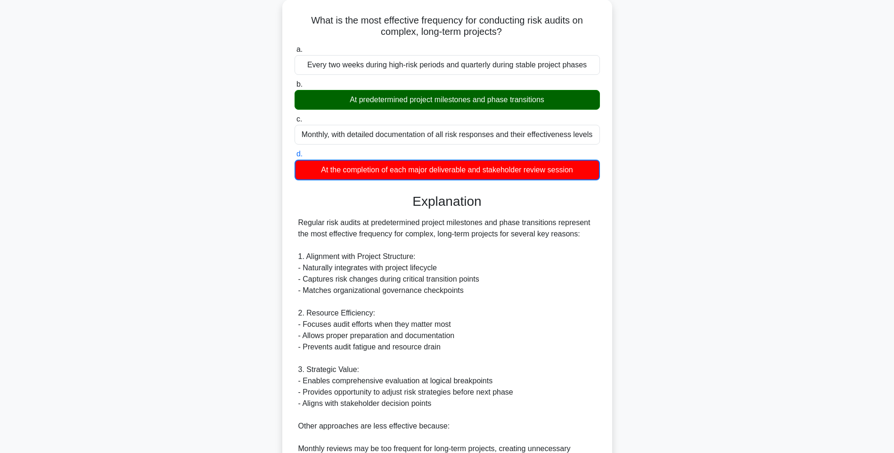
click at [689, 258] on div "What is the most effective frequency for conducting risk audits on complex, lon…" at bounding box center [447, 306] width 622 height 613
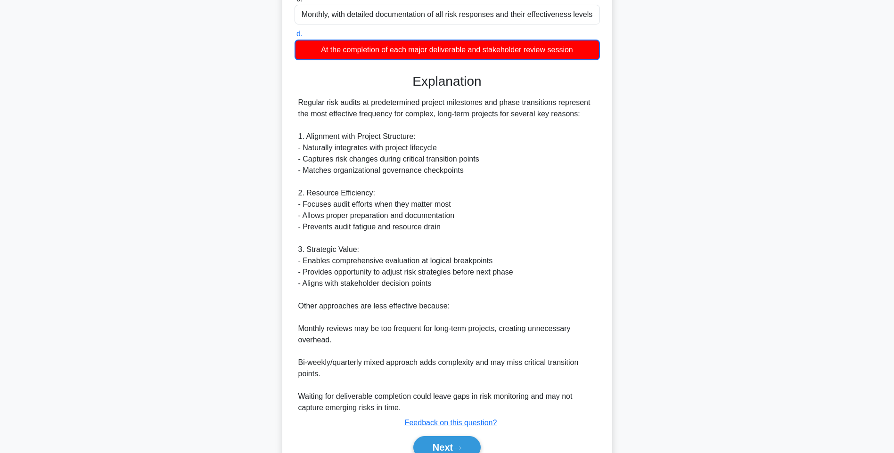
scroll to position [220, 0]
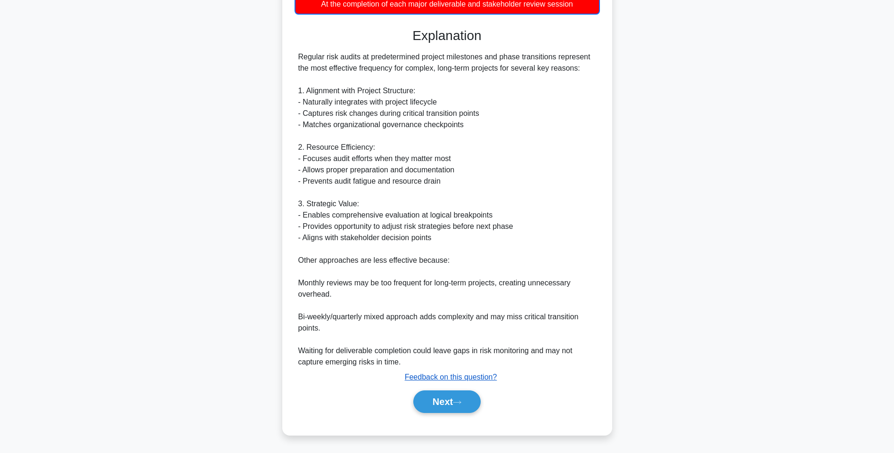
drag, startPoint x: 447, startPoint y: 400, endPoint x: 455, endPoint y: 374, distance: 26.8
click at [447, 400] on button "Next" at bounding box center [446, 402] width 67 height 23
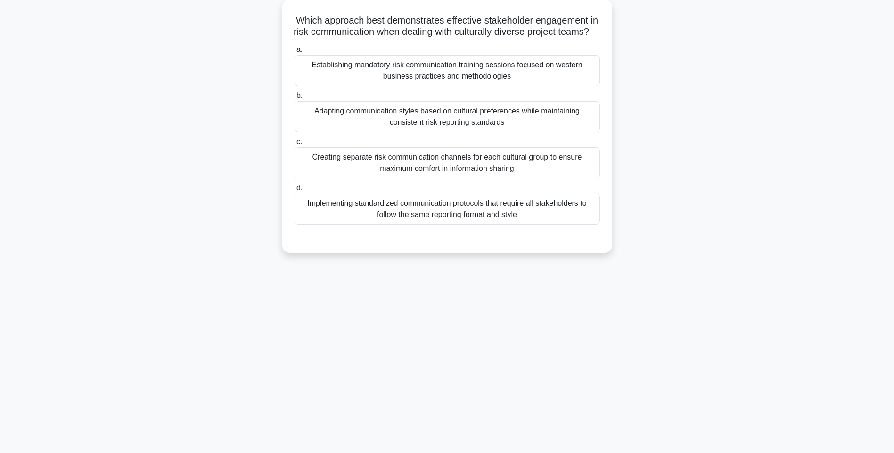
scroll to position [56, 0]
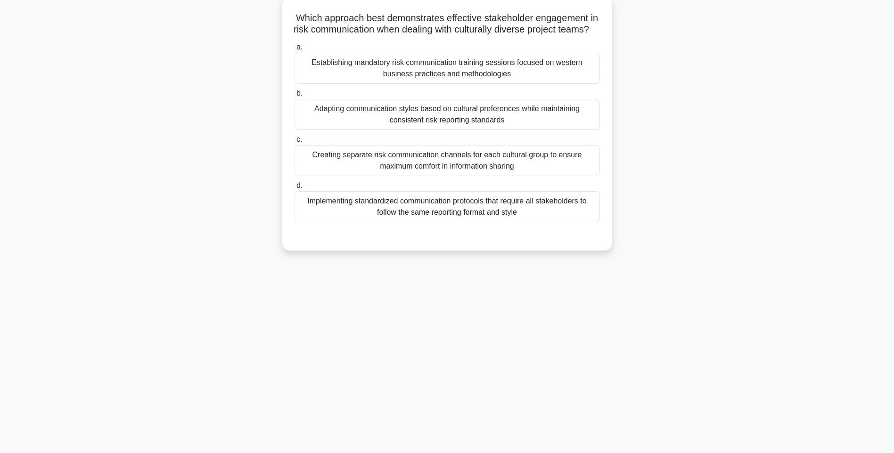
drag, startPoint x: 296, startPoint y: 16, endPoint x: 594, endPoint y: 228, distance: 366.3
click at [594, 228] on div "Which approach best demonstrates effective stakeholder engagement in risk commu…" at bounding box center [447, 124] width 322 height 246
click at [477, 222] on div "Implementing standardized communication protocols that require all stakeholders…" at bounding box center [447, 206] width 305 height 31
click at [295, 189] on input "d. Implementing standardized communication protocols that require all stakehold…" at bounding box center [295, 186] width 0 height 6
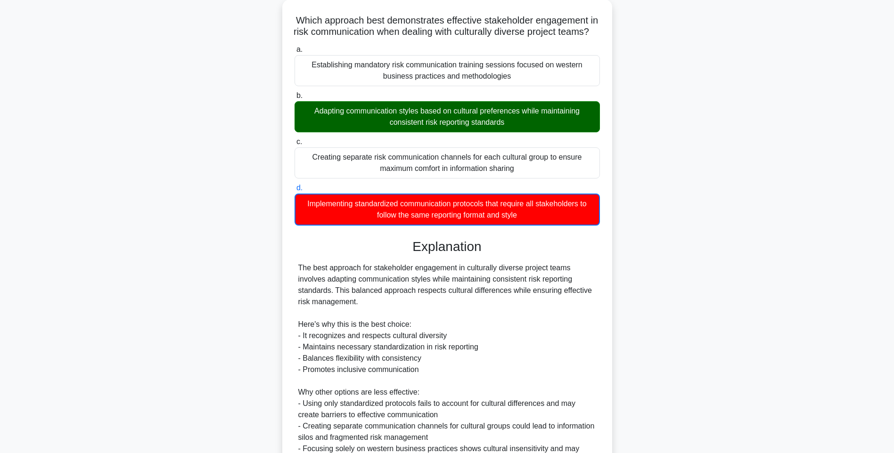
click at [725, 228] on div "Which approach best demonstrates effective stakeholder engagement in risk commu…" at bounding box center [447, 289] width 622 height 579
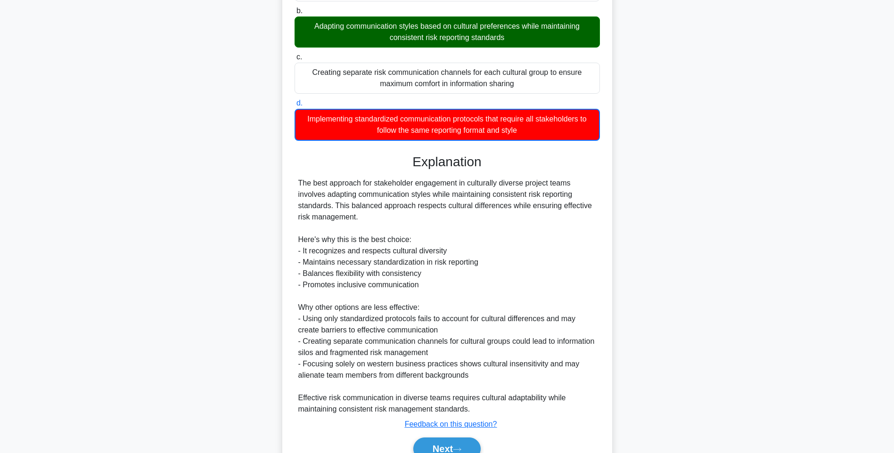
scroll to position [197, 0]
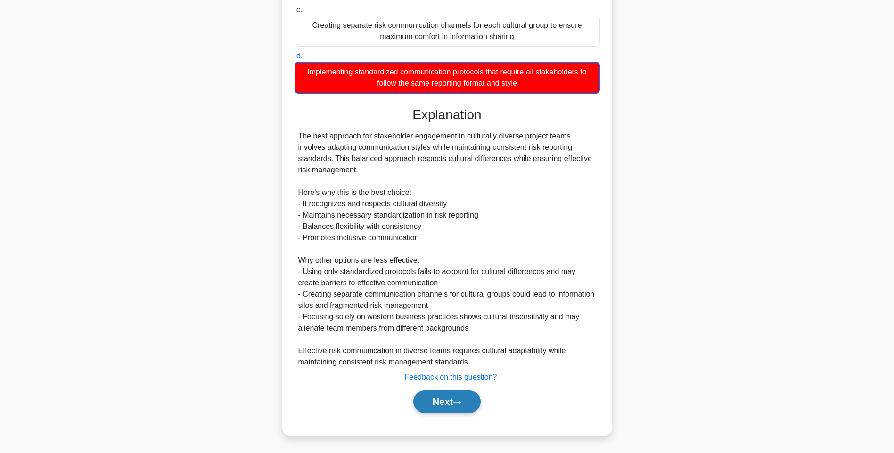
click at [451, 397] on button "Next" at bounding box center [446, 402] width 67 height 23
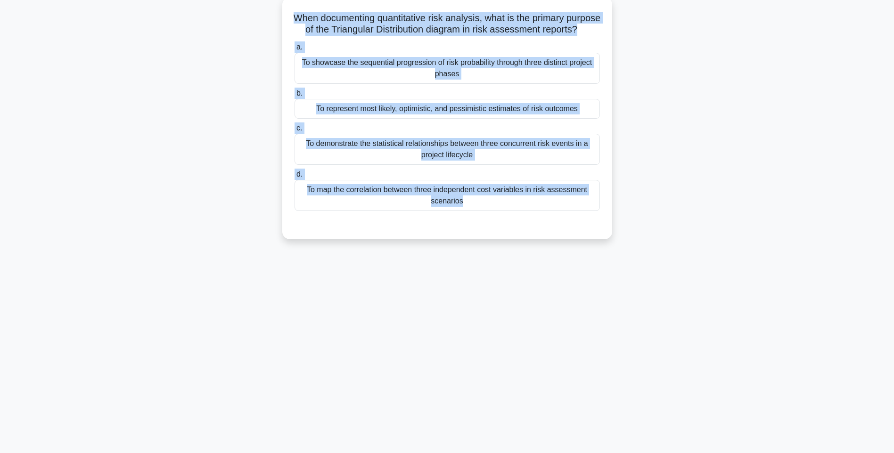
drag, startPoint x: 306, startPoint y: 16, endPoint x: 605, endPoint y: 232, distance: 369.3
click at [605, 232] on div "When documenting quantitative risk analysis, what is the primary purpose of the…" at bounding box center [447, 118] width 322 height 235
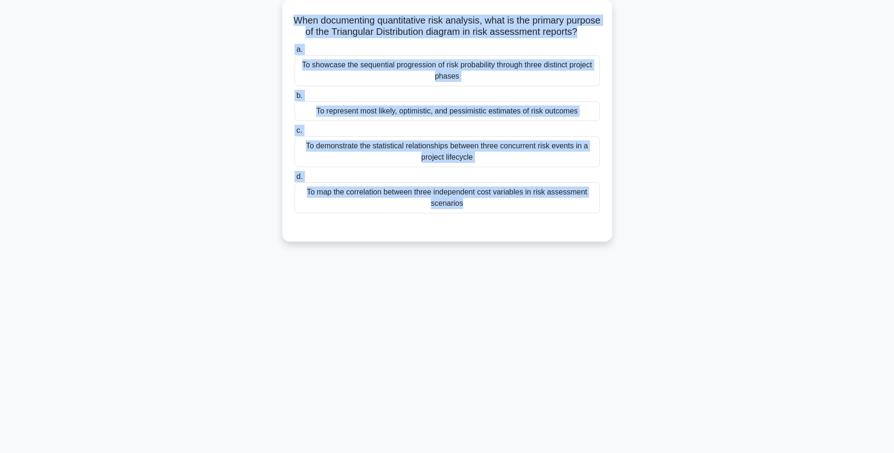
drag, startPoint x: 735, startPoint y: 243, endPoint x: 658, endPoint y: 252, distance: 76.9
click at [735, 243] on div "When documenting quantitative risk analysis, what is the primary purpose of the…" at bounding box center [447, 127] width 622 height 254
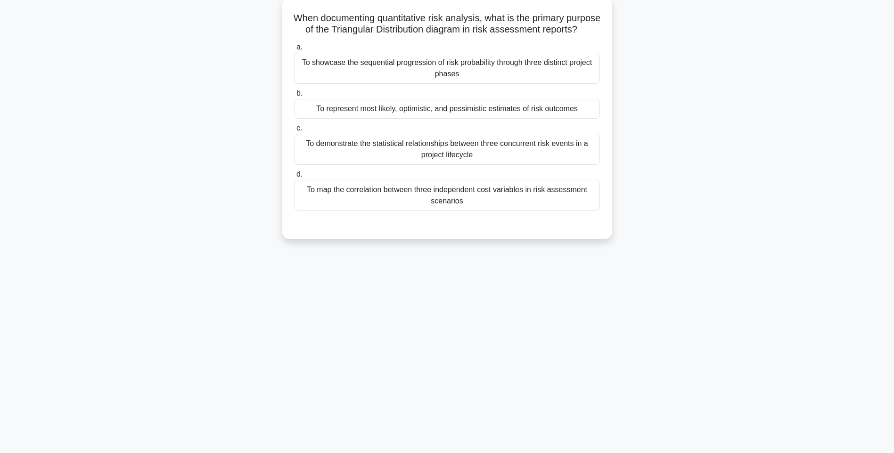
click at [512, 207] on div "To map the correlation between three independent cost variables in risk assessm…" at bounding box center [447, 195] width 305 height 31
click at [295, 178] on input "d. To map the correlation between three independent cost variables in risk asse…" at bounding box center [295, 175] width 0 height 6
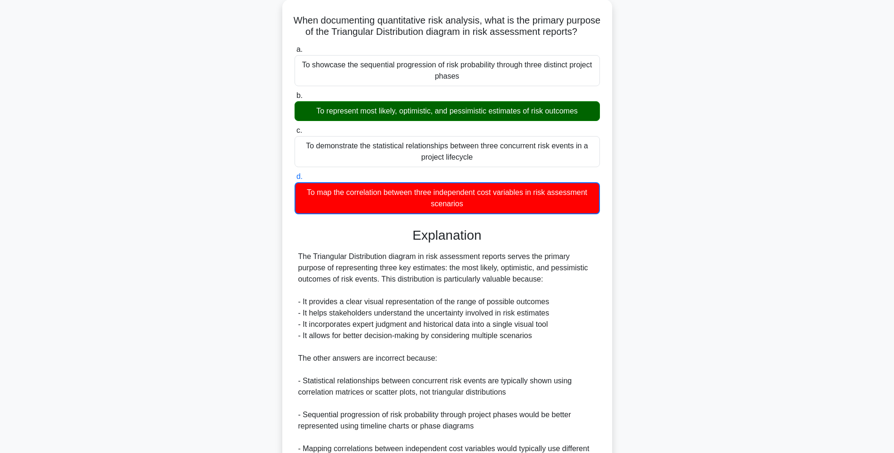
click at [712, 213] on div "When documenting quantitative risk analysis, what is the primary purpose of the…" at bounding box center [447, 272] width 622 height 545
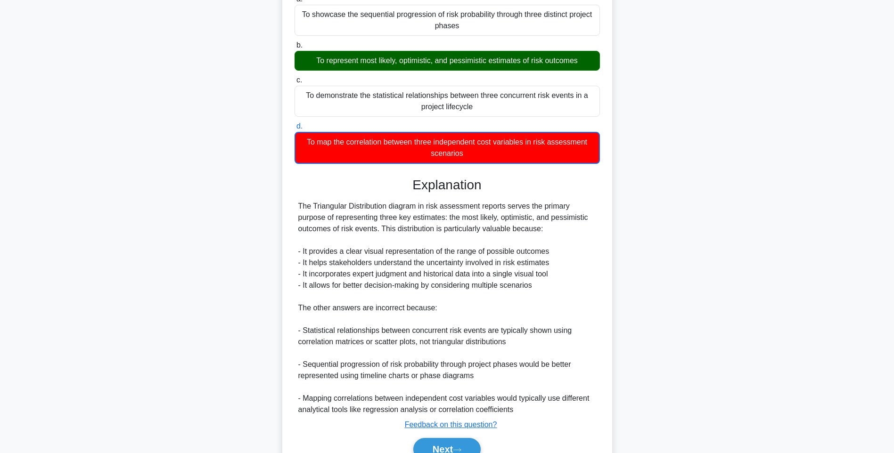
scroll to position [163, 0]
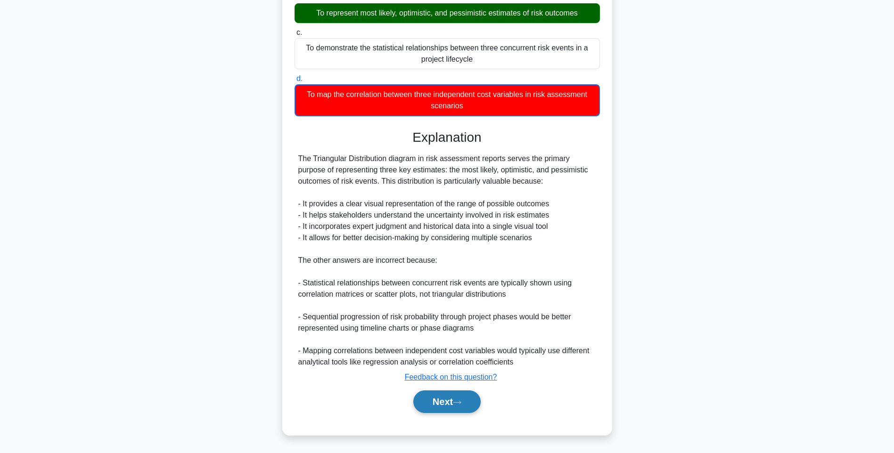
click at [461, 401] on icon at bounding box center [457, 402] width 8 height 5
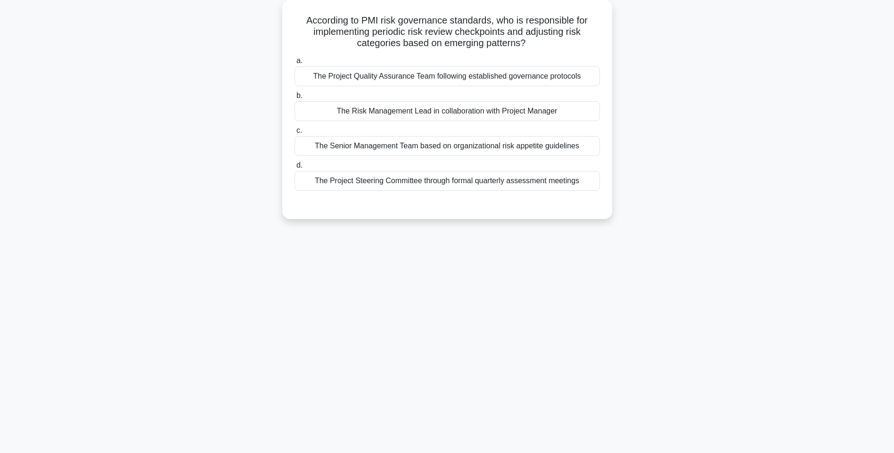
scroll to position [56, 0]
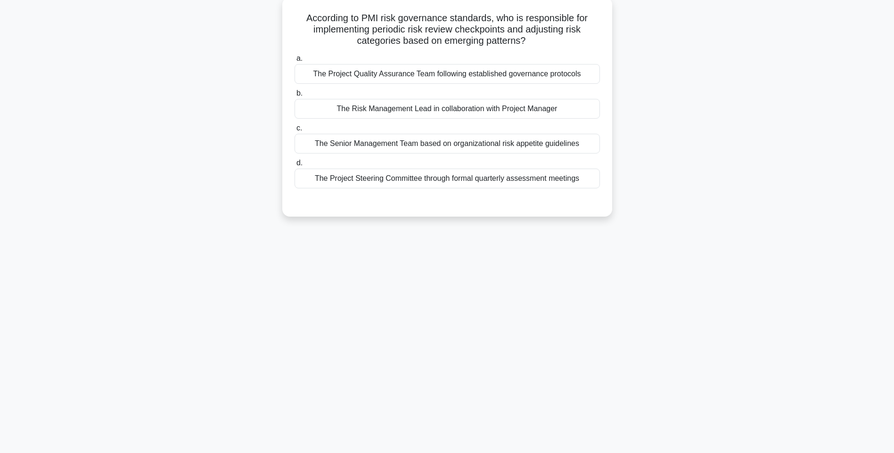
drag, startPoint x: 297, startPoint y: 16, endPoint x: 596, endPoint y: 180, distance: 340.4
click at [596, 180] on div "According to PMI risk governance standards, who is responsible for implementing…" at bounding box center [447, 107] width 322 height 212
click at [563, 177] on div "The Project Steering Committee through formal quarterly assessment meetings" at bounding box center [447, 179] width 305 height 20
click at [295, 166] on input "d. The Project Steering Committee through formal quarterly assessment meetings" at bounding box center [295, 163] width 0 height 6
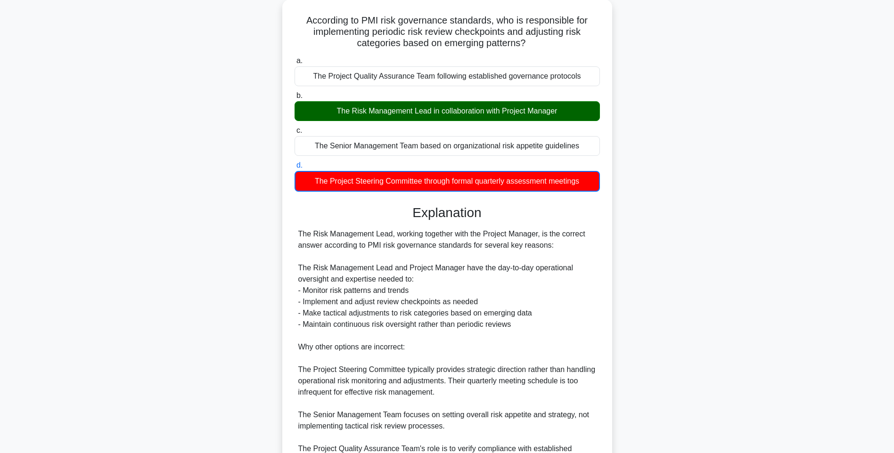
drag, startPoint x: 675, startPoint y: 203, endPoint x: 671, endPoint y: 212, distance: 10.5
click at [675, 203] on div "According to PMI risk governance standards, who is responsible for implementing…" at bounding box center [447, 272] width 622 height 545
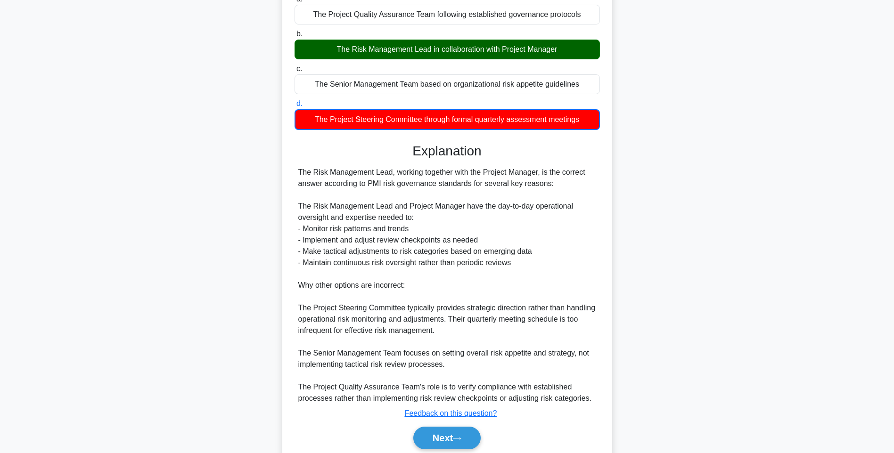
scroll to position [152, 0]
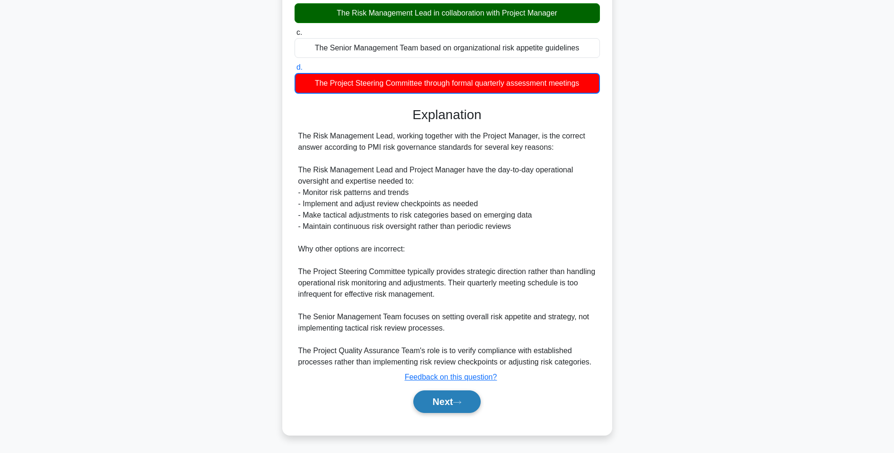
click at [457, 405] on button "Next" at bounding box center [446, 402] width 67 height 23
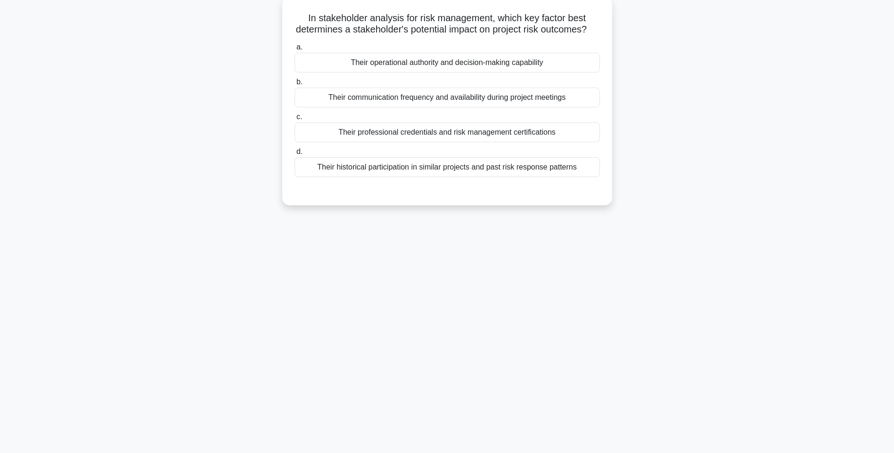
drag, startPoint x: 299, startPoint y: 12, endPoint x: 598, endPoint y: 184, distance: 344.6
click at [598, 184] on div "In stakeholder analysis for risk management, which key factor best determines a…" at bounding box center [447, 101] width 322 height 201
click at [508, 177] on div "Their historical participation in similar projects and past risk response patte…" at bounding box center [447, 167] width 305 height 20
click at [295, 155] on input "d. Their historical participation in similar projects and past risk response pa…" at bounding box center [295, 152] width 0 height 6
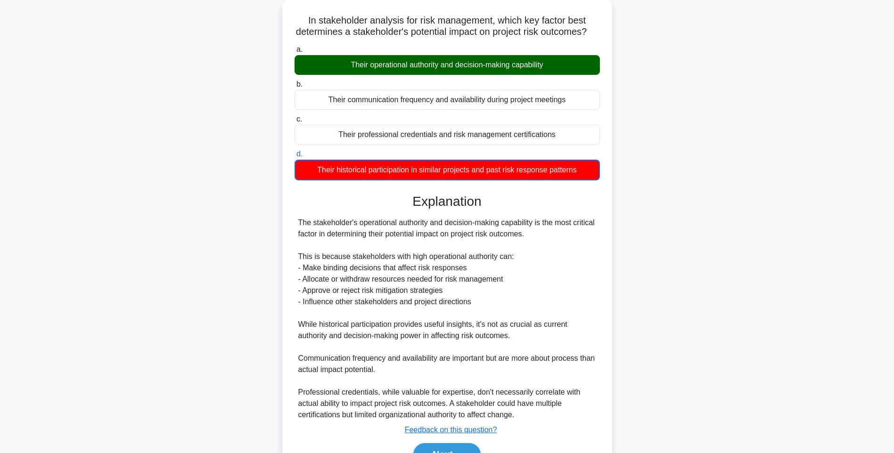
click at [722, 231] on div "In stakeholder analysis for risk management, which key factor best determines a…" at bounding box center [447, 250] width 622 height 500
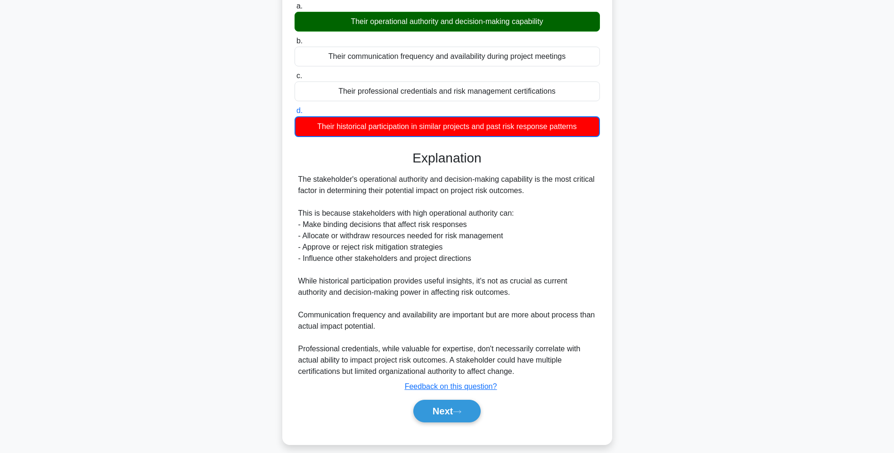
scroll to position [118, 0]
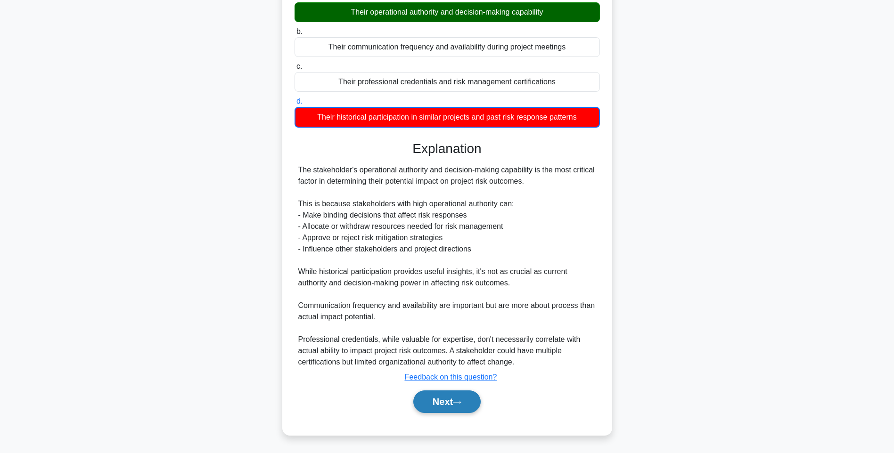
click at [466, 406] on button "Next" at bounding box center [446, 402] width 67 height 23
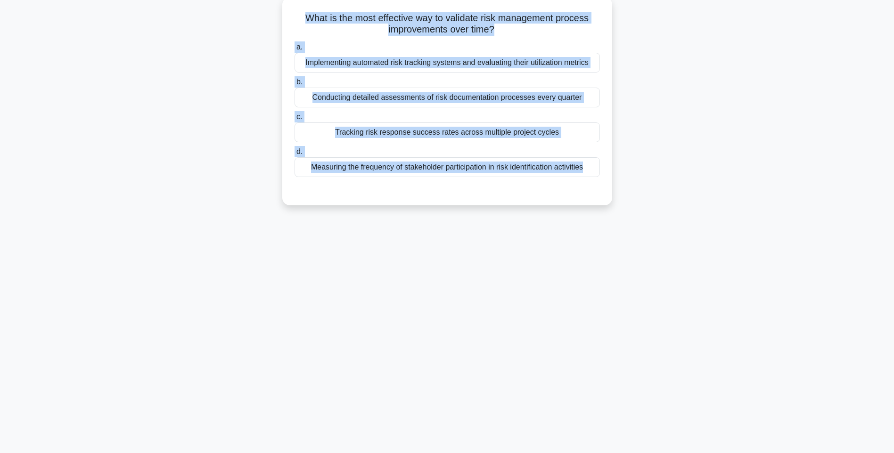
drag, startPoint x: 322, startPoint y: 31, endPoint x: 585, endPoint y: 189, distance: 306.6
click at [585, 189] on div "What is the most effective way to validate risk management process improvements…" at bounding box center [447, 101] width 322 height 201
click at [518, 166] on div "Measuring the frequency of stakeholder participation in risk identification act…" at bounding box center [447, 167] width 305 height 20
click at [295, 155] on input "d. Measuring the frequency of stakeholder participation in risk identification …" at bounding box center [295, 152] width 0 height 6
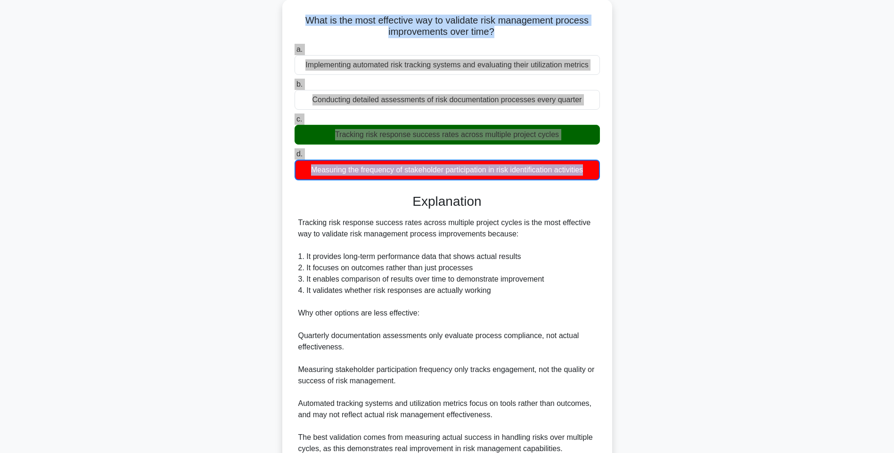
drag, startPoint x: 726, startPoint y: 220, endPoint x: 730, endPoint y: 250, distance: 30.9
click at [726, 220] on div "What is the most effective way to validate risk management process improvements…" at bounding box center [447, 267] width 622 height 534
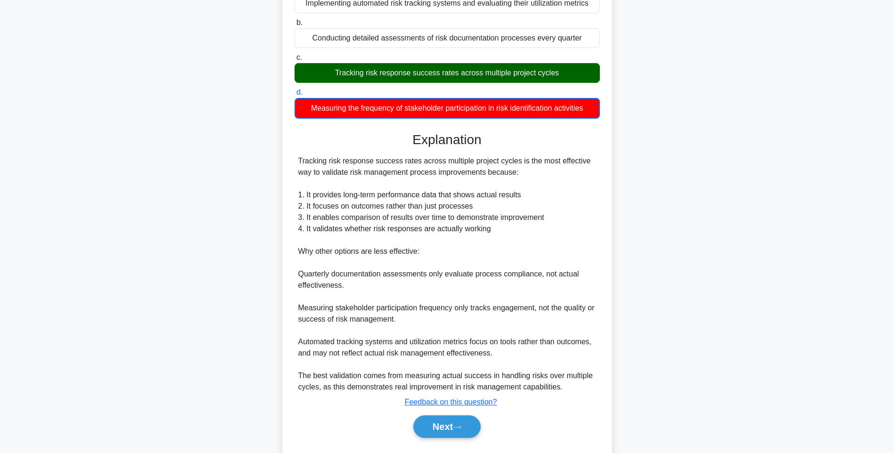
scroll to position [140, 0]
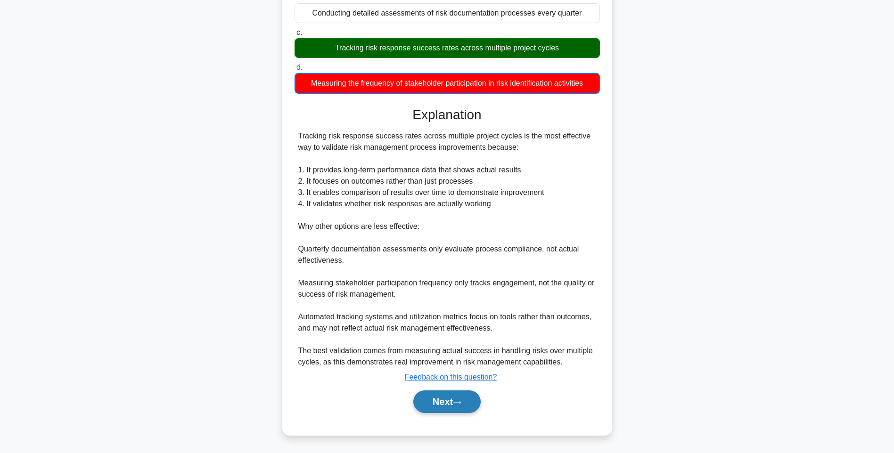
click at [443, 397] on button "Next" at bounding box center [446, 402] width 67 height 23
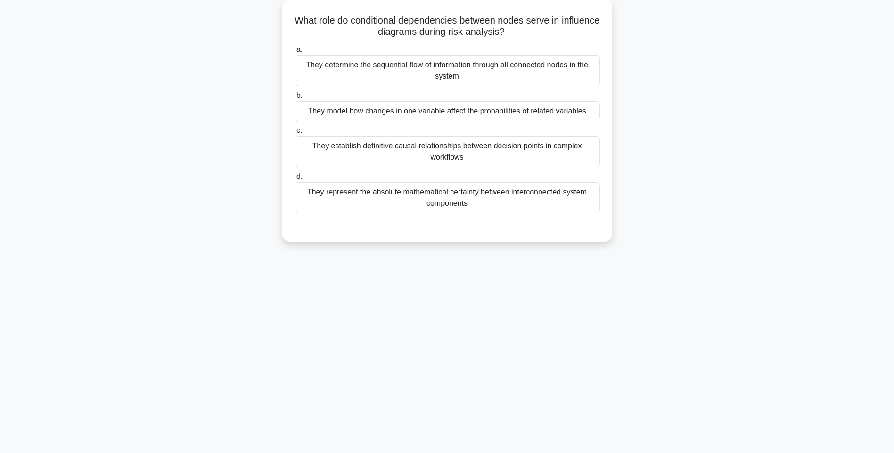
drag, startPoint x: 338, startPoint y: 33, endPoint x: 636, endPoint y: 207, distance: 344.9
click at [636, 207] on div "What role do conditional dependencies between nodes serve in influence diagrams…" at bounding box center [447, 127] width 622 height 254
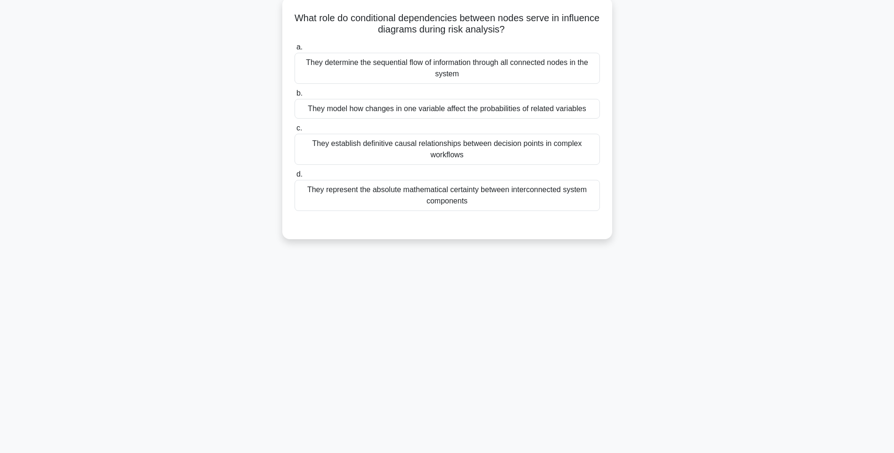
drag, startPoint x: 549, startPoint y: 199, endPoint x: 564, endPoint y: 199, distance: 15.1
click at [549, 199] on div "They represent the absolute mathematical certainty between interconnected syste…" at bounding box center [447, 195] width 305 height 31
click at [295, 178] on input "d. They represent the absolute mathematical certainty between interconnected sy…" at bounding box center [295, 175] width 0 height 6
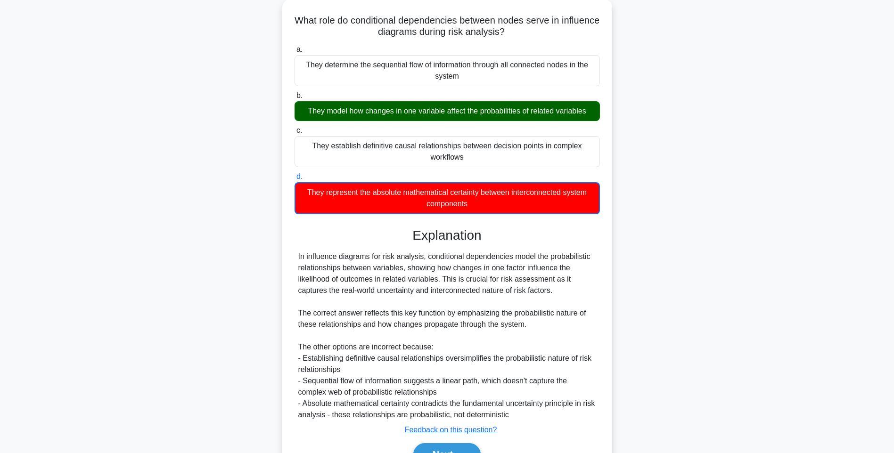
click at [740, 268] on div "What role do conditional dependencies between nodes serve in influence diagrams…" at bounding box center [447, 250] width 622 height 500
drag, startPoint x: 697, startPoint y: 220, endPoint x: 690, endPoint y: 231, distance: 13.3
click at [697, 220] on div "What role do conditional dependencies between nodes serve in influence diagrams…" at bounding box center [447, 250] width 622 height 500
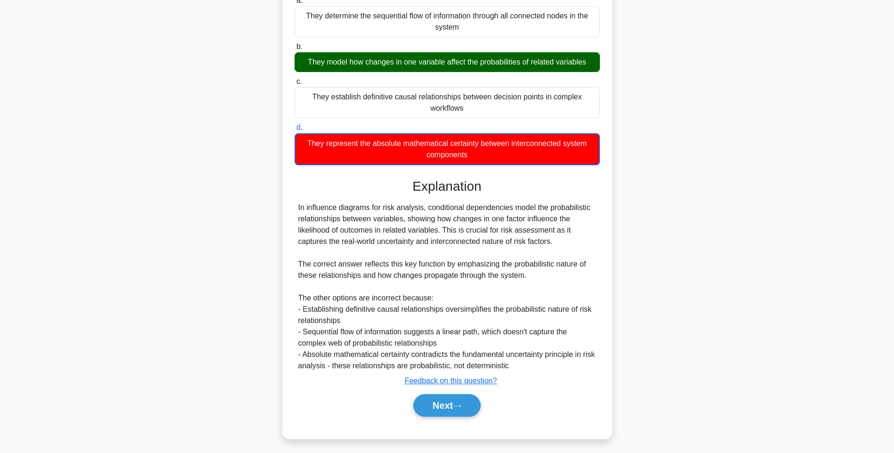
scroll to position [107, 0]
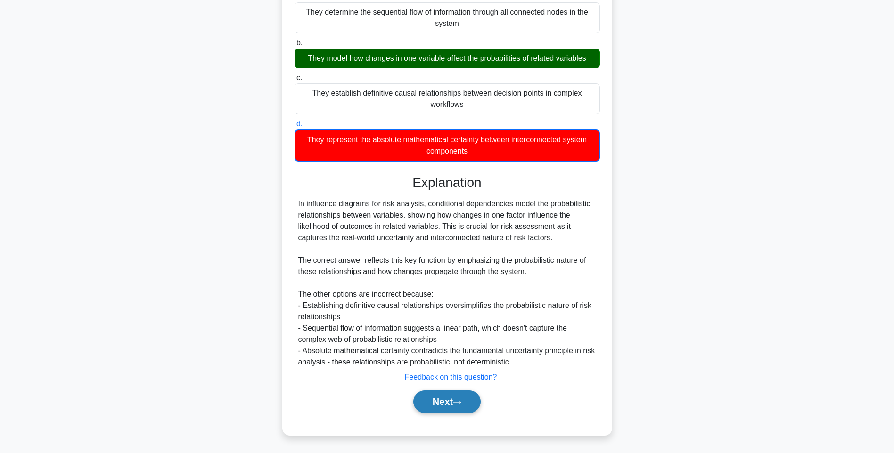
click at [439, 398] on button "Next" at bounding box center [446, 402] width 67 height 23
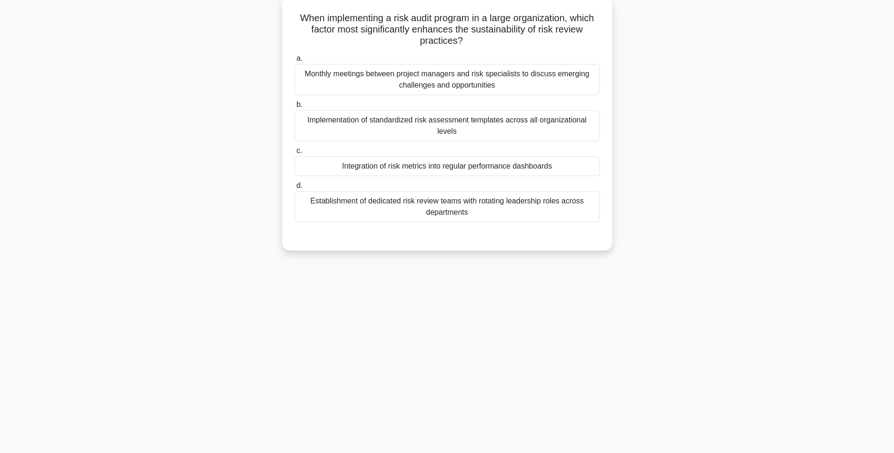
scroll to position [56, 0]
drag, startPoint x: 296, startPoint y: 17, endPoint x: 572, endPoint y: 216, distance: 339.7
click at [572, 216] on div "When implementing a risk audit program in a large organization, which factor mo…" at bounding box center [447, 124] width 322 height 246
drag, startPoint x: 469, startPoint y: 212, endPoint x: 569, endPoint y: 214, distance: 99.9
click at [469, 212] on div "Establishment of dedicated risk review teams with rotating leadership roles acr…" at bounding box center [447, 206] width 305 height 31
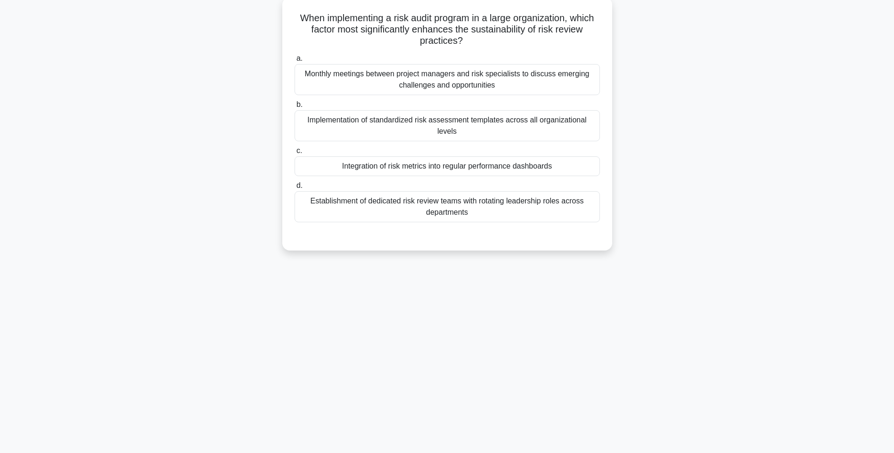
click at [295, 189] on input "d. Establishment of dedicated risk review teams with rotating leadership roles …" at bounding box center [295, 186] width 0 height 6
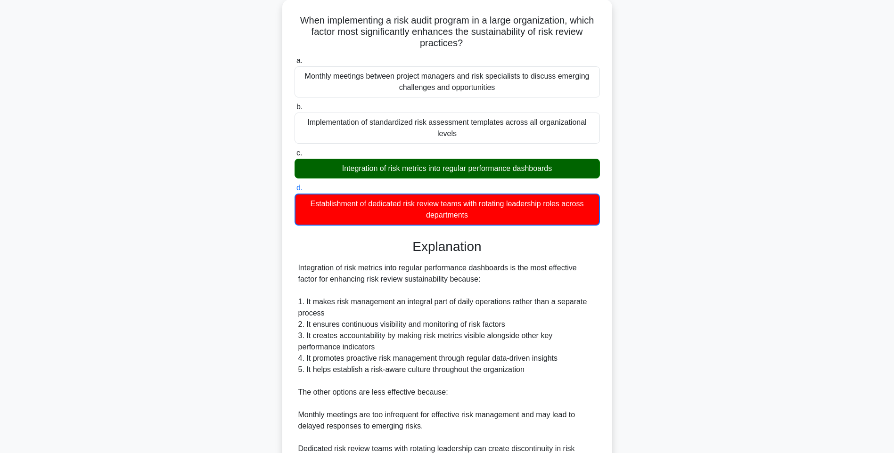
click at [624, 230] on div "When implementing a risk audit program in a large organization, which factor mo…" at bounding box center [447, 289] width 622 height 579
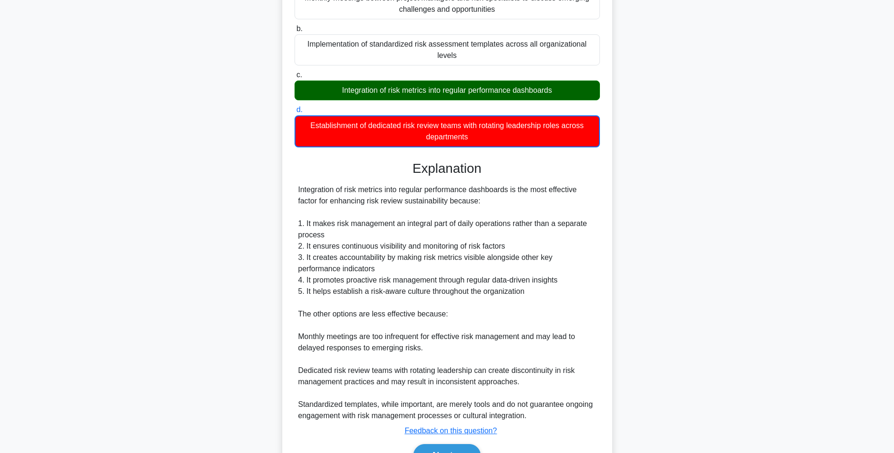
scroll to position [186, 0]
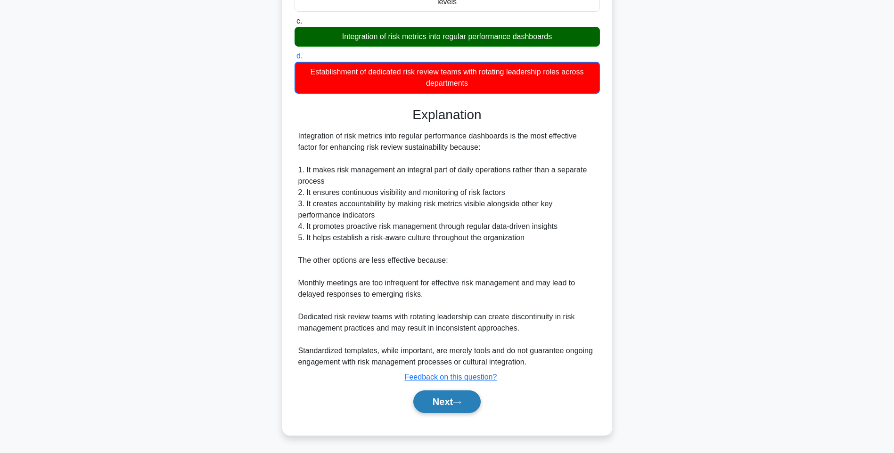
click at [432, 397] on button "Next" at bounding box center [446, 402] width 67 height 23
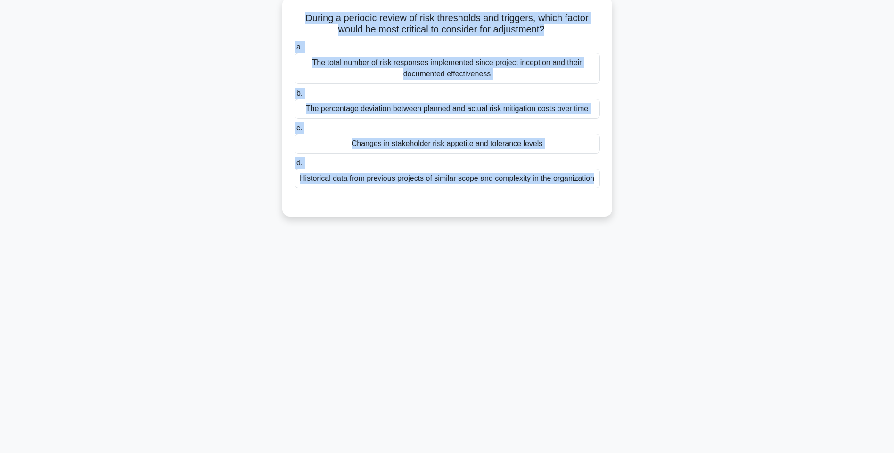
drag, startPoint x: 304, startPoint y: 18, endPoint x: 595, endPoint y: 197, distance: 342.3
click at [595, 197] on div "During a periodic review of risk thresholds and triggers, which factor would be…" at bounding box center [447, 107] width 322 height 212
drag, startPoint x: 532, startPoint y: 180, endPoint x: 557, endPoint y: 179, distance: 25.0
click at [532, 180] on div "Historical data from previous projects of similar scope and complexity in the o…" at bounding box center [447, 179] width 305 height 20
click at [295, 166] on input "d. Historical data from previous projects of similar scope and complexity in th…" at bounding box center [295, 163] width 0 height 6
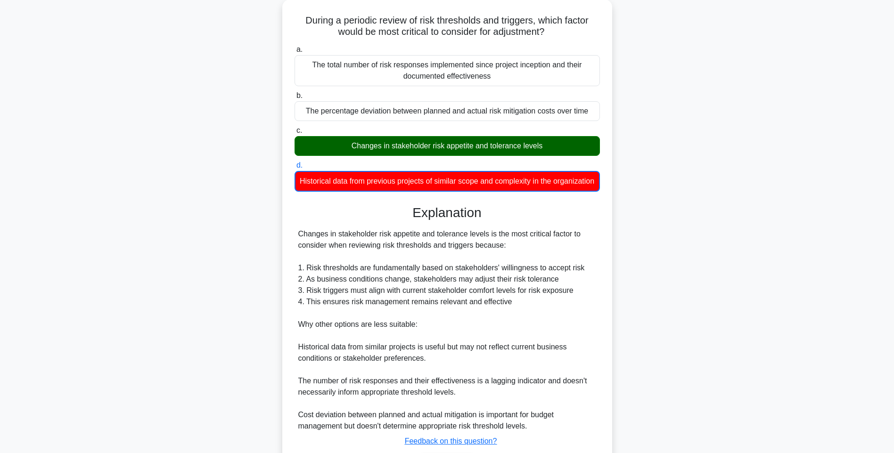
click at [680, 255] on div "During a periodic review of risk thresholds and triggers, which factor would be…" at bounding box center [447, 255] width 622 height 511
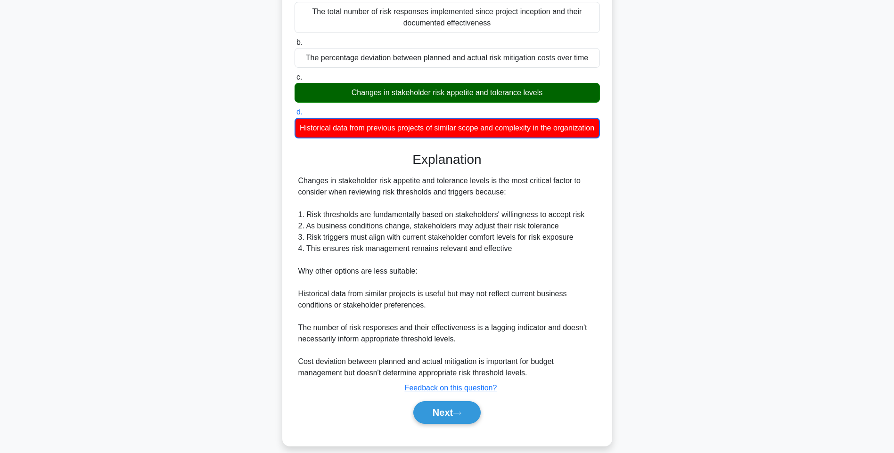
scroll to position [129, 0]
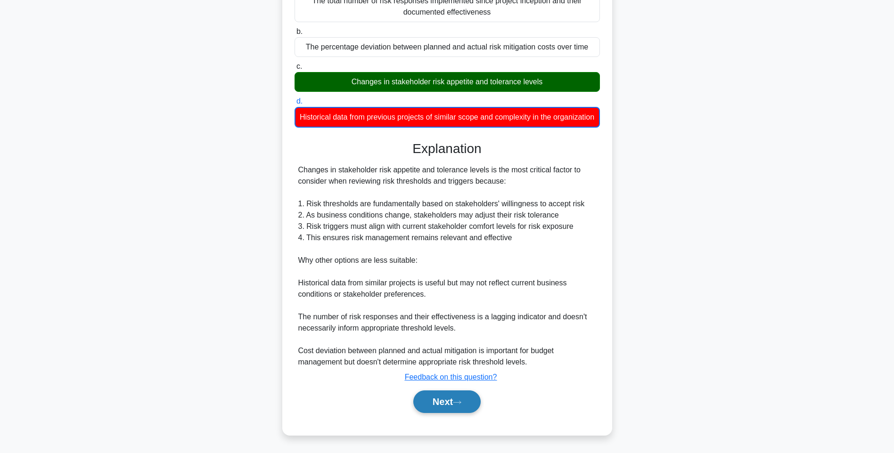
click at [465, 395] on button "Next" at bounding box center [446, 402] width 67 height 23
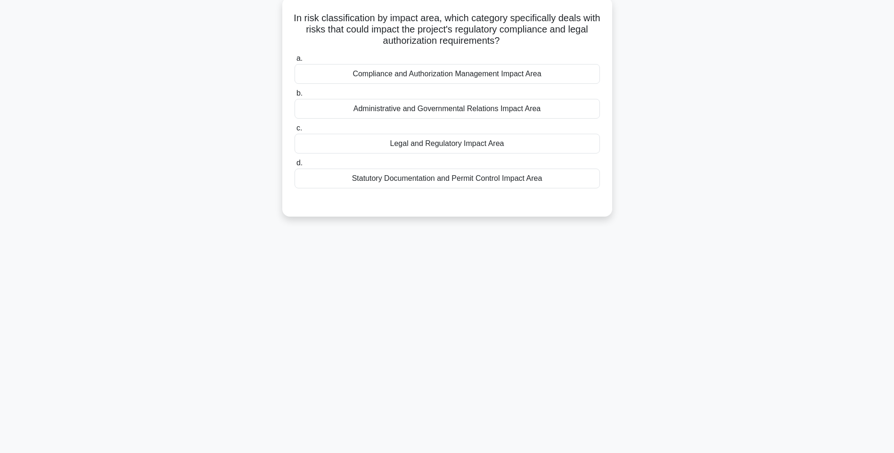
scroll to position [56, 0]
drag, startPoint x: 297, startPoint y: 12, endPoint x: 591, endPoint y: 188, distance: 342.0
click at [591, 188] on div "In risk classification by impact area, which category specifically deals with r…" at bounding box center [447, 107] width 322 height 212
click at [514, 176] on div "Statutory Documentation and Permit Control Impact Area" at bounding box center [447, 179] width 305 height 20
click at [295, 166] on input "d. Statutory Documentation and Permit Control Impact Area" at bounding box center [295, 163] width 0 height 6
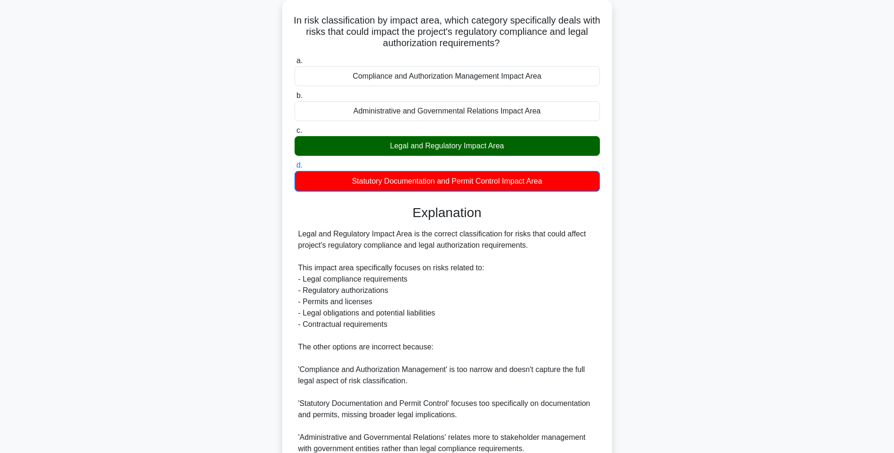
click at [688, 257] on div "In risk classification by impact area, which category specifically deals with r…" at bounding box center [447, 267] width 622 height 534
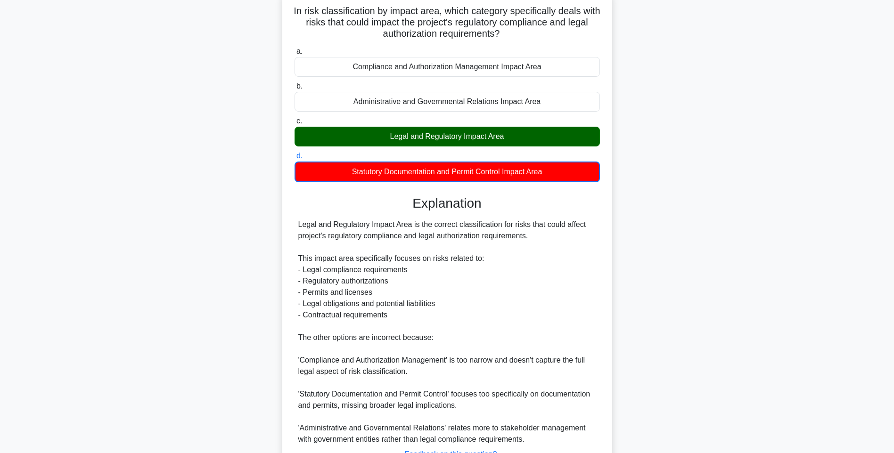
scroll to position [140, 0]
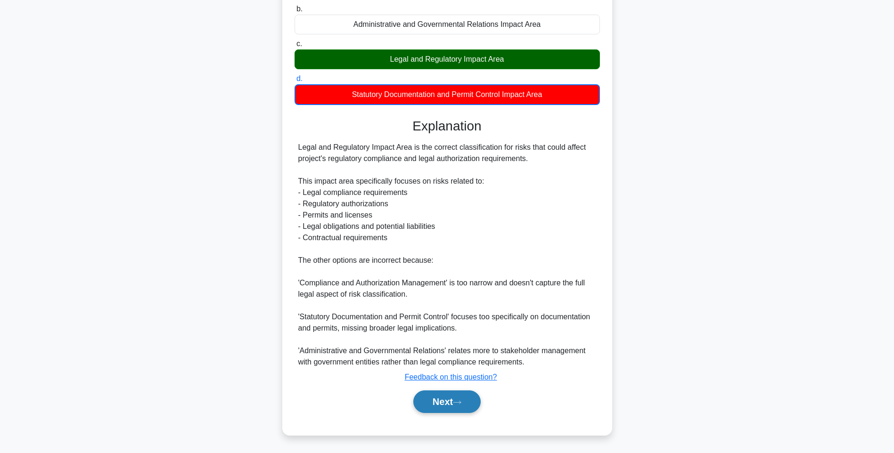
click at [447, 400] on button "Next" at bounding box center [446, 402] width 67 height 23
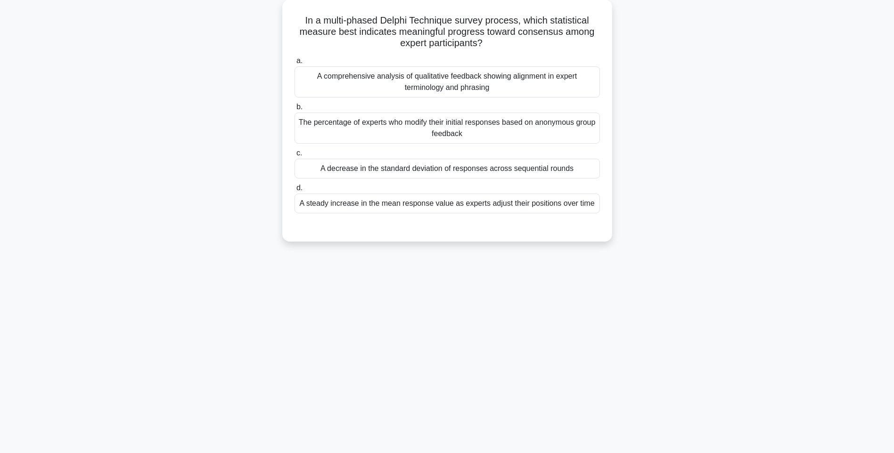
drag, startPoint x: 304, startPoint y: 16, endPoint x: 622, endPoint y: 206, distance: 370.7
click at [622, 206] on div "In a multi-phased Delphi Technique survey process, which statistical measure be…" at bounding box center [447, 127] width 622 height 254
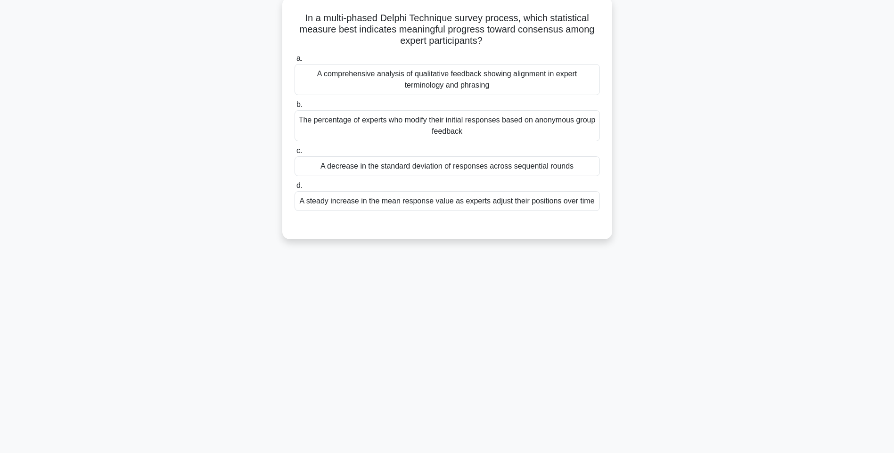
click at [548, 191] on label "d. A steady increase in the mean response value as experts adjust their positio…" at bounding box center [447, 195] width 305 height 31
click at [295, 189] on input "d. A steady increase in the mean response value as experts adjust their positio…" at bounding box center [295, 186] width 0 height 6
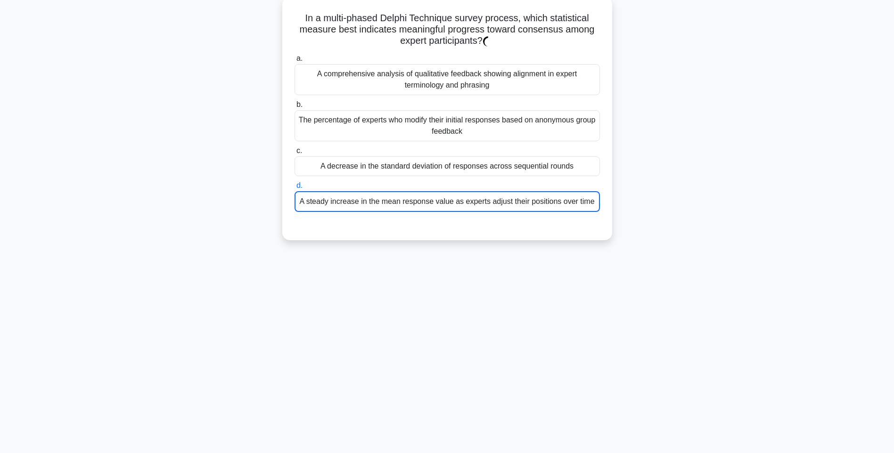
click at [537, 202] on div "A steady increase in the mean response value as experts adjust their positions …" at bounding box center [447, 201] width 305 height 21
click at [295, 189] on input "d. A steady increase in the mean response value as experts adjust their positio…" at bounding box center [295, 186] width 0 height 6
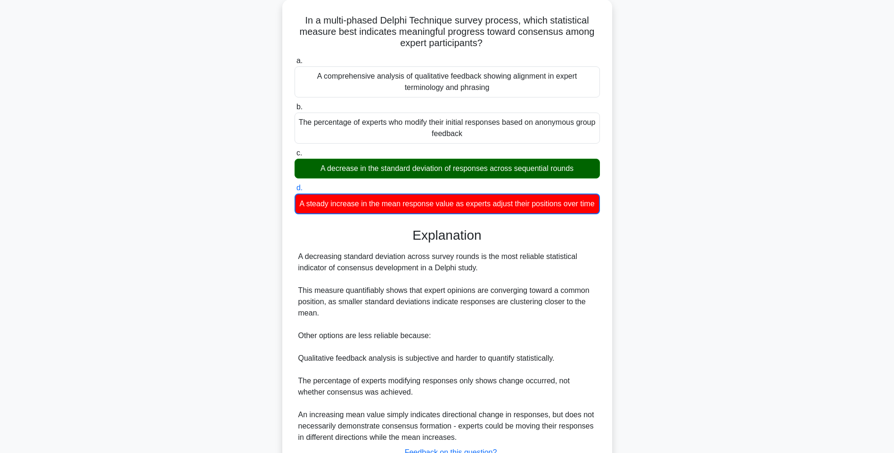
click at [755, 225] on div "In a multi-phased Delphi Technique survey process, which statistical measure be…" at bounding box center [447, 261] width 622 height 523
click at [696, 259] on div "In a multi-phased Delphi Technique survey process, which statistical measure be…" at bounding box center [447, 261] width 622 height 523
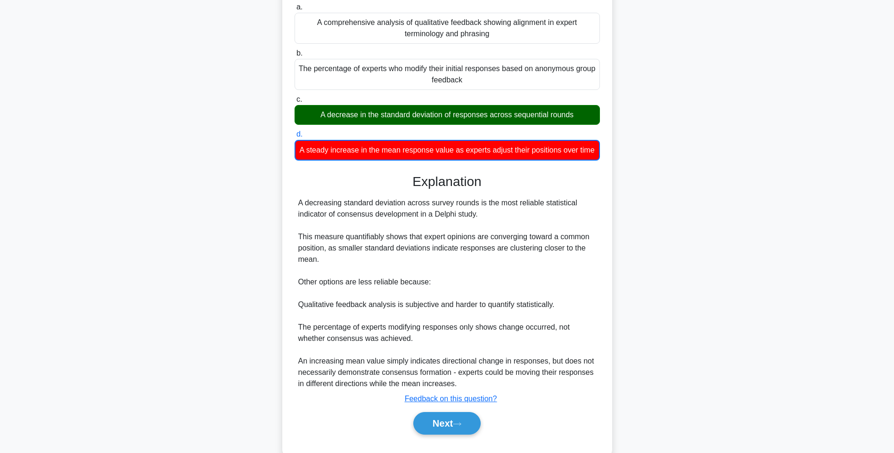
scroll to position [140, 0]
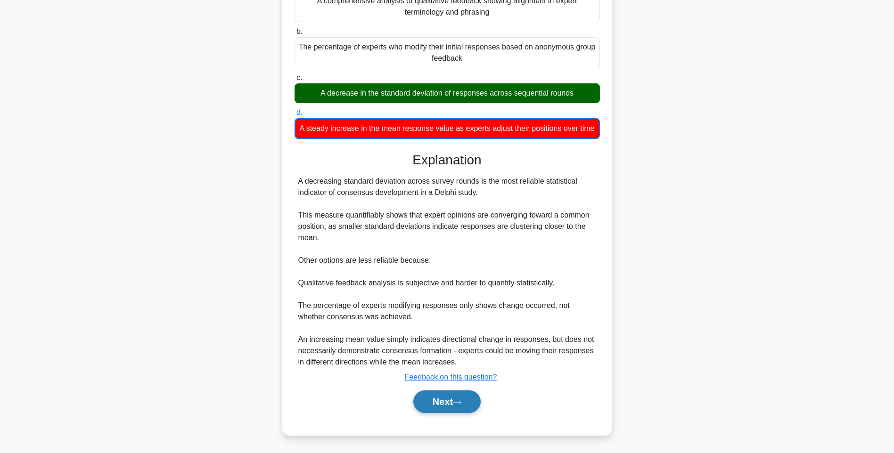
click at [438, 399] on button "Next" at bounding box center [446, 402] width 67 height 23
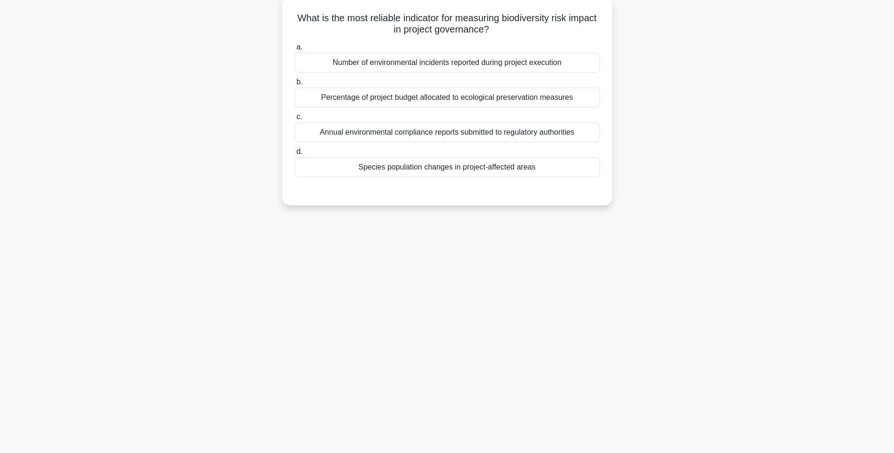
scroll to position [56, 0]
drag, startPoint x: 301, startPoint y: 15, endPoint x: 584, endPoint y: 165, distance: 320.5
click at [584, 165] on div "What is the most reliable indicator for measuring biodiversity risk impact in p…" at bounding box center [447, 101] width 322 height 201
click at [535, 171] on div "Species population changes in project-affected areas" at bounding box center [447, 167] width 305 height 20
click at [295, 155] on input "d. Species population changes in project-affected areas" at bounding box center [295, 152] width 0 height 6
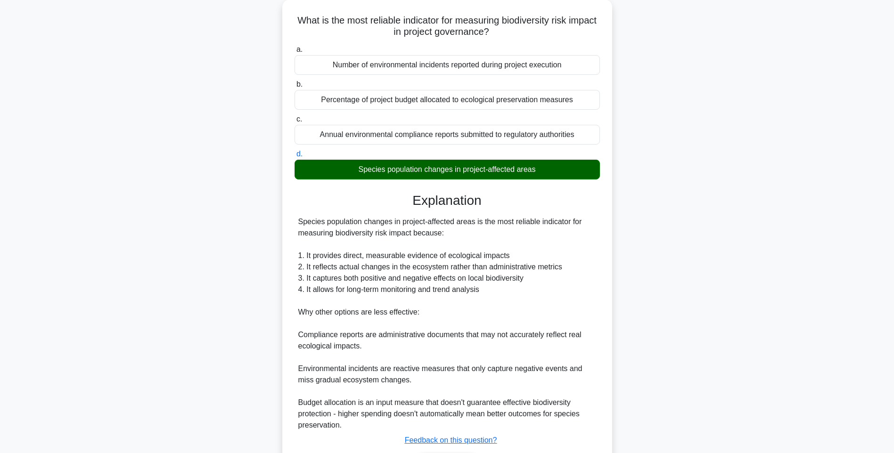
click at [730, 208] on div "What is the most reliable indicator for measuring biodiversity risk impact in p…" at bounding box center [447, 255] width 622 height 510
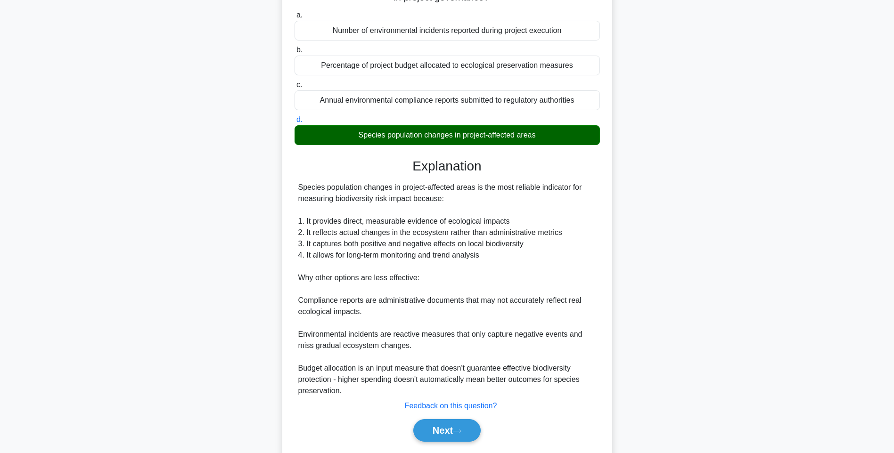
scroll to position [117, 0]
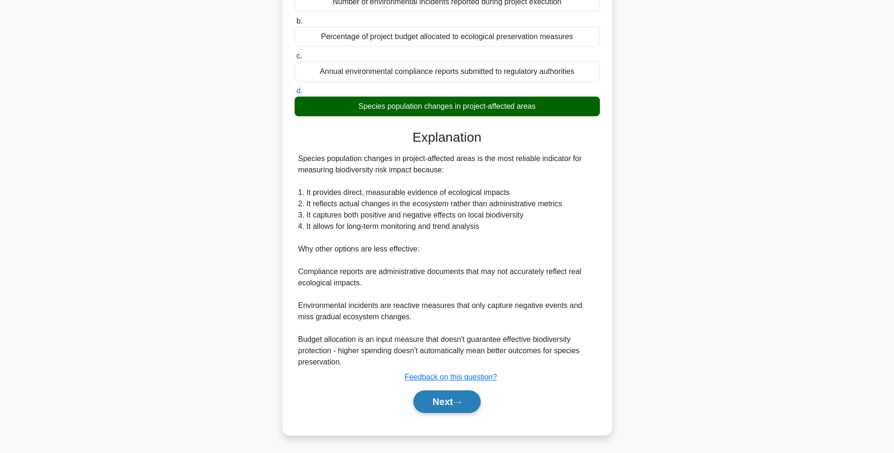
click at [438, 395] on button "Next" at bounding box center [446, 402] width 67 height 23
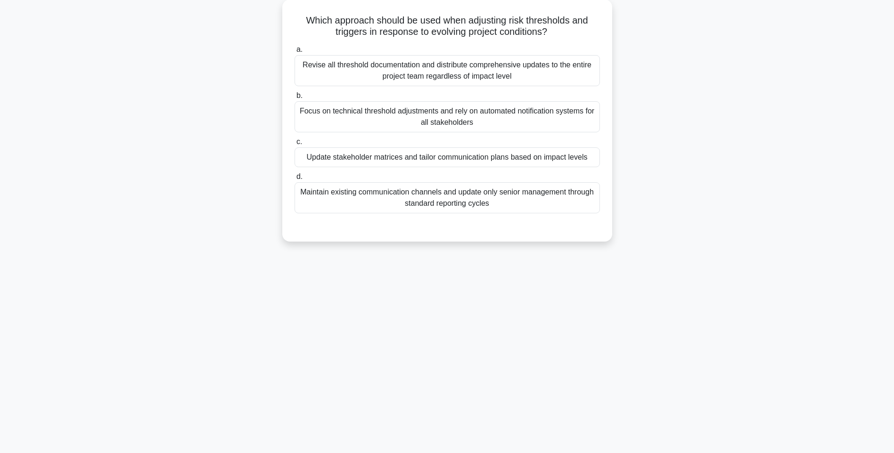
drag, startPoint x: 294, startPoint y: 11, endPoint x: 631, endPoint y: 202, distance: 387.0
click at [631, 202] on div "Which approach should be used when adjusting risk thresholds and triggers in re…" at bounding box center [447, 127] width 622 height 254
drag, startPoint x: 505, startPoint y: 194, endPoint x: 625, endPoint y: 197, distance: 120.2
click at [505, 194] on div "Maintain existing communication channels and update only senior management thro…" at bounding box center [447, 197] width 305 height 31
click at [295, 180] on input "d. Maintain existing communication channels and update only senior management t…" at bounding box center [295, 177] width 0 height 6
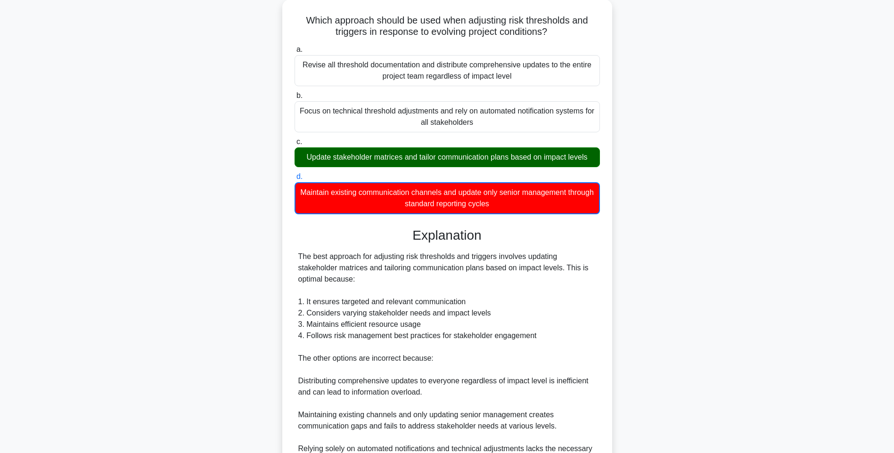
click at [683, 213] on div "Which approach should be used when adjusting risk thresholds and triggers in re…" at bounding box center [447, 278] width 622 height 557
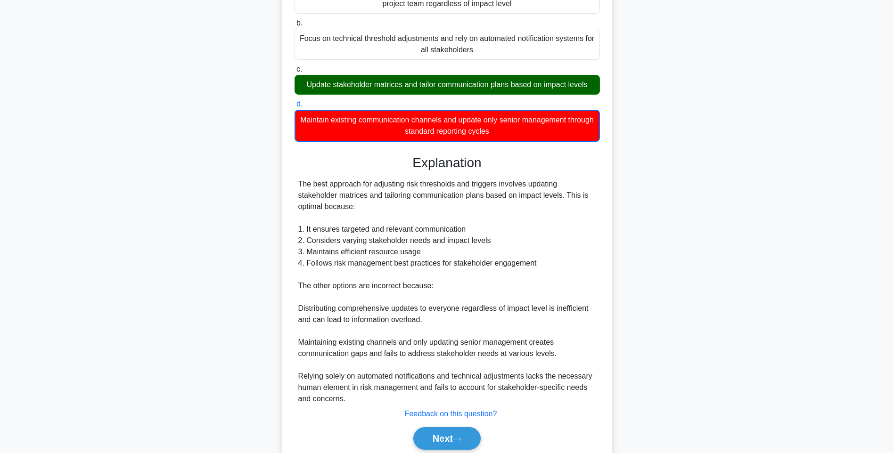
scroll to position [163, 0]
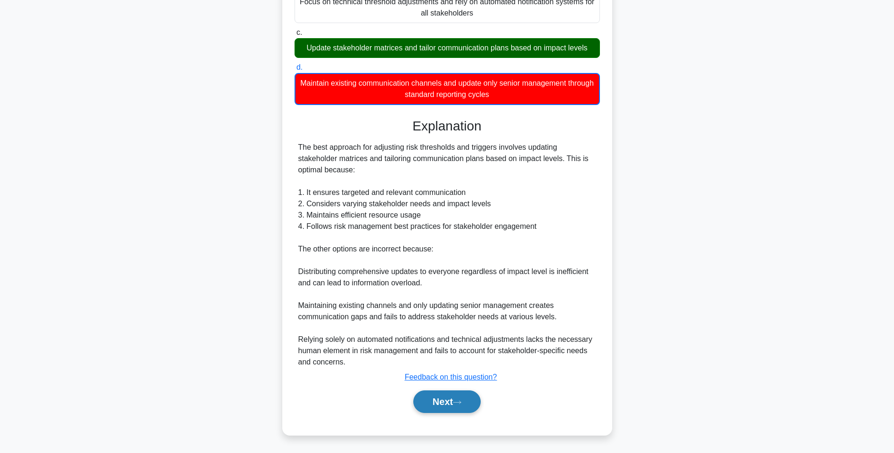
click at [459, 397] on button "Next" at bounding box center [446, 402] width 67 height 23
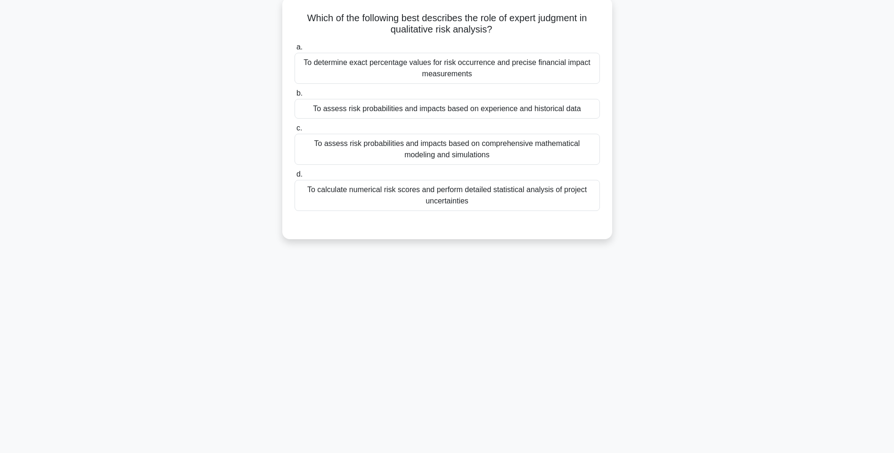
scroll to position [0, 0]
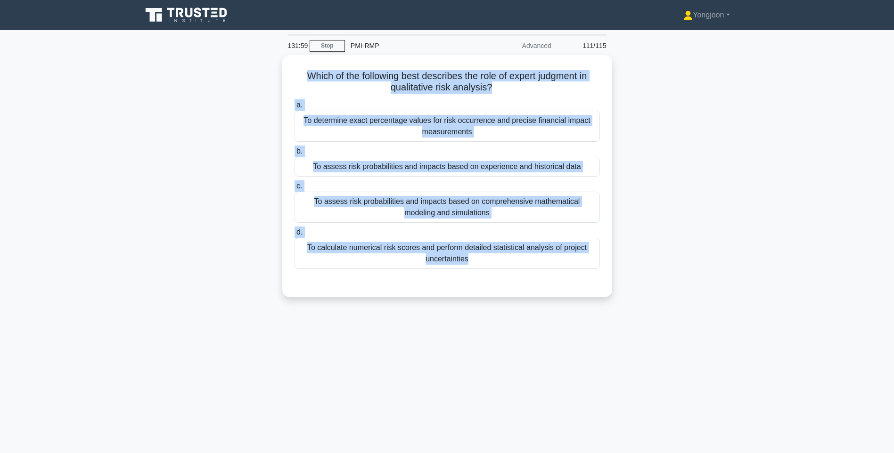
drag, startPoint x: 300, startPoint y: 70, endPoint x: 639, endPoint y: 299, distance: 408.7
click at [639, 299] on div "Which of the following best describes the role of expert judgment in qualitativ…" at bounding box center [447, 182] width 622 height 254
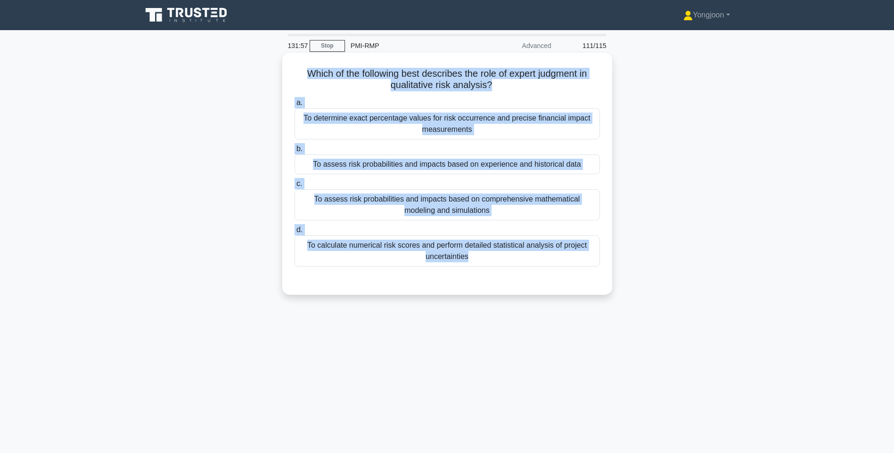
click at [534, 248] on div "To calculate numerical risk scores and perform detailed statistical analysis of…" at bounding box center [447, 251] width 305 height 31
click at [295, 233] on input "d. To calculate numerical risk scores and perform detailed statistical analysis…" at bounding box center [295, 230] width 0 height 6
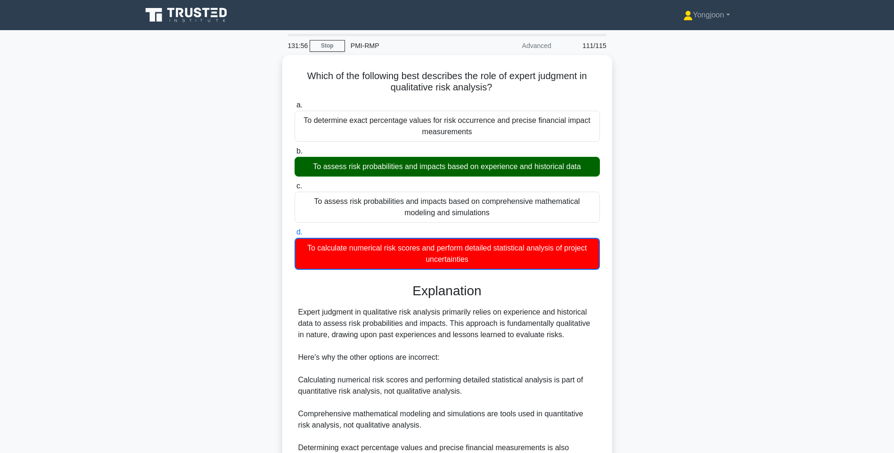
click at [755, 211] on div "Which of the following best describes the role of expert judgment in qualitativ…" at bounding box center [447, 327] width 622 height 545
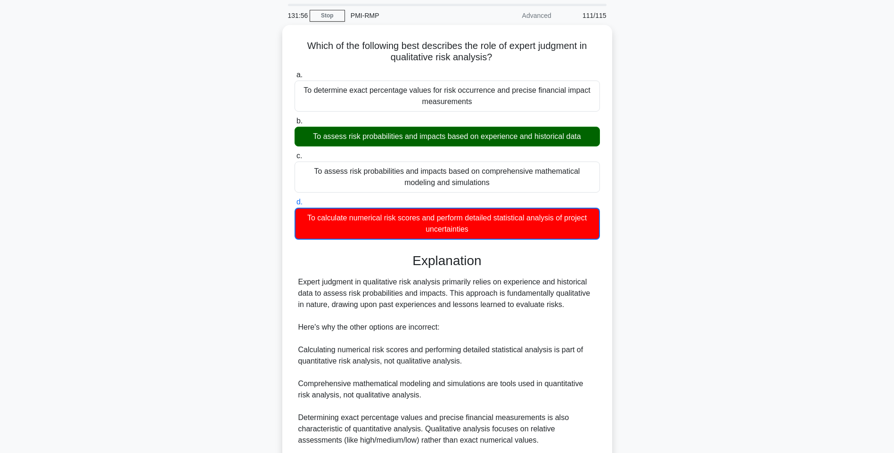
scroll to position [47, 0]
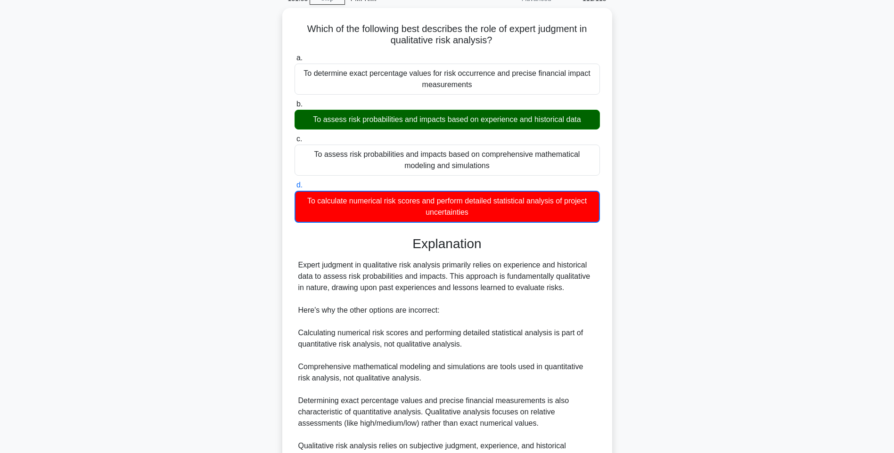
drag, startPoint x: 717, startPoint y: 219, endPoint x: 709, endPoint y: 230, distance: 13.6
click at [717, 219] on div "Which of the following best describes the role of expert judgment in qualitativ…" at bounding box center [447, 280] width 622 height 545
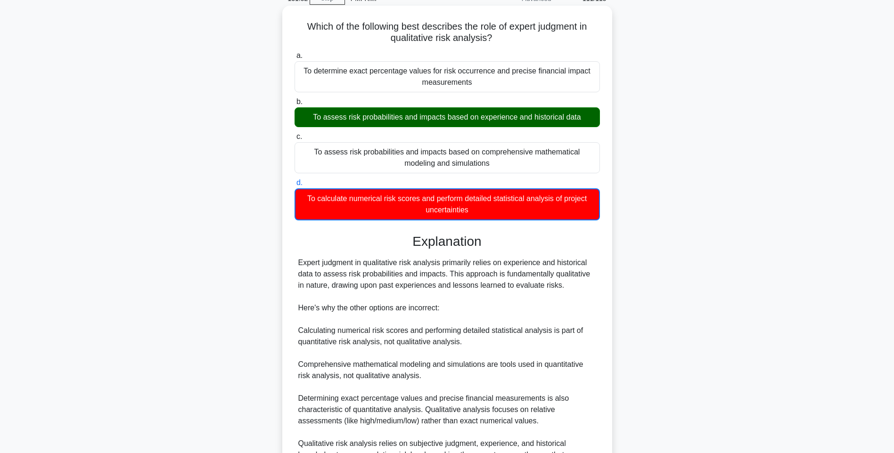
scroll to position [152, 0]
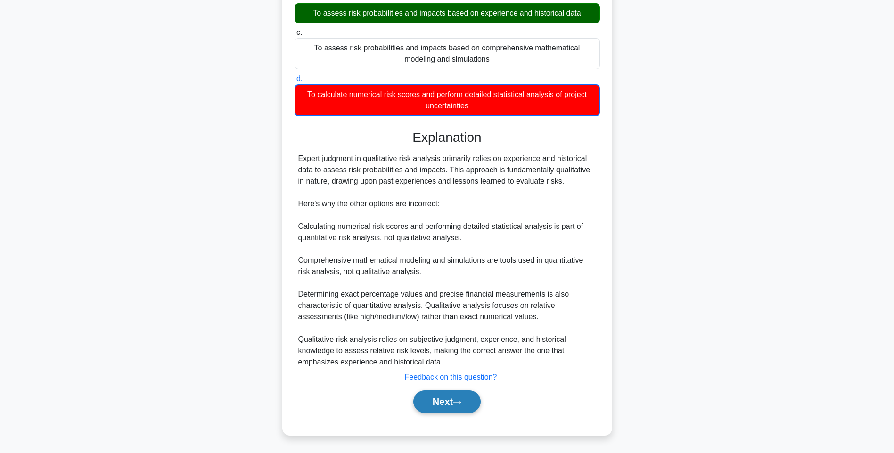
click at [451, 401] on button "Next" at bounding box center [446, 402] width 67 height 23
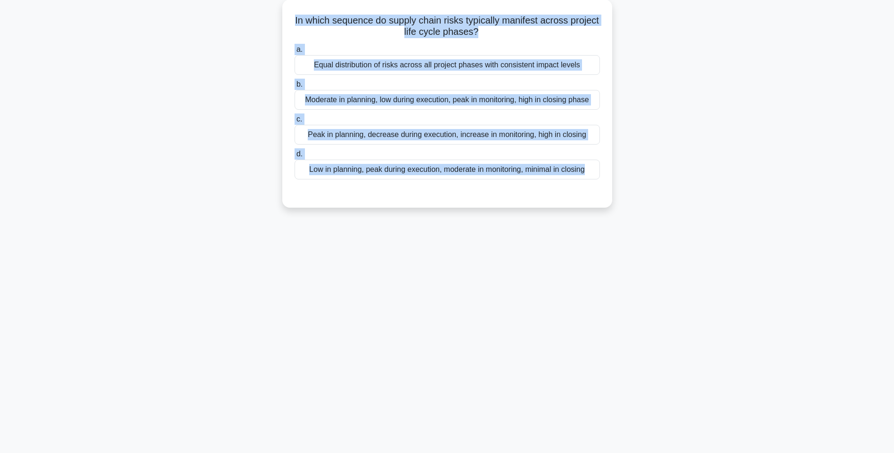
drag, startPoint x: 303, startPoint y: 12, endPoint x: 642, endPoint y: 183, distance: 380.0
click at [642, 183] on div "In which sequence do supply chain risks typically manifest across project life …" at bounding box center [447, 110] width 622 height 220
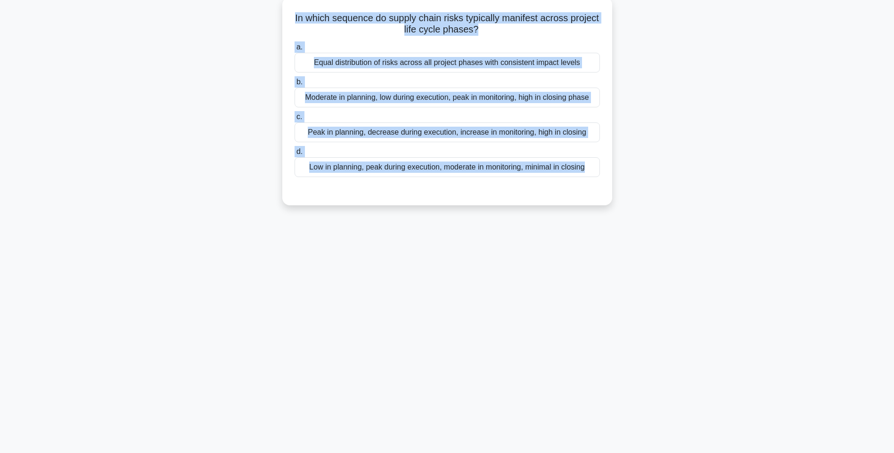
click at [526, 166] on div "Low in planning, peak during execution, moderate in monitoring, minimal in clos…" at bounding box center [447, 167] width 305 height 20
click at [295, 155] on input "d. Low in planning, peak during execution, moderate in monitoring, minimal in c…" at bounding box center [295, 152] width 0 height 6
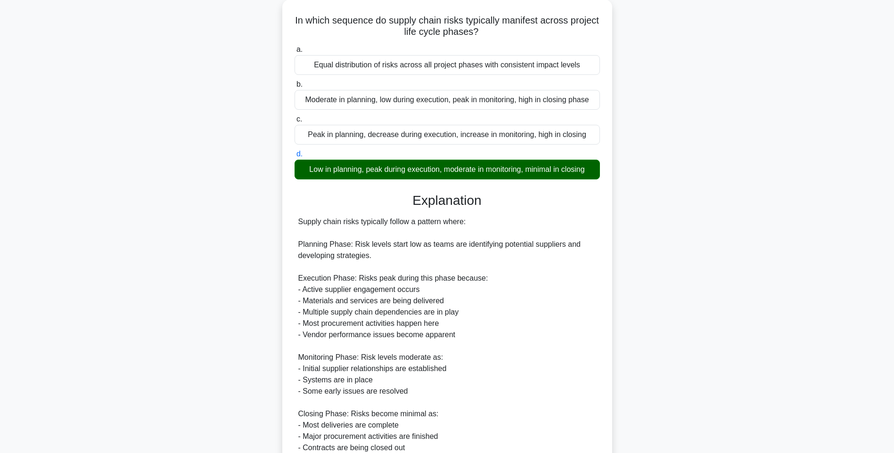
drag, startPoint x: 685, startPoint y: 222, endPoint x: 685, endPoint y: 244, distance: 22.2
click at [685, 222] on div "In which sequence do supply chain risks typically manifest across project life …" at bounding box center [447, 306] width 622 height 612
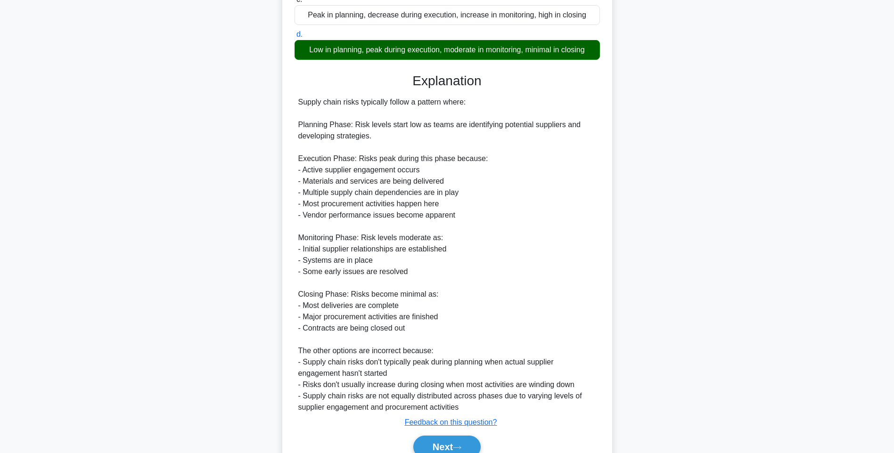
scroll to position [219, 0]
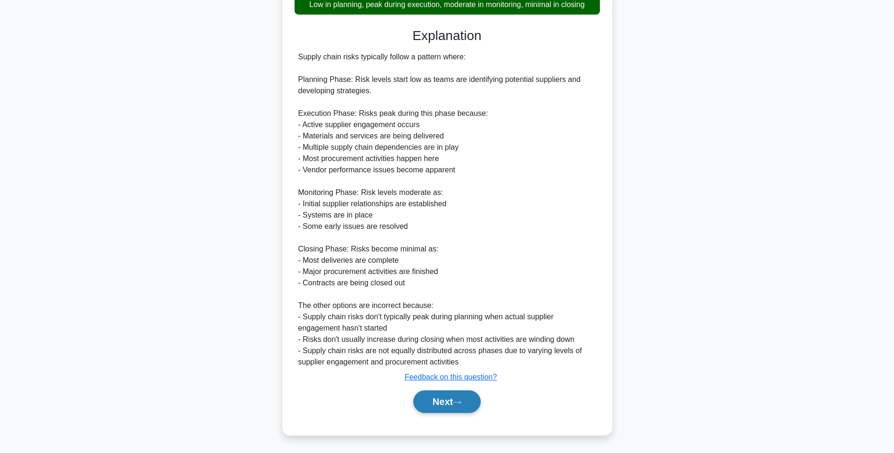
click at [468, 407] on button "Next" at bounding box center [446, 402] width 67 height 23
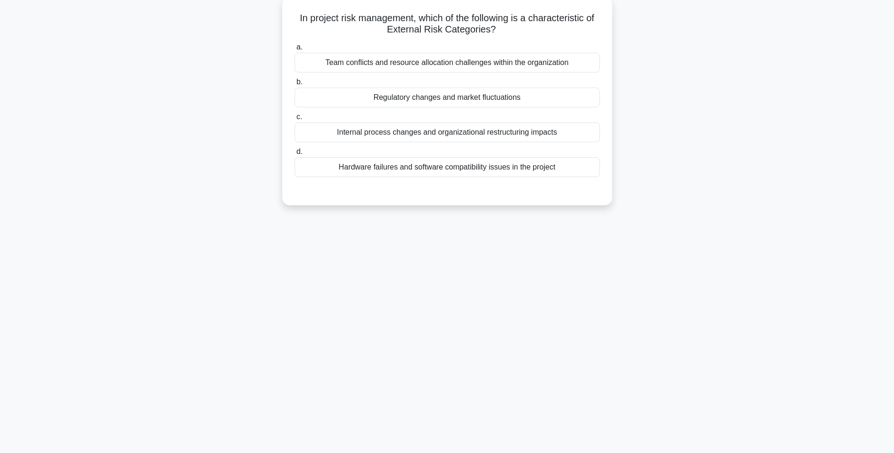
drag, startPoint x: 293, startPoint y: 16, endPoint x: 599, endPoint y: 166, distance: 341.4
click at [599, 166] on div "In project risk management, which of the following is a characteristic of Exter…" at bounding box center [447, 101] width 322 height 201
click at [504, 169] on div "Hardware failures and software compatibility issues in the project" at bounding box center [447, 167] width 305 height 20
click at [295, 155] on input "d. Hardware failures and software compatibility issues in the project" at bounding box center [295, 152] width 0 height 6
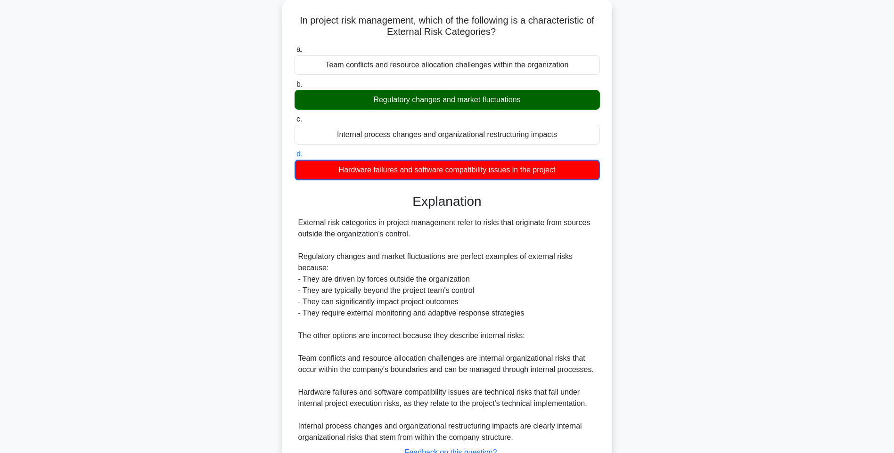
click at [723, 201] on div "In project risk management, which of the following is a characteristic of Exter…" at bounding box center [447, 261] width 622 height 523
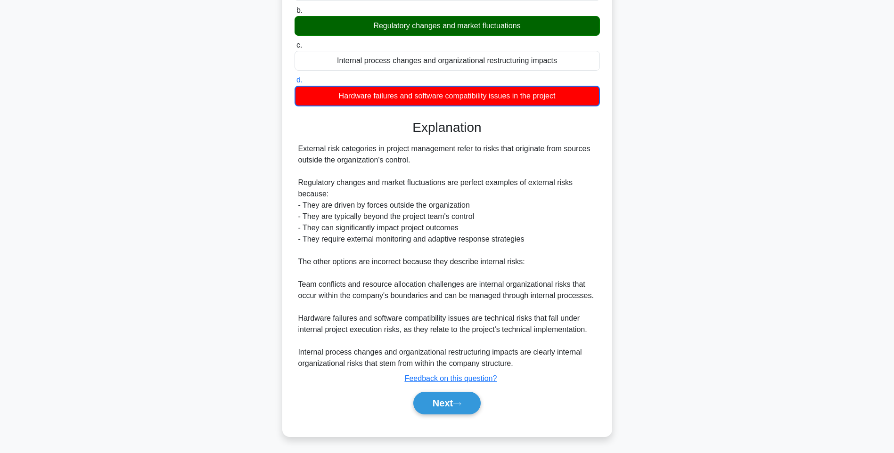
scroll to position [129, 0]
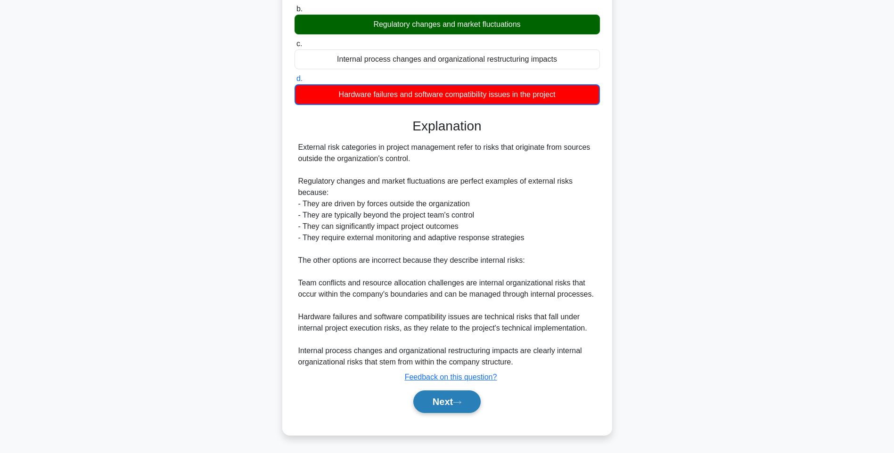
click at [436, 399] on button "Next" at bounding box center [446, 402] width 67 height 23
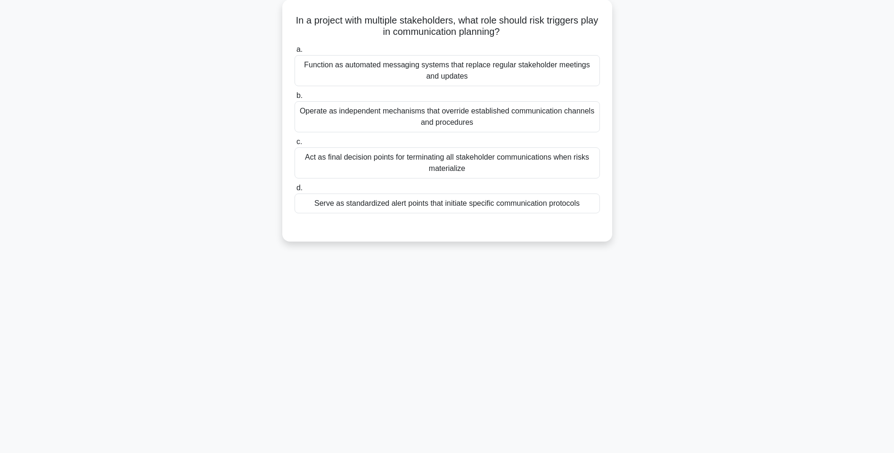
scroll to position [56, 0]
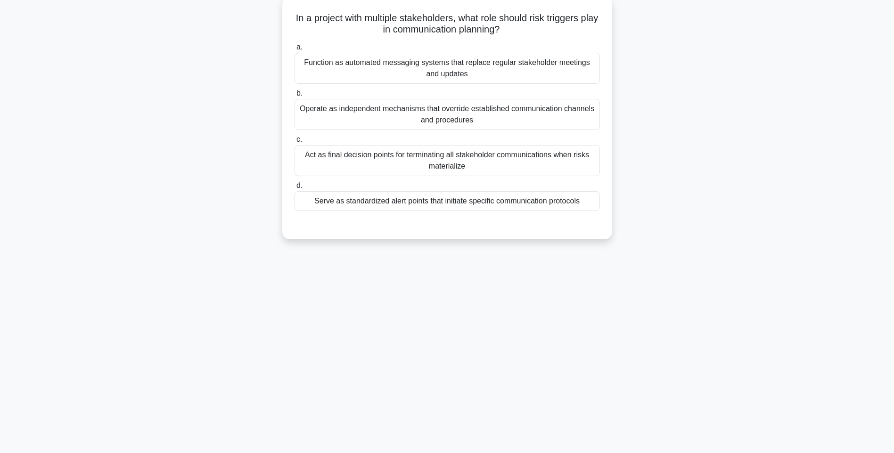
drag, startPoint x: 299, startPoint y: 19, endPoint x: 590, endPoint y: 211, distance: 348.0
click at [590, 211] on div "In a project with multiple stakeholders, what role should risk triggers play in…" at bounding box center [447, 118] width 322 height 235
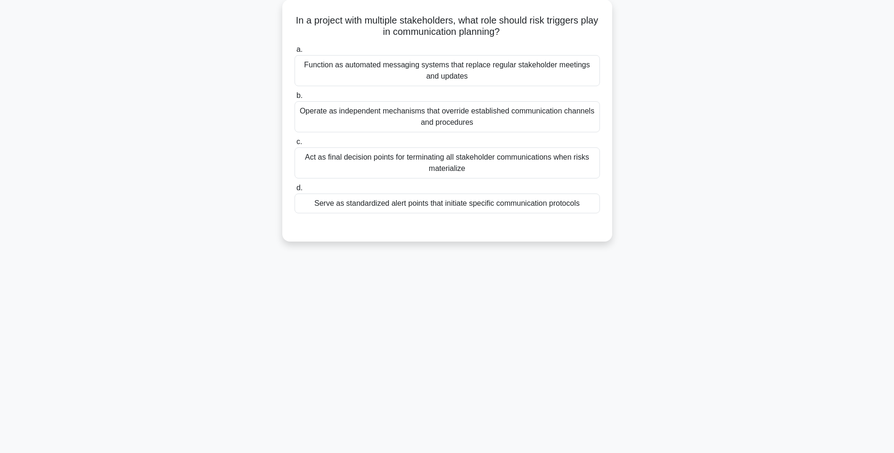
drag, startPoint x: 732, startPoint y: 180, endPoint x: 645, endPoint y: 210, distance: 92.5
click at [732, 180] on div "In a project with multiple stakeholders, what role should risk triggers play in…" at bounding box center [447, 127] width 622 height 254
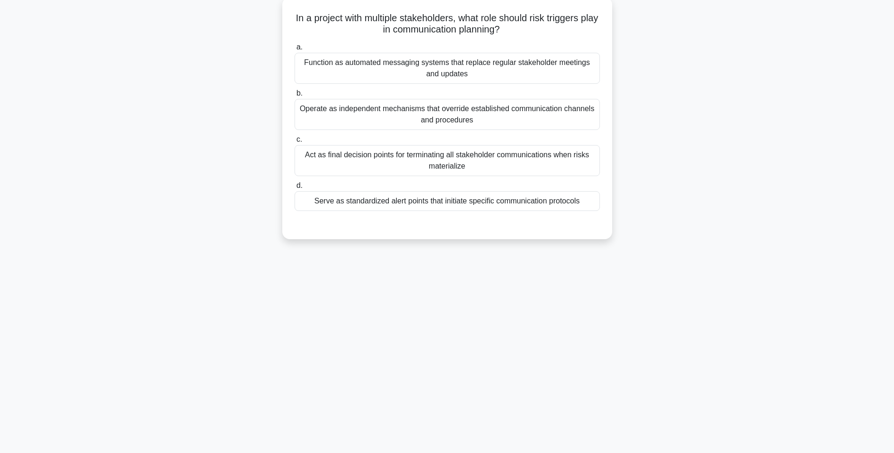
click at [520, 204] on div "Serve as standardized alert points that initiate specific communication protoco…" at bounding box center [447, 201] width 305 height 20
click at [295, 189] on input "d. Serve as standardized alert points that initiate specific communication prot…" at bounding box center [295, 186] width 0 height 6
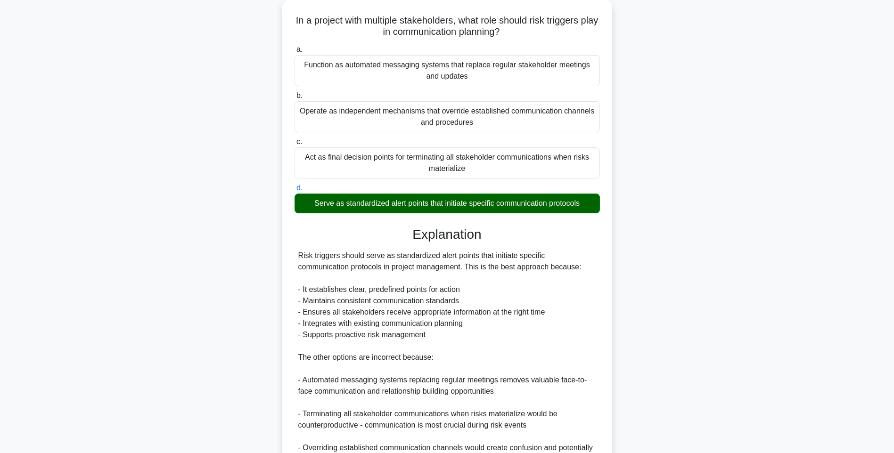
click at [669, 237] on div "In a project with multiple stakeholders, what role should risk triggers play in…" at bounding box center [447, 295] width 622 height 590
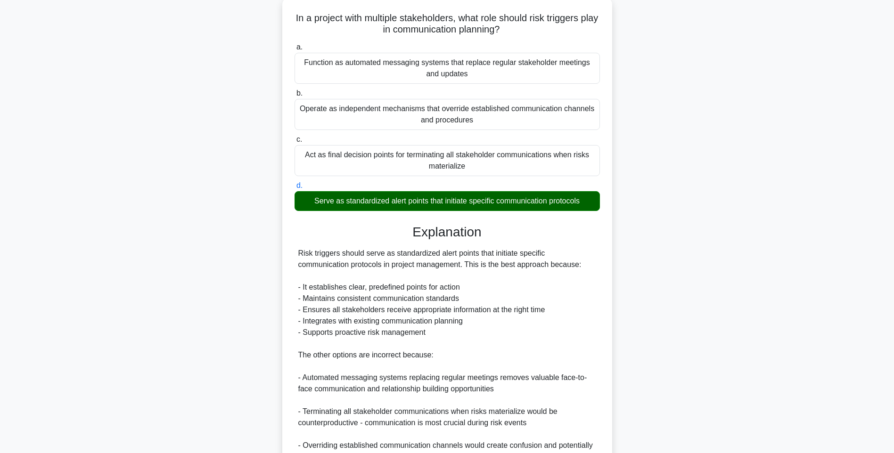
scroll to position [196, 0]
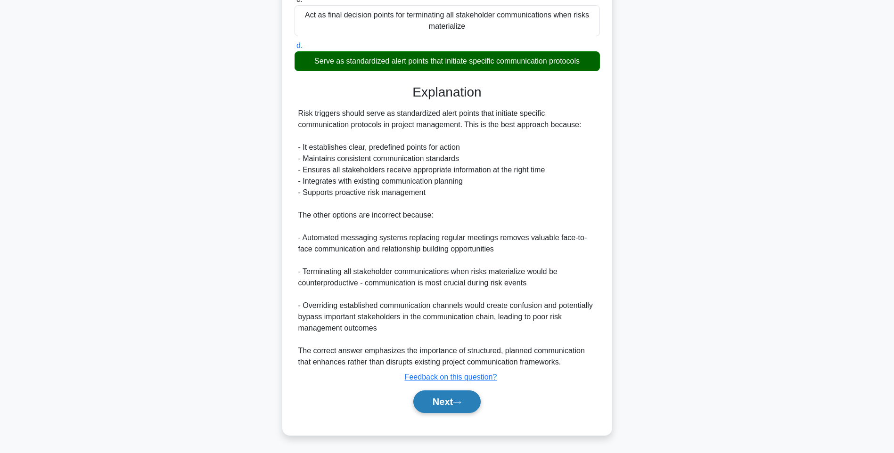
click at [434, 401] on button "Next" at bounding box center [446, 402] width 67 height 23
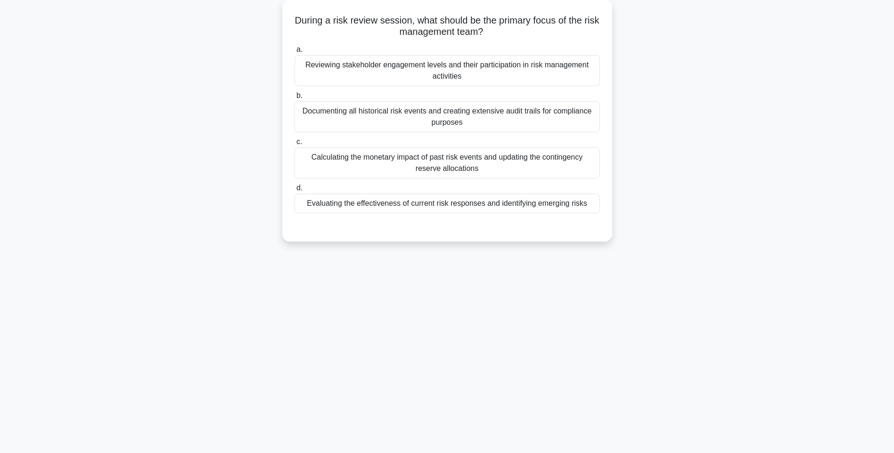
scroll to position [56, 0]
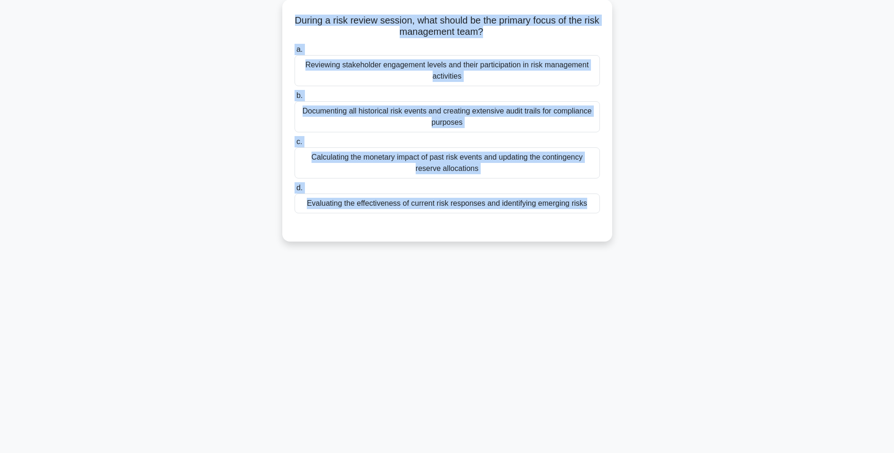
drag, startPoint x: 318, startPoint y: 25, endPoint x: 674, endPoint y: 229, distance: 410.1
click at [674, 229] on div "During a risk review session, what should be the primary focus of the risk mana…" at bounding box center [447, 127] width 622 height 254
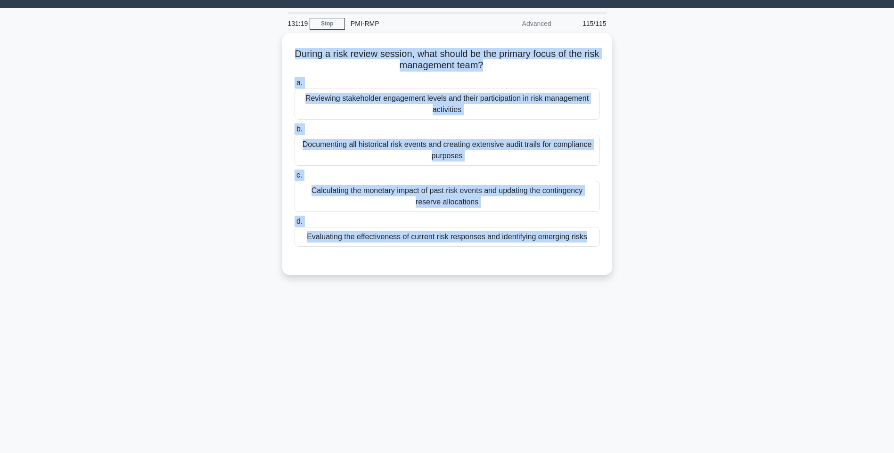
scroll to position [0, 0]
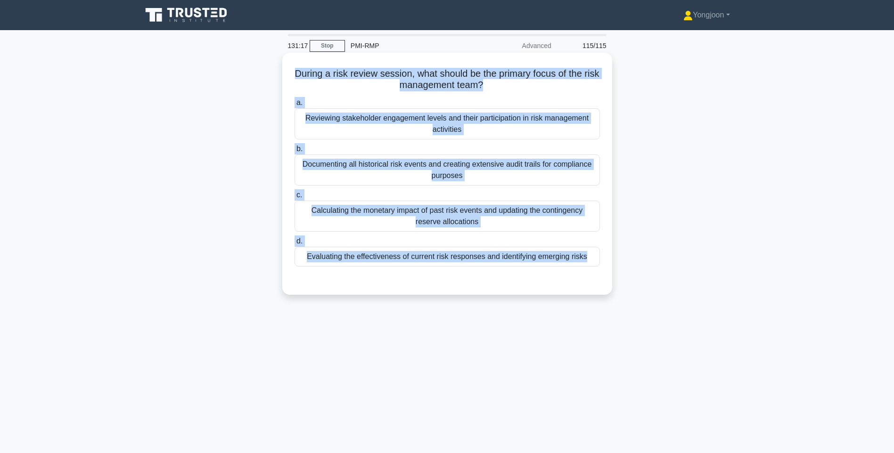
click at [508, 255] on div "Evaluating the effectiveness of current risk responses and identifying emerging…" at bounding box center [447, 257] width 305 height 20
click at [295, 245] on input "d. Evaluating the effectiveness of current risk responses and identifying emerg…" at bounding box center [295, 241] width 0 height 6
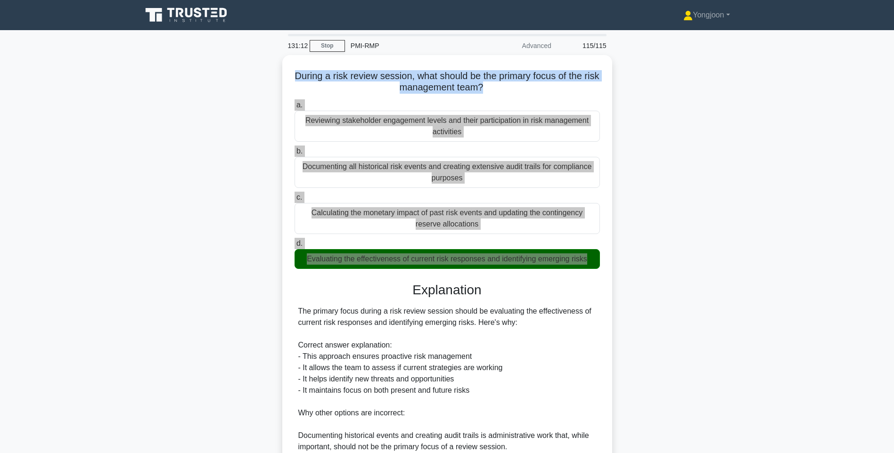
click at [713, 308] on div "During a risk review session, what should be the primary focus of the risk mana…" at bounding box center [447, 327] width 622 height 544
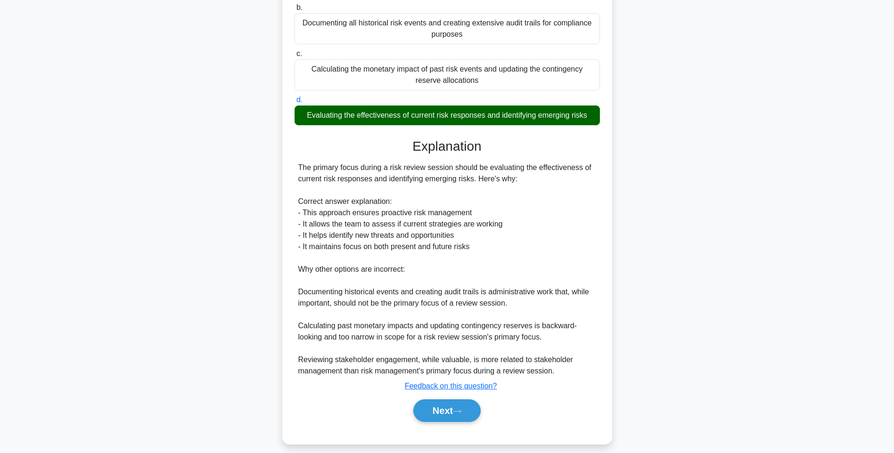
scroll to position [151, 0]
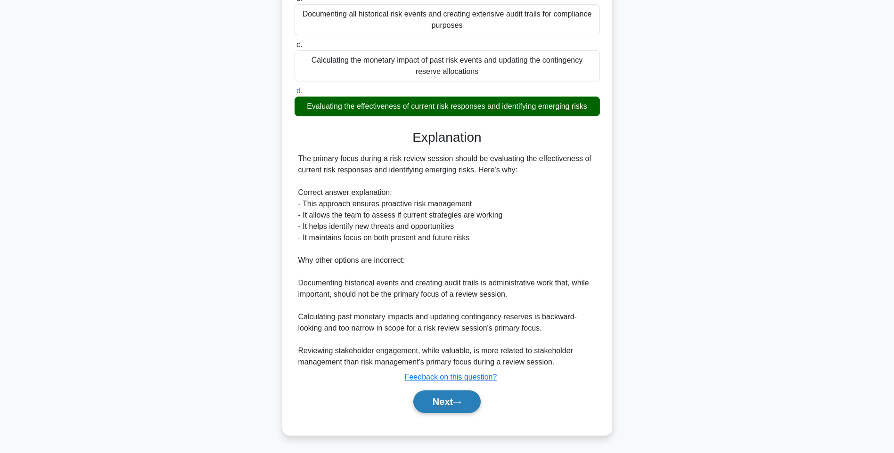
click at [461, 401] on icon at bounding box center [457, 402] width 8 height 5
